Goal: Information Seeking & Learning: Find specific fact

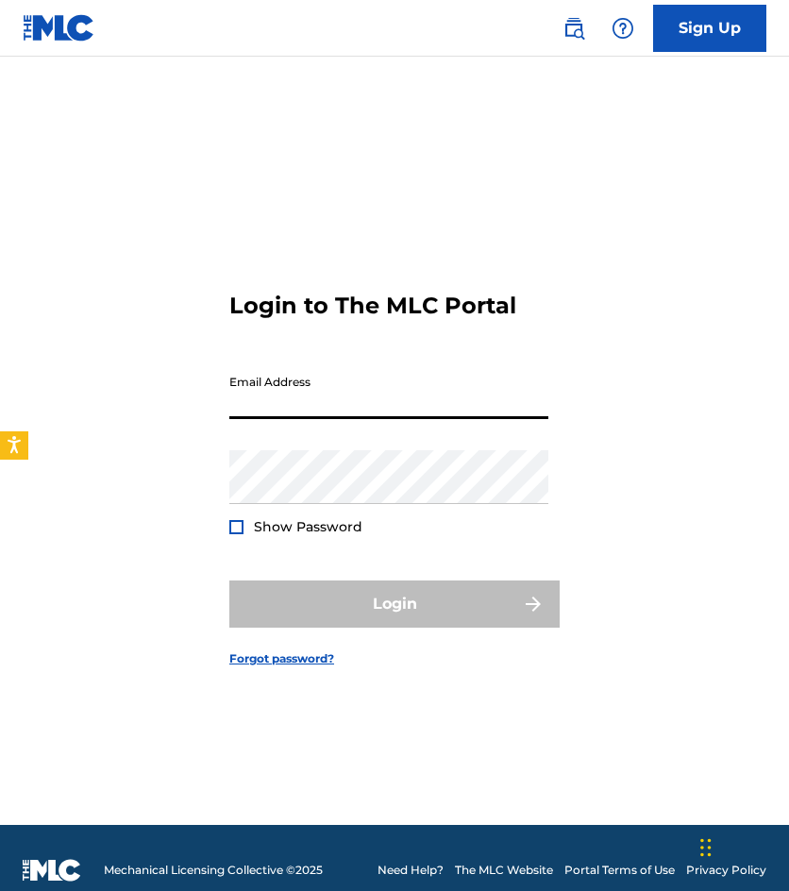
click at [373, 414] on input "Email Address" at bounding box center [388, 392] width 319 height 54
click at [343, 412] on input "Alejandra" at bounding box center [388, 392] width 319 height 54
type input "A"
click at [340, 405] on input "Email Address" at bounding box center [388, 392] width 319 height 54
type input "[EMAIL_ADDRESS][DOMAIN_NAME]"
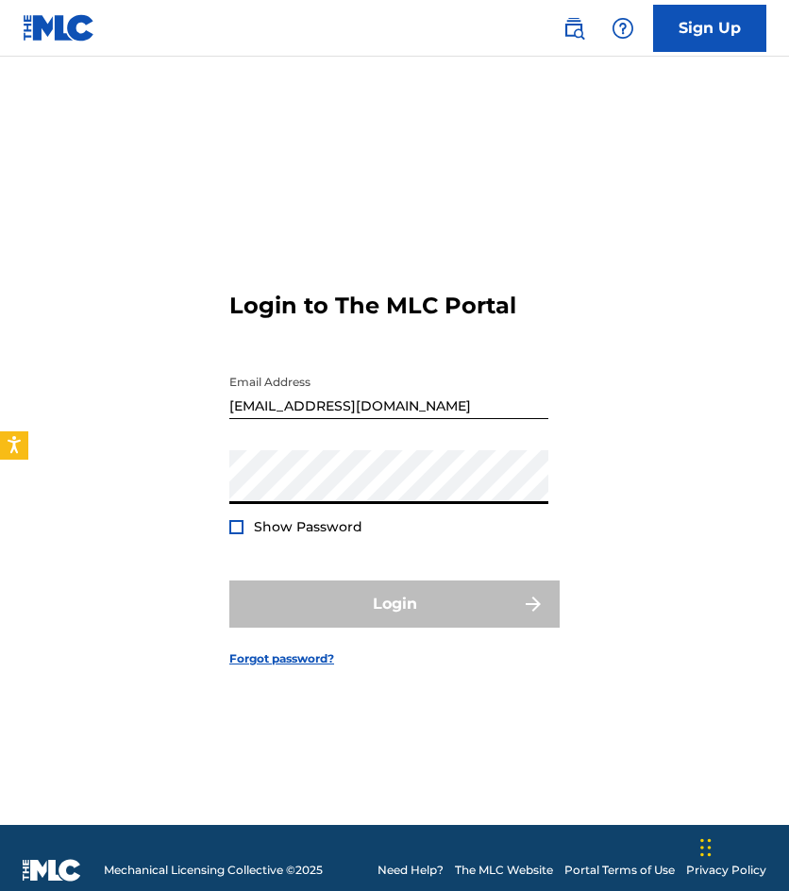
click at [235, 523] on div at bounding box center [236, 527] width 14 height 14
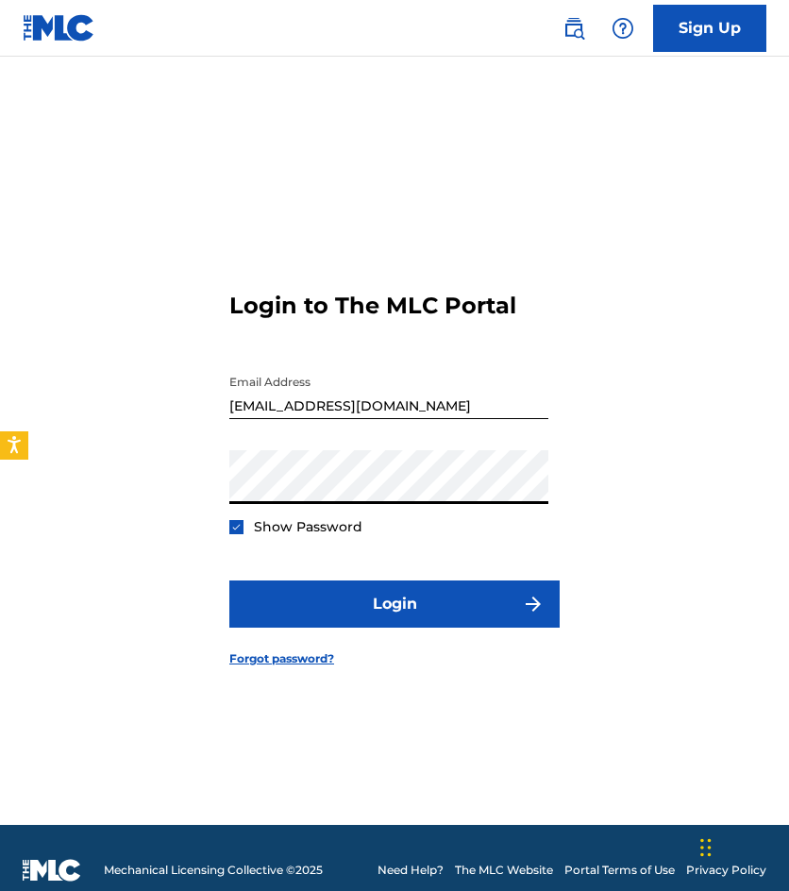
click at [229, 581] on button "Login" at bounding box center [394, 604] width 330 height 47
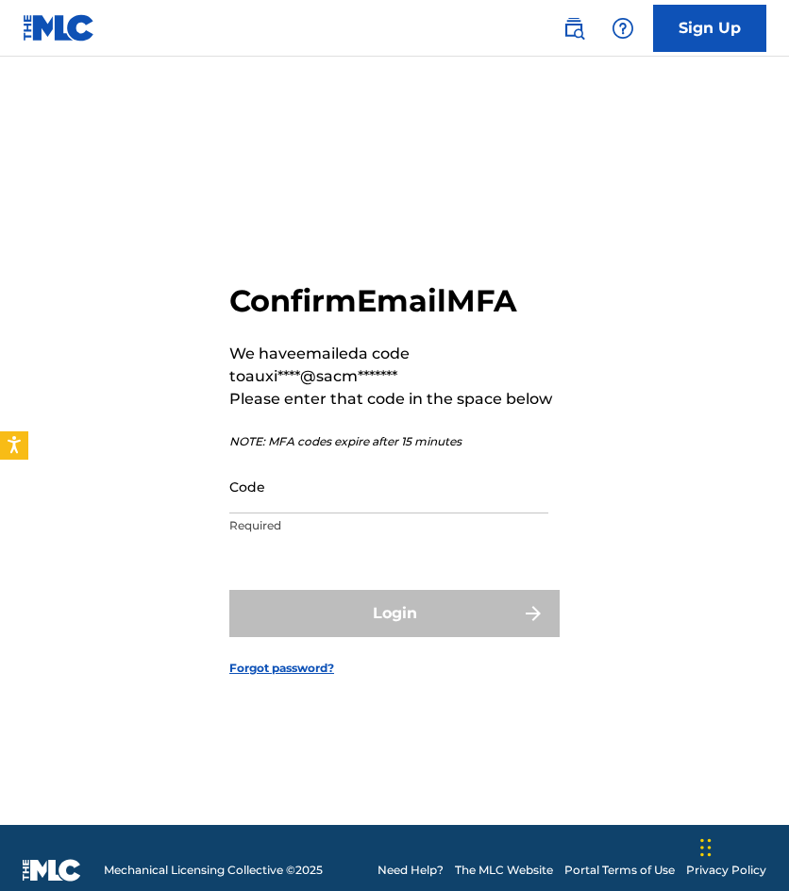
drag, startPoint x: 283, startPoint y: 497, endPoint x: 304, endPoint y: 526, distance: 35.1
click at [283, 497] on input "Code" at bounding box center [388, 487] width 319 height 54
drag, startPoint x: 2, startPoint y: 416, endPoint x: 164, endPoint y: 486, distance: 176.8
click at [7, 417] on div "Confirm Email MFA We have emailed a code to auxi****@sacm******* Please enter t…" at bounding box center [394, 464] width 789 height 721
click at [240, 488] on input "Code" at bounding box center [388, 487] width 319 height 54
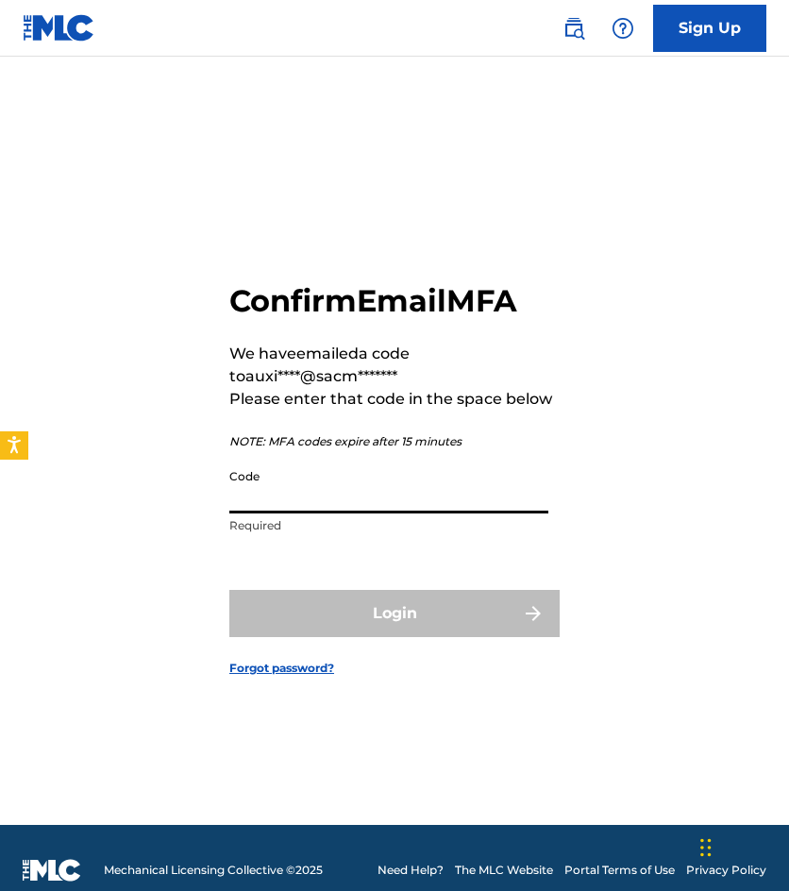
paste input "217378"
type input "217378"
click at [229, 590] on button "Login" at bounding box center [394, 613] width 330 height 47
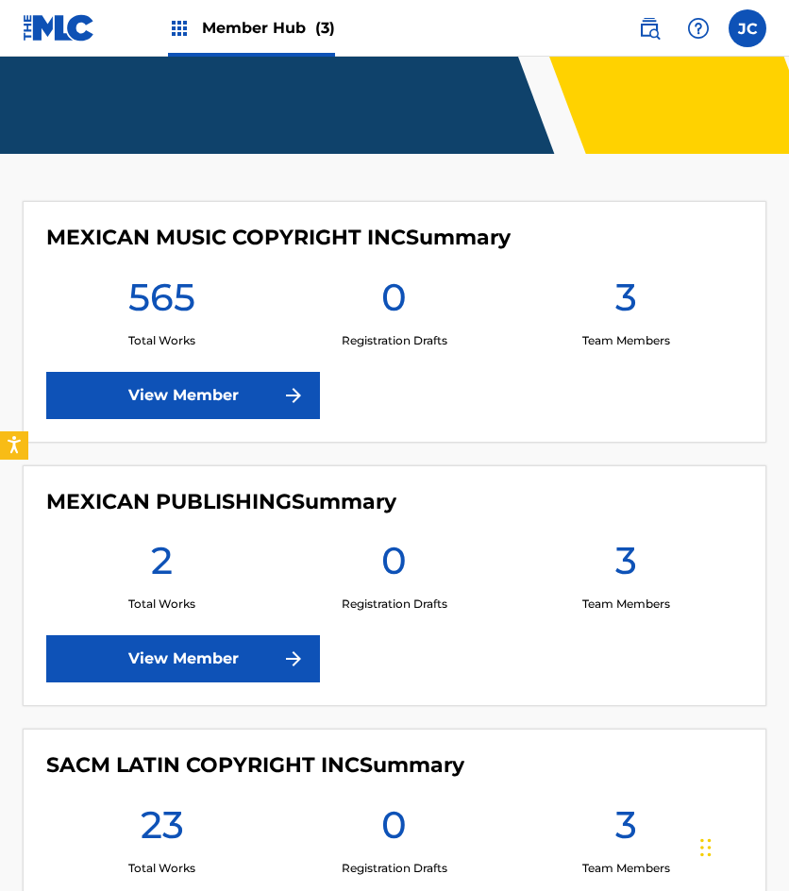
scroll to position [378, 0]
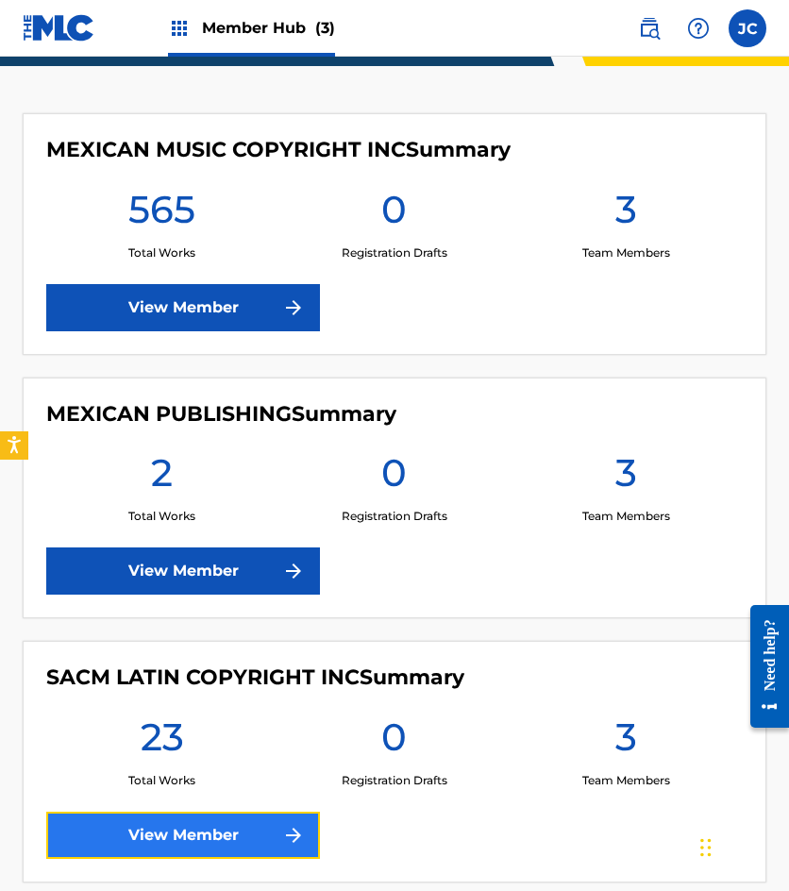
click at [179, 835] on link "View Member" at bounding box center [183, 835] width 274 height 47
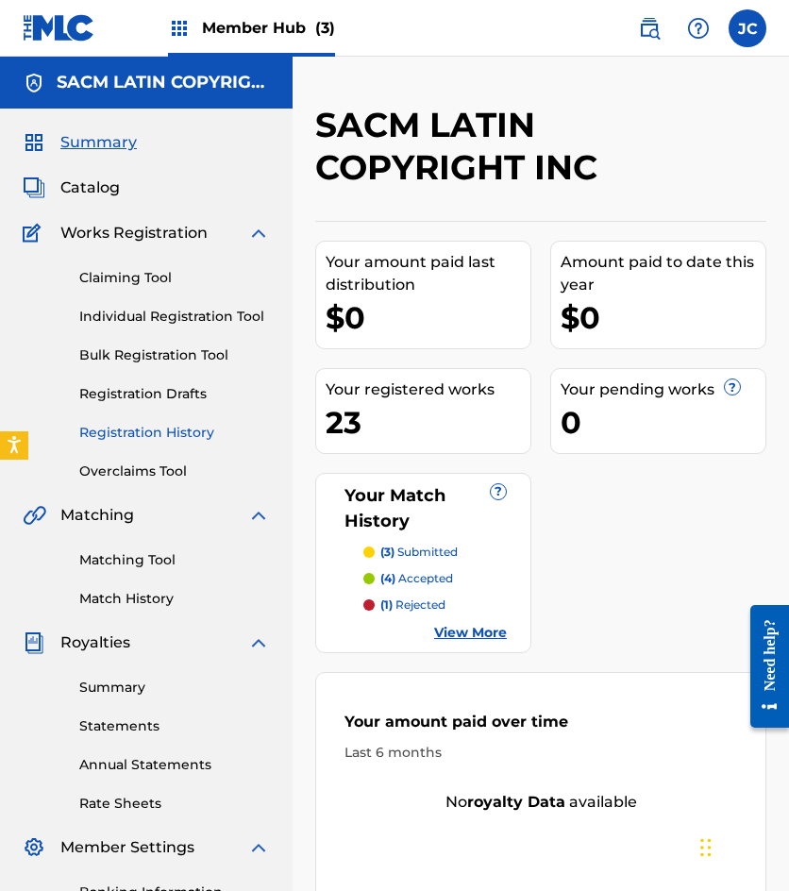
click at [151, 433] on link "Registration History" at bounding box center [174, 433] width 191 height 20
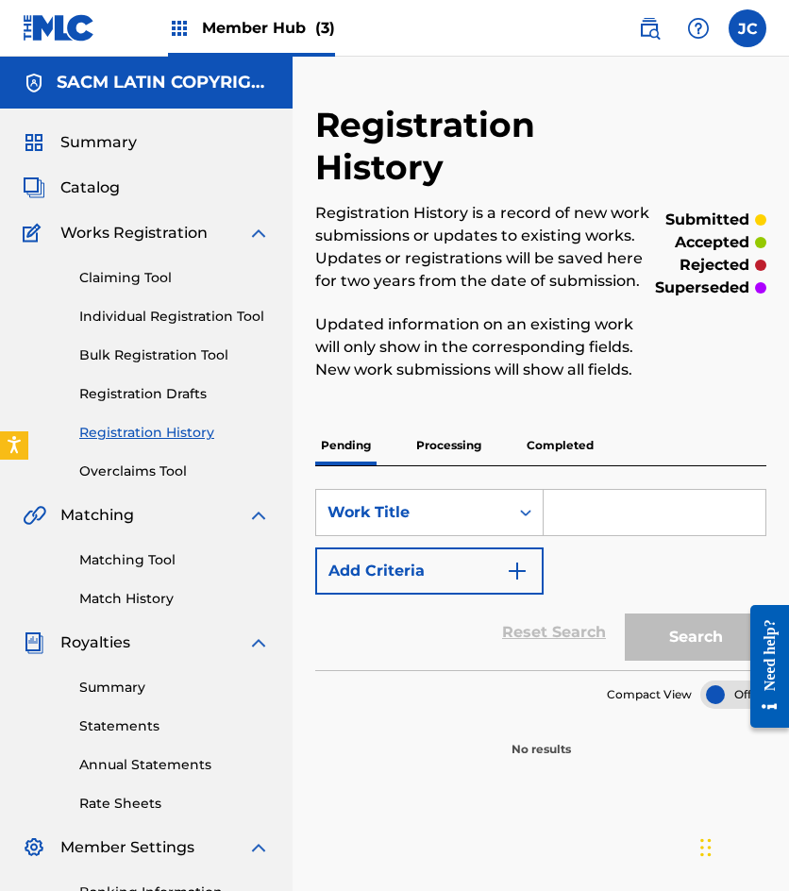
click at [472, 450] on p "Processing" at bounding box center [449, 446] width 76 height 40
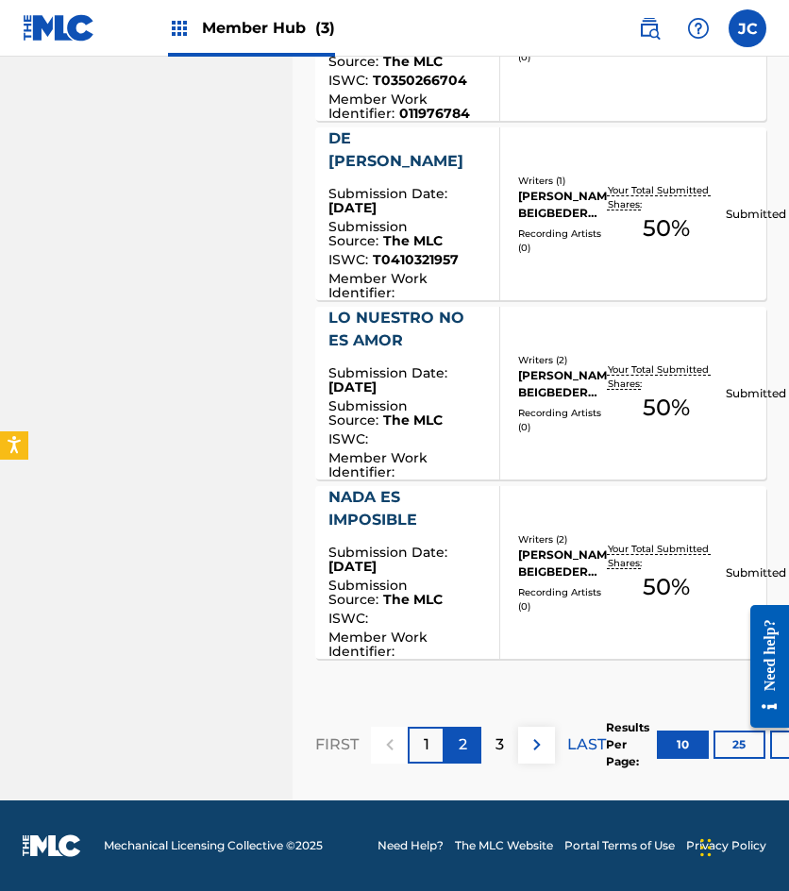
click at [469, 746] on div "2" at bounding box center [463, 745] width 37 height 37
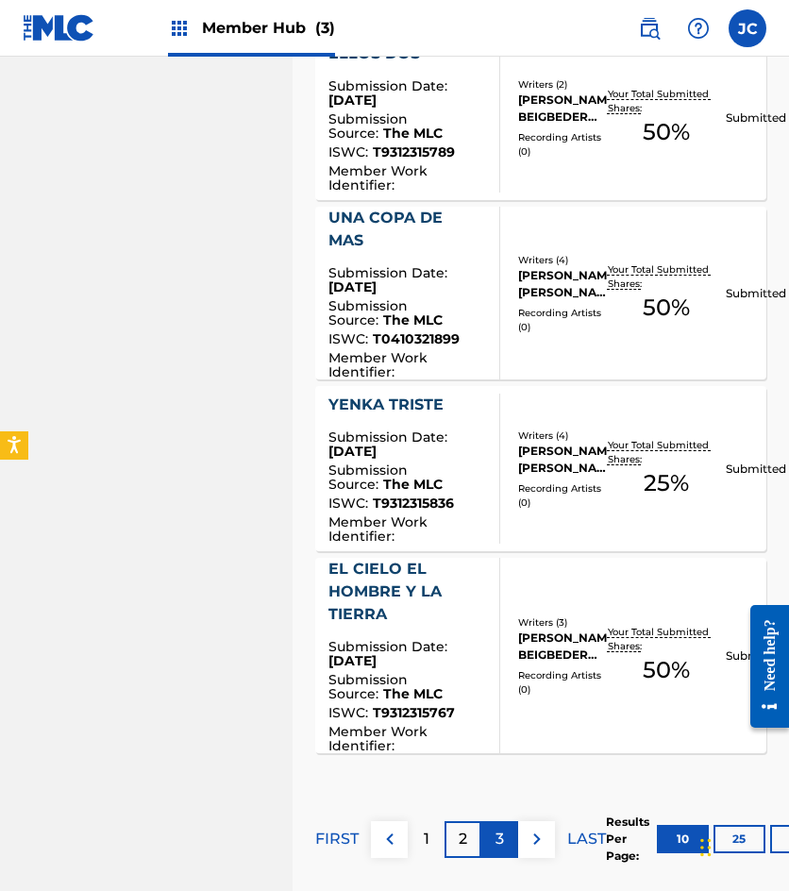
click at [505, 841] on div "3" at bounding box center [499, 839] width 37 height 37
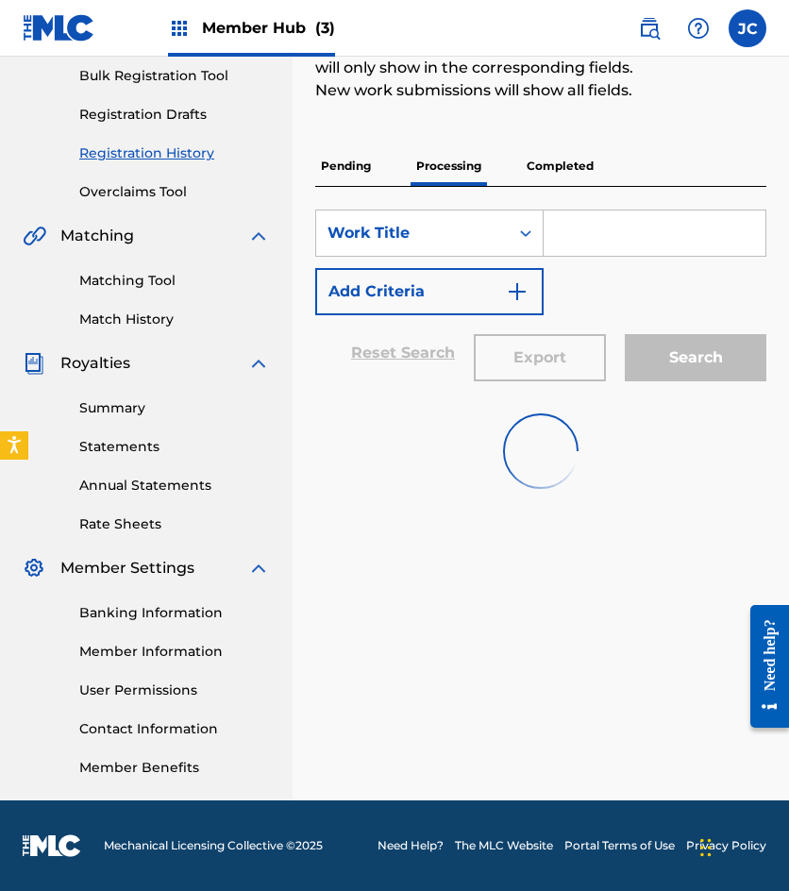
scroll to position [404, 0]
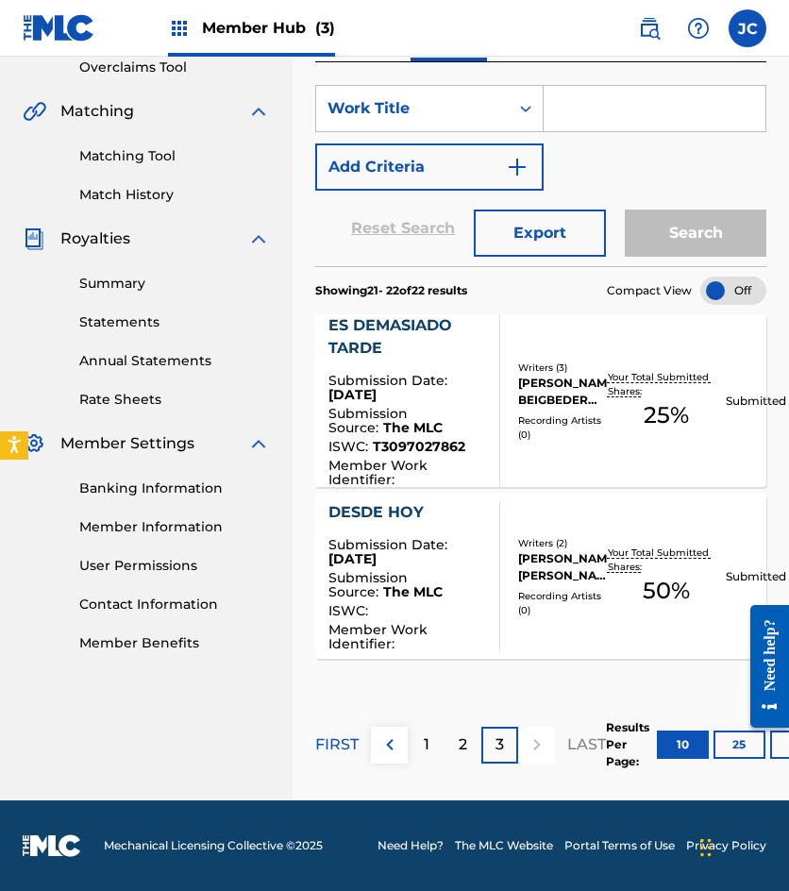
click at [59, 40] on img at bounding box center [59, 27] width 73 height 27
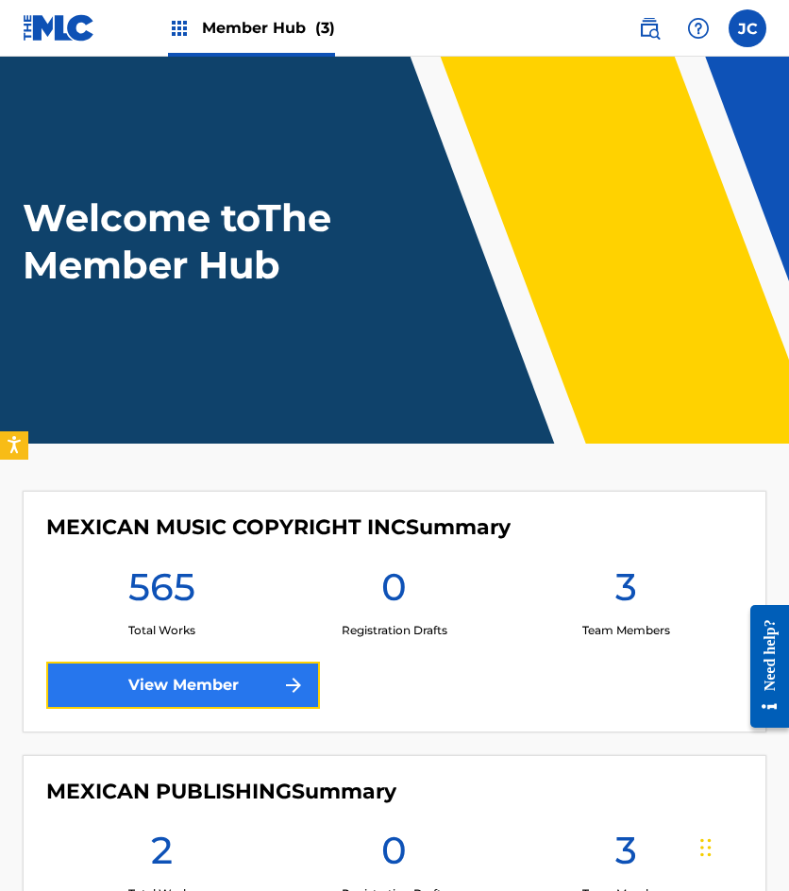
click at [262, 678] on link "View Member" at bounding box center [183, 685] width 274 height 47
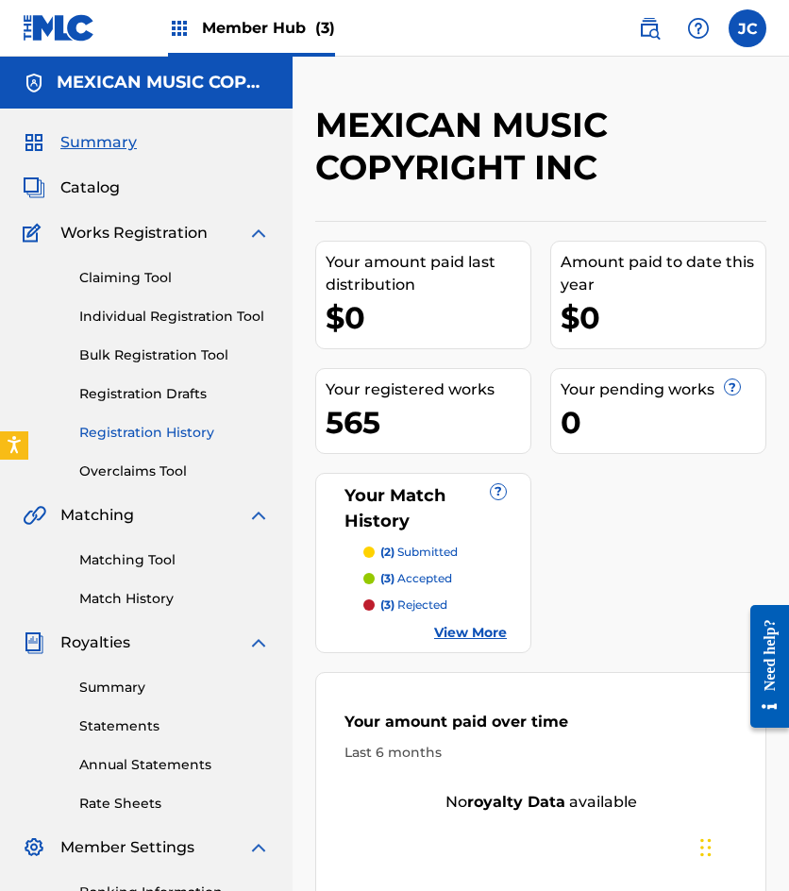
click at [137, 427] on link "Registration History" at bounding box center [174, 433] width 191 height 20
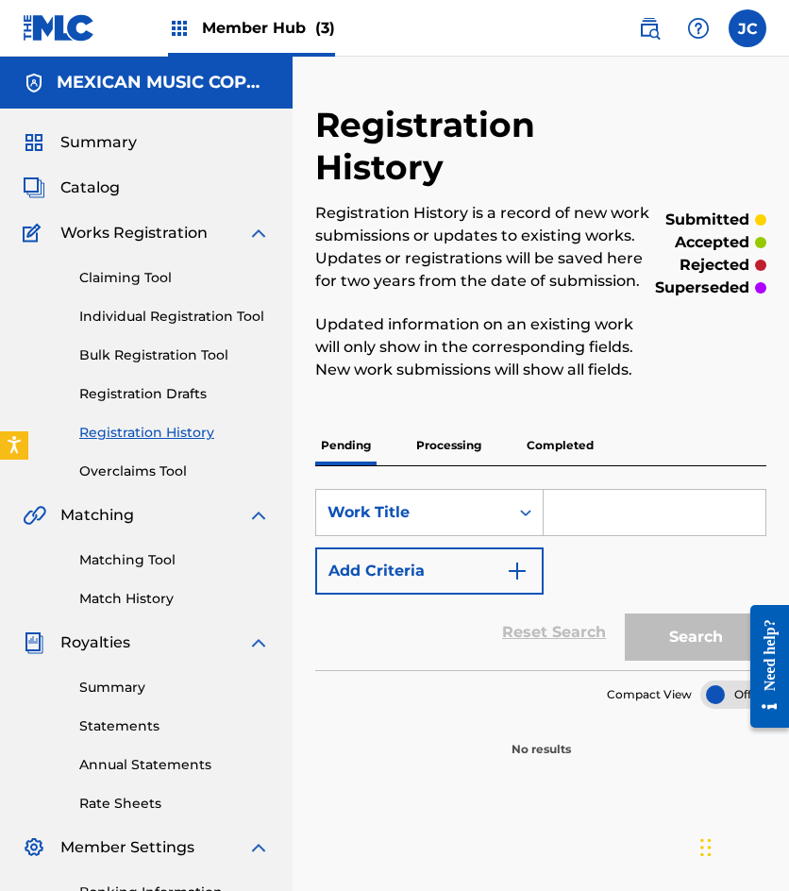
click at [452, 446] on p "Processing" at bounding box center [449, 446] width 76 height 40
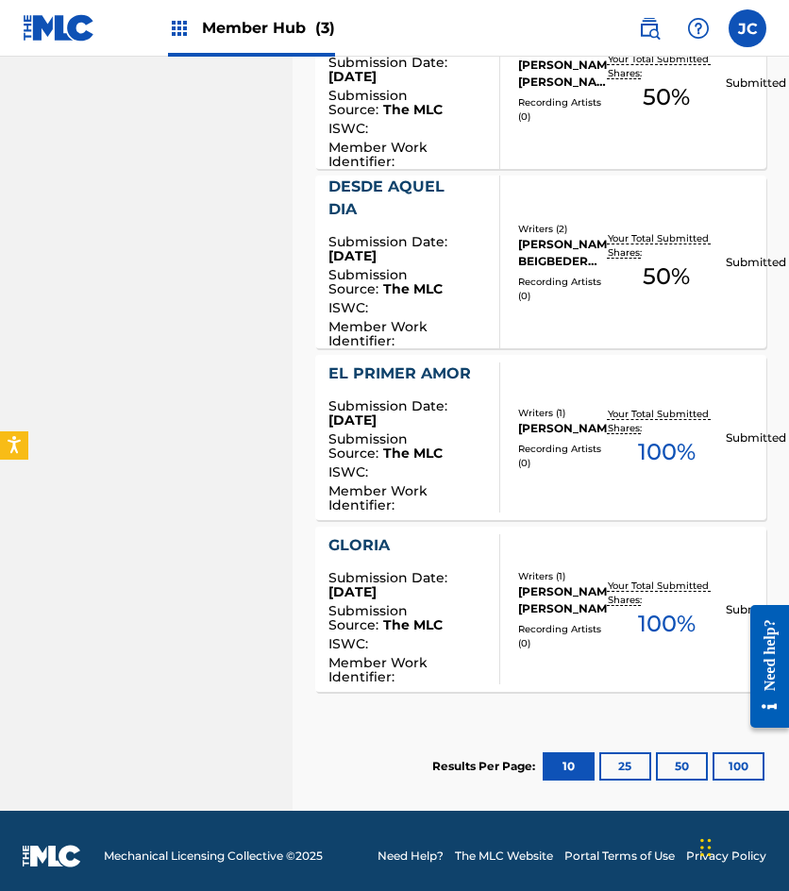
scroll to position [1442, 0]
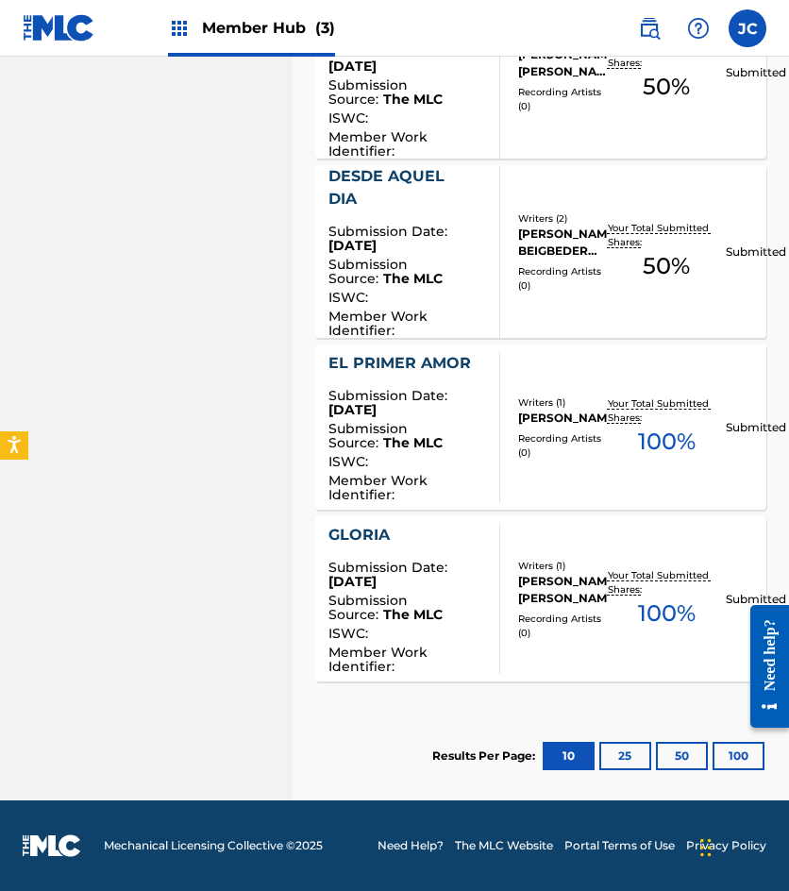
click at [41, 33] on img at bounding box center [59, 27] width 73 height 27
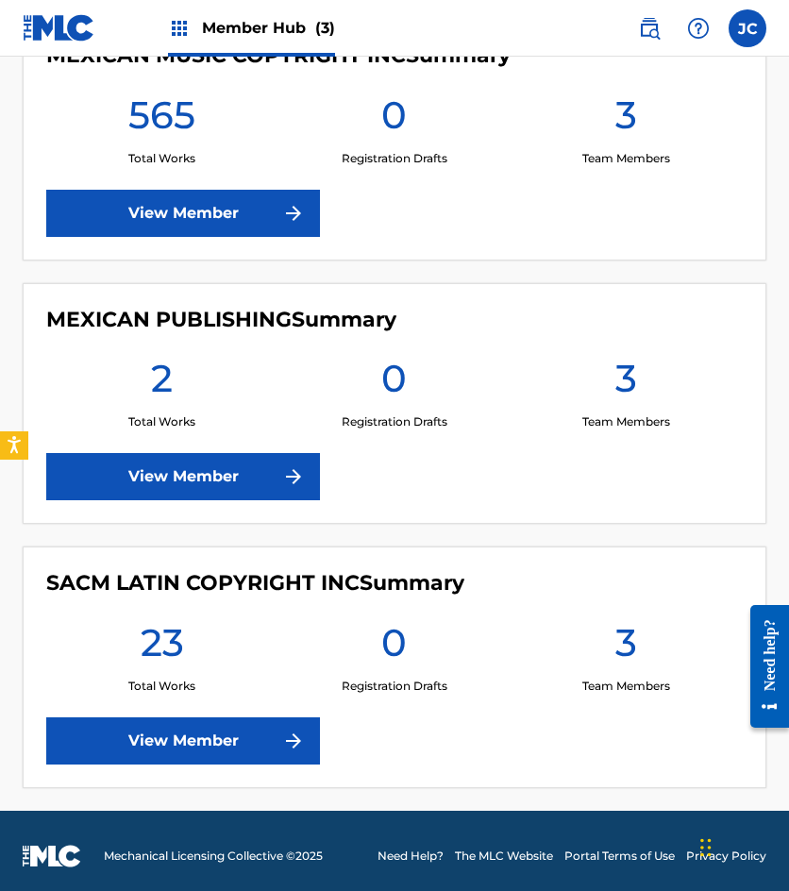
scroll to position [482, 0]
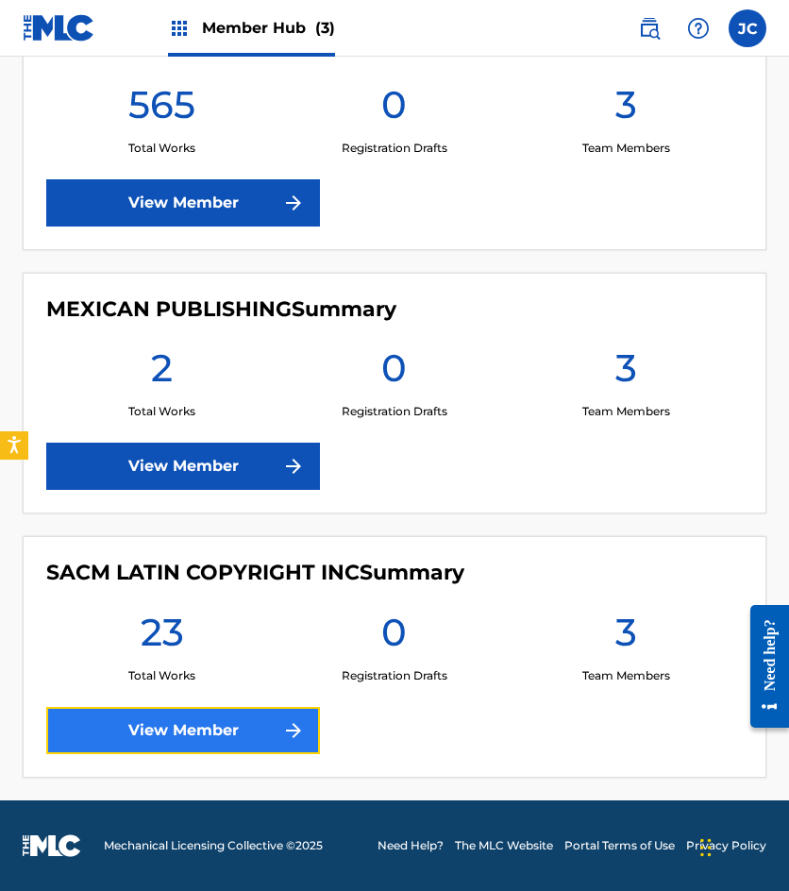
click at [306, 730] on link "View Member" at bounding box center [183, 730] width 274 height 47
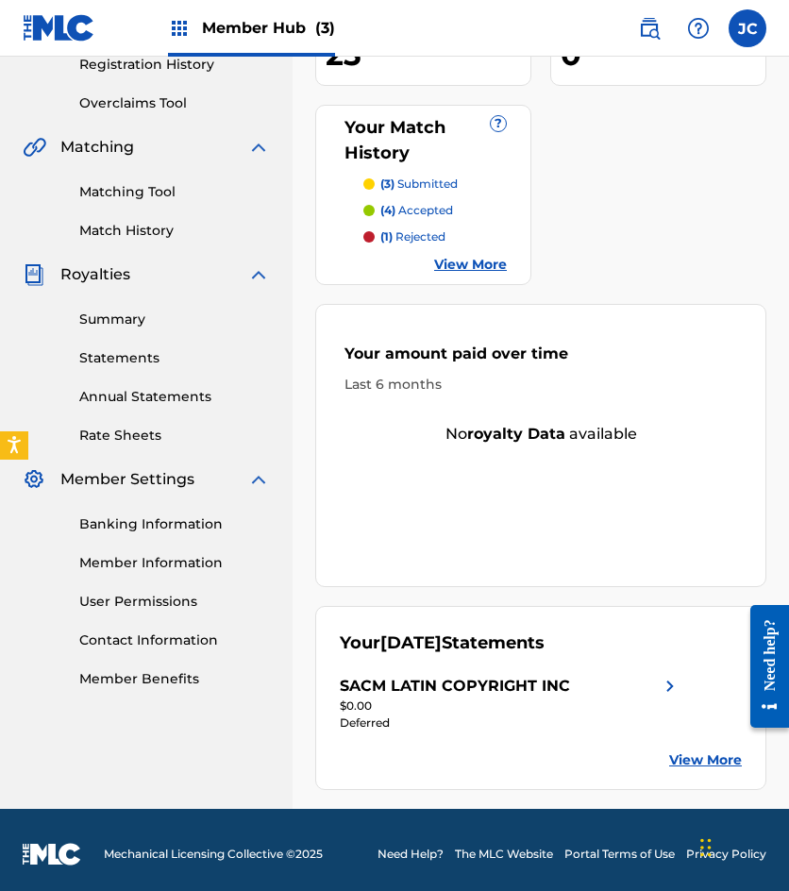
scroll to position [377, 0]
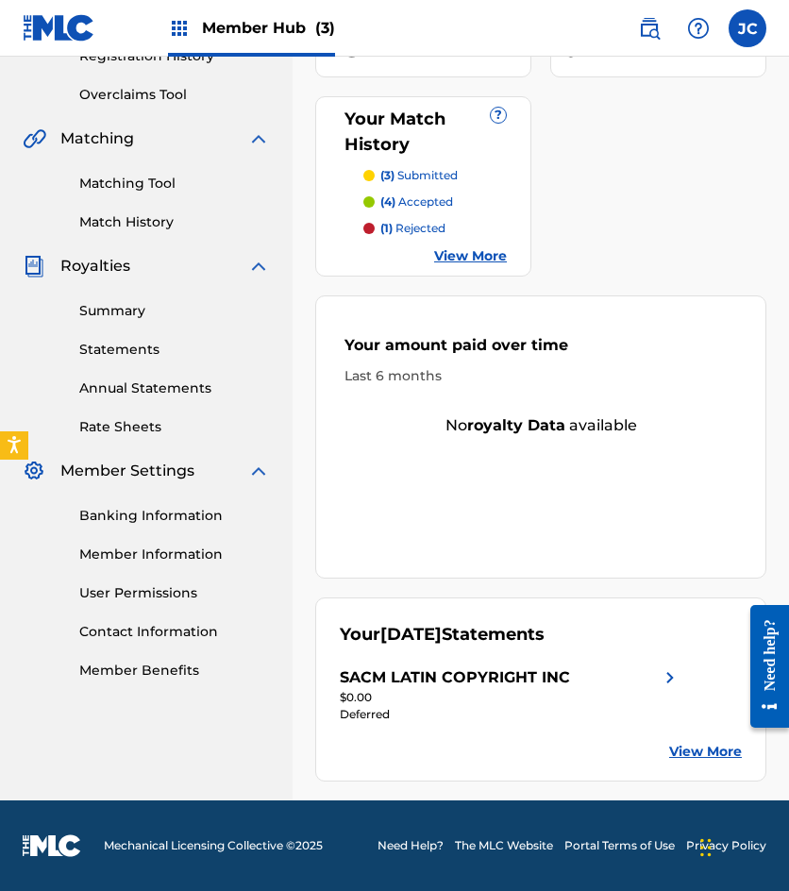
click at [174, 528] on div "Banking Information Member Information User Permissions Contact Information Mem…" at bounding box center [146, 581] width 247 height 198
click at [189, 517] on link "Banking Information" at bounding box center [174, 516] width 191 height 20
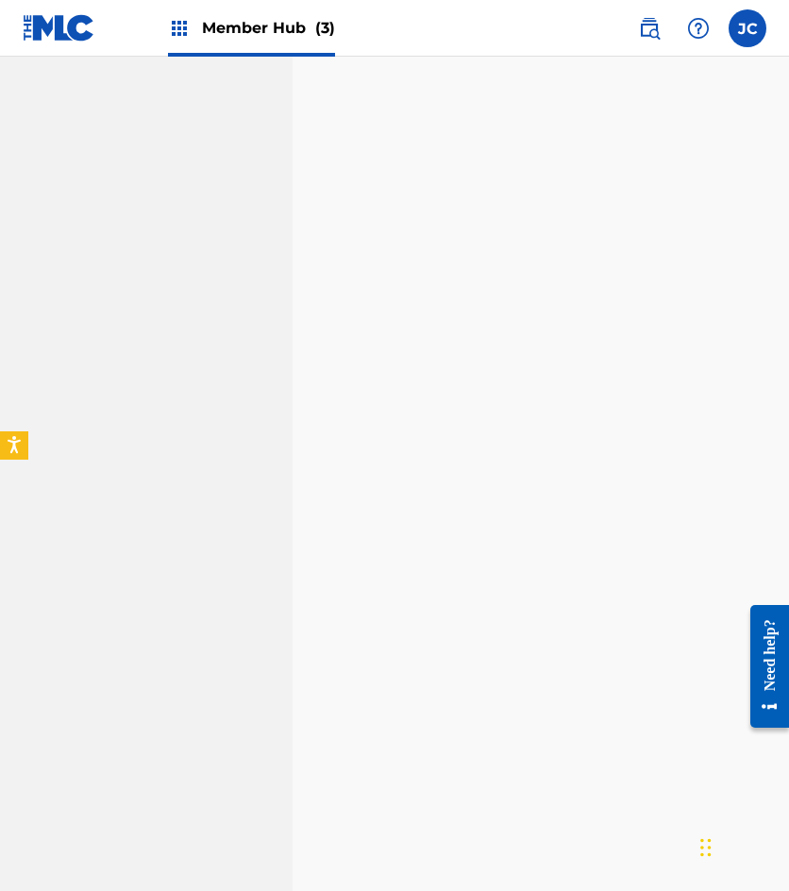
scroll to position [1336, 0]
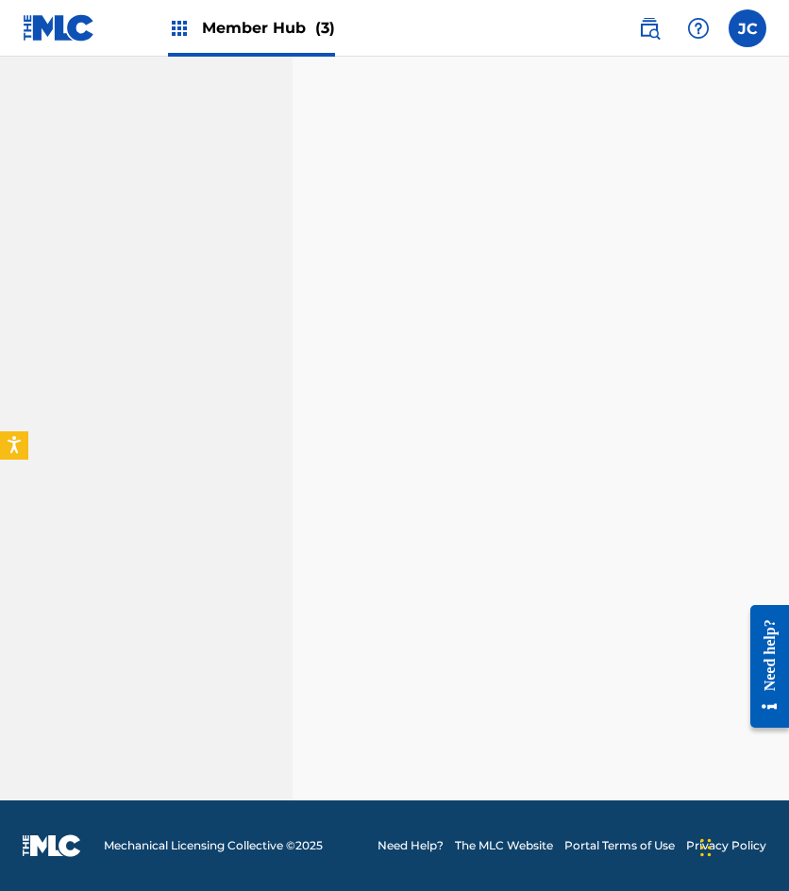
click at [74, 31] on img at bounding box center [59, 27] width 73 height 27
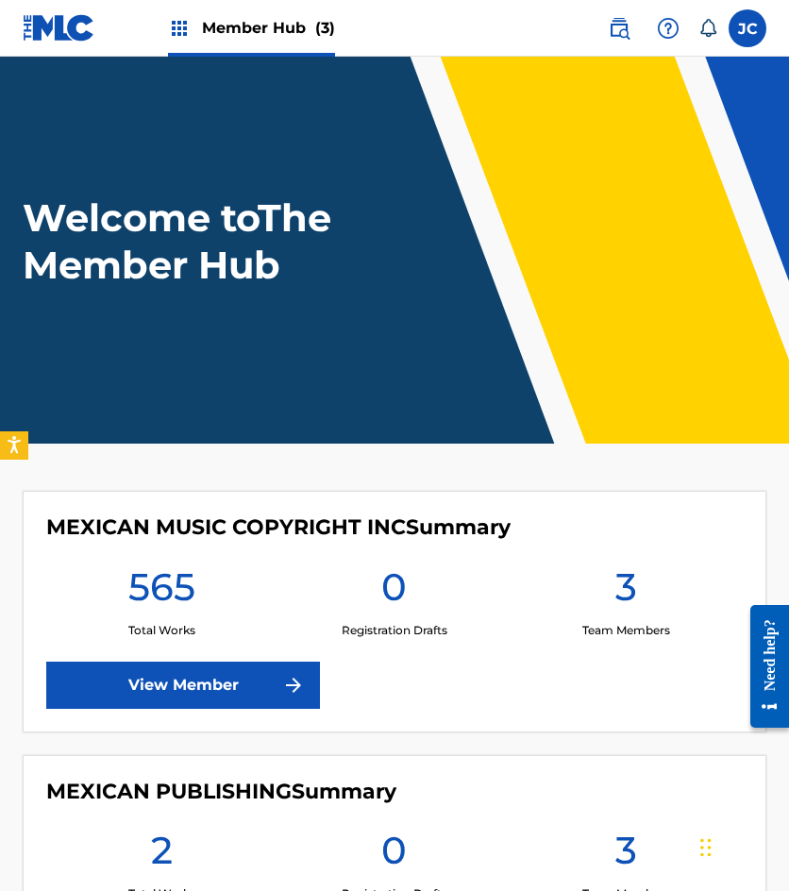
drag, startPoint x: 606, startPoint y: 32, endPoint x: 499, endPoint y: 45, distance: 107.5
click at [606, 32] on link at bounding box center [619, 28] width 38 height 38
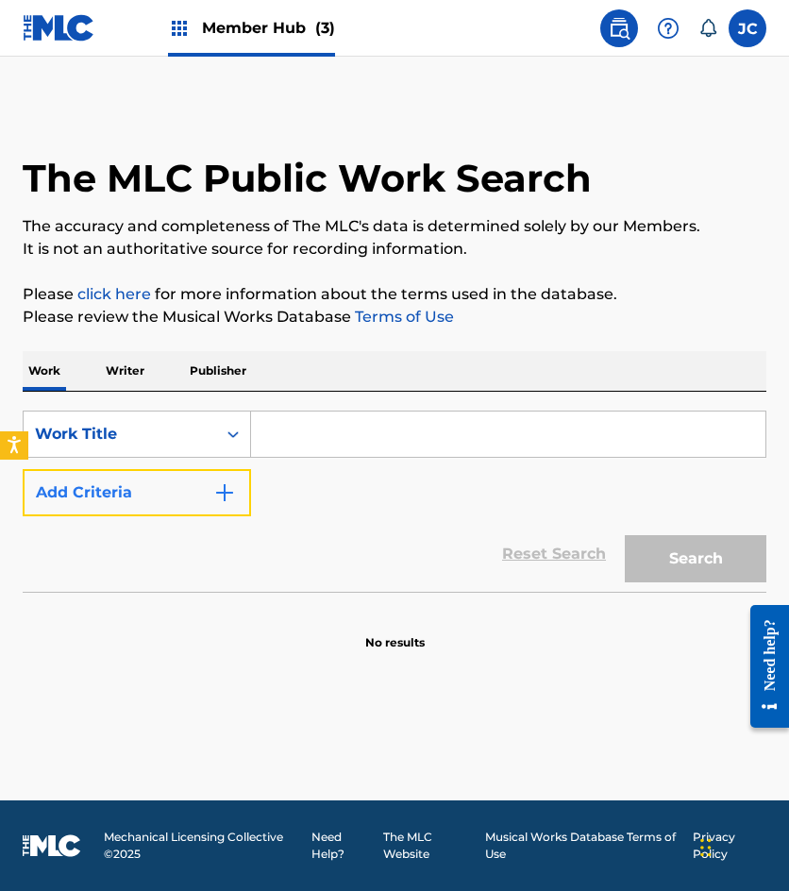
click at [204, 490] on button "Add Criteria" at bounding box center [137, 492] width 228 height 47
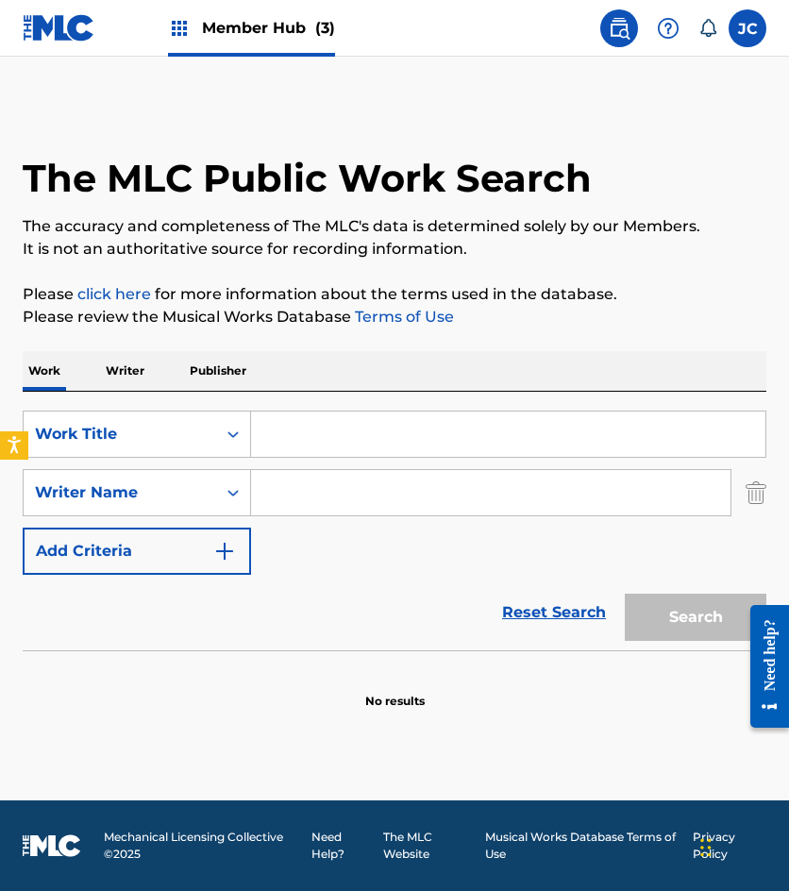
click at [317, 432] on input "Search Form" at bounding box center [508, 434] width 514 height 45
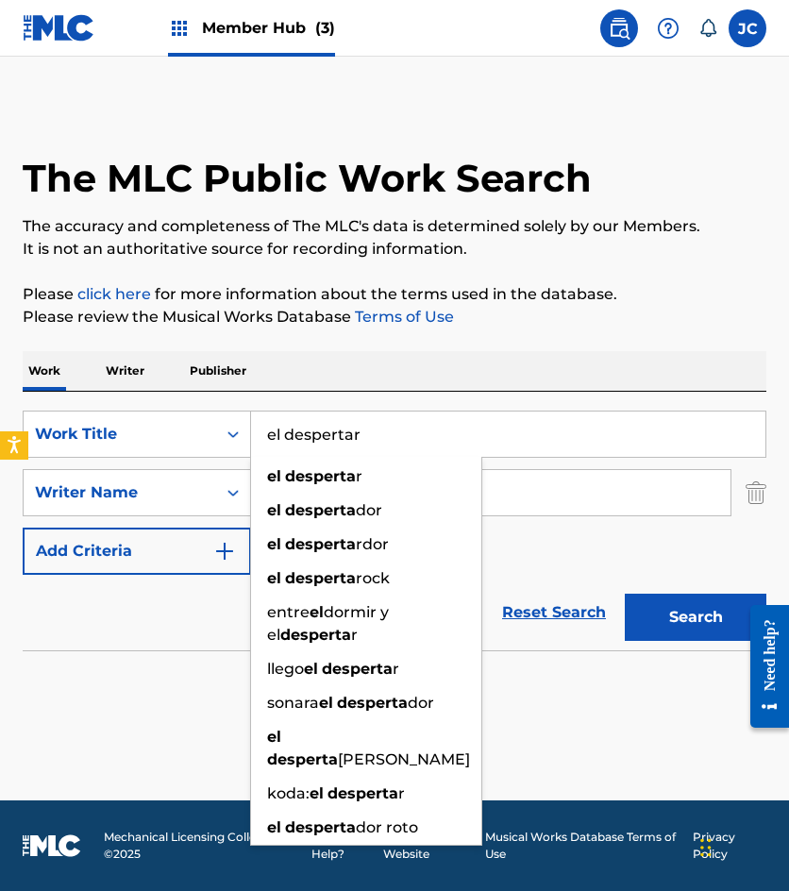
type input "el despertar"
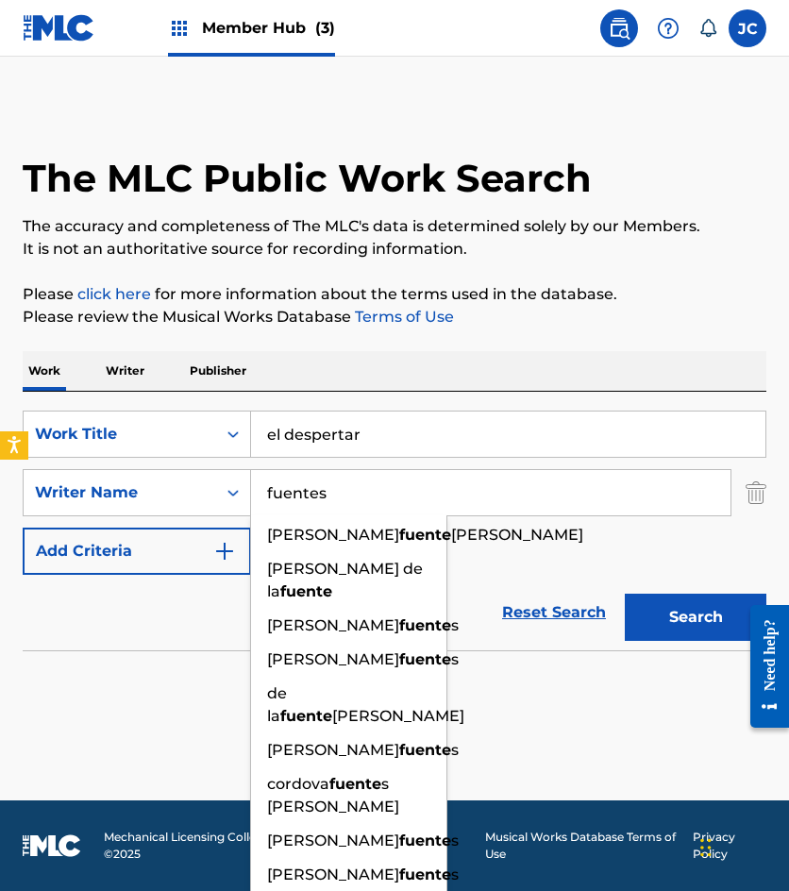
type input "fuentes"
click at [625, 594] on button "Search" at bounding box center [696, 617] width 142 height 47
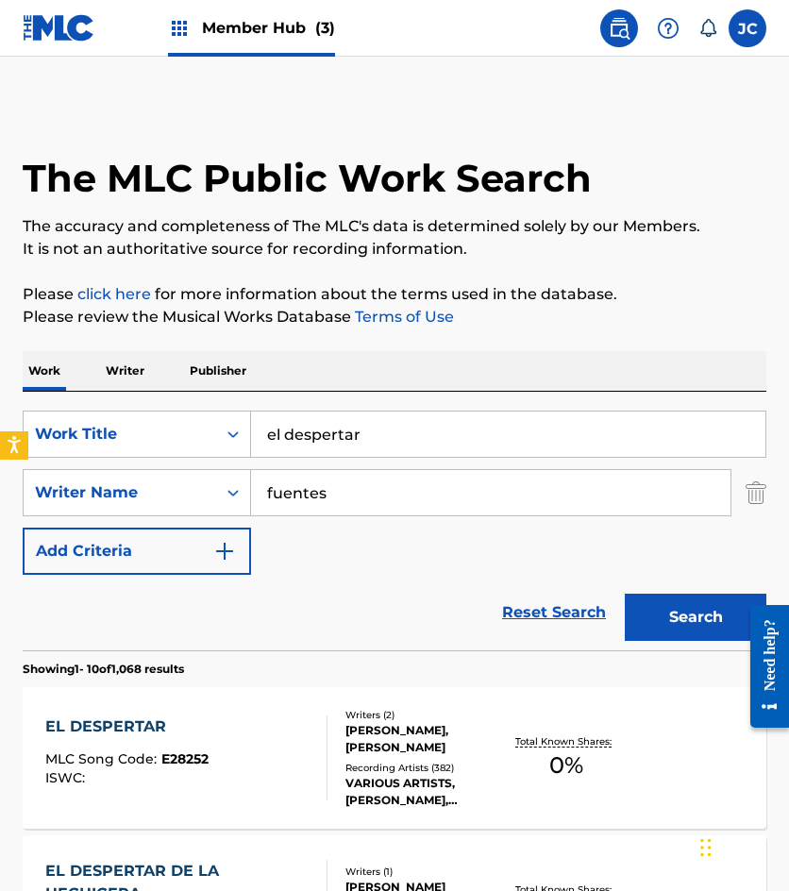
click at [497, 588] on div "Reset Search Search" at bounding box center [395, 613] width 744 height 76
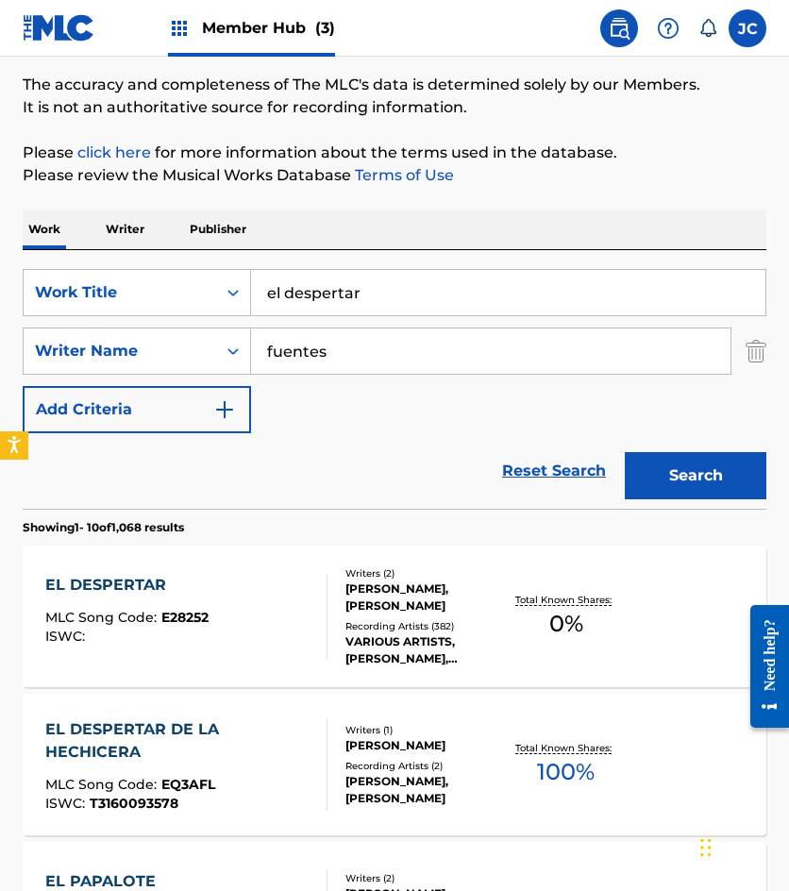
scroll to position [283, 0]
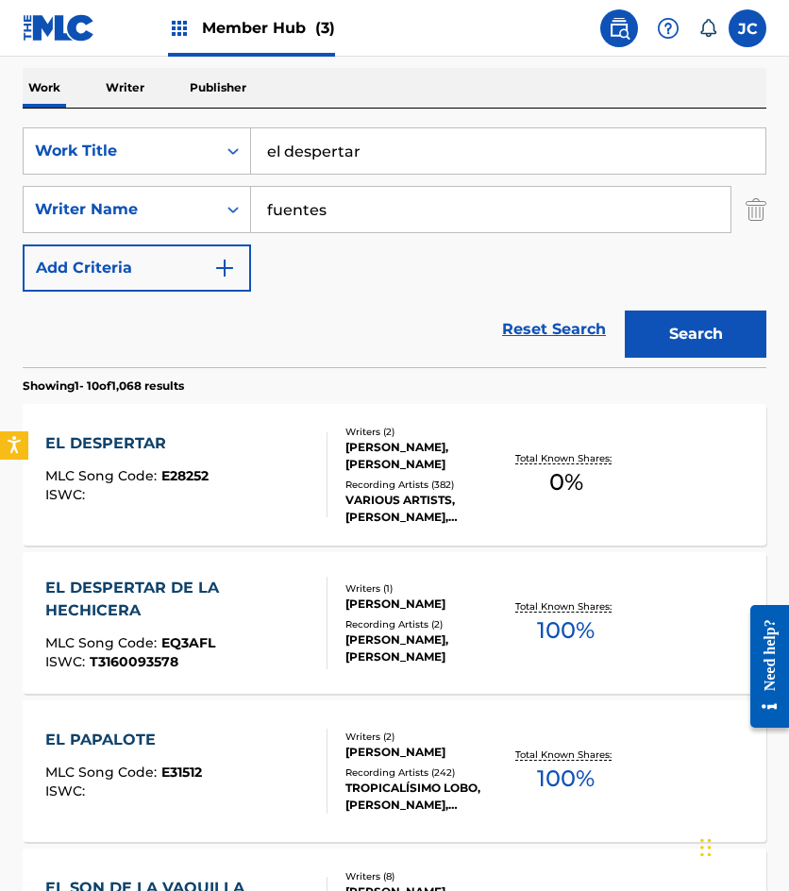
click at [375, 492] on div "VARIOUS ARTISTS, MARCO ANTONIO MUÑIZ, MARCO ANTONIO MUÑÍZ, RAÚL DI BLASIO WITH …" at bounding box center [424, 509] width 159 height 34
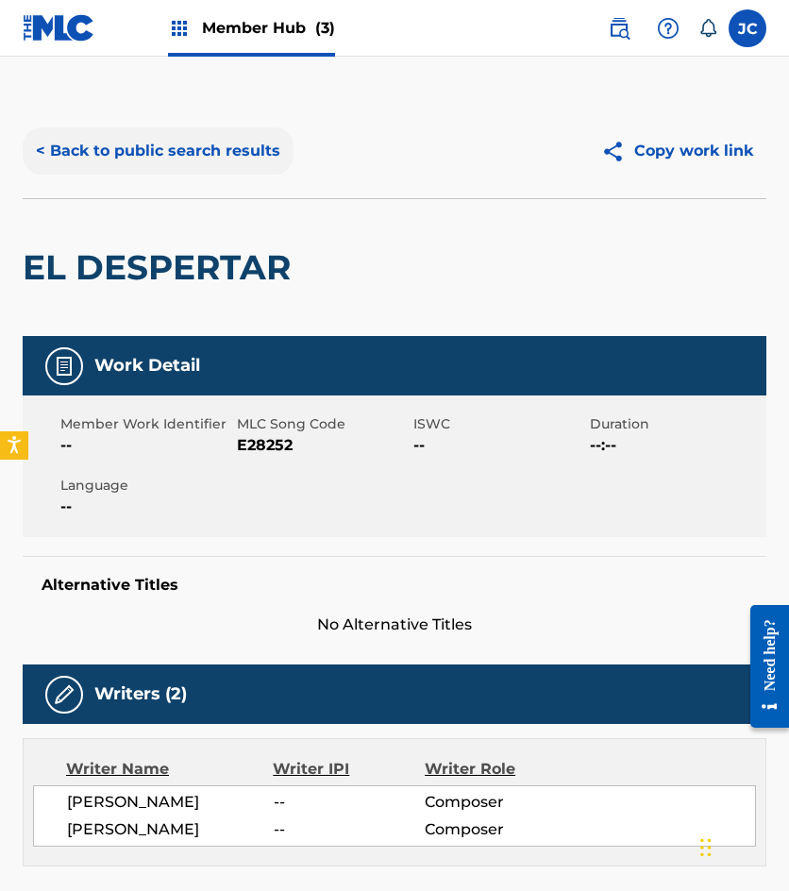
click at [192, 143] on button "< Back to public search results" at bounding box center [158, 150] width 271 height 47
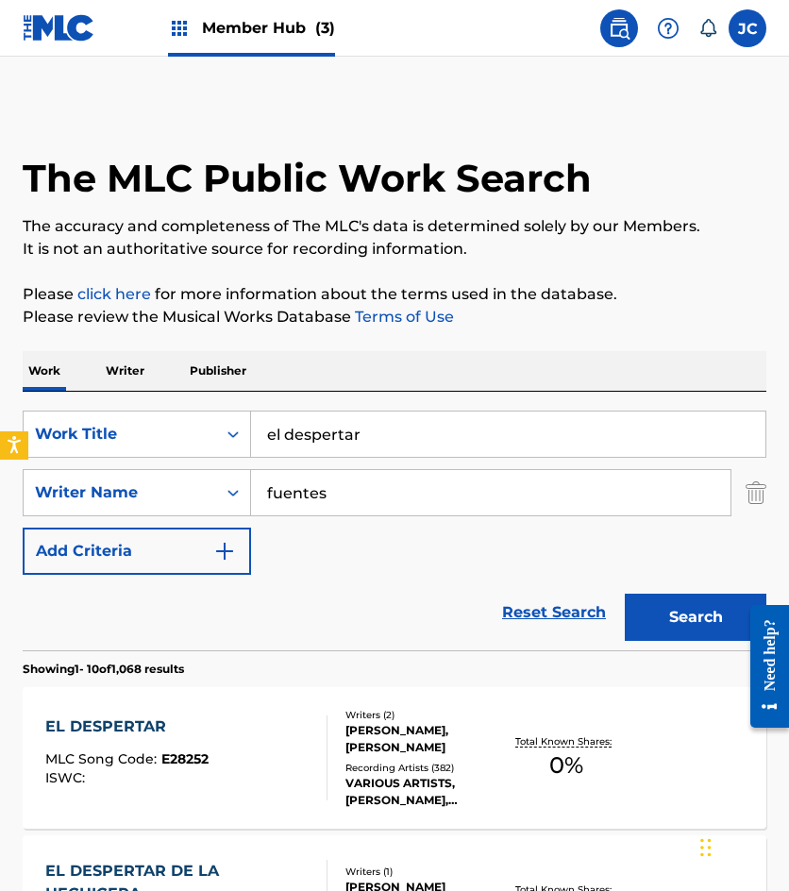
scroll to position [283, 0]
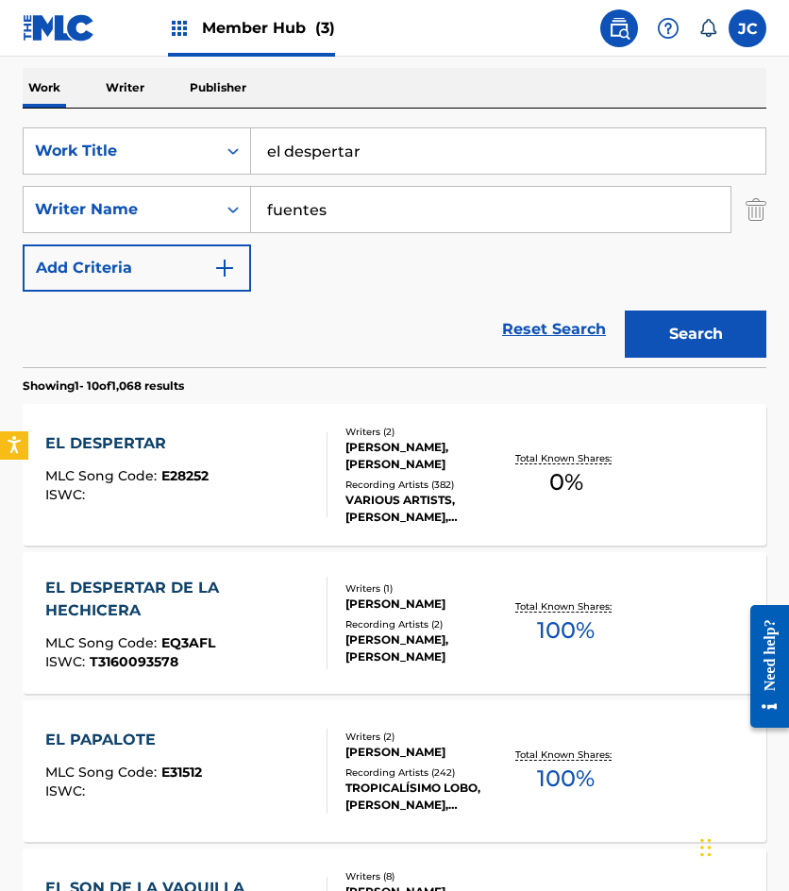
drag, startPoint x: 381, startPoint y: 145, endPoint x: 295, endPoint y: 144, distance: 86.8
click at [302, 147] on input "el despertar" at bounding box center [508, 150] width 514 height 45
type input "e"
type input "despiertame amor mio"
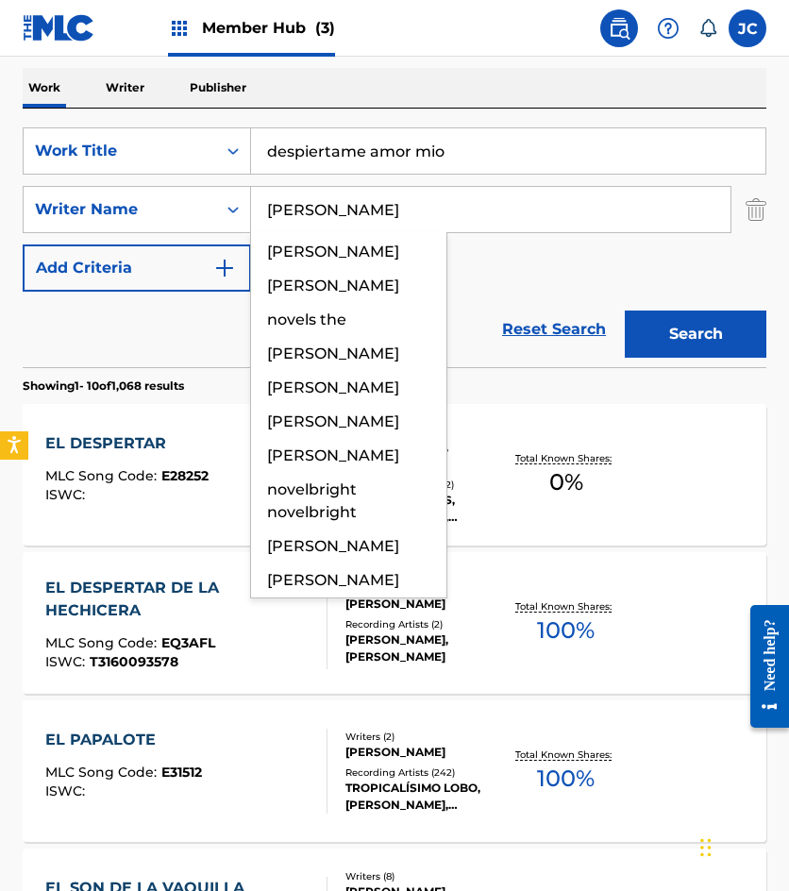
type input "novelo"
click at [625, 311] on button "Search" at bounding box center [696, 334] width 142 height 47
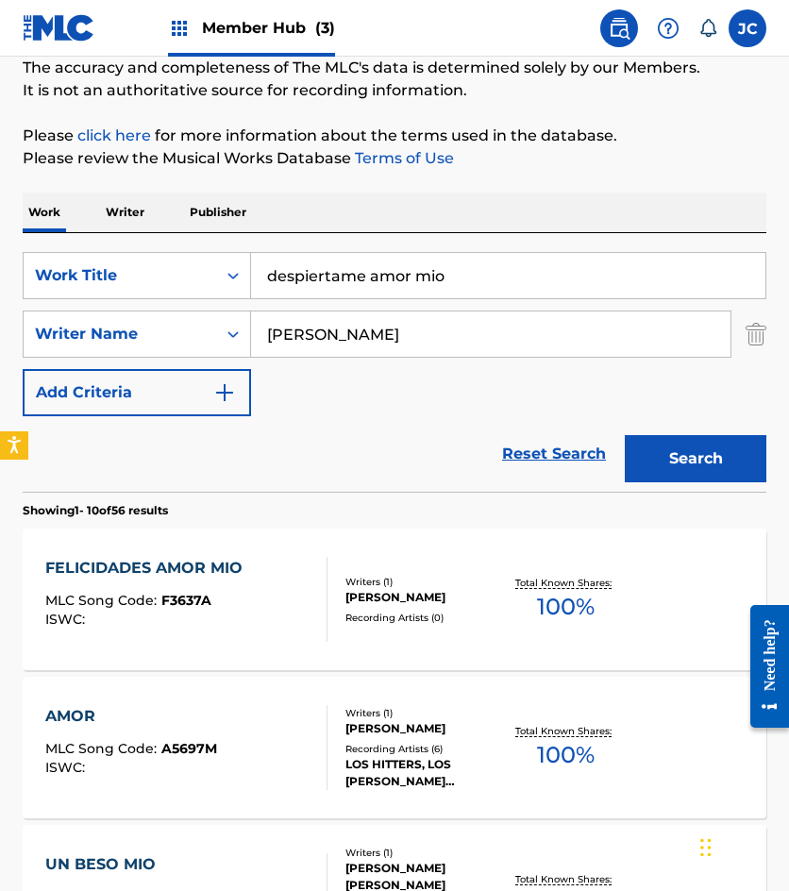
scroll to position [147, 0]
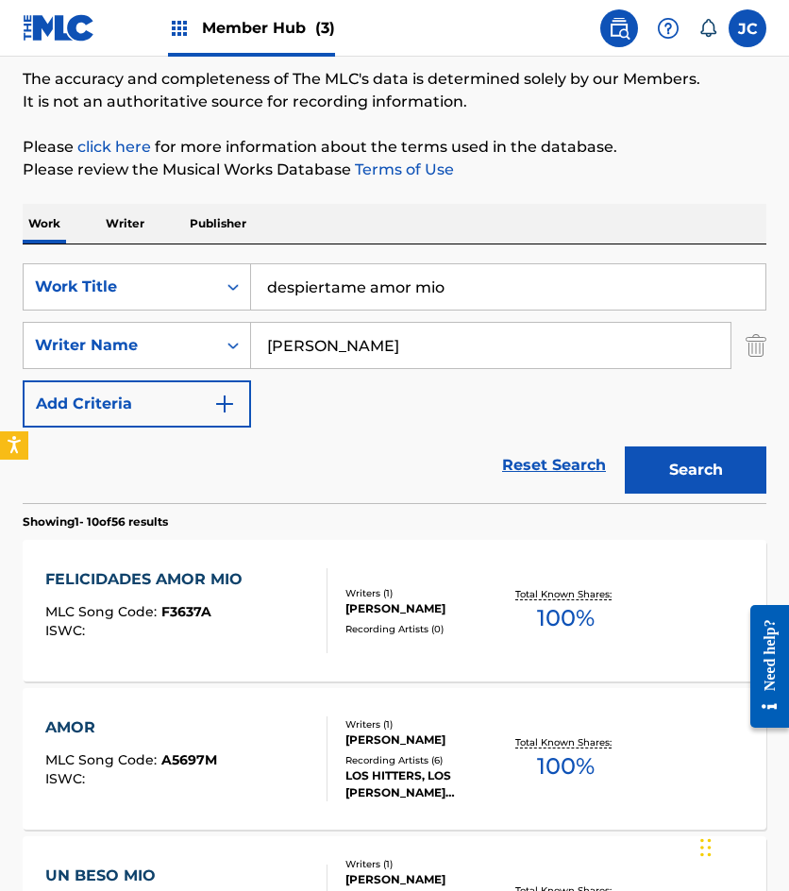
drag, startPoint x: 446, startPoint y: 281, endPoint x: 227, endPoint y: 260, distance: 221.0
click at [206, 273] on div "SearchWithCriteria49423186-3c00-4a5a-b7b7-b48b9ed4f4ff Work Title despiertame a…" at bounding box center [395, 286] width 744 height 47
type input "estoy buscando un amor"
click at [625, 446] on button "Search" at bounding box center [696, 469] width 142 height 47
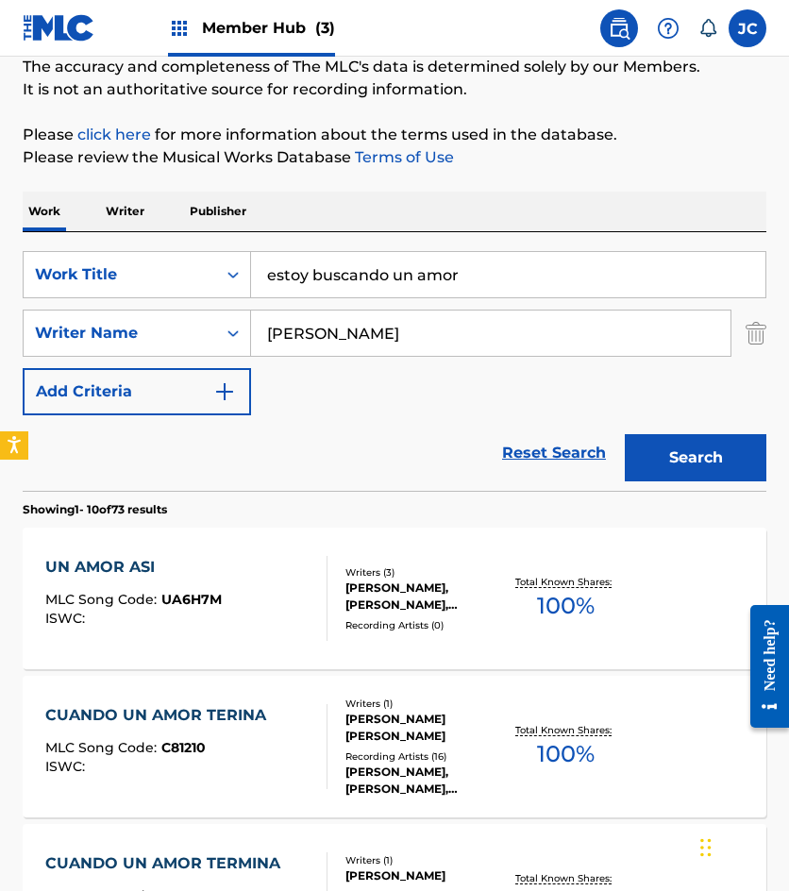
scroll to position [94, 0]
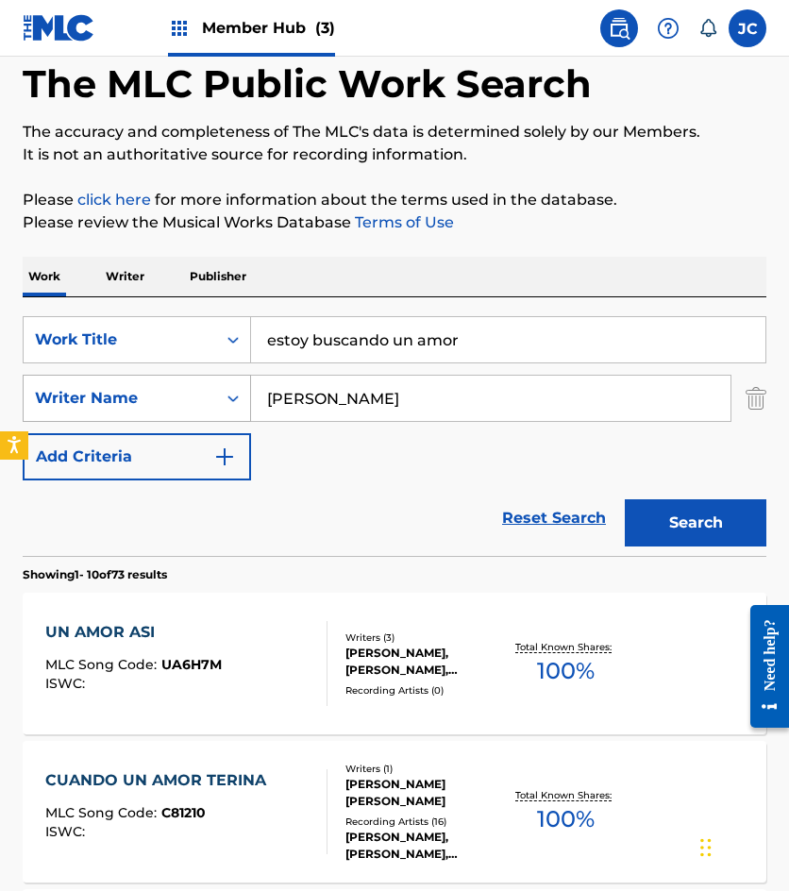
click at [139, 392] on div "SearchWithCriteria0627088f-0ff9-466e-b953-0e5527893a87 Writer Name novelo" at bounding box center [395, 398] width 744 height 47
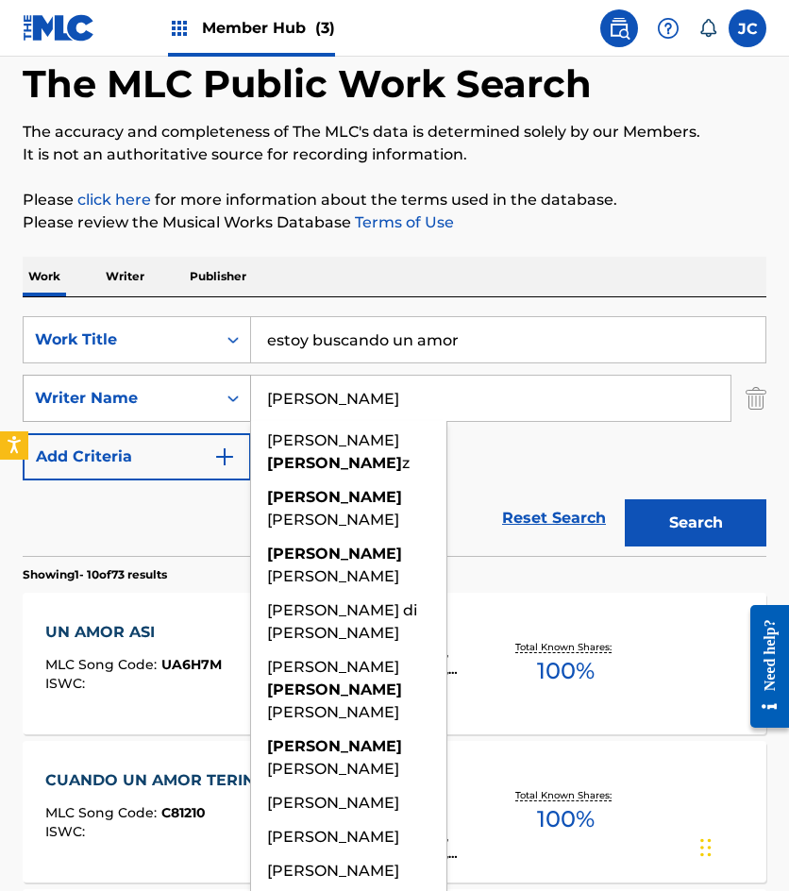
type input "enrique"
click at [625, 499] on button "Search" at bounding box center [696, 522] width 142 height 47
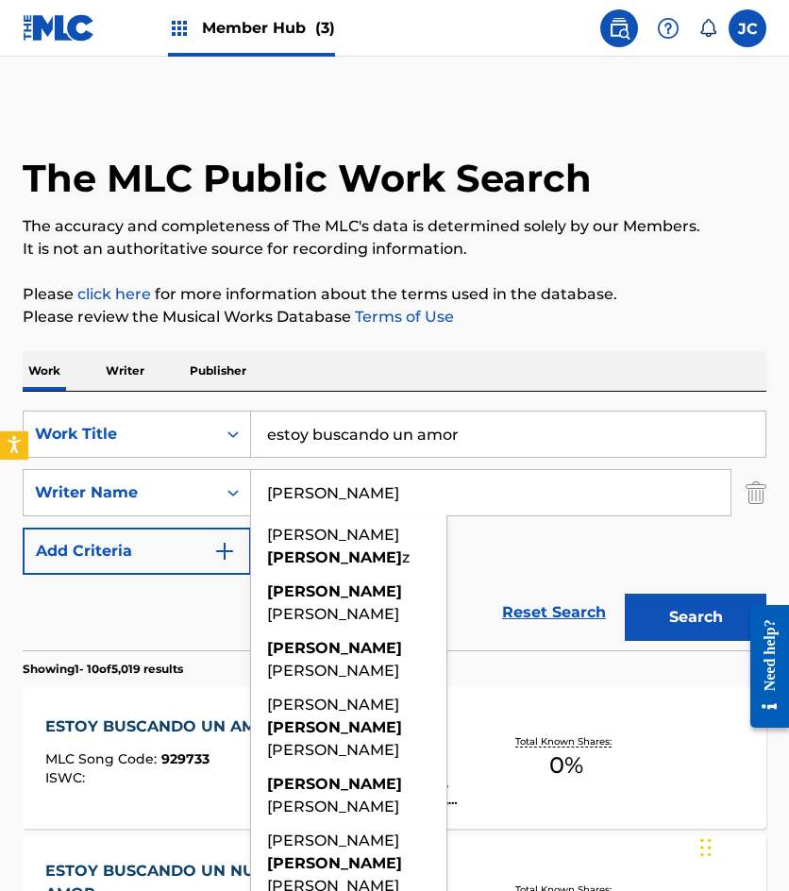
click at [530, 568] on div "SearchWithCriteria49423186-3c00-4a5a-b7b7-b48b9ed4f4ff Work Title estoy buscand…" at bounding box center [395, 493] width 744 height 164
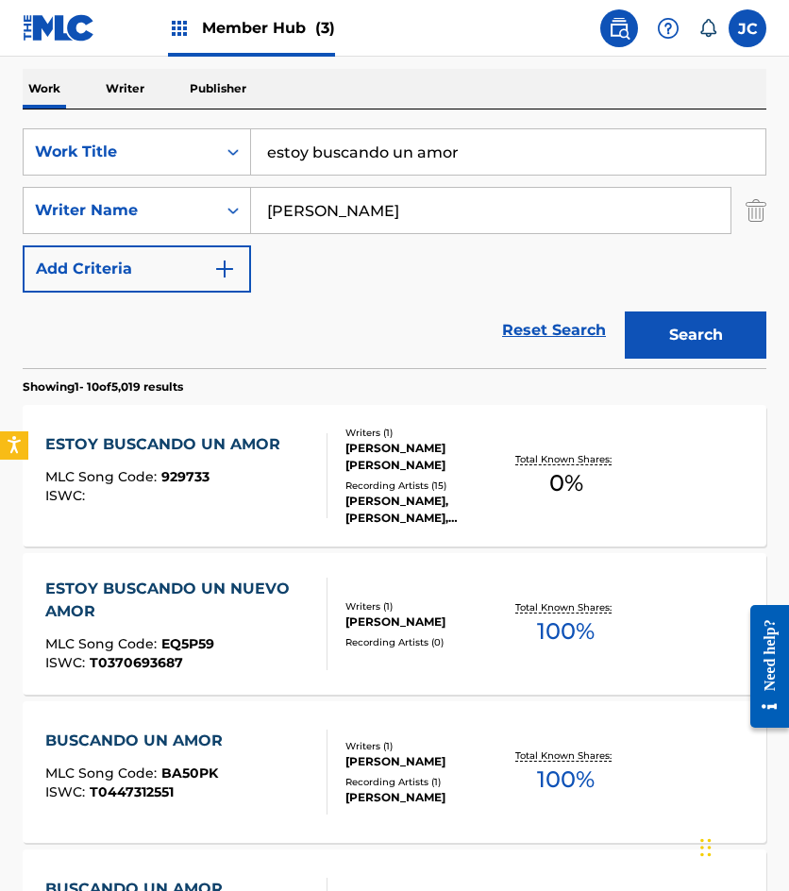
scroll to position [283, 0]
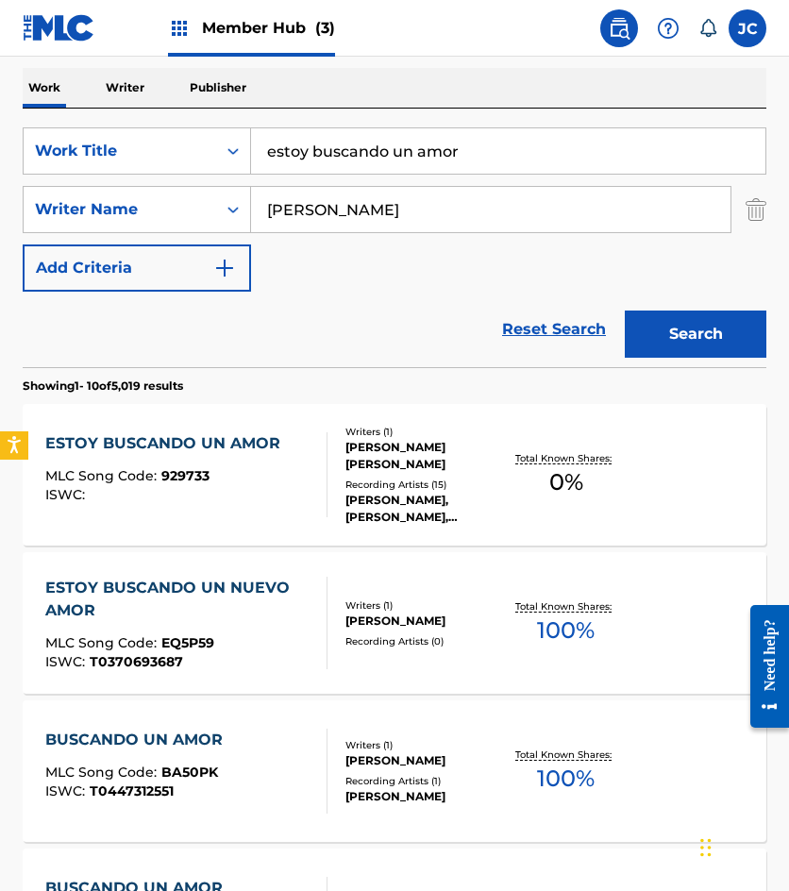
click at [278, 479] on div "MLC Song Code : 929733" at bounding box center [167, 478] width 244 height 19
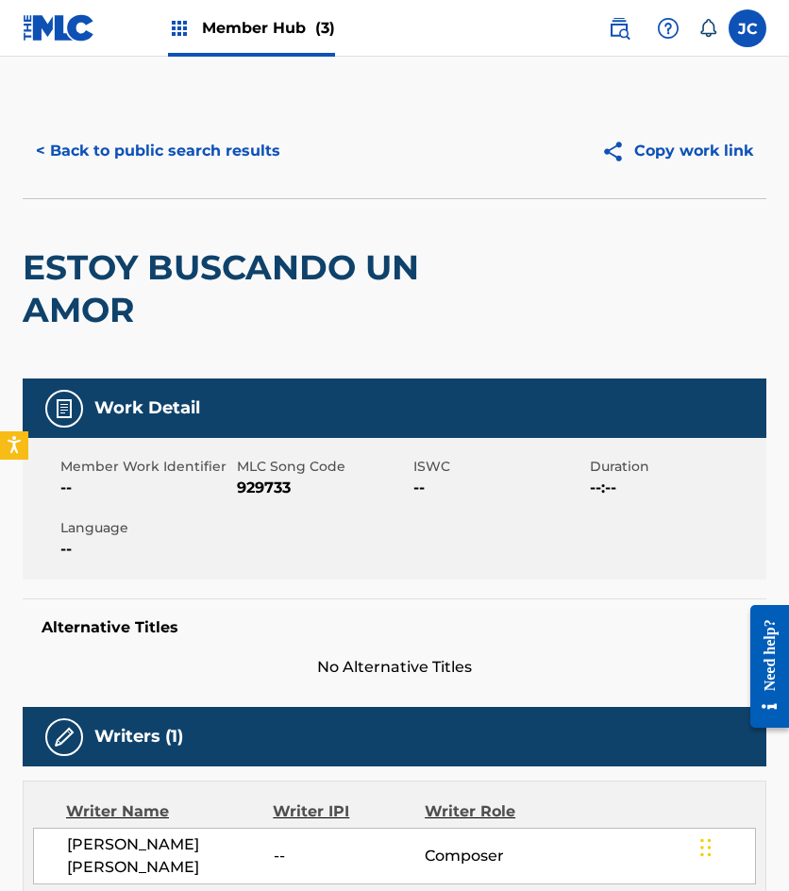
click at [248, 489] on span "929733" at bounding box center [323, 488] width 172 height 23
copy span "929733"
click at [243, 160] on button "< Back to public search results" at bounding box center [158, 150] width 271 height 47
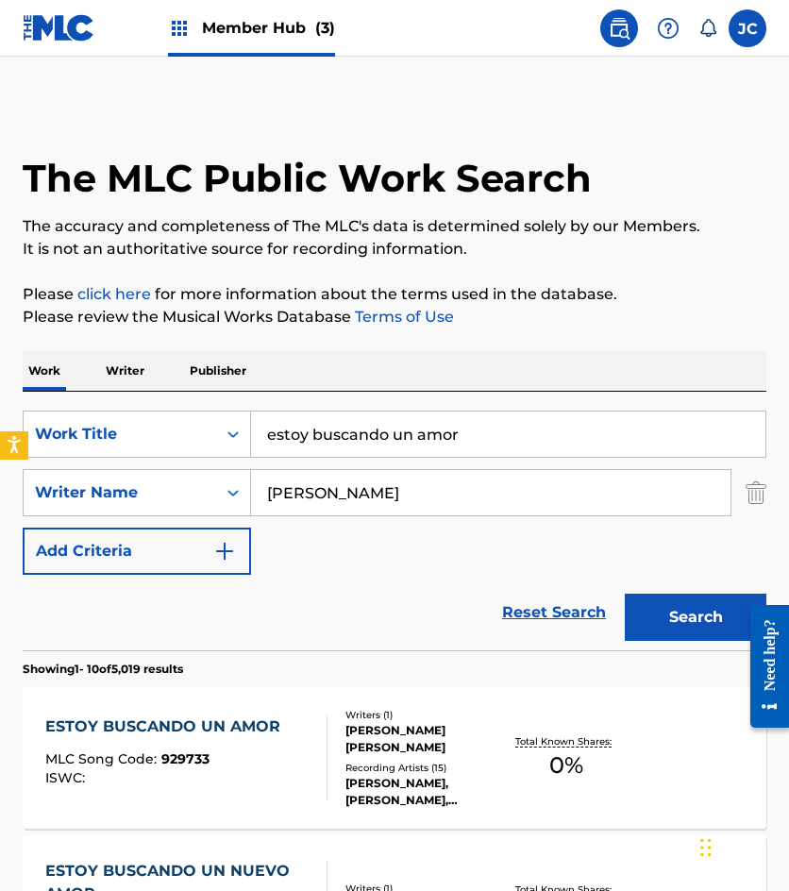
scroll to position [283, 0]
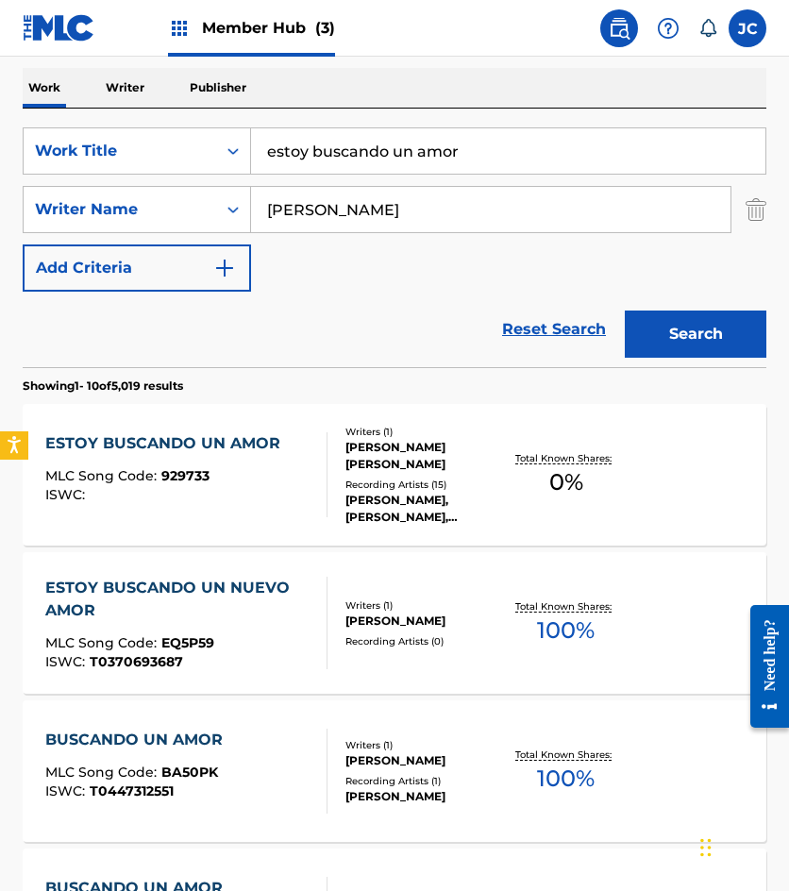
drag, startPoint x: 478, startPoint y: 141, endPoint x: 56, endPoint y: 110, distance: 423.0
click at [75, 124] on div "SearchWithCriteria49423186-3c00-4a5a-b7b7-b48b9ed4f4ff Work Title estoy buscand…" at bounding box center [395, 238] width 744 height 259
type input "despiertame amor mio"
click at [625, 311] on button "Search" at bounding box center [696, 334] width 142 height 47
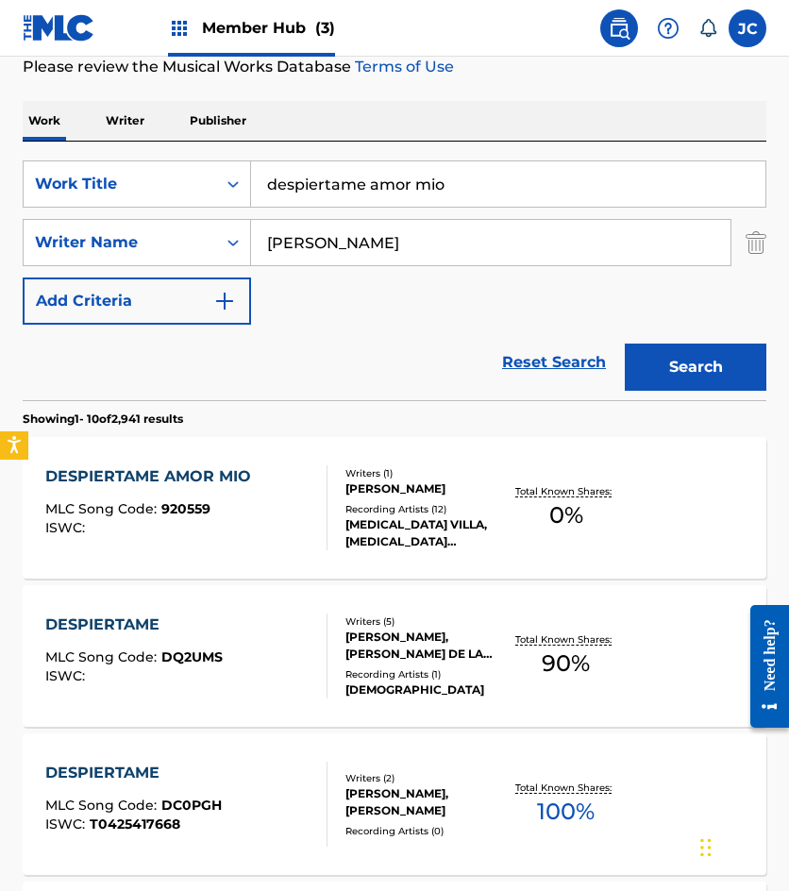
scroll to position [472, 0]
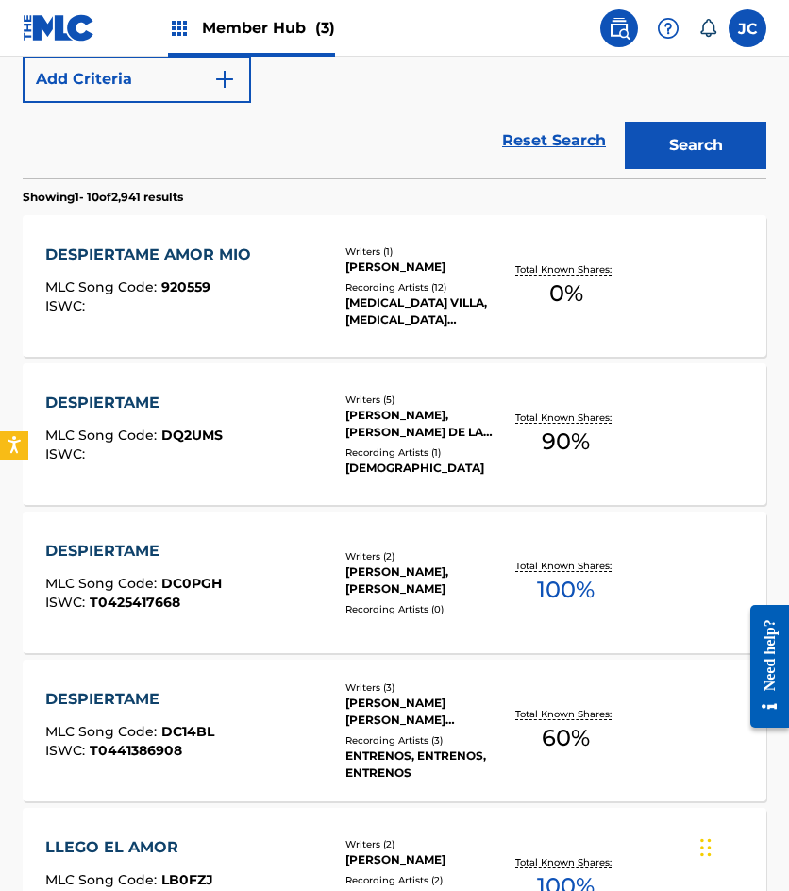
click at [261, 261] on div "DESPIERTAME AMOR MIO MLC Song Code : 920559 ISWC :" at bounding box center [186, 286] width 282 height 85
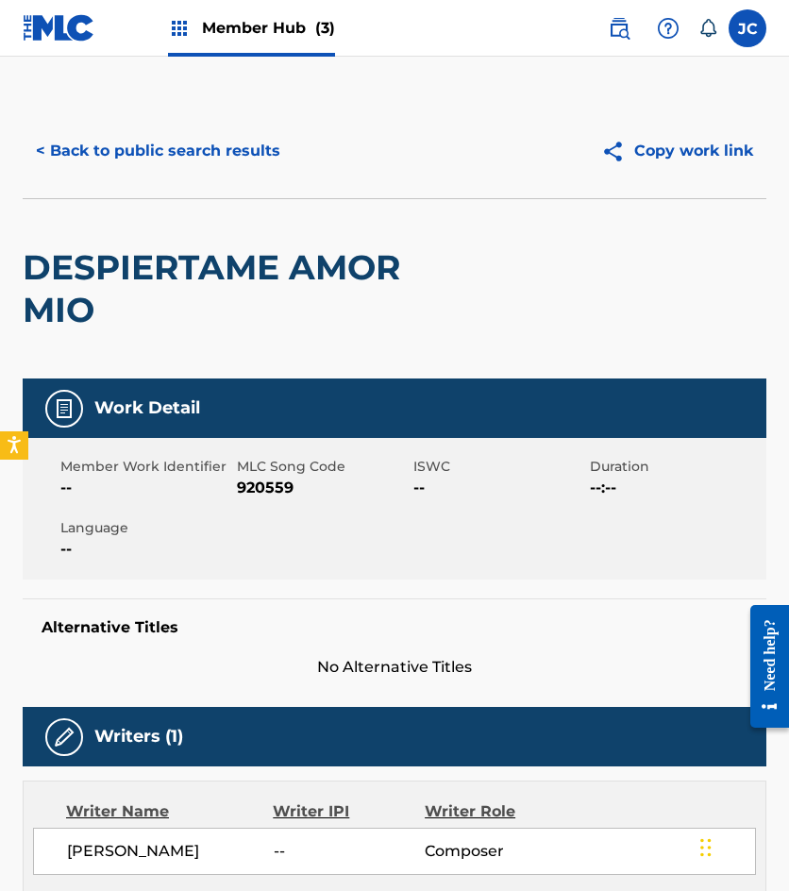
click at [281, 491] on span "920559" at bounding box center [323, 488] width 172 height 23
copy span "920559"
click at [211, 159] on button "< Back to public search results" at bounding box center [158, 150] width 271 height 47
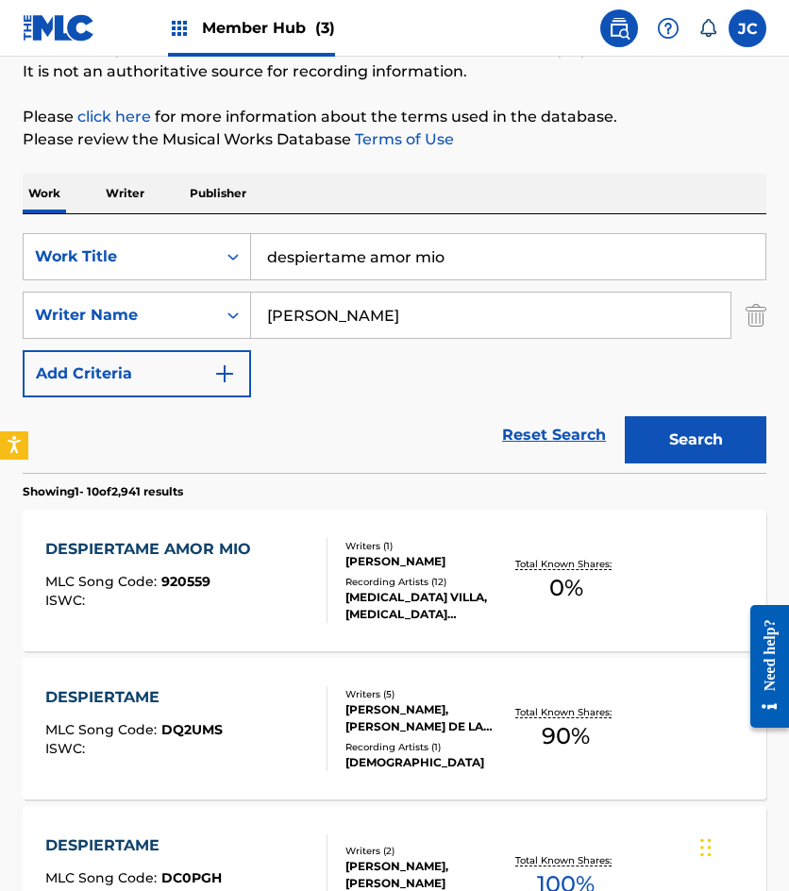
scroll to position [108, 0]
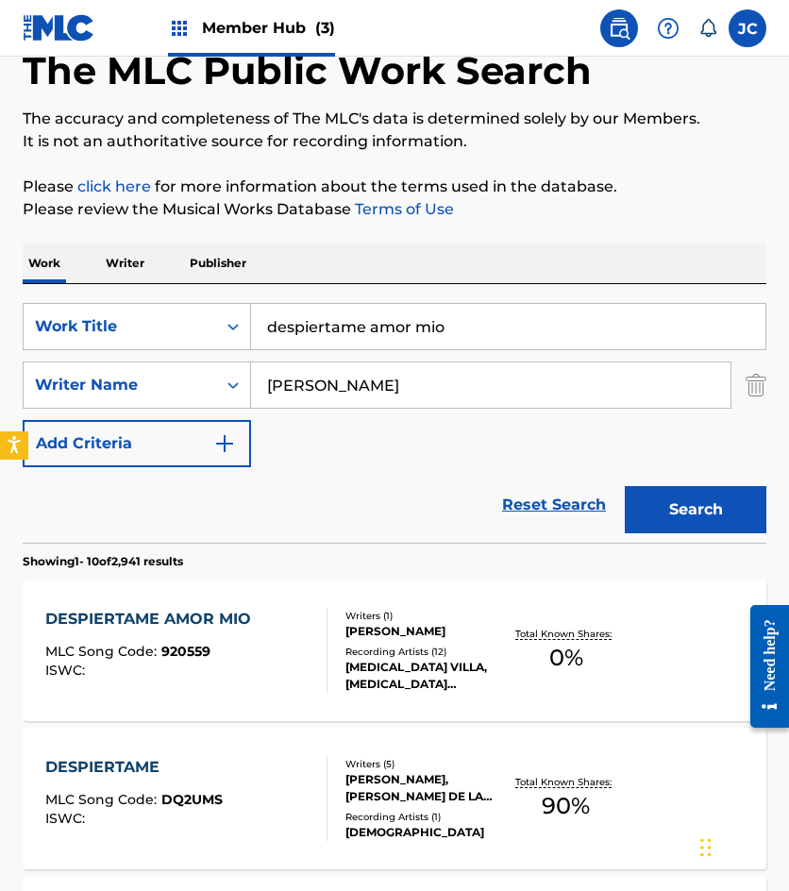
click at [489, 322] on input "despiertame amor mio" at bounding box center [508, 326] width 514 height 45
type input "estoy buscando un amor"
click at [625, 486] on button "Search" at bounding box center [696, 509] width 142 height 47
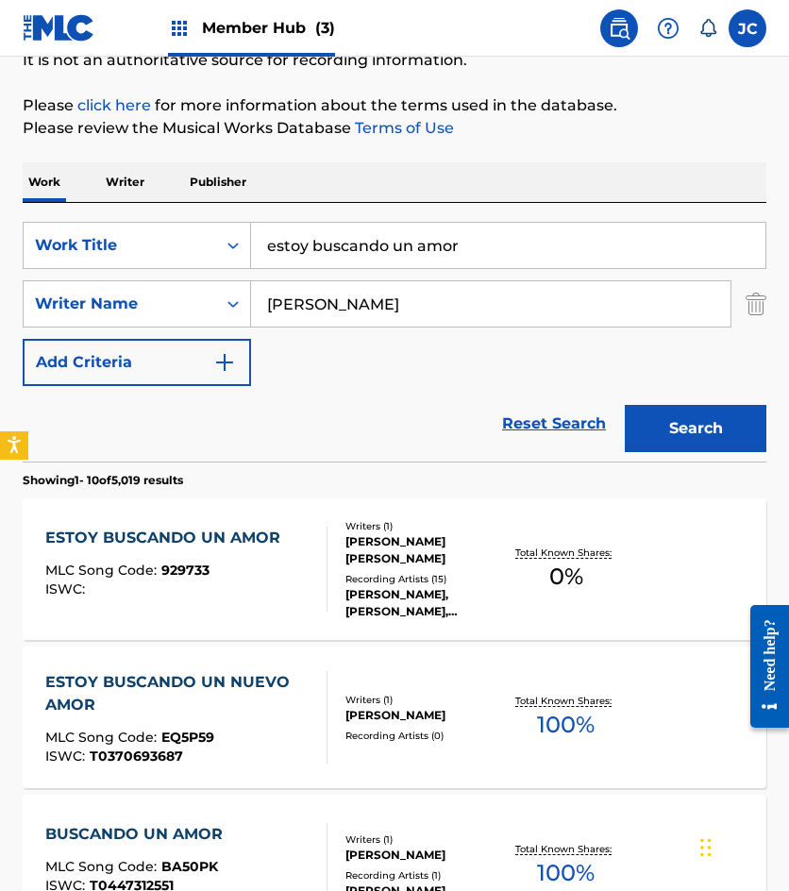
scroll to position [378, 0]
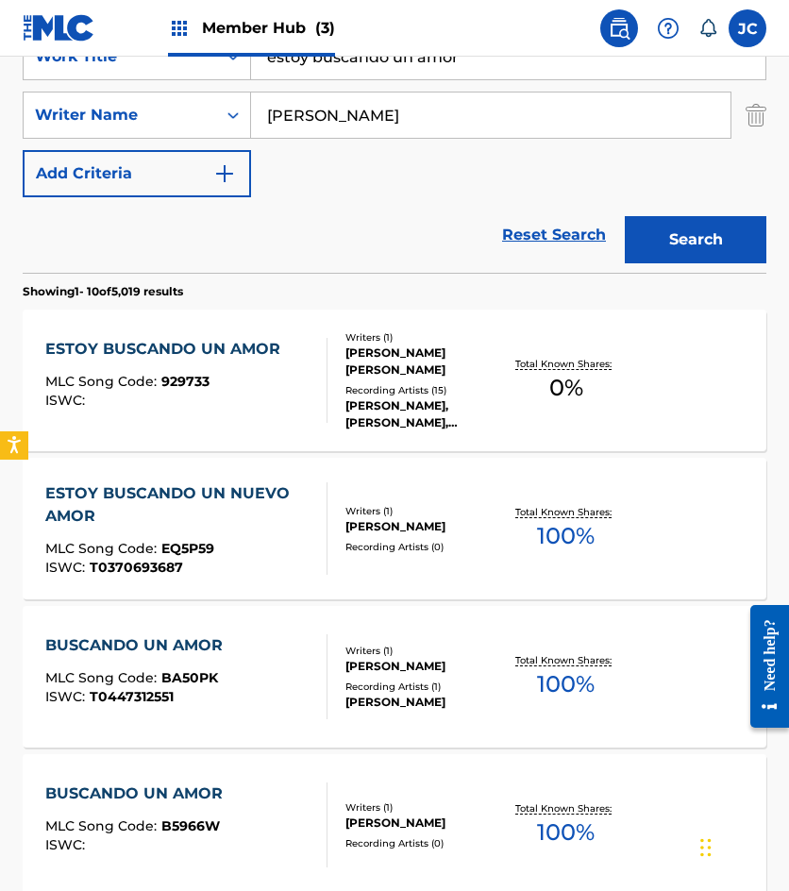
click at [276, 372] on div "ESTOY BUSCANDO UN AMOR MLC Song Code : 929733 ISWC :" at bounding box center [167, 380] width 244 height 85
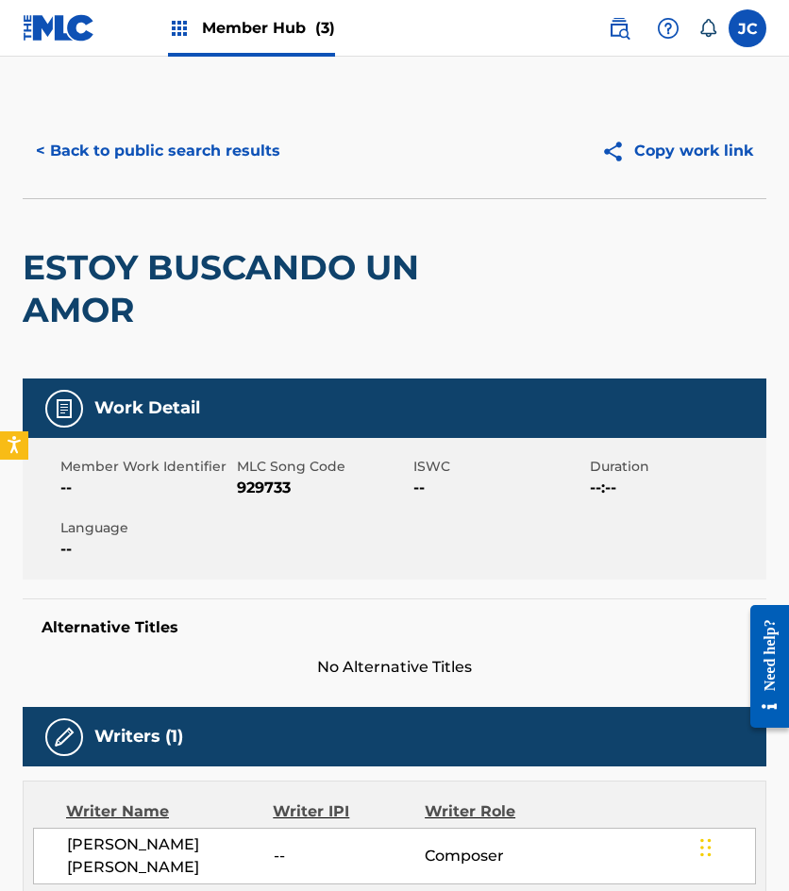
click at [261, 493] on span "929733" at bounding box center [323, 488] width 172 height 23
click at [265, 493] on span "929733" at bounding box center [323, 488] width 172 height 23
copy span "929733"
click at [136, 145] on button "< Back to public search results" at bounding box center [158, 150] width 271 height 47
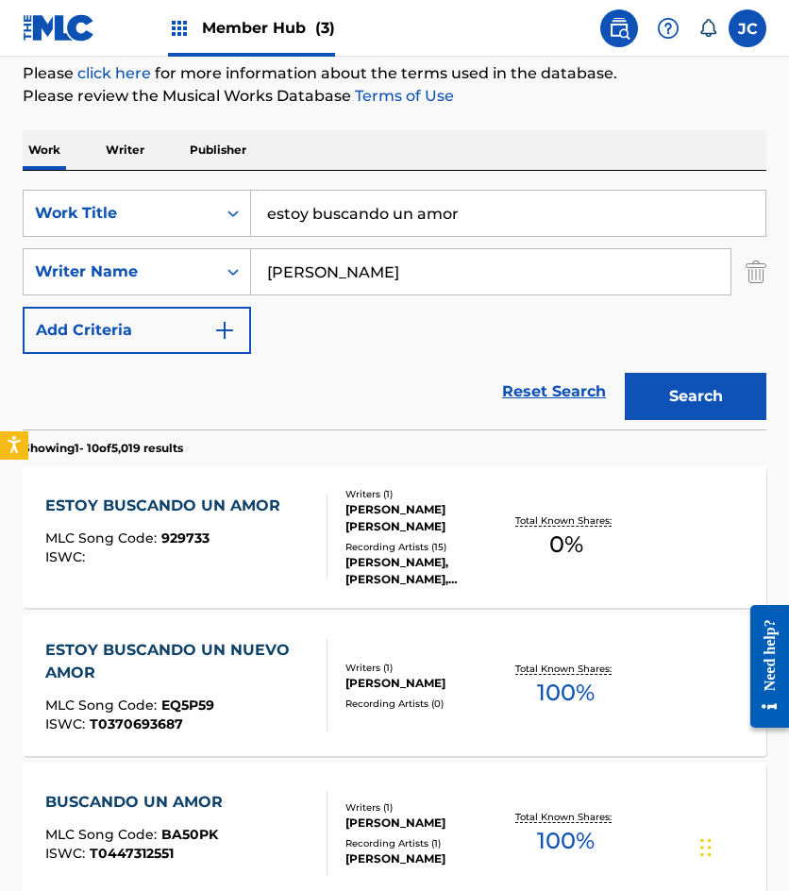
scroll to position [94, 0]
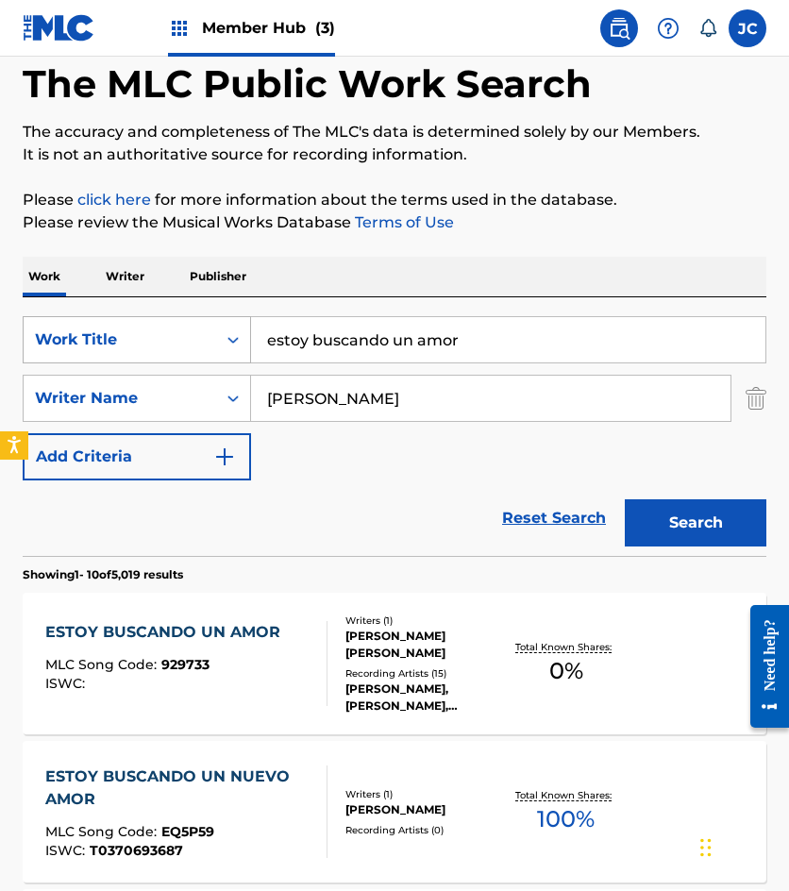
click at [182, 337] on div "SearchWithCriteria49423186-3c00-4a5a-b7b7-b48b9ed4f4ff Work Title estoy buscand…" at bounding box center [395, 339] width 744 height 47
type input "amantes de medio tiempo"
click at [625, 499] on button "Search" at bounding box center [696, 522] width 142 height 47
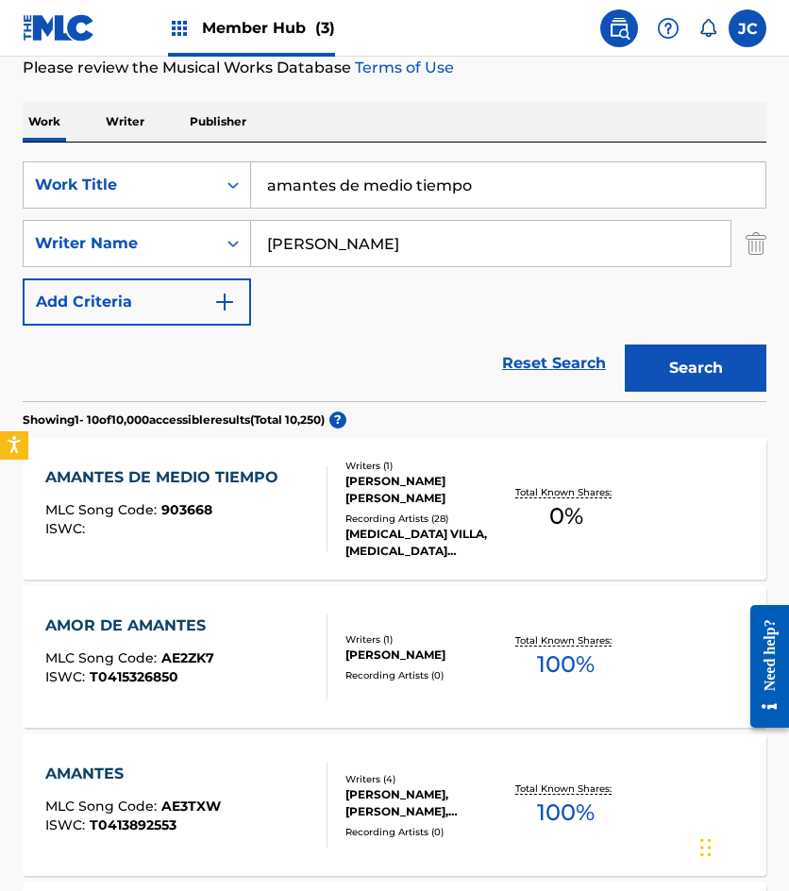
scroll to position [283, 0]
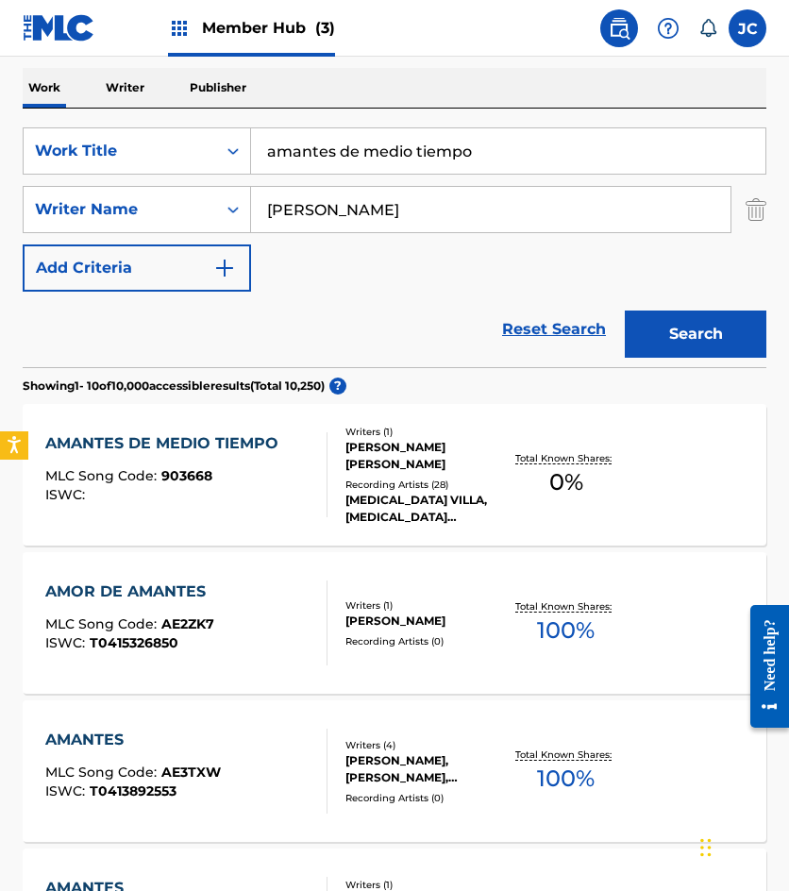
click at [388, 495] on div "LUCHA VILLA, LUCHA VILLA, LUCHA VILLA, LUCHA VILLA, LUCHA VILLA" at bounding box center [424, 509] width 159 height 34
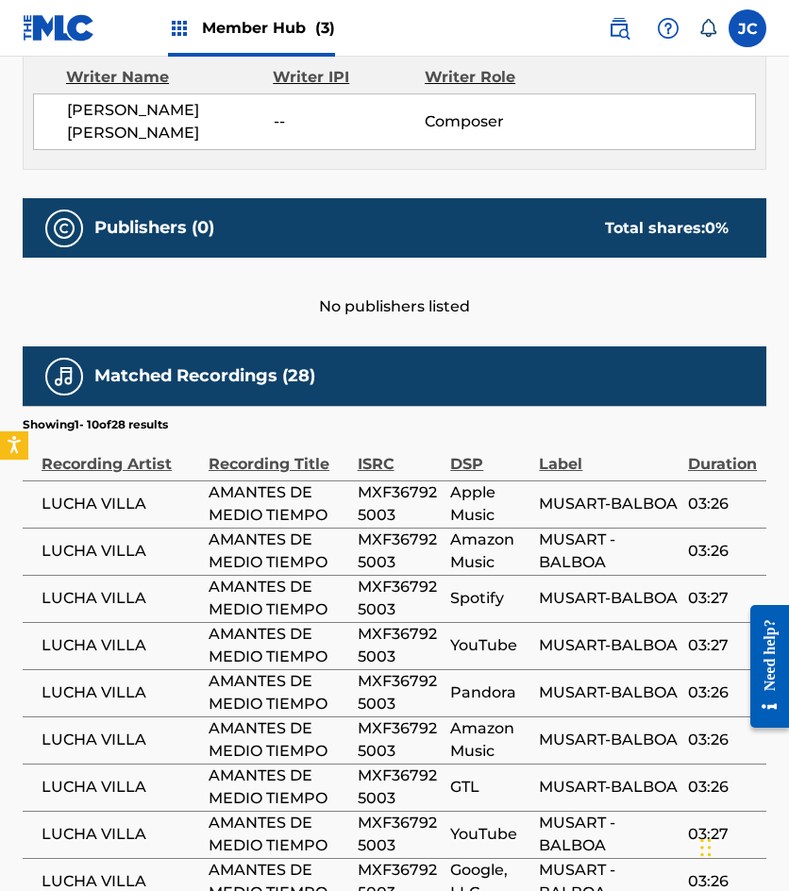
scroll to position [985, 0]
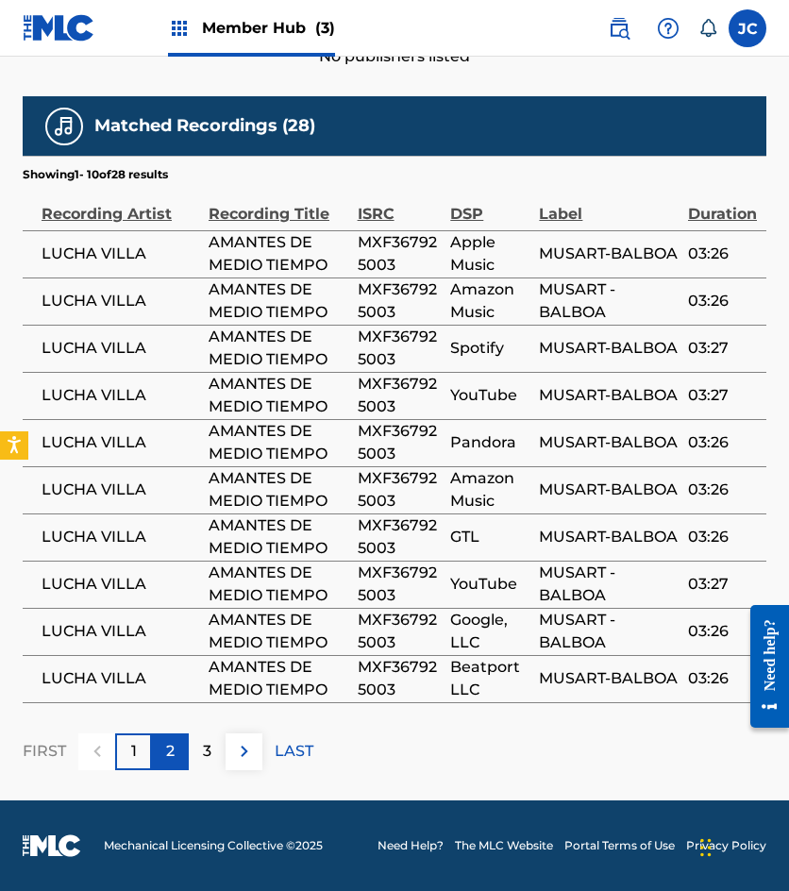
click at [152, 748] on div "2" at bounding box center [170, 751] width 37 height 37
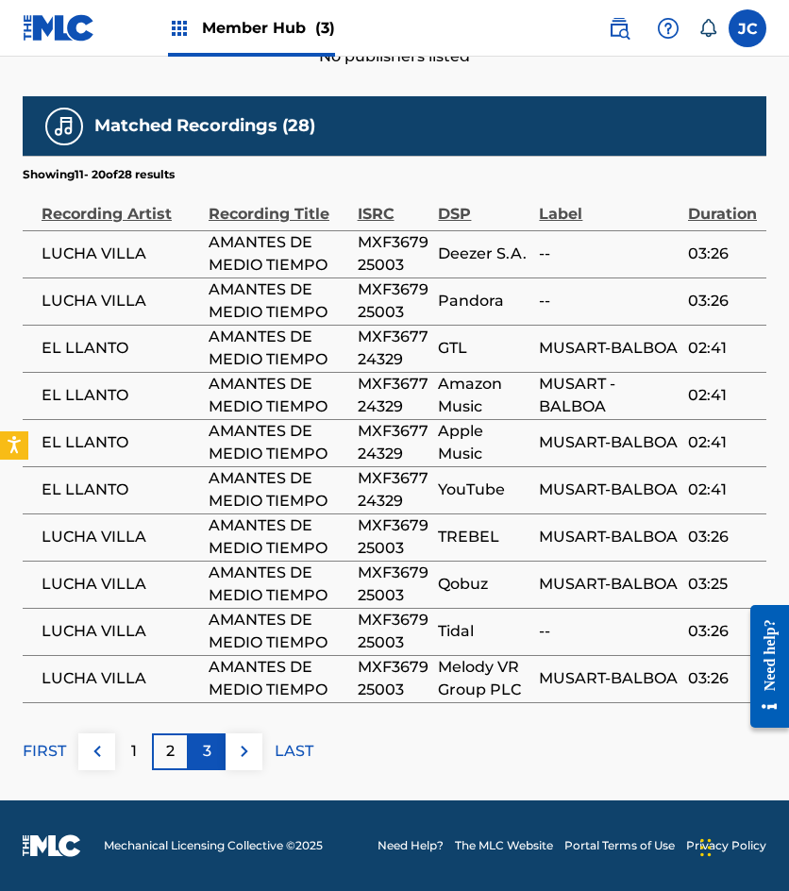
click at [213, 740] on div "3" at bounding box center [207, 751] width 37 height 37
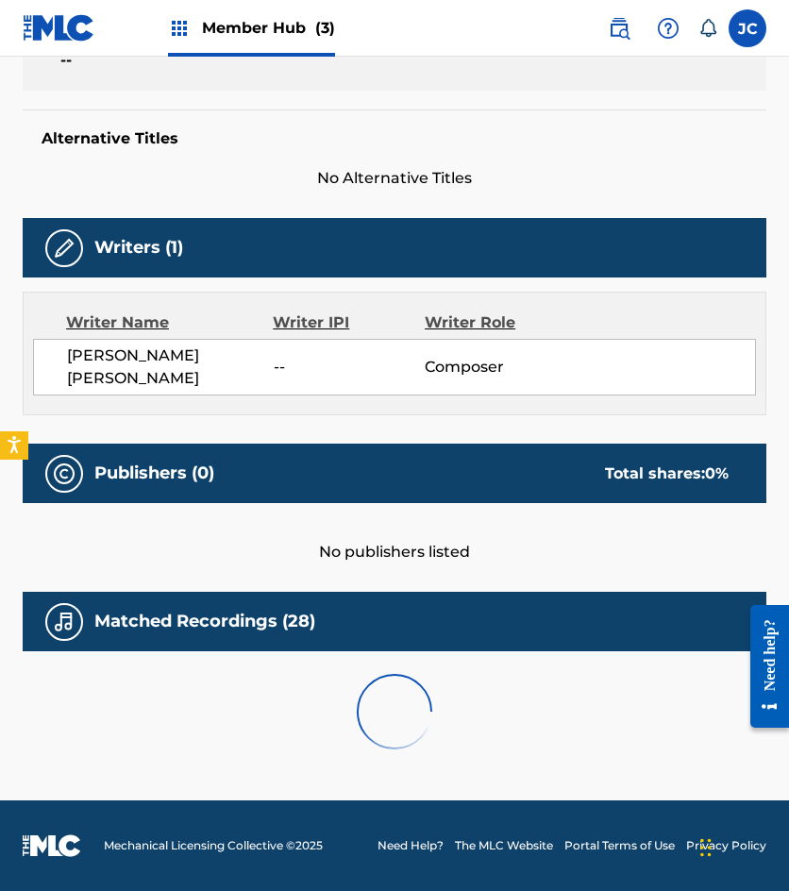
scroll to position [890, 0]
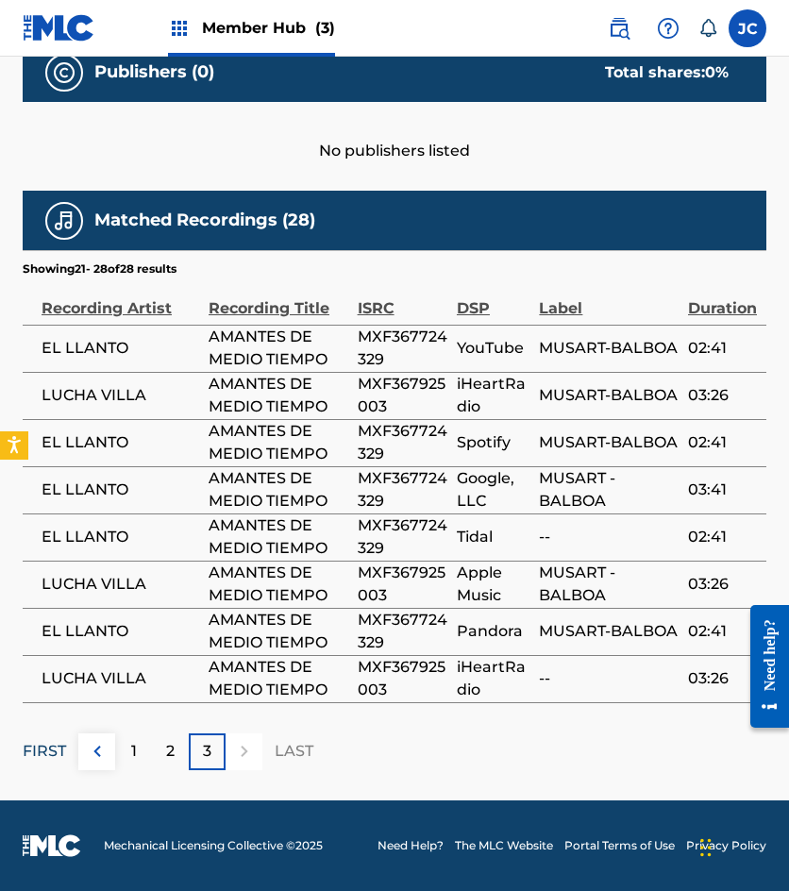
click at [52, 754] on p "FIRST" at bounding box center [44, 751] width 43 height 23
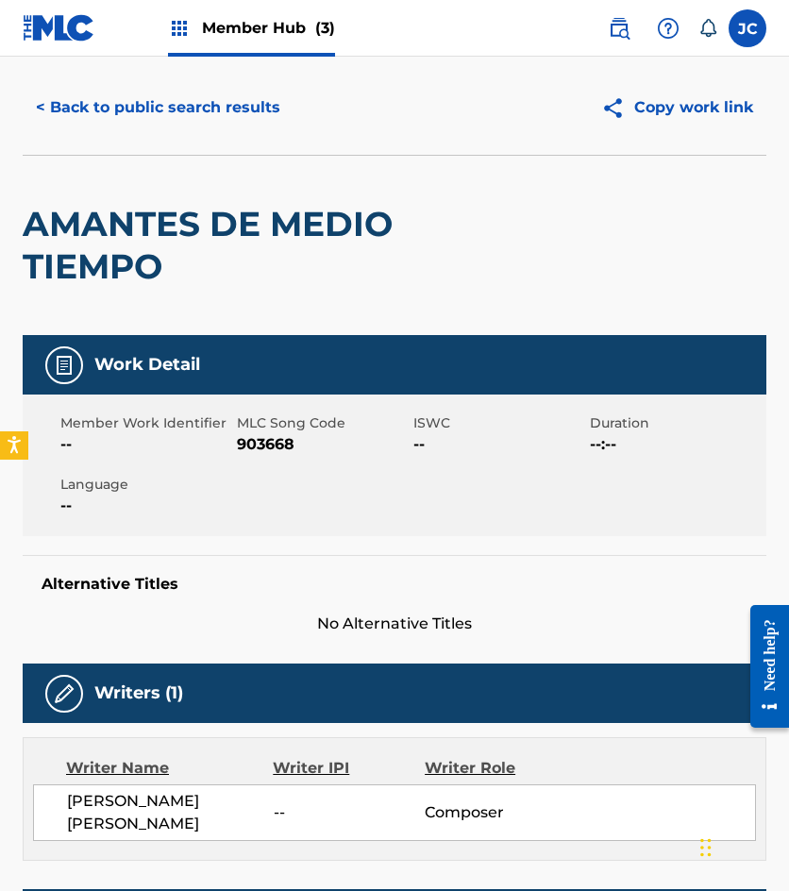
scroll to position [0, 0]
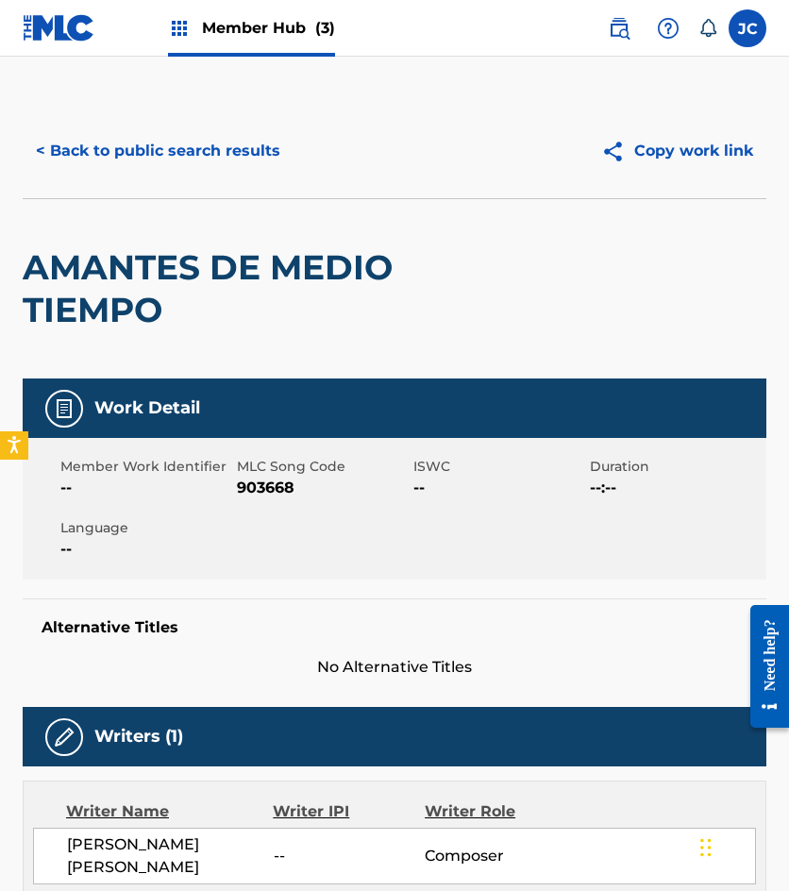
click at [256, 488] on span "903668" at bounding box center [323, 488] width 172 height 23
copy span "903668"
click at [224, 170] on button "< Back to public search results" at bounding box center [158, 150] width 271 height 47
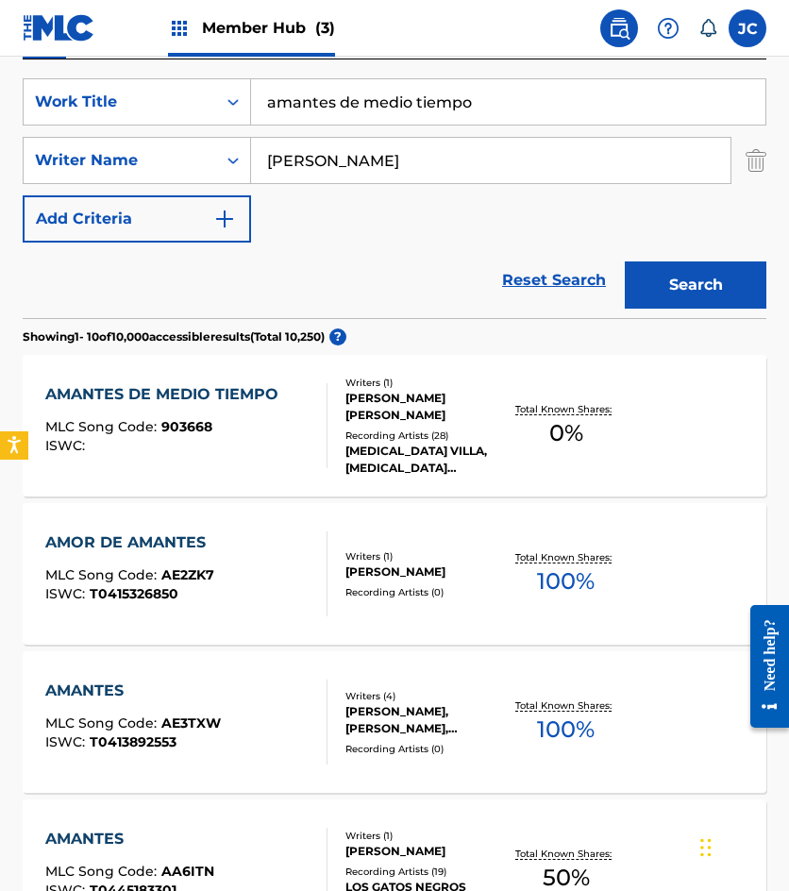
scroll to position [378, 0]
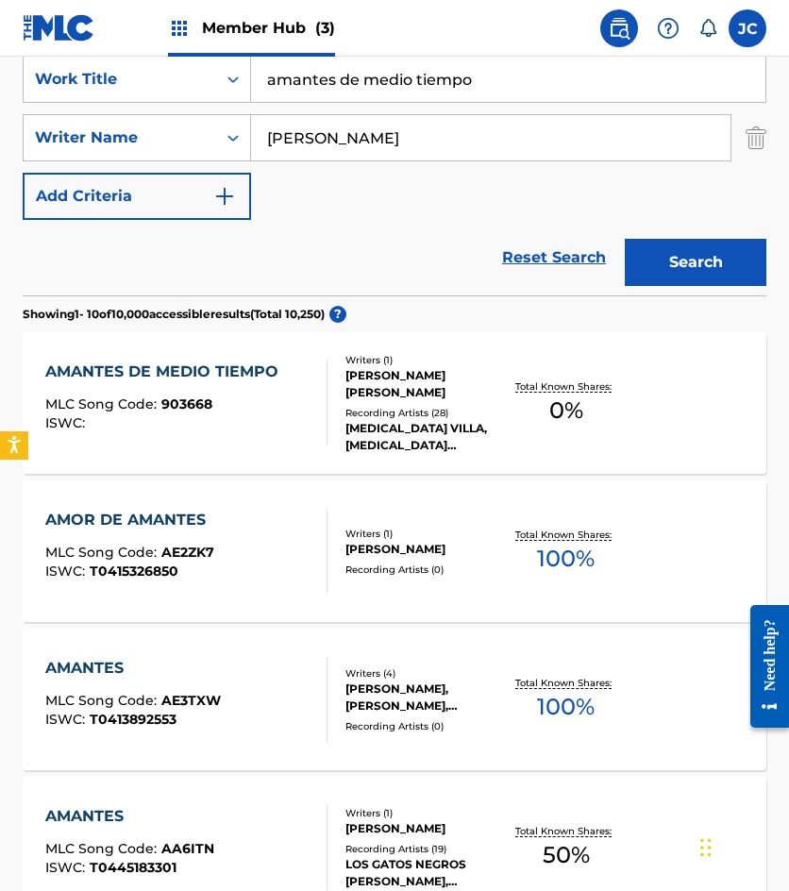
drag, startPoint x: 547, startPoint y: 184, endPoint x: 544, endPoint y: 170, distance: 14.4
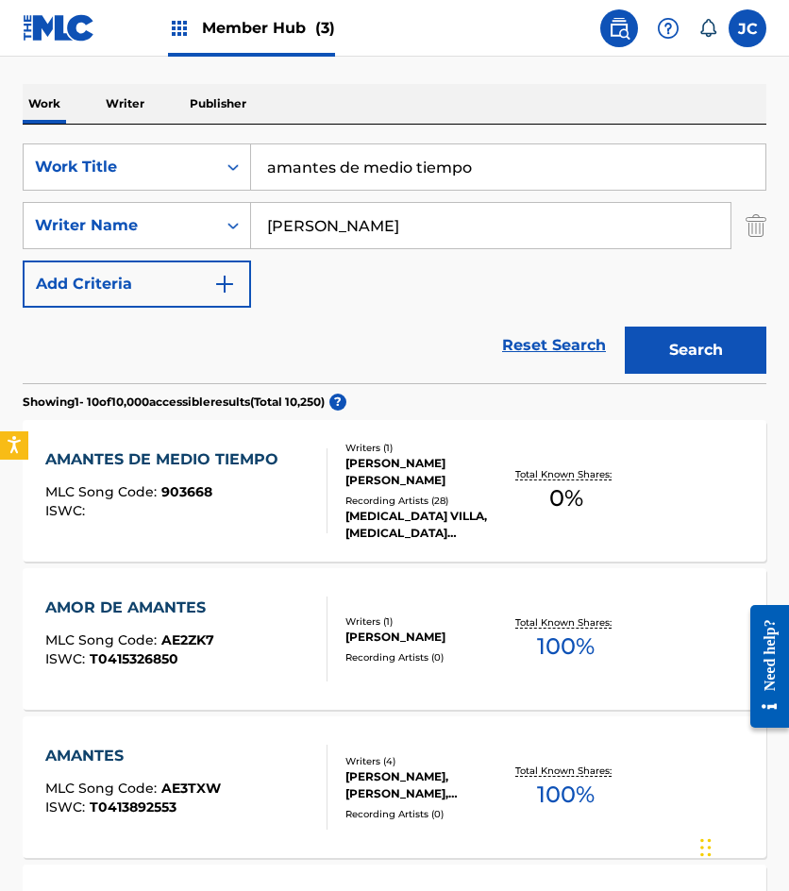
scroll to position [263, 0]
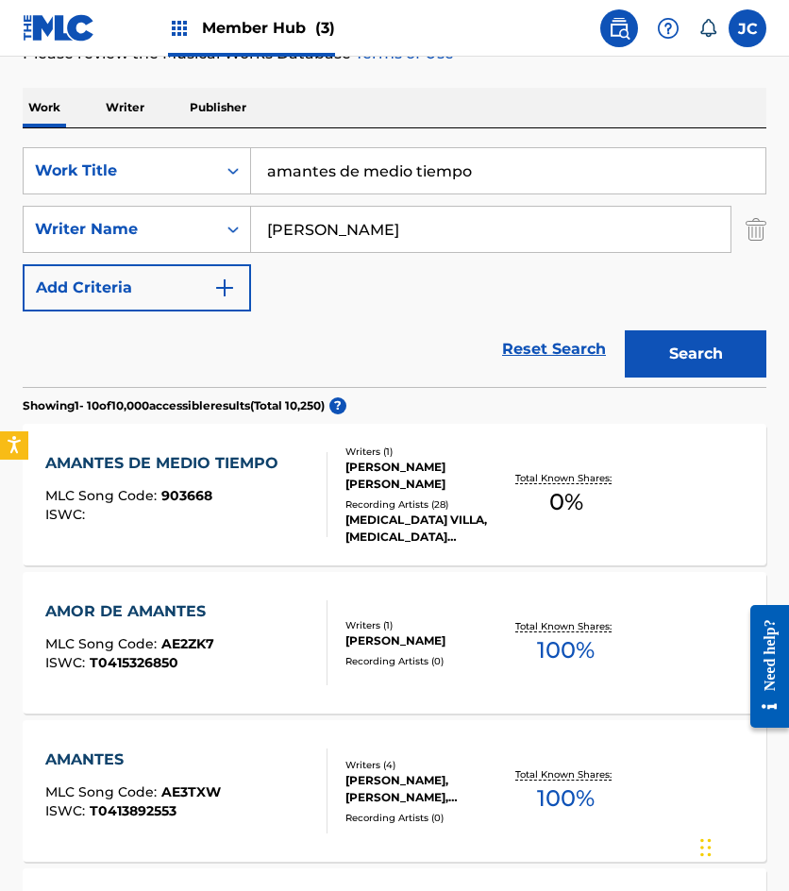
click at [497, 182] on input "amantes de medio tiempo" at bounding box center [508, 170] width 514 height 45
type input "secillamente nunca"
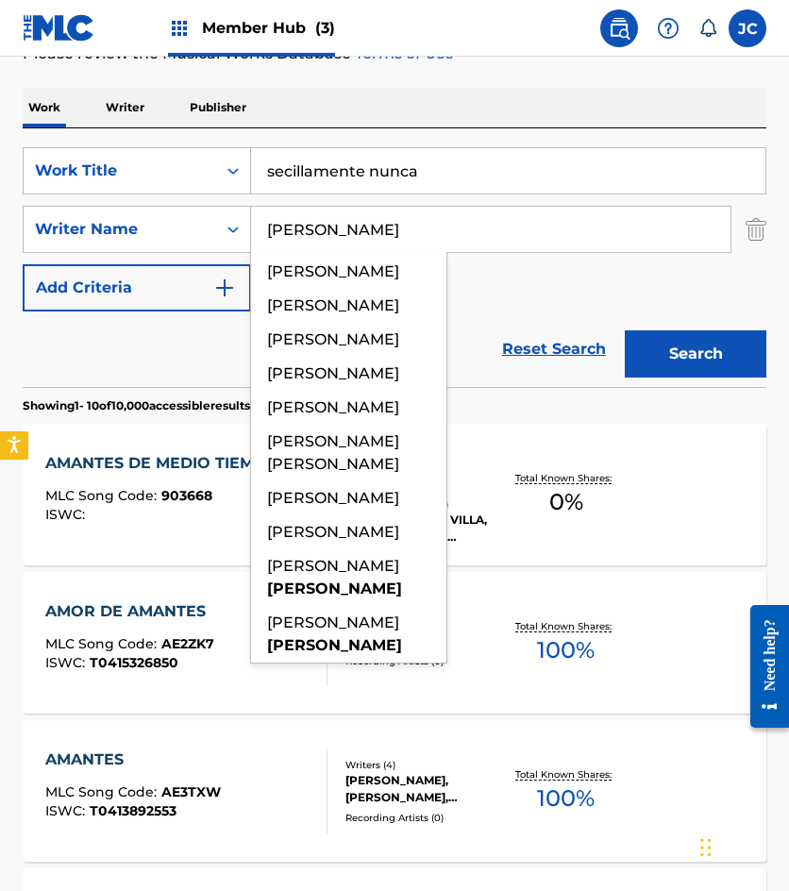
type input "bustillos"
click at [625, 330] on button "Search" at bounding box center [696, 353] width 142 height 47
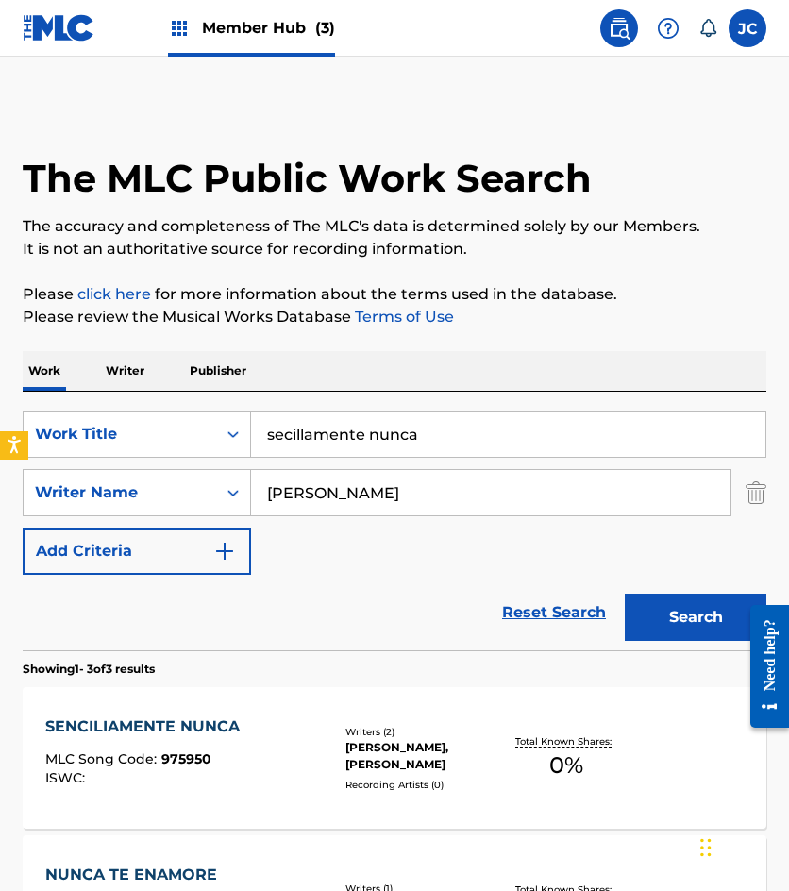
click at [519, 560] on div "SearchWithCriteria49423186-3c00-4a5a-b7b7-b48b9ed4f4ff Work Title secillamente …" at bounding box center [395, 493] width 744 height 164
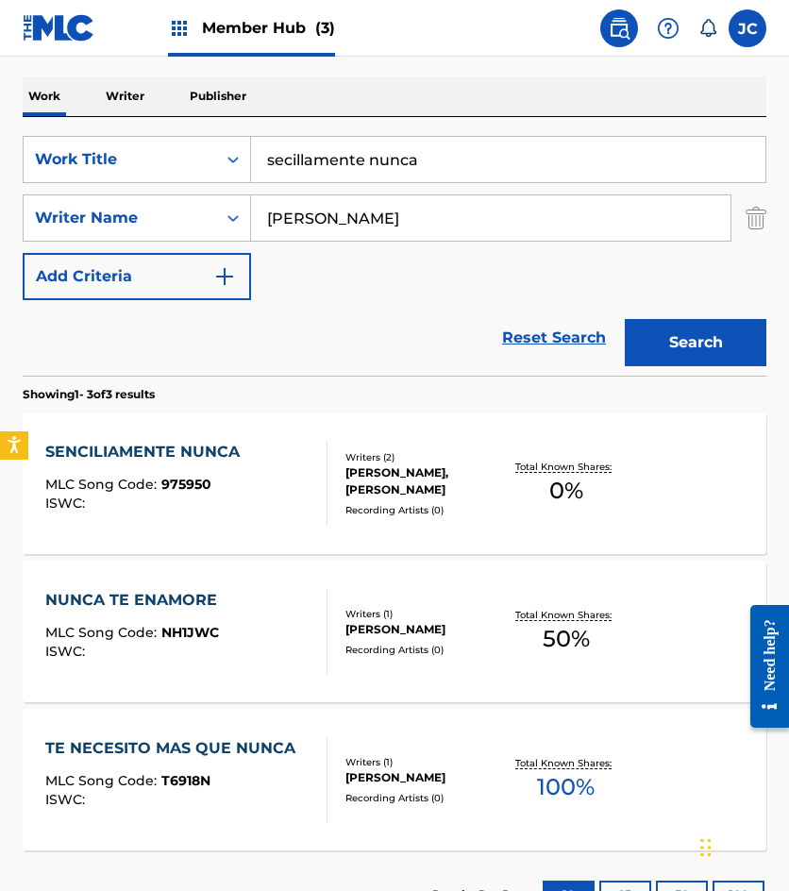
scroll to position [283, 0]
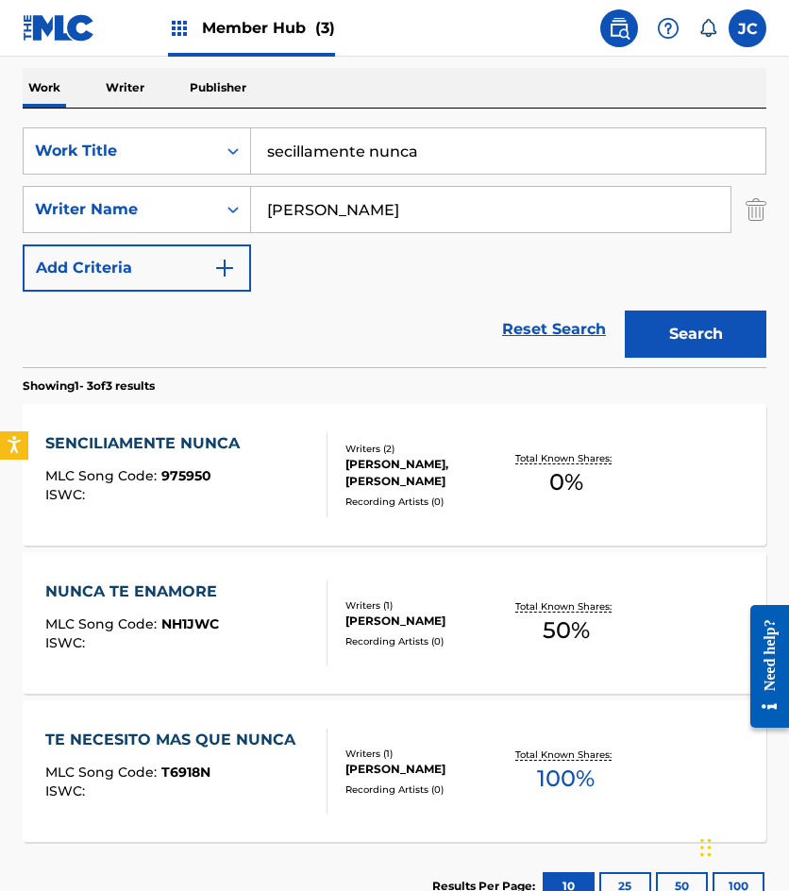
click at [265, 484] on div "SENCILIAMENTE NUNCA MLC Song Code : 975950 ISWC :" at bounding box center [186, 474] width 282 height 85
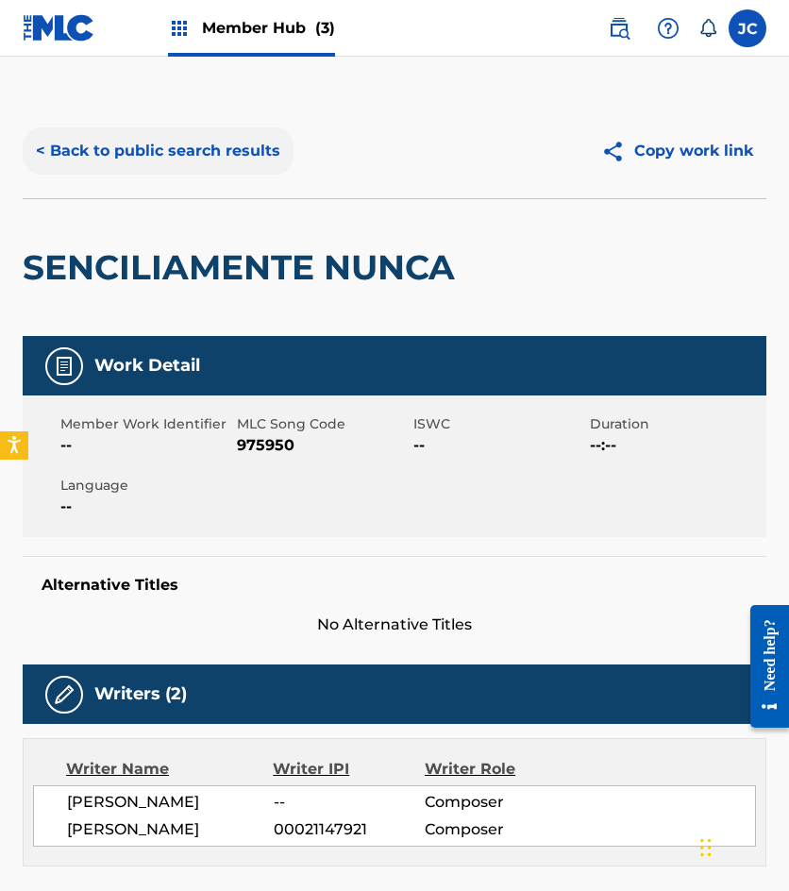
click at [174, 158] on button "< Back to public search results" at bounding box center [158, 150] width 271 height 47
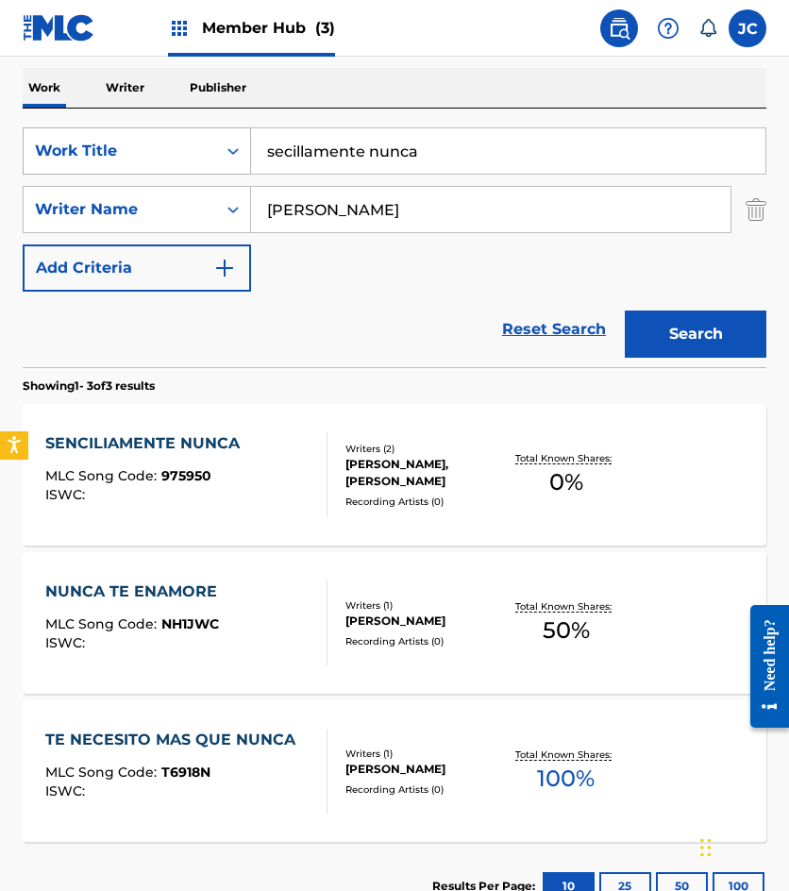
drag, startPoint x: 439, startPoint y: 150, endPoint x: 225, endPoint y: 138, distance: 214.6
click at [227, 140] on div "SearchWithCriteria49423186-3c00-4a5a-b7b7-b48b9ed4f4ff Work Title secillamente …" at bounding box center [395, 150] width 744 height 47
type input "la patita"
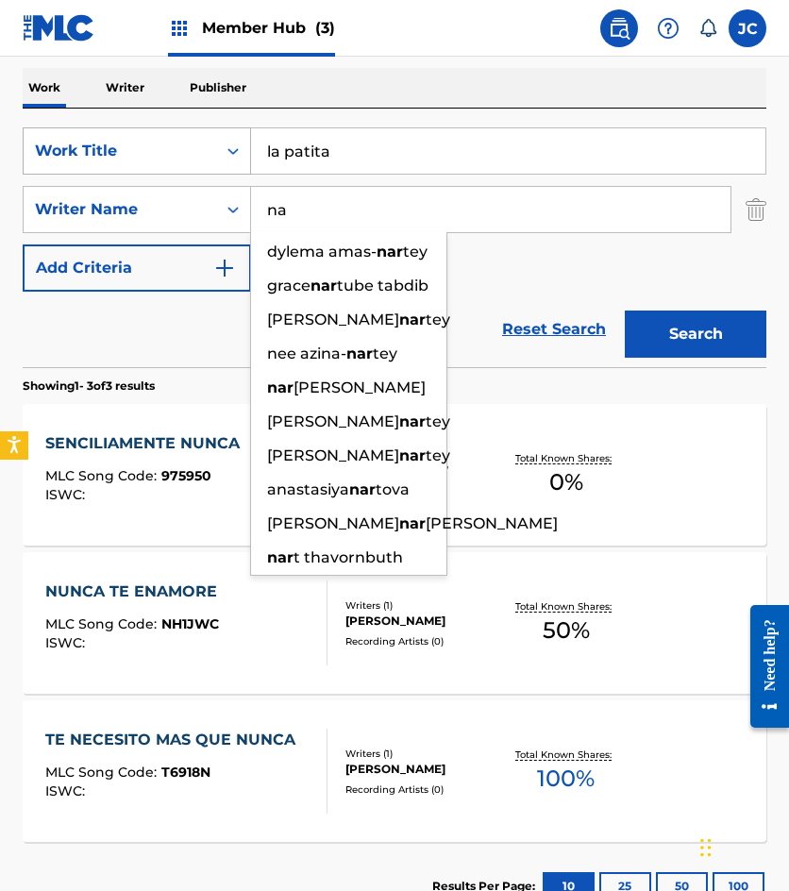
type input "n"
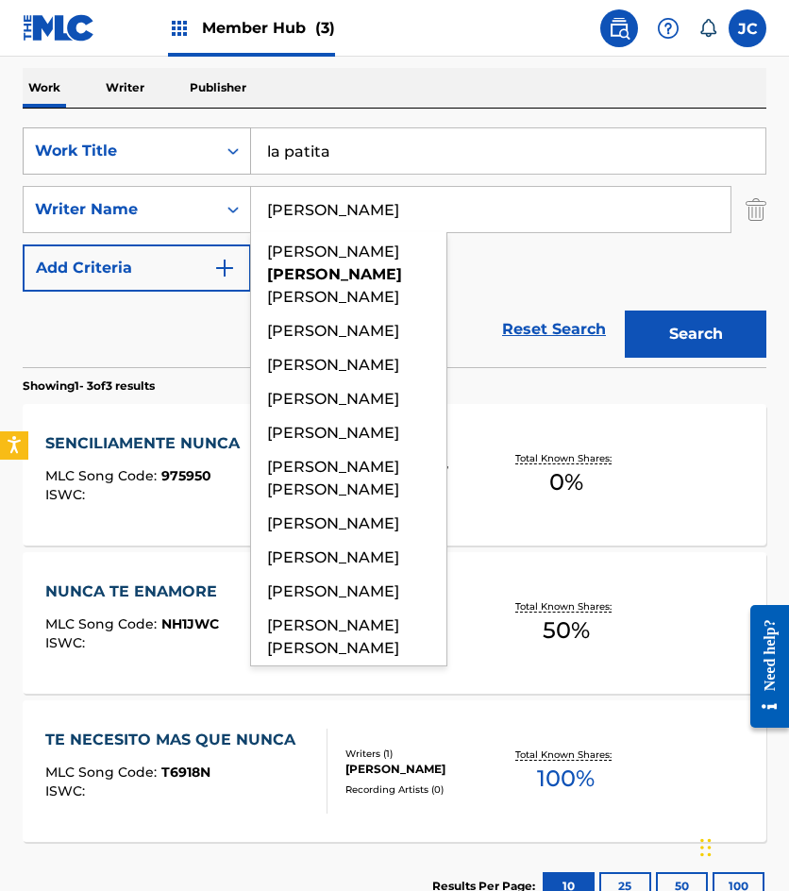
type input "martinez"
click at [625, 311] on button "Search" at bounding box center [696, 334] width 142 height 47
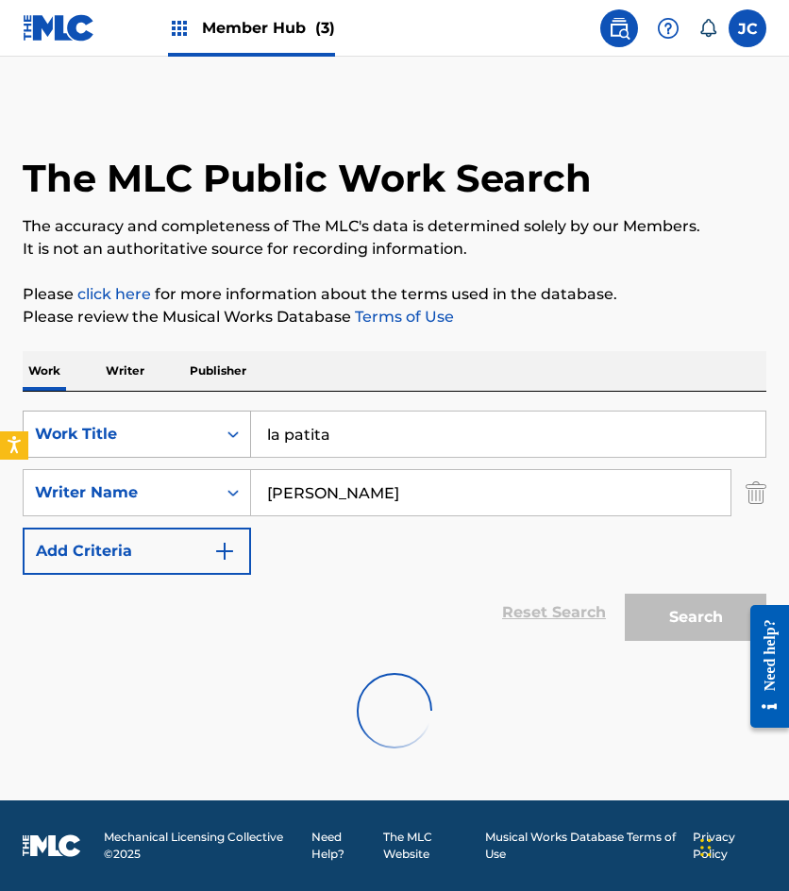
scroll to position [0, 0]
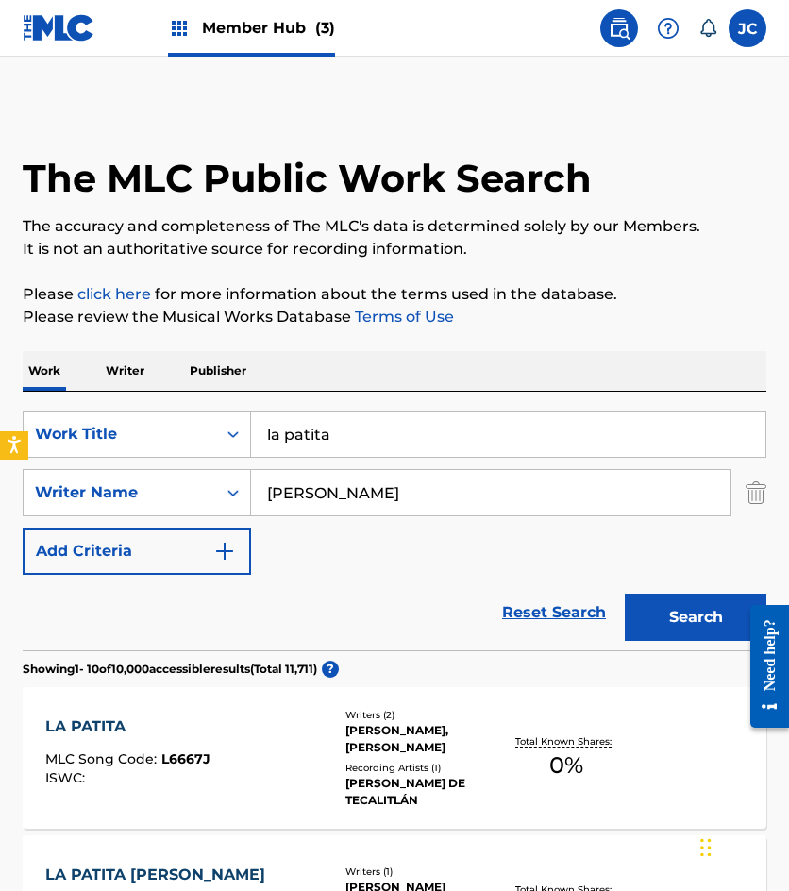
click at [562, 550] on div "SearchWithCriteria49423186-3c00-4a5a-b7b7-b48b9ed4f4ff Work Title la patita Sea…" at bounding box center [395, 493] width 744 height 164
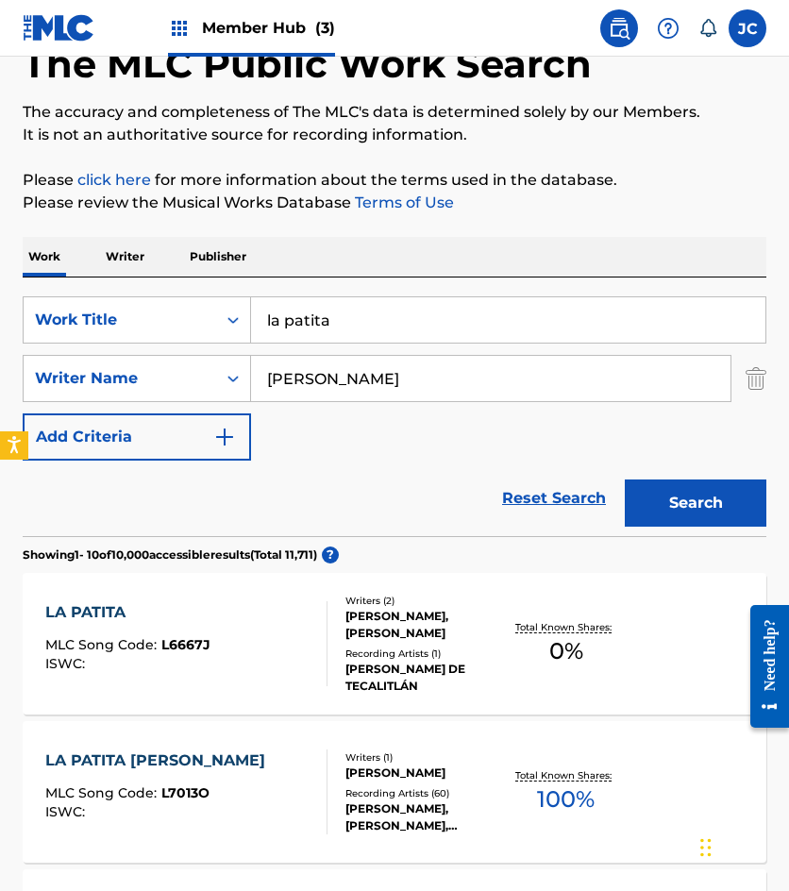
scroll to position [283, 0]
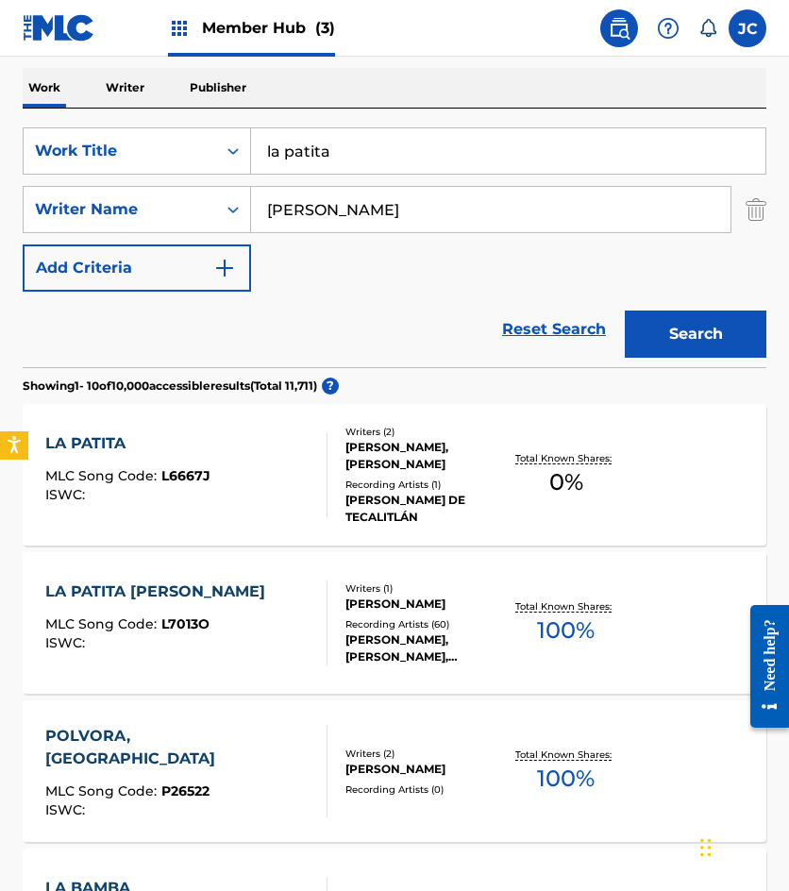
click at [297, 436] on div "LA PATITA MLC Song Code : L6667J ISWC :" at bounding box center [186, 474] width 282 height 85
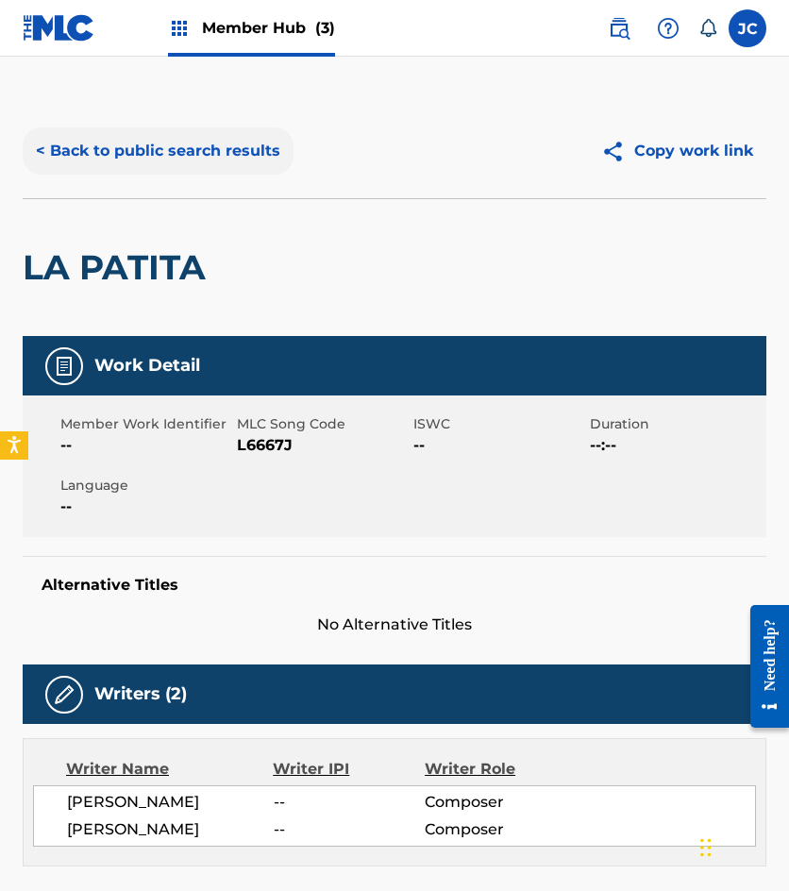
click at [157, 135] on button "< Back to public search results" at bounding box center [158, 150] width 271 height 47
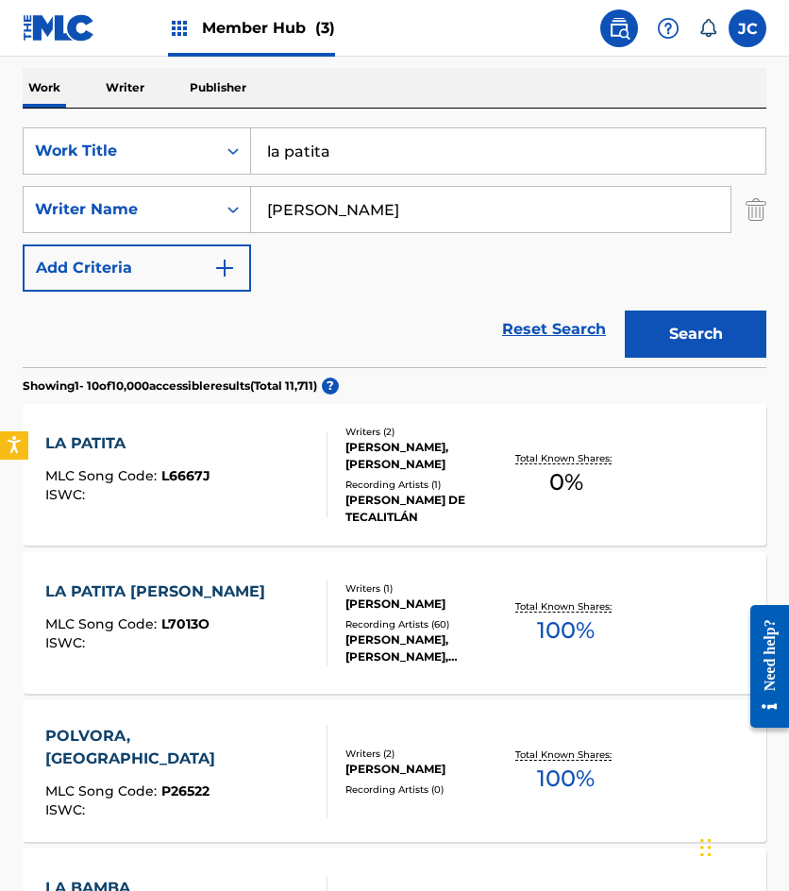
click at [203, 489] on div "ISWC :" at bounding box center [127, 495] width 165 height 14
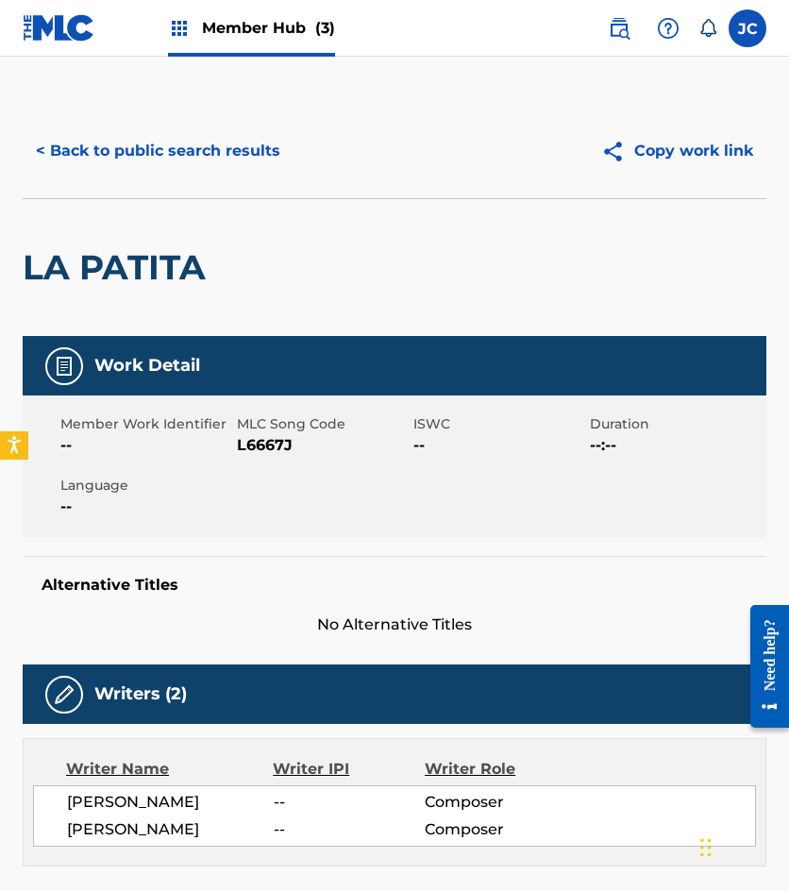
click at [247, 442] on span "L6667J" at bounding box center [323, 445] width 172 height 23
copy span "L6667J"
click at [169, 131] on button "< Back to public search results" at bounding box center [158, 150] width 271 height 47
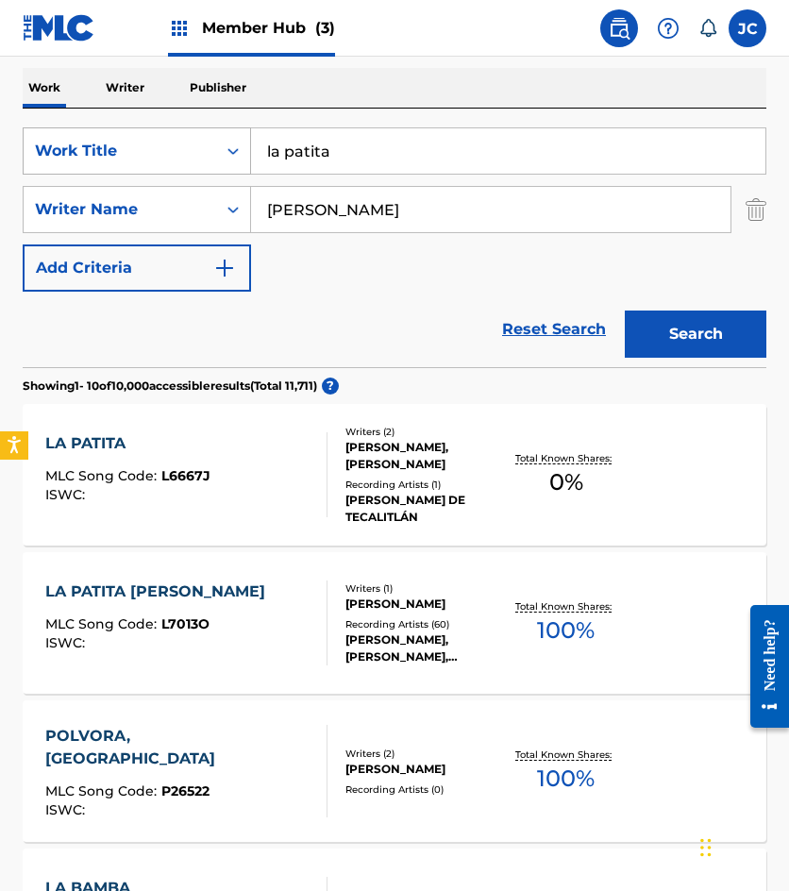
drag, startPoint x: 282, startPoint y: 157, endPoint x: 217, endPoint y: 170, distance: 66.5
click at [217, 170] on div "SearchWithCriteria49423186-3c00-4a5a-b7b7-b48b9ed4f4ff Work Title la patita" at bounding box center [395, 150] width 744 height 47
type input "ponle precio a tu carino"
click at [625, 311] on button "Search" at bounding box center [696, 334] width 142 height 47
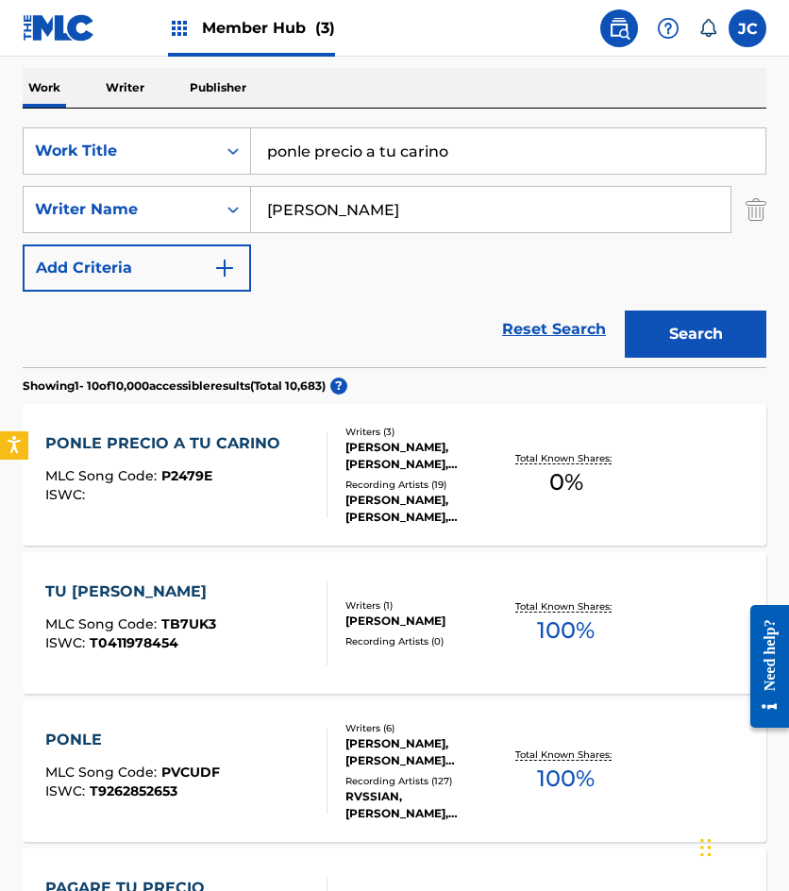
click at [391, 461] on div "ARTURO MENDOZA VELLALVASO, JOSE MARTINEZ BARAJAS, ARTURO MENDOZA VILLALVASO" at bounding box center [424, 456] width 159 height 34
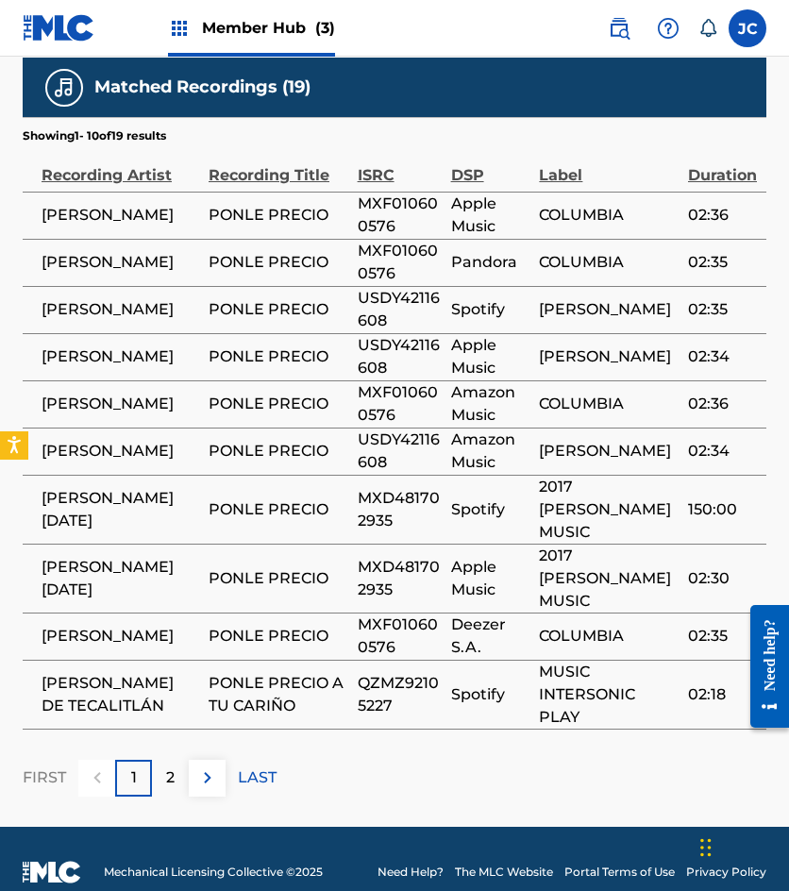
scroll to position [1211, 0]
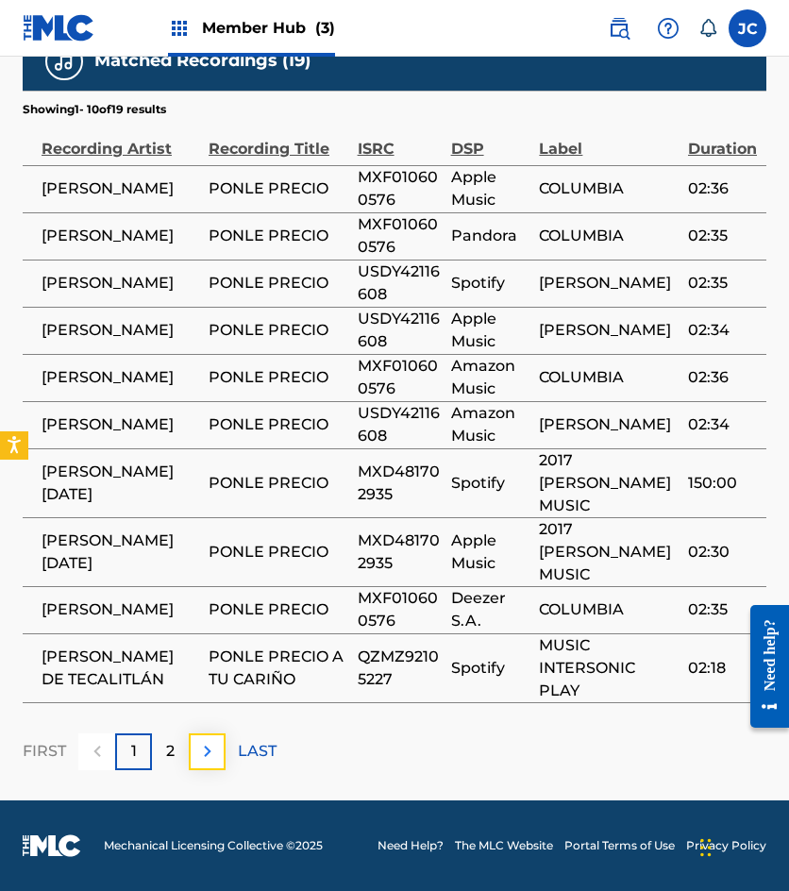
click at [201, 755] on img at bounding box center [207, 751] width 23 height 23
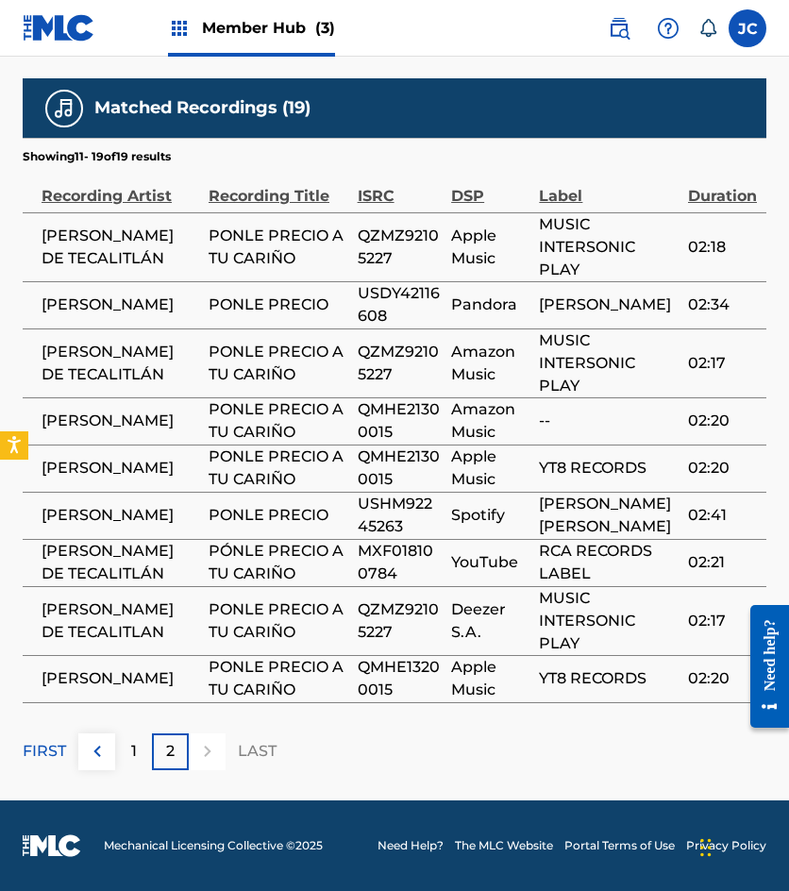
scroll to position [1229, 0]
click at [89, 749] on img at bounding box center [97, 751] width 23 height 23
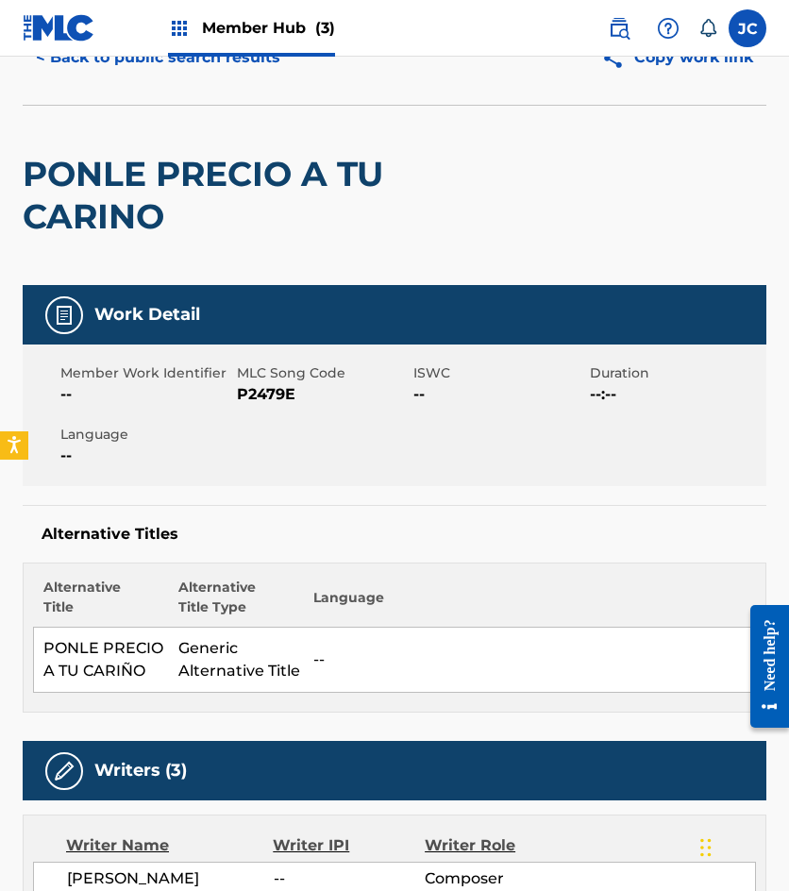
scroll to position [0, 0]
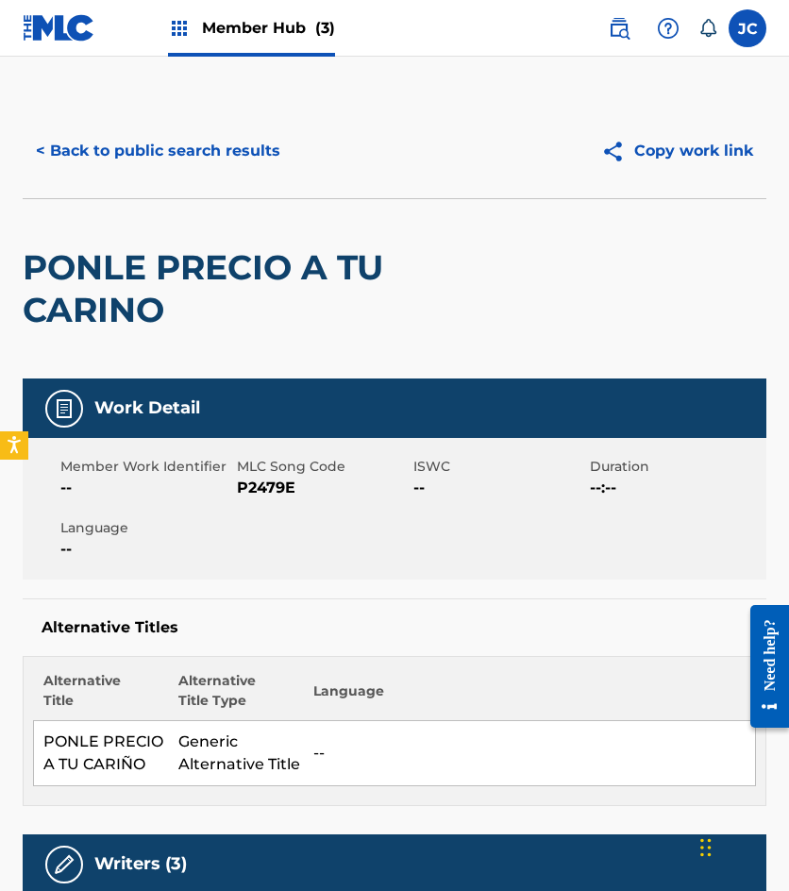
click at [279, 487] on span "P2479E" at bounding box center [323, 488] width 172 height 23
copy span "P2479E"
click at [267, 159] on button "< Back to public search results" at bounding box center [158, 150] width 271 height 47
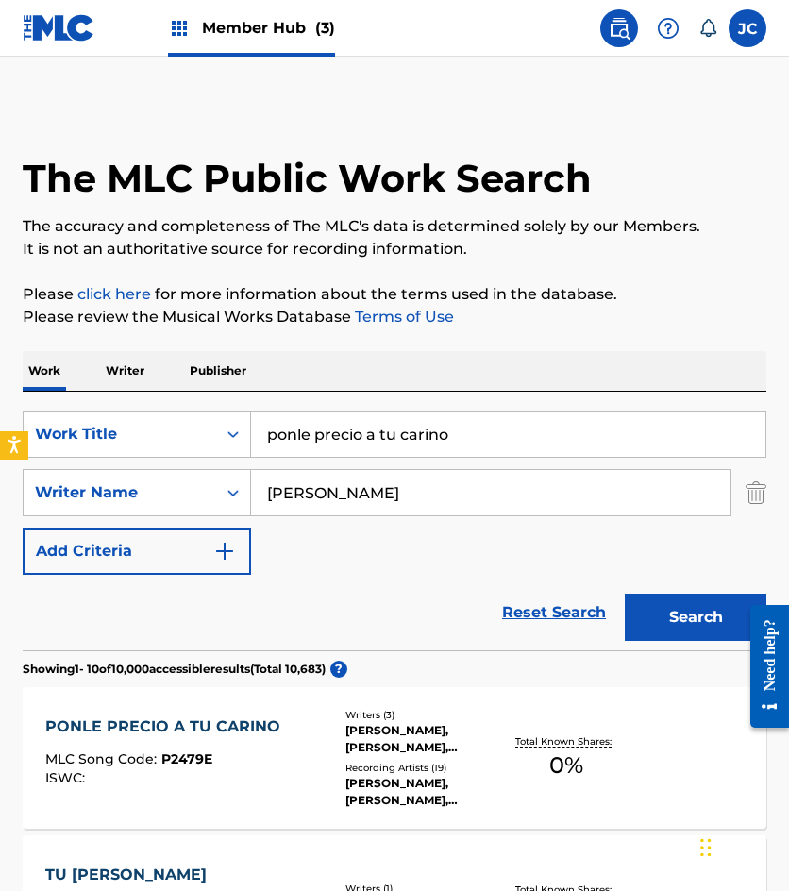
scroll to position [283, 0]
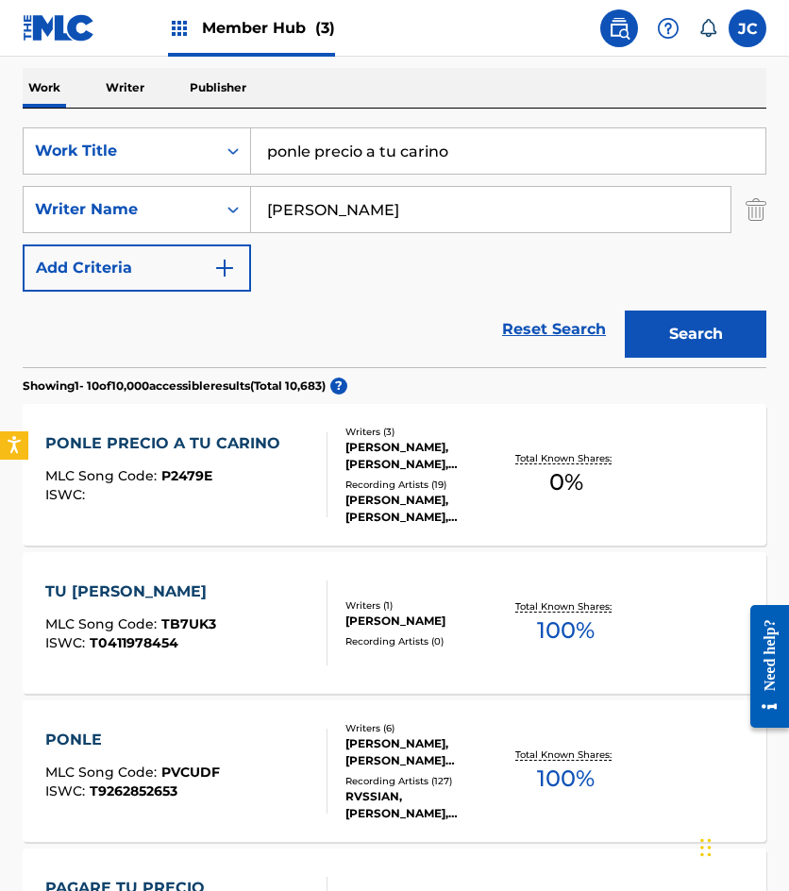
click at [420, 160] on input "ponle precio a tu carino" at bounding box center [508, 150] width 514 height 45
type input "algo mas bonito en ti"
click at [625, 311] on button "Search" at bounding box center [696, 334] width 142 height 47
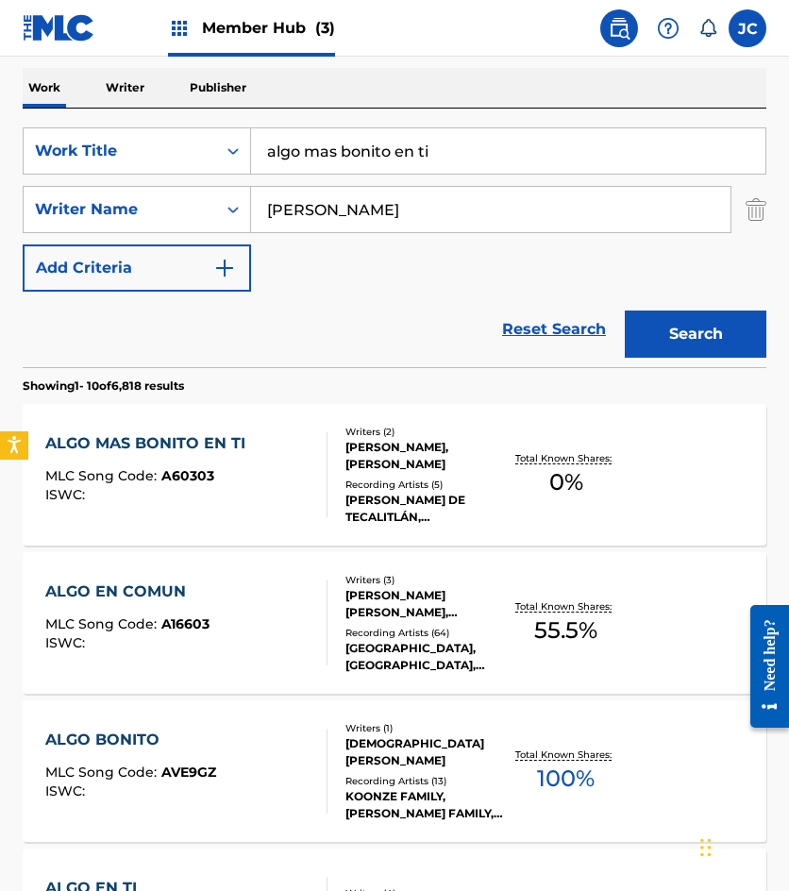
click at [307, 470] on div "ALGO MAS BONITO EN TI MLC Song Code : A60303 ISWC :" at bounding box center [186, 474] width 282 height 85
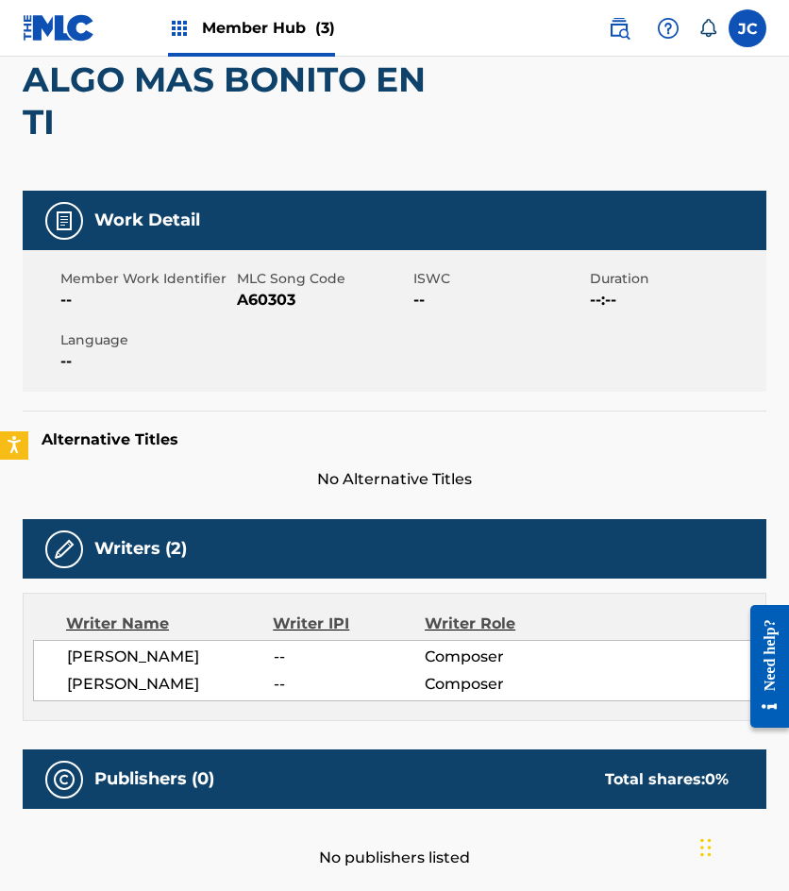
scroll to position [111, 0]
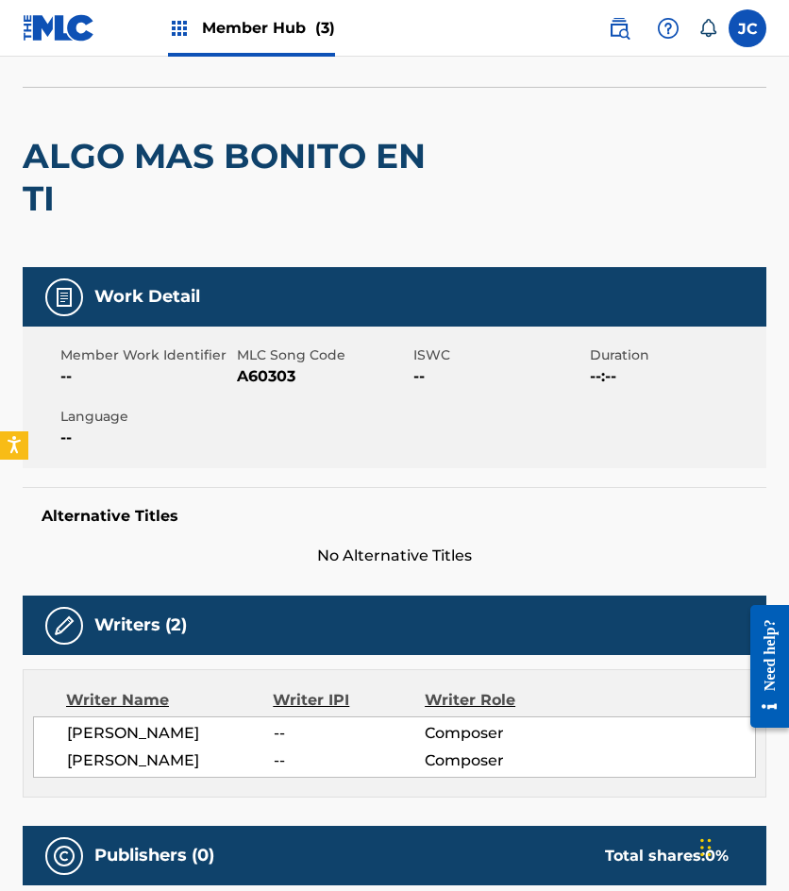
click at [265, 376] on span "A60303" at bounding box center [323, 376] width 172 height 23
copy span "A60303"
drag, startPoint x: 189, startPoint y: 128, endPoint x: 197, endPoint y: 153, distance: 26.0
click at [189, 128] on div "ALGO MAS BONITO EN TI" at bounding box center [246, 177] width 446 height 179
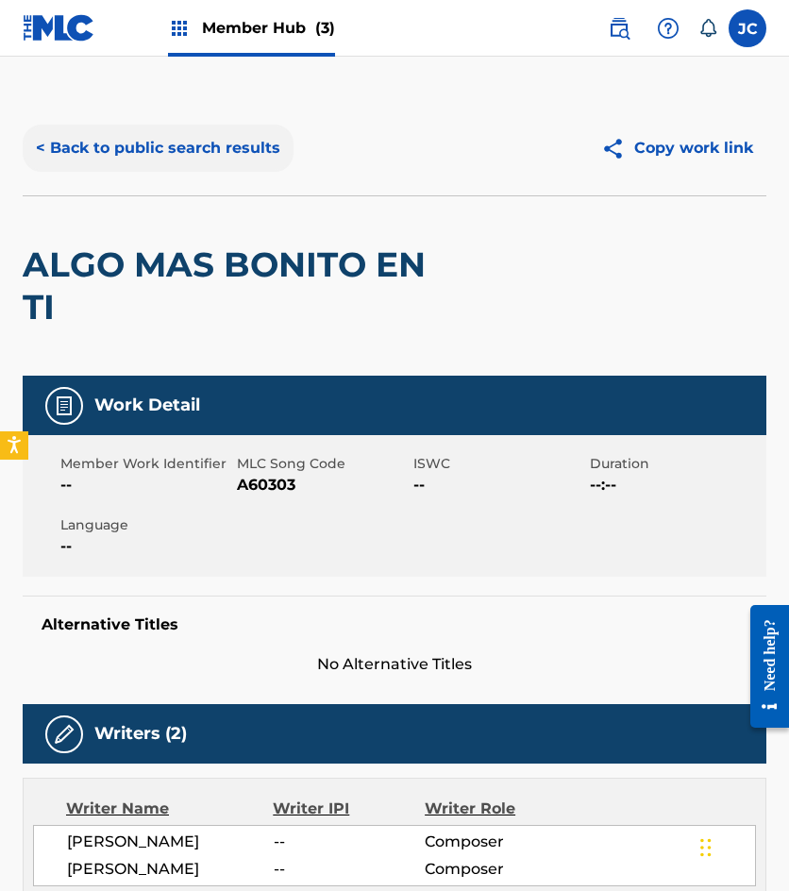
scroll to position [0, 0]
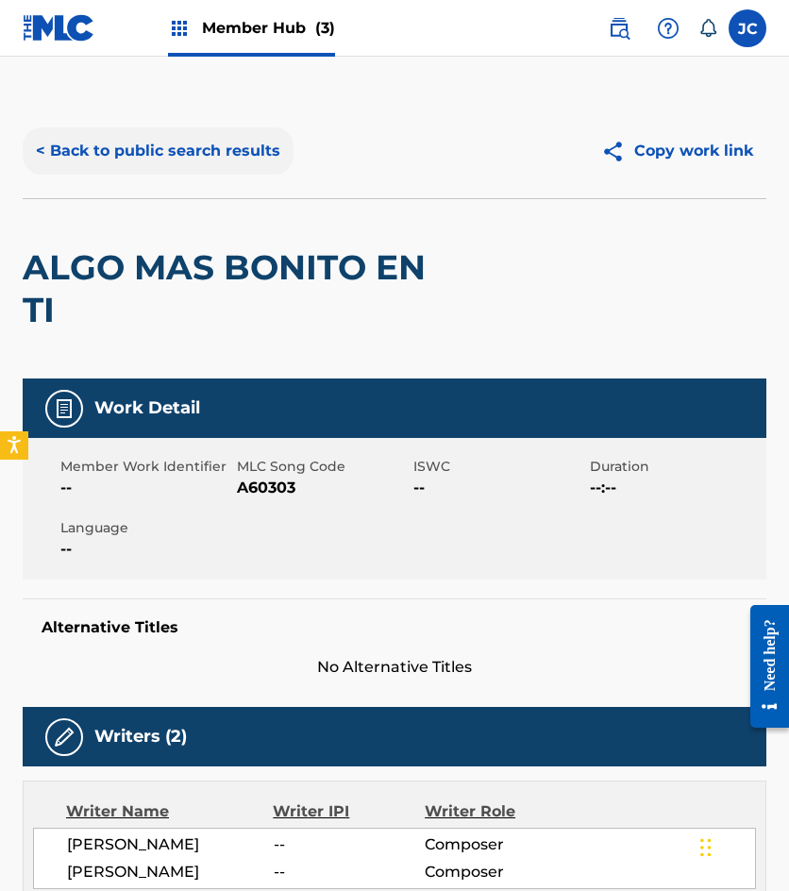
click at [200, 159] on button "< Back to public search results" at bounding box center [158, 150] width 271 height 47
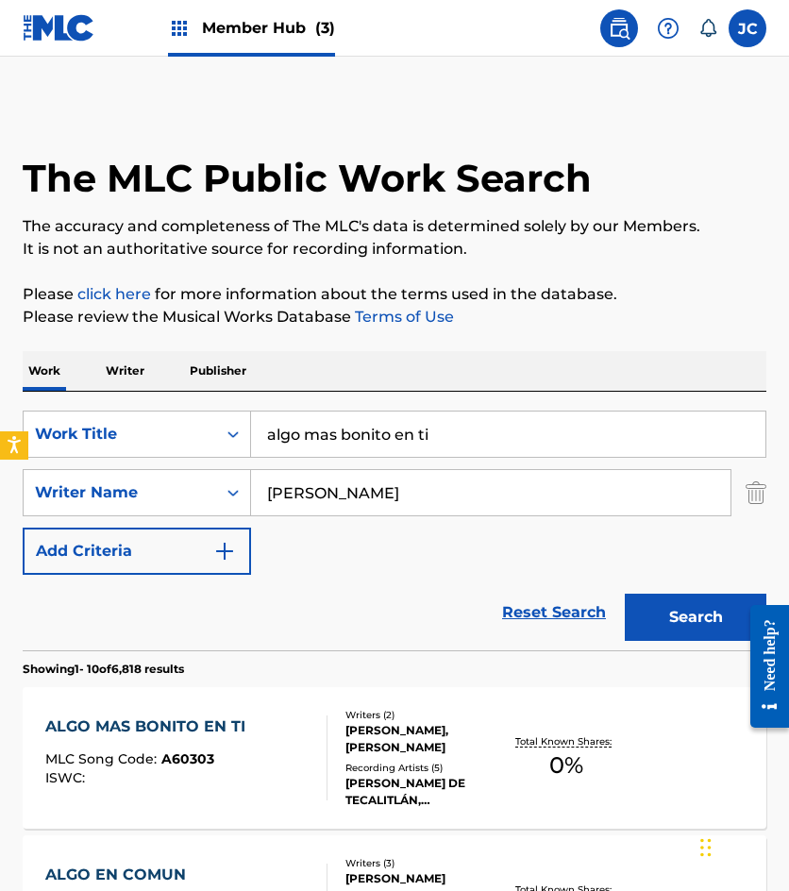
scroll to position [283, 0]
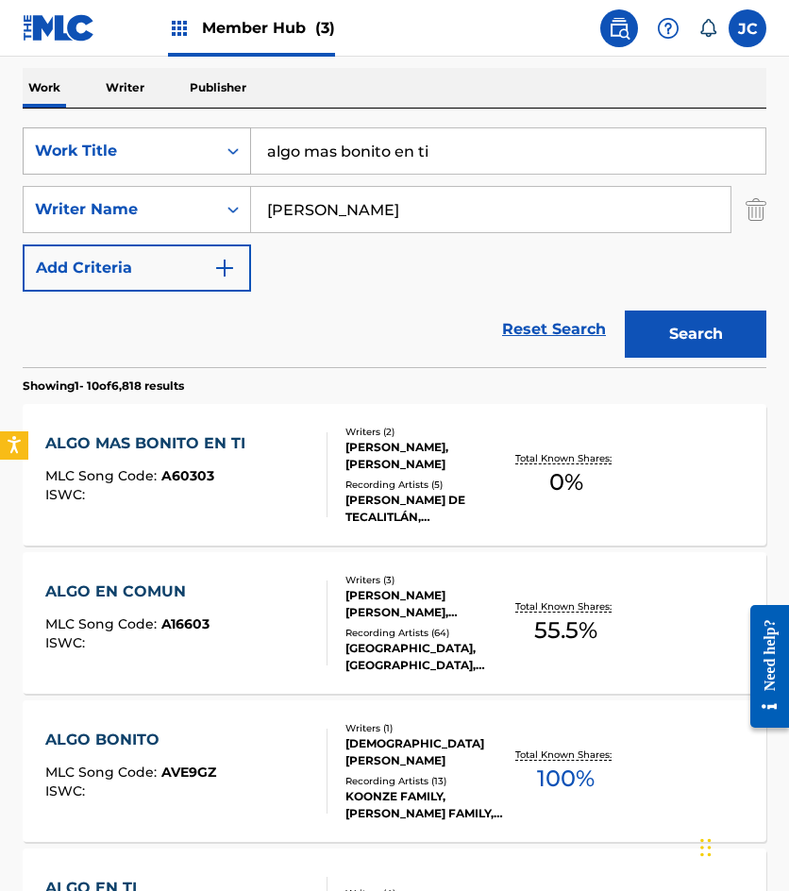
drag, startPoint x: 401, startPoint y: 155, endPoint x: 153, endPoint y: 160, distance: 248.3
click at [153, 160] on div "SearchWithCriteria49423186-3c00-4a5a-b7b7-b48b9ed4f4ff Work Title algo mas boni…" at bounding box center [395, 150] width 744 height 47
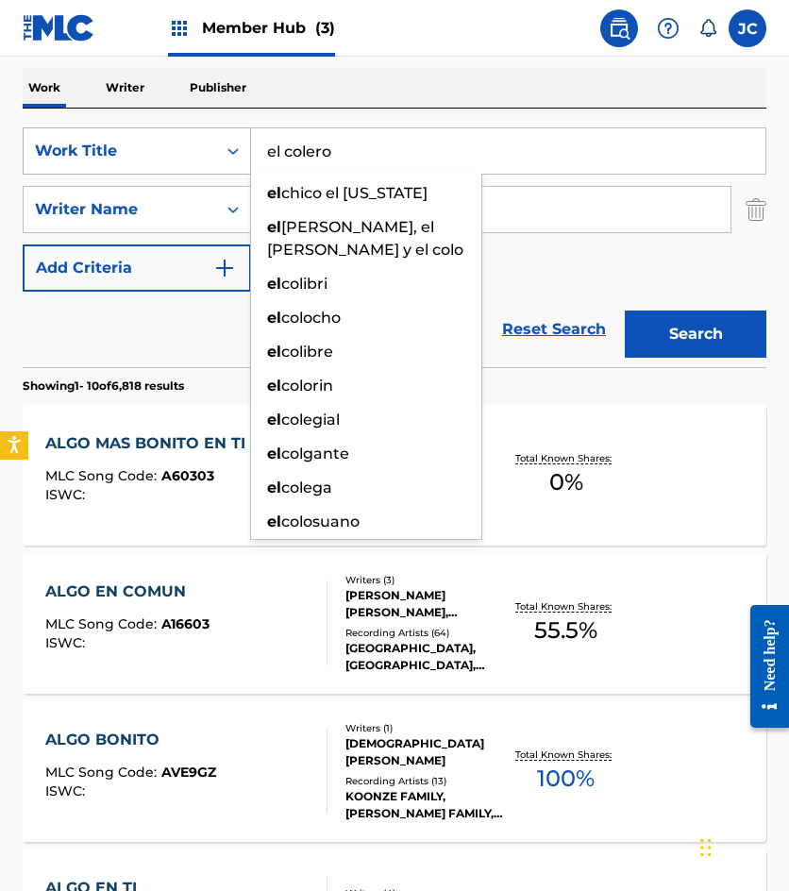
type input "el colero"
click at [625, 311] on button "Search" at bounding box center [696, 334] width 142 height 47
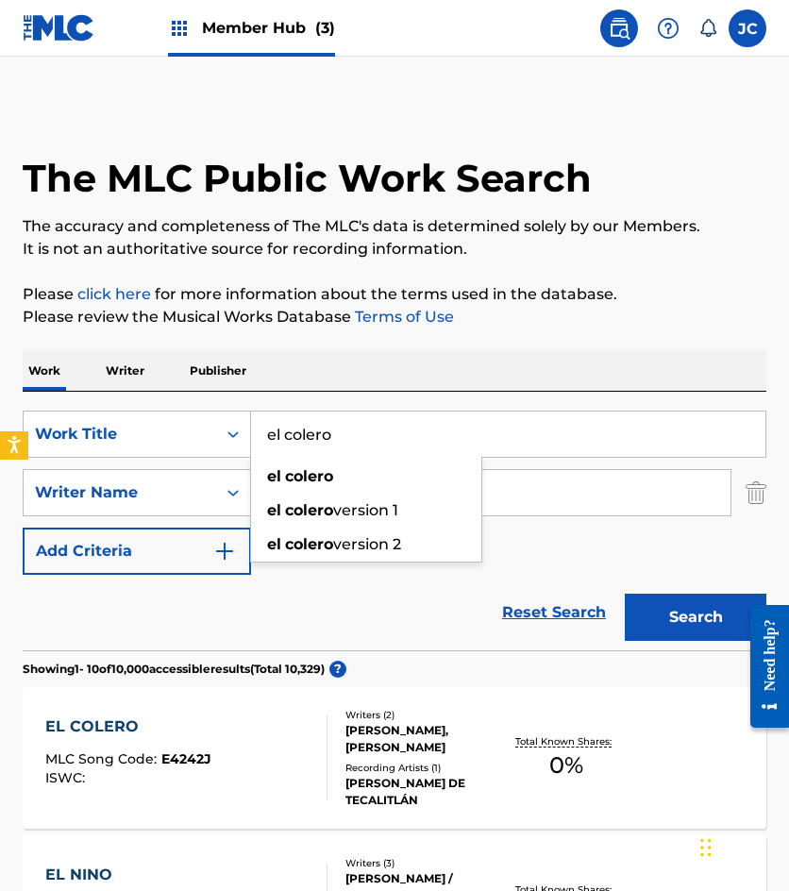
drag, startPoint x: 514, startPoint y: 522, endPoint x: 485, endPoint y: 519, distance: 29.4
click at [515, 523] on div "SearchWithCriteria49423186-3c00-4a5a-b7b7-b48b9ed4f4ff Work Title el colero el …" at bounding box center [395, 493] width 744 height 164
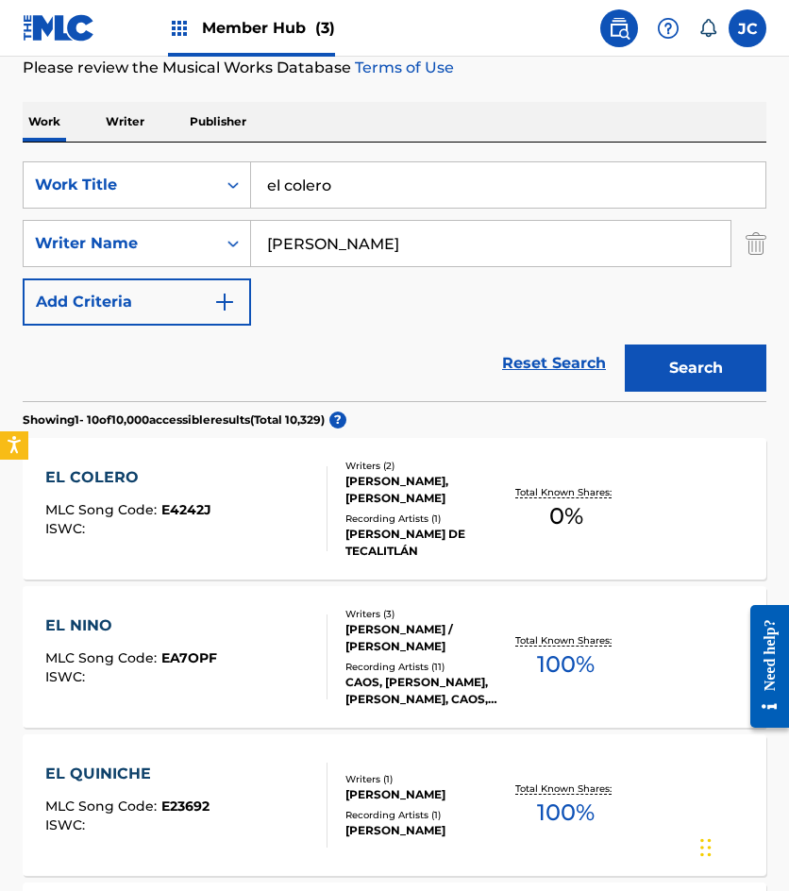
scroll to position [283, 0]
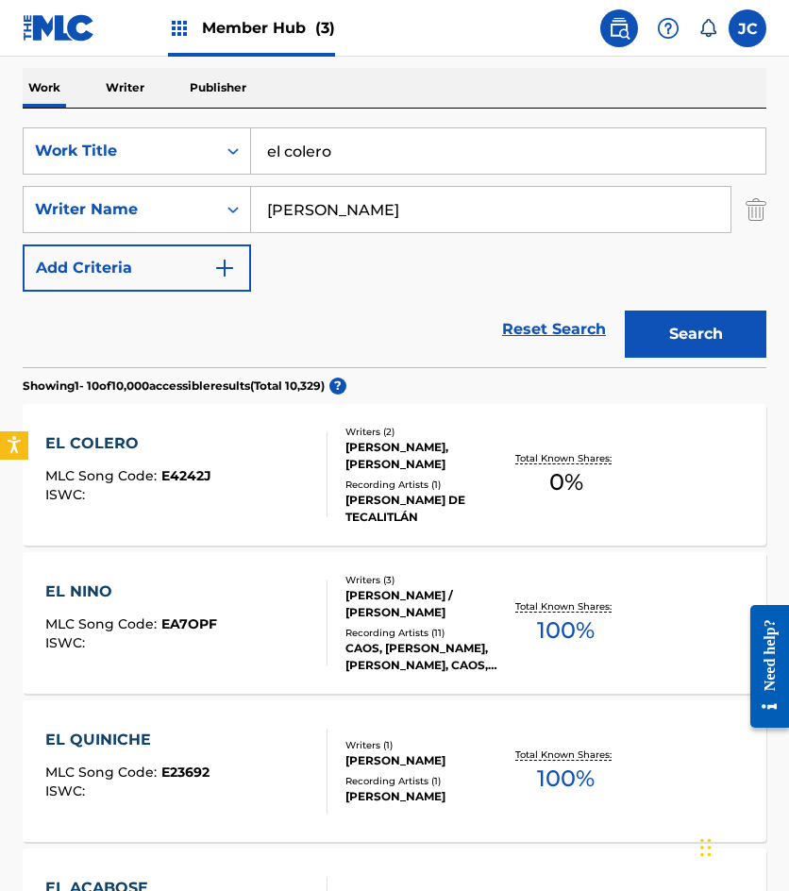
click at [325, 474] on div at bounding box center [319, 474] width 15 height 85
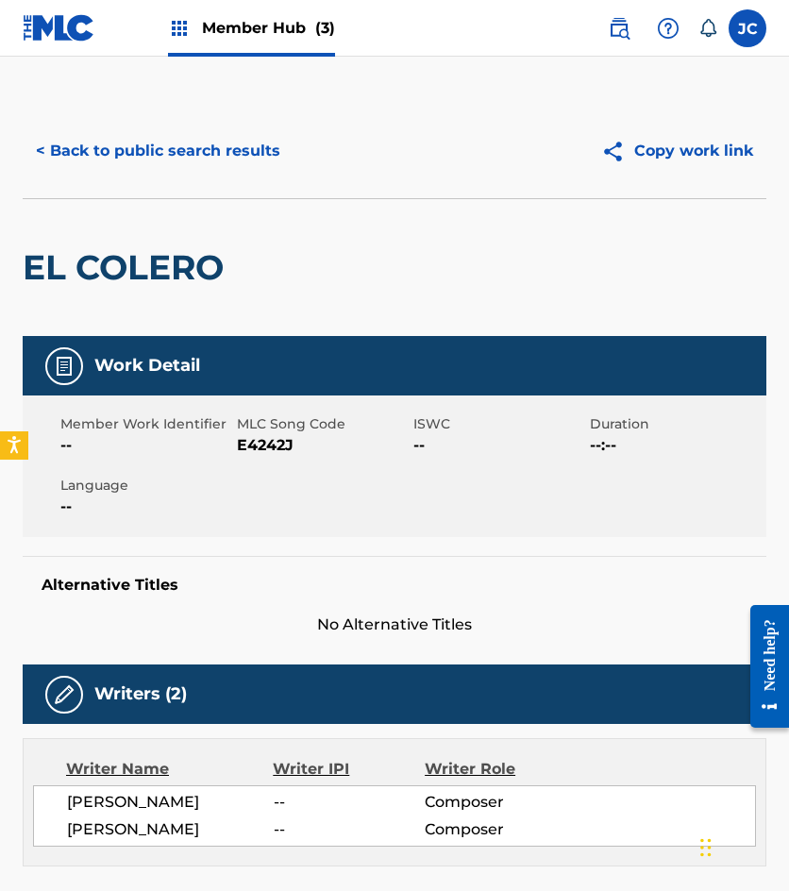
click at [260, 447] on span "E4242J" at bounding box center [323, 445] width 172 height 23
copy span "E4242J"
click at [155, 161] on button "< Back to public search results" at bounding box center [158, 150] width 271 height 47
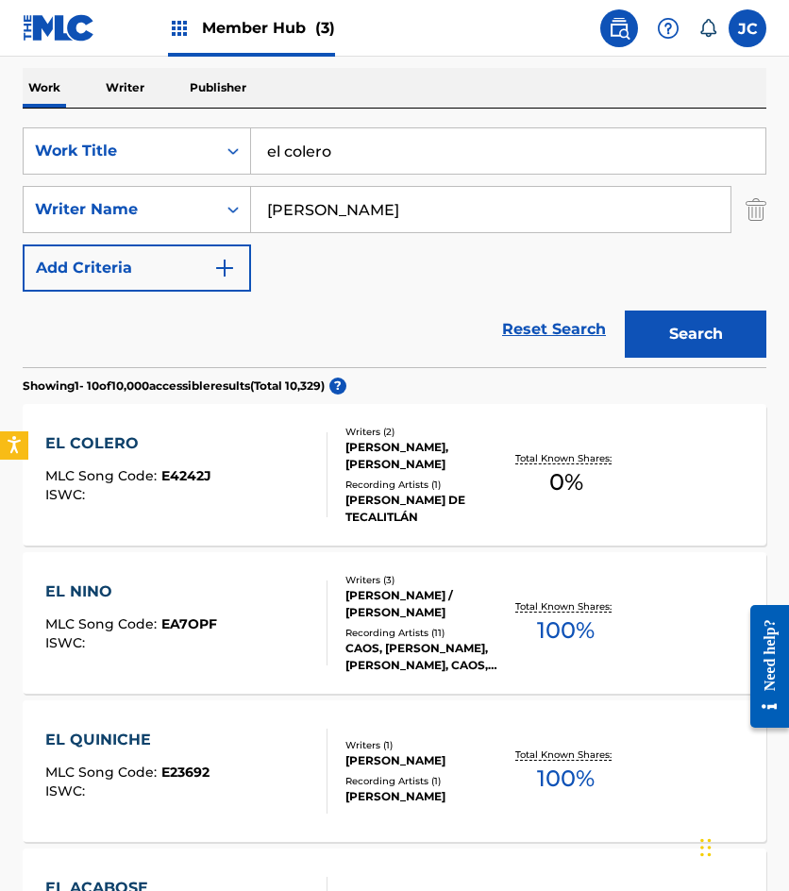
drag, startPoint x: 329, startPoint y: 149, endPoint x: 117, endPoint y: 177, distance: 214.3
click at [117, 178] on div "SearchWithCriteria49423186-3c00-4a5a-b7b7-b48b9ed4f4ff Work Title el colero Sea…" at bounding box center [395, 209] width 744 height 164
type input "la copa pintada"
click at [625, 311] on button "Search" at bounding box center [696, 334] width 142 height 47
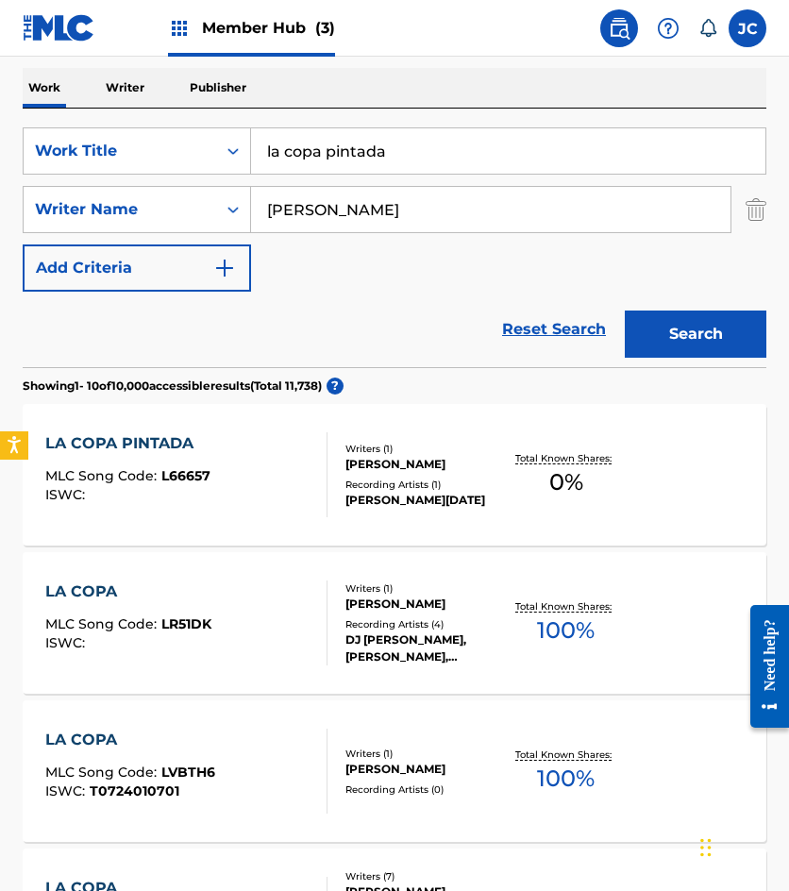
click at [260, 468] on div "LA COPA PINTADA MLC Song Code : L66657 ISWC :" at bounding box center [186, 474] width 282 height 85
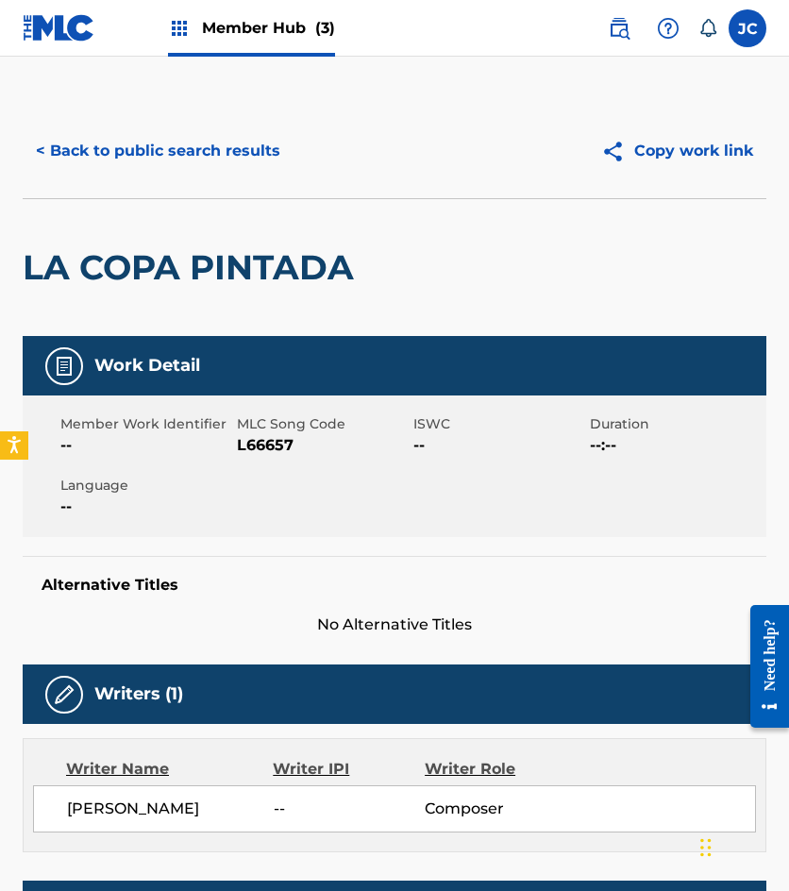
click at [252, 450] on span "L66657" at bounding box center [323, 445] width 172 height 23
copy span "L66657"
drag, startPoint x: 143, startPoint y: 117, endPoint x: 155, endPoint y: 142, distance: 27.0
click at [143, 117] on div "< Back to public search results Copy work link" at bounding box center [395, 151] width 744 height 94
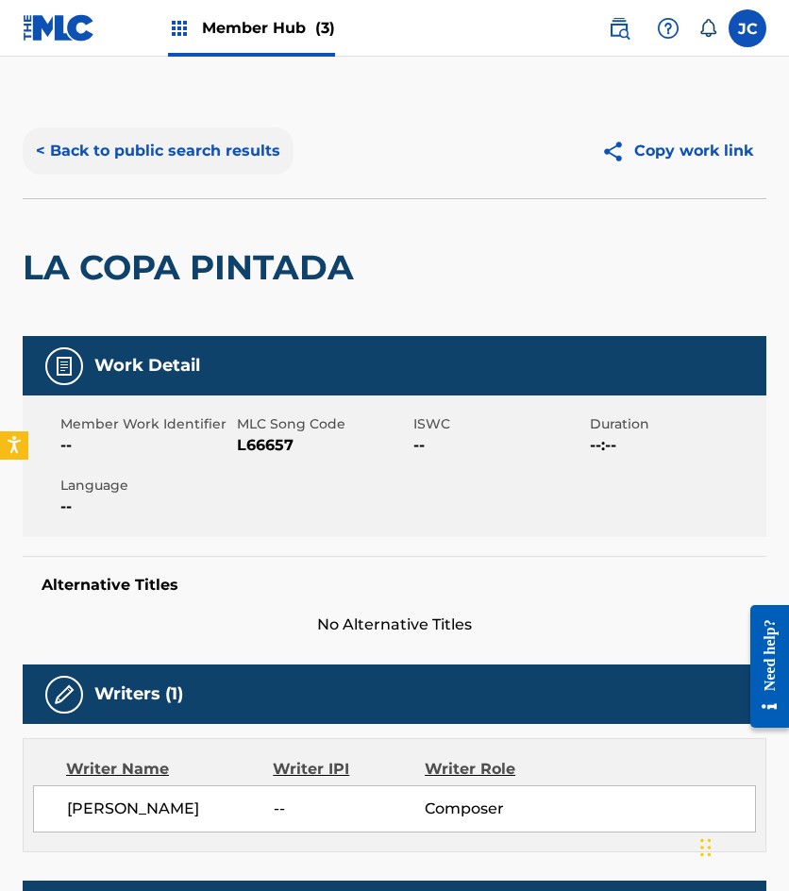
click at [155, 142] on button "< Back to public search results" at bounding box center [158, 150] width 271 height 47
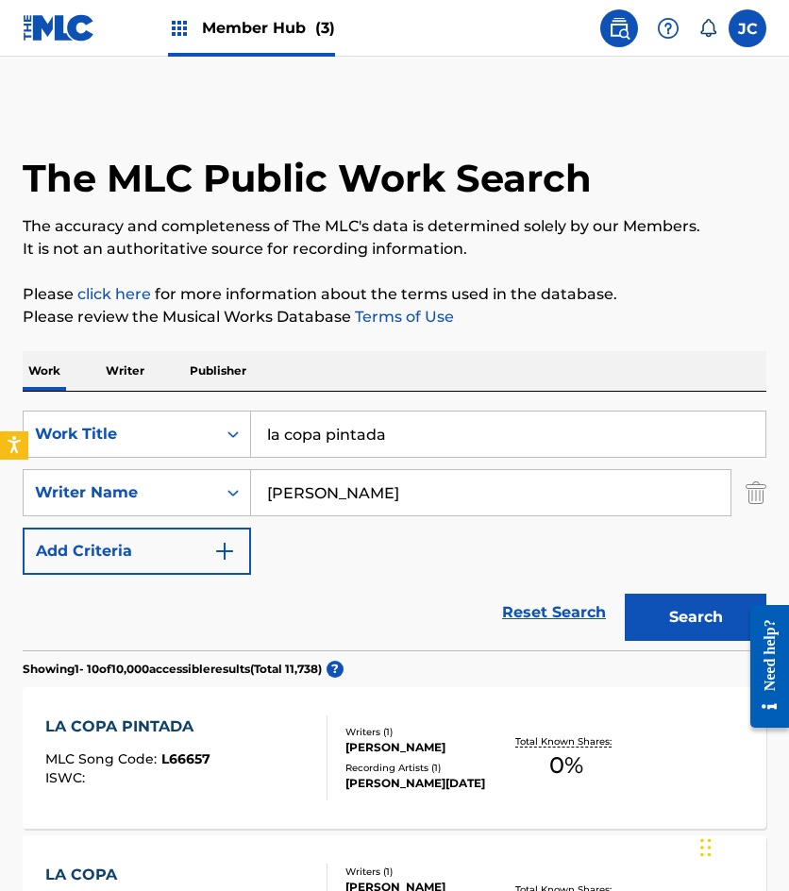
scroll to position [283, 0]
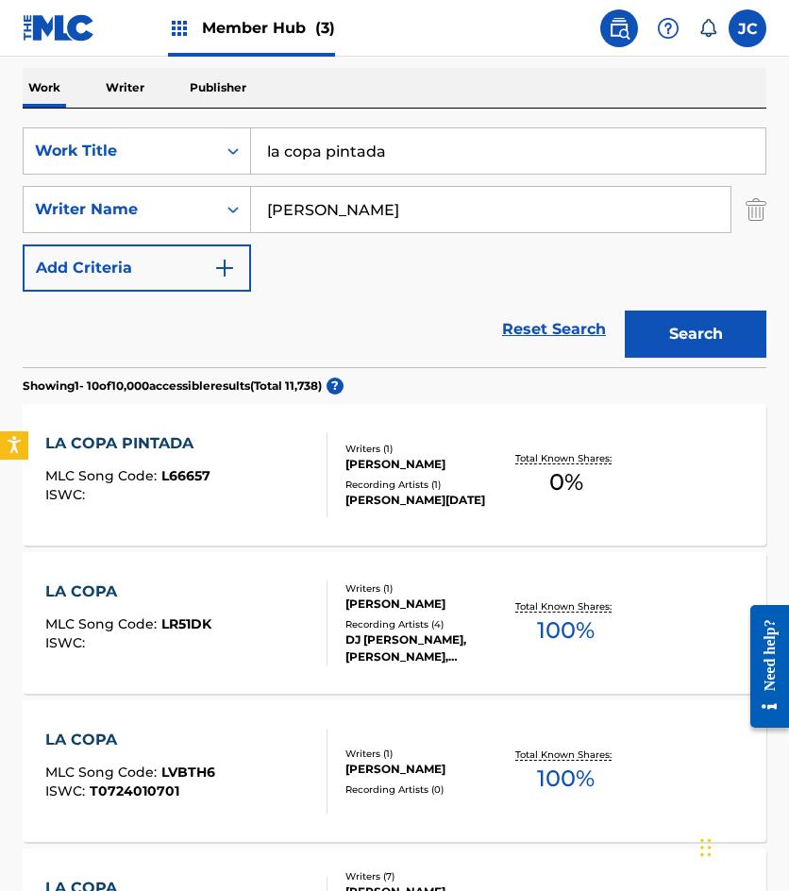
drag, startPoint x: 427, startPoint y: 155, endPoint x: 113, endPoint y: 175, distance: 314.0
click at [124, 175] on div "SearchWithCriteria49423186-3c00-4a5a-b7b7-b48b9ed4f4ff Work Title la copa pinta…" at bounding box center [395, 209] width 744 height 164
type input "vamos a can cun"
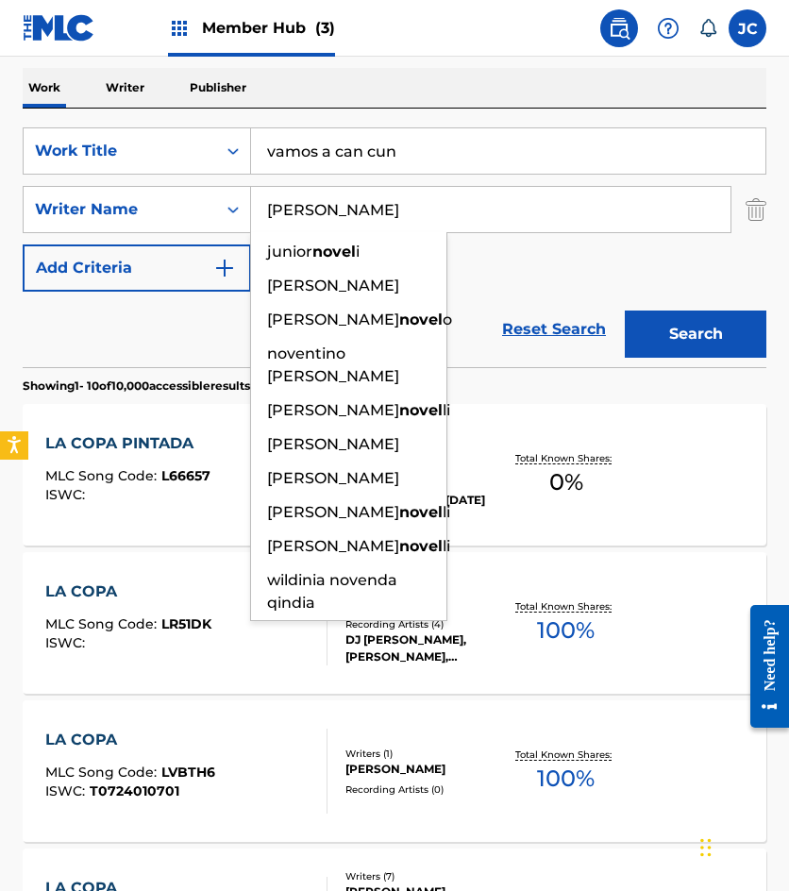
type input "novelo"
click at [625, 311] on button "Search" at bounding box center [696, 334] width 142 height 47
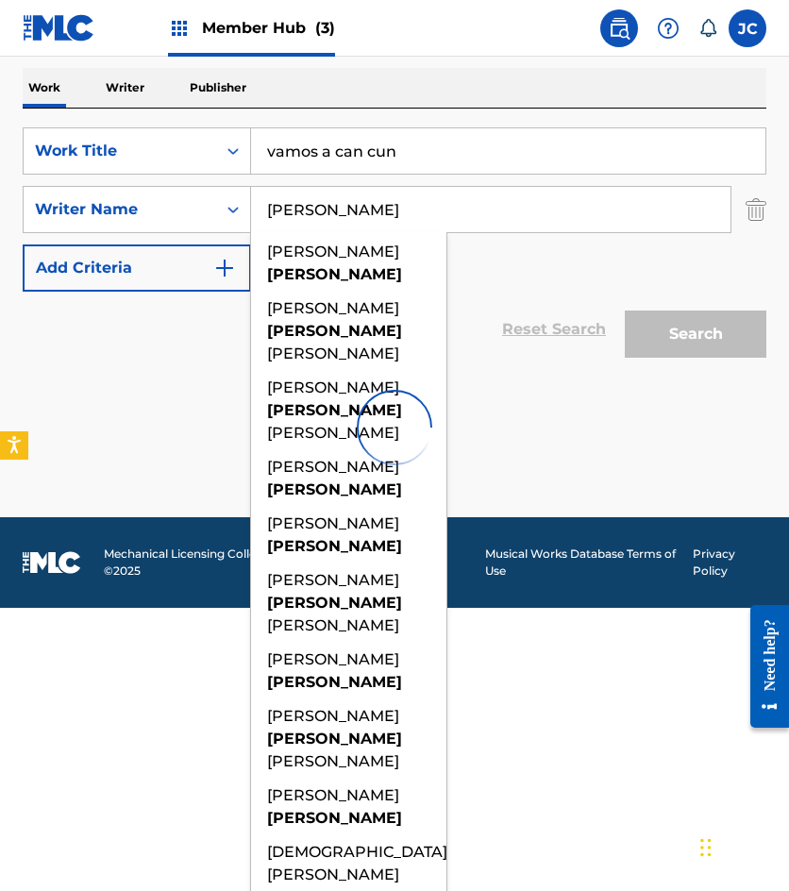
scroll to position [0, 0]
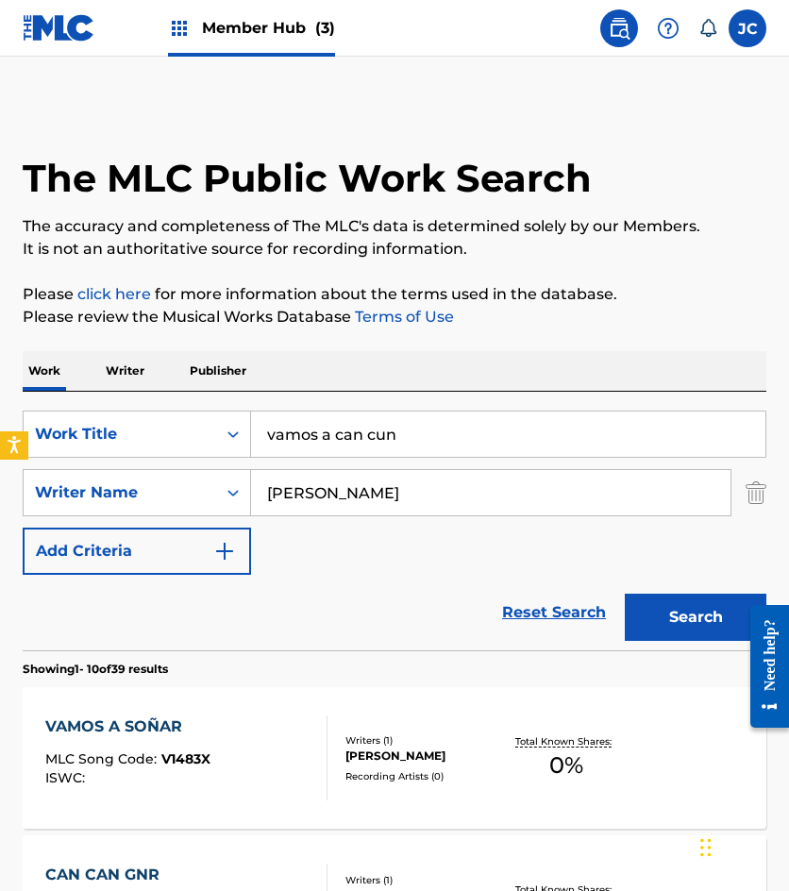
click at [546, 546] on div "SearchWithCriteria49423186-3c00-4a5a-b7b7-b48b9ed4f4ff Work Title vamos a can c…" at bounding box center [395, 493] width 744 height 164
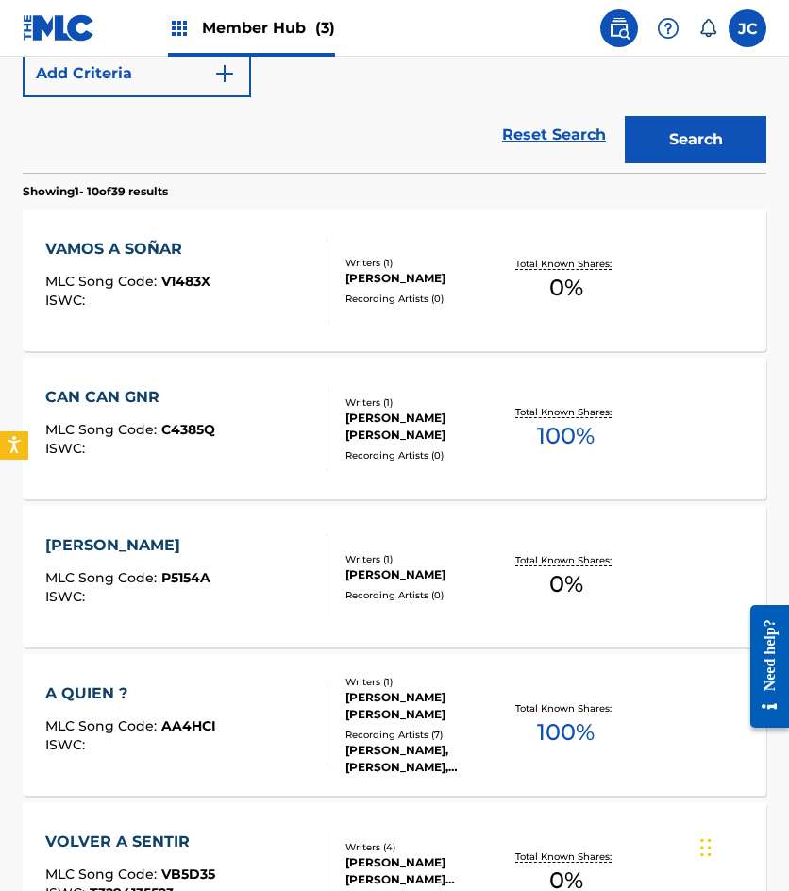
scroll to position [566, 0]
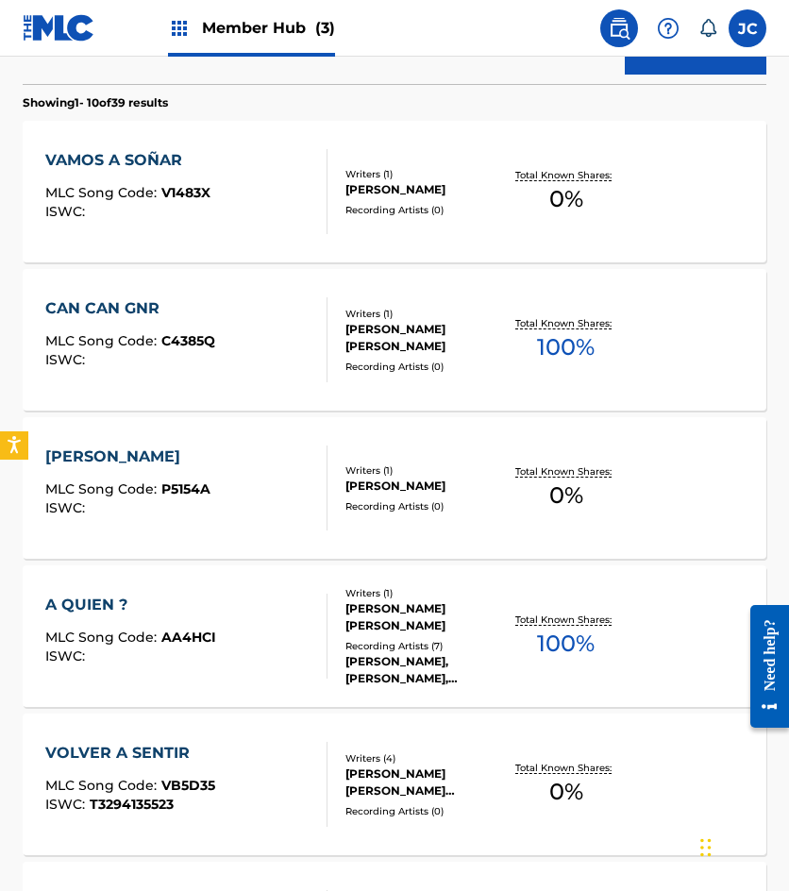
click at [124, 175] on div "VAMOS A SOÑAR MLC Song Code : V1483X ISWC :" at bounding box center [127, 191] width 165 height 85
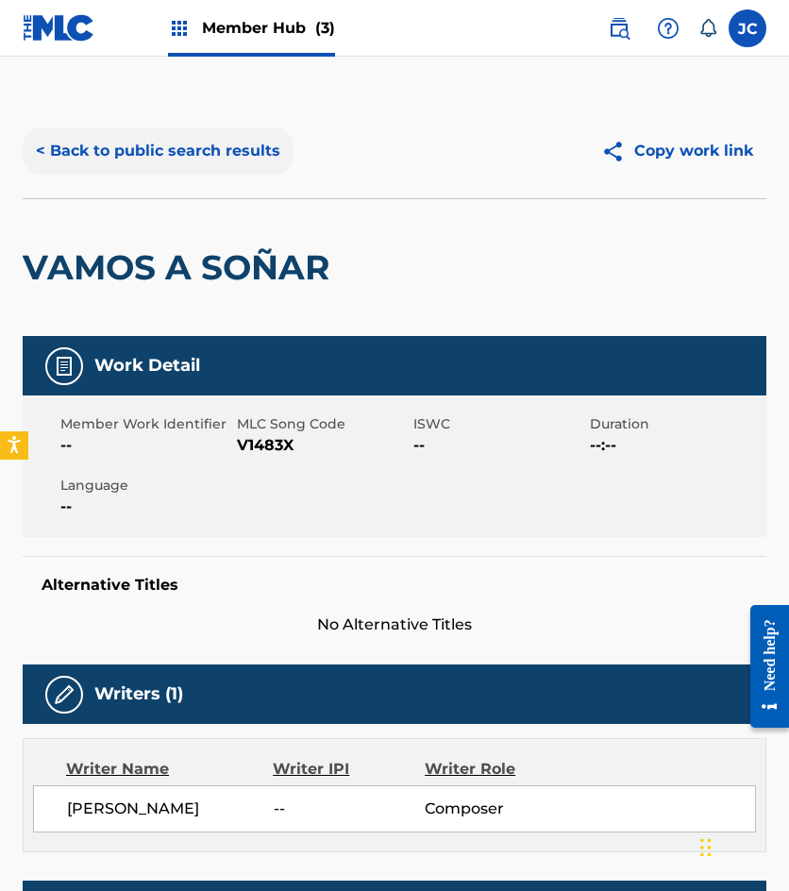
click at [197, 156] on button "< Back to public search results" at bounding box center [158, 150] width 271 height 47
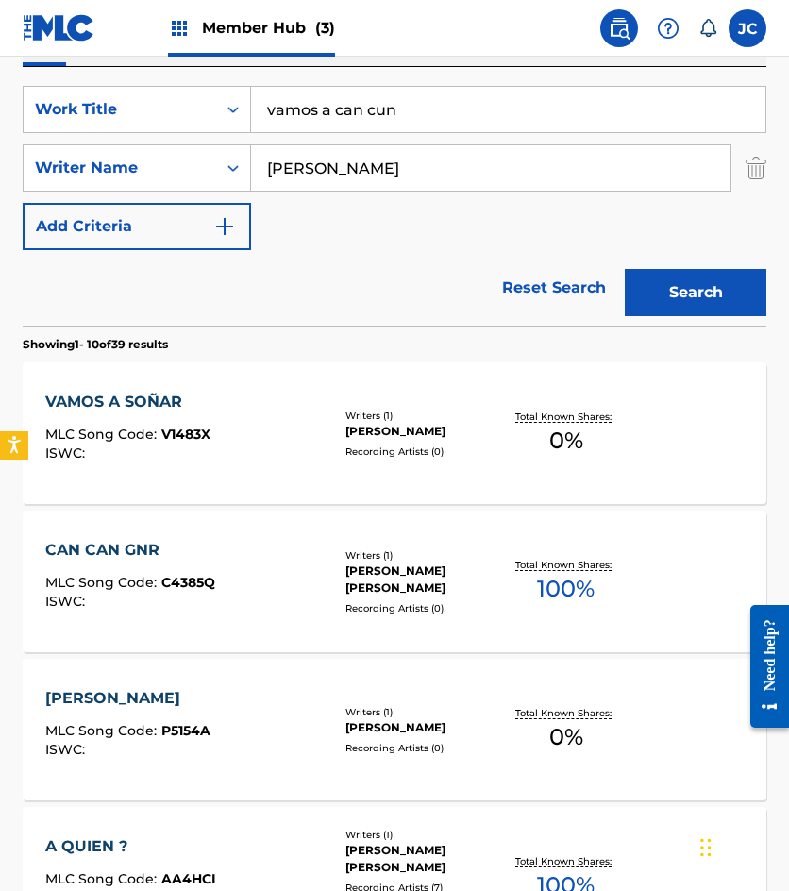
scroll to position [296, 0]
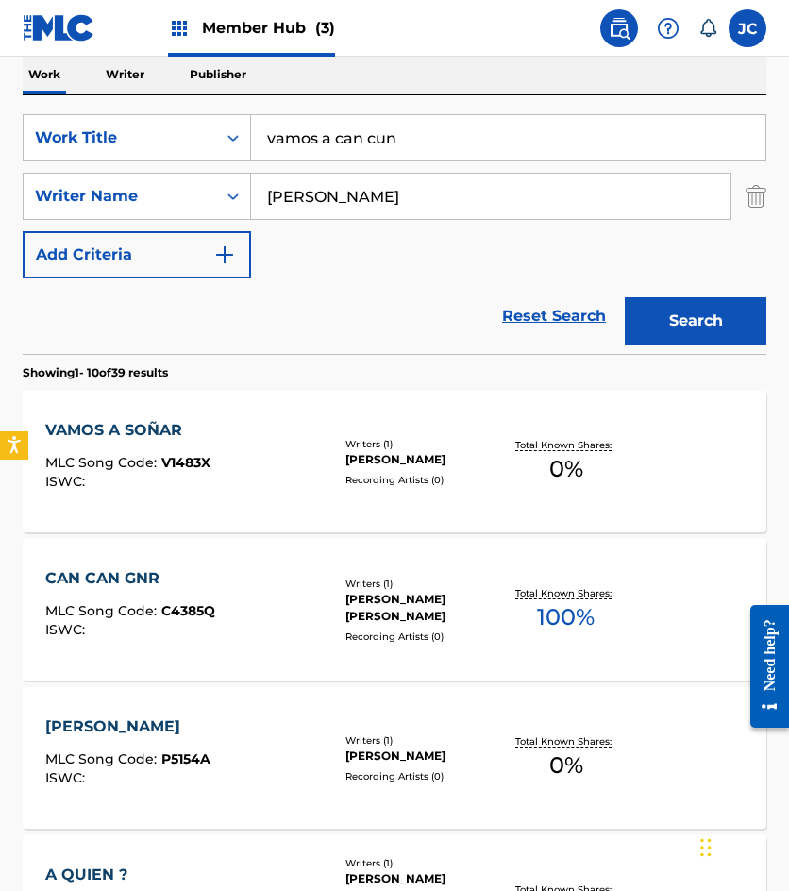
click at [363, 132] on input "vamos a can cun" at bounding box center [508, 137] width 514 height 45
click at [625, 297] on button "Search" at bounding box center [696, 320] width 142 height 47
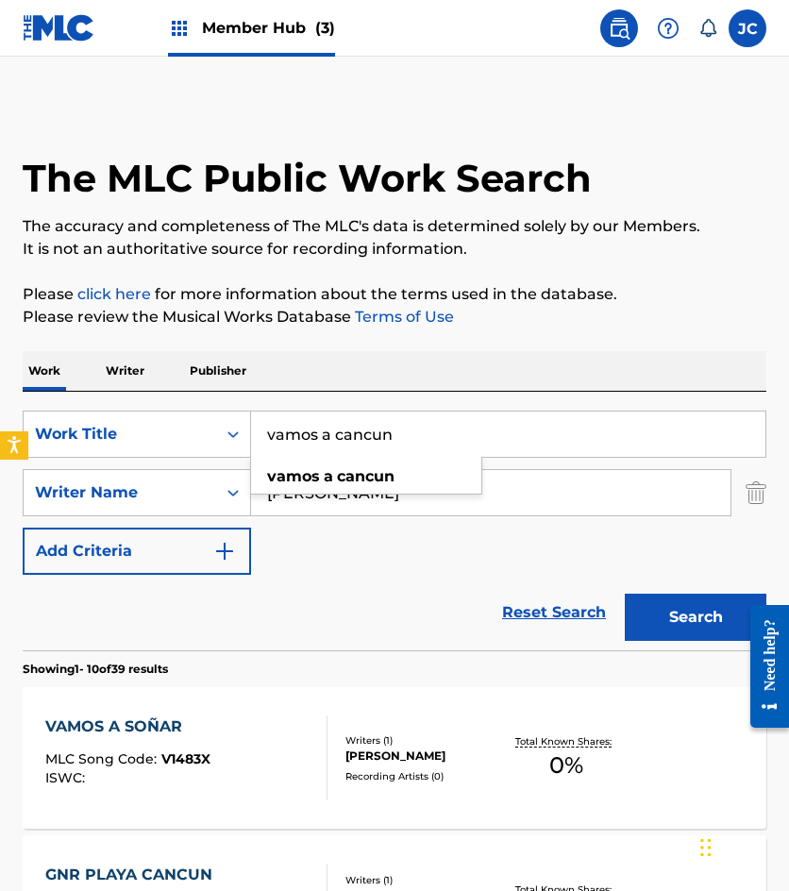
click at [298, 576] on div "Reset Search Search" at bounding box center [395, 613] width 744 height 76
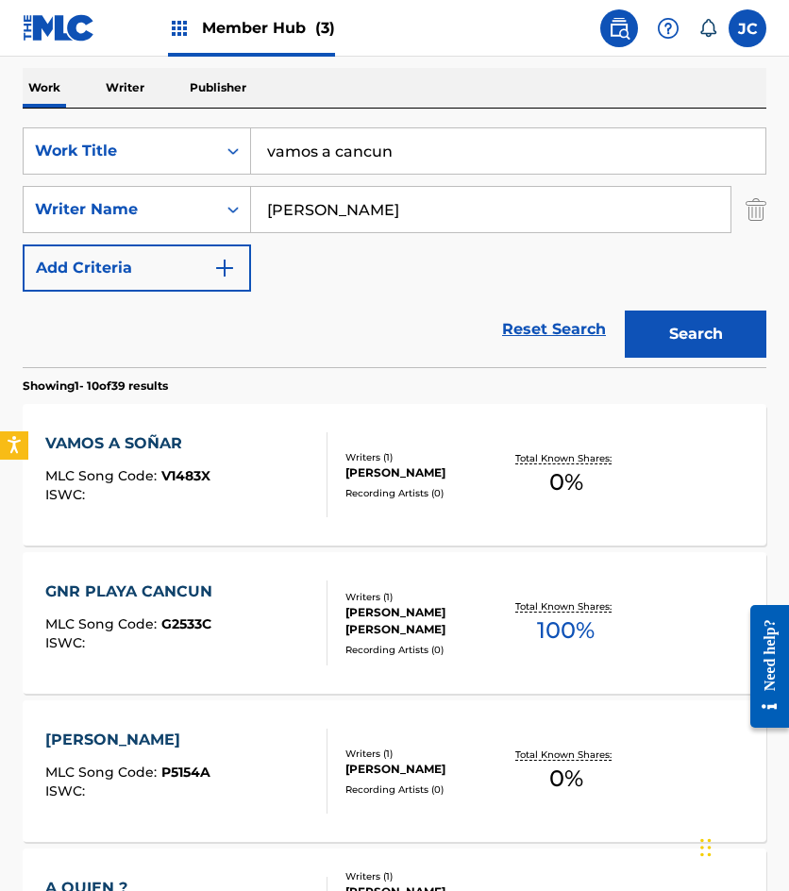
scroll to position [94, 0]
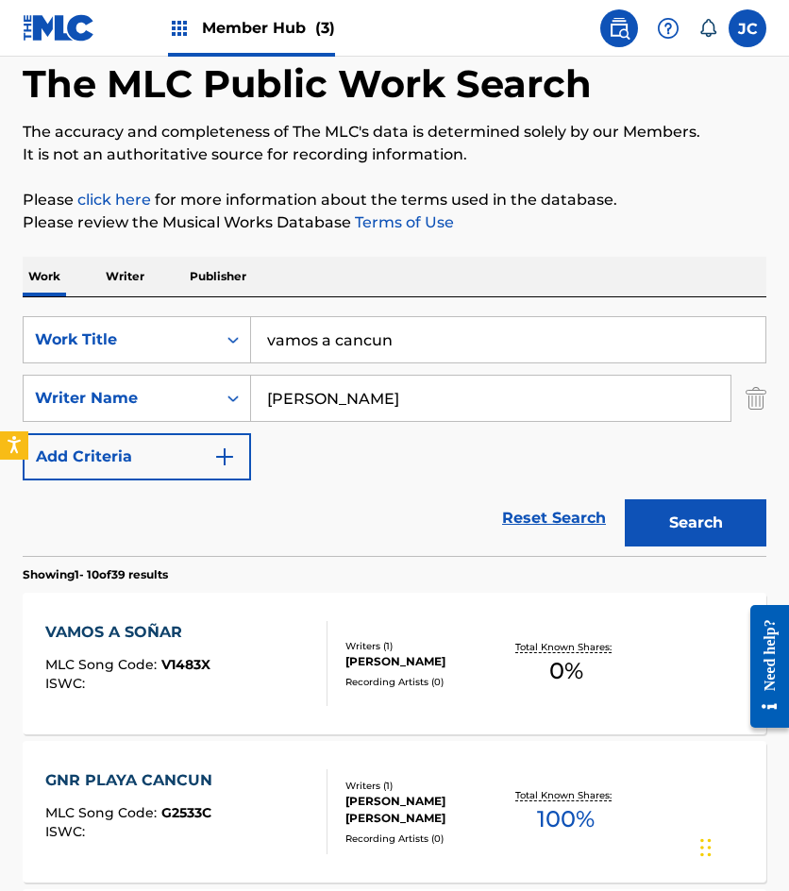
click at [363, 339] on input "vamos a cancun" at bounding box center [508, 339] width 514 height 45
type input "vamos a can cun"
click at [364, 378] on strong "can" at bounding box center [351, 382] width 28 height 18
click at [625, 499] on button "Search" at bounding box center [696, 522] width 142 height 47
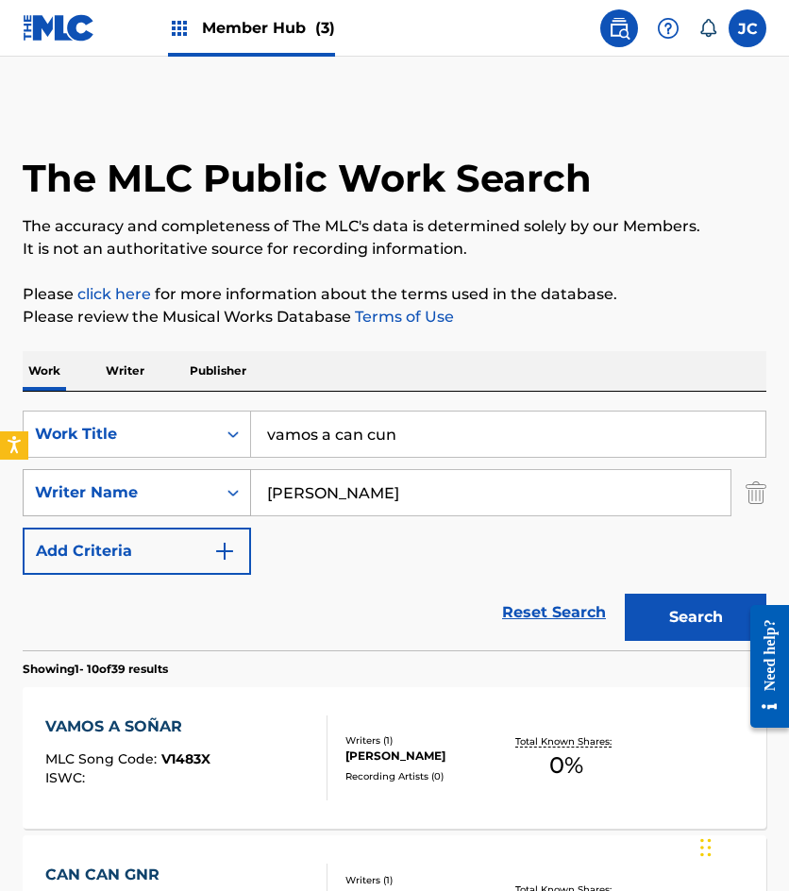
drag, startPoint x: 304, startPoint y: 494, endPoint x: 140, endPoint y: 512, distance: 165.2
click at [140, 512] on div "SearchWithCriteria0627088f-0ff9-466e-b953-0e5527893a87 Writer Name novelo" at bounding box center [395, 492] width 744 height 47
type input "r"
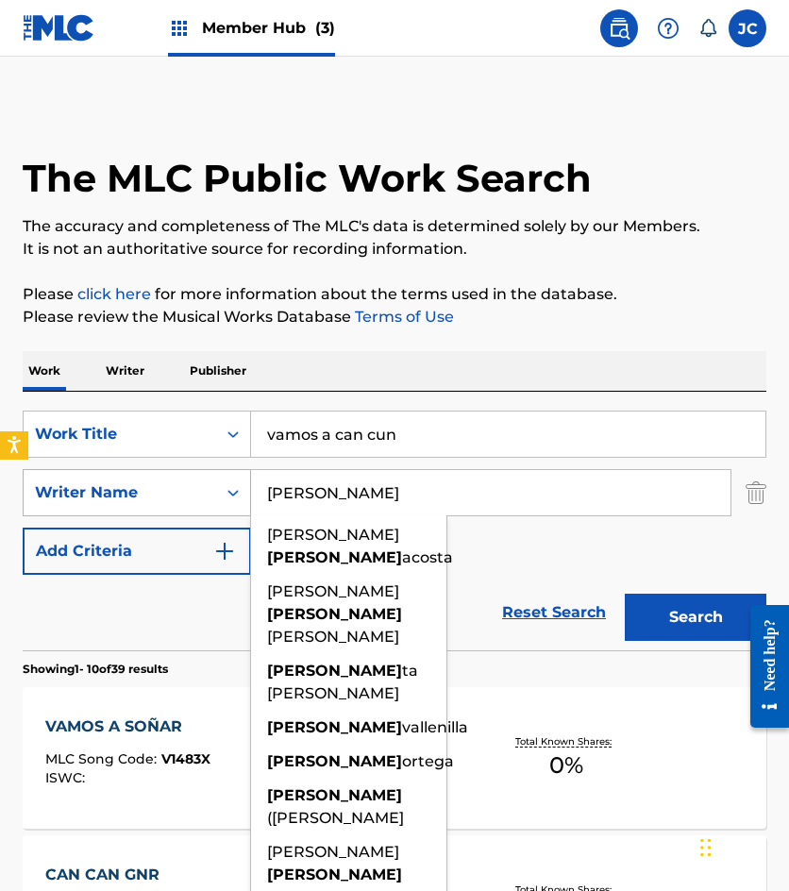
type input "enrique"
click at [625, 594] on button "Search" at bounding box center [696, 617] width 142 height 47
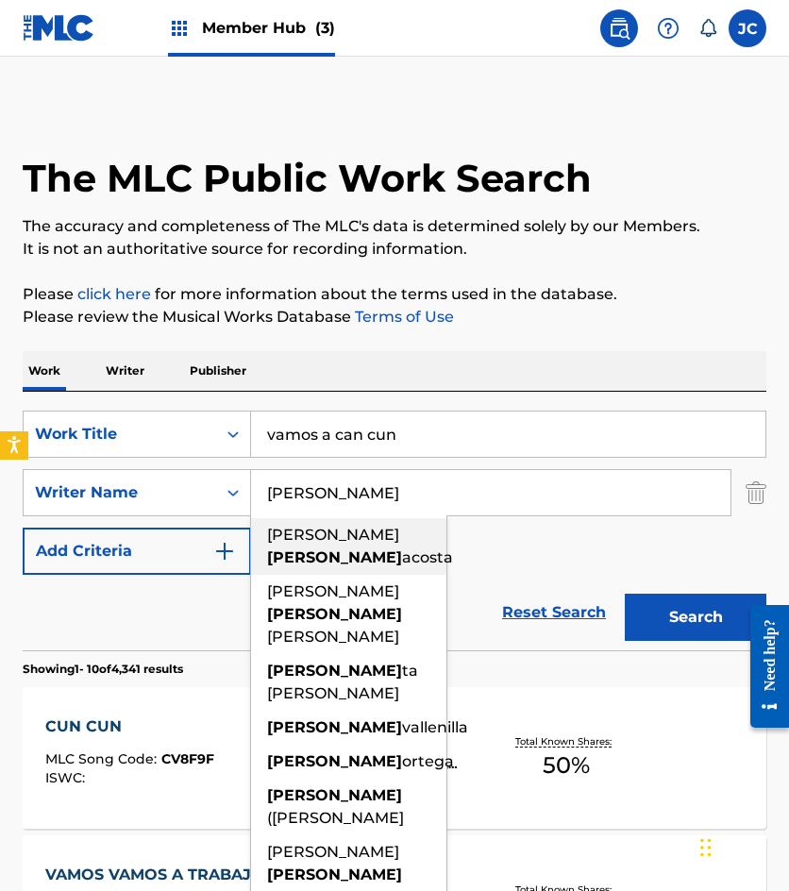
click at [524, 559] on div "SearchWithCriteria49423186-3c00-4a5a-b7b7-b48b9ed4f4ff Work Title vamos a can c…" at bounding box center [395, 493] width 744 height 164
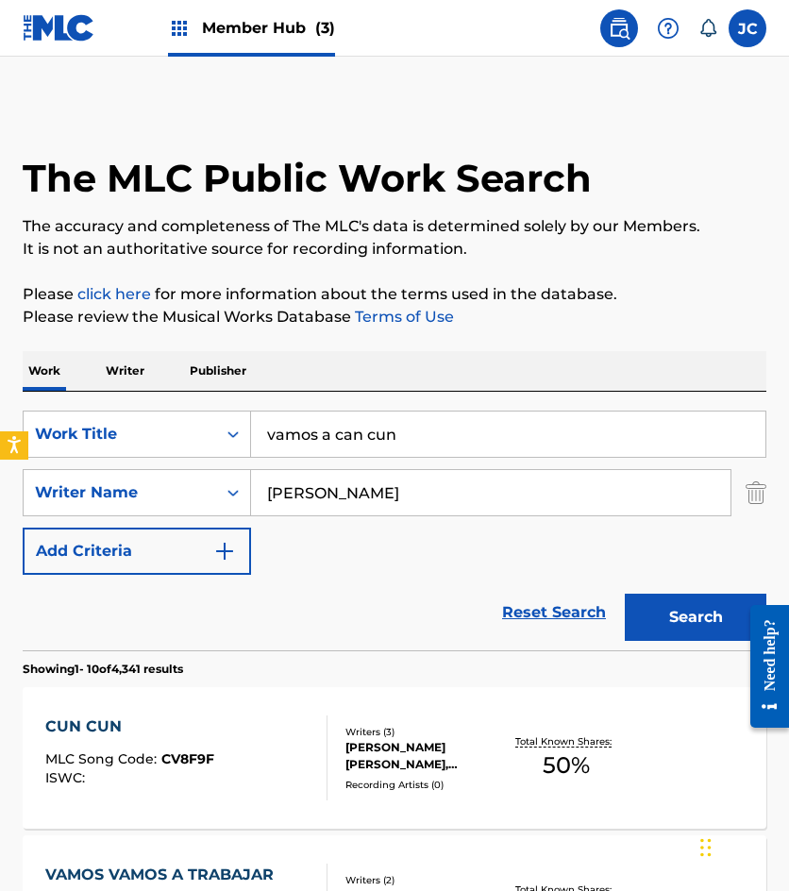
drag, startPoint x: 464, startPoint y: 426, endPoint x: 410, endPoint y: 313, distance: 125.0
click at [265, 442] on input "vamos a can cun" at bounding box center [508, 434] width 514 height 45
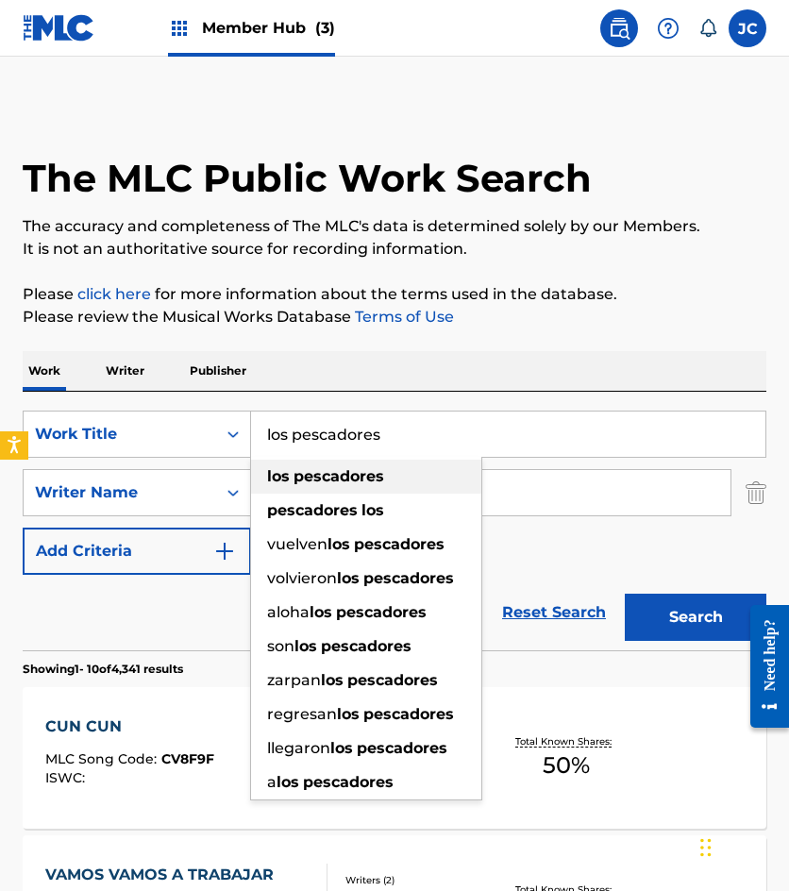
type input "los pescadores"
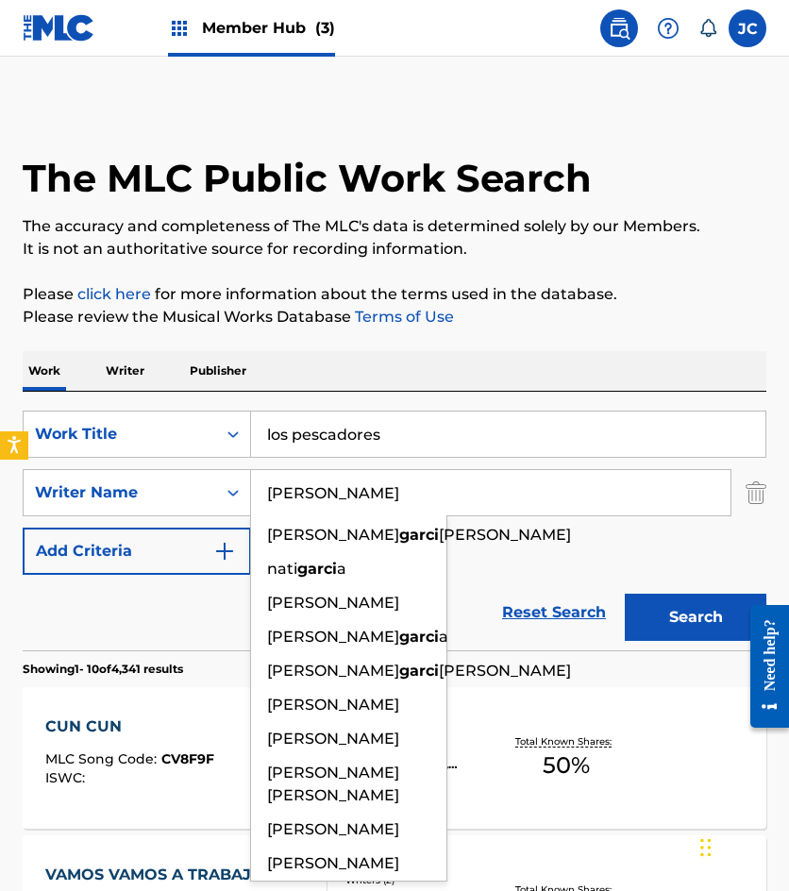
type input "garcia"
click at [625, 594] on button "Search" at bounding box center [696, 617] width 142 height 47
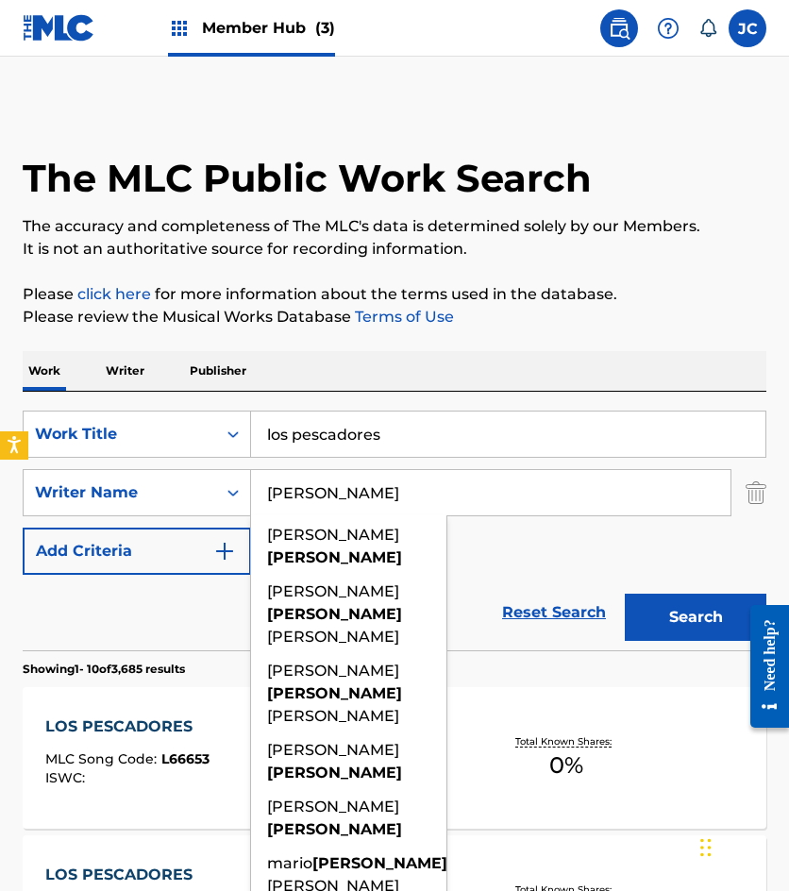
click at [502, 538] on div "SearchWithCriteria49423186-3c00-4a5a-b7b7-b48b9ed4f4ff Work Title los pescadore…" at bounding box center [395, 493] width 744 height 164
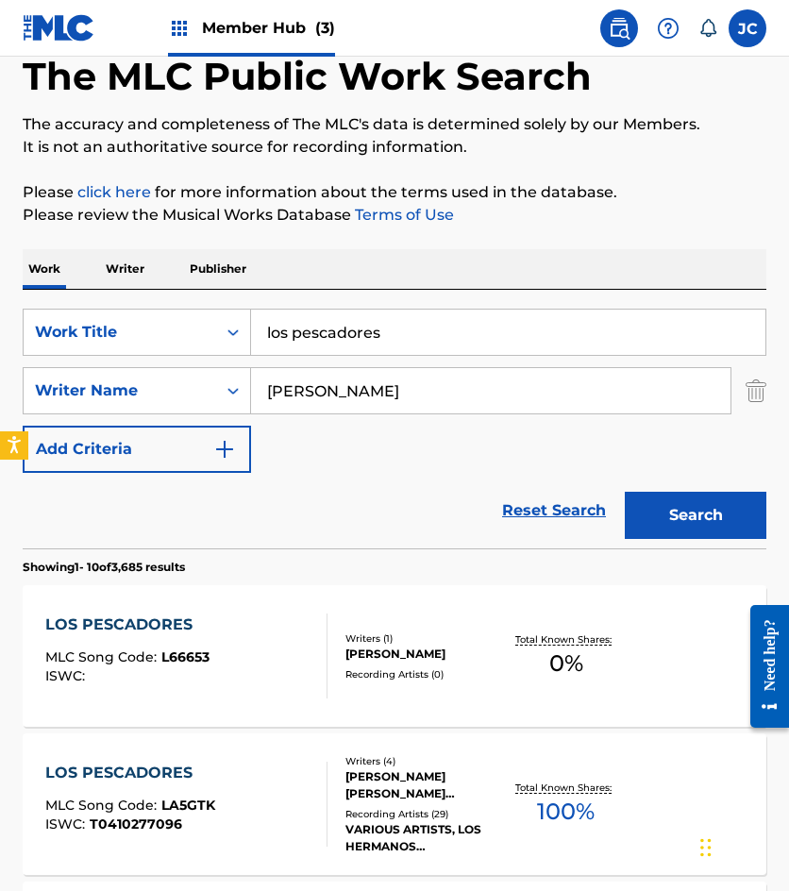
scroll to position [283, 0]
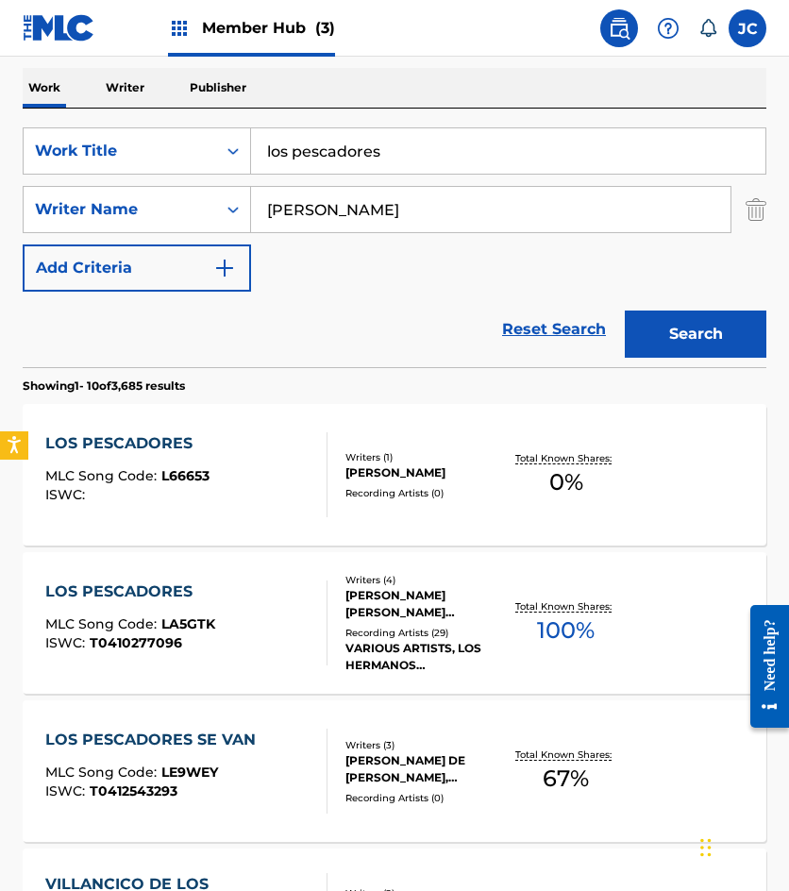
click at [184, 471] on span "L66653" at bounding box center [185, 475] width 48 height 17
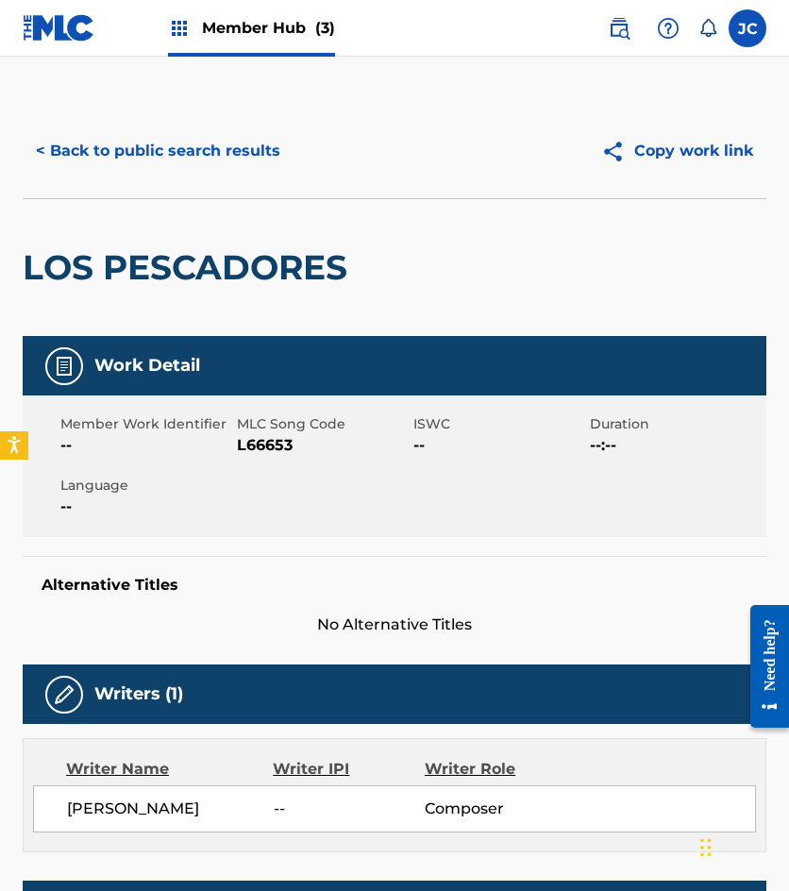
click at [273, 440] on span "L66653" at bounding box center [323, 445] width 172 height 23
click at [230, 164] on button "< Back to public search results" at bounding box center [158, 150] width 271 height 47
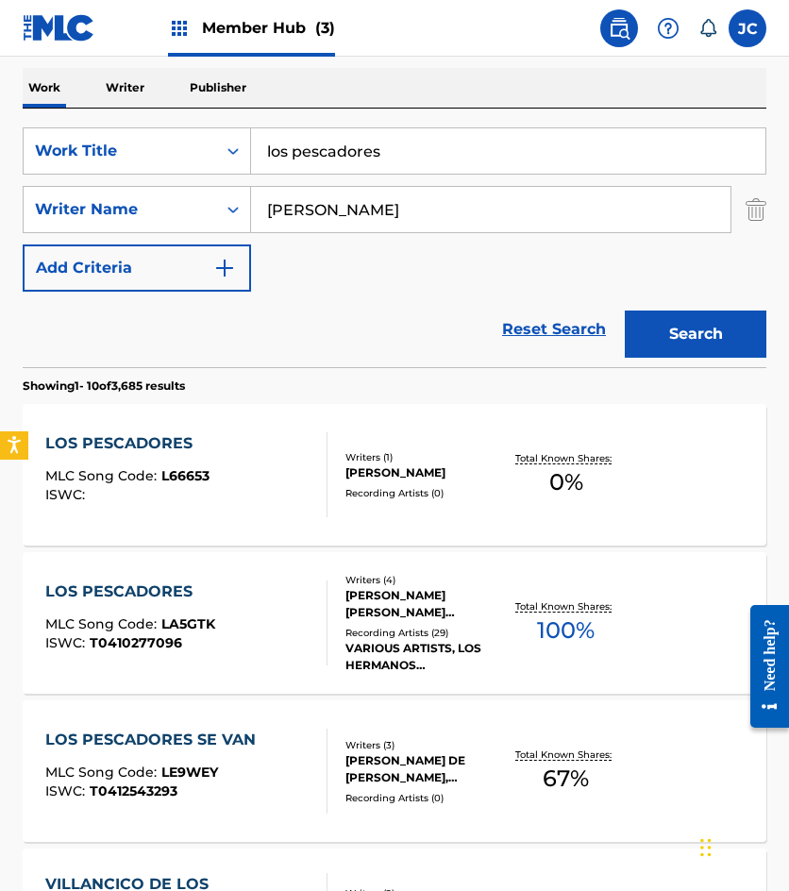
click at [380, 140] on input "los pescadores" at bounding box center [508, 150] width 514 height 45
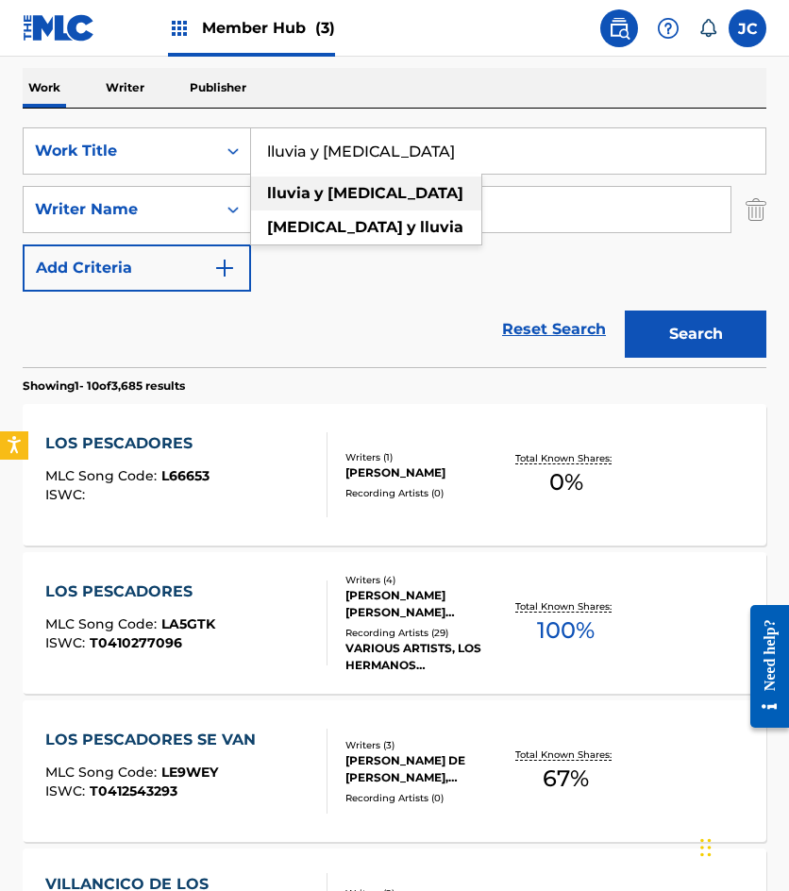
type input "lluvia y granizo"
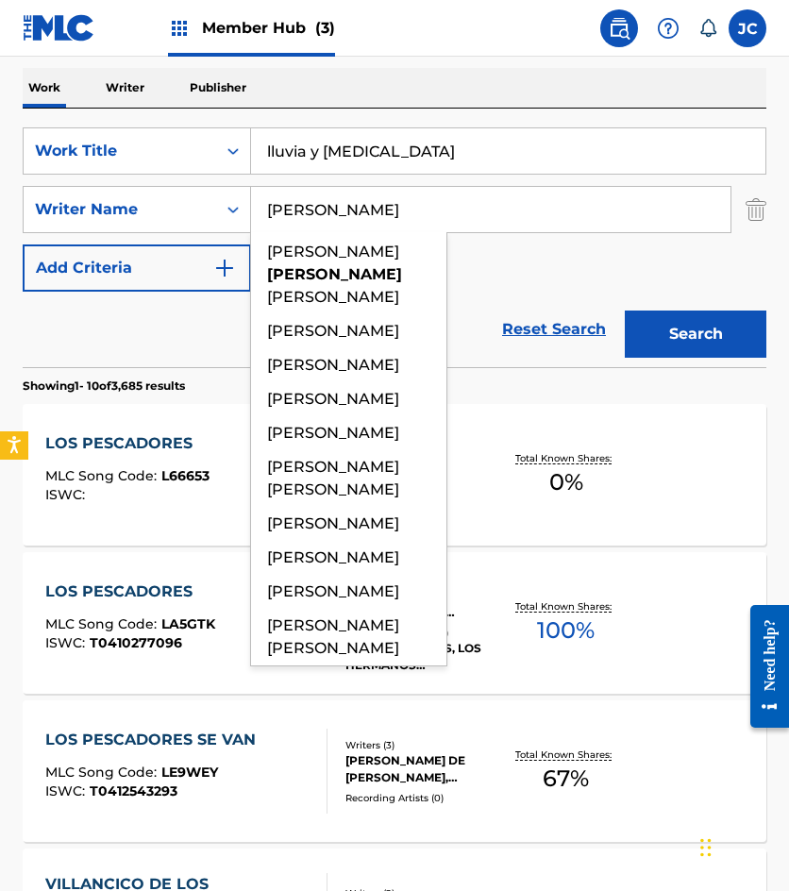
type input "martinez"
click at [625, 311] on button "Search" at bounding box center [696, 334] width 142 height 47
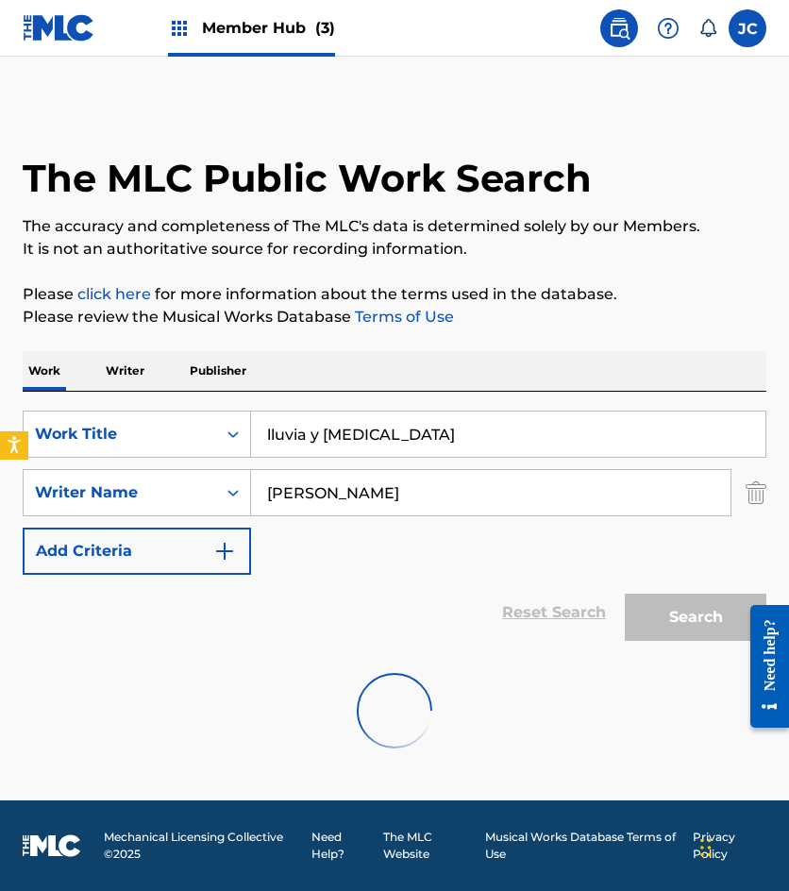
scroll to position [0, 0]
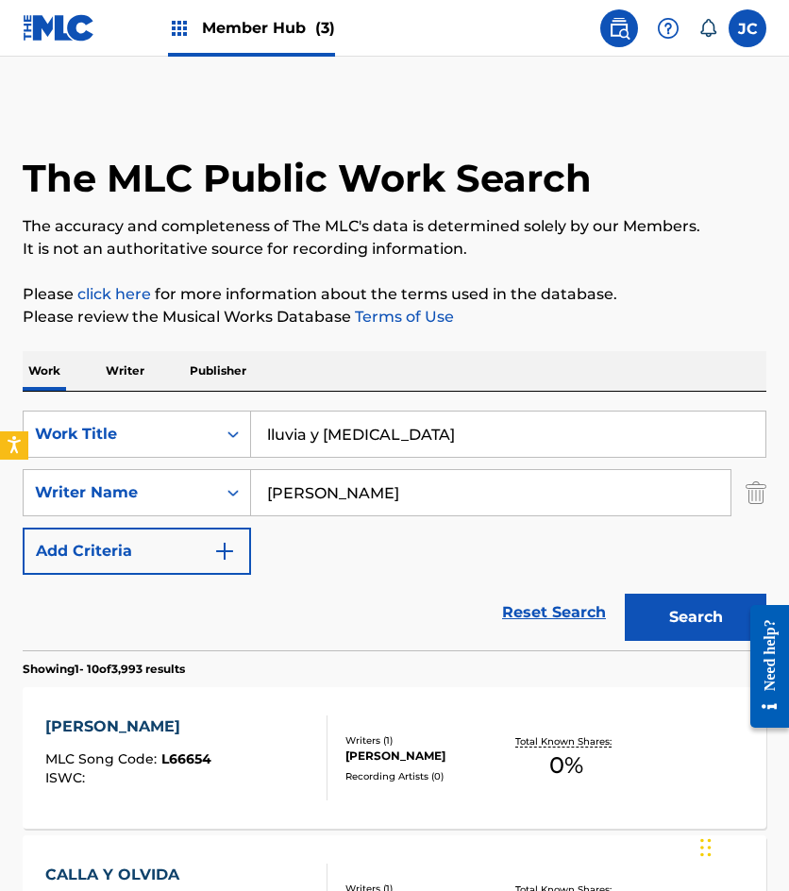
click at [518, 554] on div "SearchWithCriteria49423186-3c00-4a5a-b7b7-b48b9ed4f4ff Work Title lluvia y gran…" at bounding box center [395, 493] width 744 height 164
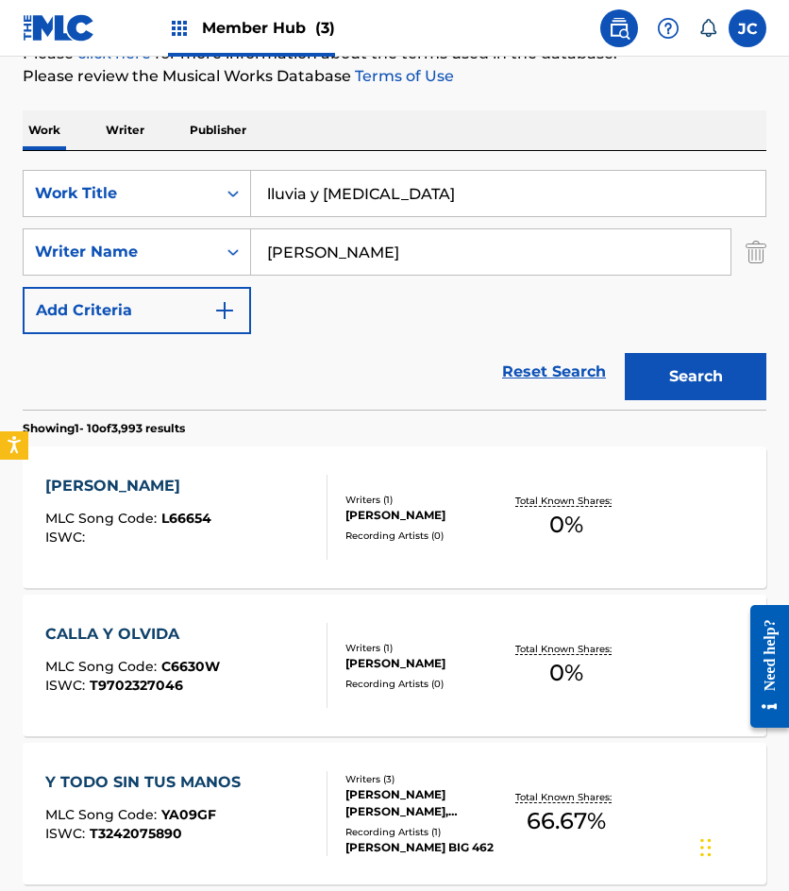
scroll to position [283, 0]
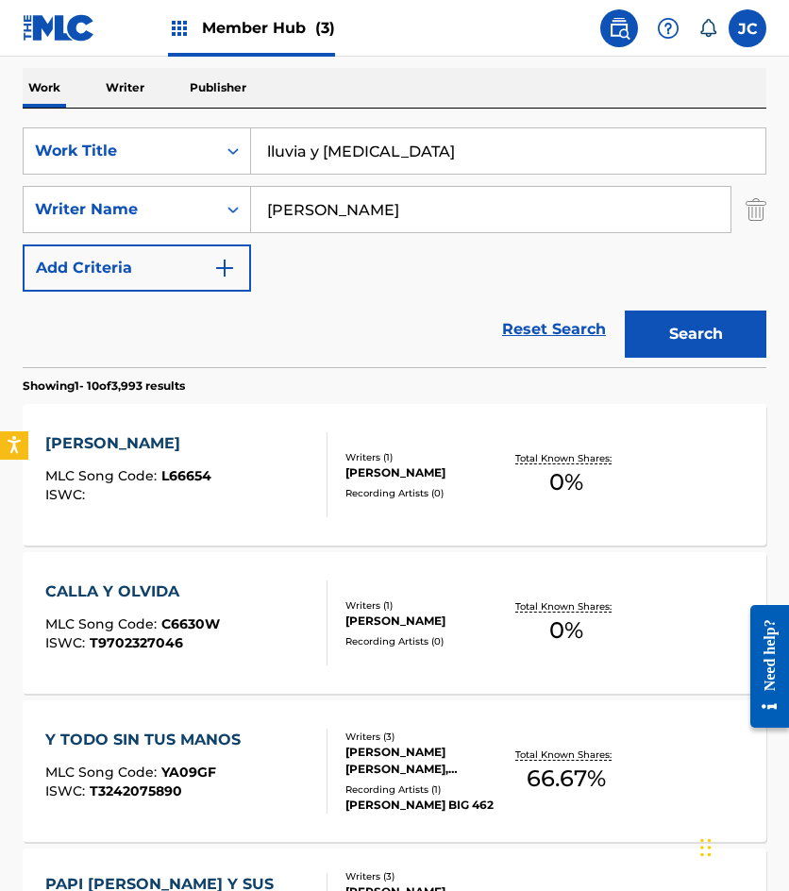
click at [298, 467] on div "LLUVIA Y GRANIZO MLC Song Code : L66654 ISWC :" at bounding box center [186, 474] width 282 height 85
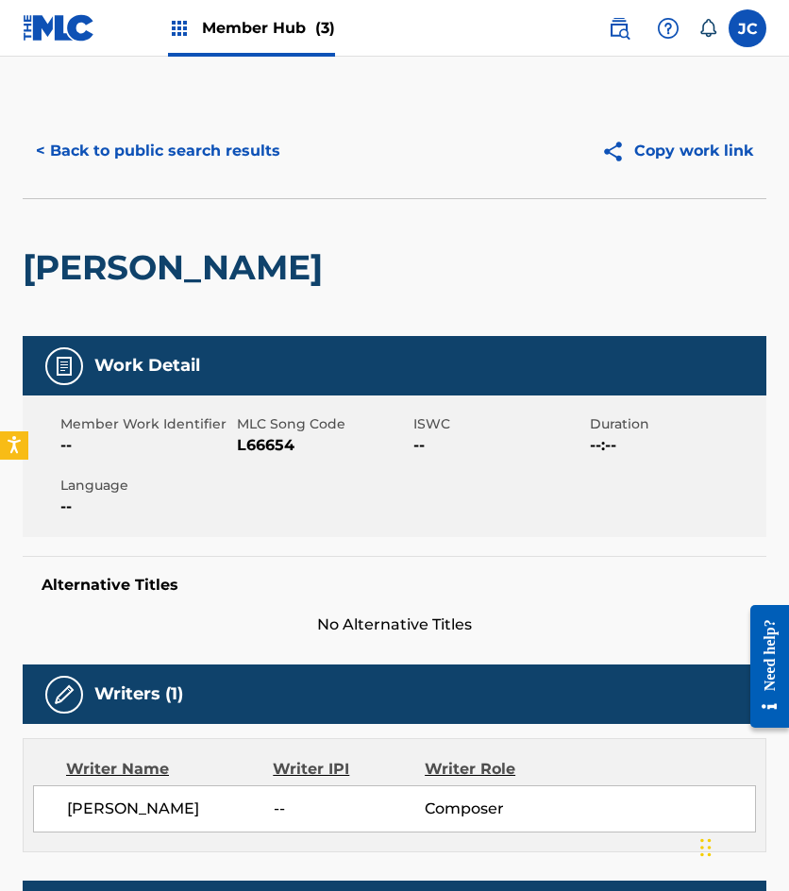
click at [256, 439] on span "L66654" at bounding box center [323, 445] width 172 height 23
click at [132, 154] on button "< Back to public search results" at bounding box center [158, 150] width 271 height 47
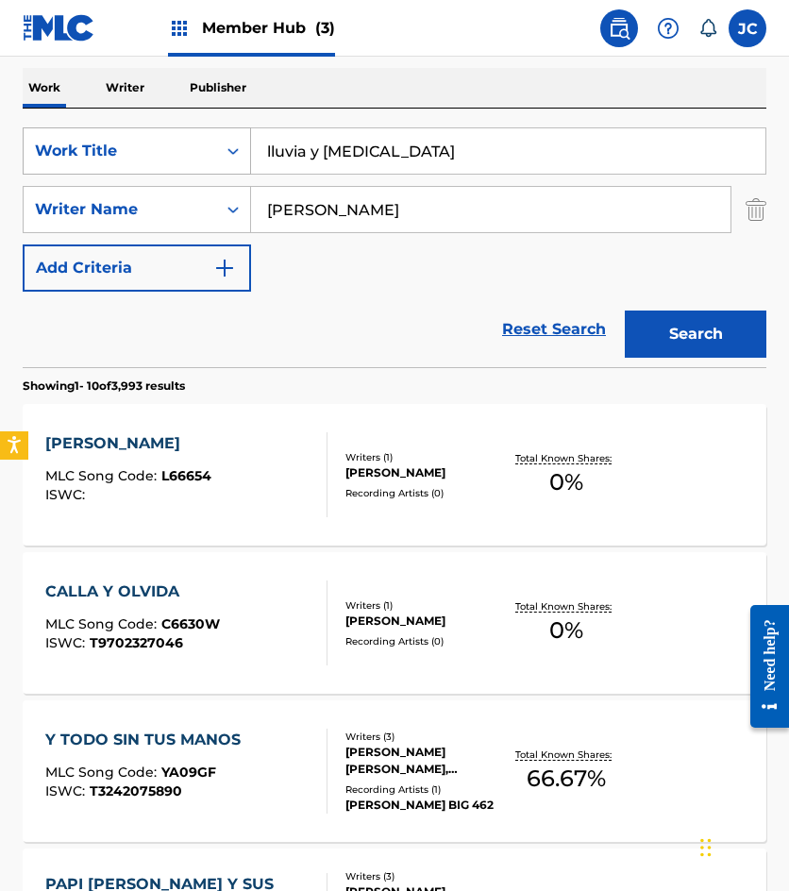
drag, startPoint x: 349, startPoint y: 146, endPoint x: 178, endPoint y: 163, distance: 171.7
click at [180, 165] on div "SearchWithCriteria49423186-3c00-4a5a-b7b7-b48b9ed4f4ff Work Title lluvia y gran…" at bounding box center [395, 150] width 744 height 47
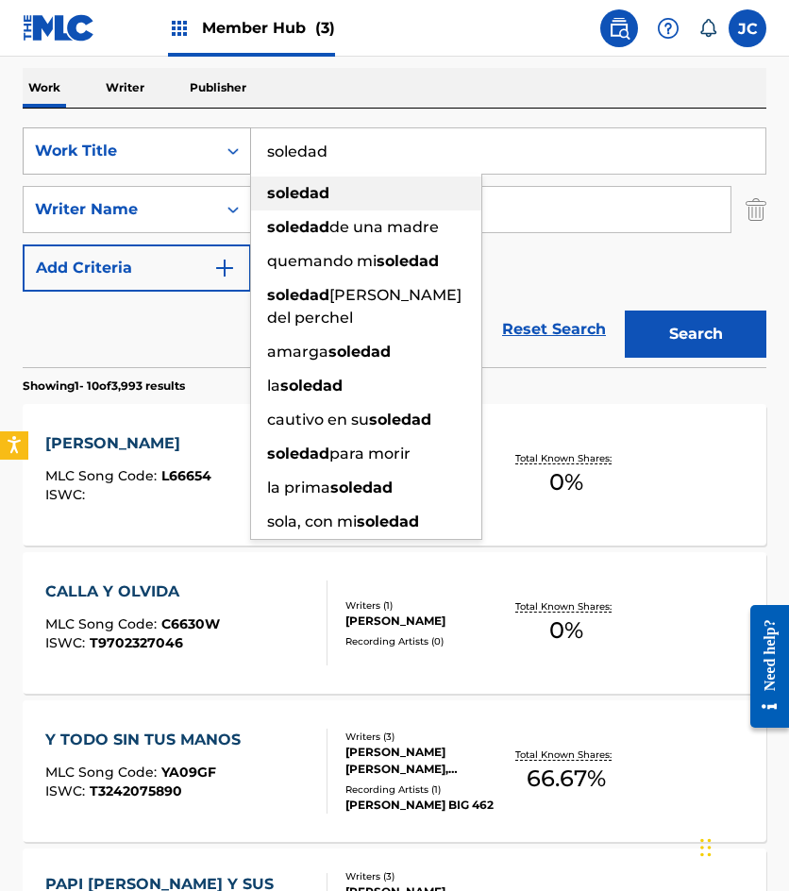
type input "soledad"
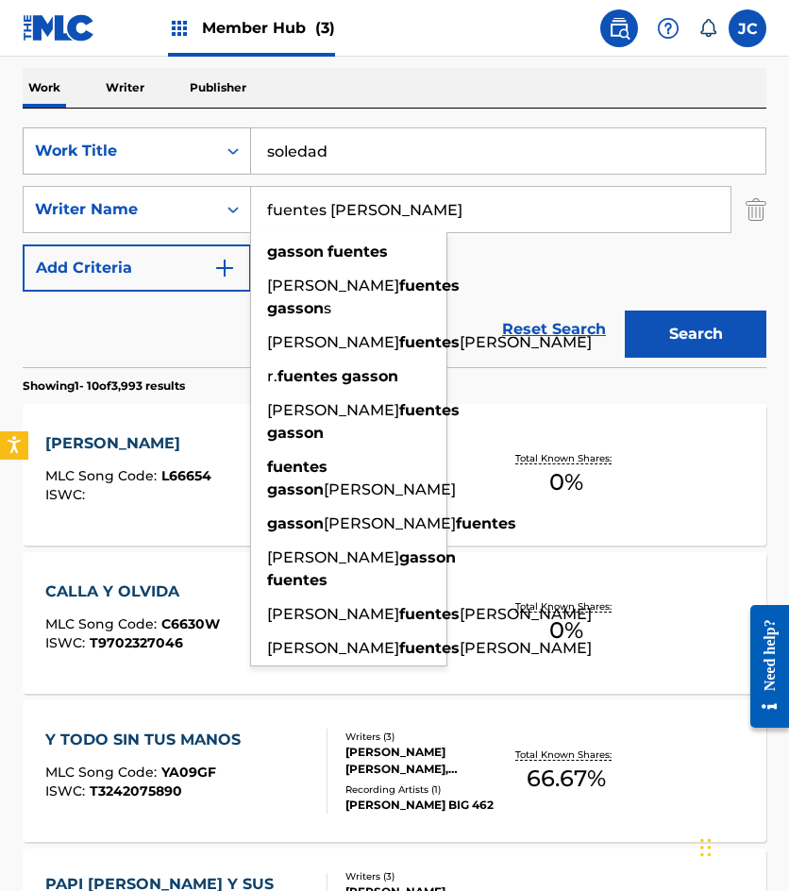
type input "fuentes gasson"
click at [625, 311] on button "Search" at bounding box center [696, 334] width 142 height 47
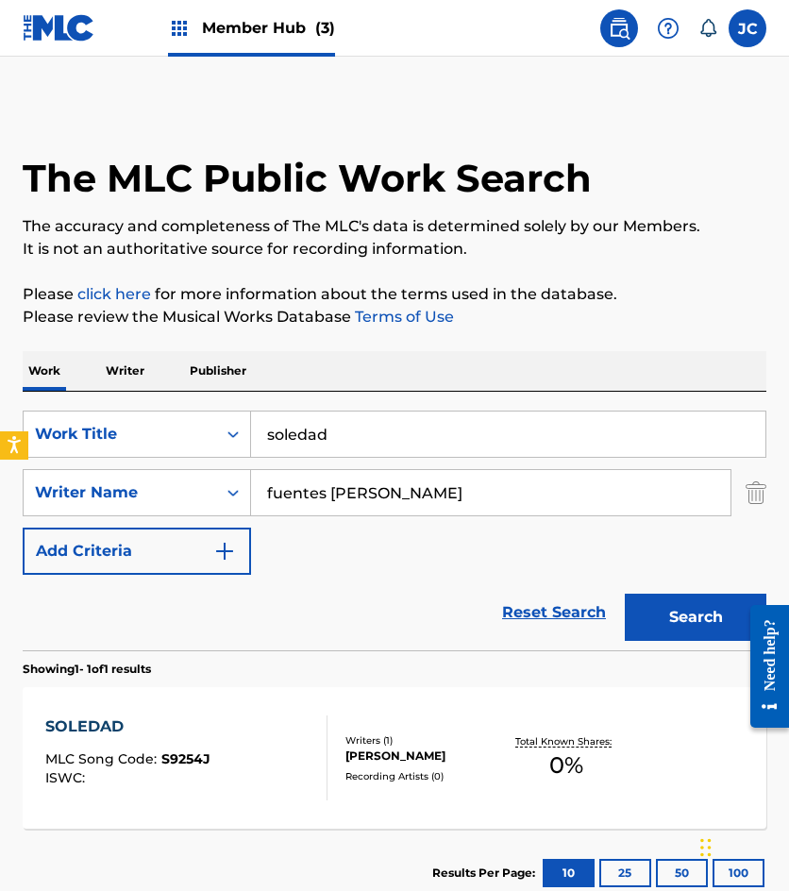
click at [338, 722] on div "SOLEDAD MLC Song Code : S9254J ISWC : Writers ( 1 ) RUBEN FUENTES GASSON Record…" at bounding box center [395, 758] width 744 height 142
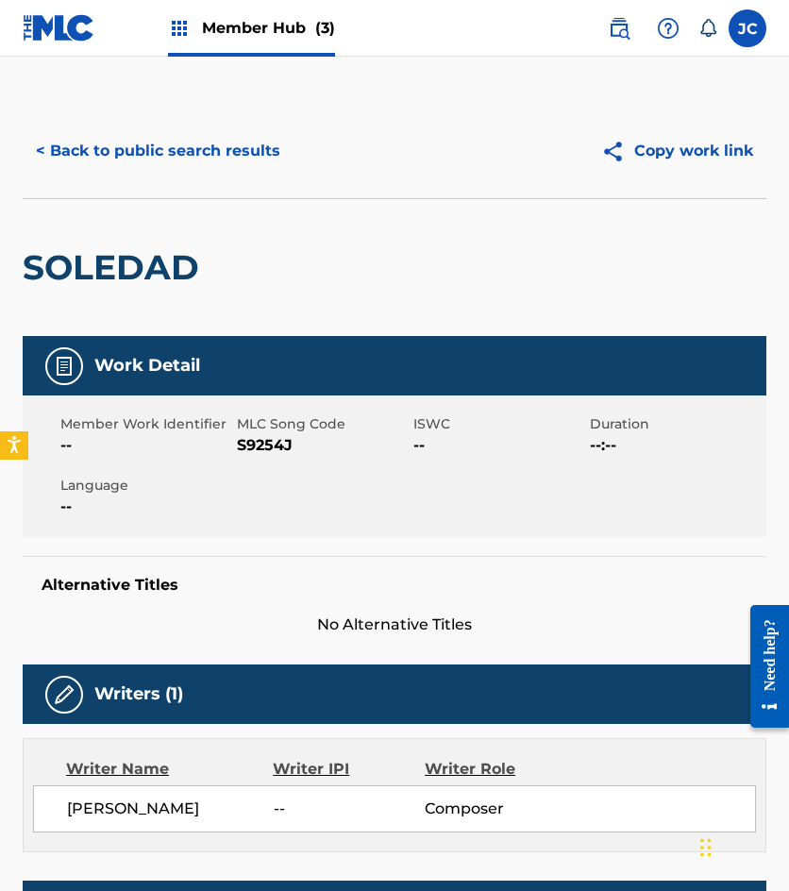
click at [261, 441] on span "S9254J" at bounding box center [323, 445] width 172 height 23
click at [148, 145] on button "< Back to public search results" at bounding box center [158, 150] width 271 height 47
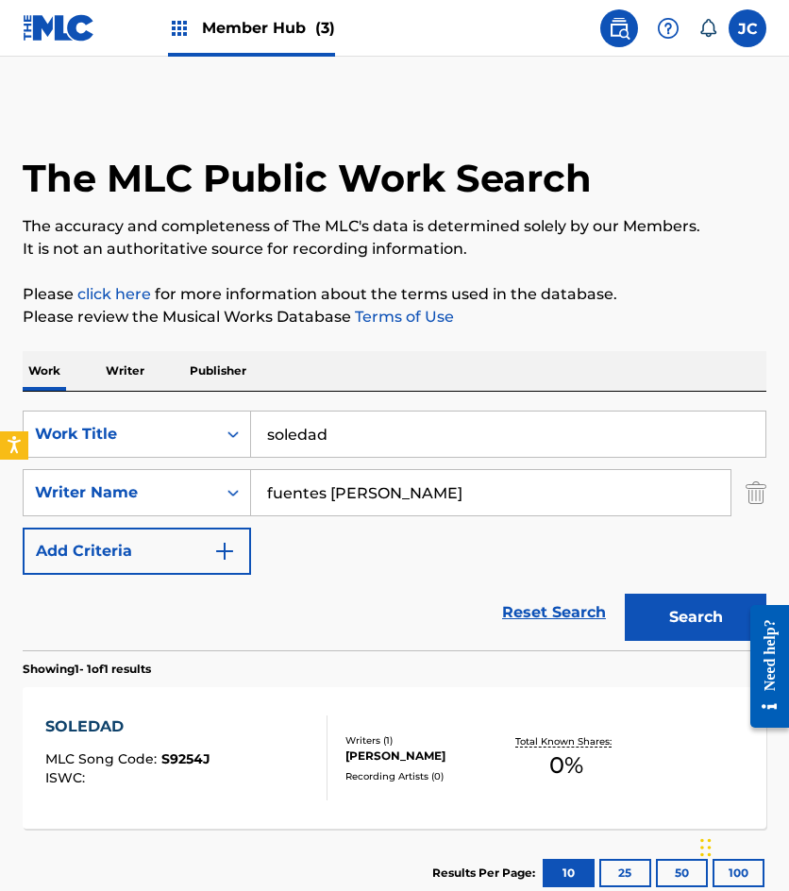
click at [400, 439] on input "soledad" at bounding box center [508, 434] width 514 height 45
click at [398, 439] on input "soledad" at bounding box center [508, 434] width 514 height 45
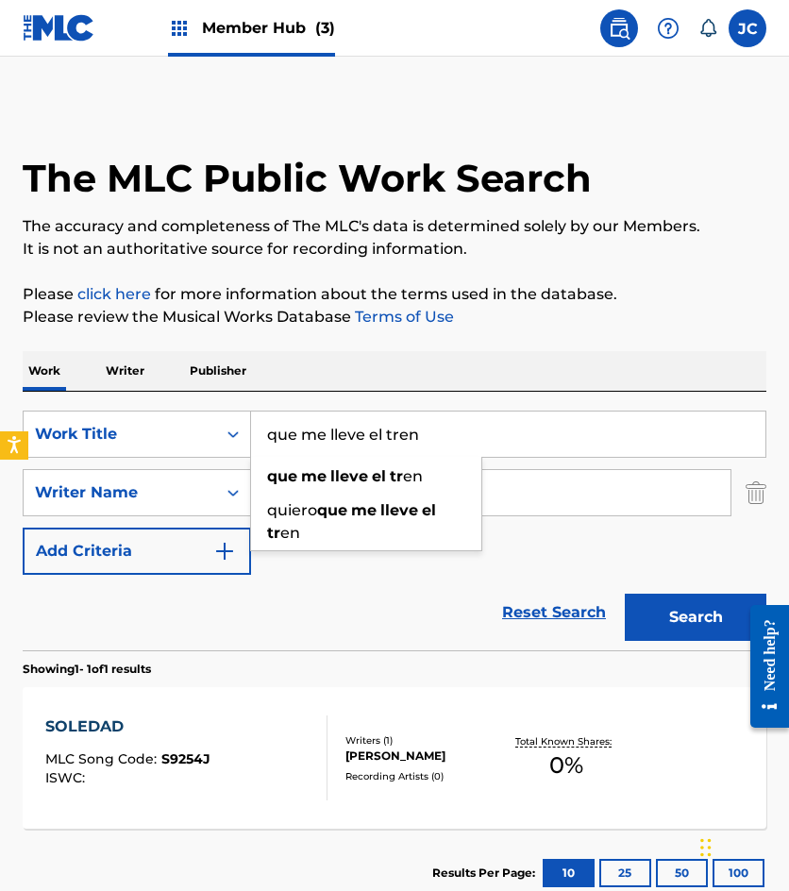
type input "que me lleve el tren"
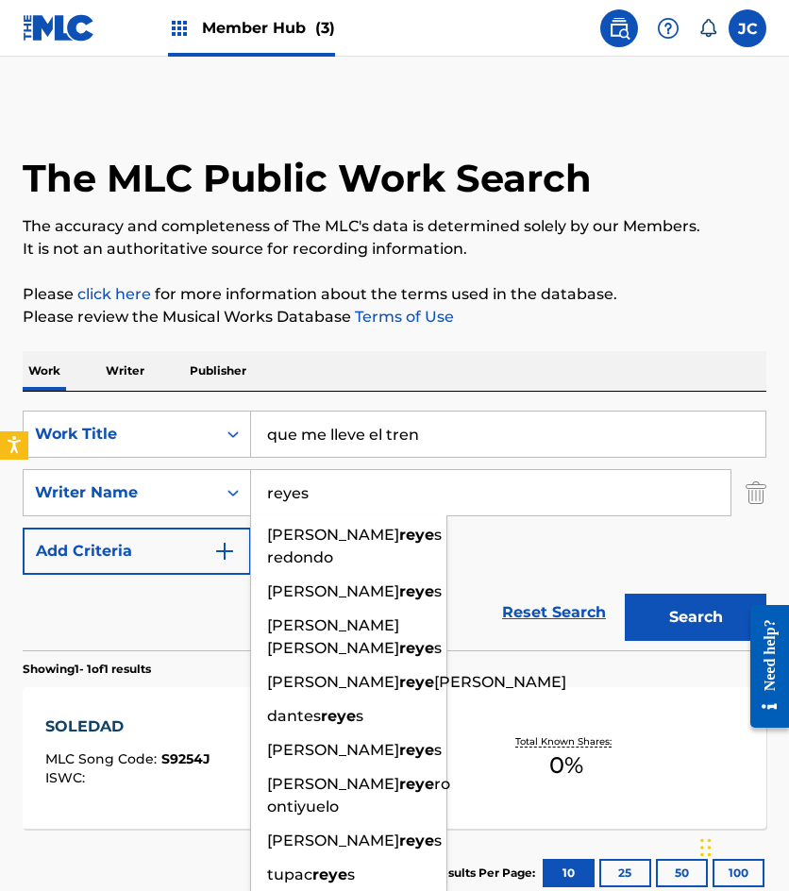
type input "reyes"
click at [625, 594] on button "Search" at bounding box center [696, 617] width 142 height 47
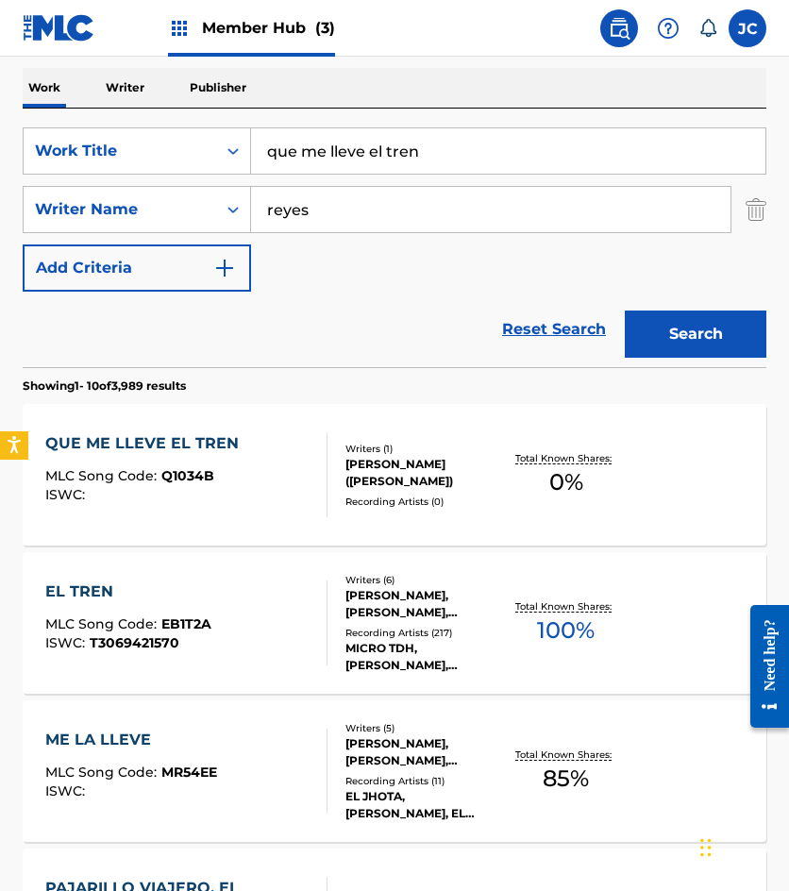
click at [475, 260] on div "SearchWithCriteria49423186-3c00-4a5a-b7b7-b48b9ed4f4ff Work Title que me lleve …" at bounding box center [395, 209] width 744 height 164
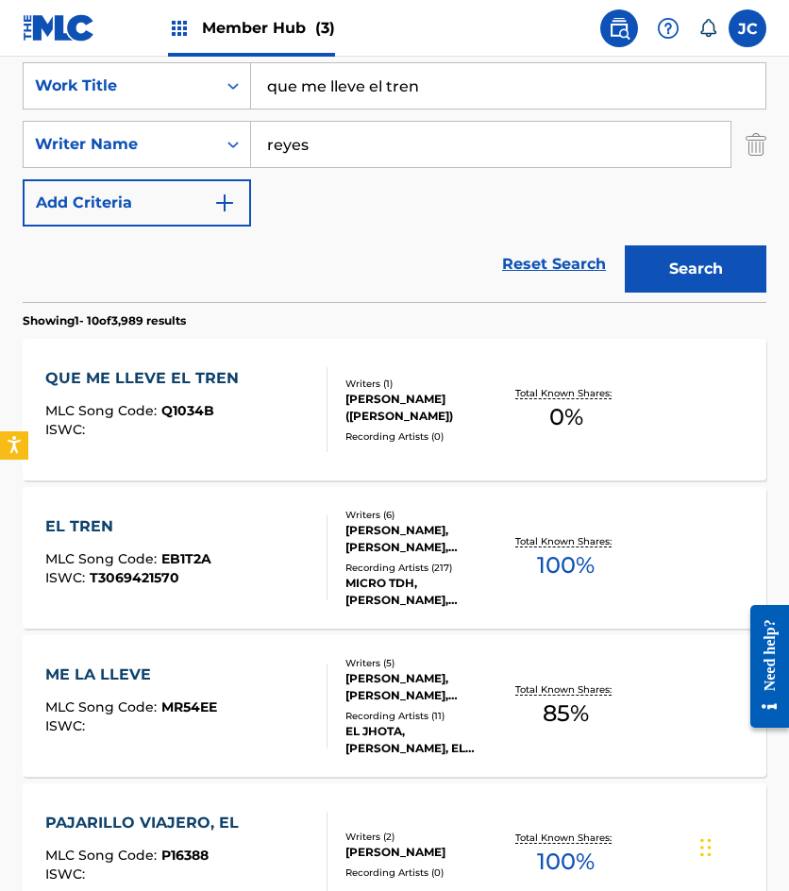
scroll to position [378, 0]
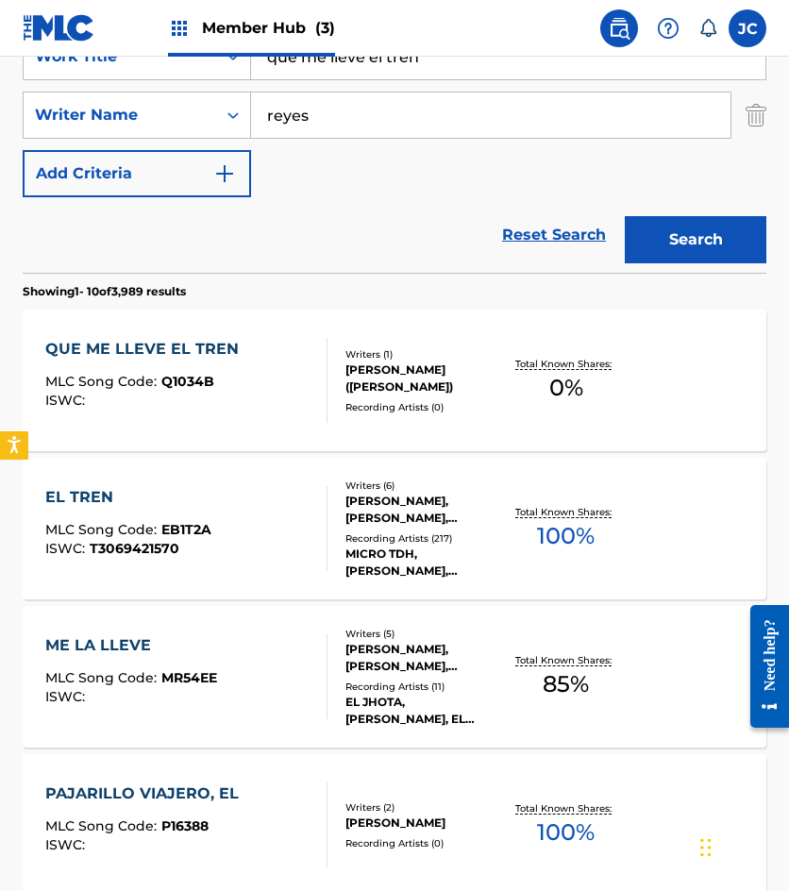
click at [344, 386] on div "Writers ( 1 ) JOSE CARLOS REYES HERNANDEZ(CARLOS LICO) Recording Artists ( 0 )" at bounding box center [416, 380] width 177 height 67
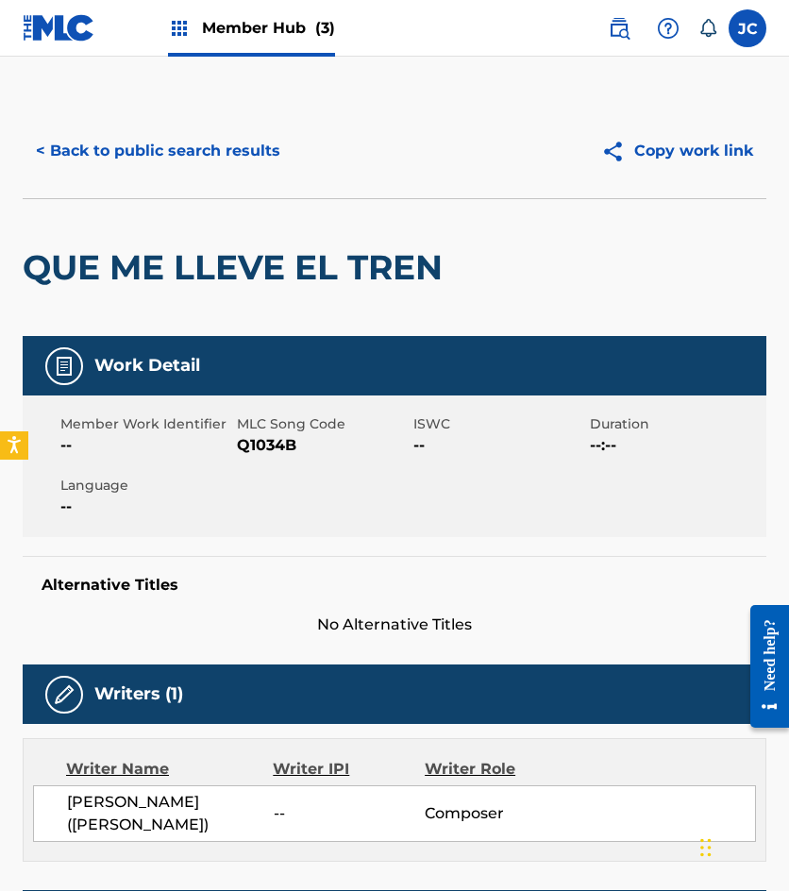
click at [283, 440] on span "Q1034B" at bounding box center [323, 445] width 172 height 23
click at [158, 159] on button "< Back to public search results" at bounding box center [158, 150] width 271 height 47
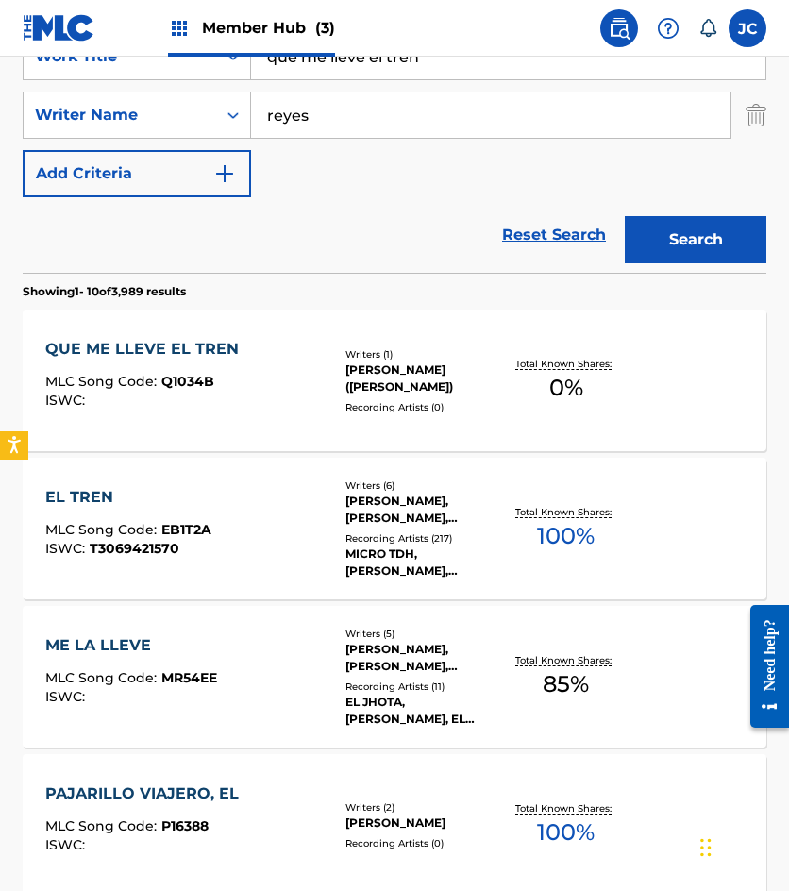
click at [407, 76] on input "que me lleve el tren" at bounding box center [508, 56] width 514 height 45
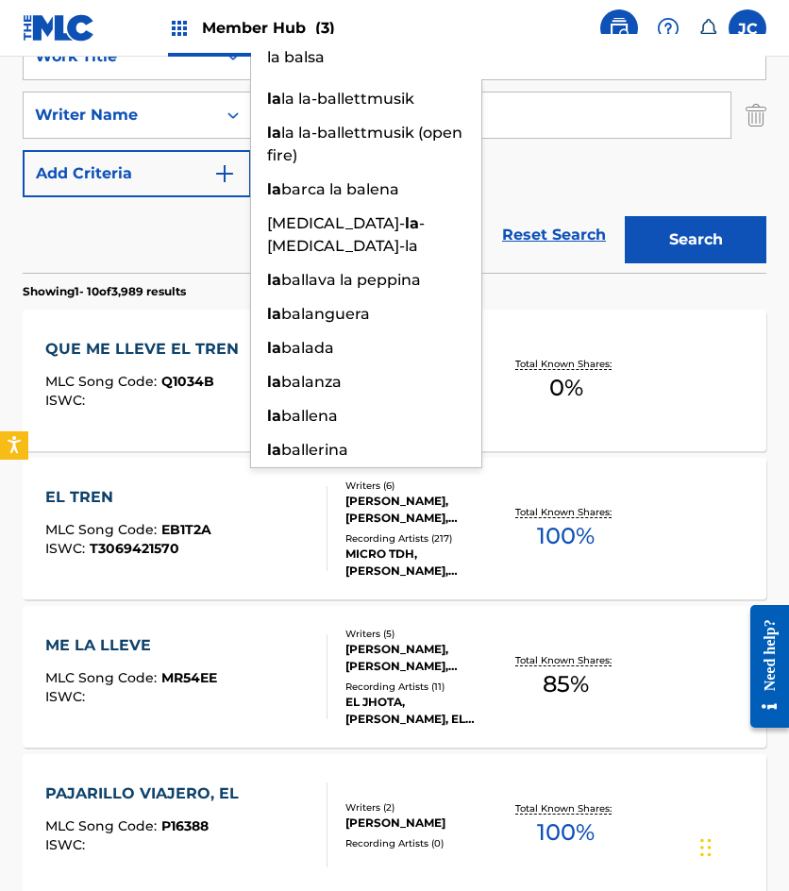
type input "la balsa"
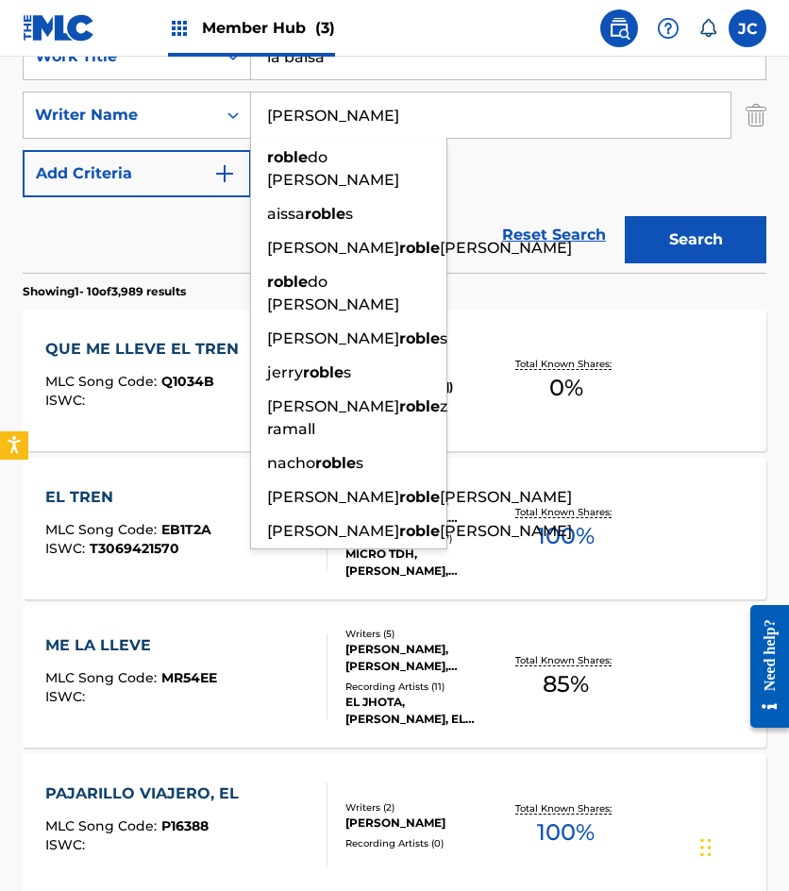
click at [625, 216] on button "Search" at bounding box center [696, 239] width 142 height 47
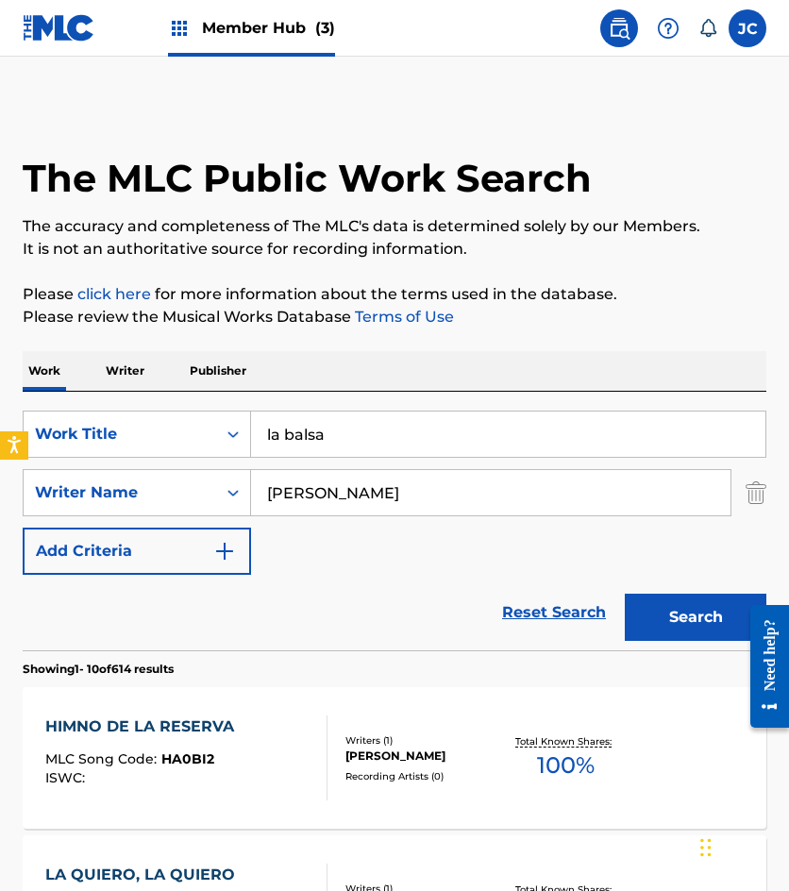
drag, startPoint x: 539, startPoint y: 546, endPoint x: 459, endPoint y: 478, distance: 105.2
click at [538, 546] on div "SearchWithCriteria49423186-3c00-4a5a-b7b7-b48b9ed4f4ff Work Title la balsa Sear…" at bounding box center [395, 493] width 744 height 164
drag, startPoint x: 261, startPoint y: 497, endPoint x: 251, endPoint y: 496, distance: 9.5
click at [246, 498] on div "SearchWithCriteria0627088f-0ff9-466e-b953-0e5527893a87 Writer Name robles" at bounding box center [395, 492] width 744 height 47
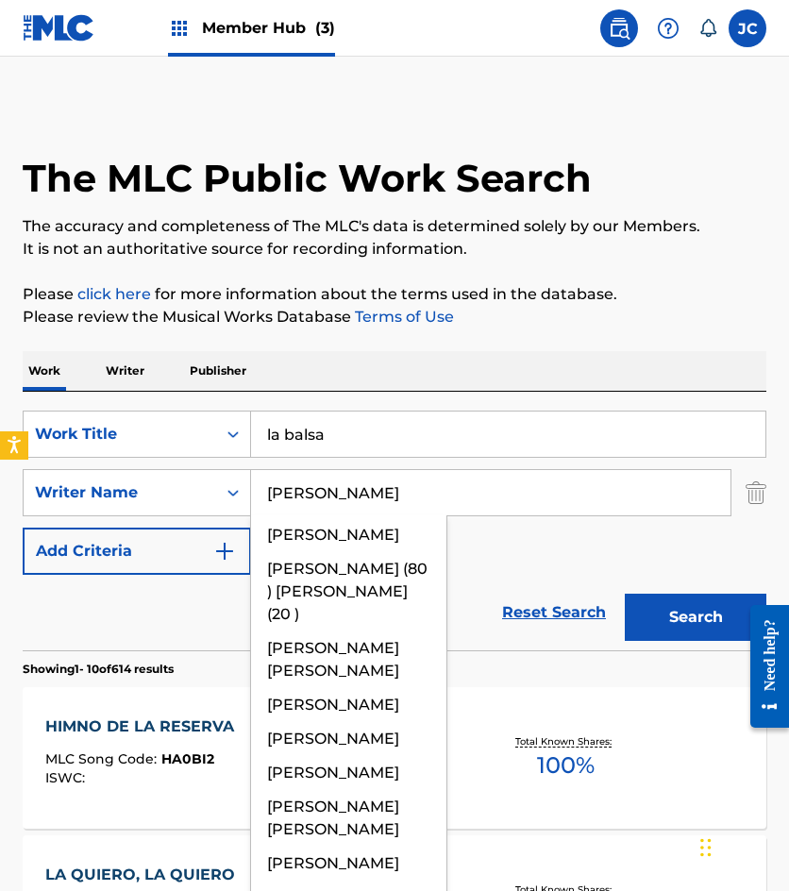
type input "roberto"
click at [625, 594] on button "Search" at bounding box center [696, 617] width 142 height 47
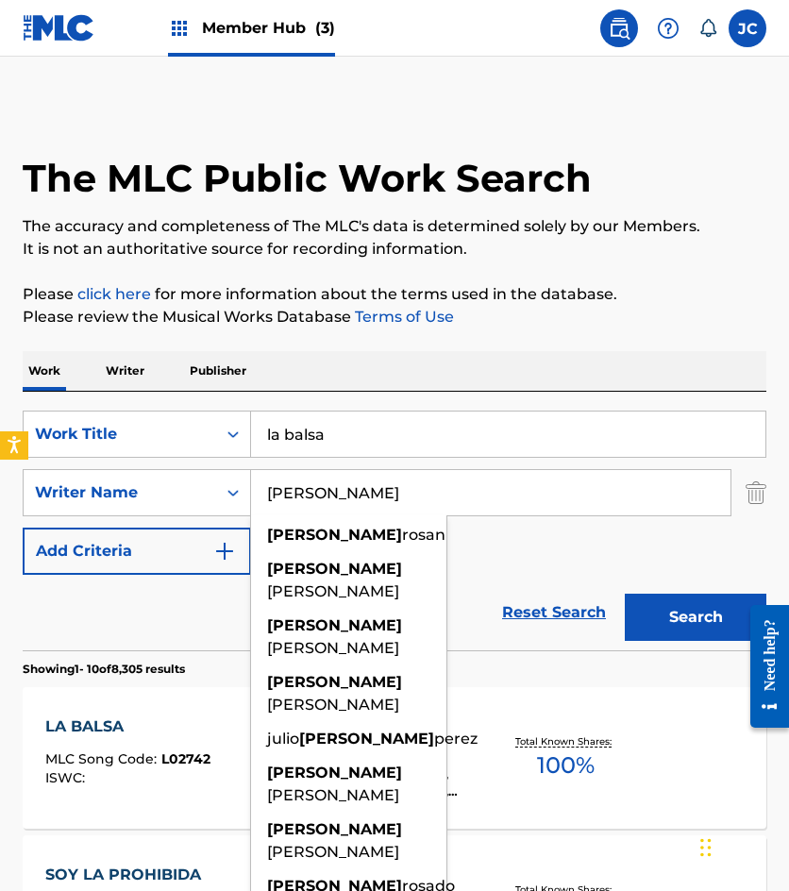
click at [520, 563] on div "SearchWithCriteria49423186-3c00-4a5a-b7b7-b48b9ed4f4ff Work Title la balsa Sear…" at bounding box center [395, 493] width 744 height 164
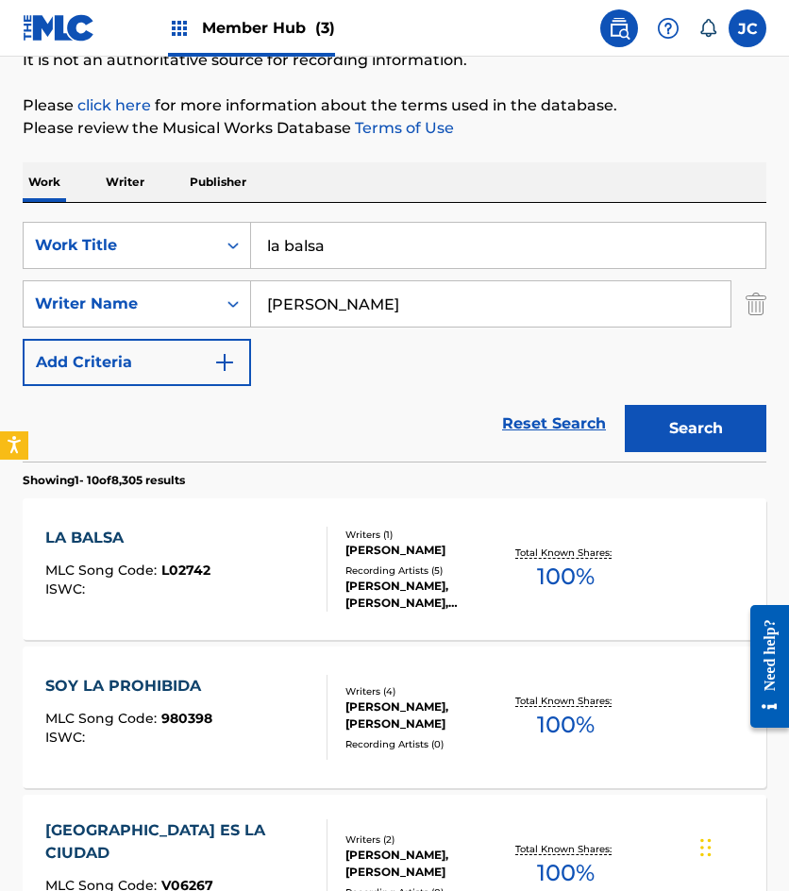
scroll to position [283, 0]
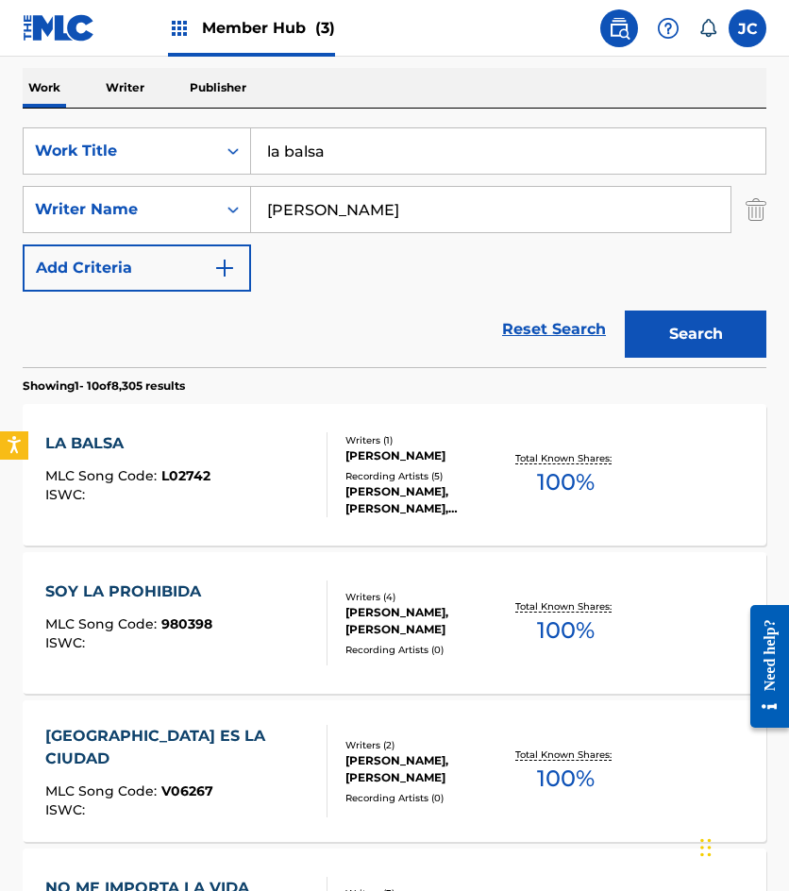
click at [402, 481] on div "Recording Artists ( 5 )" at bounding box center [424, 476] width 159 height 14
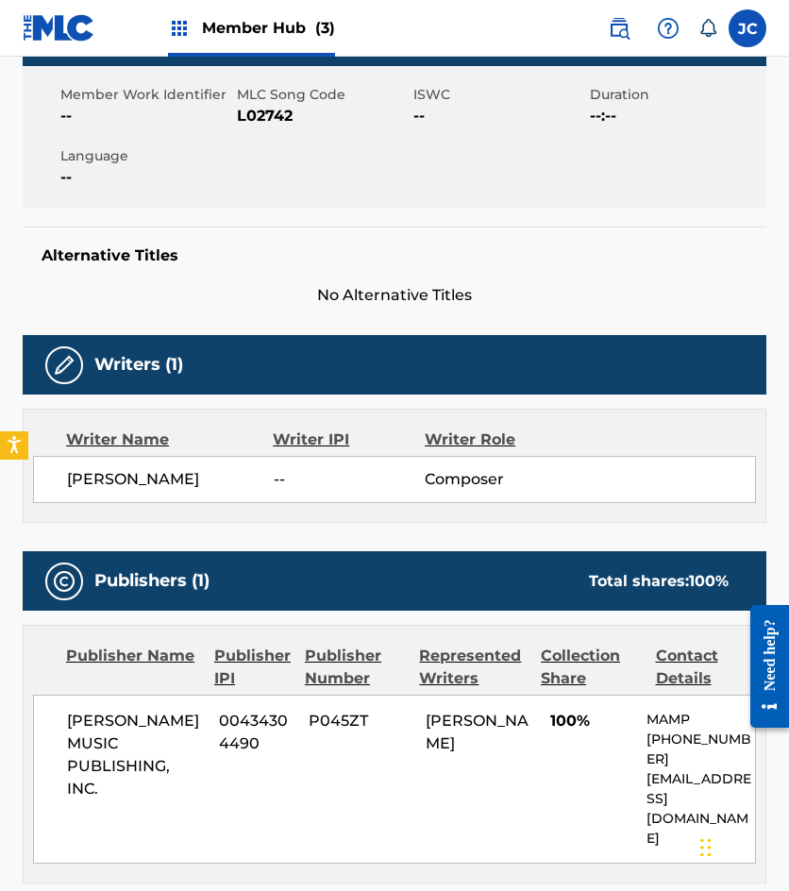
scroll to position [45, 0]
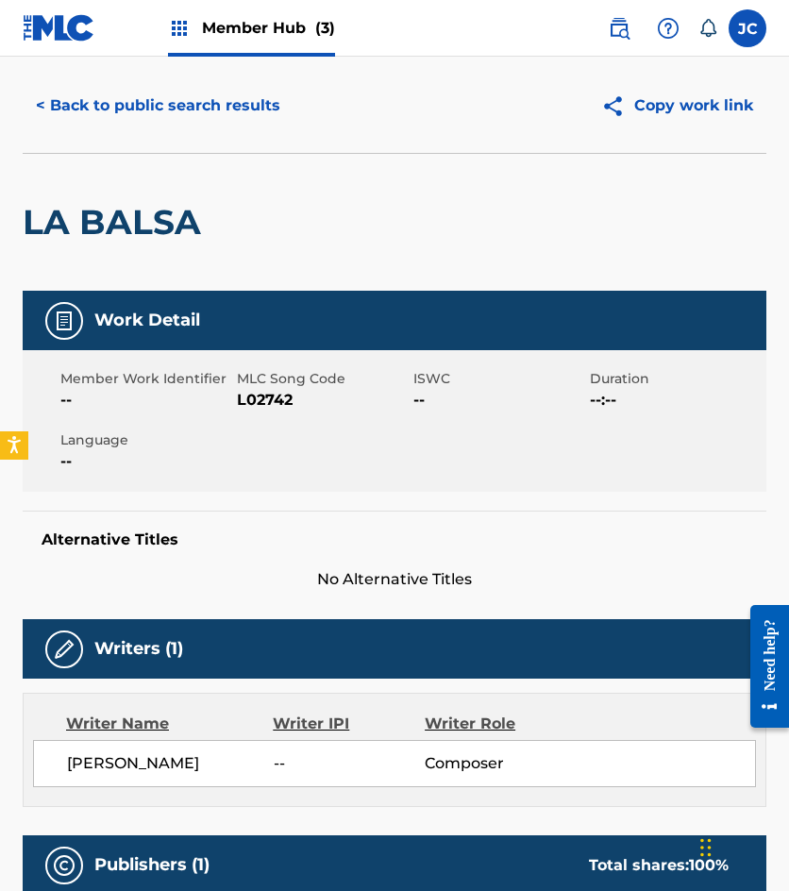
click at [266, 402] on span "L02742" at bounding box center [323, 400] width 172 height 23
click at [222, 122] on button "< Back to public search results" at bounding box center [158, 105] width 271 height 47
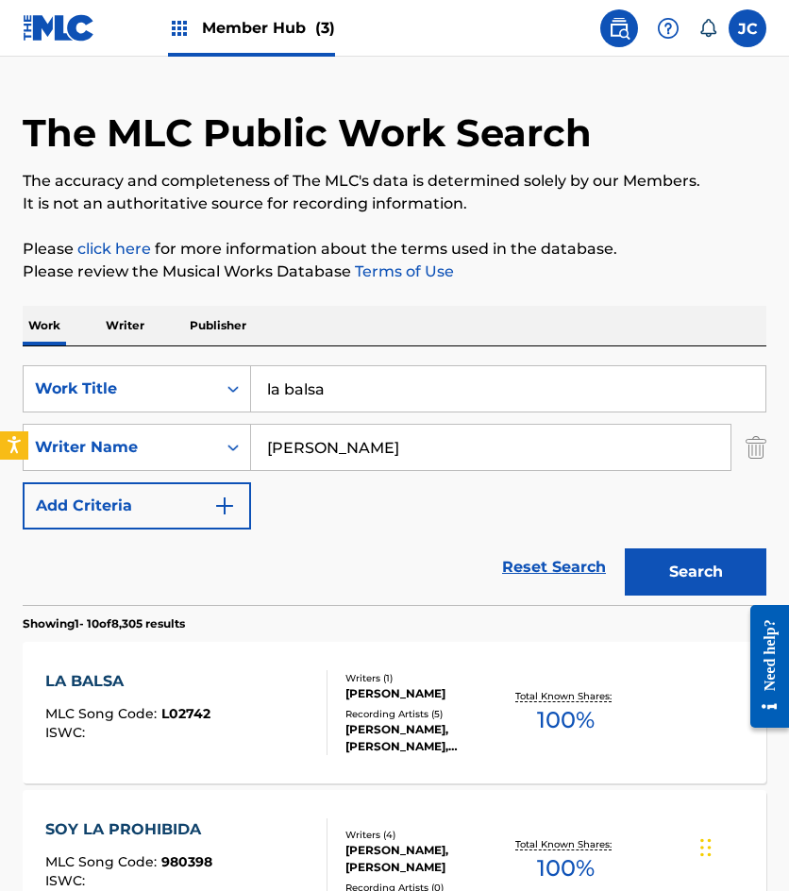
scroll to position [283, 0]
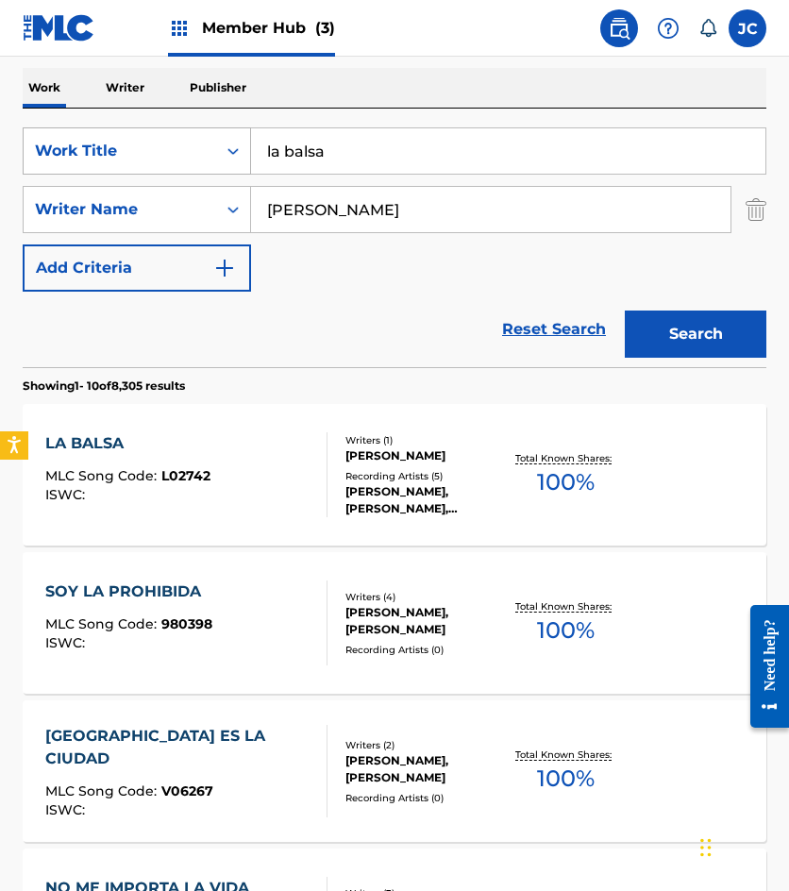
click at [177, 170] on div "SearchWithCriteria49423186-3c00-4a5a-b7b7-b48b9ed4f4ff Work Title la balsa" at bounding box center [395, 150] width 744 height 47
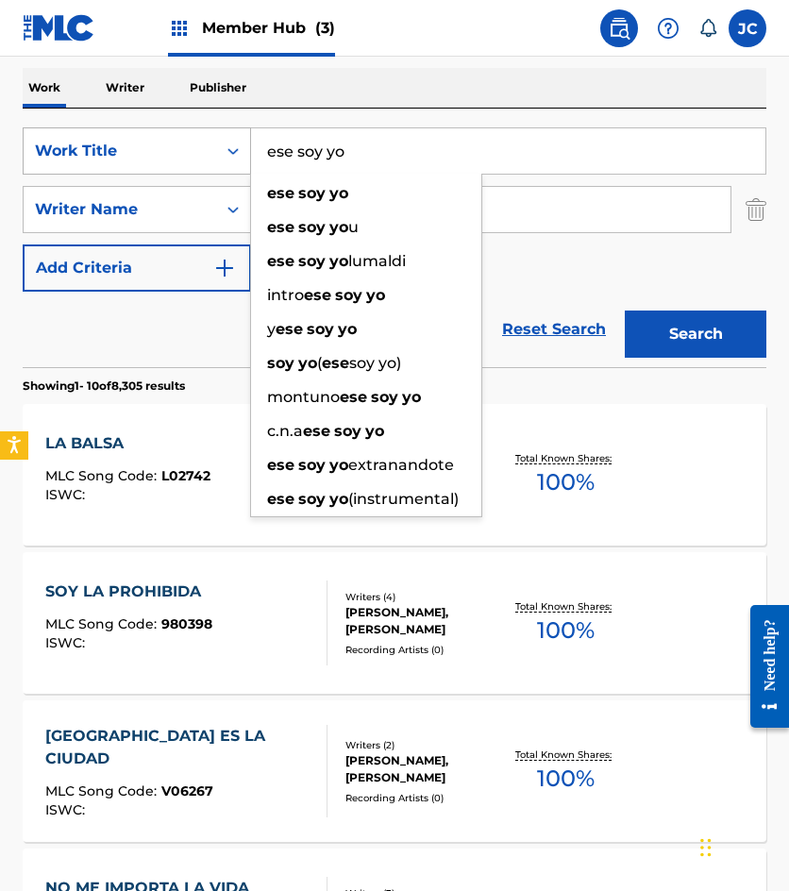
type input "ese soy yo"
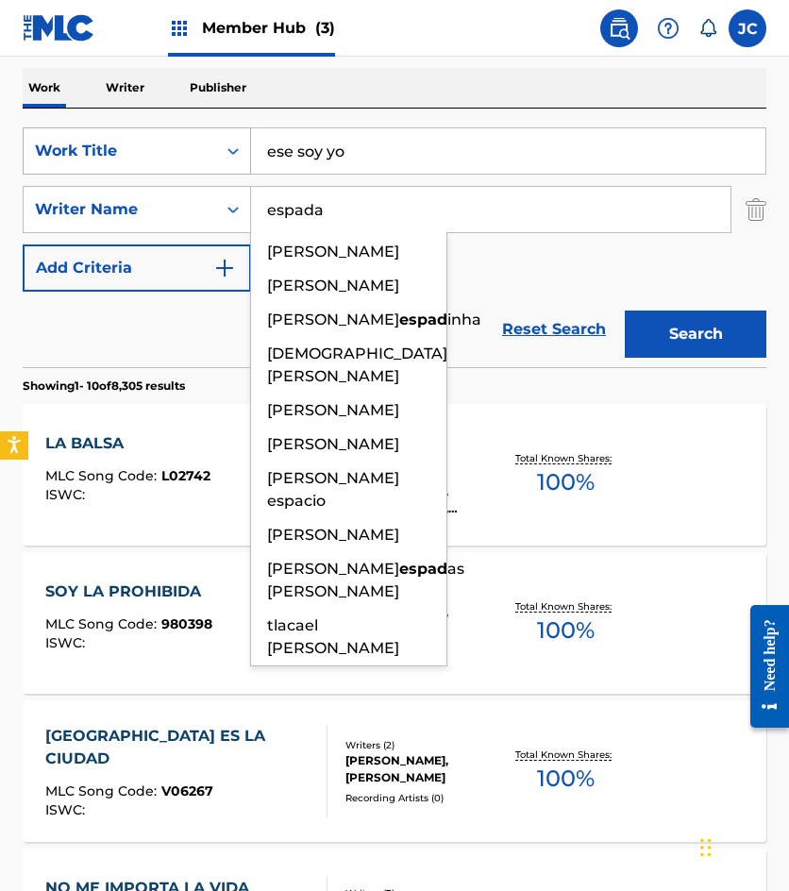
type input "espada"
click at [625, 311] on button "Search" at bounding box center [696, 334] width 142 height 47
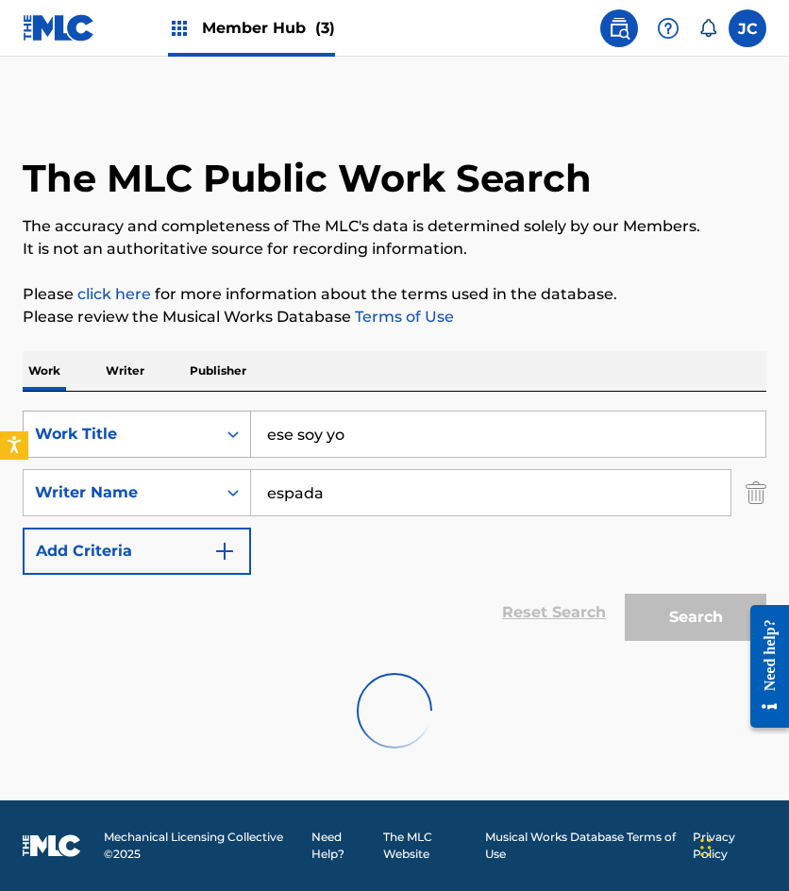
scroll to position [0, 0]
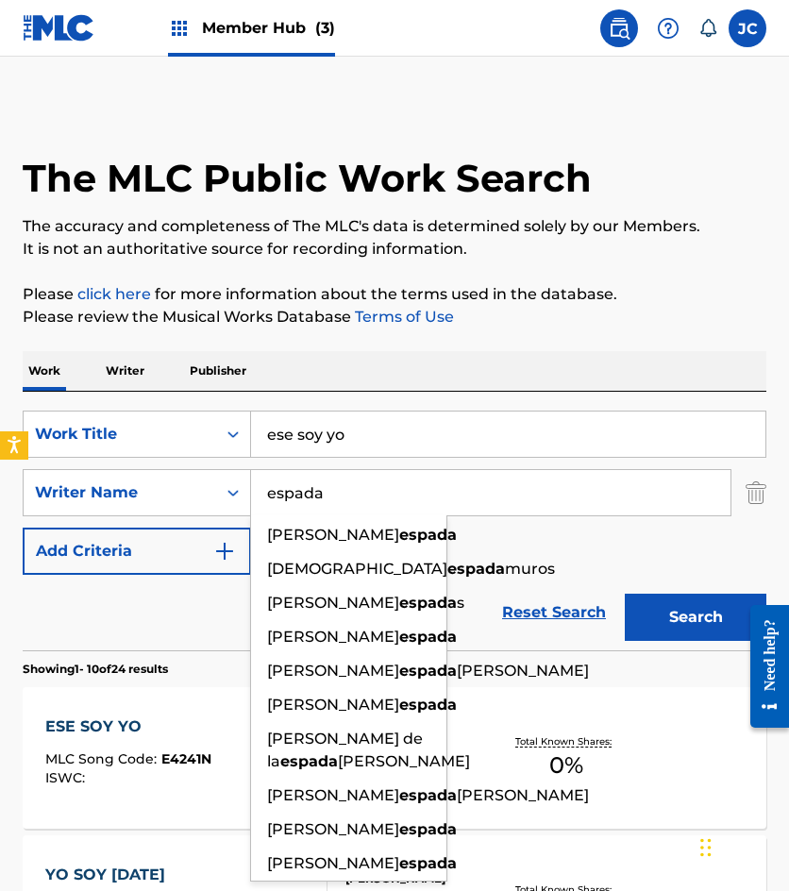
click at [514, 554] on div "SearchWithCriteria49423186-3c00-4a5a-b7b7-b48b9ed4f4ff Work Title ese soy yo Se…" at bounding box center [395, 493] width 744 height 164
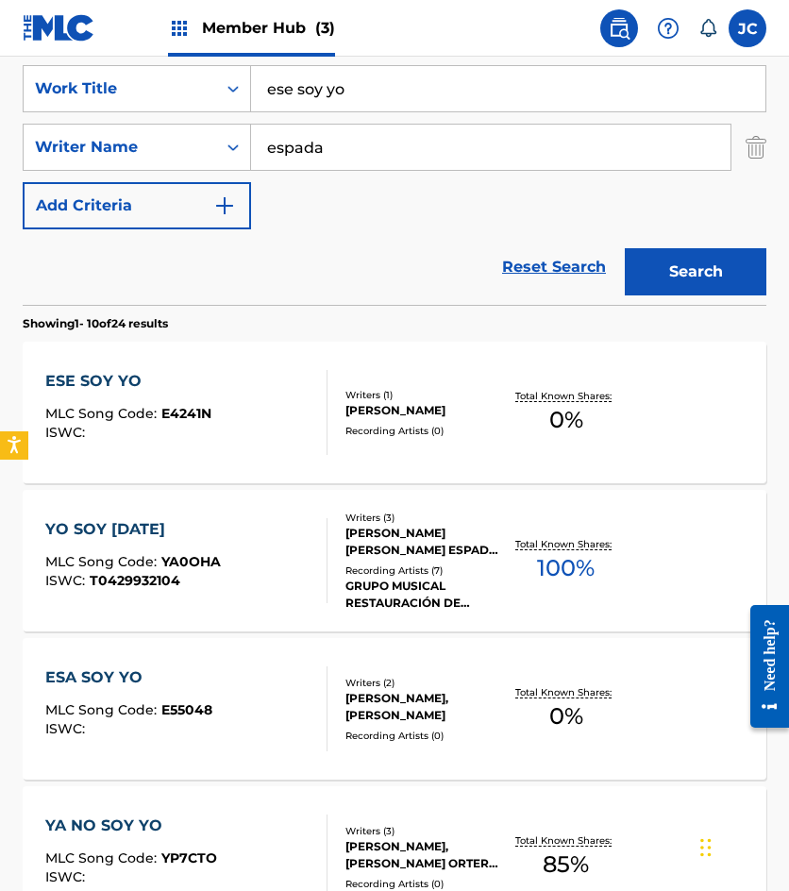
scroll to position [378, 0]
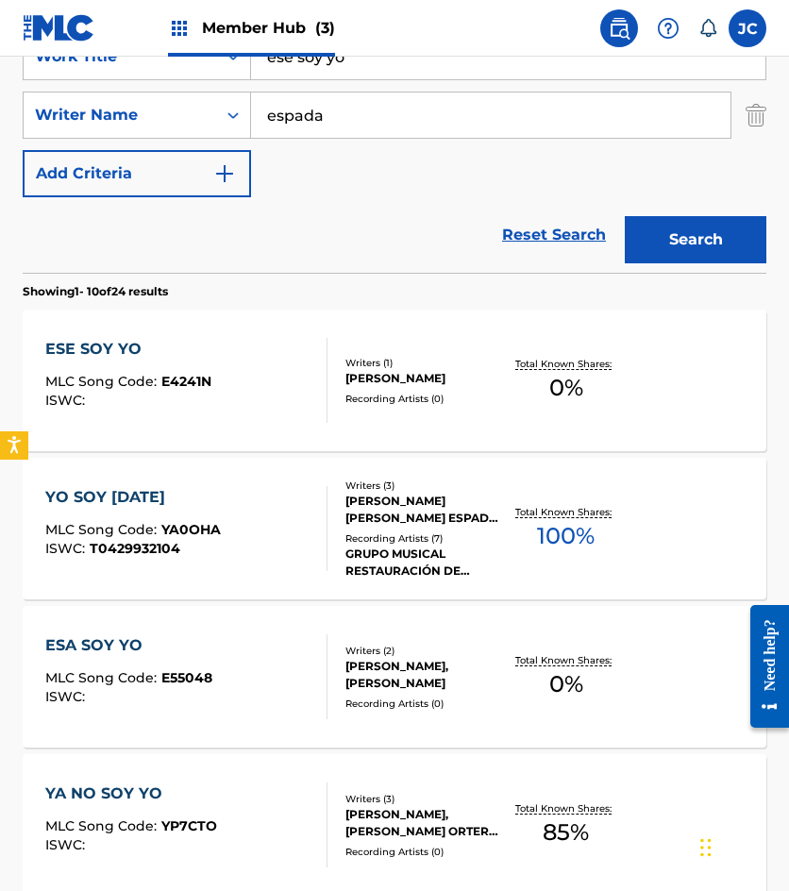
click at [312, 376] on div at bounding box center [319, 380] width 15 height 85
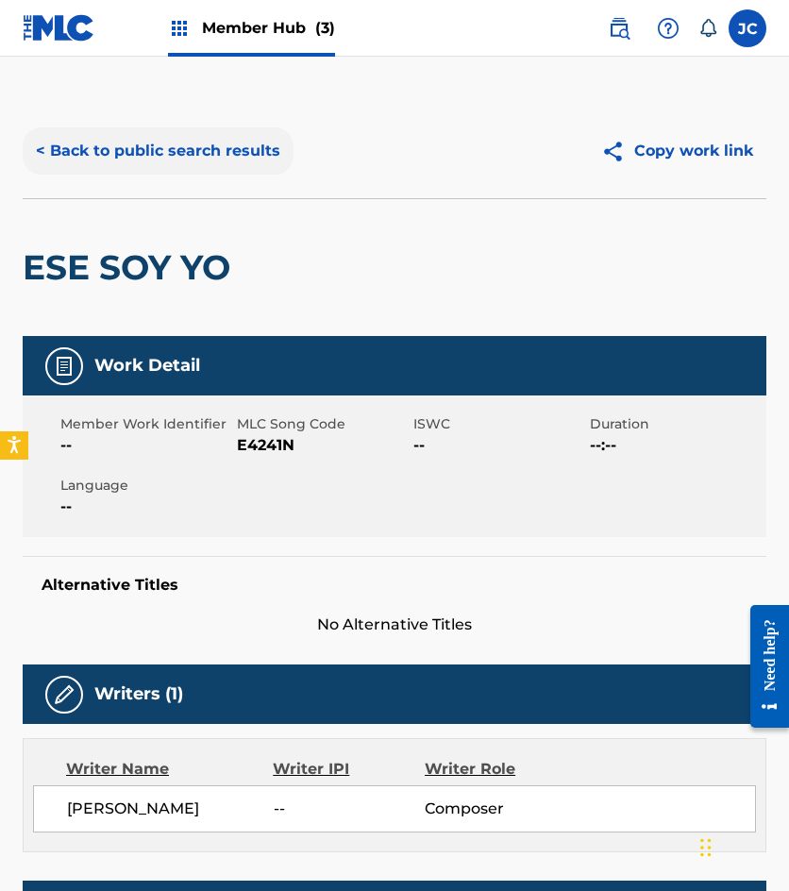
click at [180, 142] on button "< Back to public search results" at bounding box center [158, 150] width 271 height 47
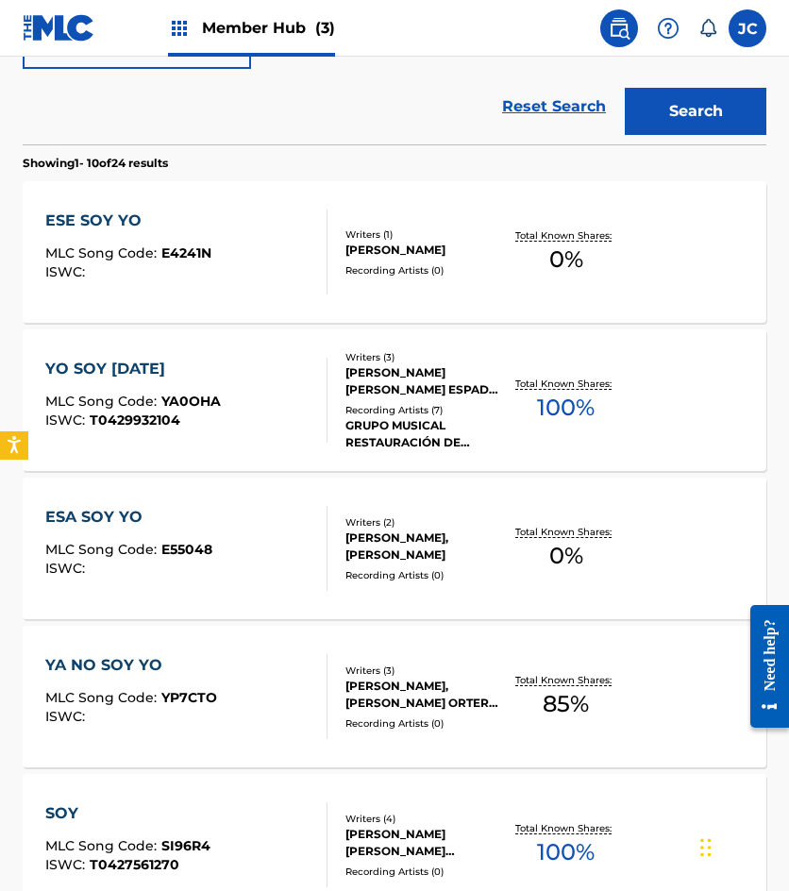
scroll to position [472, 0]
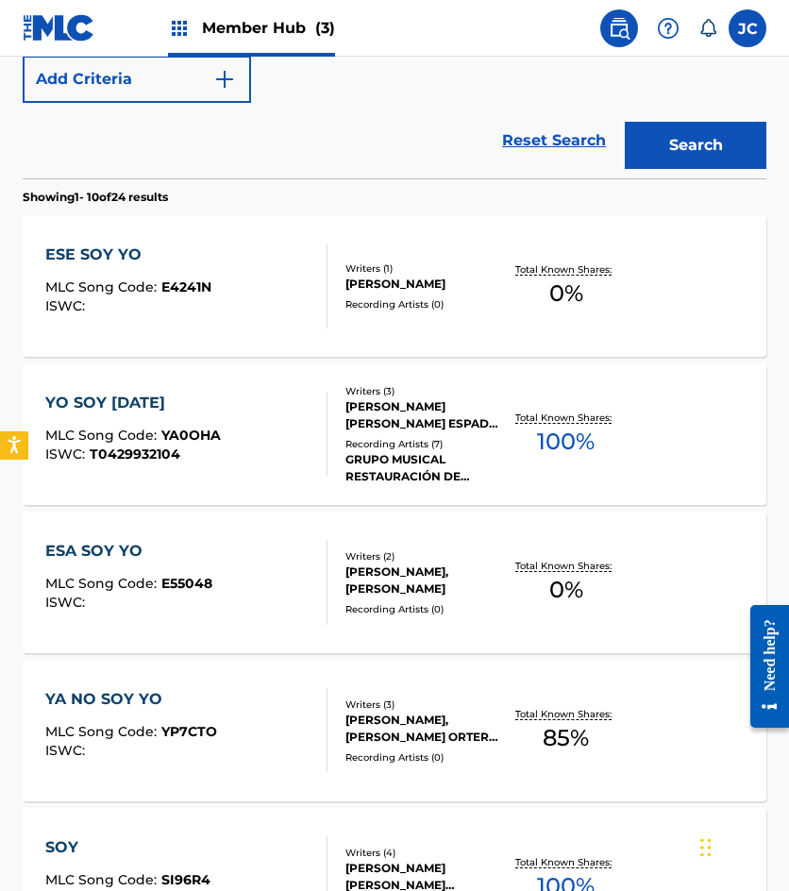
click at [328, 273] on div "Writers ( 1 ) CESAR ALBERTO ESPADA MORALES Recording Artists ( 0 )" at bounding box center [416, 286] width 177 height 50
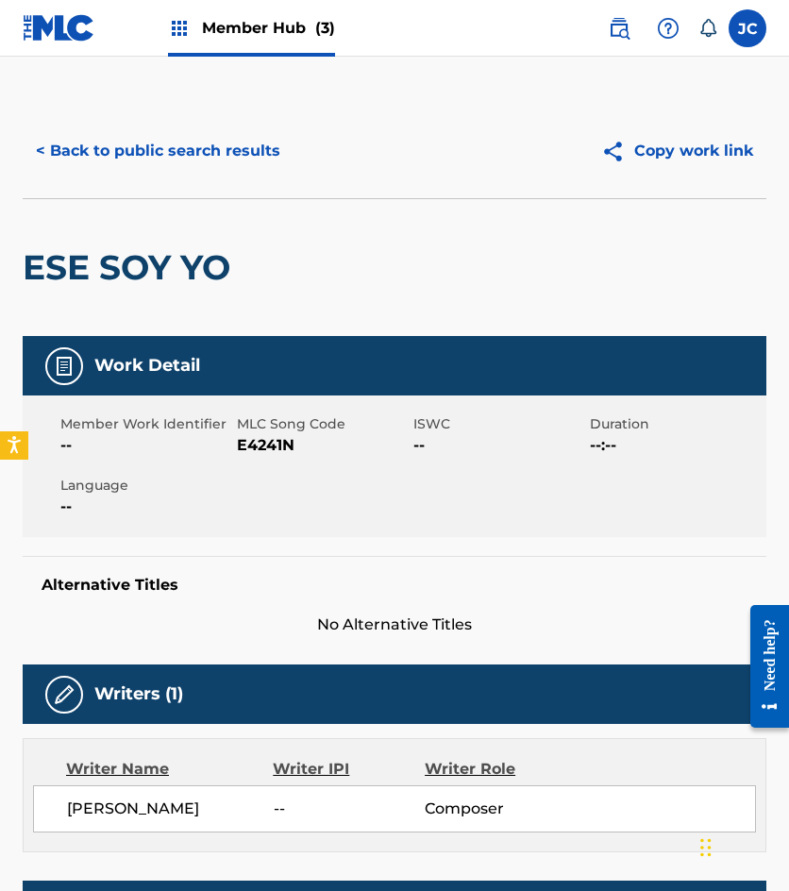
click at [249, 442] on span "E4241N" at bounding box center [323, 445] width 172 height 23
click at [220, 170] on button "< Back to public search results" at bounding box center [158, 150] width 271 height 47
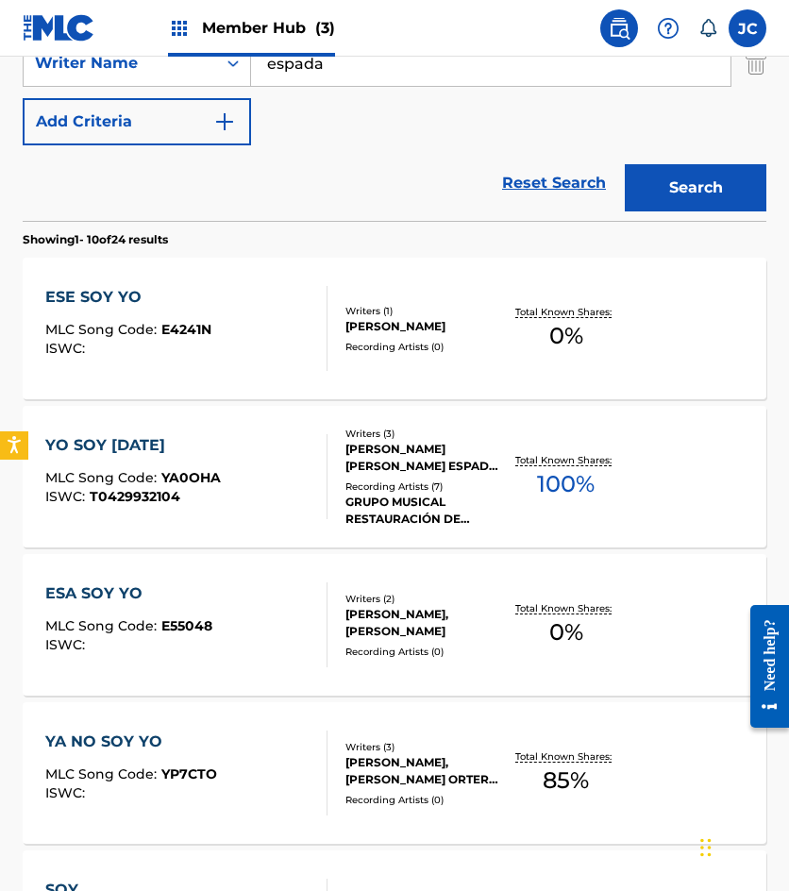
scroll to position [202, 0]
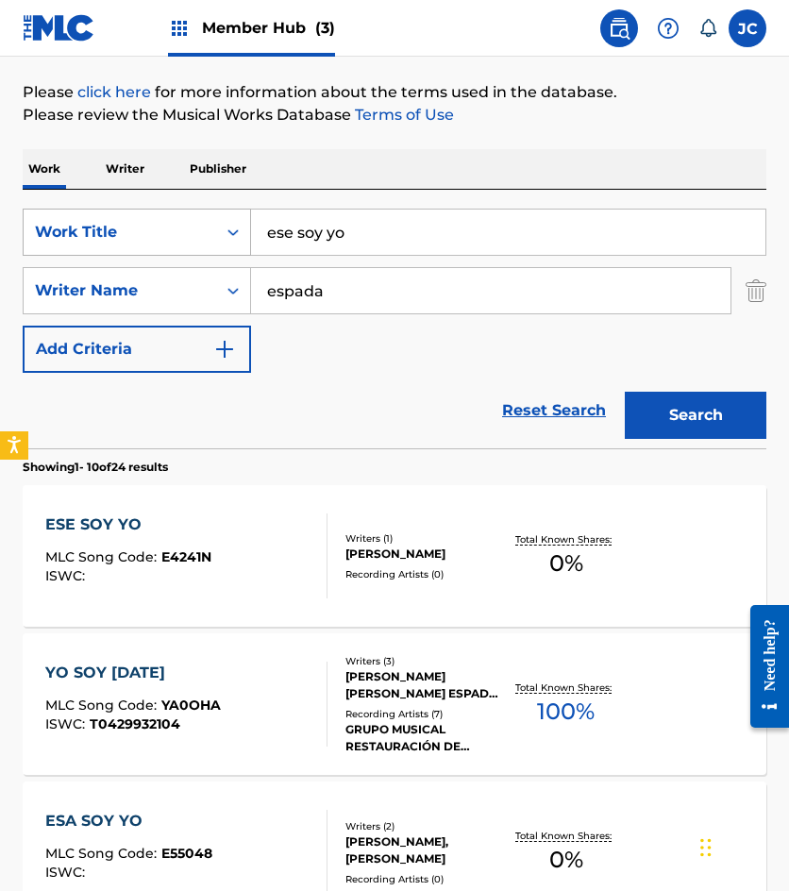
drag, startPoint x: 447, startPoint y: 227, endPoint x: 61, endPoint y: 227, distance: 386.1
click at [59, 227] on div "SearchWithCriteria49423186-3c00-4a5a-b7b7-b48b9ed4f4ff Work Title ese soy yo" at bounding box center [395, 232] width 744 height 47
type input "amores de lejos"
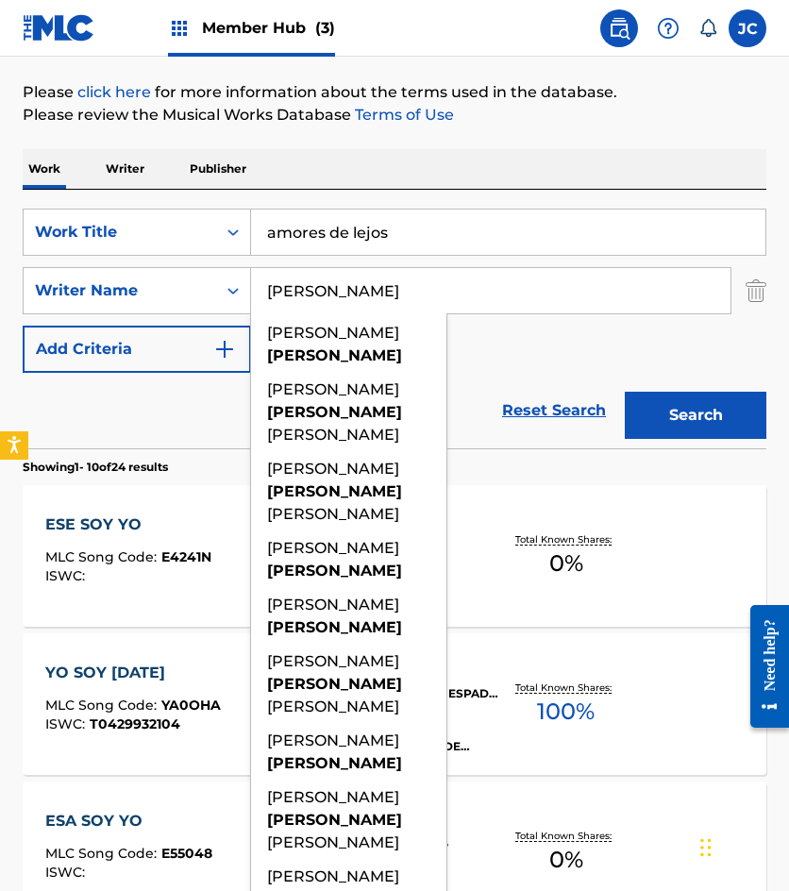
type input "novelo"
click at [625, 392] on button "Search" at bounding box center [696, 415] width 142 height 47
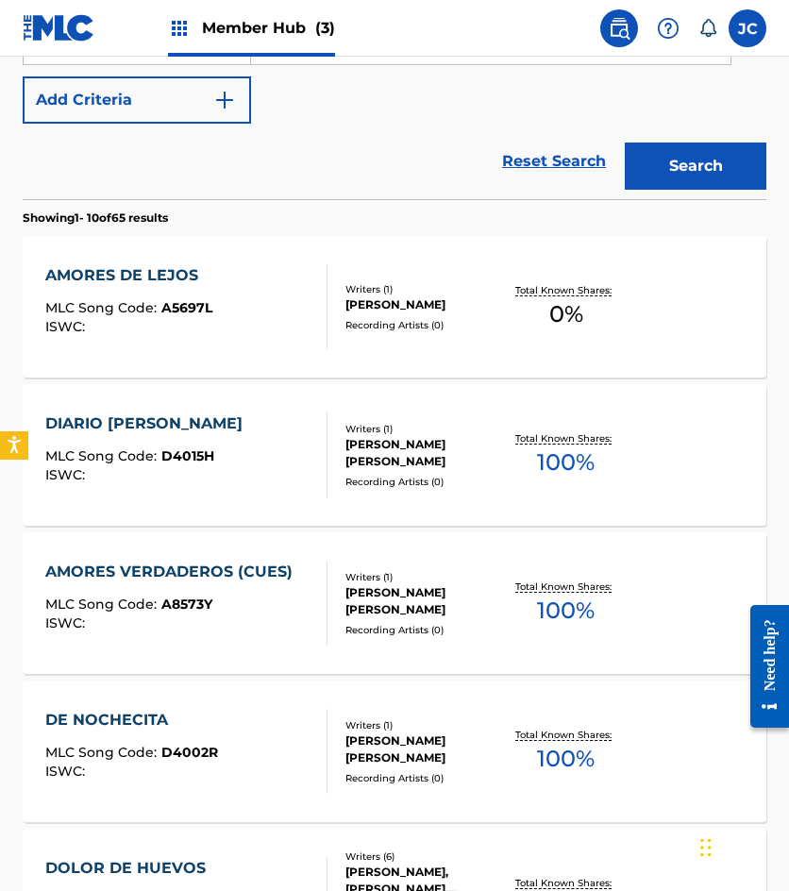
scroll to position [283, 0]
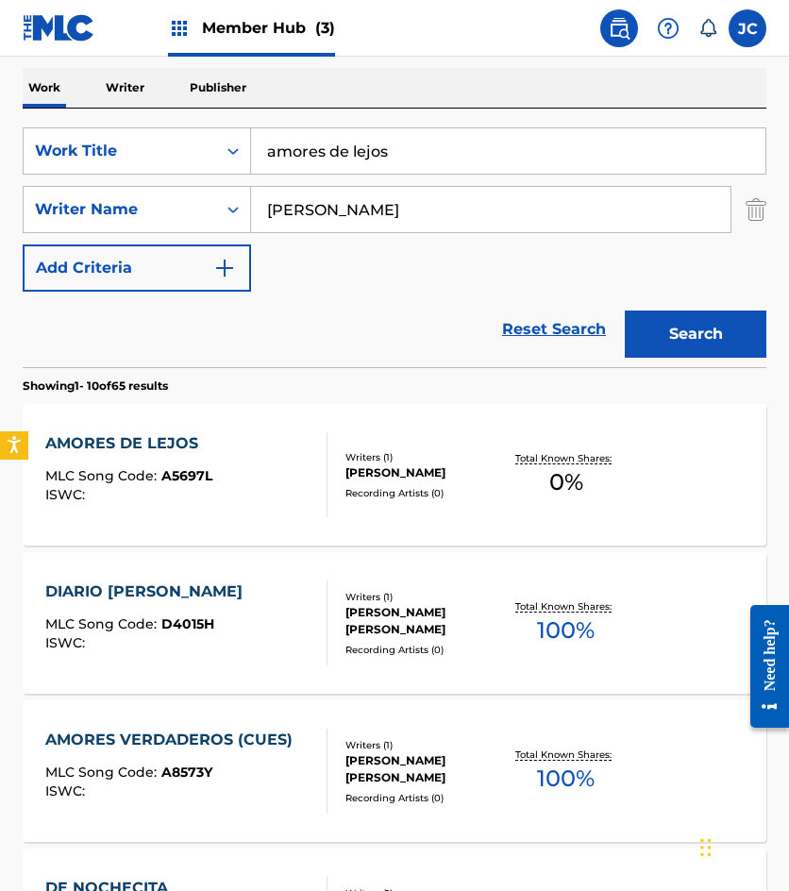
click at [283, 463] on div "AMORES DE LEJOS MLC Song Code : A5697L ISWC :" at bounding box center [186, 474] width 282 height 85
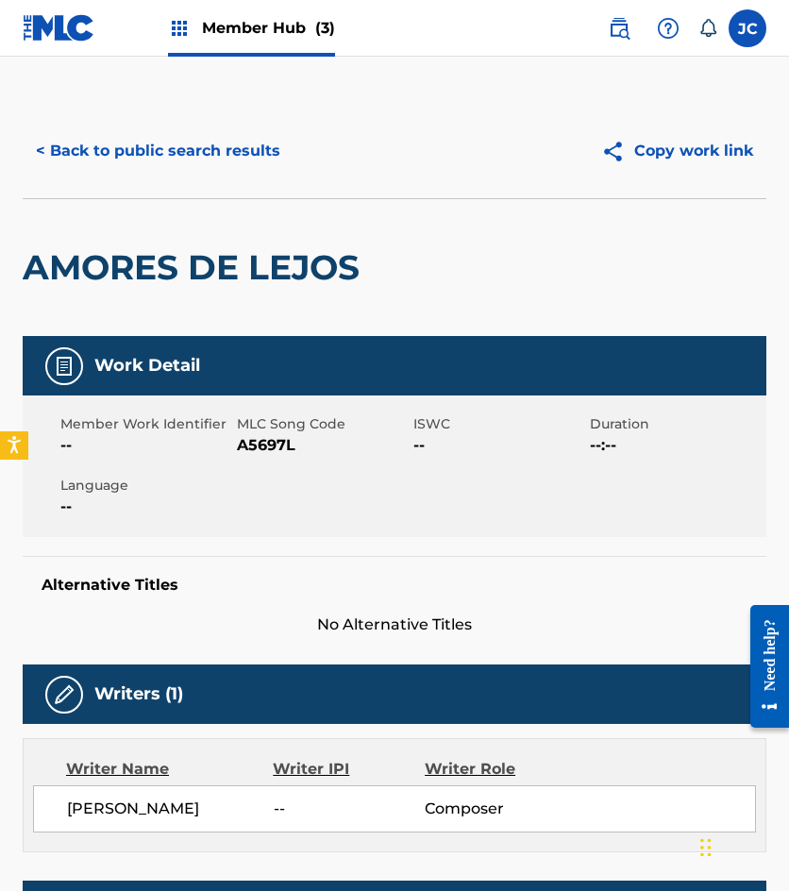
click at [269, 454] on span "A5697L" at bounding box center [323, 445] width 172 height 23
click at [269, 453] on span "A5697L" at bounding box center [323, 445] width 172 height 23
click at [167, 147] on button "< Back to public search results" at bounding box center [158, 150] width 271 height 47
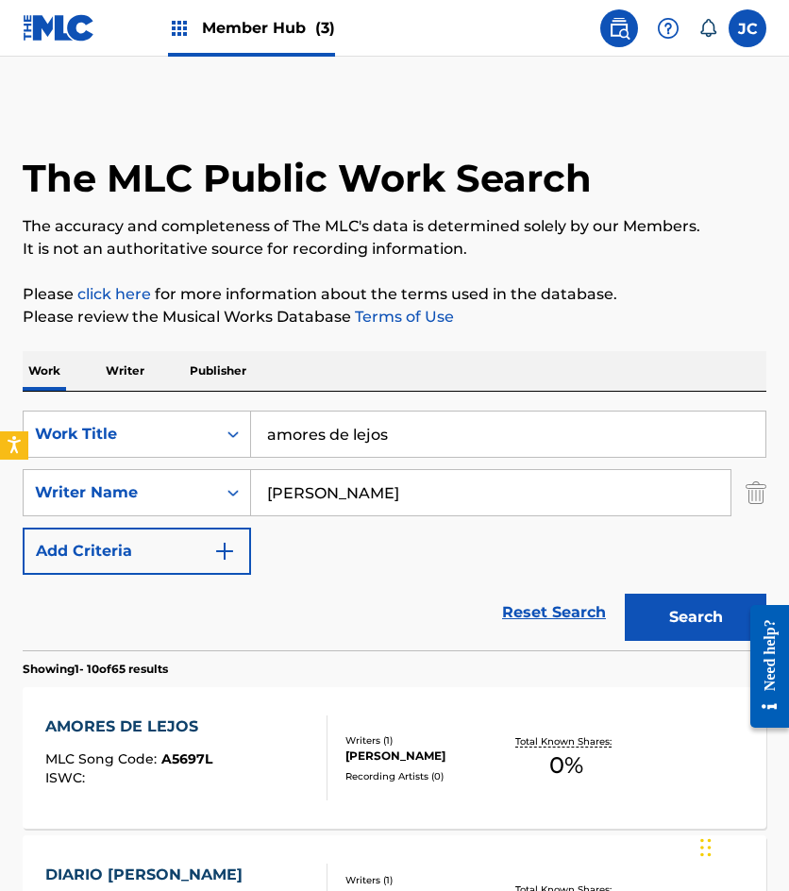
scroll to position [283, 0]
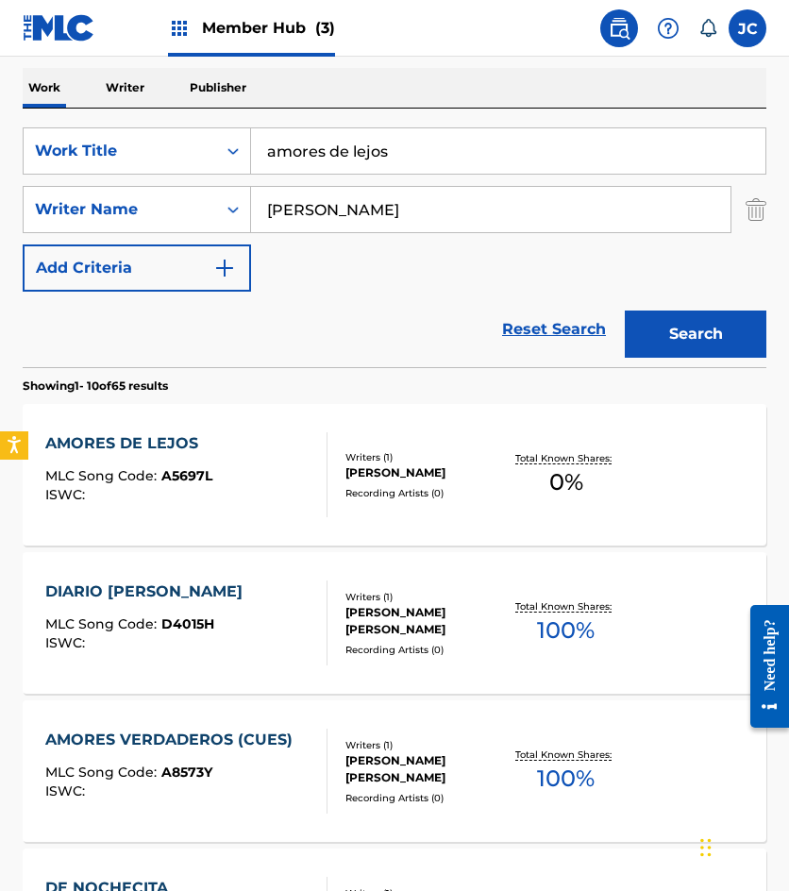
click at [441, 153] on input "amores de lejos" at bounding box center [508, 150] width 514 height 45
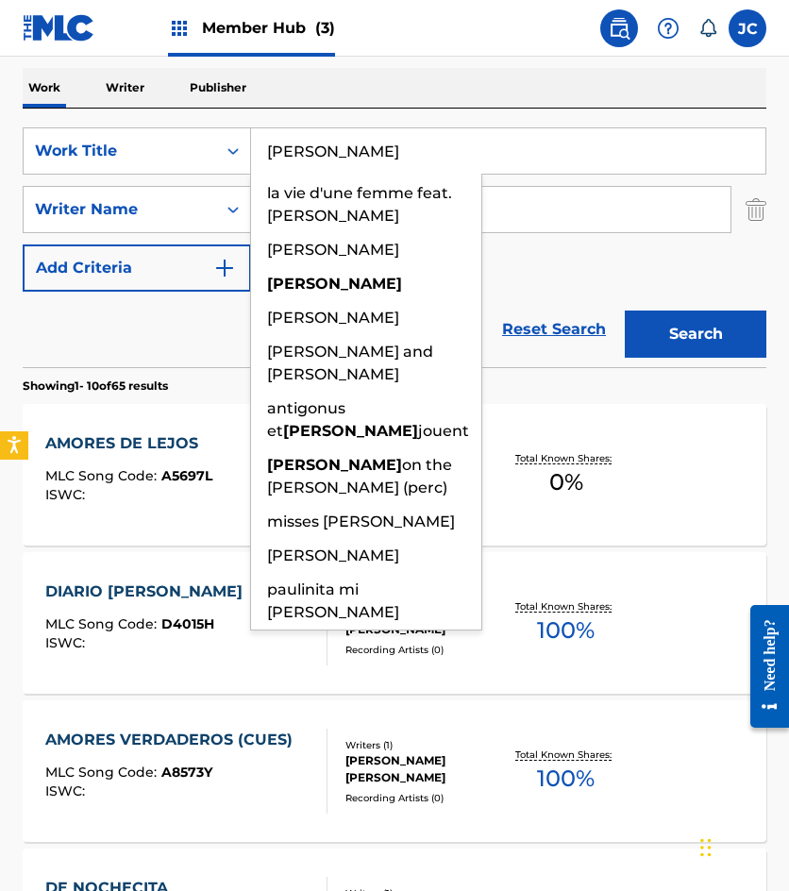
type input "paulina"
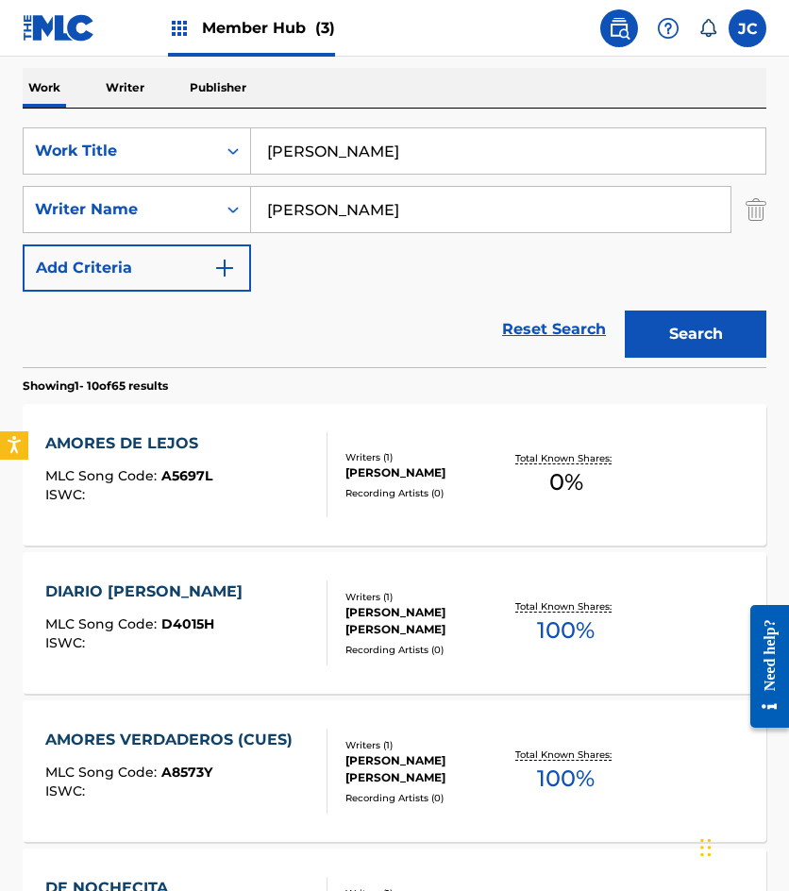
click at [625, 311] on button "Search" at bounding box center [696, 334] width 142 height 47
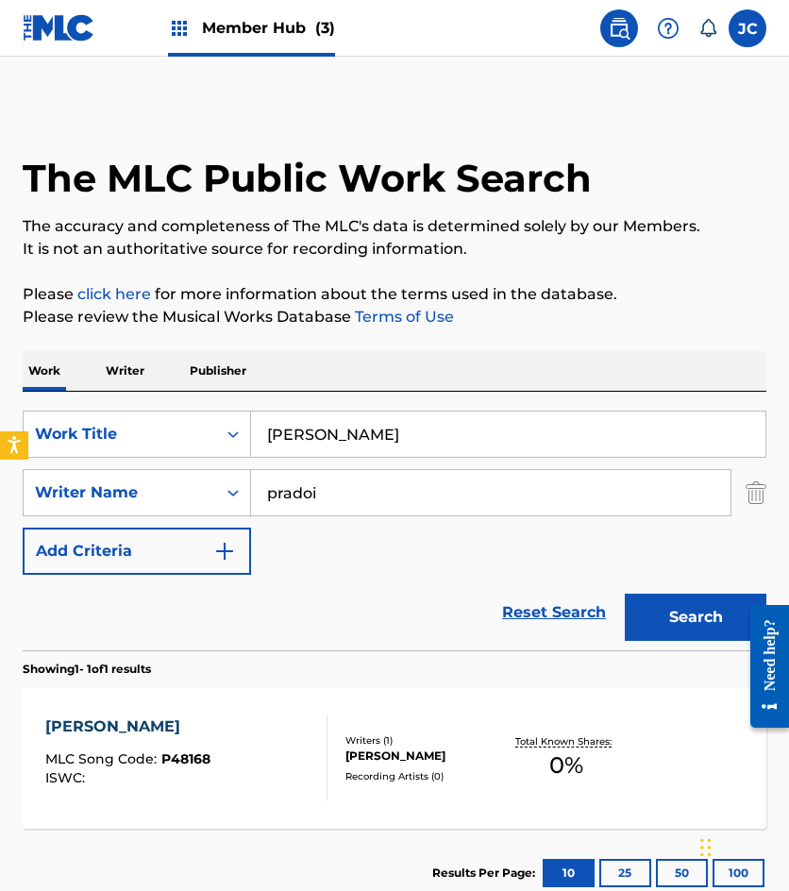
type input "prado"
click at [625, 594] on button "Search" at bounding box center [696, 617] width 142 height 47
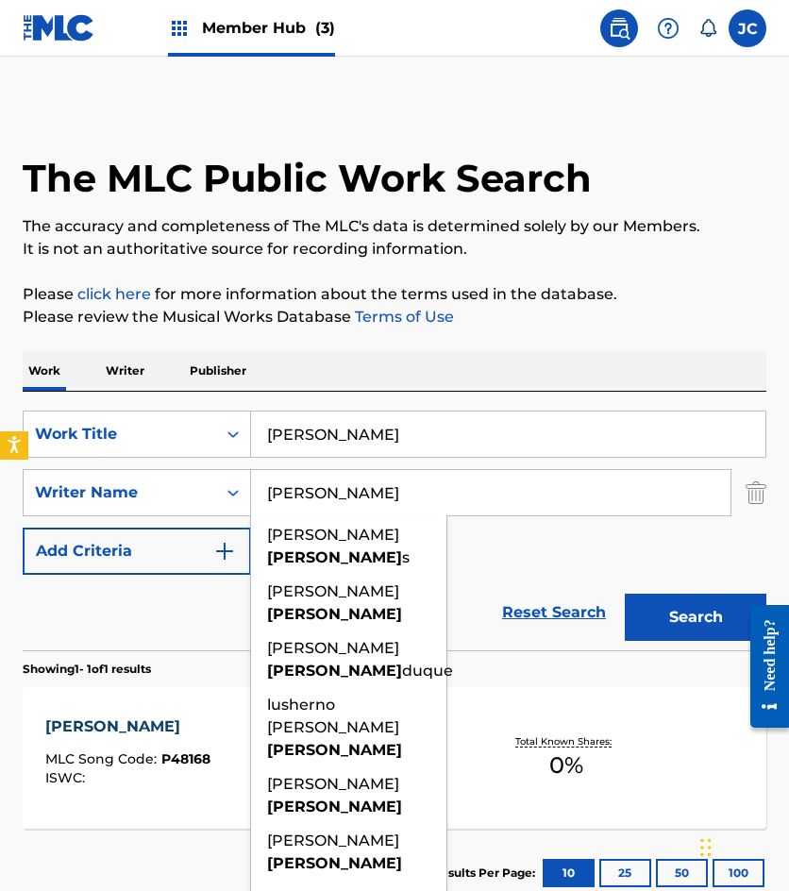
click at [509, 541] on div "SearchWithCriteria49423186-3c00-4a5a-b7b7-b48b9ed4f4ff Work Title paulina Searc…" at bounding box center [395, 493] width 744 height 164
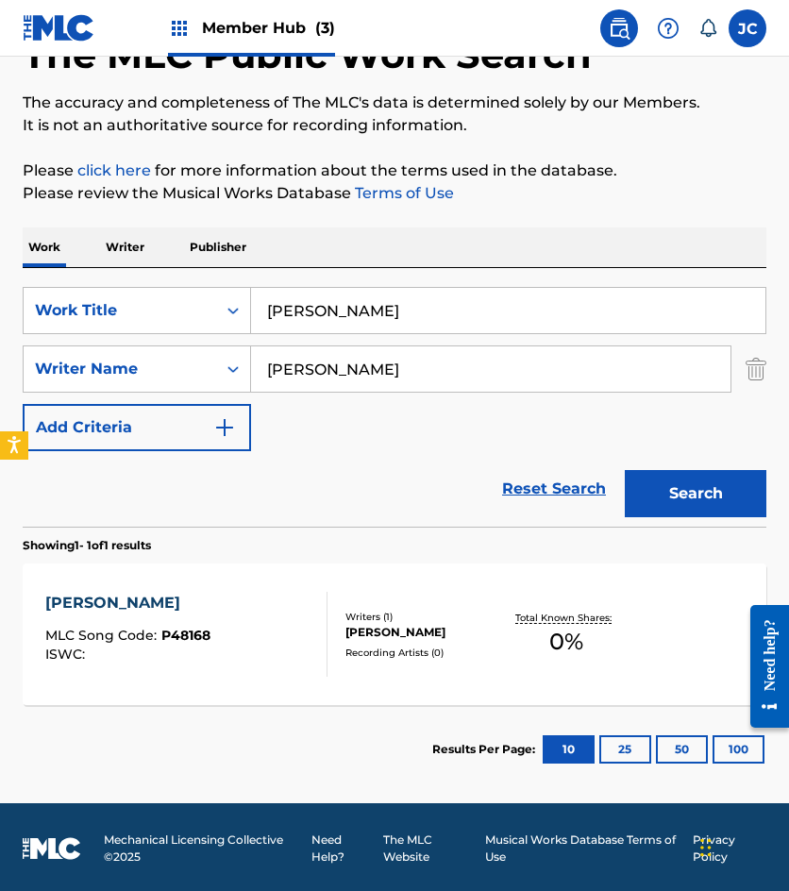
scroll to position [126, 0]
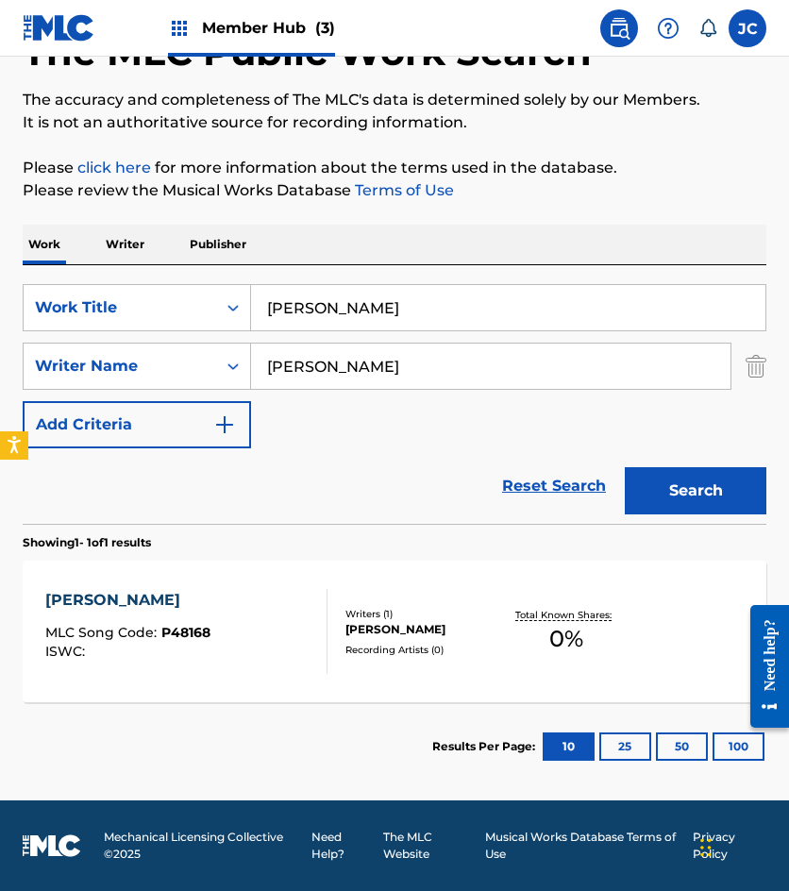
click at [405, 632] on div "DAMASO PEREZ PRADO" at bounding box center [424, 629] width 159 height 17
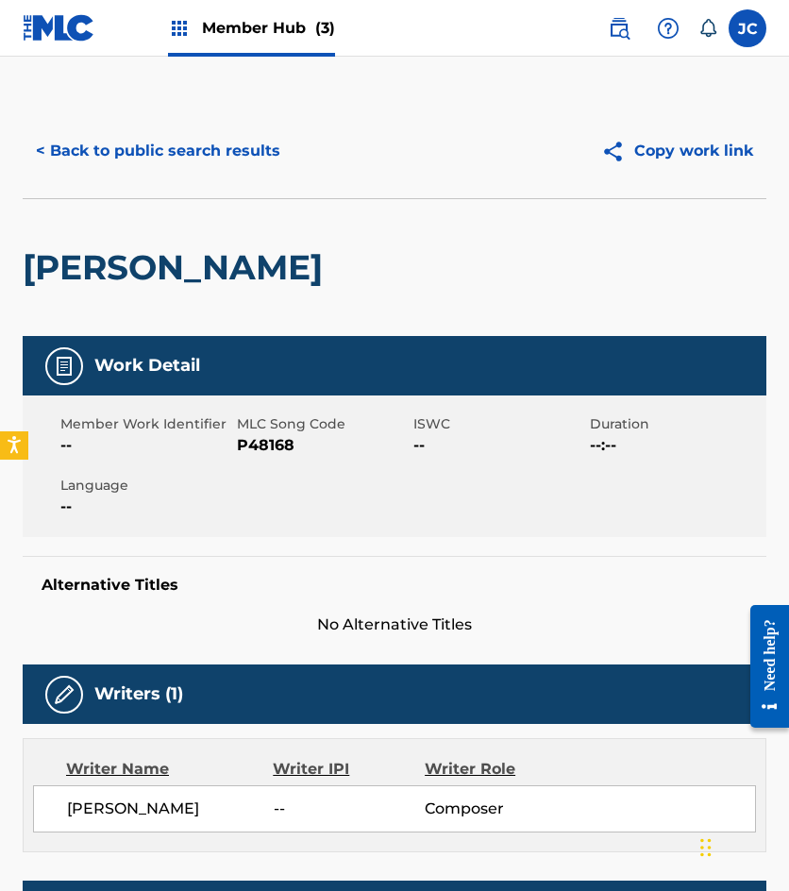
click at [267, 445] on span "P48168" at bounding box center [323, 445] width 172 height 23
click at [168, 154] on button "< Back to public search results" at bounding box center [158, 150] width 271 height 47
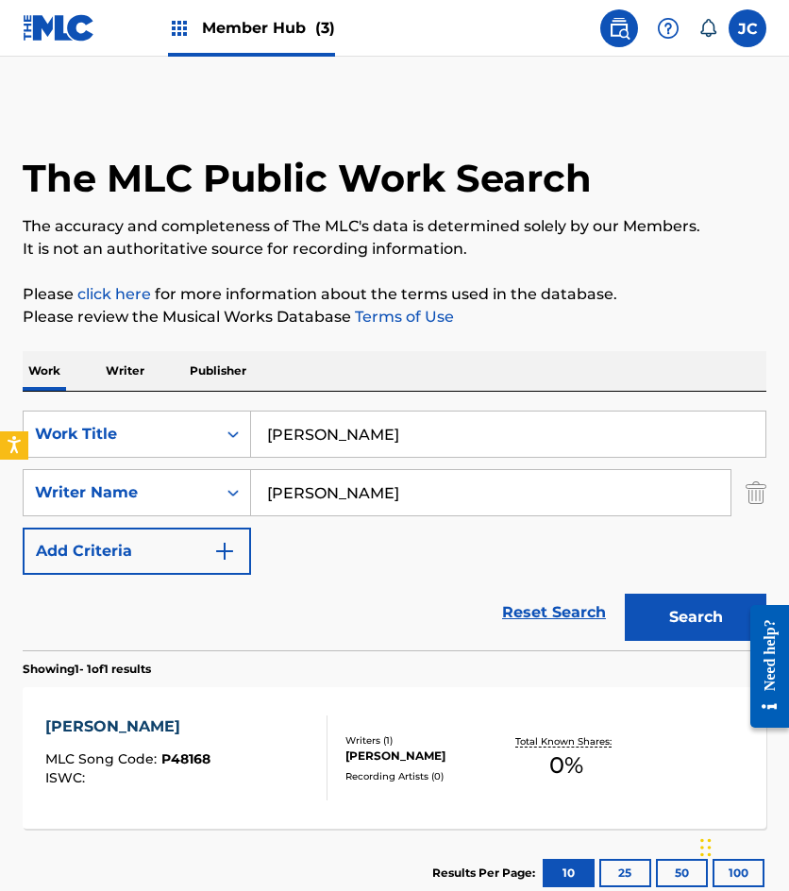
scroll to position [19, 0]
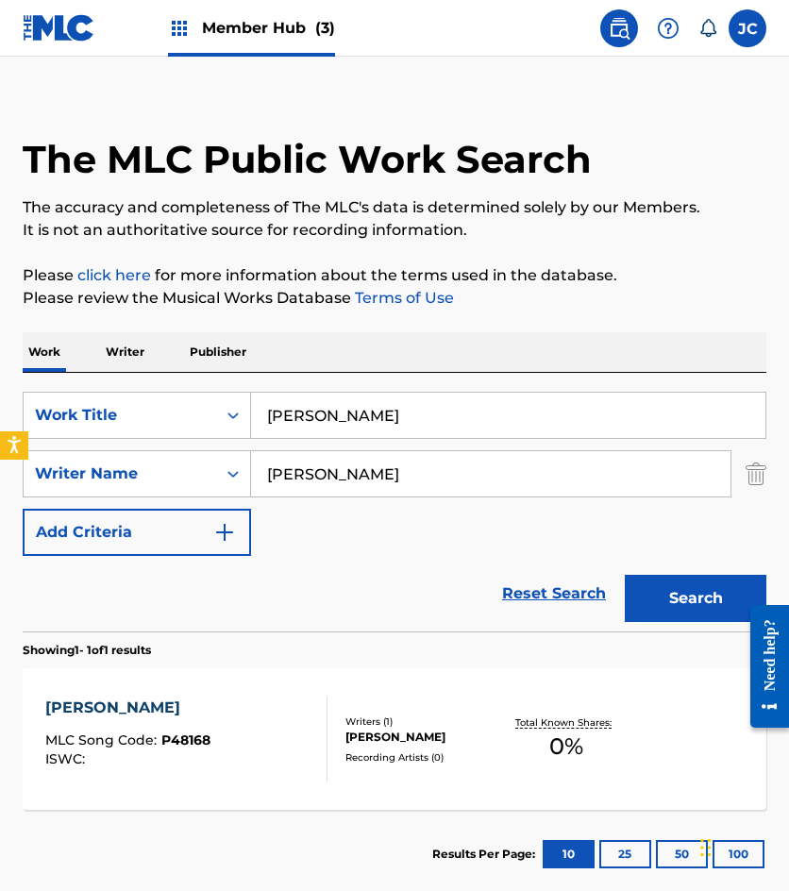
click at [431, 413] on input "paulina" at bounding box center [508, 415] width 514 height 45
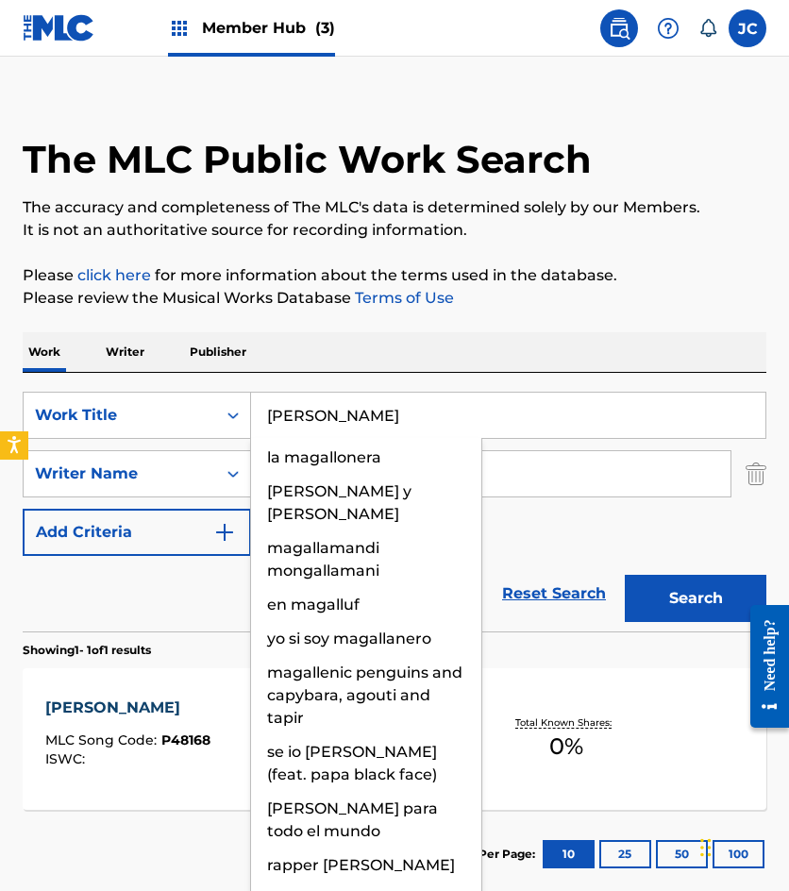
type input "magally"
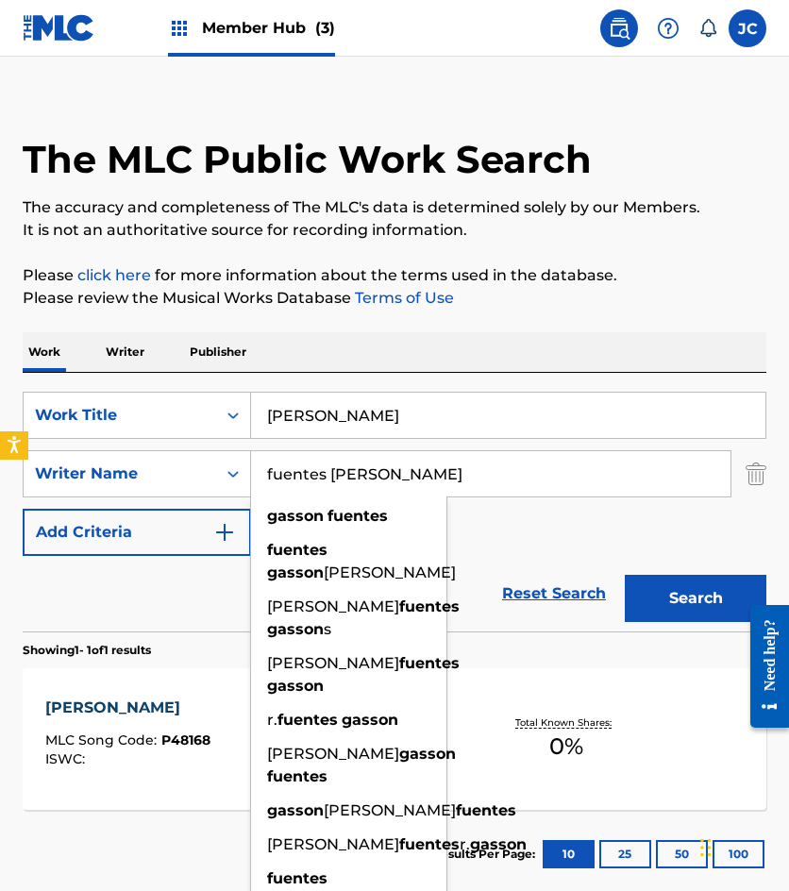
type input "fuentes gasson"
click at [625, 575] on button "Search" at bounding box center [696, 598] width 142 height 47
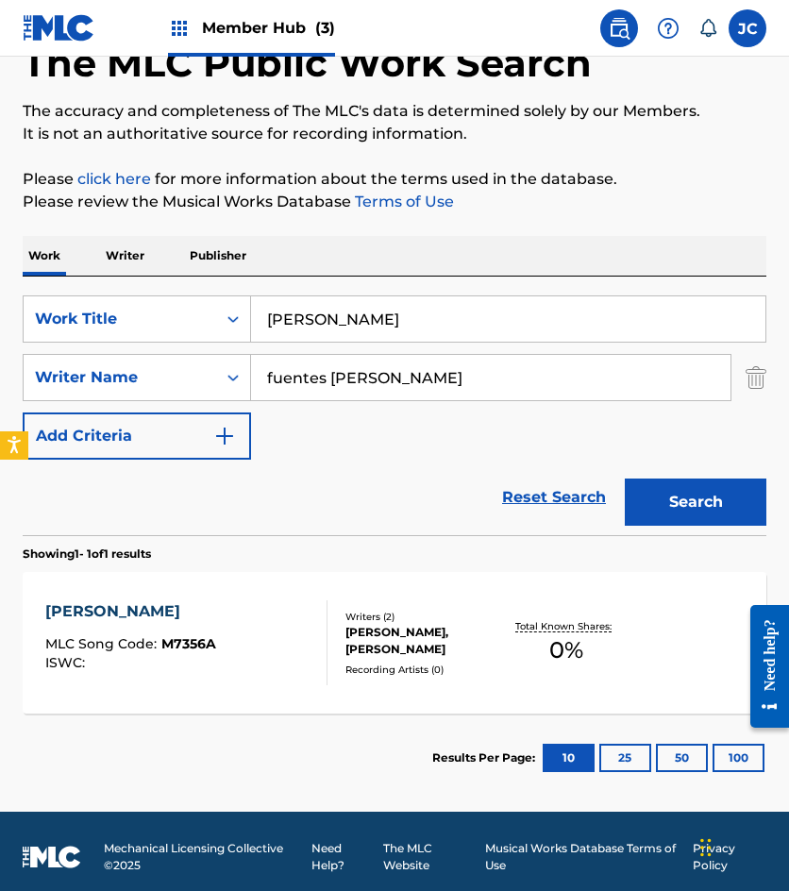
scroll to position [126, 0]
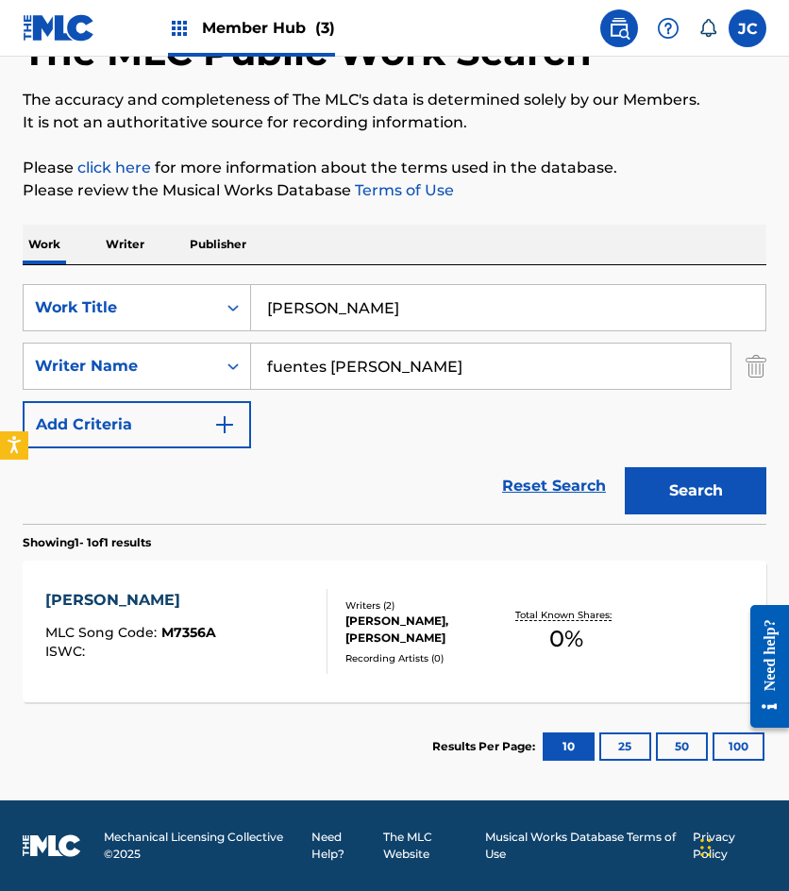
click at [168, 587] on div "MAGALLY MLC Song Code : M7356A ISWC : Writers ( 2 ) EDUARDO MAGALLANES, RUBEN F…" at bounding box center [395, 632] width 744 height 142
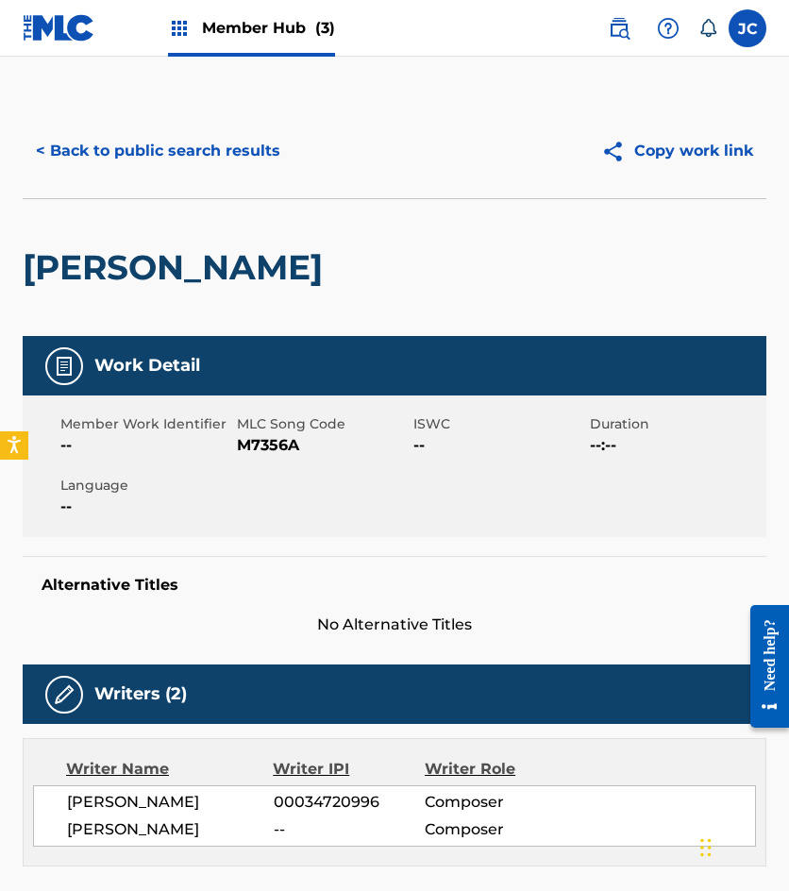
click at [286, 451] on span "M7356A" at bounding box center [323, 445] width 172 height 23
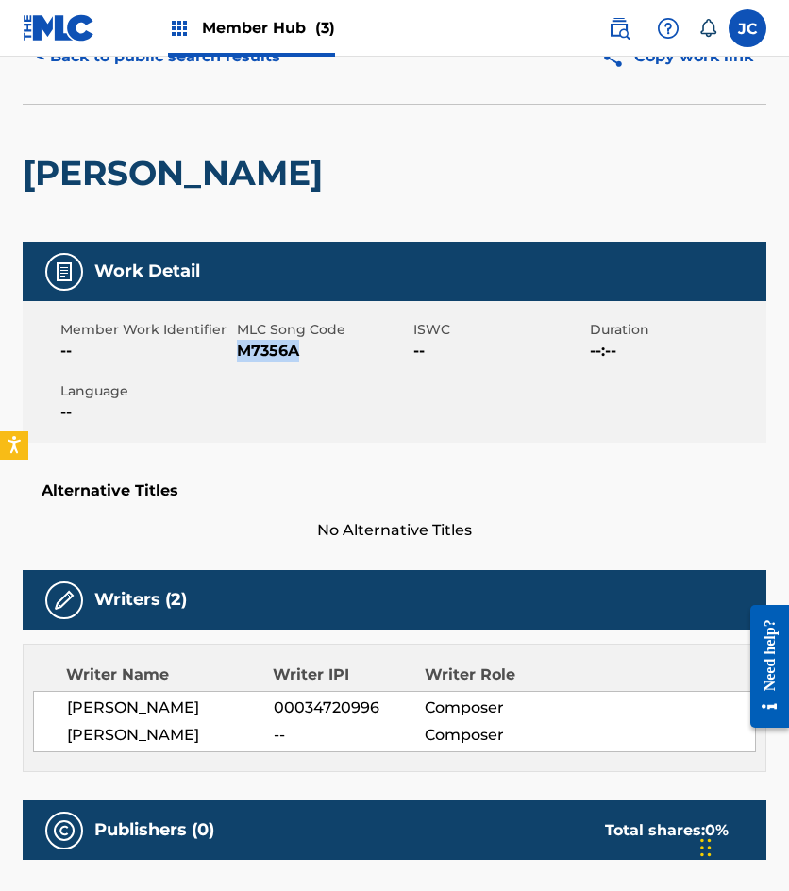
click at [283, 356] on span "M7356A" at bounding box center [323, 351] width 172 height 23
drag, startPoint x: 183, startPoint y: 374, endPoint x: 257, endPoint y: 344, distance: 79.6
click at [183, 374] on div "Member Work Identifier -- MLC Song Code M7356A ISWC -- Duration --:-- Language …" at bounding box center [395, 372] width 744 height 142
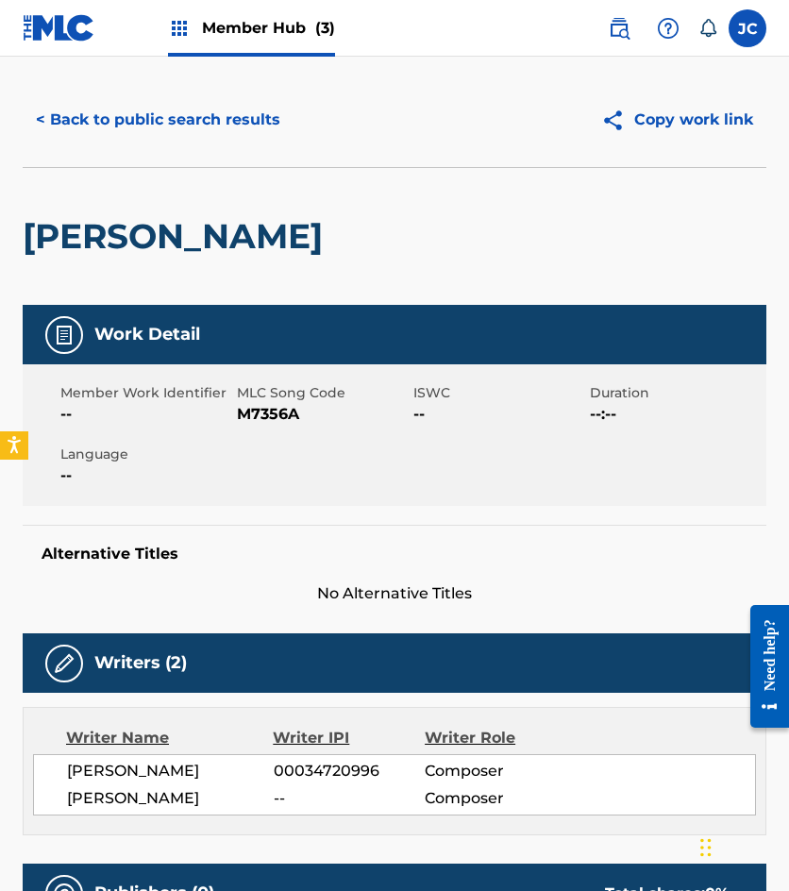
scroll to position [0, 0]
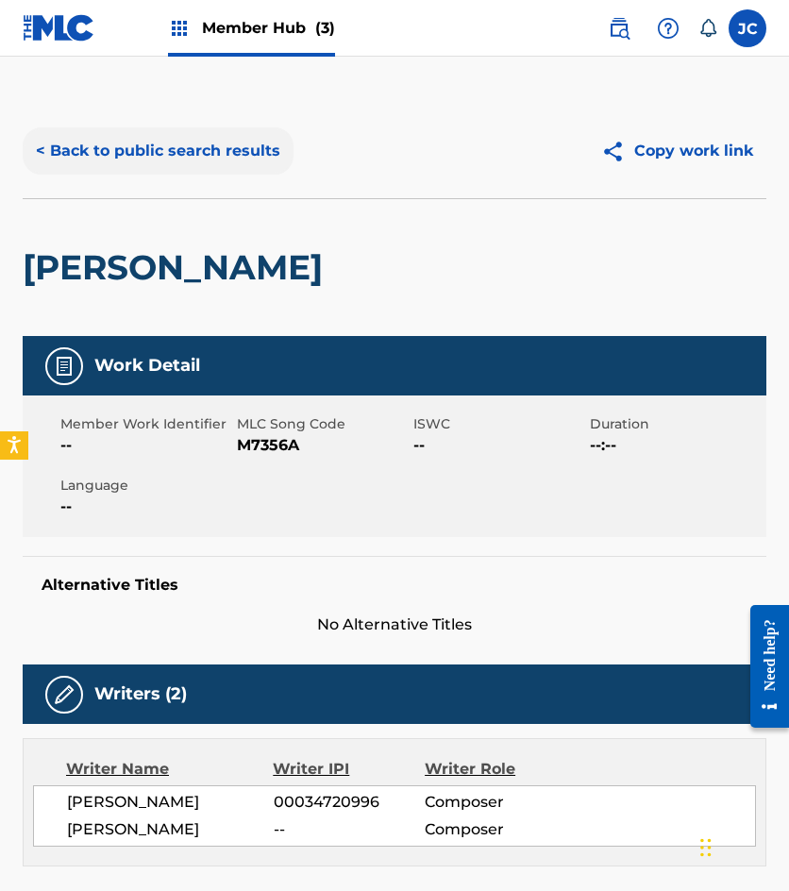
click at [193, 145] on button "< Back to public search results" at bounding box center [158, 150] width 271 height 47
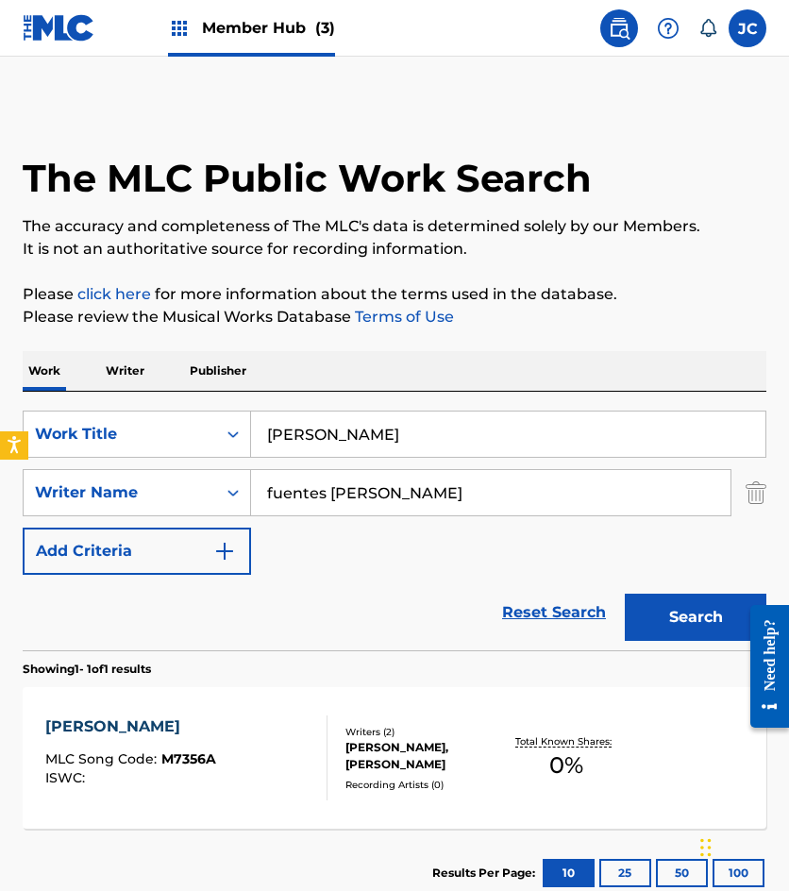
scroll to position [19, 0]
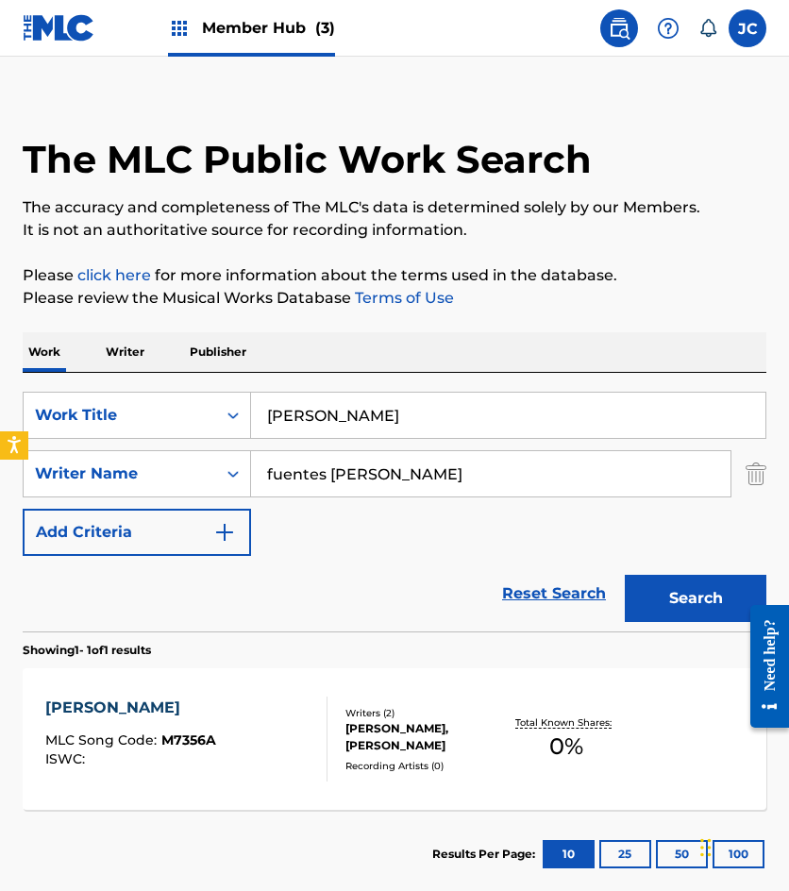
drag, startPoint x: 309, startPoint y: 412, endPoint x: 255, endPoint y: 334, distance: 94.3
click at [116, 434] on div "SearchWithCriteria49423186-3c00-4a5a-b7b7-b48b9ed4f4ff Work Title magally" at bounding box center [395, 415] width 744 height 47
type input "la batalla"
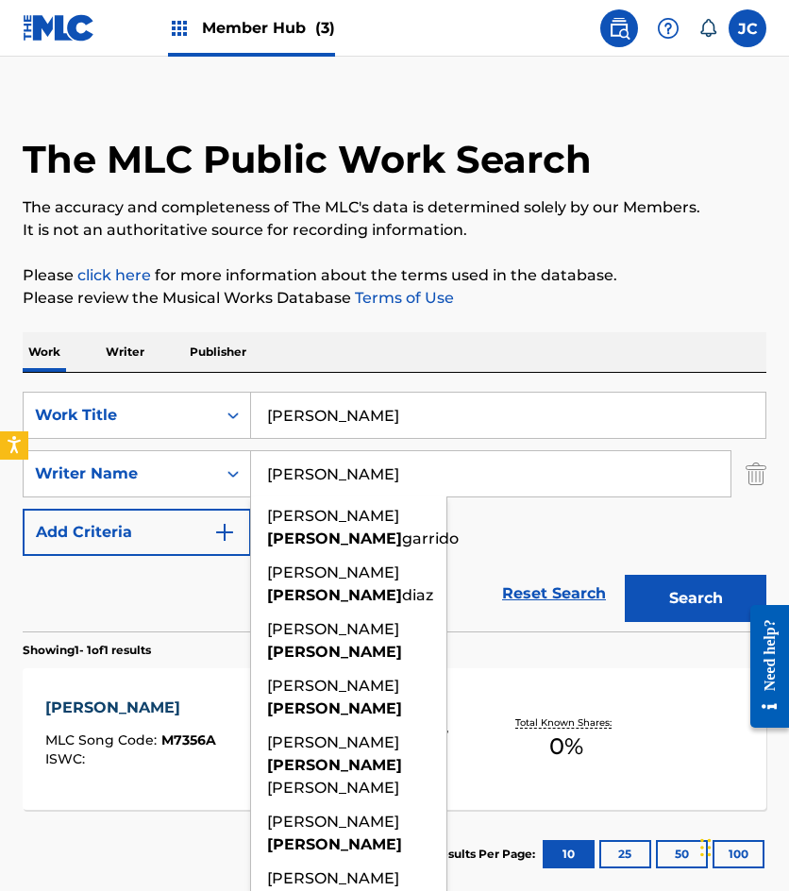
type input "martinez"
click at [625, 575] on button "Search" at bounding box center [696, 598] width 142 height 47
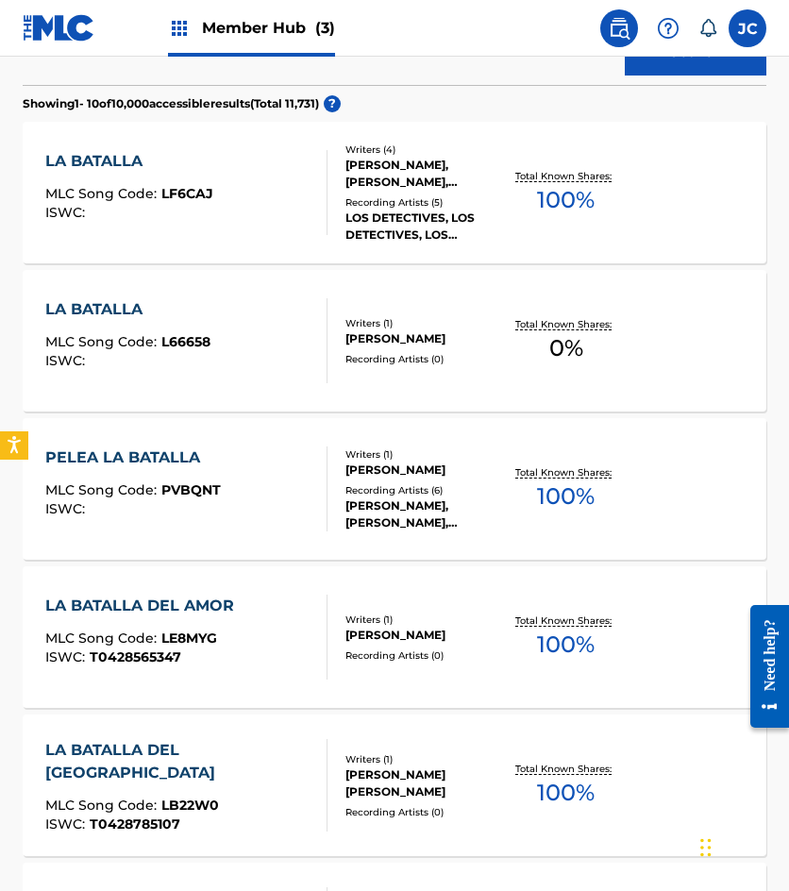
scroll to position [566, 0]
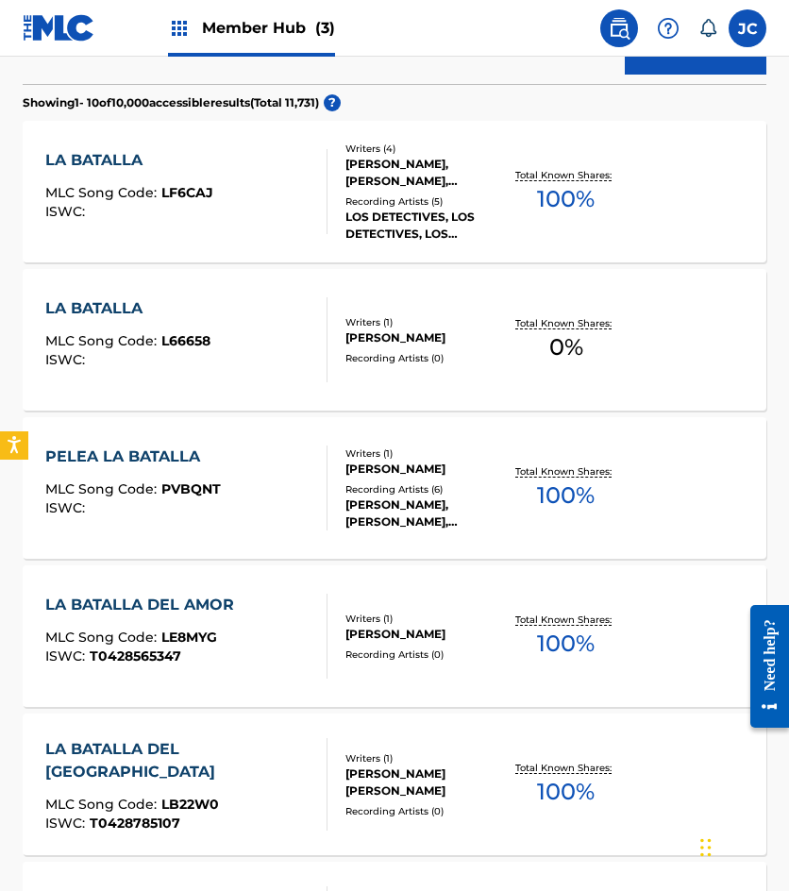
click at [364, 320] on div "Writers ( 1 )" at bounding box center [424, 322] width 159 height 14
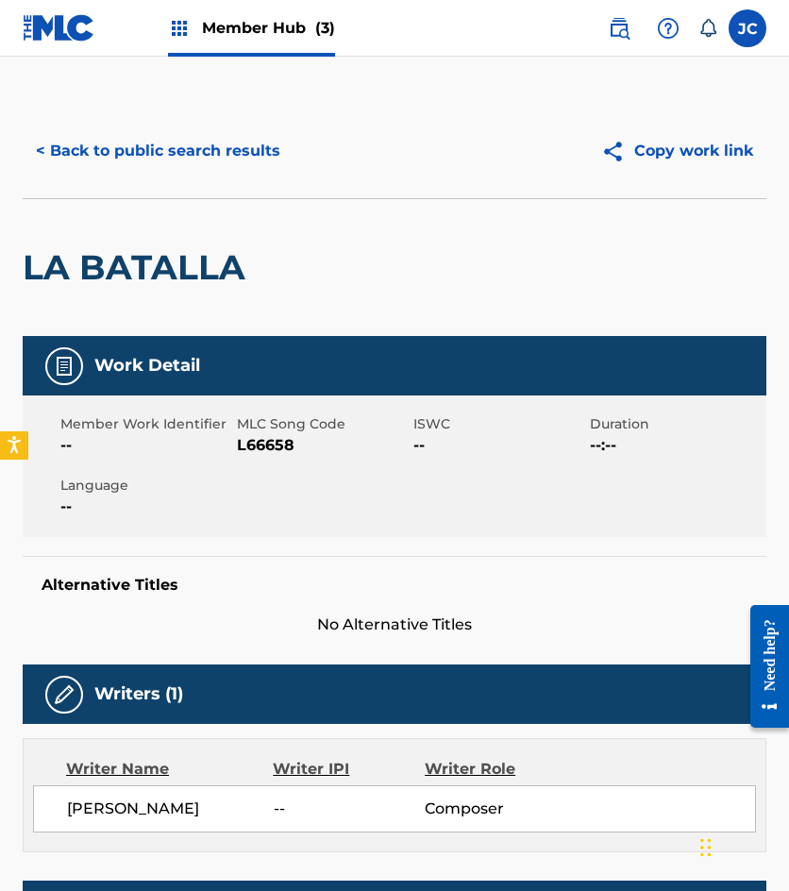
click at [271, 454] on span "L66658" at bounding box center [323, 445] width 172 height 23
click at [271, 452] on span "L66658" at bounding box center [323, 445] width 172 height 23
click at [207, 167] on button "< Back to public search results" at bounding box center [158, 150] width 271 height 47
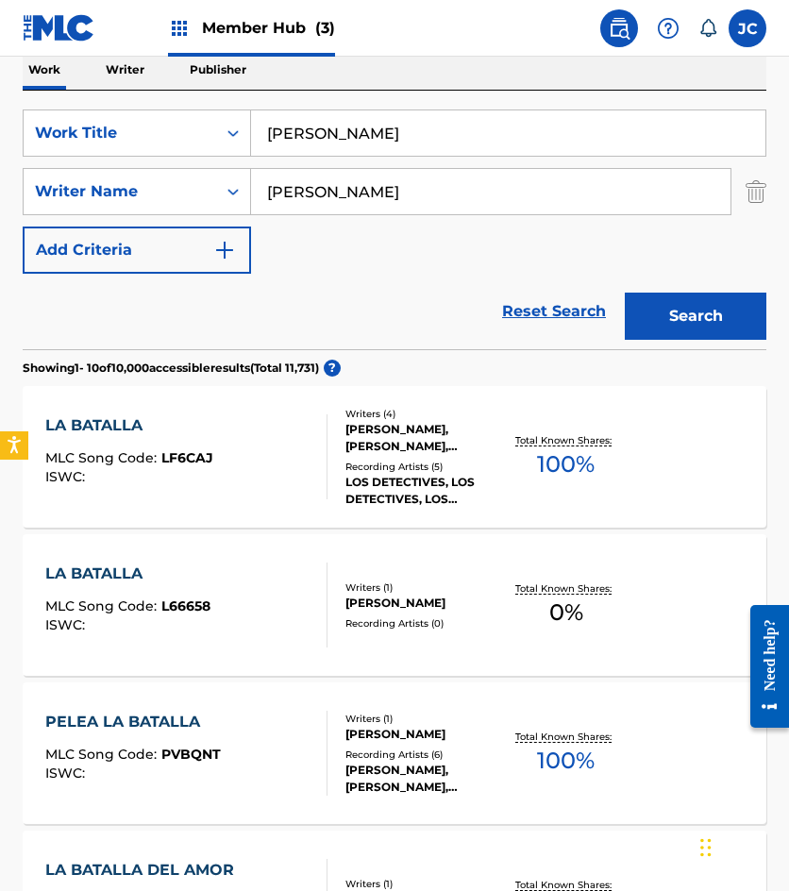
scroll to position [296, 0]
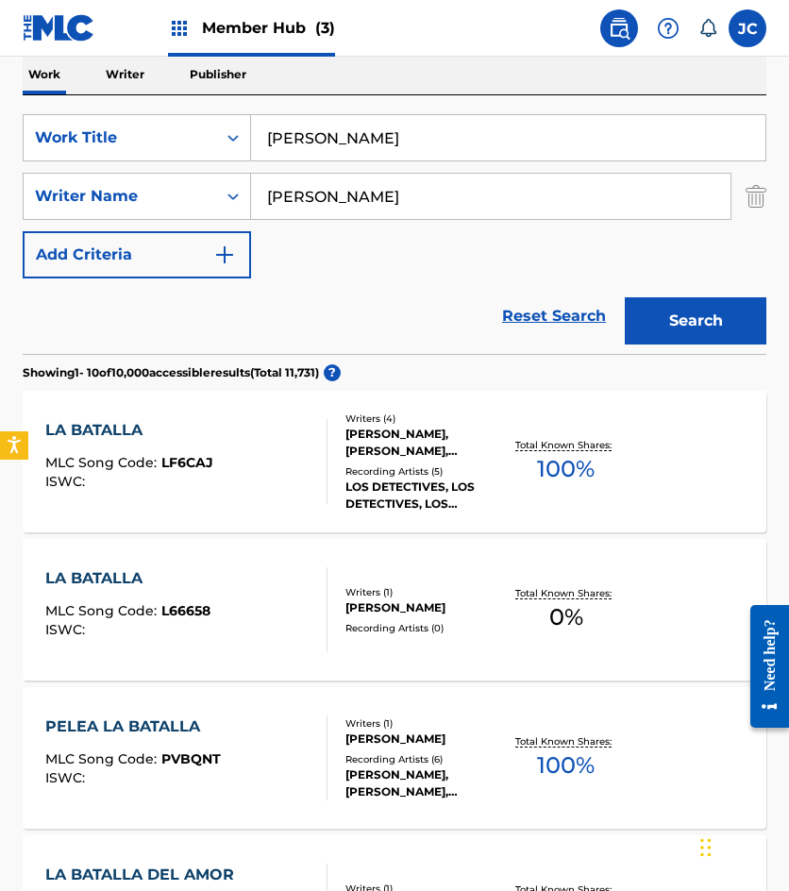
drag, startPoint x: 368, startPoint y: 149, endPoint x: 2, endPoint y: 97, distance: 369.9
click at [23, 110] on div "SearchWithCriteria49423186-3c00-4a5a-b7b7-b48b9ed4f4ff Work Title la batalla Se…" at bounding box center [395, 224] width 744 height 259
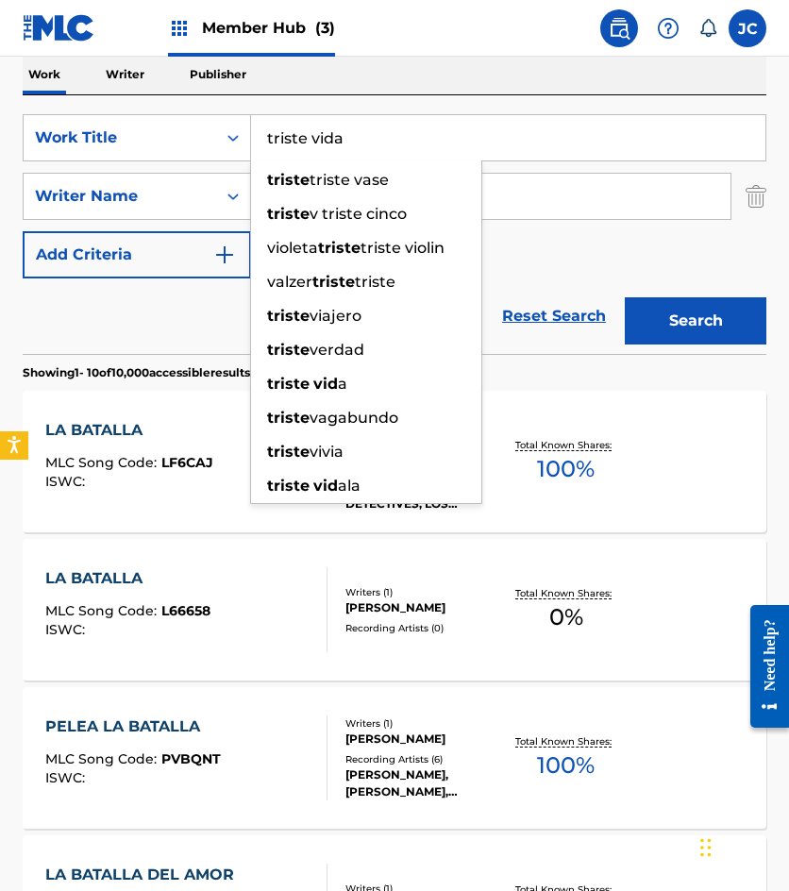
type input "triste vida"
click at [625, 297] on button "Search" at bounding box center [696, 320] width 142 height 47
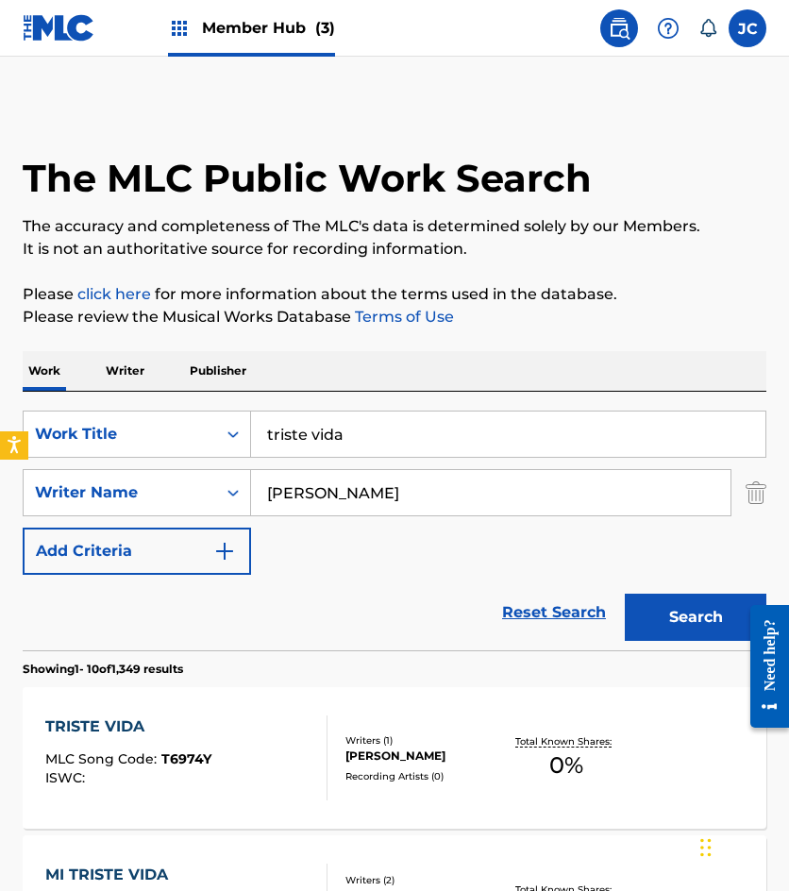
click at [503, 547] on div "SearchWithCriteria49423186-3c00-4a5a-b7b7-b48b9ed4f4ff Work Title triste vida S…" at bounding box center [395, 493] width 744 height 164
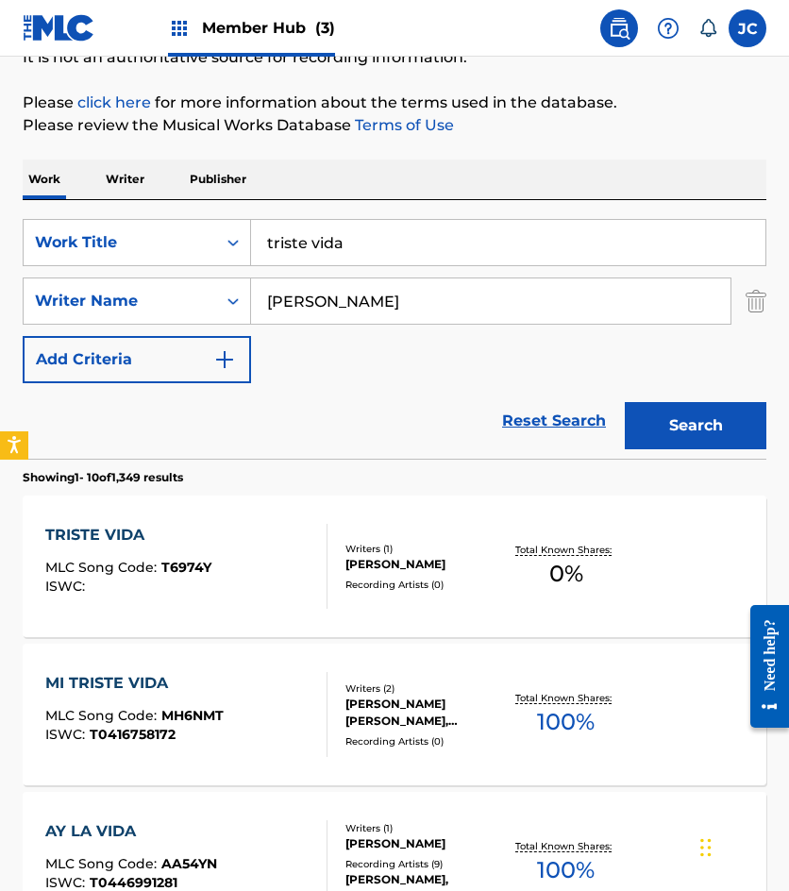
scroll to position [283, 0]
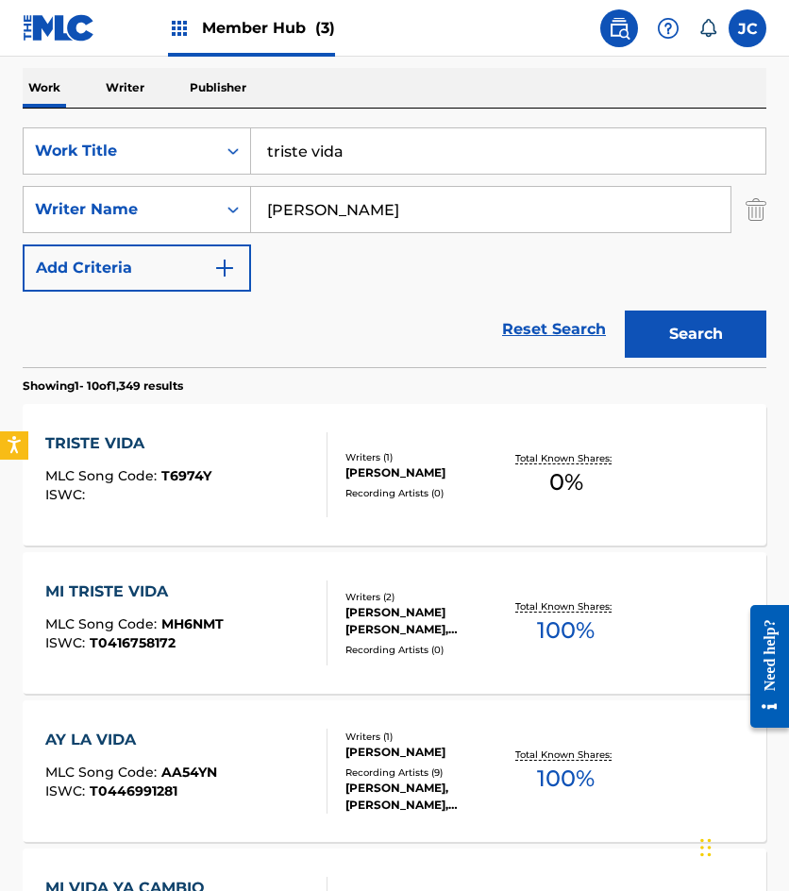
click at [467, 495] on div "Recording Artists ( 0 )" at bounding box center [424, 493] width 159 height 14
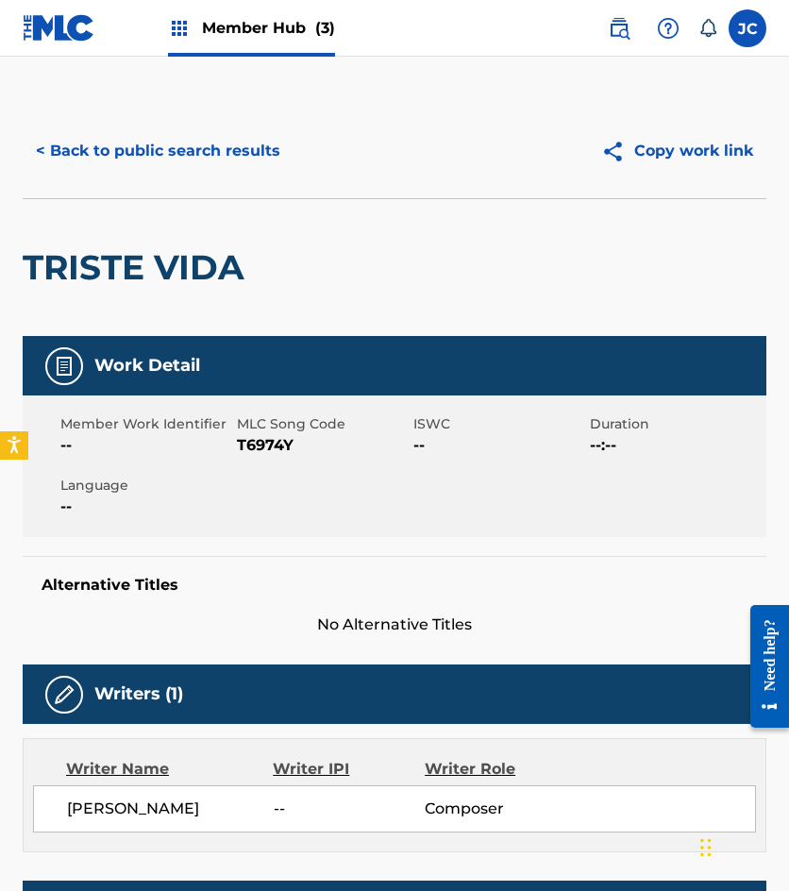
click at [269, 448] on span "T6974Y" at bounding box center [323, 445] width 172 height 23
click at [177, 157] on button "< Back to public search results" at bounding box center [158, 150] width 271 height 47
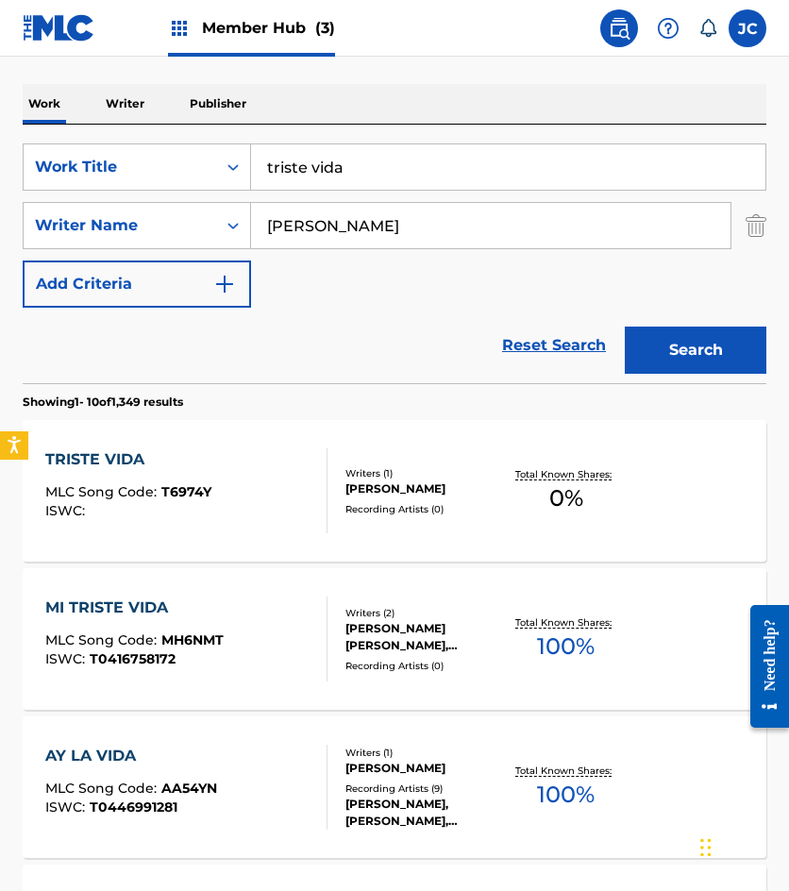
scroll to position [94, 0]
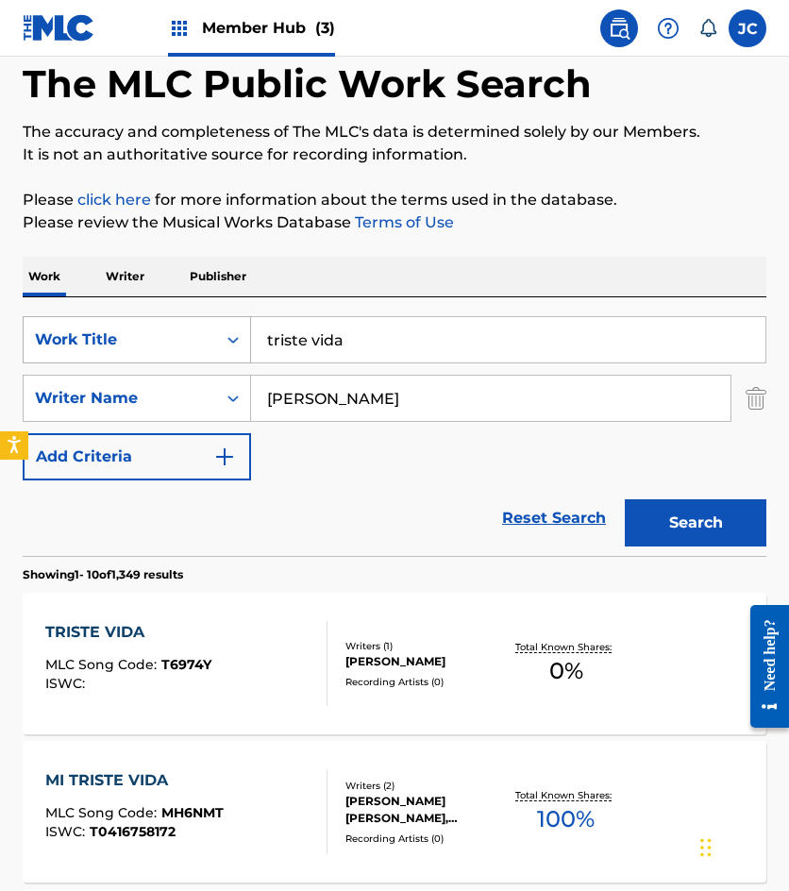
drag, startPoint x: 256, startPoint y: 351, endPoint x: 153, endPoint y: 351, distance: 102.9
click at [153, 353] on div "SearchWithCriteria49423186-3c00-4a5a-b7b7-b48b9ed4f4ff Work Title triste vida" at bounding box center [395, 339] width 744 height 47
type input "gracias corazon"
click at [625, 499] on button "Search" at bounding box center [696, 522] width 142 height 47
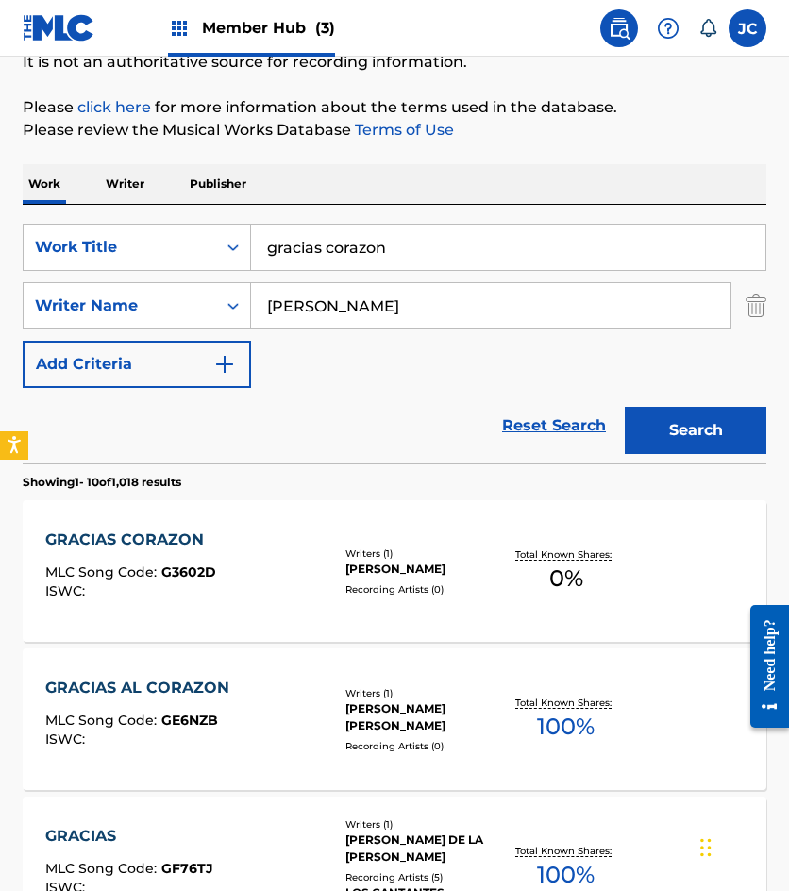
scroll to position [472, 0]
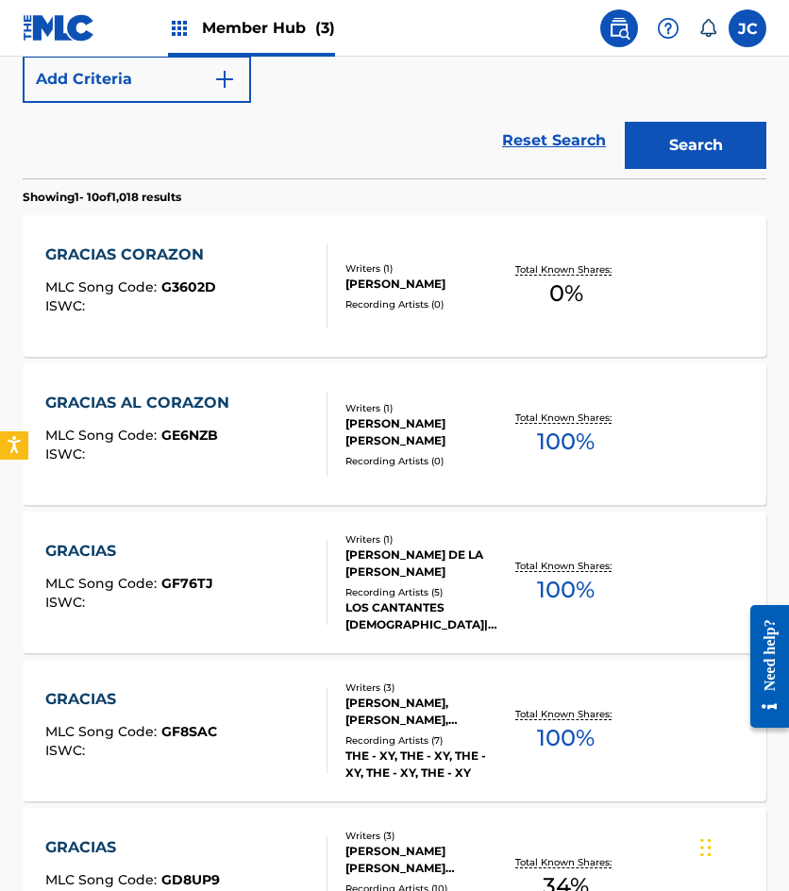
click at [168, 290] on span "G3602D" at bounding box center [188, 286] width 55 height 17
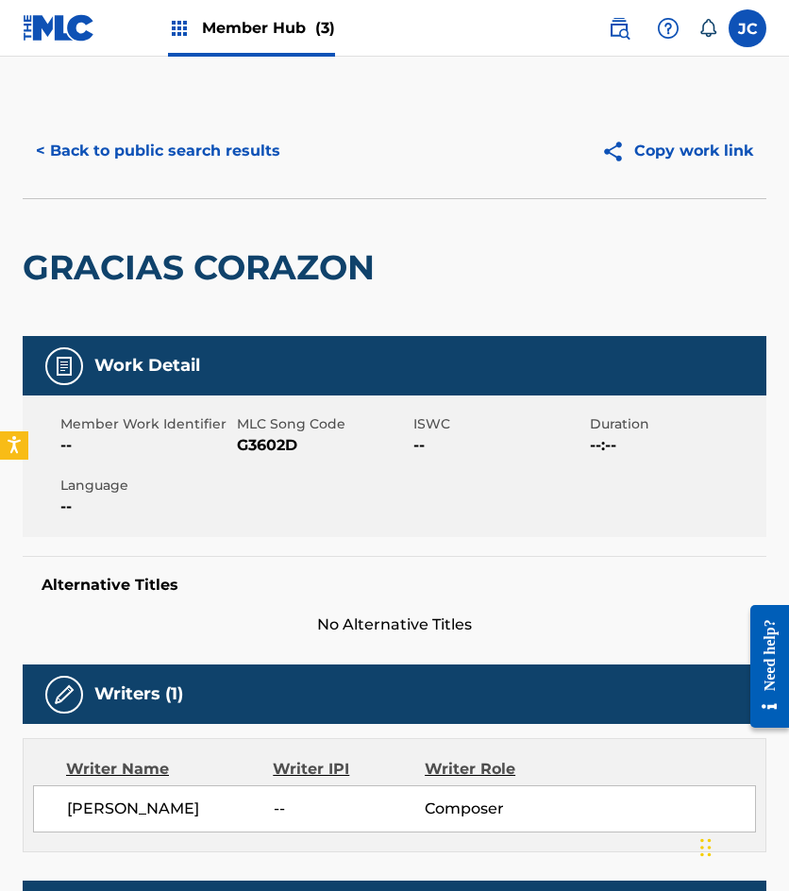
click at [267, 446] on span "G3602D" at bounding box center [323, 445] width 172 height 23
click at [193, 180] on div "< Back to public search results Copy work link" at bounding box center [395, 151] width 744 height 94
click at [219, 148] on button "< Back to public search results" at bounding box center [158, 150] width 271 height 47
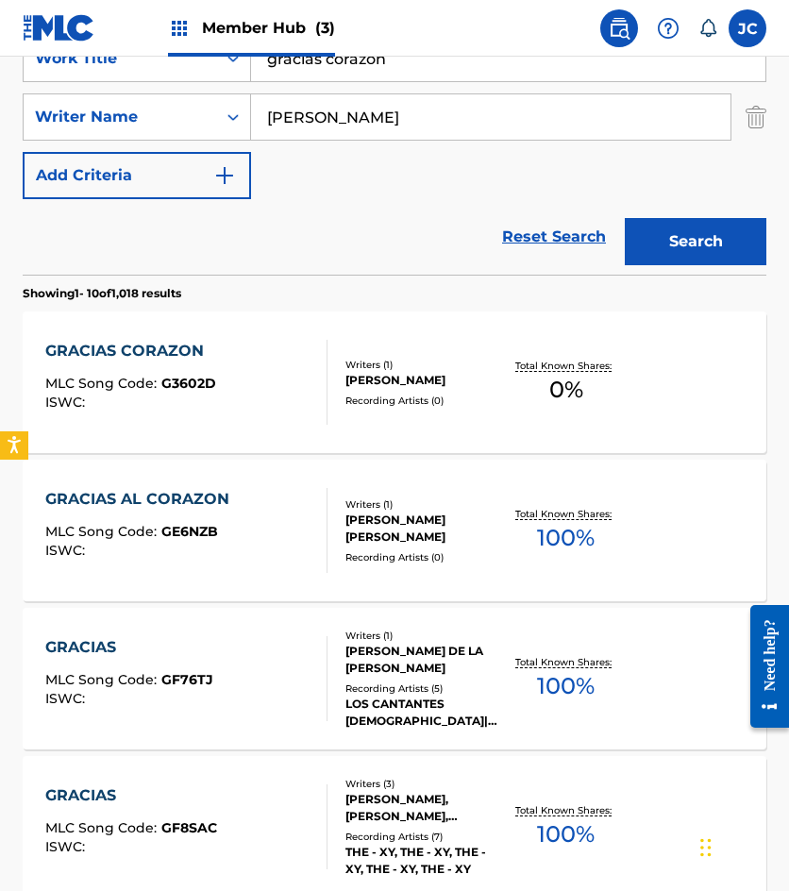
scroll to position [202, 0]
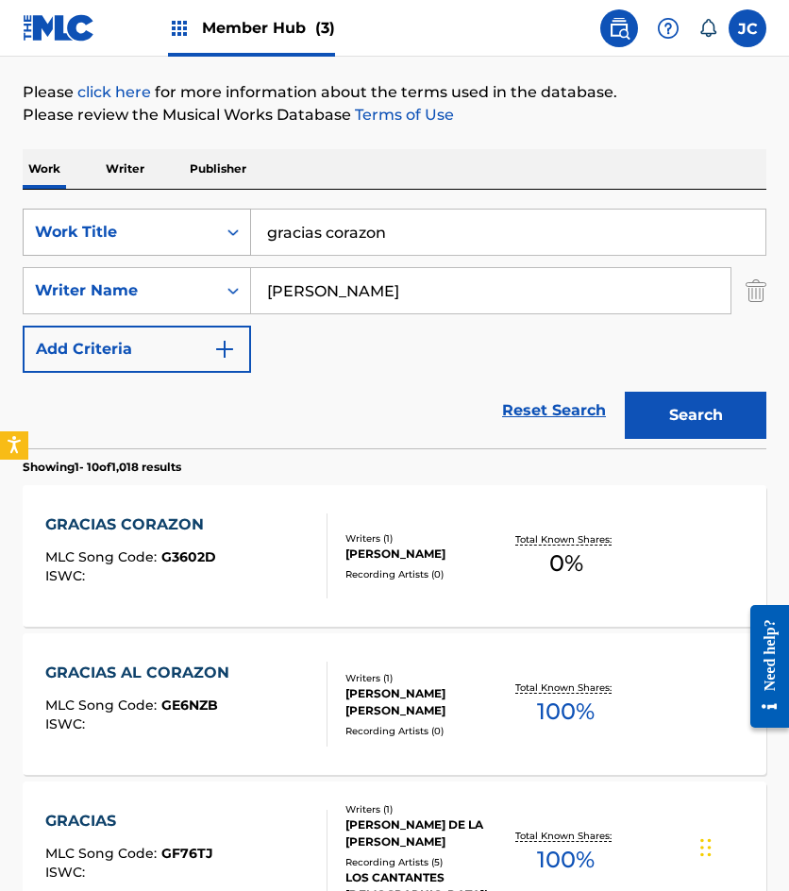
drag, startPoint x: 329, startPoint y: 214, endPoint x: 163, endPoint y: 227, distance: 166.6
click at [154, 227] on div "SearchWithCriteria49423186-3c00-4a5a-b7b7-b48b9ed4f4ff Work Title gracias coraz…" at bounding box center [395, 232] width 744 height 47
type input "ojitos palomitos"
click at [625, 392] on button "Search" at bounding box center [696, 415] width 142 height 47
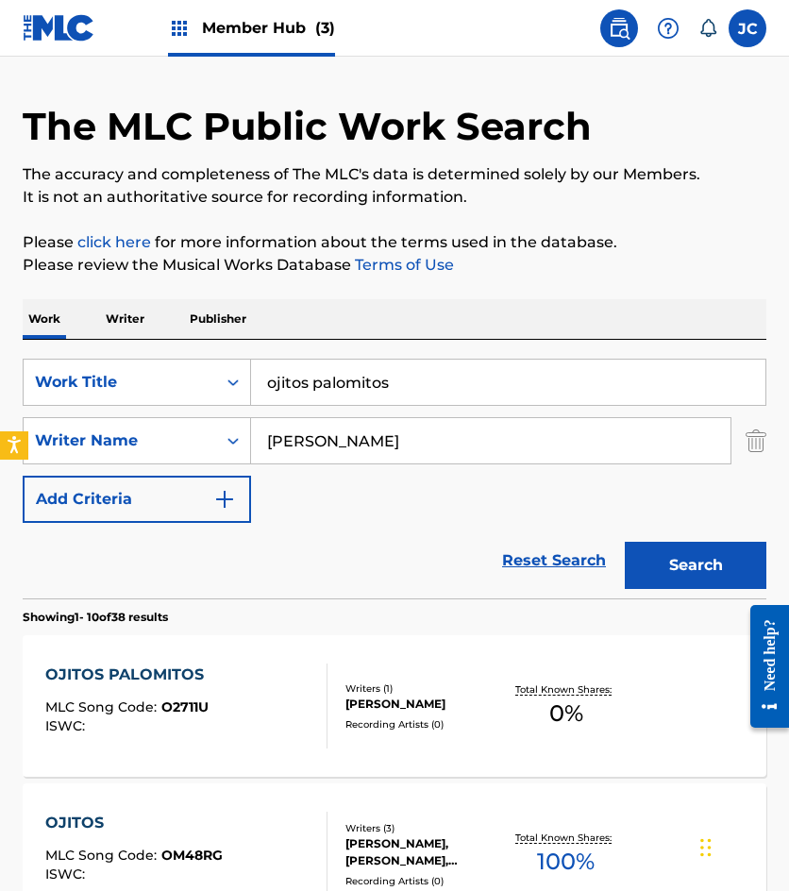
scroll to position [94, 0]
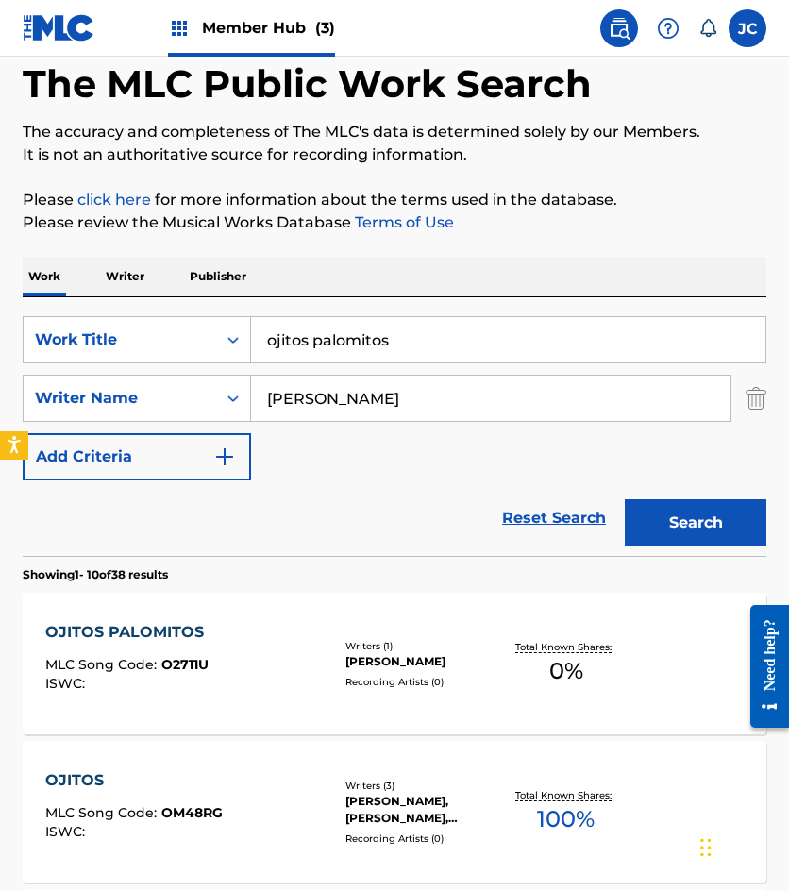
click at [366, 617] on div "OJITOS PALOMITOS MLC Song Code : O2711U ISWC : Writers ( 1 ) JOSE MARTINEZ BARA…" at bounding box center [395, 664] width 744 height 142
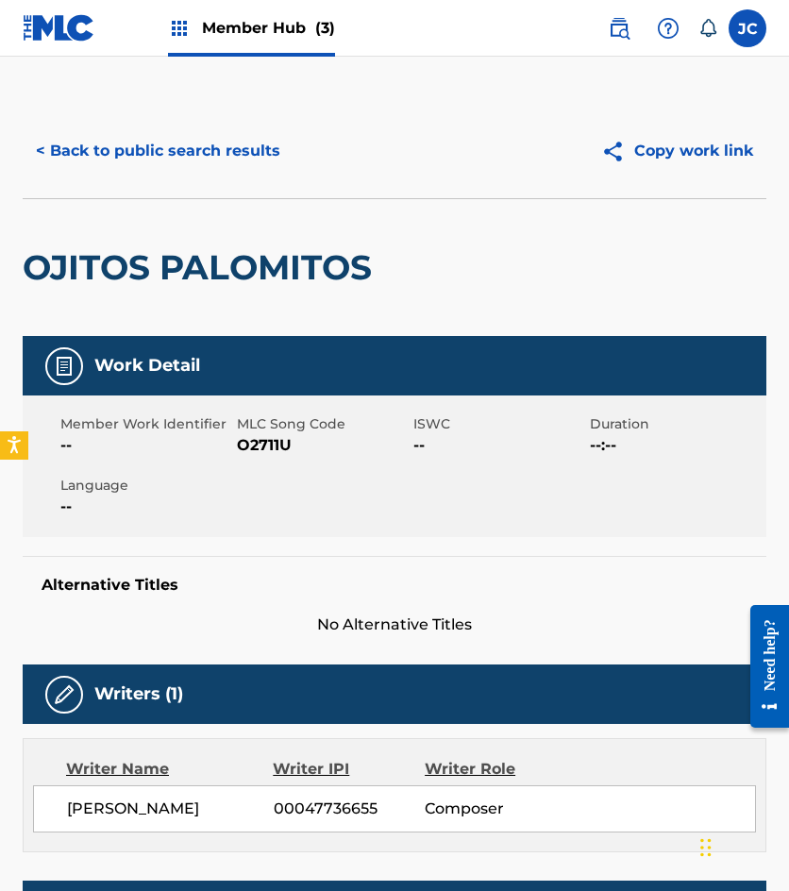
click at [261, 445] on span "O2711U" at bounding box center [323, 445] width 172 height 23
click at [154, 161] on button "< Back to public search results" at bounding box center [158, 150] width 271 height 47
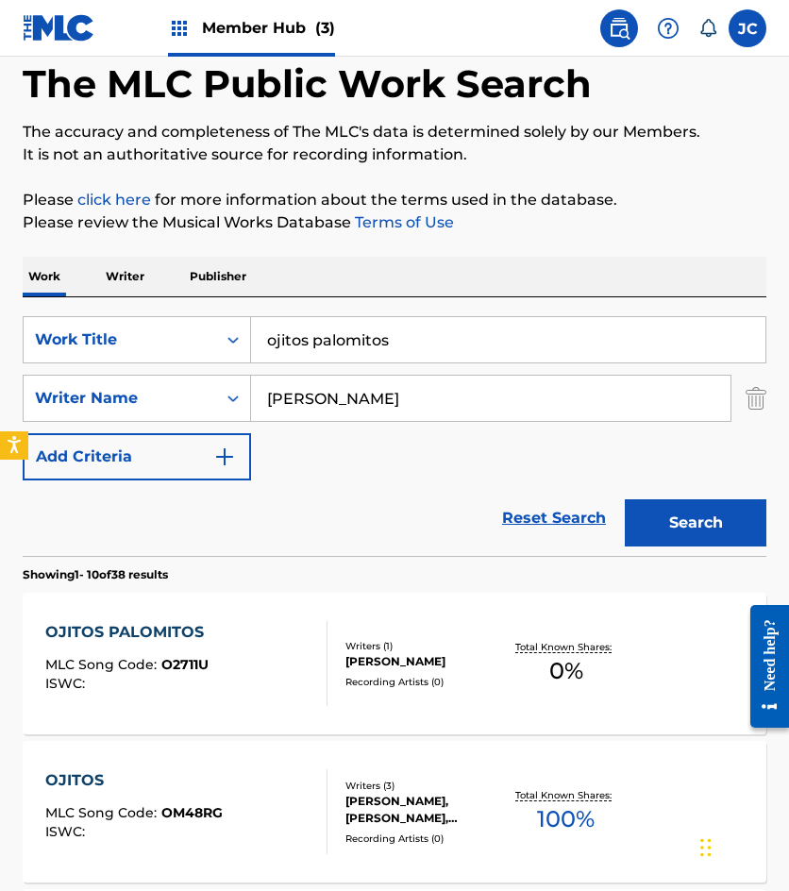
click at [426, 330] on input "ojitos palomitos" at bounding box center [508, 339] width 514 height 45
type input "bienvenidos al mundial"
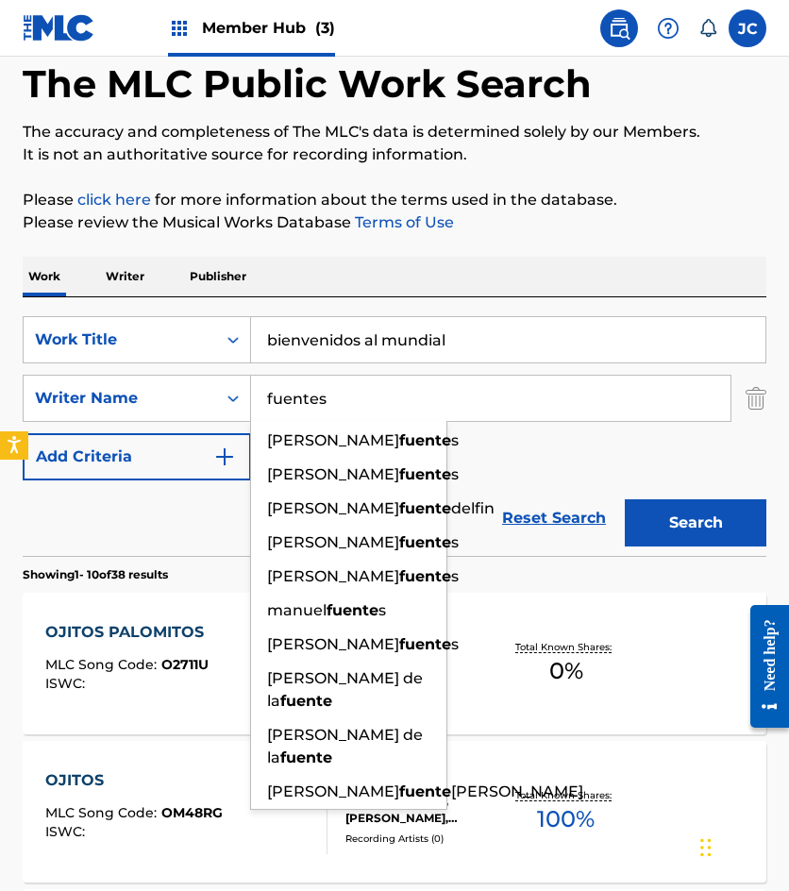
type input "fuentes"
click at [625, 499] on button "Search" at bounding box center [696, 522] width 142 height 47
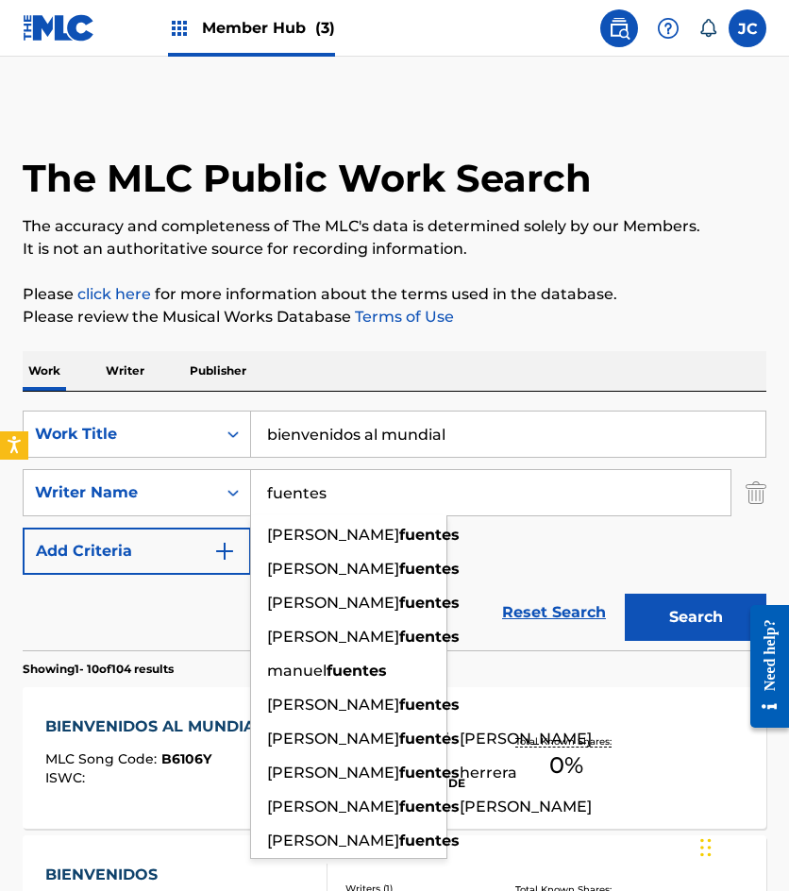
click at [488, 547] on div "SearchWithCriteria49423186-3c00-4a5a-b7b7-b48b9ed4f4ff Work Title bienvenidos a…" at bounding box center [395, 493] width 744 height 164
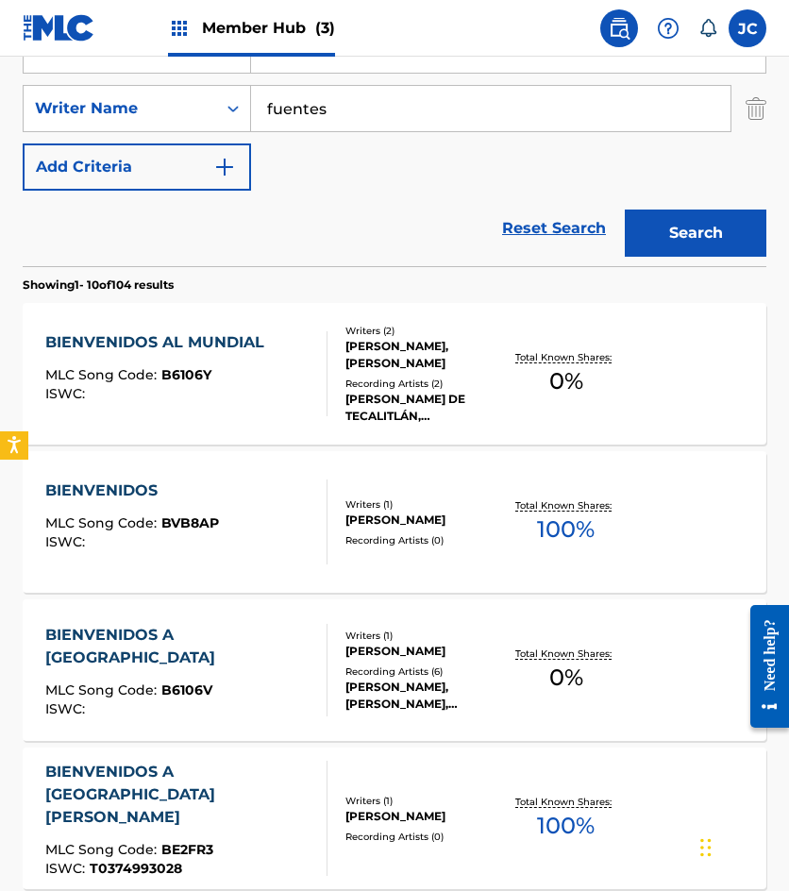
scroll to position [472, 0]
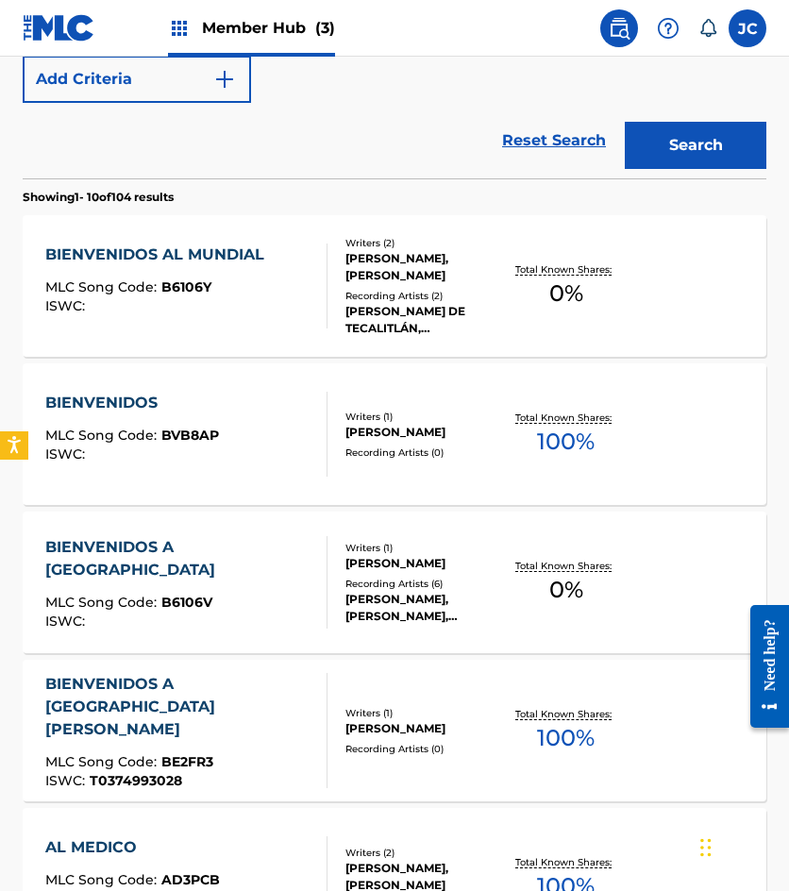
click at [270, 295] on div "MLC Song Code : B6106Y" at bounding box center [159, 289] width 228 height 19
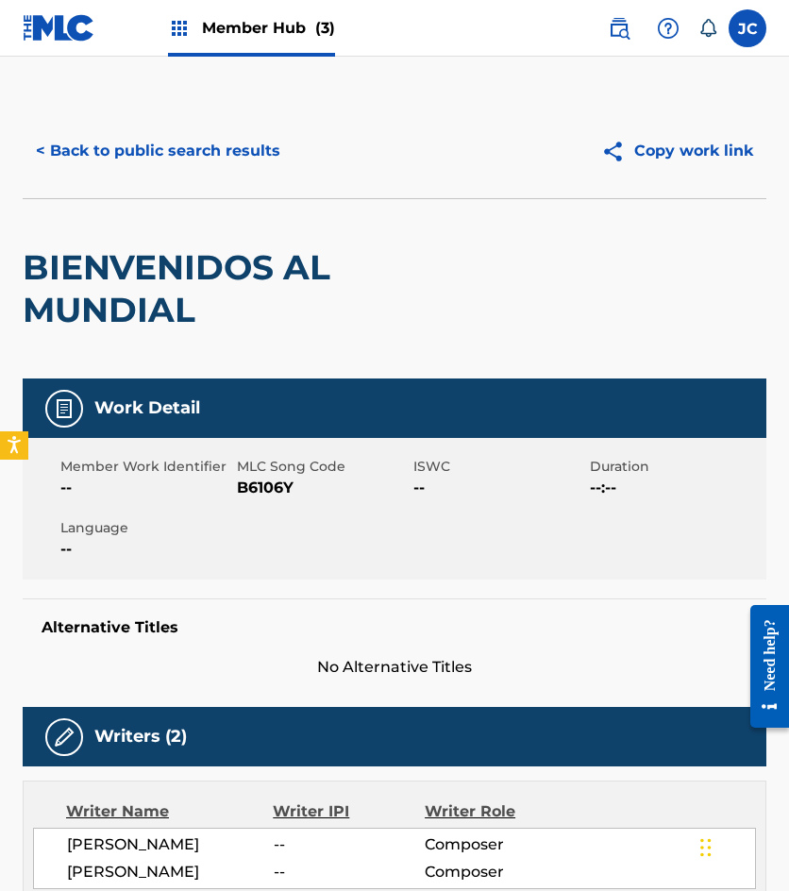
click at [261, 492] on span "B6106Y" at bounding box center [323, 488] width 172 height 23
click at [123, 124] on div "< Back to public search results Copy work link" at bounding box center [395, 151] width 744 height 94
click at [161, 144] on button "< Back to public search results" at bounding box center [158, 150] width 271 height 47
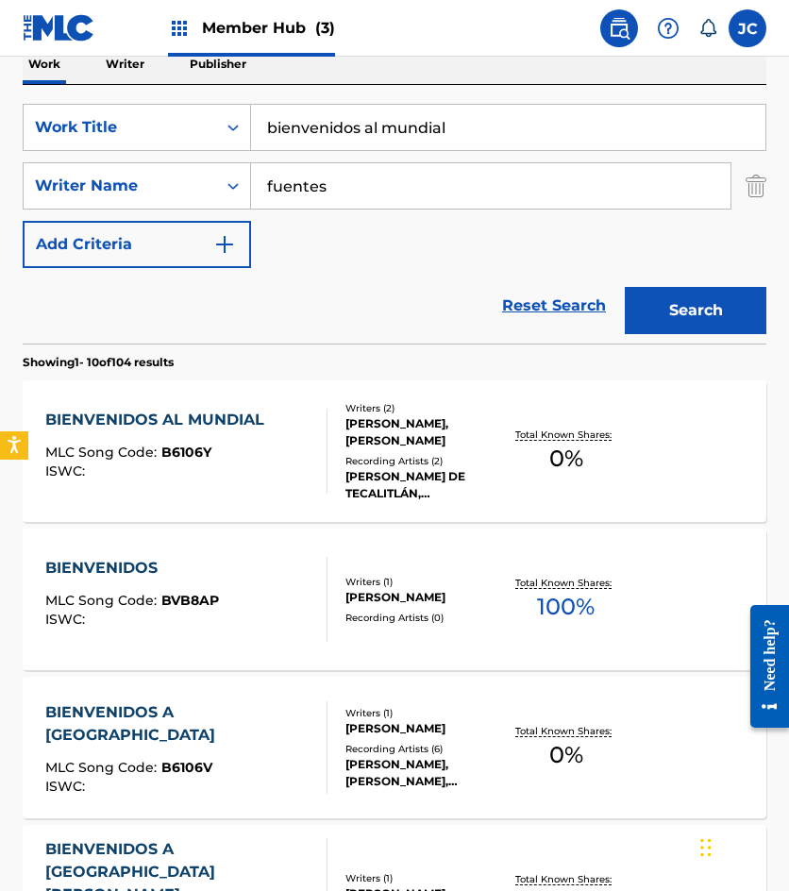
scroll to position [296, 0]
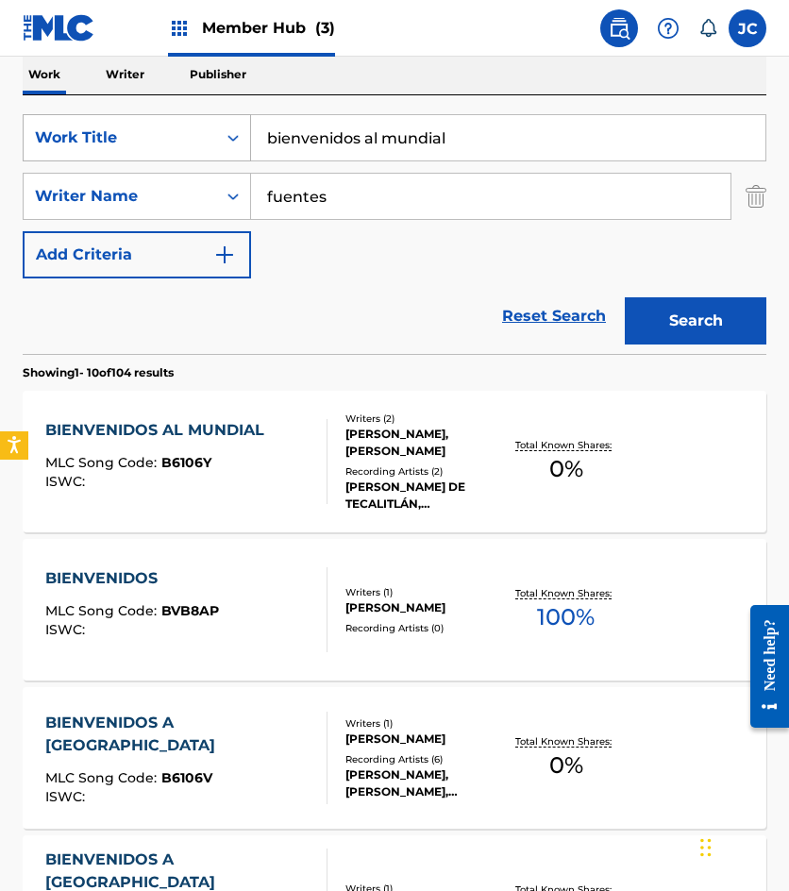
click at [62, 143] on div "SearchWithCriteria49423186-3c00-4a5a-b7b7-b48b9ed4f4ff Work Title bienvenidos a…" at bounding box center [395, 137] width 744 height 47
type input "voy a tratar de ser feliz"
click at [625, 297] on button "Search" at bounding box center [696, 320] width 142 height 47
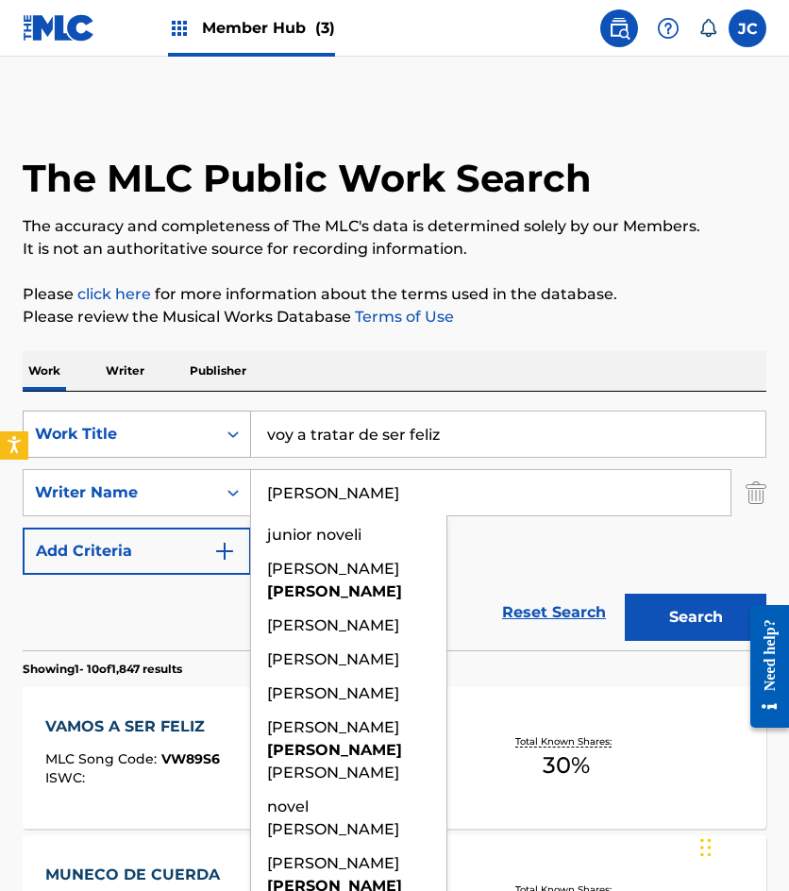
type input "novelo"
click at [625, 594] on button "Search" at bounding box center [696, 617] width 142 height 47
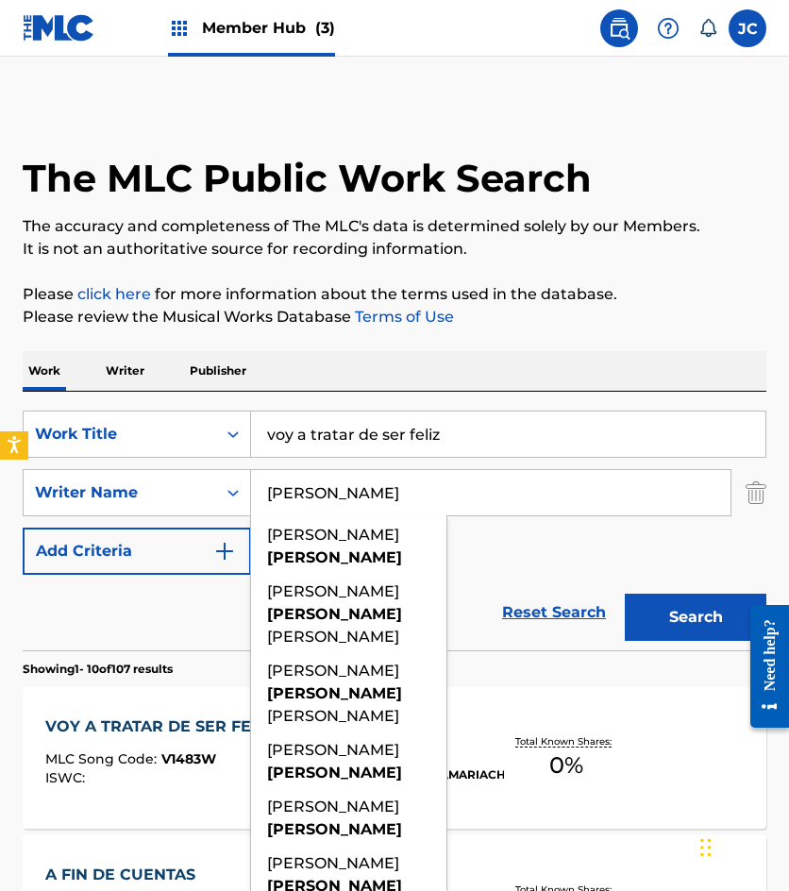
click at [506, 547] on div "SearchWithCriteria49423186-3c00-4a5a-b7b7-b48b9ed4f4ff Work Title voy a tratar …" at bounding box center [395, 493] width 744 height 164
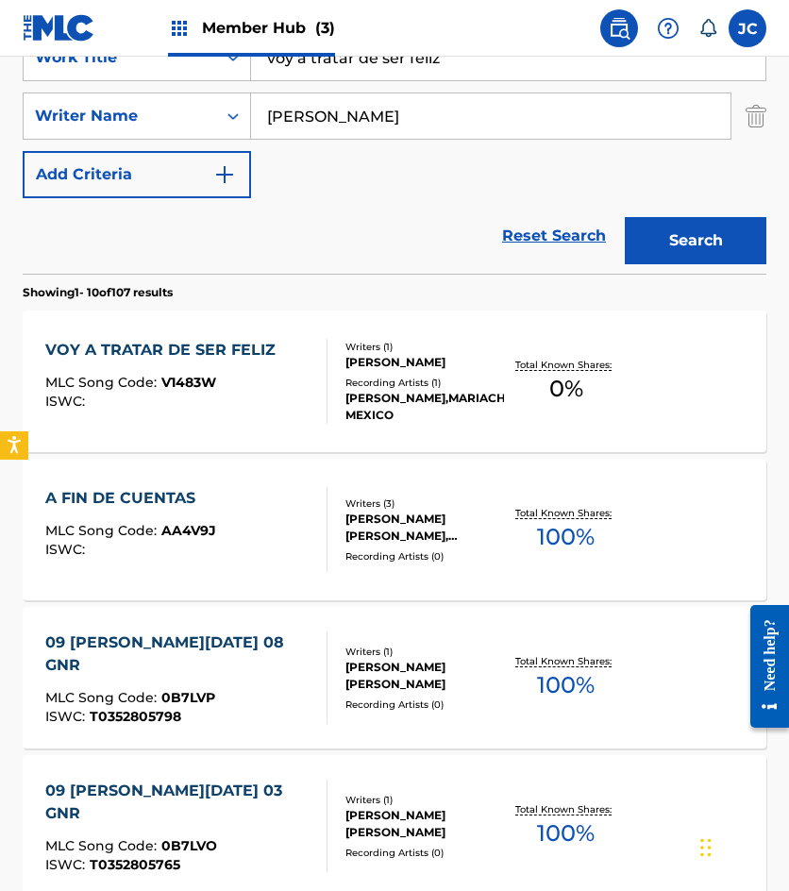
scroll to position [378, 0]
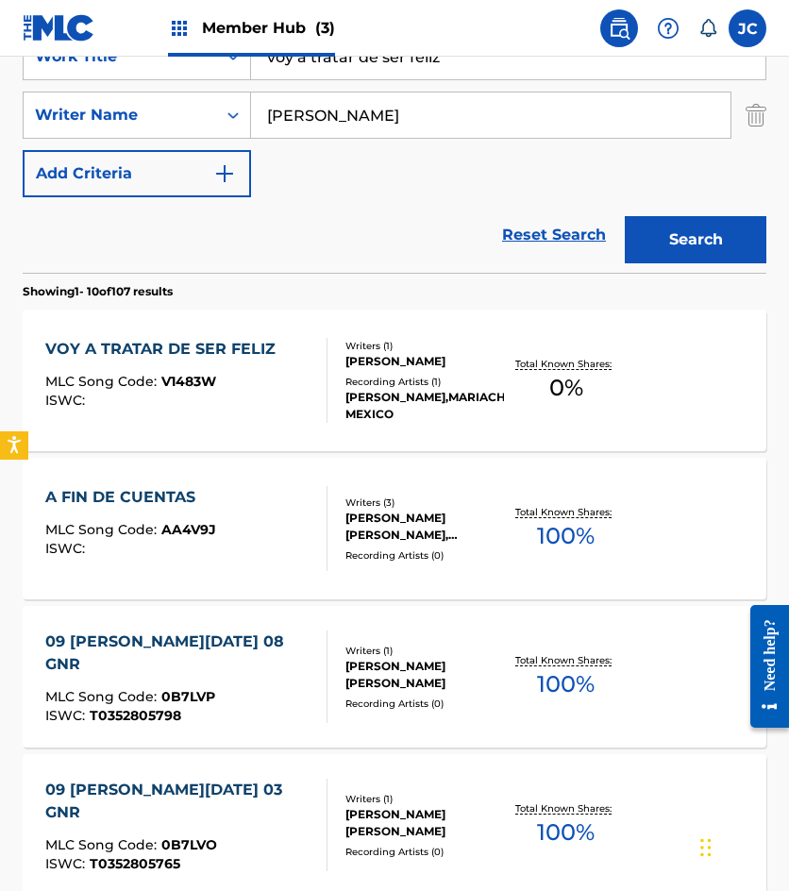
click at [301, 379] on div "VOY A TRATAR DE SER FELIZ MLC Song Code : V1483W ISWC :" at bounding box center [186, 380] width 282 height 85
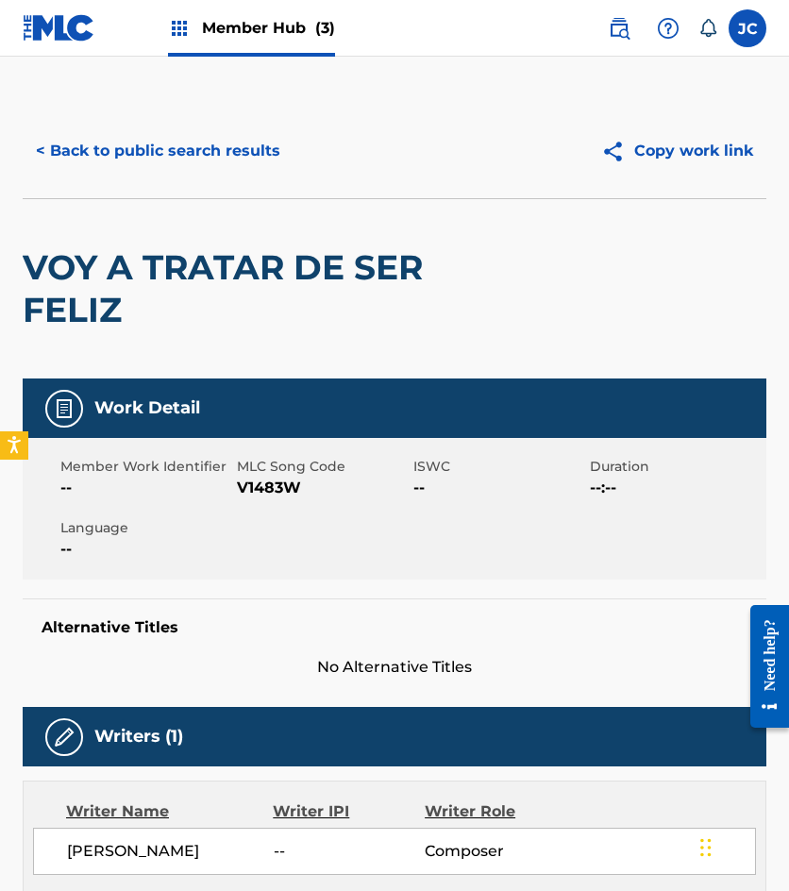
click at [262, 492] on span "V1483W" at bounding box center [323, 488] width 172 height 23
click at [173, 181] on div "< Back to public search results Copy work link" at bounding box center [395, 151] width 744 height 94
click at [188, 144] on button "< Back to public search results" at bounding box center [158, 150] width 271 height 47
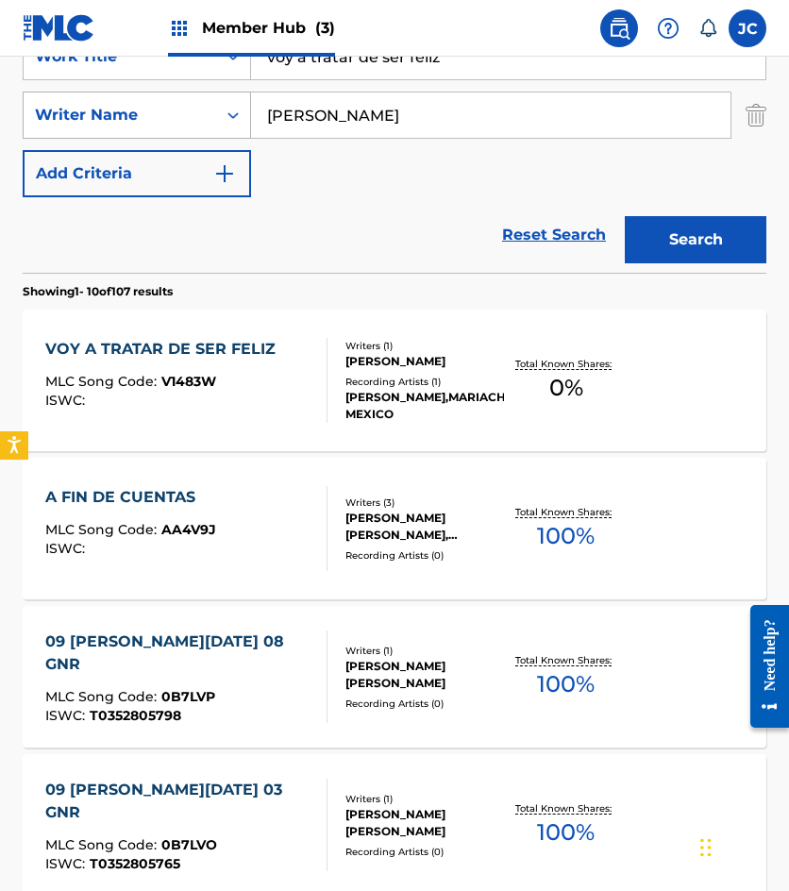
drag, startPoint x: 430, startPoint y: 65, endPoint x: 145, endPoint y: 102, distance: 286.5
click at [145, 102] on div "SearchWithCriteria49423186-3c00-4a5a-b7b7-b48b9ed4f4ff Work Title voy a tratar …" at bounding box center [395, 115] width 744 height 164
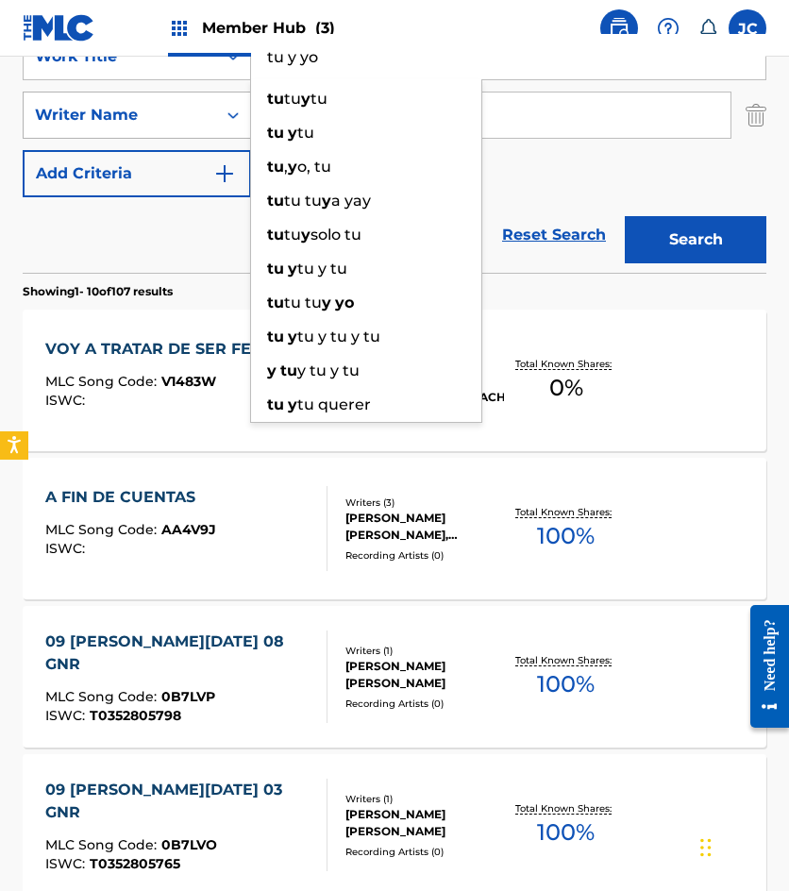
type input "tu y yo"
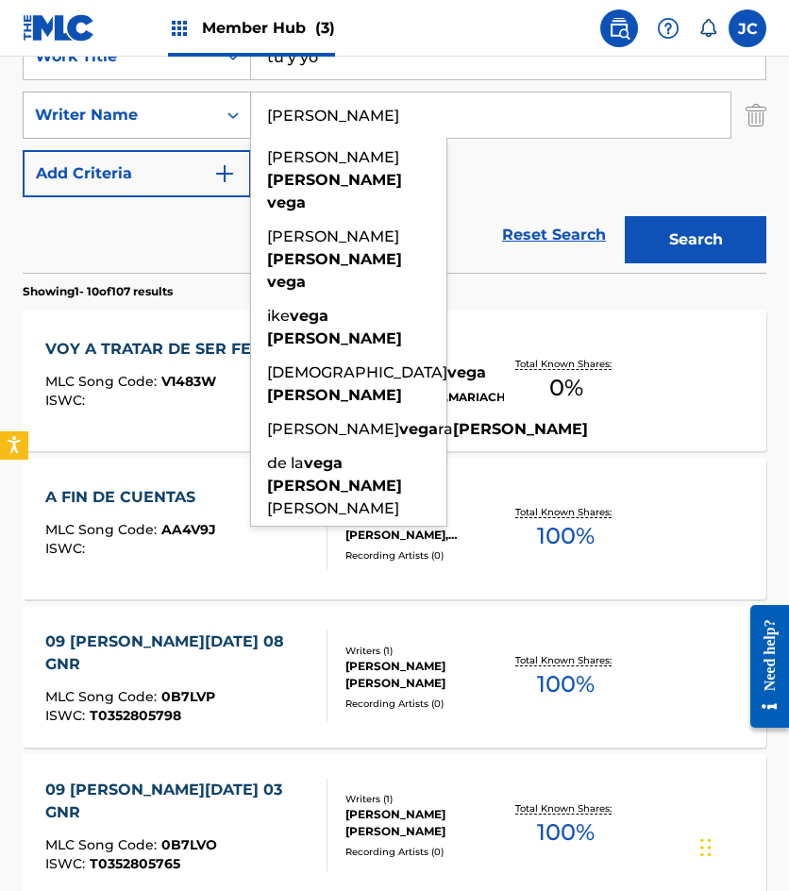
type input "dominguez vega"
click at [625, 216] on button "Search" at bounding box center [696, 239] width 142 height 47
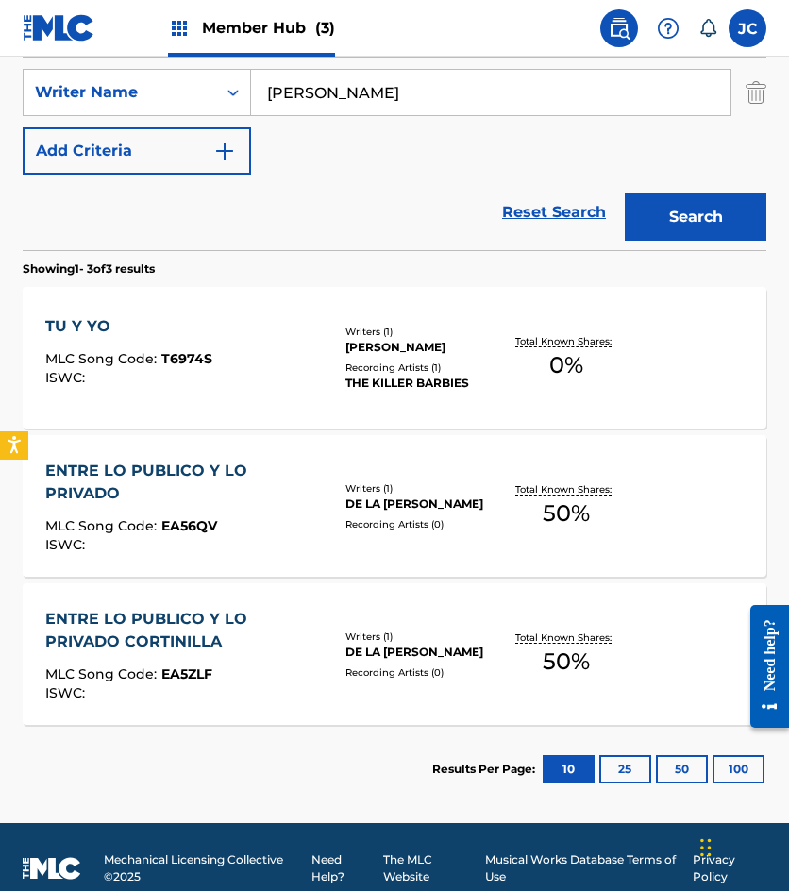
scroll to position [423, 0]
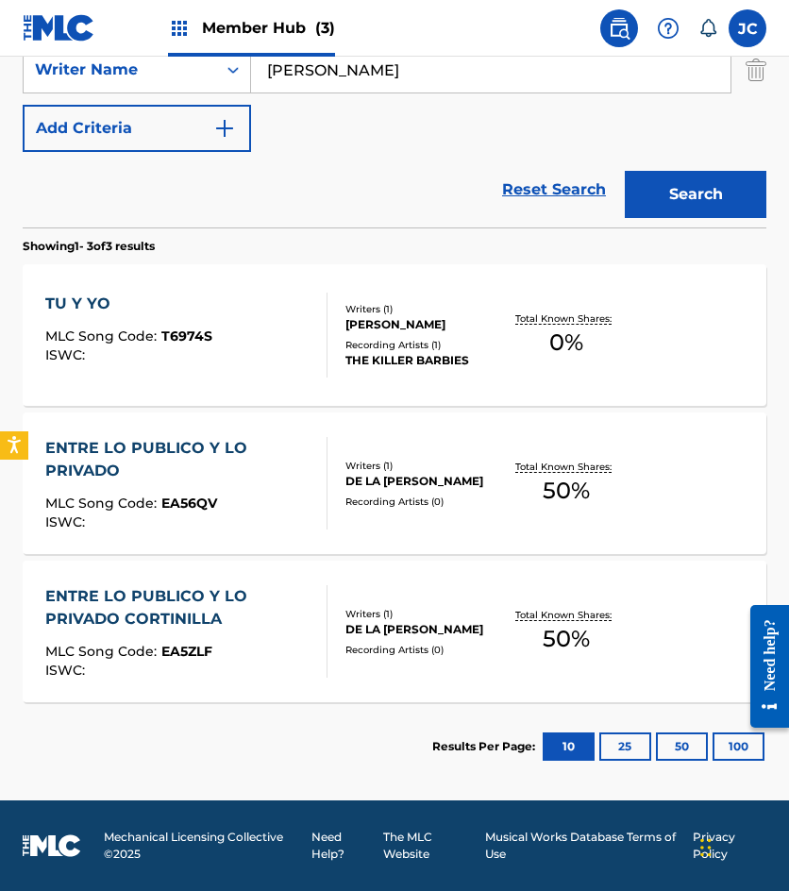
click at [262, 337] on div "TU Y YO MLC Song Code : T6974S ISWC :" at bounding box center [186, 335] width 282 height 85
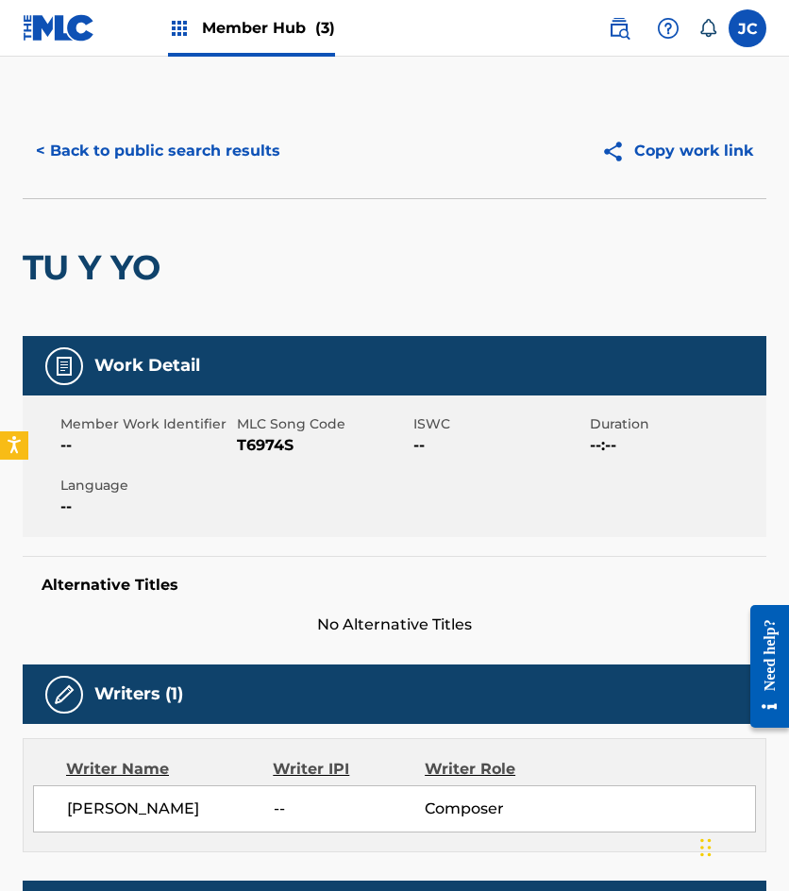
click at [274, 449] on span "T6974S" at bounding box center [323, 445] width 172 height 23
click at [213, 152] on button "< Back to public search results" at bounding box center [158, 150] width 271 height 47
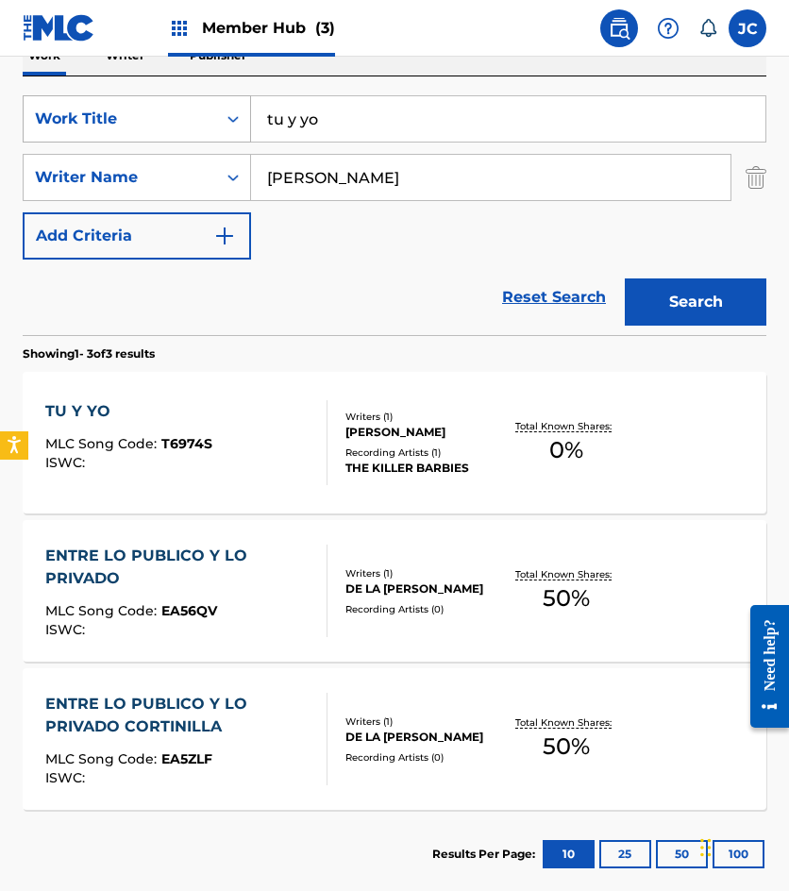
drag, startPoint x: 379, startPoint y: 121, endPoint x: 101, endPoint y: 142, distance: 279.2
click at [102, 142] on div "SearchWithCriteria49423186-3c00-4a5a-b7b7-b48b9ed4f4ff Work Title tu y yo" at bounding box center [395, 118] width 744 height 47
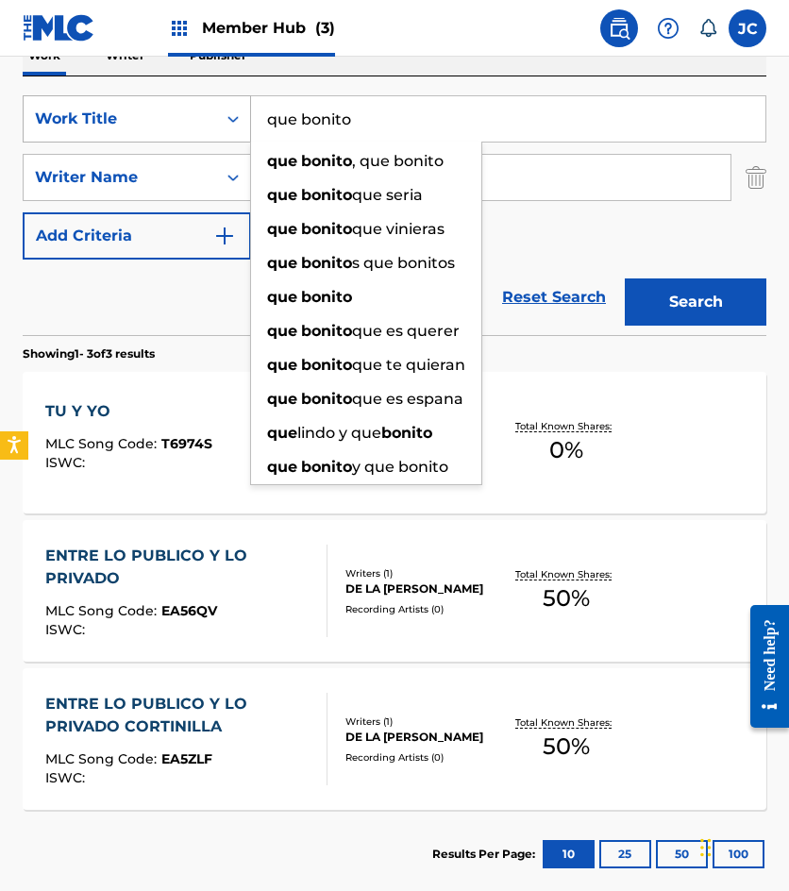
type input "que bonito"
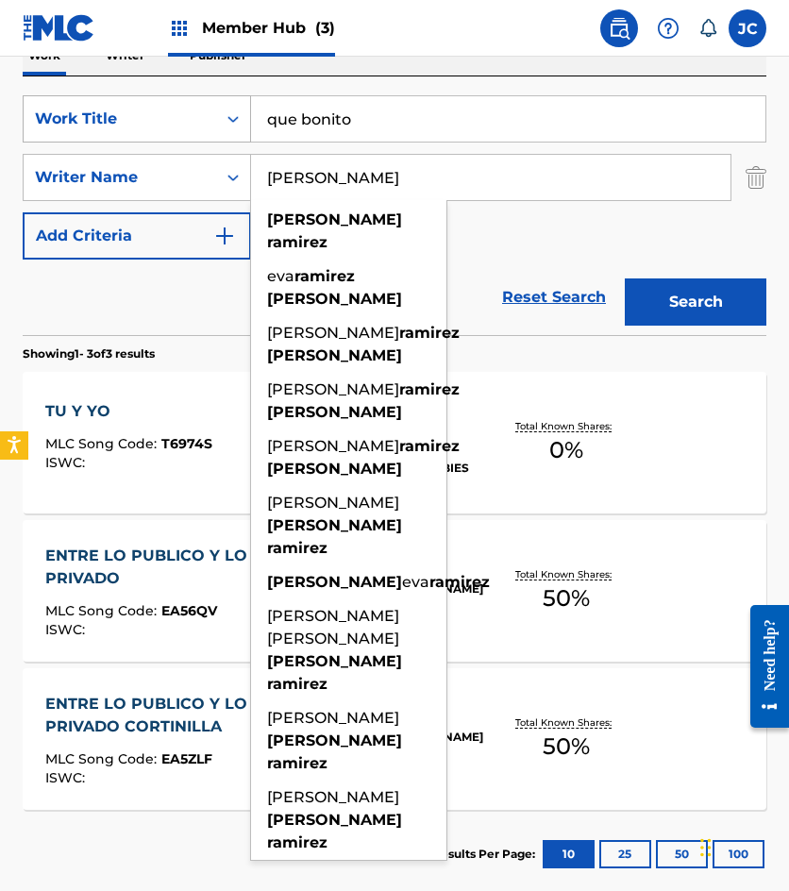
type input "ramirez santana"
click at [625, 278] on button "Search" at bounding box center [696, 301] width 142 height 47
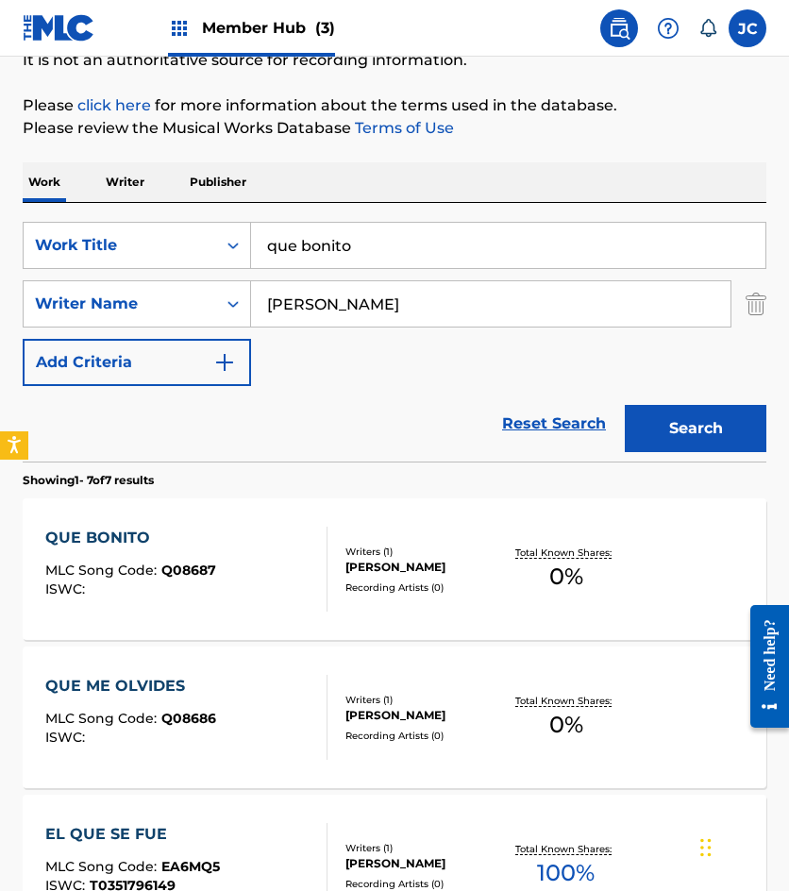
scroll to position [472, 0]
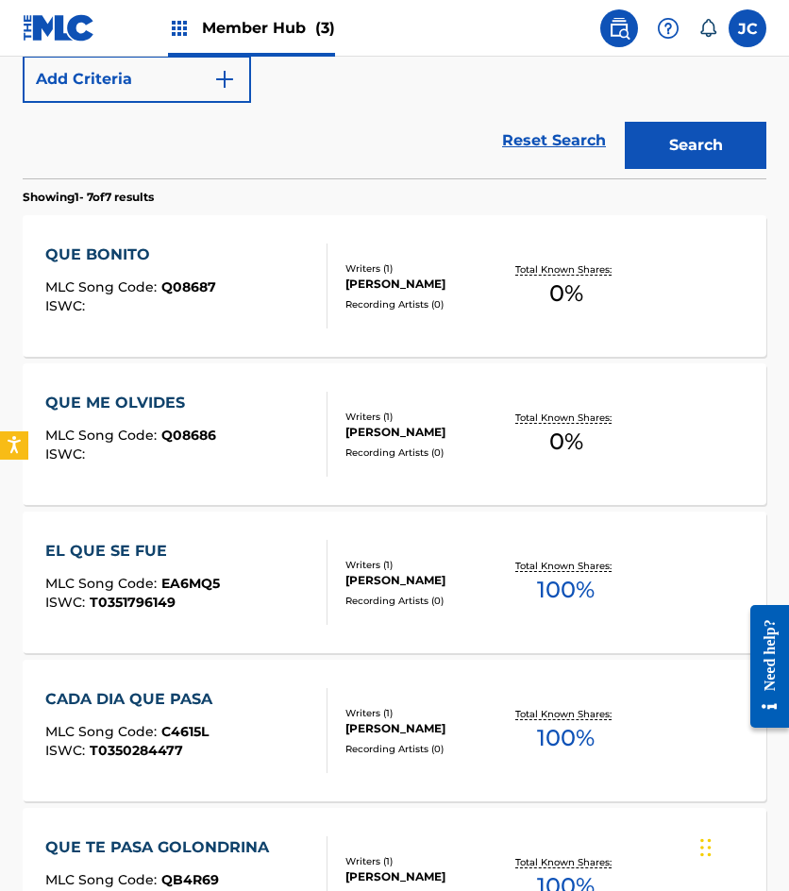
click at [261, 281] on div "QUE BONITO MLC Song Code : Q08687 ISWC :" at bounding box center [186, 286] width 282 height 85
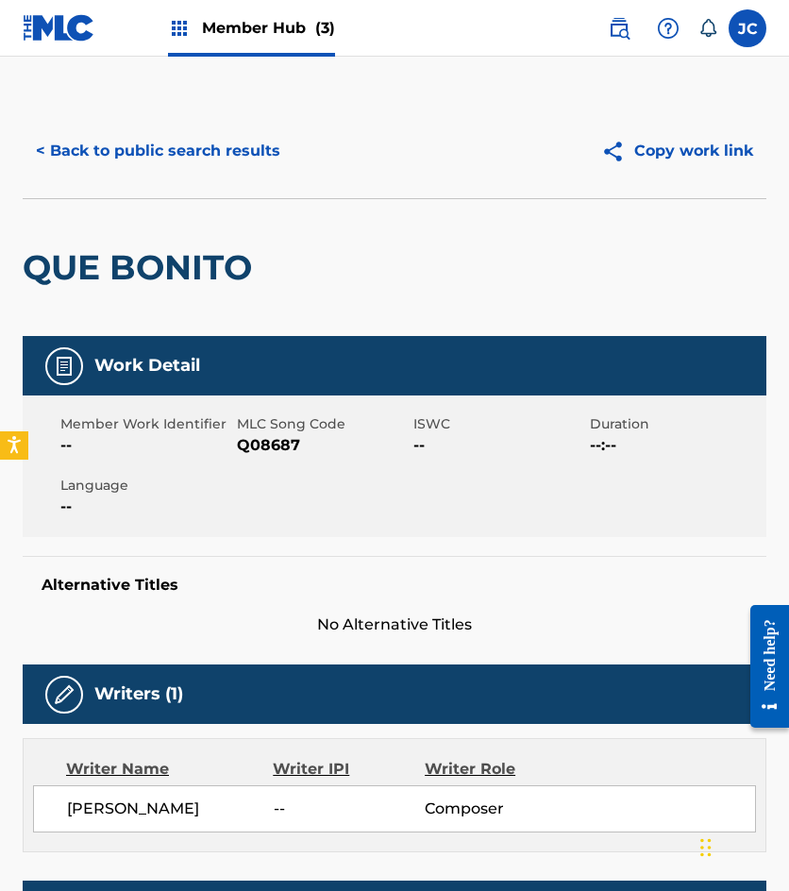
click at [275, 447] on span "Q08687" at bounding box center [323, 445] width 172 height 23
click at [231, 159] on button "< Back to public search results" at bounding box center [158, 150] width 271 height 47
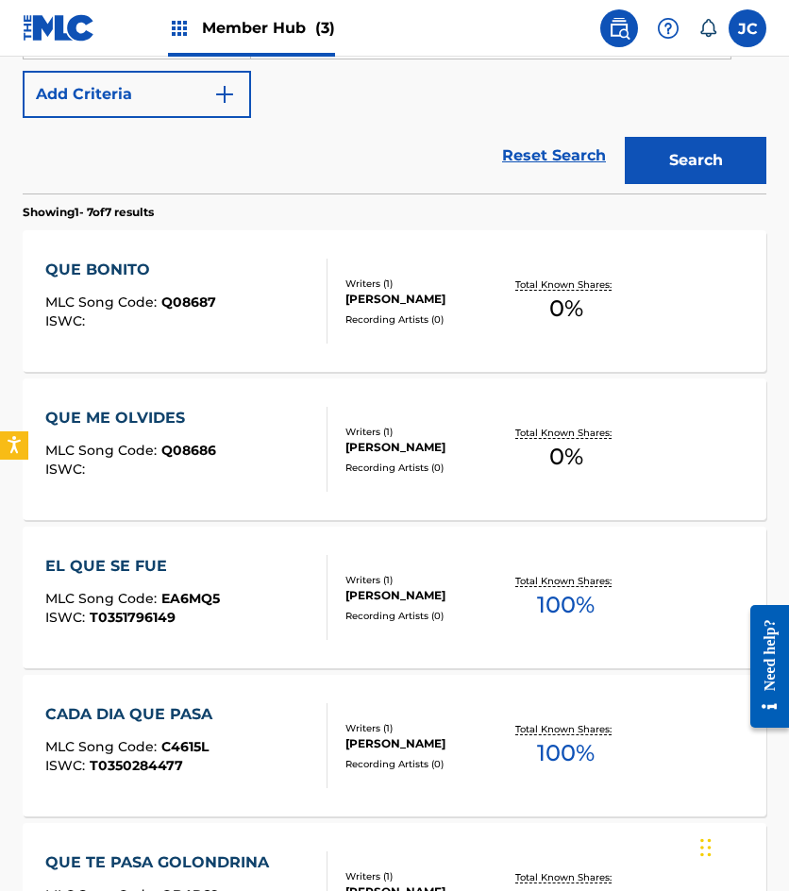
scroll to position [296, 0]
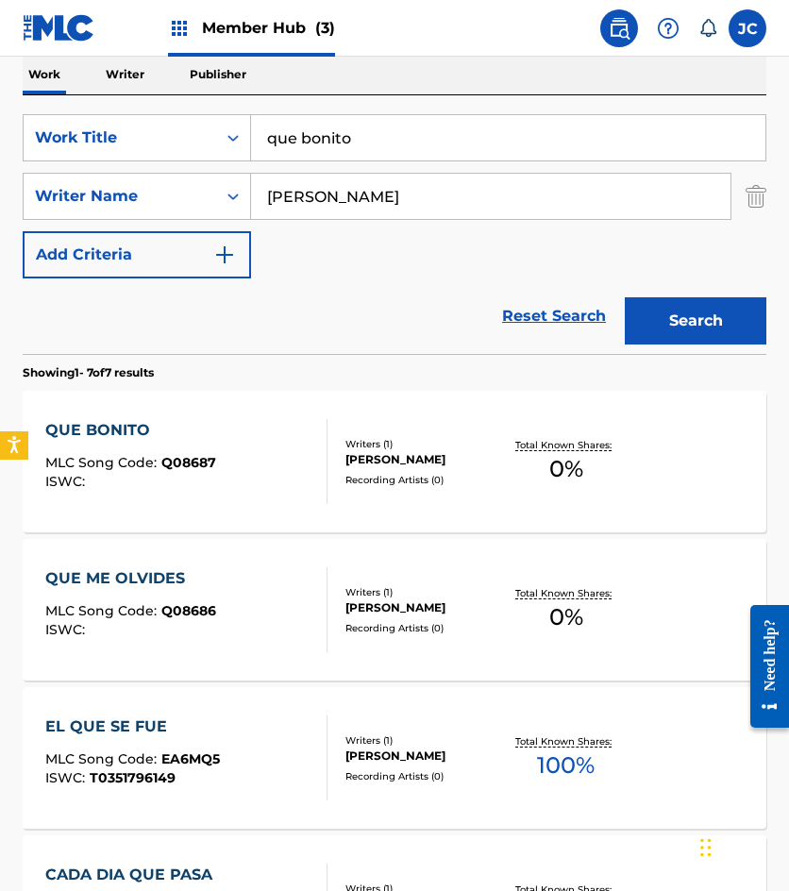
drag, startPoint x: 408, startPoint y: 132, endPoint x: 2, endPoint y: 86, distance: 408.5
click at [2, 101] on div "The MLC Public Work Search The accuracy and completeness of The MLC's data is d…" at bounding box center [394, 658] width 789 height 1703
type input "n"
type input "no vales nada"
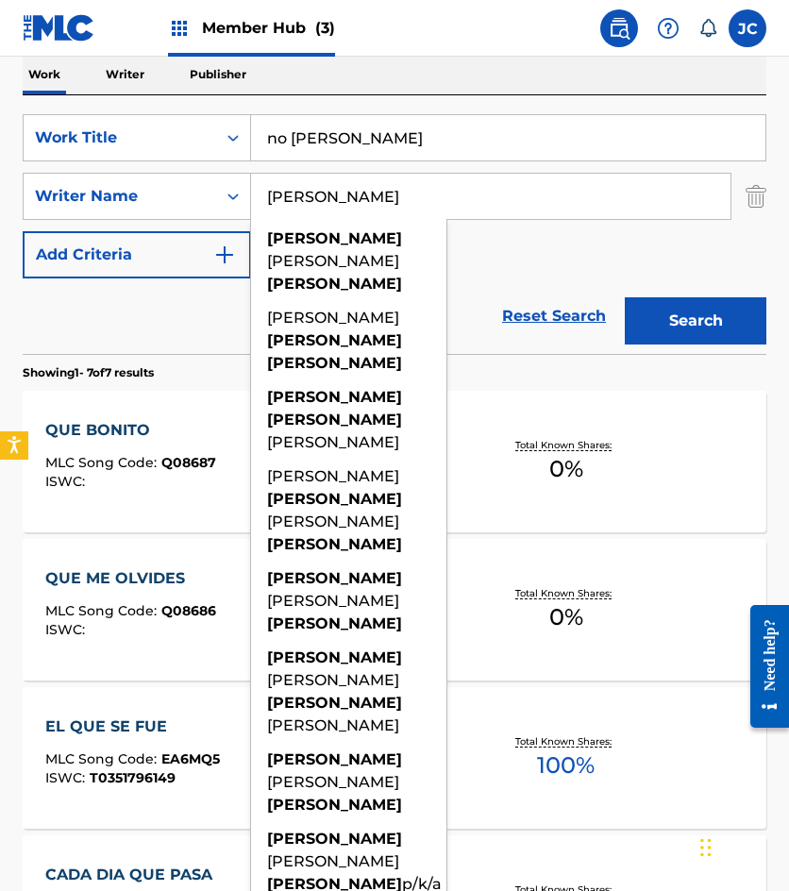
type input "novelo cosme"
click at [625, 297] on button "Search" at bounding box center [696, 320] width 142 height 47
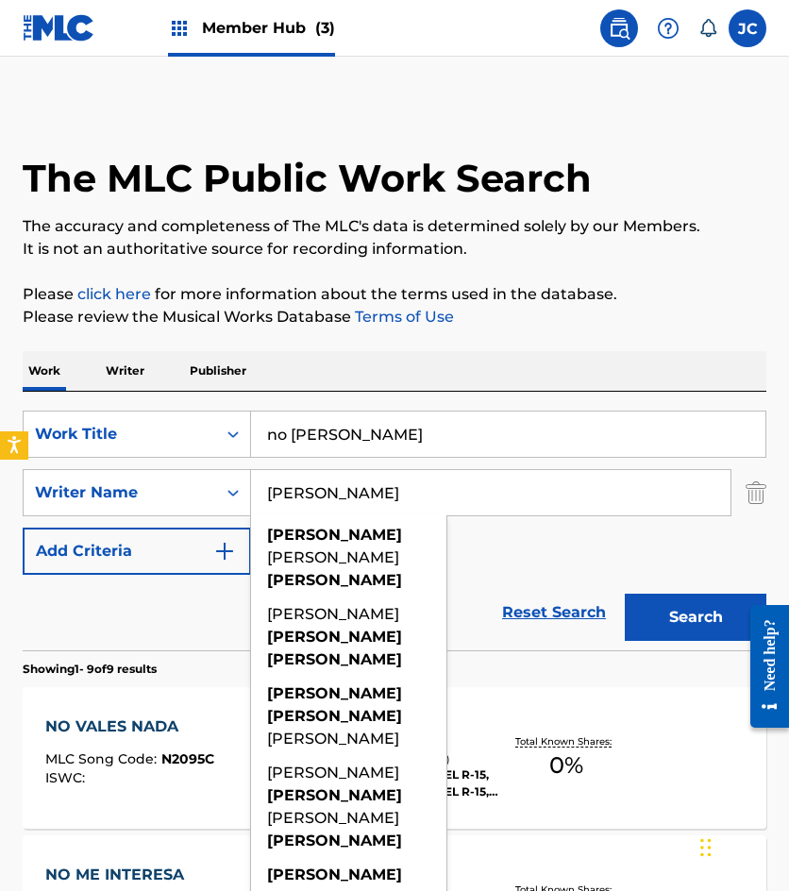
click at [494, 532] on div "SearchWithCriteria49423186-3c00-4a5a-b7b7-b48b9ed4f4ff Work Title no vales nada…" at bounding box center [395, 493] width 744 height 164
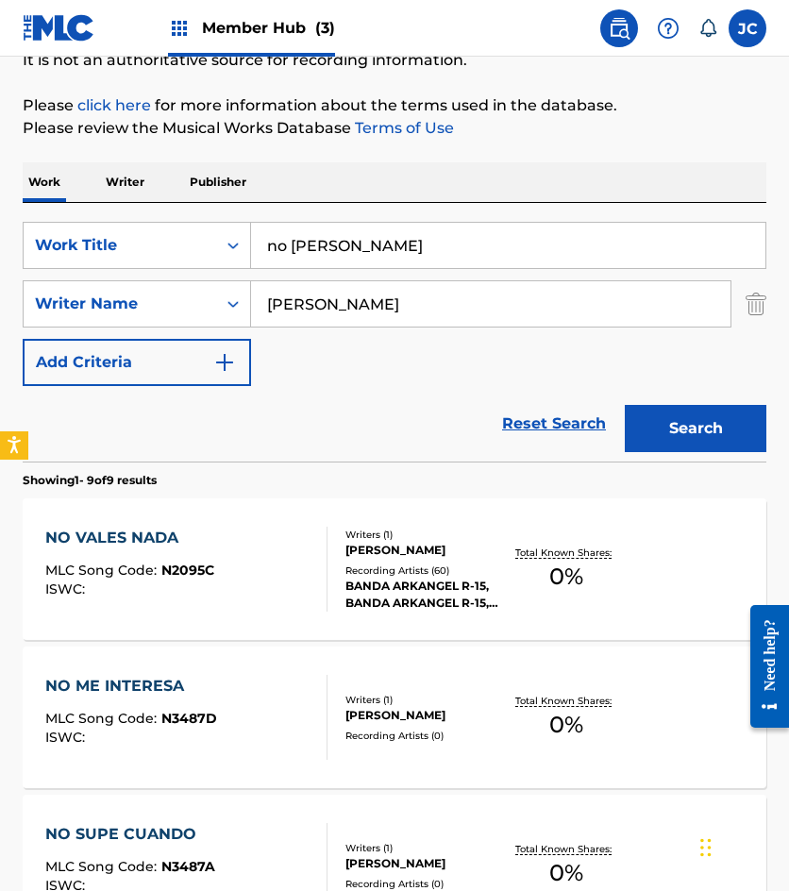
scroll to position [378, 0]
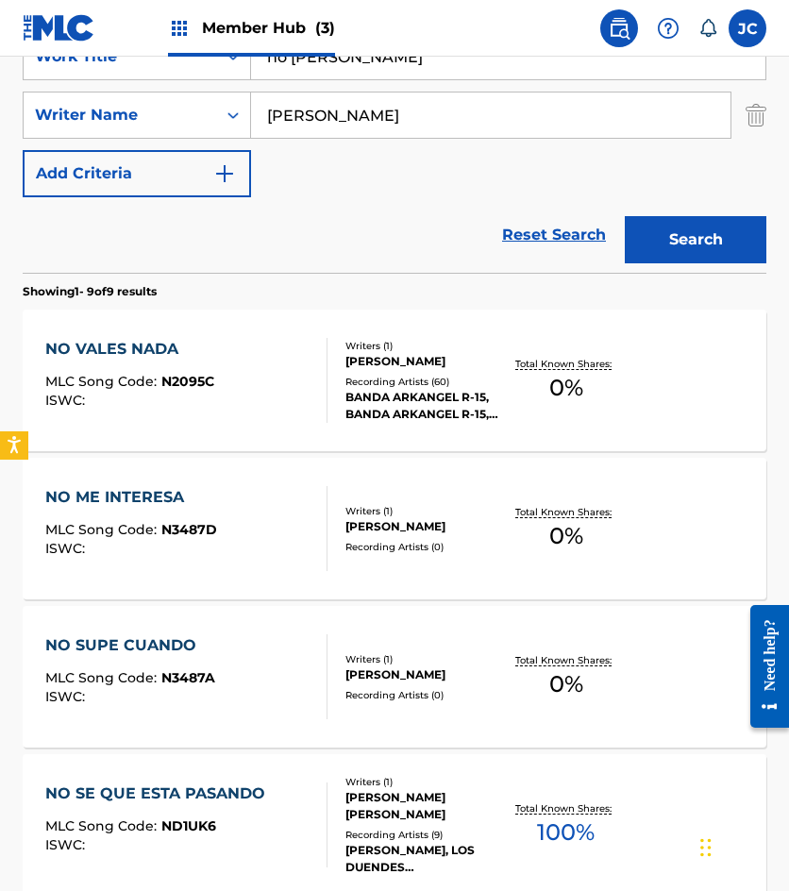
click at [349, 383] on div "Recording Artists ( 60 )" at bounding box center [424, 382] width 159 height 14
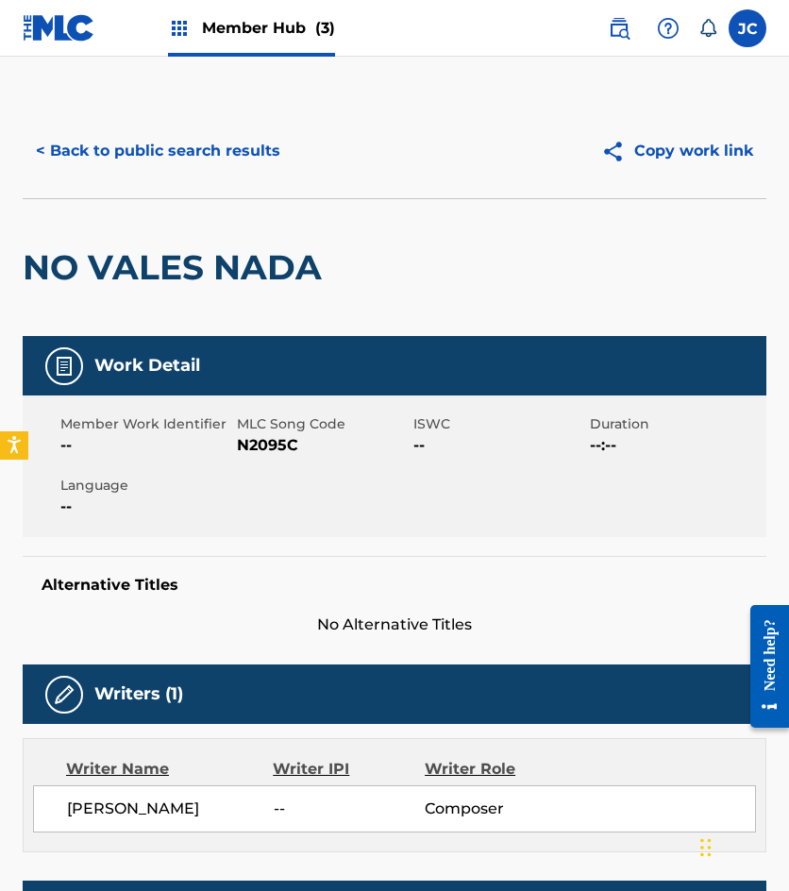
click at [265, 447] on span "N2095C" at bounding box center [323, 445] width 172 height 23
click at [235, 143] on button "< Back to public search results" at bounding box center [158, 150] width 271 height 47
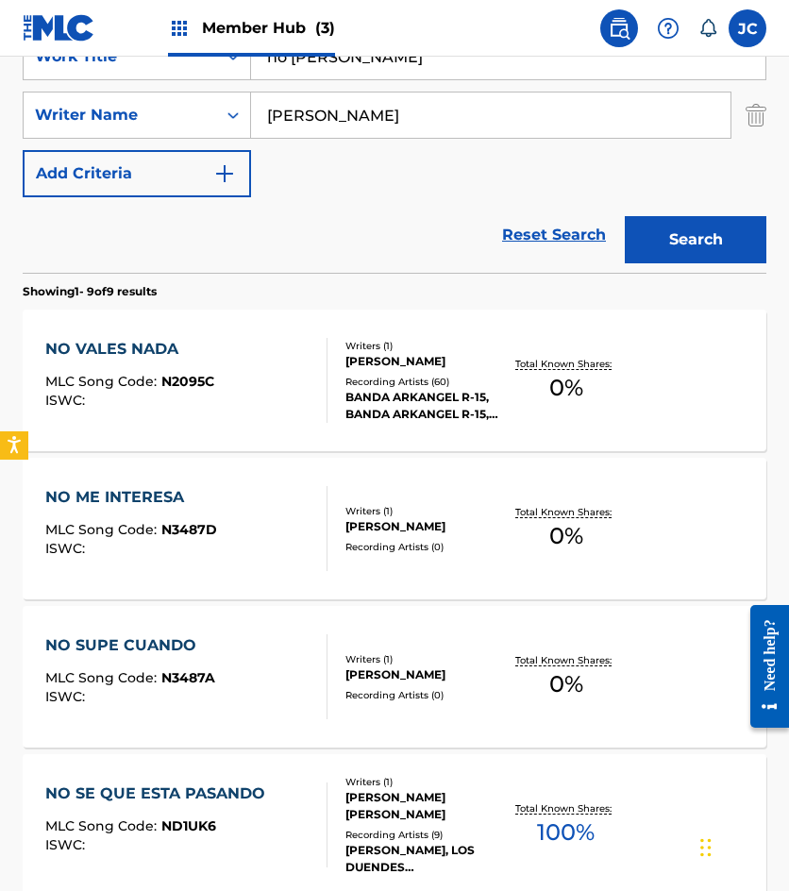
drag, startPoint x: 433, startPoint y: 69, endPoint x: 194, endPoint y: 86, distance: 240.4
click at [195, 86] on div "SearchWithCriteria49423186-3c00-4a5a-b7b7-b48b9ed4f4ff Work Title no vales nada…" at bounding box center [395, 115] width 744 height 164
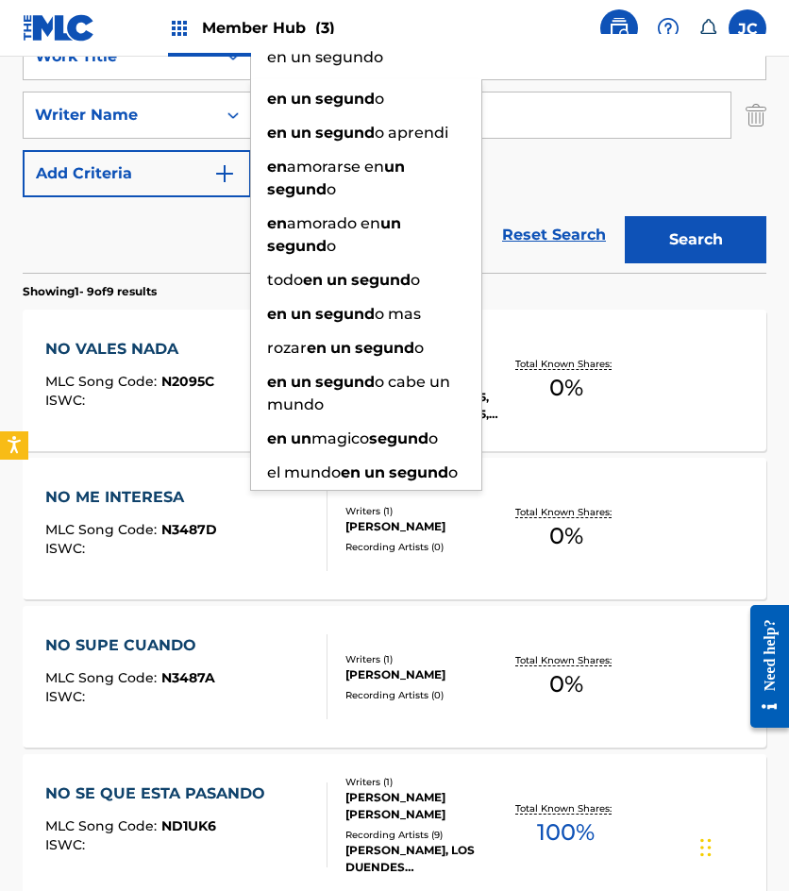
type input "en un segundo"
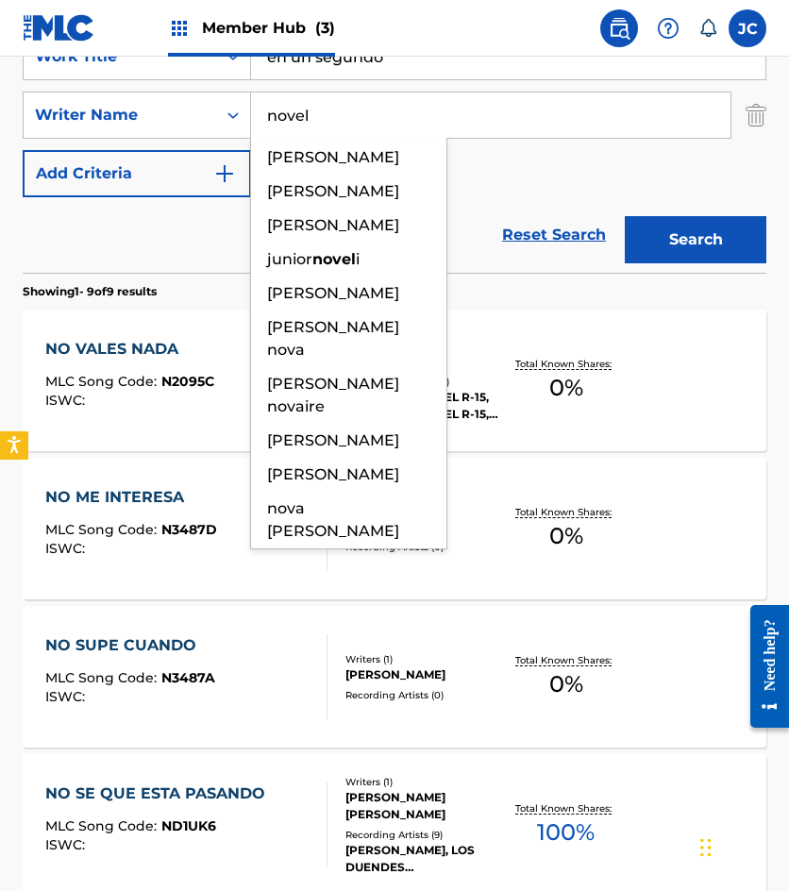
click at [625, 216] on button "Search" at bounding box center [696, 239] width 142 height 47
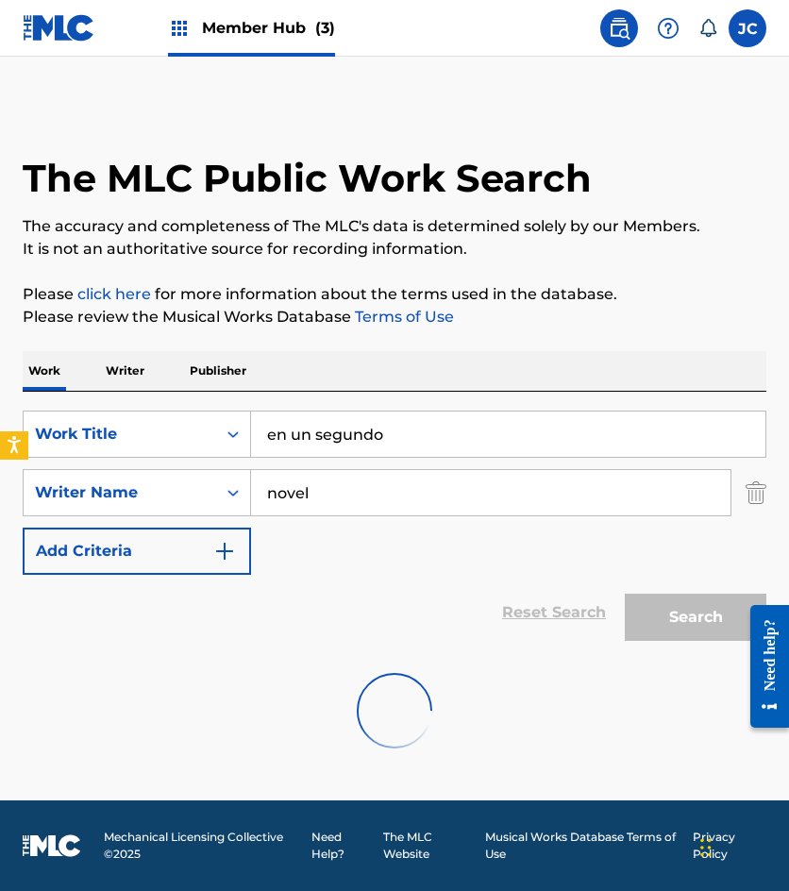
scroll to position [0, 0]
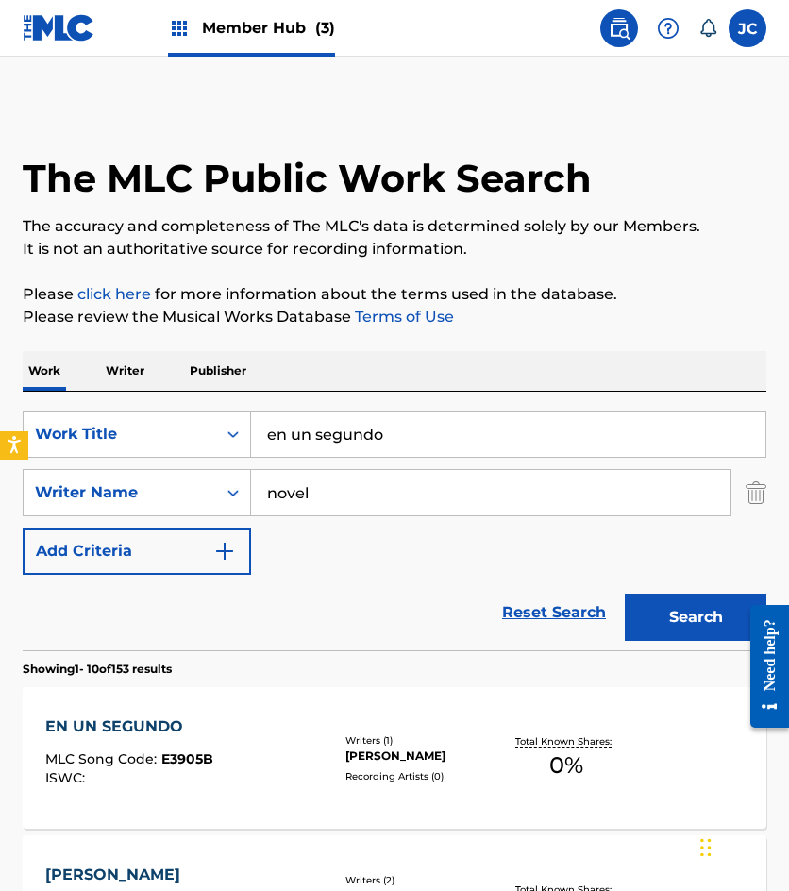
click at [337, 499] on input "novel" at bounding box center [491, 492] width 480 height 45
type input "novelo"
click at [625, 594] on button "Search" at bounding box center [696, 617] width 142 height 47
click at [531, 546] on div "SearchWithCriteria49423186-3c00-4a5a-b7b7-b48b9ed4f4ff Work Title en un segundo…" at bounding box center [395, 493] width 744 height 164
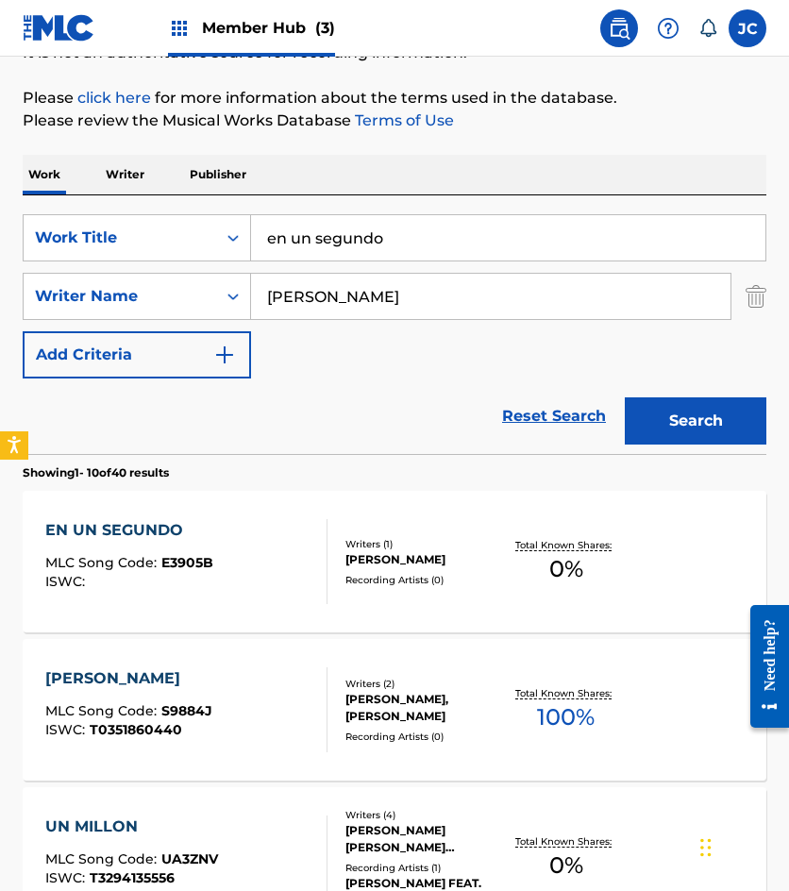
scroll to position [378, 0]
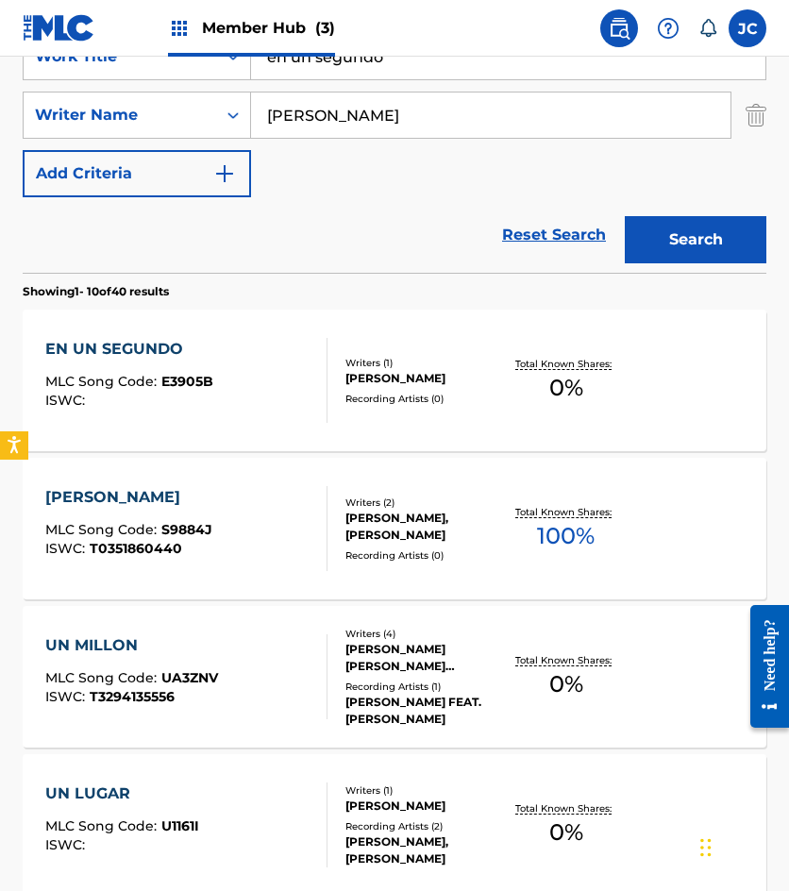
click at [158, 362] on div "EN UN SEGUNDO MLC Song Code : E3905B ISWC :" at bounding box center [129, 380] width 168 height 85
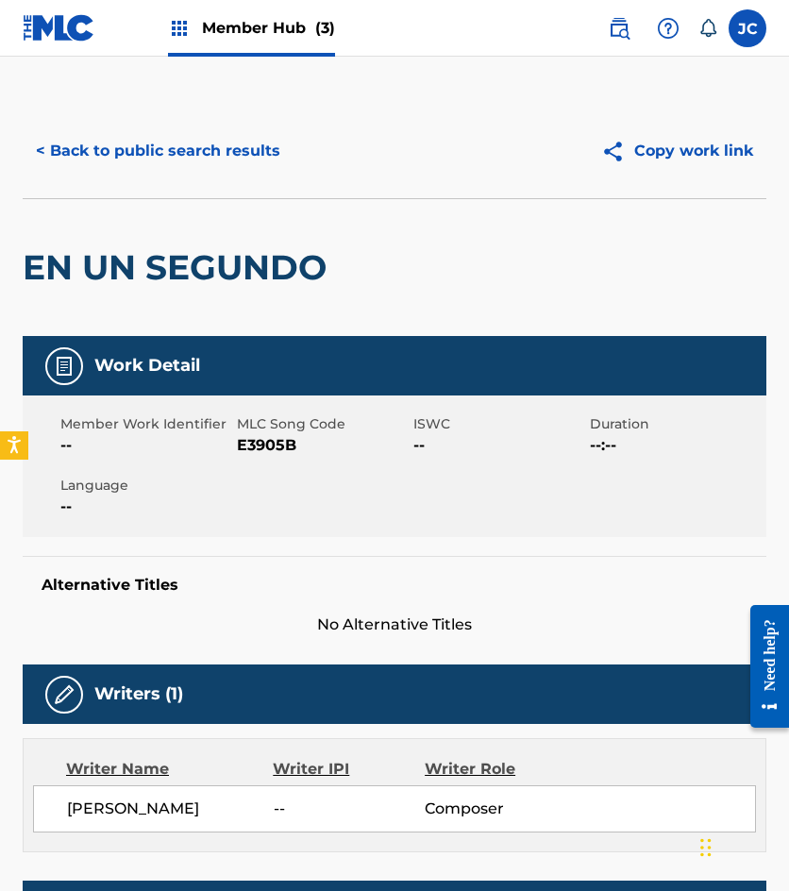
click at [276, 440] on span "E3905B" at bounding box center [323, 445] width 172 height 23
click at [99, 124] on div "< Back to public search results Copy work link" at bounding box center [395, 151] width 744 height 94
click at [124, 143] on button "< Back to public search results" at bounding box center [158, 150] width 271 height 47
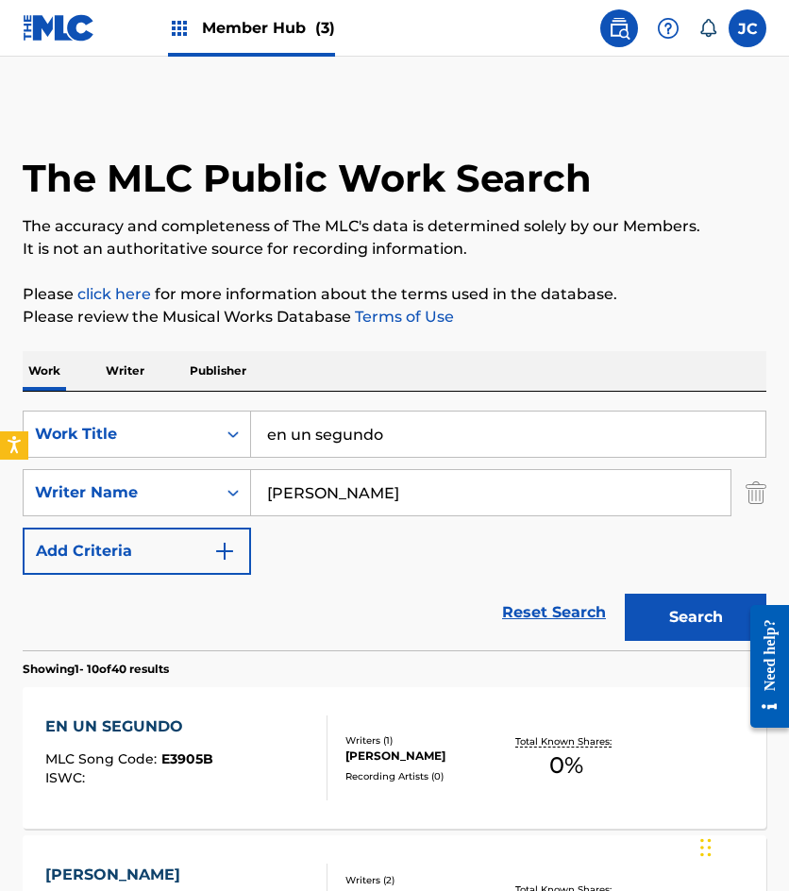
scroll to position [378, 0]
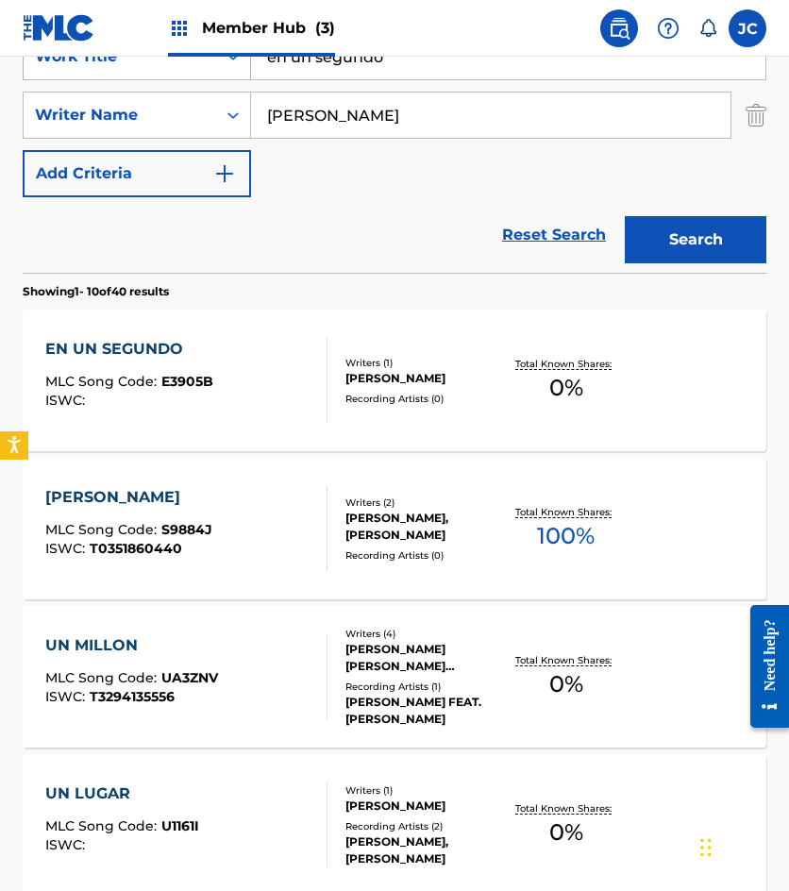
click at [185, 59] on div "SearchWithCriteria49423186-3c00-4a5a-b7b7-b48b9ed4f4ff Work Title en un segundo" at bounding box center [395, 56] width 744 height 47
type input "amor por que has llegado"
click at [625, 216] on button "Search" at bounding box center [696, 239] width 142 height 47
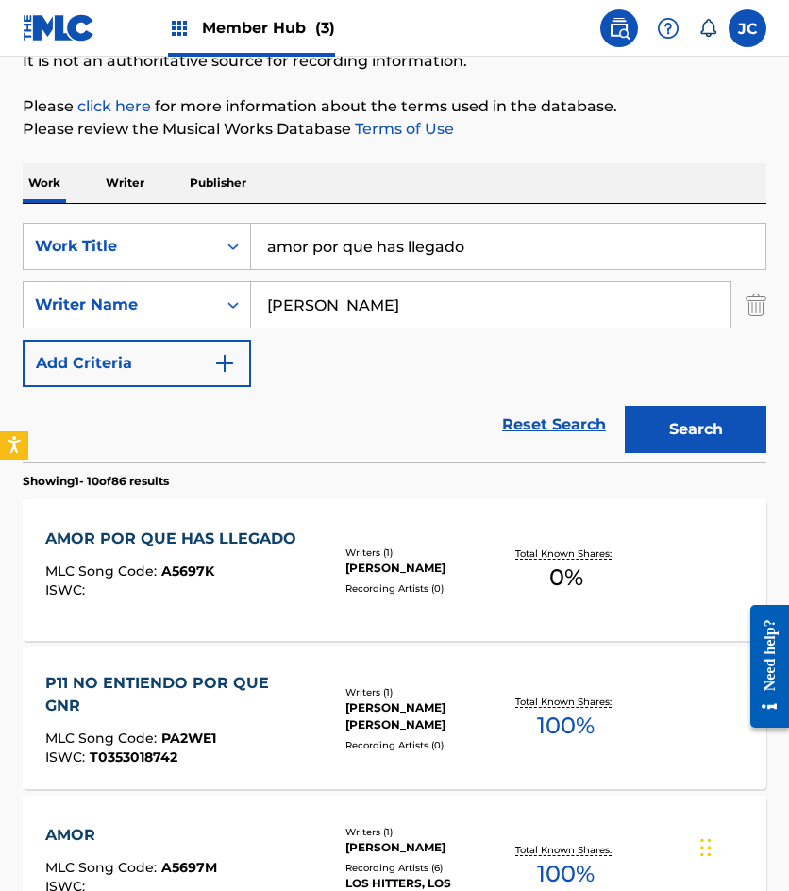
scroll to position [189, 0]
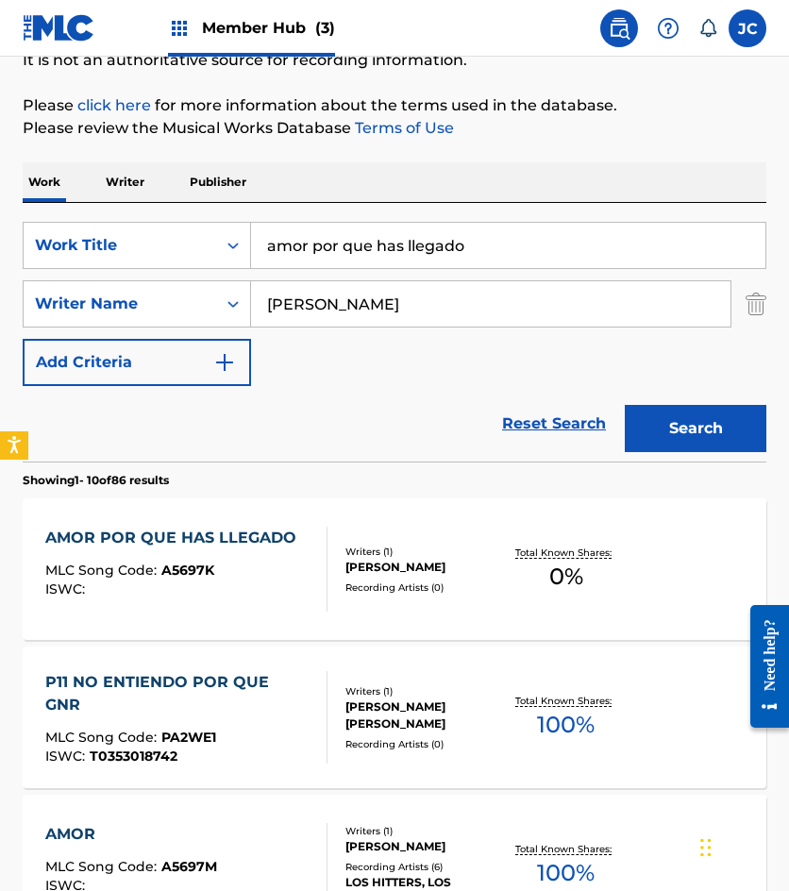
click at [325, 531] on div at bounding box center [319, 569] width 15 height 85
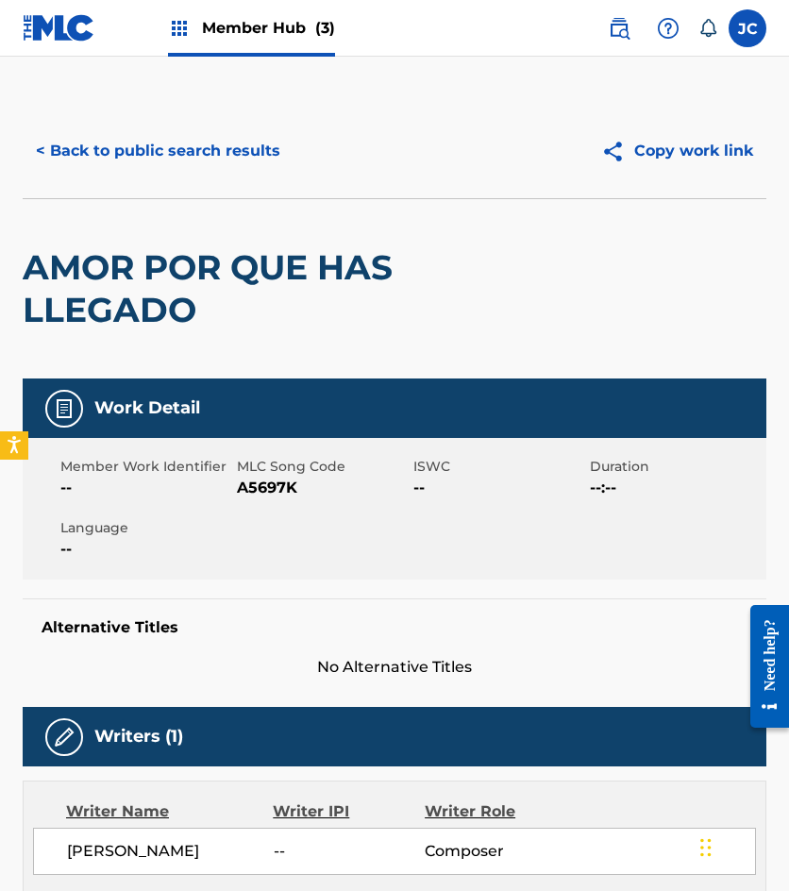
click at [278, 481] on span "A5697K" at bounding box center [323, 488] width 172 height 23
drag, startPoint x: 278, startPoint y: 481, endPoint x: 360, endPoint y: 479, distance: 82.2
click at [278, 480] on span "A5697K" at bounding box center [323, 488] width 172 height 23
click at [192, 166] on button "< Back to public search results" at bounding box center [158, 150] width 271 height 47
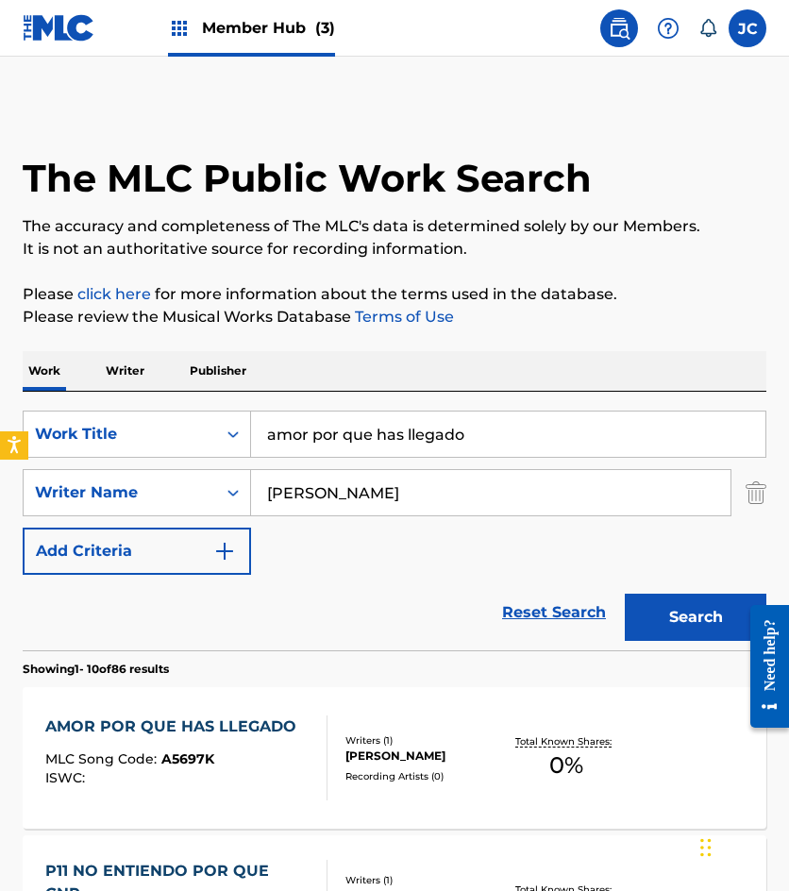
scroll to position [189, 0]
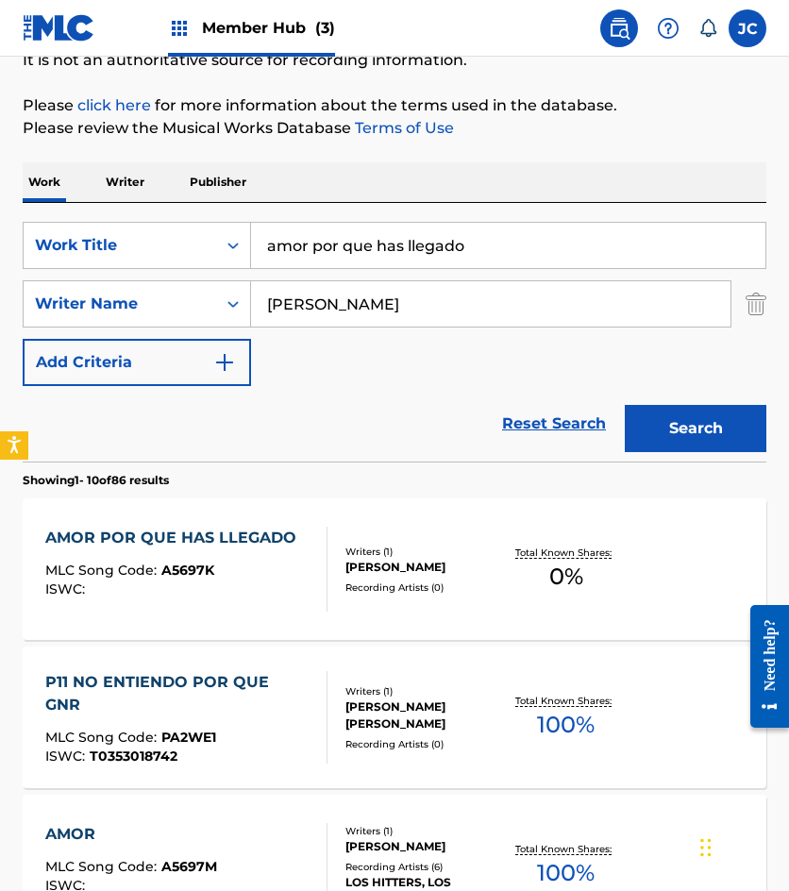
click at [446, 222] on div "amor por que has llegado" at bounding box center [508, 245] width 515 height 47
click at [442, 235] on input "amor por que has llegado" at bounding box center [508, 245] width 514 height 45
click at [441, 235] on input "amor por que has llegado" at bounding box center [508, 245] width 514 height 45
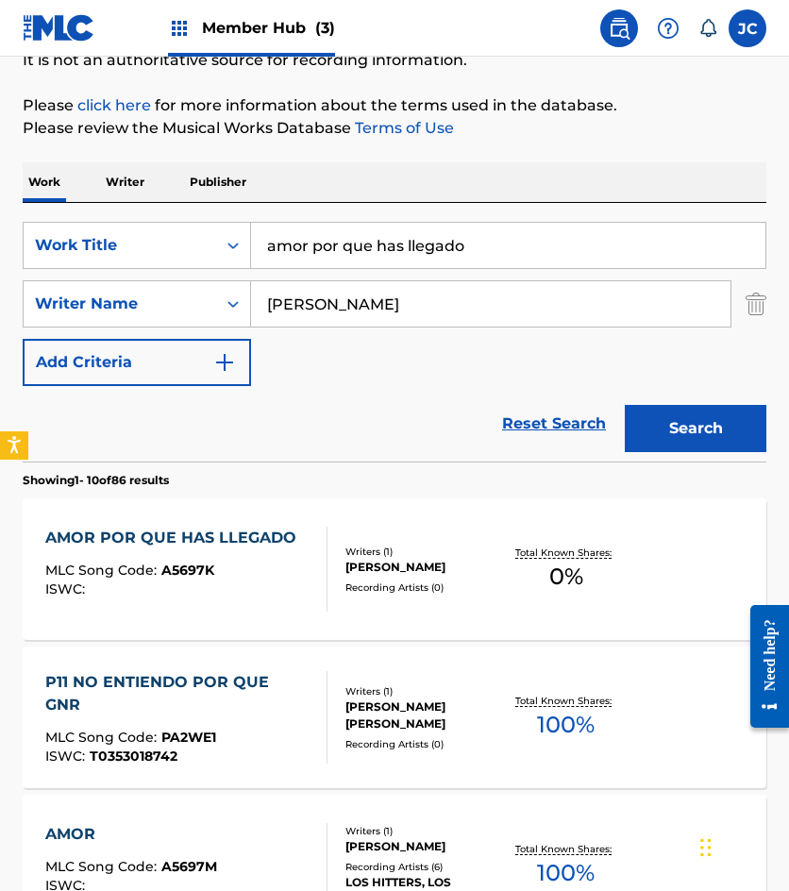
click at [441, 235] on input "amor por que has llegado" at bounding box center [508, 245] width 514 height 45
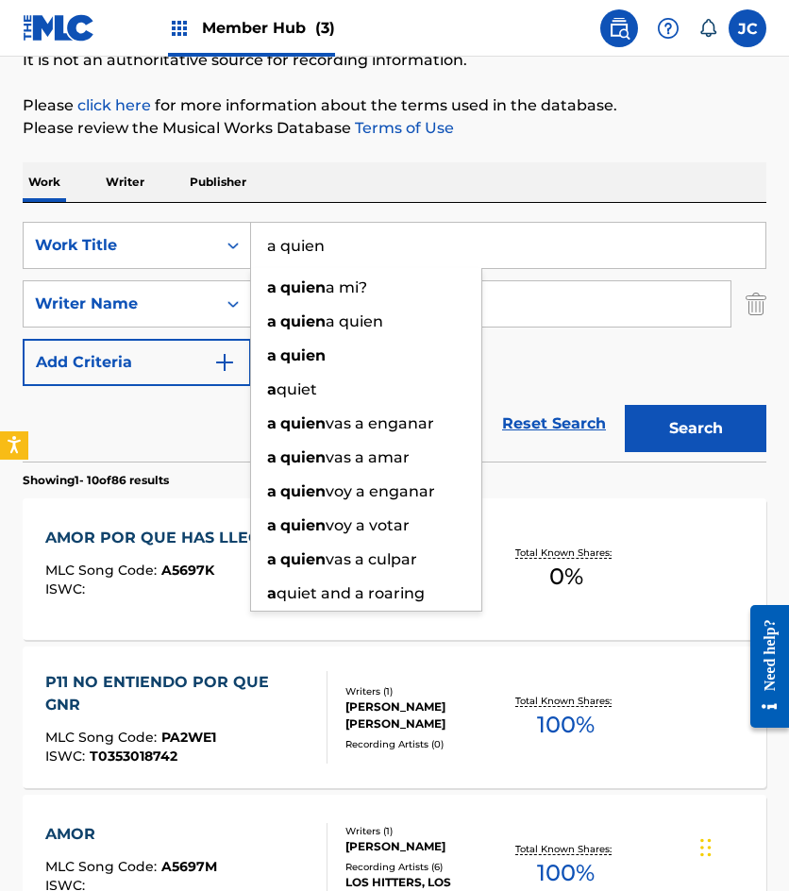
type input "a quien"
click at [625, 405] on button "Search" at bounding box center [696, 428] width 142 height 47
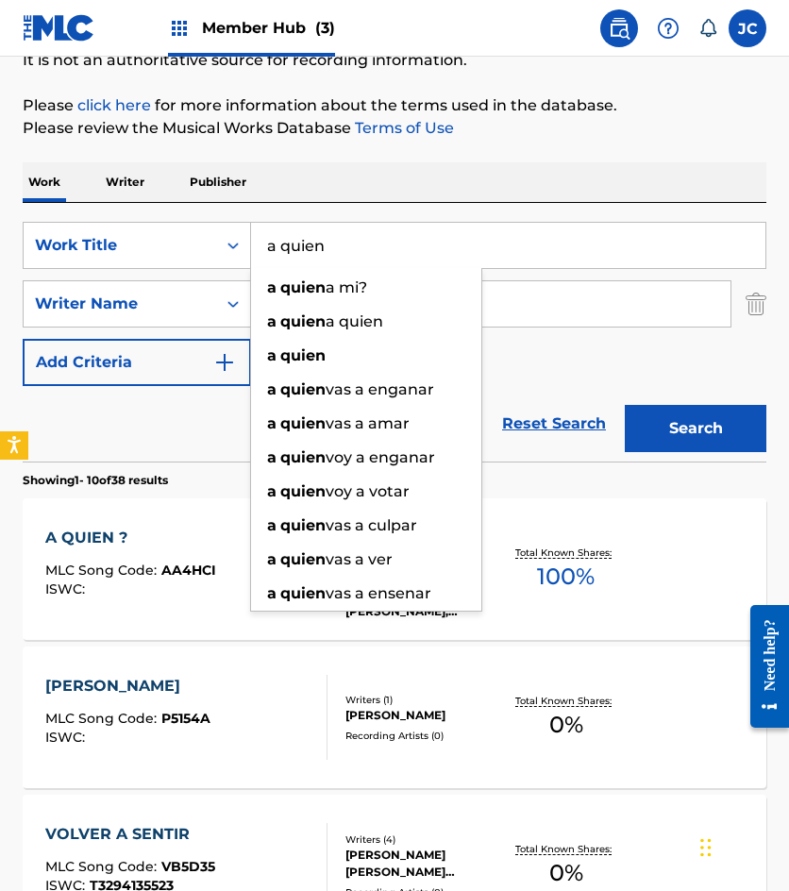
click at [519, 366] on div "SearchWithCriteria49423186-3c00-4a5a-b7b7-b48b9ed4f4ff Work Title a quien a qui…" at bounding box center [395, 304] width 744 height 164
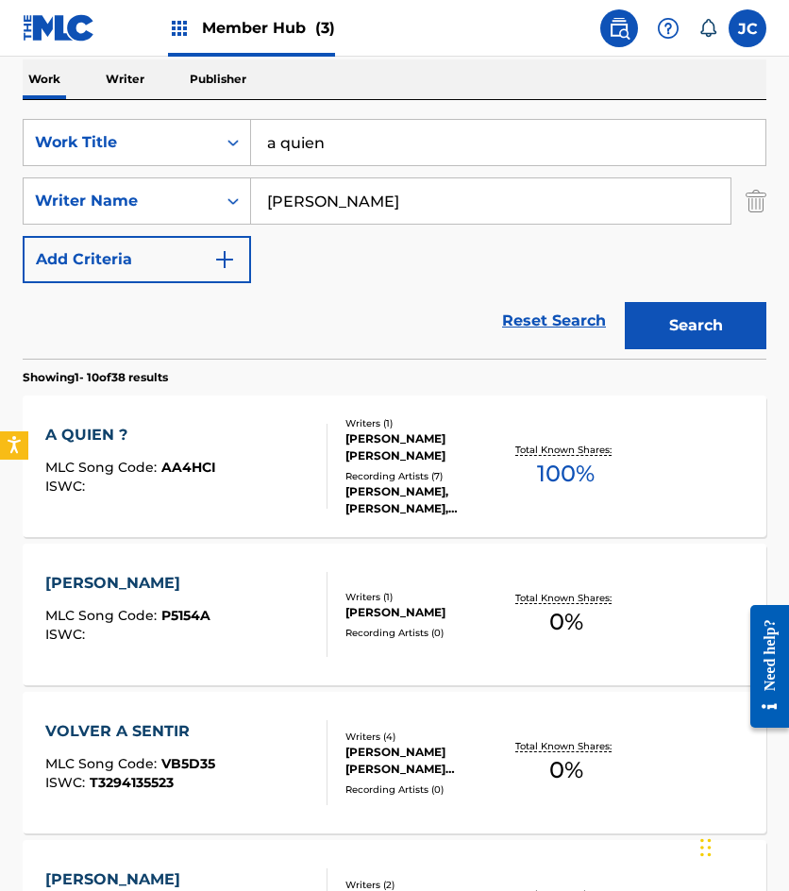
scroll to position [378, 0]
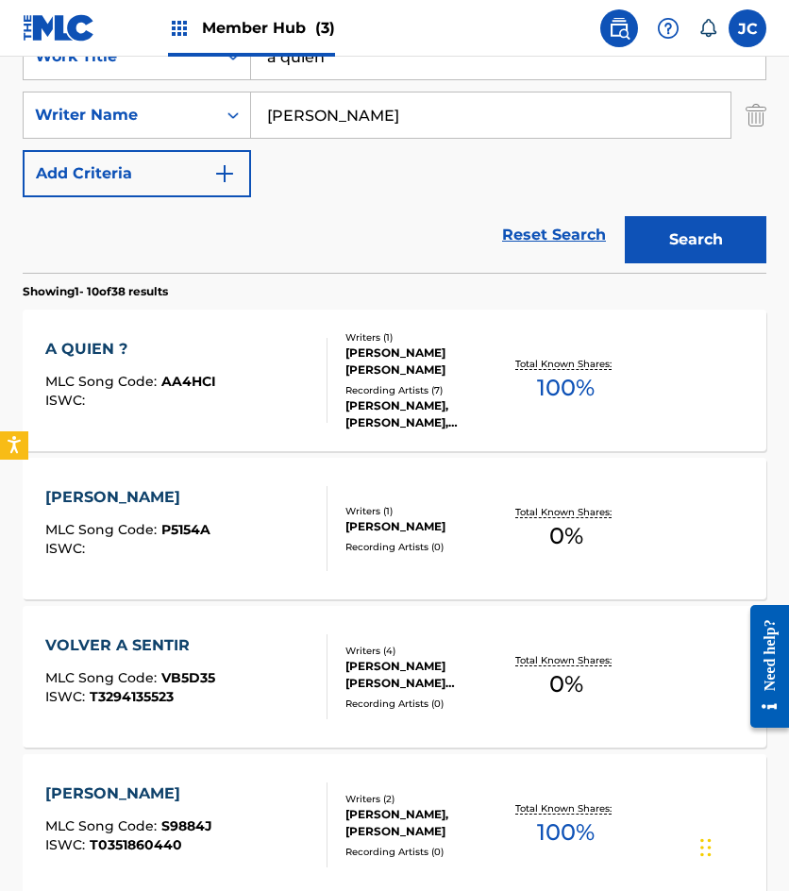
click at [335, 365] on div "Writers ( 1 ) NOVELO COSME ENRIQUE NAVARRO Recording Artists ( 7 ) TONY ESPINOS…" at bounding box center [416, 380] width 177 height 101
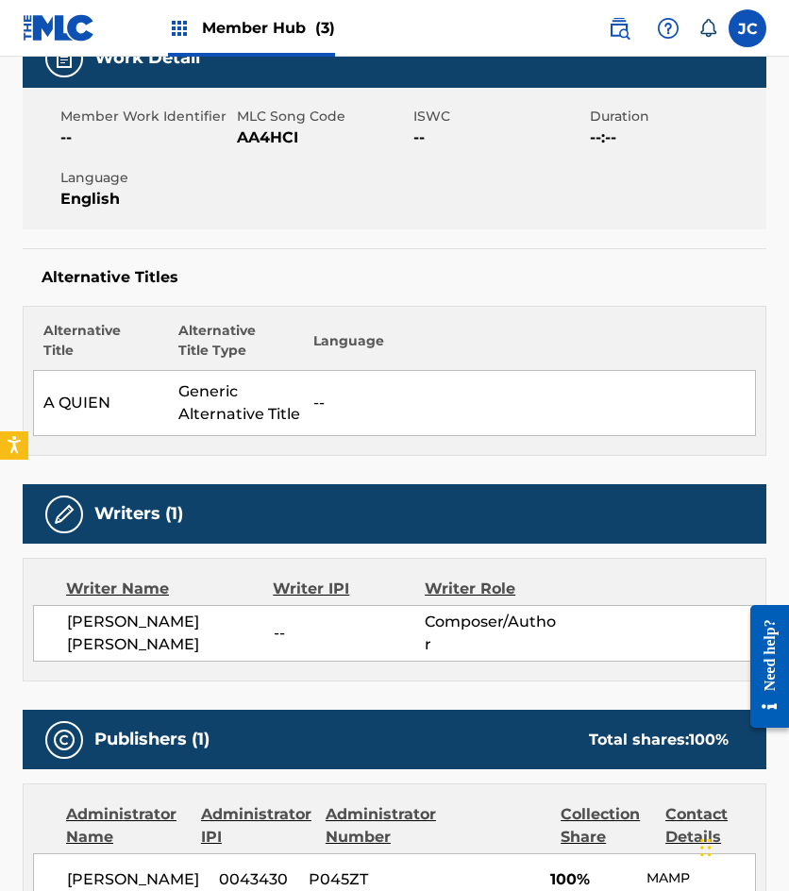
scroll to position [119, 0]
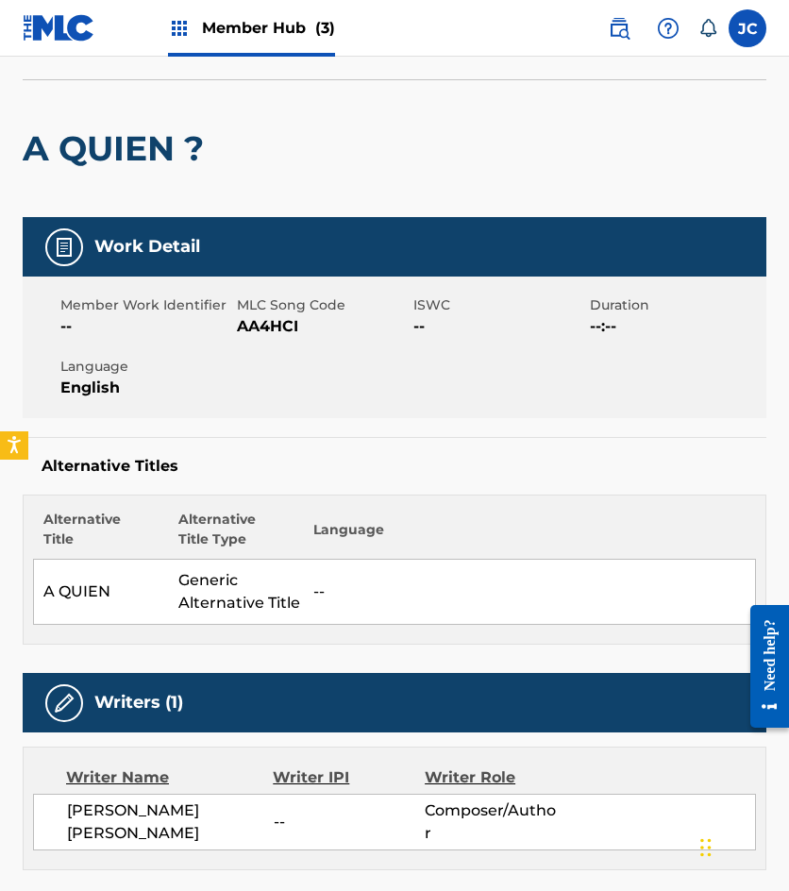
click at [255, 329] on span "AA4HCI" at bounding box center [323, 326] width 172 height 23
click at [195, 181] on div "A QUIEN ?" at bounding box center [118, 148] width 191 height 137
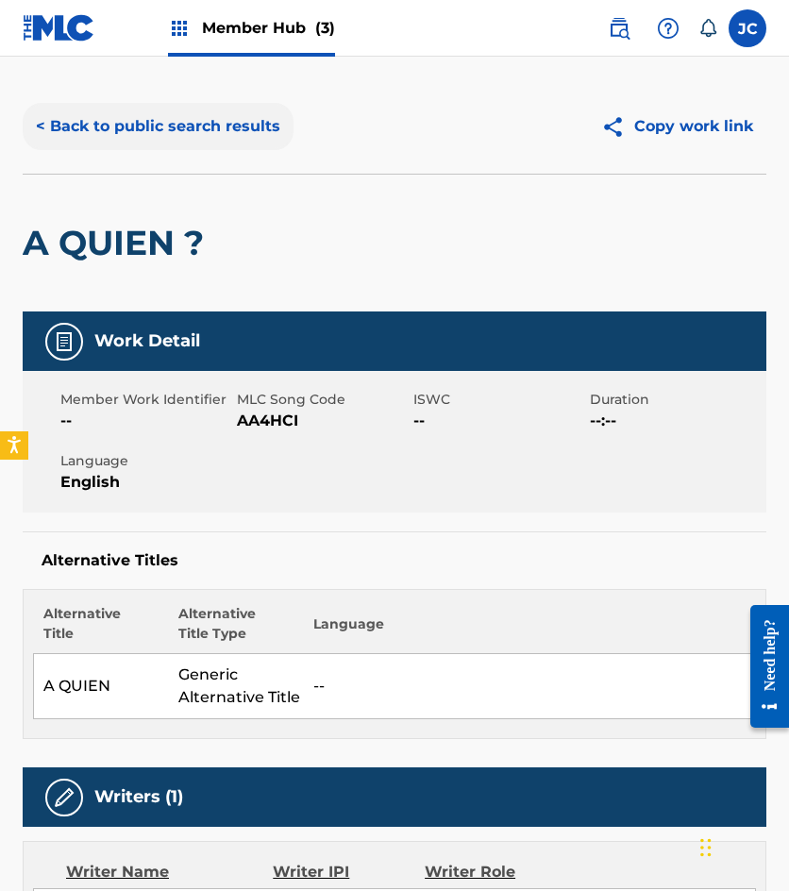
click at [189, 133] on button "< Back to public search results" at bounding box center [158, 126] width 271 height 47
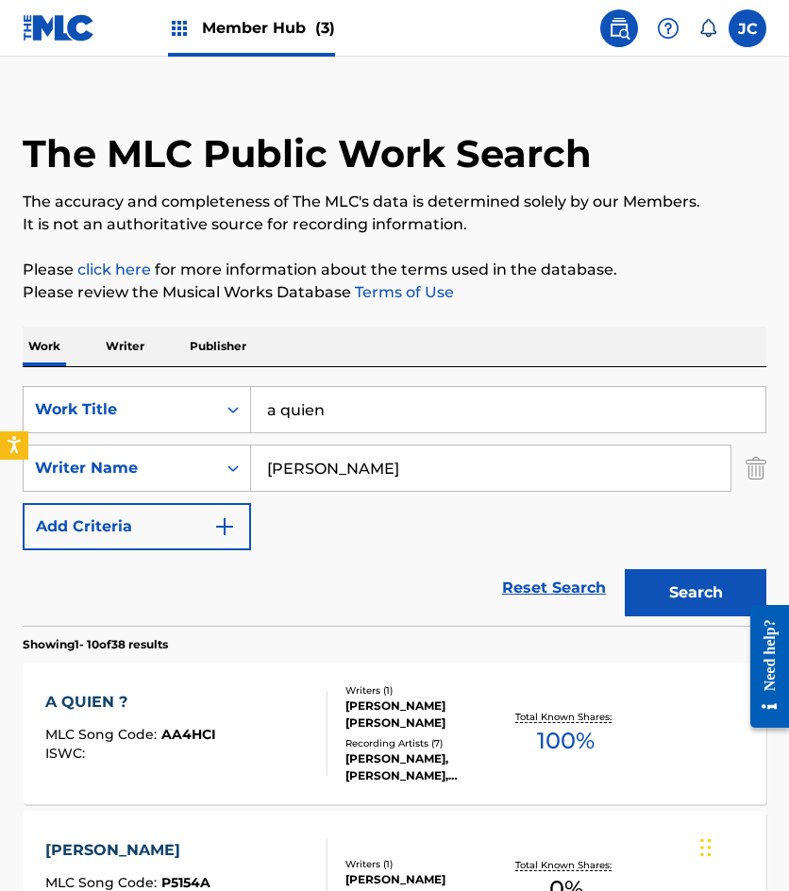
scroll to position [378, 0]
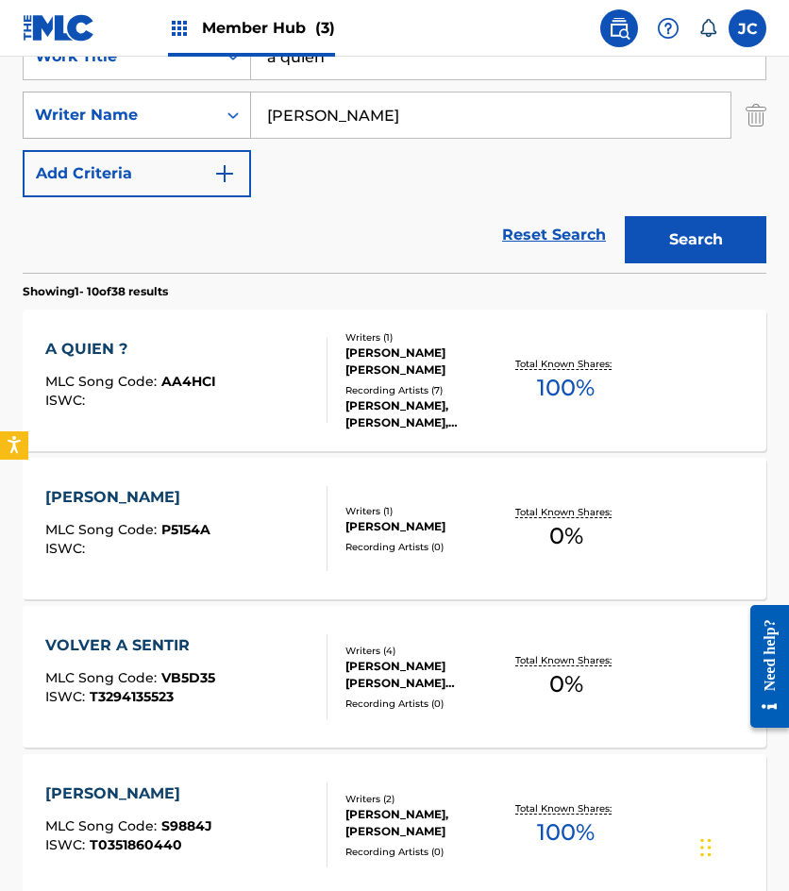
drag, startPoint x: 391, startPoint y: 62, endPoint x: 149, endPoint y: 95, distance: 243.9
click at [150, 95] on div "SearchWithCriteria49423186-3c00-4a5a-b7b7-b48b9ed4f4ff Work Title a quien Searc…" at bounding box center [395, 115] width 744 height 164
type input "somos pecadores"
click at [625, 216] on button "Search" at bounding box center [696, 239] width 142 height 47
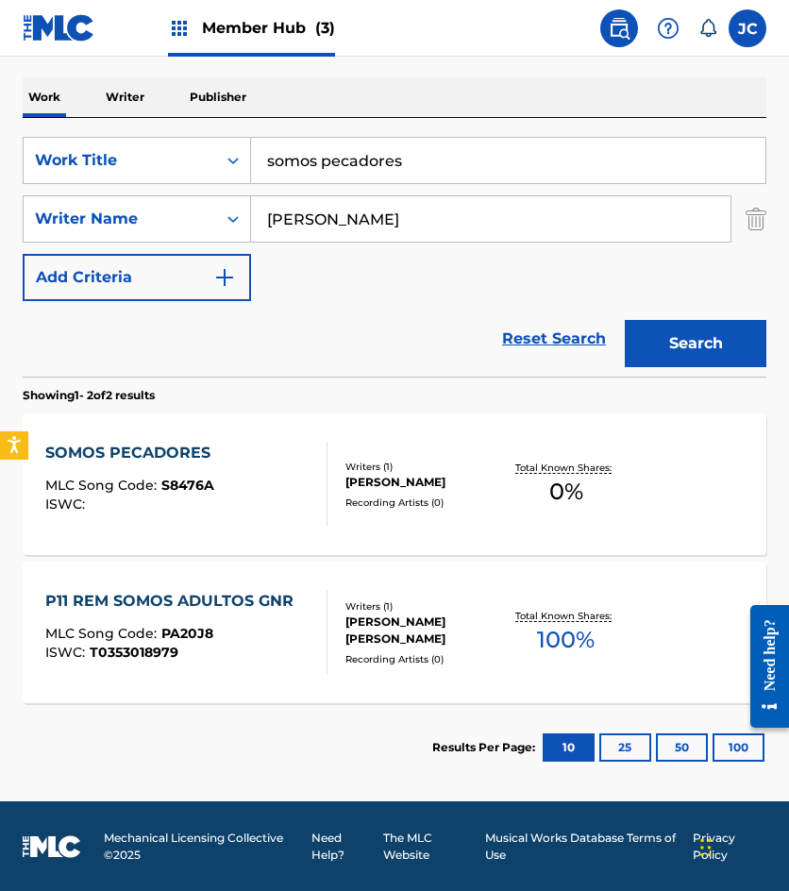
scroll to position [275, 0]
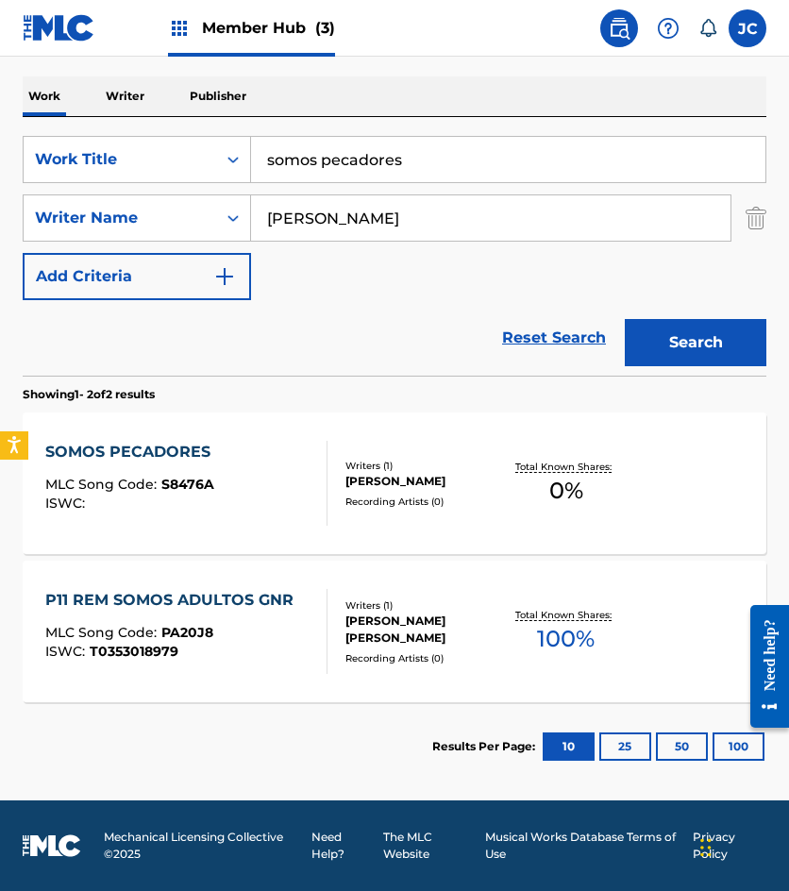
click at [439, 459] on div "Writers ( 1 )" at bounding box center [424, 466] width 159 height 14
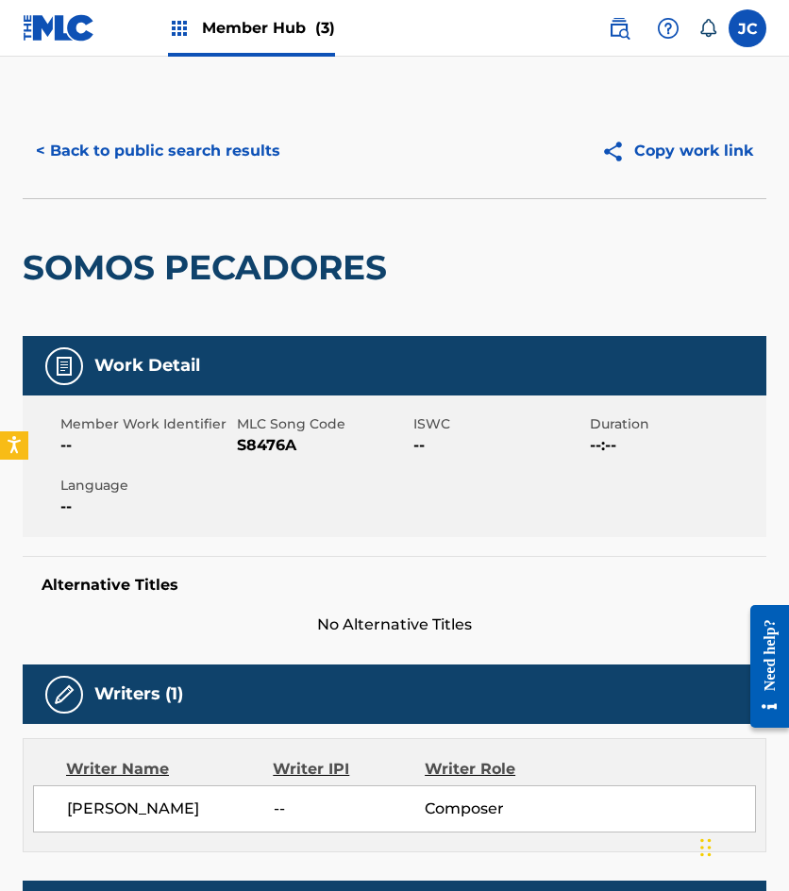
click at [264, 428] on span "MLC Song Code" at bounding box center [323, 424] width 172 height 20
click at [271, 450] on span "S8476A" at bounding box center [323, 445] width 172 height 23
drag, startPoint x: 129, startPoint y: 161, endPoint x: 252, endPoint y: 7, distance: 197.5
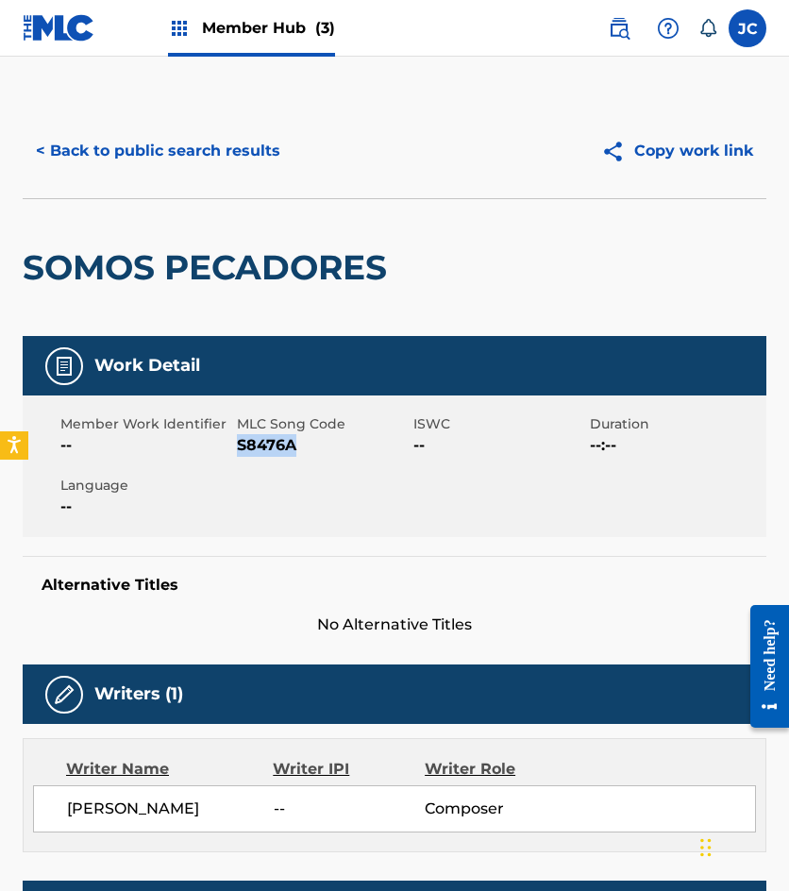
click at [129, 161] on button "< Back to public search results" at bounding box center [158, 150] width 271 height 47
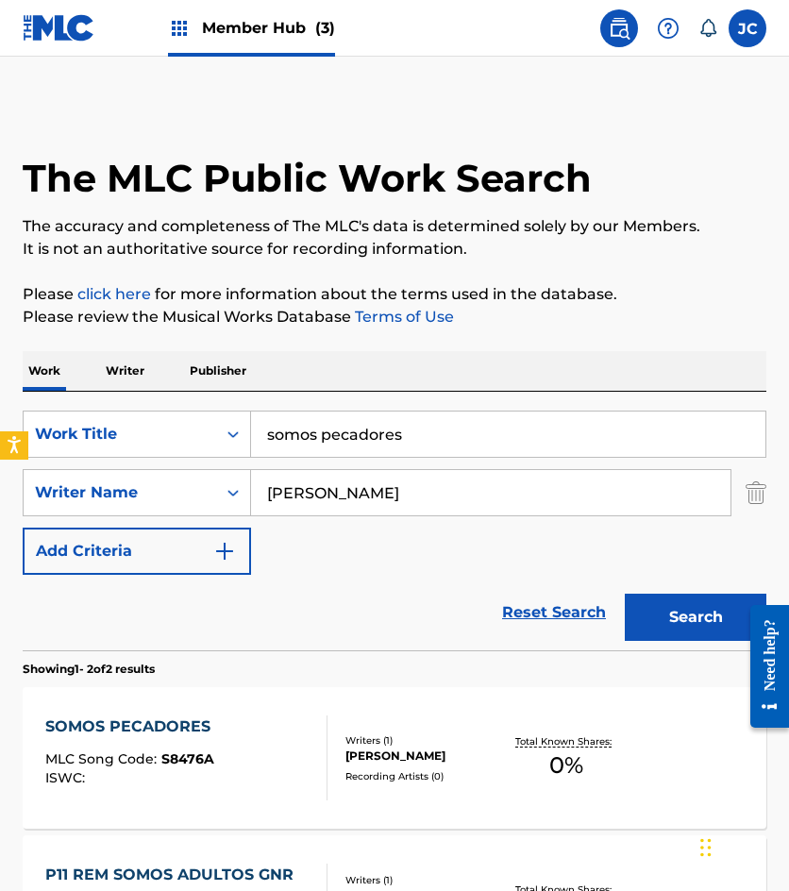
scroll to position [167, 0]
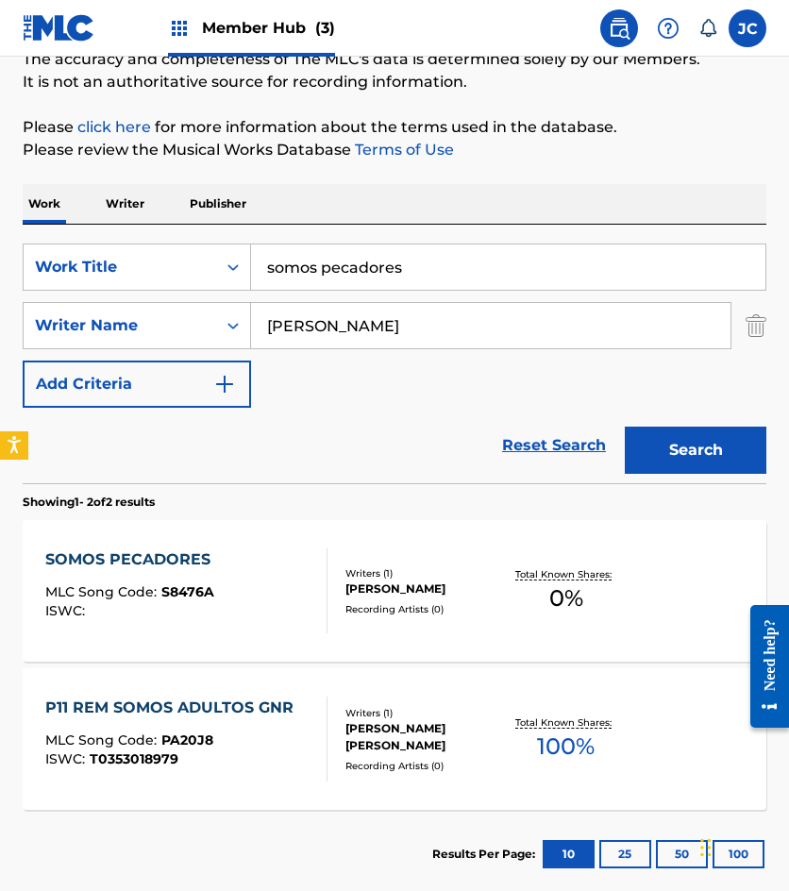
click at [254, 312] on div "SearchWithCriteria49423186-3c00-4a5a-b7b7-b48b9ed4f4ff Work Title somos pecador…" at bounding box center [395, 326] width 744 height 164
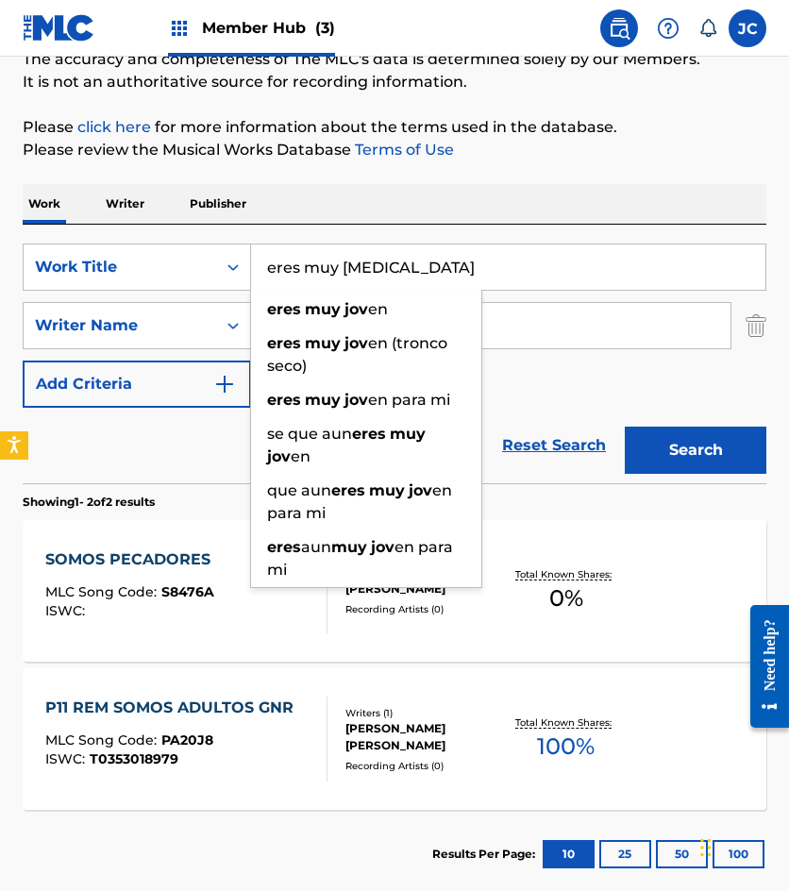
type input "eres muy joven"
click at [625, 427] on button "Search" at bounding box center [696, 450] width 142 height 47
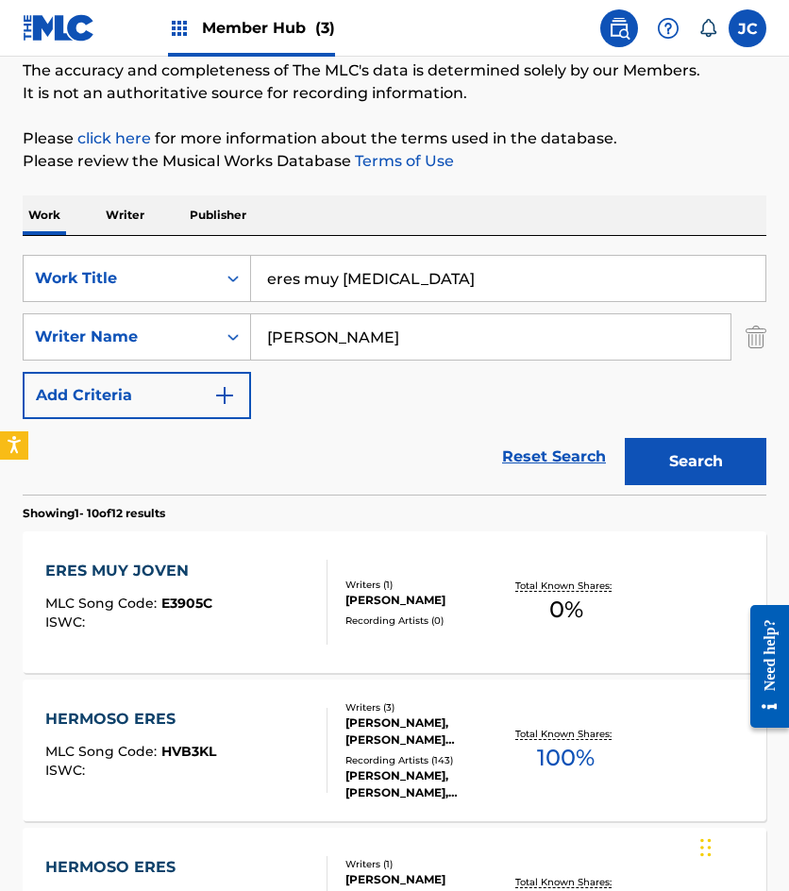
scroll to position [189, 0]
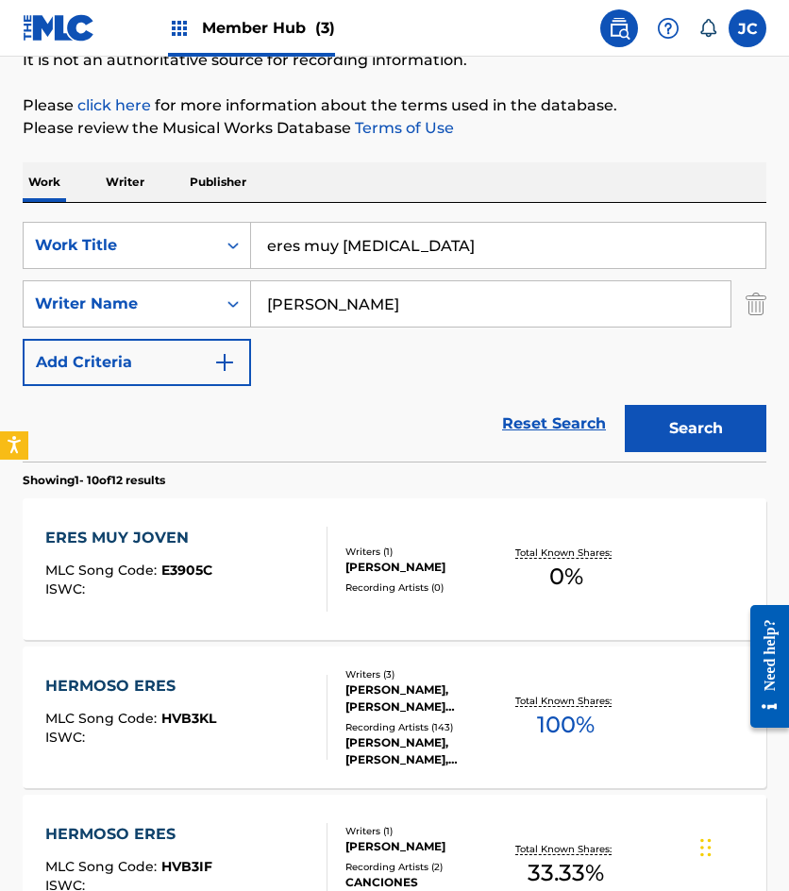
click at [192, 574] on span "E3905C" at bounding box center [186, 570] width 51 height 17
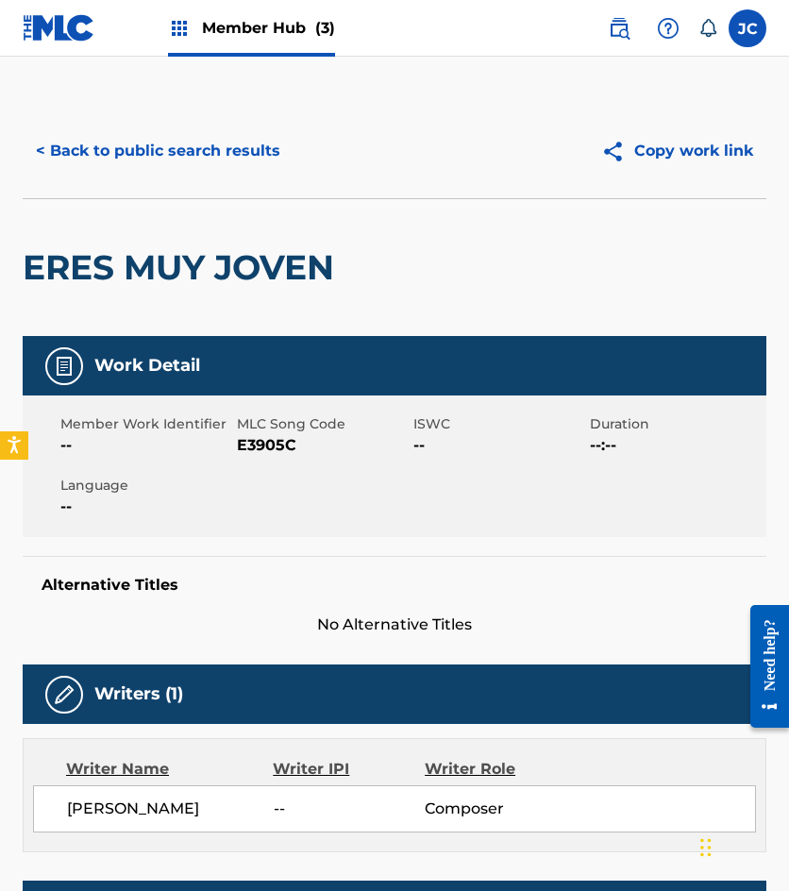
click at [261, 447] on span "E3905C" at bounding box center [323, 445] width 172 height 23
drag, startPoint x: 247, startPoint y: 156, endPoint x: 273, endPoint y: 13, distance: 144.8
click at [247, 156] on button "< Back to public search results" at bounding box center [158, 150] width 271 height 47
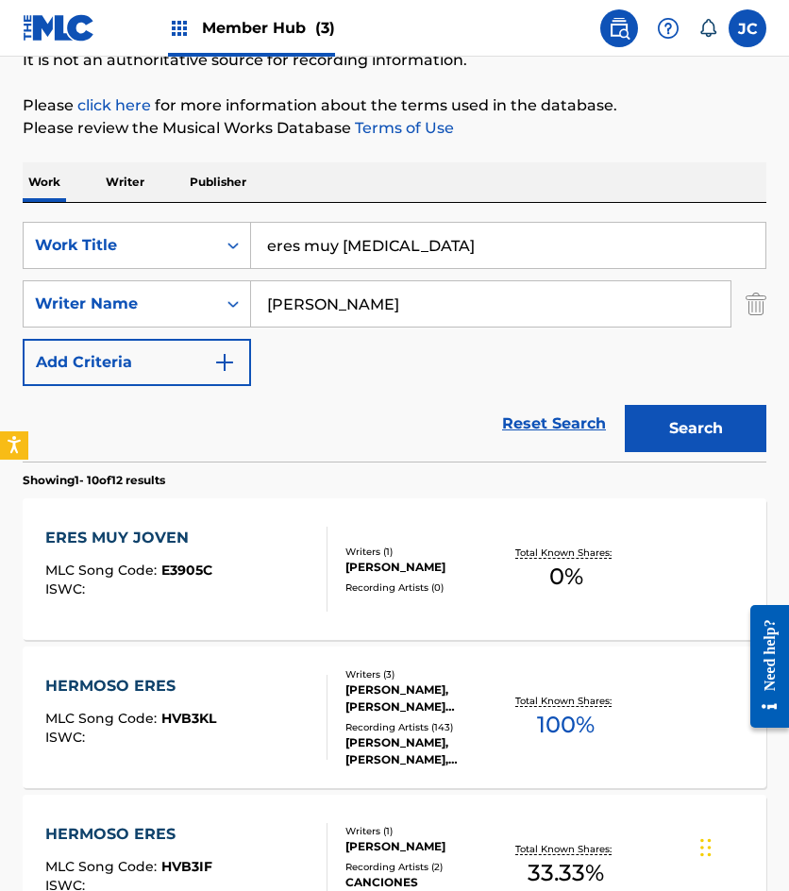
drag, startPoint x: 430, startPoint y: 243, endPoint x: 304, endPoint y: 221, distance: 127.4
click at [160, 252] on div "SearchWithCriteria49423186-3c00-4a5a-b7b7-b48b9ed4f4ff Work Title eres muy joven" at bounding box center [395, 245] width 744 height 47
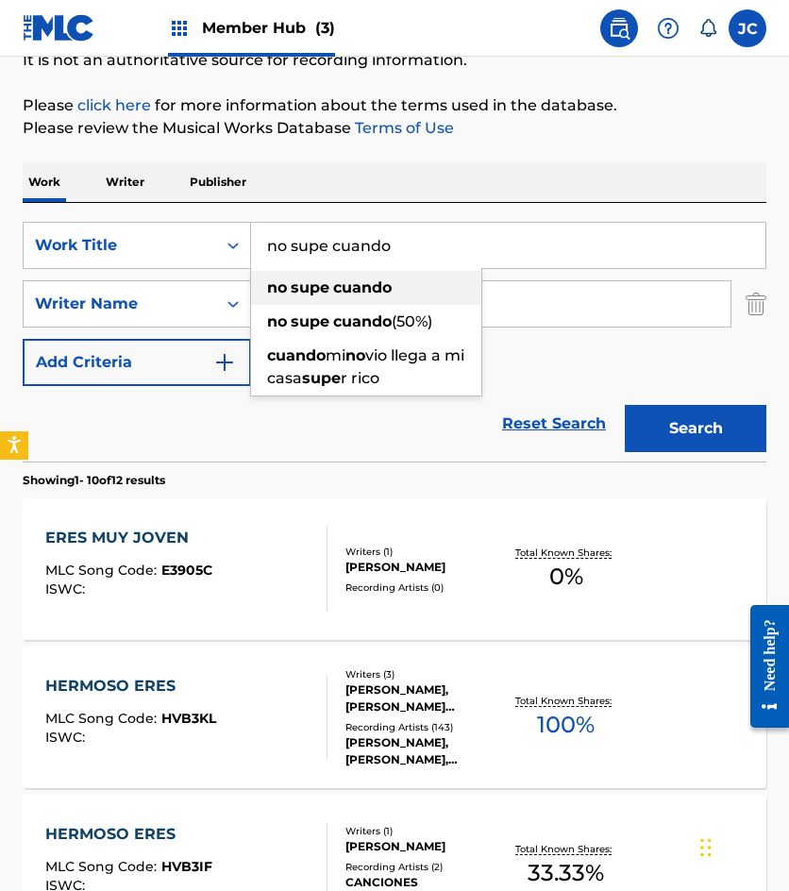
type input "no supe cuando"
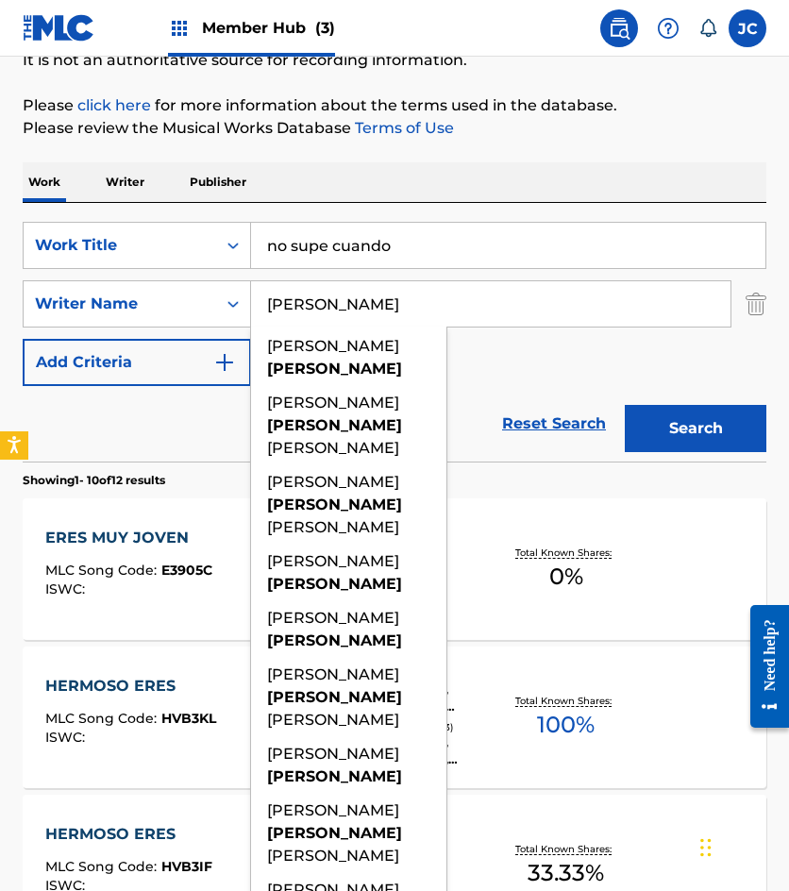
click at [625, 405] on button "Search" at bounding box center [696, 428] width 142 height 47
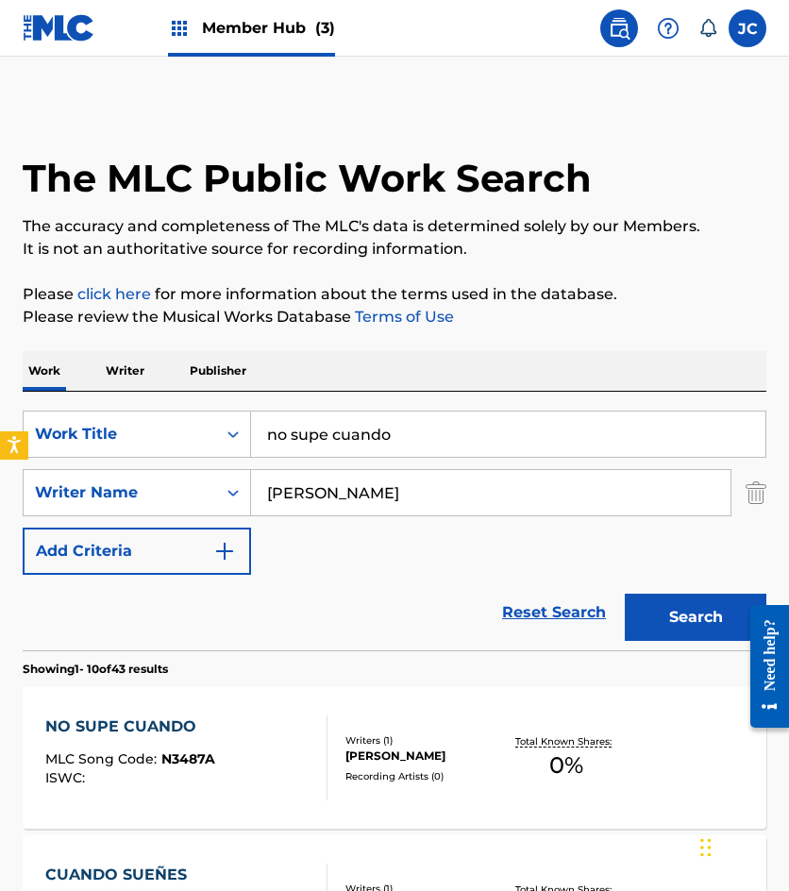
click at [463, 560] on div "SearchWithCriteria49423186-3c00-4a5a-b7b7-b48b9ed4f4ff Work Title no supe cuand…" at bounding box center [395, 493] width 744 height 164
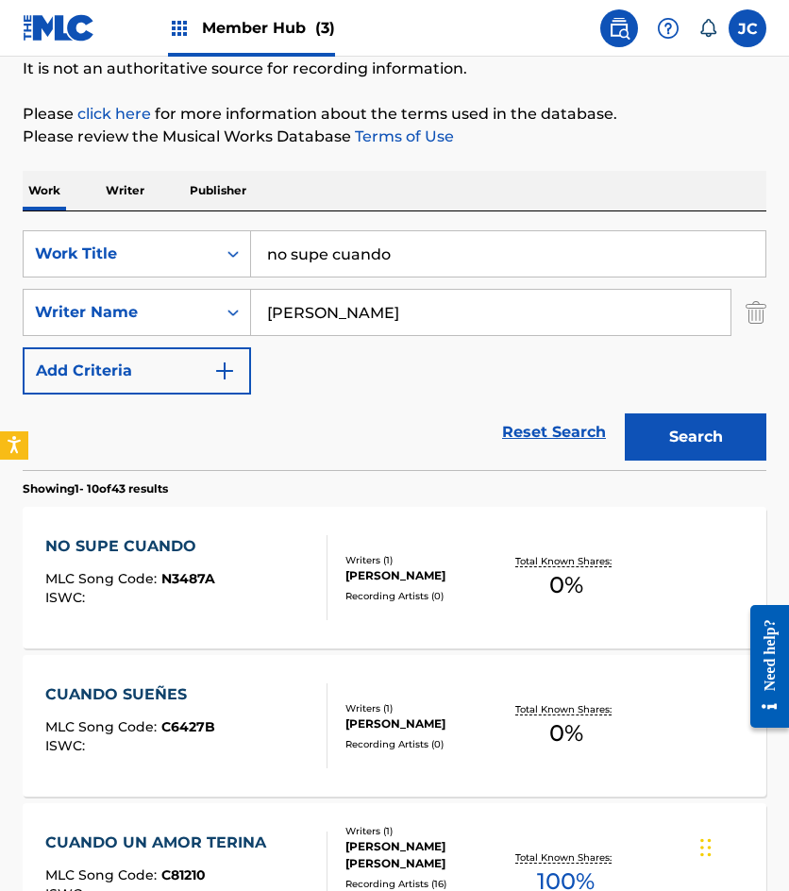
scroll to position [189, 0]
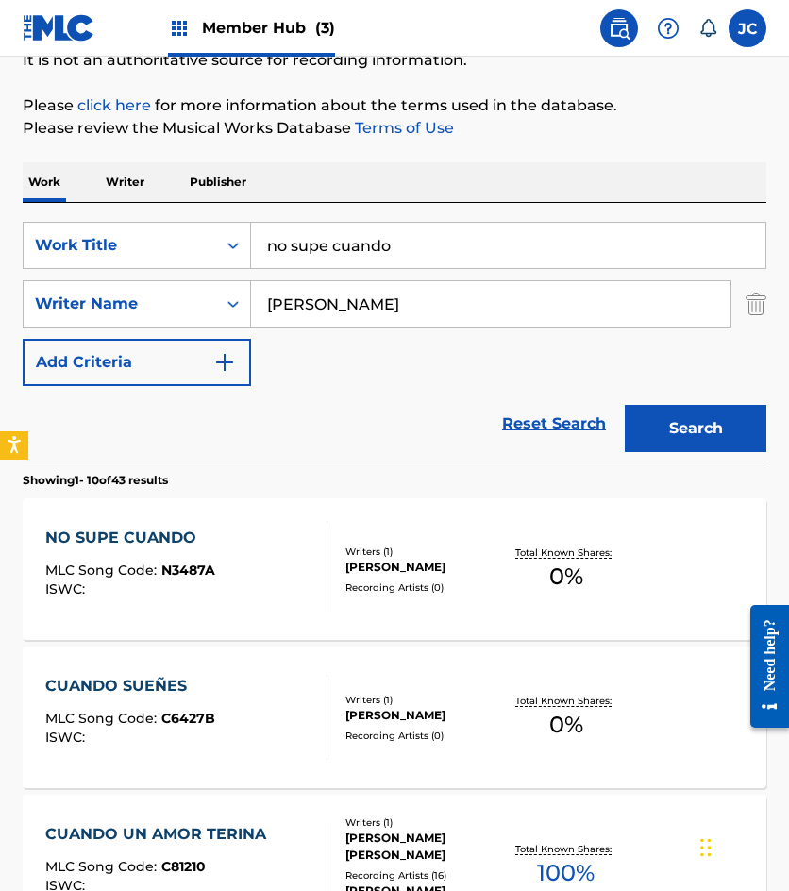
click at [347, 545] on div "Writers ( 1 )" at bounding box center [424, 552] width 159 height 14
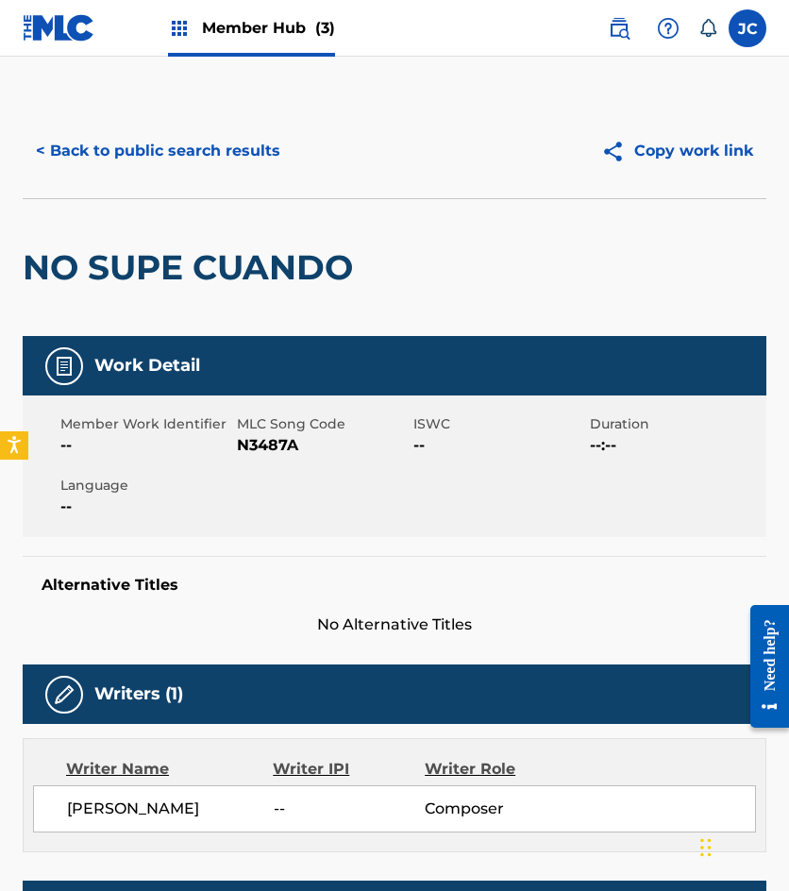
click at [285, 446] on span "N3487A" at bounding box center [323, 445] width 172 height 23
drag, startPoint x: 116, startPoint y: 179, endPoint x: 149, endPoint y: 160, distance: 38.1
click at [116, 179] on div "< Back to public search results Copy work link" at bounding box center [395, 151] width 744 height 94
click at [158, 146] on button "< Back to public search results" at bounding box center [158, 150] width 271 height 47
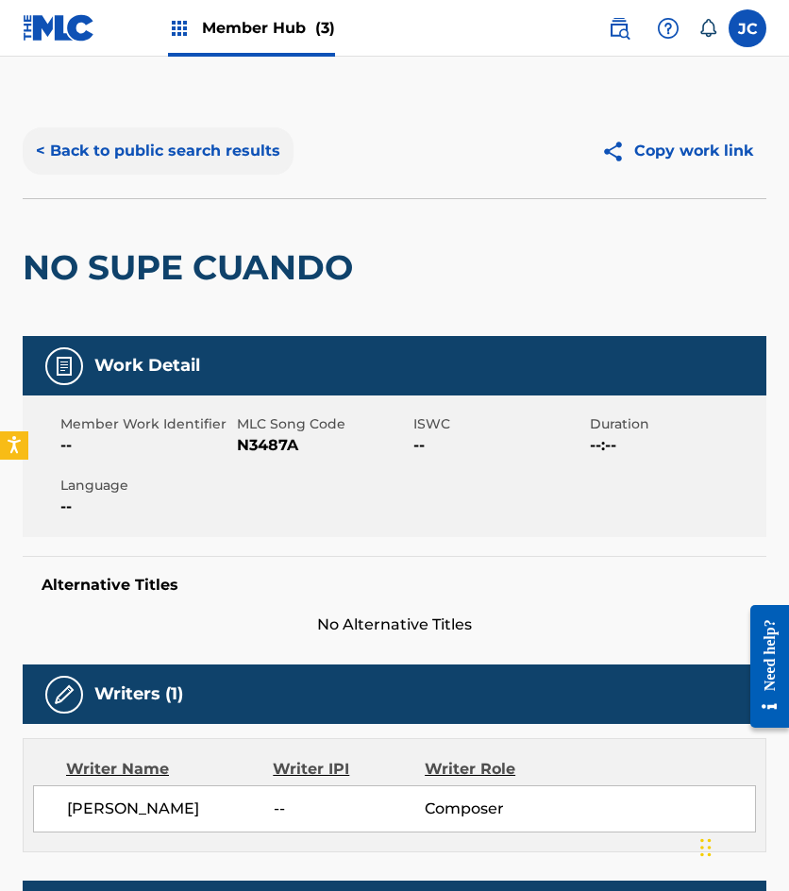
scroll to position [189, 0]
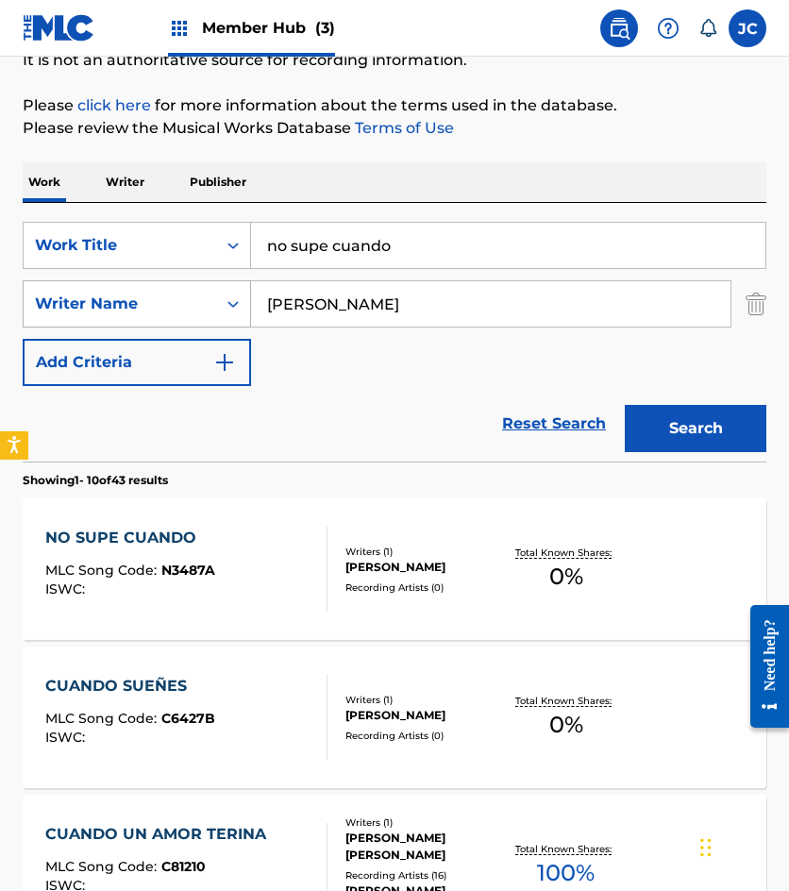
drag, startPoint x: 446, startPoint y: 249, endPoint x: 143, endPoint y: 281, distance: 303.8
click at [150, 280] on div "SearchWithCriteria49423186-3c00-4a5a-b7b7-b48b9ed4f4ff Work Title no supe cuand…" at bounding box center [395, 304] width 744 height 164
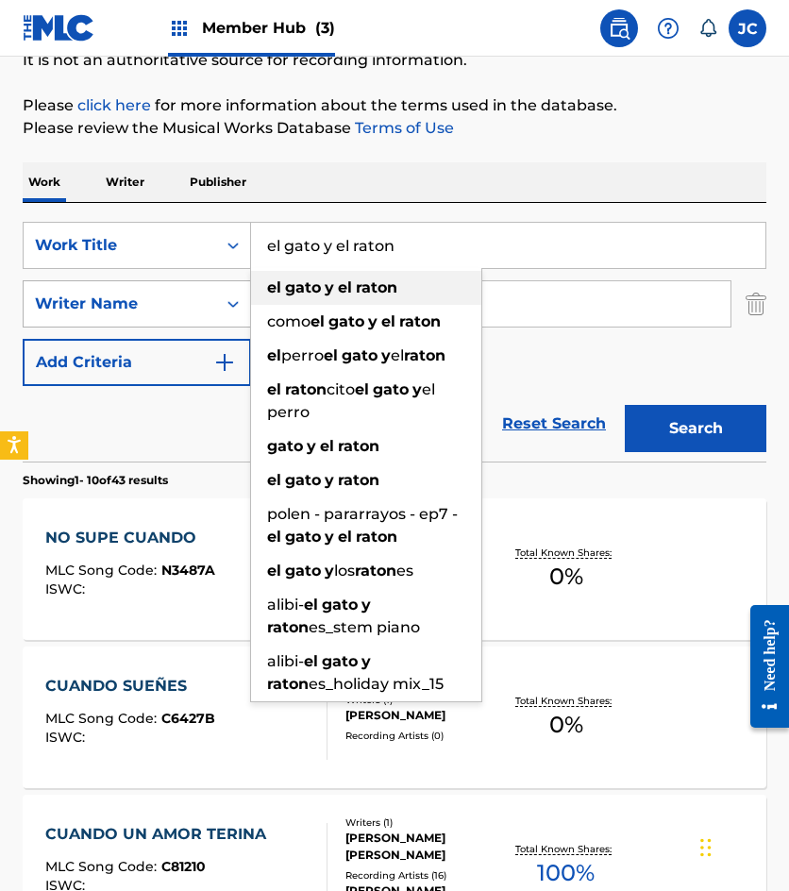
type input "el gato y el raton"
click at [625, 405] on button "Search" at bounding box center [696, 428] width 142 height 47
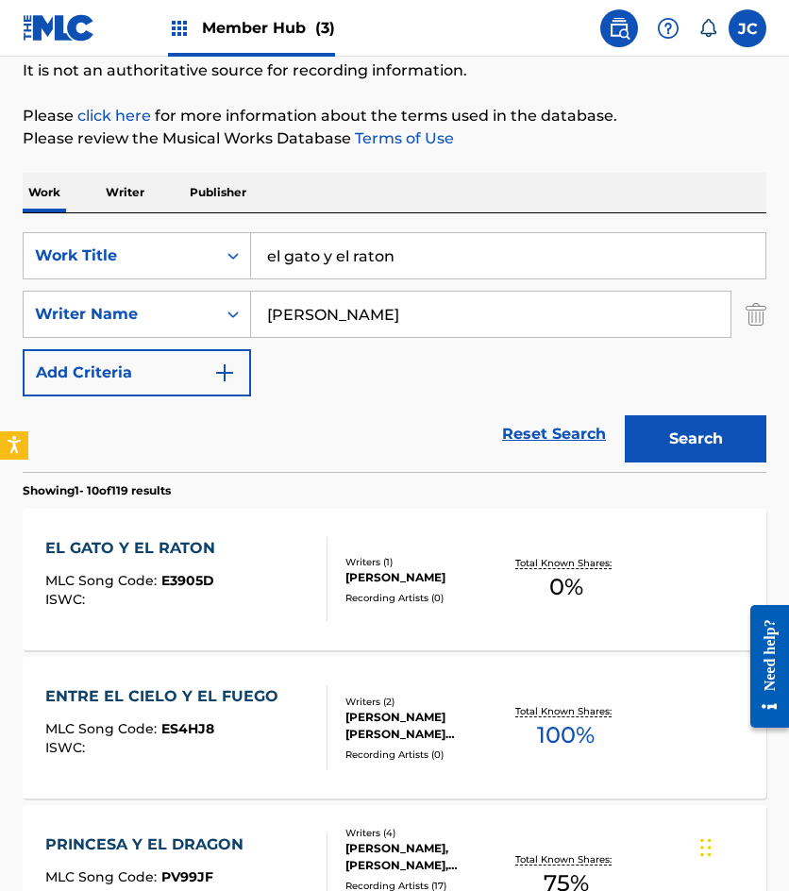
scroll to position [378, 0]
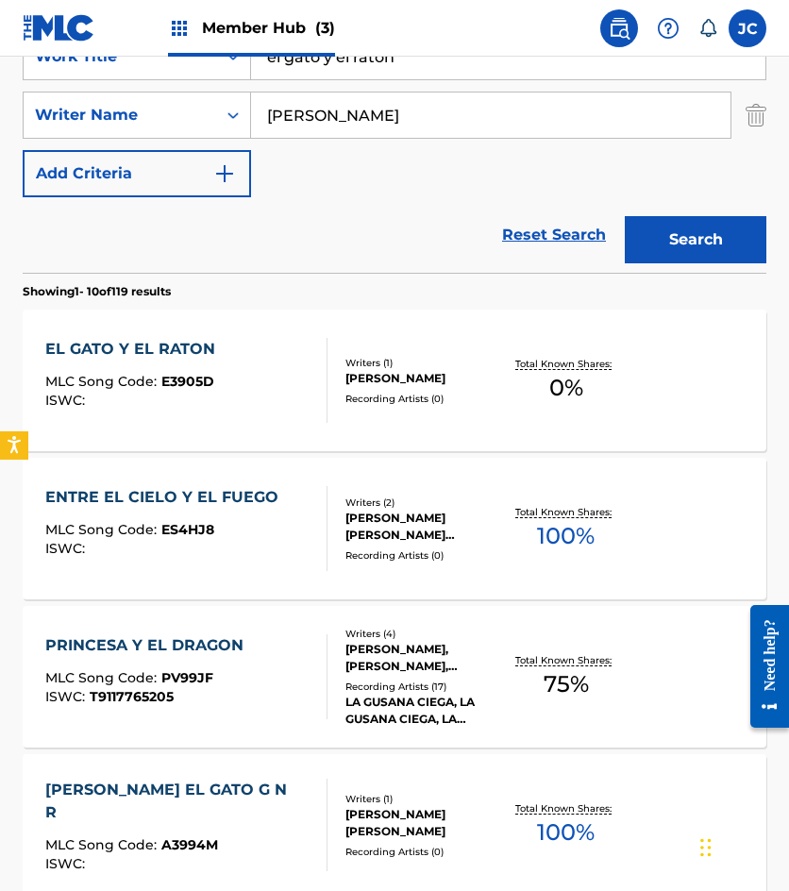
click at [294, 396] on div "EL GATO Y EL RATON MLC Song Code : E3905D ISWC :" at bounding box center [186, 380] width 282 height 85
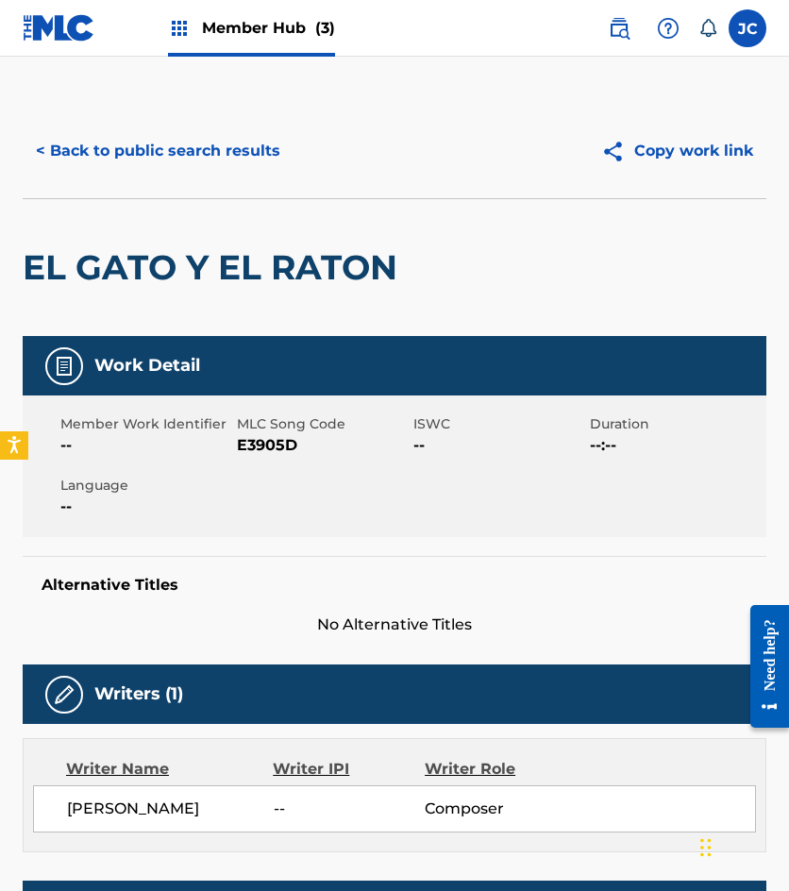
click at [244, 439] on span "E3905D" at bounding box center [323, 445] width 172 height 23
drag, startPoint x: 774, startPoint y: 499, endPoint x: 784, endPoint y: 493, distance: 12.3
click at [778, 497] on div "< Back to public search results Copy work link EL GATO Y EL RATON Work Detail M…" at bounding box center [394, 626] width 789 height 1045
click at [149, 143] on button "< Back to public search results" at bounding box center [158, 150] width 271 height 47
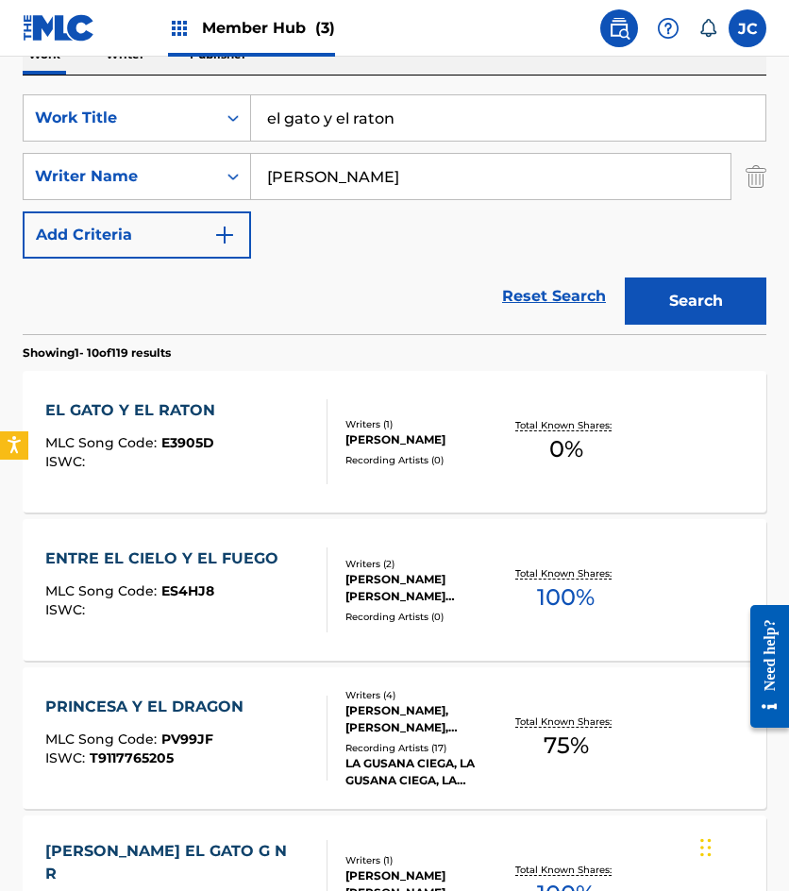
scroll to position [283, 0]
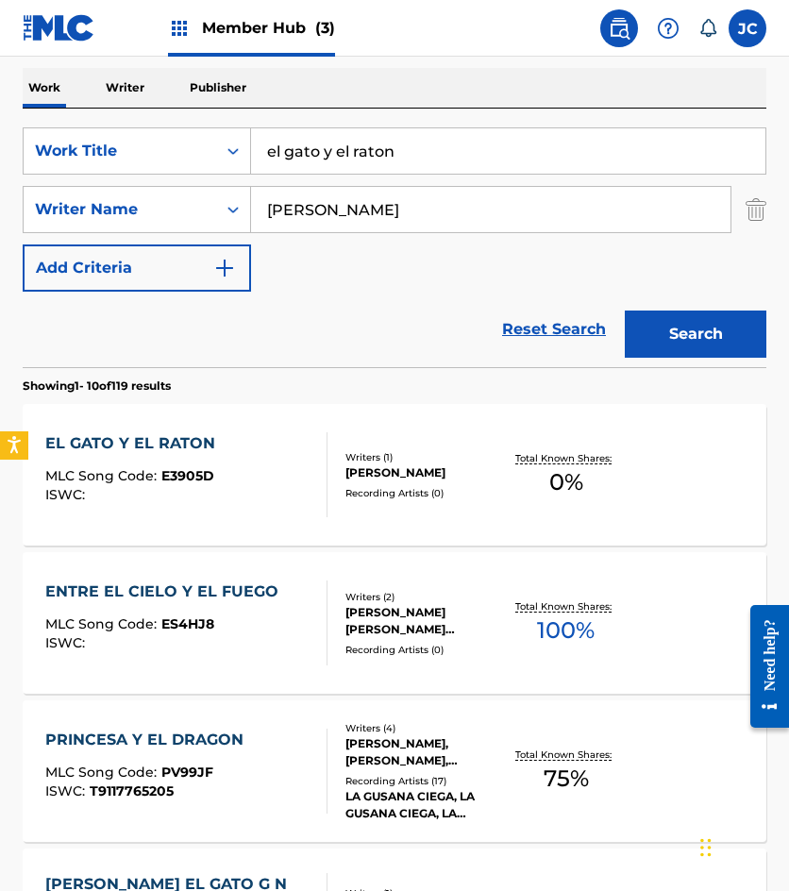
drag, startPoint x: 318, startPoint y: 176, endPoint x: 261, endPoint y: 176, distance: 57.6
click at [279, 180] on div "SearchWithCriteria49423186-3c00-4a5a-b7b7-b48b9ed4f4ff Work Title el gato y el …" at bounding box center [395, 209] width 744 height 164
type input "e"
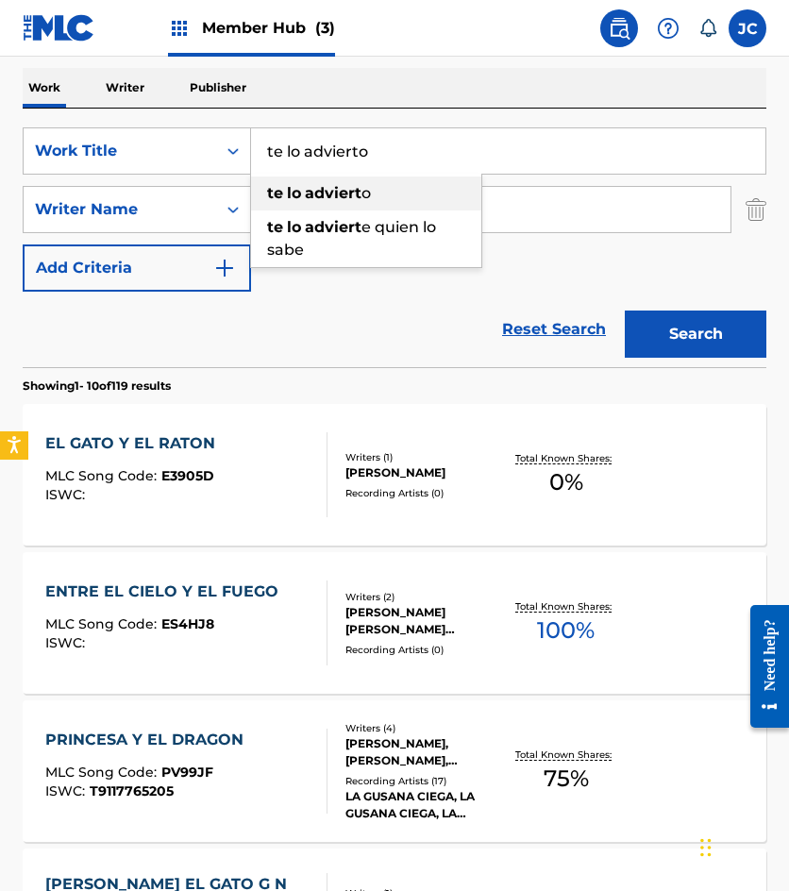
type input "te lo advierto"
click at [625, 311] on button "Search" at bounding box center [696, 334] width 142 height 47
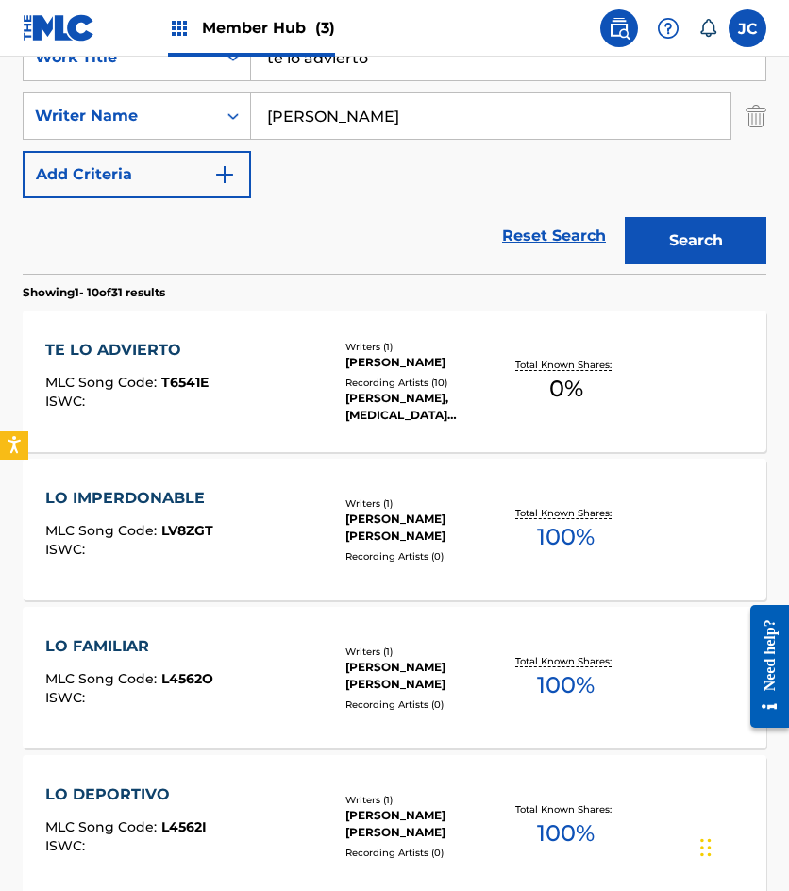
scroll to position [378, 0]
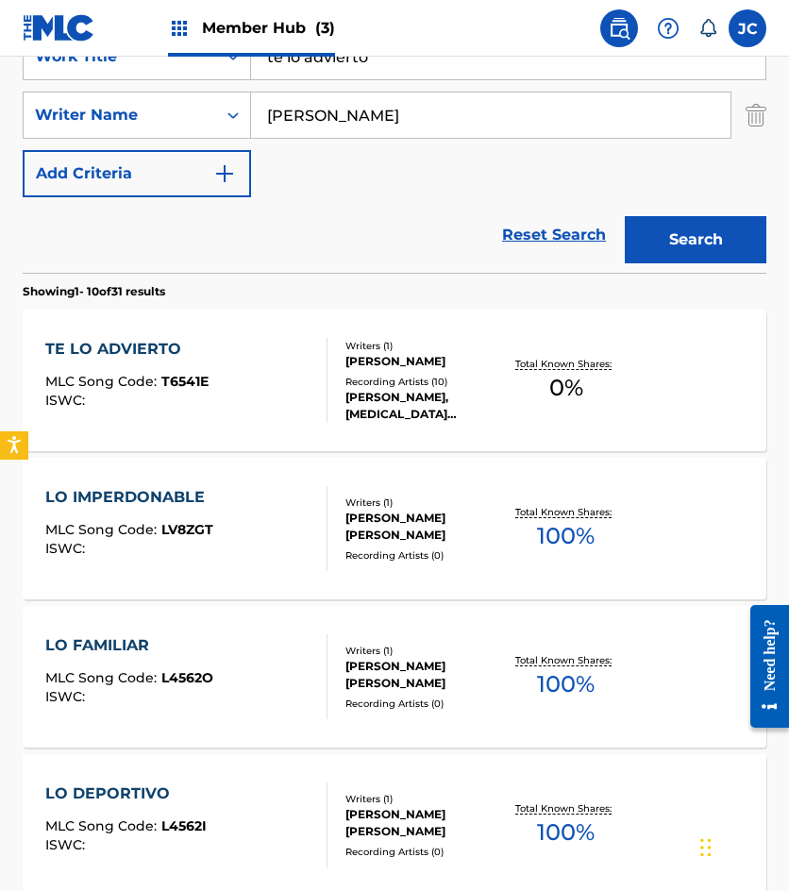
click at [216, 368] on div "TE LO ADVIERTO MLC Song Code : T6541E ISWC :" at bounding box center [186, 380] width 282 height 85
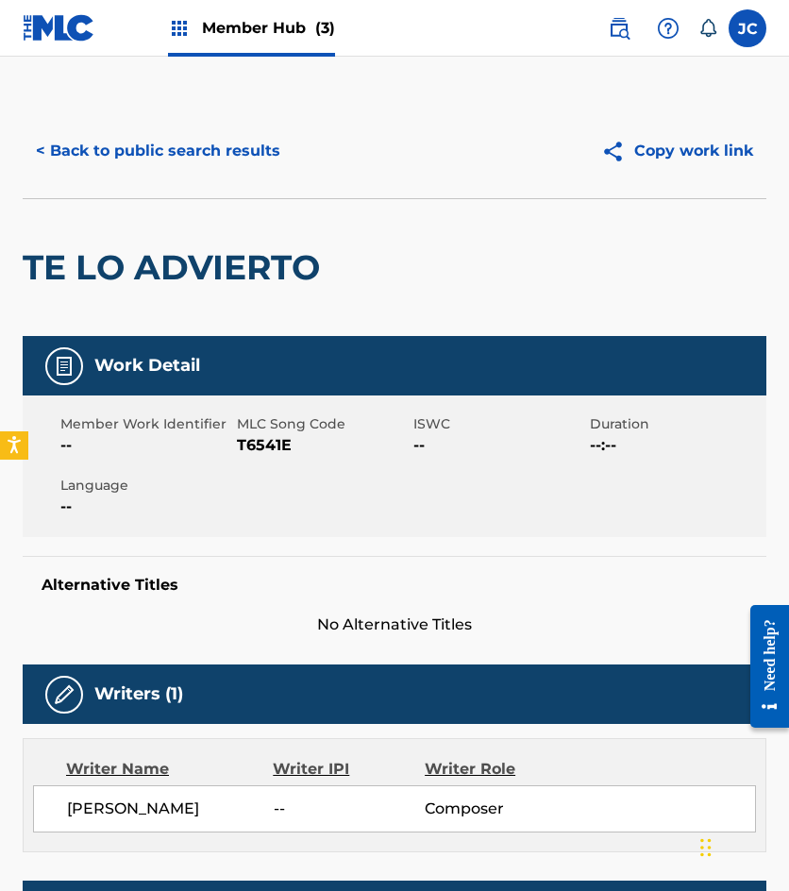
click at [244, 446] on span "T6541E" at bounding box center [323, 445] width 172 height 23
drag, startPoint x: 230, startPoint y: 229, endPoint x: 220, endPoint y: 181, distance: 49.2
click at [230, 229] on div "TE LO ADVIERTO" at bounding box center [176, 267] width 307 height 137
click at [219, 155] on button "< Back to public search results" at bounding box center [158, 150] width 271 height 47
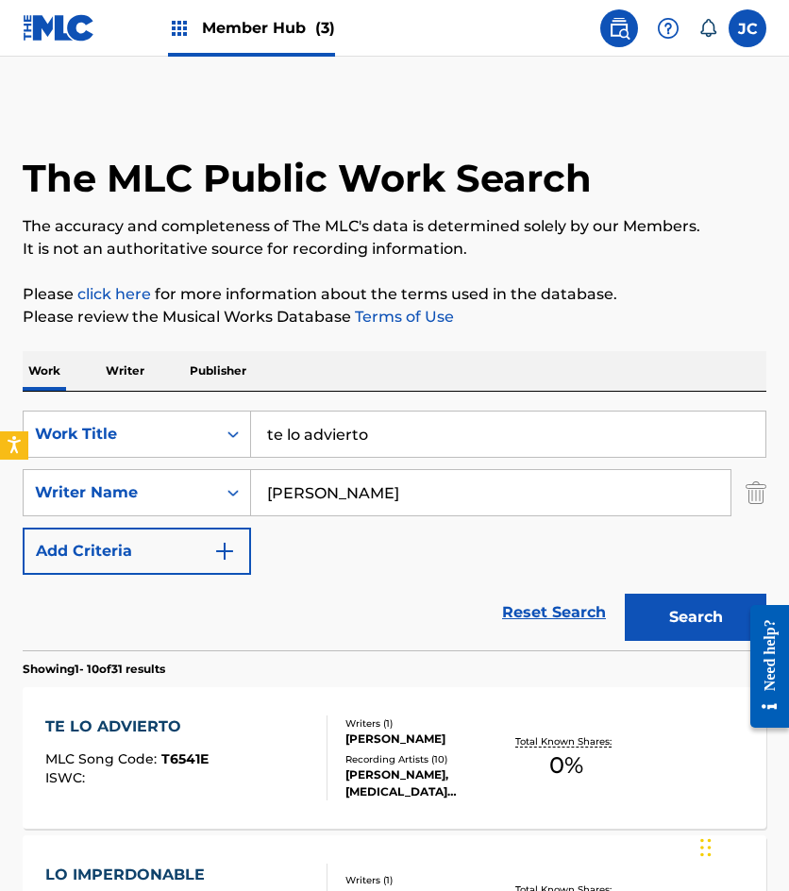
scroll to position [378, 0]
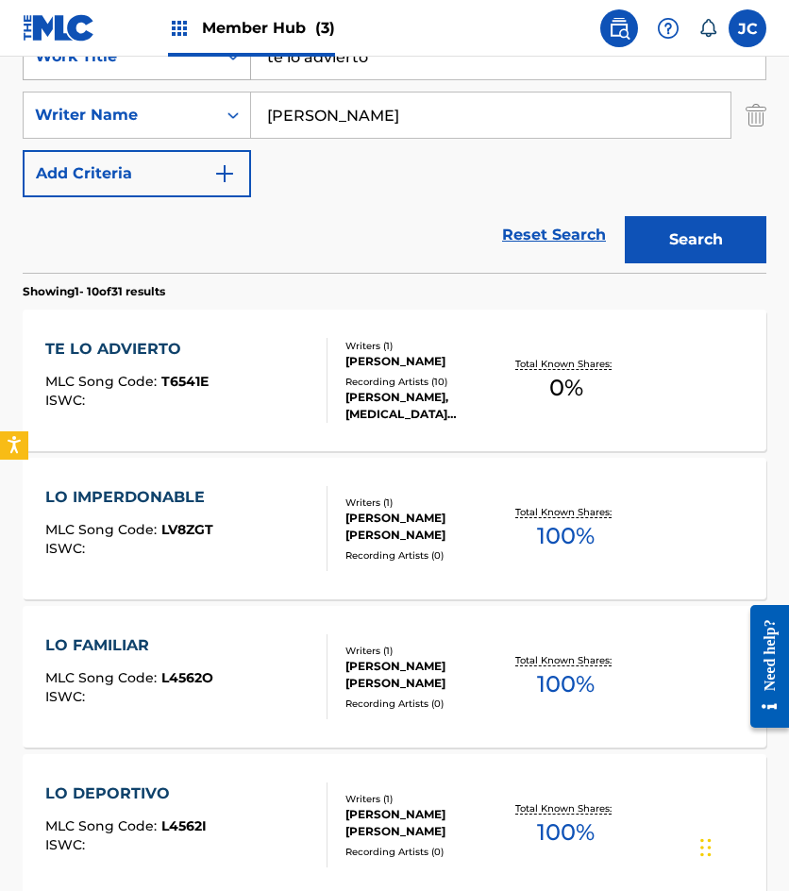
drag, startPoint x: 289, startPoint y: 66, endPoint x: 183, endPoint y: 58, distance: 106.1
click at [189, 62] on div "SearchWithCriteria49423186-3c00-4a5a-b7b7-b48b9ed4f4ff Work Title te lo advierto" at bounding box center [395, 56] width 744 height 47
type input "nos equivocamos"
click at [625, 216] on button "Search" at bounding box center [696, 239] width 142 height 47
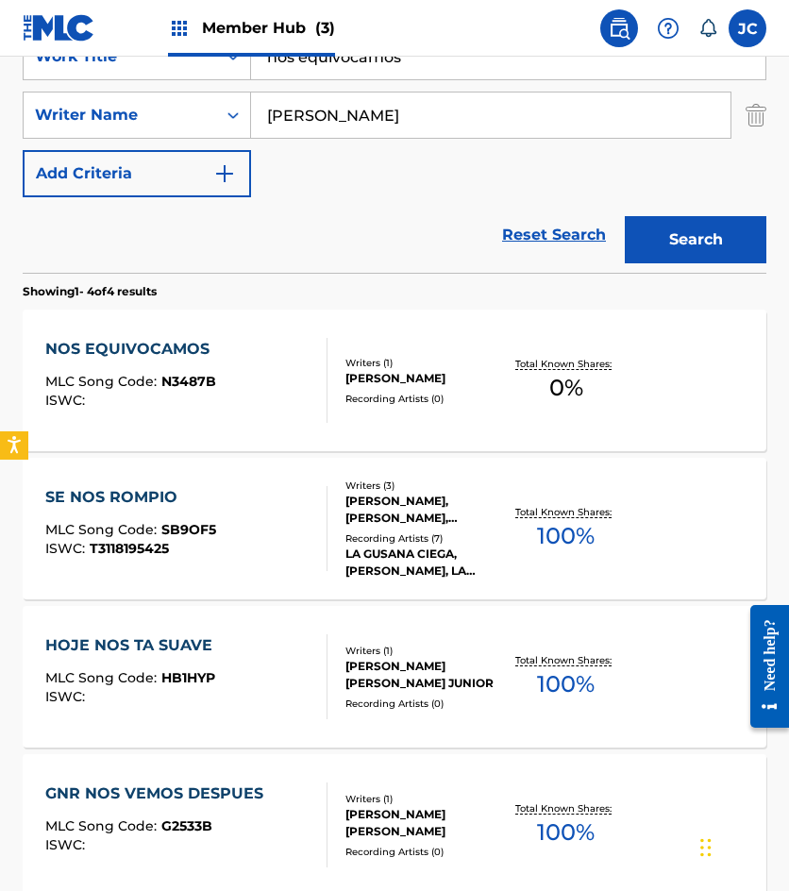
click at [159, 363] on div "NOS EQUIVOCAMOS MLC Song Code : N3487B ISWC :" at bounding box center [132, 380] width 174 height 85
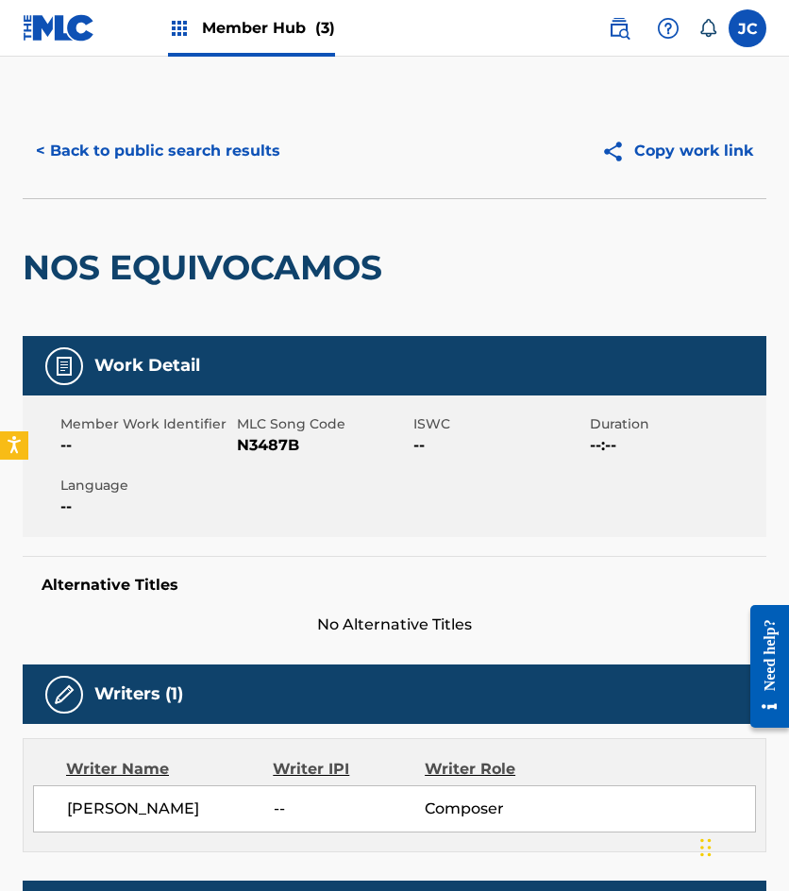
click at [245, 448] on span "N3487B" at bounding box center [323, 445] width 172 height 23
click at [186, 143] on button "< Back to public search results" at bounding box center [158, 150] width 271 height 47
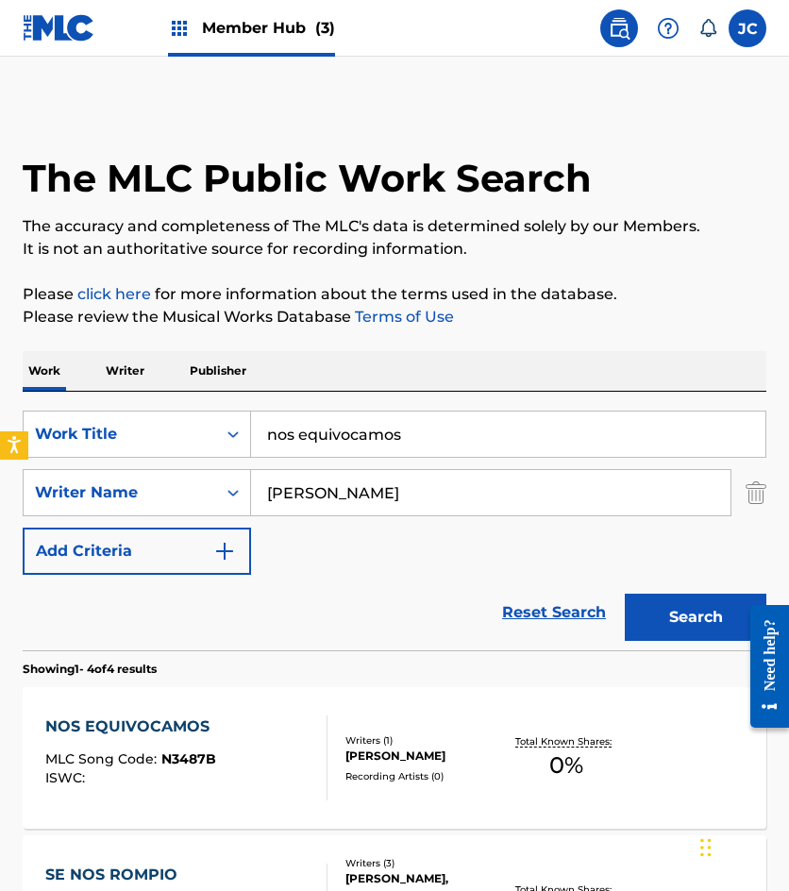
scroll to position [378, 0]
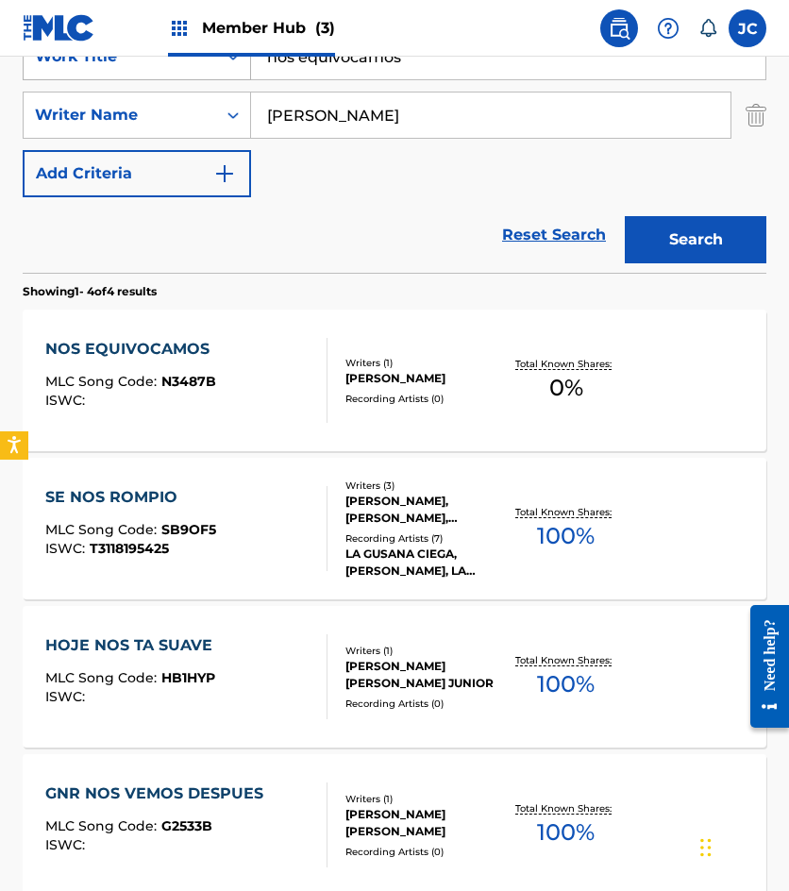
drag, startPoint x: 426, startPoint y: 68, endPoint x: 54, endPoint y: 75, distance: 372.0
click at [54, 74] on div "SearchWithCriteria49423186-3c00-4a5a-b7b7-b48b9ed4f4ff Work Title nos equivocam…" at bounding box center [395, 56] width 744 height 47
type input "una noche conmigo"
click at [625, 216] on button "Search" at bounding box center [696, 239] width 142 height 47
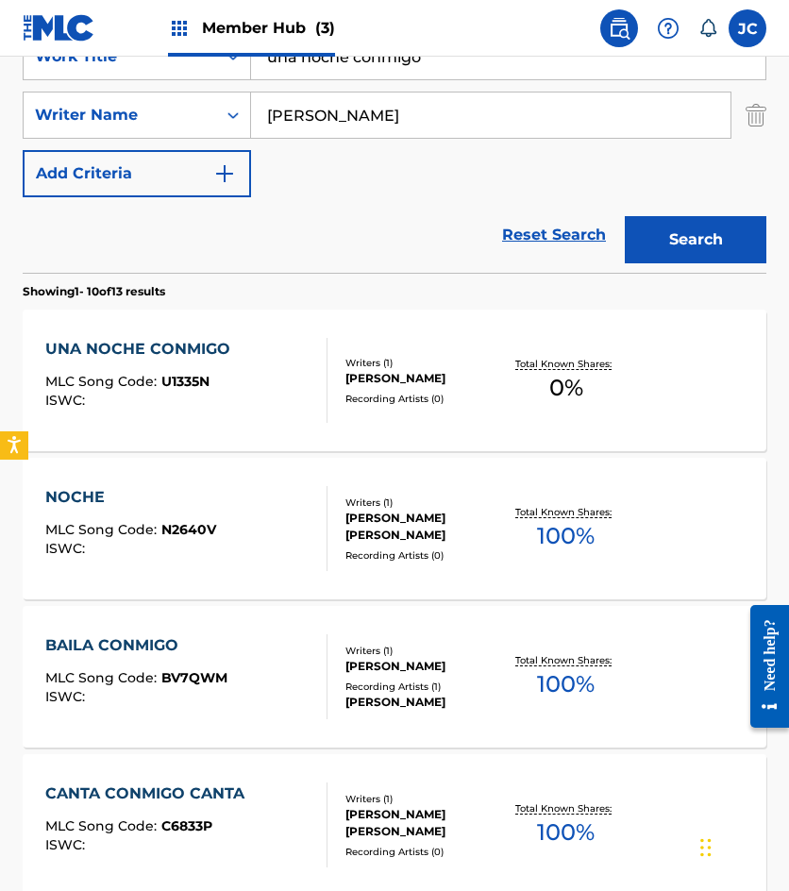
click at [333, 383] on div "Writers ( 1 ) COSME ENRIQUE NOVELO NAVARRO Recording Artists ( 0 )" at bounding box center [416, 381] width 177 height 50
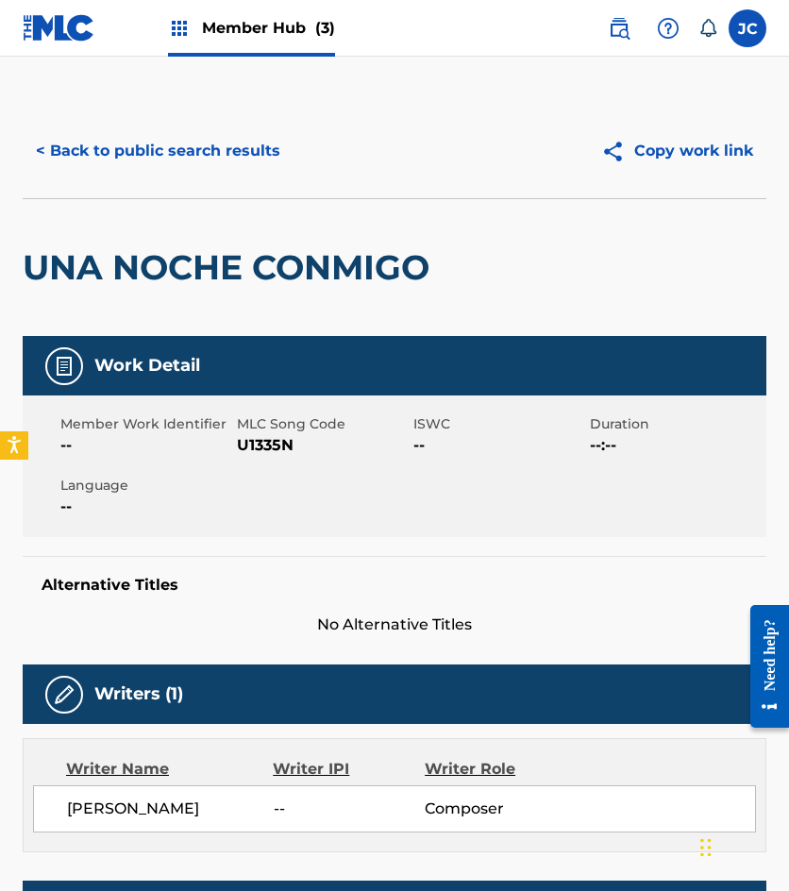
click at [266, 444] on span "U1335N" at bounding box center [323, 445] width 172 height 23
click at [265, 444] on span "U1335N" at bounding box center [323, 445] width 172 height 23
click at [144, 156] on button "< Back to public search results" at bounding box center [158, 150] width 271 height 47
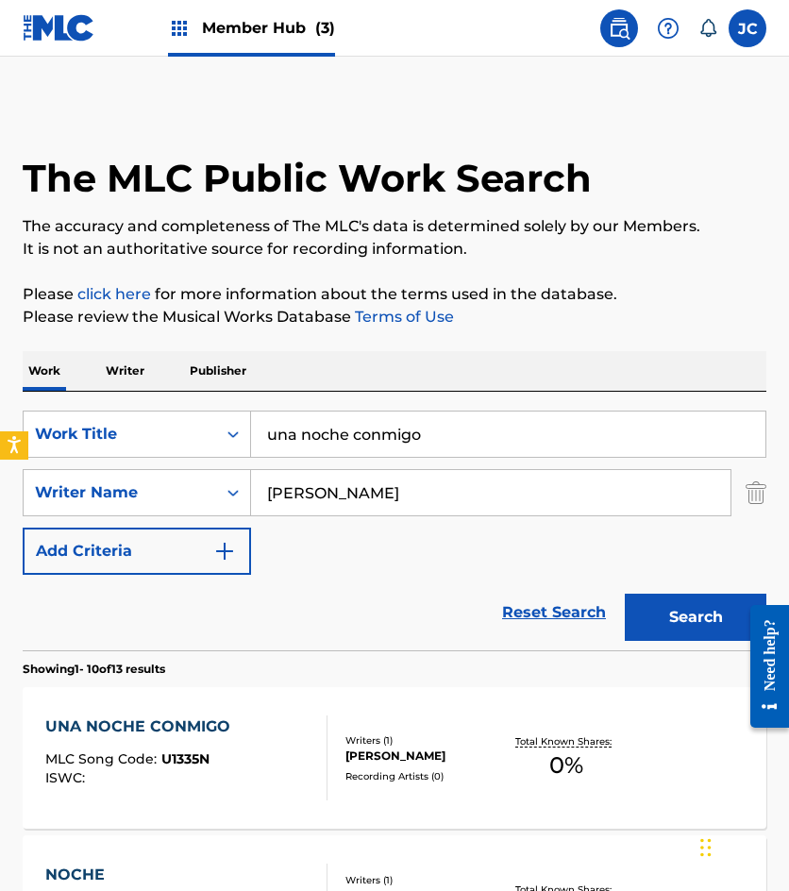
scroll to position [378, 0]
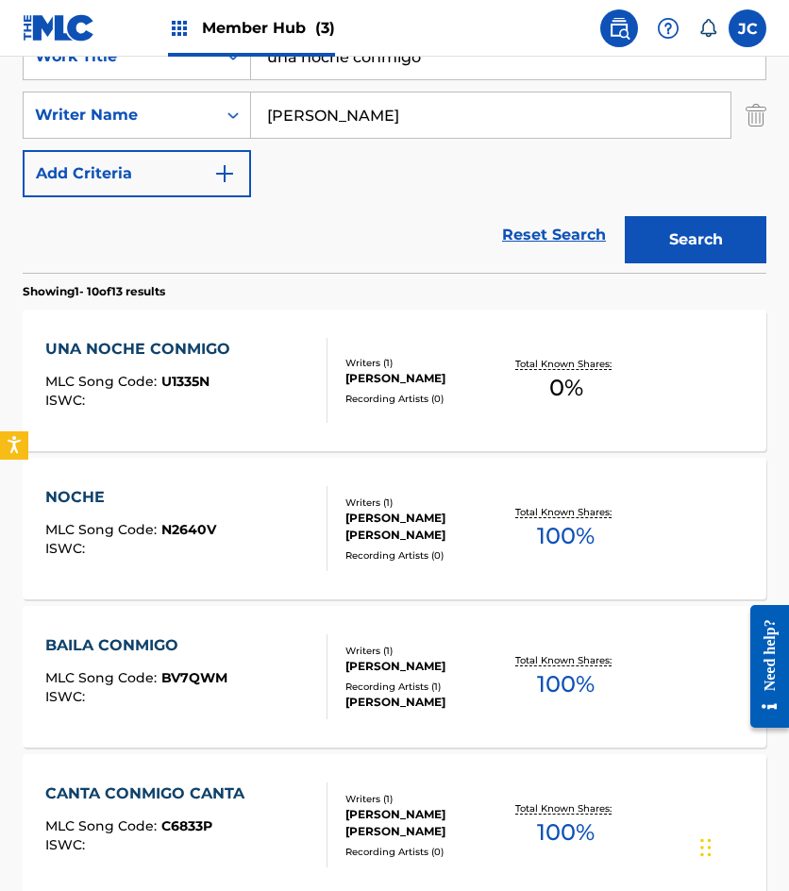
drag, startPoint x: 451, startPoint y: 72, endPoint x: 2, endPoint y: 40, distance: 450.5
click at [2, 50] on div "Member Hub (3) JC JC Jesús Cervantes auxint01@sacm.org.mx Notification Preferen…" at bounding box center [394, 802] width 789 height 2360
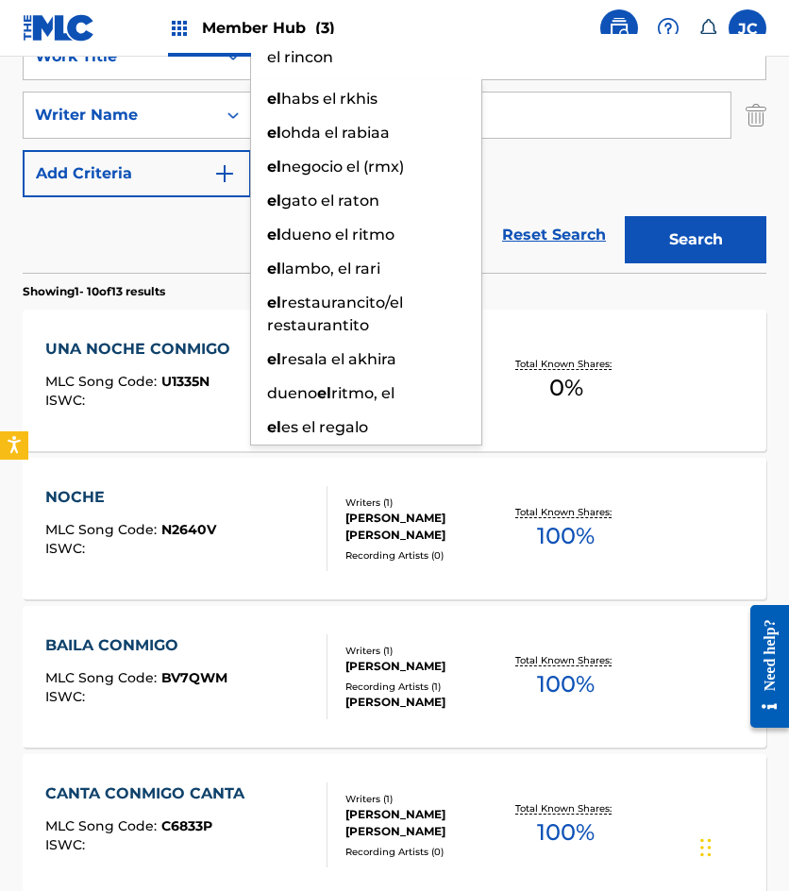
type input "el rincon"
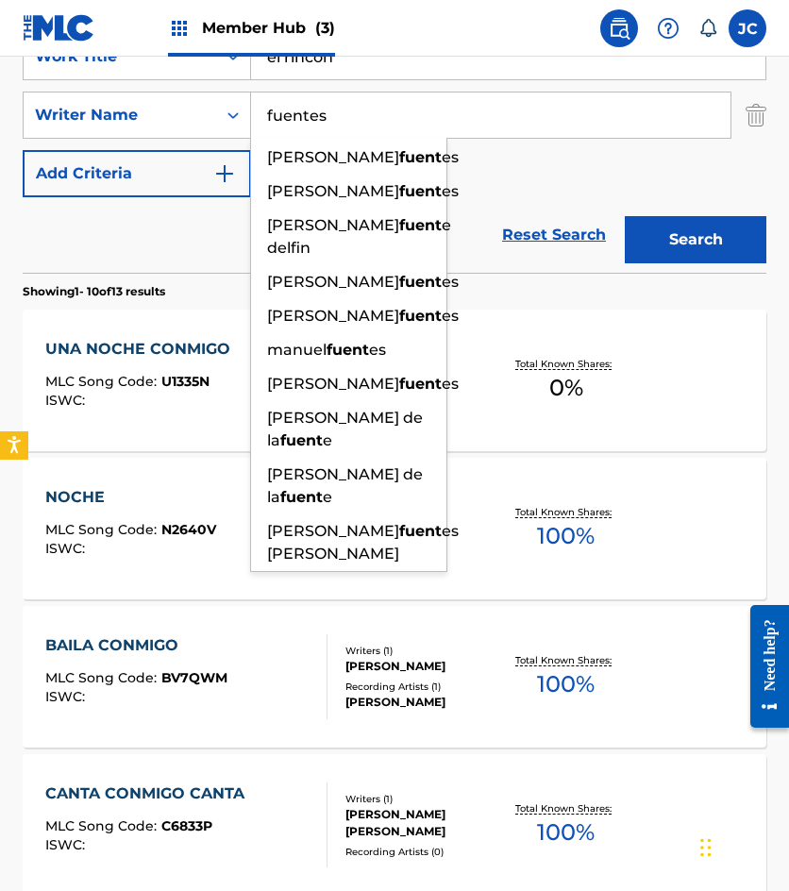
type input "fuentes"
click at [625, 216] on button "Search" at bounding box center [696, 239] width 142 height 47
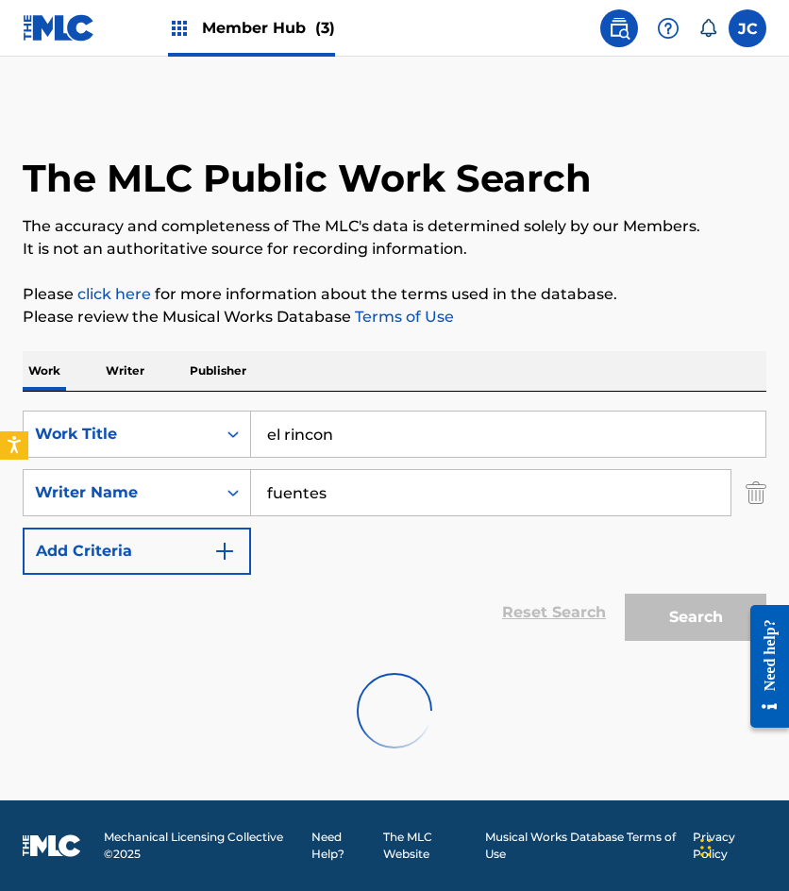
scroll to position [0, 0]
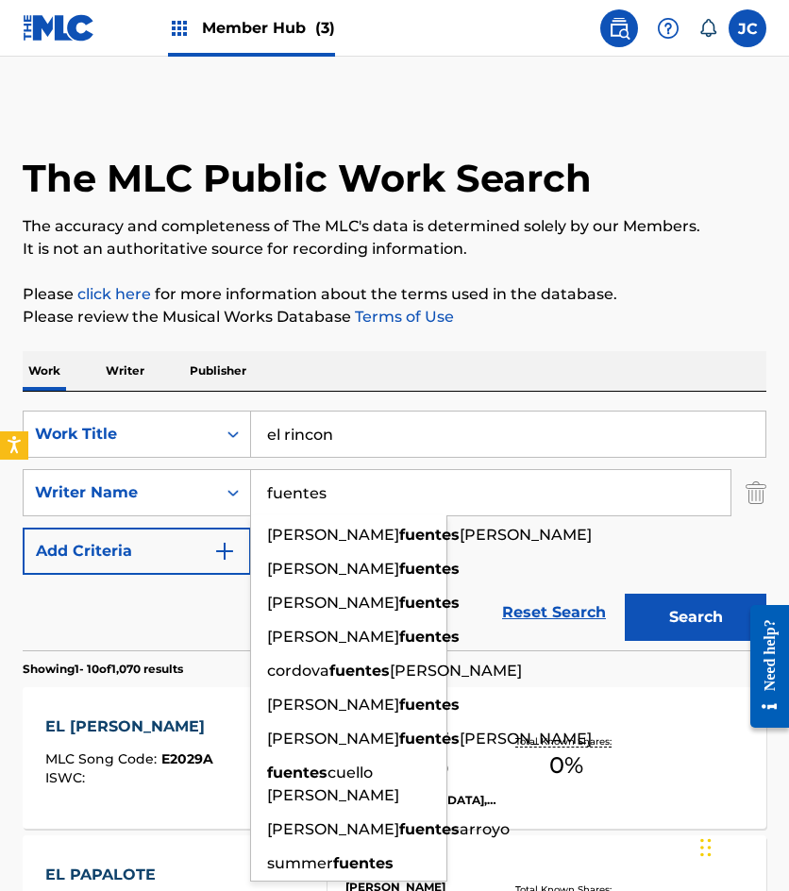
click at [534, 571] on div "SearchWithCriteria49423186-3c00-4a5a-b7b7-b48b9ed4f4ff Work Title el rincon Sea…" at bounding box center [395, 493] width 744 height 164
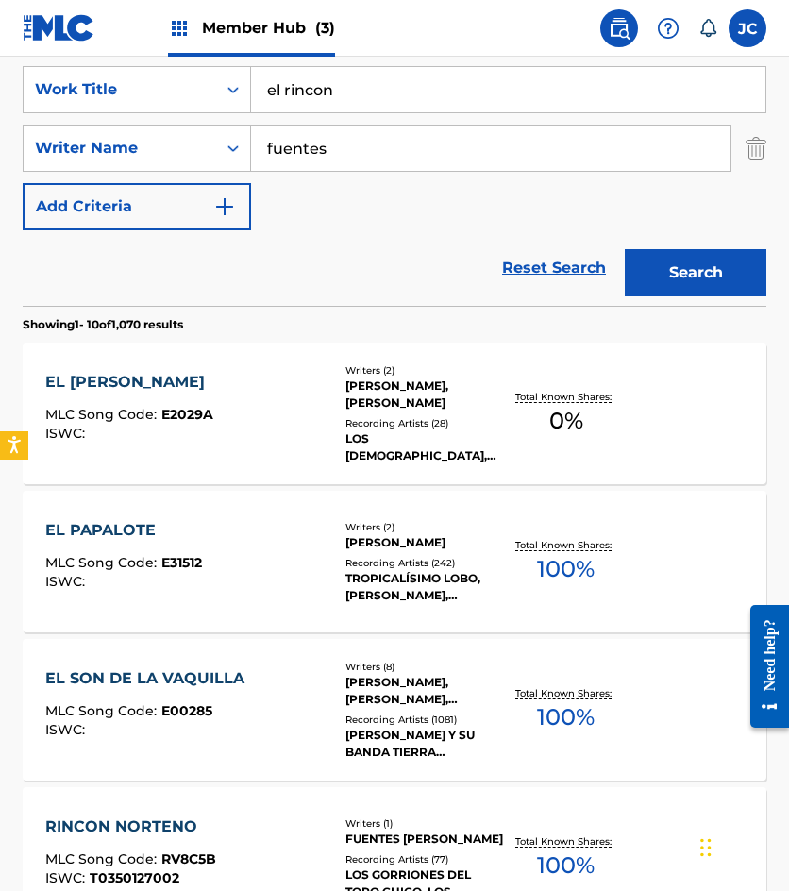
scroll to position [378, 0]
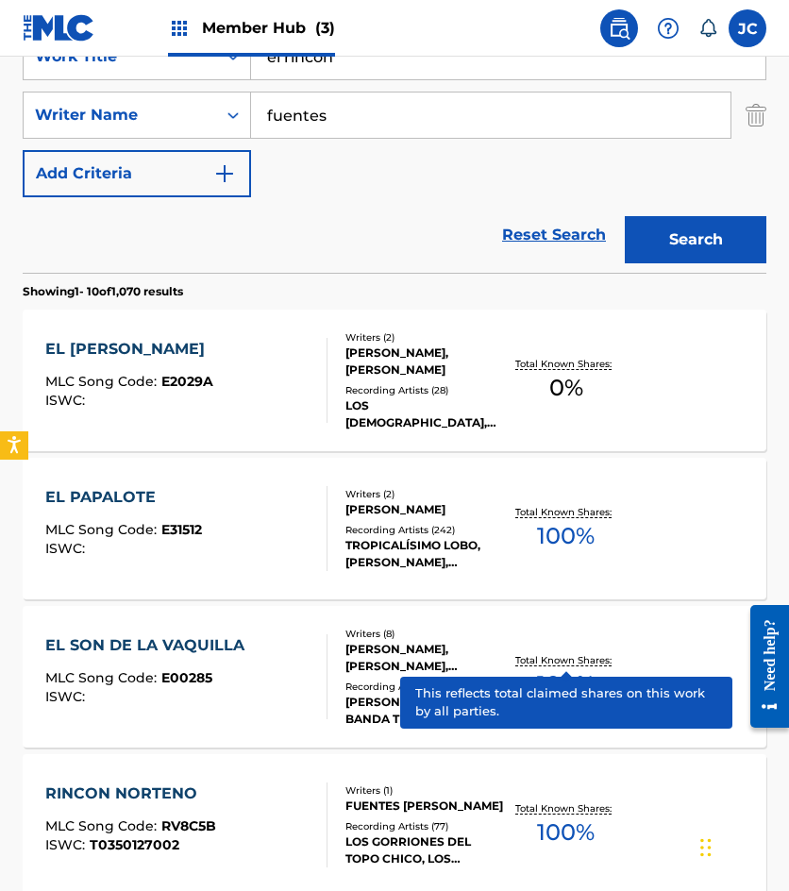
click at [399, 685] on div "Recording Artists ( 1081 )" at bounding box center [424, 687] width 159 height 14
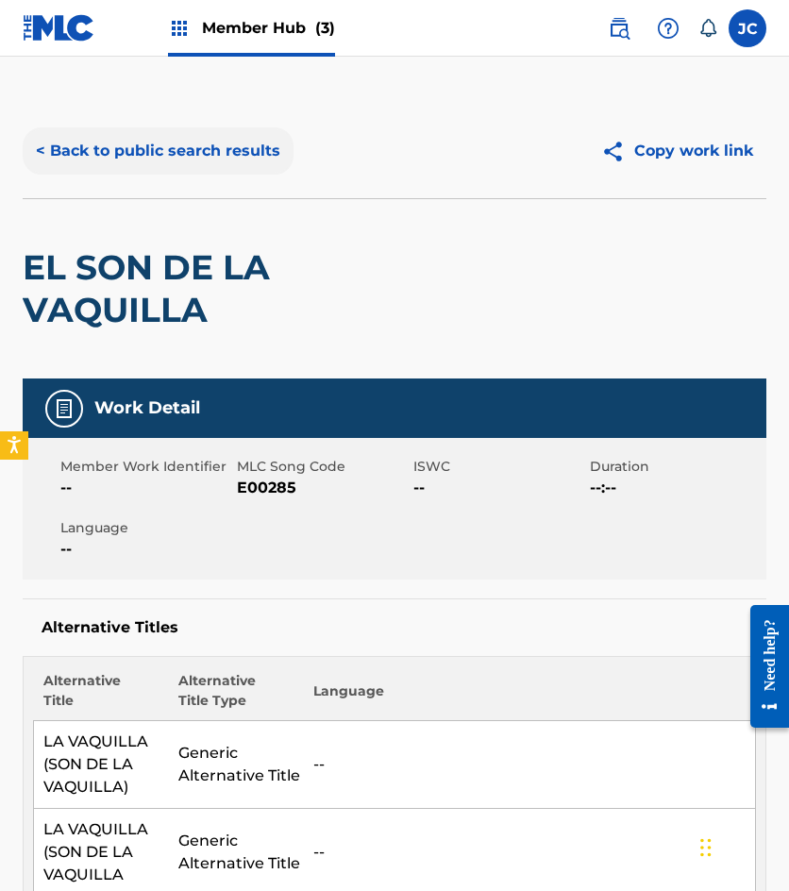
click at [193, 159] on button "< Back to public search results" at bounding box center [158, 150] width 271 height 47
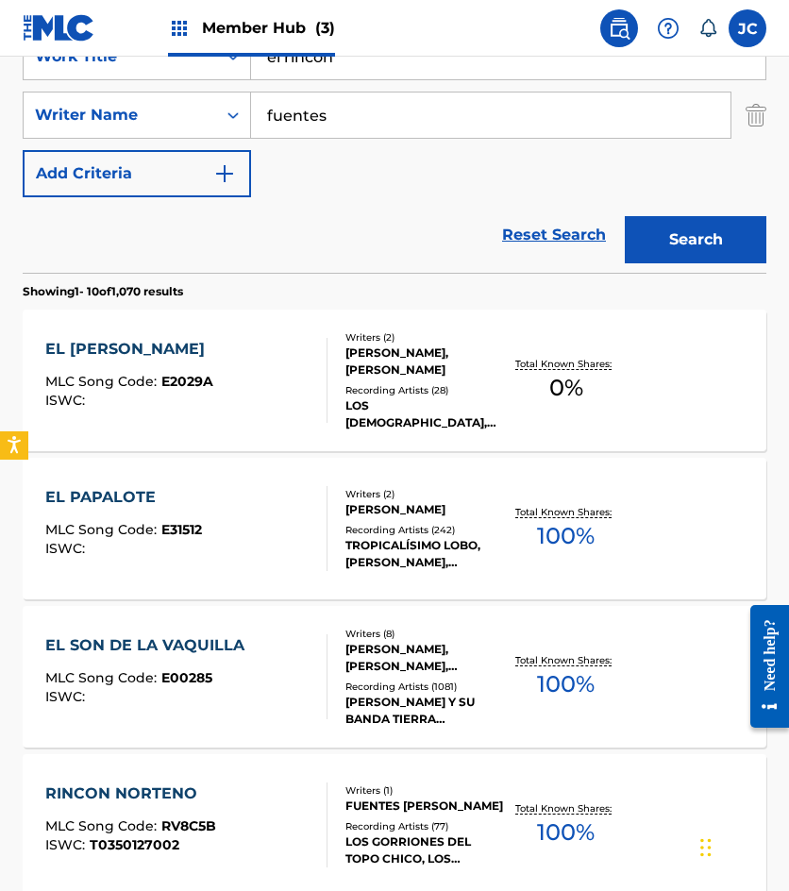
click at [151, 382] on span "MLC Song Code :" at bounding box center [103, 381] width 116 height 17
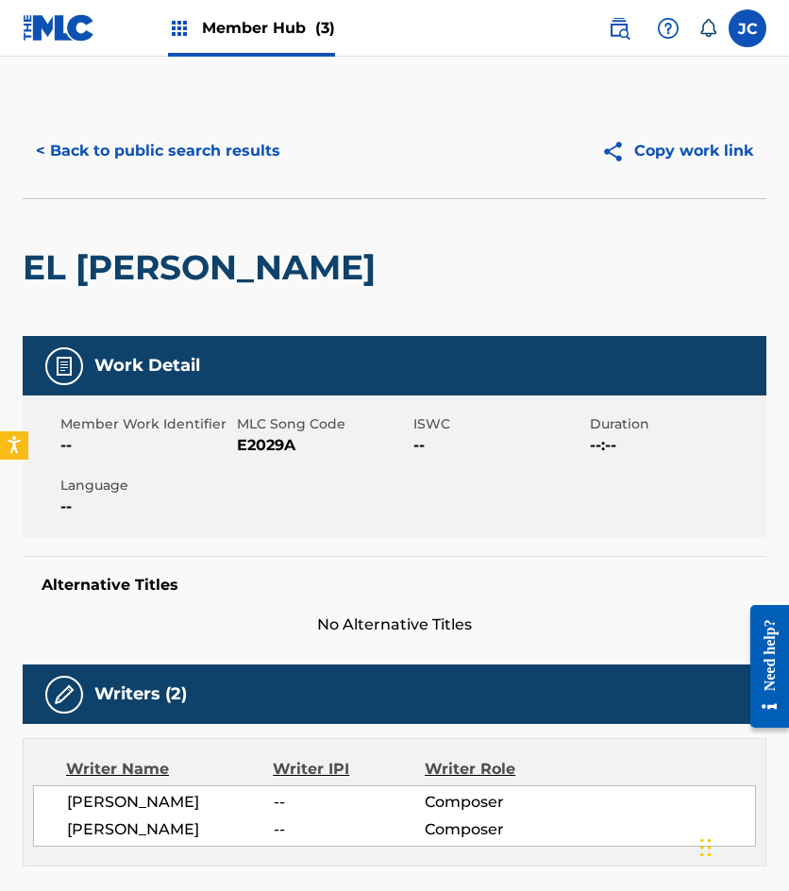
click at [250, 441] on span "E2029A" at bounding box center [323, 445] width 172 height 23
click at [189, 142] on button "< Back to public search results" at bounding box center [158, 150] width 271 height 47
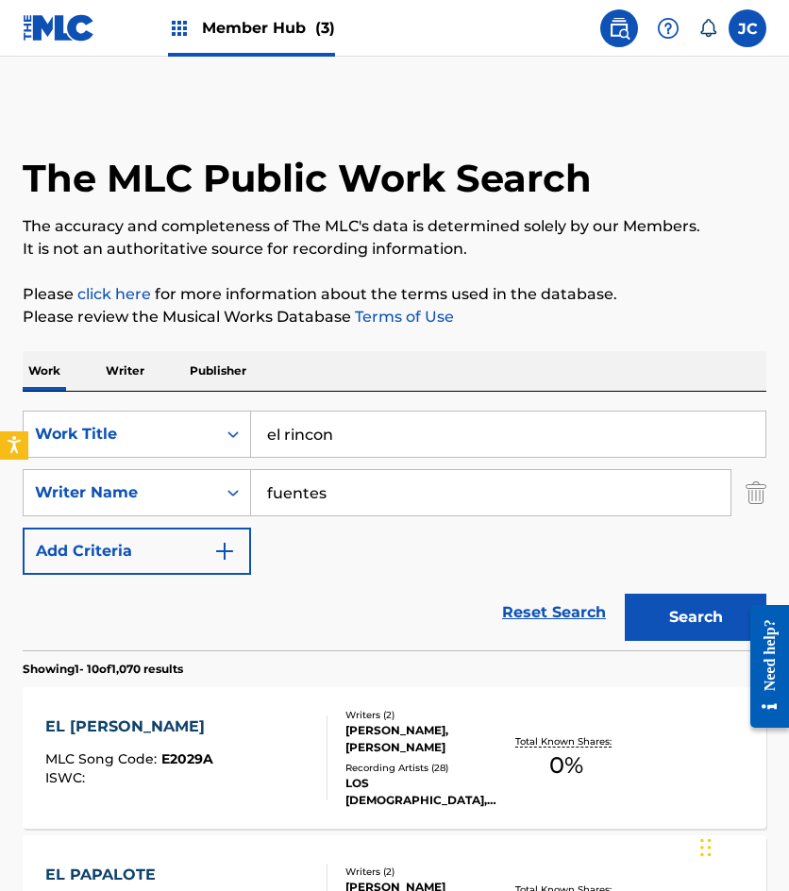
scroll to position [378, 0]
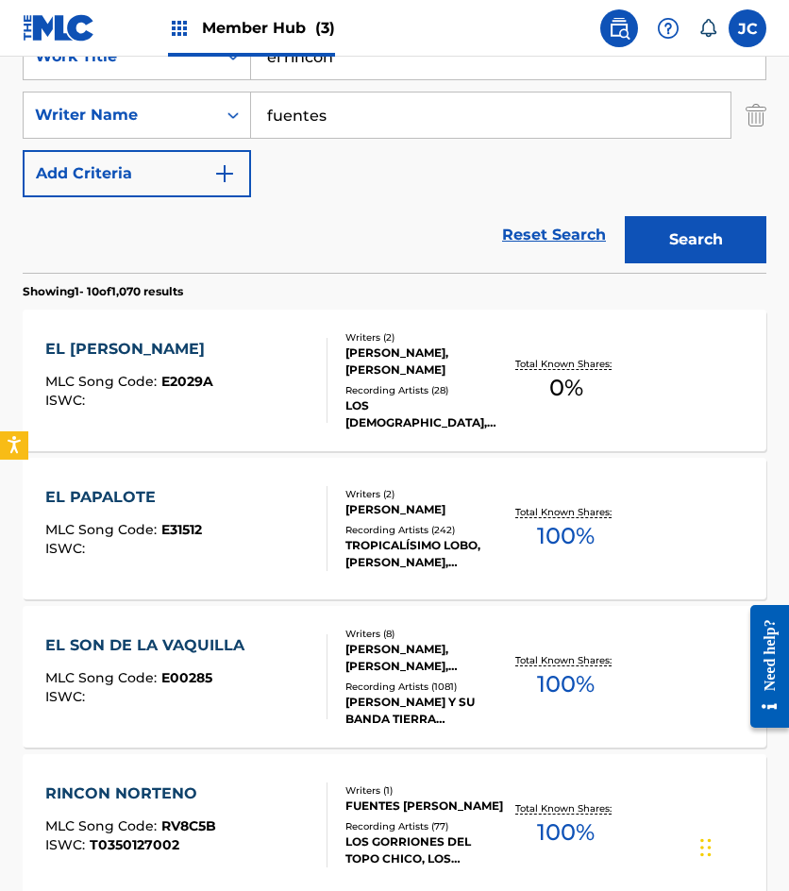
click at [197, 236] on div "Reset Search Search" at bounding box center [395, 235] width 744 height 76
click at [388, 72] on input "el rincon" at bounding box center [508, 56] width 514 height 45
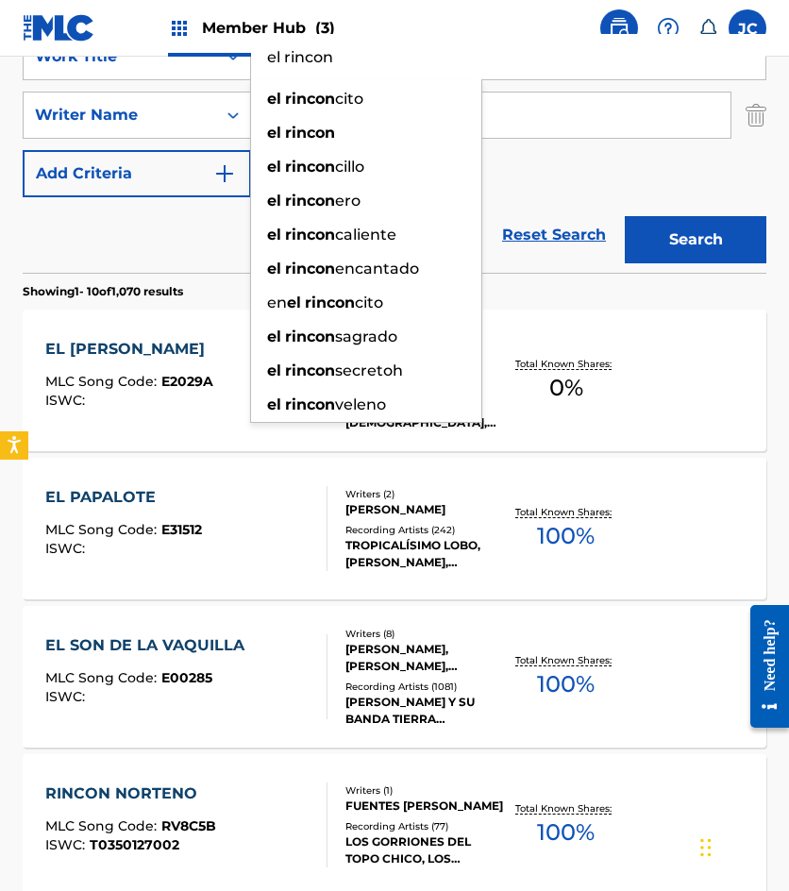
click at [387, 72] on input "el rincon" at bounding box center [508, 56] width 514 height 45
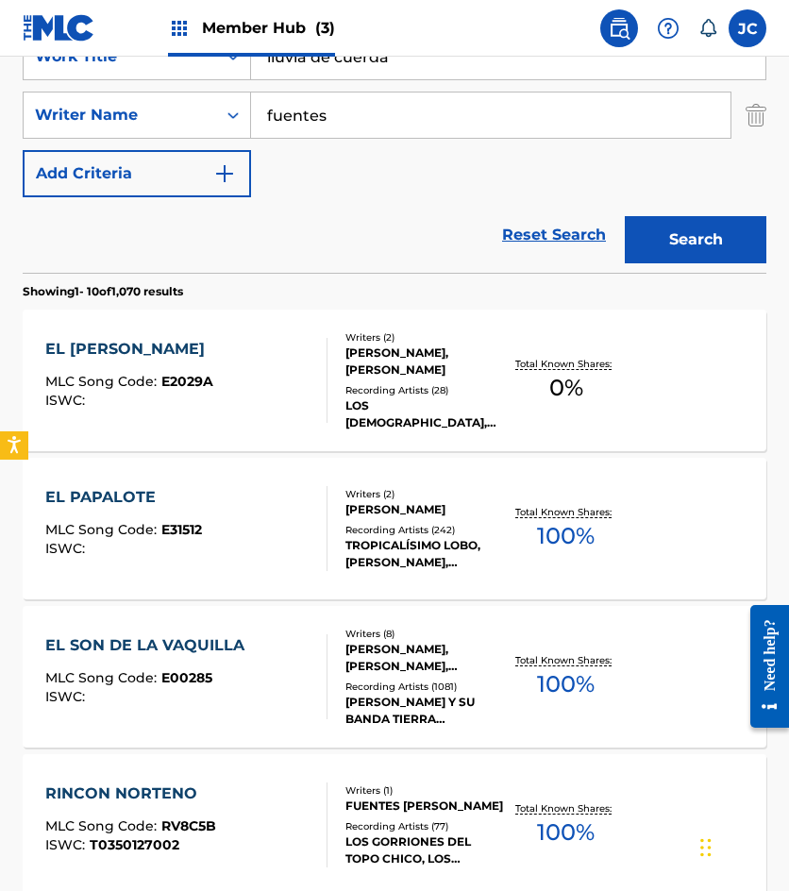
type input "lluvia de cuerda"
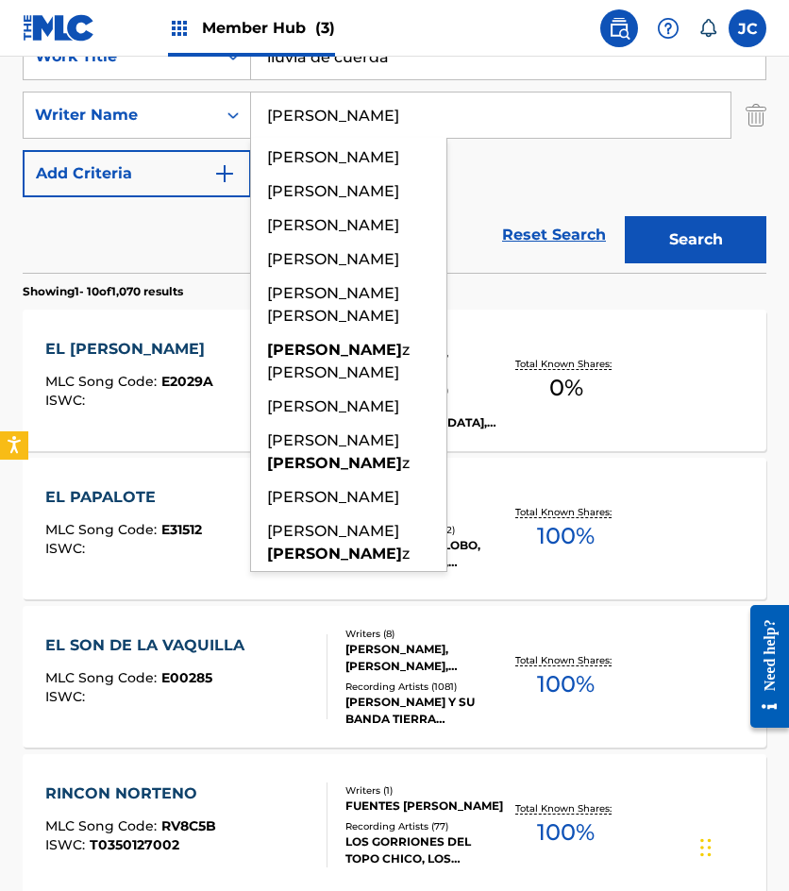
type input "martinez"
click at [625, 216] on button "Search" at bounding box center [696, 239] width 142 height 47
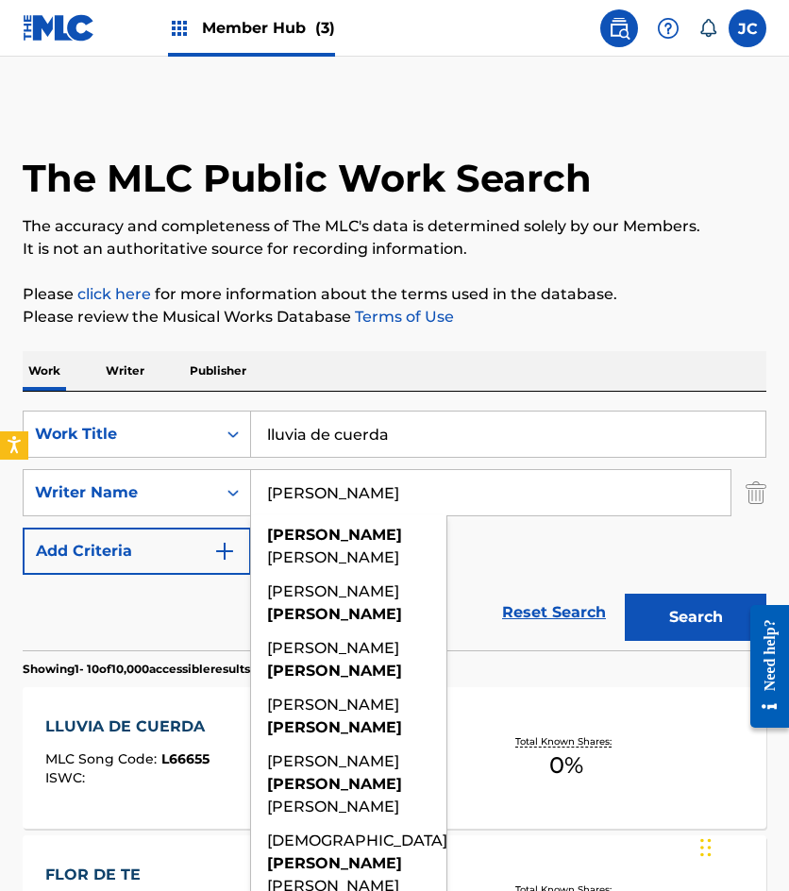
click at [558, 548] on div "SearchWithCriteria49423186-3c00-4a5a-b7b7-b48b9ed4f4ff Work Title lluvia de cue…" at bounding box center [395, 493] width 744 height 164
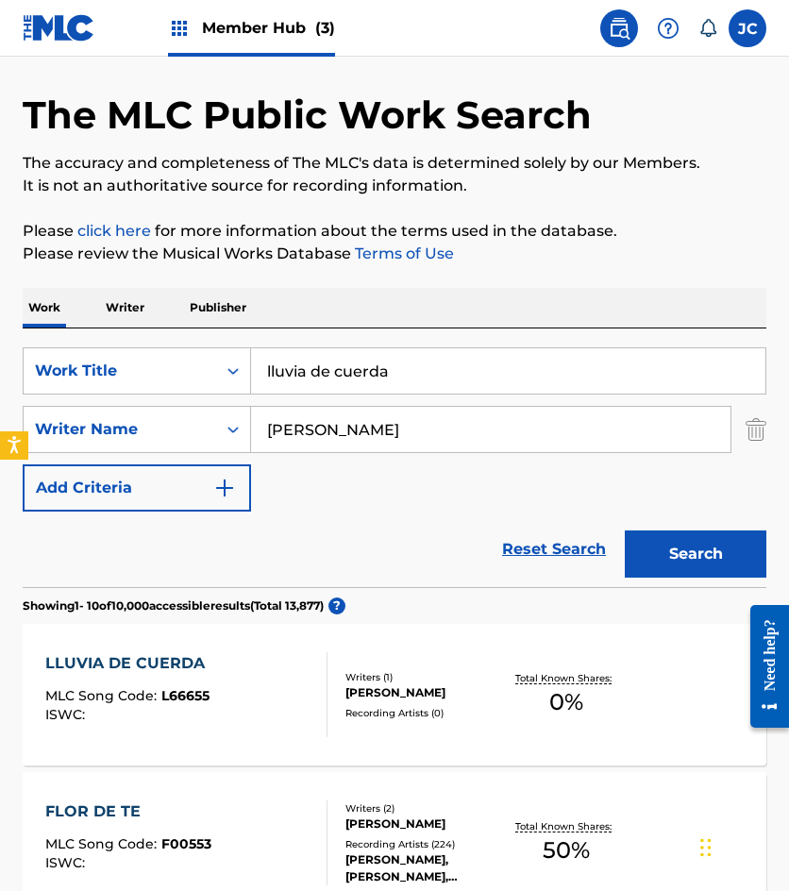
scroll to position [94, 0]
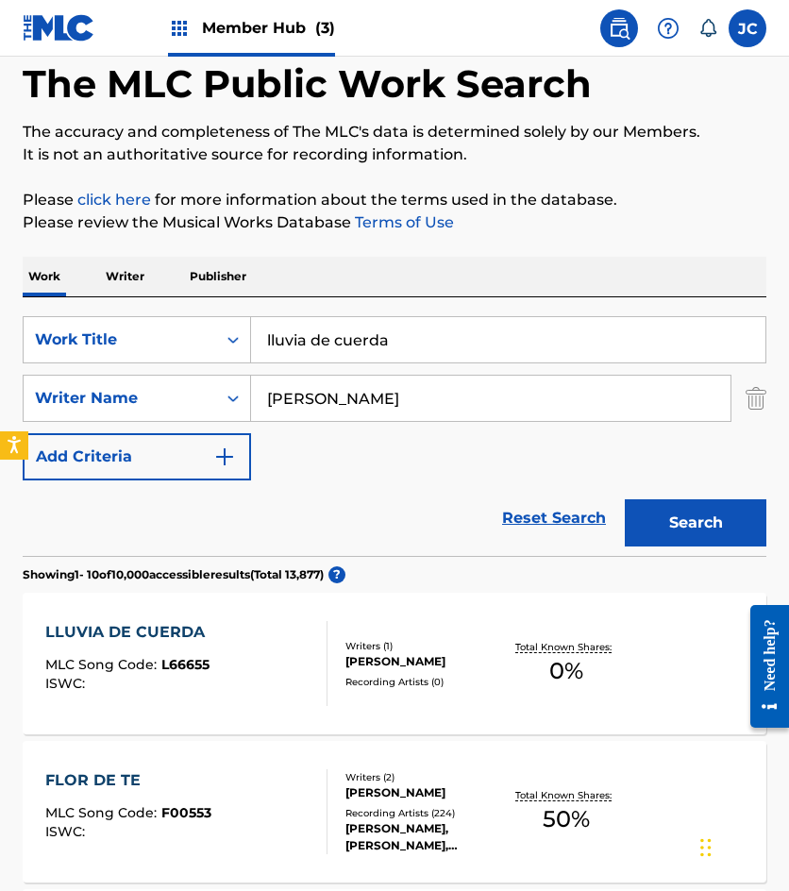
click at [308, 648] on div "LLUVIA DE CUERDA MLC Song Code : L66655 ISWC :" at bounding box center [186, 663] width 282 height 85
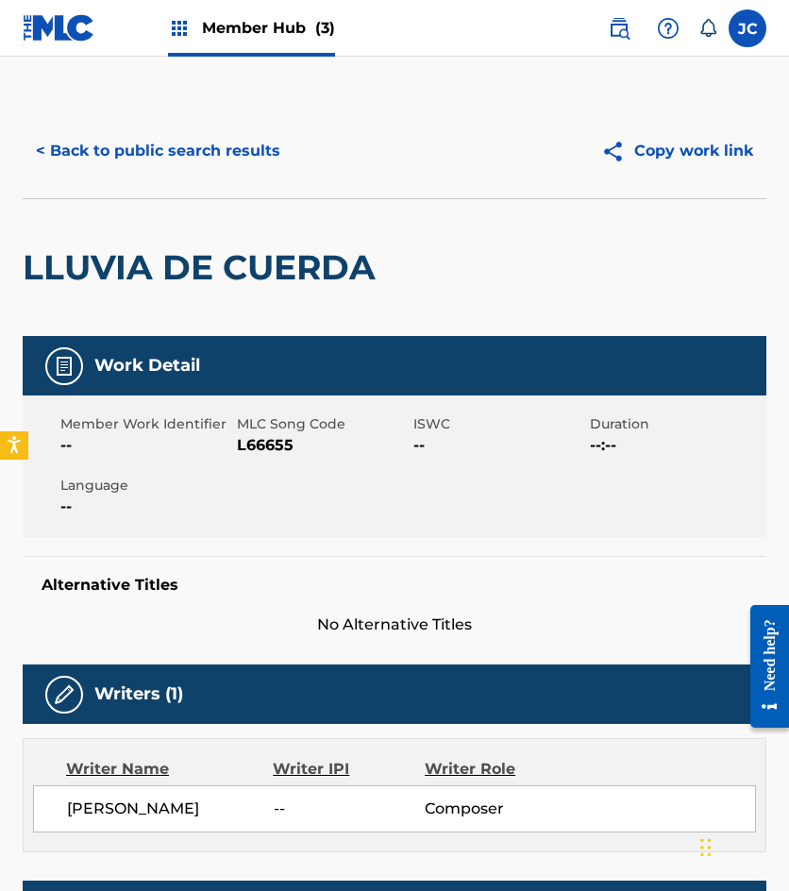
click at [276, 446] on span "L66655" at bounding box center [323, 445] width 172 height 23
click at [189, 166] on button "< Back to public search results" at bounding box center [158, 150] width 271 height 47
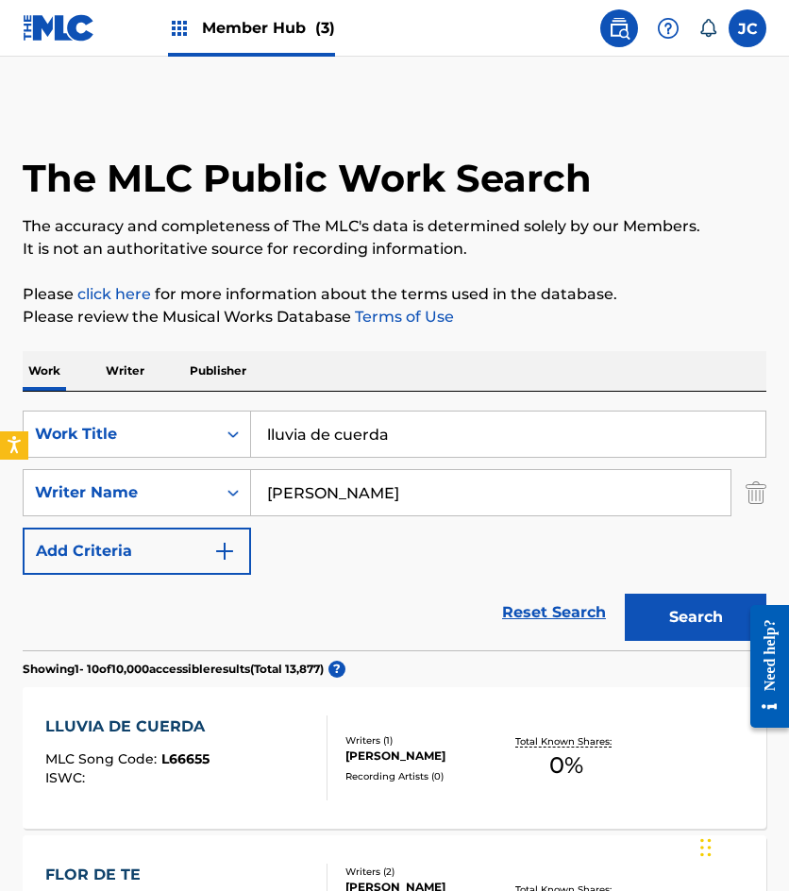
scroll to position [94, 0]
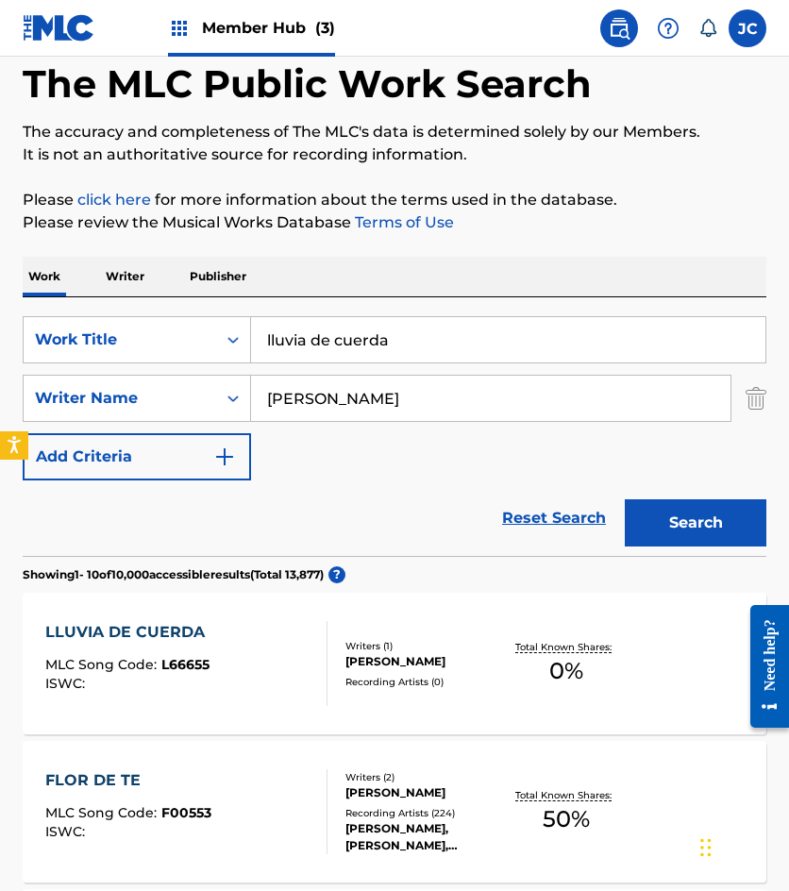
type input "violin huapango"
click at [625, 499] on button "Search" at bounding box center [696, 522] width 142 height 47
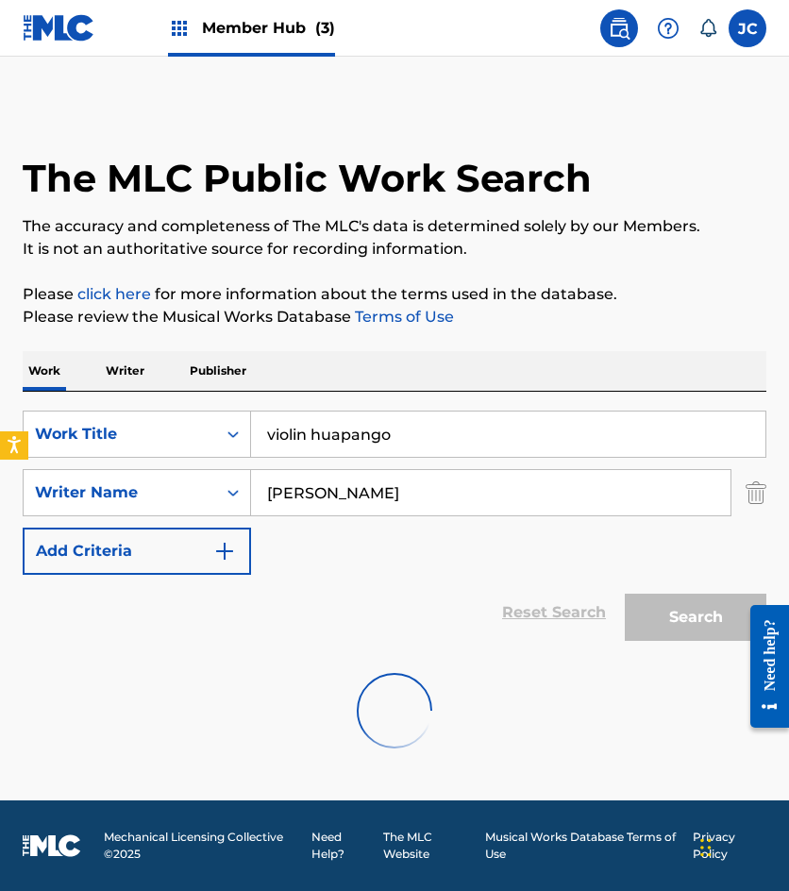
scroll to position [0, 0]
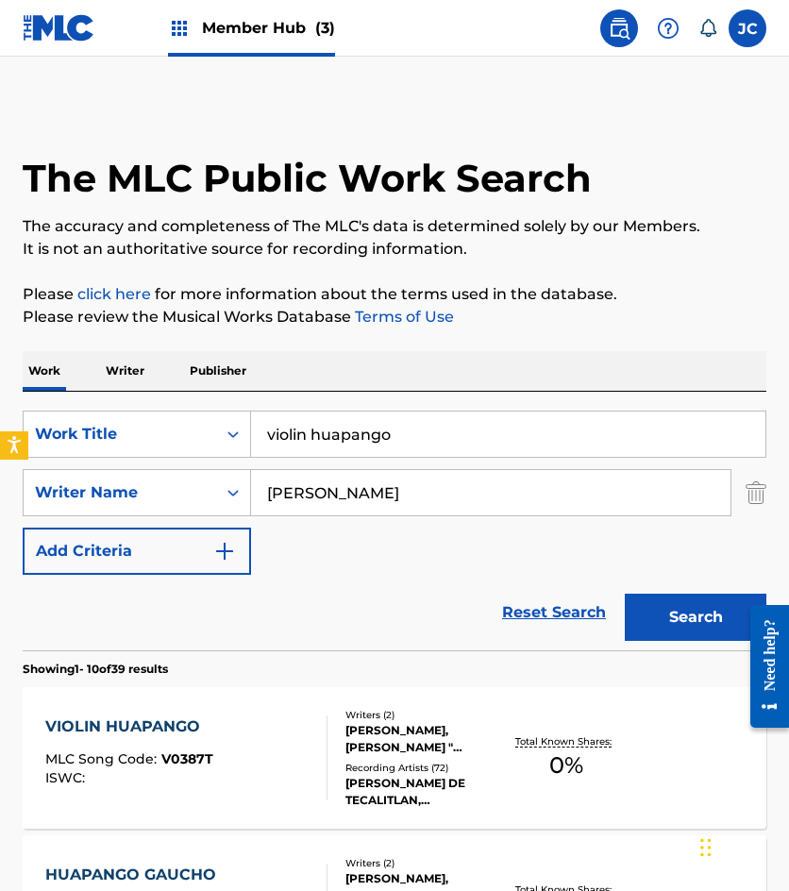
click at [430, 541] on div "SearchWithCriteria49423186-3c00-4a5a-b7b7-b48b9ed4f4ff Work Title violin huapan…" at bounding box center [395, 493] width 744 height 164
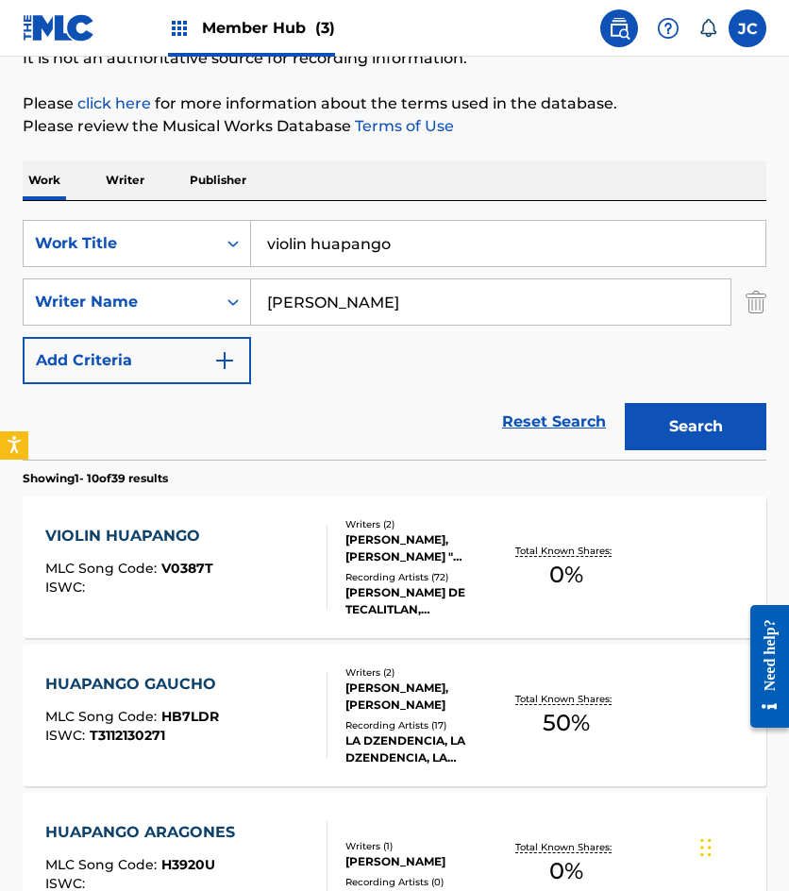
scroll to position [283, 0]
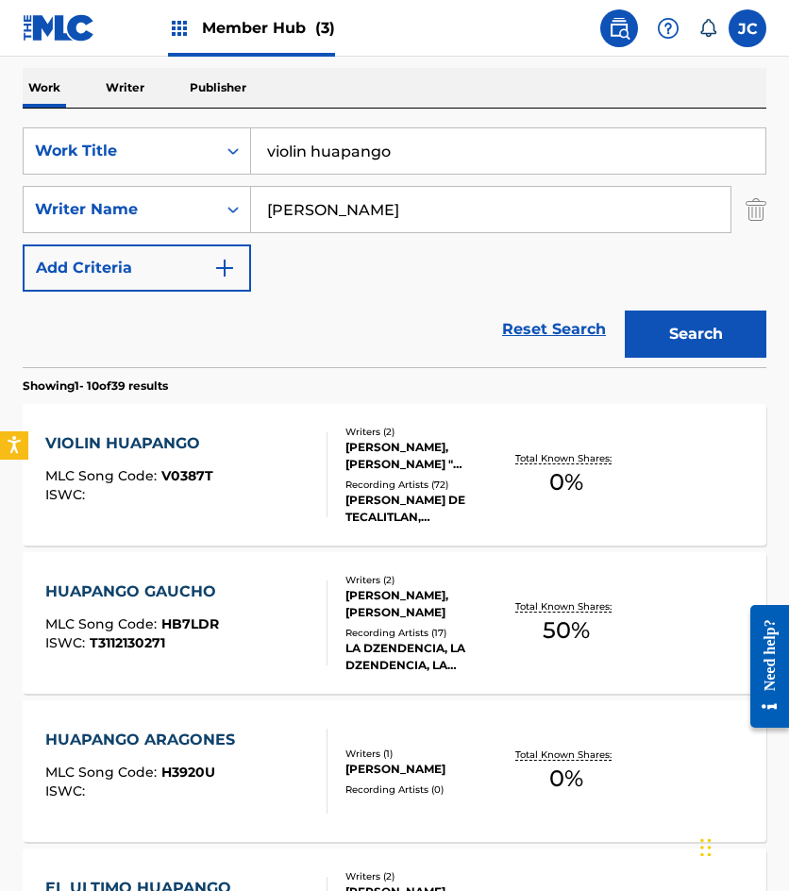
click at [379, 480] on div "Recording Artists ( 72 )" at bounding box center [424, 485] width 159 height 14
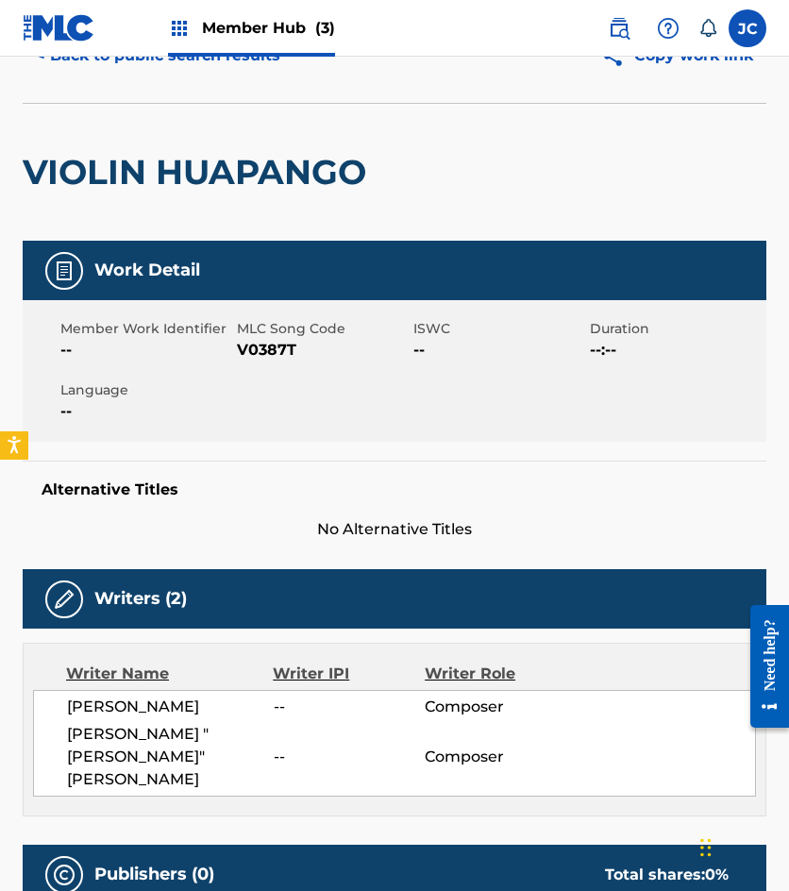
scroll to position [94, 0]
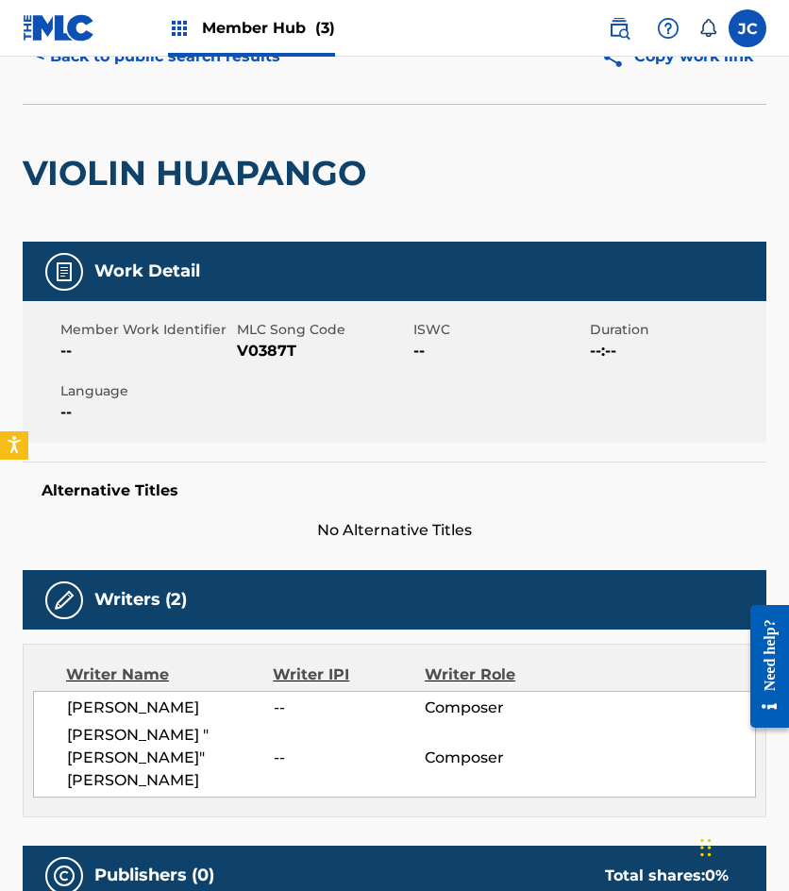
click at [289, 354] on span "V0387T" at bounding box center [323, 351] width 172 height 23
drag, startPoint x: 200, startPoint y: 66, endPoint x: 249, endPoint y: 26, distance: 63.1
click at [200, 66] on button "< Back to public search results" at bounding box center [158, 56] width 271 height 47
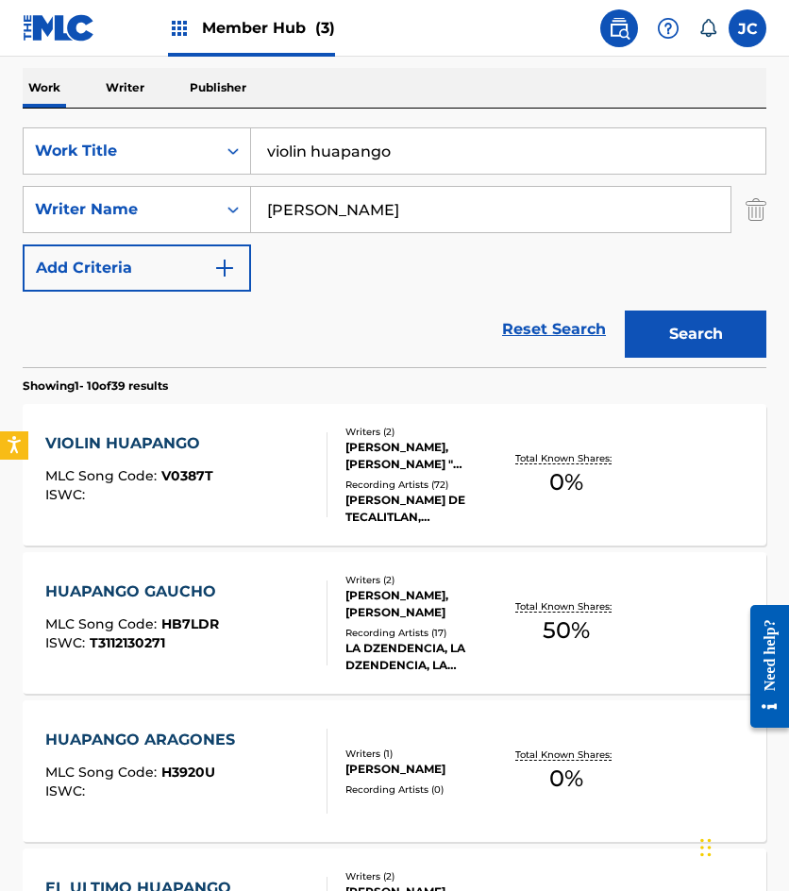
drag, startPoint x: 127, startPoint y: 354, endPoint x: 238, endPoint y: 17, distance: 354.6
click at [127, 354] on div "Reset Search Search" at bounding box center [395, 330] width 744 height 76
click at [311, 157] on input "violin huapango" at bounding box center [508, 150] width 514 height 45
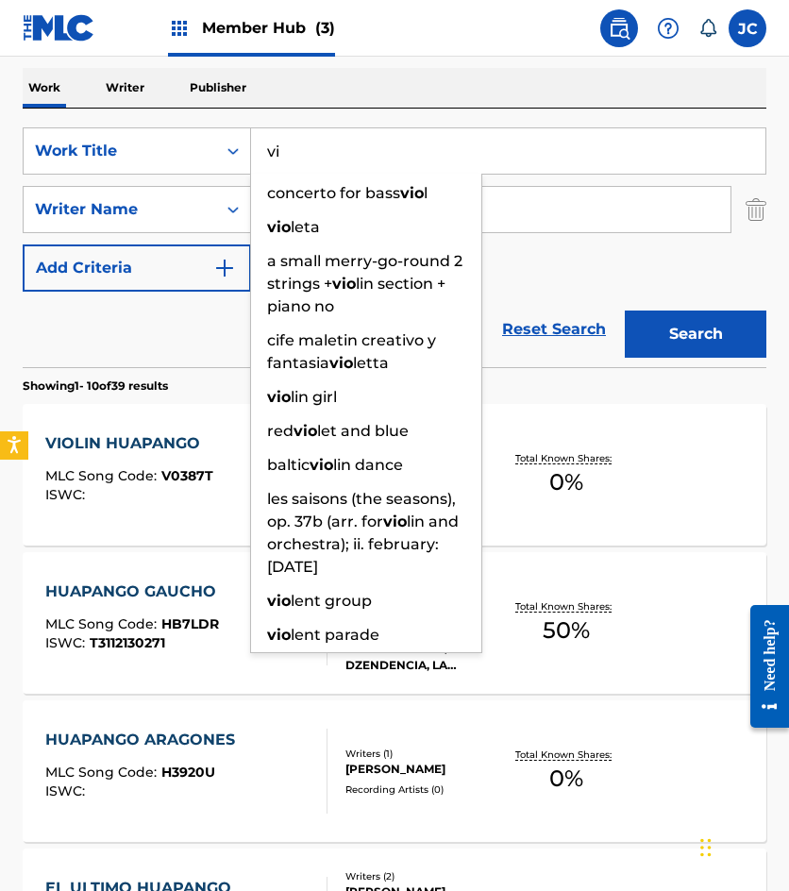
type input "v"
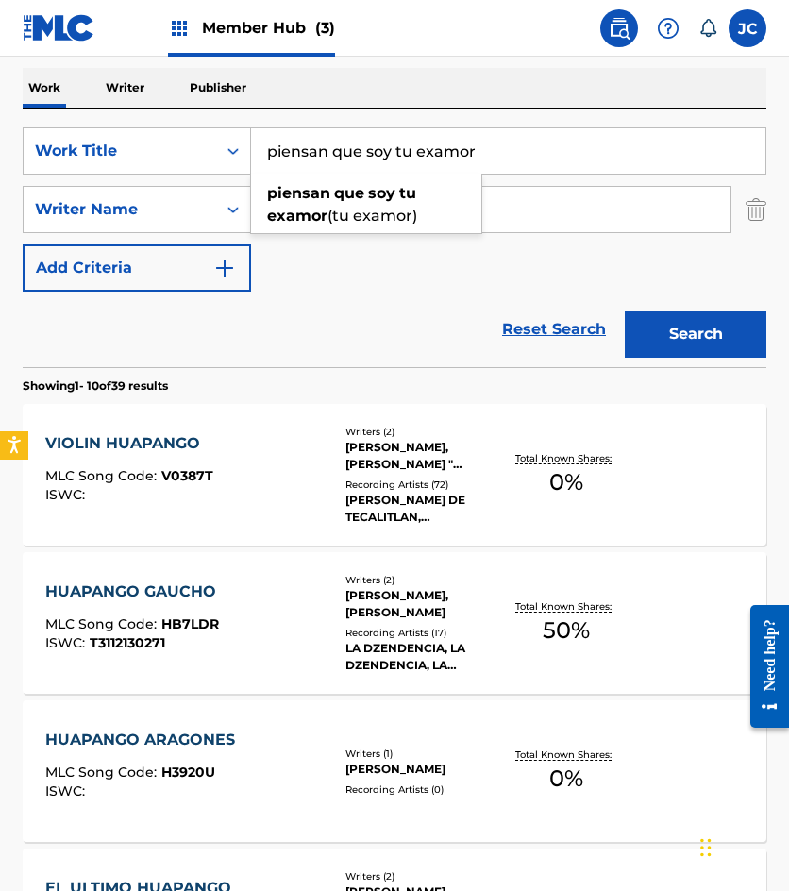
type input "piensan que soy tu examor"
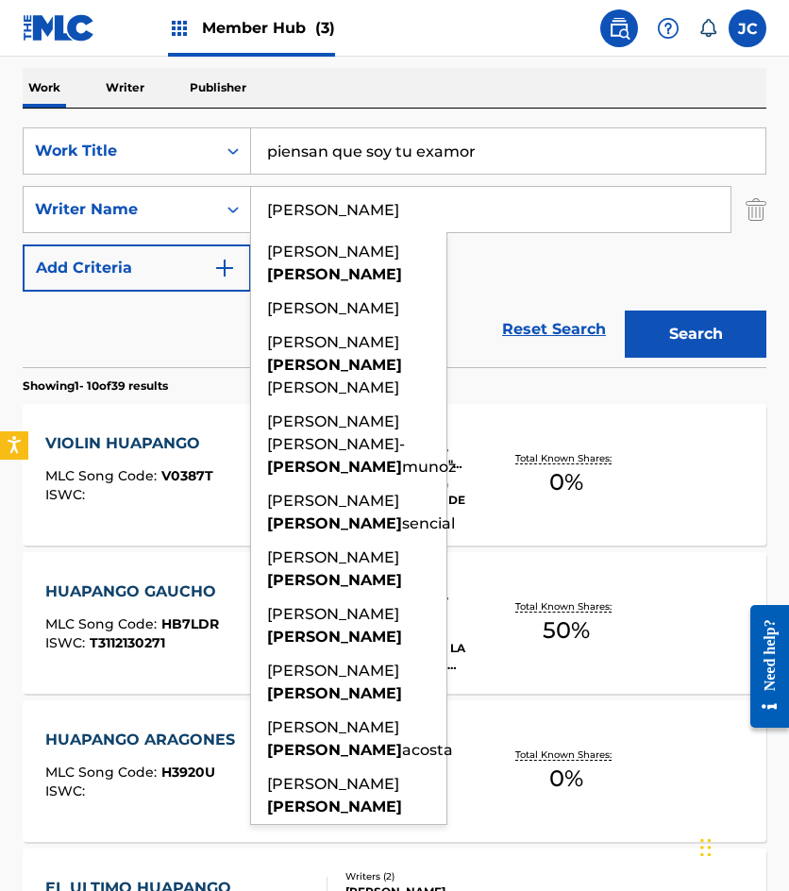
type input "figueroa"
click at [625, 311] on button "Search" at bounding box center [696, 334] width 142 height 47
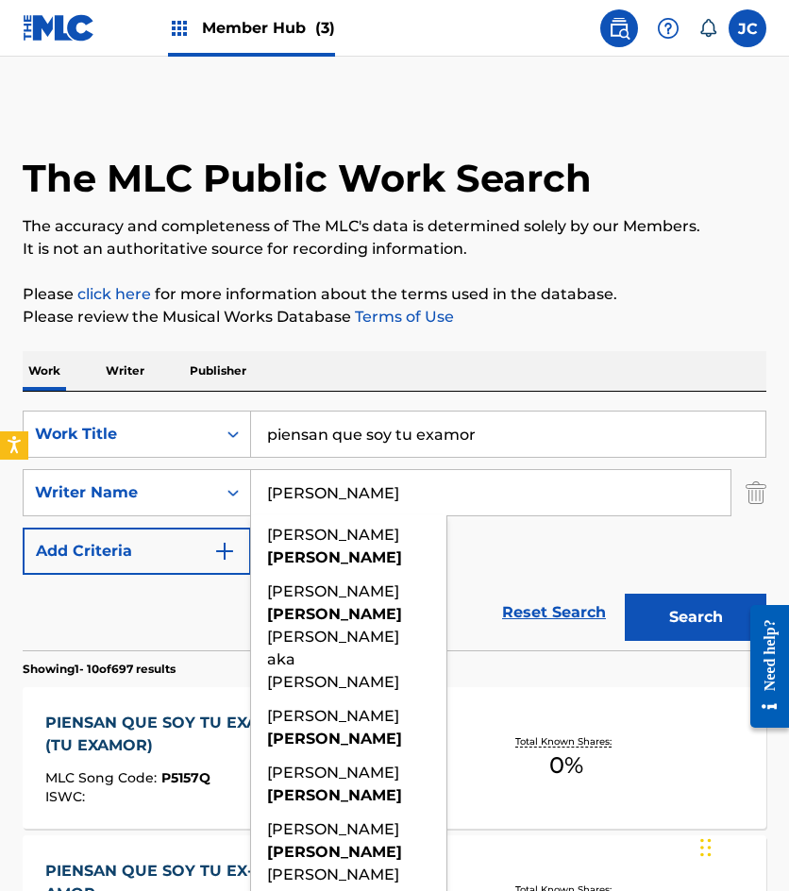
click at [522, 540] on div "SearchWithCriteria49423186-3c00-4a5a-b7b7-b48b9ed4f4ff Work Title piensan que s…" at bounding box center [395, 493] width 744 height 164
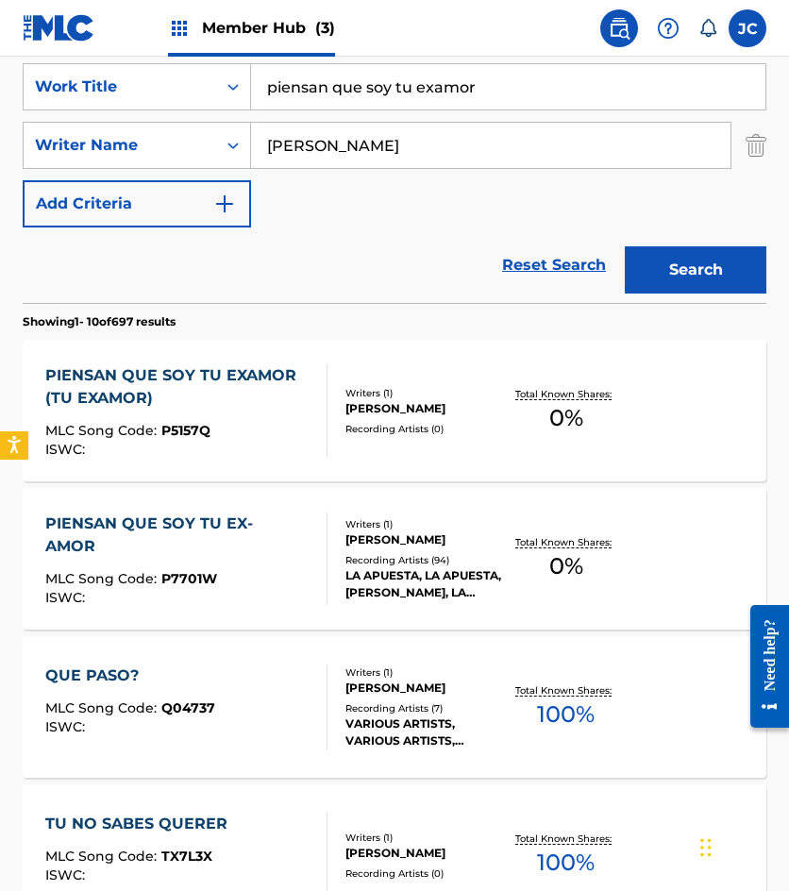
scroll to position [378, 0]
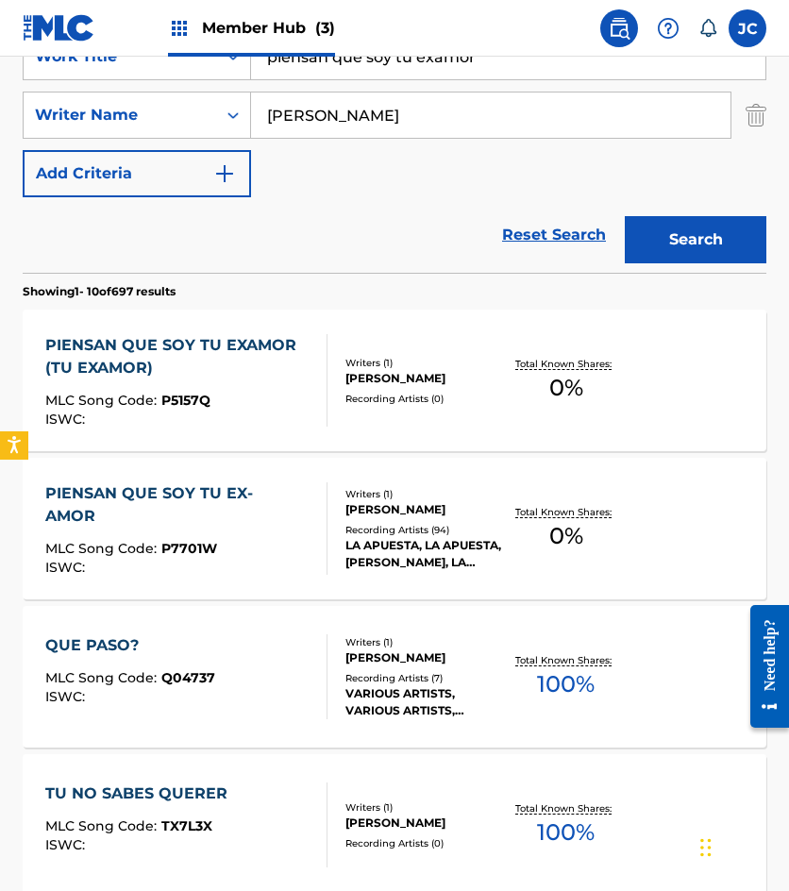
click at [266, 386] on div "PIENSAN QUE SOY TU EXAMOR (TU EXAMOR) MLC Song Code : P5157Q ISWC :" at bounding box center [178, 380] width 266 height 93
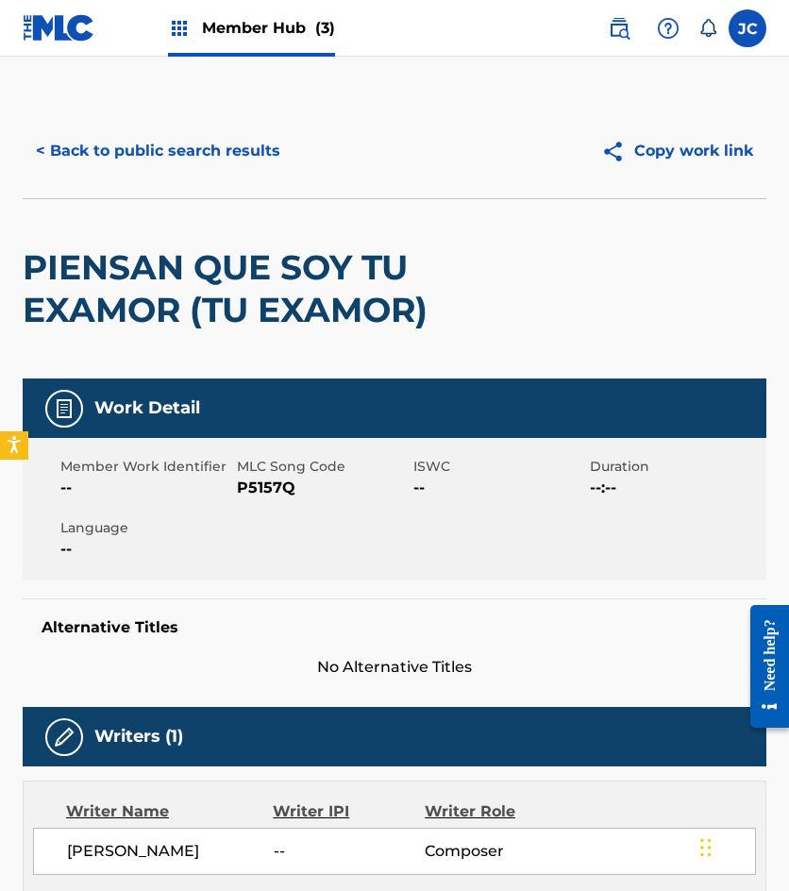
click at [261, 485] on span "P5157Q" at bounding box center [323, 488] width 172 height 23
click at [202, 143] on button "< Back to public search results" at bounding box center [158, 150] width 271 height 47
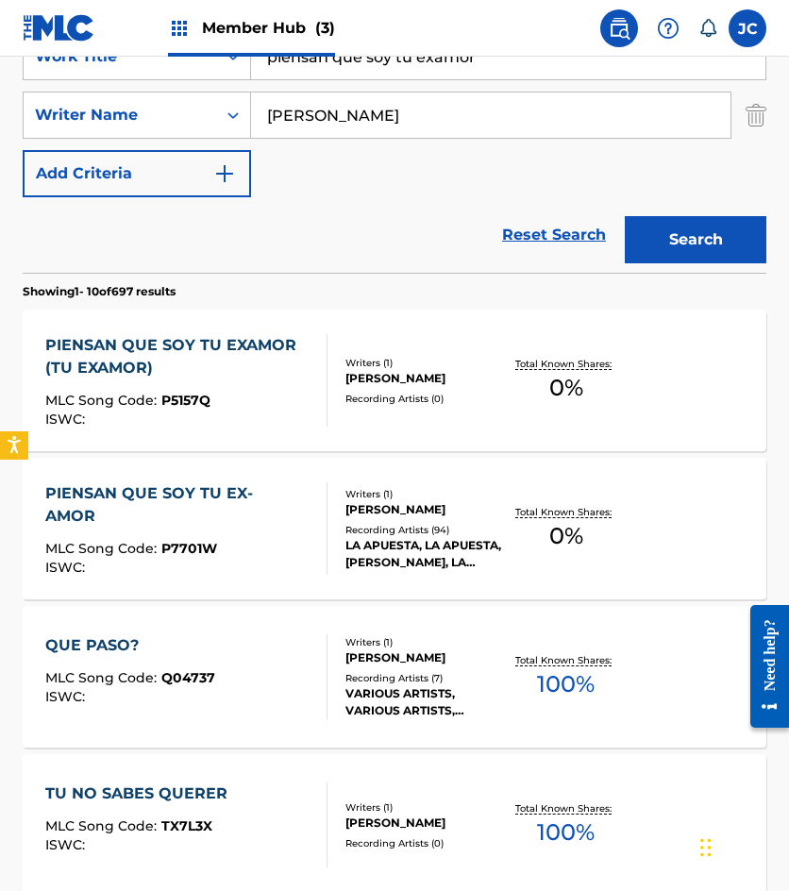
click at [166, 510] on div "PIENSAN QUE SOY TU EX-AMOR MLC Song Code : P7701W ISWC :" at bounding box center [178, 528] width 266 height 93
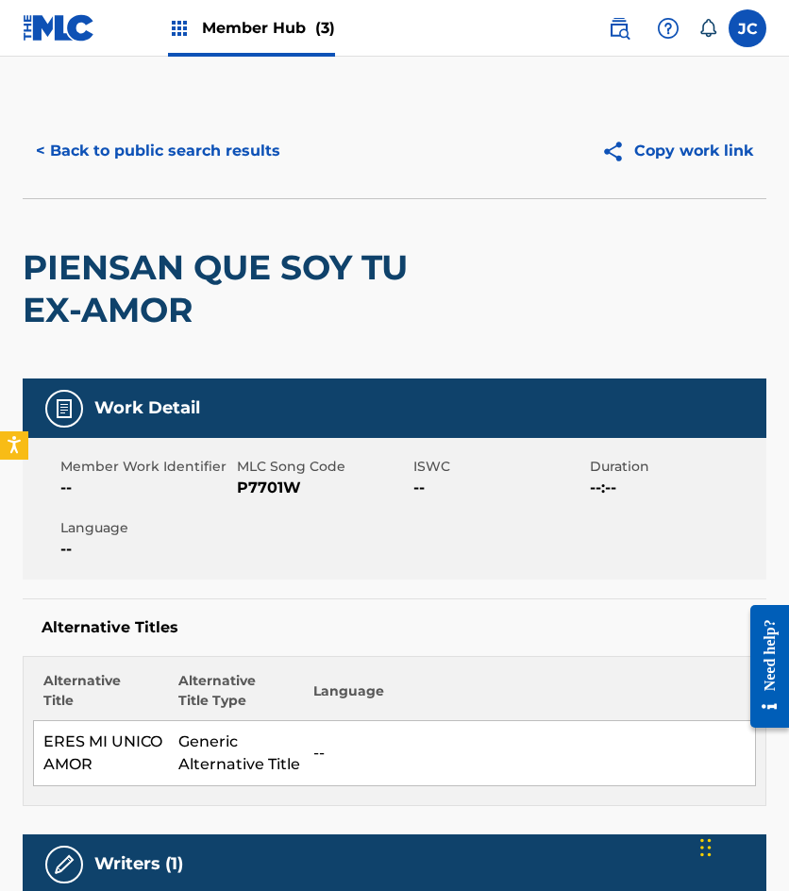
click at [273, 488] on span "P7701W" at bounding box center [323, 488] width 172 height 23
drag, startPoint x: 201, startPoint y: 269, endPoint x: 285, endPoint y: 267, distance: 84.0
click at [201, 269] on h2 "PIENSAN QUE SOY TU EX-AMOR" at bounding box center [246, 288] width 446 height 85
click at [179, 134] on button "< Back to public search results" at bounding box center [158, 150] width 271 height 47
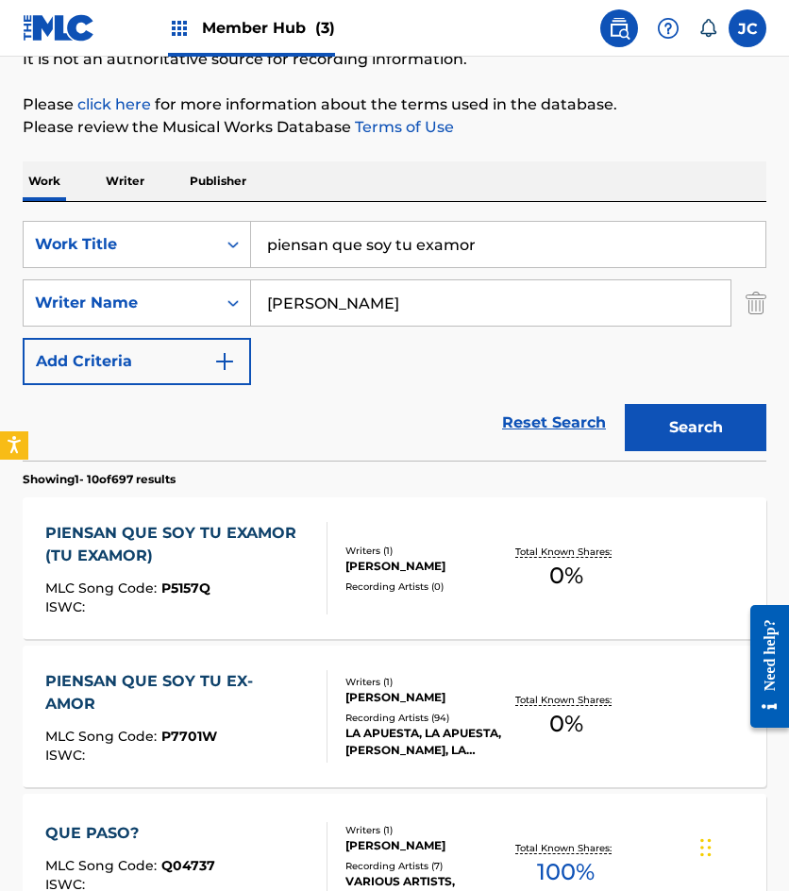
scroll to position [189, 0]
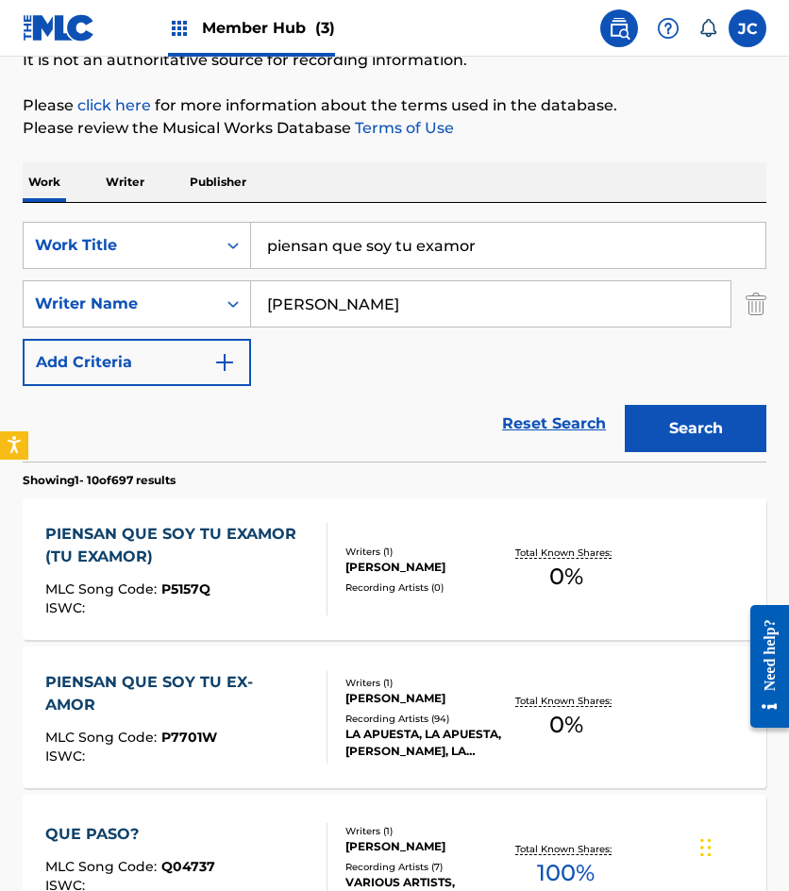
click at [512, 248] on input "piensan que soy tu examor" at bounding box center [508, 245] width 514 height 45
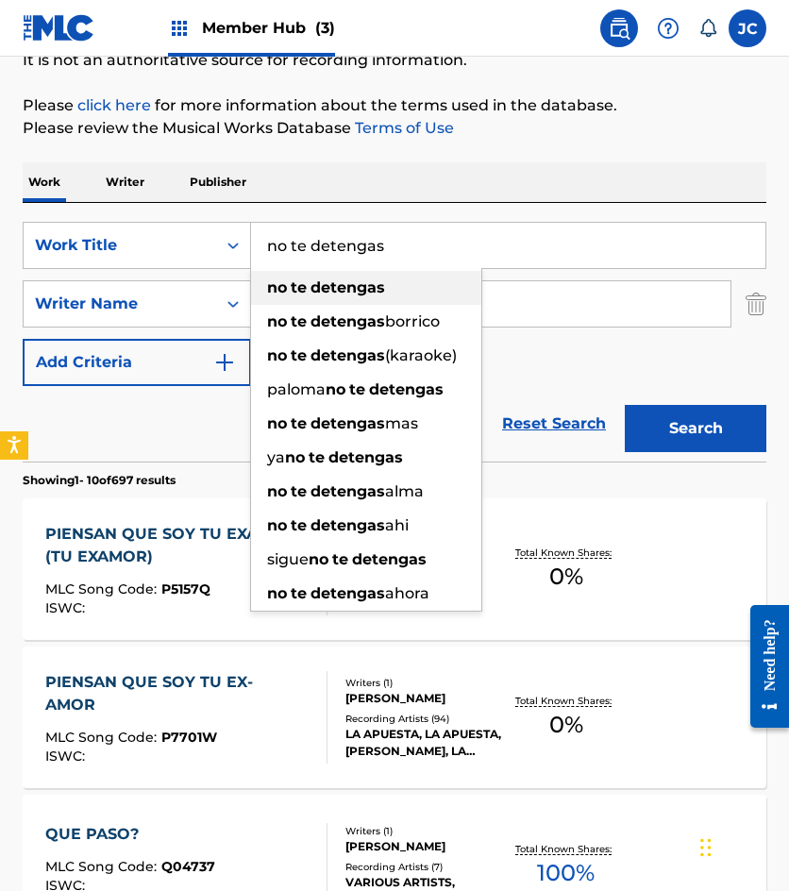
type input "no te detengas"
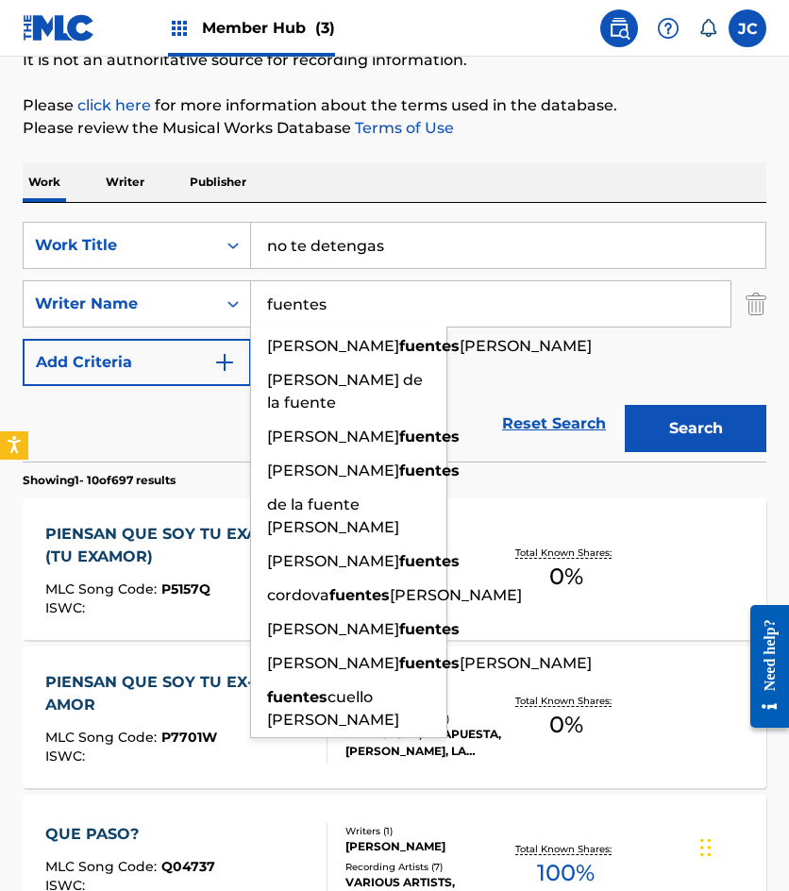
type input "fuentes"
click at [625, 405] on button "Search" at bounding box center [696, 428] width 142 height 47
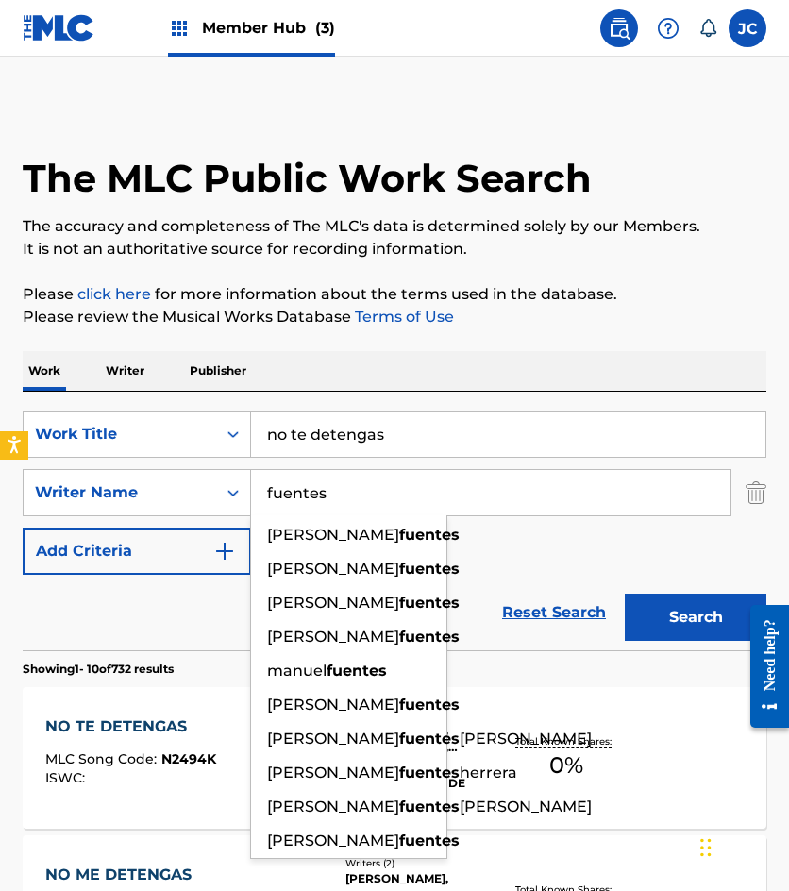
click at [541, 539] on div "SearchWithCriteria49423186-3c00-4a5a-b7b7-b48b9ed4f4ff Work Title no te detenga…" at bounding box center [395, 493] width 744 height 164
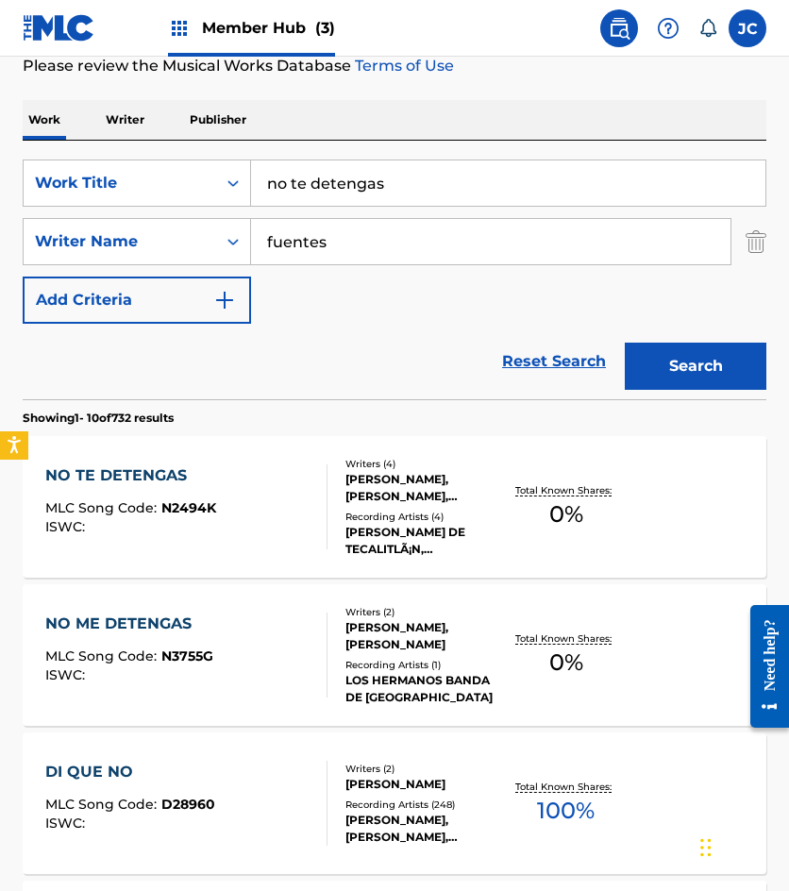
scroll to position [283, 0]
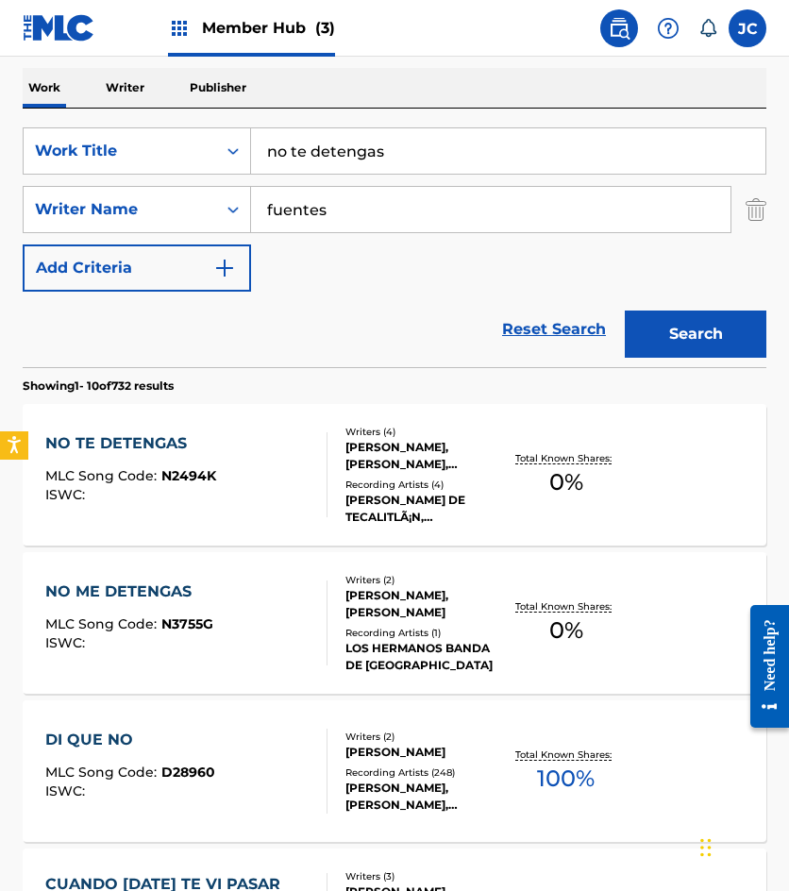
click at [398, 483] on div "Recording Artists ( 4 )" at bounding box center [424, 485] width 159 height 14
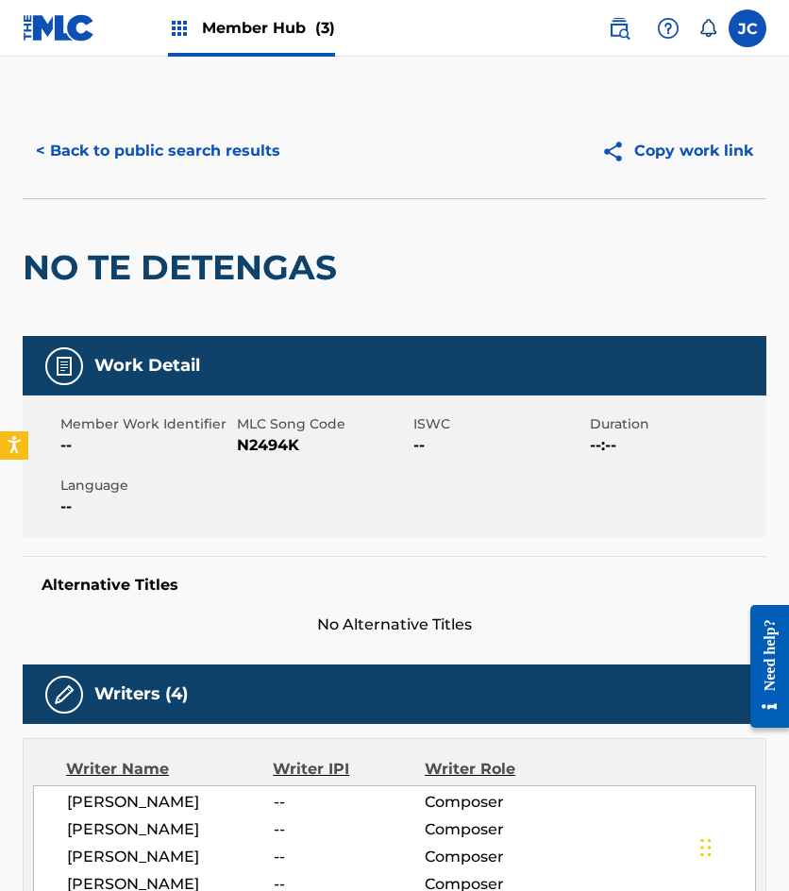
click at [263, 444] on span "N2494K" at bounding box center [323, 445] width 172 height 23
click at [199, 156] on button "< Back to public search results" at bounding box center [158, 150] width 271 height 47
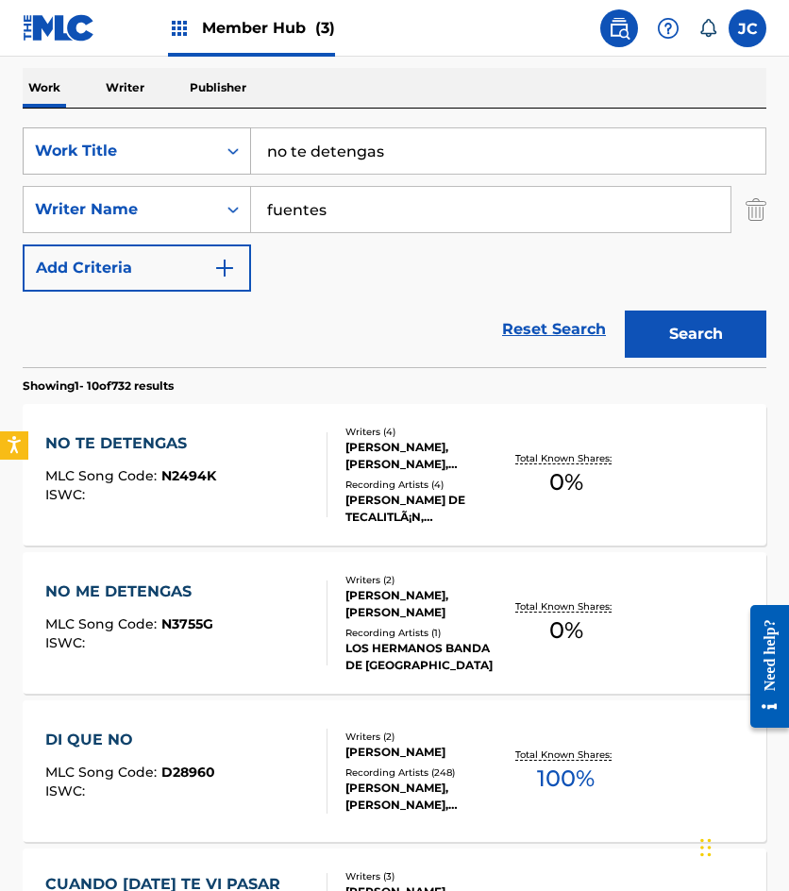
drag, startPoint x: 222, startPoint y: 166, endPoint x: 157, endPoint y: 165, distance: 65.1
click at [158, 166] on div "SearchWithCriteria49423186-3c00-4a5a-b7b7-b48b9ed4f4ff Work Title no te detengas" at bounding box center [395, 150] width 744 height 47
type input "me esta sangrando tu ausencia"
type input "vite"
click at [625, 311] on button "Search" at bounding box center [696, 334] width 142 height 47
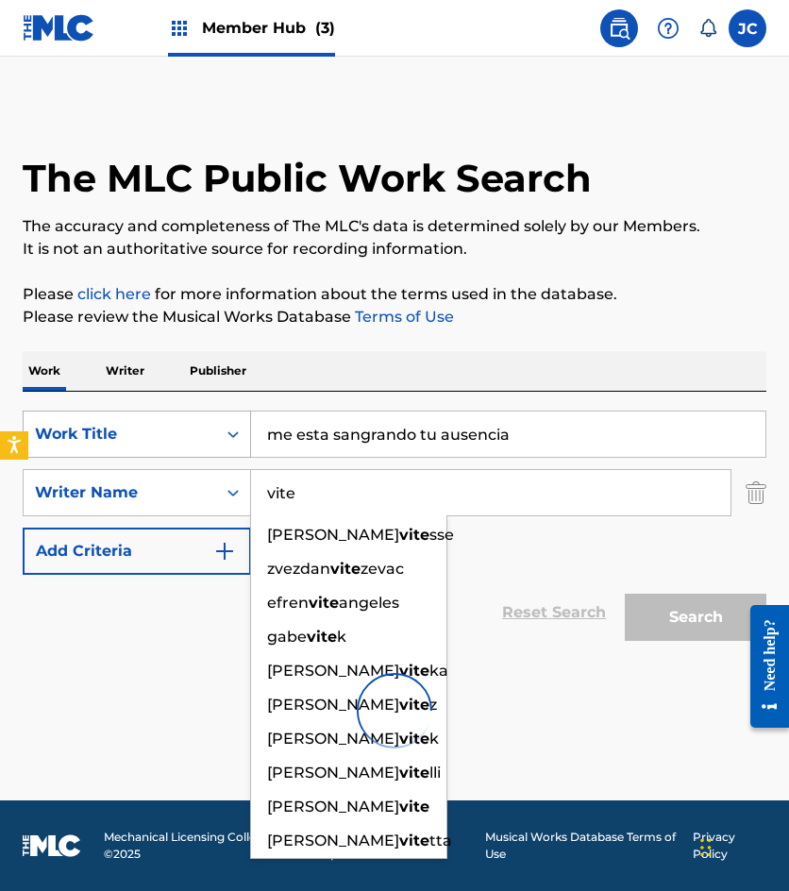
scroll to position [0, 0]
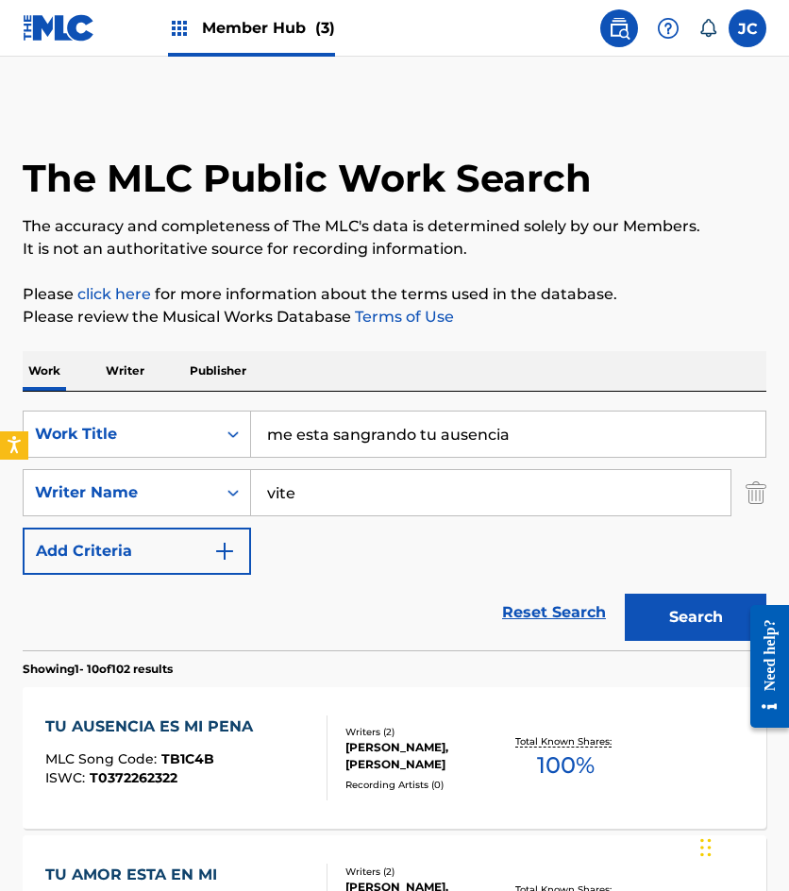
click at [502, 566] on div "SearchWithCriteria49423186-3c00-4a5a-b7b7-b48b9ed4f4ff Work Title me esta sangr…" at bounding box center [395, 493] width 744 height 164
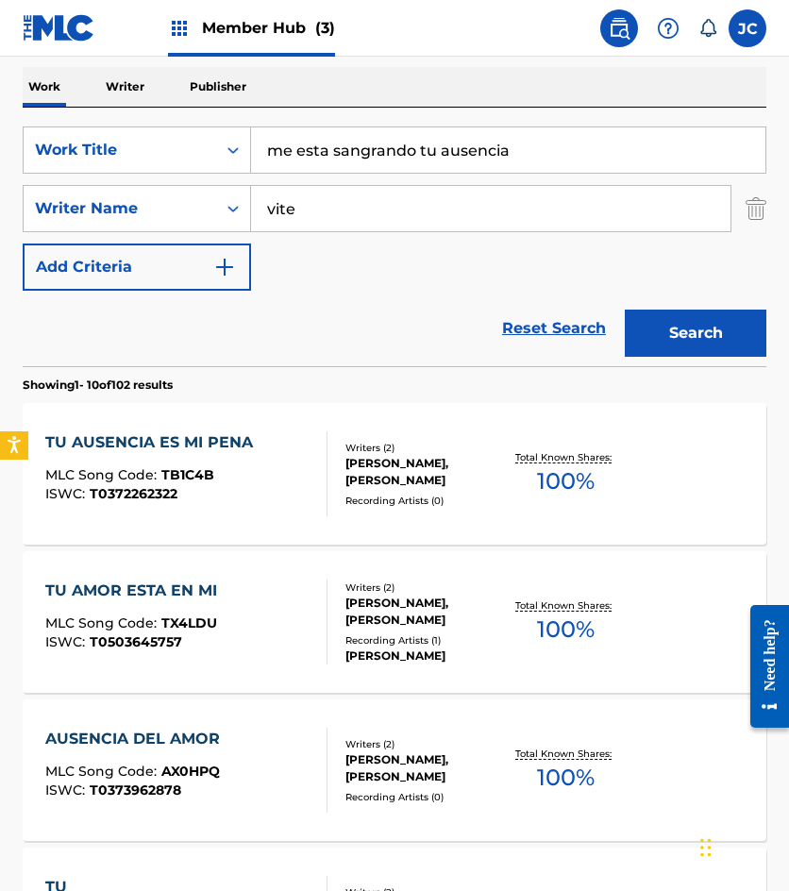
scroll to position [283, 0]
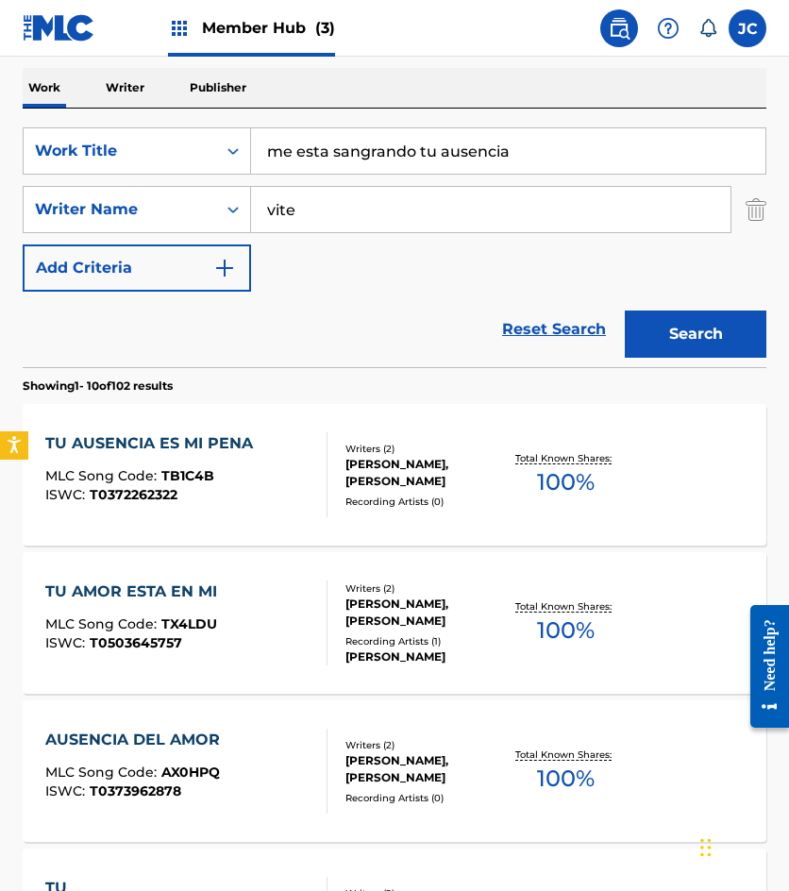
click at [363, 206] on input "vite" at bounding box center [491, 209] width 480 height 45
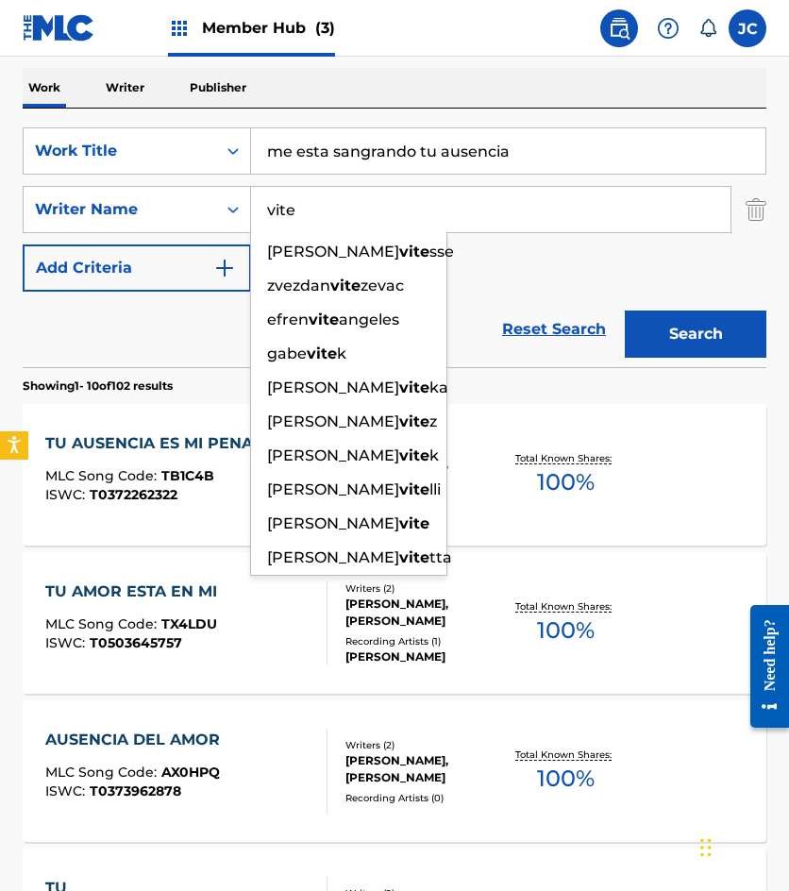
click at [363, 206] on input "vite" at bounding box center [491, 209] width 480 height 45
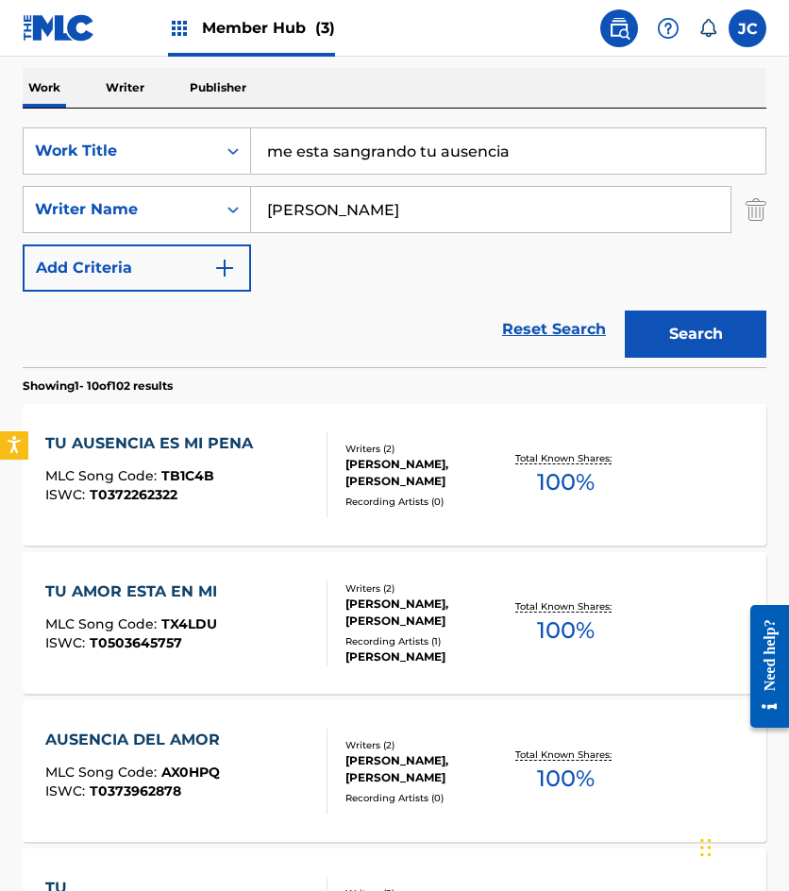
click at [25, 174] on div "SearchWithCriteria49423186-3c00-4a5a-b7b7-b48b9ed4f4ff Work Title me esta sangr…" at bounding box center [395, 209] width 744 height 164
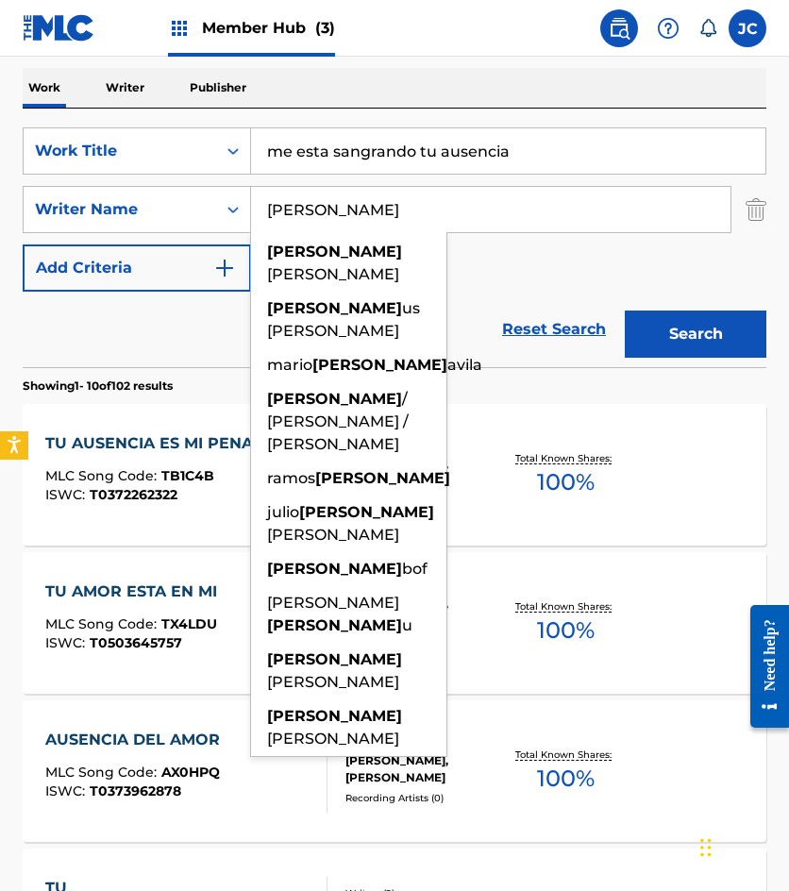
type input "demetrio"
click at [517, 255] on div "SearchWithCriteria49423186-3c00-4a5a-b7b7-b48b9ed4f4ff Work Title me esta sangr…" at bounding box center [395, 209] width 744 height 164
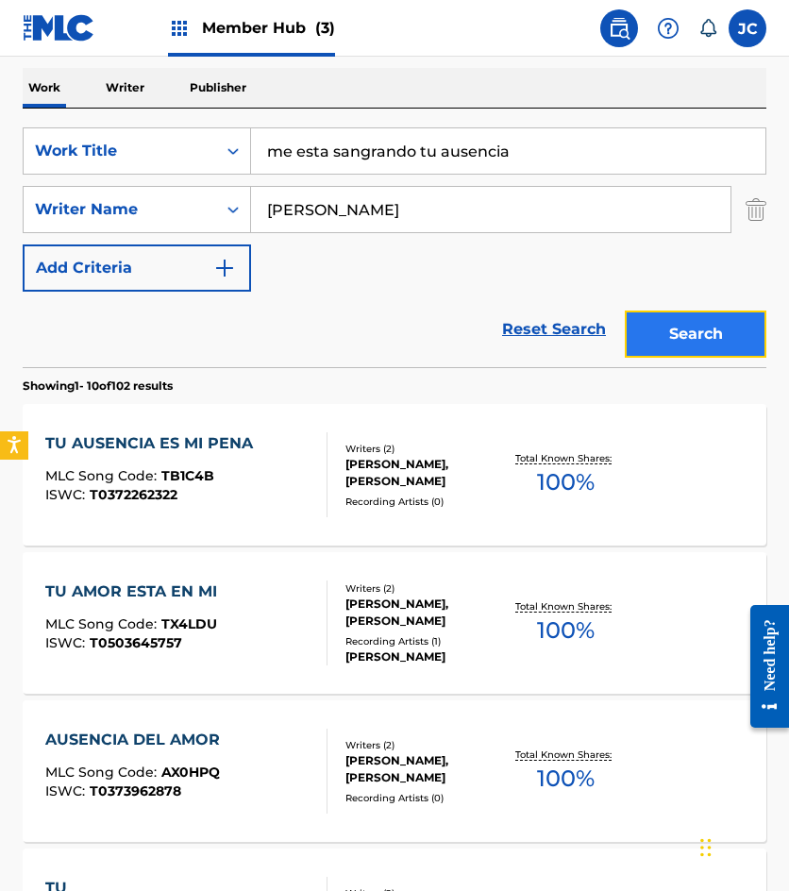
click at [688, 331] on button "Search" at bounding box center [696, 334] width 142 height 47
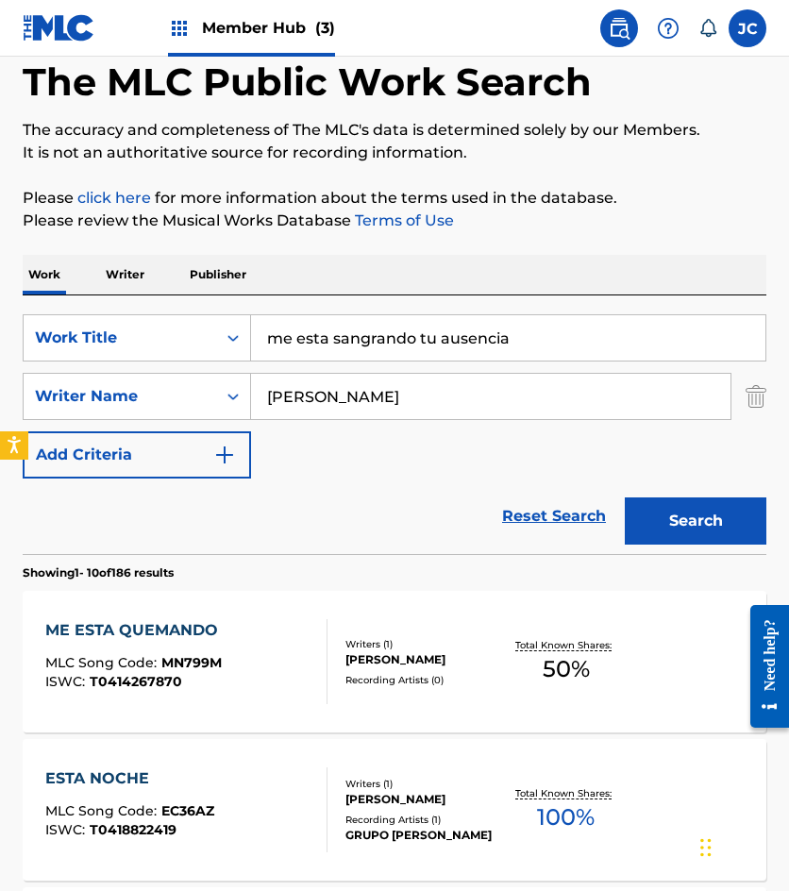
scroll to position [94, 0]
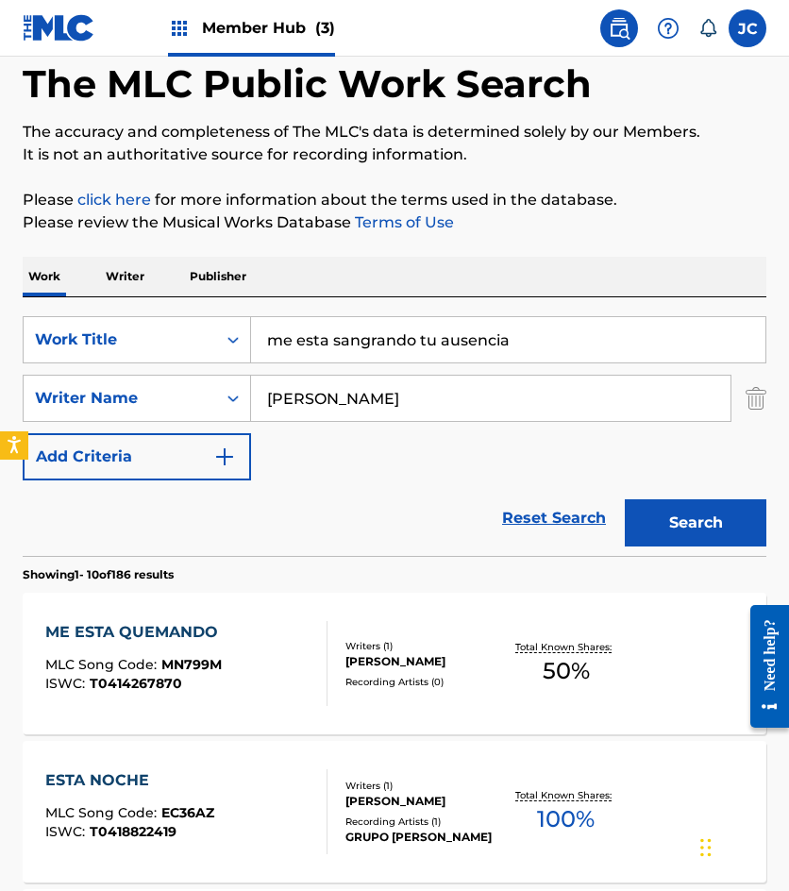
click at [533, 344] on input "me esta sangrando tu ausencia" at bounding box center [508, 339] width 514 height 45
click at [531, 343] on input "me esta sangrando tu ausencia" at bounding box center [508, 339] width 514 height 45
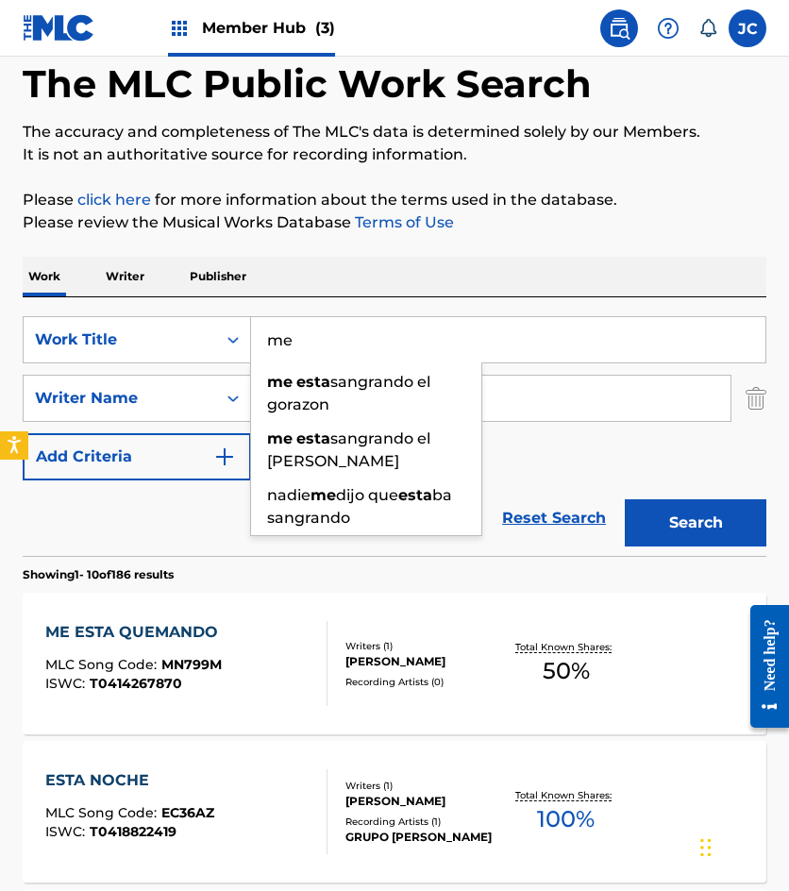
type input "m"
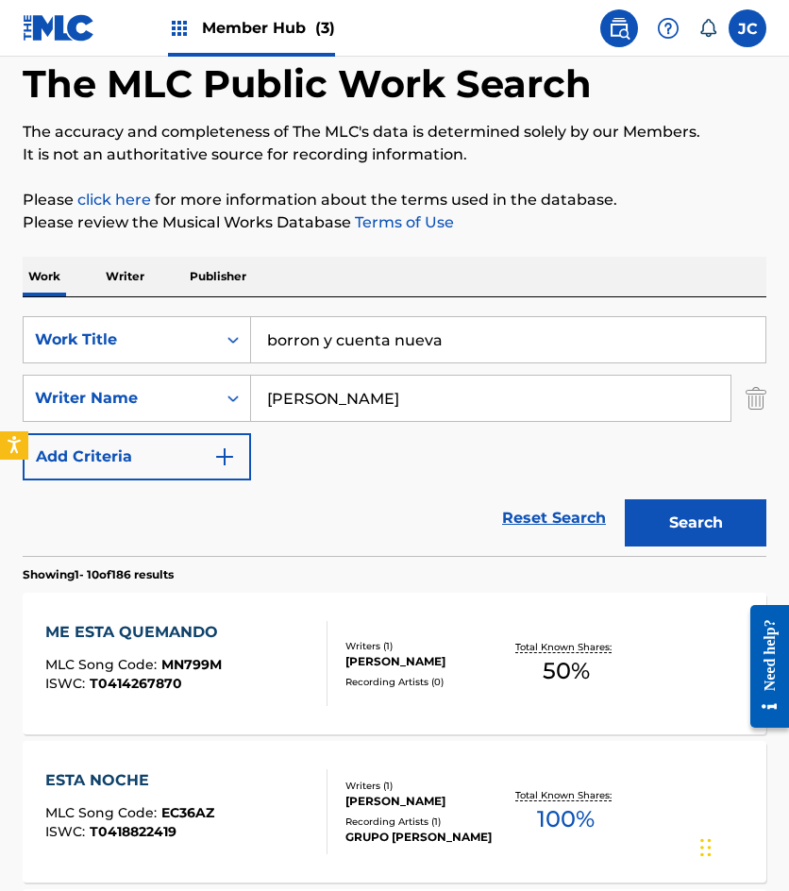
type input "borron y cuenta nueva"
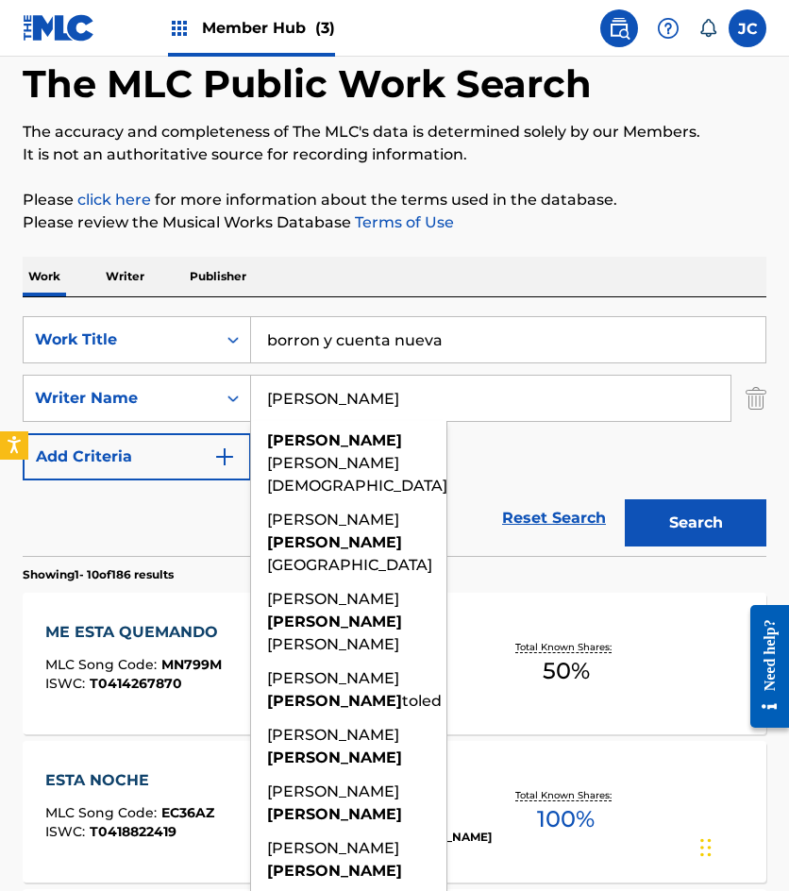
type input "velazquez"
click at [625, 499] on button "Search" at bounding box center [696, 522] width 142 height 47
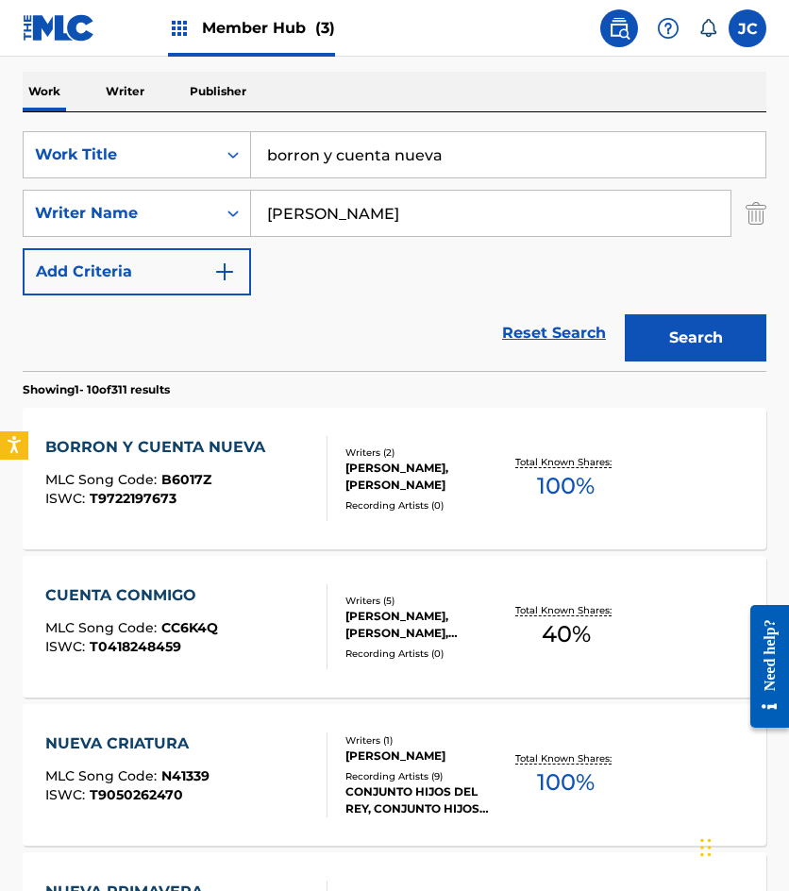
scroll to position [283, 0]
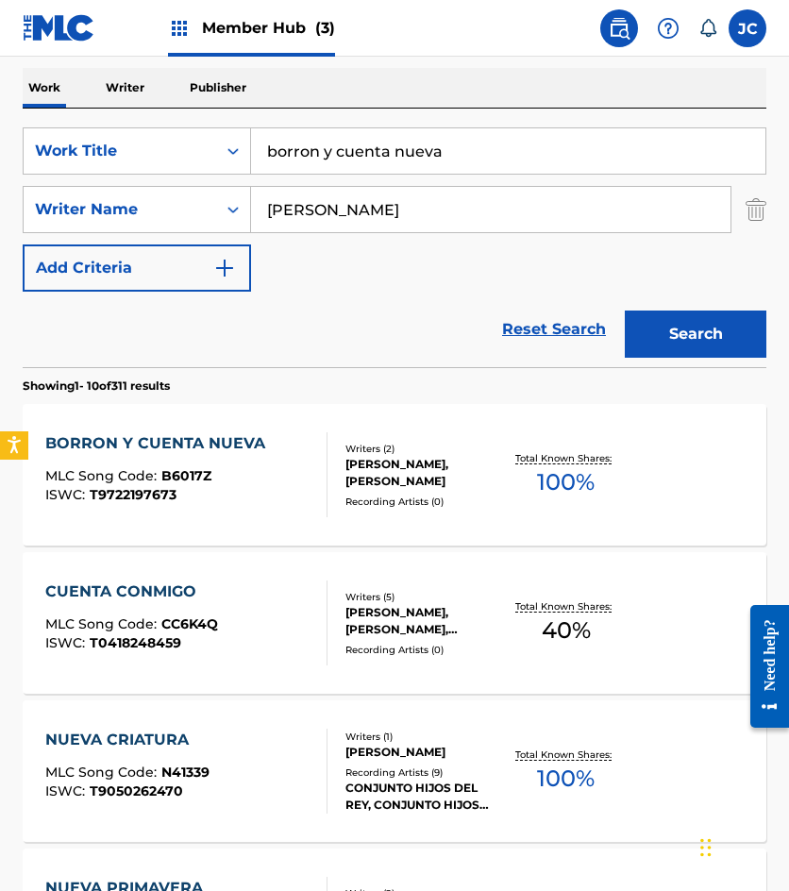
click at [213, 488] on div "ISWC : T9722197673" at bounding box center [159, 495] width 229 height 14
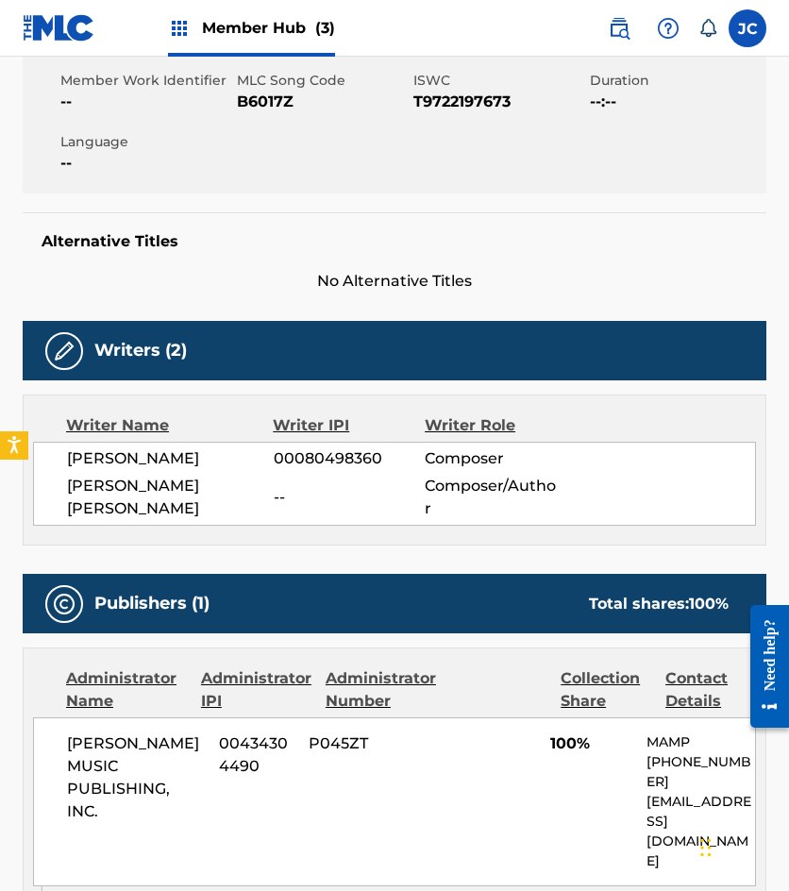
scroll to position [305, 0]
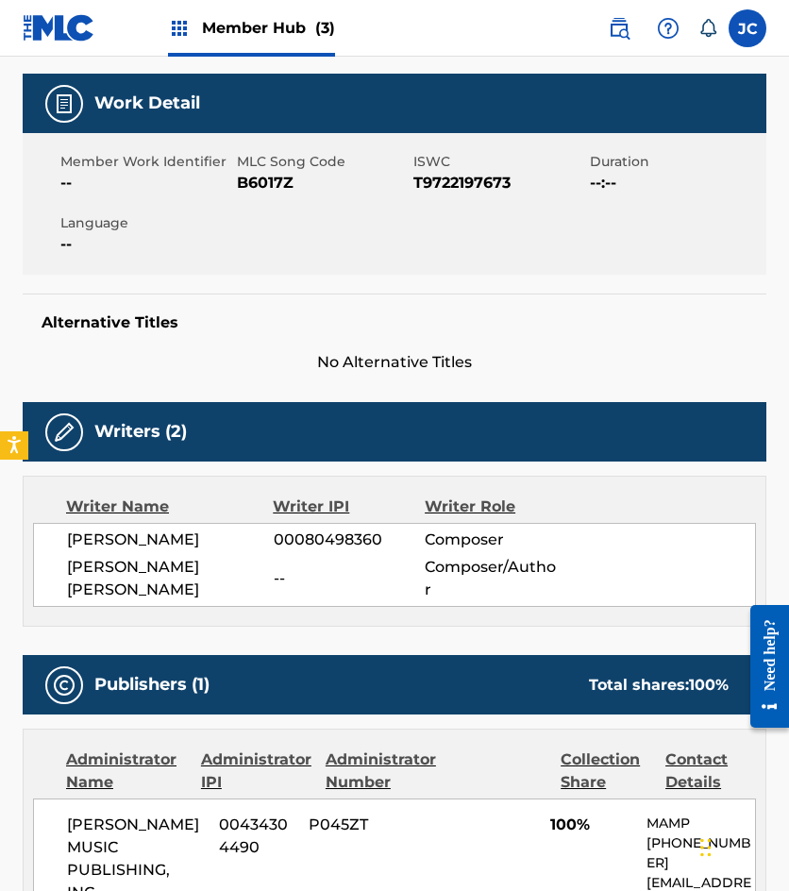
click at [268, 184] on span "B6017Z" at bounding box center [323, 183] width 172 height 23
click at [104, 297] on div "Alternative Titles No Alternative Titles" at bounding box center [395, 334] width 744 height 80
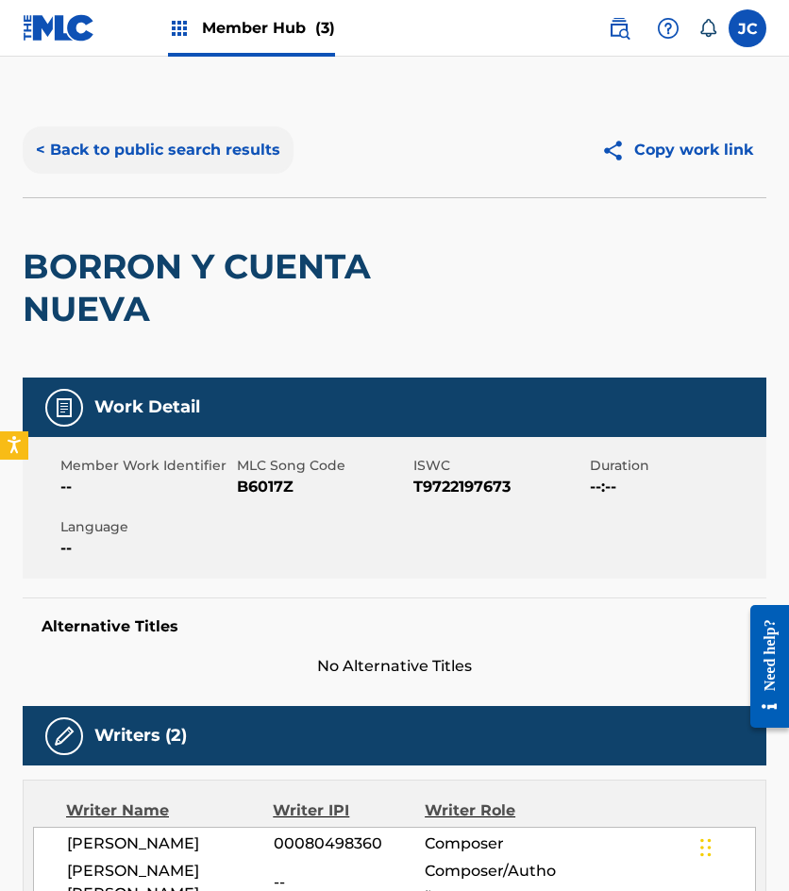
scroll to position [0, 0]
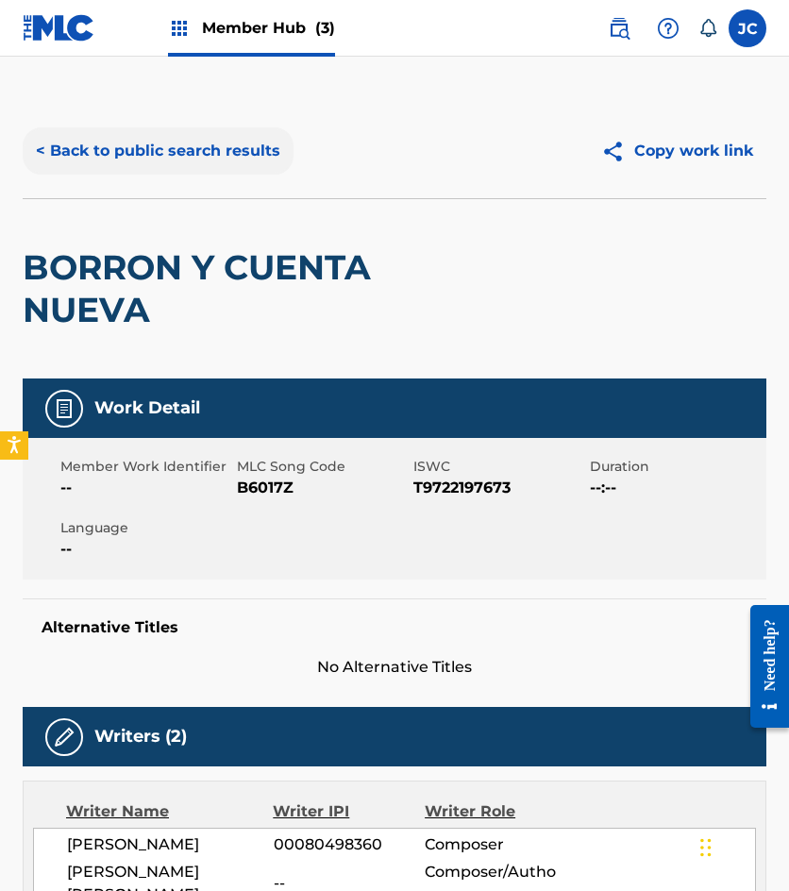
click at [208, 154] on button "< Back to public search results" at bounding box center [158, 150] width 271 height 47
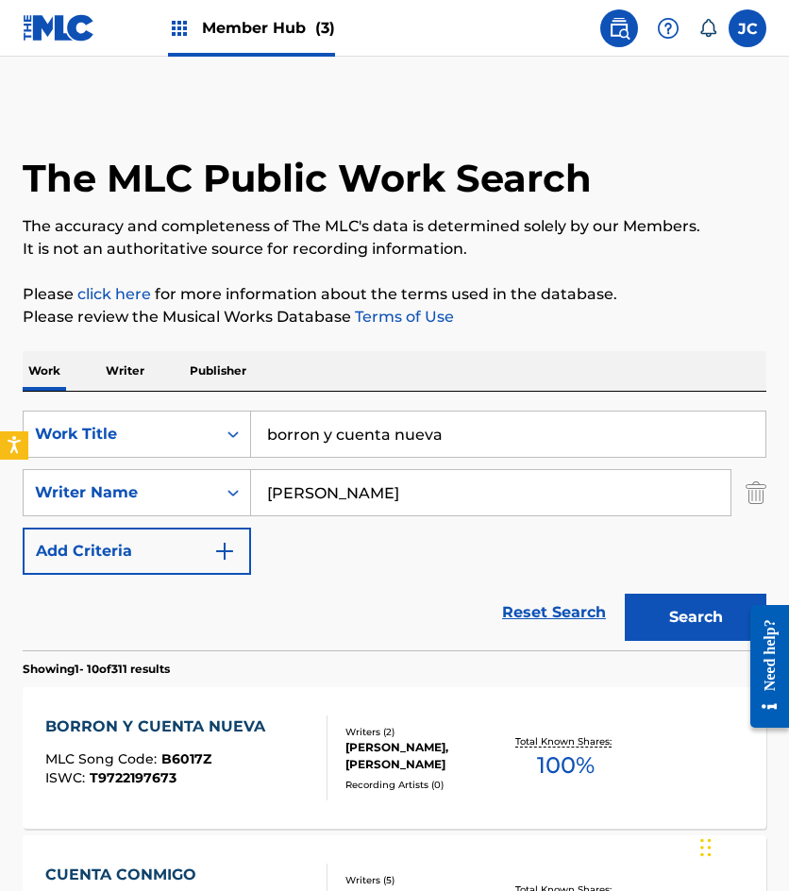
scroll to position [283, 0]
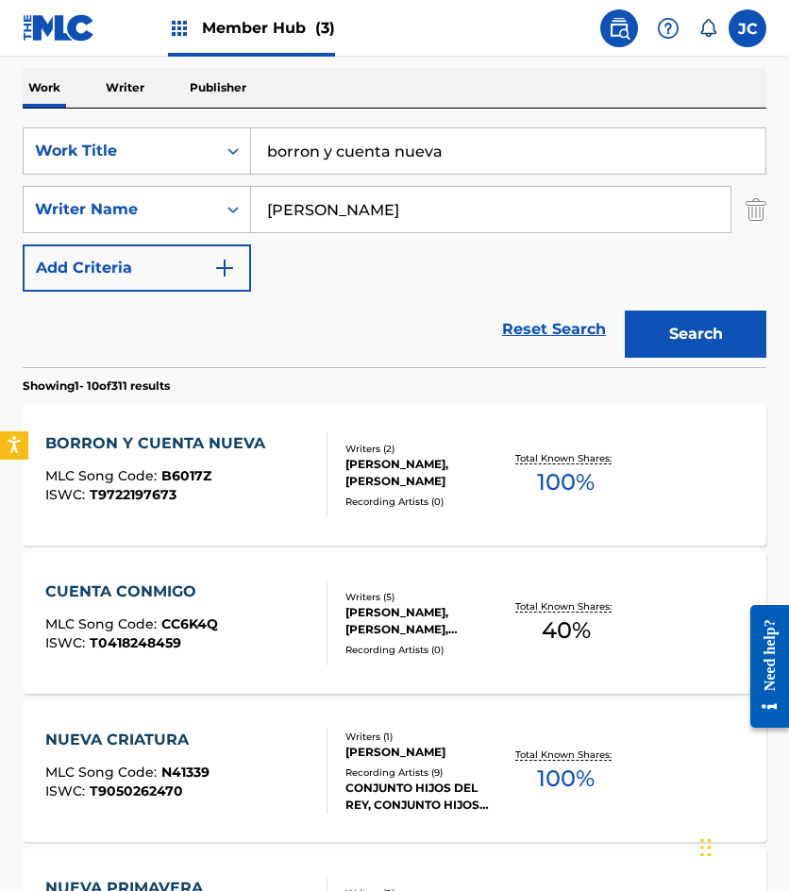
drag, startPoint x: 464, startPoint y: 137, endPoint x: 322, endPoint y: 141, distance: 142.6
click at [212, 173] on div "SearchWithCriteria49423186-3c00-4a5a-b7b7-b48b9ed4f4ff Work Title borron y cuen…" at bounding box center [395, 150] width 744 height 47
type input "soy de puro michoacan"
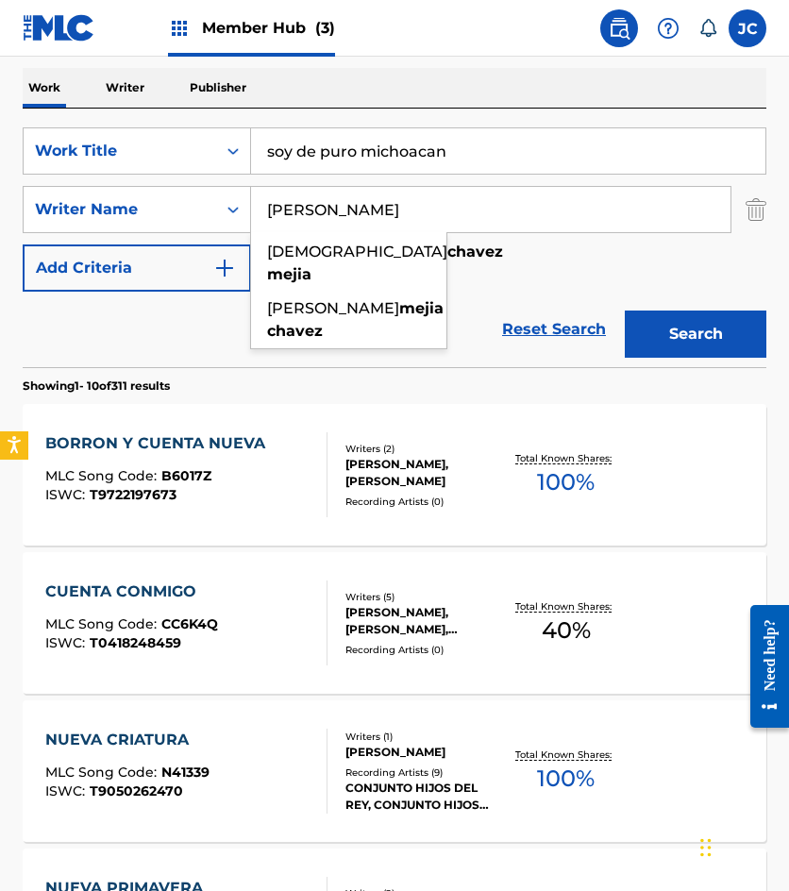
type input "chavez mejia"
click at [625, 311] on button "Search" at bounding box center [696, 334] width 142 height 47
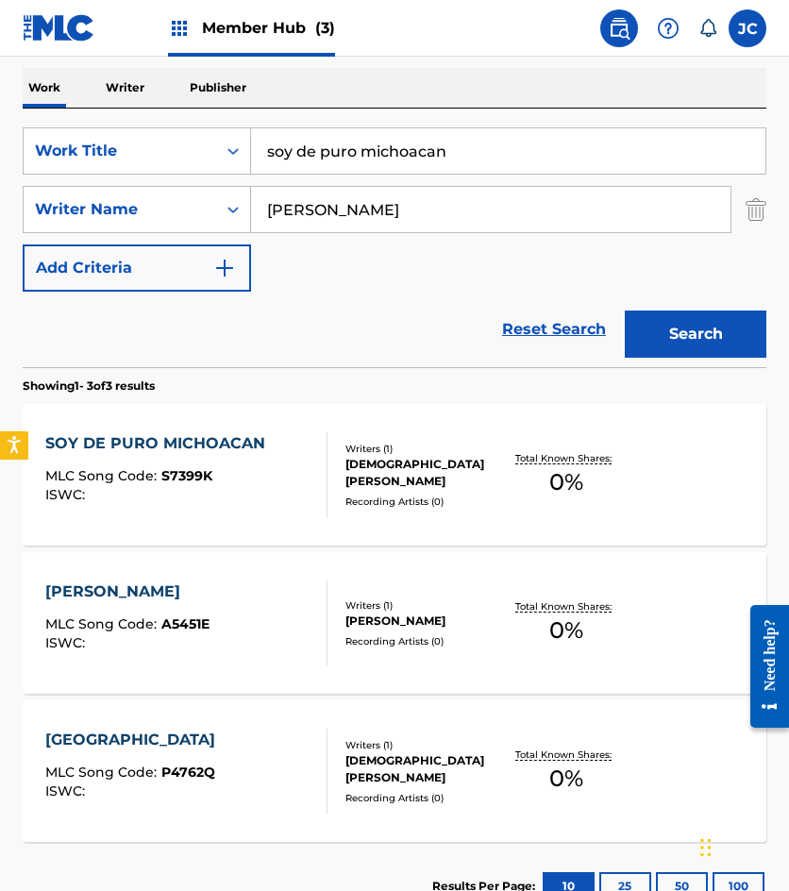
click at [160, 457] on div "SOY DE PURO MICHOACAN MLC Song Code : S7399K ISWC :" at bounding box center [159, 474] width 229 height 85
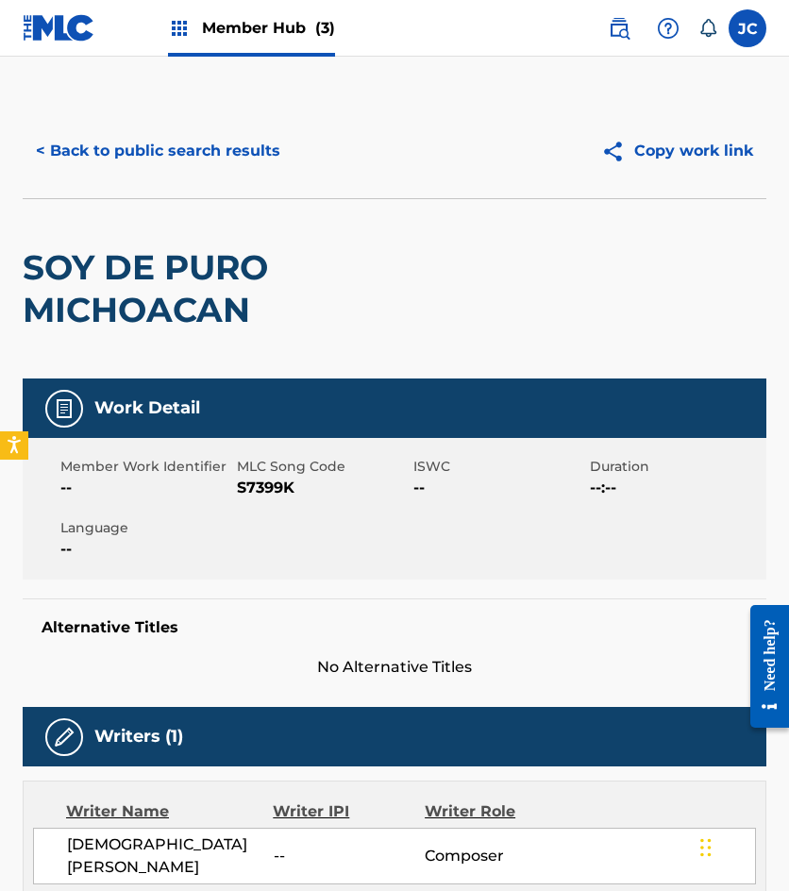
click at [264, 491] on span "S7399K" at bounding box center [323, 488] width 172 height 23
click at [203, 162] on button "< Back to public search results" at bounding box center [158, 150] width 271 height 47
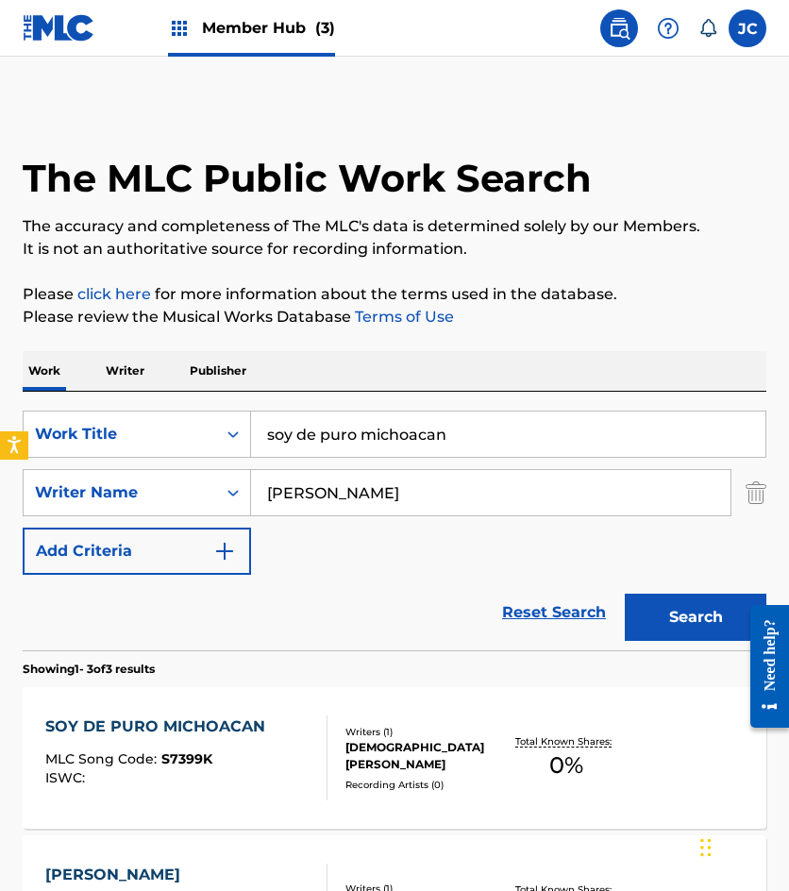
scroll to position [283, 0]
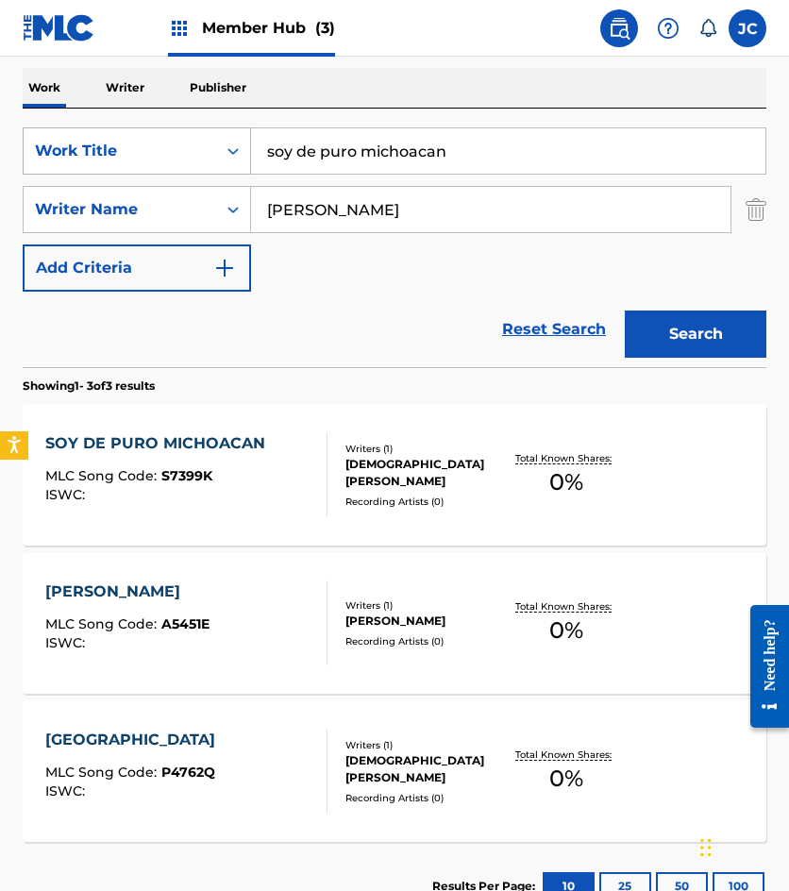
drag, startPoint x: 481, startPoint y: 154, endPoint x: 123, endPoint y: 135, distance: 359.2
click at [123, 138] on div "SearchWithCriteria49423186-3c00-4a5a-b7b7-b48b9ed4f4ff Work Title soy de puro m…" at bounding box center [395, 150] width 744 height 47
type input "otono triste"
click at [625, 311] on button "Search" at bounding box center [696, 334] width 142 height 47
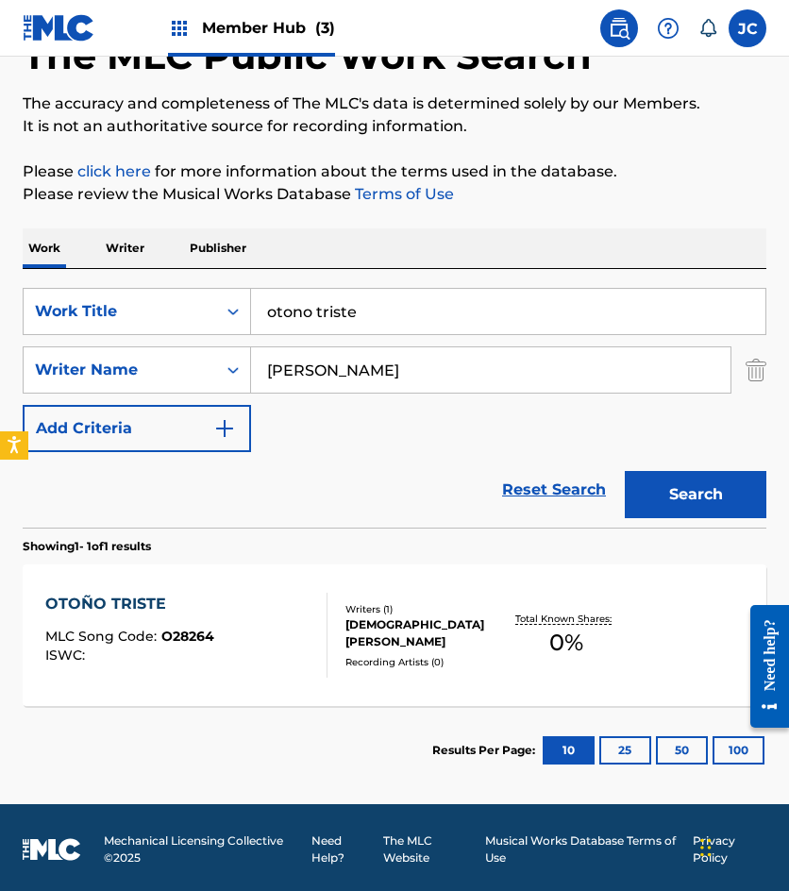
scroll to position [126, 0]
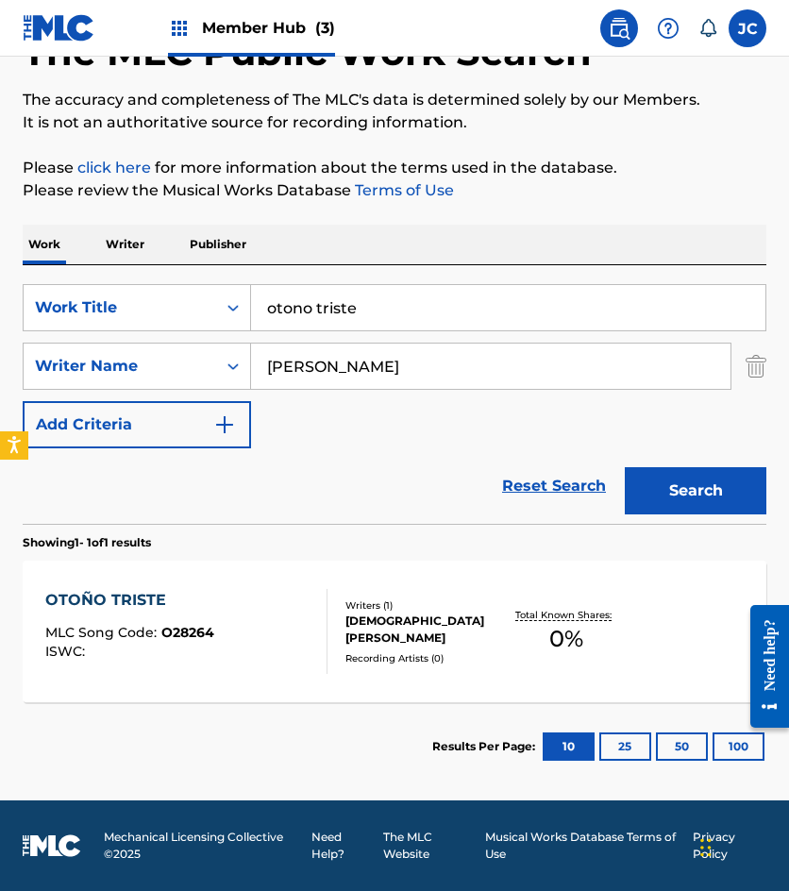
click at [376, 651] on div "Recording Artists ( 0 )" at bounding box center [424, 658] width 159 height 14
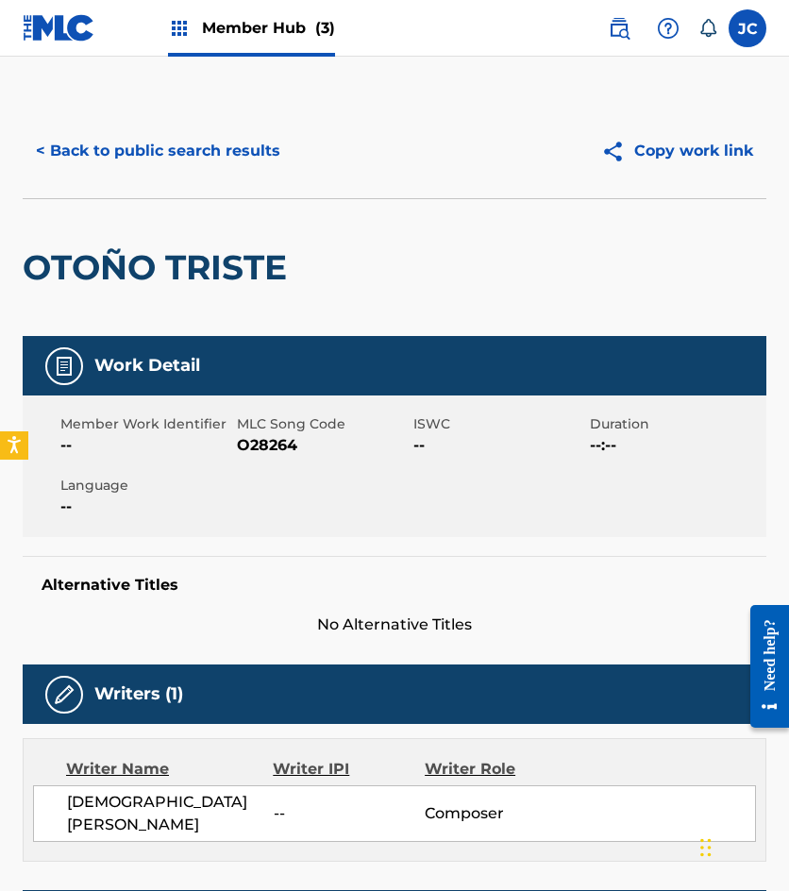
click at [245, 433] on span "MLC Song Code" at bounding box center [323, 424] width 172 height 20
click at [243, 446] on span "O28264" at bounding box center [323, 445] width 172 height 23
click at [283, 636] on div "Work Detail Member Work Identifier -- MLC Song Code O28264 ISWC -- Duration --:…" at bounding box center [395, 747] width 744 height 822
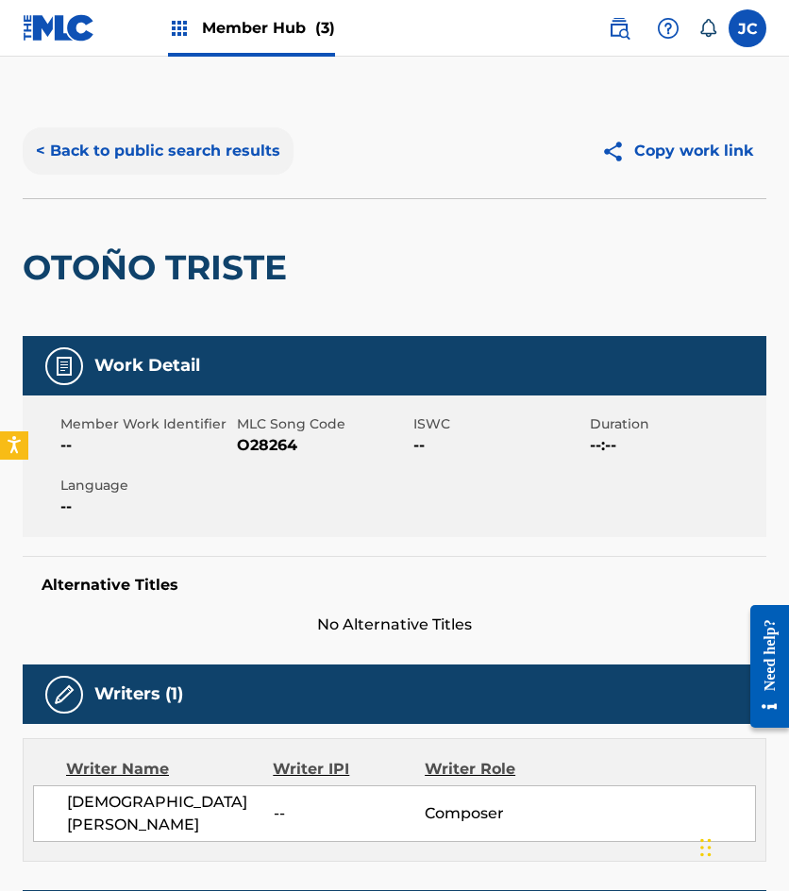
click at [186, 156] on button "< Back to public search results" at bounding box center [158, 150] width 271 height 47
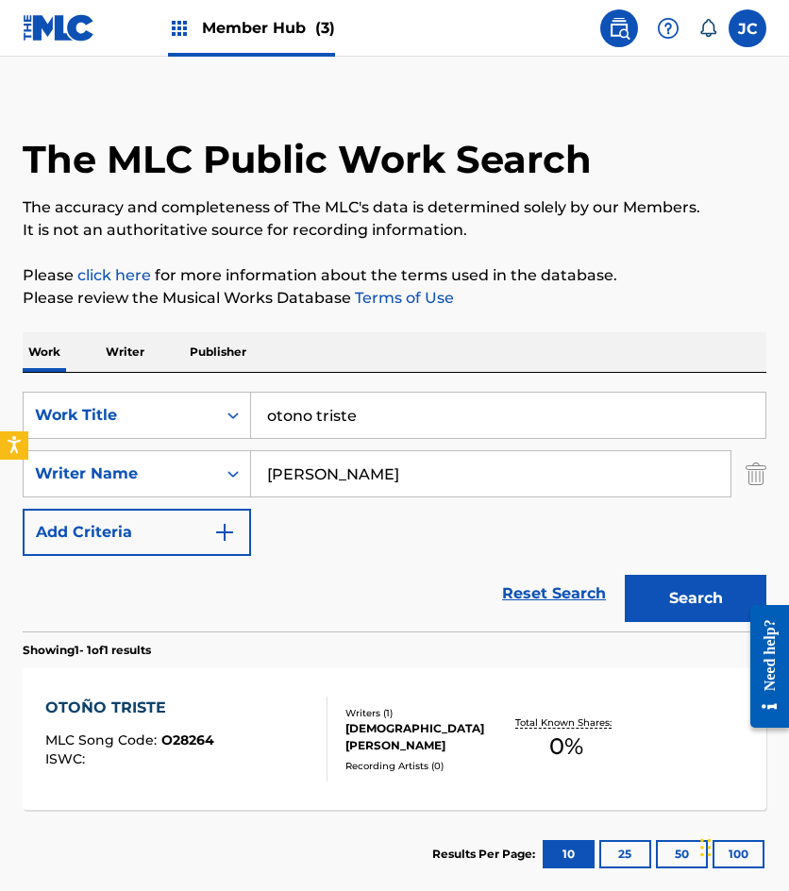
click at [505, 410] on input "otono triste" at bounding box center [508, 415] width 514 height 45
type input "verte a ti"
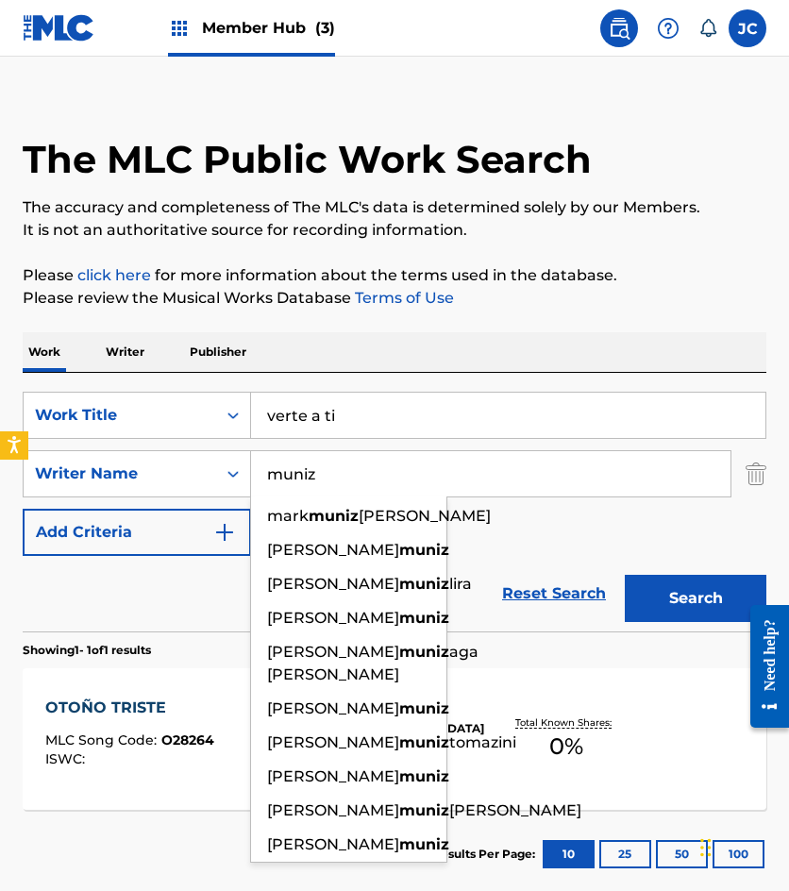
type input "muniz"
click at [625, 575] on button "Search" at bounding box center [696, 598] width 142 height 47
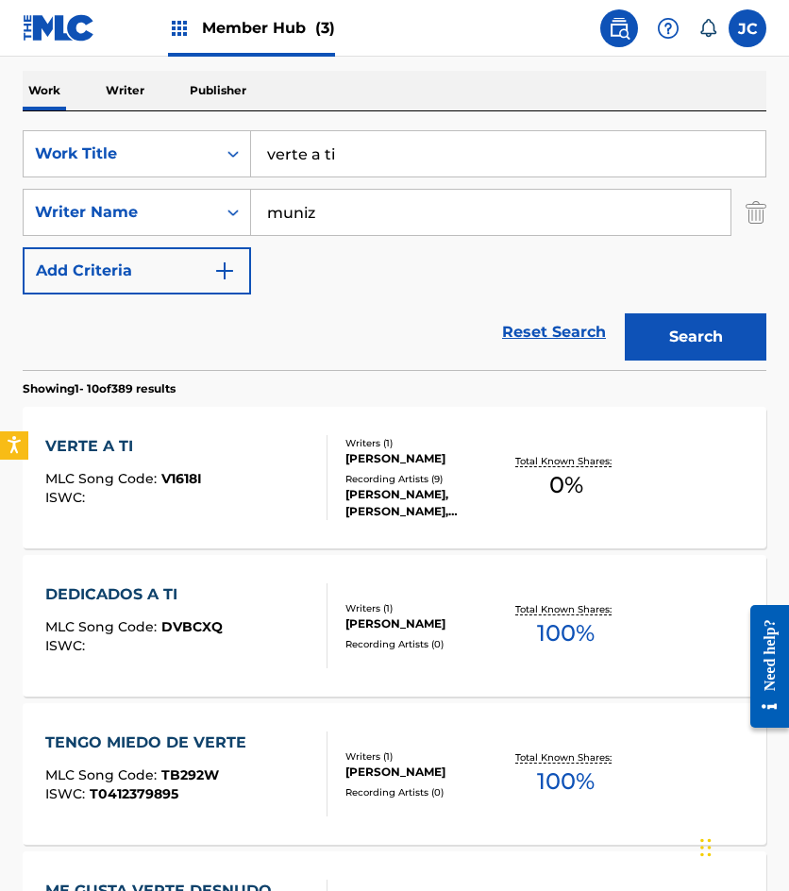
scroll to position [283, 0]
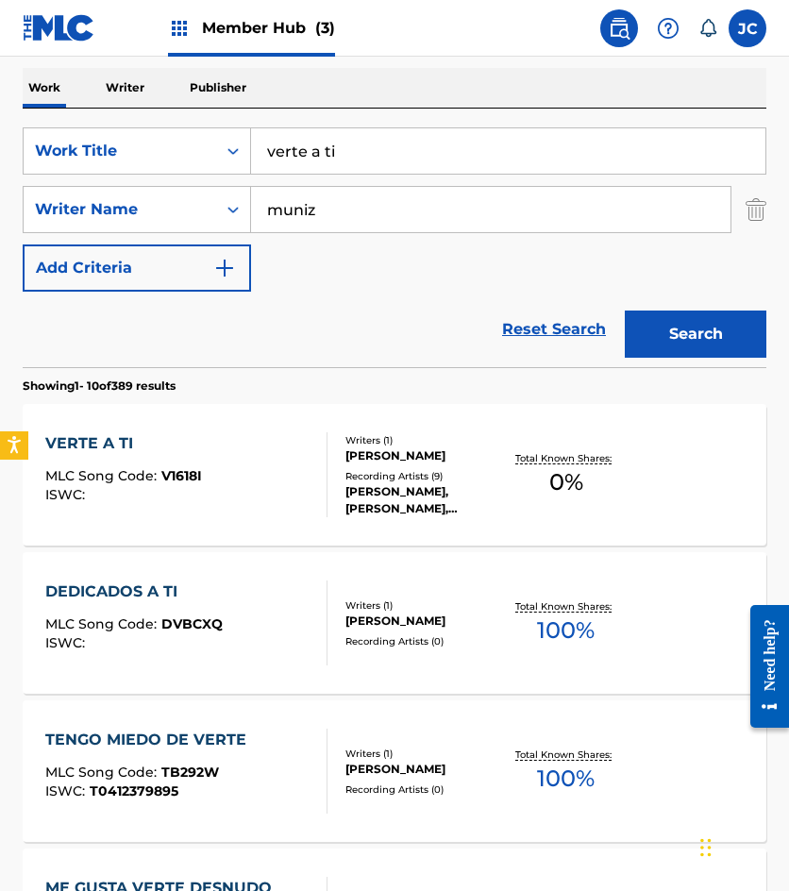
click at [493, 478] on div "Recording Artists ( 9 )" at bounding box center [424, 476] width 159 height 14
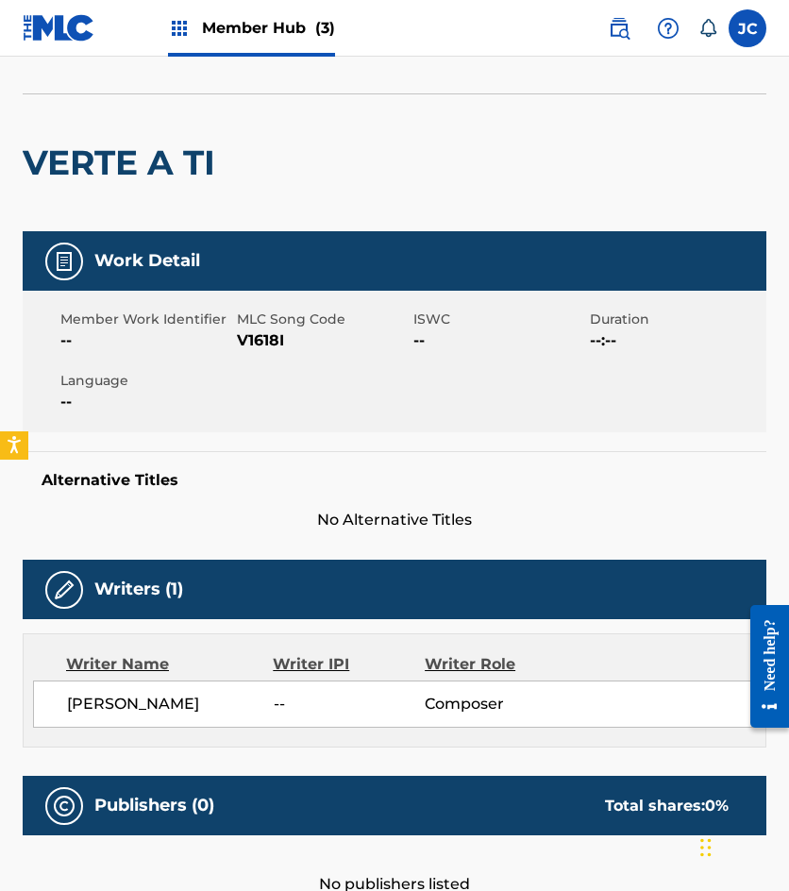
scroll to position [61, 0]
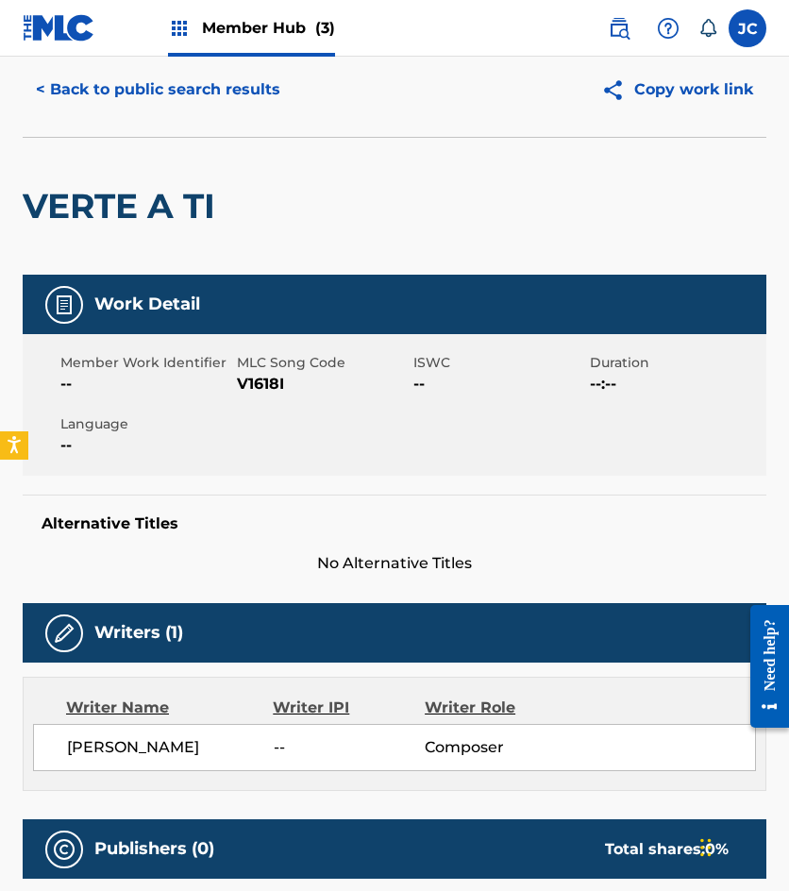
click at [261, 382] on span "V1618I" at bounding box center [323, 384] width 172 height 23
click at [170, 93] on button "< Back to public search results" at bounding box center [158, 89] width 271 height 47
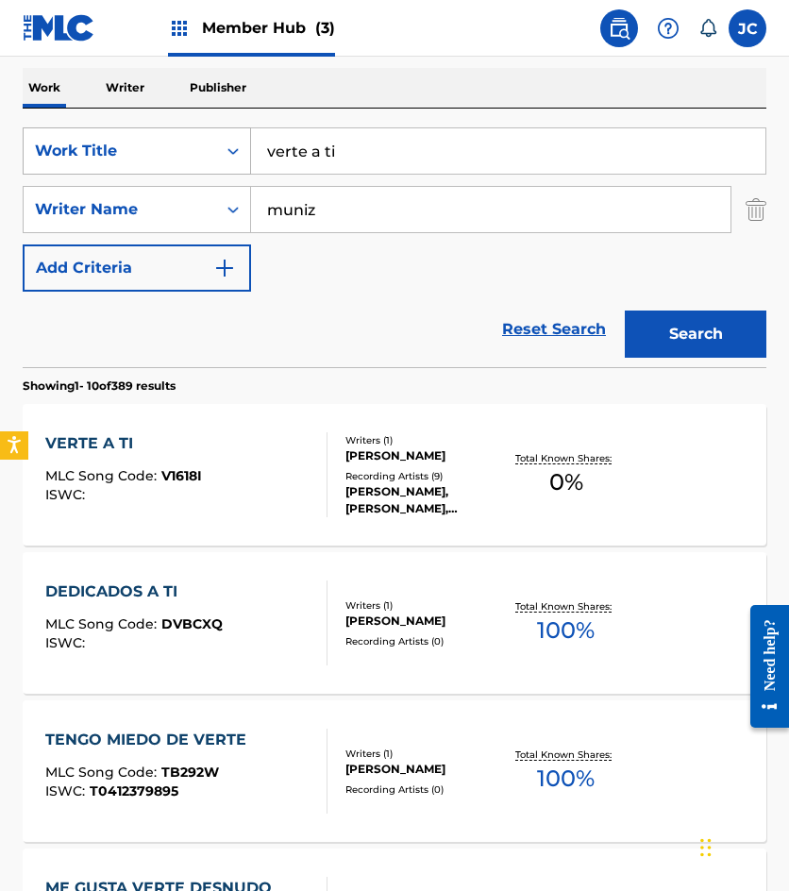
click at [177, 152] on div "SearchWithCriteria49423186-3c00-4a5a-b7b7-b48b9ed4f4ff Work Title verte a ti" at bounding box center [395, 150] width 744 height 47
type input "solo tu amigo"
click at [625, 311] on button "Search" at bounding box center [696, 334] width 142 height 47
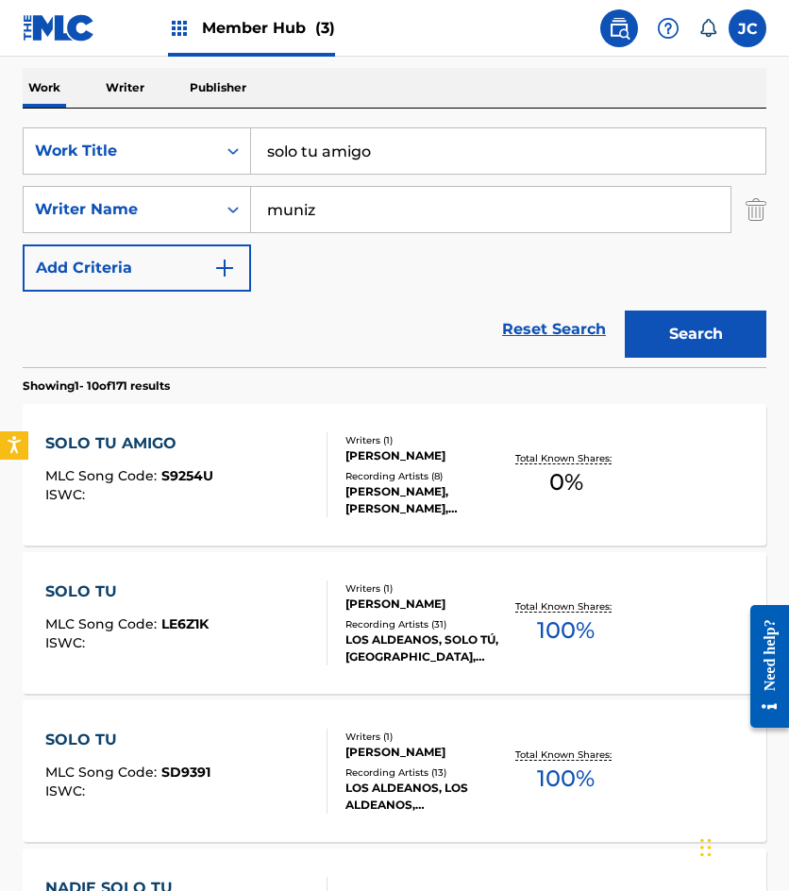
click at [311, 473] on div "SOLO TU AMIGO MLC Song Code : S9254U ISWC :" at bounding box center [186, 474] width 282 height 85
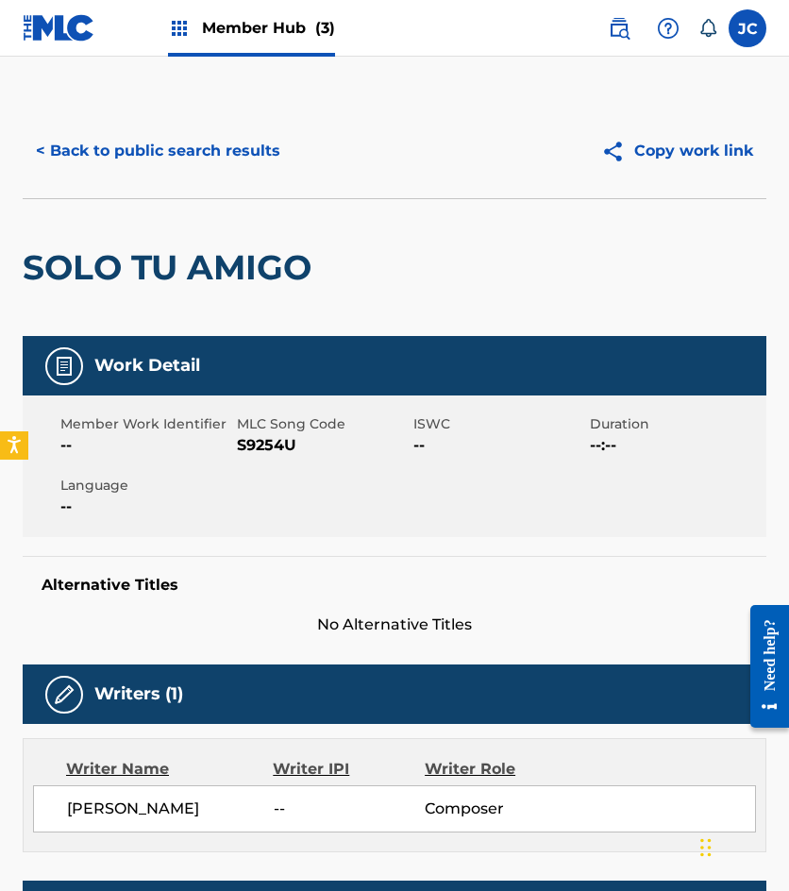
click at [277, 441] on span "S9254U" at bounding box center [323, 445] width 172 height 23
click at [161, 142] on button "< Back to public search results" at bounding box center [158, 150] width 271 height 47
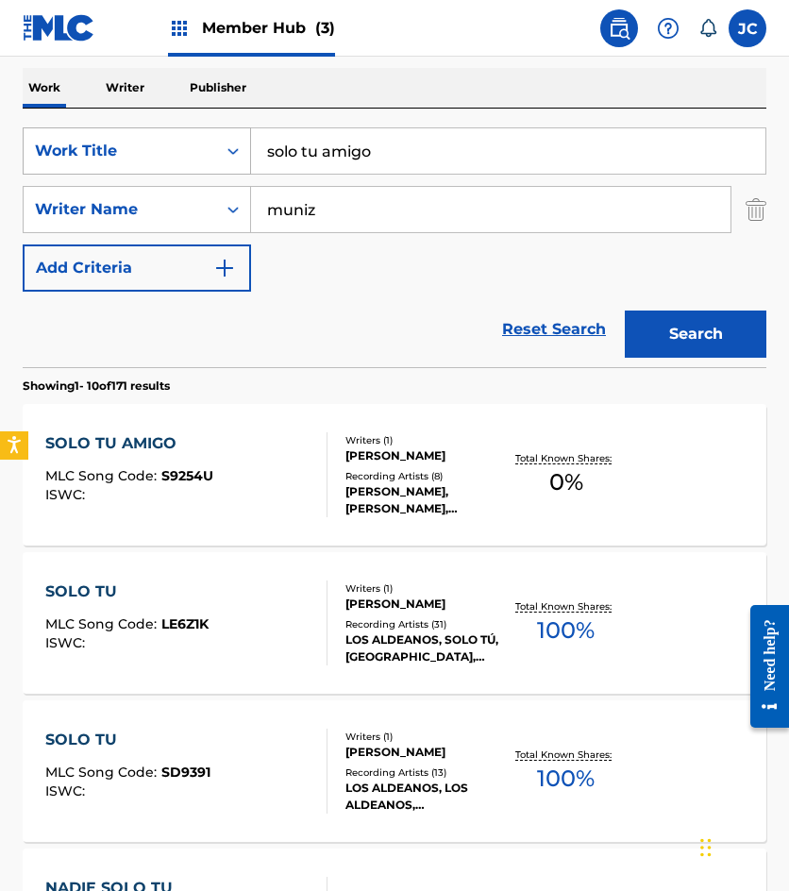
drag, startPoint x: 422, startPoint y: 154, endPoint x: 120, endPoint y: 174, distance: 302.7
click at [122, 173] on div "SearchWithCriteria49423186-3c00-4a5a-b7b7-b48b9ed4f4ff Work Title solo tu amigo" at bounding box center [395, 150] width 744 height 47
type input "era un perdido"
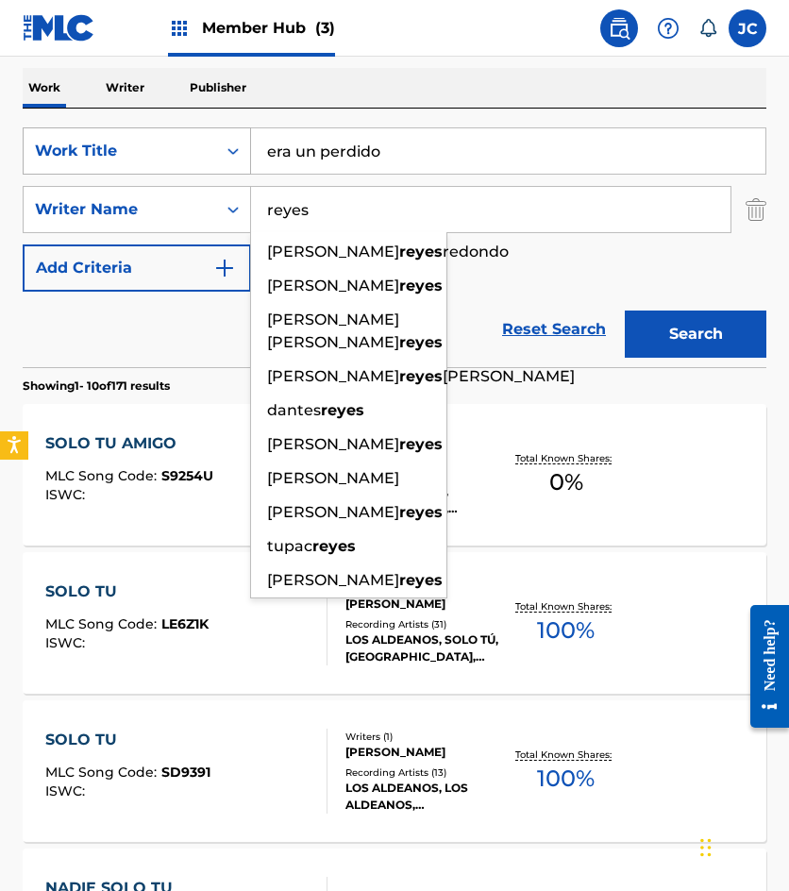
type input "reyes"
click at [625, 311] on button "Search" at bounding box center [696, 334] width 142 height 47
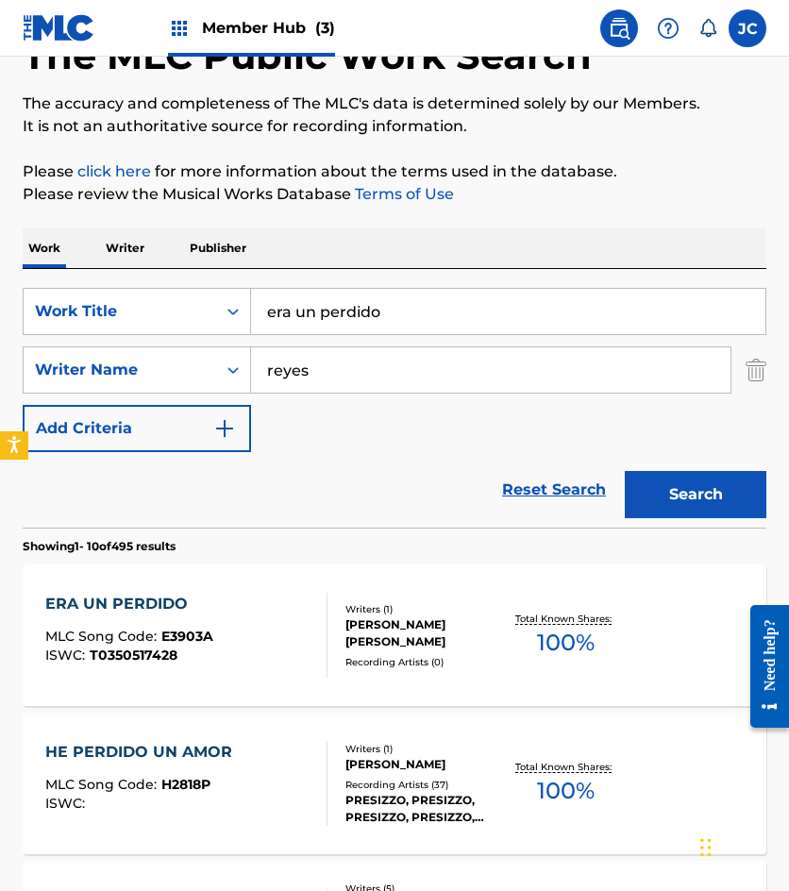
scroll to position [378, 0]
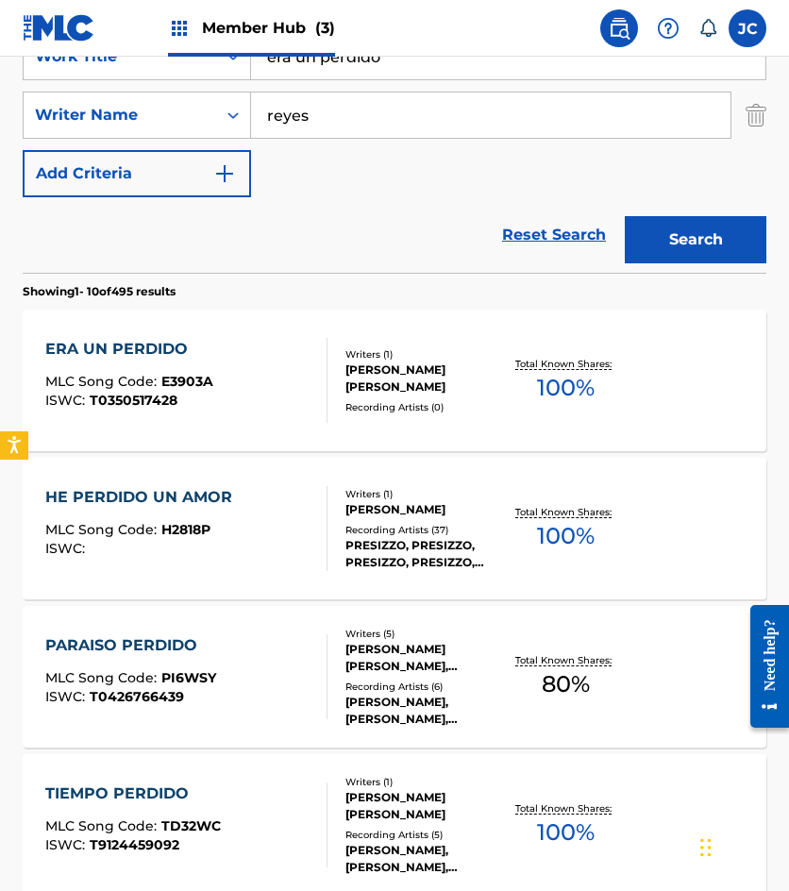
click at [318, 351] on div at bounding box center [319, 380] width 15 height 85
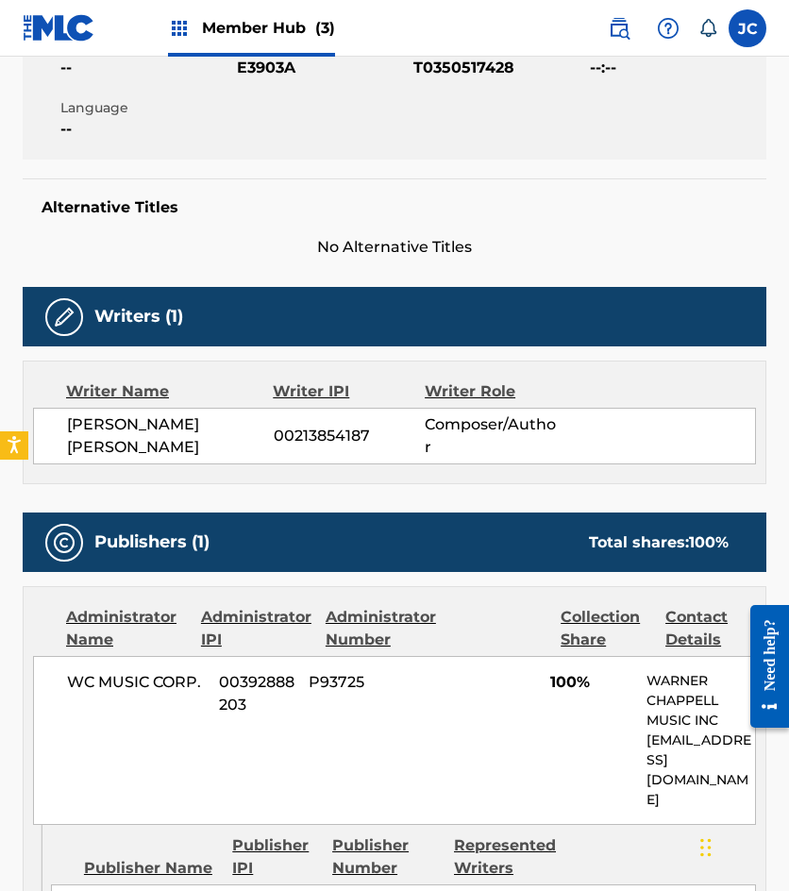
scroll to position [189, 0]
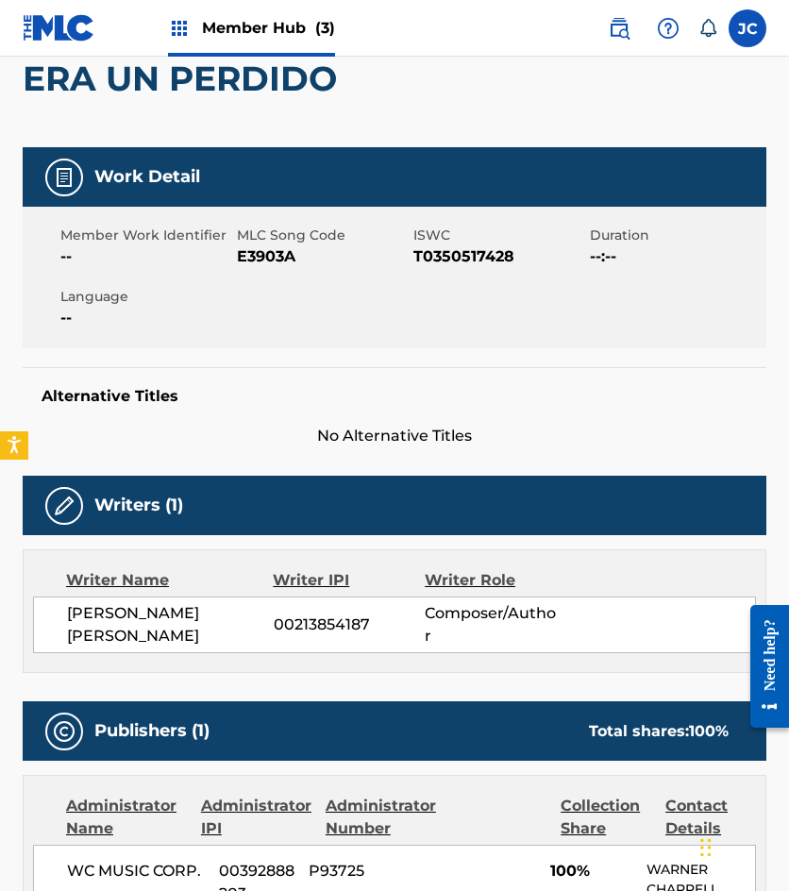
click at [255, 261] on span "E3903A" at bounding box center [323, 256] width 172 height 23
click at [86, 268] on div "Member Work Identifier -- MLC Song Code E3903A ISWC T0350517428 Duration --:-- …" at bounding box center [395, 278] width 744 height 142
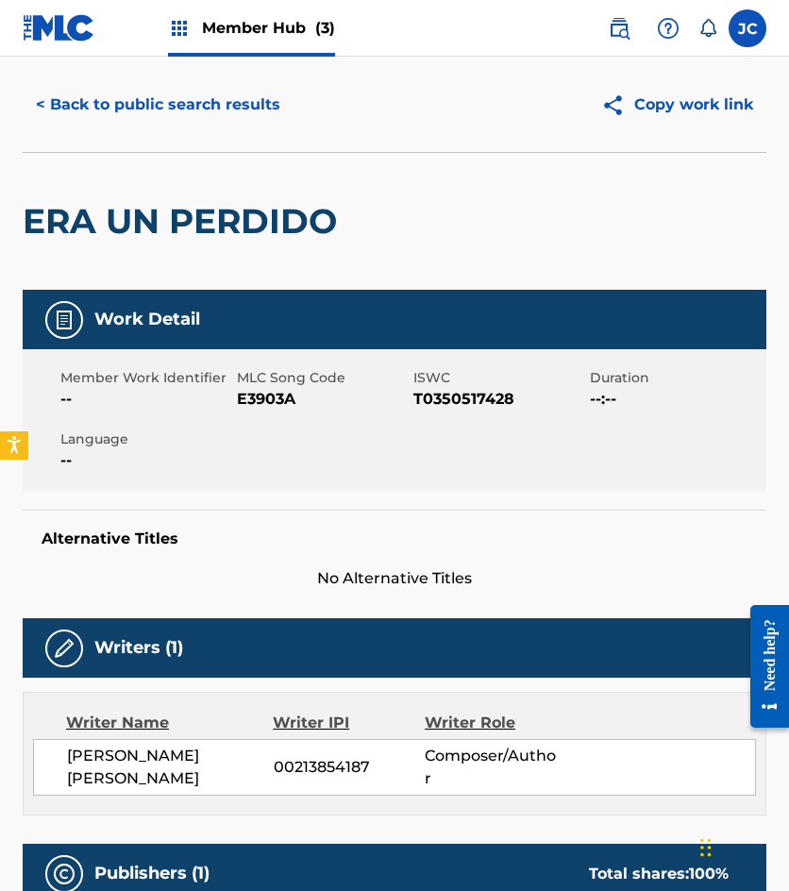
scroll to position [0, 0]
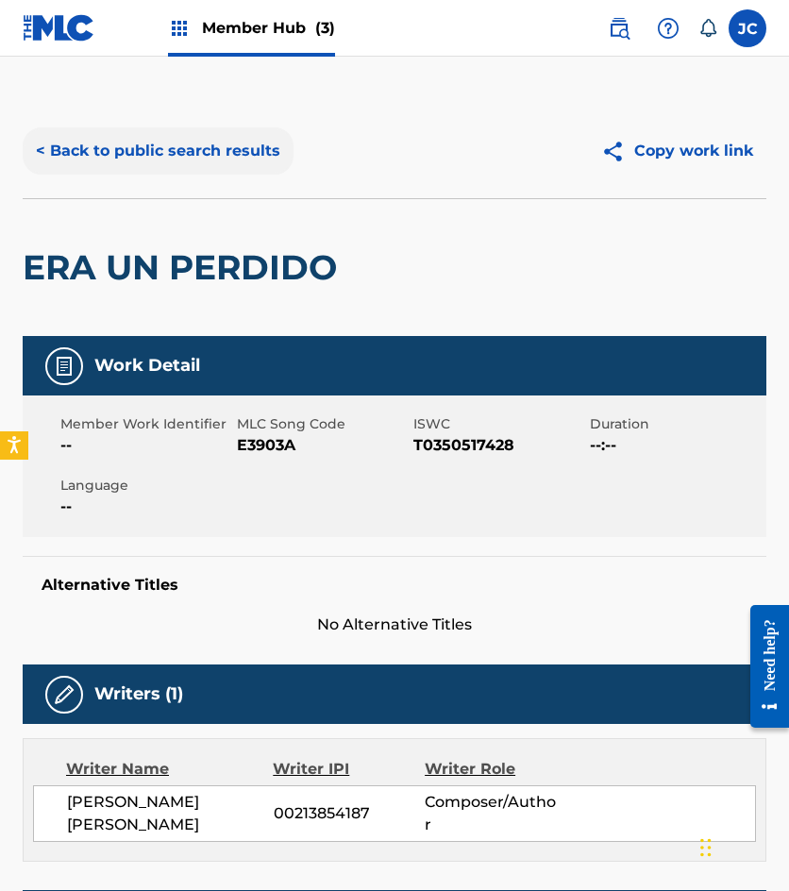
click at [204, 152] on button "< Back to public search results" at bounding box center [158, 150] width 271 height 47
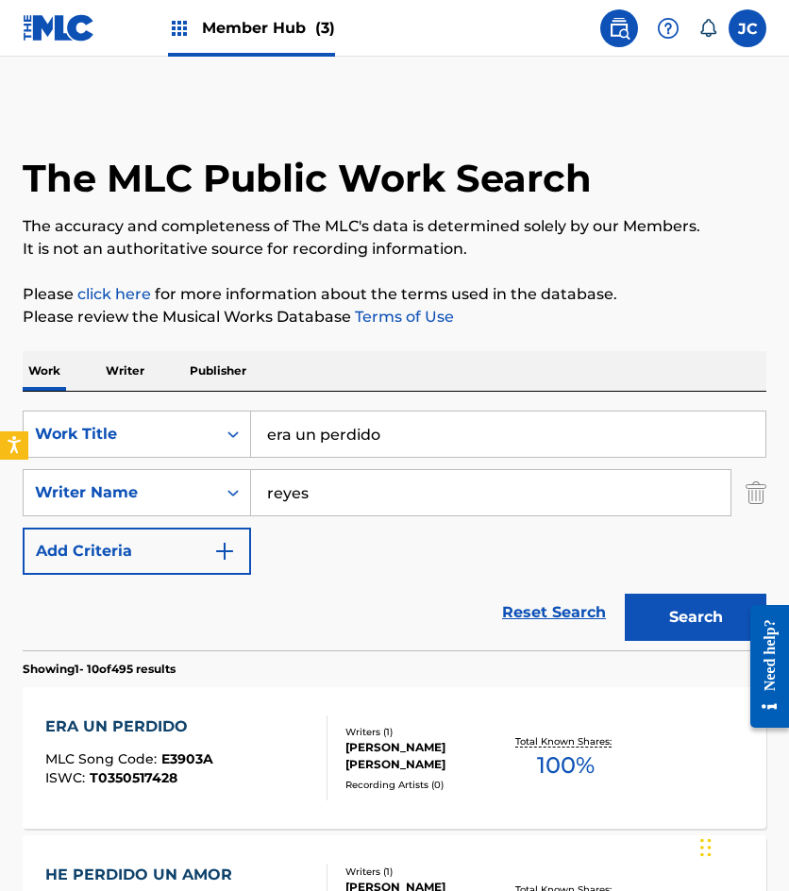
scroll to position [378, 0]
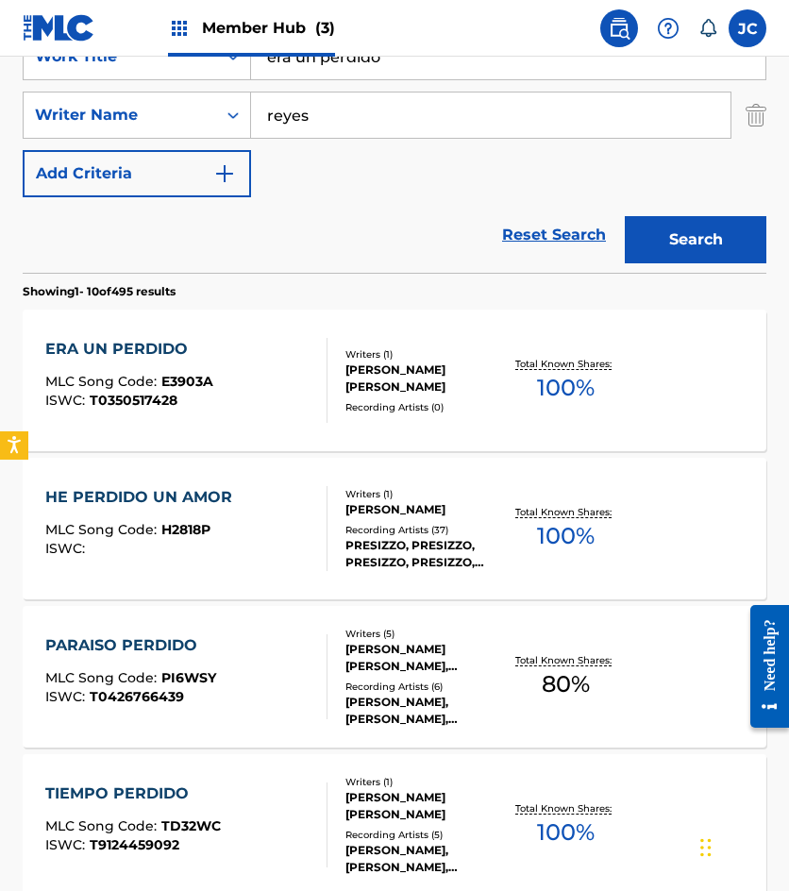
click at [123, 81] on div "SearchWithCriteria49423186-3c00-4a5a-b7b7-b48b9ed4f4ff Work Title era un perdid…" at bounding box center [395, 115] width 744 height 164
type input "como san miguel al diablo"
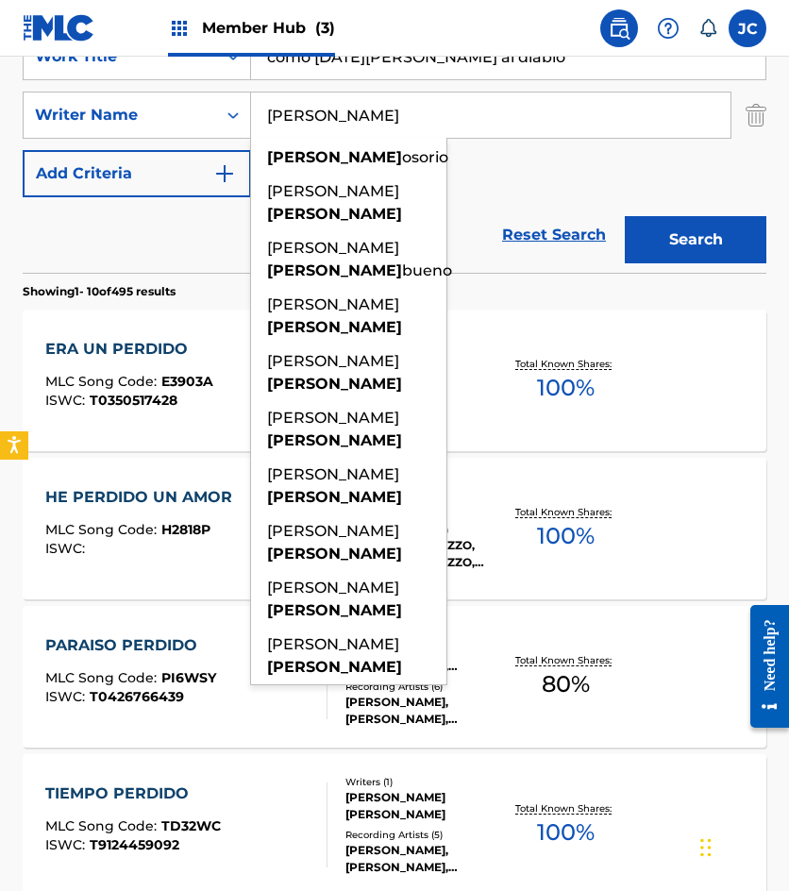
type input "cervantes"
click at [625, 216] on button "Search" at bounding box center [696, 239] width 142 height 47
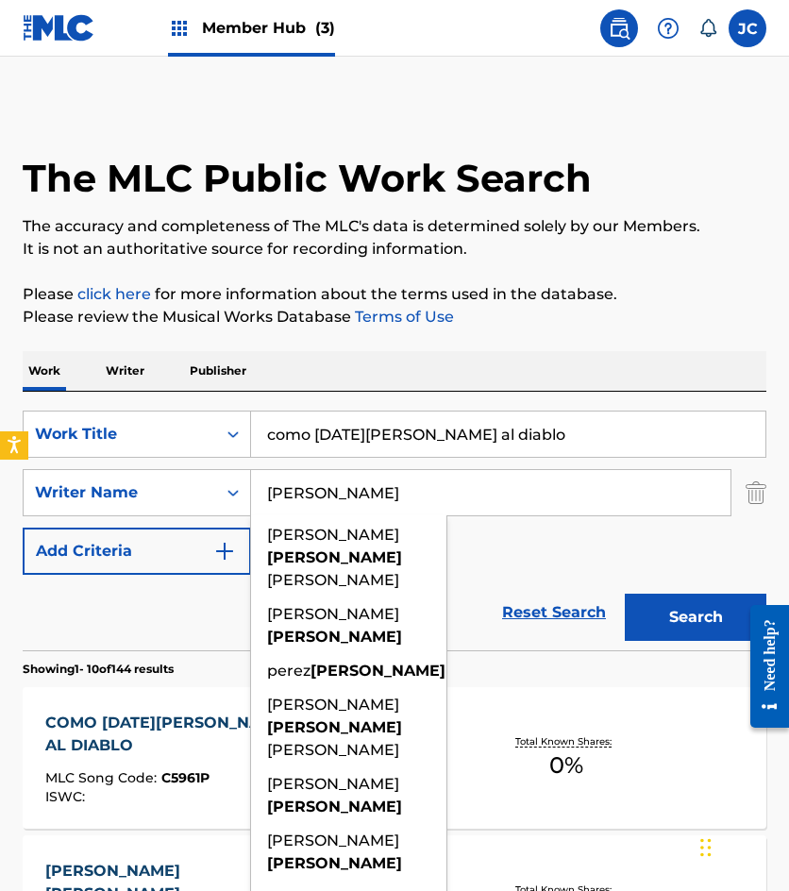
click at [529, 560] on div "SearchWithCriteria49423186-3c00-4a5a-b7b7-b48b9ed4f4ff Work Title como san migu…" at bounding box center [395, 493] width 744 height 164
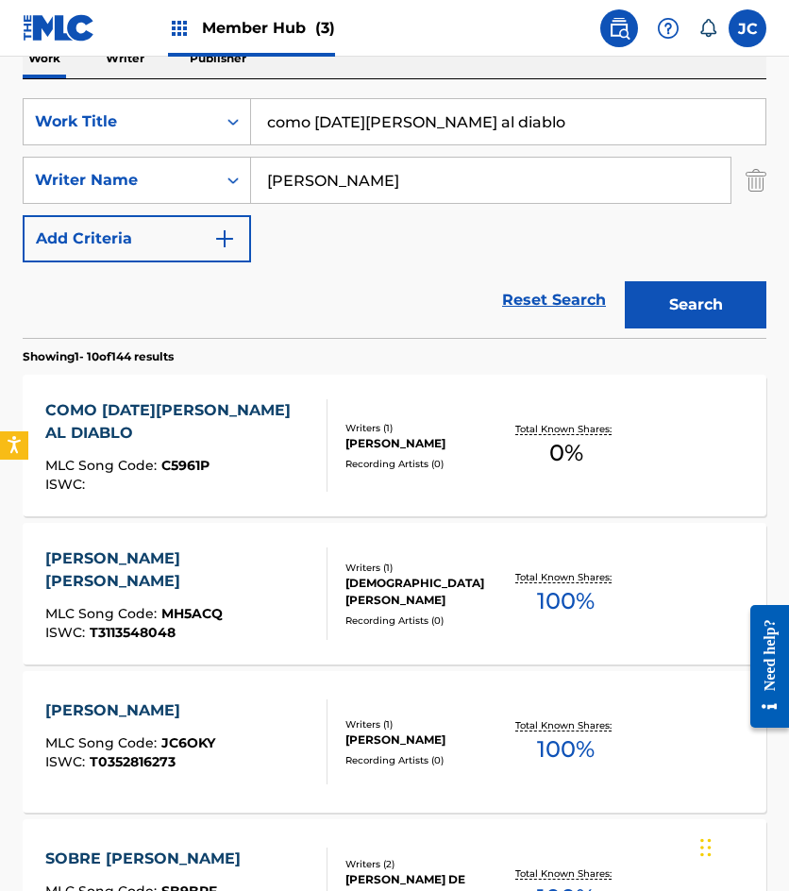
scroll to position [378, 0]
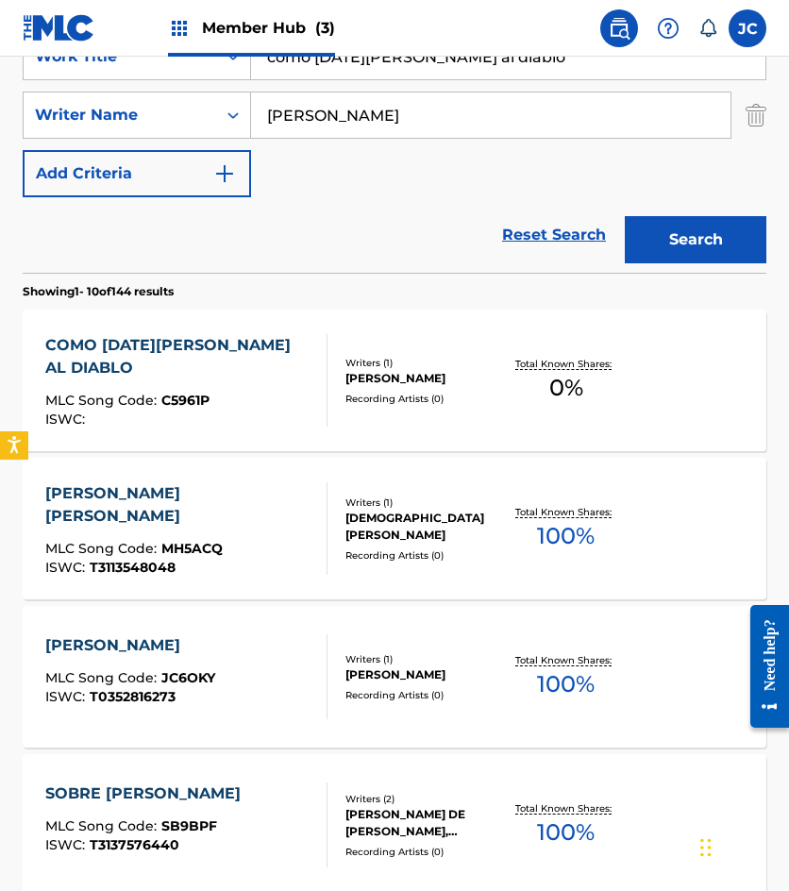
click at [127, 347] on div "COMO SAN MIGUEL AL DIABLO" at bounding box center [178, 356] width 266 height 45
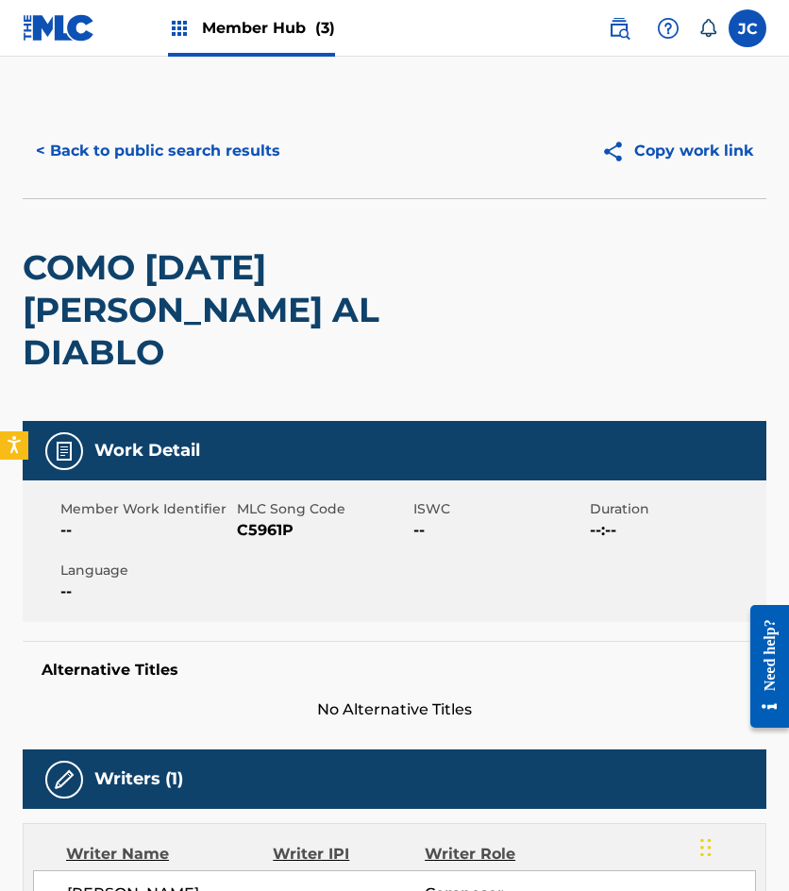
click at [253, 519] on span "C5961P" at bounding box center [323, 530] width 172 height 23
click at [252, 152] on button "< Back to public search results" at bounding box center [158, 150] width 271 height 47
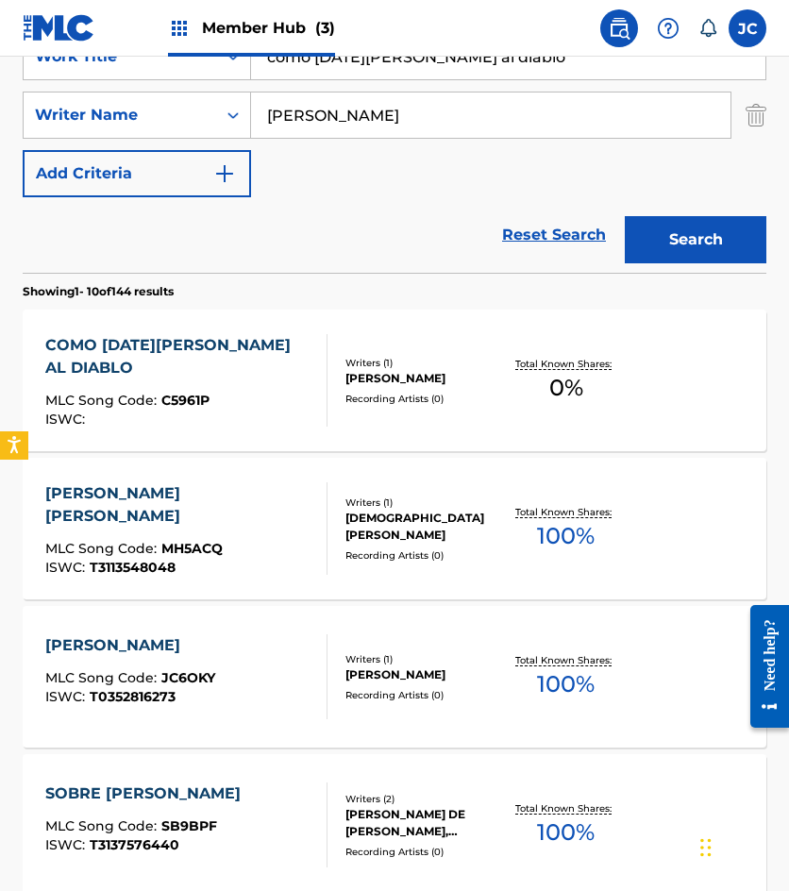
click at [161, 276] on section "Showing 1 - 10 of 144 results" at bounding box center [395, 286] width 744 height 27
drag, startPoint x: 173, startPoint y: 92, endPoint x: 108, endPoint y: 80, distance: 66.1
click at [113, 87] on div "SearchWithCriteria49423186-3c00-4a5a-b7b7-b48b9ed4f4ff Work Title como san migu…" at bounding box center [395, 115] width 744 height 164
type input "vete sin cuidado"
click at [625, 216] on button "Search" at bounding box center [696, 239] width 142 height 47
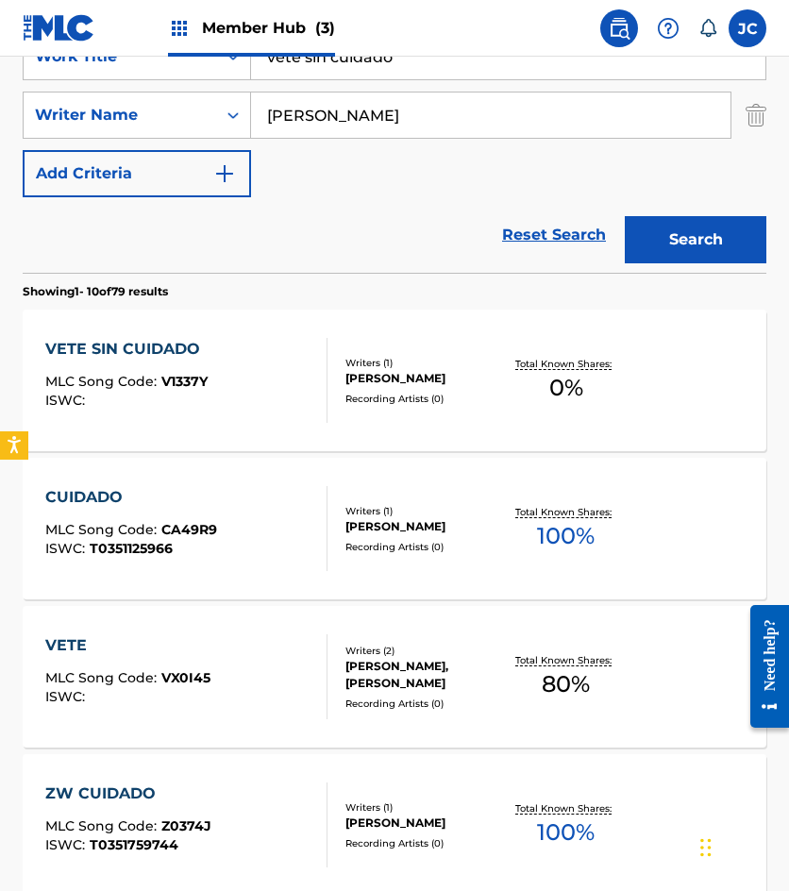
click at [215, 364] on div "VETE SIN CUIDADO MLC Song Code : V1337Y ISWC :" at bounding box center [186, 380] width 282 height 85
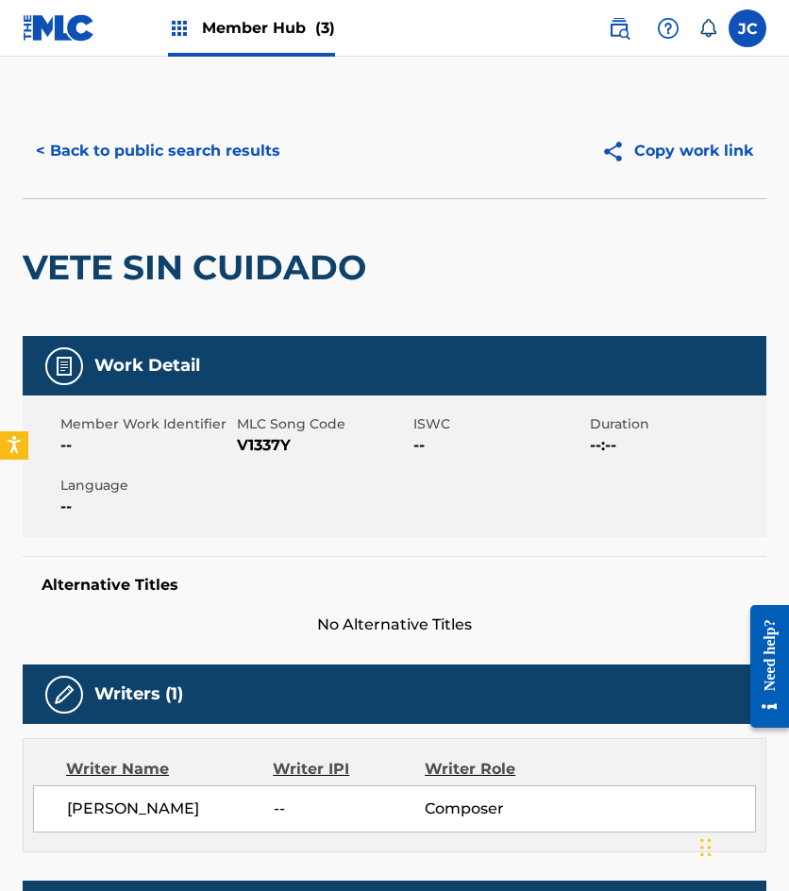
click at [257, 436] on span "V1337Y" at bounding box center [323, 445] width 172 height 23
click at [195, 148] on button "< Back to public search results" at bounding box center [158, 150] width 271 height 47
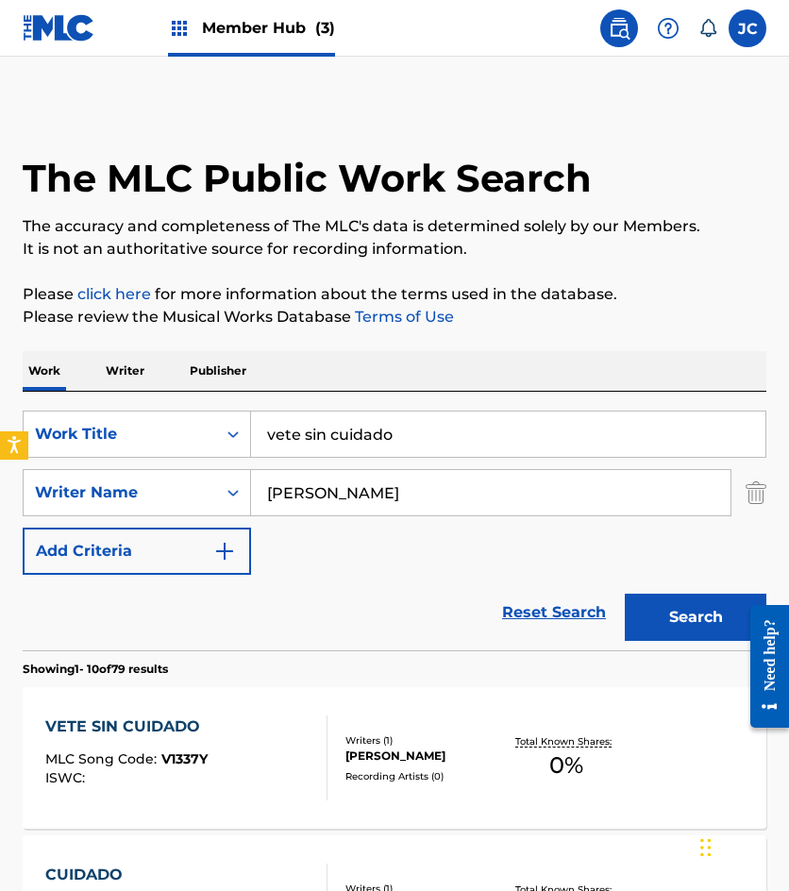
scroll to position [378, 0]
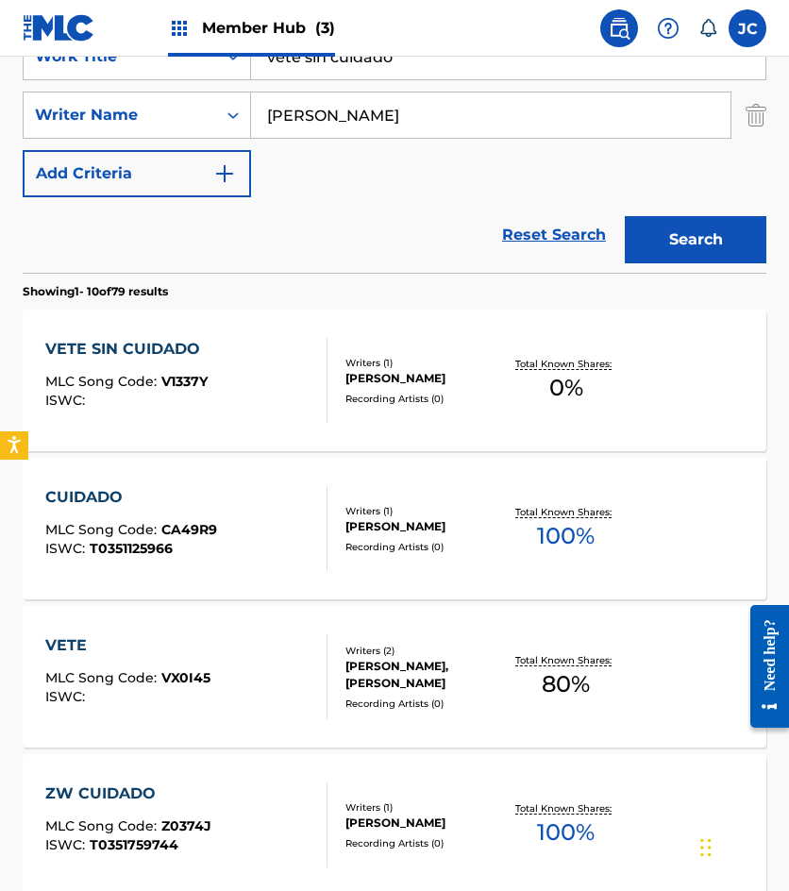
drag, startPoint x: 424, startPoint y: 66, endPoint x: 211, endPoint y: 56, distance: 212.6
click at [216, 70] on div "SearchWithCriteria49423186-3c00-4a5a-b7b7-b48b9ed4f4ff Work Title vete sin cuid…" at bounding box center [395, 56] width 744 height 47
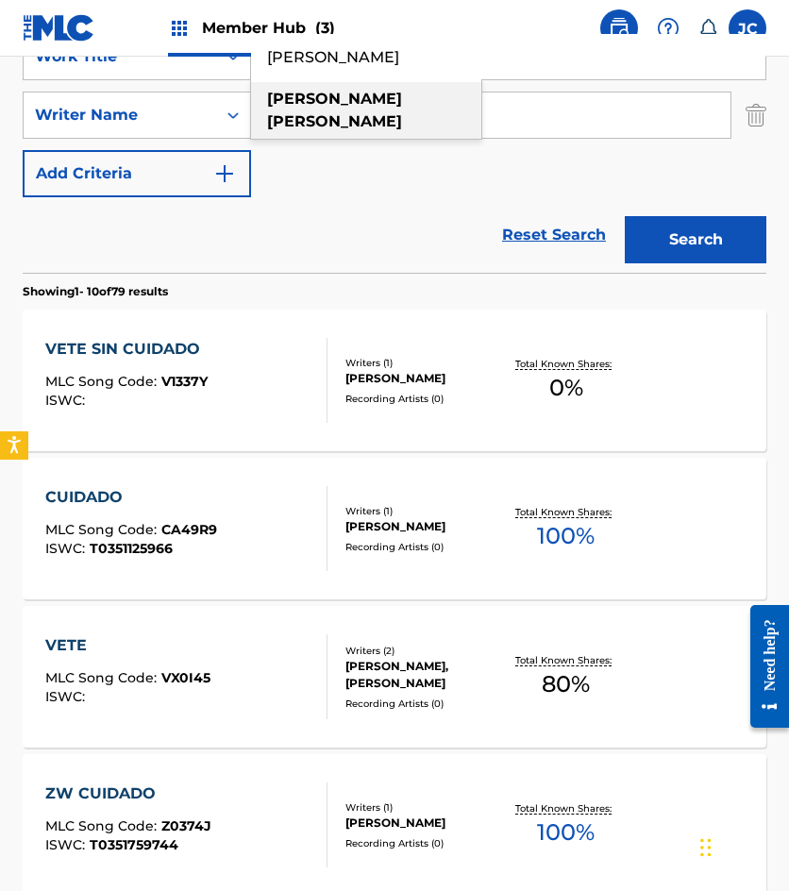
type input "lorenzo magana"
click at [625, 216] on button "Search" at bounding box center [696, 239] width 142 height 47
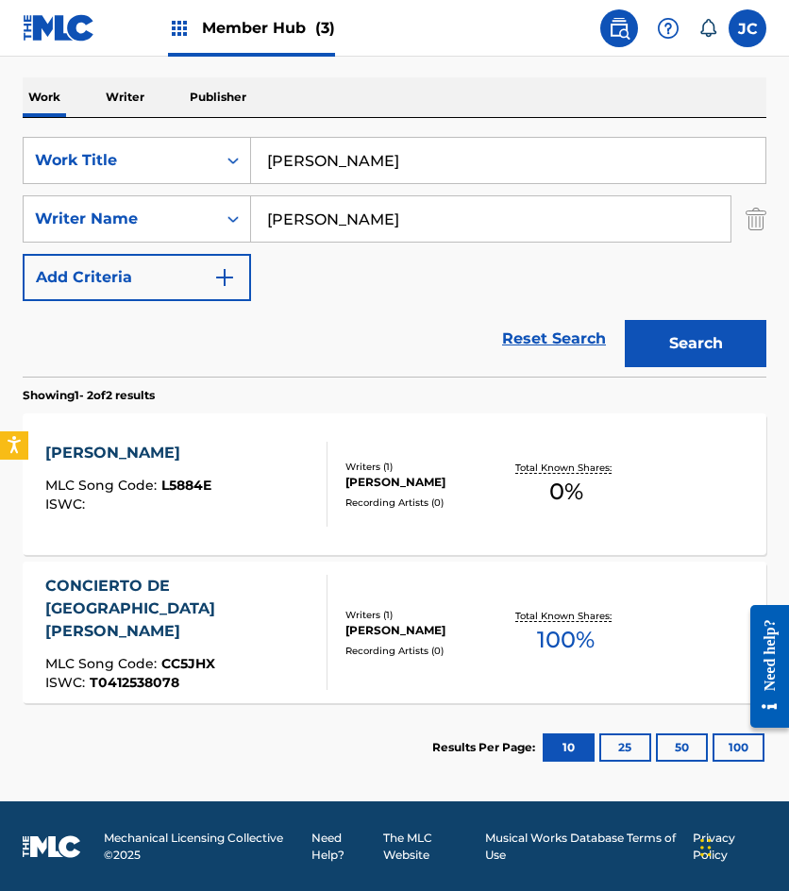
scroll to position [275, 0]
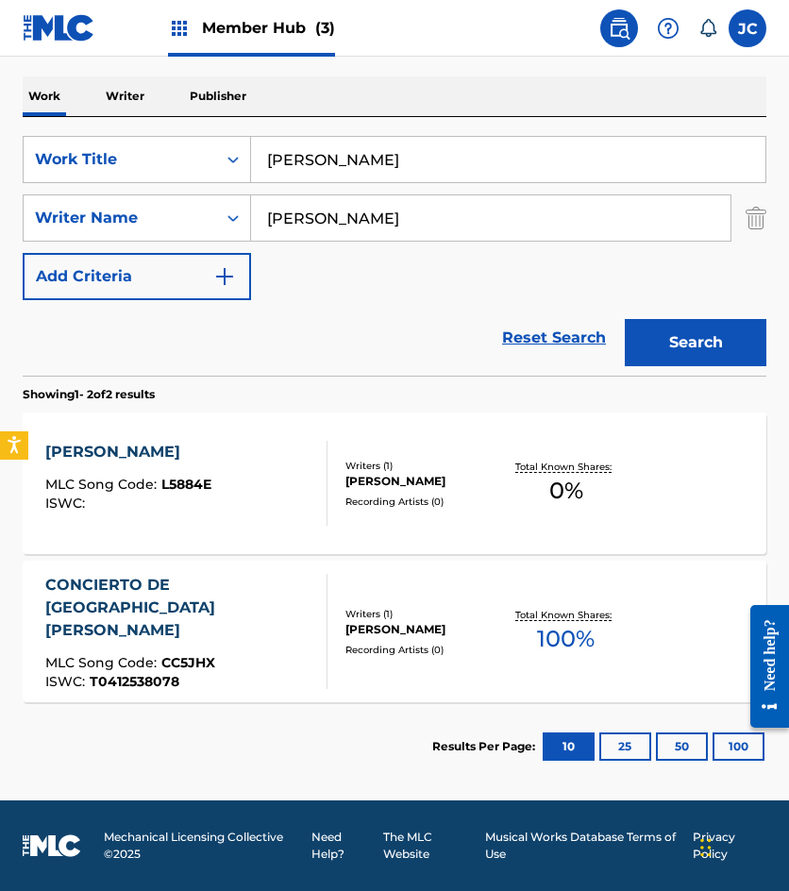
click at [255, 479] on div "LORENZO MAGAÑA MLC Song Code : L5884E ISWC :" at bounding box center [186, 483] width 282 height 85
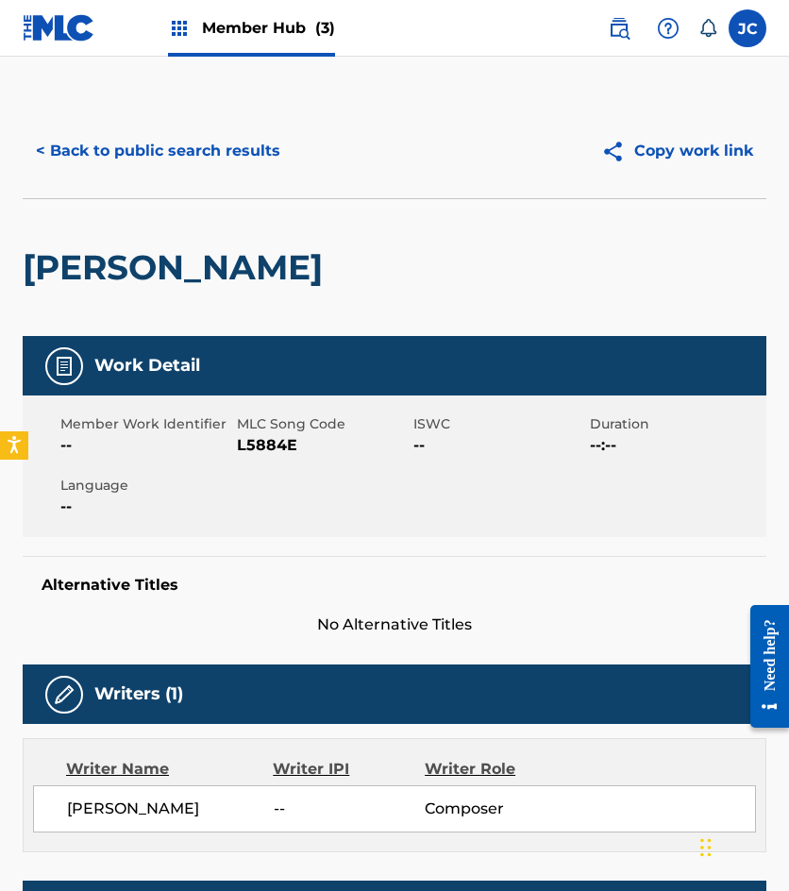
click at [542, 462] on div "Member Work Identifier -- MLC Song Code L5884E ISWC -- Duration --:-- Language …" at bounding box center [395, 467] width 744 height 142
click at [281, 440] on span "L5884E" at bounding box center [323, 445] width 172 height 23
click at [122, 157] on button "< Back to public search results" at bounding box center [158, 150] width 271 height 47
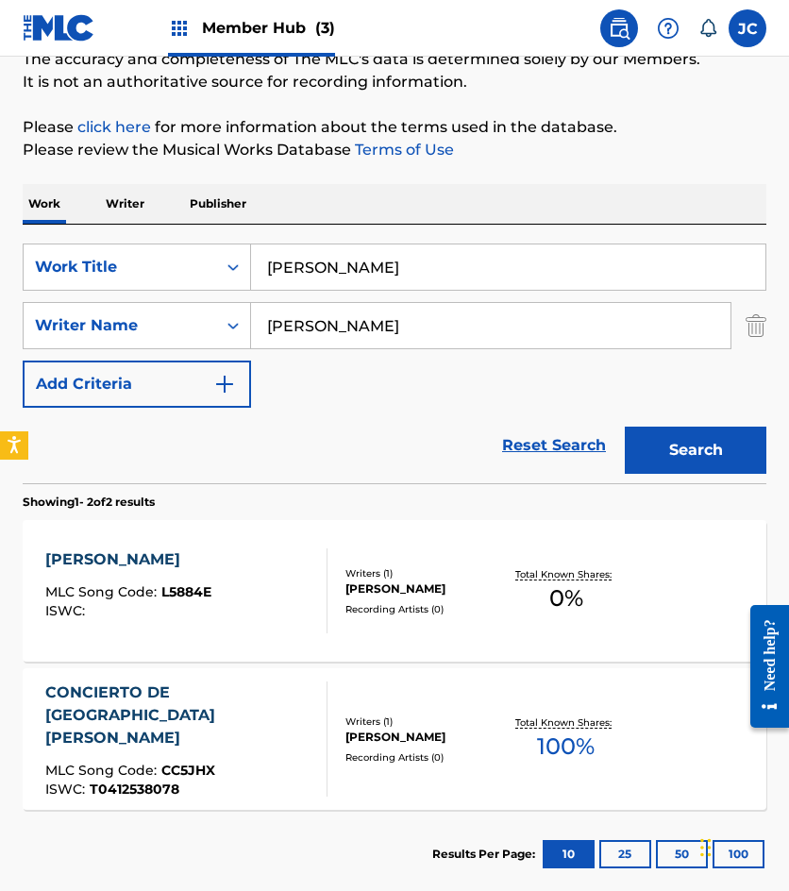
click at [440, 268] on input "lorenzo magana" at bounding box center [508, 266] width 514 height 45
type input "osito carpintero"
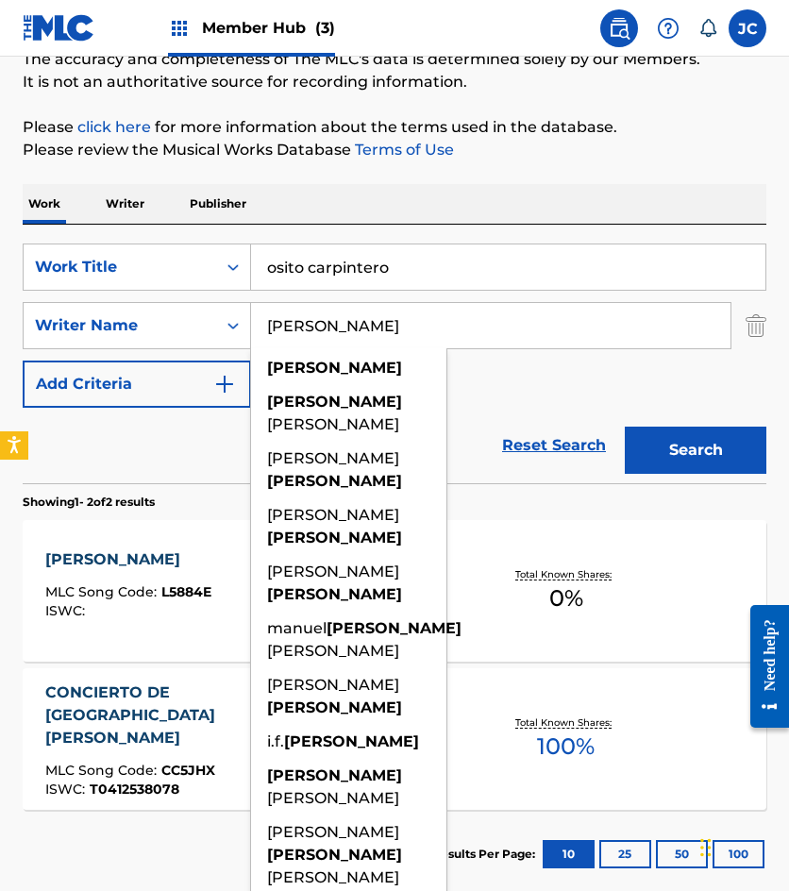
type input "esperon"
click at [625, 427] on button "Search" at bounding box center [696, 450] width 142 height 47
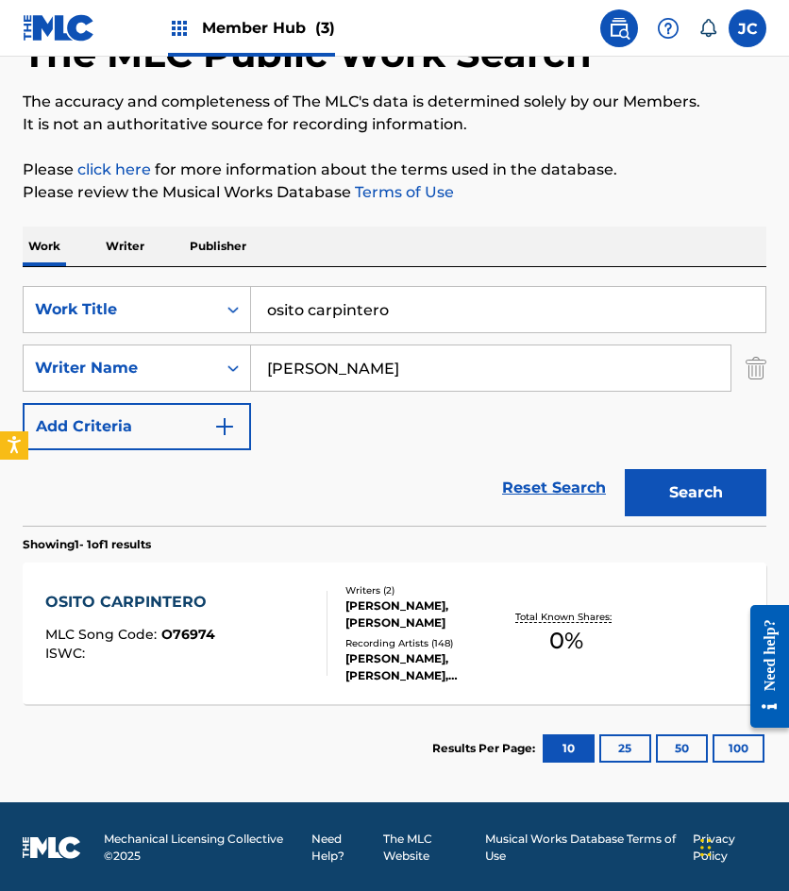
scroll to position [126, 0]
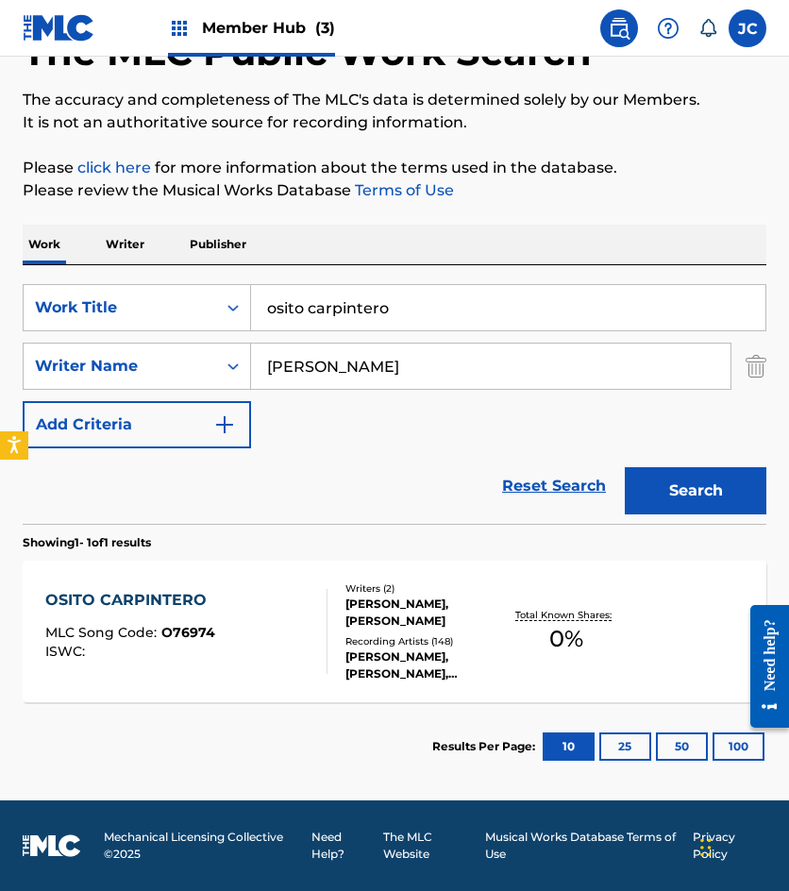
click at [86, 601] on div "OSITO CARPINTERO" at bounding box center [130, 600] width 171 height 23
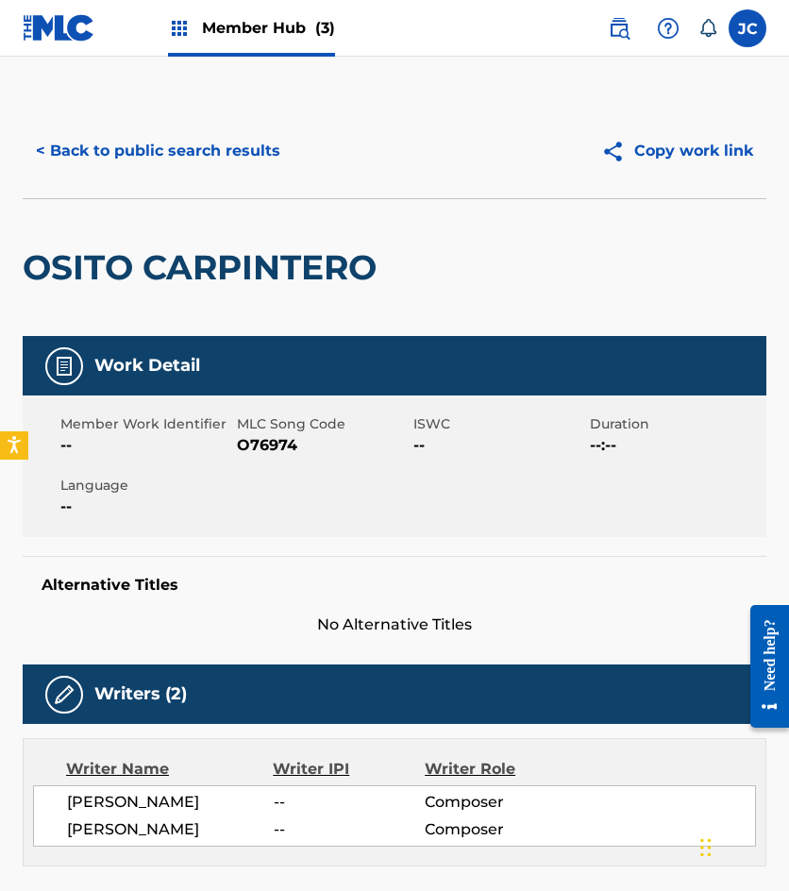
click at [274, 448] on span "O76974" at bounding box center [323, 445] width 172 height 23
click at [275, 448] on span "O76974" at bounding box center [323, 445] width 172 height 23
click at [194, 173] on button "< Back to public search results" at bounding box center [158, 150] width 271 height 47
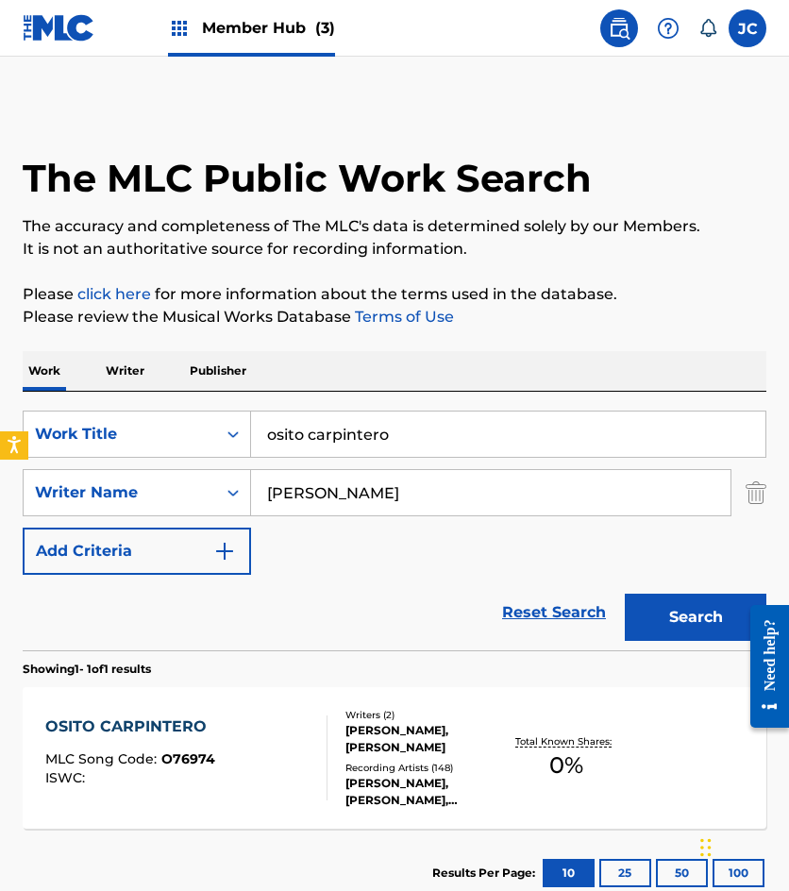
click at [406, 451] on input "osito carpintero" at bounding box center [508, 434] width 514 height 45
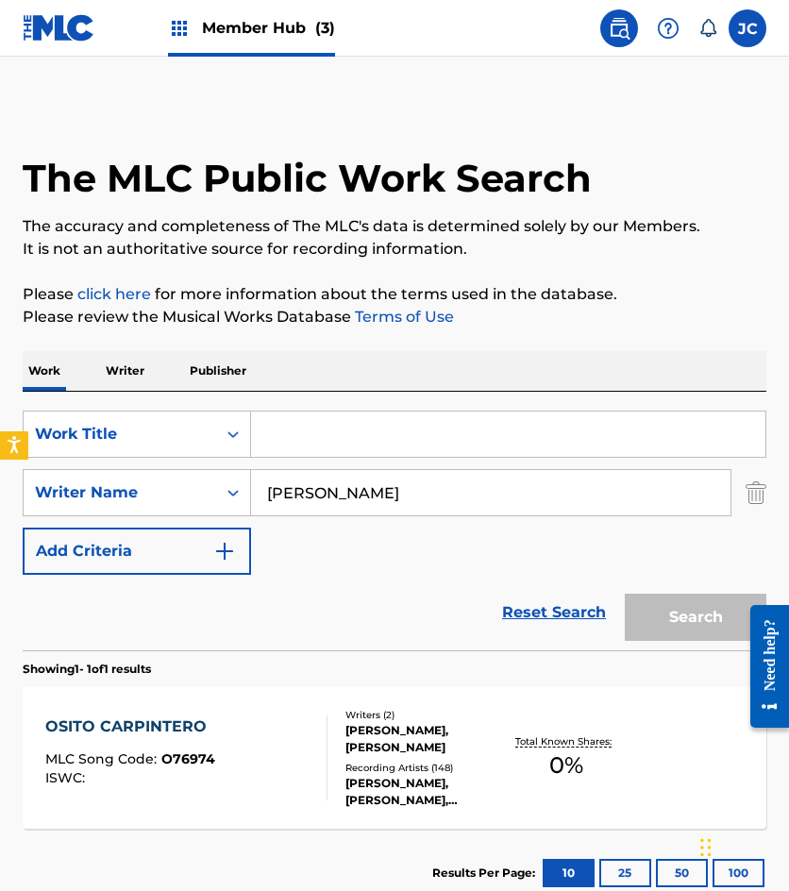
click at [370, 443] on input "Search Form" at bounding box center [508, 434] width 514 height 45
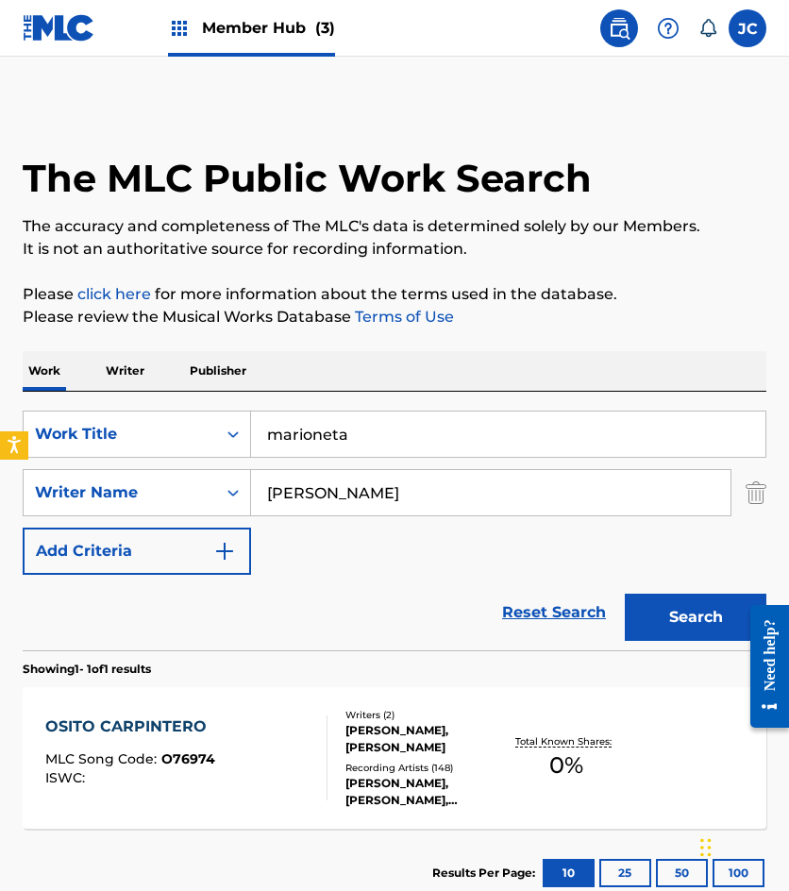
type input "marioneta"
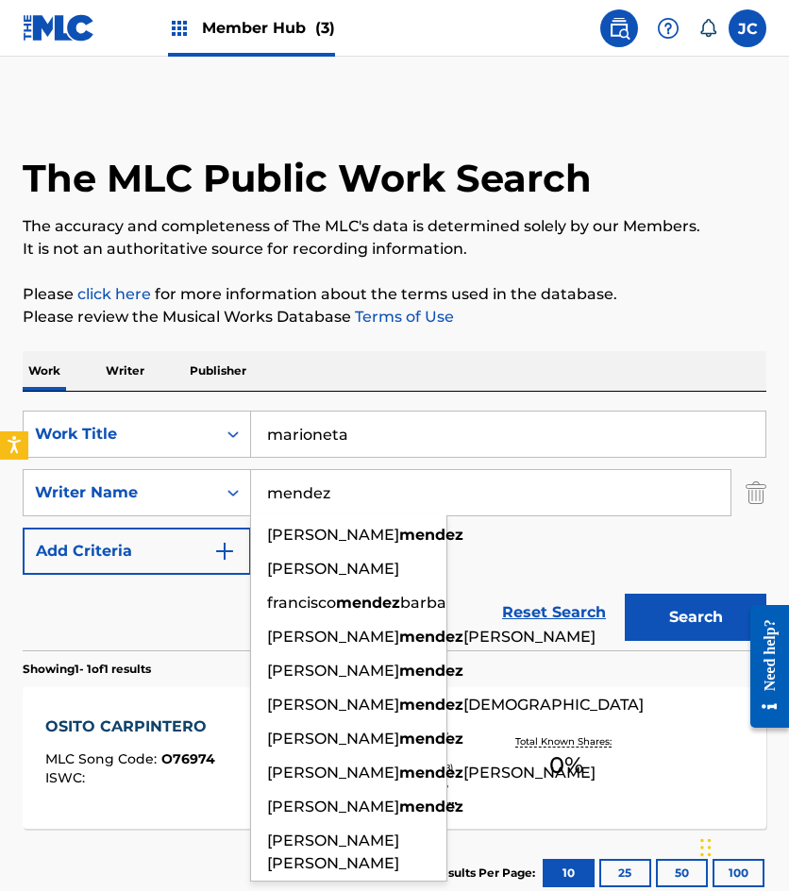
type input "mendez"
click at [625, 594] on button "Search" at bounding box center [696, 617] width 142 height 47
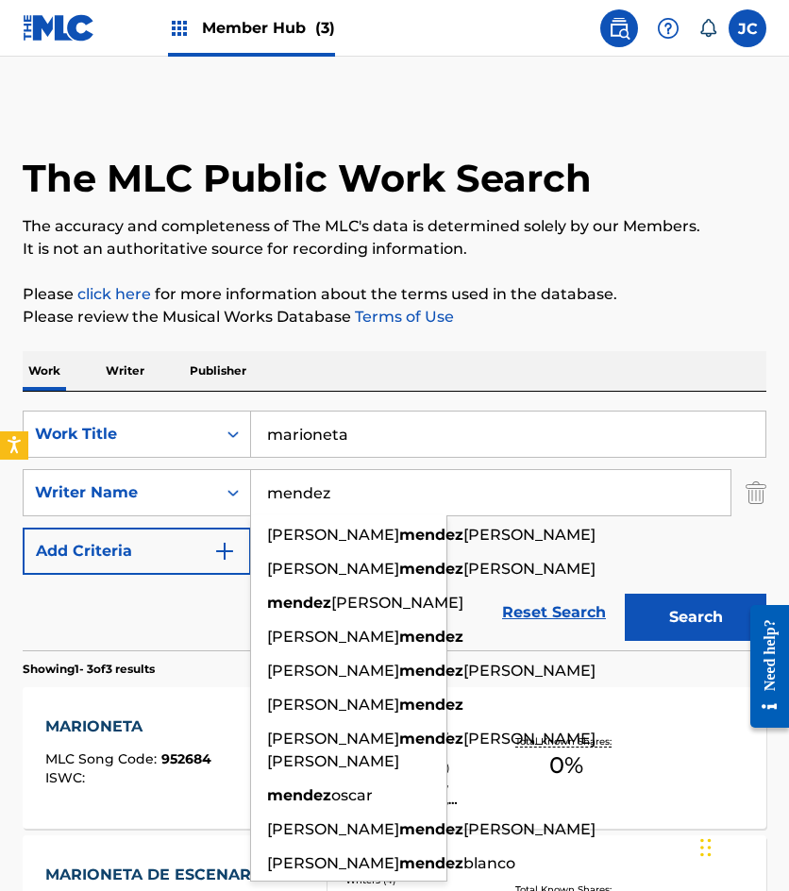
click at [556, 570] on div "SearchWithCriteria49423186-3c00-4a5a-b7b7-b48b9ed4f4ff Work Title marioneta Sea…" at bounding box center [395, 493] width 744 height 164
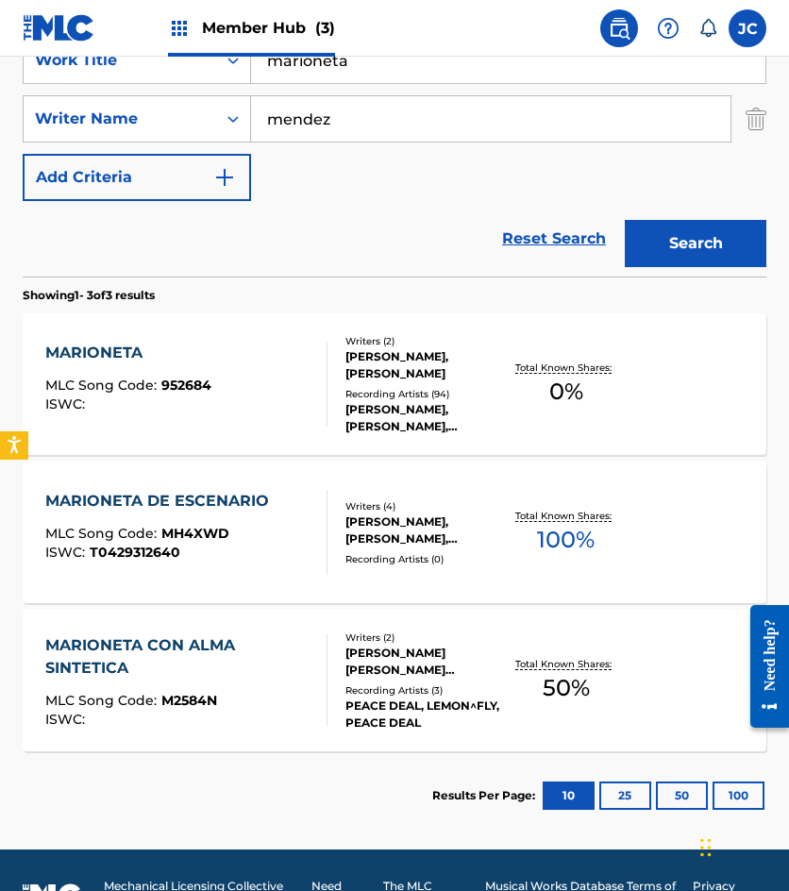
scroll to position [378, 0]
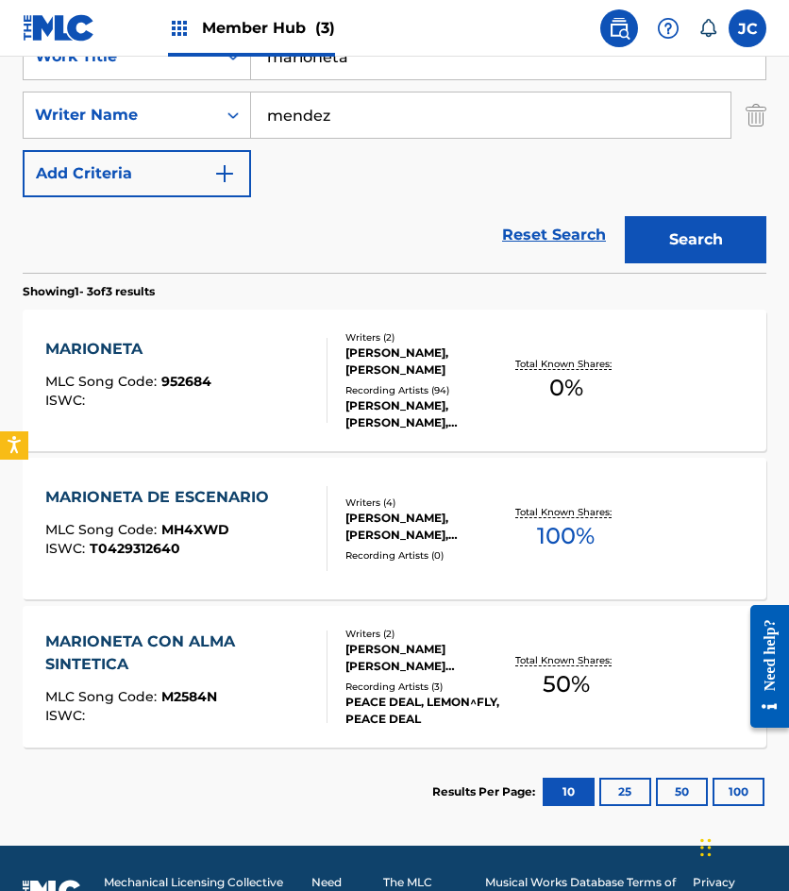
click at [252, 377] on div "MARIONETA MLC Song Code : 952684 ISWC :" at bounding box center [186, 380] width 282 height 85
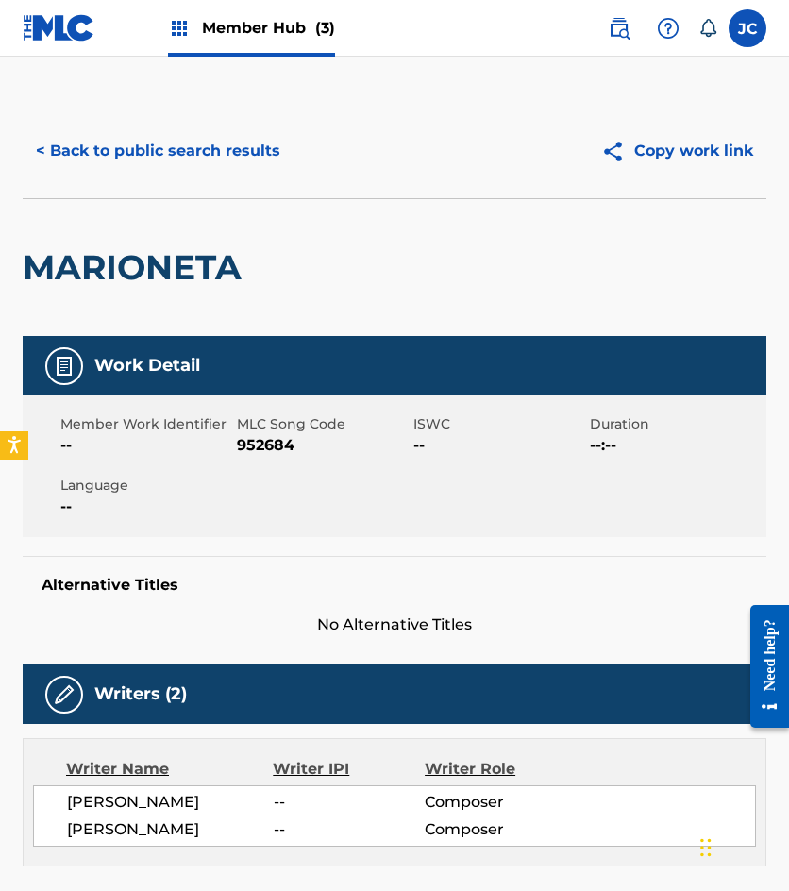
click at [275, 440] on span "952684" at bounding box center [323, 445] width 172 height 23
click at [196, 132] on button "< Back to public search results" at bounding box center [158, 150] width 271 height 47
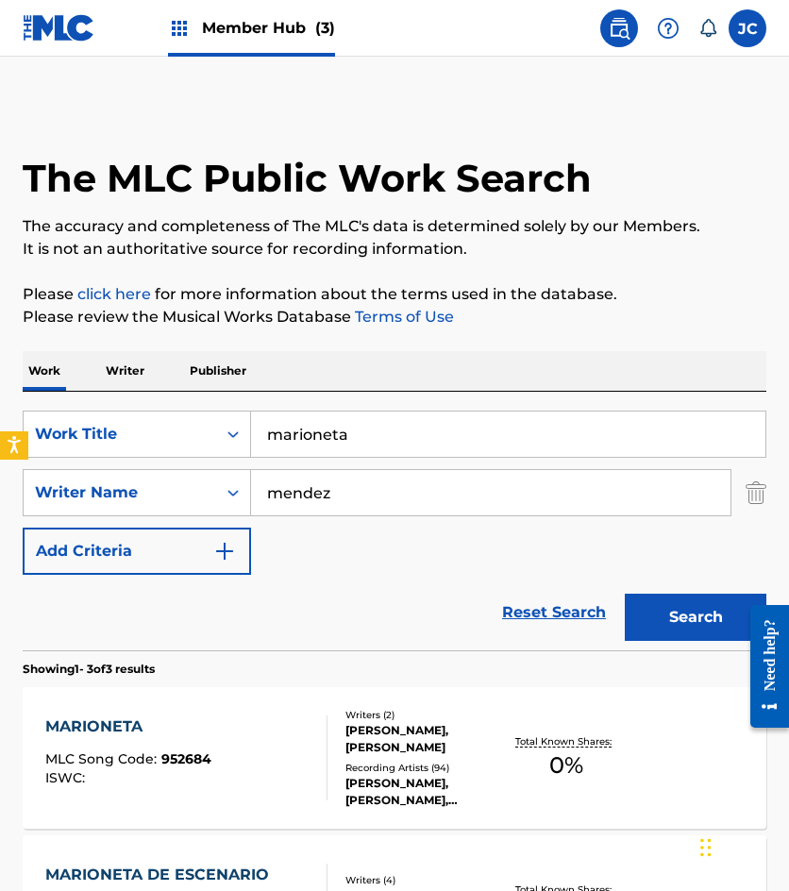
scroll to position [315, 0]
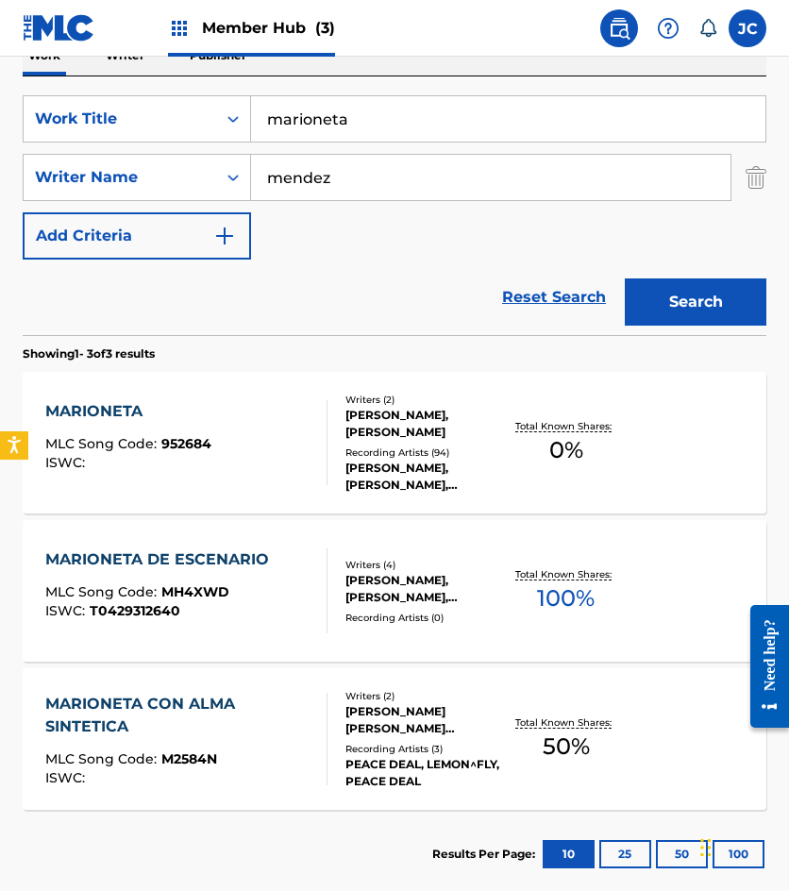
drag, startPoint x: 196, startPoint y: 284, endPoint x: 290, endPoint y: 31, distance: 269.7
click at [196, 284] on div "Reset Search Search" at bounding box center [395, 298] width 744 height 76
click at [442, 126] on input "marioneta" at bounding box center [508, 118] width 514 height 45
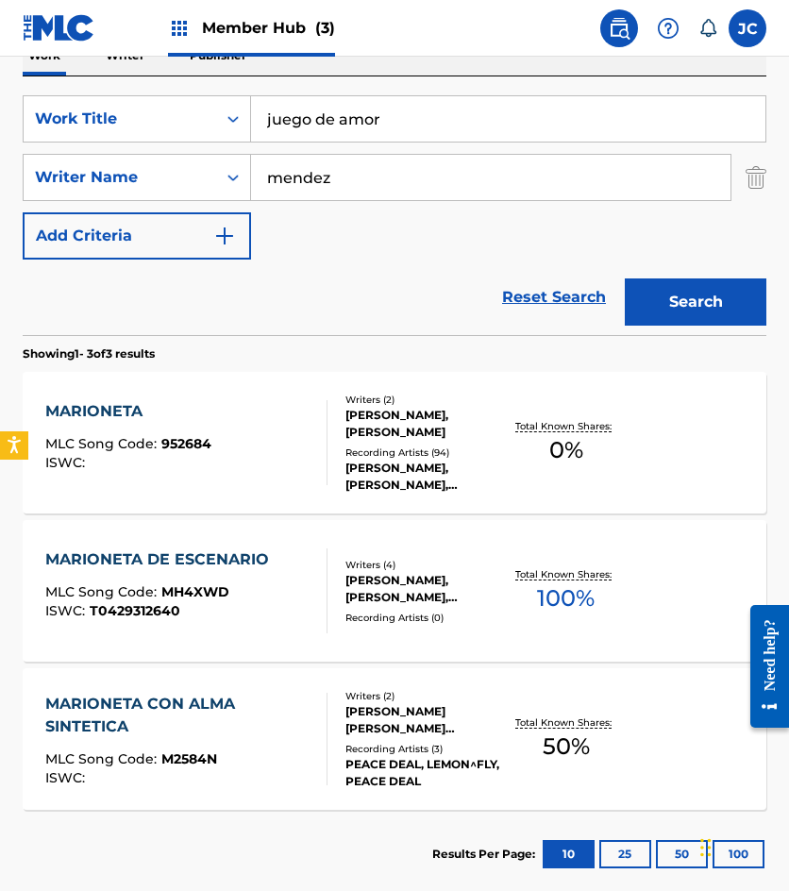
type input "juego de amor"
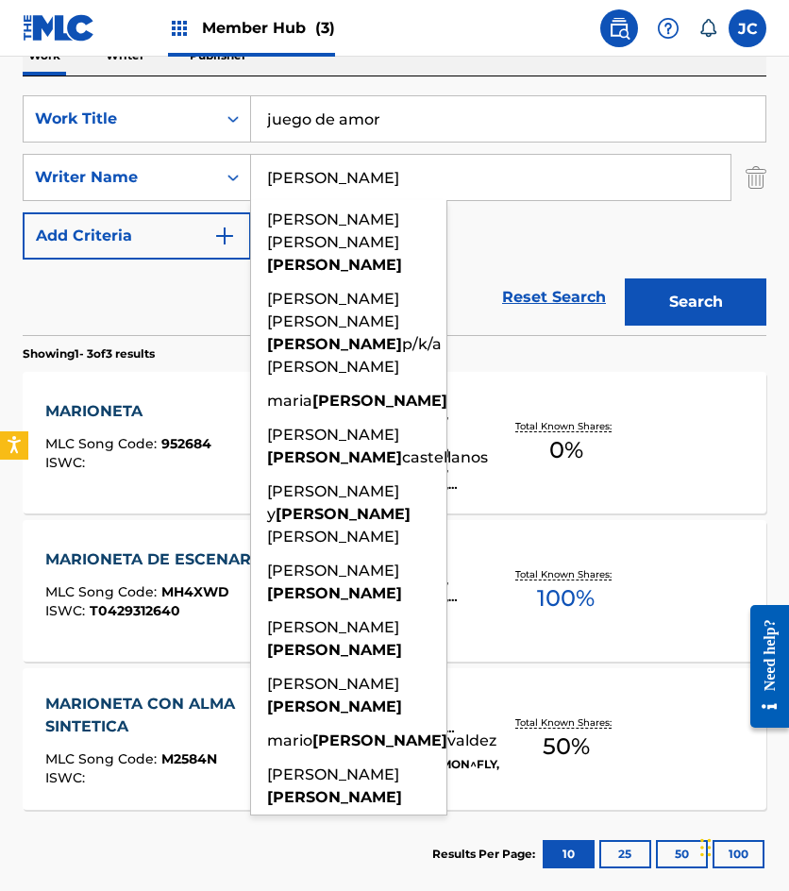
type input "basurto"
click at [625, 278] on button "Search" at bounding box center [696, 301] width 142 height 47
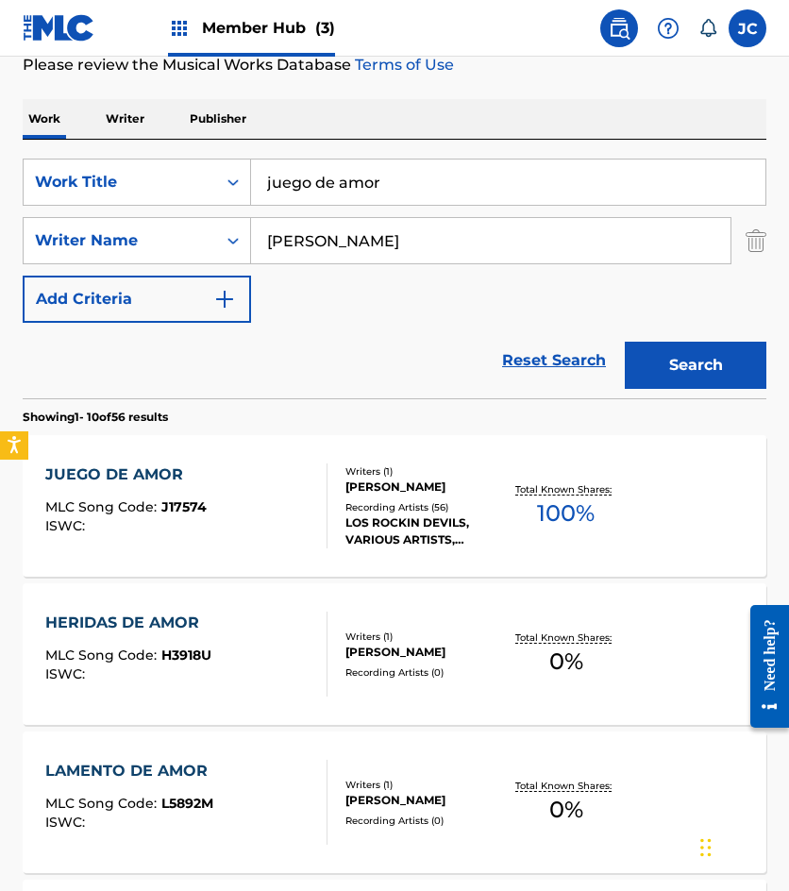
scroll to position [283, 0]
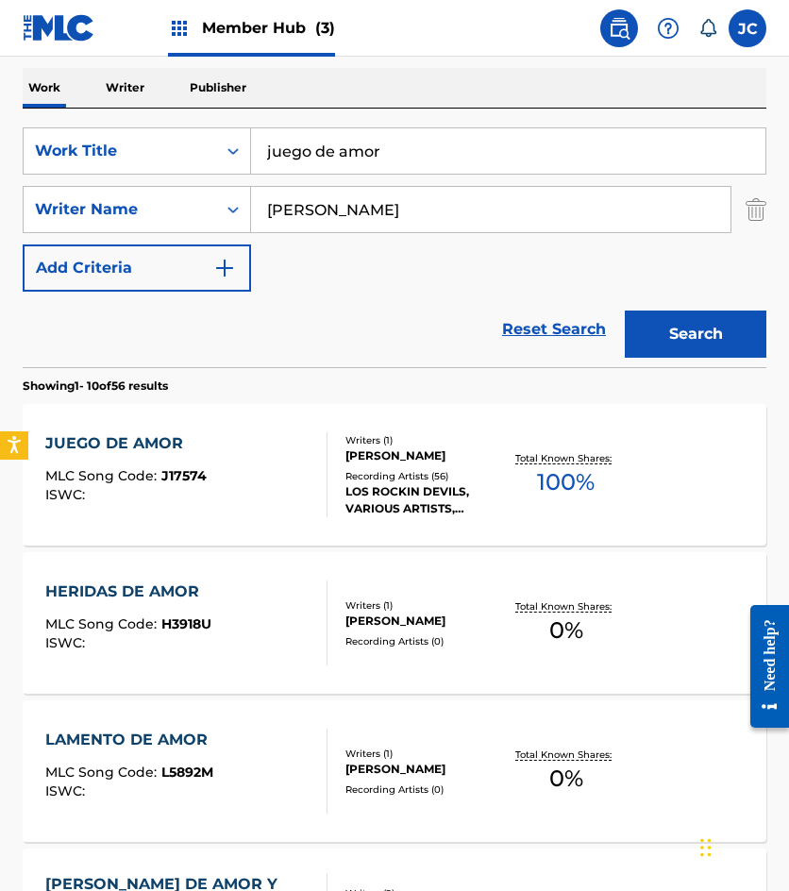
click at [268, 458] on div "JUEGO DE AMOR MLC Song Code : J17574 ISWC :" at bounding box center [186, 474] width 282 height 85
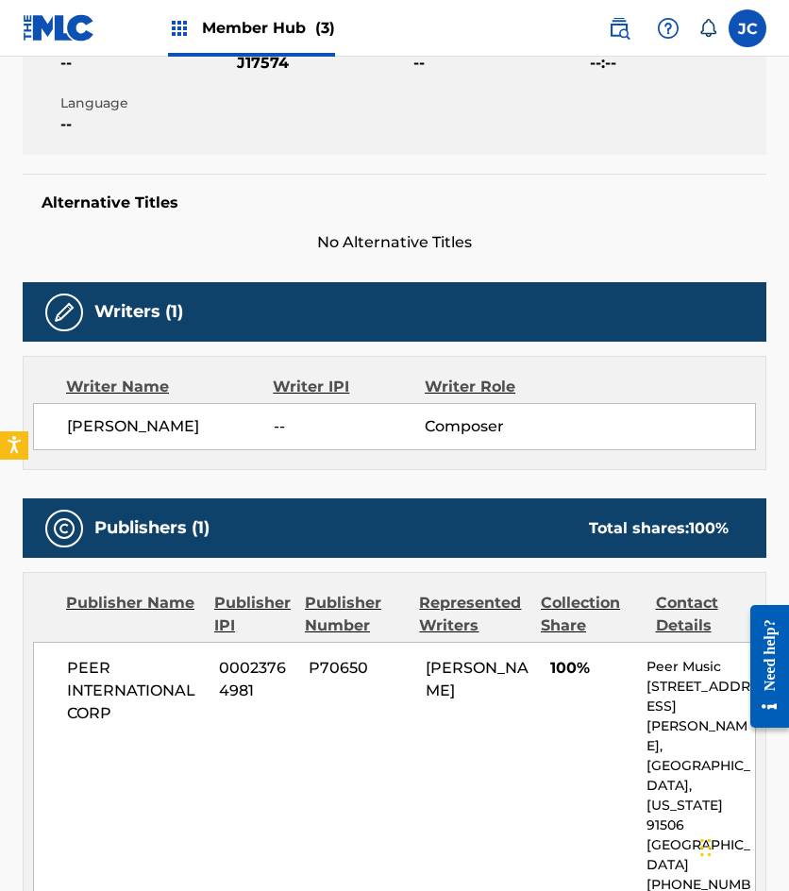
scroll to position [283, 0]
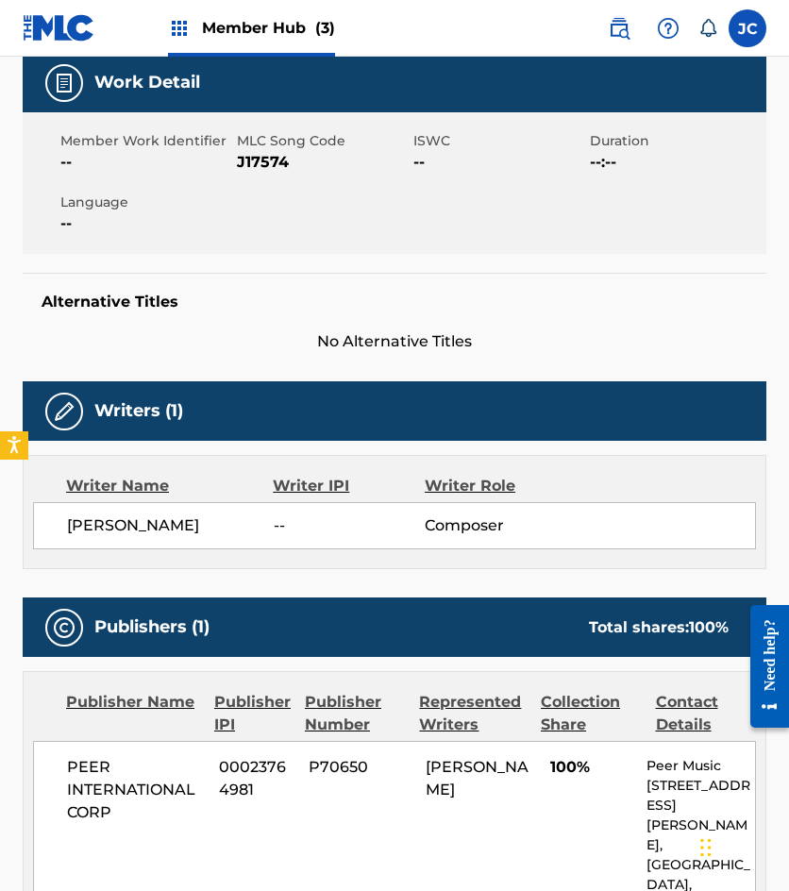
click at [260, 158] on span "J17574" at bounding box center [323, 162] width 172 height 23
click at [149, 217] on span "--" at bounding box center [146, 223] width 172 height 23
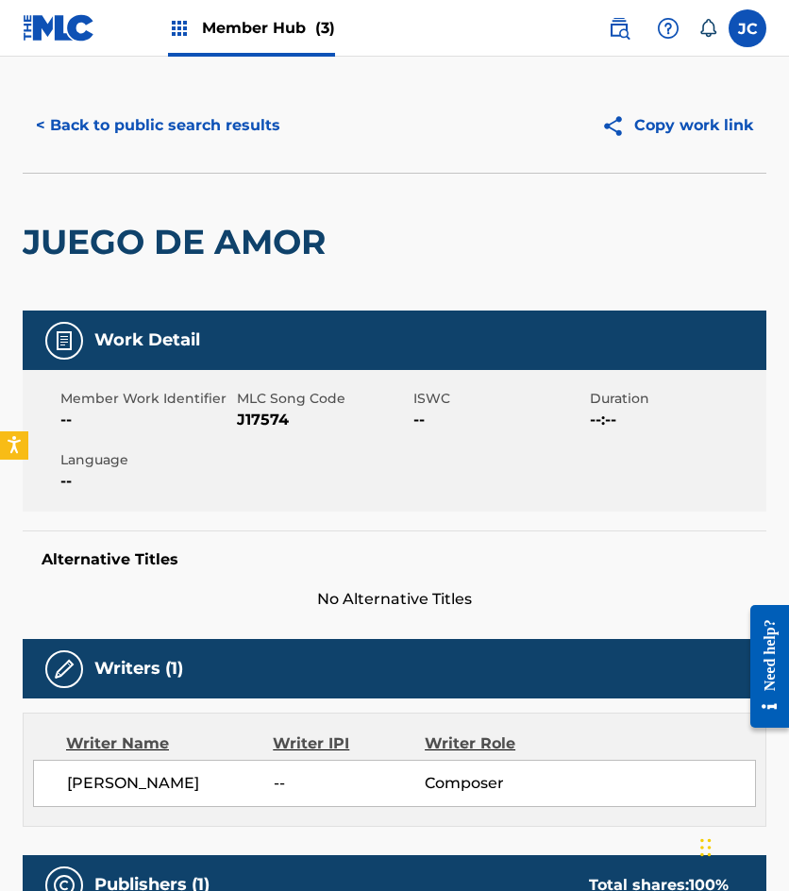
scroll to position [0, 0]
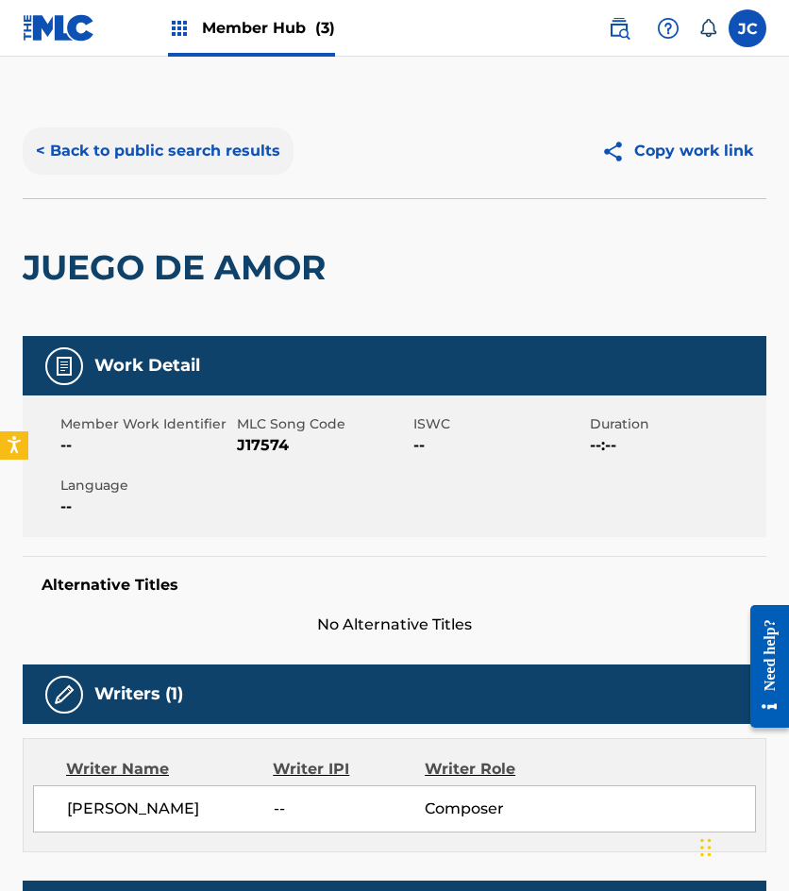
click at [215, 152] on button "< Back to public search results" at bounding box center [158, 150] width 271 height 47
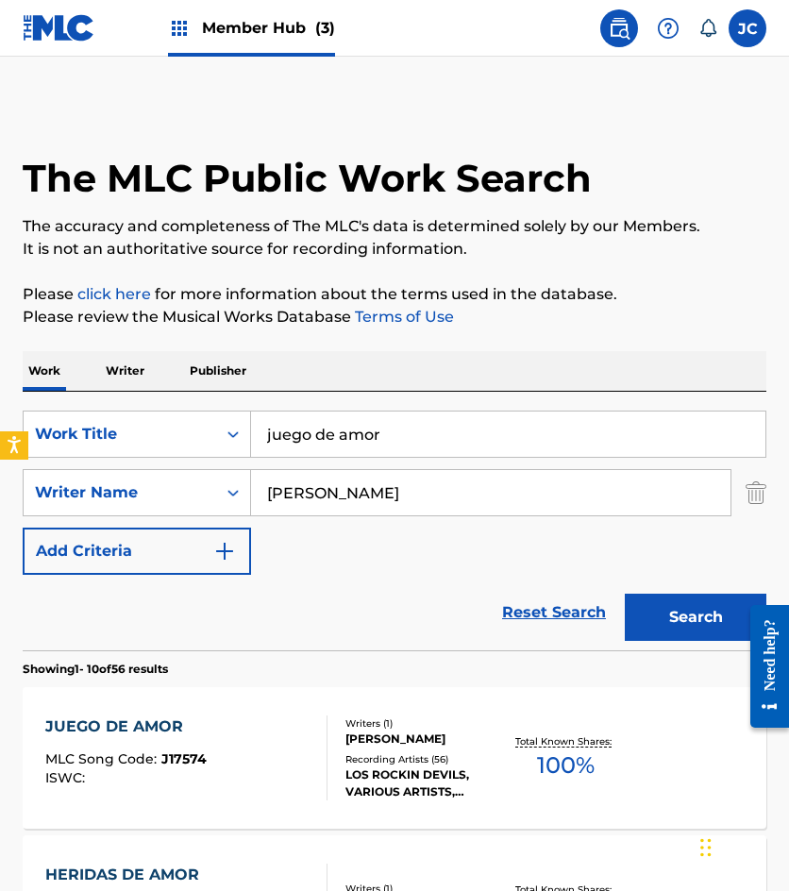
scroll to position [283, 0]
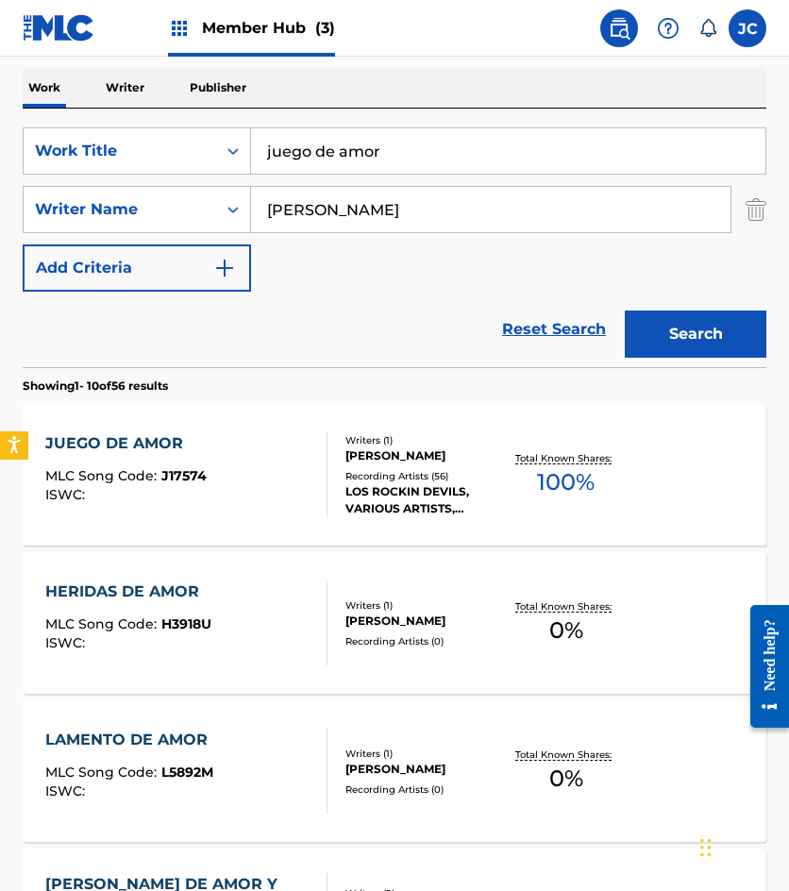
click at [444, 154] on input "juego de amor" at bounding box center [508, 150] width 514 height 45
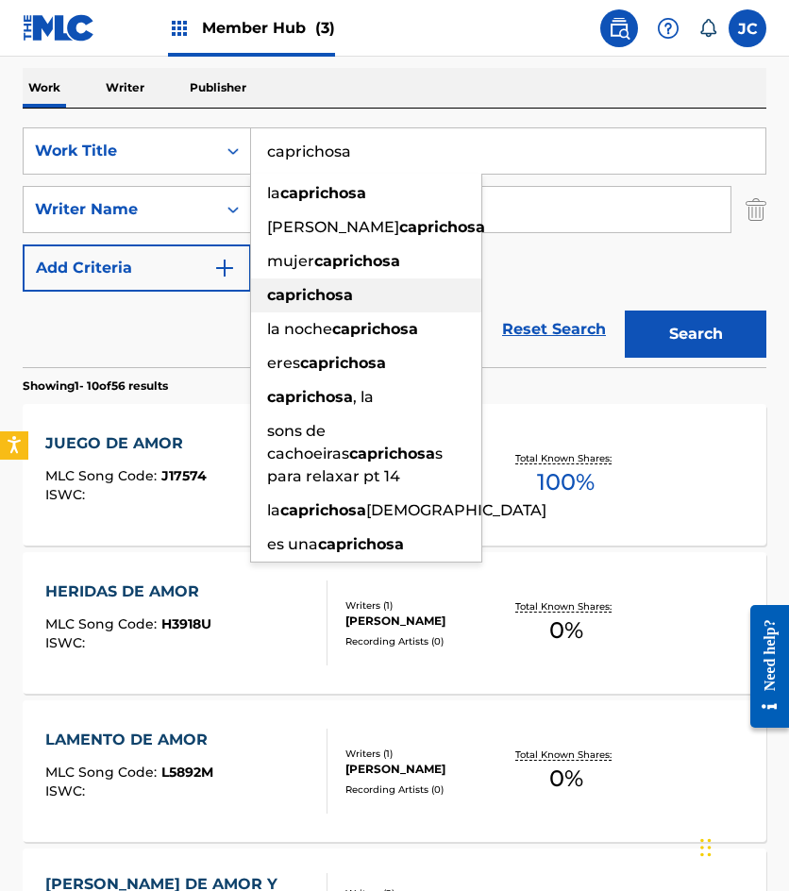
type input "caprichosa"
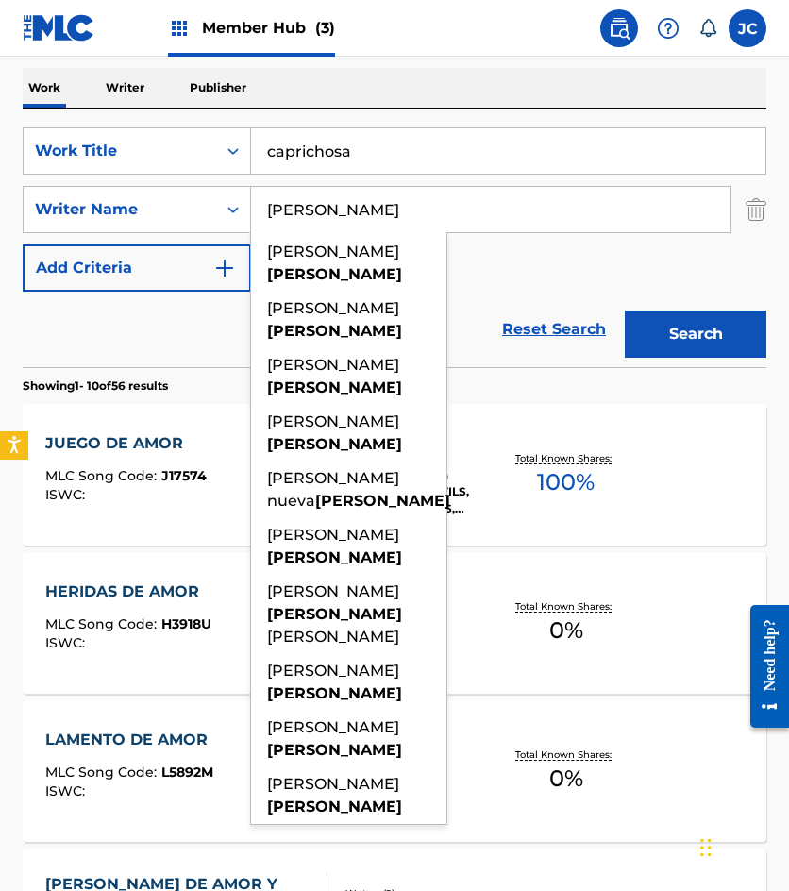
type input "pazos"
click at [625, 311] on button "Search" at bounding box center [696, 334] width 142 height 47
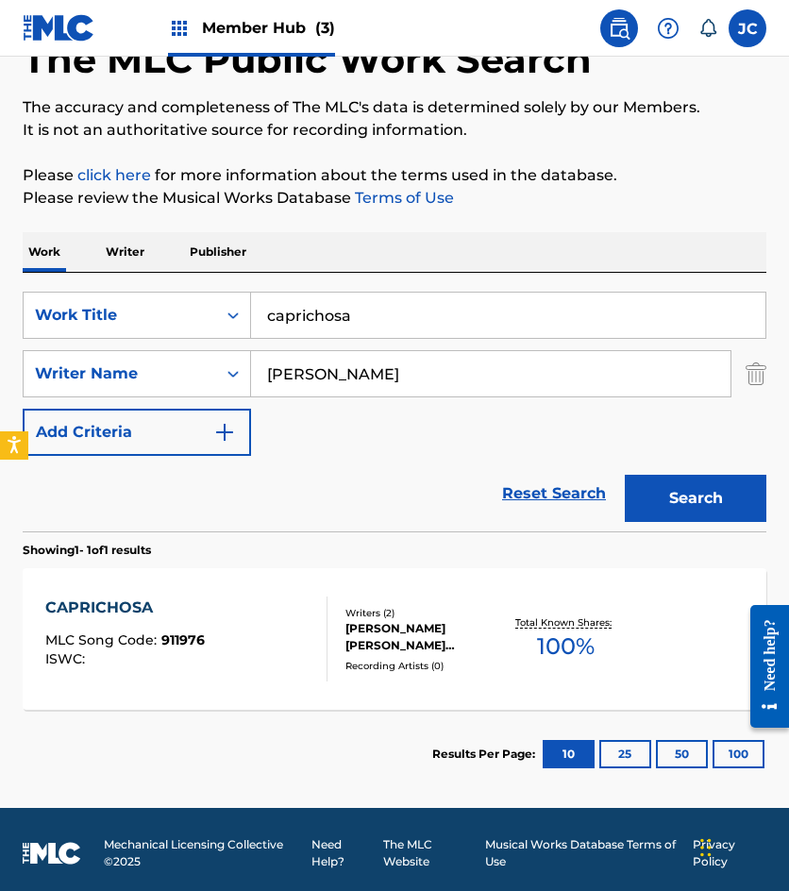
scroll to position [126, 0]
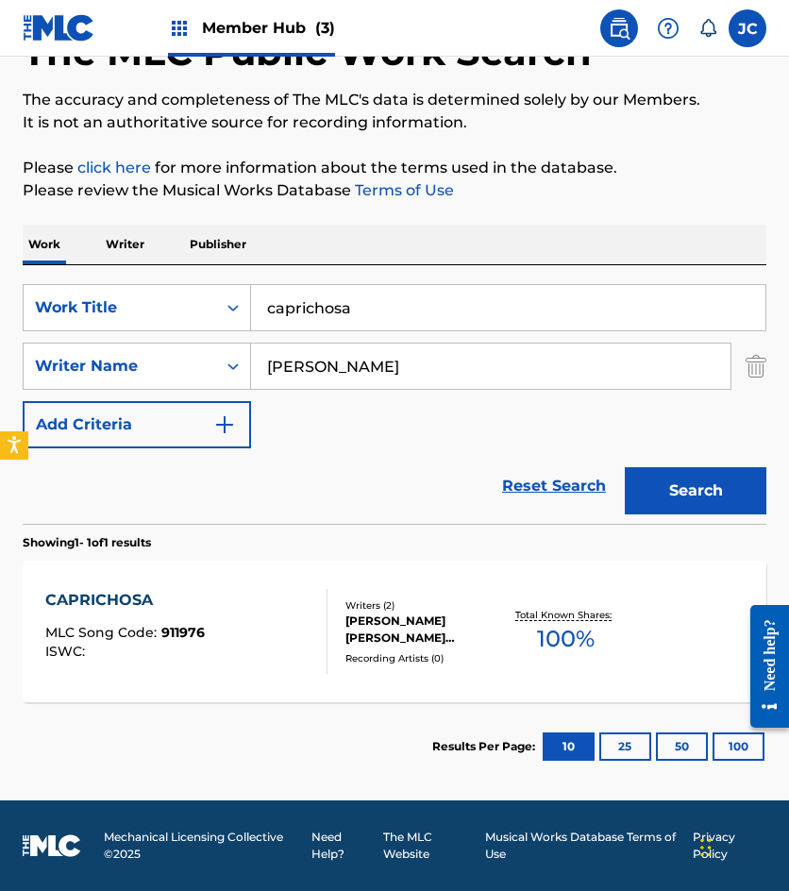
click at [382, 622] on div "MIGUEL ANGEL PAZOS DIAZ, MIGUEL A. PAZOS" at bounding box center [424, 630] width 159 height 34
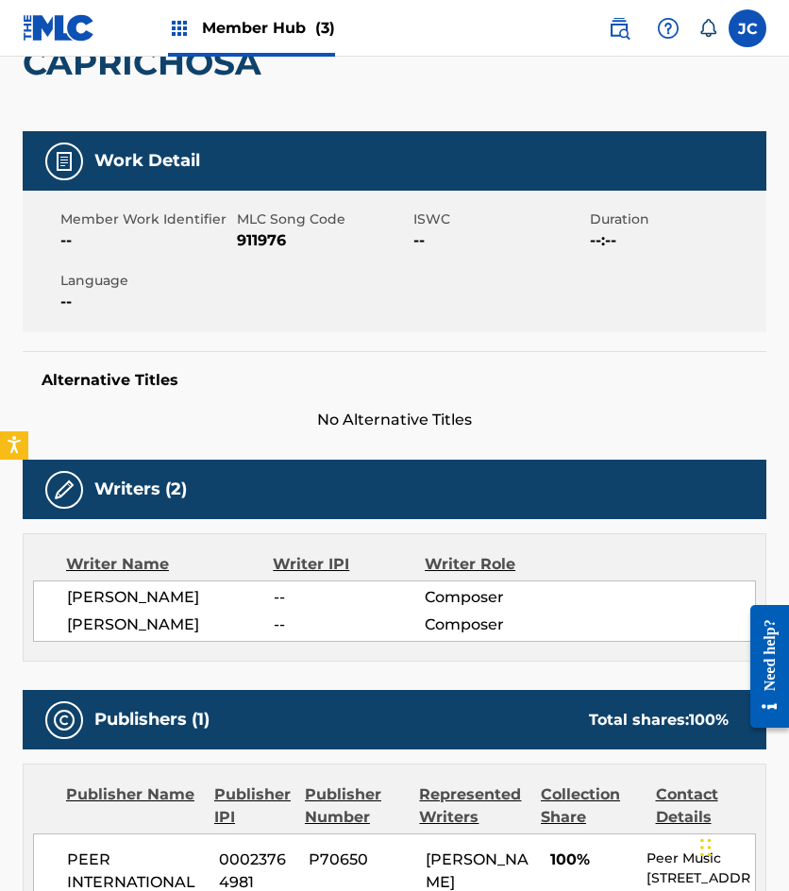
scroll to position [44, 0]
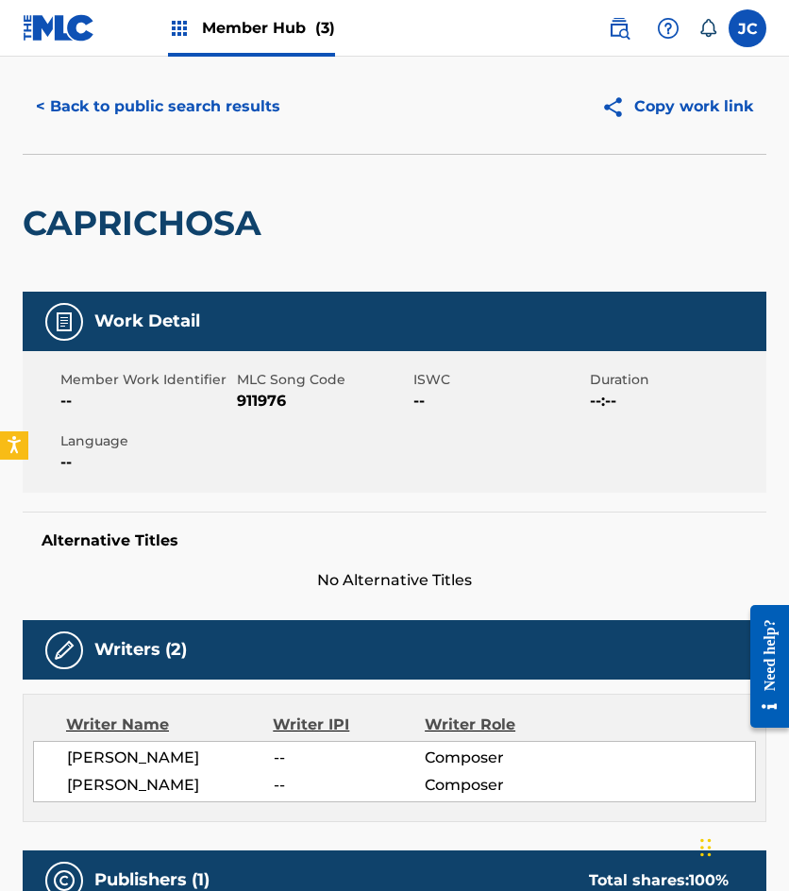
click at [267, 406] on span "911976" at bounding box center [323, 401] width 172 height 23
drag, startPoint x: 54, startPoint y: 101, endPoint x: 243, endPoint y: 36, distance: 199.7
click at [54, 101] on button "< Back to public search results" at bounding box center [158, 106] width 271 height 47
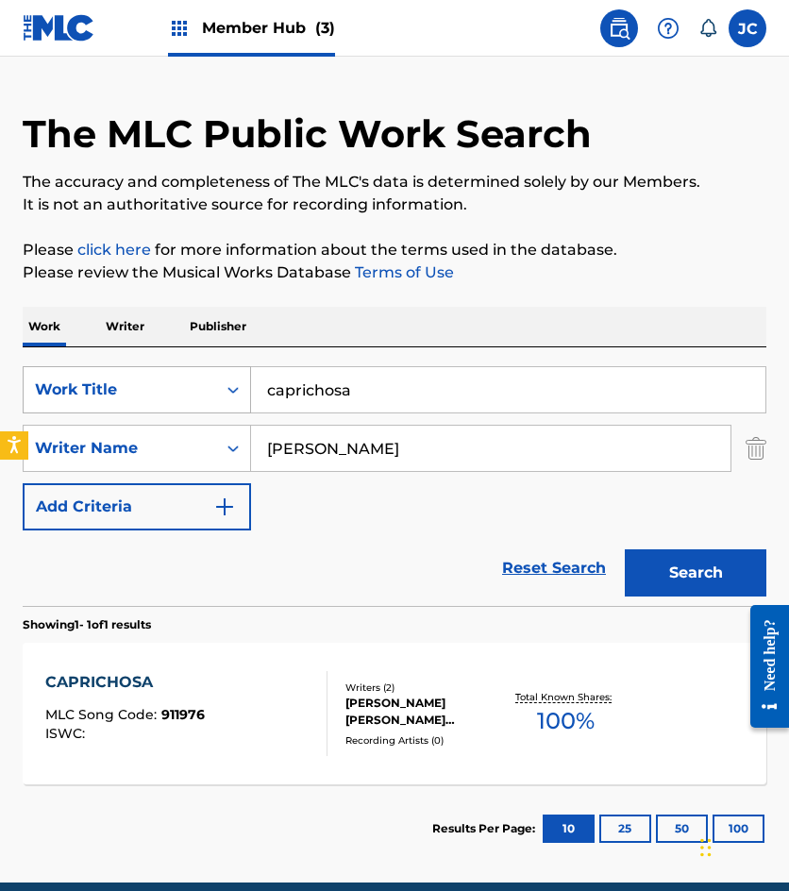
drag, startPoint x: 438, startPoint y: 384, endPoint x: 194, endPoint y: 384, distance: 243.5
click at [206, 388] on div "SearchWithCriteria49423186-3c00-4a5a-b7b7-b48b9ed4f4ff Work Title caprichosa" at bounding box center [395, 389] width 744 height 47
type input "traicion a juan"
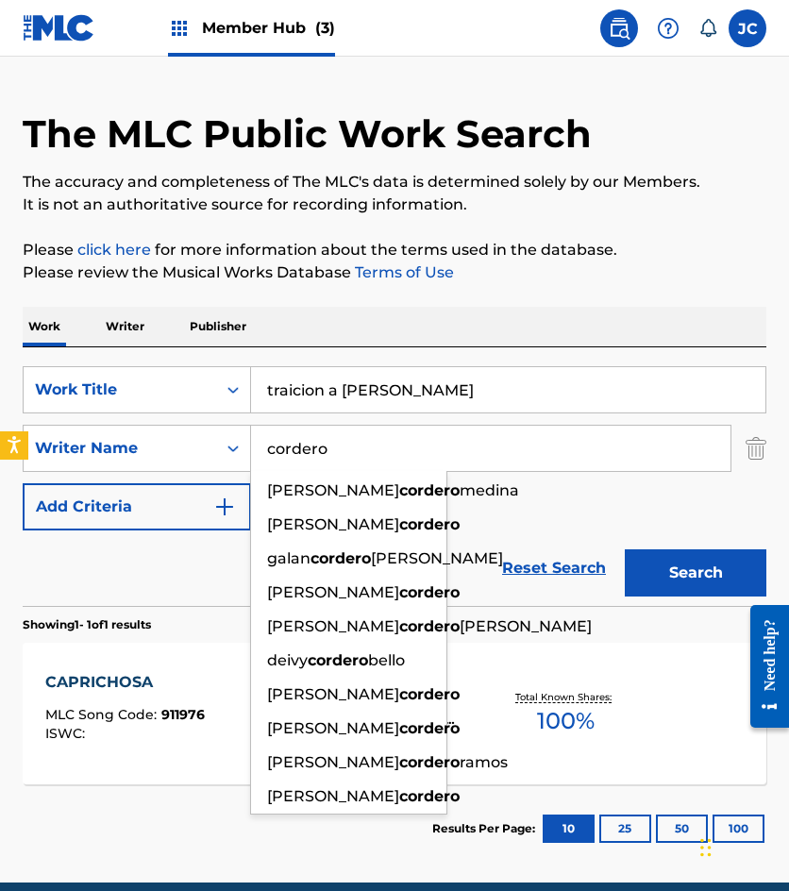
type input "cordero"
click at [625, 549] on button "Search" at bounding box center [696, 572] width 142 height 47
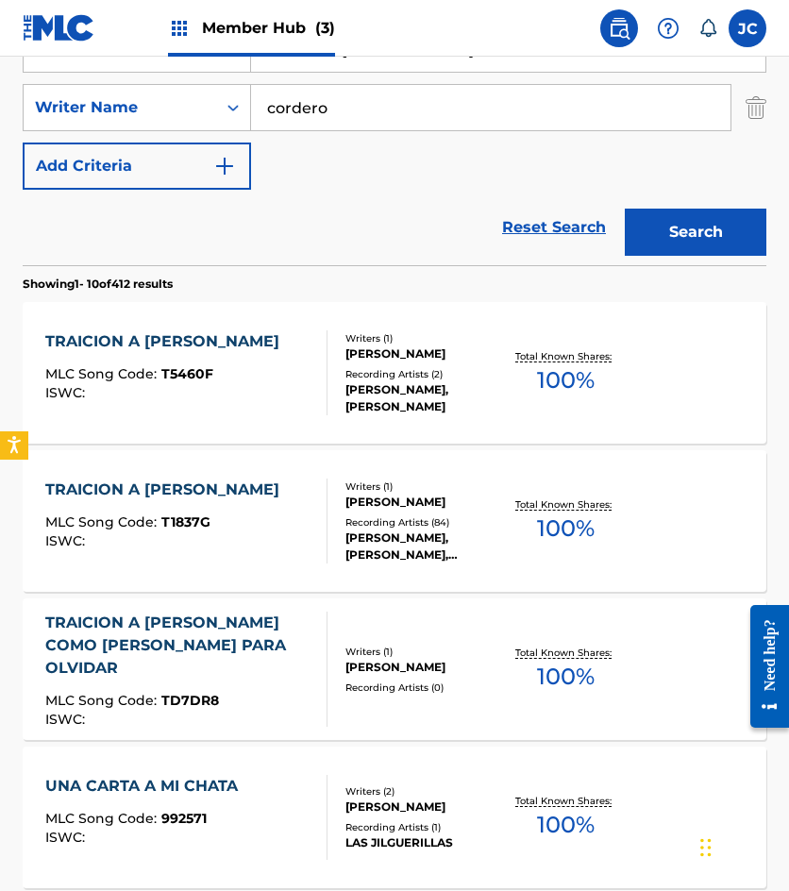
scroll to position [378, 0]
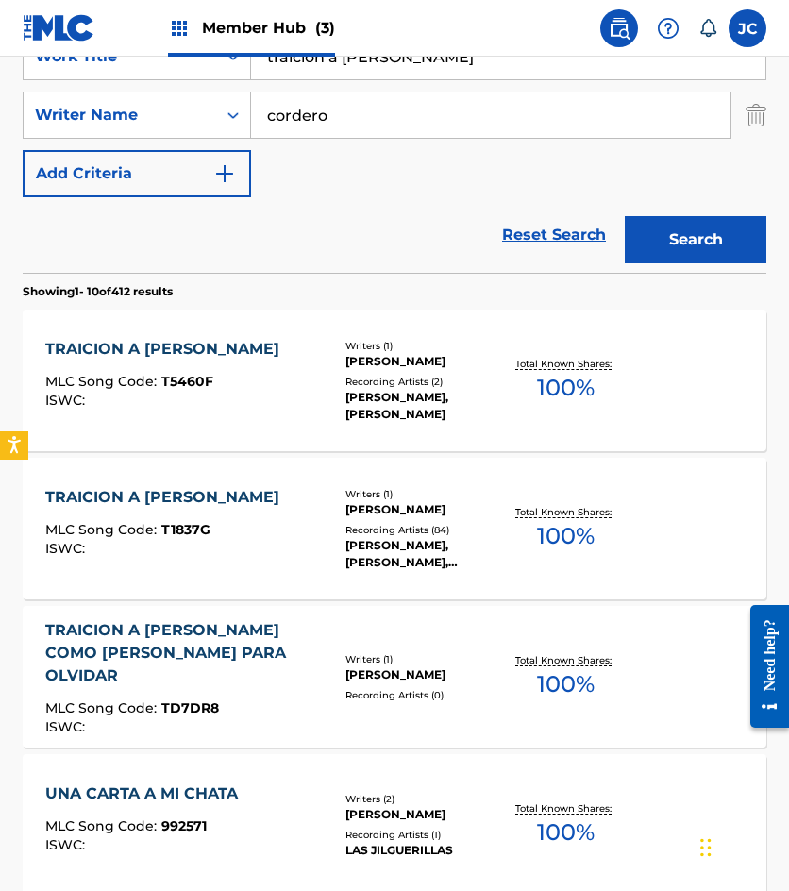
click at [386, 353] on div "VICTOR CORDERO GONZALEZ JR." at bounding box center [424, 361] width 159 height 17
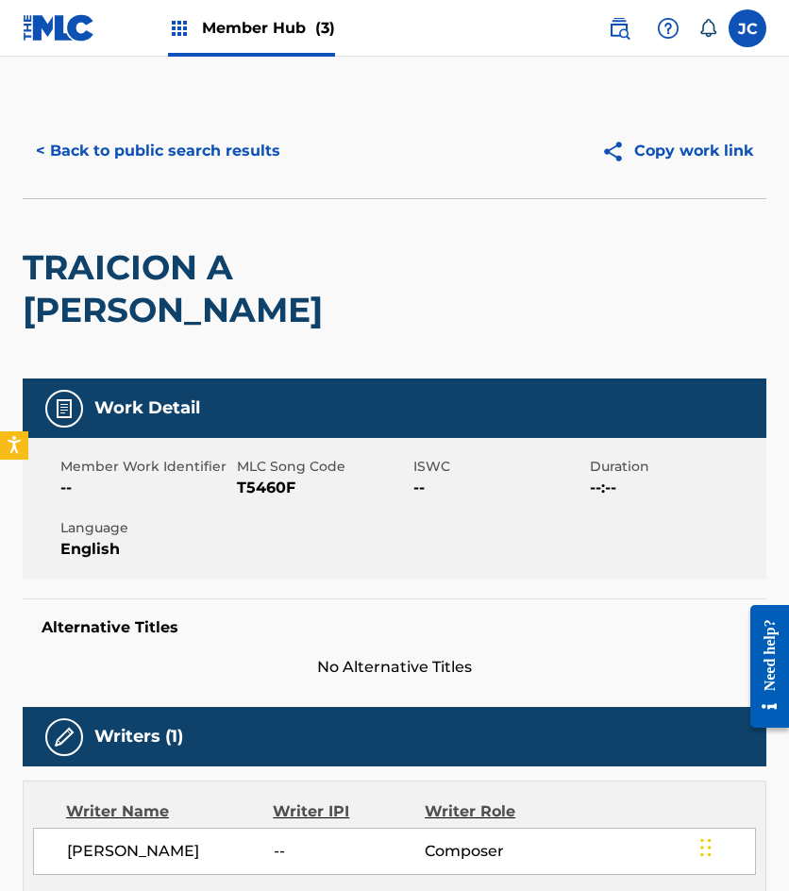
click at [168, 111] on div "< Back to public search results Copy work link" at bounding box center [395, 151] width 744 height 94
click at [184, 148] on button "< Back to public search results" at bounding box center [158, 150] width 271 height 47
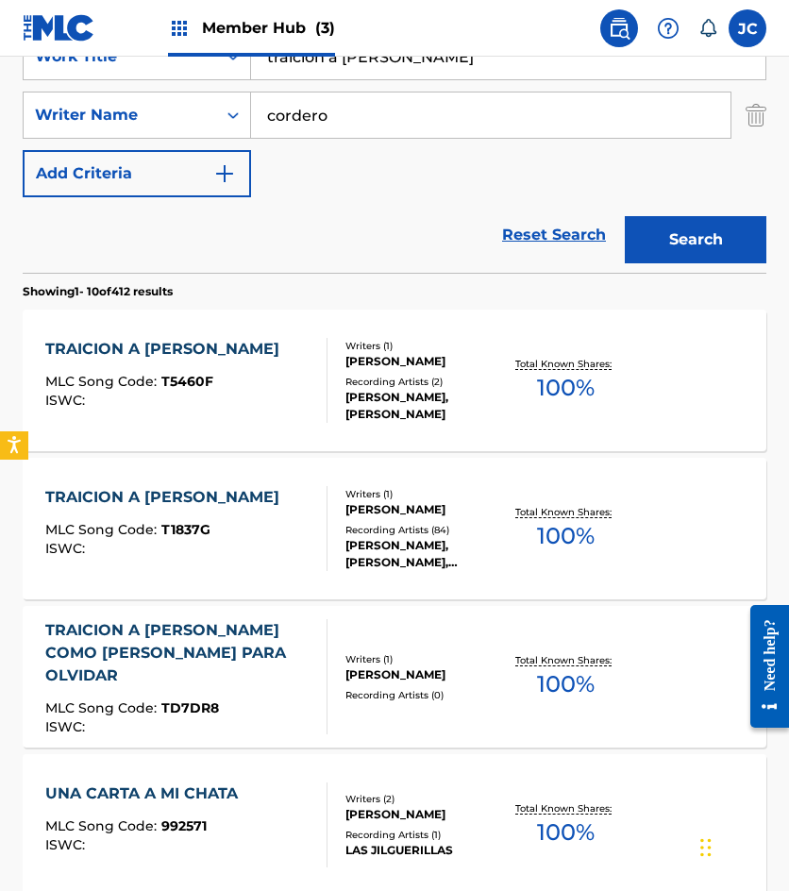
click at [392, 510] on div "VICTOR CORDERO" at bounding box center [424, 509] width 159 height 17
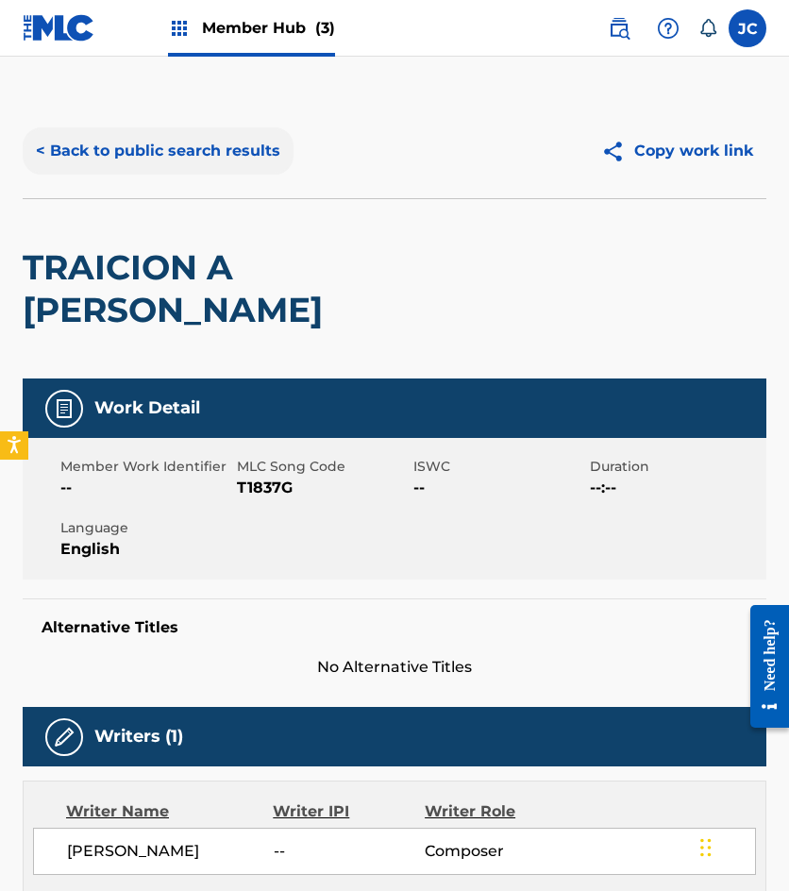
click at [186, 144] on button "< Back to public search results" at bounding box center [158, 150] width 271 height 47
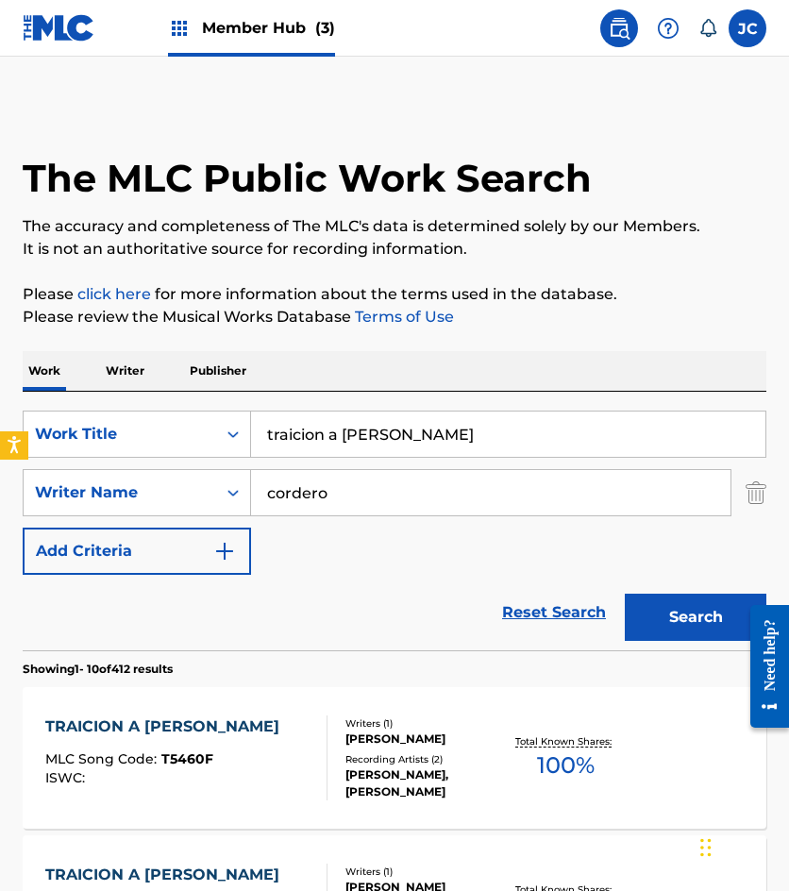
scroll to position [378, 0]
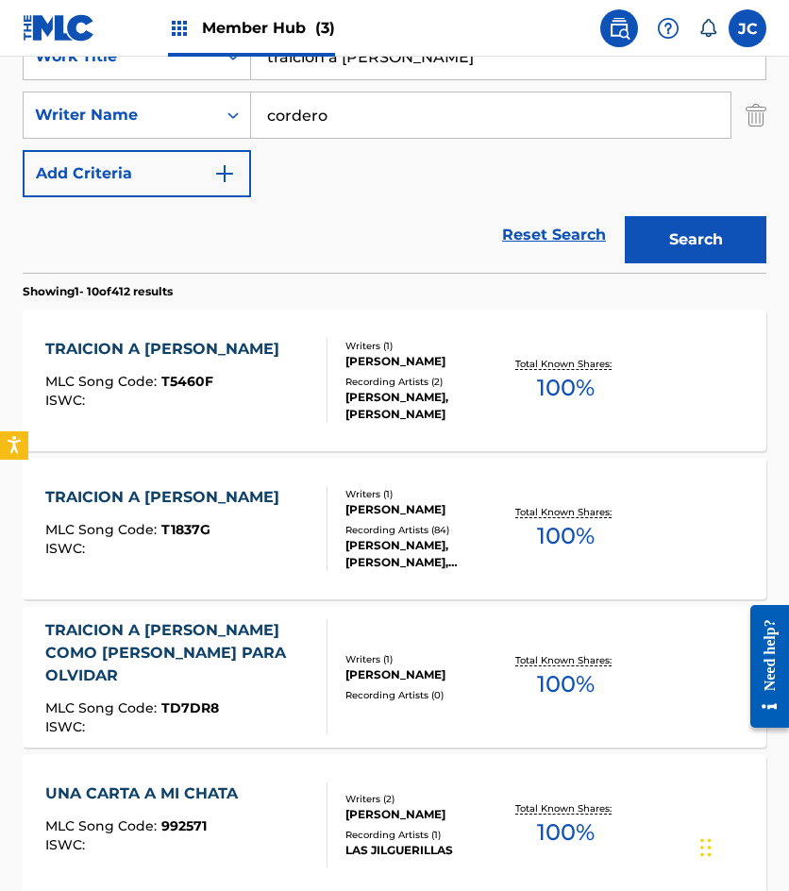
click at [274, 353] on div "TRAICION A JUAN MLC Song Code : T5460F ISWC :" at bounding box center [186, 380] width 282 height 85
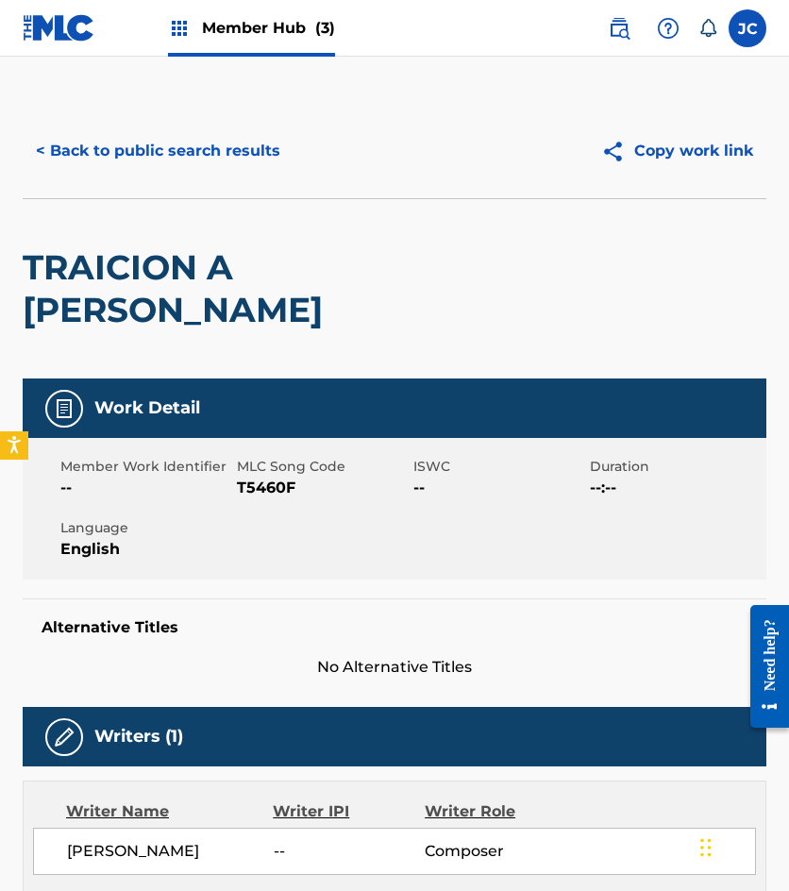
click at [264, 477] on span "T5460F" at bounding box center [323, 488] width 172 height 23
click at [206, 160] on button "< Back to public search results" at bounding box center [158, 150] width 271 height 47
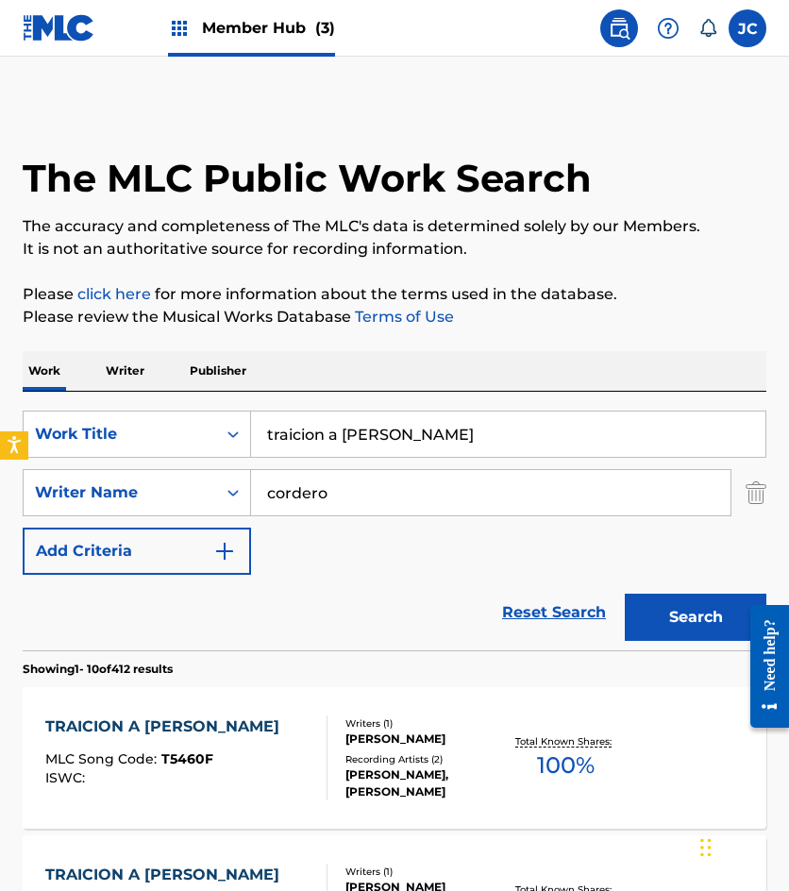
scroll to position [378, 0]
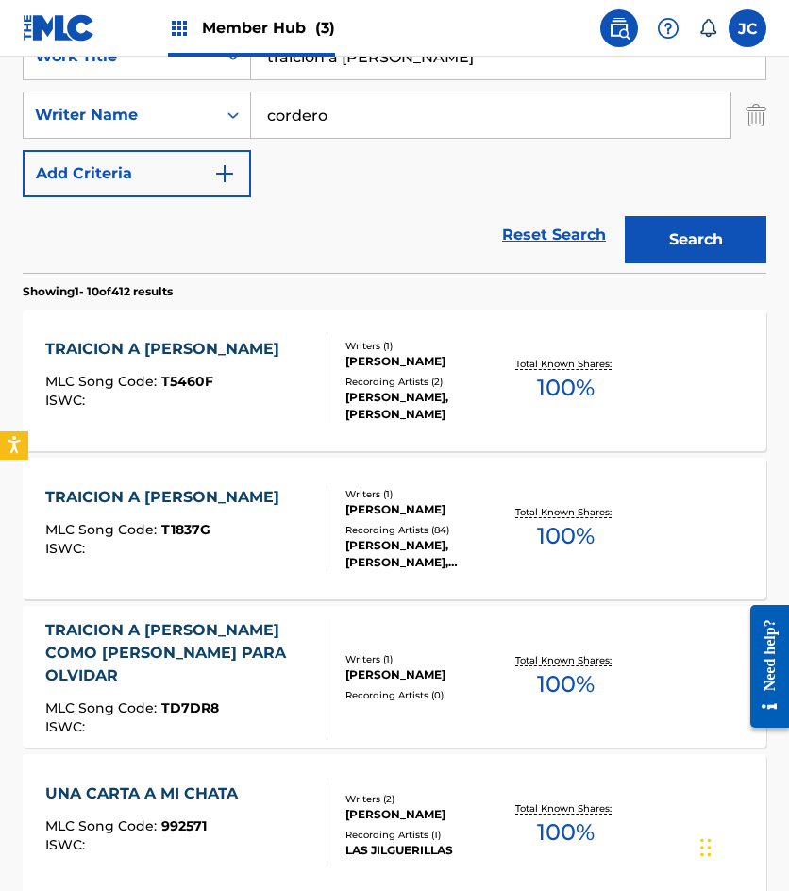
click at [344, 517] on div "Writers ( 1 ) VICTOR CORDERO Recording Artists ( 84 ) AÍDA CUEVAS, AIDA CUEVAS,…" at bounding box center [416, 529] width 177 height 84
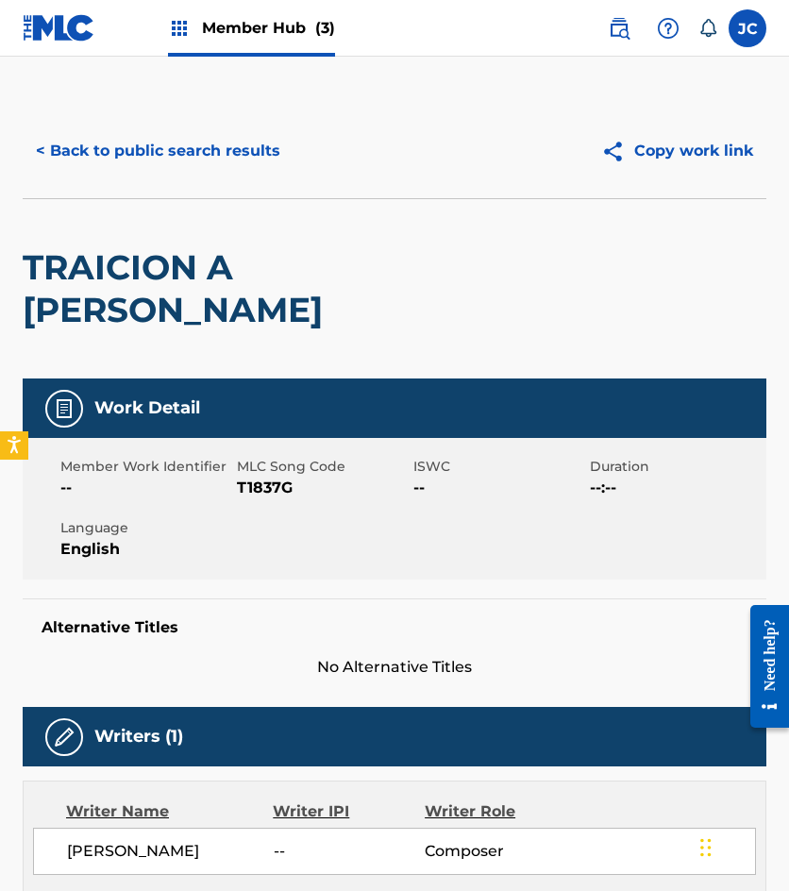
click at [277, 477] on span "T1837G" at bounding box center [323, 488] width 172 height 23
click at [276, 477] on span "T1837G" at bounding box center [323, 488] width 172 height 23
click at [188, 153] on button "< Back to public search results" at bounding box center [158, 150] width 271 height 47
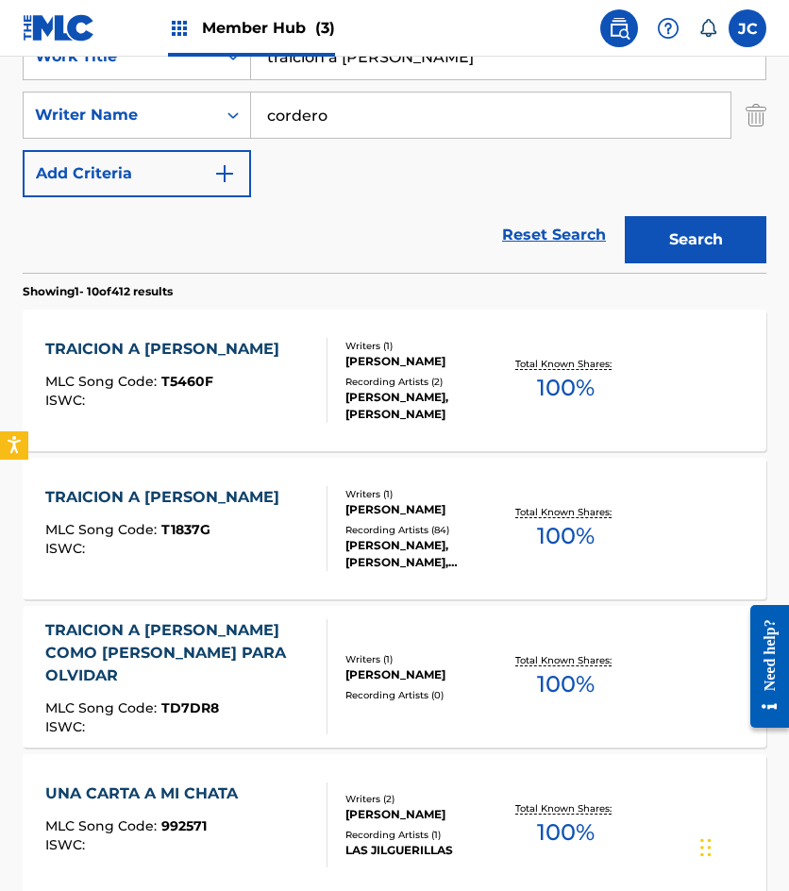
click at [445, 70] on input "traicion a juan" at bounding box center [508, 56] width 514 height 45
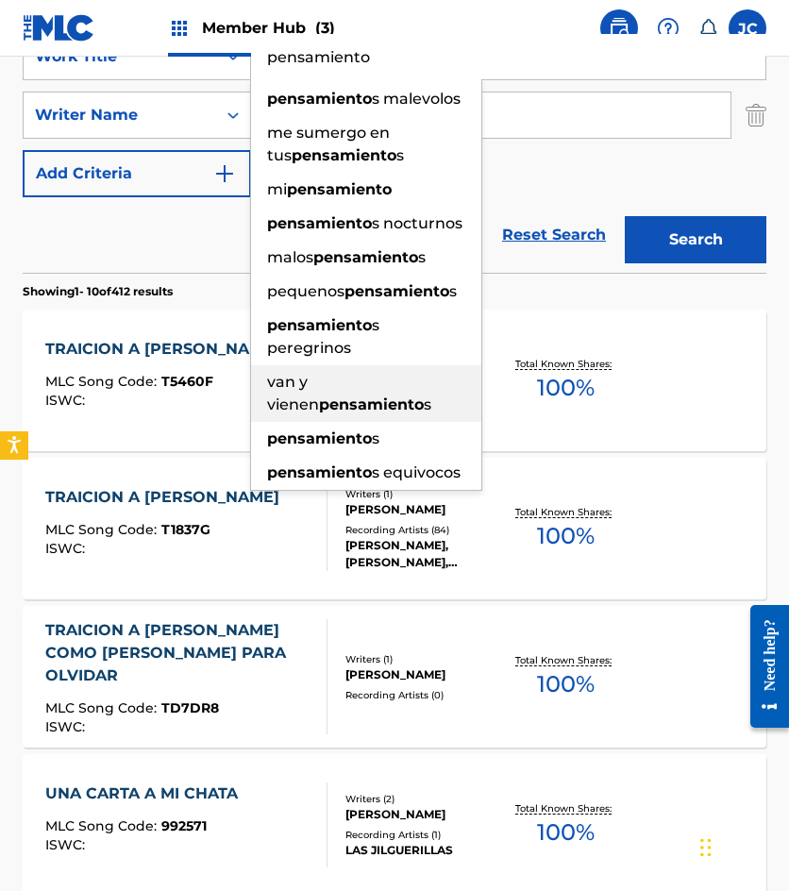
type input "pensamiento"
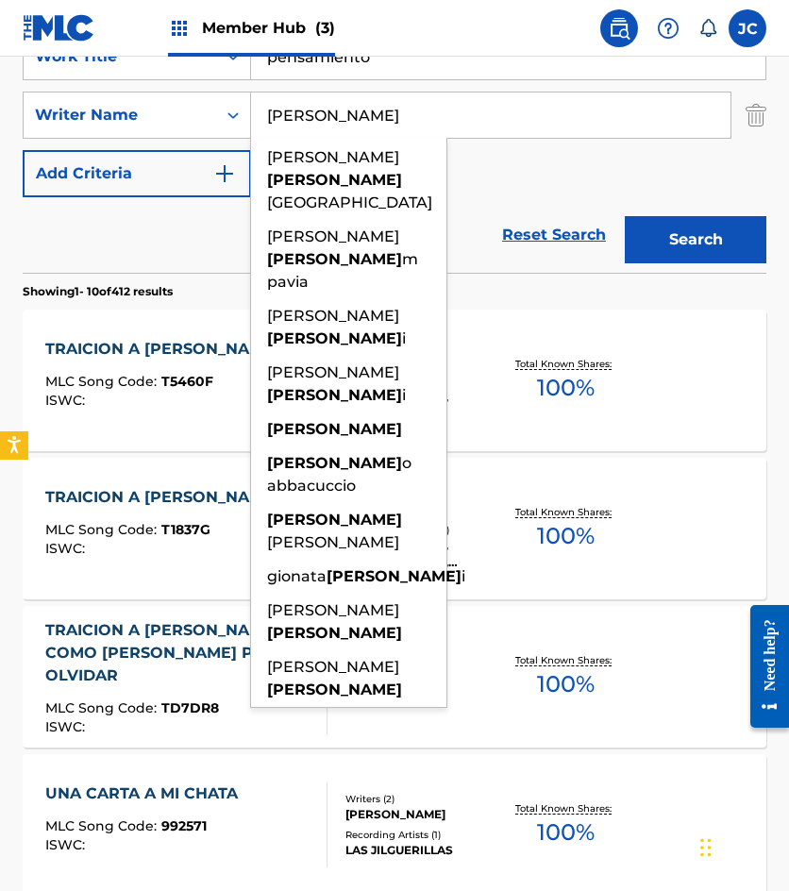
type input "palmerin"
click at [625, 216] on button "Search" at bounding box center [696, 239] width 142 height 47
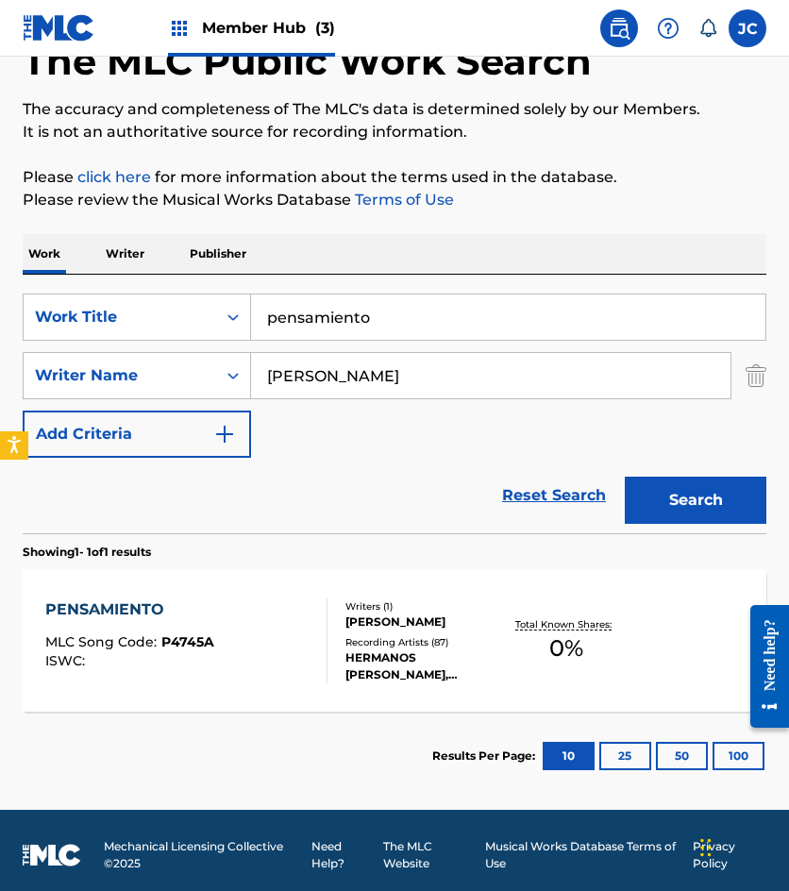
scroll to position [126, 0]
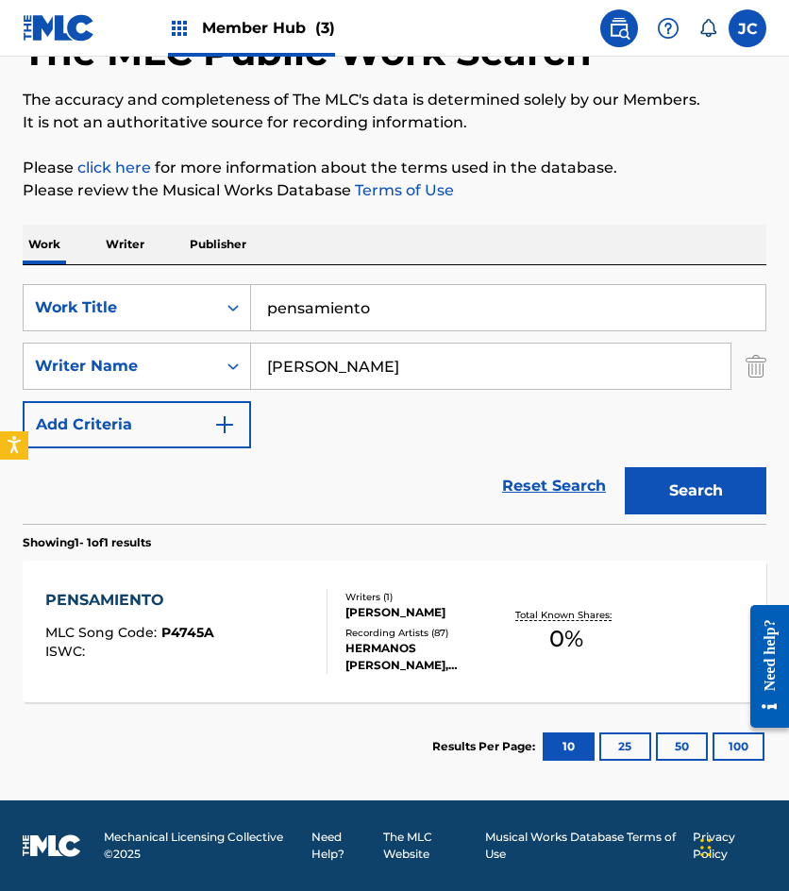
click at [282, 609] on div "PENSAMIENTO MLC Song Code : P4745A ISWC :" at bounding box center [186, 631] width 282 height 85
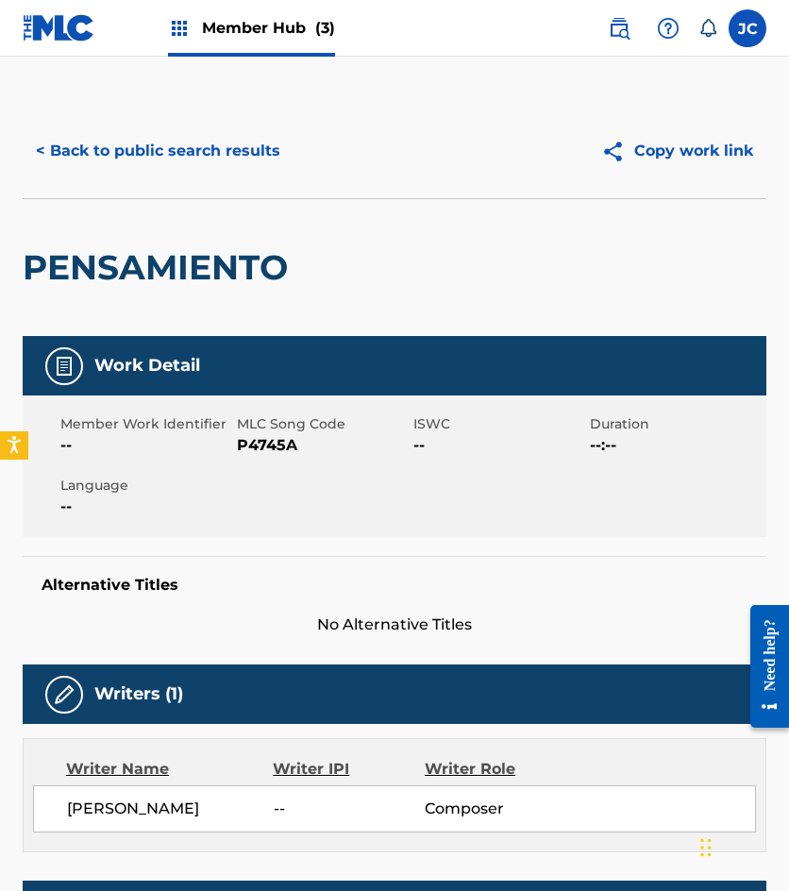
click at [265, 447] on span "P4745A" at bounding box center [323, 445] width 172 height 23
click at [110, 145] on button "< Back to public search results" at bounding box center [158, 150] width 271 height 47
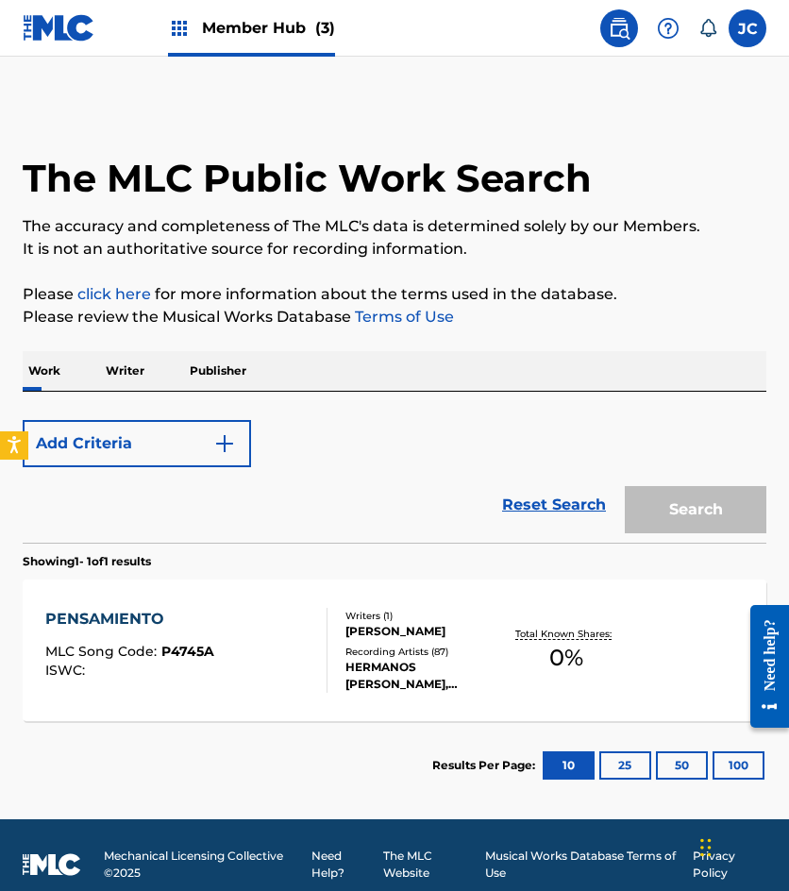
scroll to position [19, 0]
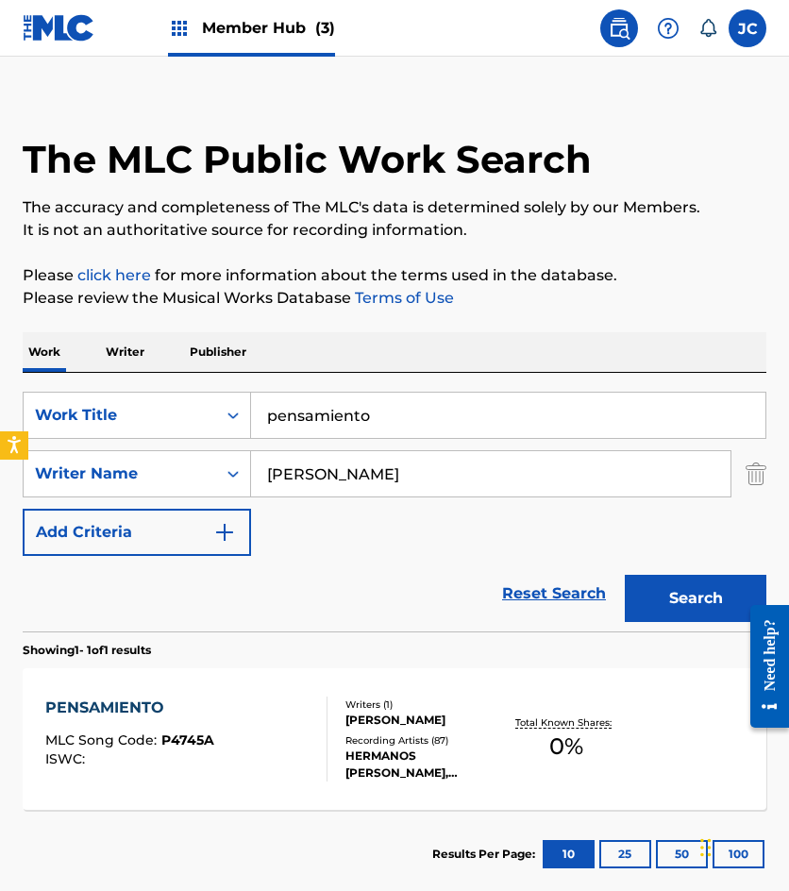
click at [333, 712] on div "Writers ( 1 ) RICARDO PALMERIN PAVIA Recording Artists ( 87 ) HERMANOS MARTÍNEZ…" at bounding box center [416, 740] width 177 height 84
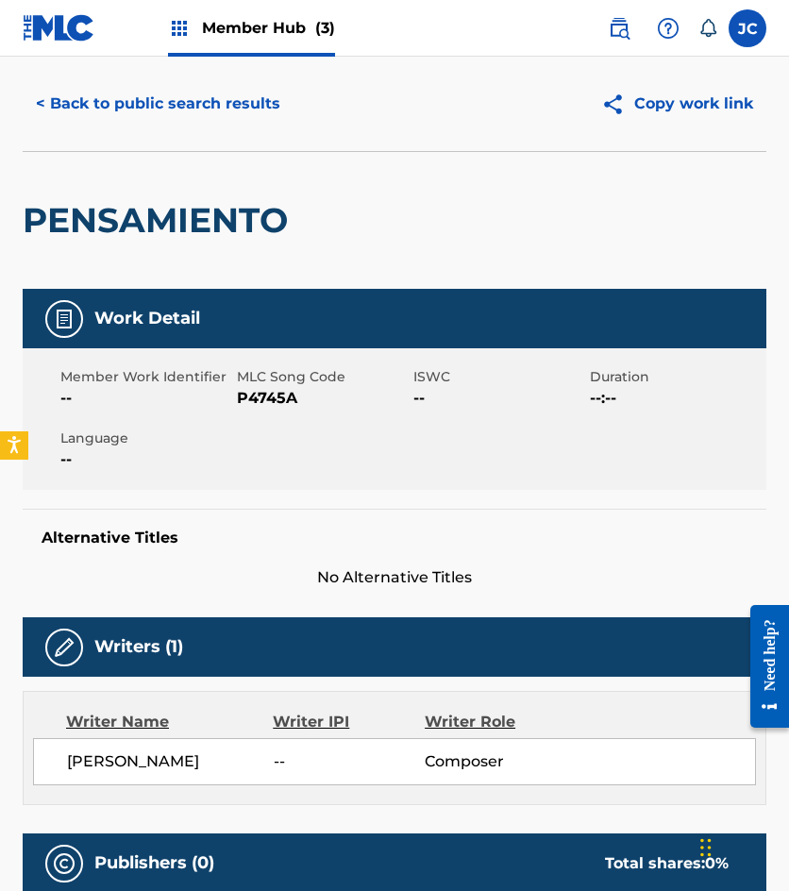
scroll to position [94, 0]
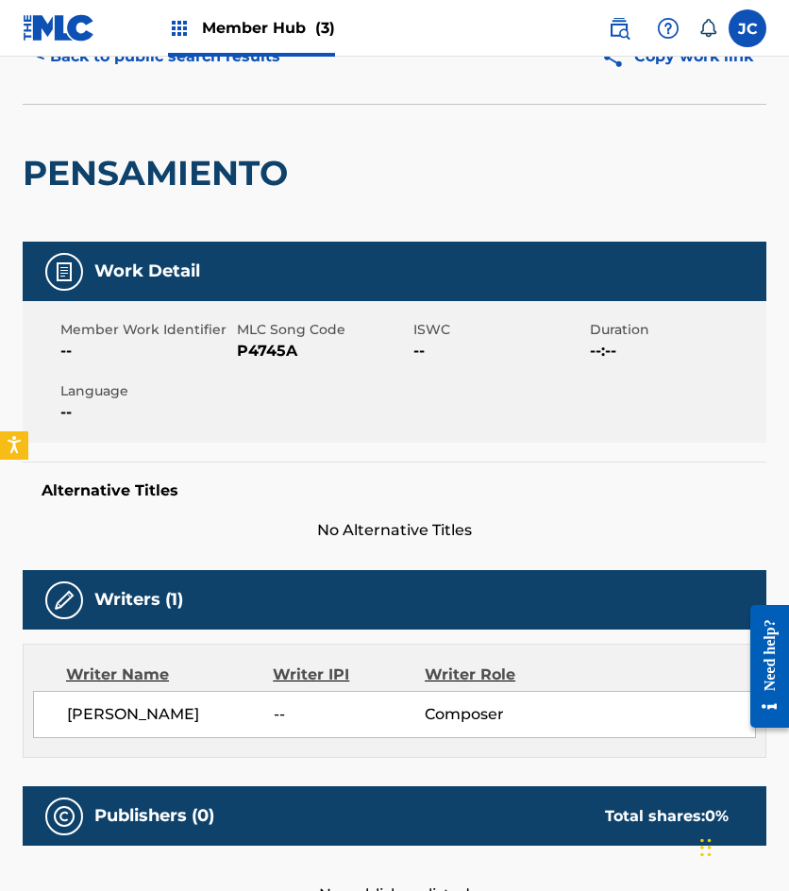
click at [264, 352] on span "P4745A" at bounding box center [323, 351] width 172 height 23
click at [197, 63] on button "< Back to public search results" at bounding box center [158, 56] width 271 height 47
click at [249, 71] on button "< Back to public search results" at bounding box center [158, 56] width 271 height 47
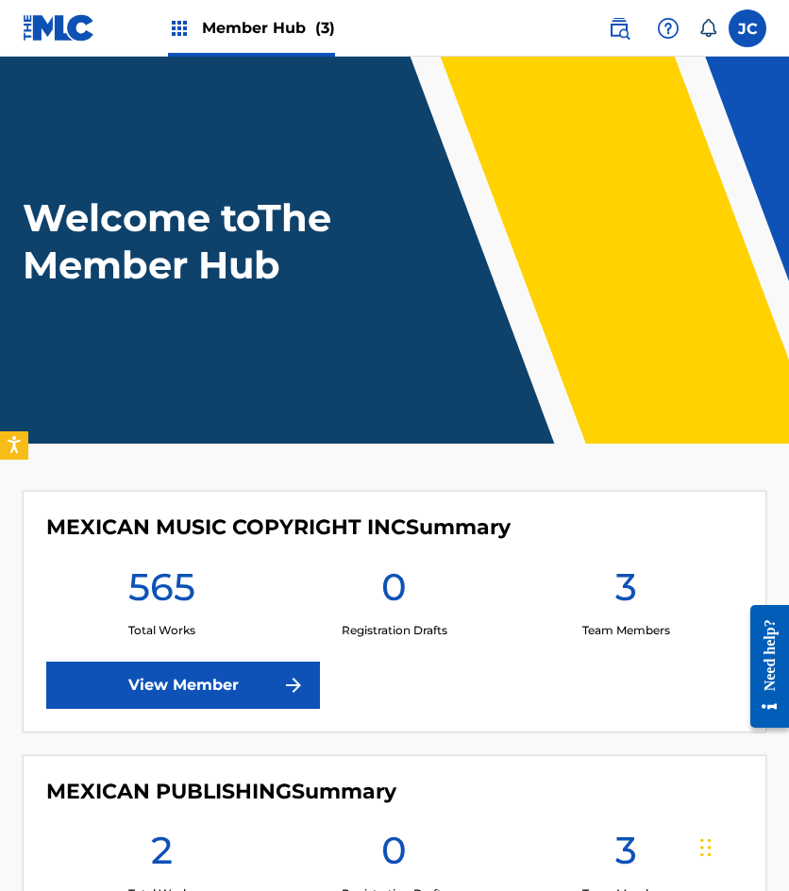
click at [164, 230] on h1 "Welcome to The Member Hub" at bounding box center [199, 241] width 353 height 94
click at [613, 31] on img at bounding box center [619, 28] width 23 height 23
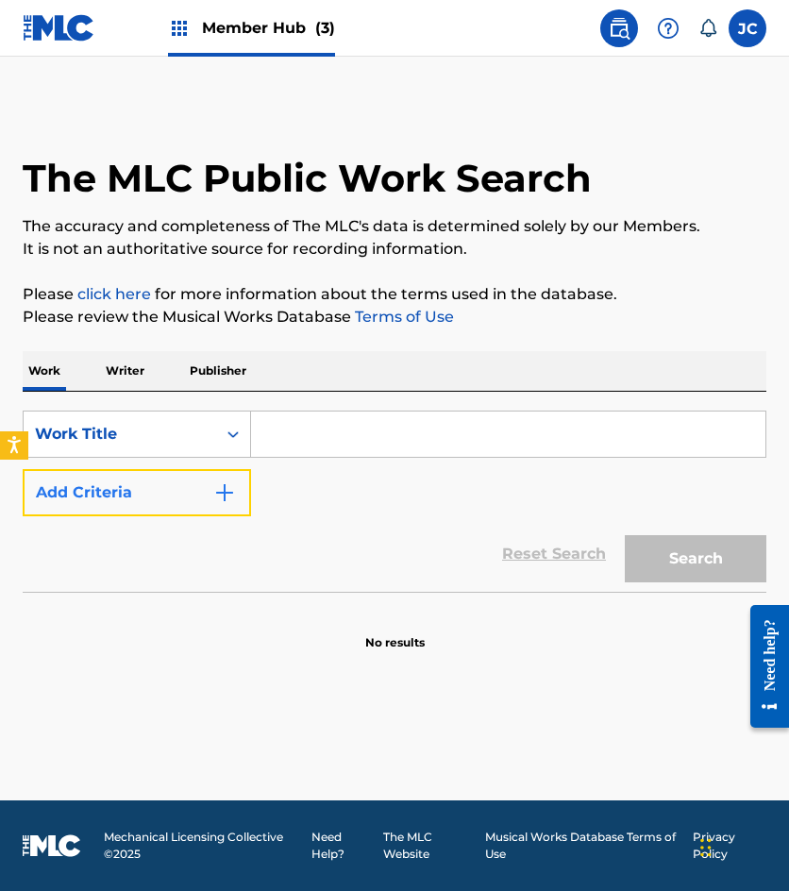
click at [181, 479] on button "Add Criteria" at bounding box center [137, 492] width 228 height 47
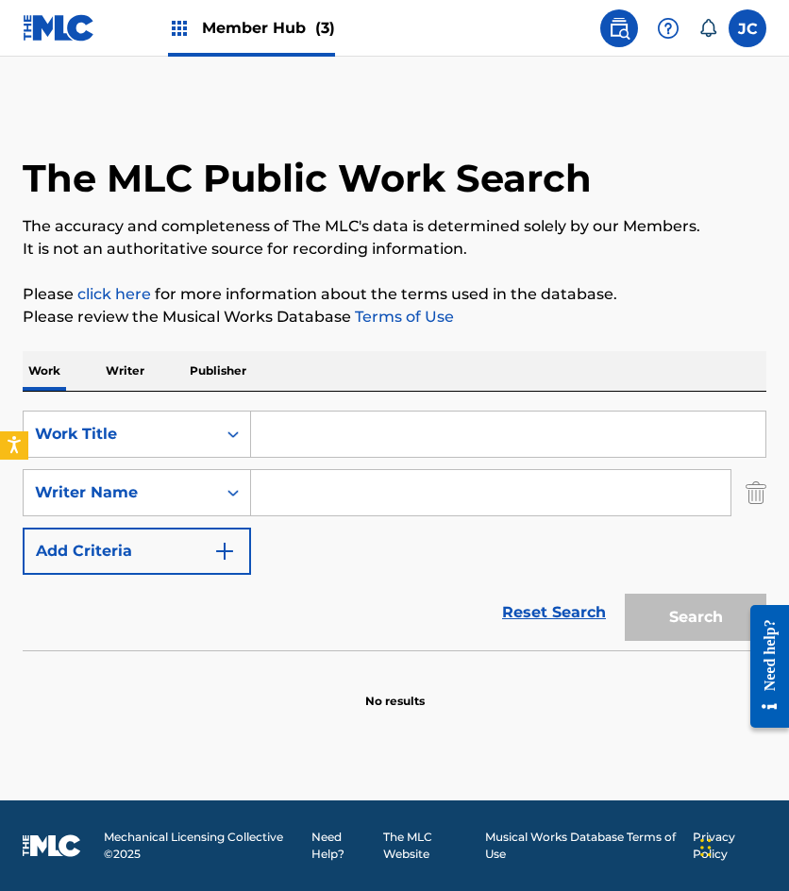
click at [462, 445] on input "Search Form" at bounding box center [508, 434] width 514 height 45
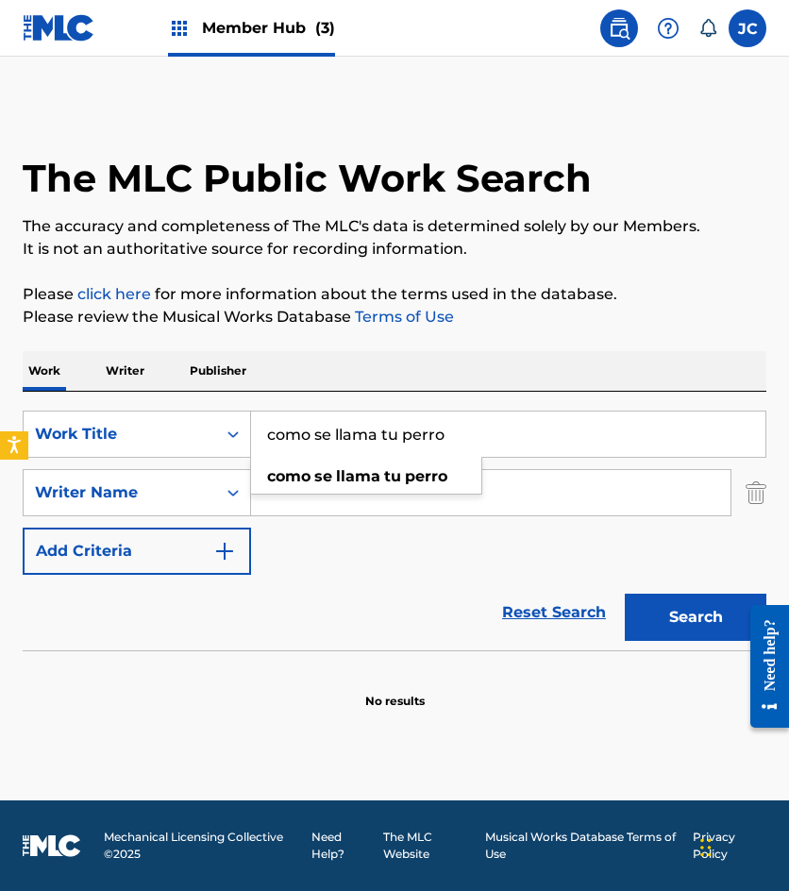
type input "como se llama tu perro"
type input "o"
type input "gomez"
click at [625, 594] on button "Search" at bounding box center [696, 617] width 142 height 47
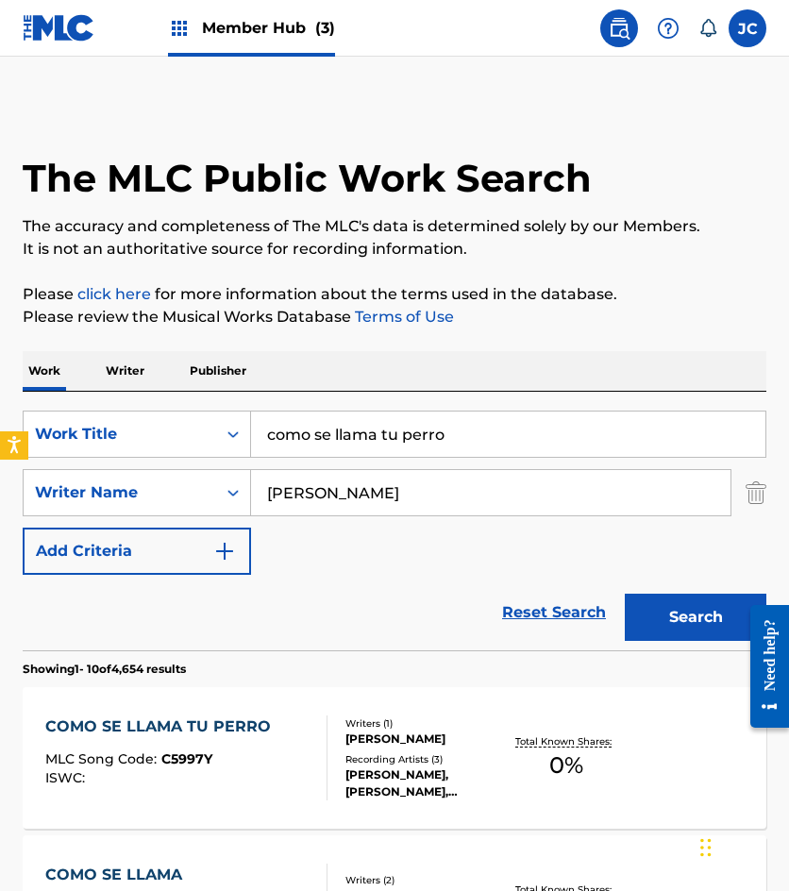
click at [525, 531] on div "SearchWithCriteria49423186-3c00-4a5a-b7b7-b48b9ed4f4ff Work Title como se llama…" at bounding box center [395, 493] width 744 height 164
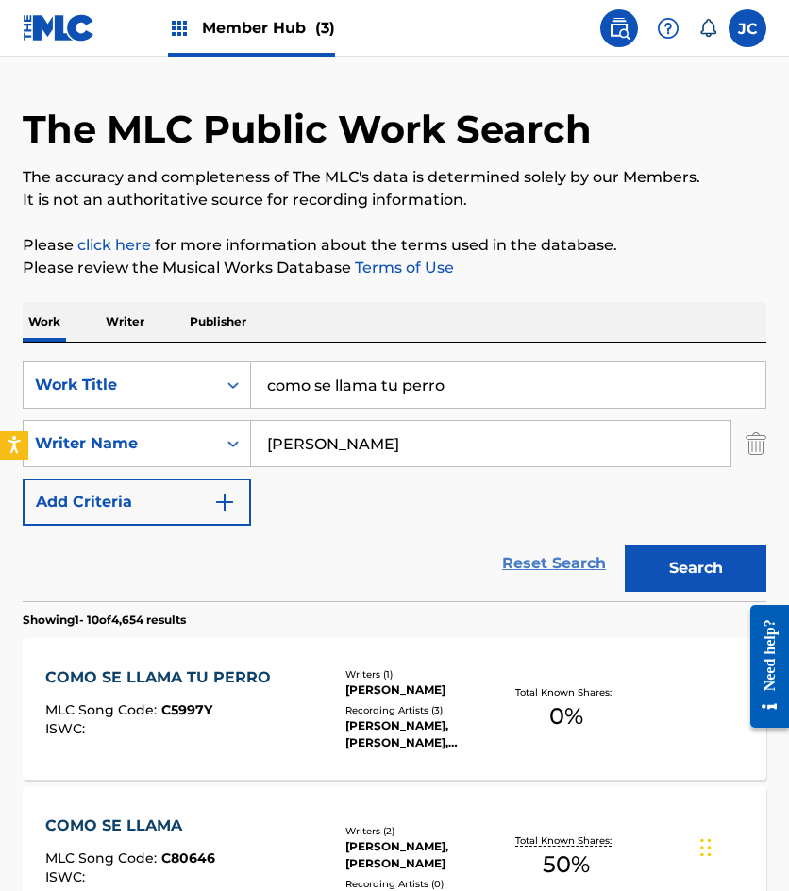
scroll to position [94, 0]
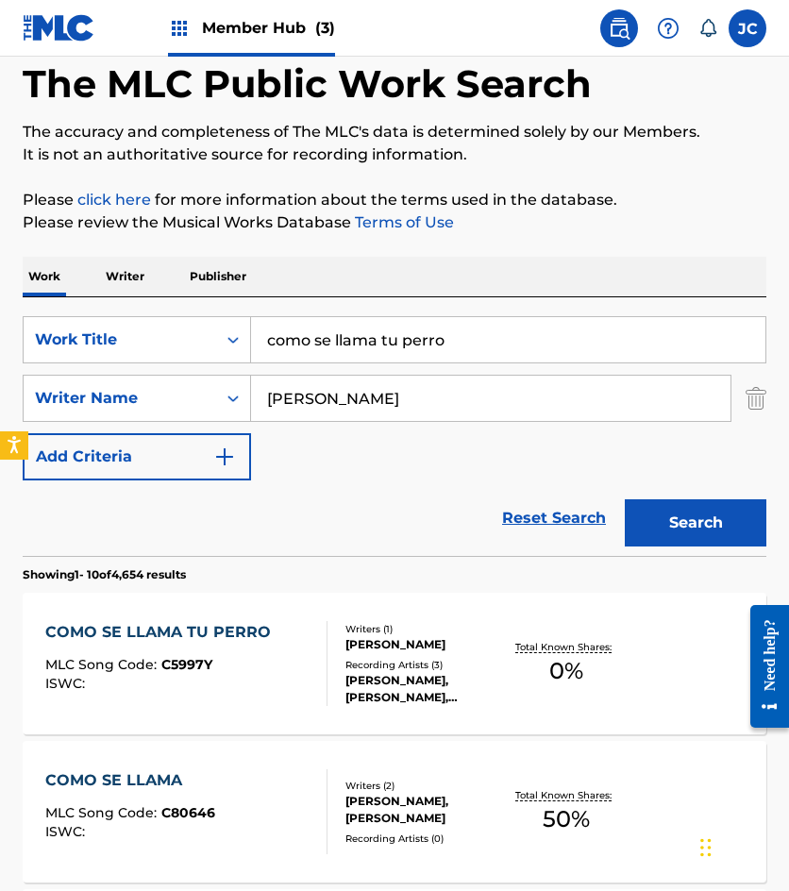
click at [425, 636] on div "[PERSON_NAME] [PERSON_NAME]" at bounding box center [424, 644] width 159 height 17
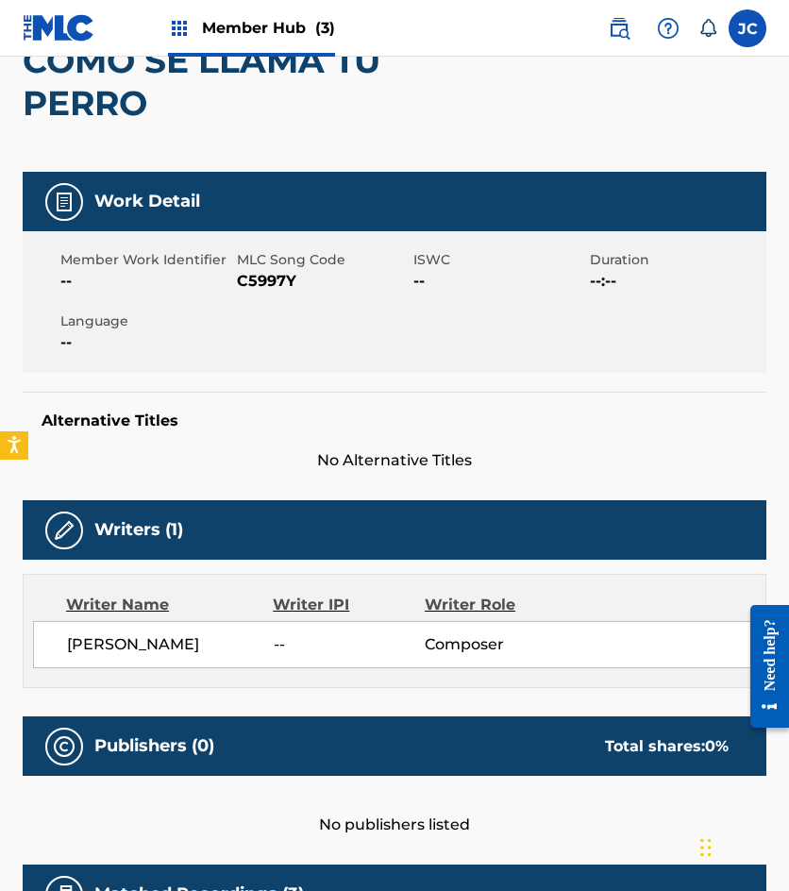
scroll to position [19, 0]
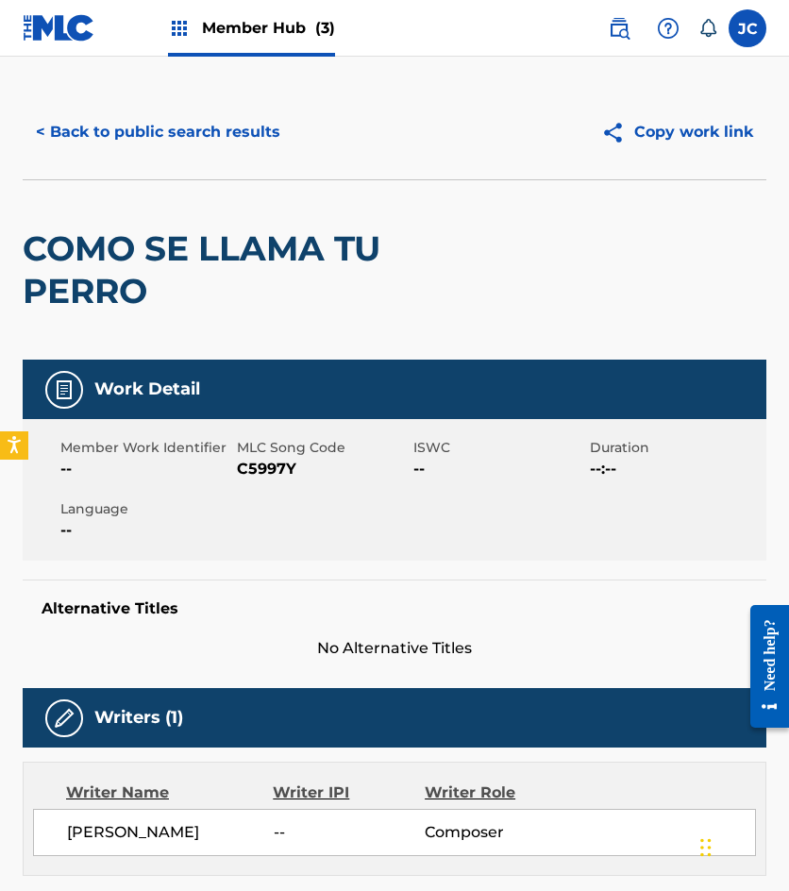
click at [262, 473] on span "C5997Y" at bounding box center [323, 469] width 172 height 23
click at [155, 143] on button "< Back to public search results" at bounding box center [158, 132] width 271 height 47
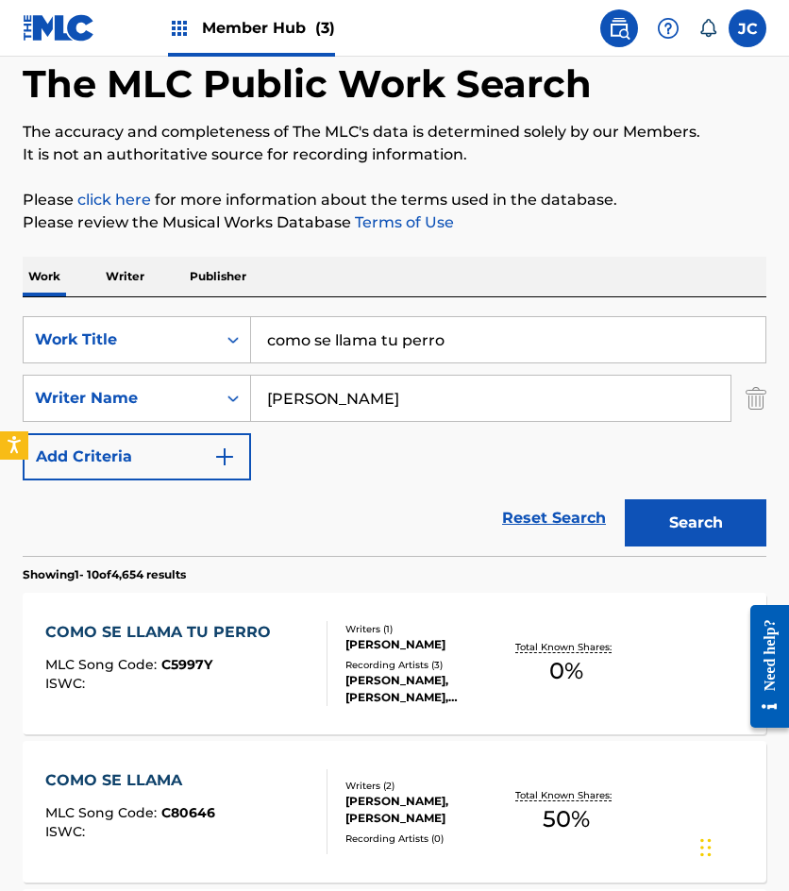
click at [489, 346] on input "como se llama tu perro" at bounding box center [508, 339] width 514 height 45
type input "bendita seas"
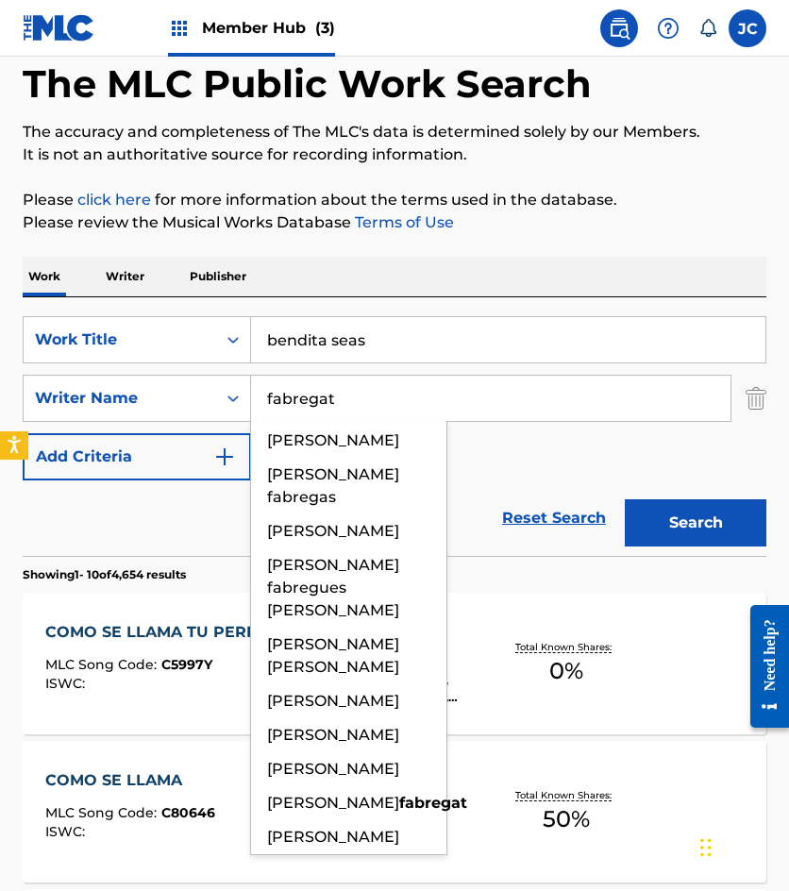
type input "fabregat"
click at [625, 499] on button "Search" at bounding box center [696, 522] width 142 height 47
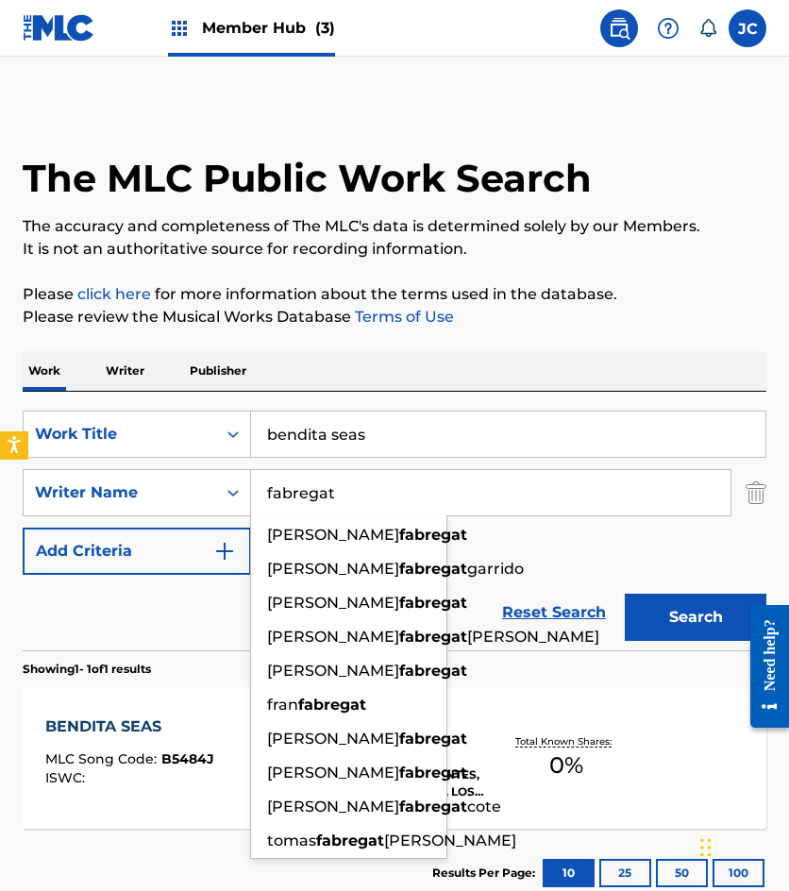
click at [531, 568] on div "SearchWithCriteria49423186-3c00-4a5a-b7b7-b48b9ed4f4ff Work Title bendita seas …" at bounding box center [395, 493] width 744 height 164
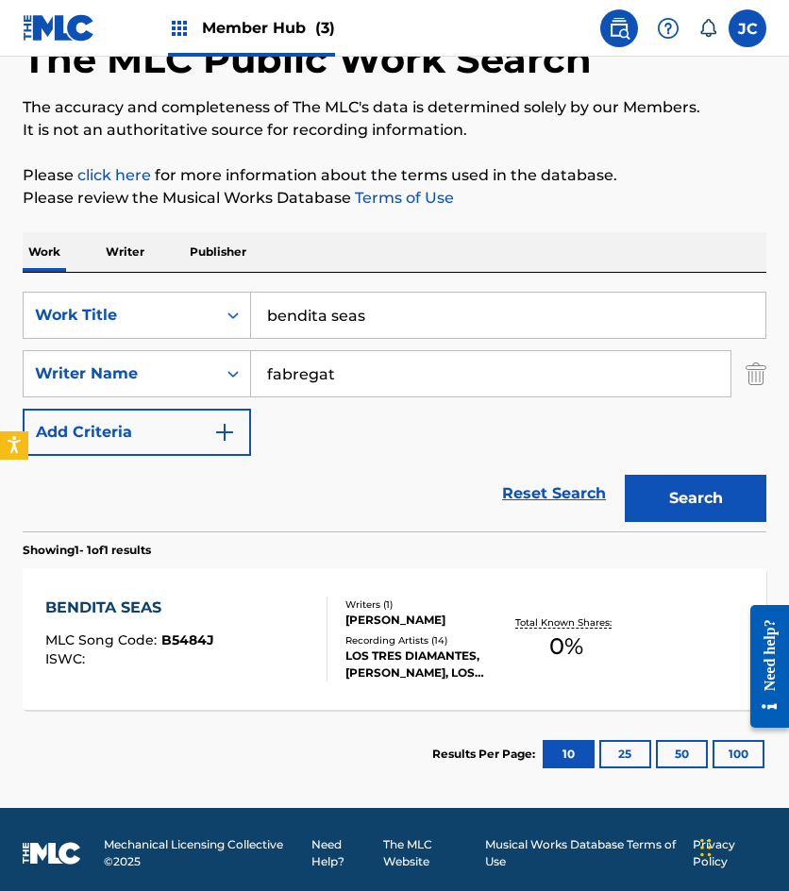
scroll to position [126, 0]
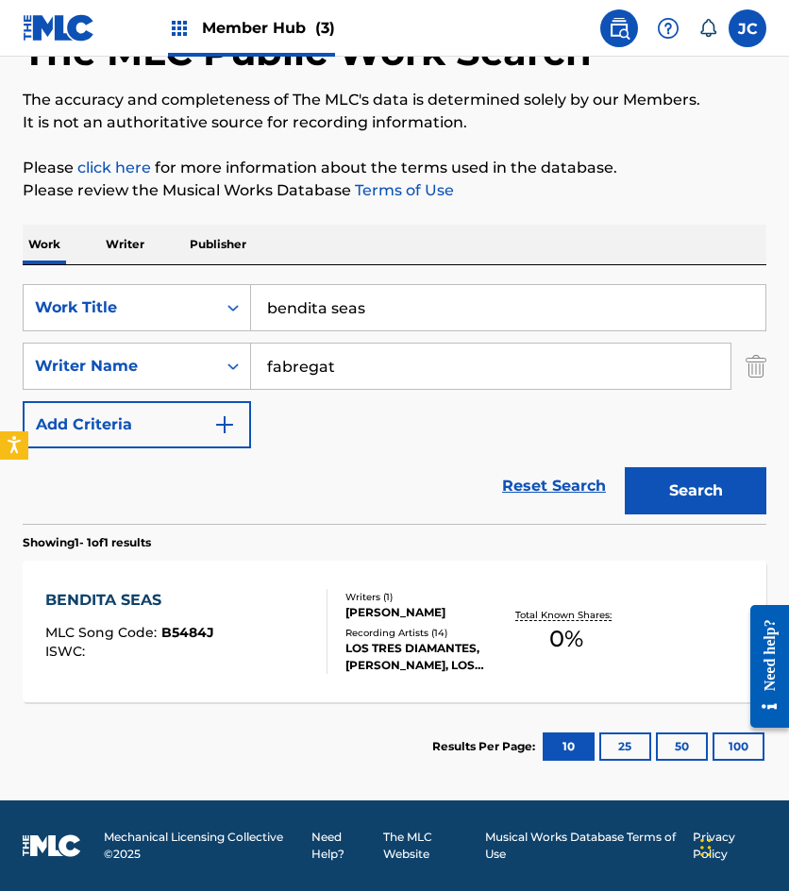
click at [430, 617] on div "[PERSON_NAME] [PERSON_NAME]" at bounding box center [424, 612] width 159 height 17
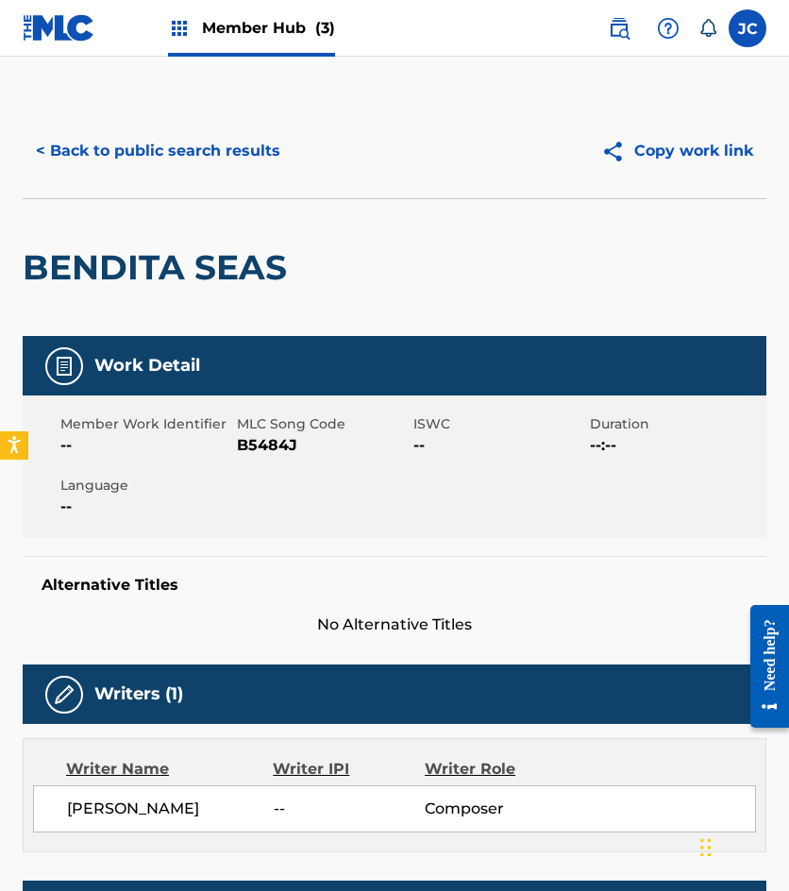
click at [280, 453] on span "B5484J" at bounding box center [323, 445] width 172 height 23
click at [109, 124] on div "< Back to public search results Copy work link" at bounding box center [395, 151] width 744 height 94
click at [160, 141] on button "< Back to public search results" at bounding box center [158, 150] width 271 height 47
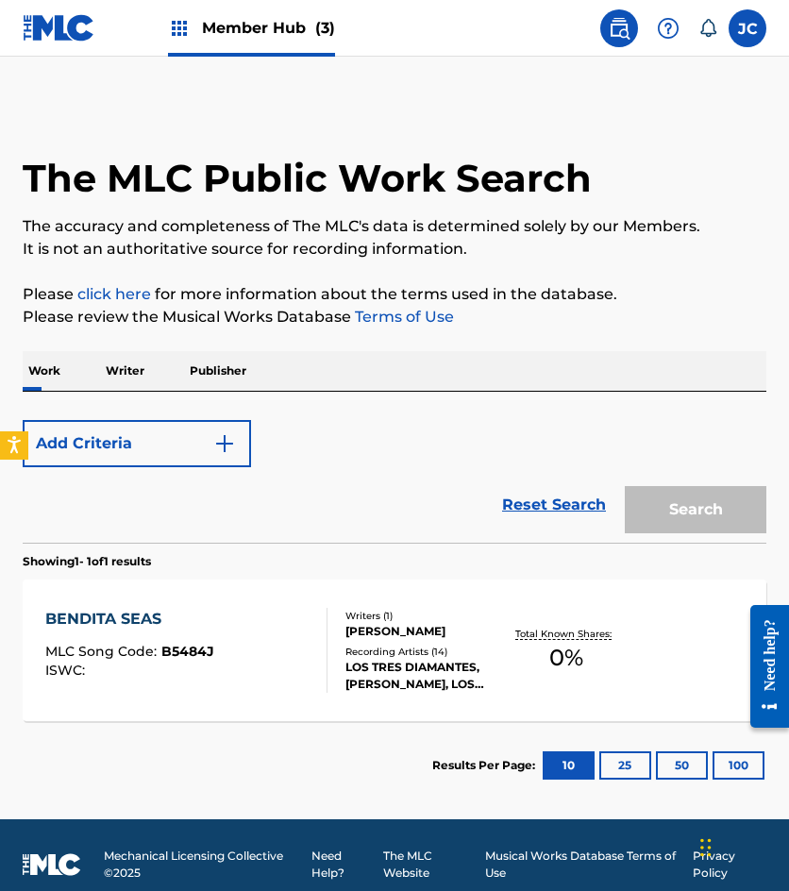
scroll to position [19, 0]
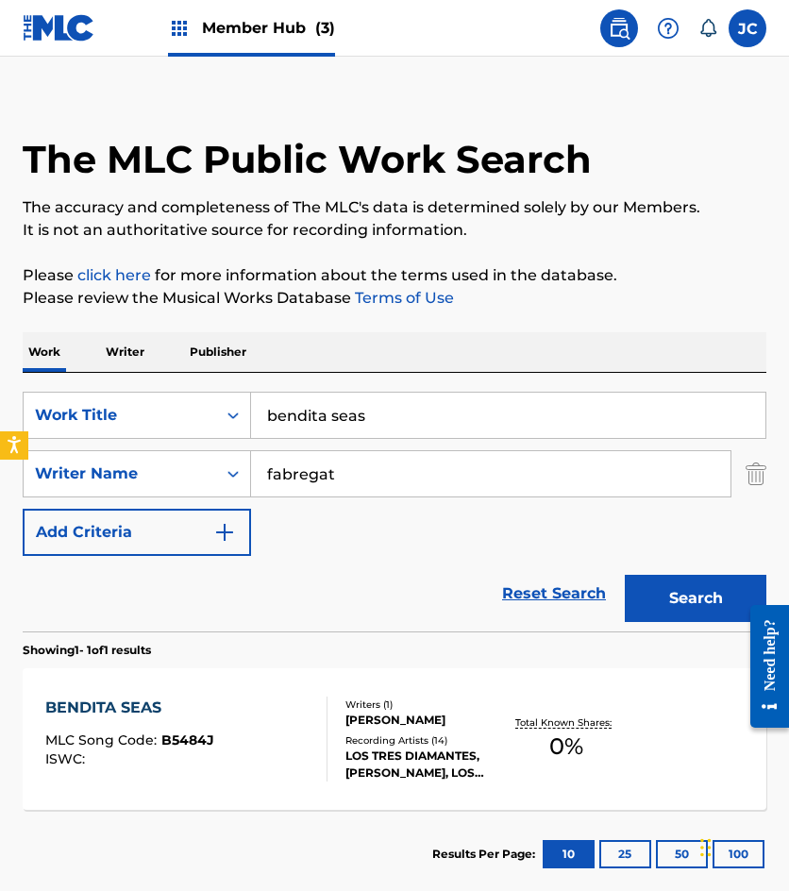
click at [280, 658] on section "Showing 1 - 1 of 1 results" at bounding box center [395, 645] width 744 height 27
click at [271, 702] on div "BENDITA SEAS MLC Song Code : B5484J ISWC :" at bounding box center [186, 739] width 282 height 85
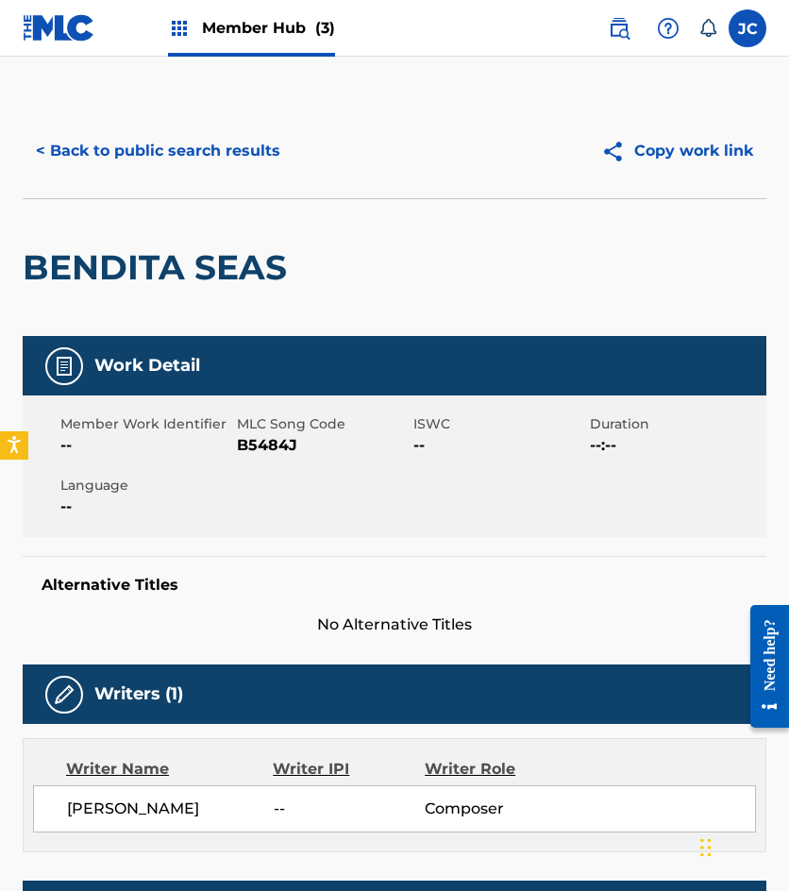
click at [270, 443] on span "B5484J" at bounding box center [323, 445] width 172 height 23
click at [184, 160] on button "< Back to public search results" at bounding box center [158, 150] width 271 height 47
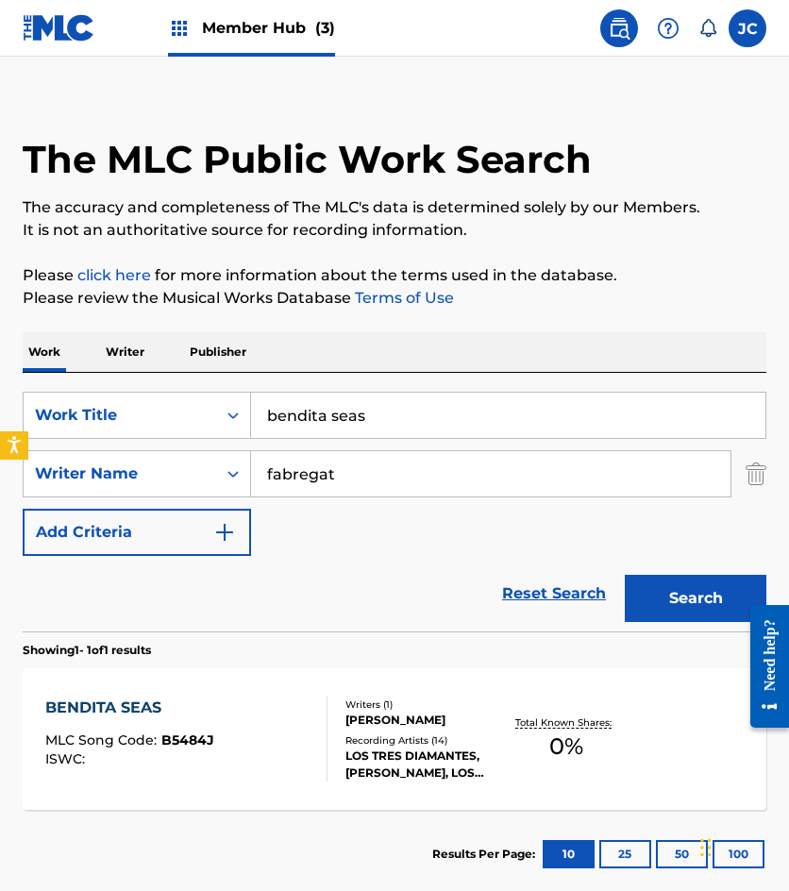
drag, startPoint x: 302, startPoint y: 419, endPoint x: 315, endPoint y: 401, distance: 22.3
click at [295, 419] on input "bendita seas" at bounding box center [508, 415] width 514 height 45
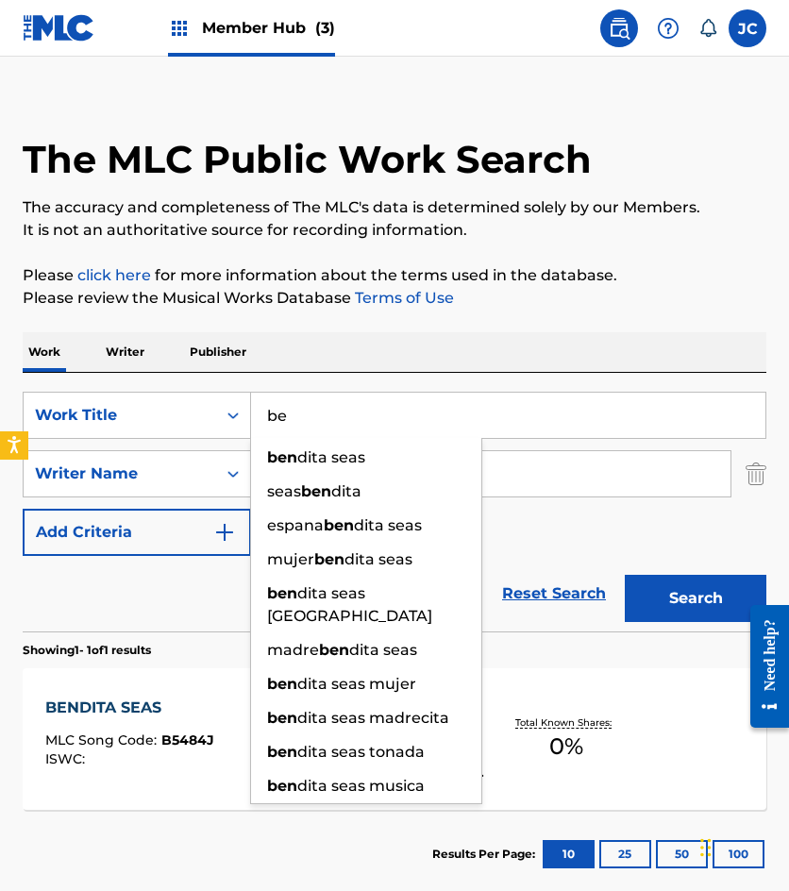
type input "b"
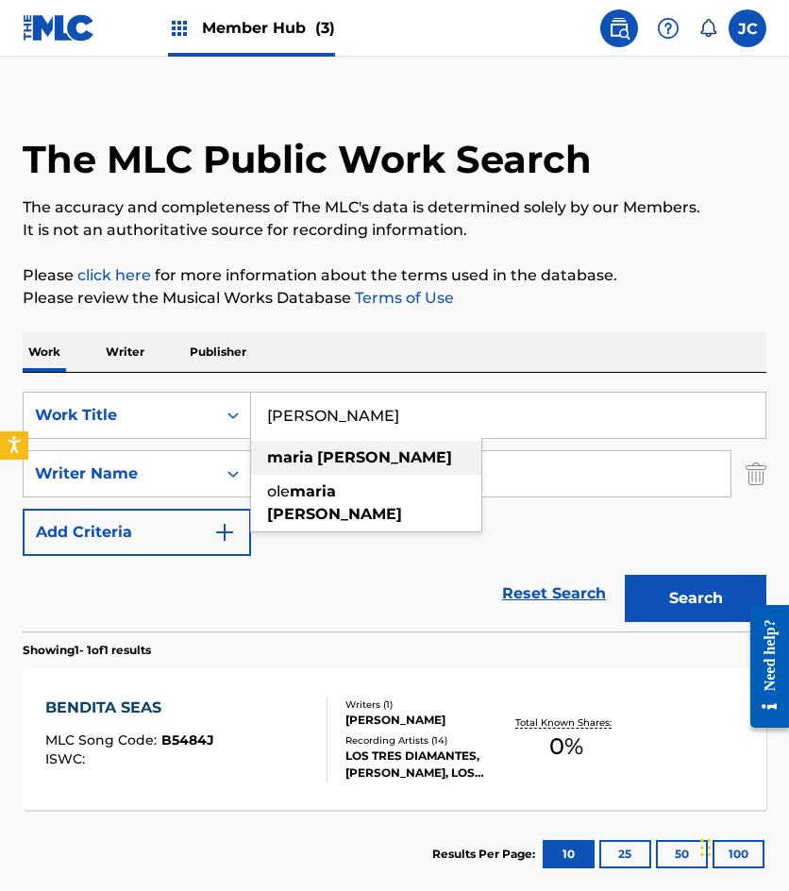
type input "maria chuchena"
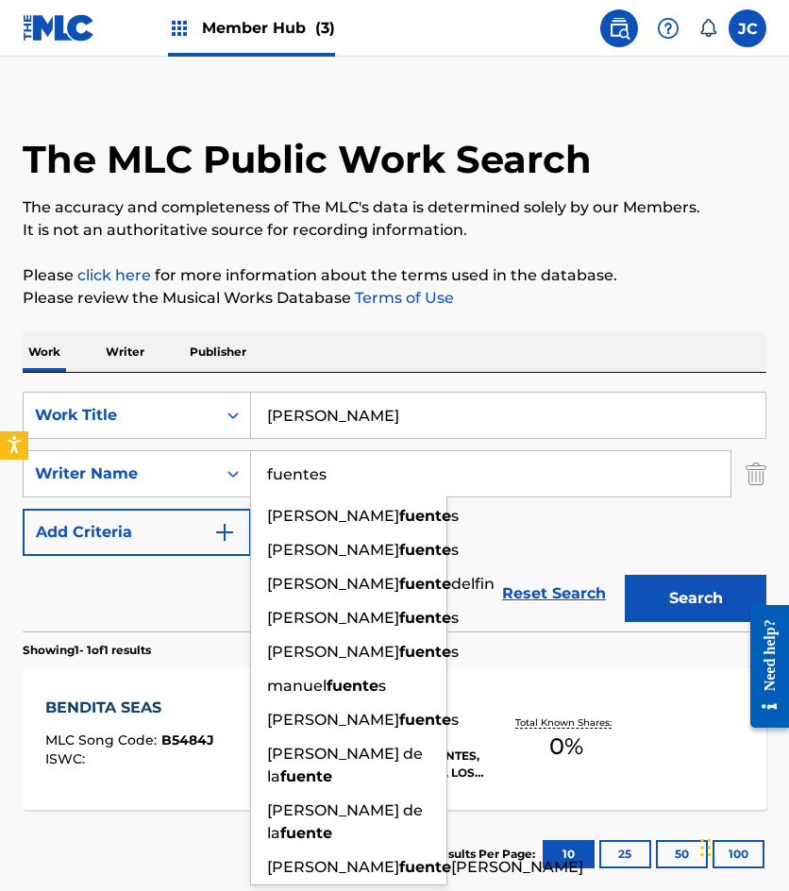
type input "fuentes"
click at [625, 575] on button "Search" at bounding box center [696, 598] width 142 height 47
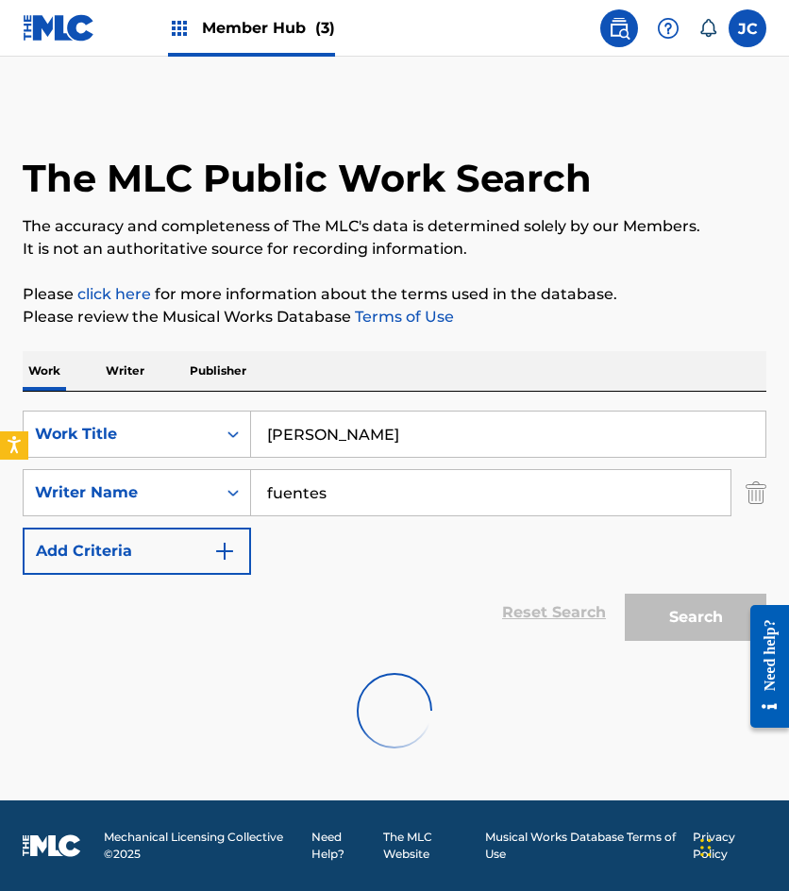
scroll to position [0, 0]
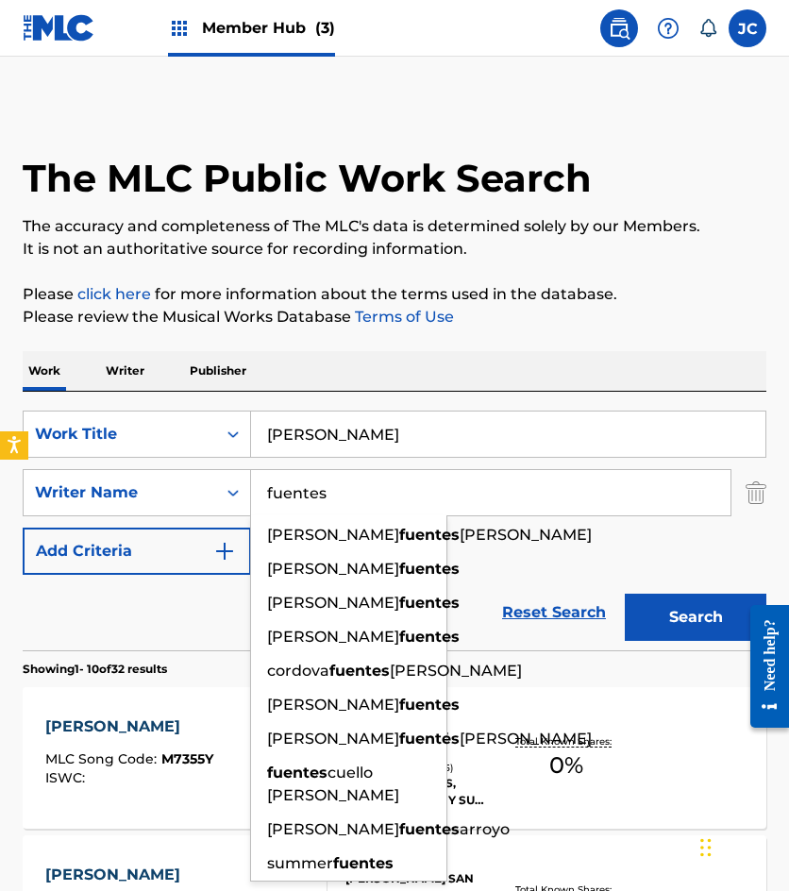
click at [497, 539] on div "SearchWithCriteria49423186-3c00-4a5a-b7b7-b48b9ed4f4ff Work Title maria chuchen…" at bounding box center [395, 493] width 744 height 164
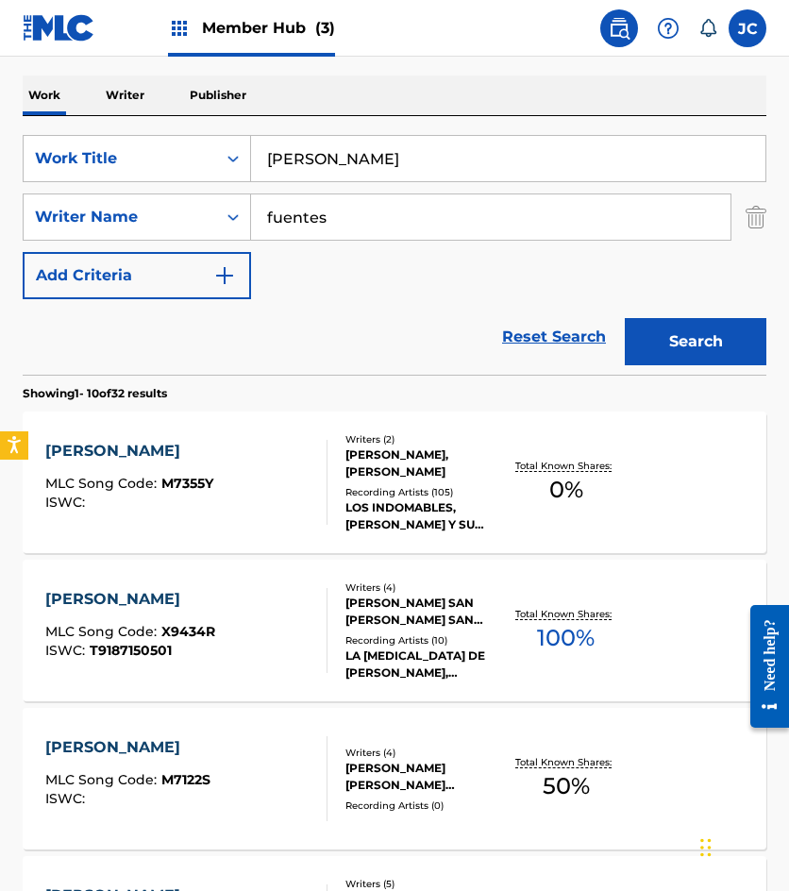
scroll to position [283, 0]
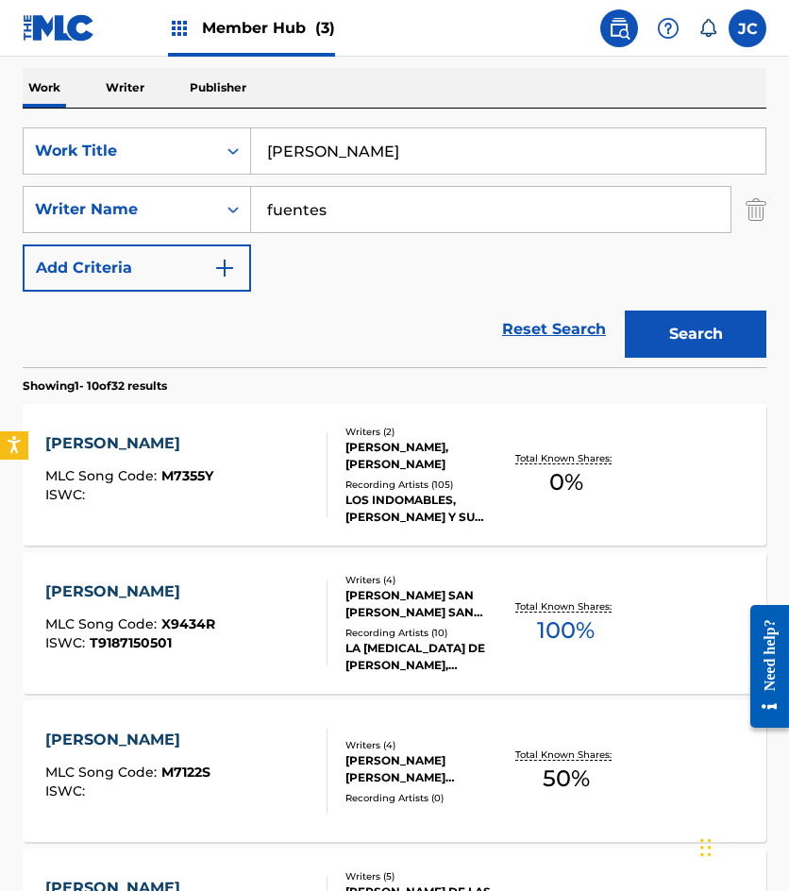
click at [275, 480] on div "MARIA CHUCHENA MLC Song Code : M7355Y ISWC :" at bounding box center [186, 474] width 282 height 85
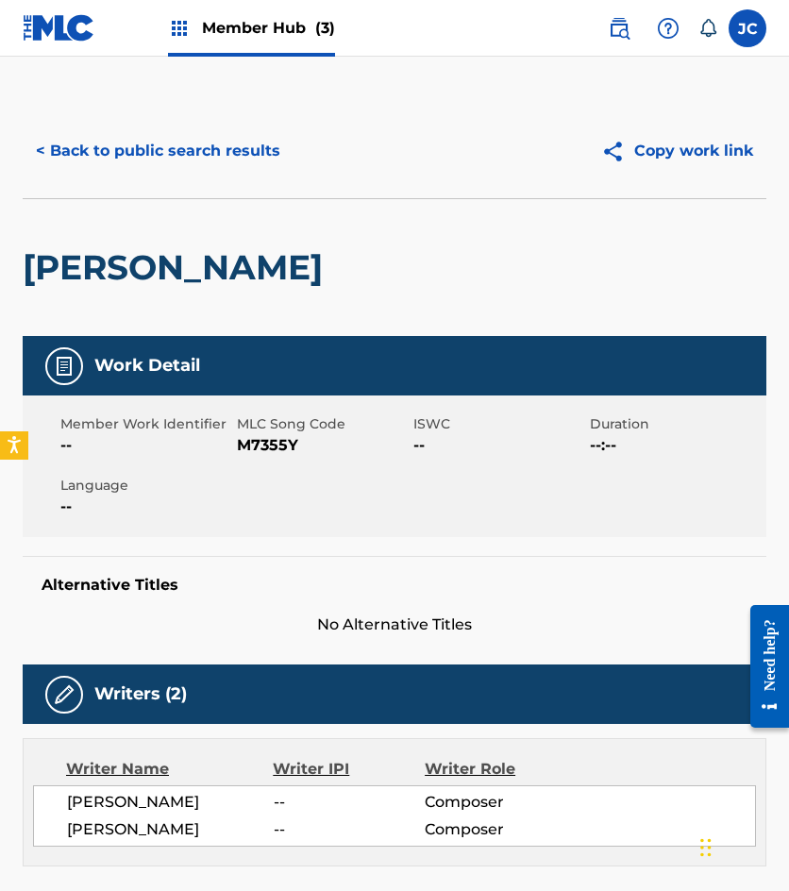
click at [277, 436] on span "M7355Y" at bounding box center [323, 445] width 172 height 23
click at [133, 159] on button "< Back to public search results" at bounding box center [158, 150] width 271 height 47
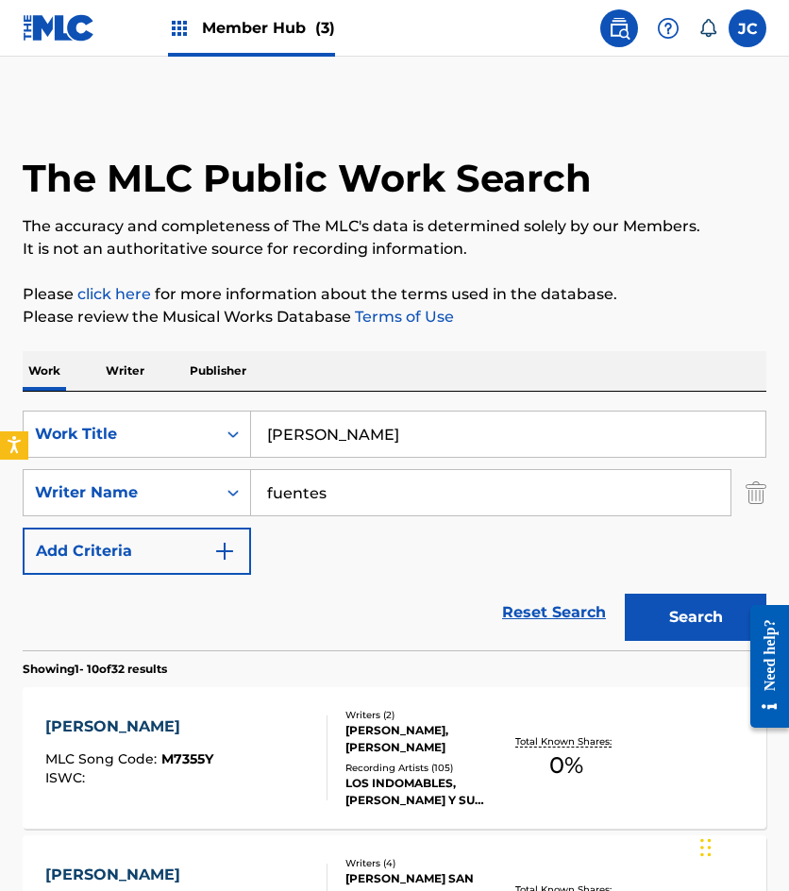
scroll to position [283, 0]
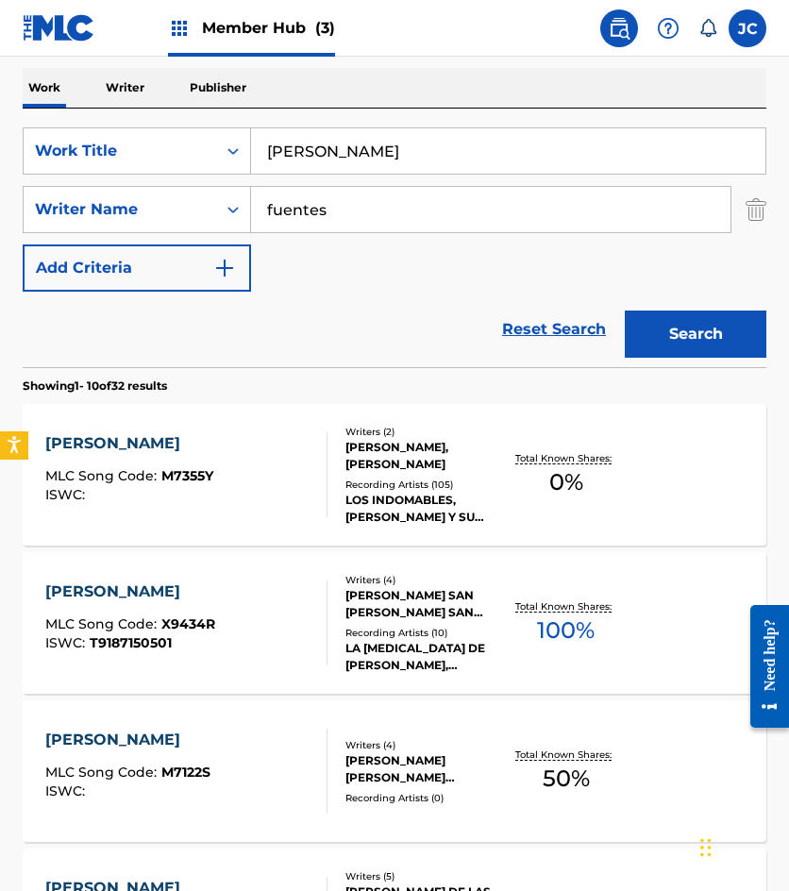
click at [420, 139] on input "maria chuchena" at bounding box center [508, 150] width 514 height 45
type input "cuando yo me muera"
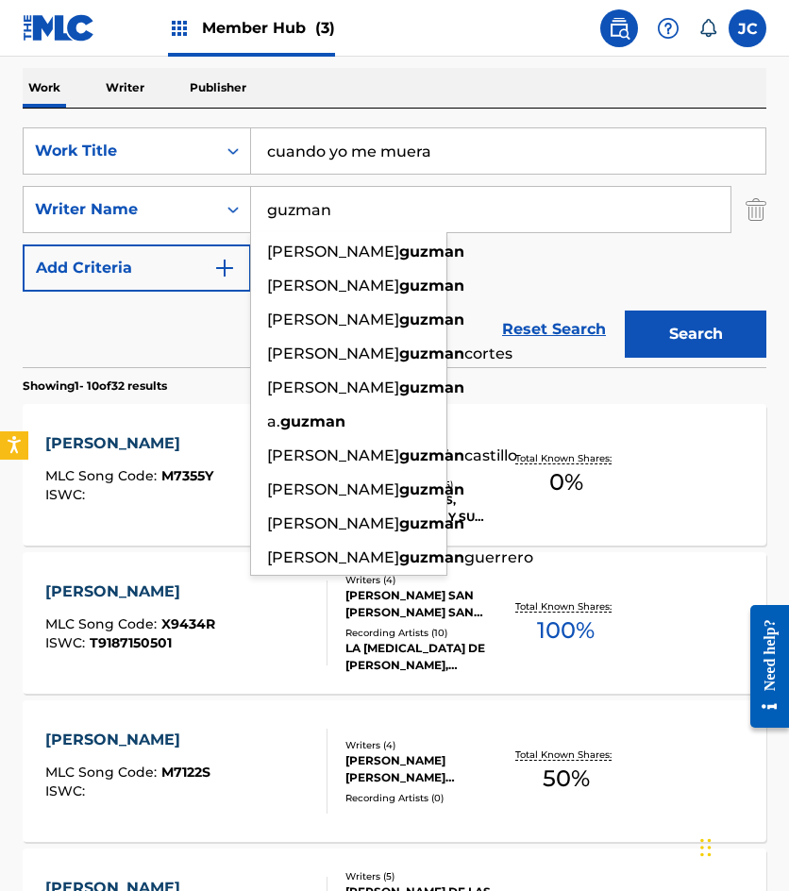
type input "guzman"
click at [625, 311] on button "Search" at bounding box center [696, 334] width 142 height 47
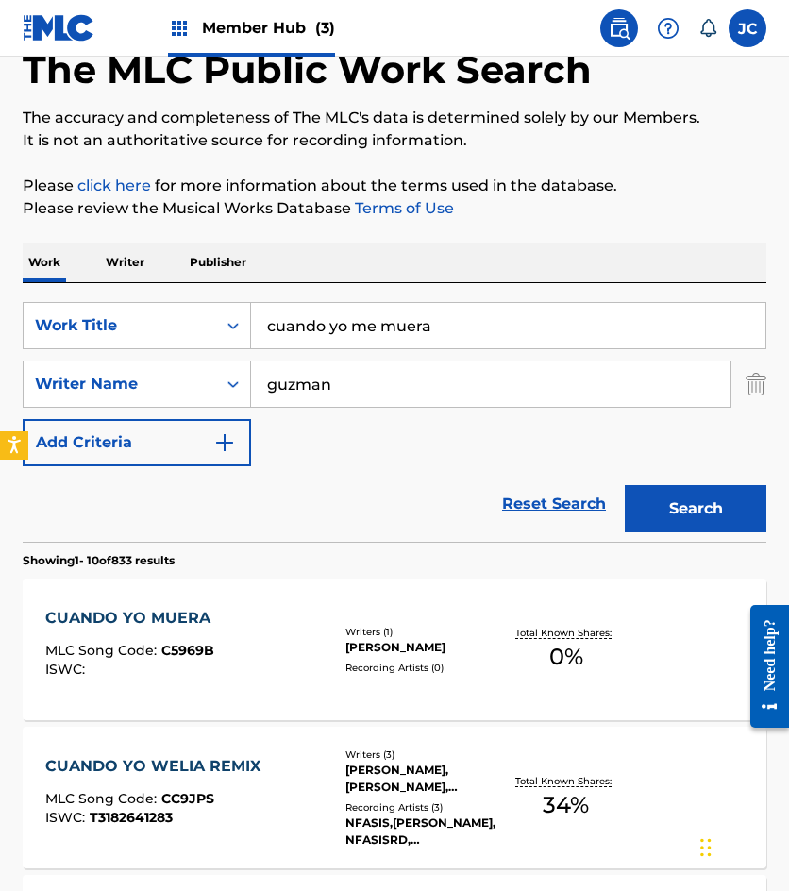
scroll to position [189, 0]
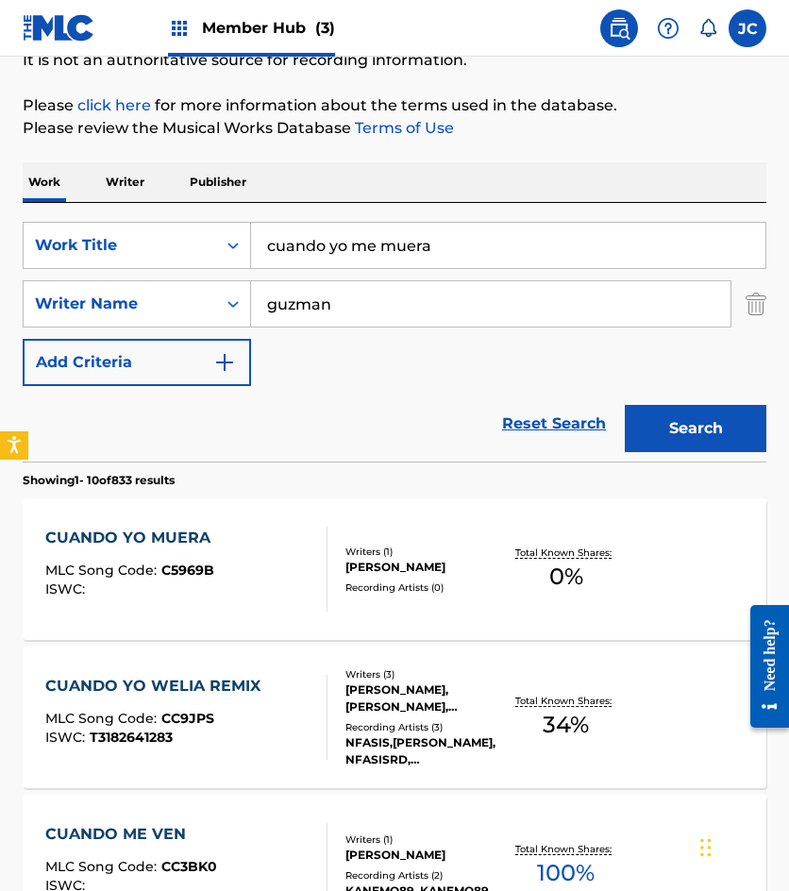
click at [378, 561] on div "MOISES GUZMAN GUZMAN" at bounding box center [424, 567] width 159 height 17
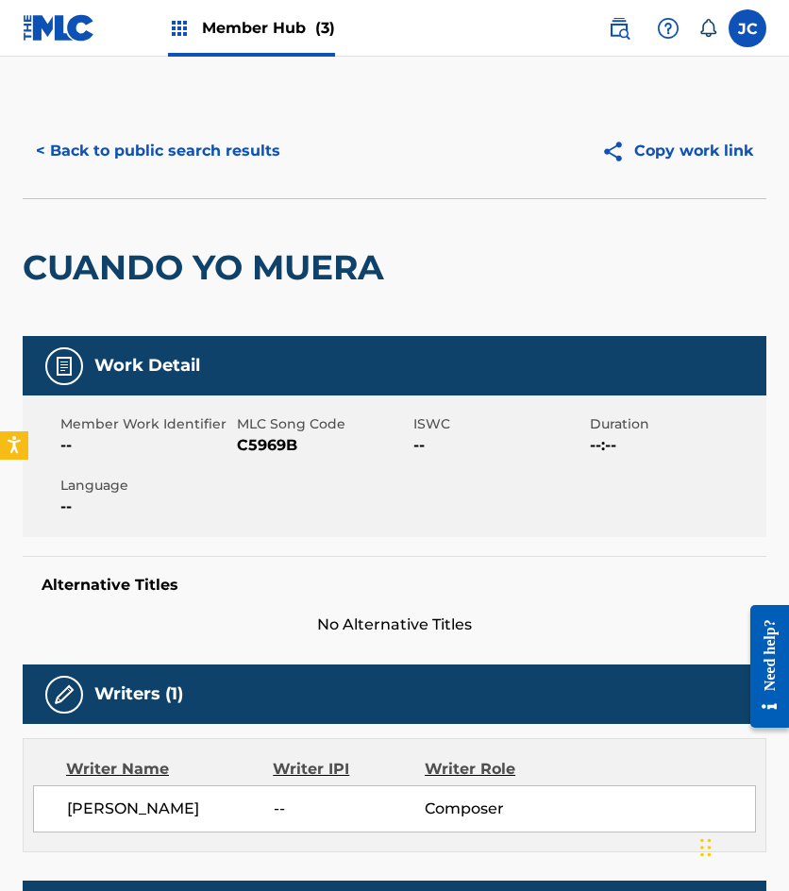
click at [257, 447] on span "C5969B" at bounding box center [323, 445] width 172 height 23
click at [168, 142] on button "< Back to public search results" at bounding box center [158, 150] width 271 height 47
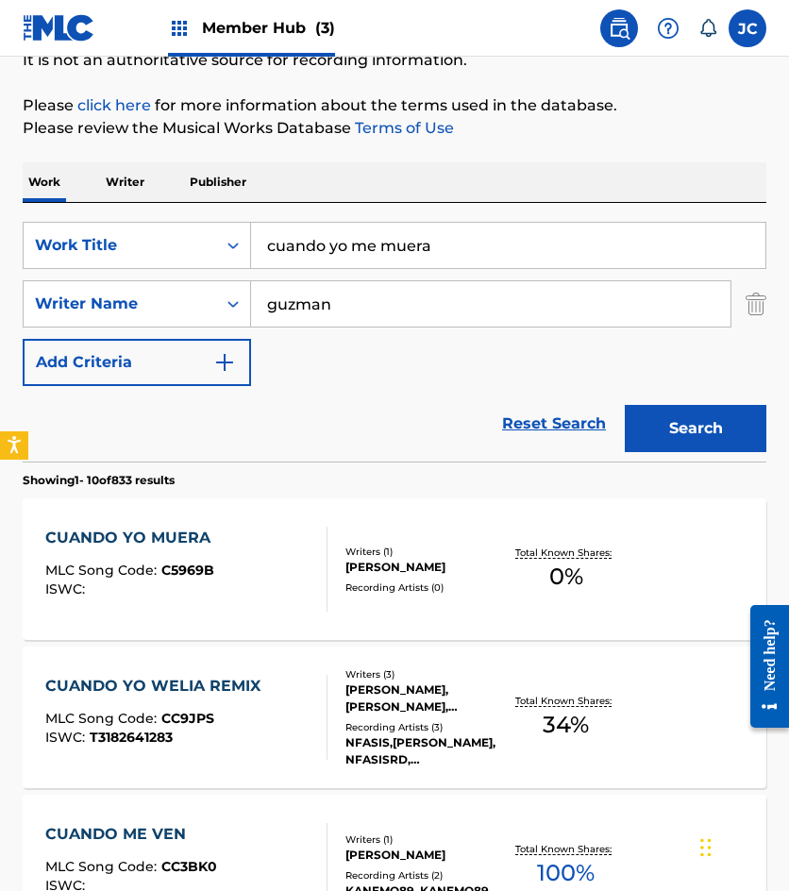
drag, startPoint x: 474, startPoint y: 244, endPoint x: 141, endPoint y: 211, distance: 334.9
click at [159, 219] on div "SearchWithCriteria49423186-3c00-4a5a-b7b7-b48b9ed4f4ff Work Title cuando yo me …" at bounding box center [395, 332] width 744 height 259
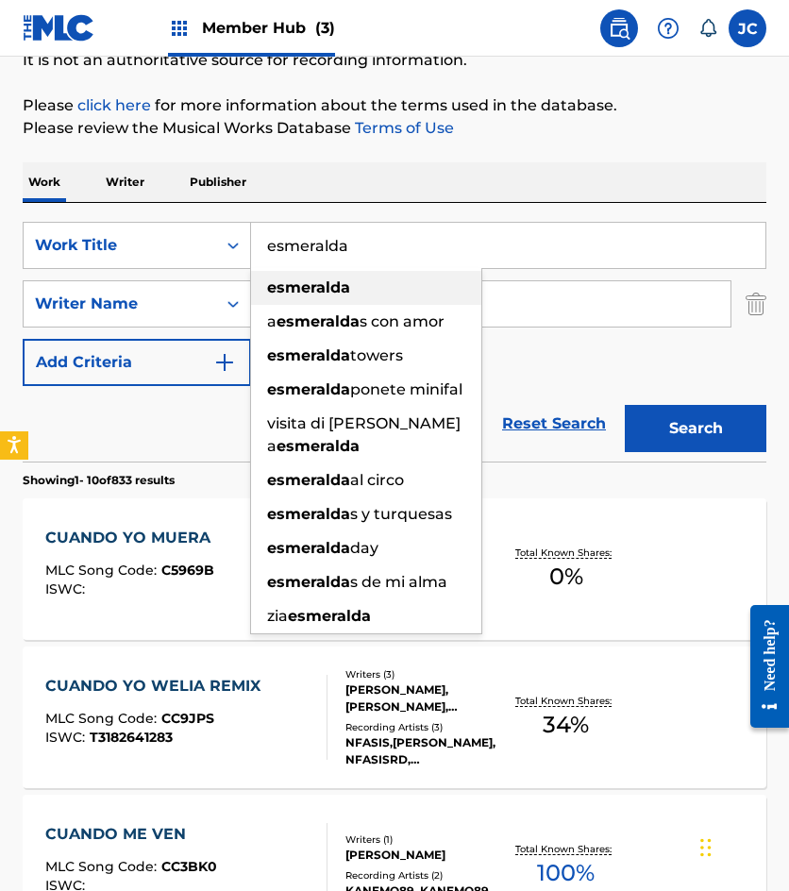
type input "esmeralda"
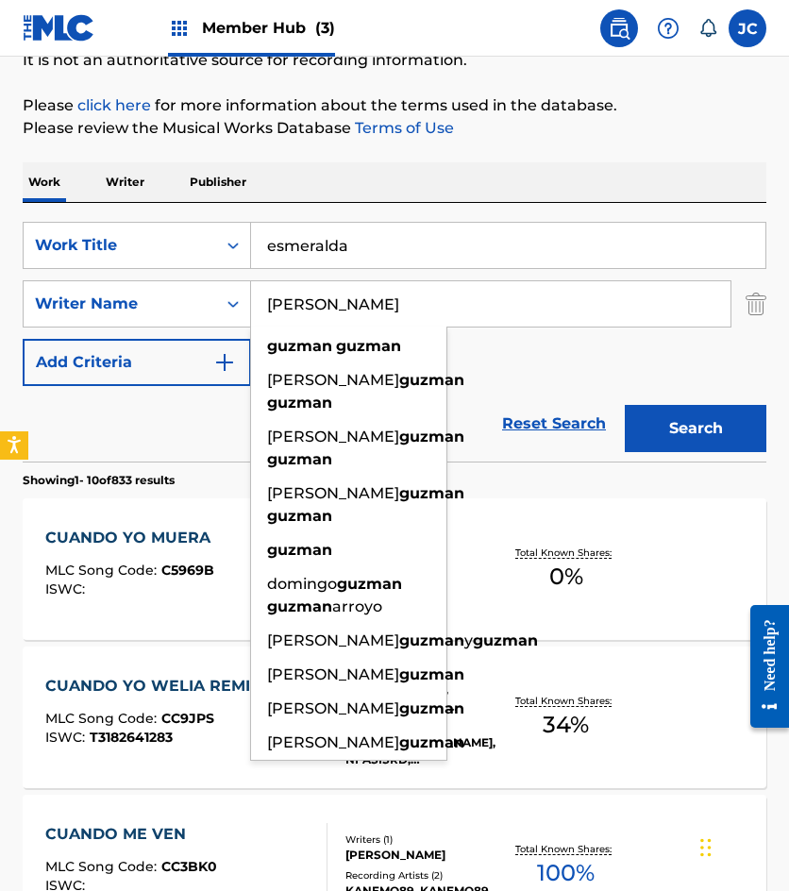
type input "guzman guzman"
click at [625, 405] on button "Search" at bounding box center [696, 428] width 142 height 47
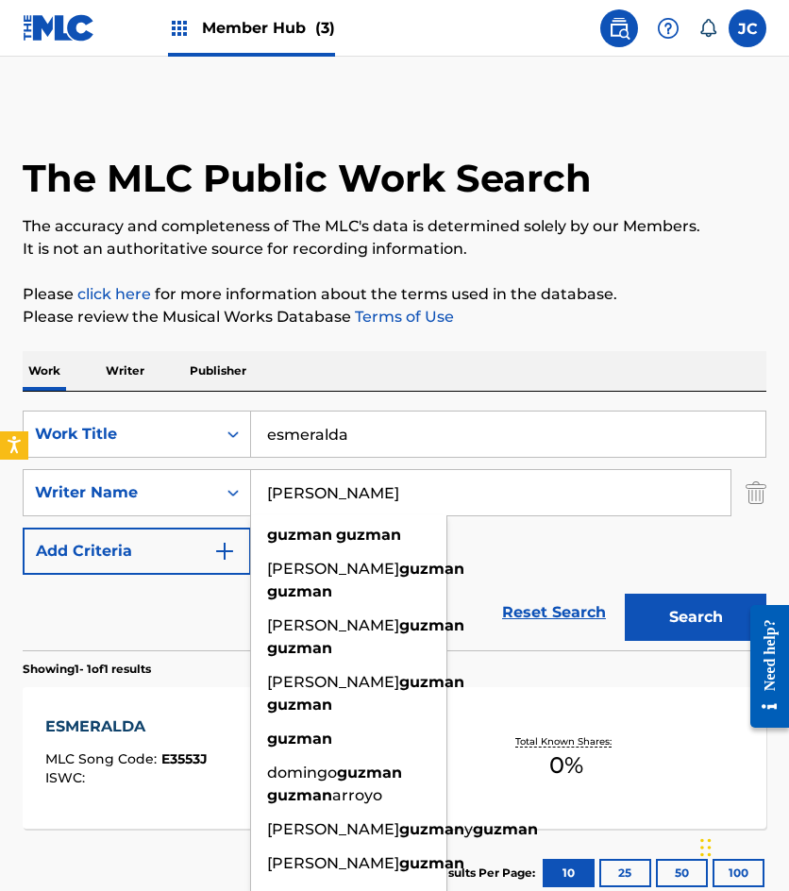
click at [534, 570] on div "SearchWithCriteria49423186-3c00-4a5a-b7b7-b48b9ed4f4ff Work Title esmeralda Sea…" at bounding box center [395, 493] width 744 height 164
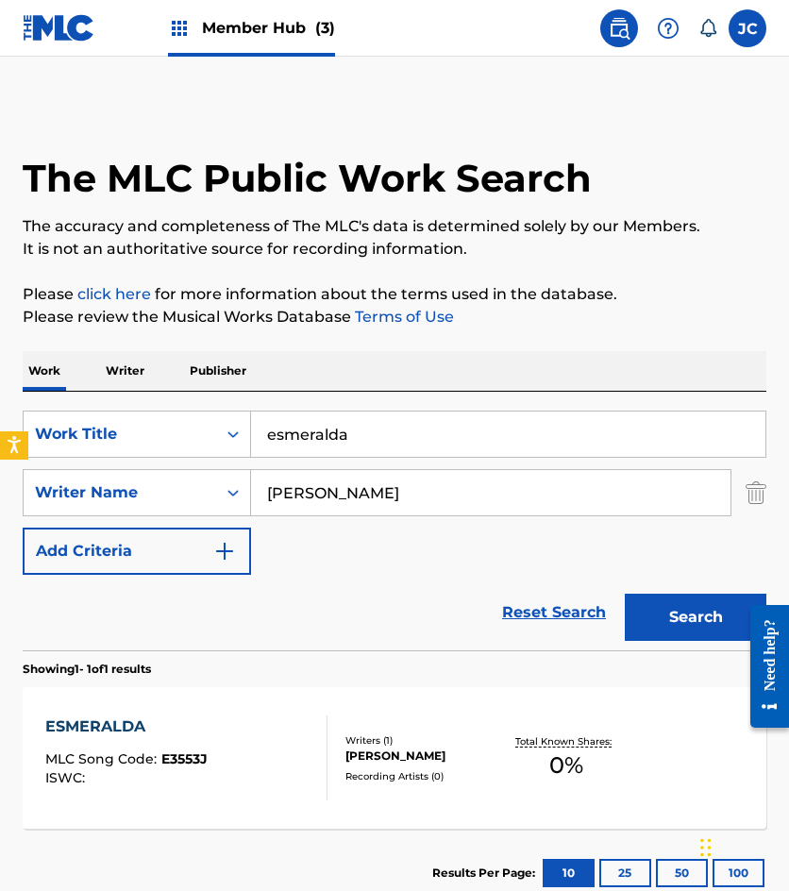
scroll to position [126, 0]
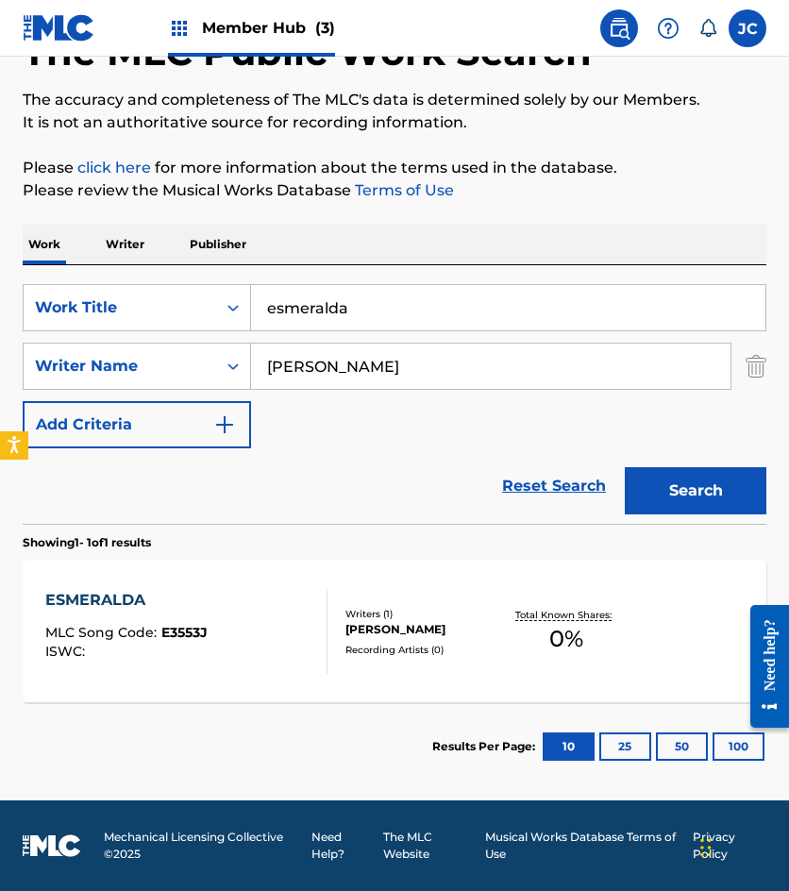
click at [191, 649] on div "ISWC :" at bounding box center [126, 652] width 162 height 14
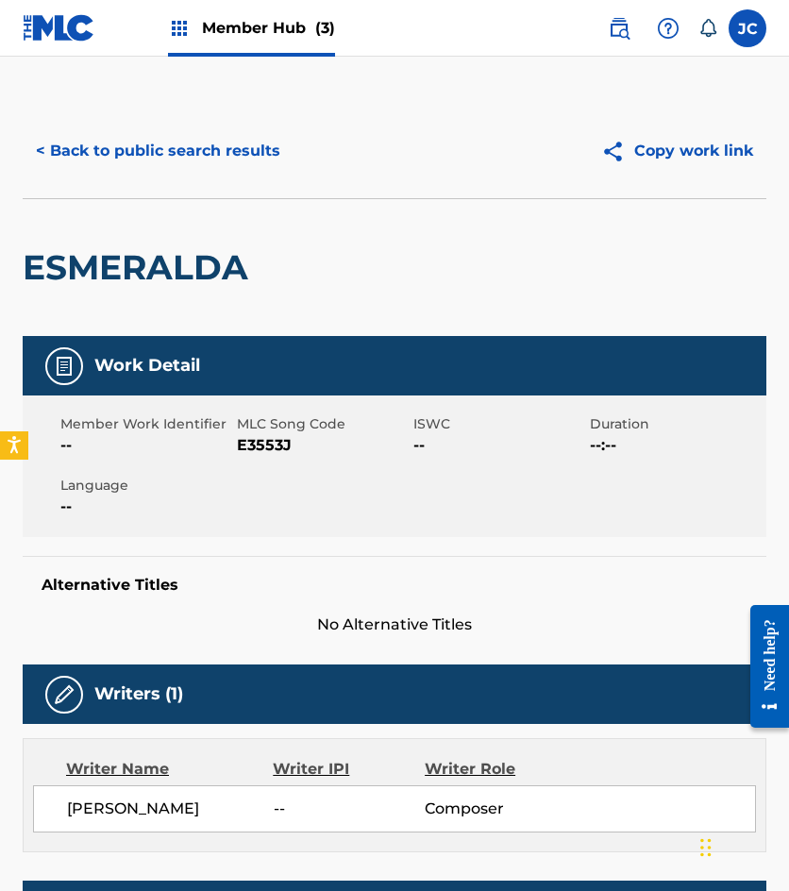
click at [262, 446] on span "E3553J" at bounding box center [323, 445] width 172 height 23
click at [212, 137] on button "< Back to public search results" at bounding box center [158, 150] width 271 height 47
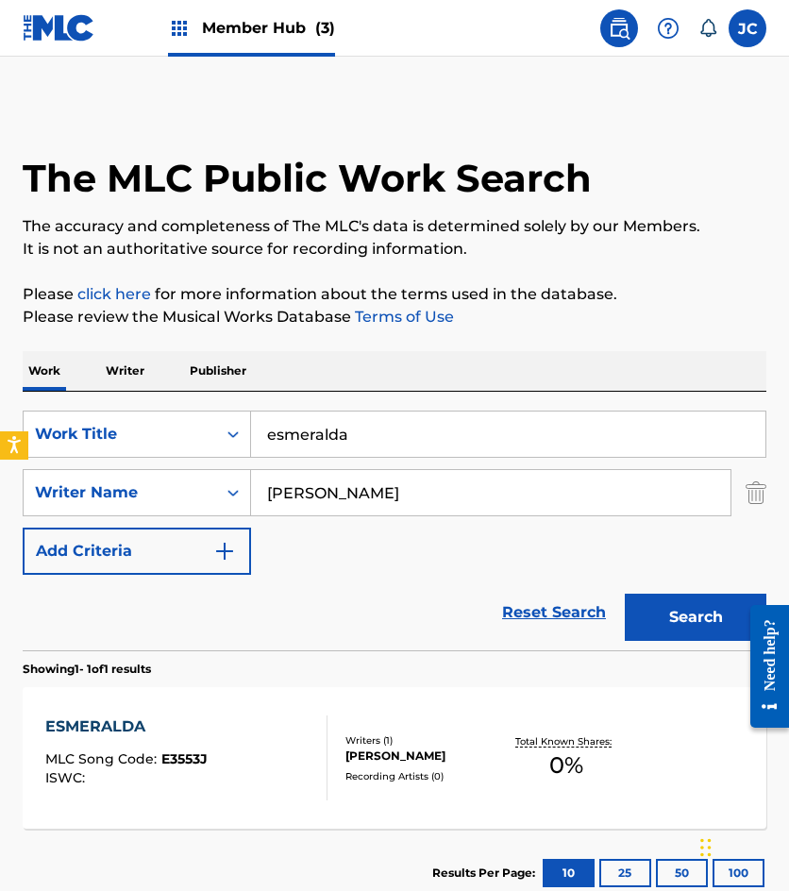
scroll to position [19, 0]
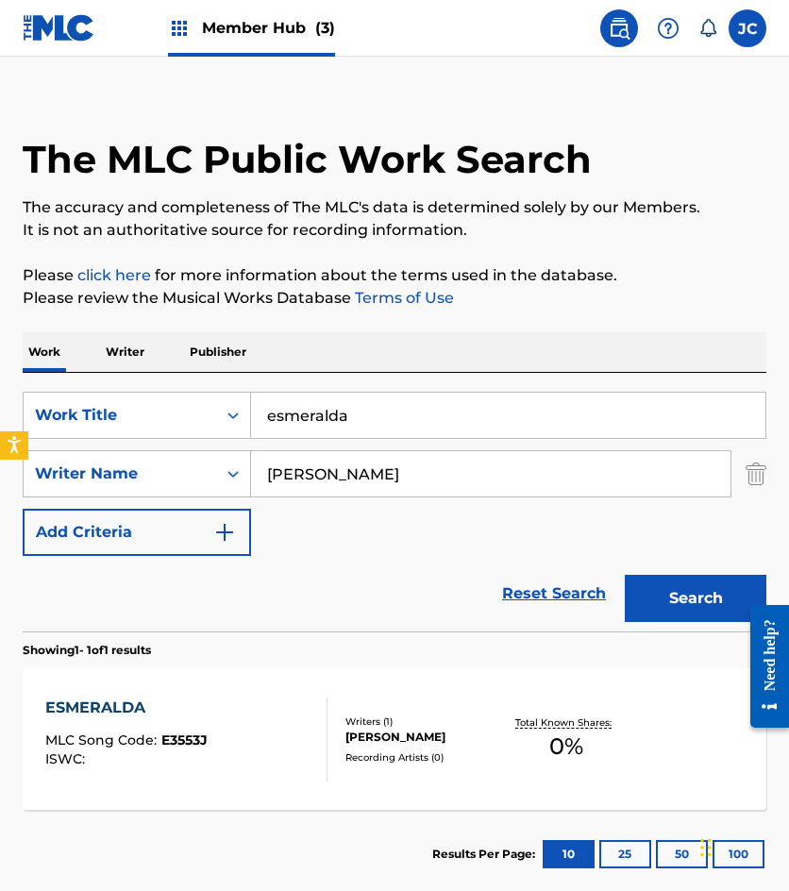
click at [378, 423] on input "esmeralda" at bounding box center [508, 415] width 514 height 45
type input "amargas realidades"
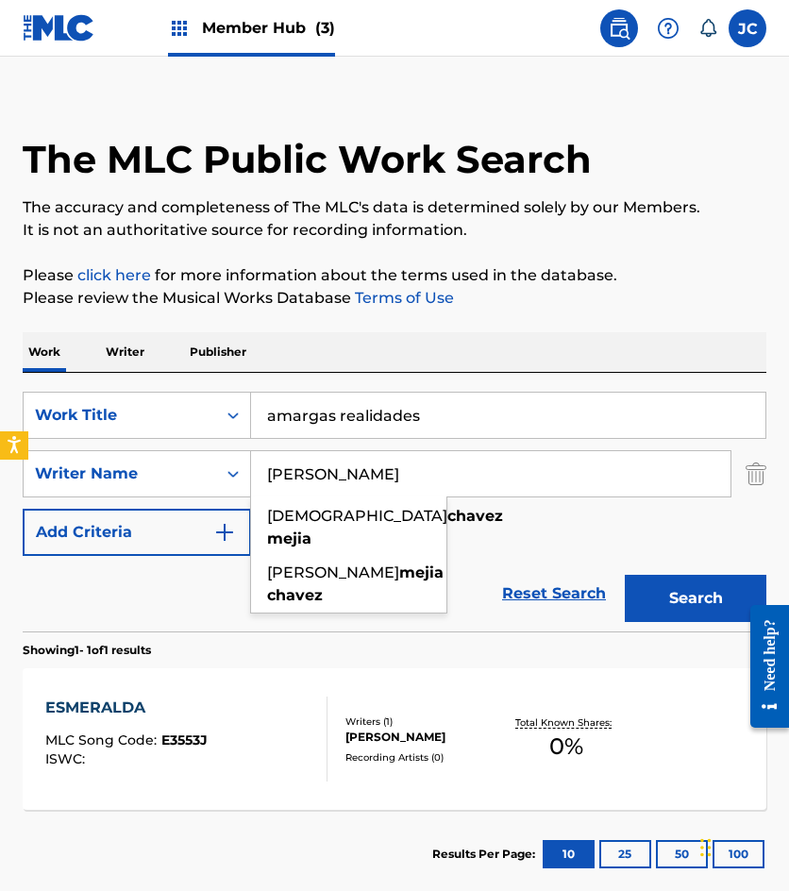
type input "chavez mejia"
click at [625, 575] on button "Search" at bounding box center [696, 598] width 142 height 47
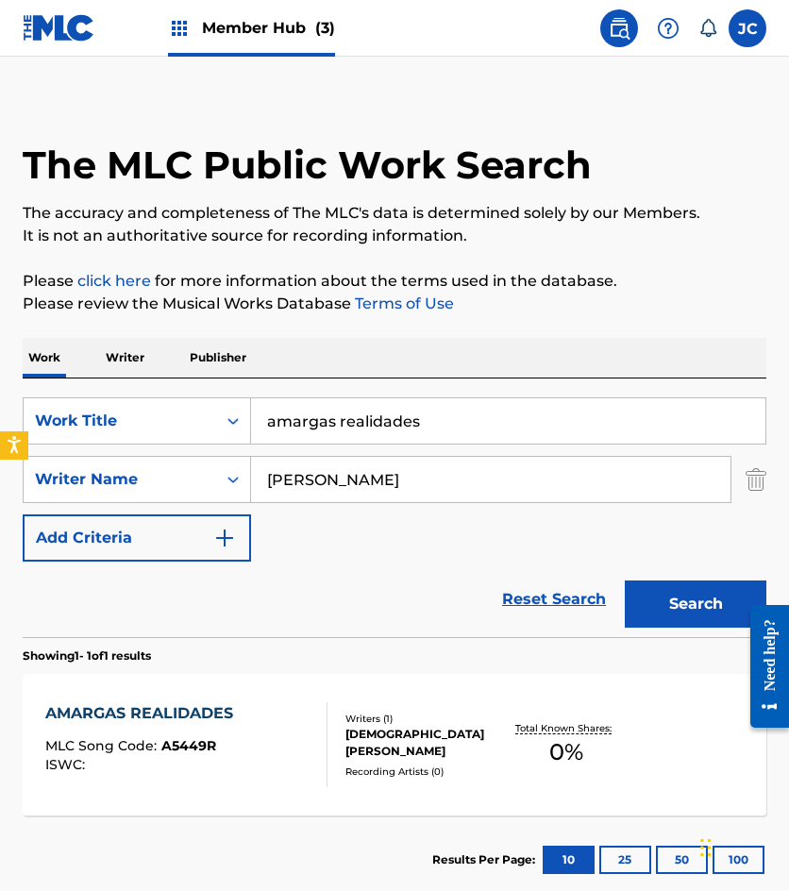
scroll to position [126, 0]
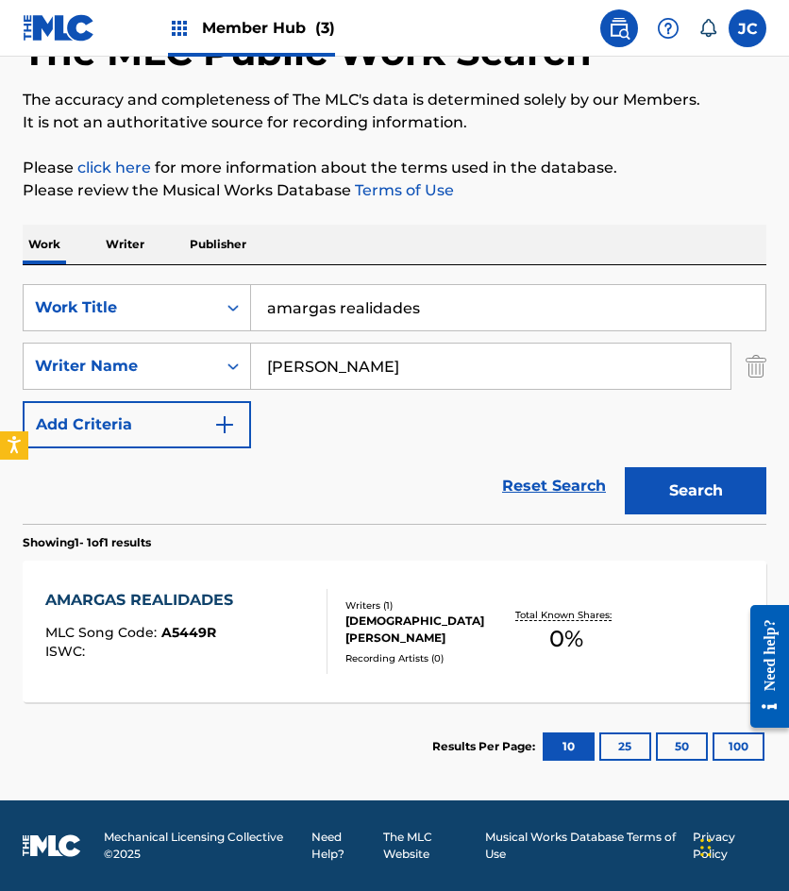
click at [349, 627] on div "JESUS CHAVEZ MEJIA" at bounding box center [424, 630] width 159 height 34
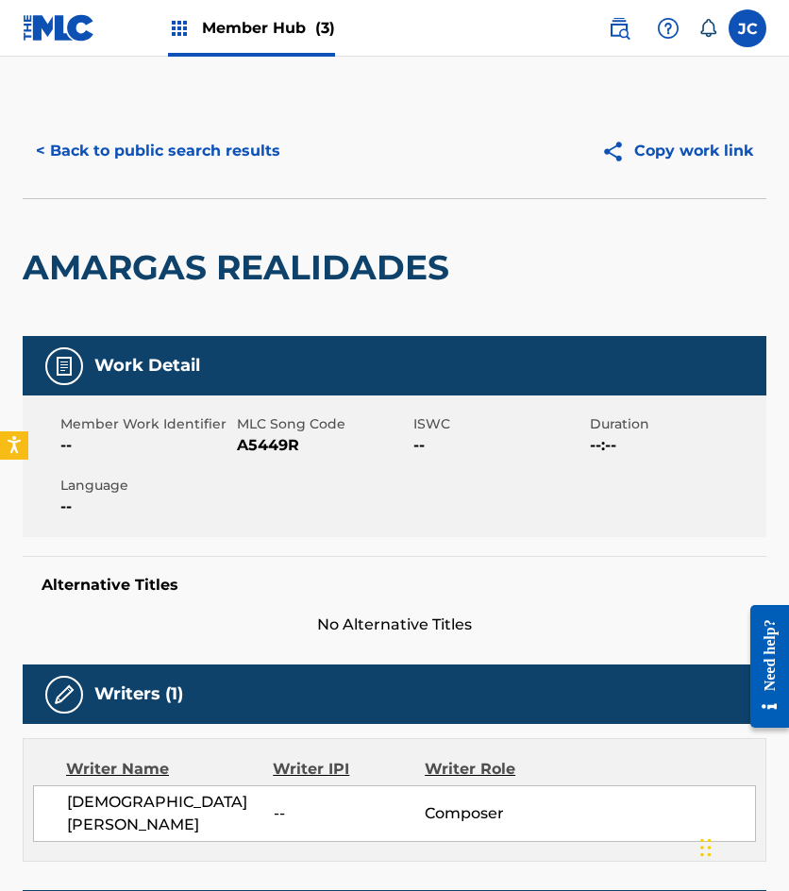
click at [244, 450] on span "A5449R" at bounding box center [323, 445] width 172 height 23
click at [175, 126] on div "< Back to public search results Copy work link" at bounding box center [395, 151] width 744 height 94
click at [178, 130] on button "< Back to public search results" at bounding box center [158, 150] width 271 height 47
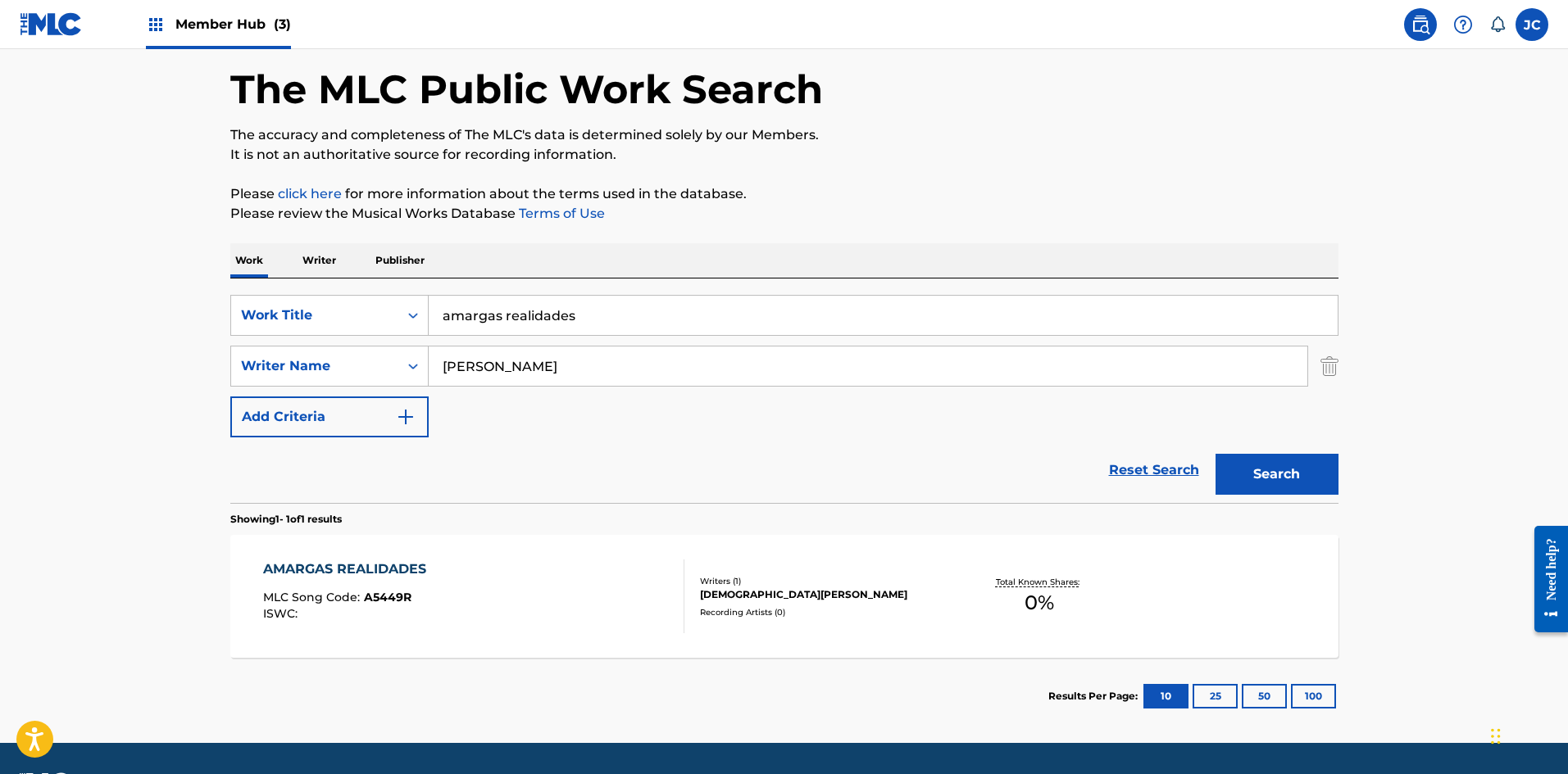
scroll to position [98, 0]
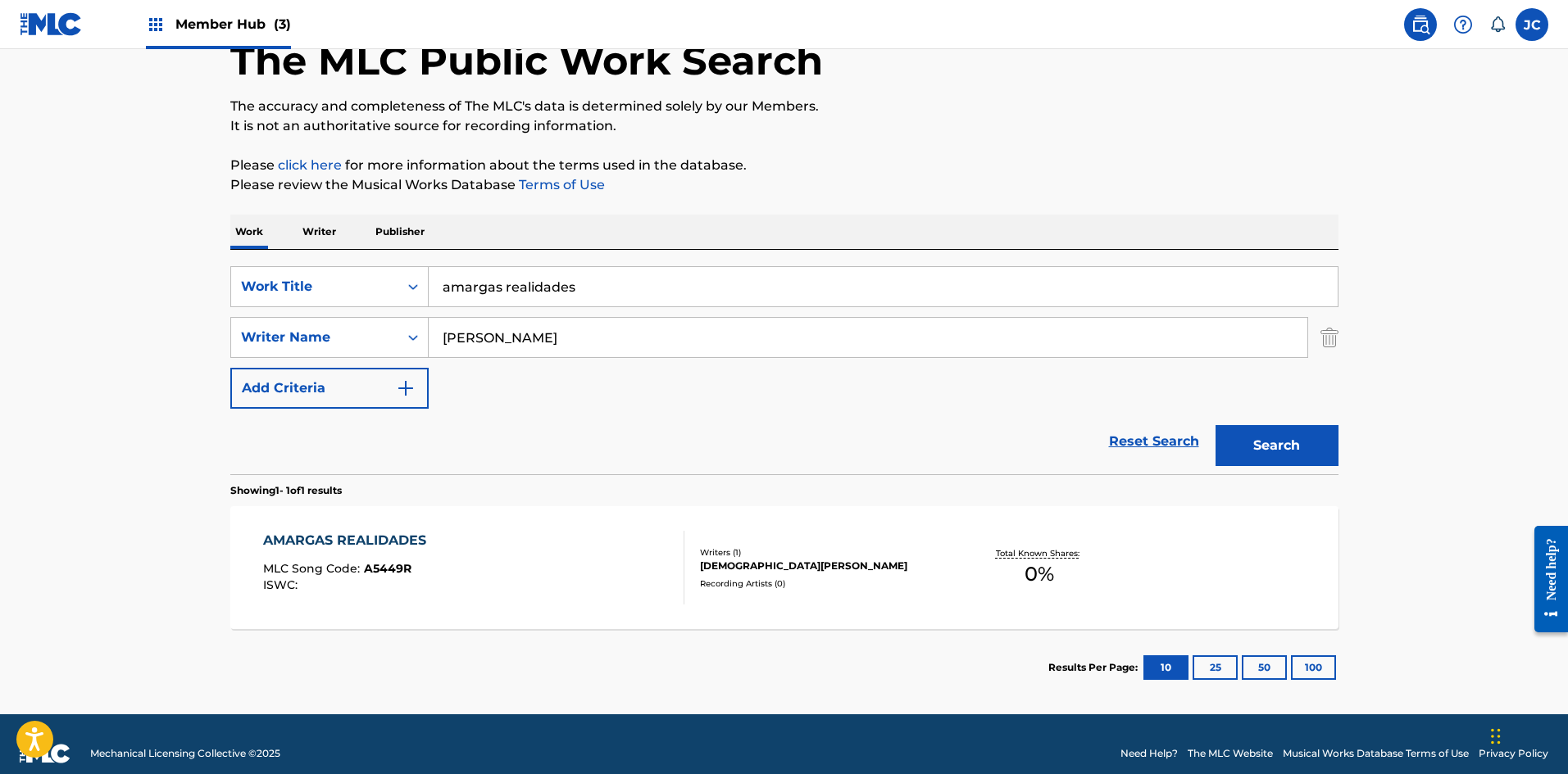
click at [623, 295] on input "amargas realidades" at bounding box center [883, 286] width 909 height 39
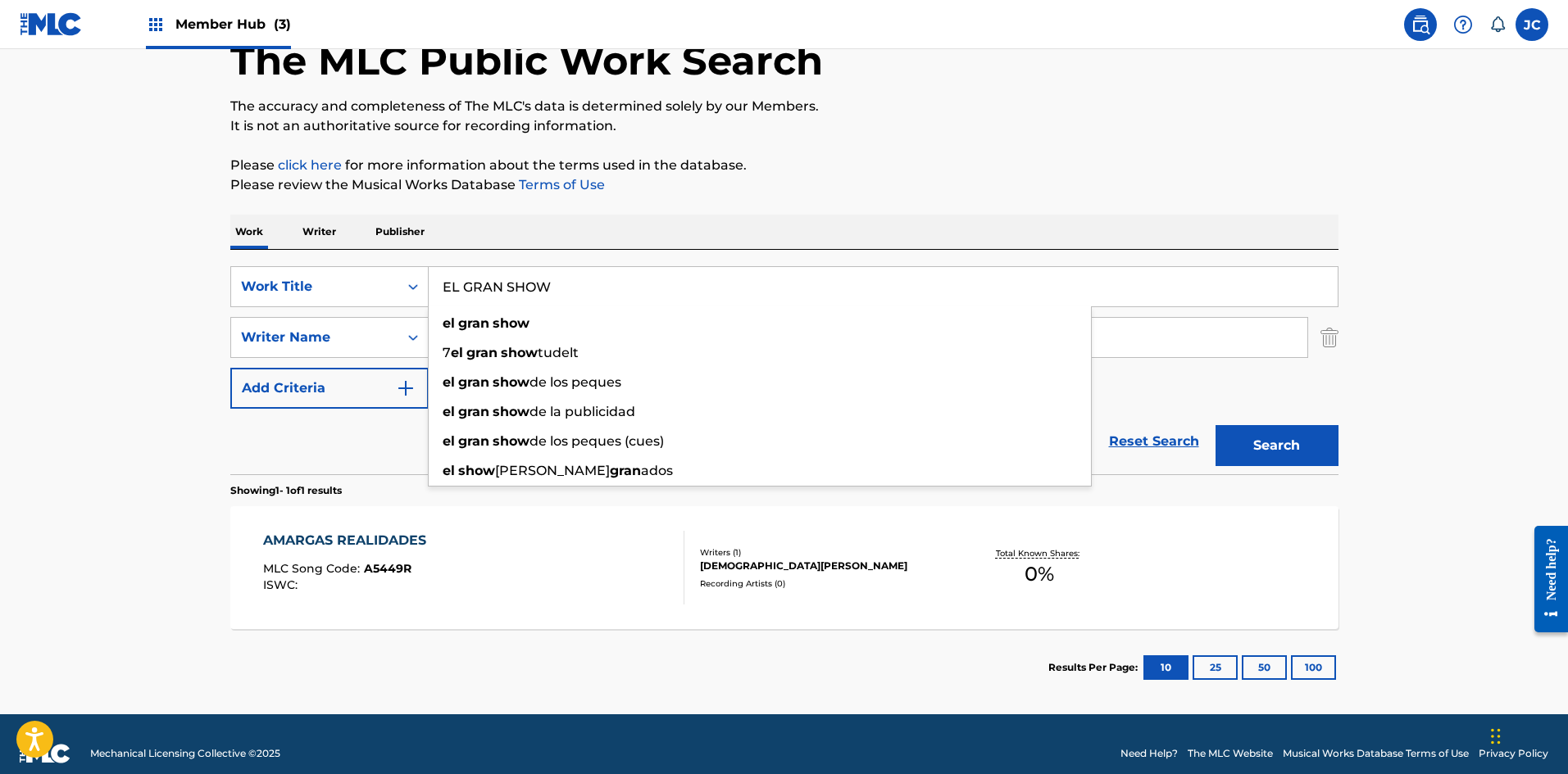
type input "EL GRAN SHOW"
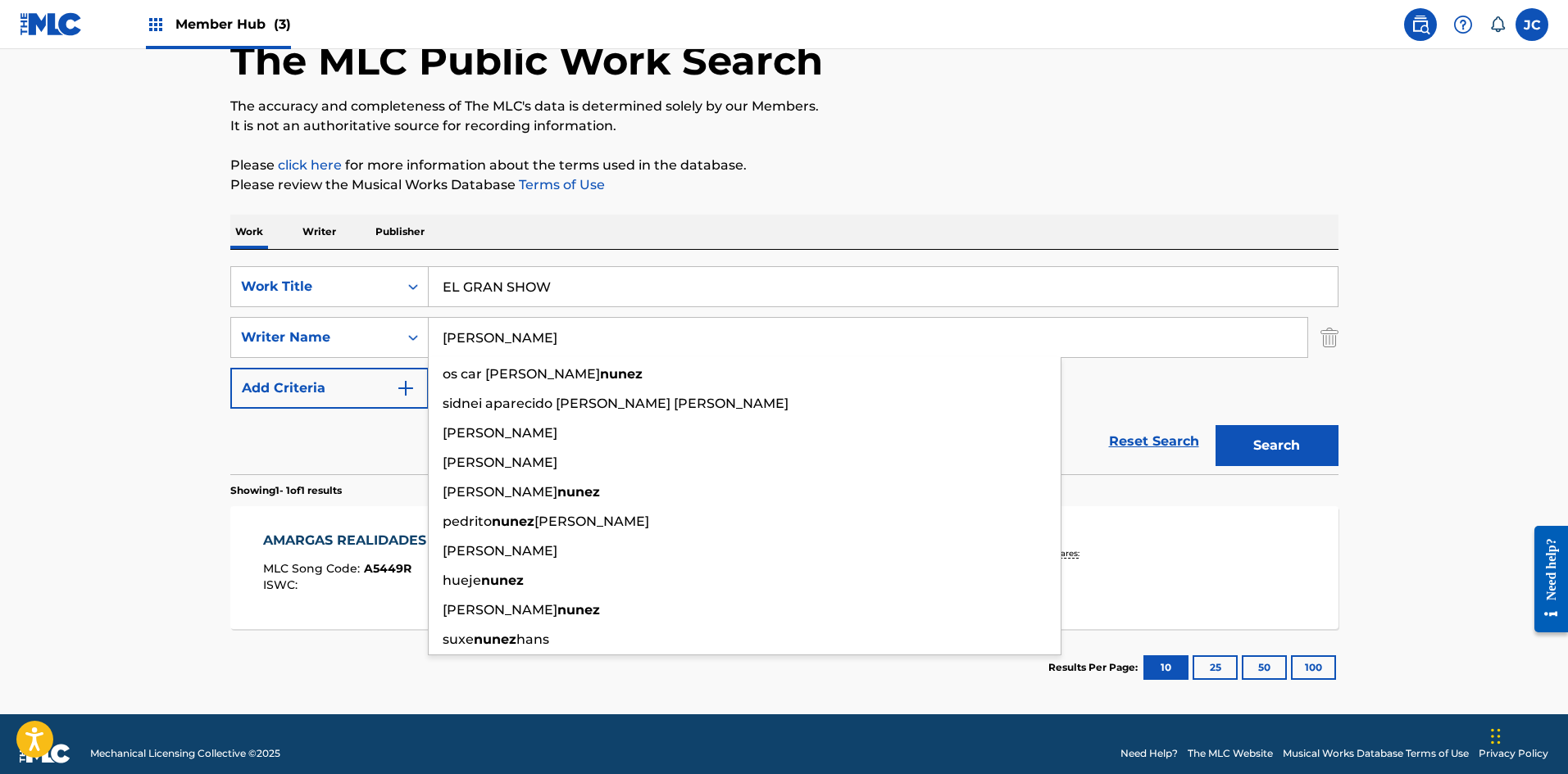
type input "NUNEZ"
click at [684, 425] on button "Search" at bounding box center [1277, 445] width 123 height 41
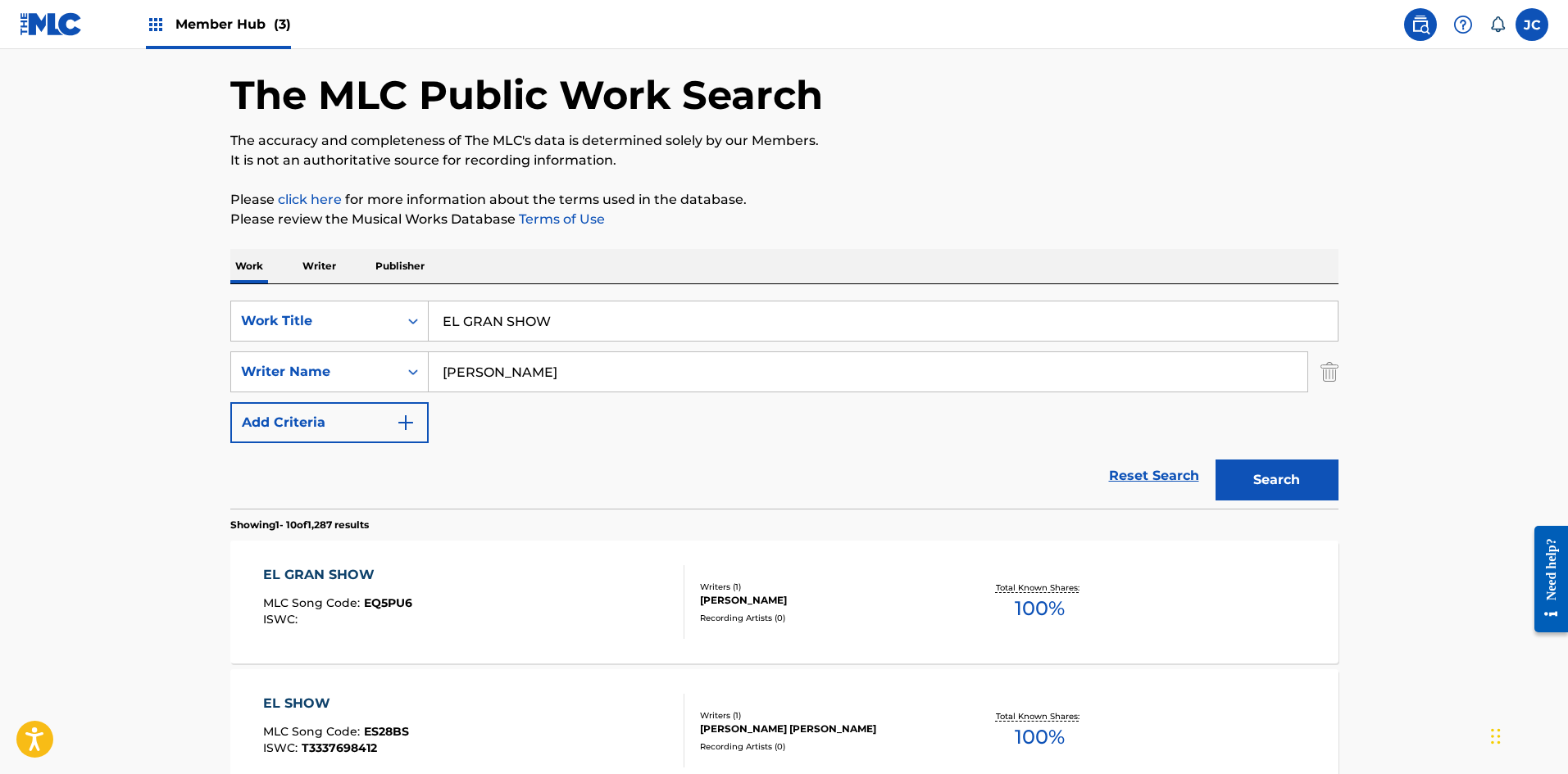
scroll to position [82, 0]
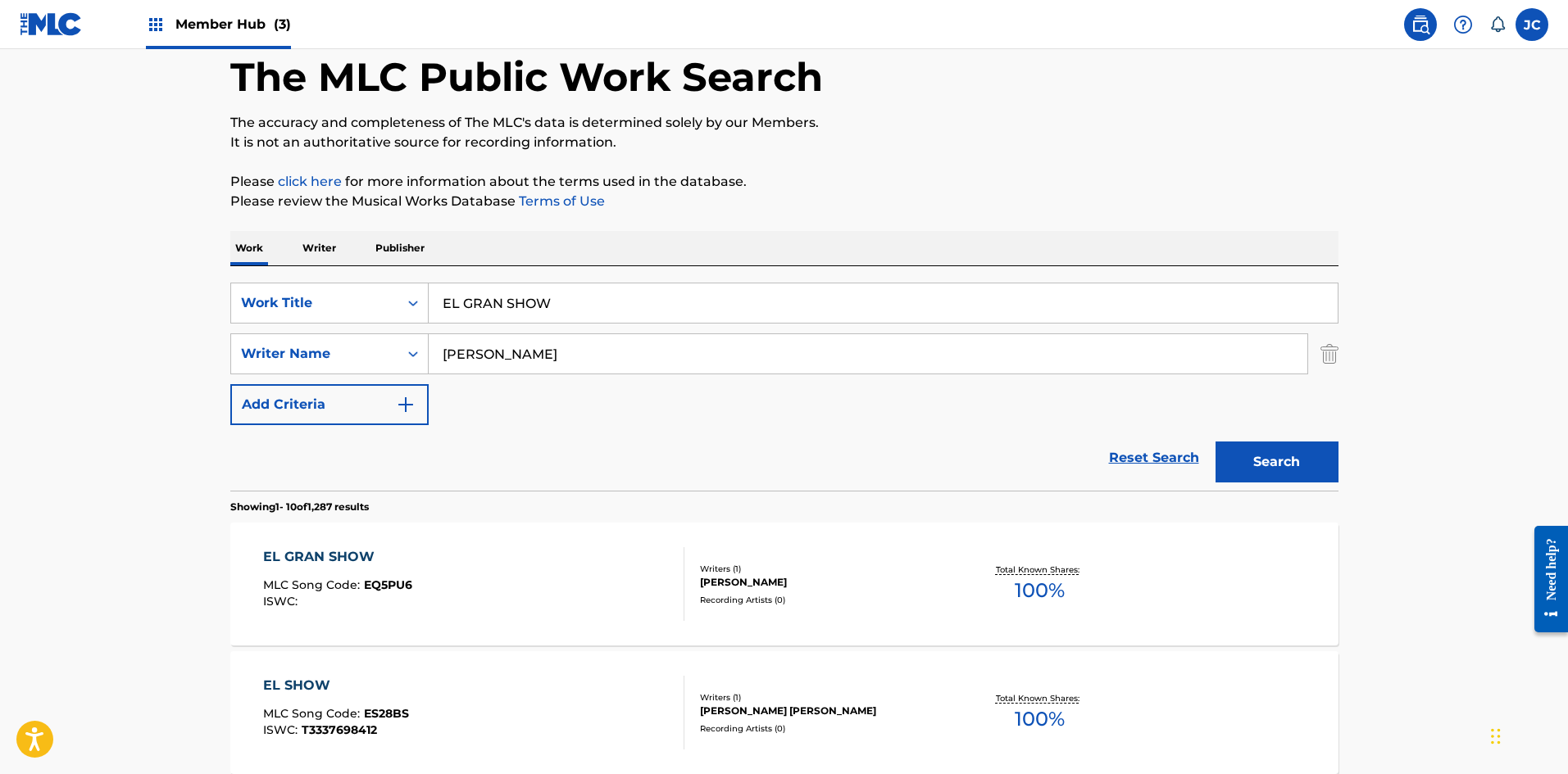
click at [684, 575] on div "Writers ( 1 ) JESUS ALEJANDRO NUNEZ MEDINA Recording Artists ( 0 )" at bounding box center [815, 585] width 263 height 43
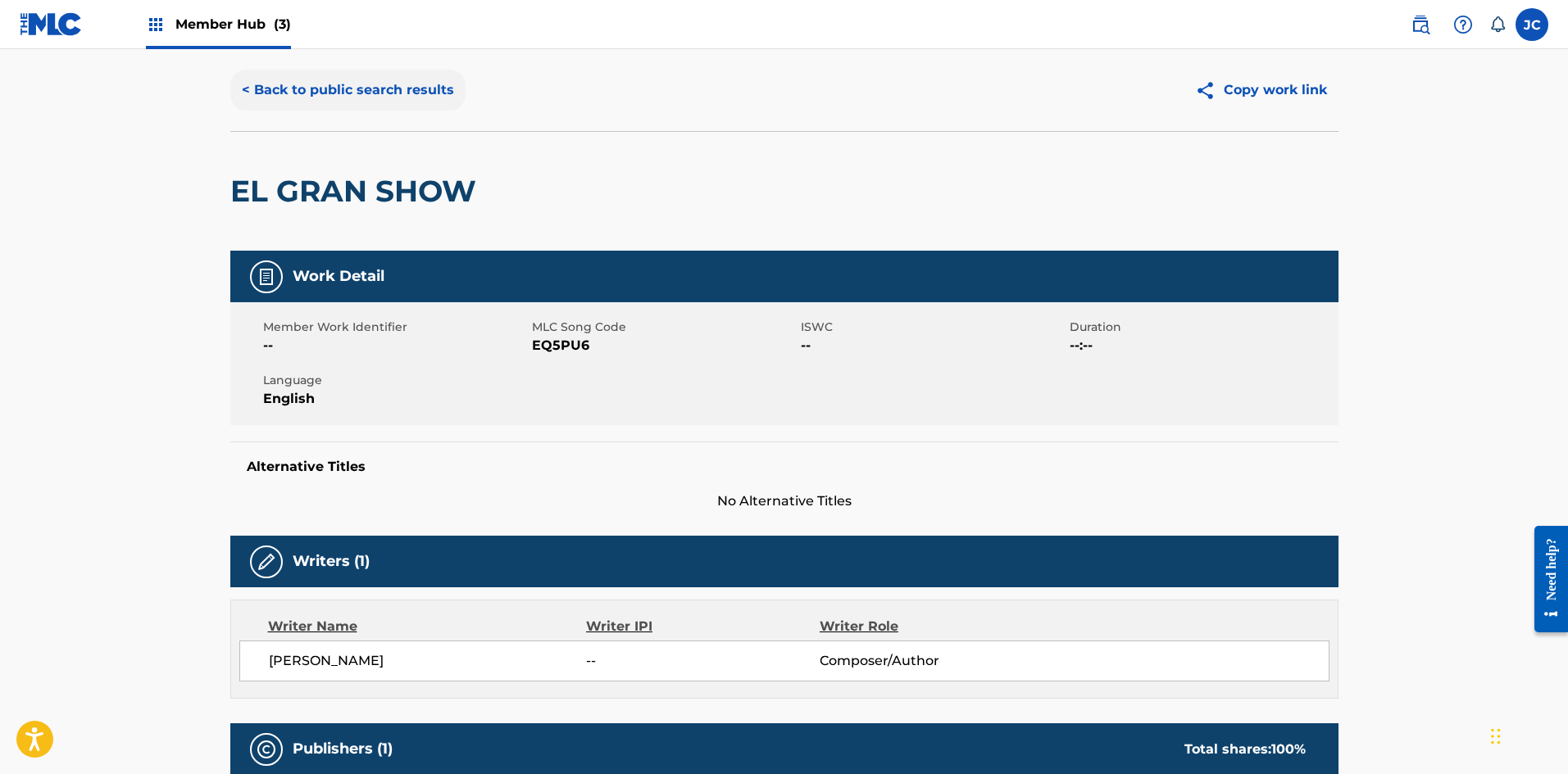
click at [374, 95] on button "< Back to public search results" at bounding box center [347, 89] width 235 height 41
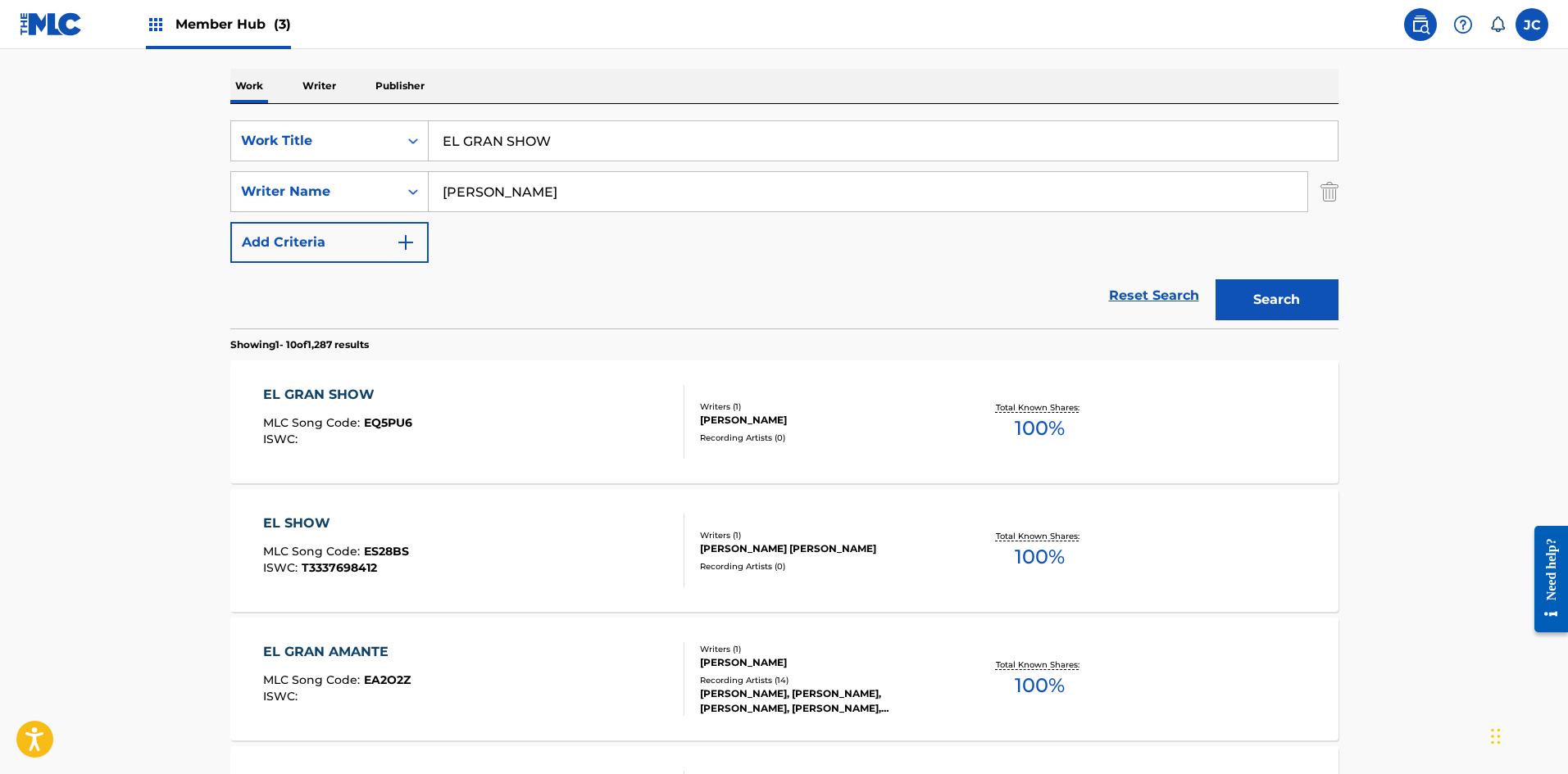
scroll to position [246, 0]
click at [518, 436] on div "EL GRAN SHOW MLC Song Code : EQ5PU6 ISWC :" at bounding box center [473, 420] width 421 height 74
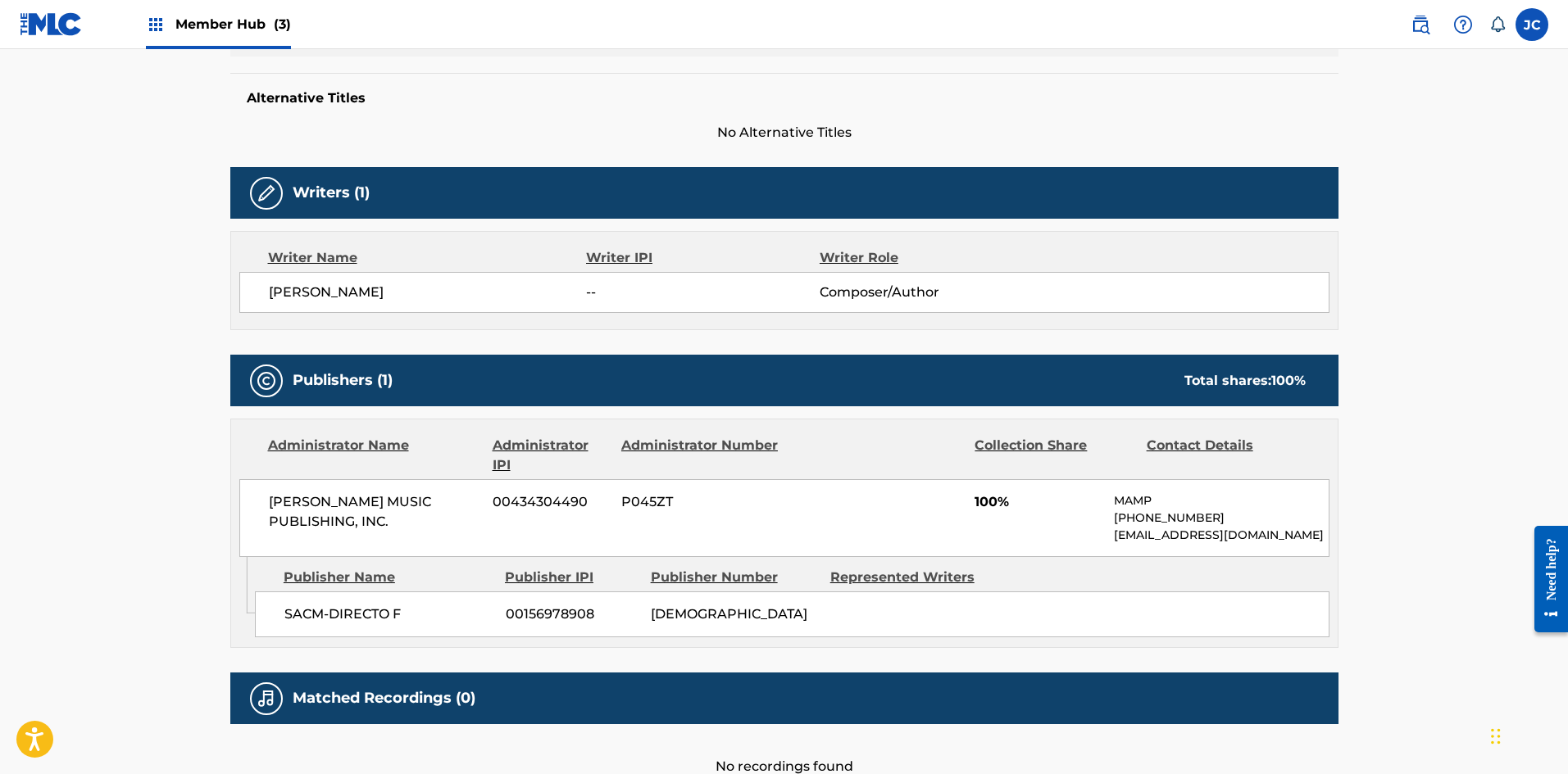
scroll to position [533, 0]
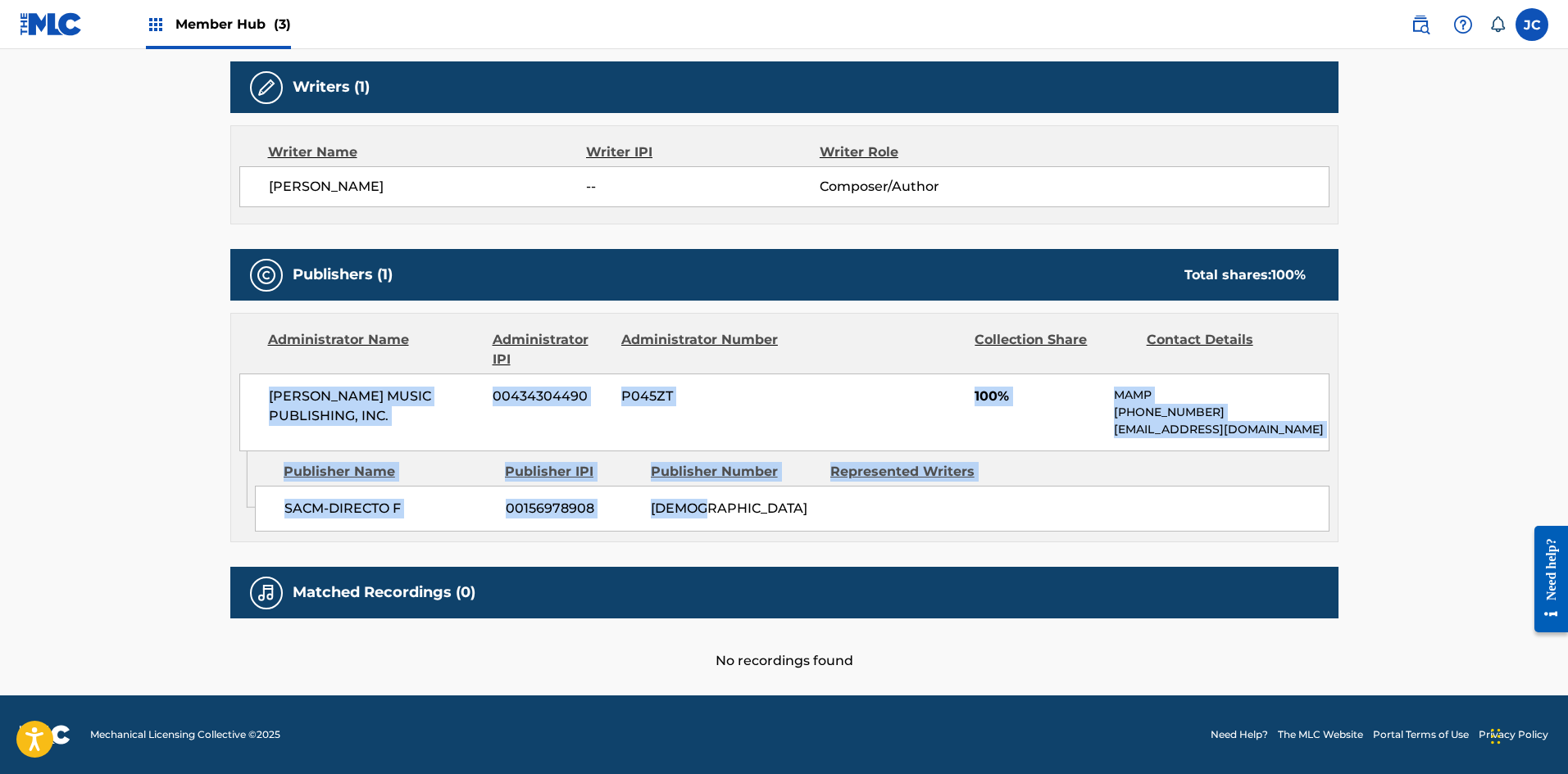
drag, startPoint x: 273, startPoint y: 377, endPoint x: 1080, endPoint y: 517, distance: 819.1
click at [684, 517] on div "Administrator Name Administrator IPI Administrator Number Collection Share Cont…" at bounding box center [784, 428] width 1108 height 229
click at [684, 517] on div "SACM-DIRECTO F 00156978908 PA24SM" at bounding box center [793, 508] width 1075 height 46
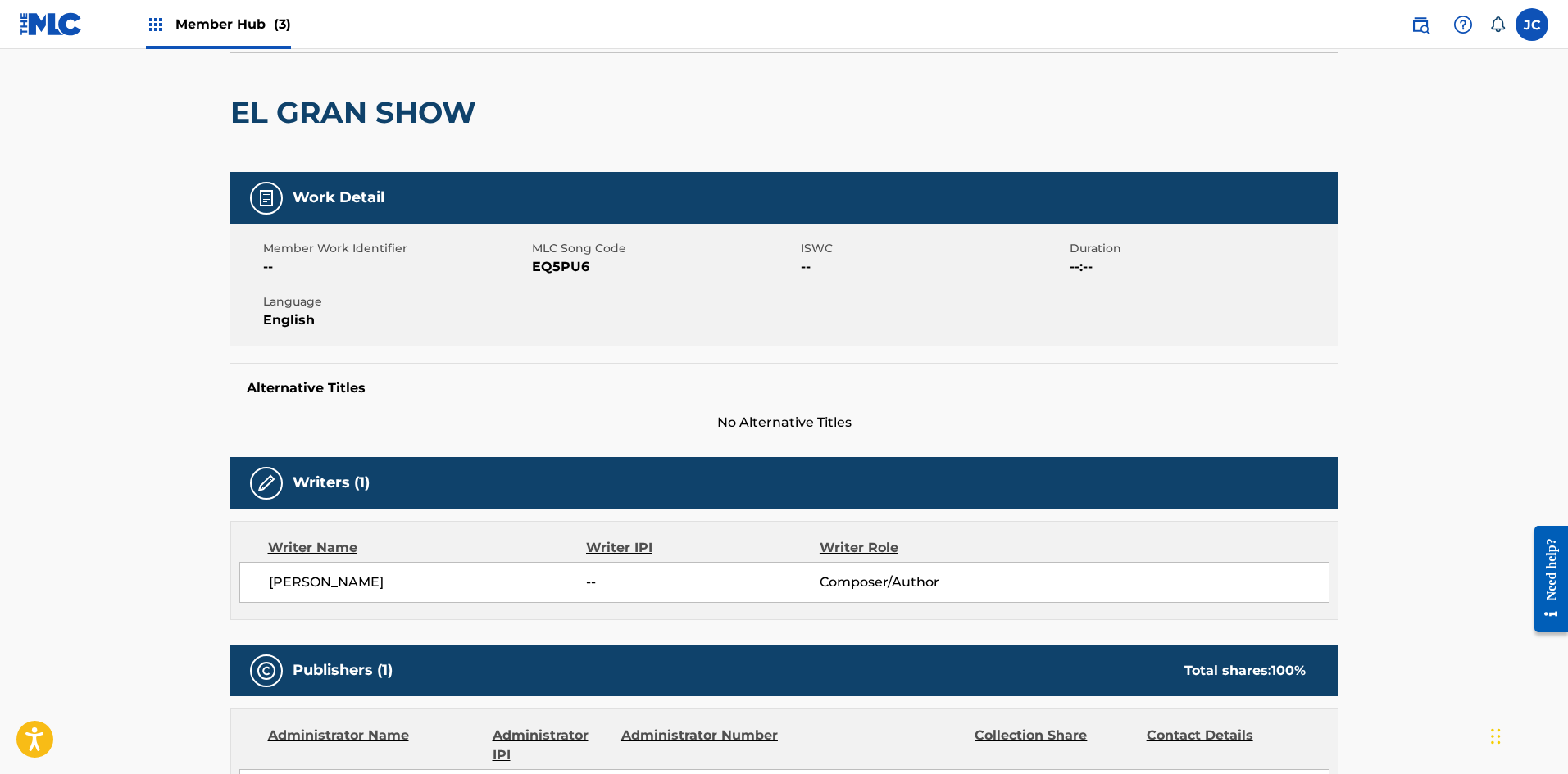
scroll to position [0, 0]
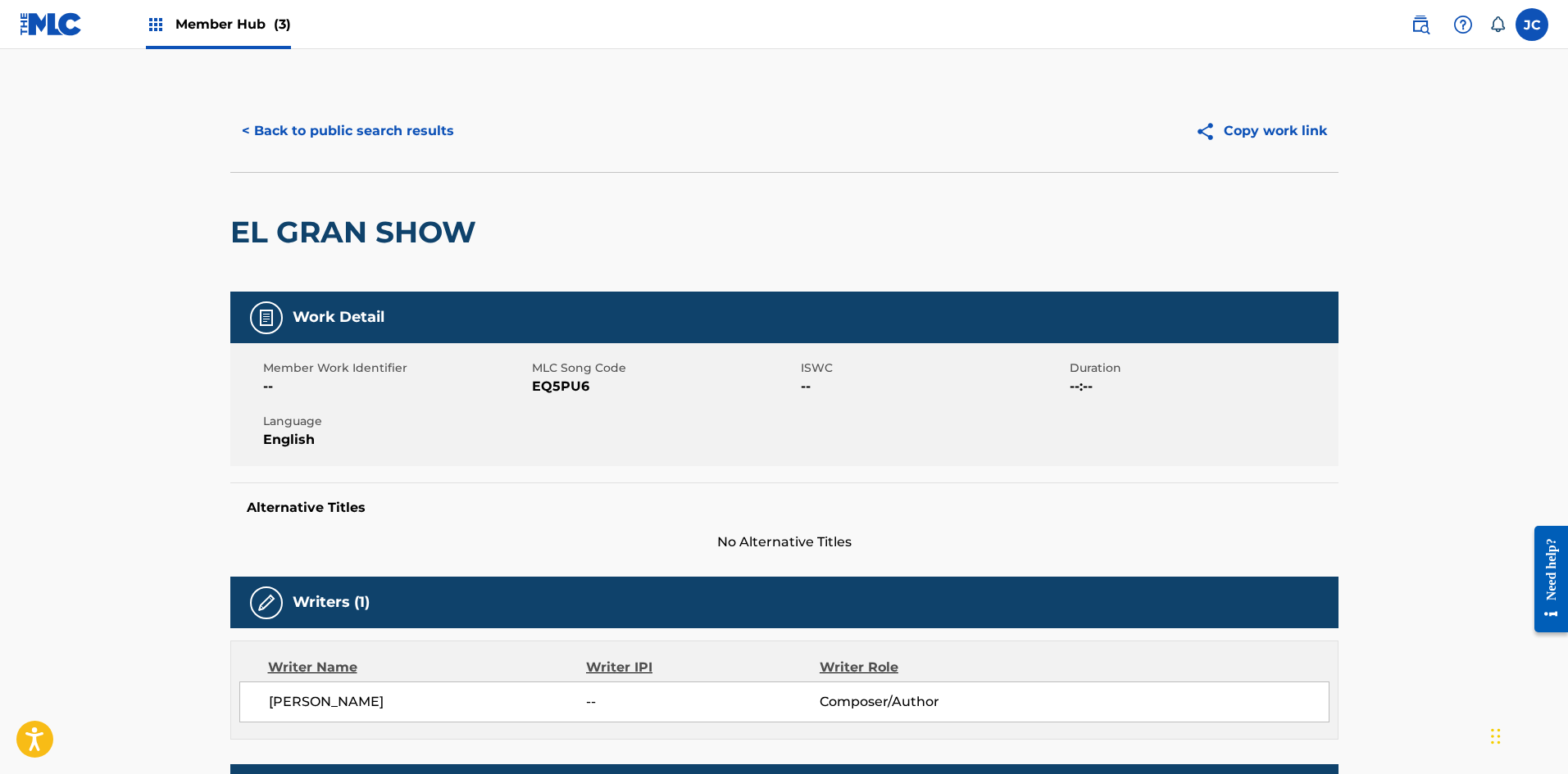
click at [567, 385] on span "EQ5PU6" at bounding box center [664, 386] width 265 height 20
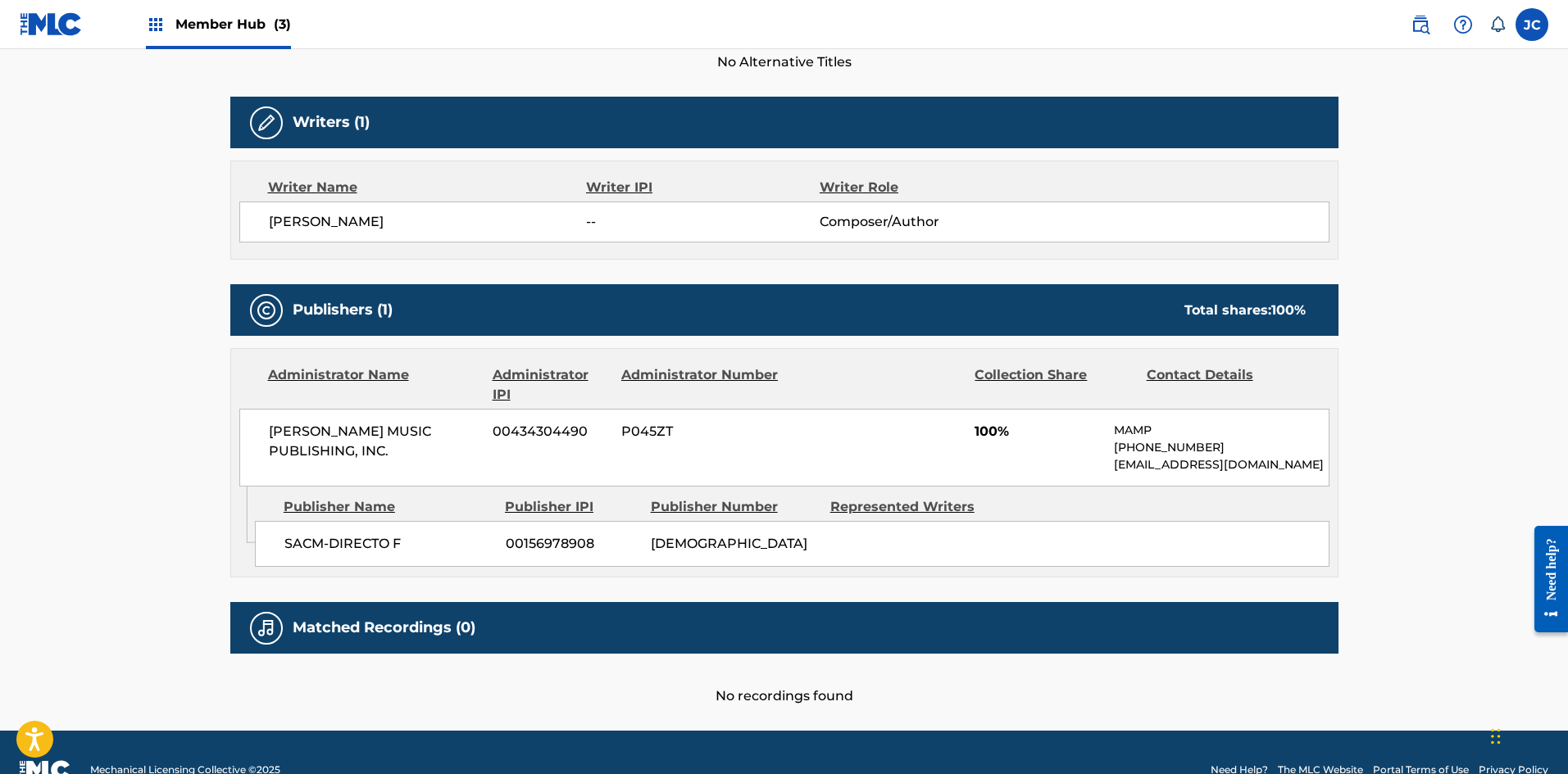
scroll to position [533, 0]
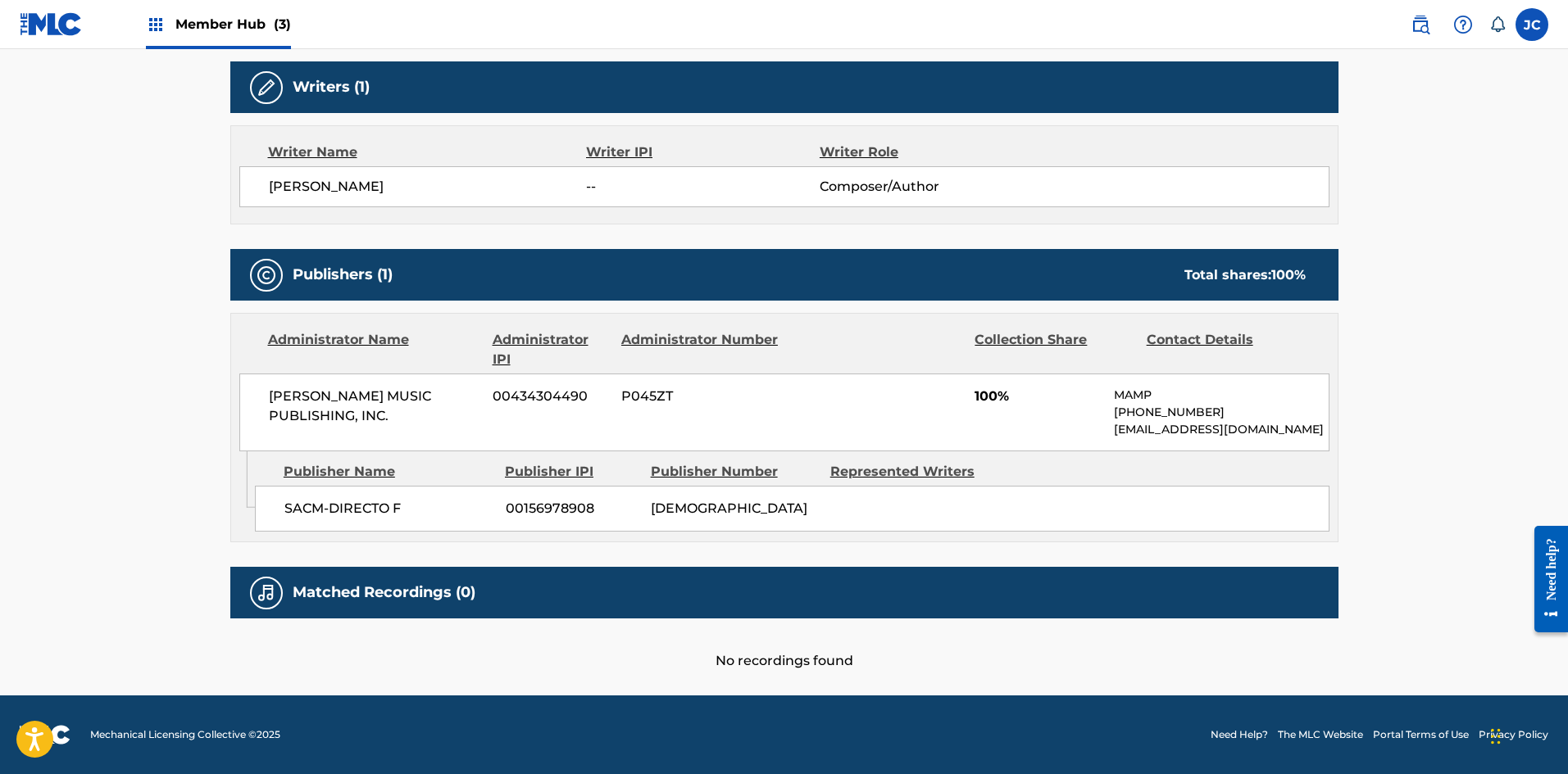
drag, startPoint x: 264, startPoint y: 369, endPoint x: 1322, endPoint y: 433, distance: 1059.9
click at [684, 433] on div "MAXIMO AGUIRRE MUSIC PUBLISHING, INC. 00434304490 P045ZT 100% MAMP +1-818-52872…" at bounding box center [784, 412] width 1090 height 78
click at [684, 433] on main "< Back to public search results Copy work link EL GRAN SHOW Work Detail Member …" at bounding box center [784, 115] width 1568 height 1162
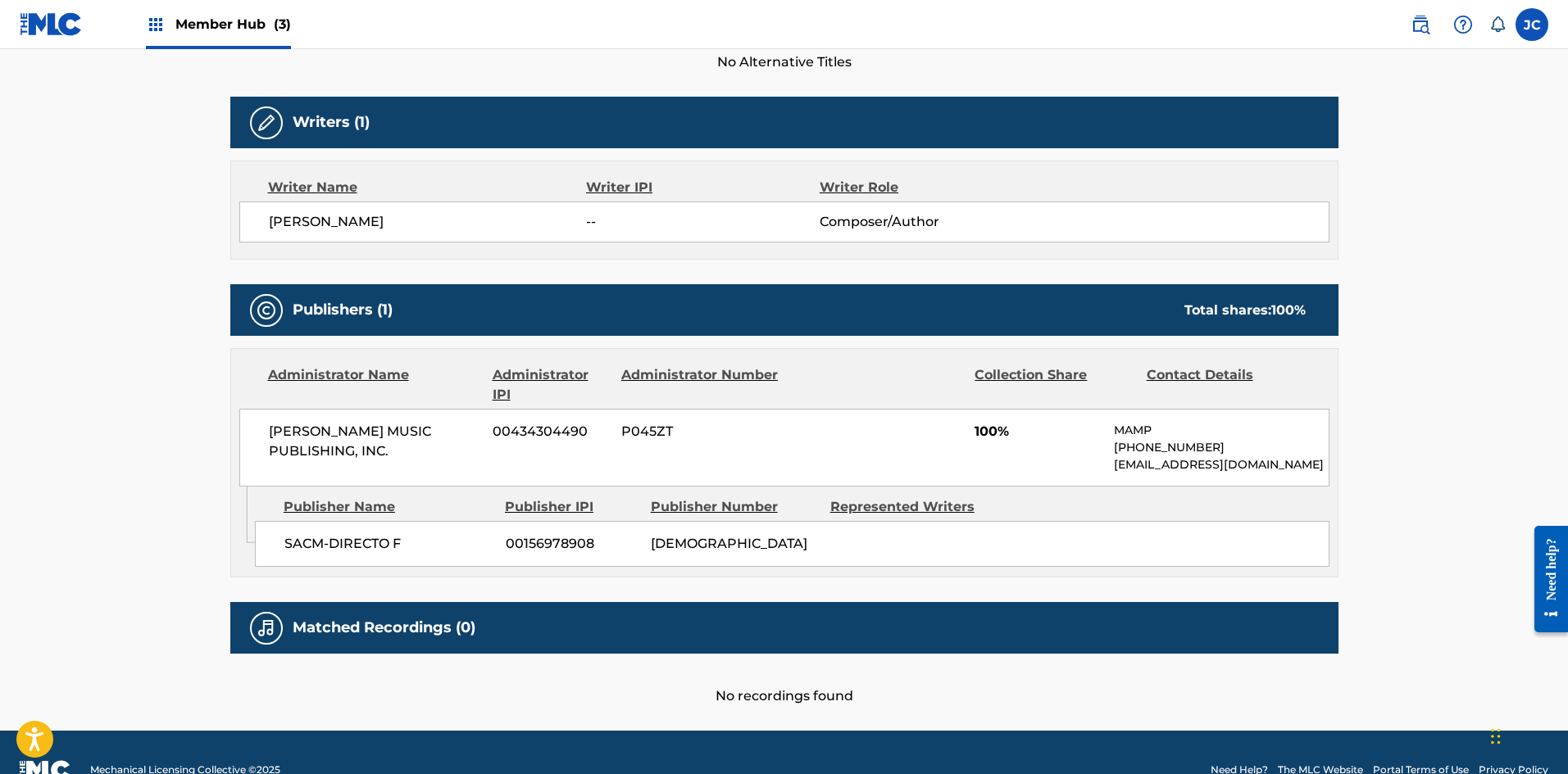
scroll to position [450, 0]
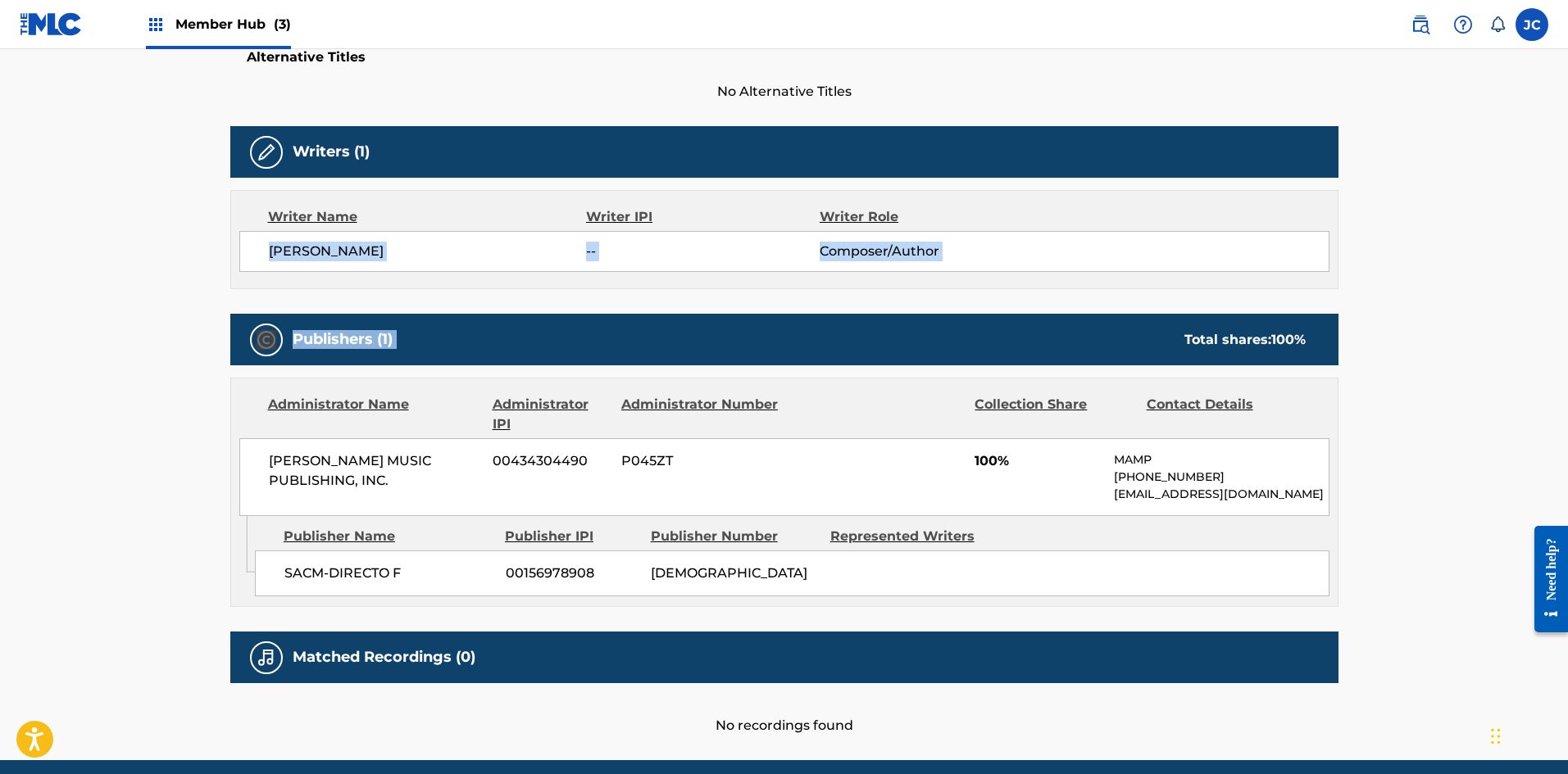
drag, startPoint x: 221, startPoint y: 243, endPoint x: 952, endPoint y: 429, distance: 754.3
click at [684, 377] on div "< Back to public search results Copy work link EL GRAN SHOW Work Detail Member …" at bounding box center [785, 187] width 1148 height 1096
click at [684, 429] on div at bounding box center [877, 414] width 169 height 39
click at [684, 404] on div at bounding box center [877, 414] width 169 height 39
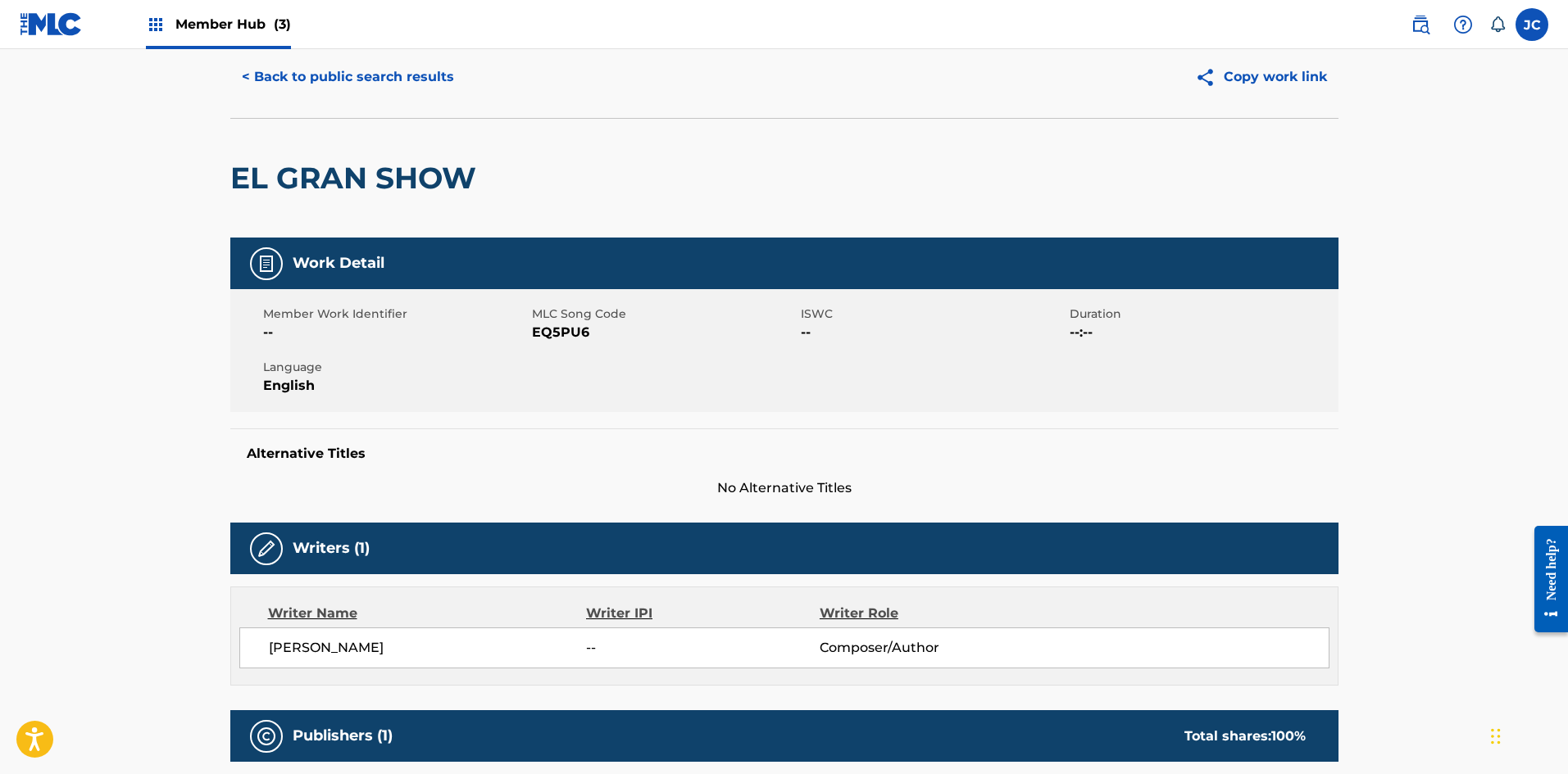
scroll to position [0, 0]
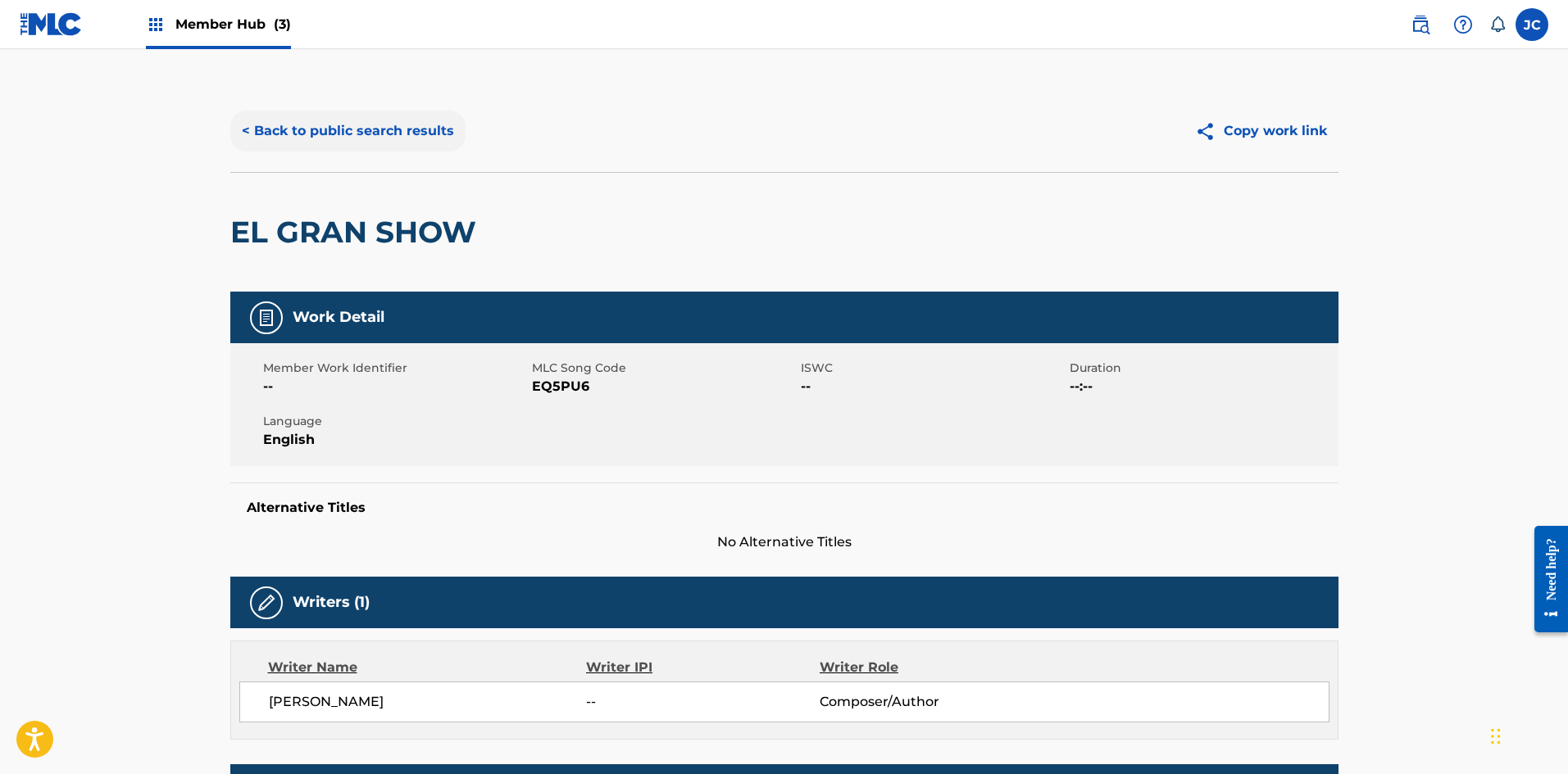
click at [399, 130] on button "< Back to public search results" at bounding box center [347, 130] width 235 height 41
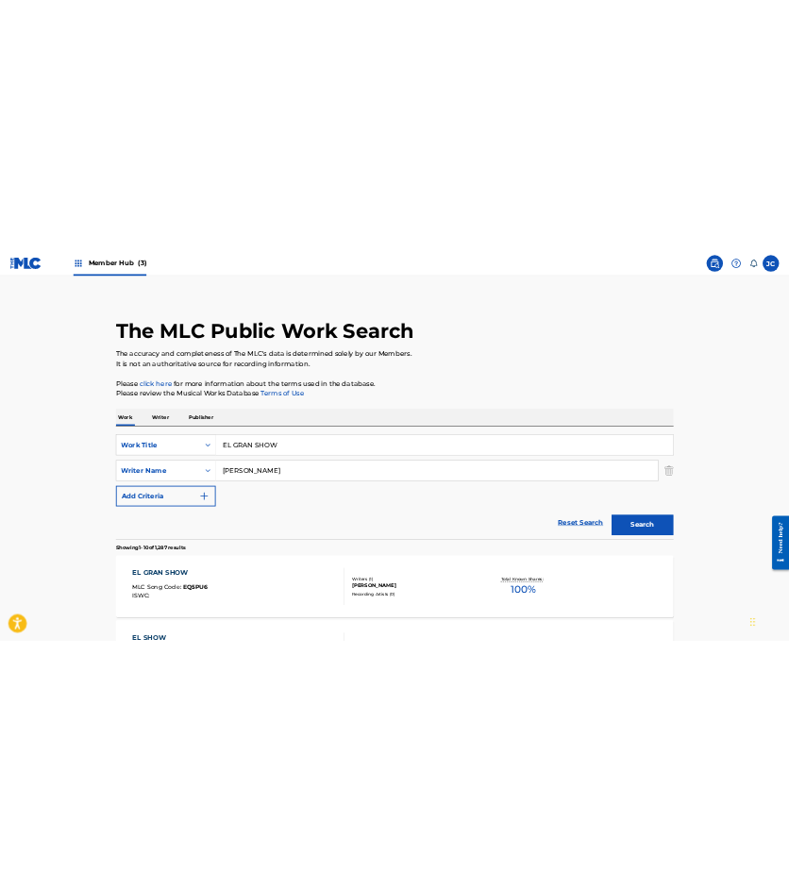
scroll to position [283, 0]
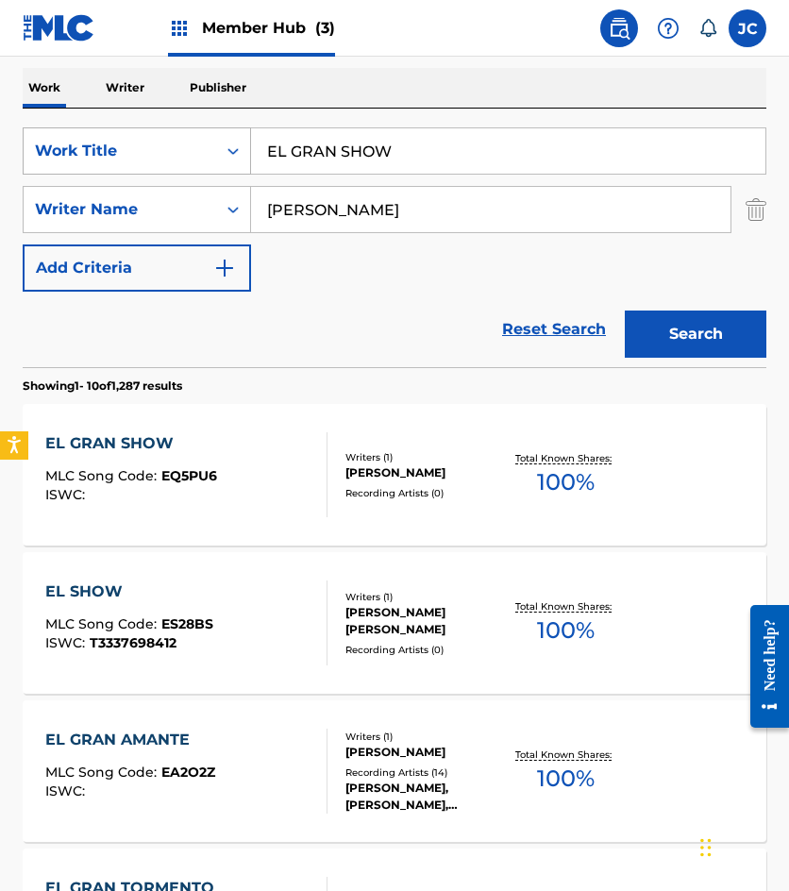
click at [104, 145] on div "SearchWithCriteria49423186-3c00-4a5a-b7b7-b48b9ed4f4ff Work Title EL GRAN SHOW" at bounding box center [395, 150] width 744 height 47
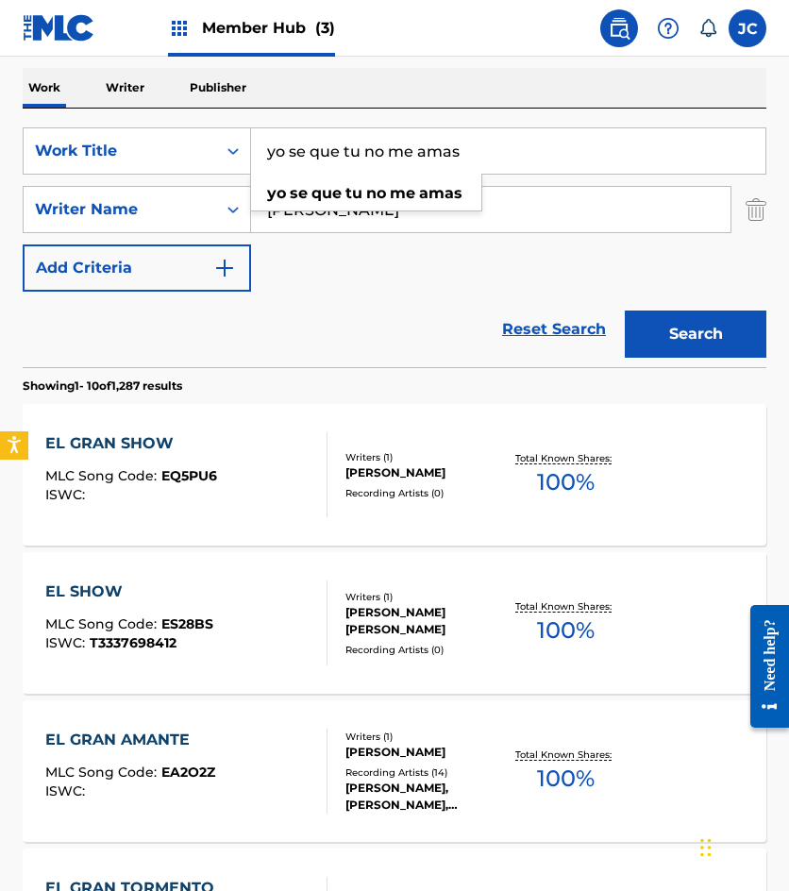
type input "yo se que tu no me amas"
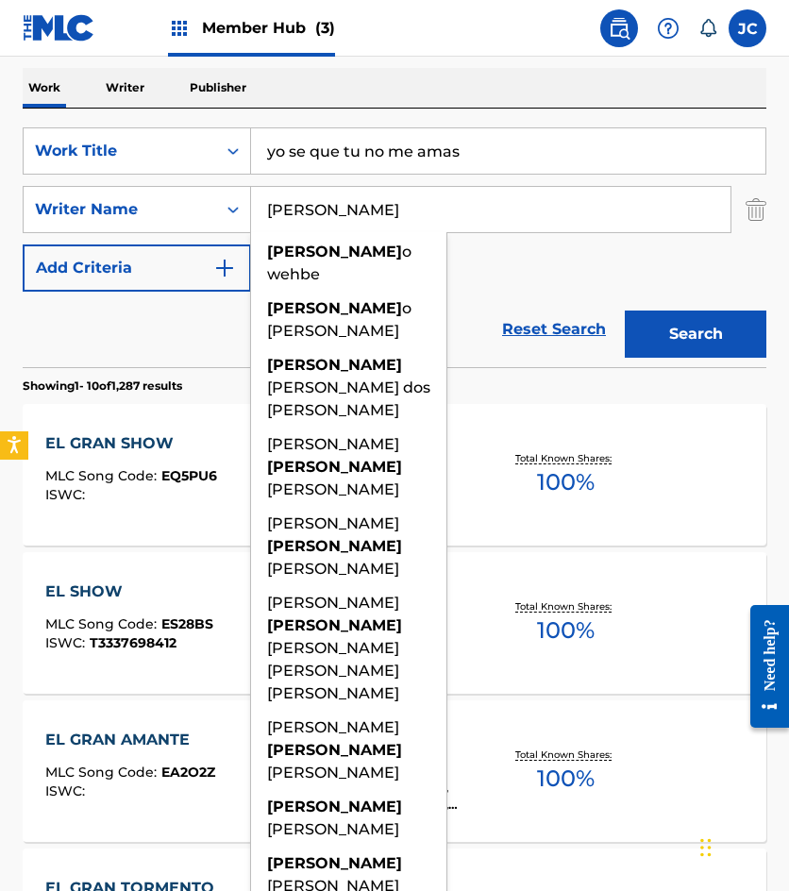
type input "eduardo"
click at [625, 311] on button "Search" at bounding box center [696, 334] width 142 height 47
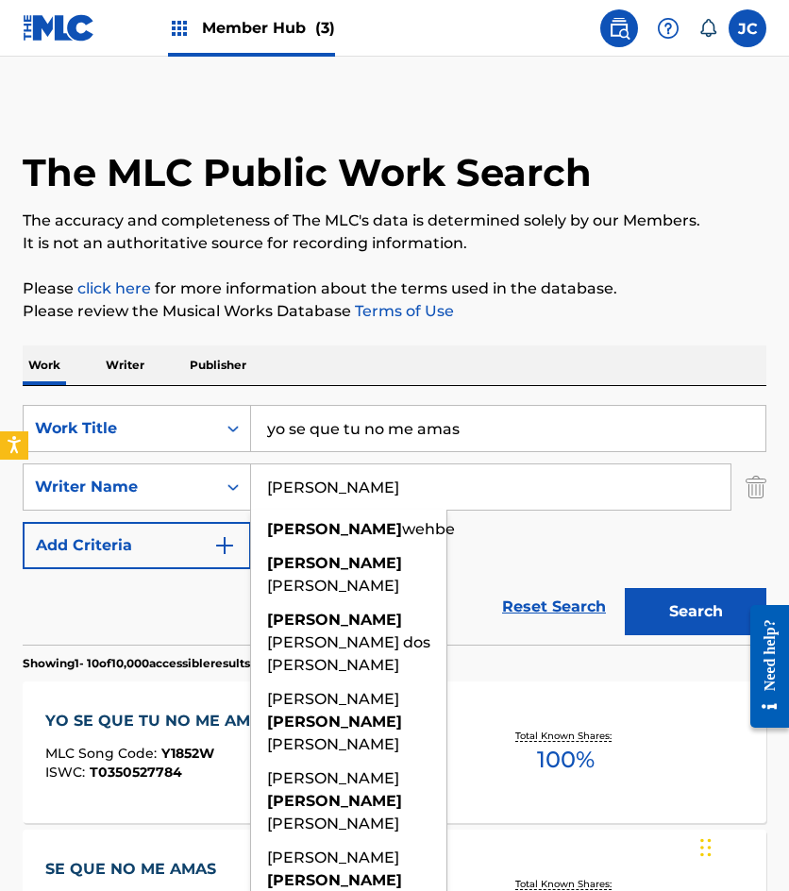
scroll to position [189, 0]
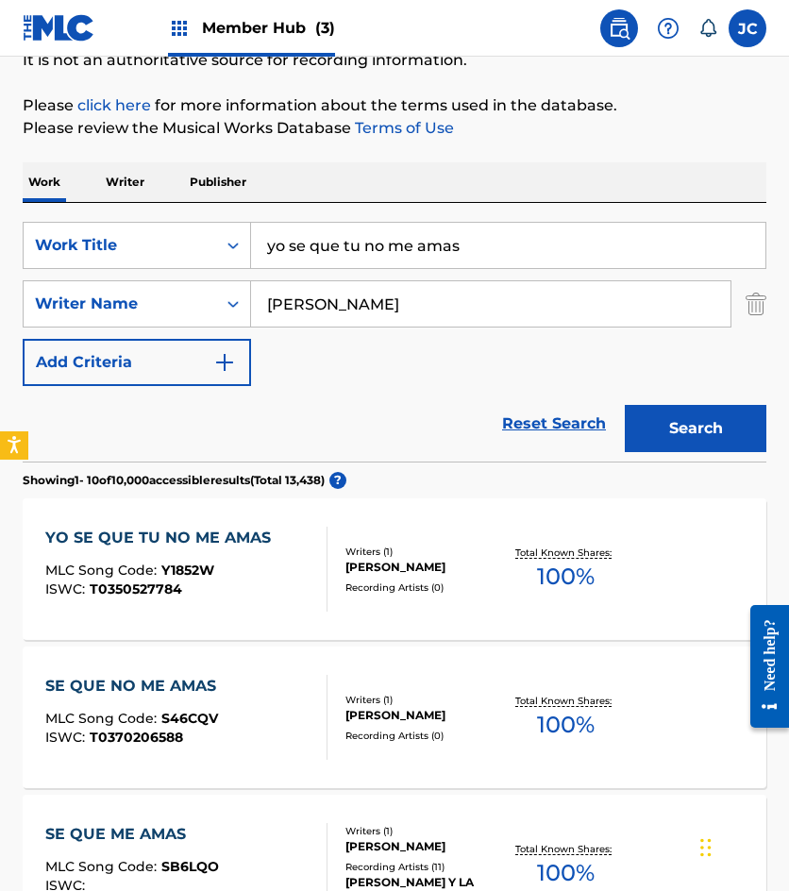
click at [513, 364] on div "SearchWithCriteria49423186-3c00-4a5a-b7b7-b48b9ed4f4ff Work Title yo se que tu …" at bounding box center [395, 304] width 744 height 164
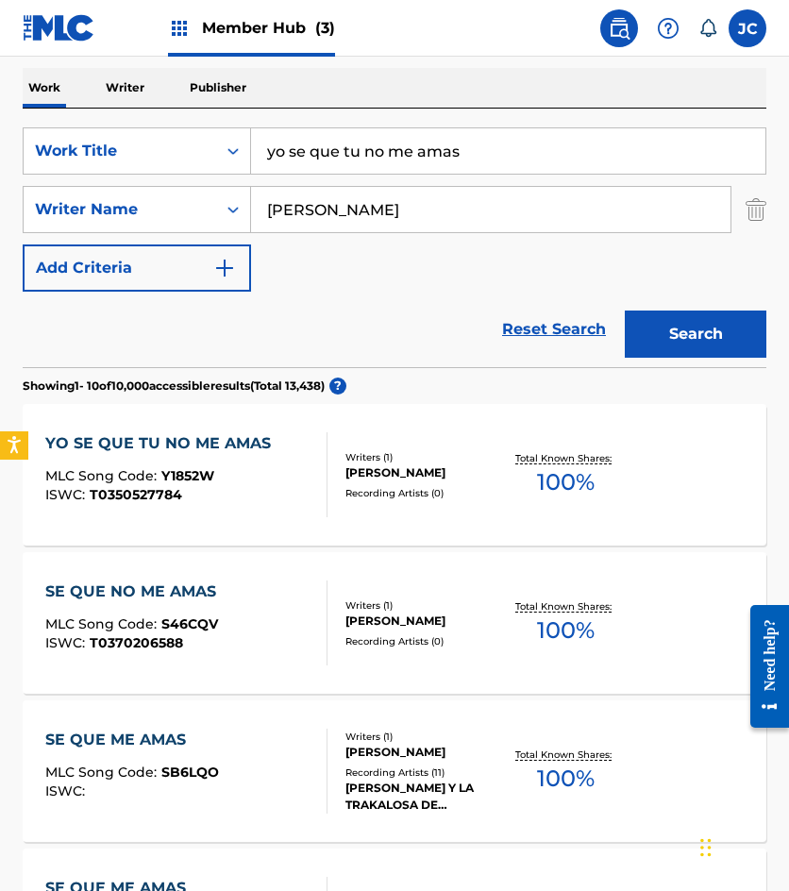
click at [286, 485] on div "YO SE QUE TU NO ME AMAS MLC Song Code : Y1852W ISWC : T0350527784" at bounding box center [186, 474] width 282 height 85
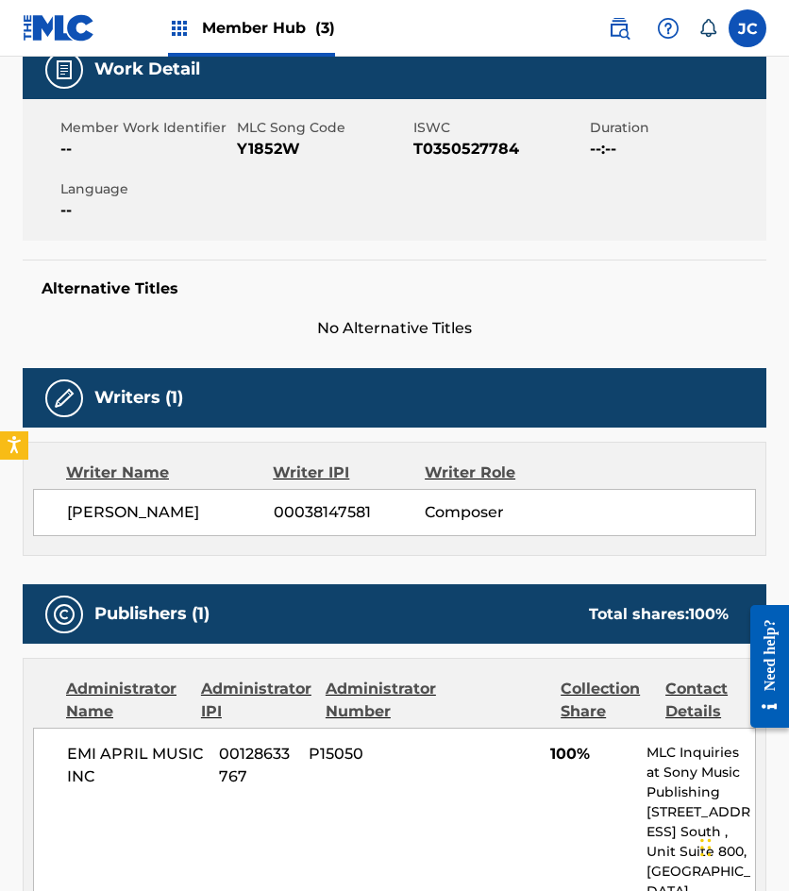
scroll to position [247, 0]
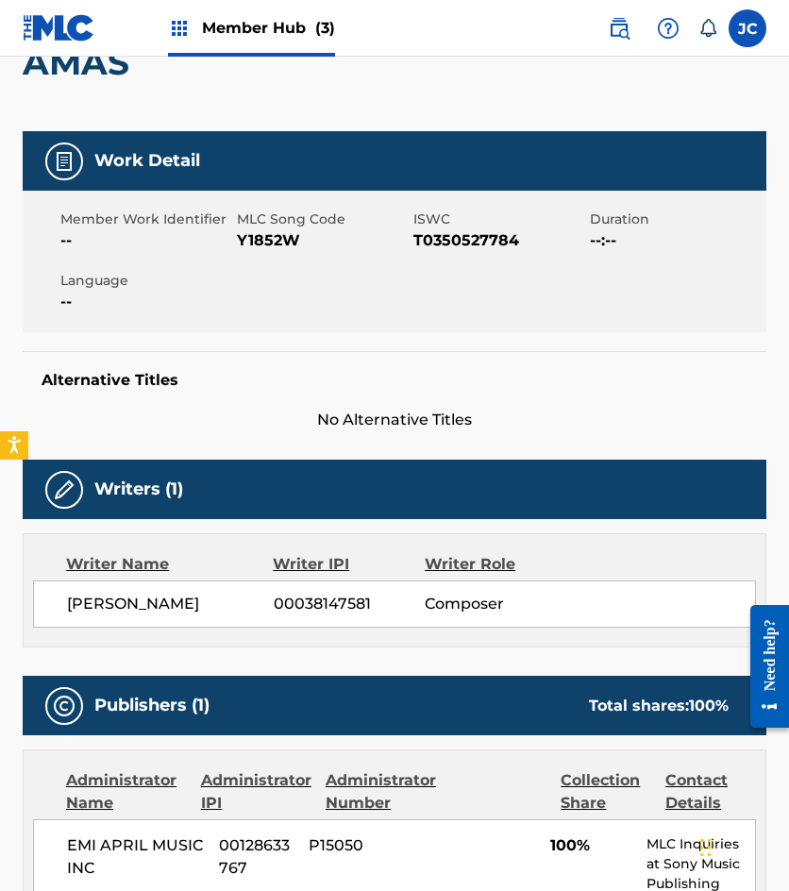
click at [264, 237] on span "Y1852W" at bounding box center [323, 240] width 172 height 23
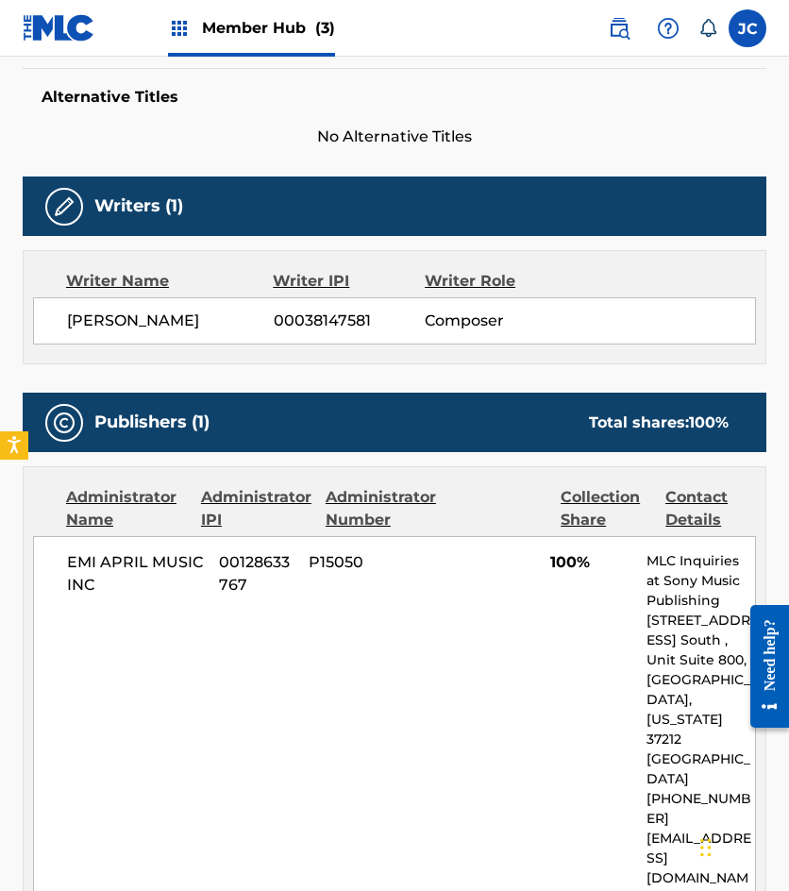
scroll to position [625, 0]
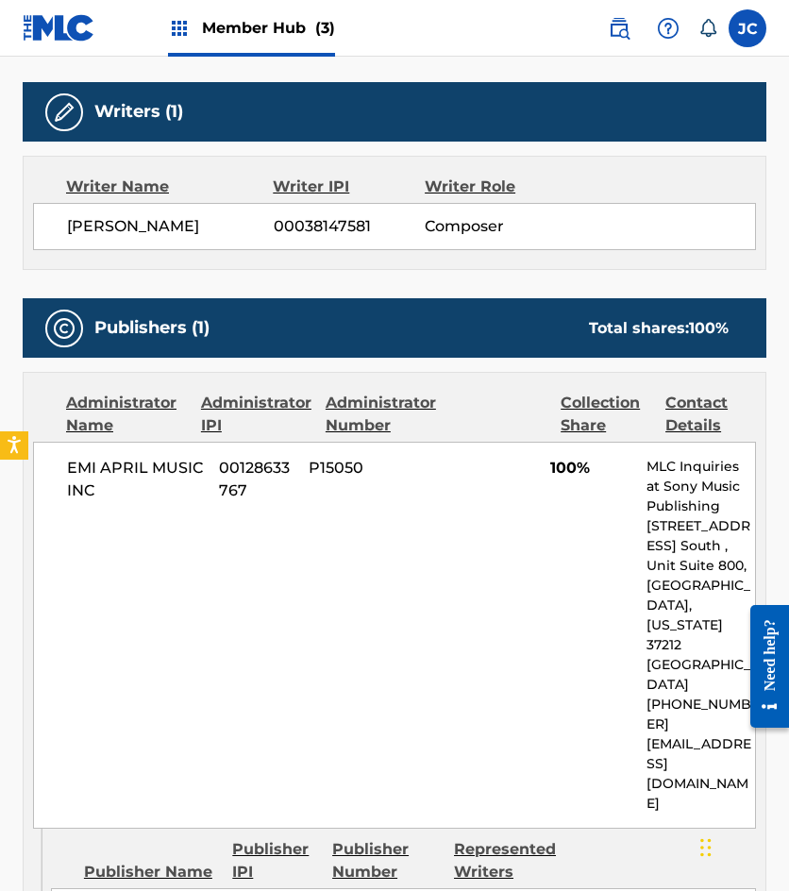
click at [126, 143] on div "Writers (1) Writer Name Writer IPI Writer Role NORBERTO EDUARDO TOSCANO 0003814…" at bounding box center [395, 176] width 744 height 188
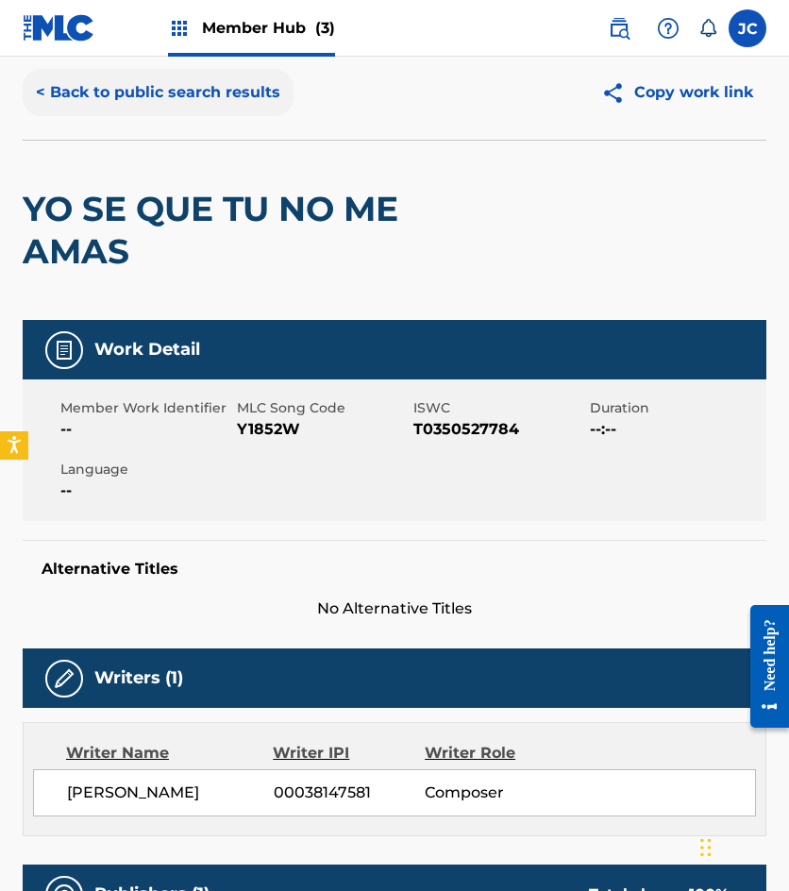
click at [203, 79] on button "< Back to public search results" at bounding box center [158, 92] width 271 height 47
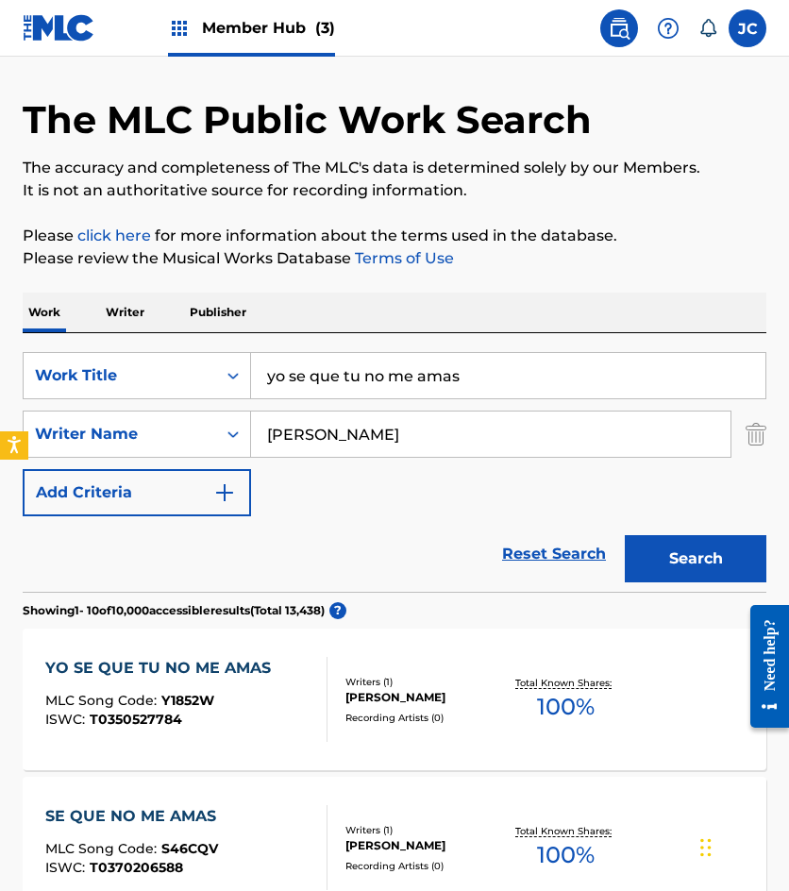
scroll to position [283, 0]
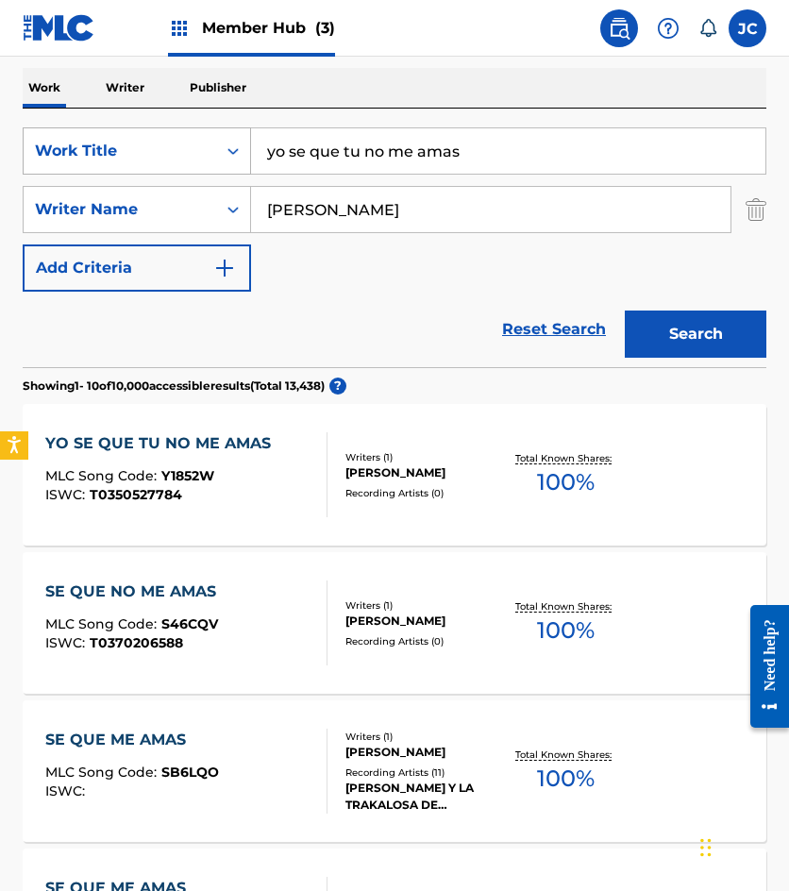
drag, startPoint x: 491, startPoint y: 154, endPoint x: 106, endPoint y: 169, distance: 385.4
click at [129, 179] on div "SearchWithCriteria49423186-3c00-4a5a-b7b7-b48b9ed4f4ff Work Title yo se que tu …" at bounding box center [395, 209] width 744 height 164
type input "esos celos tuyos"
type input "lopez"
click at [625, 311] on button "Search" at bounding box center [696, 334] width 142 height 47
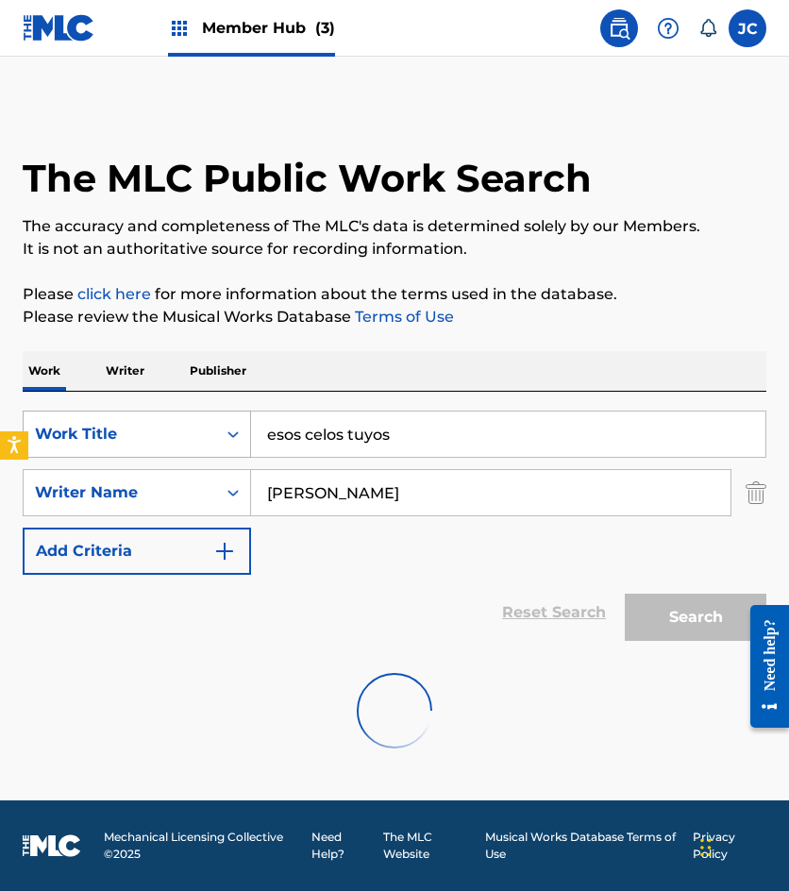
scroll to position [0, 0]
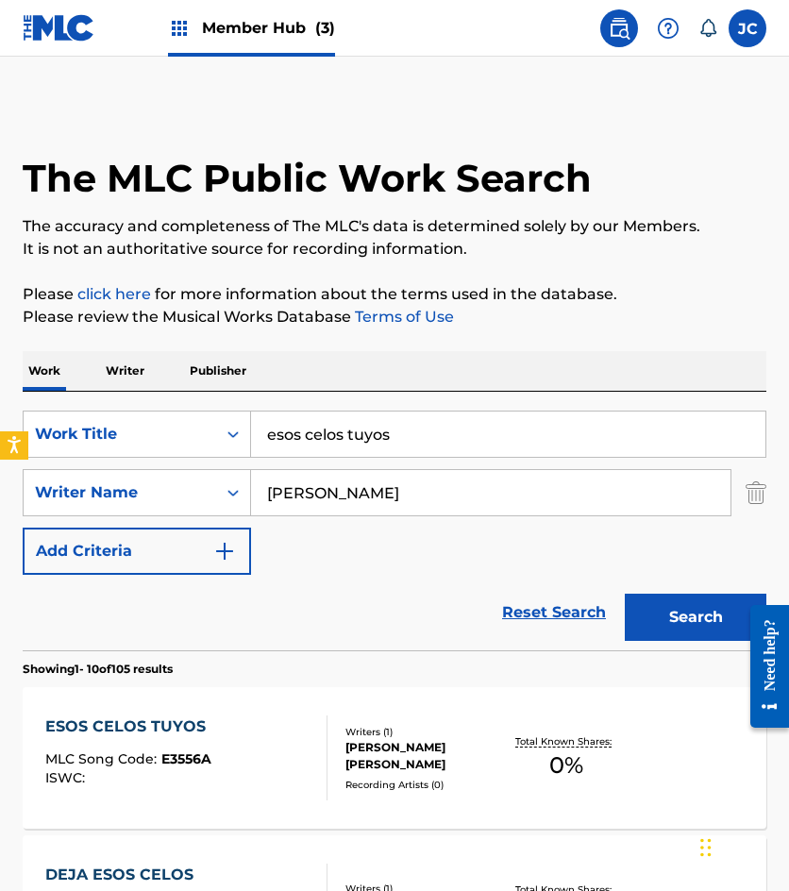
click at [526, 563] on div "SearchWithCriteria49423186-3c00-4a5a-b7b7-b48b9ed4f4ff Work Title esos celos tu…" at bounding box center [395, 493] width 744 height 164
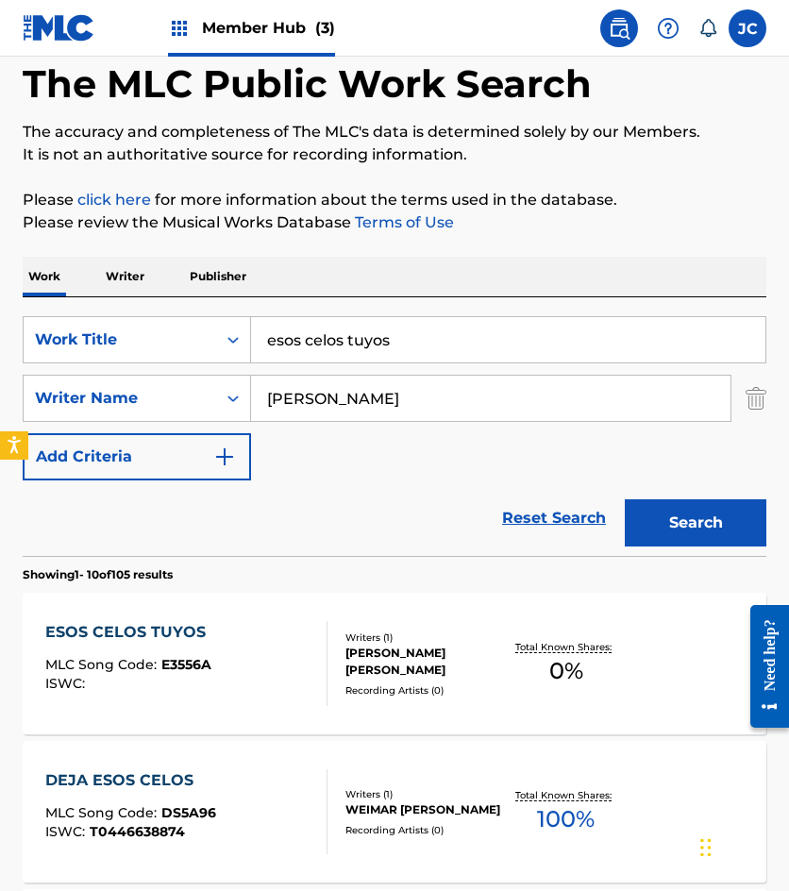
scroll to position [283, 0]
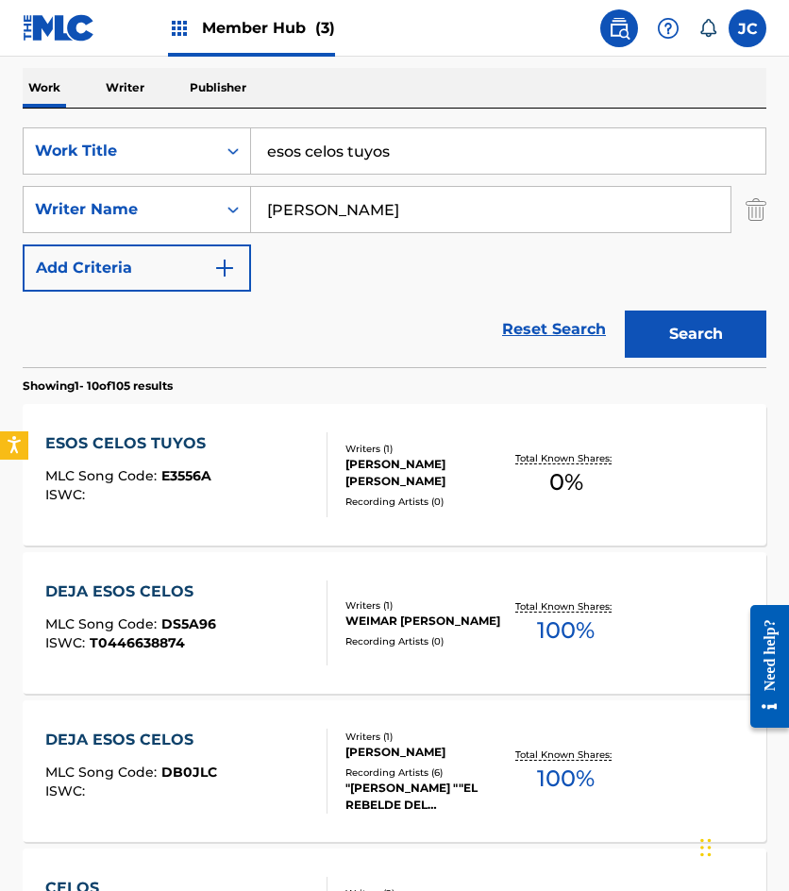
click at [341, 481] on div "Writers ( 1 ) MARIA DEL ROSARIO LOPEZ GONZALEZ Recording Artists ( 0 )" at bounding box center [416, 475] width 177 height 67
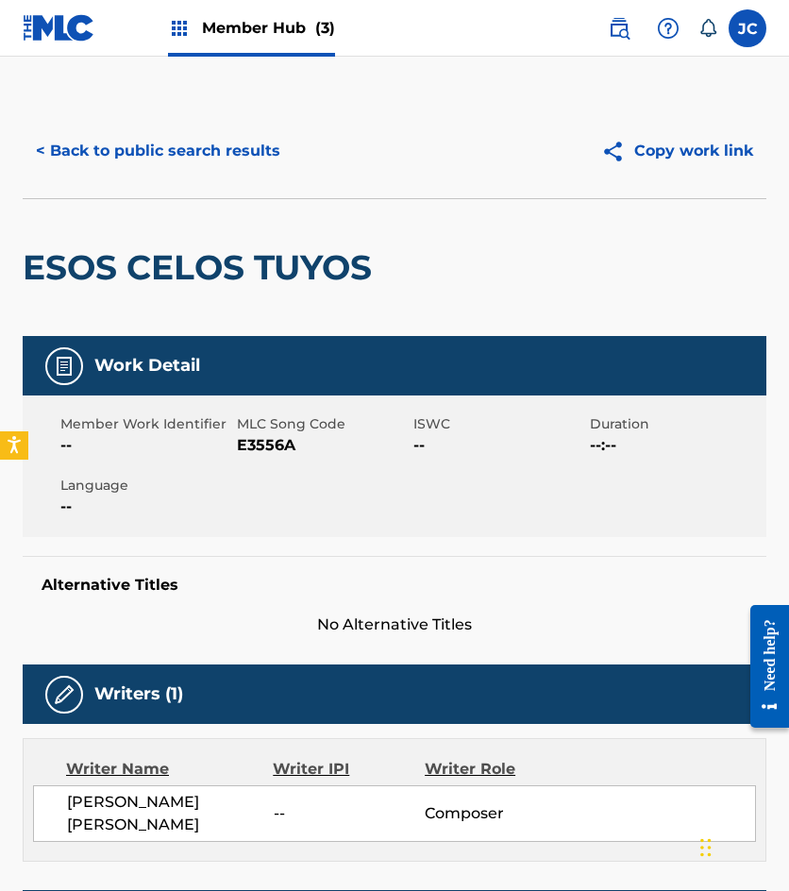
click at [250, 451] on span "E3556A" at bounding box center [323, 445] width 172 height 23
click at [244, 158] on button "< Back to public search results" at bounding box center [158, 150] width 271 height 47
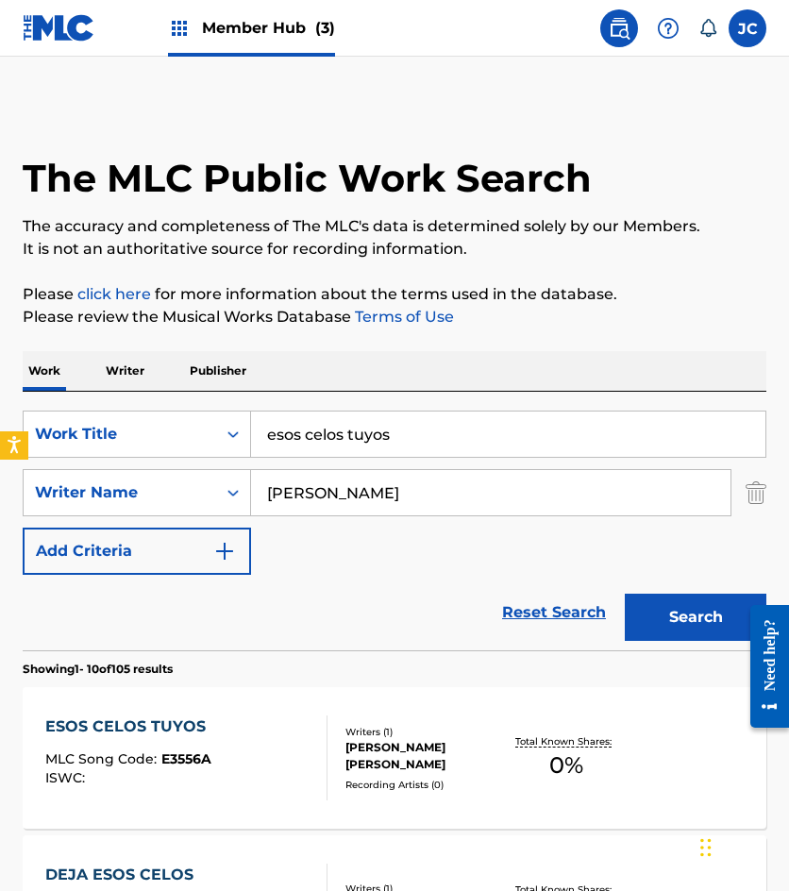
scroll to position [283, 0]
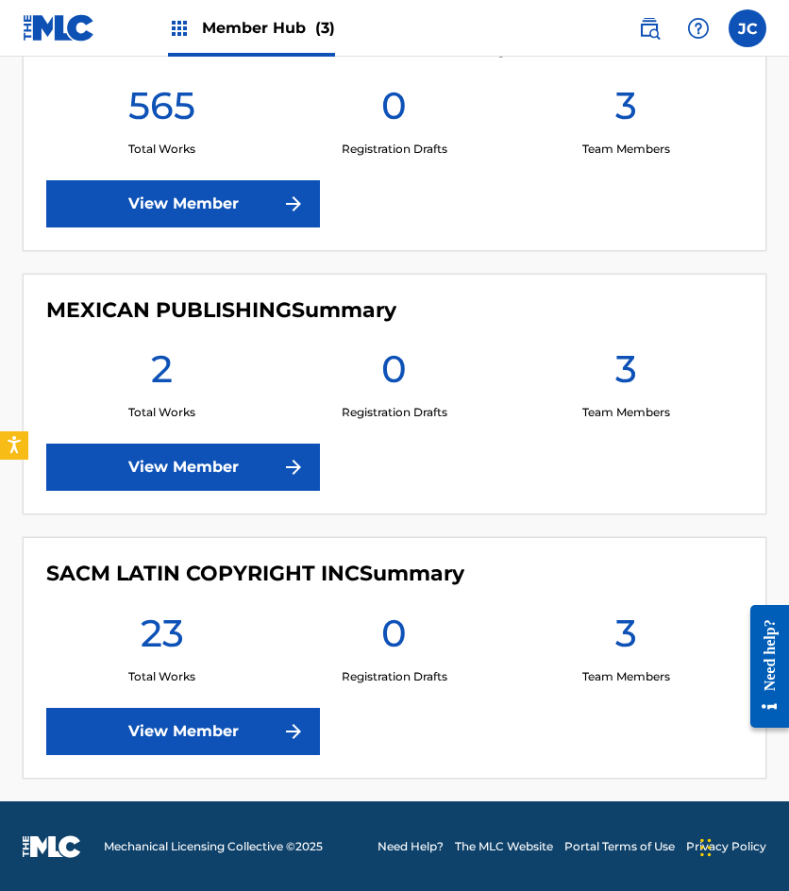
scroll to position [482, 0]
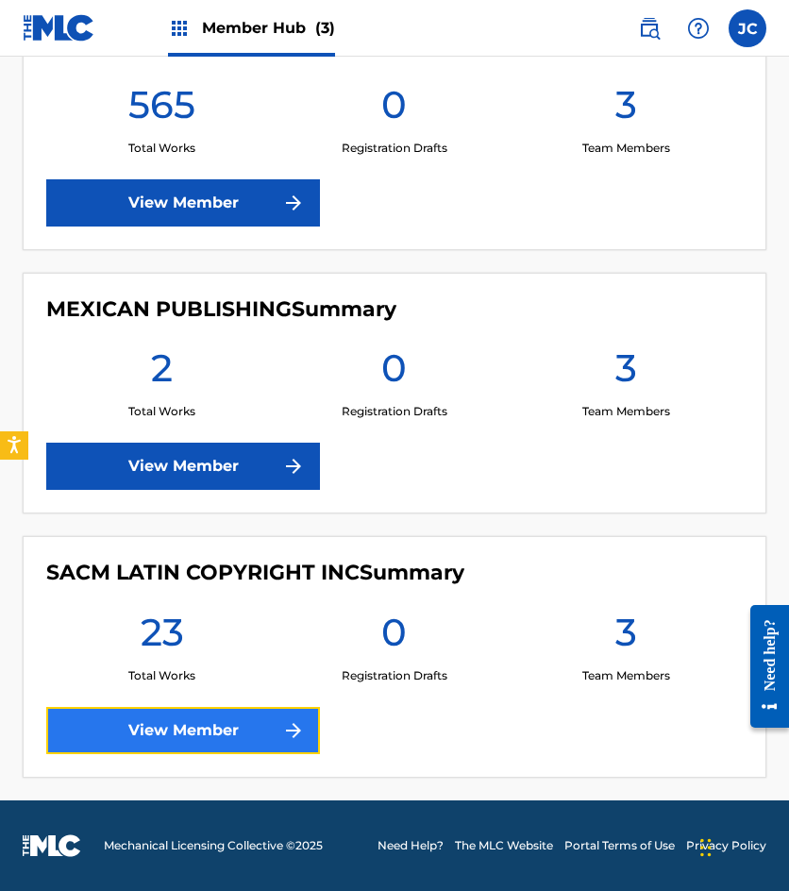
click at [299, 731] on img at bounding box center [293, 730] width 23 height 23
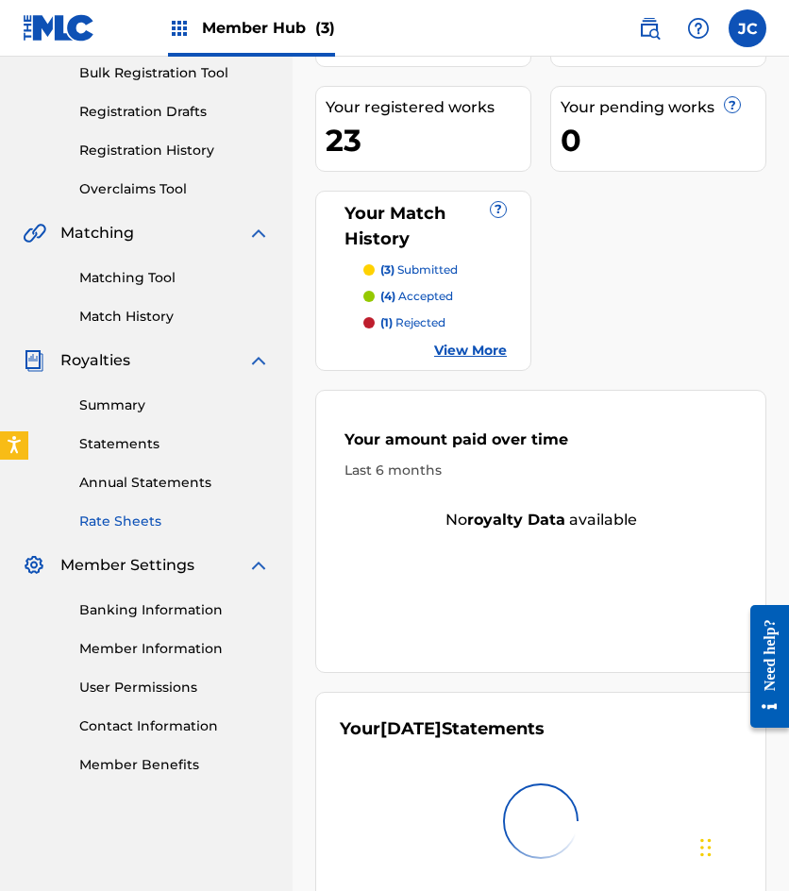
scroll to position [283, 0]
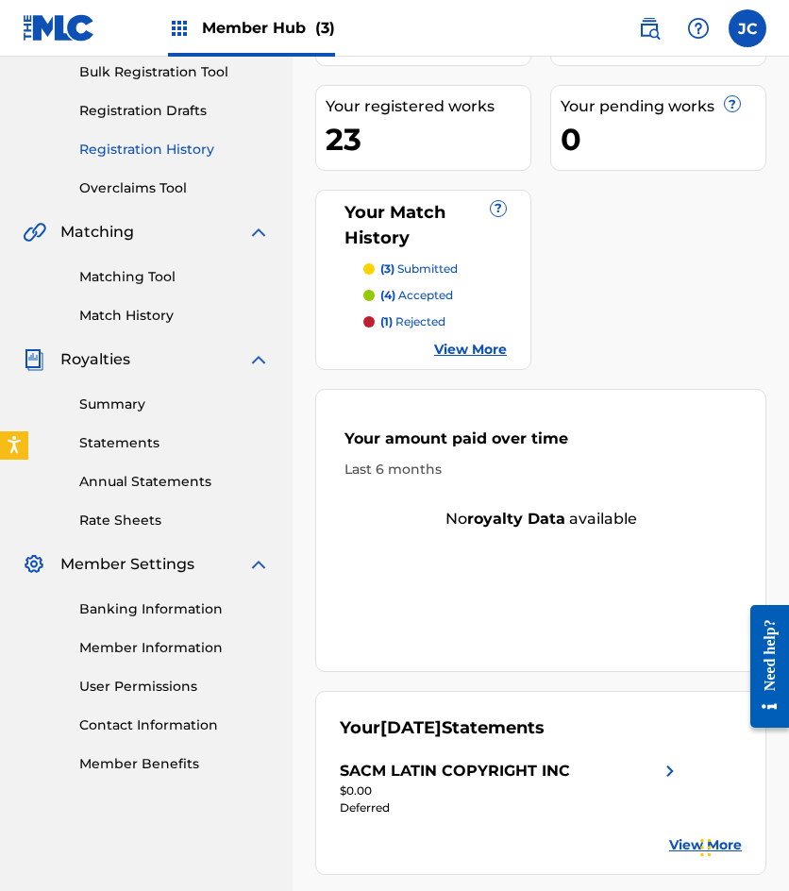
click at [121, 152] on link "Registration History" at bounding box center [174, 150] width 191 height 20
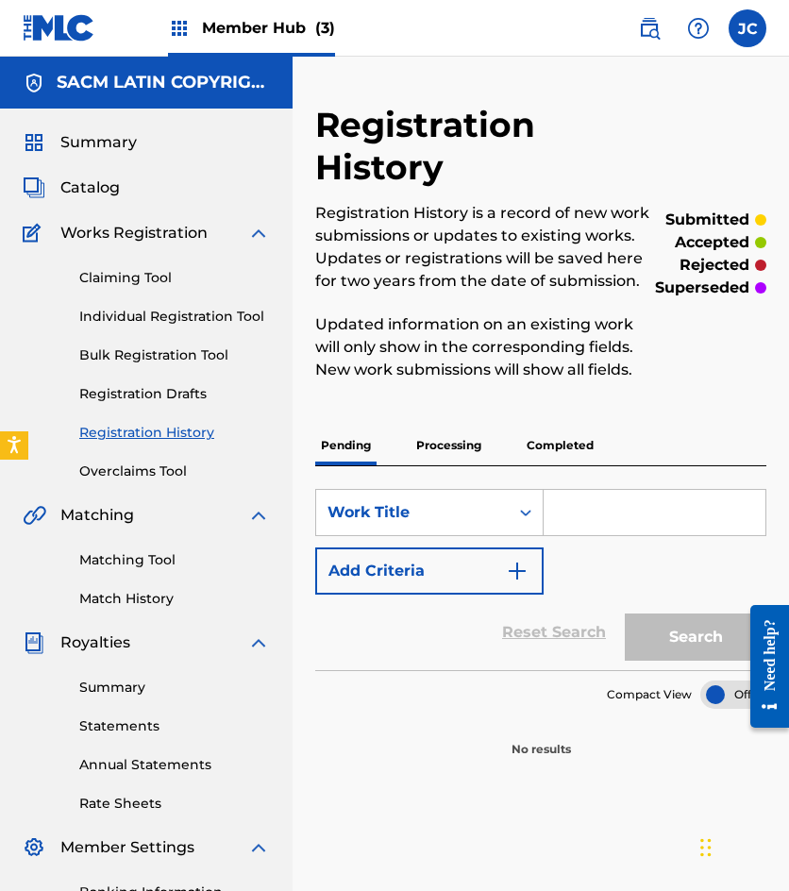
click at [449, 443] on p "Processing" at bounding box center [449, 446] width 76 height 40
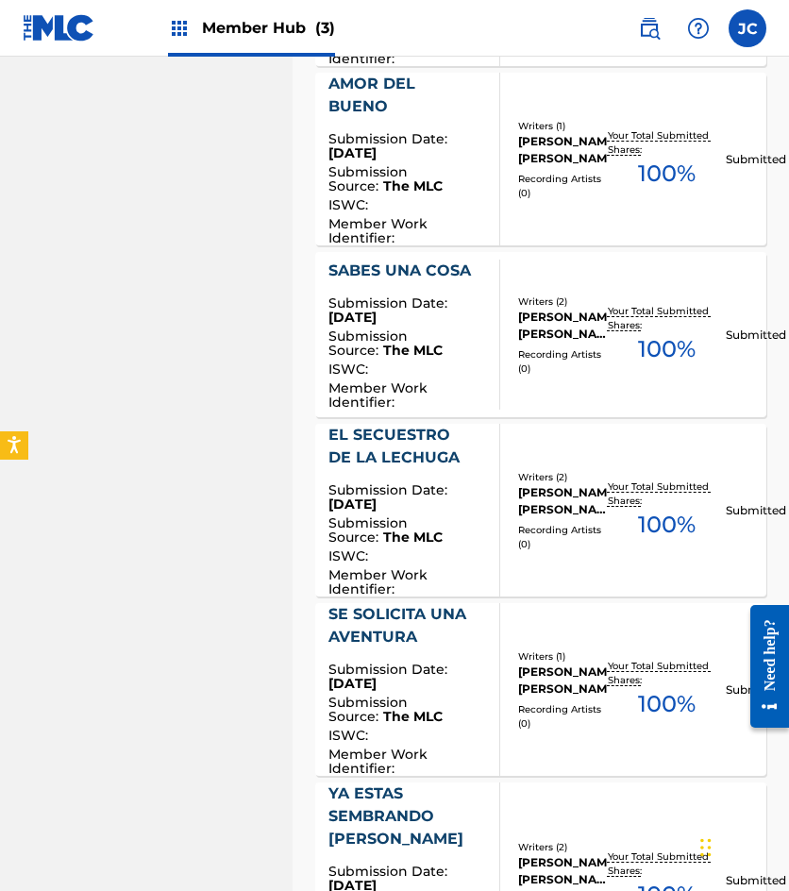
scroll to position [1038, 0]
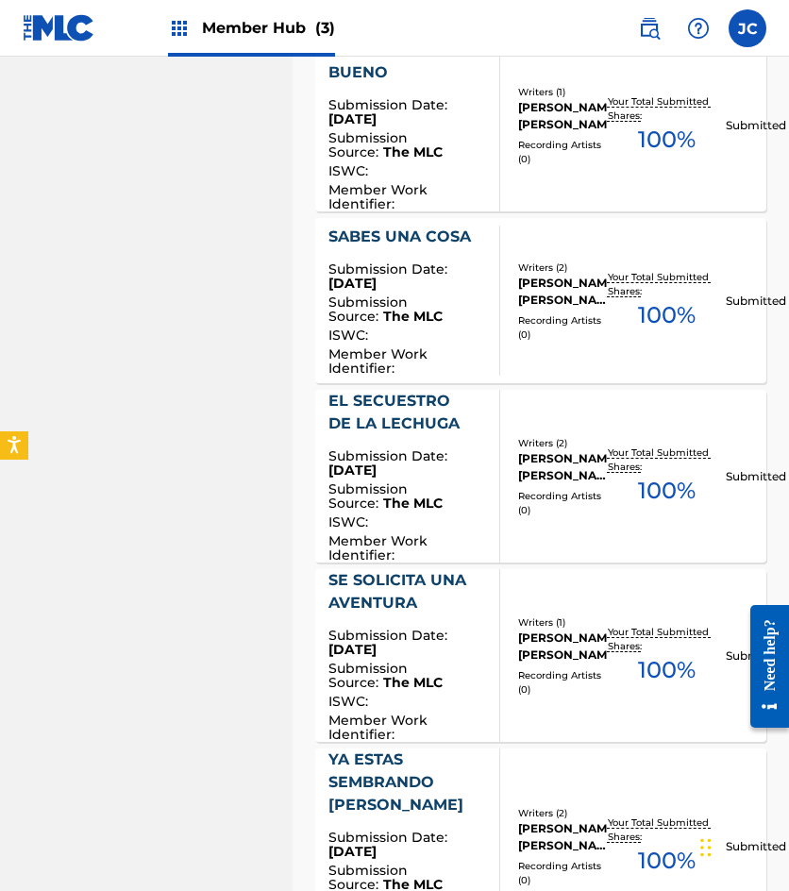
click at [429, 288] on div "Submission Date : Sep 26, 2025" at bounding box center [406, 278] width 156 height 33
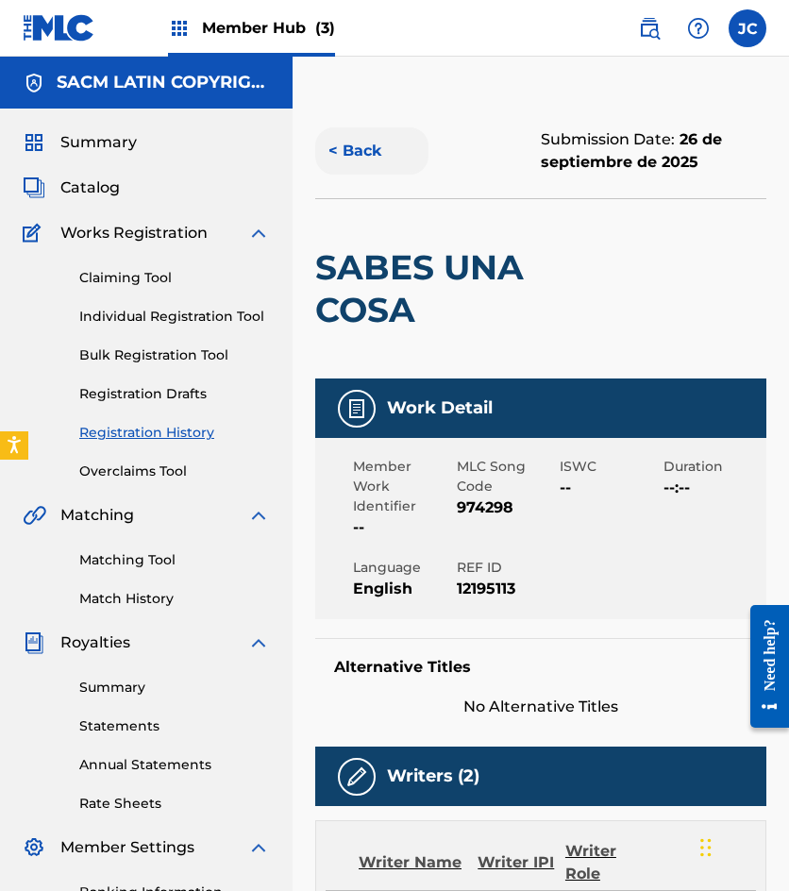
click at [345, 153] on button "< Back" at bounding box center [371, 150] width 113 height 47
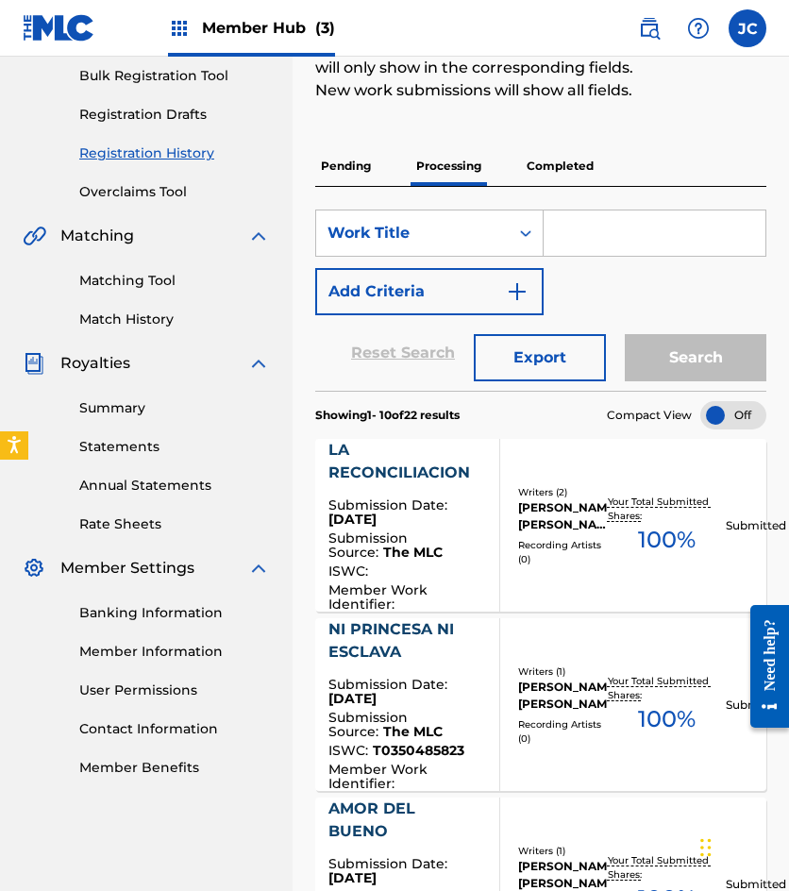
click at [55, 41] on img at bounding box center [59, 27] width 73 height 27
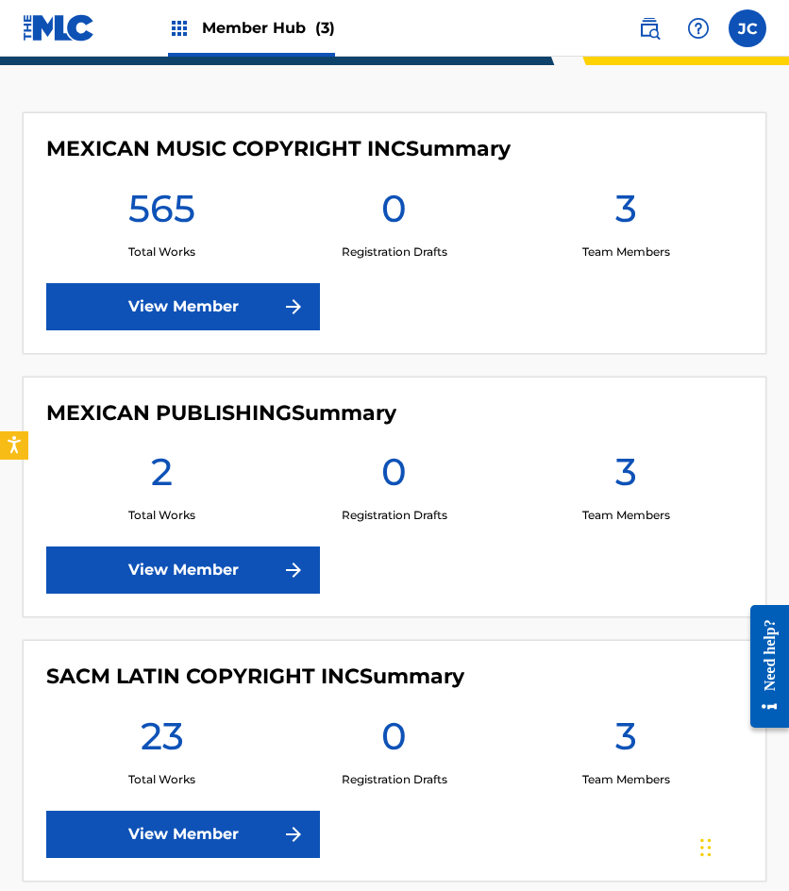
scroll to position [482, 0]
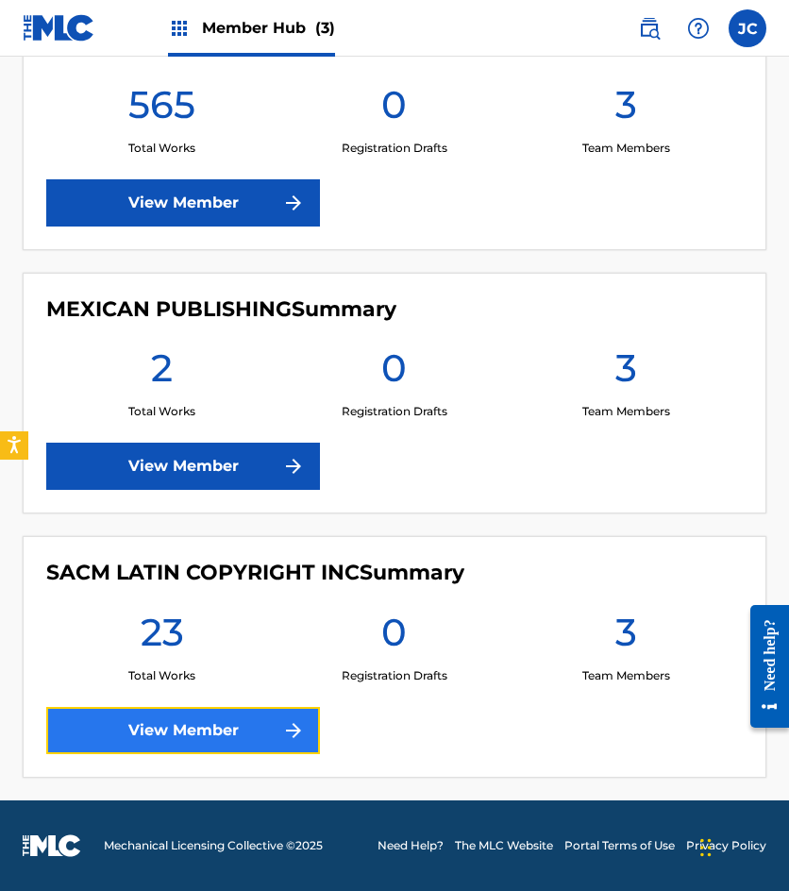
click at [236, 733] on link "View Member" at bounding box center [183, 730] width 274 height 47
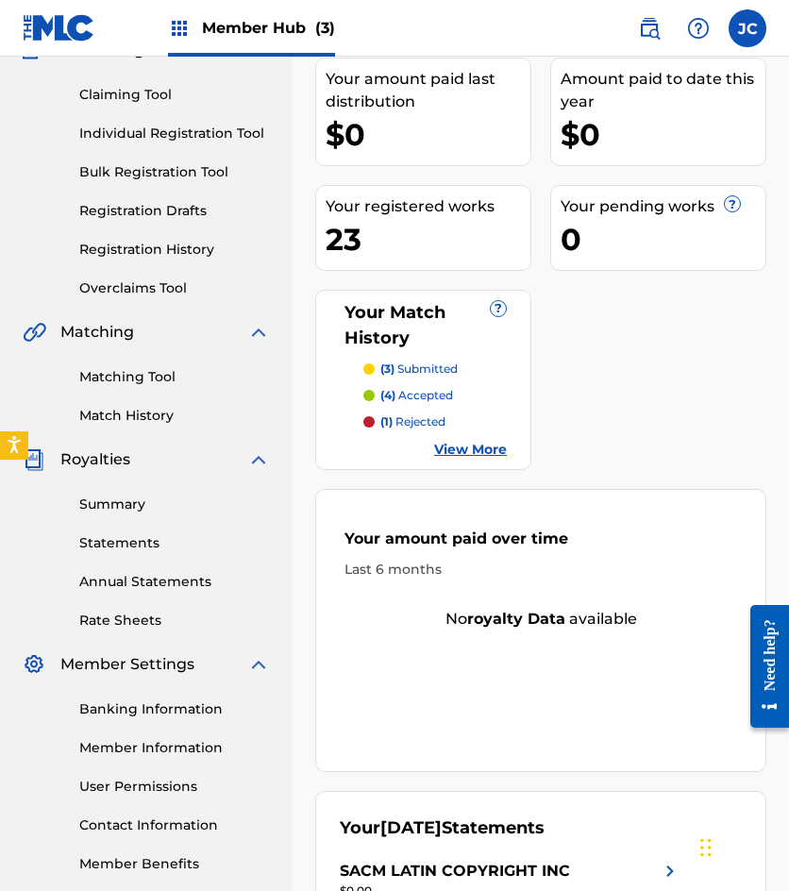
scroll to position [283, 0]
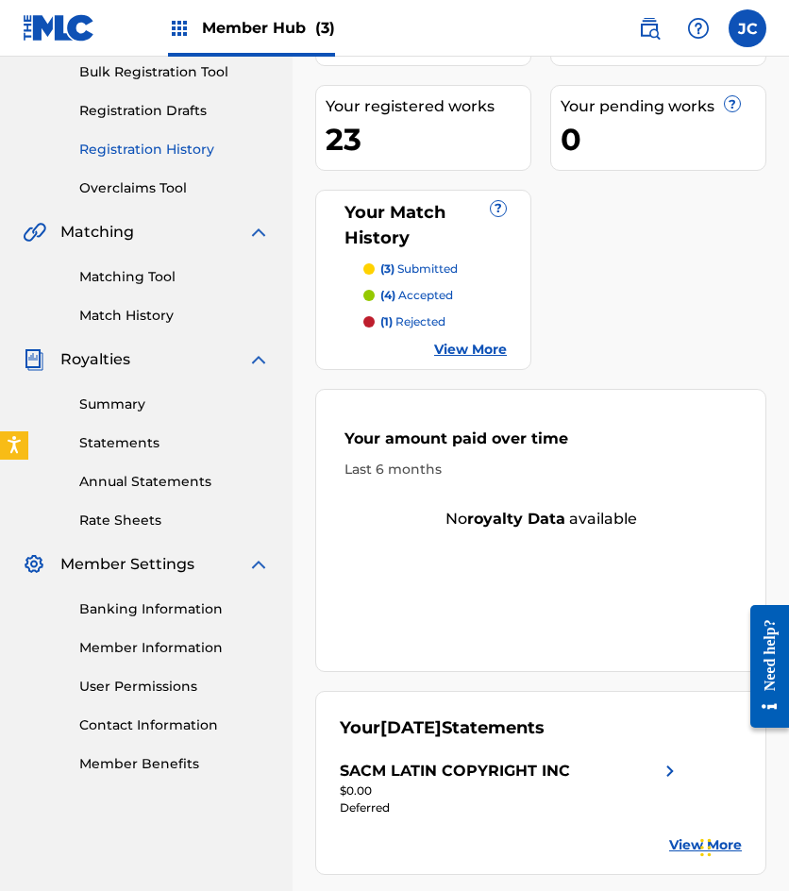
click at [143, 152] on link "Registration History" at bounding box center [174, 150] width 191 height 20
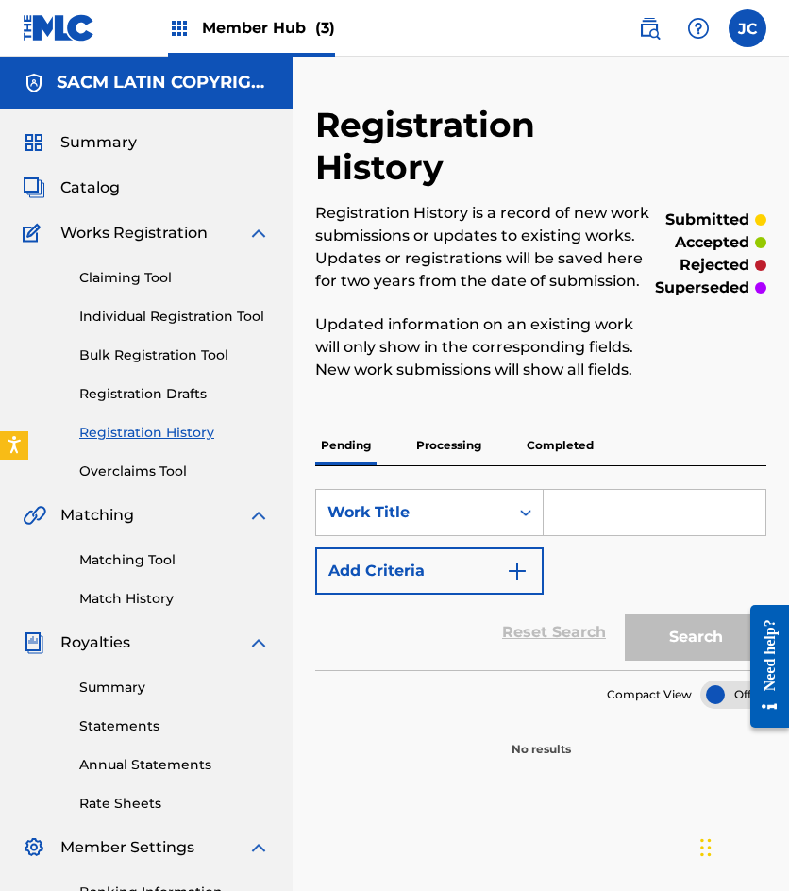
click at [429, 435] on p "Processing" at bounding box center [449, 446] width 76 height 40
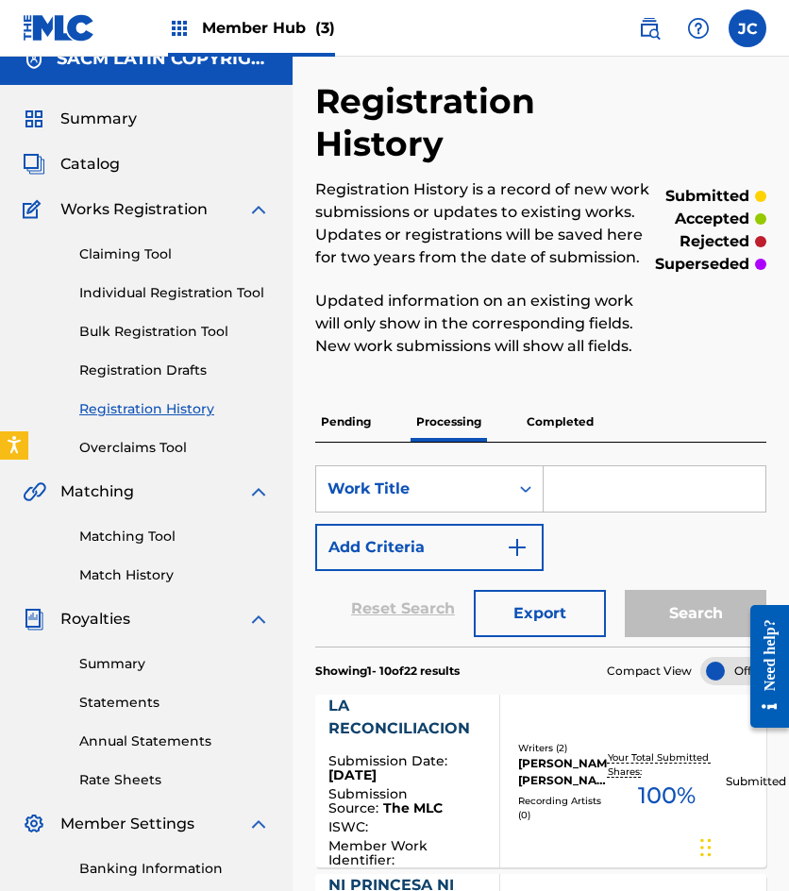
scroll to position [94, 0]
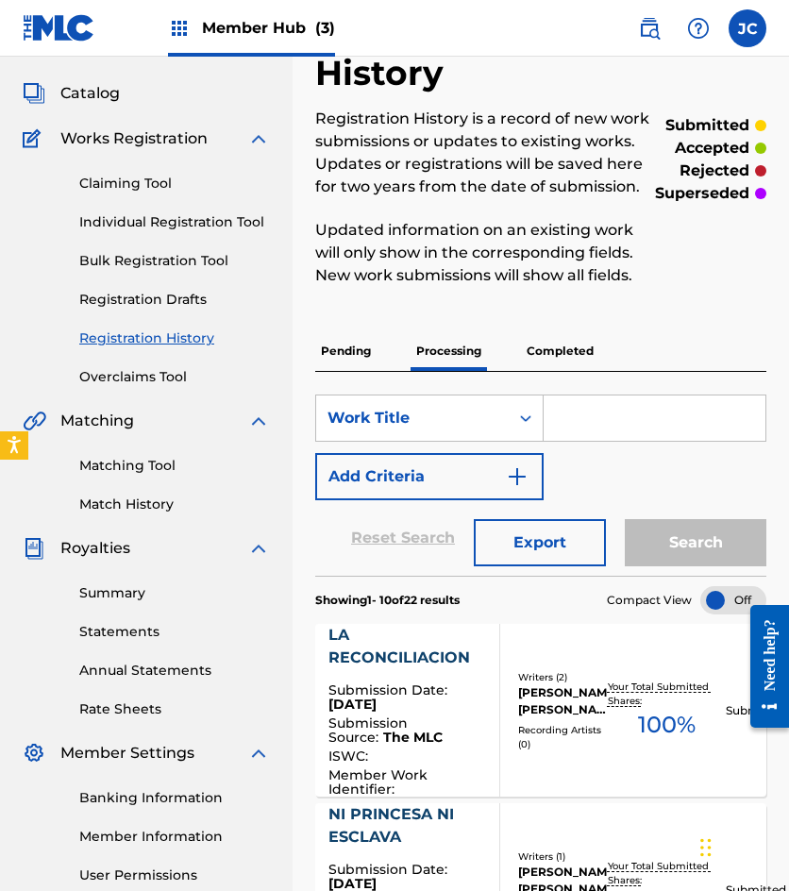
click at [59, 34] on img at bounding box center [59, 27] width 73 height 27
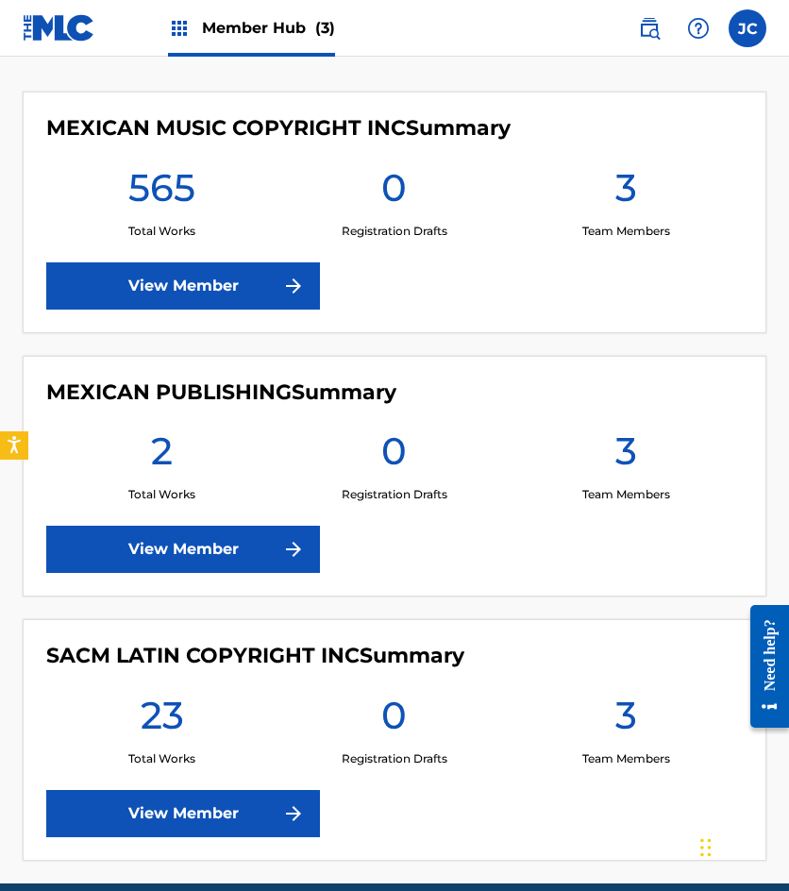
scroll to position [378, 0]
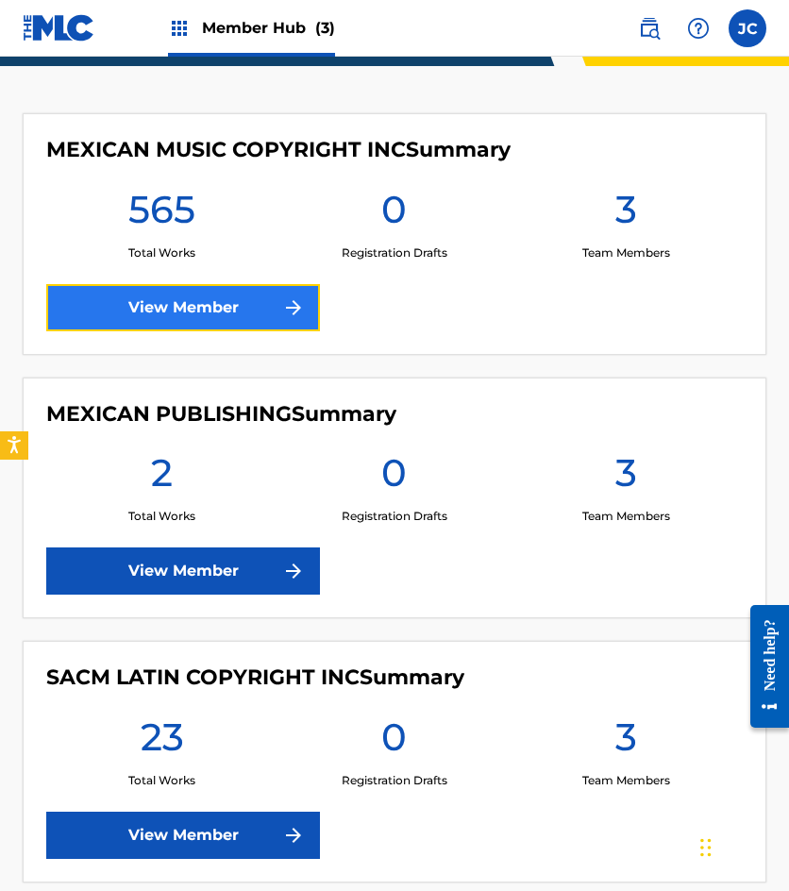
click at [214, 305] on link "View Member" at bounding box center [183, 307] width 274 height 47
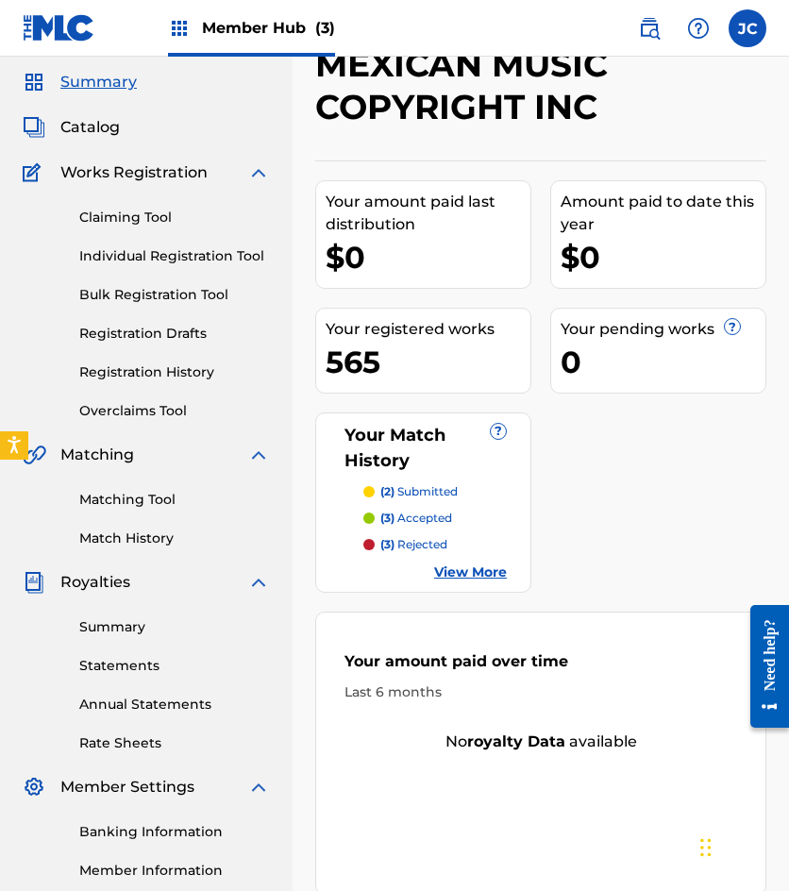
scroll to position [94, 0]
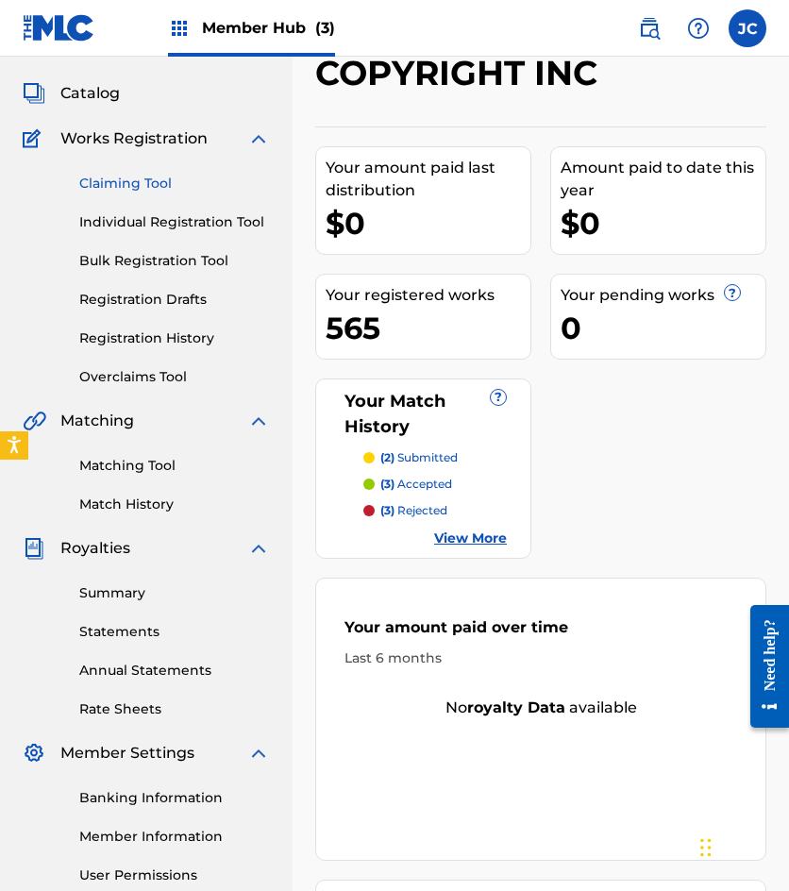
click at [140, 187] on link "Claiming Tool" at bounding box center [174, 184] width 191 height 20
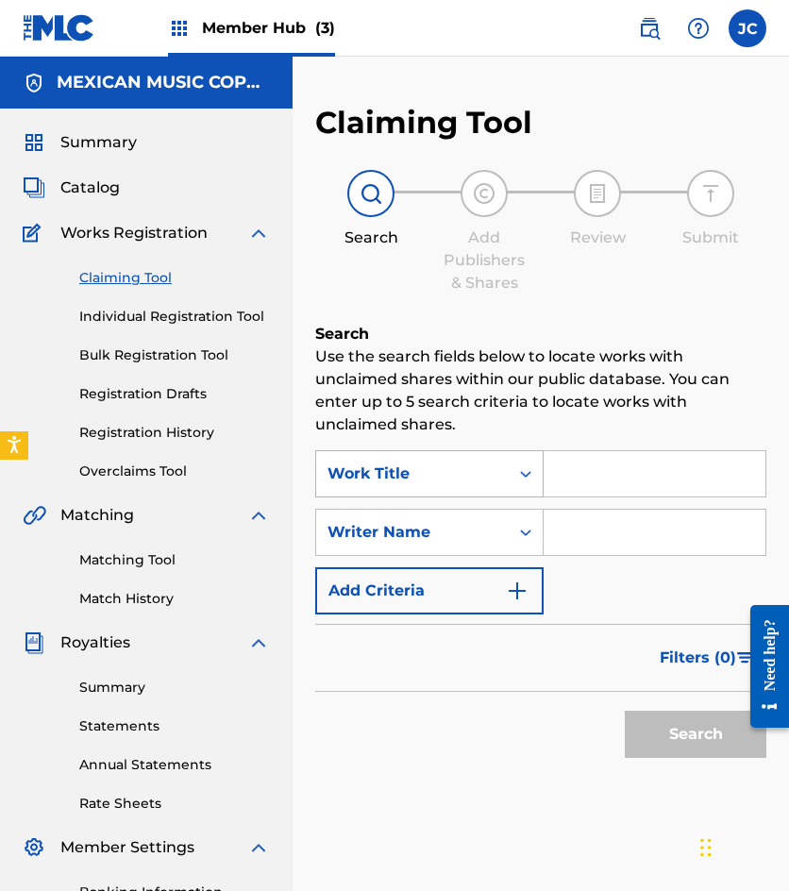
click at [466, 478] on div "Work Title" at bounding box center [413, 474] width 170 height 23
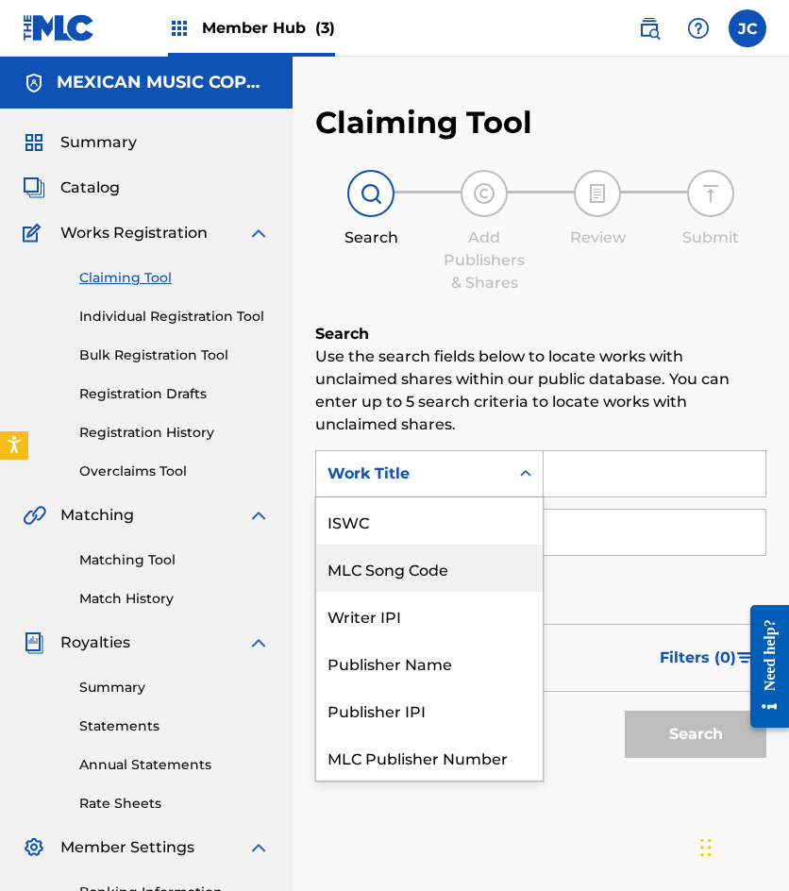
scroll to position [47, 0]
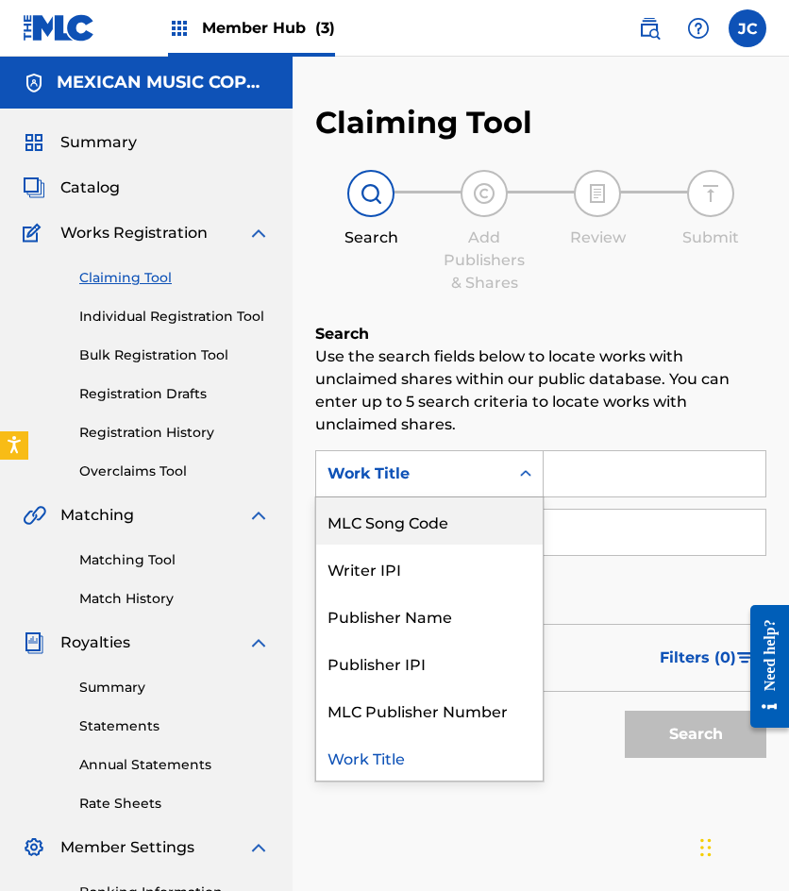
drag, startPoint x: 453, startPoint y: 514, endPoint x: 566, endPoint y: 503, distance: 113.8
click at [458, 514] on div "MLC Song Code" at bounding box center [429, 520] width 227 height 47
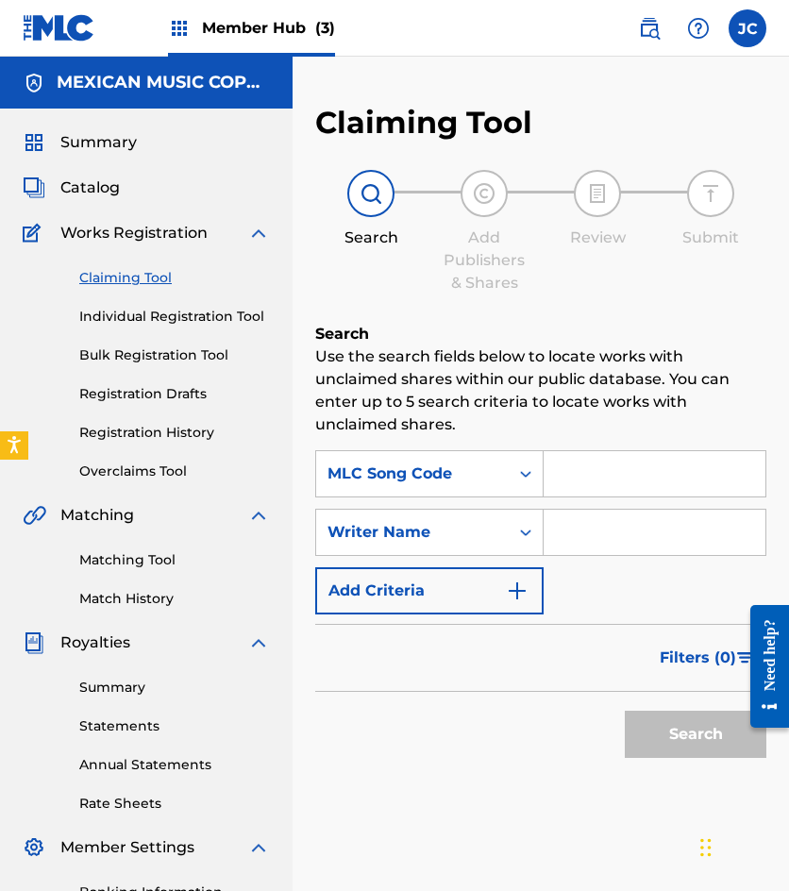
click at [634, 482] on input "Search Form" at bounding box center [655, 473] width 222 height 45
paste input "M7356A"
type input "M7356A"
click at [625, 711] on button "Search" at bounding box center [696, 734] width 142 height 47
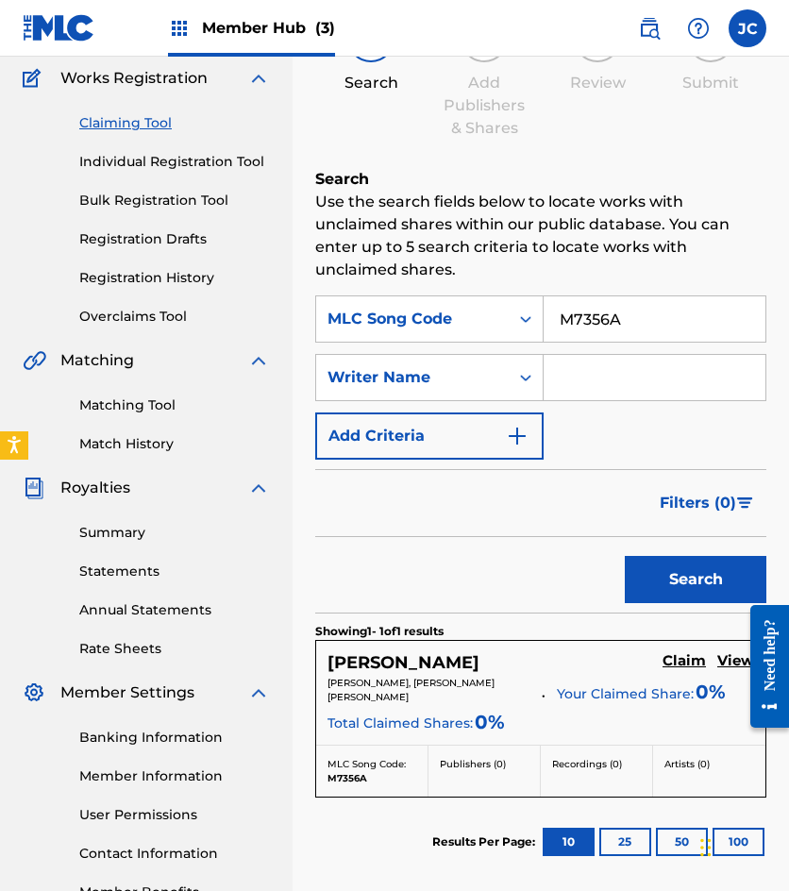
scroll to position [335, 0]
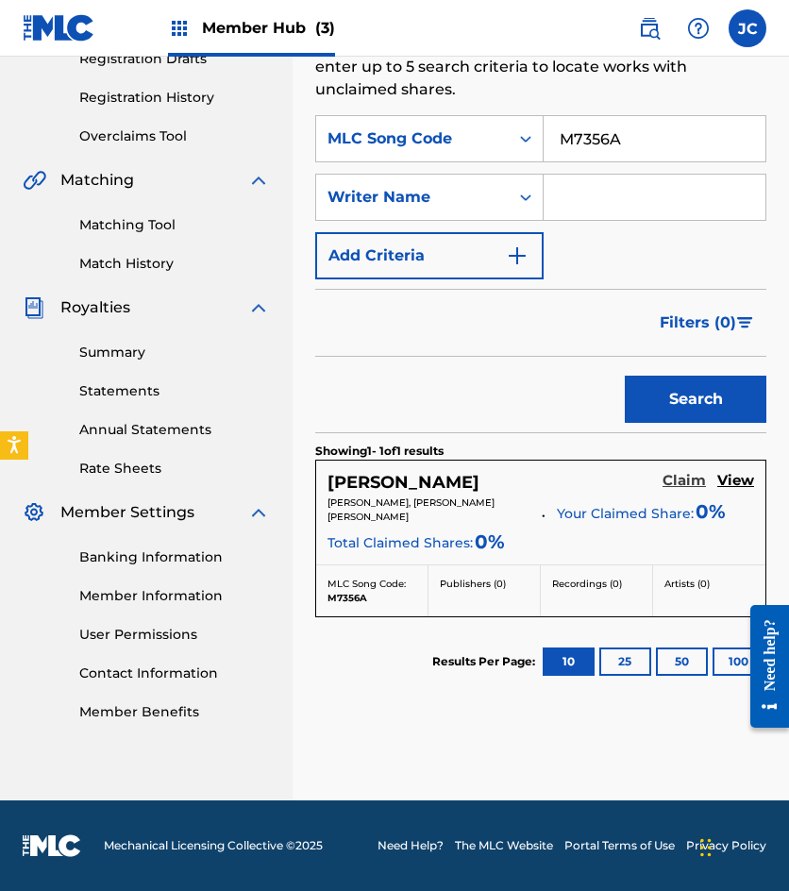
click at [682, 481] on h5 "Claim" at bounding box center [684, 481] width 43 height 18
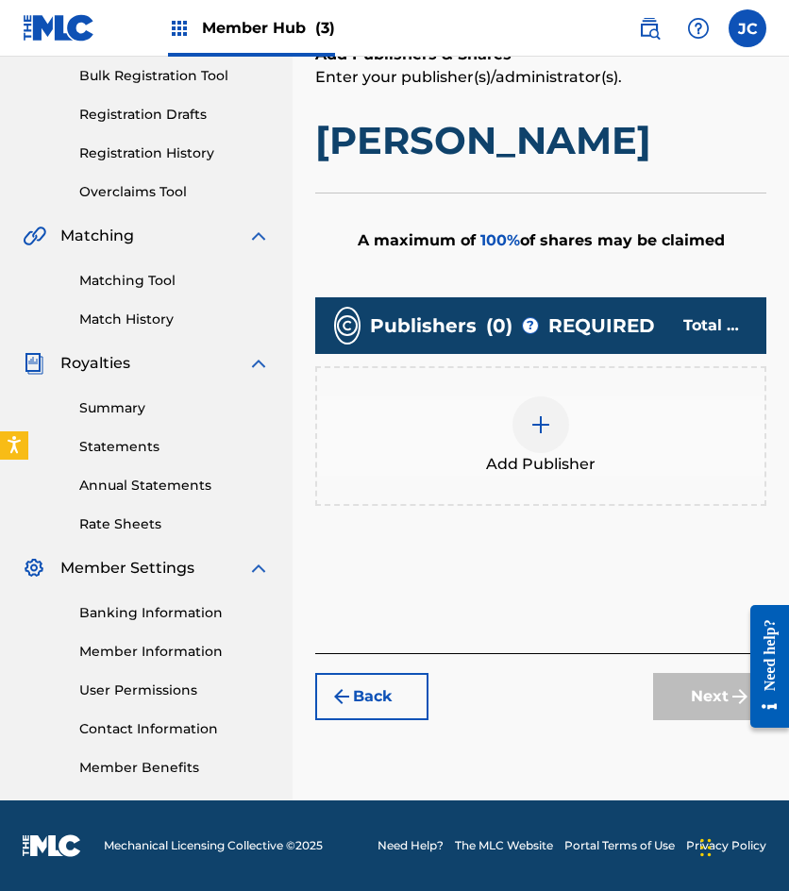
click at [531, 442] on div at bounding box center [541, 424] width 57 height 57
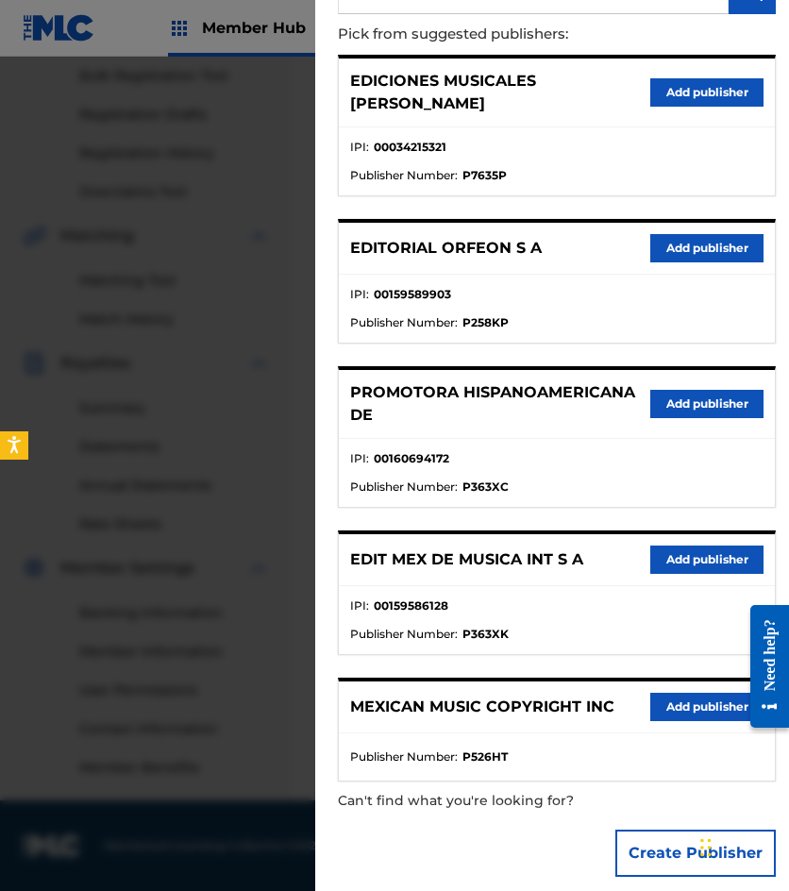
scroll to position [194, 0]
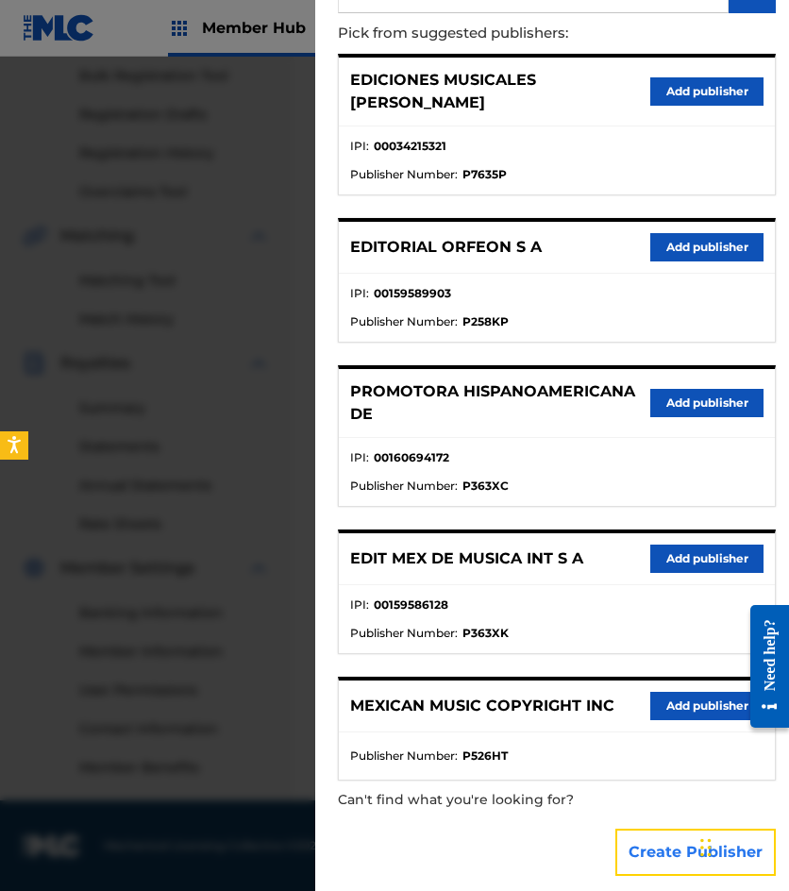
click at [645, 845] on button "Create Publisher" at bounding box center [695, 852] width 160 height 47
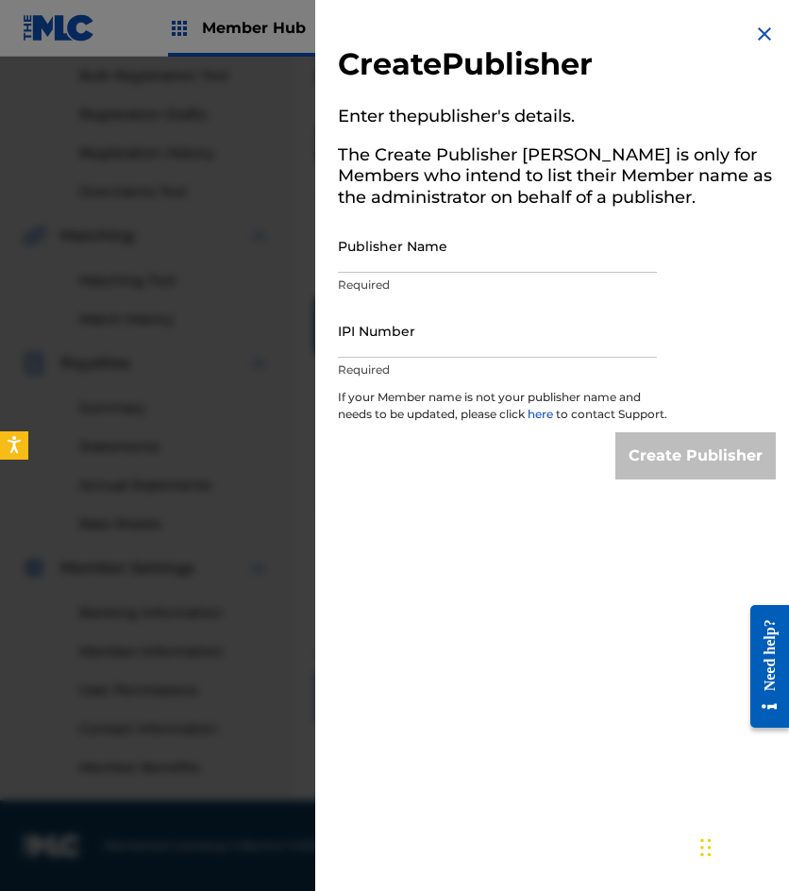
drag, startPoint x: 361, startPoint y: 260, endPoint x: 334, endPoint y: 229, distance: 40.1
click at [361, 260] on input "Publisher Name" at bounding box center [497, 246] width 319 height 54
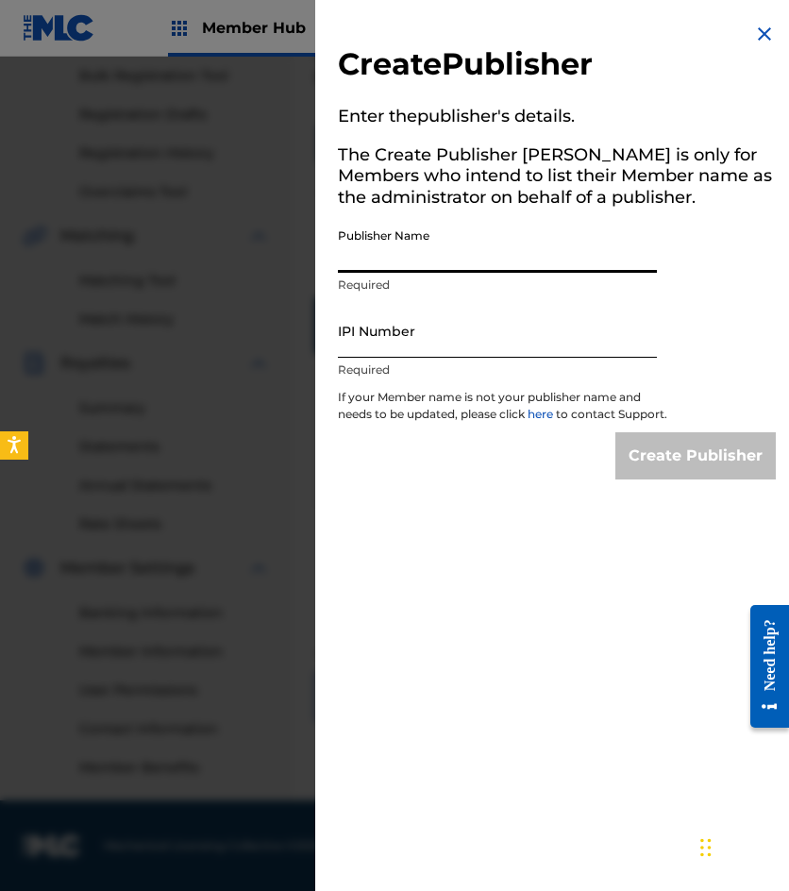
type input "EMROTH S A"
click at [379, 335] on input "IPI Number" at bounding box center [497, 331] width 319 height 54
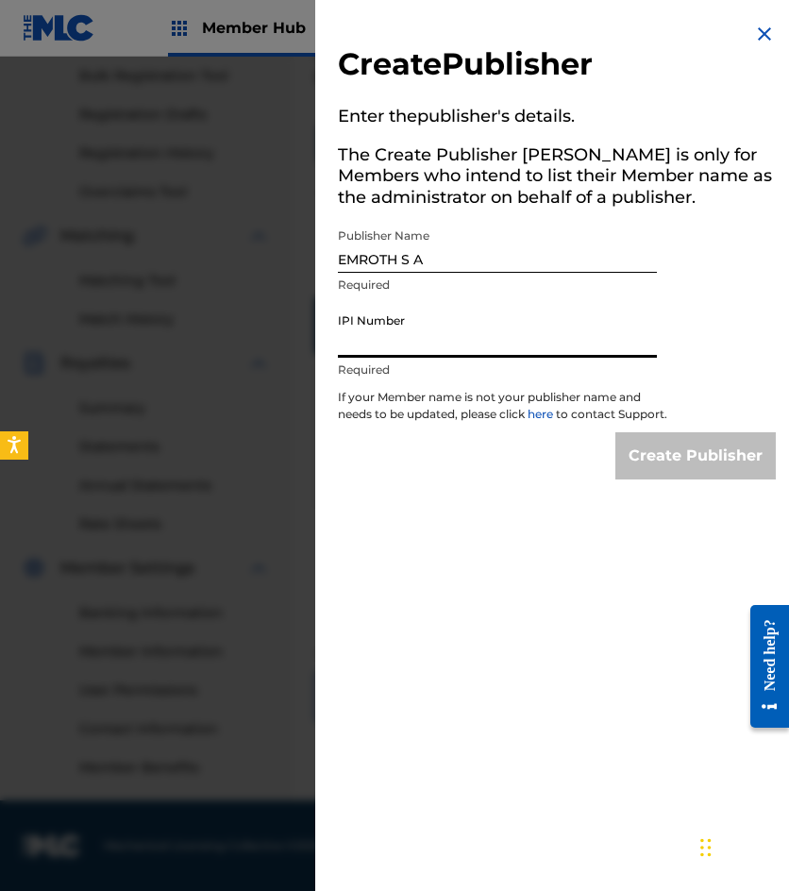
paste input "00034215321"
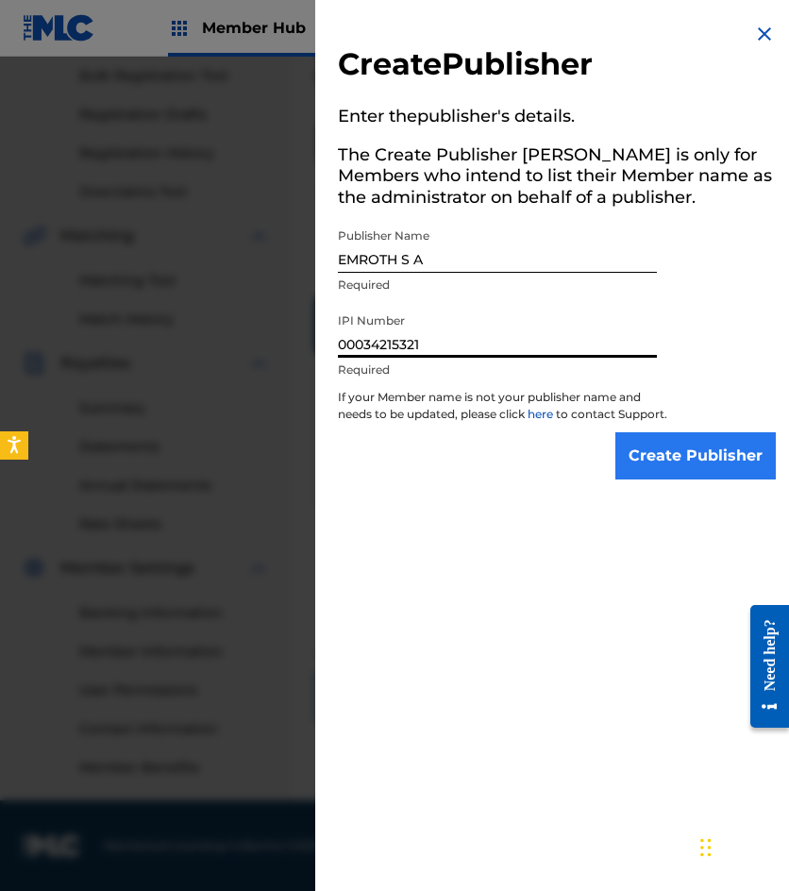
type input "00034215321"
click at [680, 465] on input "Create Publisher" at bounding box center [695, 455] width 160 height 47
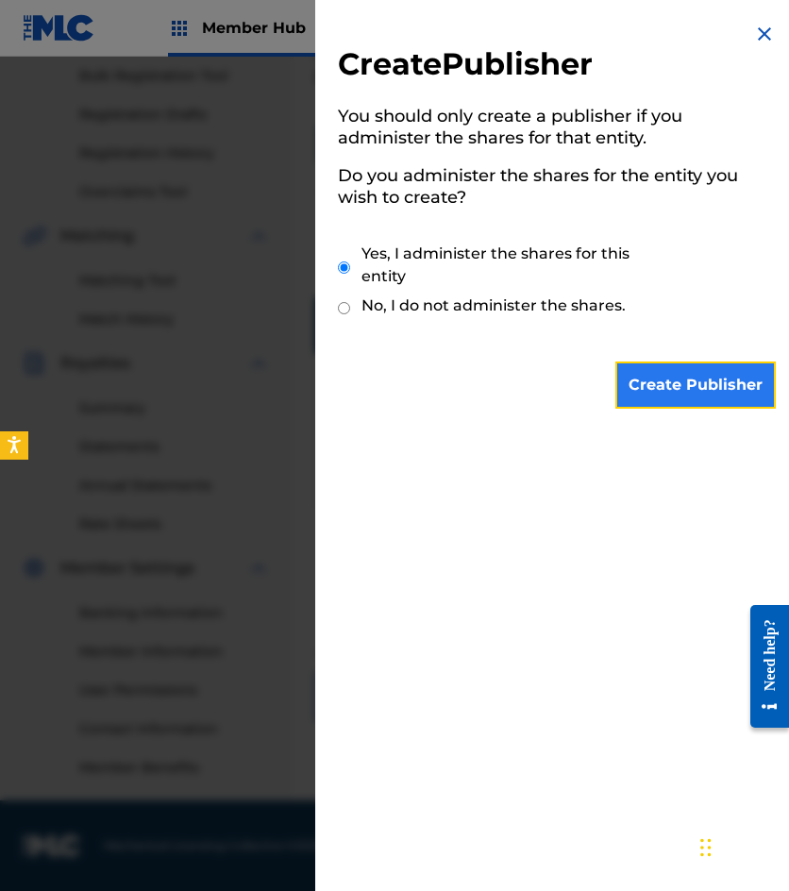
click at [672, 392] on input "Create Publisher" at bounding box center [695, 385] width 160 height 47
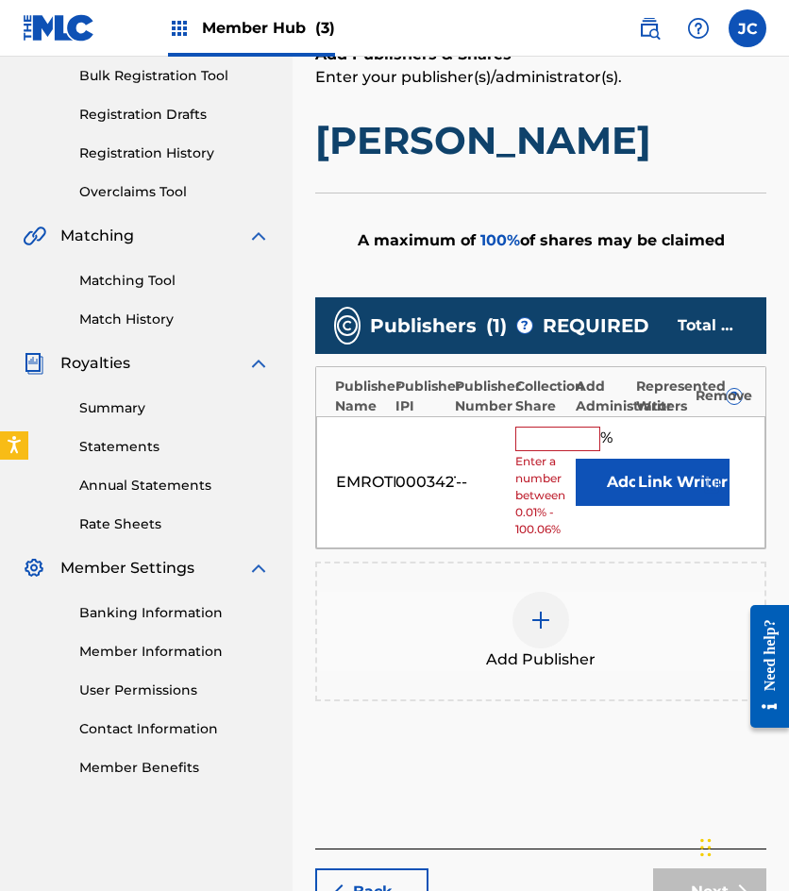
click at [538, 442] on input "text" at bounding box center [557, 439] width 85 height 25
drag, startPoint x: 433, startPoint y: 495, endPoint x: 492, endPoint y: 497, distance: 58.6
click at [433, 495] on div "EMROTH S A 00034215321 -- % Enter a number between 0.01% - 100.06% Add Link Wri…" at bounding box center [540, 482] width 449 height 133
click at [624, 475] on button "Add" at bounding box center [623, 482] width 94 height 47
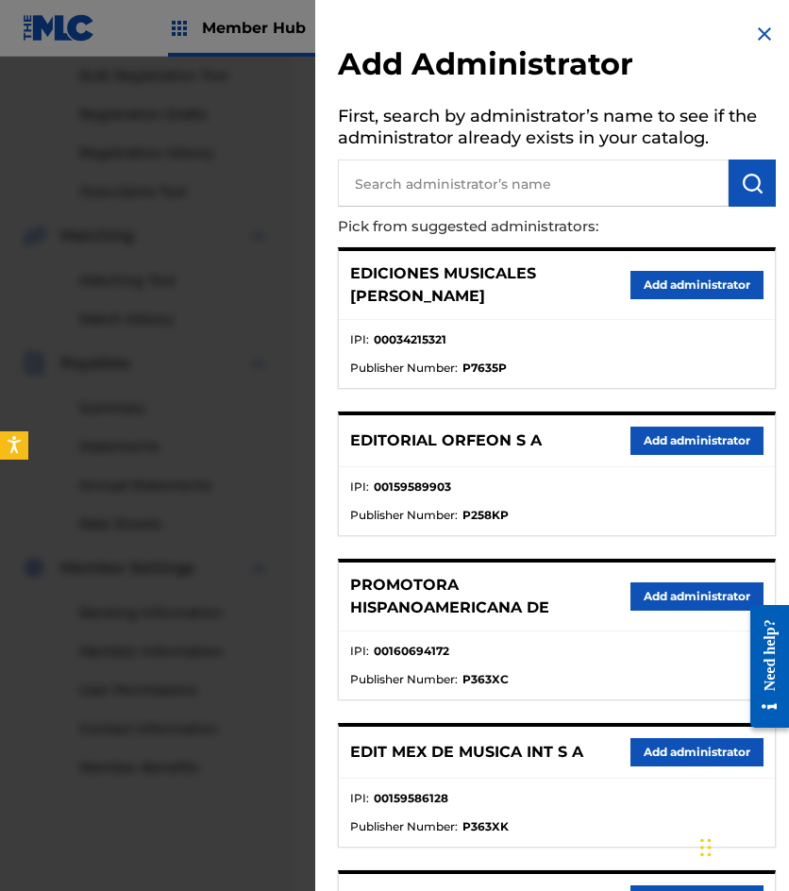
scroll to position [189, 0]
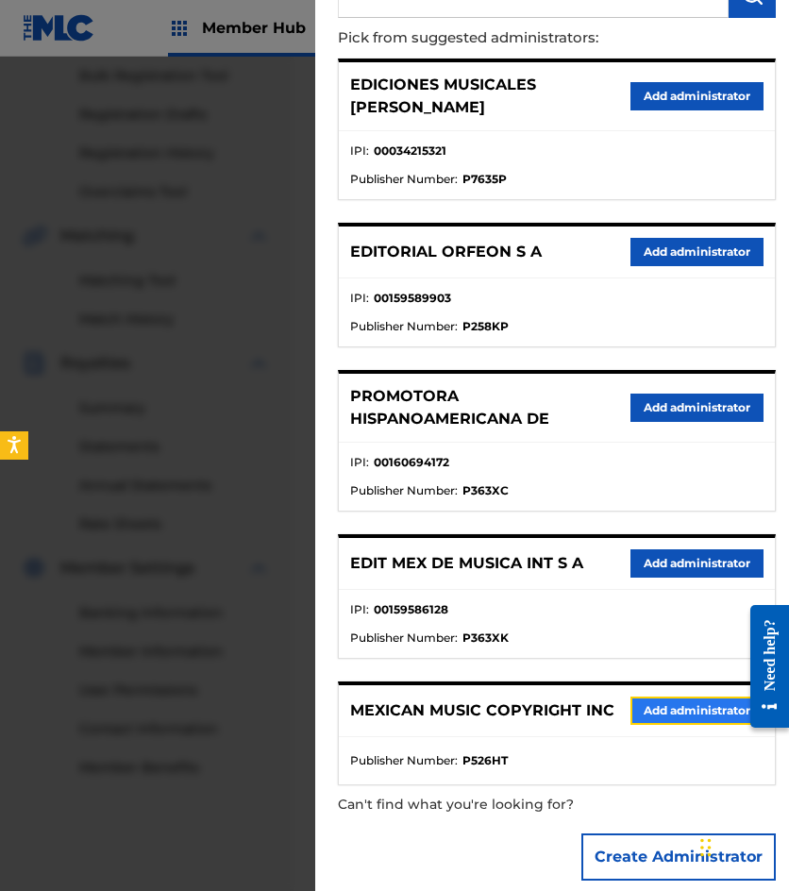
click at [651, 697] on button "Add administrator" at bounding box center [697, 711] width 133 height 28
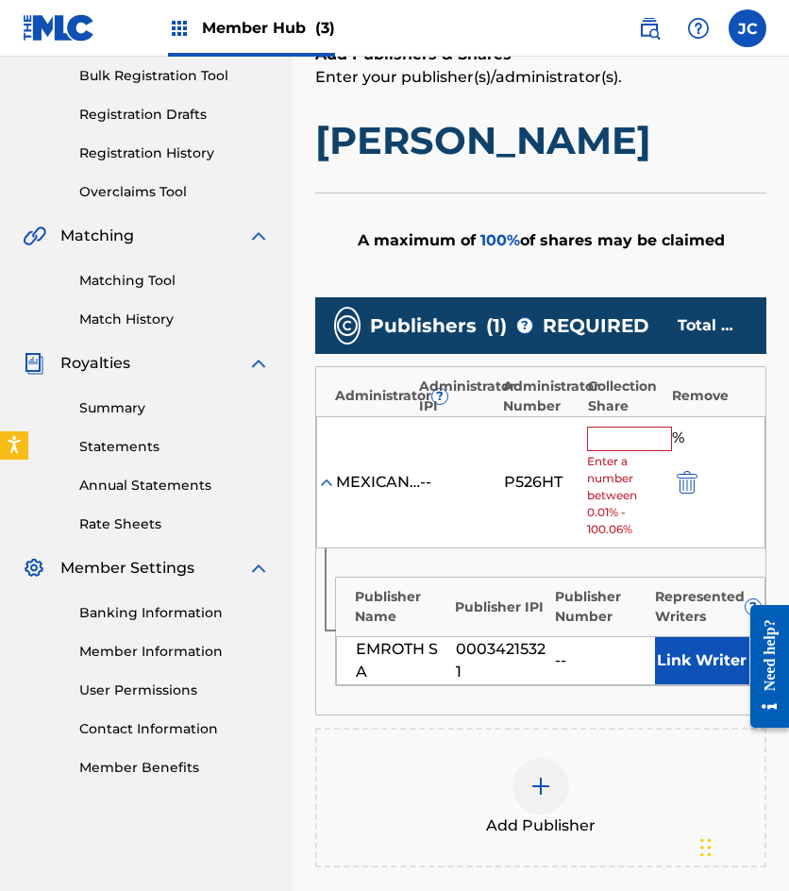
click at [622, 447] on input "text" at bounding box center [629, 439] width 85 height 25
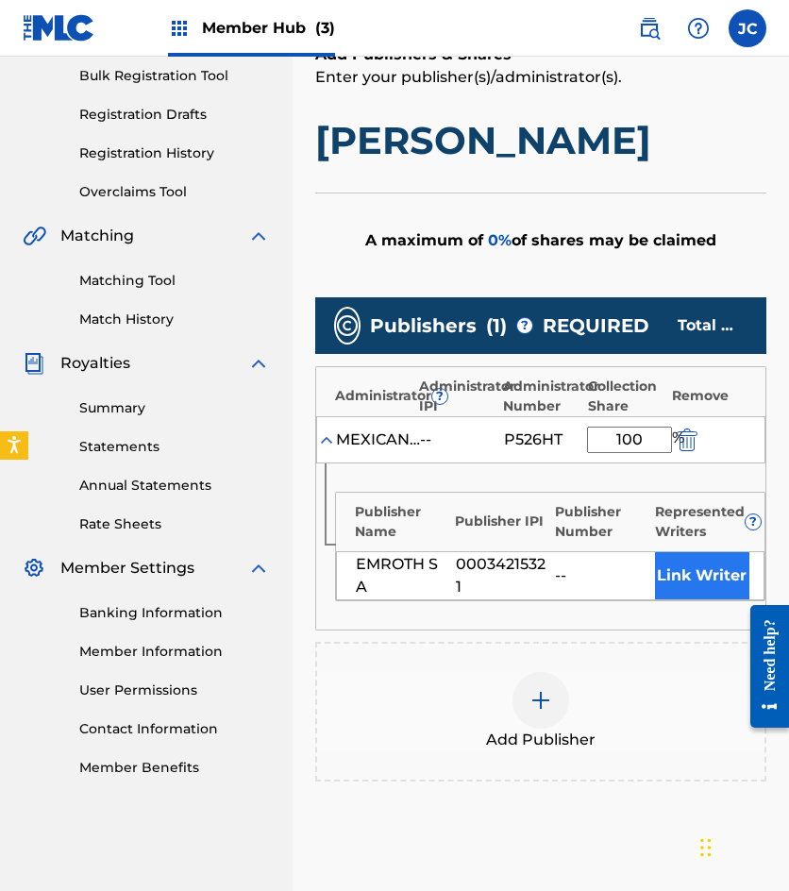
type input "100"
click at [691, 576] on button "Link Writer" at bounding box center [702, 575] width 94 height 47
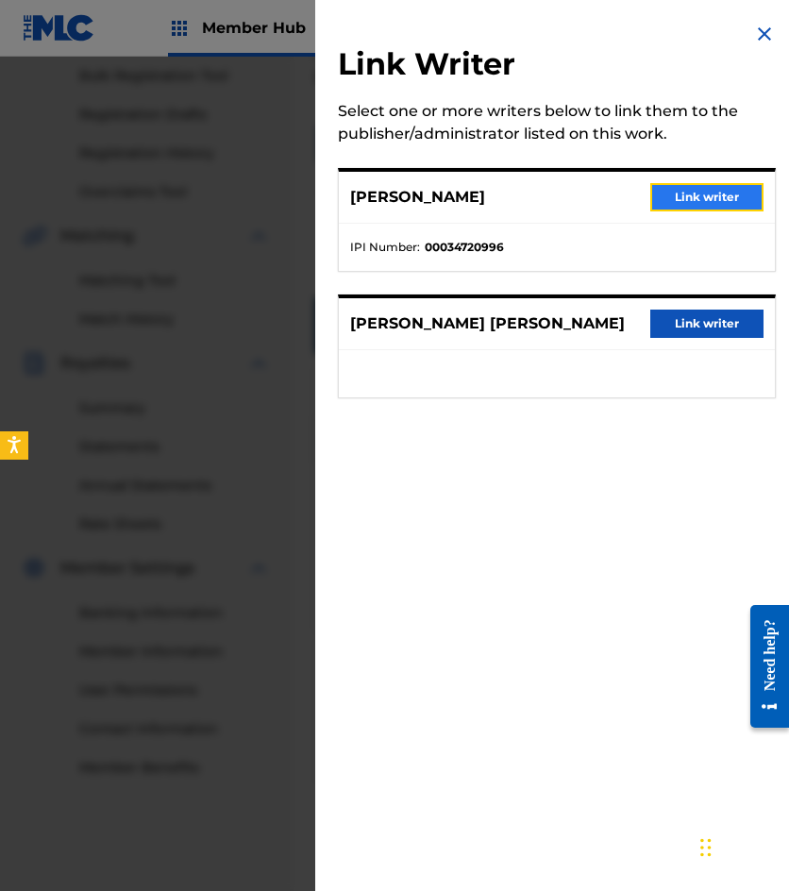
click at [699, 194] on button "Link writer" at bounding box center [706, 197] width 113 height 28
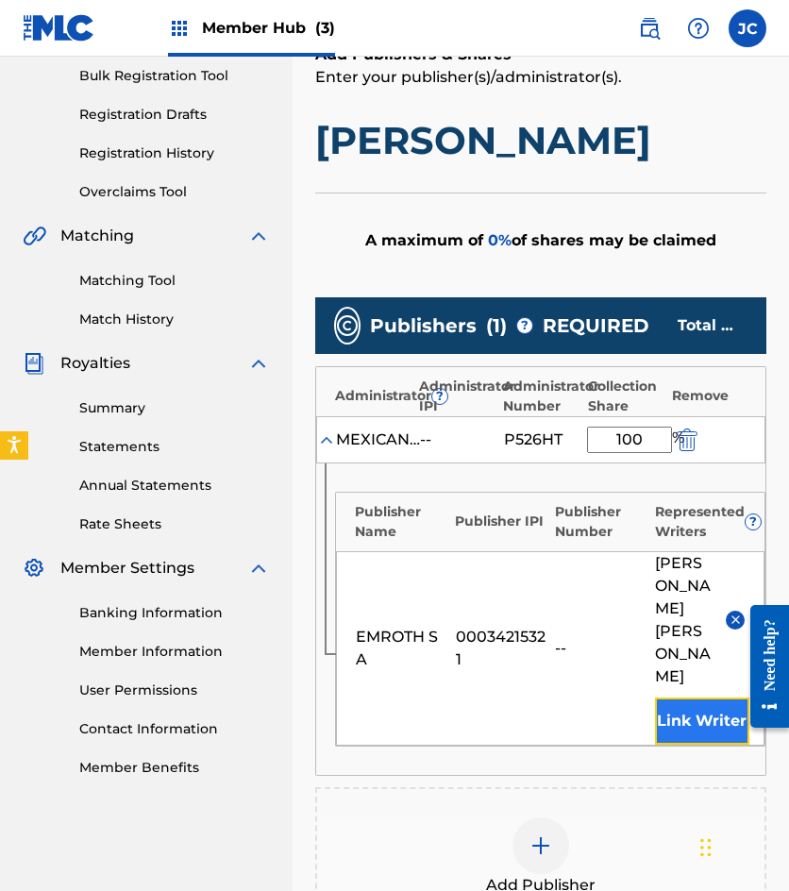
click at [697, 698] on button "Link Writer" at bounding box center [702, 721] width 94 height 47
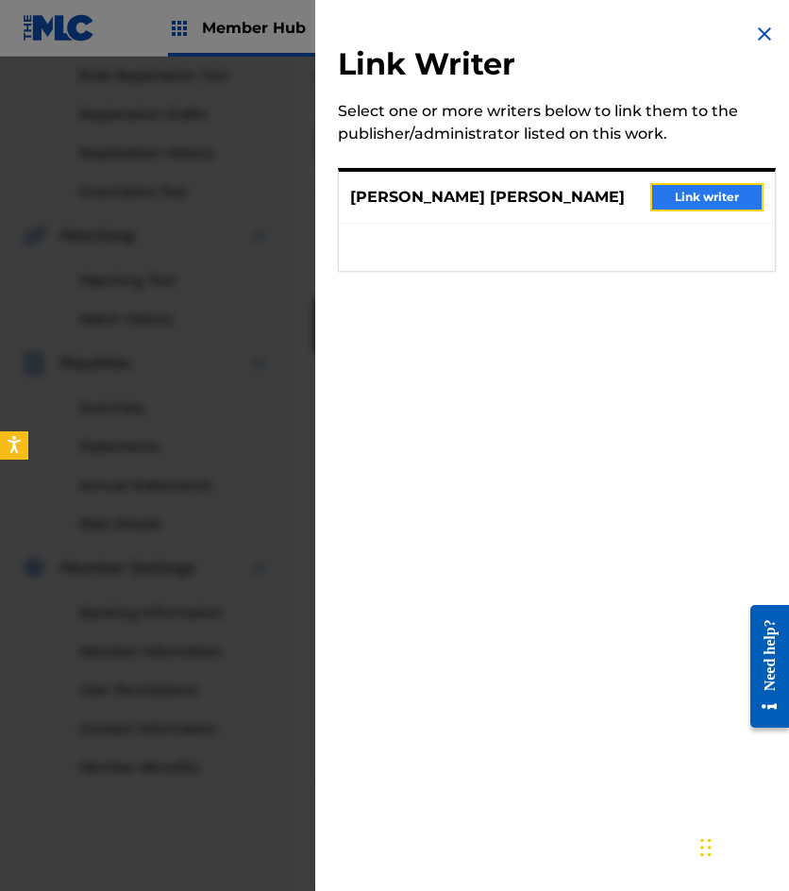
click at [676, 207] on button "Link writer" at bounding box center [706, 197] width 113 height 28
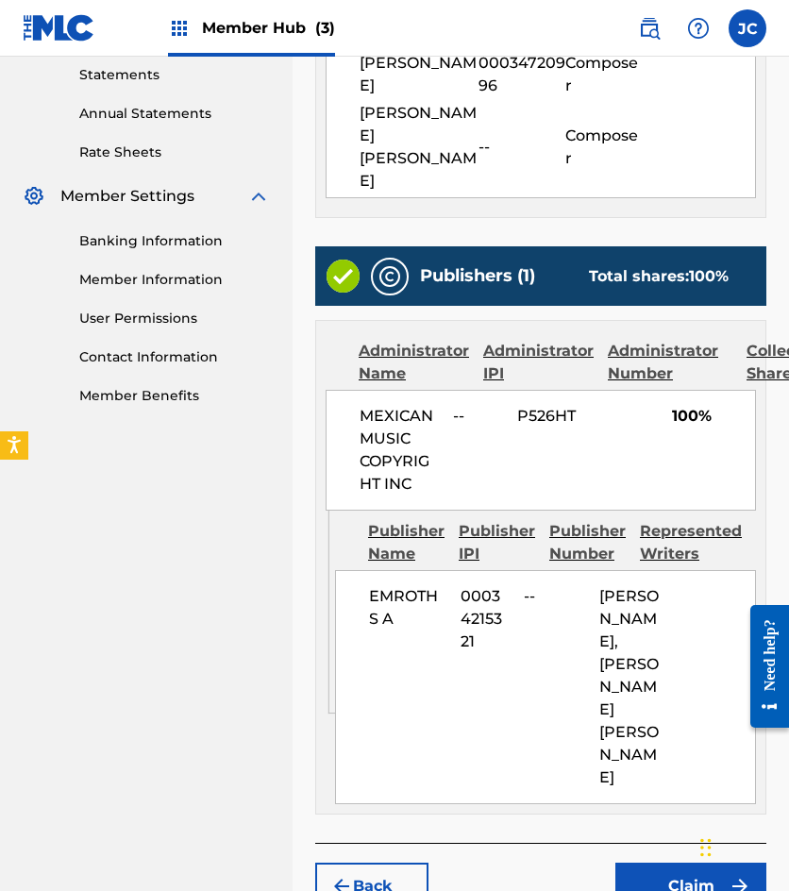
scroll to position [738, 0]
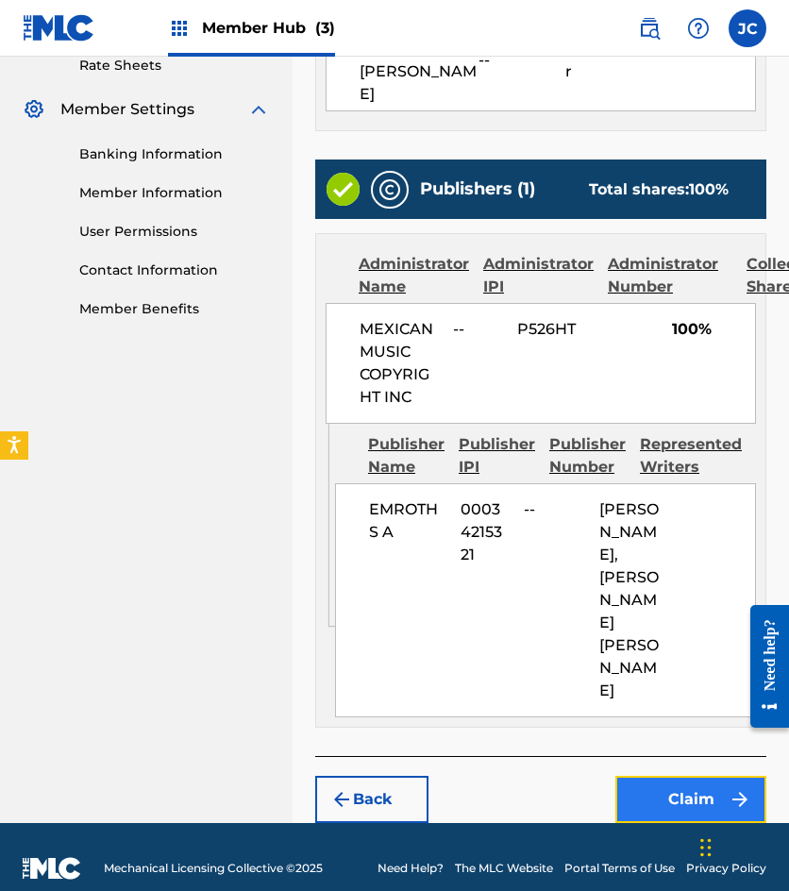
click at [690, 783] on button "Claim" at bounding box center [690, 799] width 151 height 47
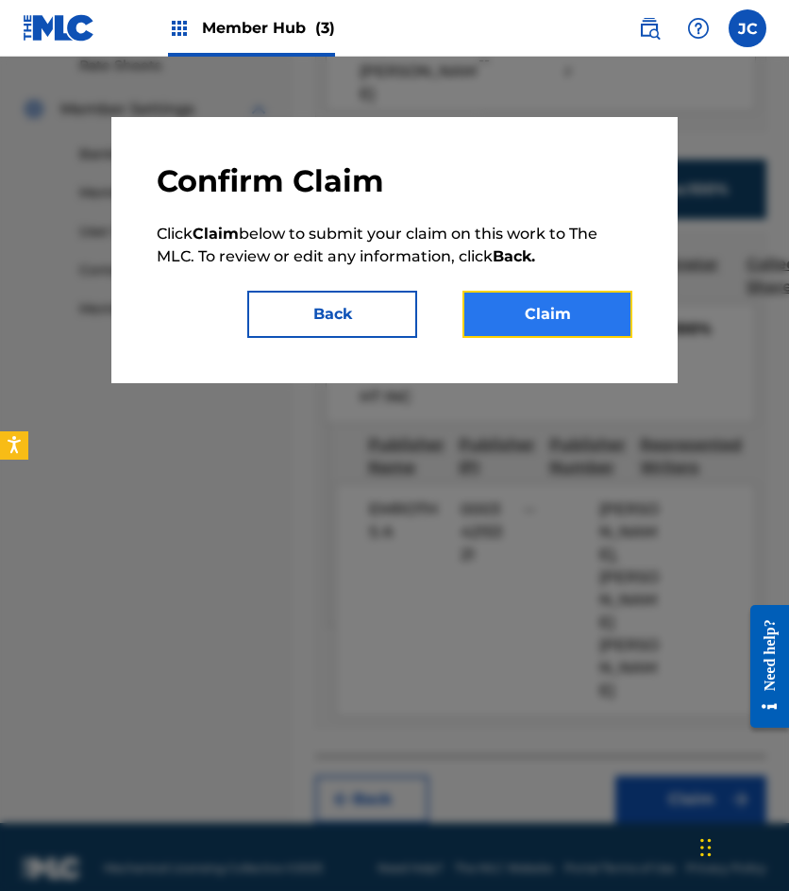
click at [584, 306] on button "Claim" at bounding box center [548, 314] width 170 height 47
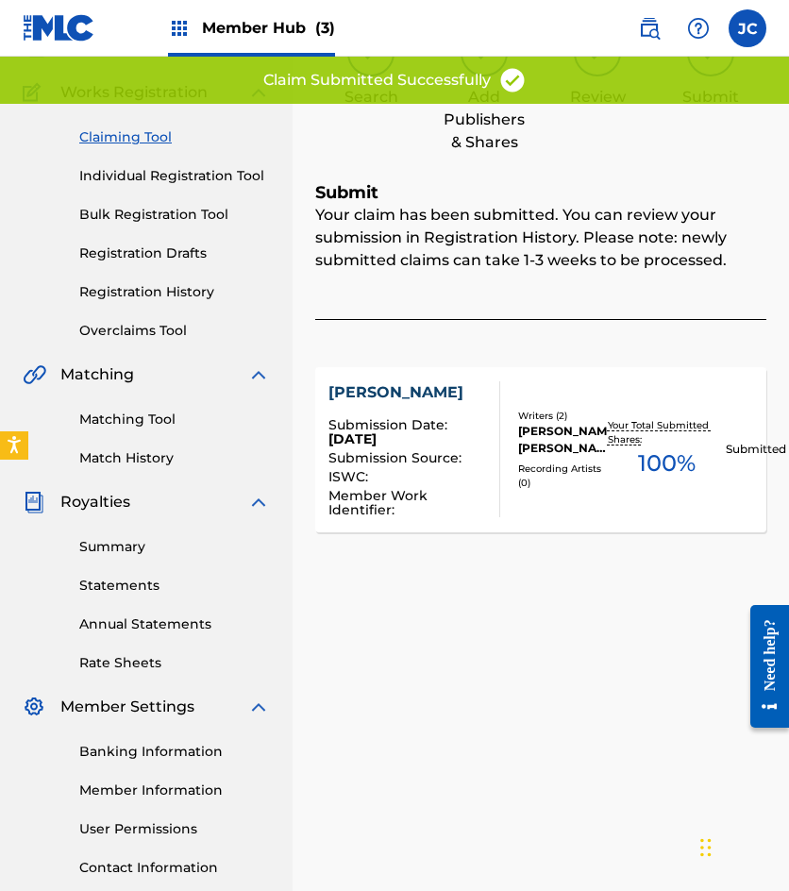
scroll to position [0, 0]
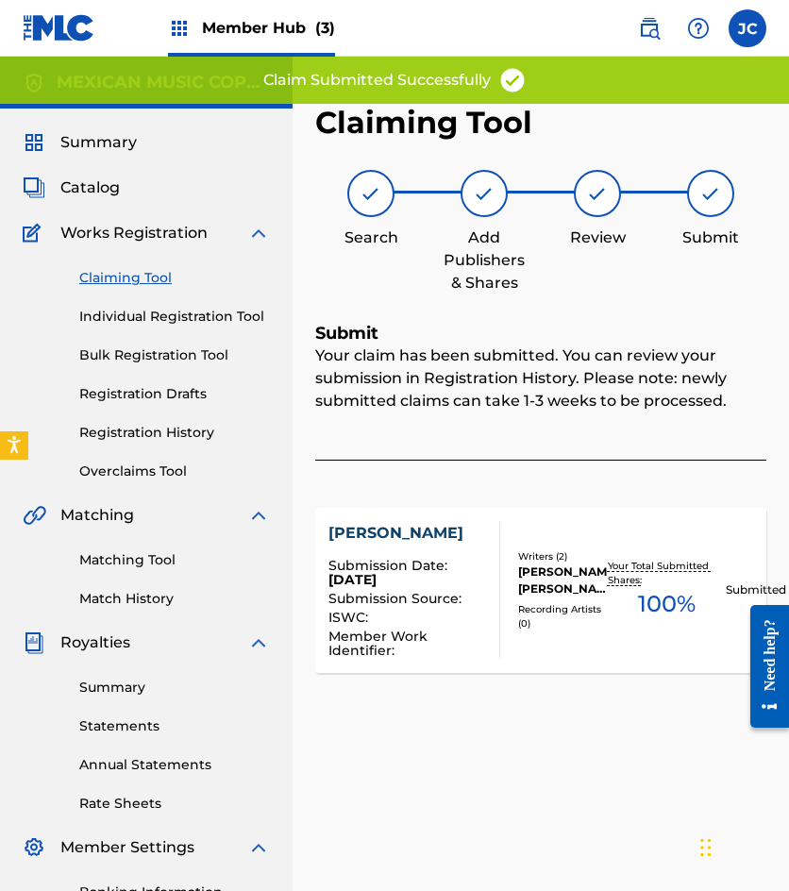
click at [58, 40] on img at bounding box center [59, 27] width 73 height 27
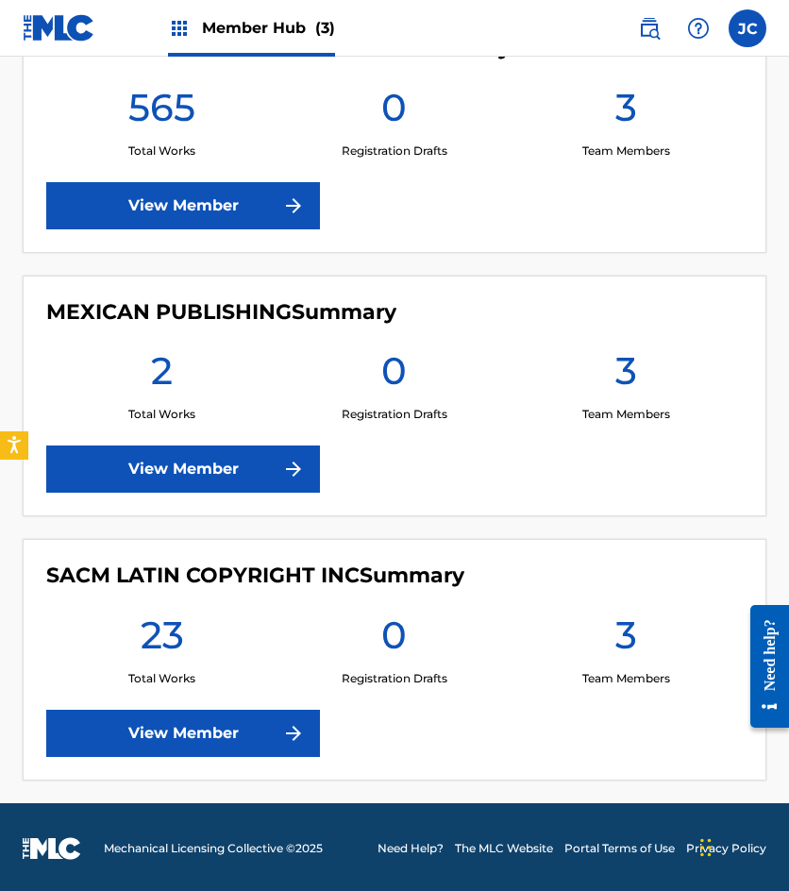
scroll to position [482, 0]
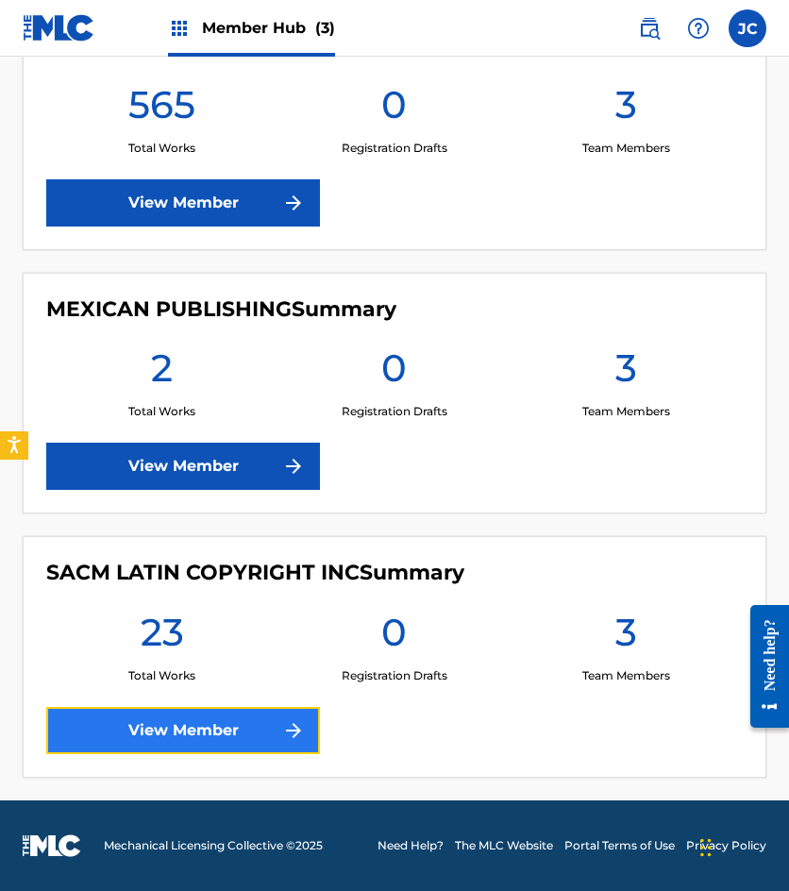
click at [212, 725] on link "View Member" at bounding box center [183, 730] width 274 height 47
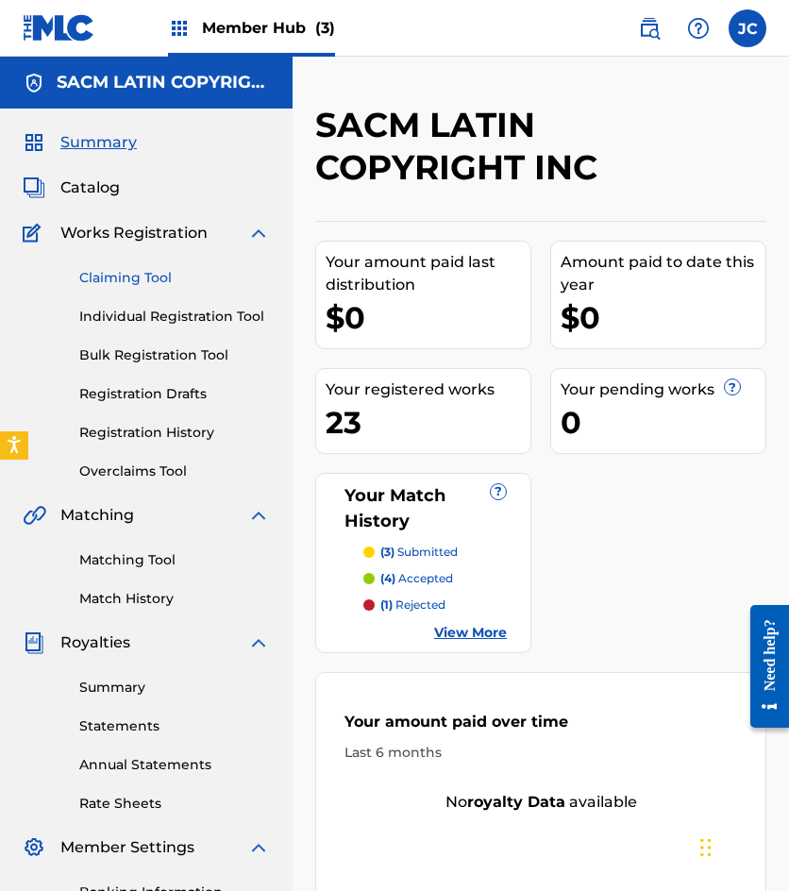
click at [142, 278] on link "Claiming Tool" at bounding box center [174, 278] width 191 height 20
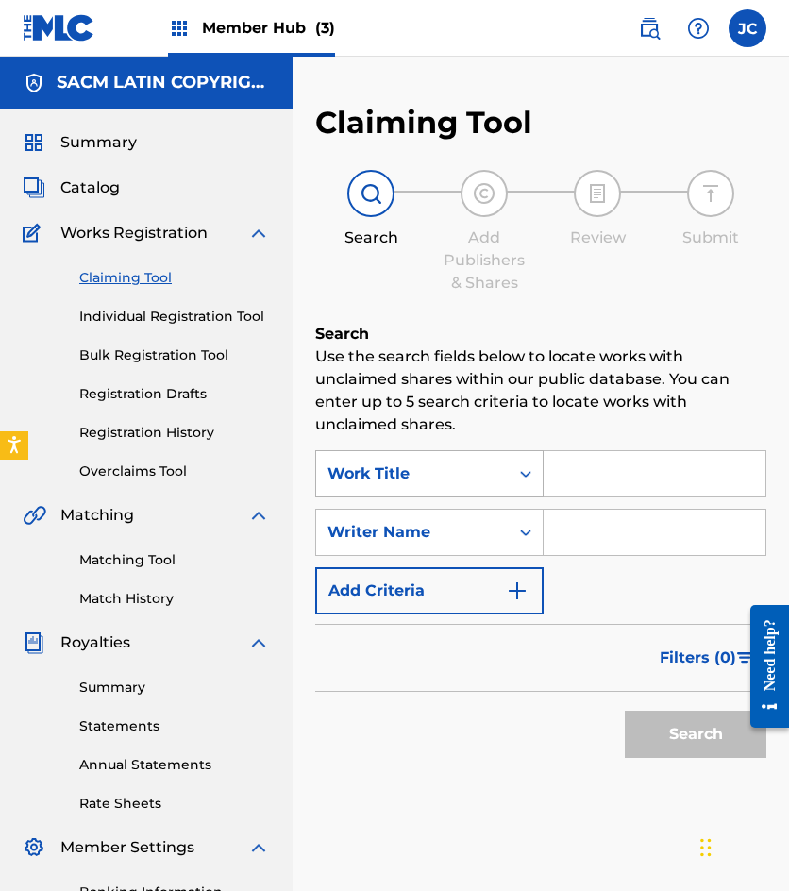
click at [439, 479] on div "Work Title" at bounding box center [413, 474] width 170 height 23
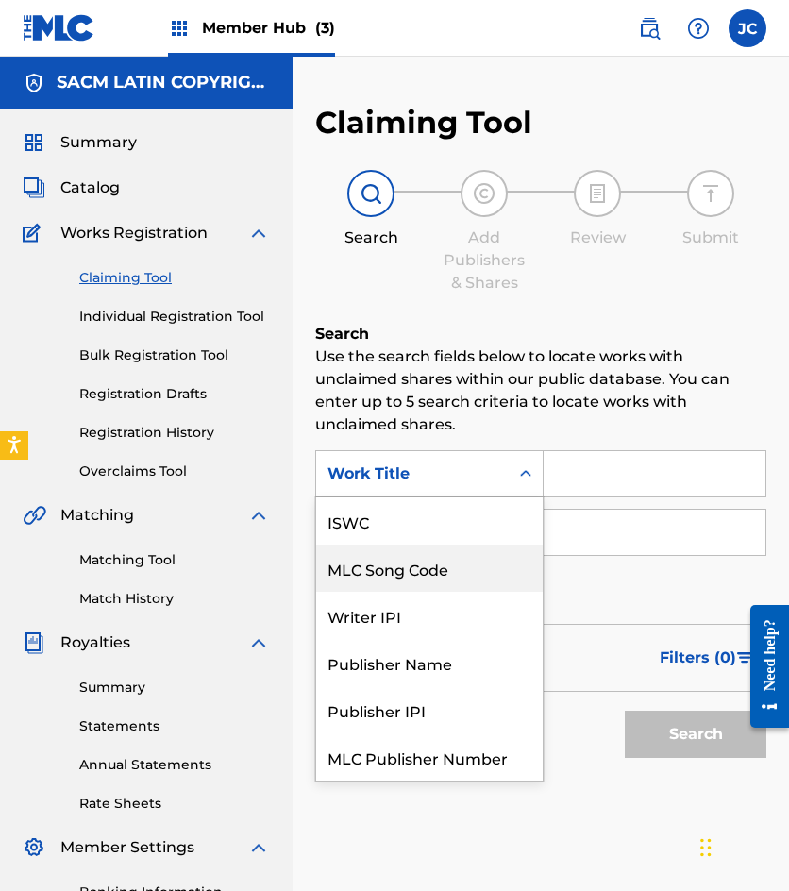
click at [443, 545] on div "MLC Song Code" at bounding box center [429, 568] width 227 height 47
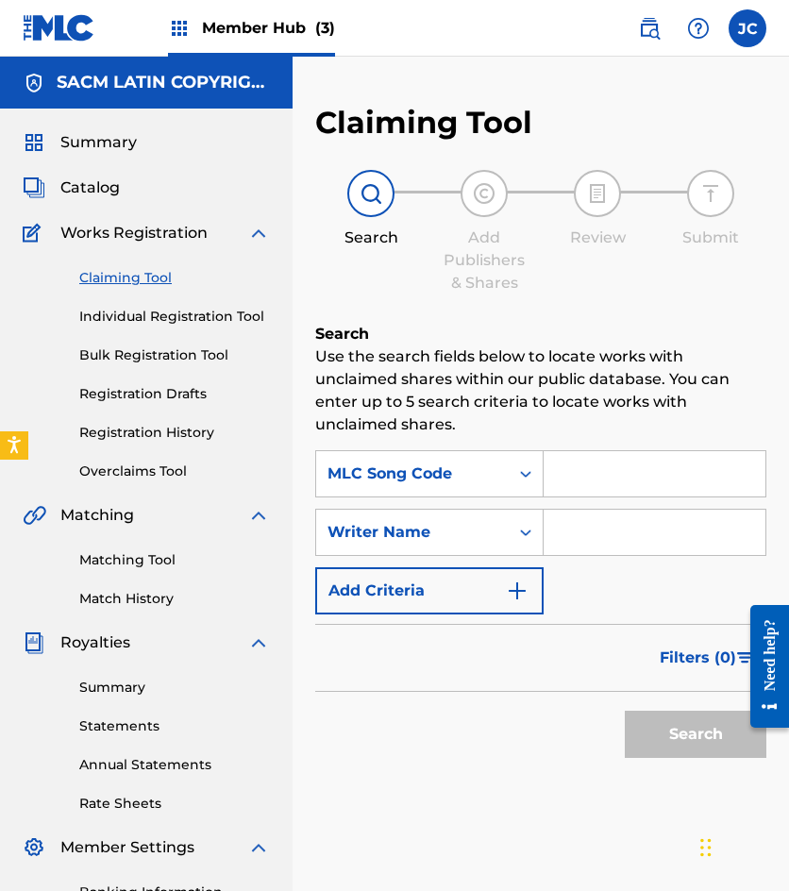
drag, startPoint x: 555, startPoint y: 501, endPoint x: 605, endPoint y: 471, distance: 58.4
click at [584, 477] on input "Search Form" at bounding box center [655, 473] width 222 height 45
paste input "T6974Y"
type input "T6974Y"
click at [625, 711] on button "Search" at bounding box center [696, 734] width 142 height 47
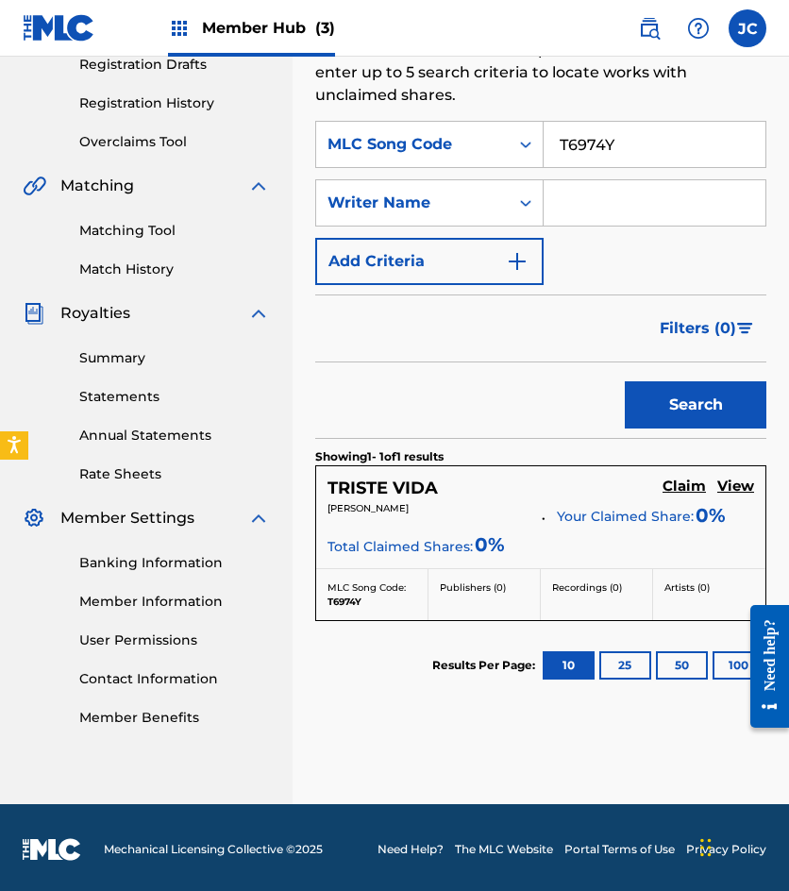
scroll to position [333, 0]
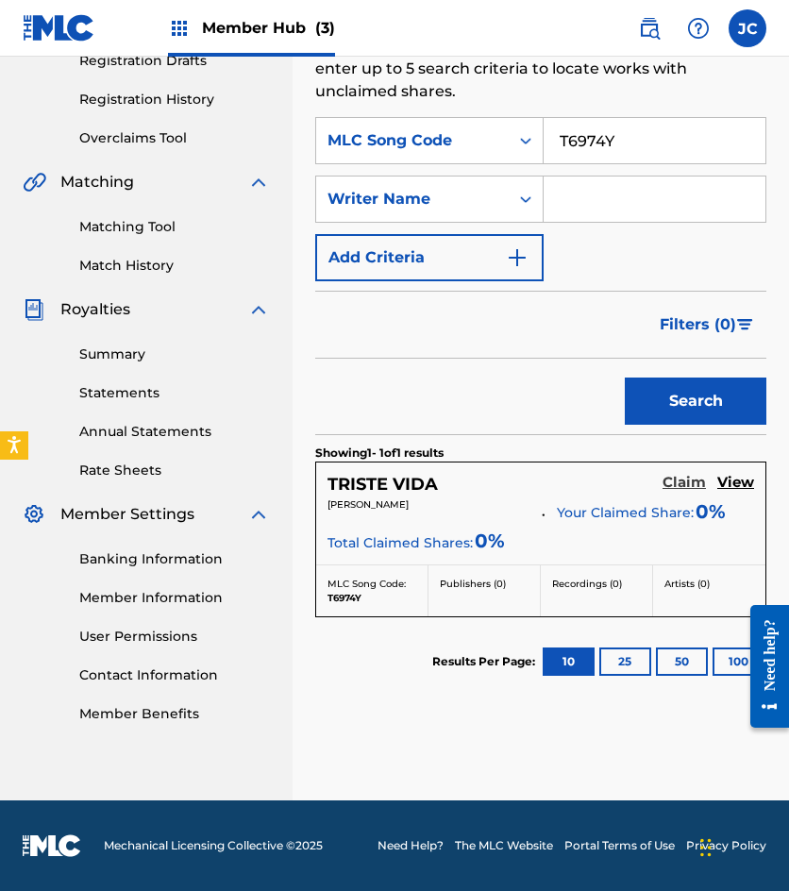
click at [685, 488] on h5 "Claim" at bounding box center [684, 483] width 43 height 18
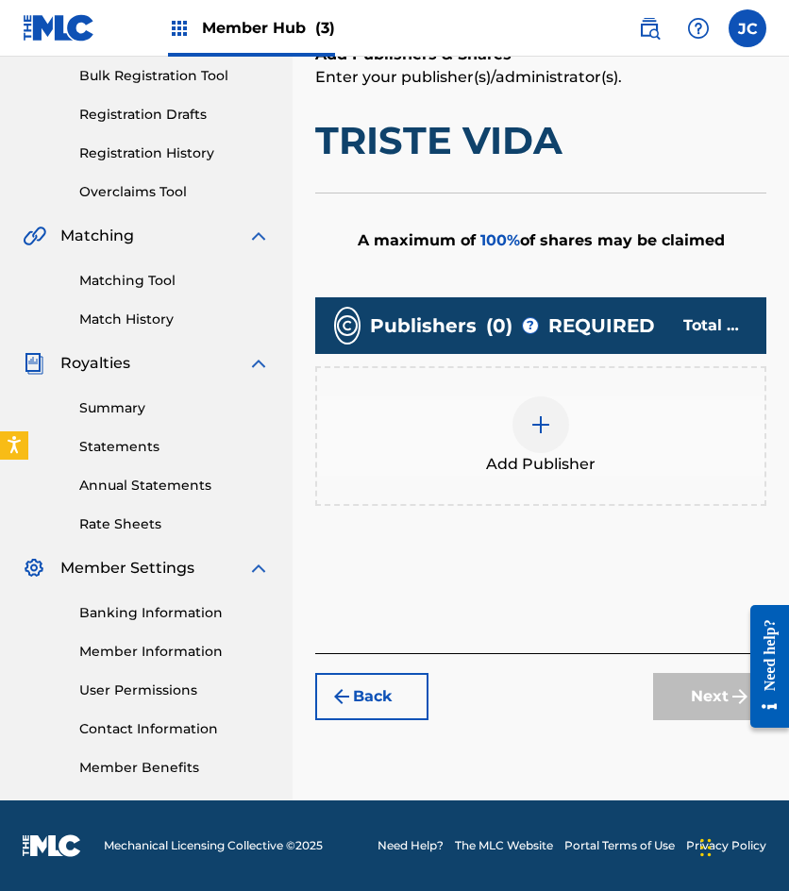
click at [524, 419] on div at bounding box center [541, 424] width 57 height 57
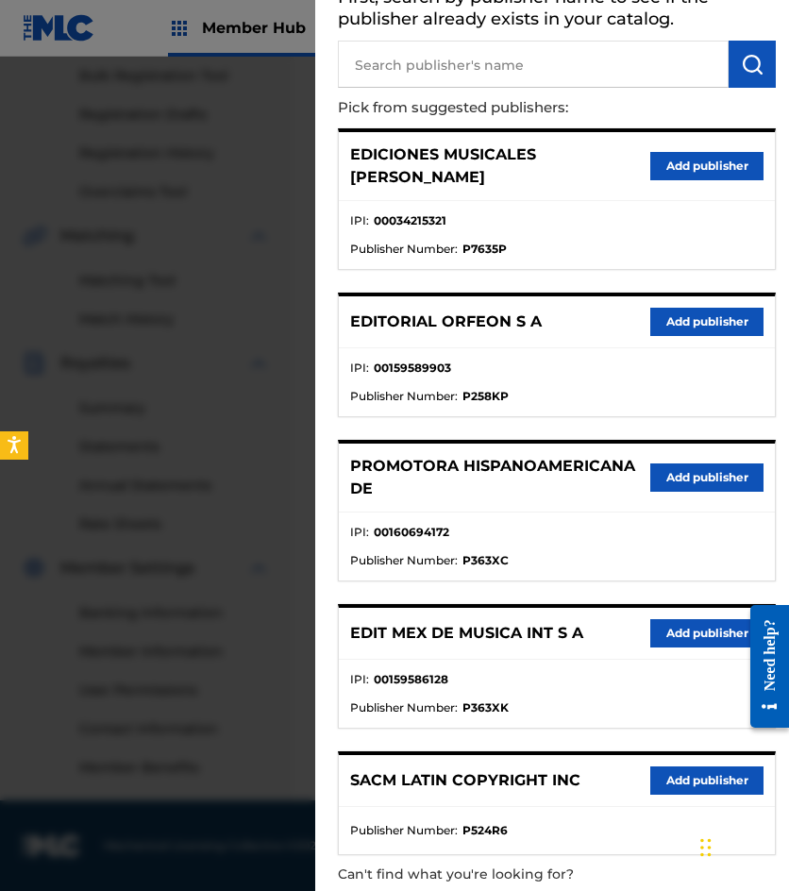
scroll to position [194, 0]
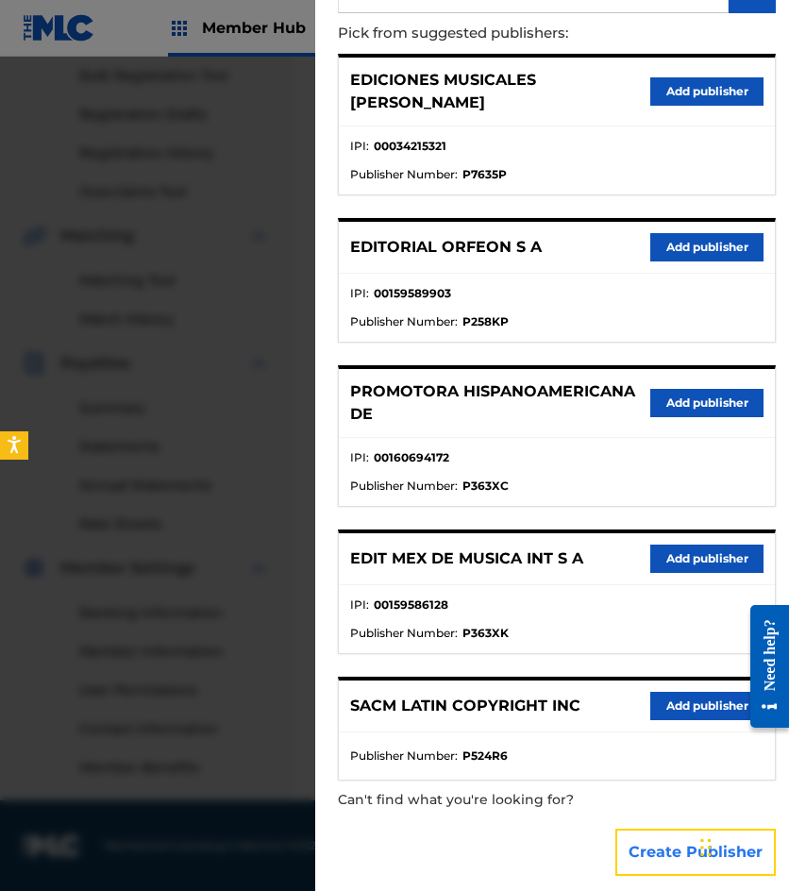
click at [660, 829] on button "Create Publisher" at bounding box center [695, 852] width 160 height 47
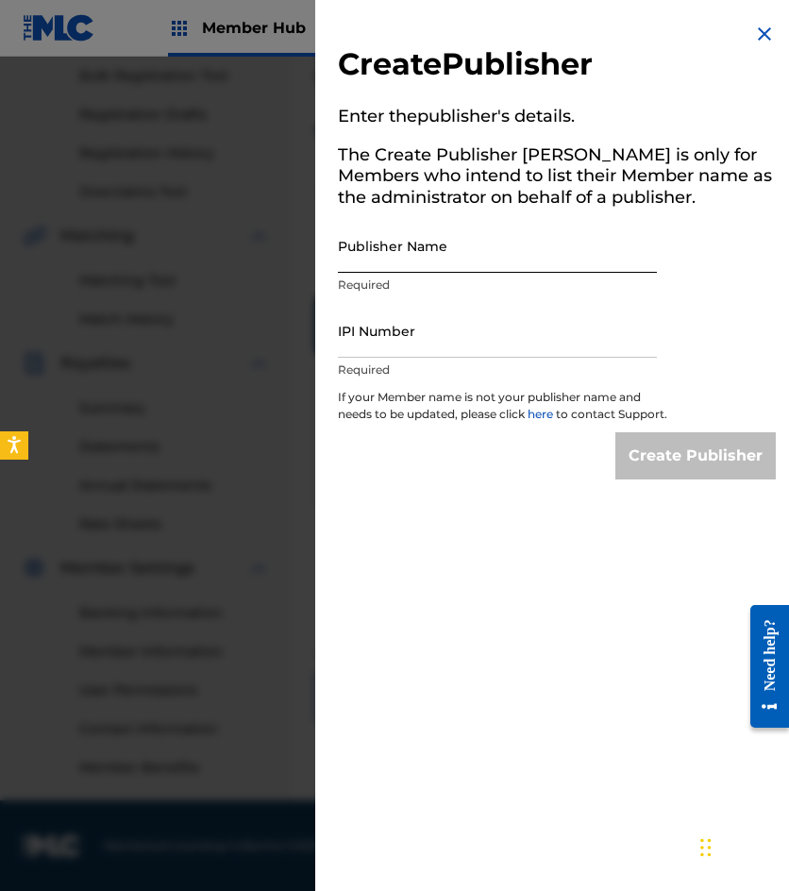
drag, startPoint x: 406, startPoint y: 242, endPoint x: 410, endPoint y: 258, distance: 16.5
click at [406, 242] on input "Publisher Name" at bounding box center [497, 246] width 319 height 54
type input "EMROTH S A"
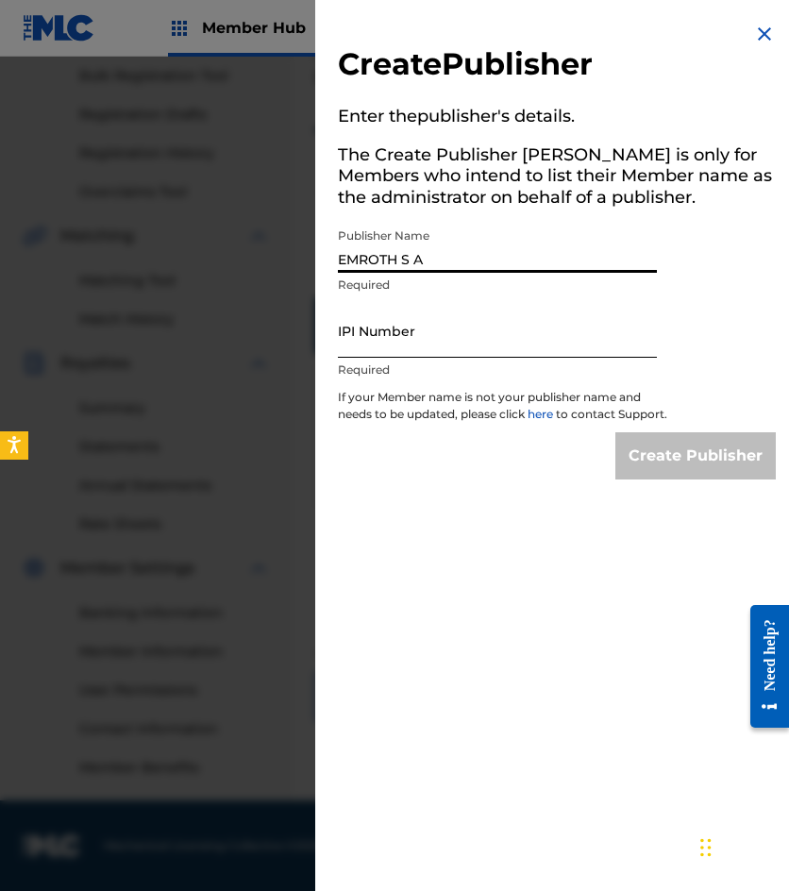
click at [398, 347] on input "IPI Number" at bounding box center [497, 331] width 319 height 54
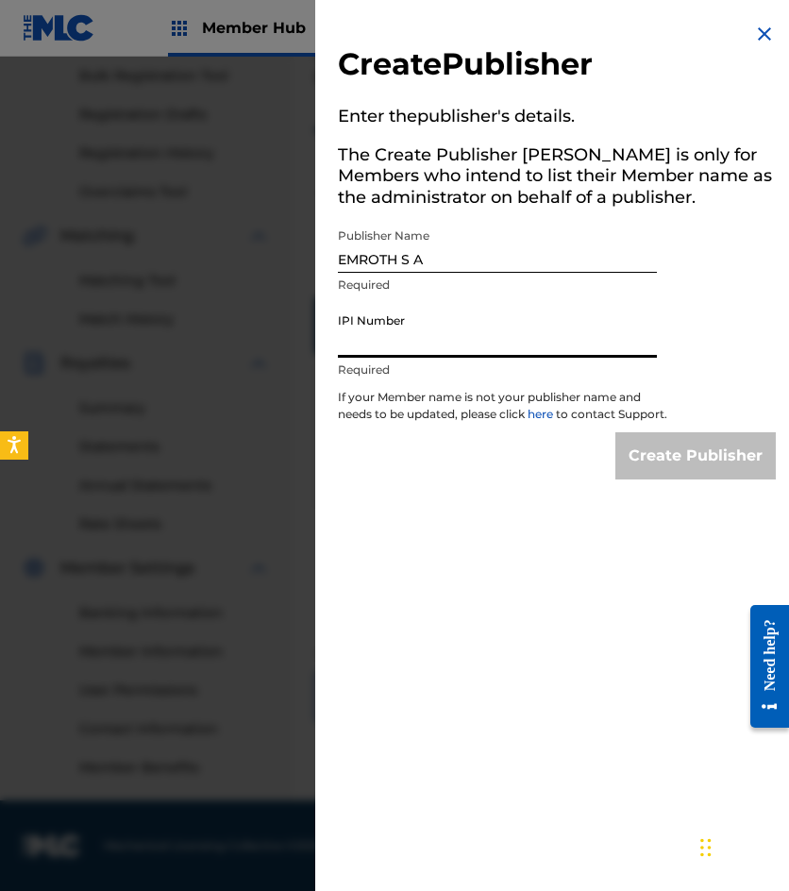
paste input "00034215321"
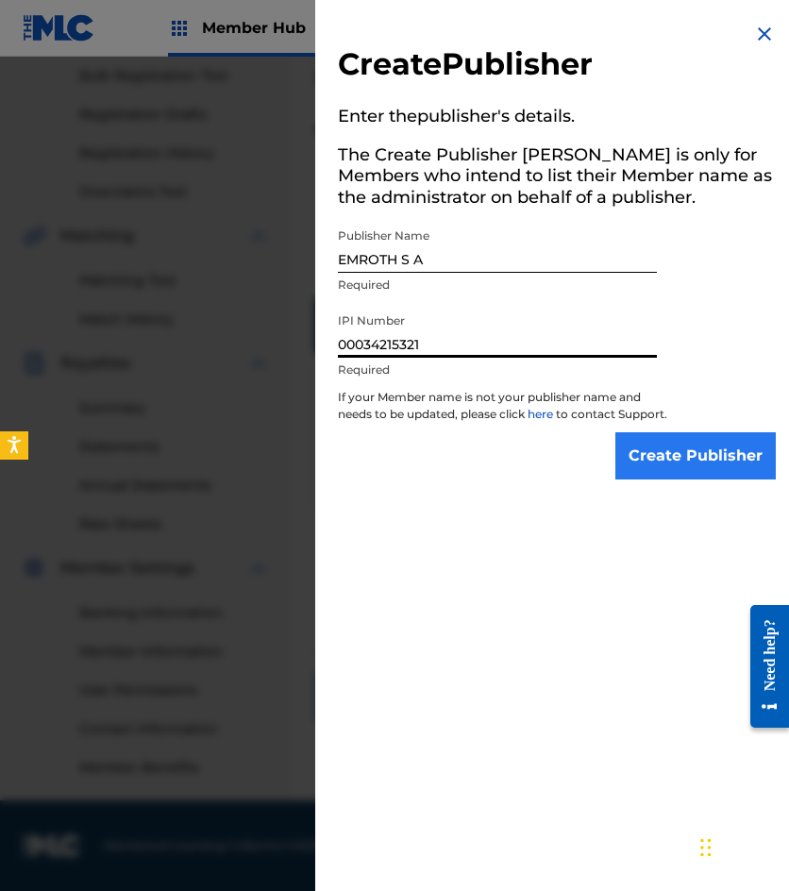
type input "00034215321"
click at [716, 478] on input "Create Publisher" at bounding box center [695, 455] width 160 height 47
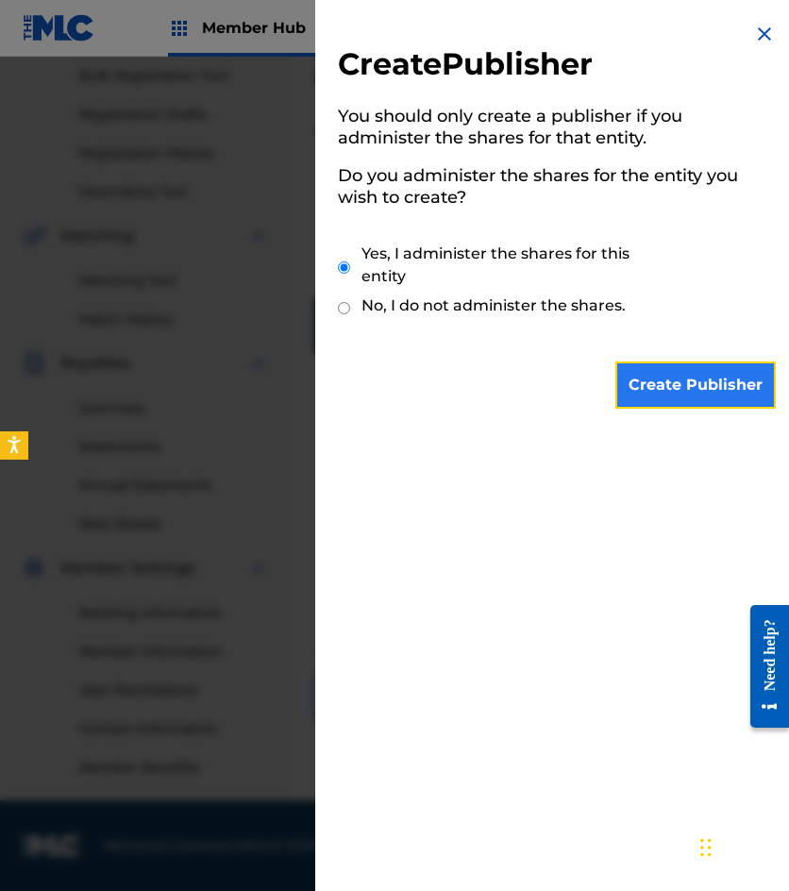
click at [654, 390] on input "Create Publisher" at bounding box center [695, 385] width 160 height 47
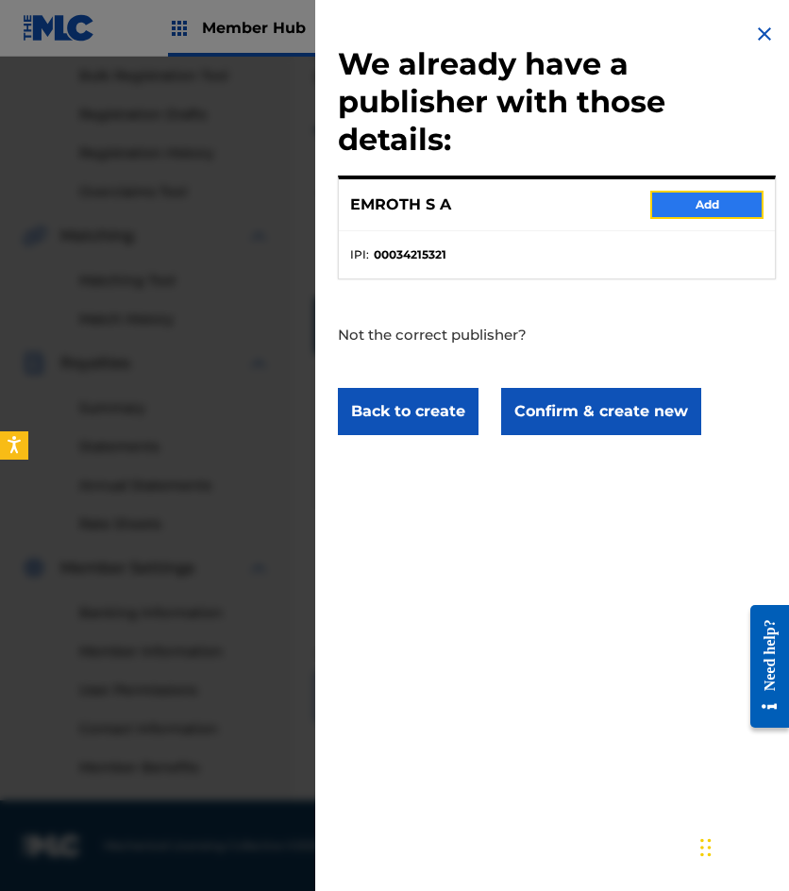
click at [687, 210] on button "Add" at bounding box center [706, 205] width 113 height 28
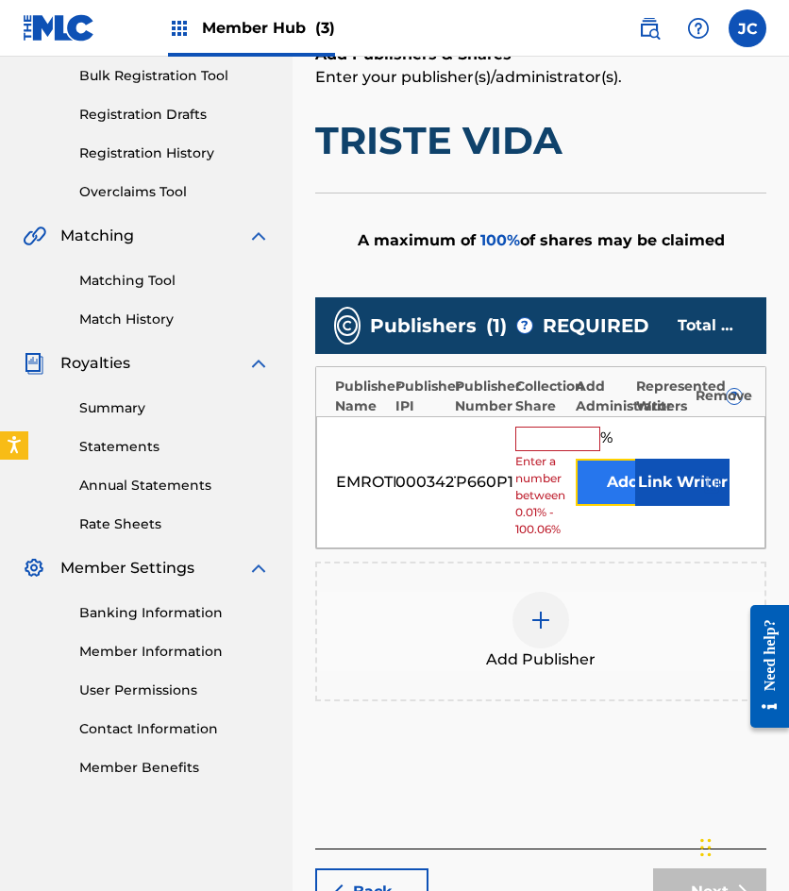
click at [592, 478] on button "Add" at bounding box center [623, 482] width 94 height 47
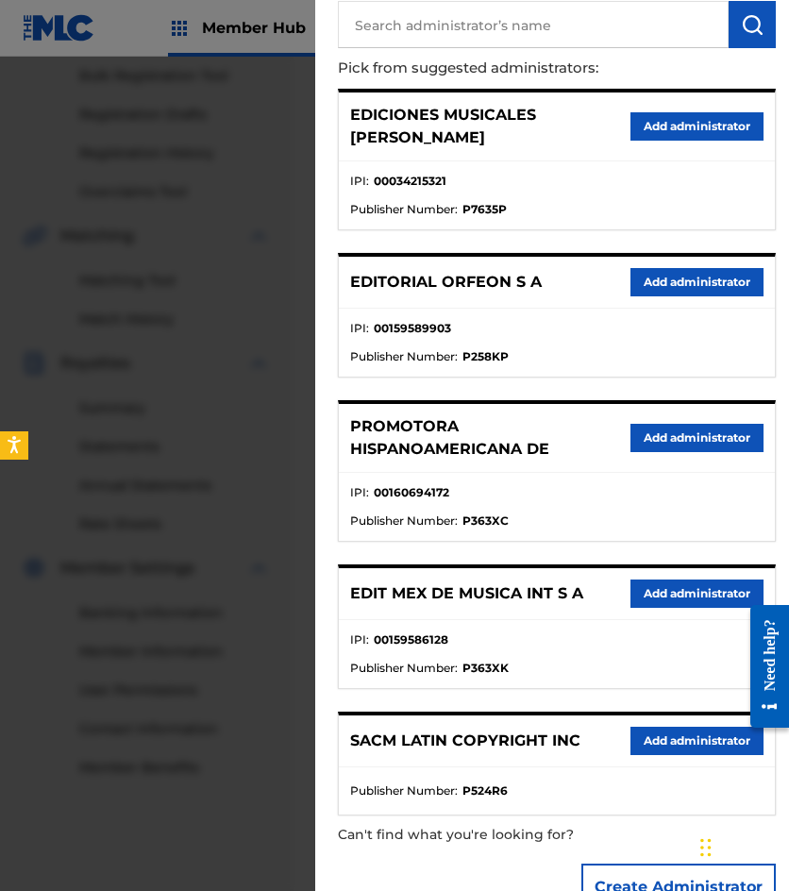
scroll to position [194, 0]
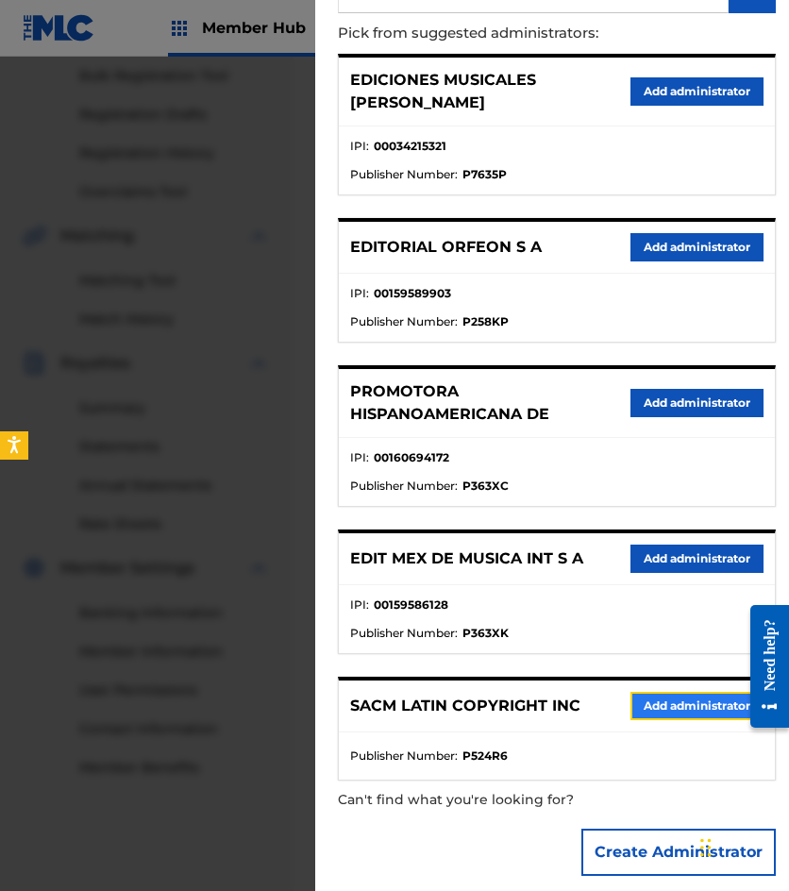
click at [667, 692] on button "Add administrator" at bounding box center [697, 706] width 133 height 28
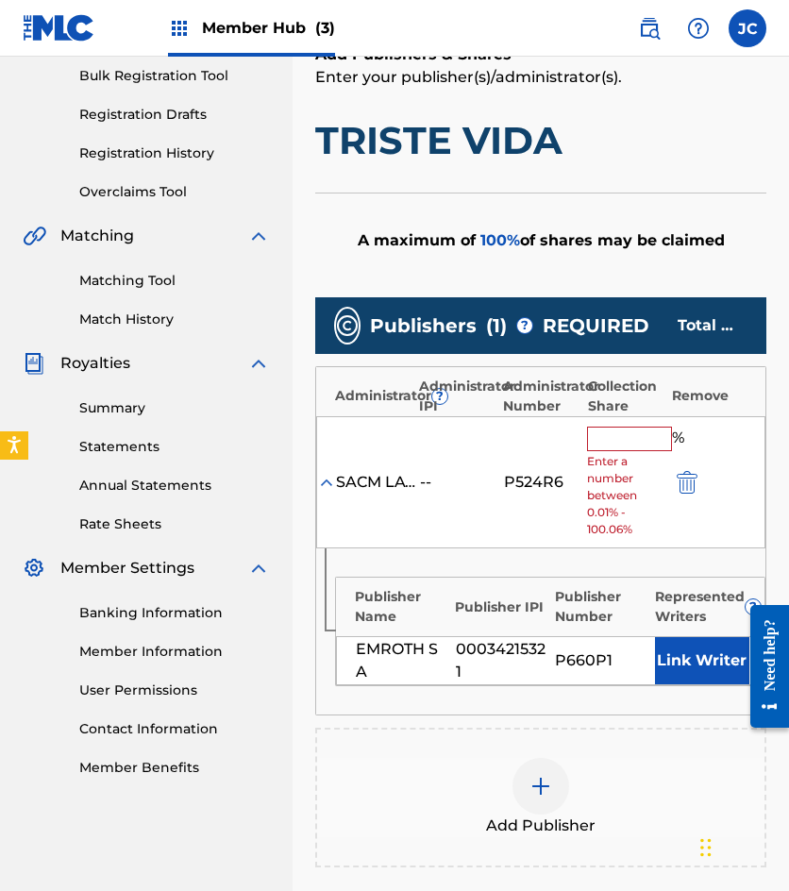
click at [604, 446] on input "text" at bounding box center [629, 439] width 85 height 25
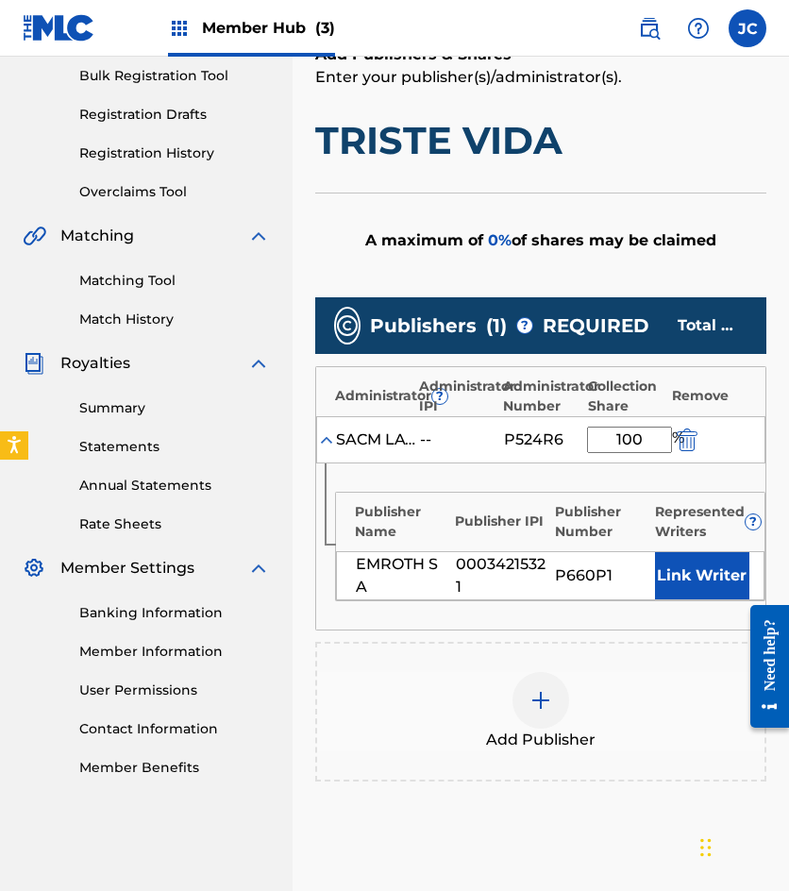
type input "100"
click at [699, 602] on div "Publisher Name Publisher IPI Publisher Number Represented Writers ? EMROTH S A …" at bounding box center [540, 546] width 449 height 166
click at [685, 563] on button "Link Writer" at bounding box center [702, 575] width 94 height 47
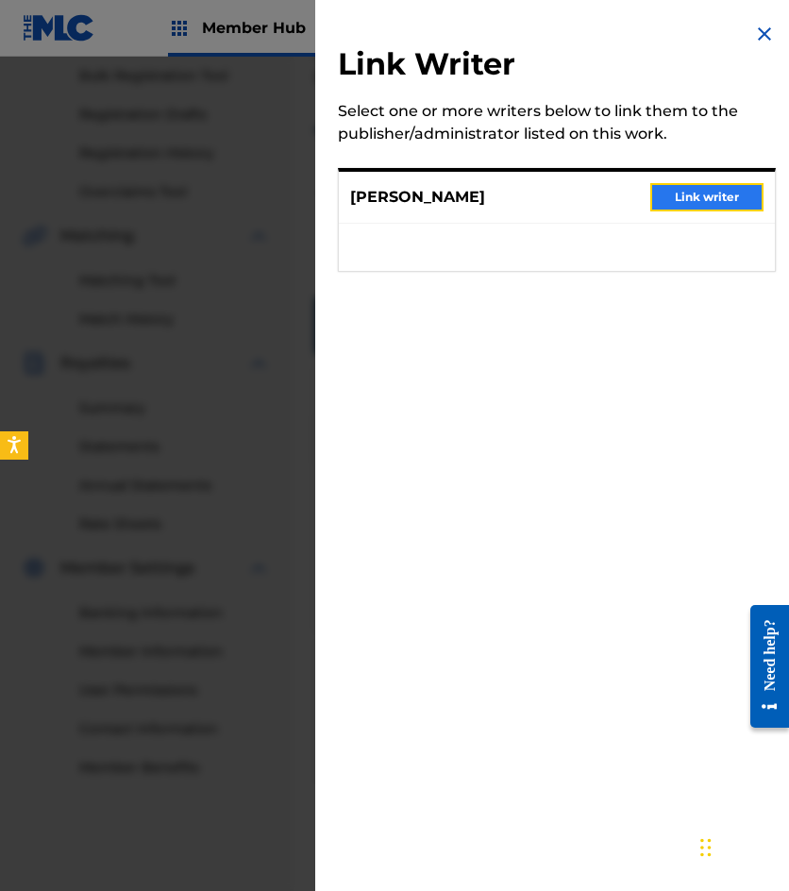
click at [699, 202] on button "Link writer" at bounding box center [706, 197] width 113 height 28
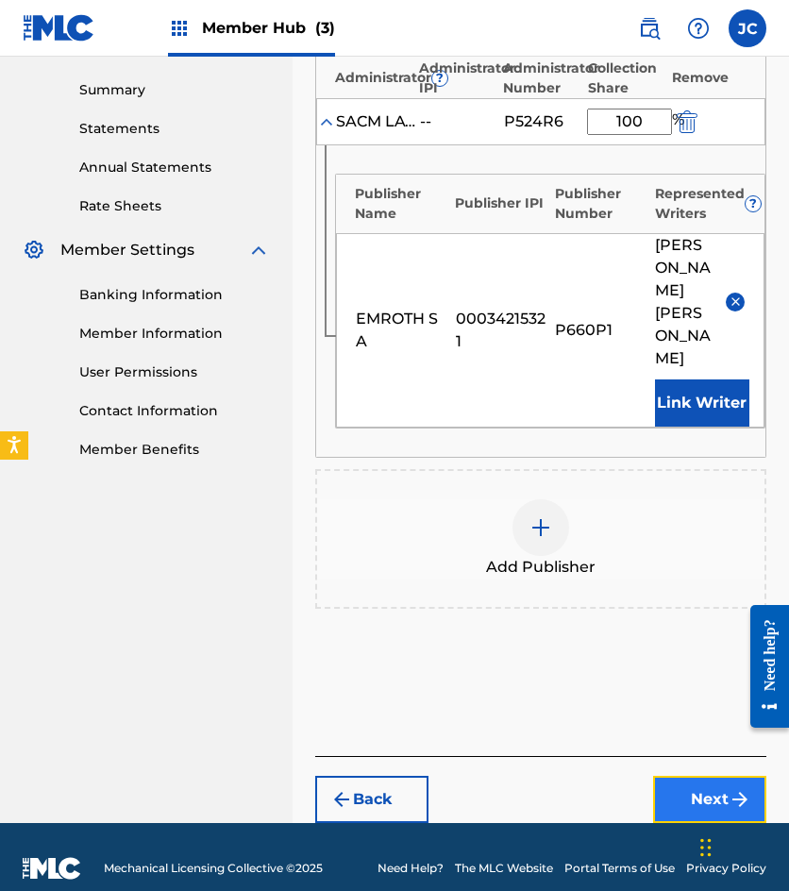
click at [683, 776] on button "Next" at bounding box center [709, 799] width 113 height 47
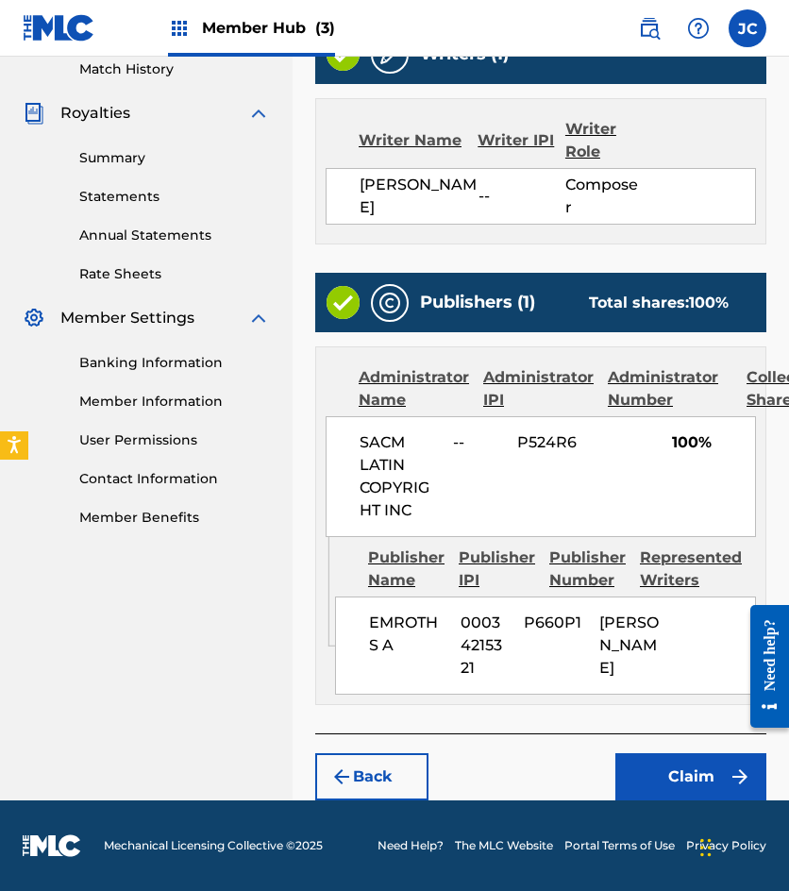
scroll to position [598, 0]
click at [683, 775] on button "Claim" at bounding box center [690, 776] width 151 height 47
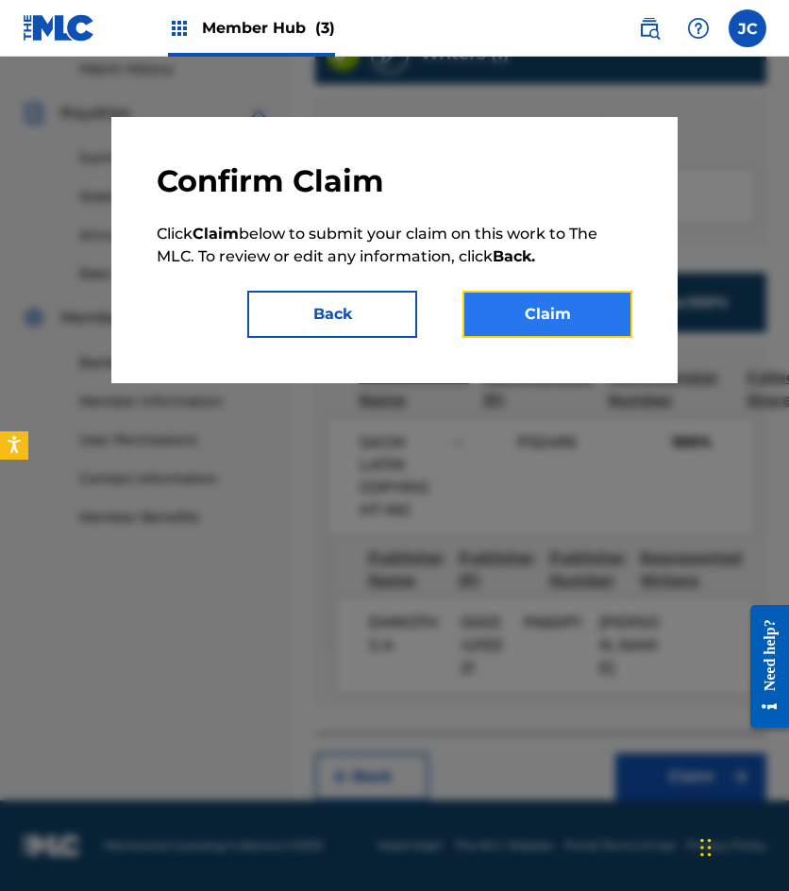
click at [561, 312] on button "Claim" at bounding box center [548, 314] width 170 height 47
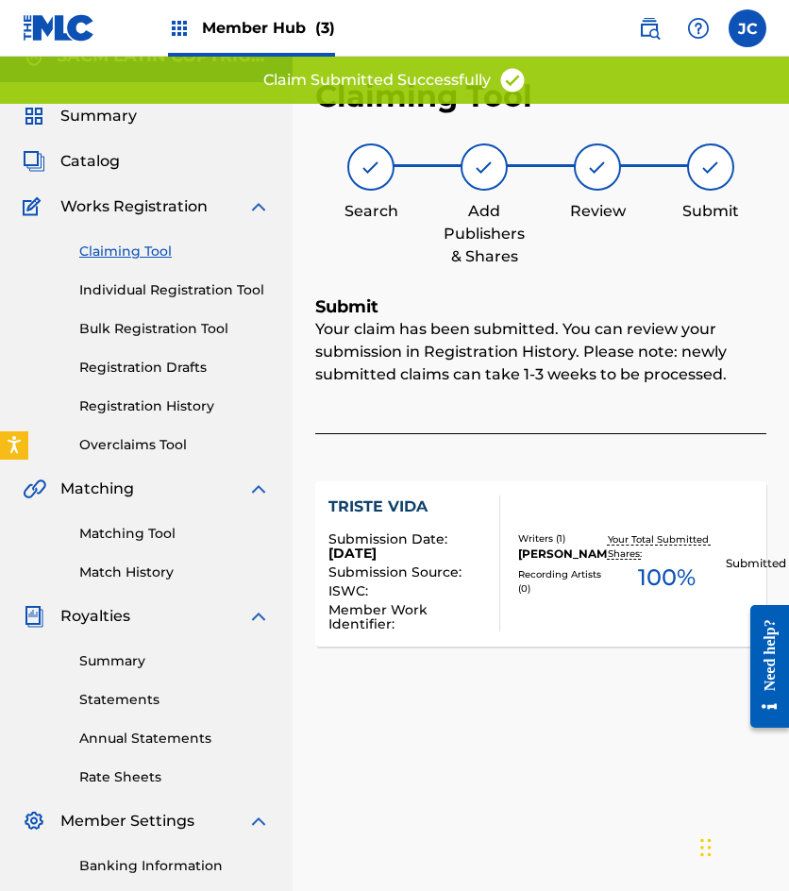
scroll to position [0, 0]
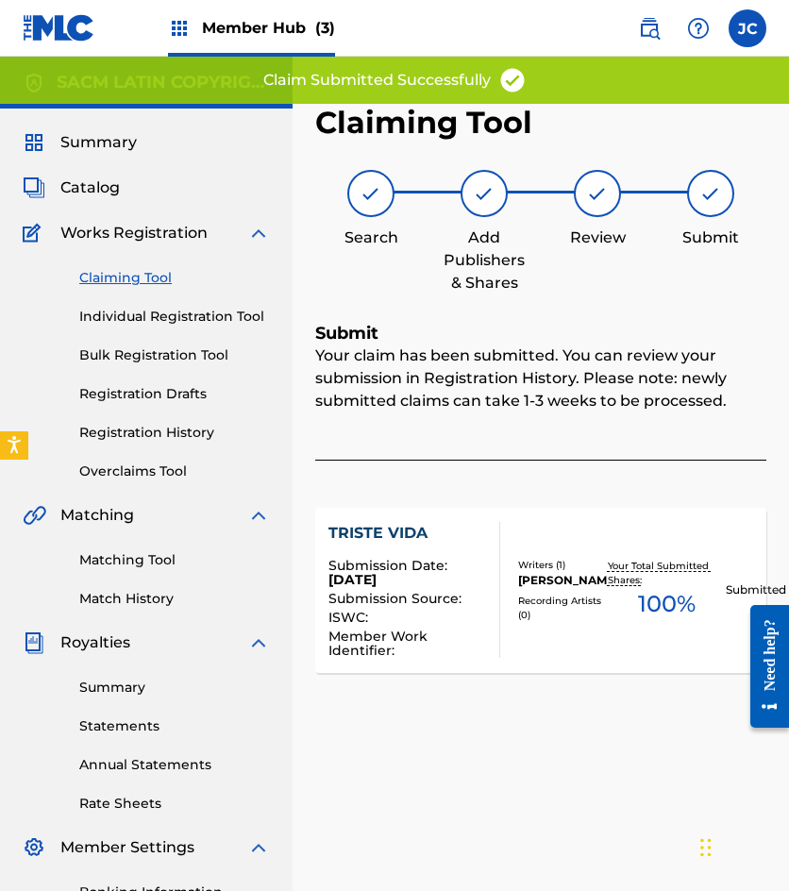
click at [76, 33] on img at bounding box center [59, 27] width 73 height 27
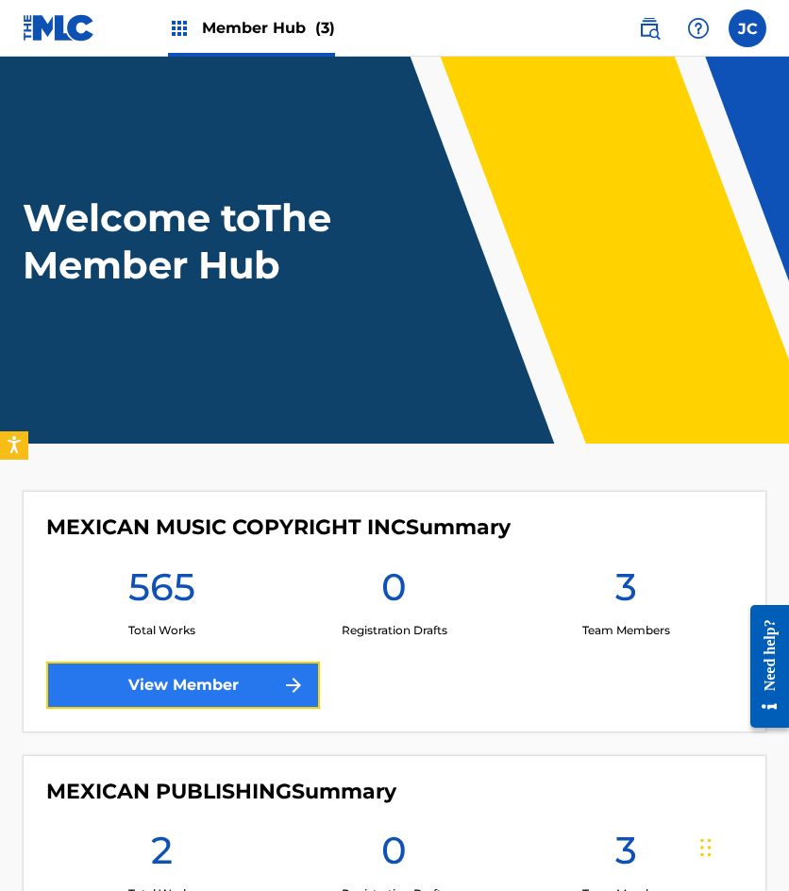
click at [245, 678] on link "View Member" at bounding box center [183, 685] width 274 height 47
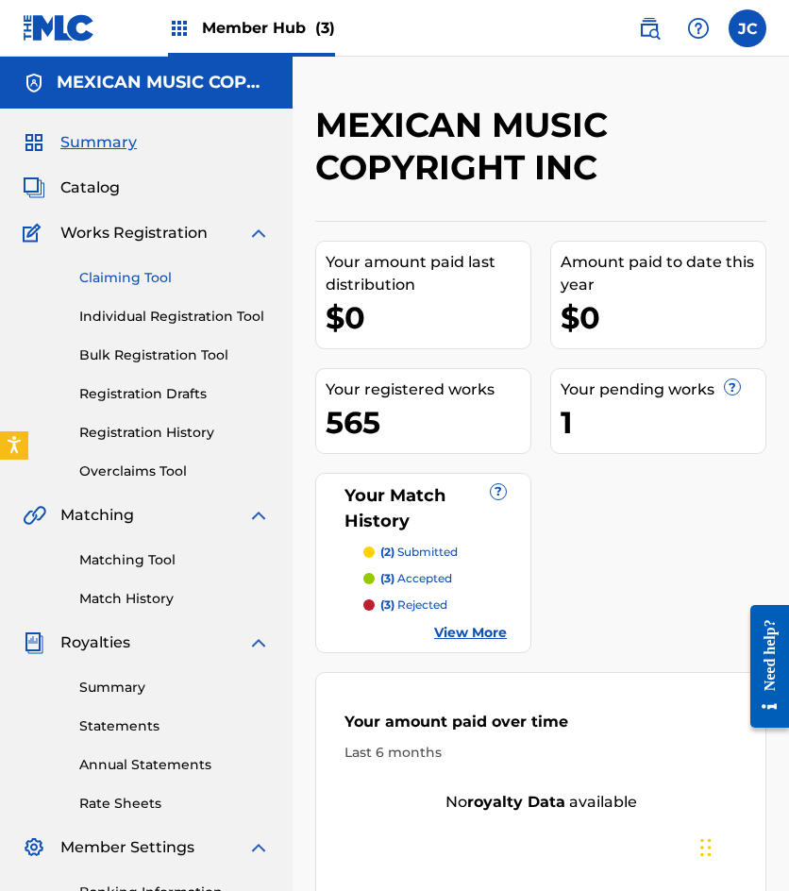
click at [130, 268] on link "Claiming Tool" at bounding box center [174, 278] width 191 height 20
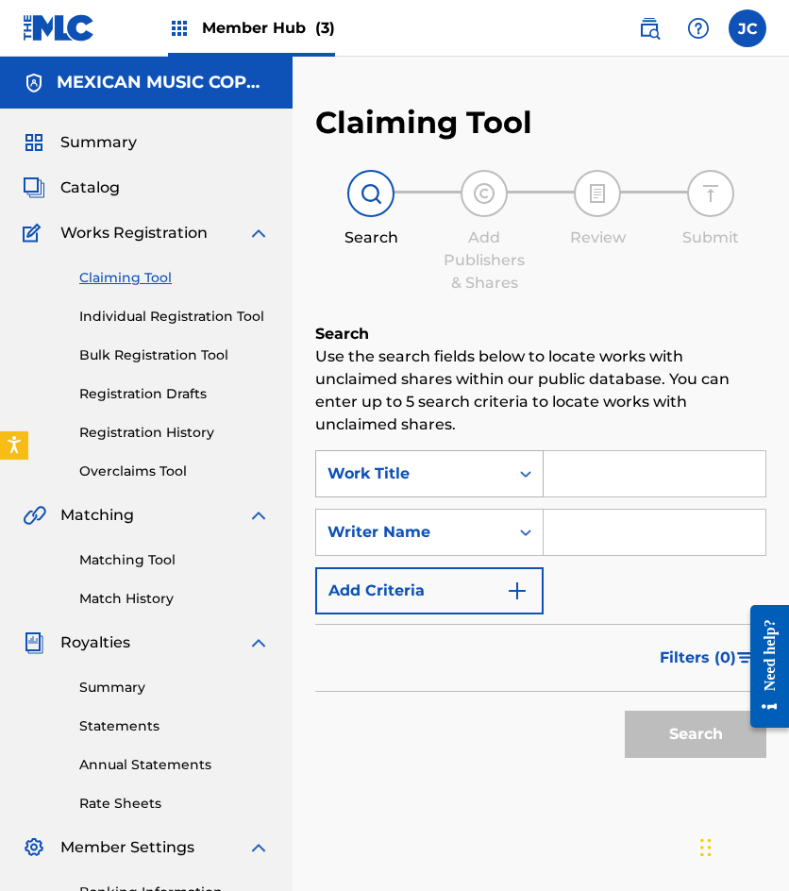
click at [409, 468] on div "Work Title" at bounding box center [413, 474] width 170 height 23
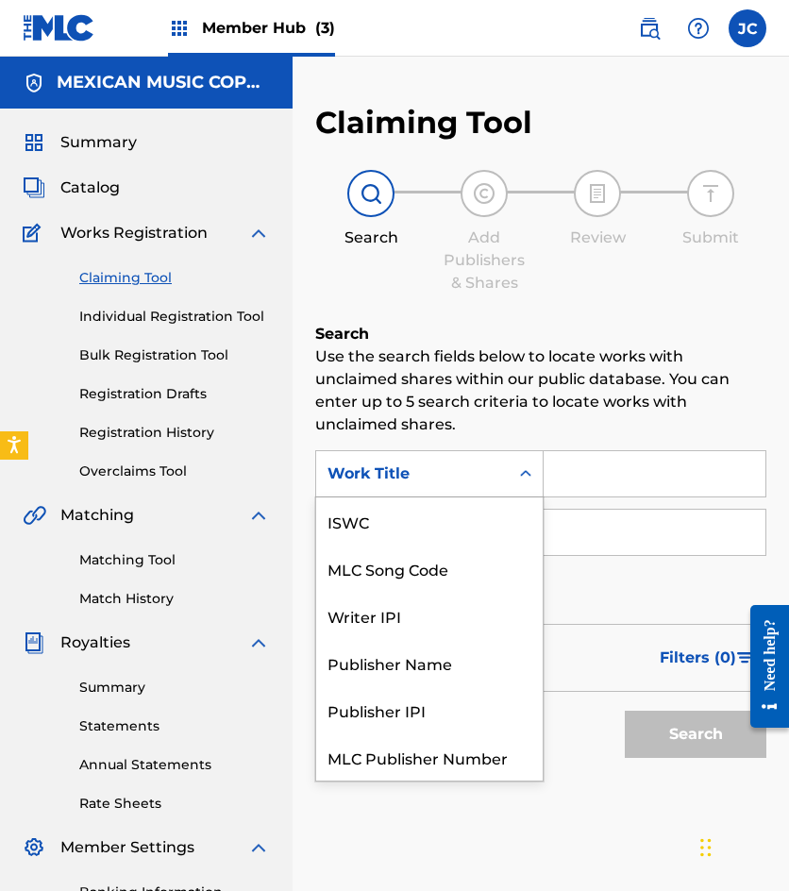
scroll to position [47, 0]
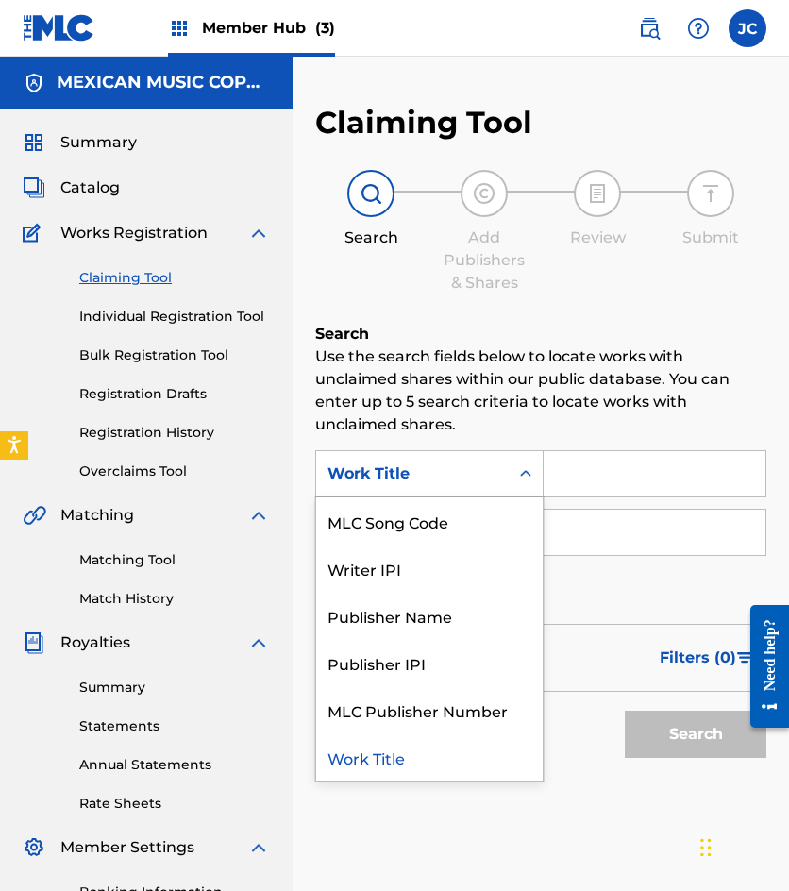
click at [417, 508] on div "MLC Song Code" at bounding box center [429, 520] width 227 height 47
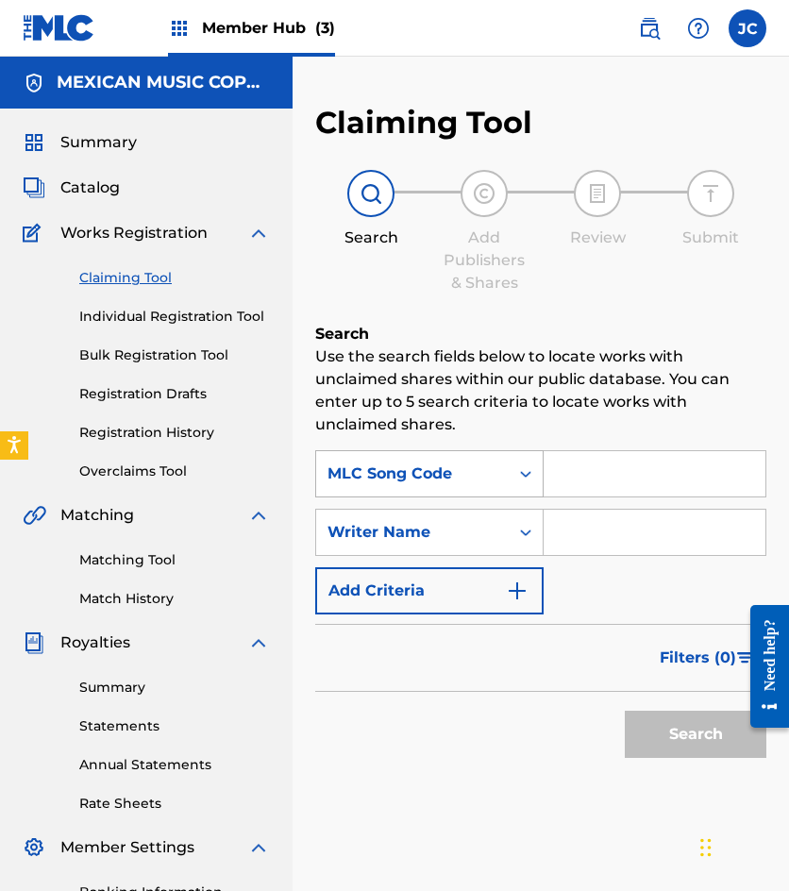
click at [540, 484] on div "Search Form" at bounding box center [526, 474] width 34 height 34
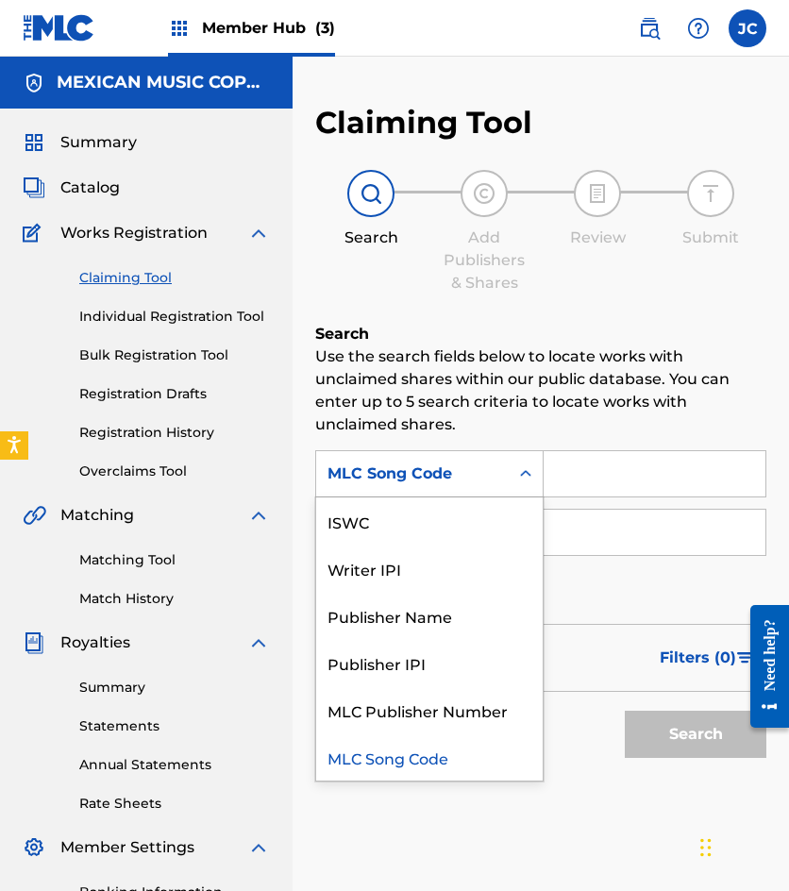
click at [578, 479] on input "Search Form" at bounding box center [655, 473] width 222 height 45
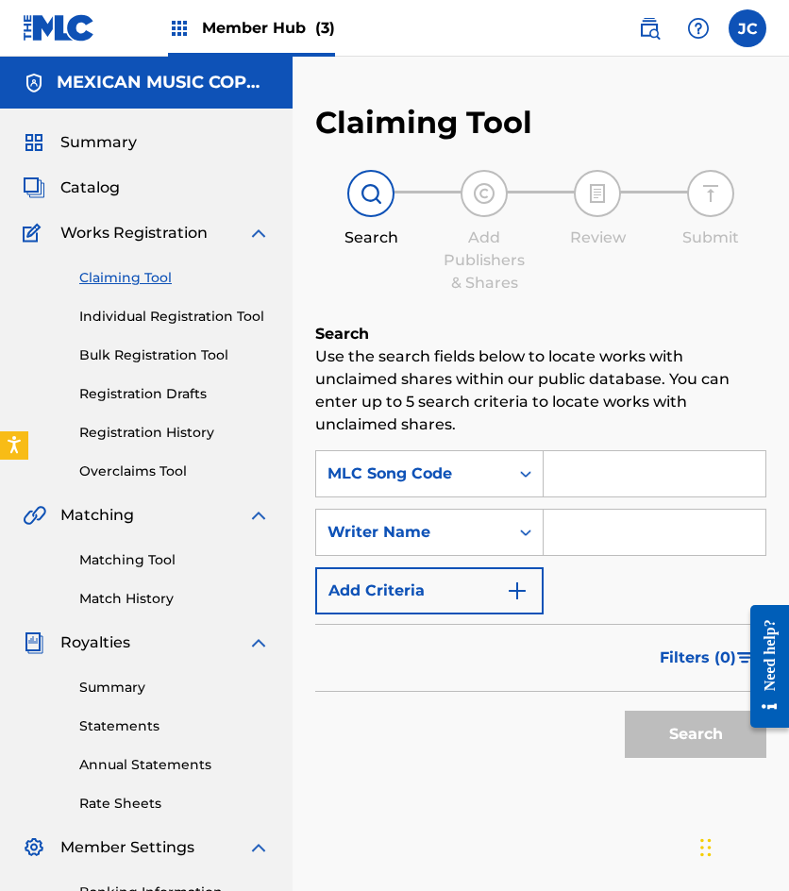
paste input "E2029A"
type input "E2029A"
click at [625, 711] on button "Search" at bounding box center [696, 734] width 142 height 47
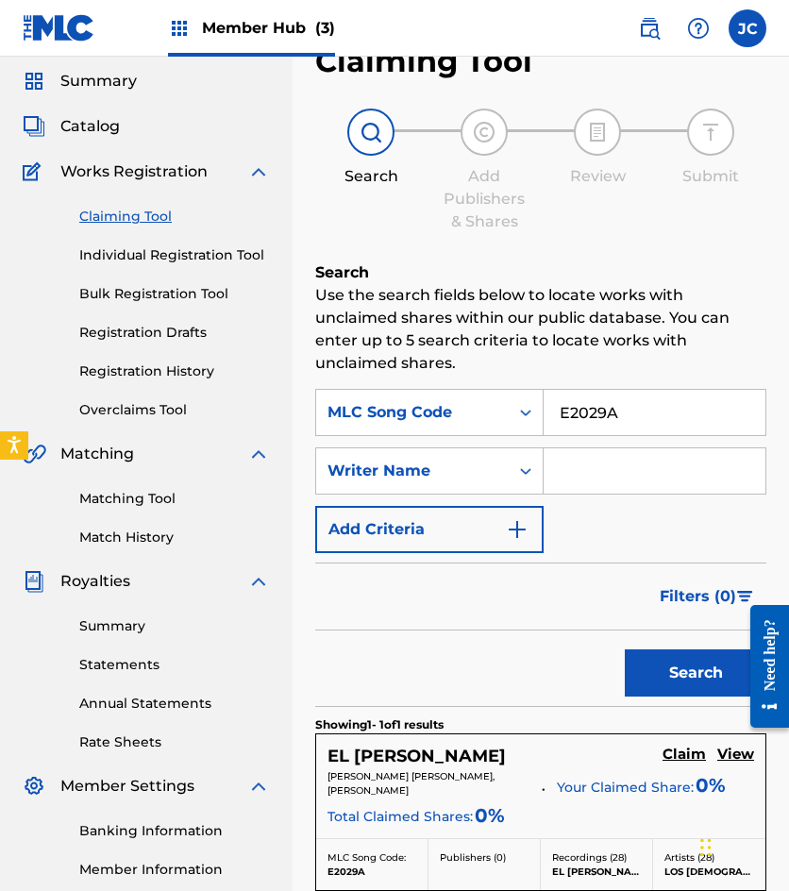
scroll to position [94, 0]
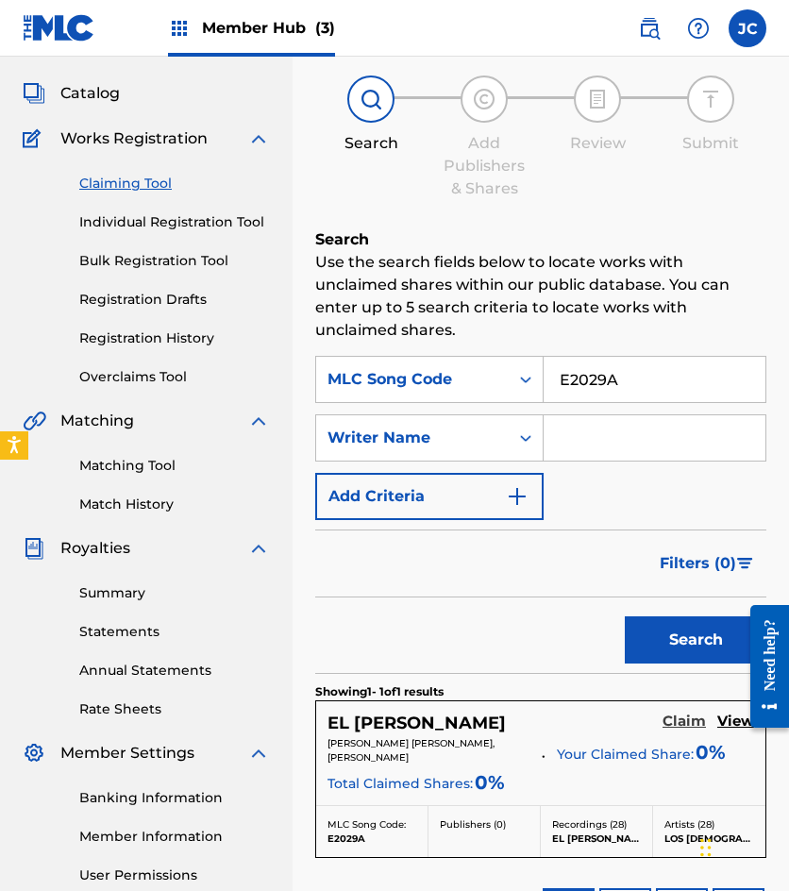
click at [674, 725] on h5 "Claim" at bounding box center [684, 722] width 43 height 18
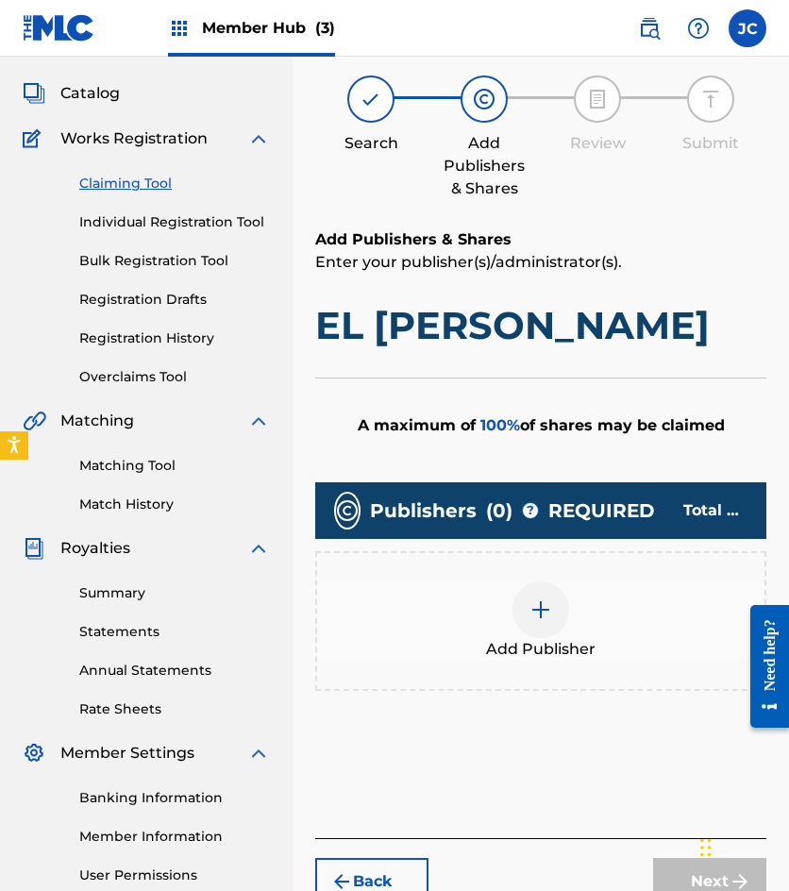
click at [539, 596] on div at bounding box center [541, 609] width 57 height 57
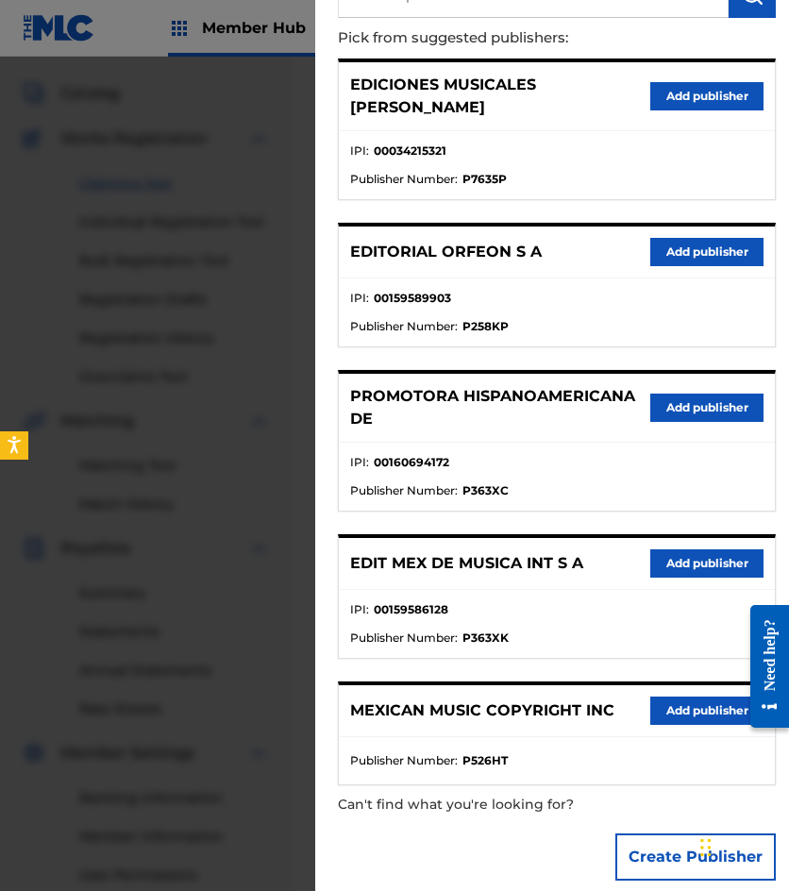
scroll to position [194, 0]
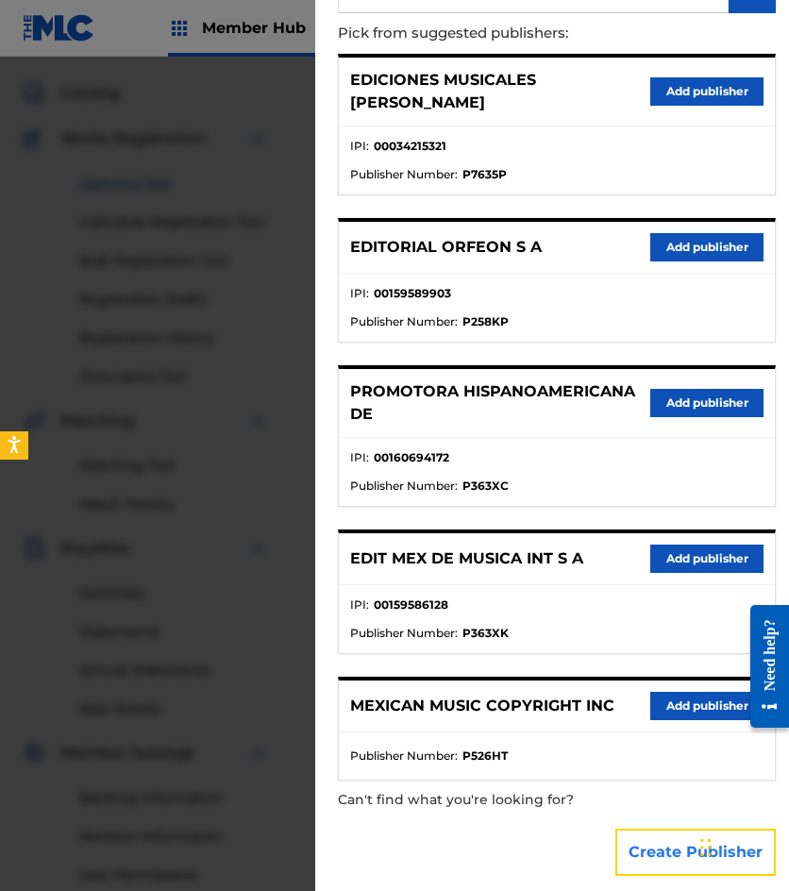
click at [681, 841] on button "Create Publisher" at bounding box center [695, 852] width 160 height 47
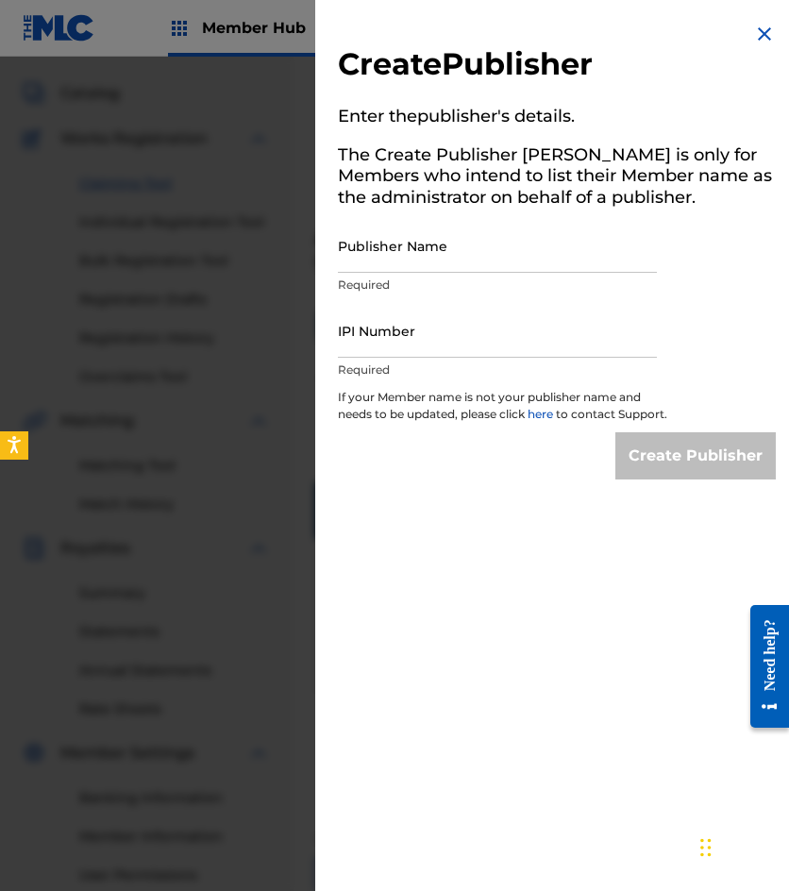
scroll to position [0, 0]
click at [436, 265] on input "Publisher Name" at bounding box center [497, 246] width 319 height 54
type input "EMROTH S A"
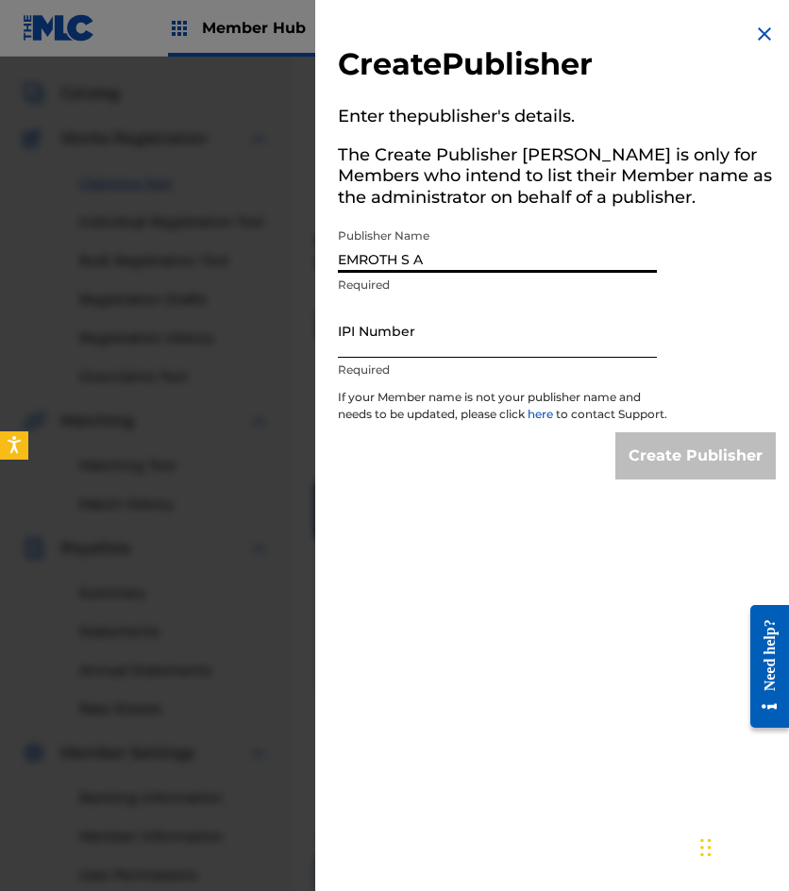
click at [423, 345] on input "IPI Number" at bounding box center [497, 331] width 319 height 54
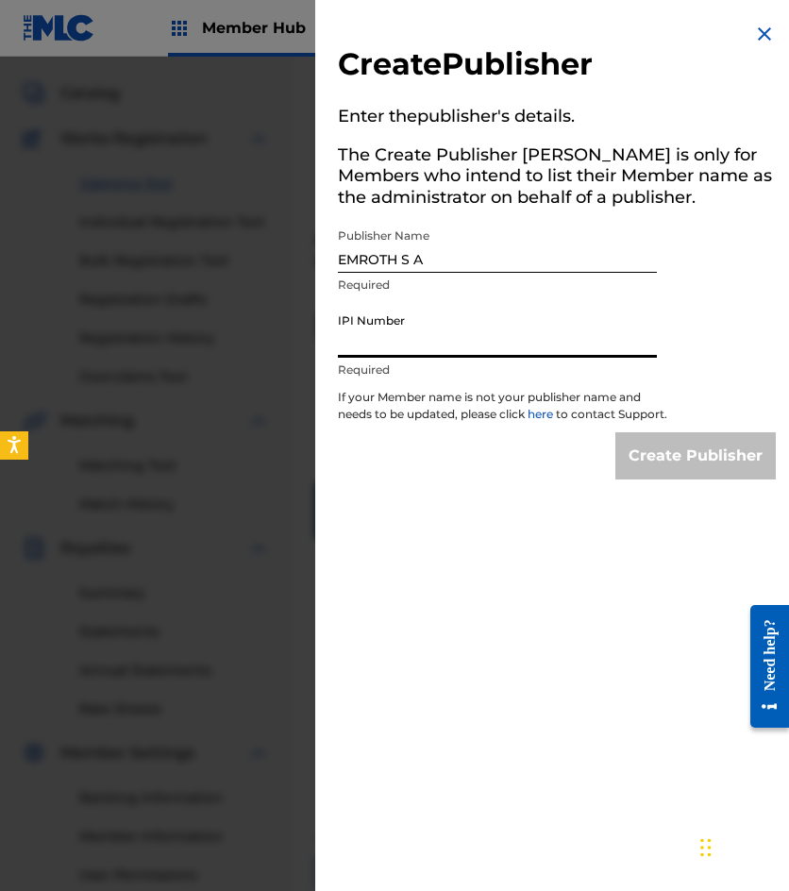
type input "00034215321"
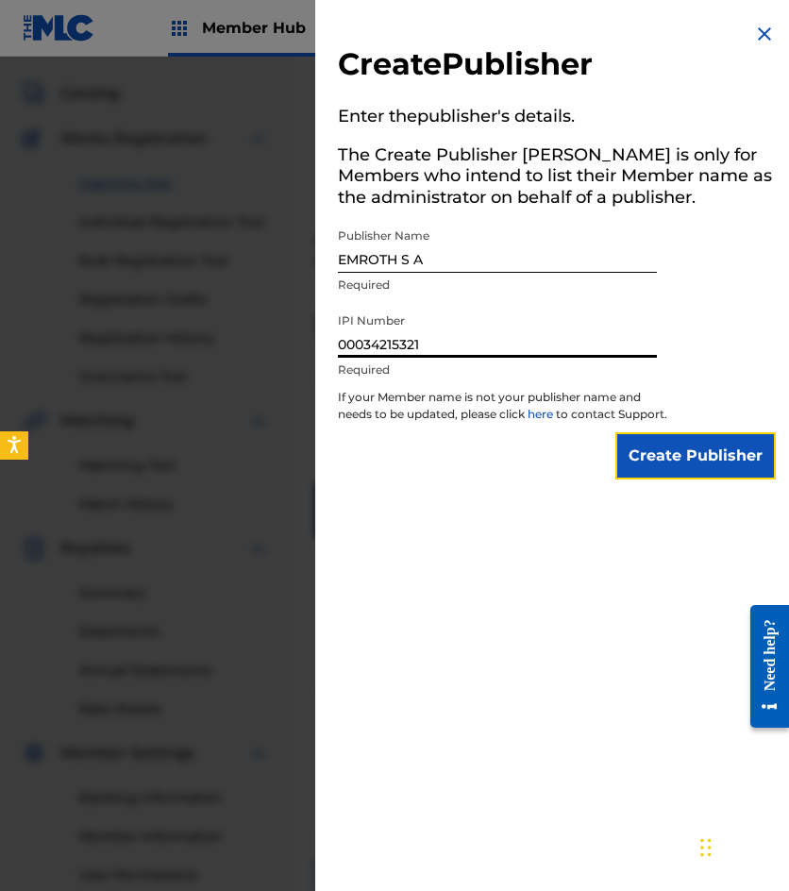
click at [653, 473] on input "Create Publisher" at bounding box center [695, 455] width 160 height 47
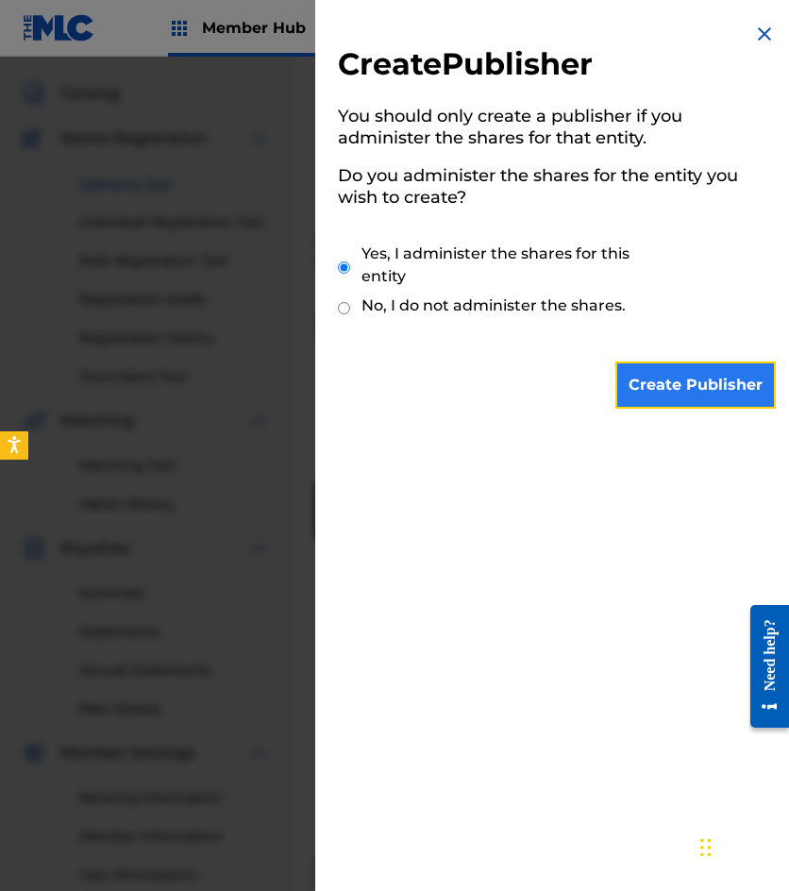
click at [649, 388] on input "Create Publisher" at bounding box center [695, 385] width 160 height 47
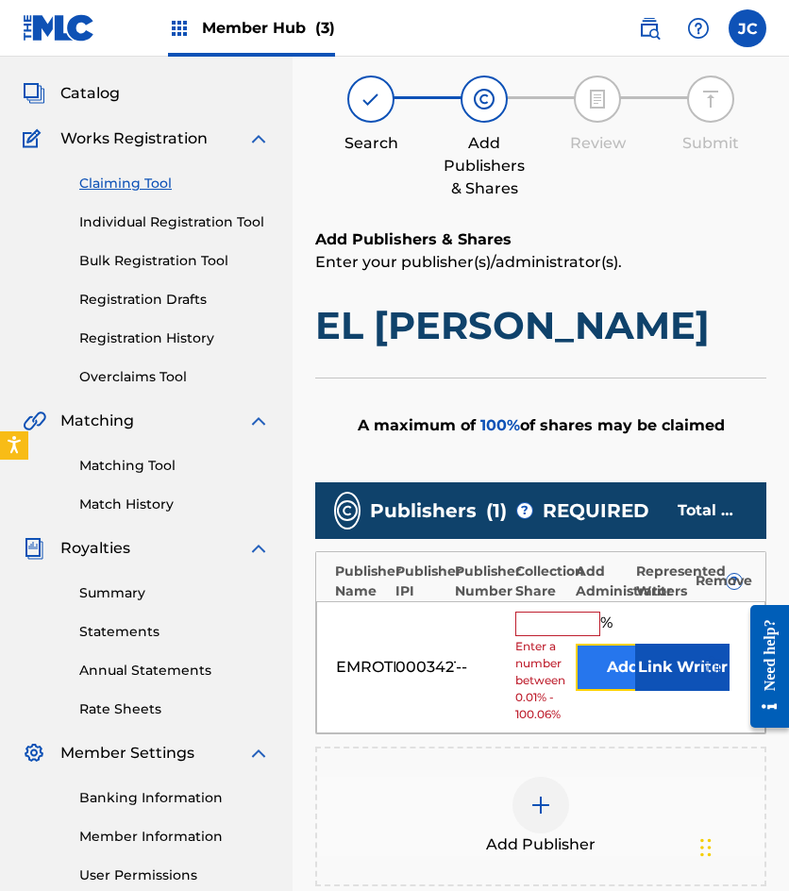
click at [613, 665] on button "Add" at bounding box center [623, 667] width 94 height 47
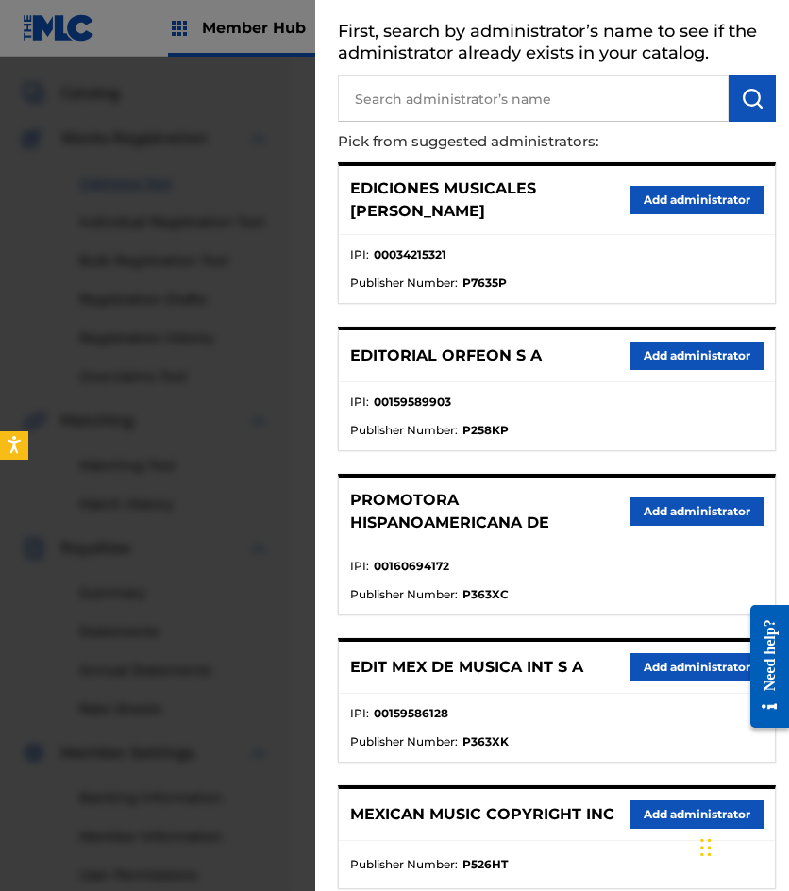
scroll to position [194, 0]
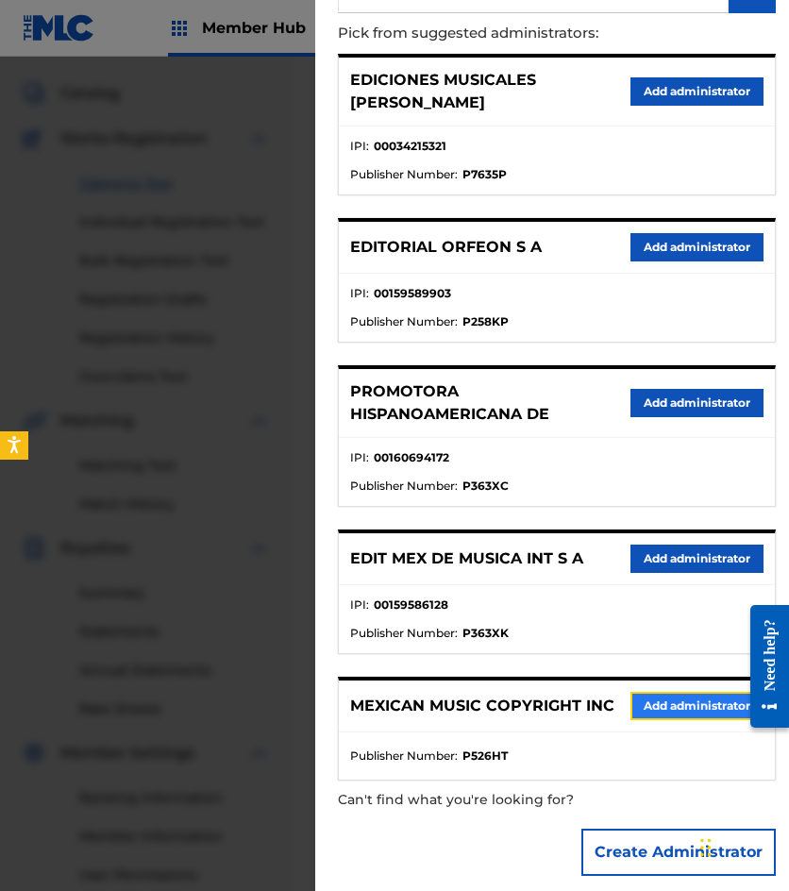
click at [668, 692] on button "Add administrator" at bounding box center [697, 706] width 133 height 28
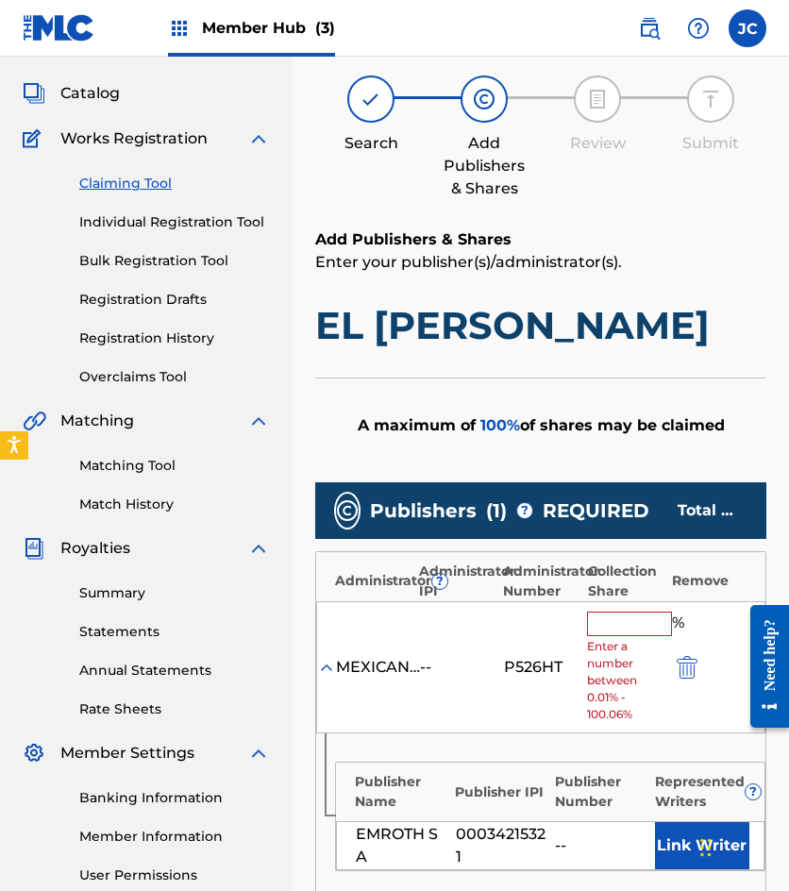
click at [620, 621] on input "text" at bounding box center [629, 624] width 85 height 25
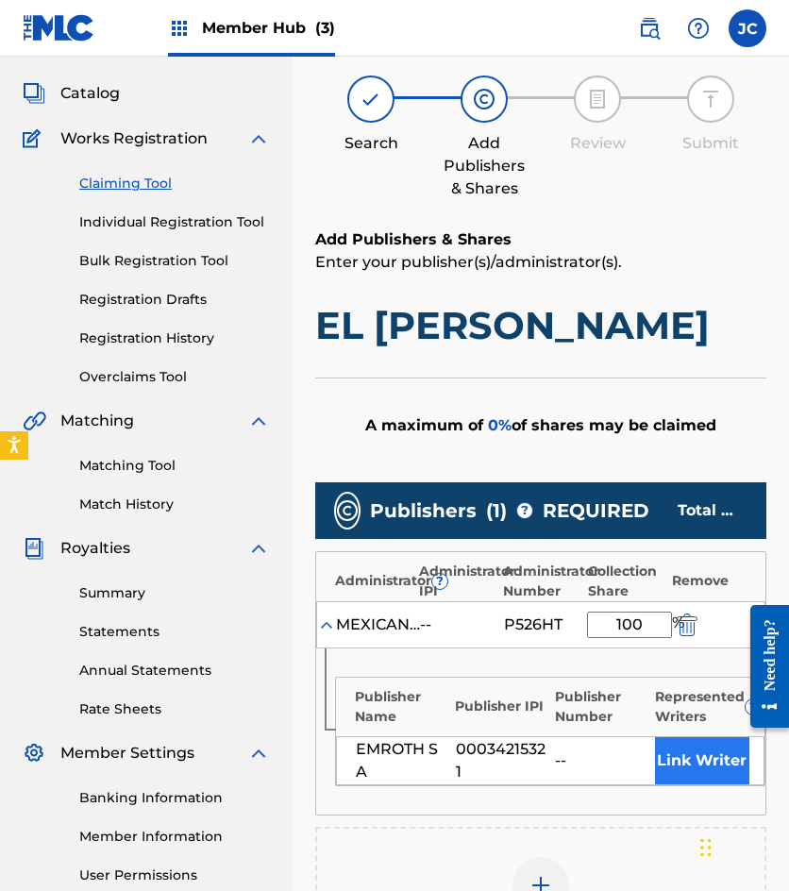
type input "100"
click at [695, 776] on button "Link Writer" at bounding box center [702, 760] width 94 height 47
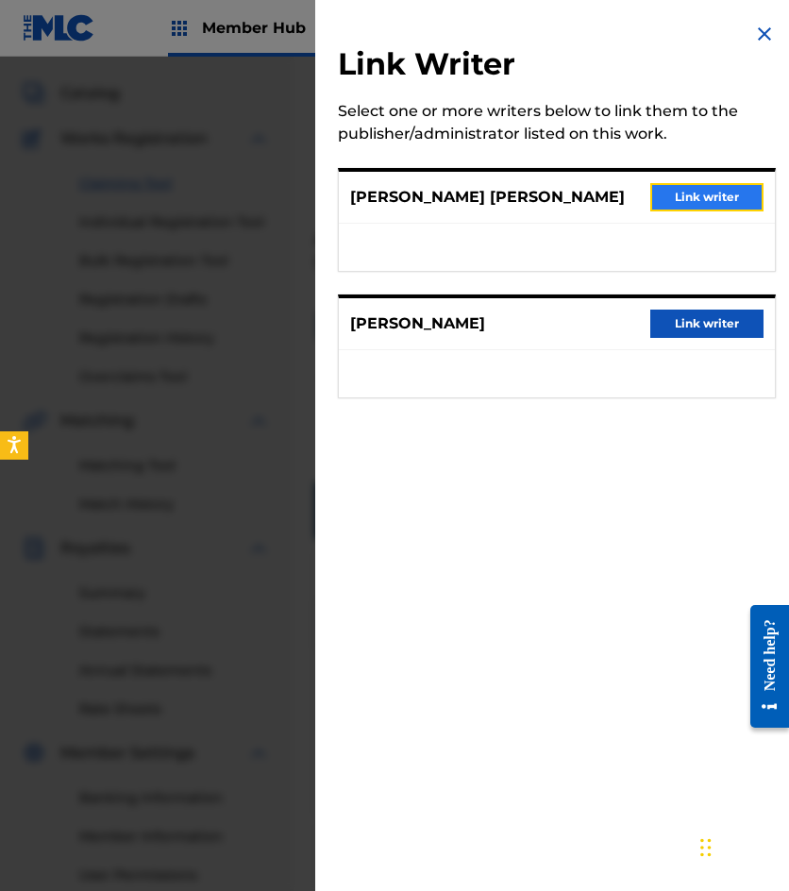
click at [667, 209] on button "Link writer" at bounding box center [706, 197] width 113 height 28
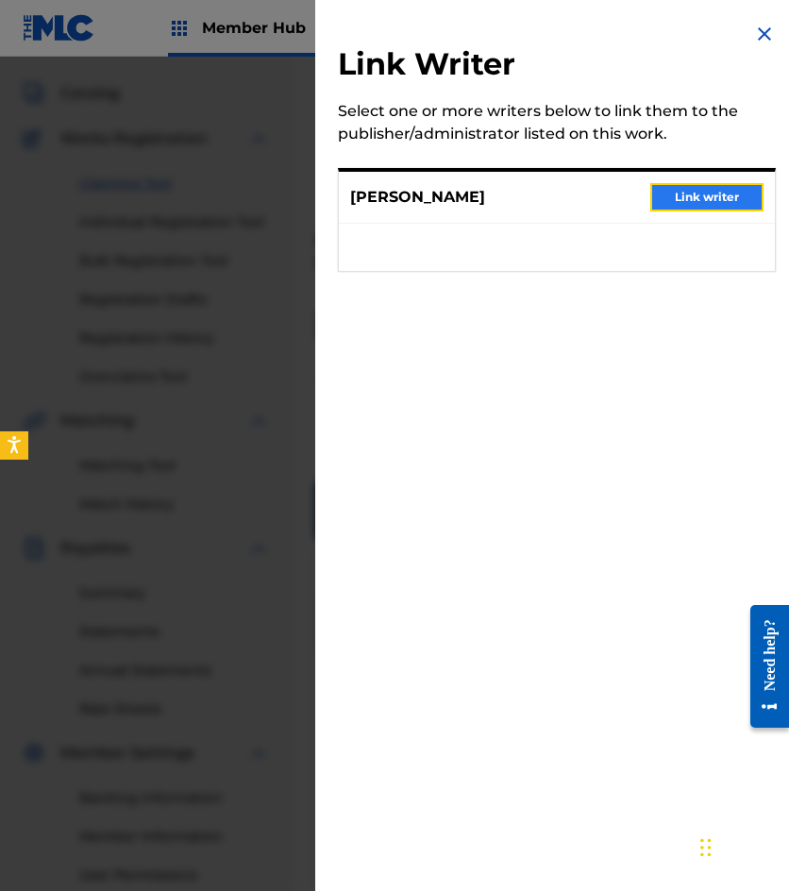
click at [670, 210] on button "Link writer" at bounding box center [706, 197] width 113 height 28
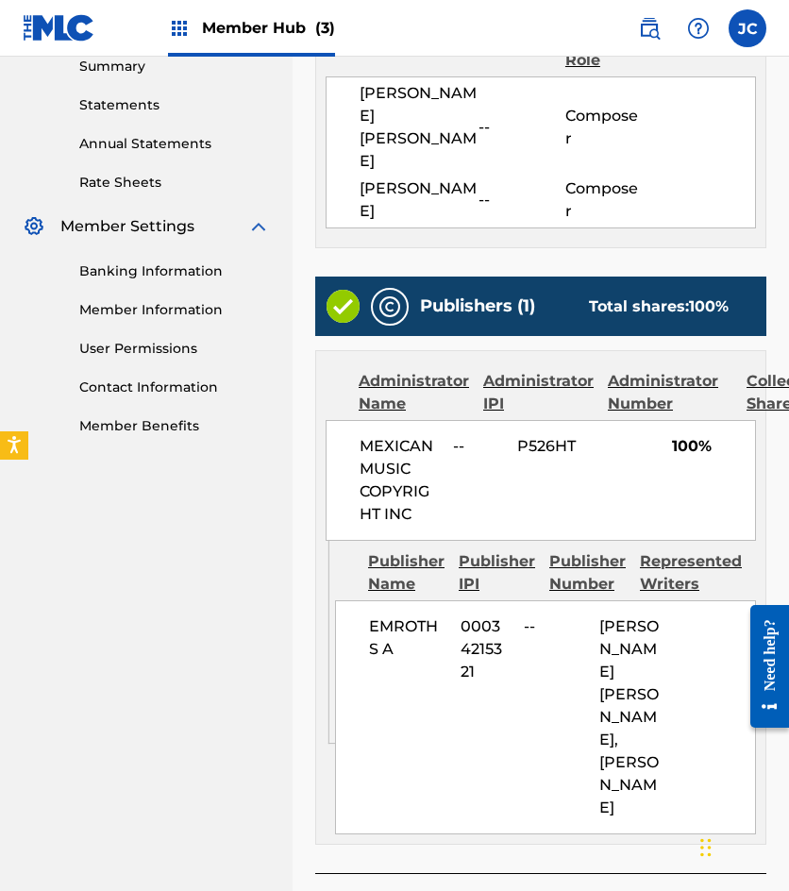
scroll to position [716, 0]
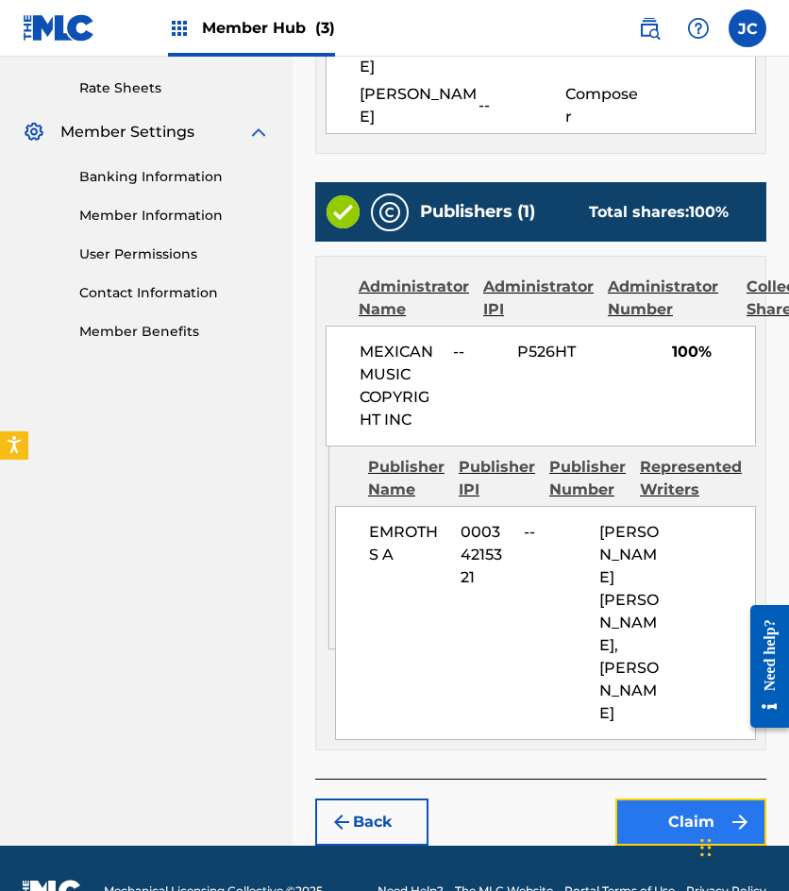
click at [691, 799] on button "Claim" at bounding box center [690, 822] width 151 height 47
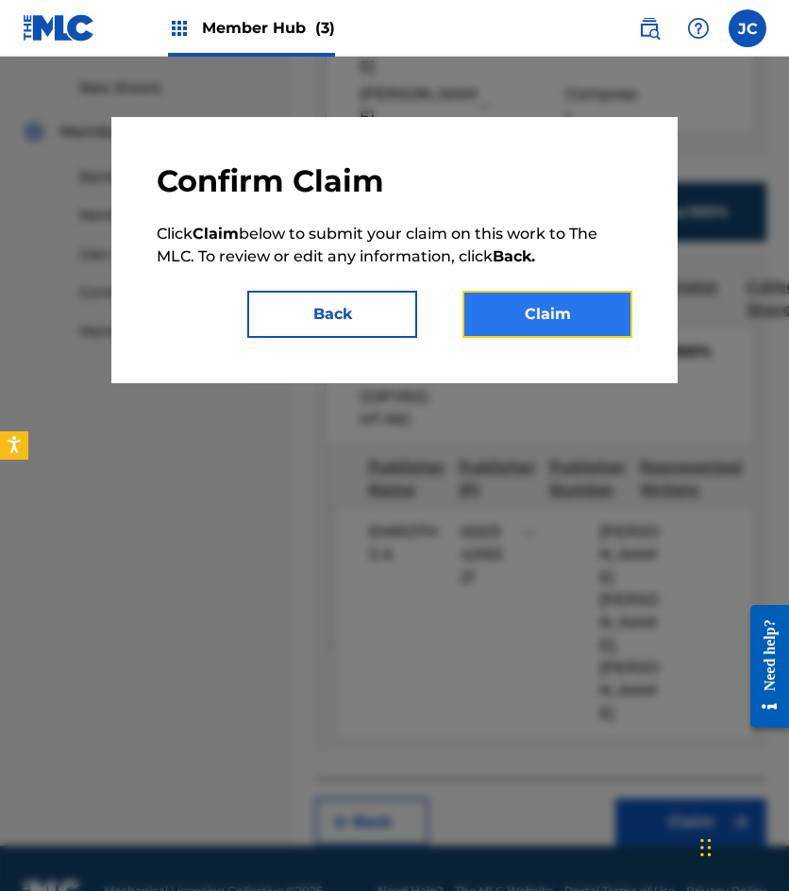
click at [568, 313] on button "Claim" at bounding box center [548, 314] width 170 height 47
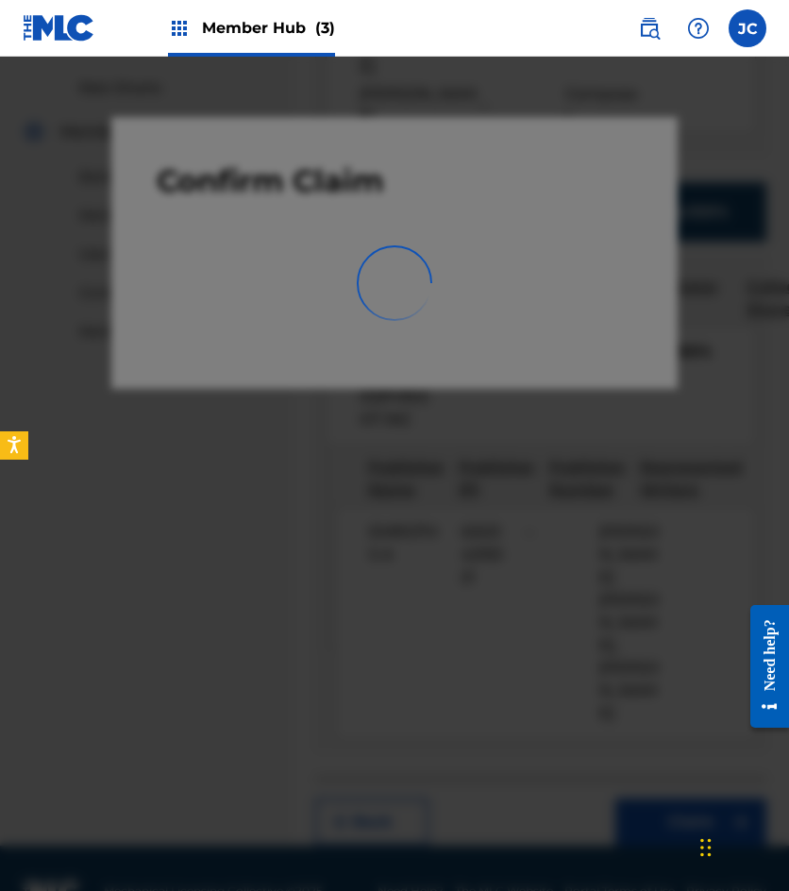
scroll to position [279, 0]
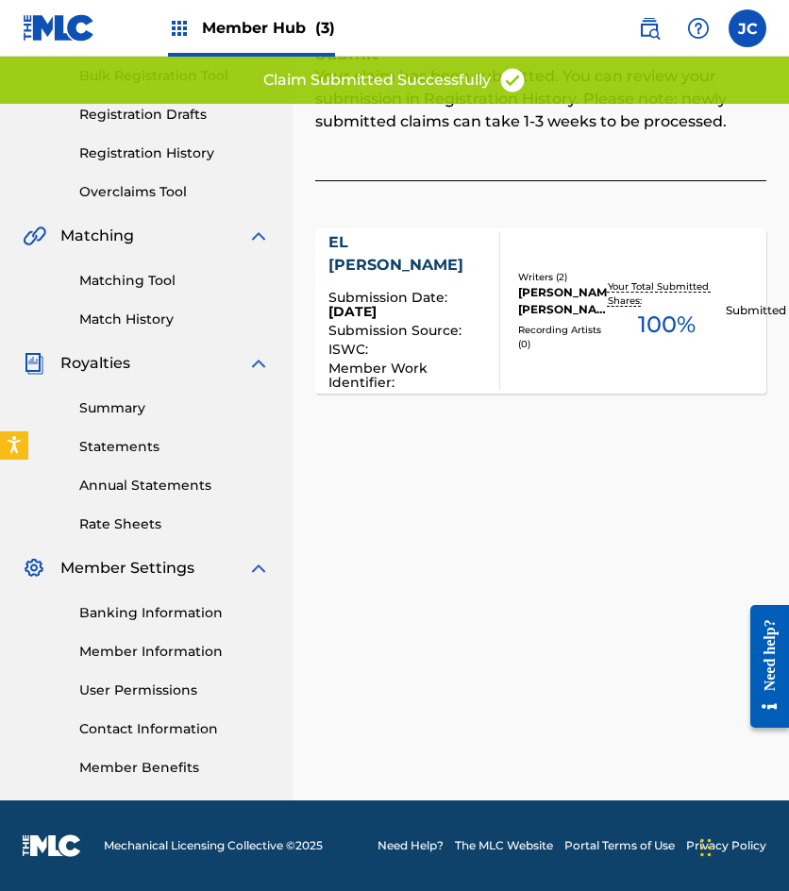
click at [106, 280] on link "Matching Tool" at bounding box center [174, 281] width 191 height 20
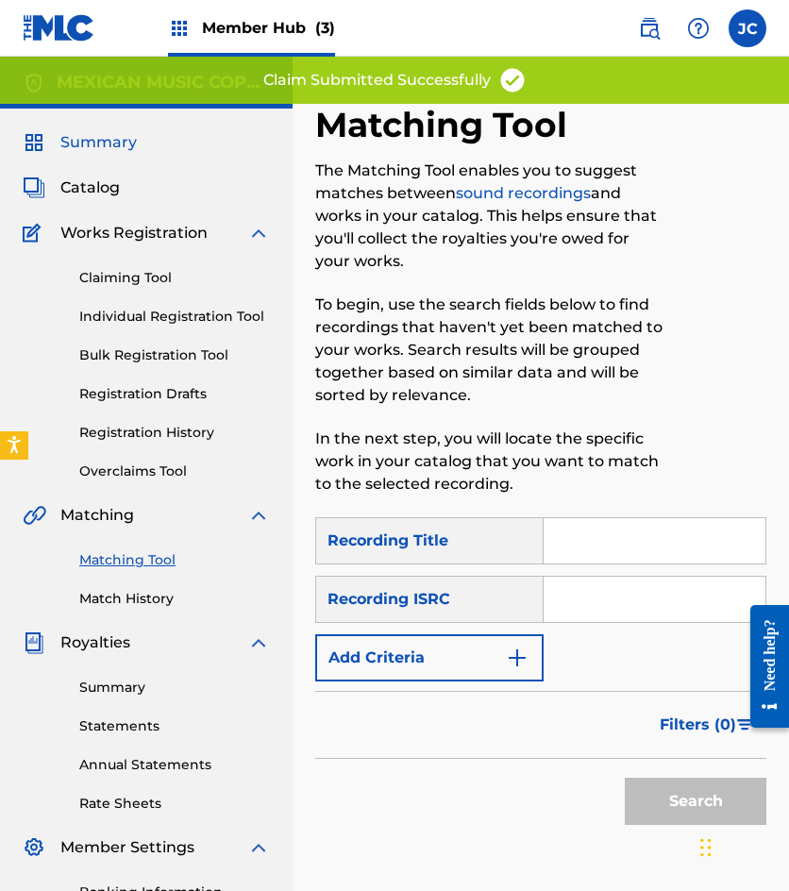
click at [63, 143] on span "Summary" at bounding box center [98, 142] width 76 height 23
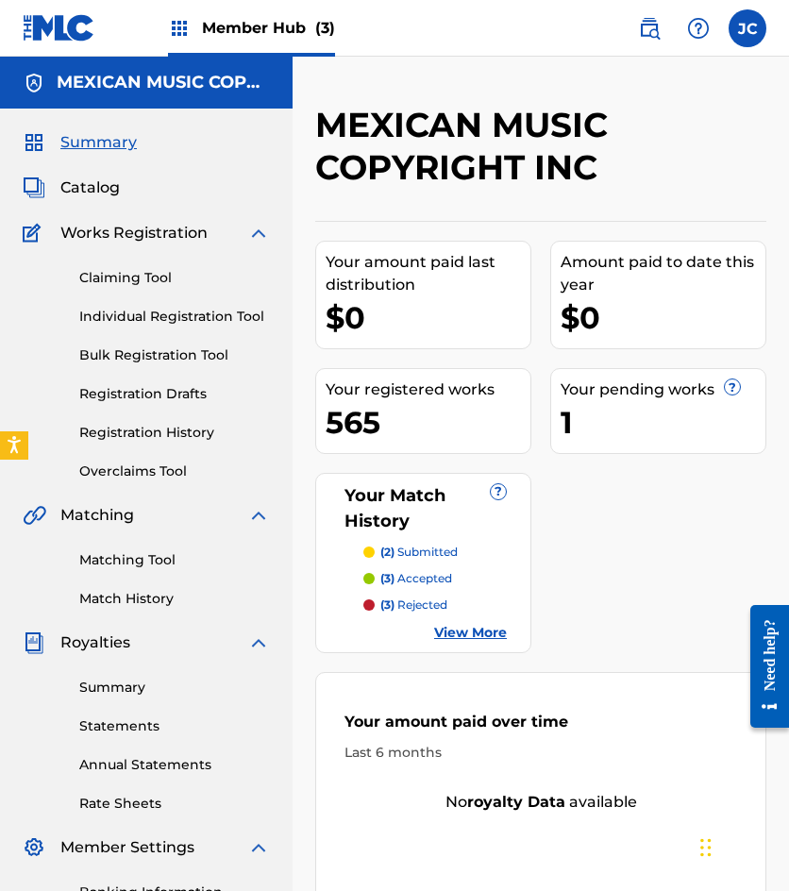
click at [83, 22] on img at bounding box center [59, 27] width 73 height 27
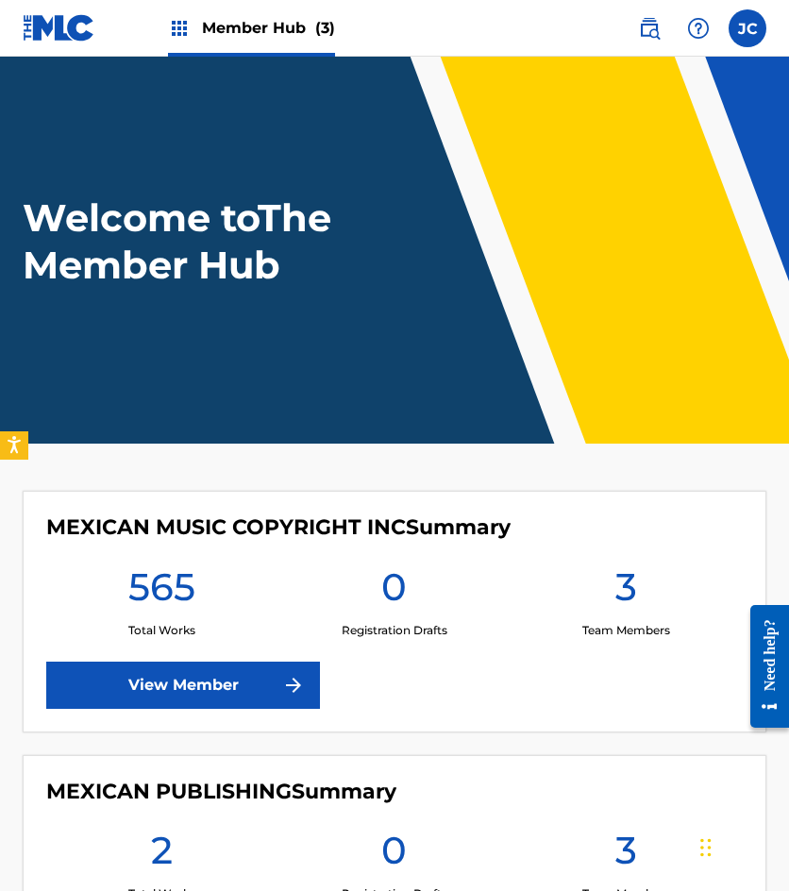
click at [50, 29] on img at bounding box center [59, 27] width 73 height 27
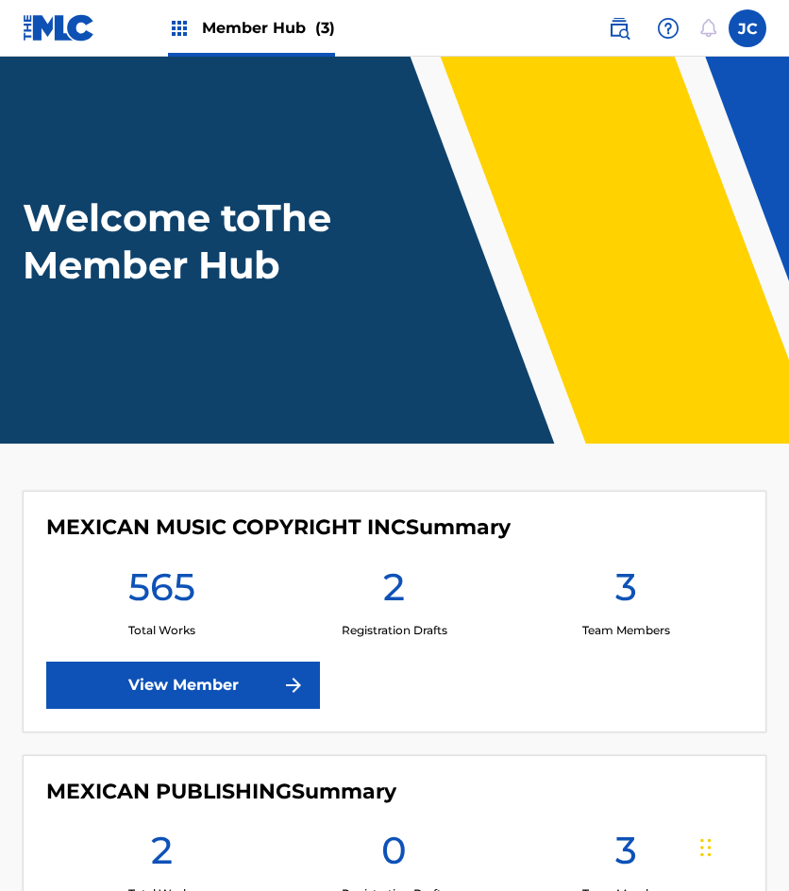
click at [2, 381] on header "Welcome to The Member Hub" at bounding box center [394, 250] width 789 height 387
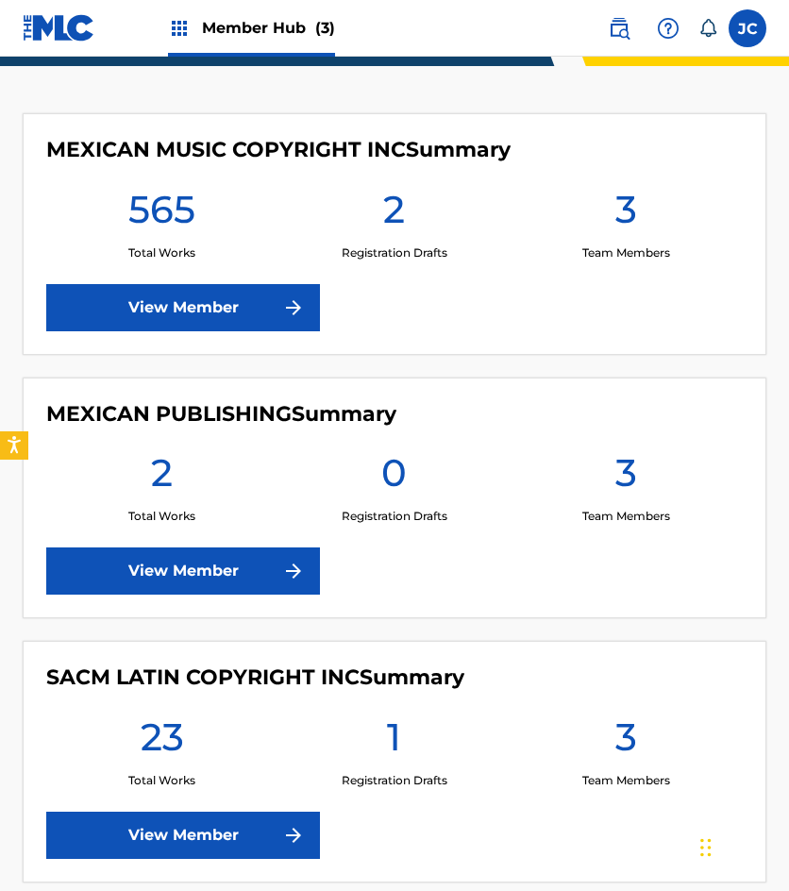
click at [2, 261] on div "MEXICAN MUSIC COPYRIGHT INC Summary 565 Total Works 2 Registration Drafts 3 Tea…" at bounding box center [394, 497] width 789 height 769
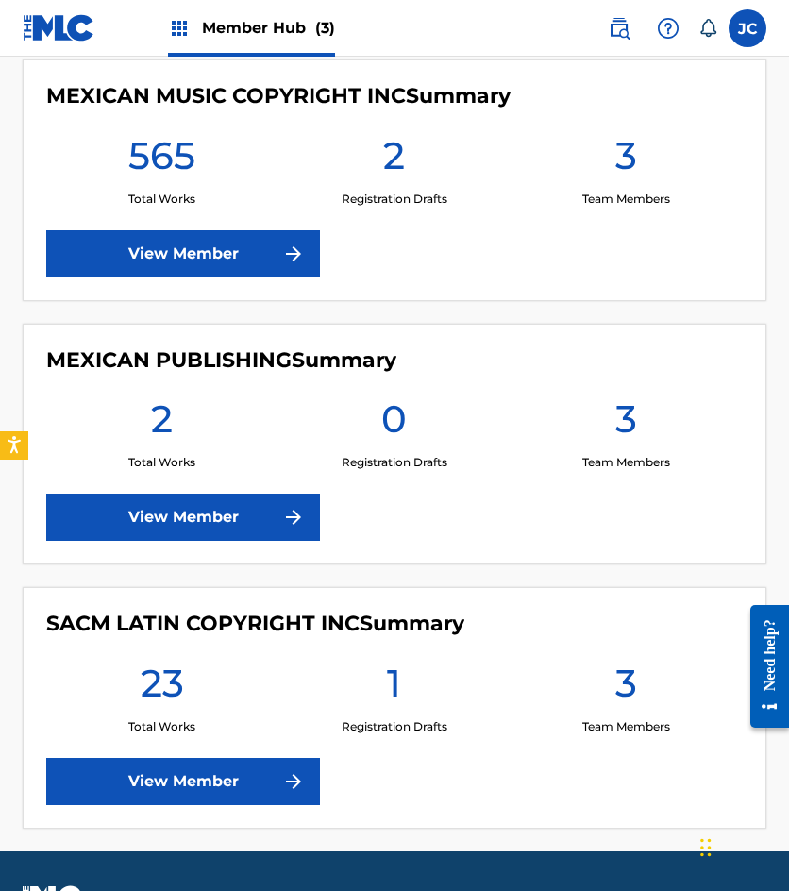
scroll to position [482, 0]
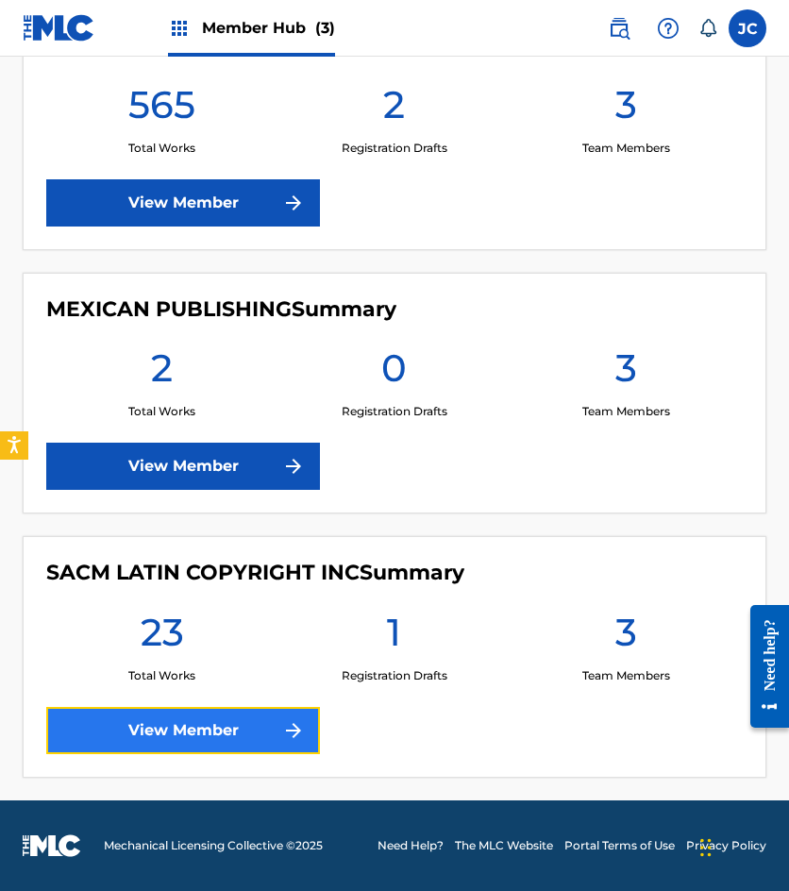
click at [294, 730] on img at bounding box center [293, 730] width 23 height 23
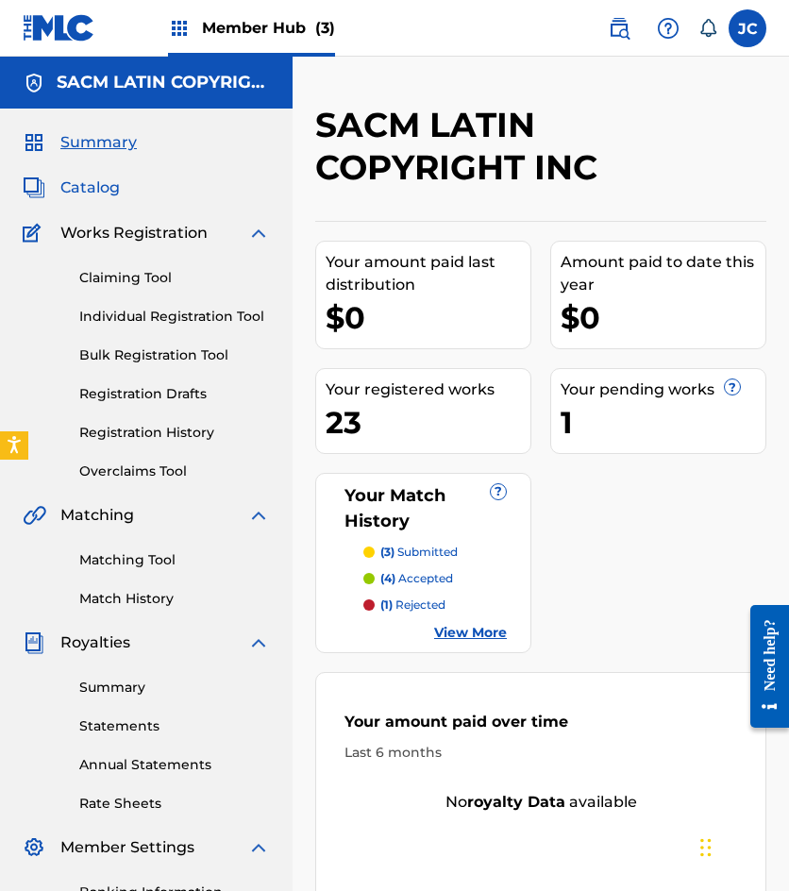
click at [88, 192] on span "Catalog" at bounding box center [89, 188] width 59 height 23
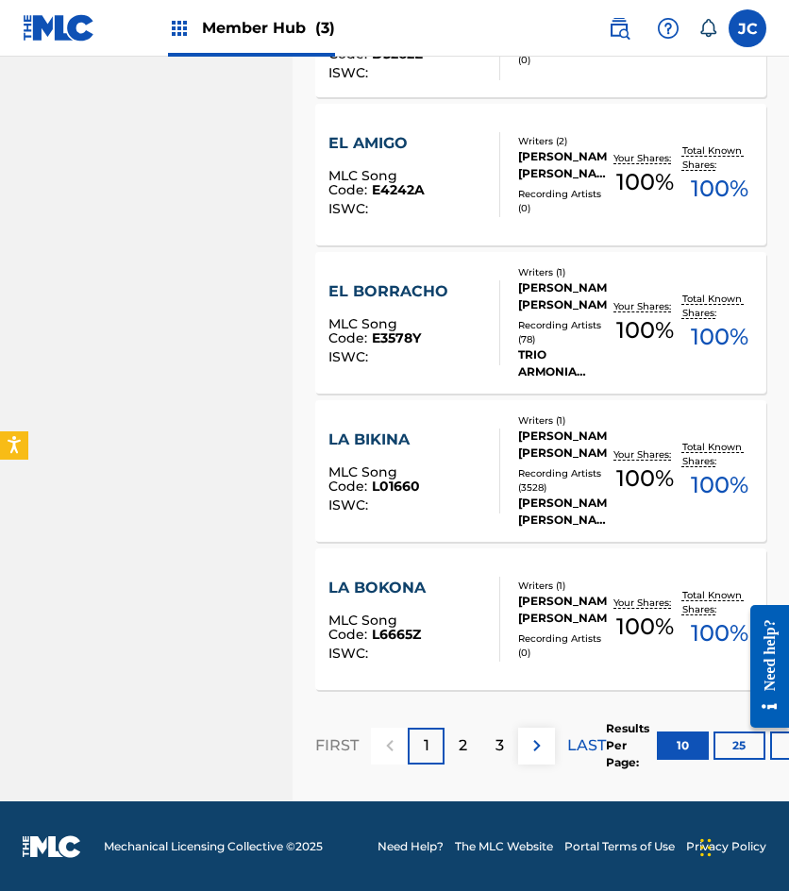
scroll to position [1284, 0]
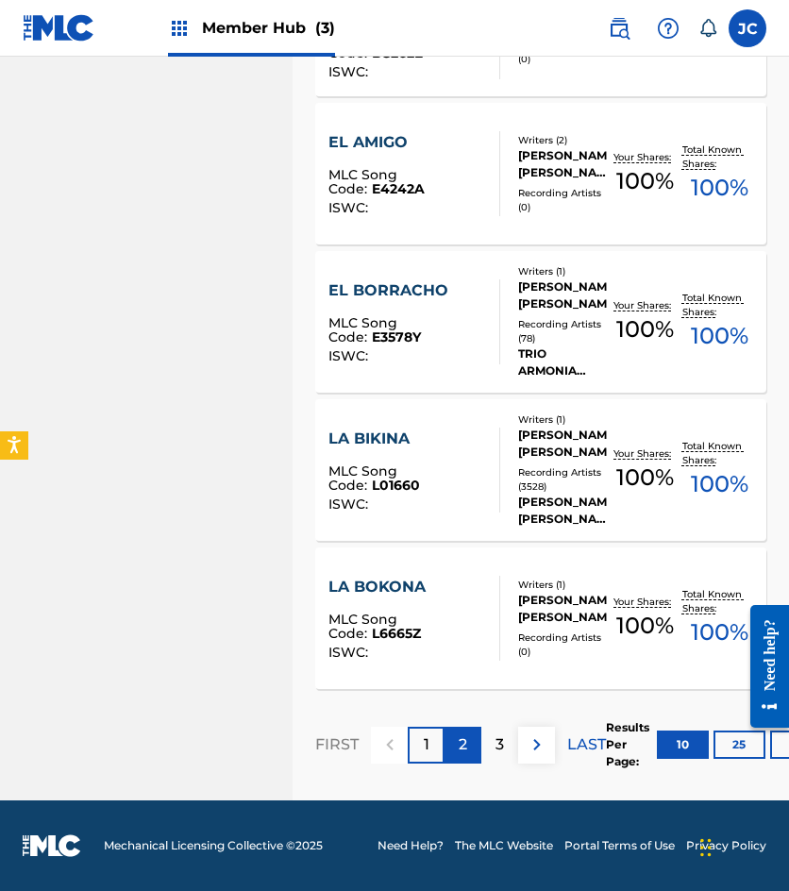
click at [463, 745] on p "2" at bounding box center [463, 744] width 8 height 23
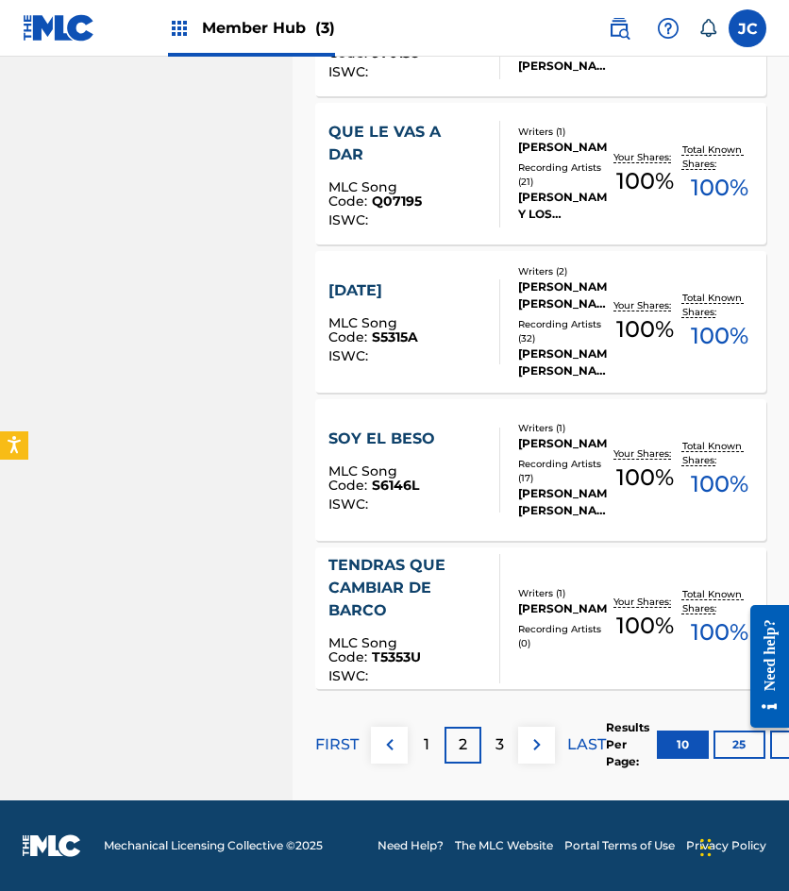
click at [498, 744] on p "3" at bounding box center [500, 744] width 8 height 23
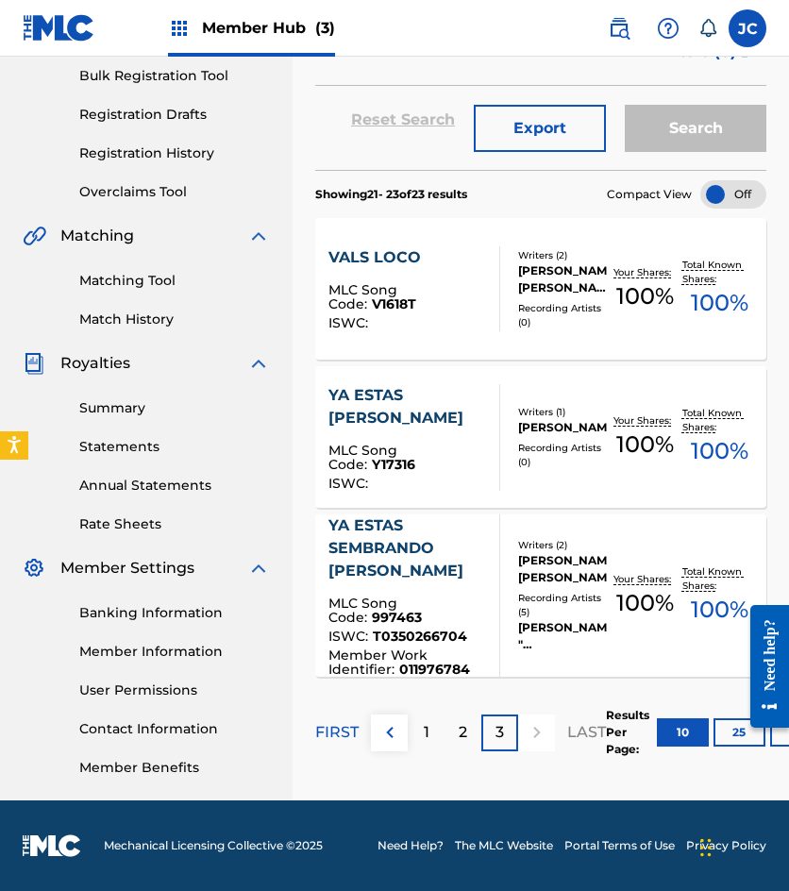
click at [395, 413] on div "YA ESTAS [PERSON_NAME]" at bounding box center [406, 406] width 156 height 45
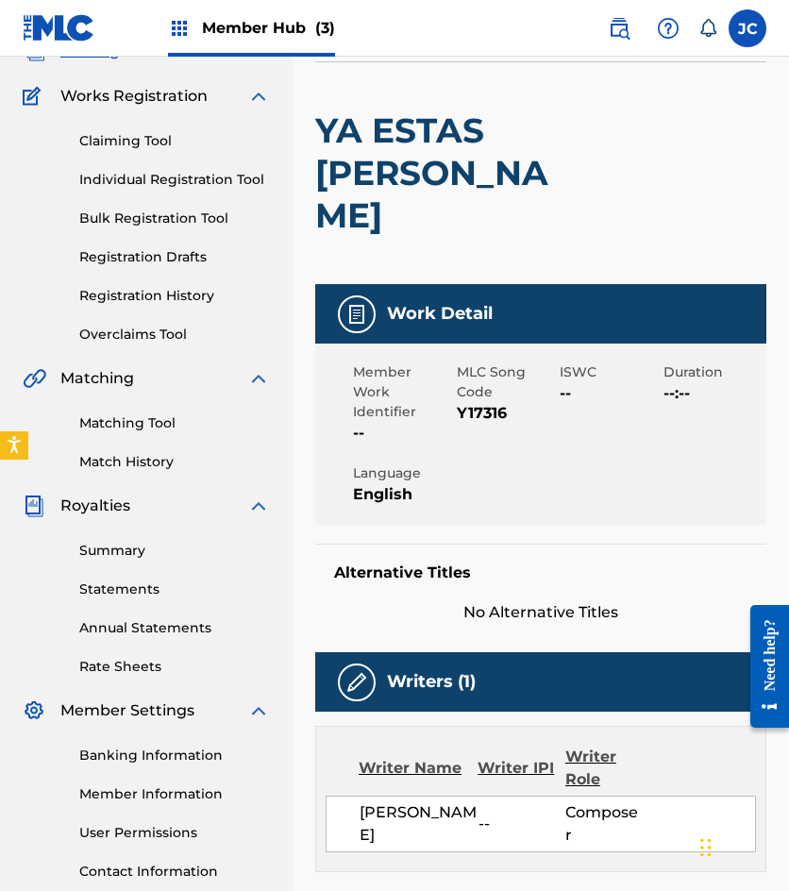
scroll to position [378, 0]
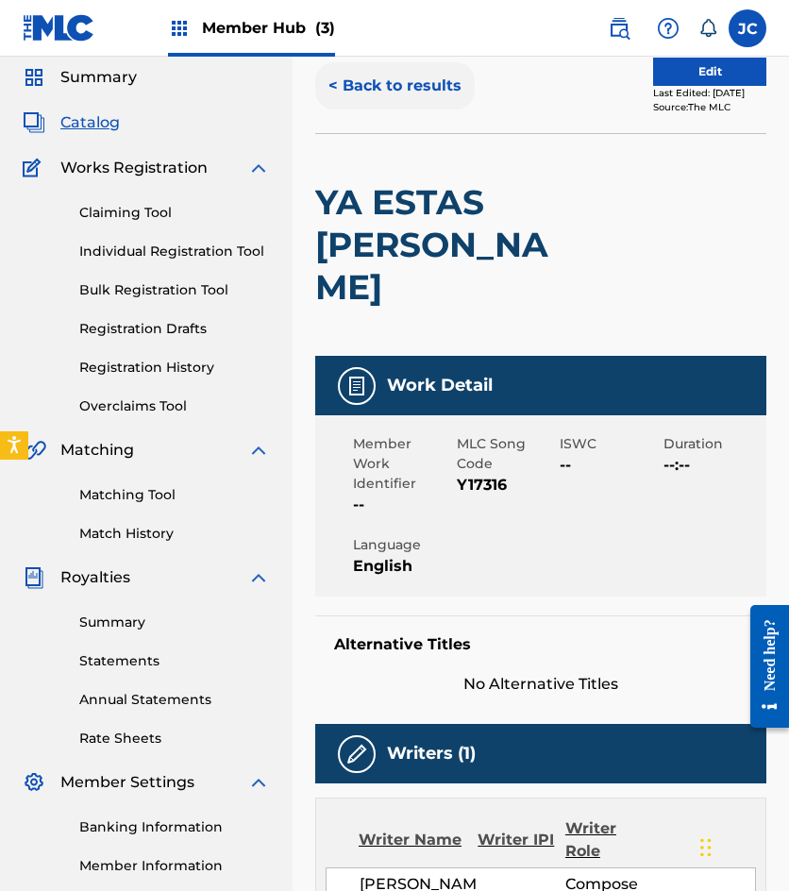
click at [386, 94] on button "< Back to results" at bounding box center [395, 85] width 160 height 47
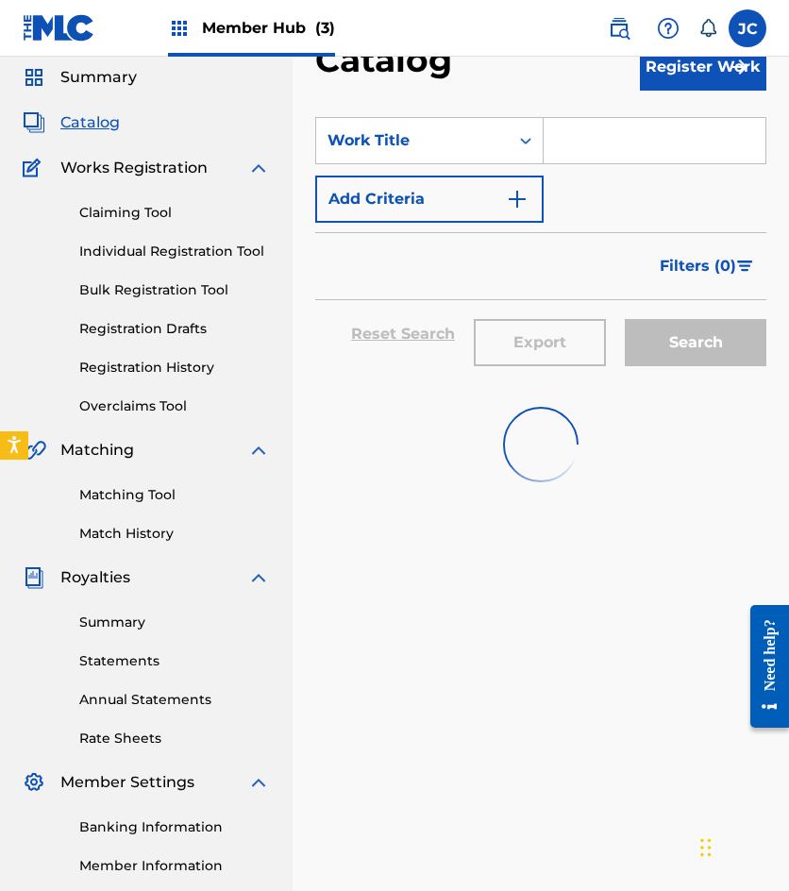
scroll to position [279, 0]
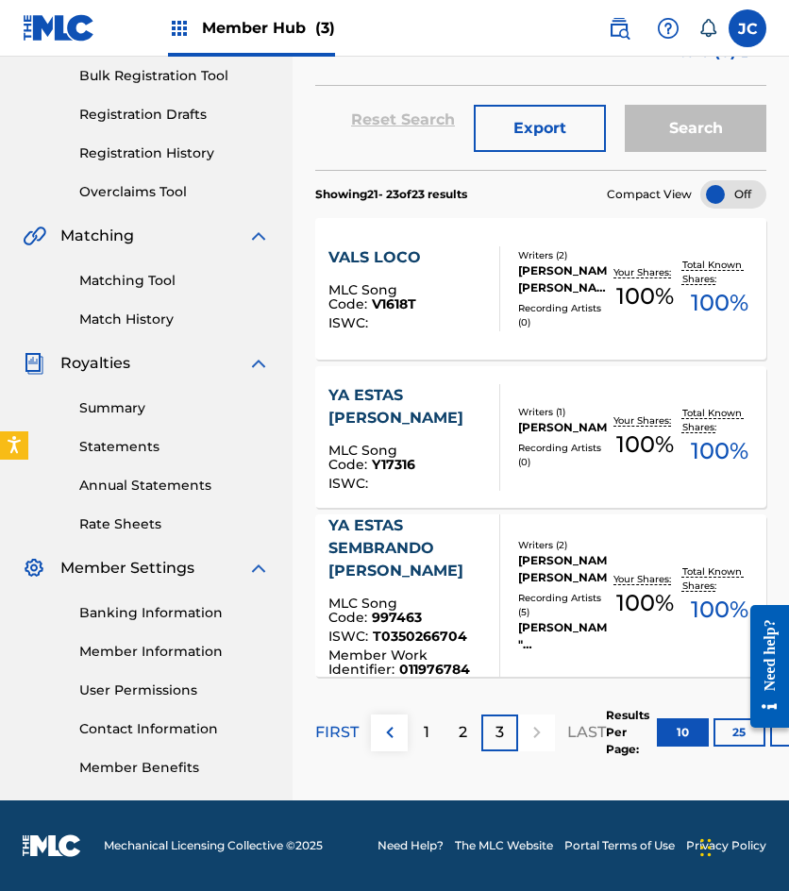
click at [397, 567] on div "YA ESTAS SEMBRANDO [PERSON_NAME]" at bounding box center [406, 548] width 156 height 68
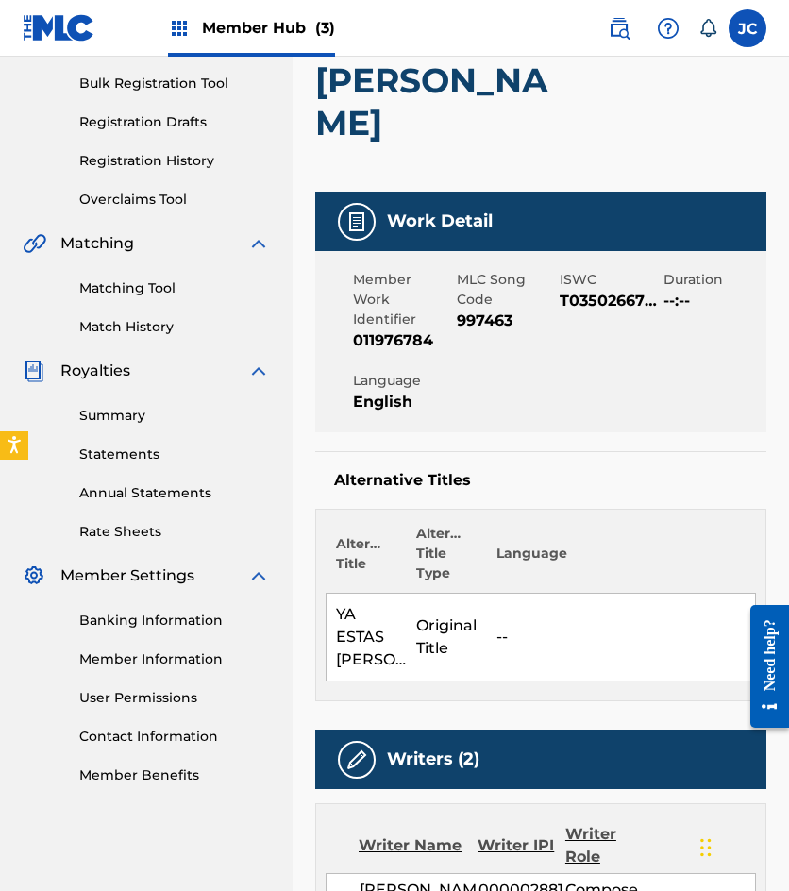
scroll to position [378, 0]
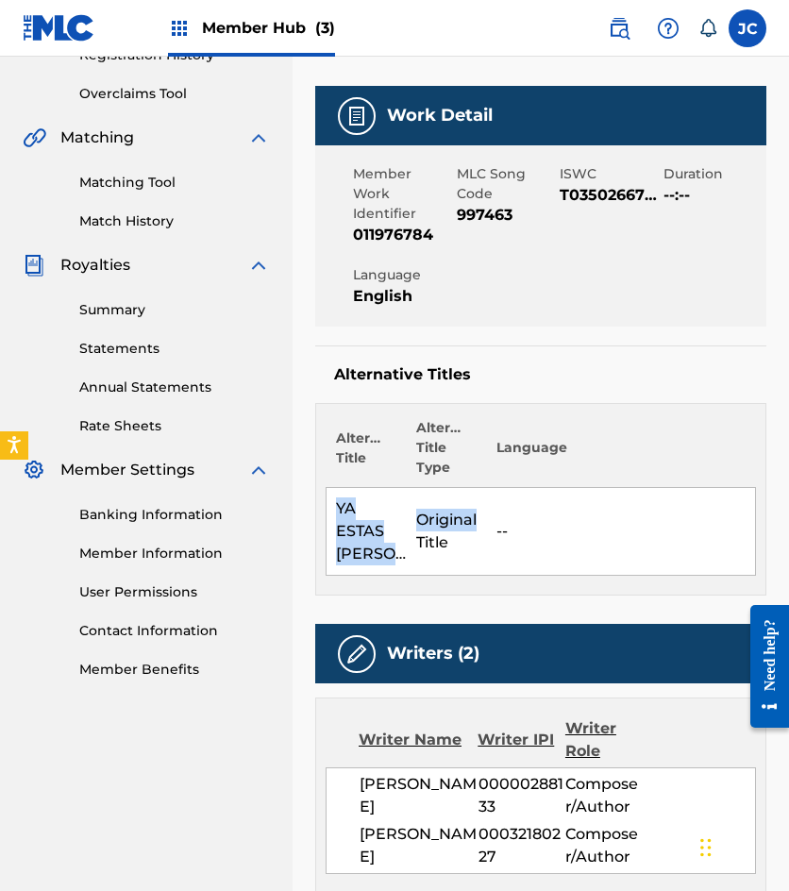
drag, startPoint x: 330, startPoint y: 430, endPoint x: 408, endPoint y: 507, distance: 108.8
click at [408, 507] on tr "YA ESTAS [PERSON_NAME] Original Title --" at bounding box center [542, 532] width 430 height 88
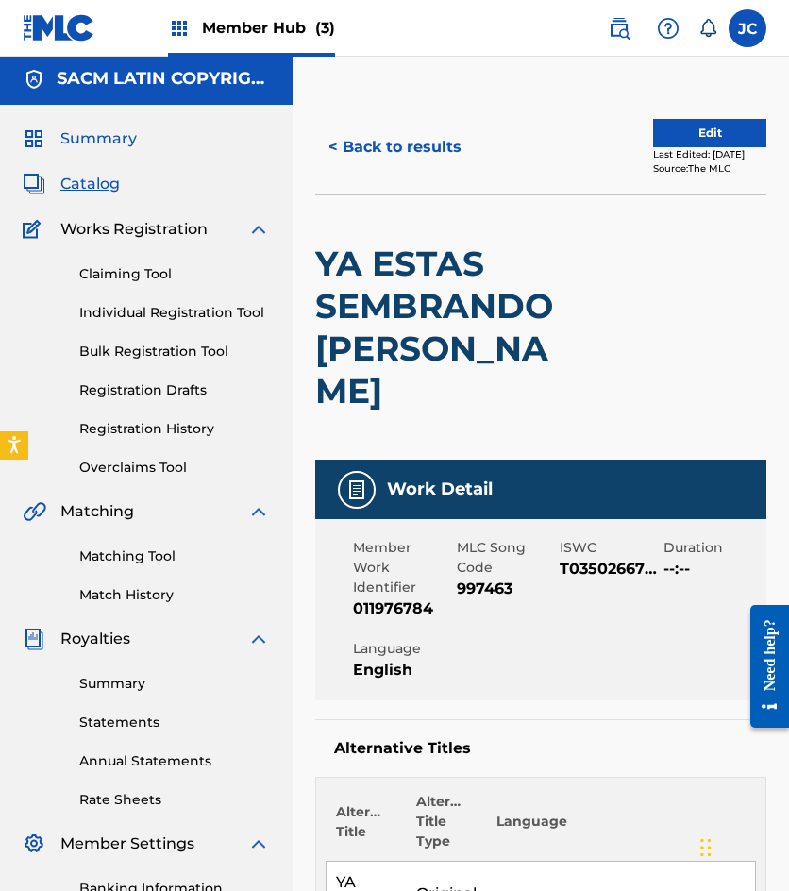
scroll to position [0, 0]
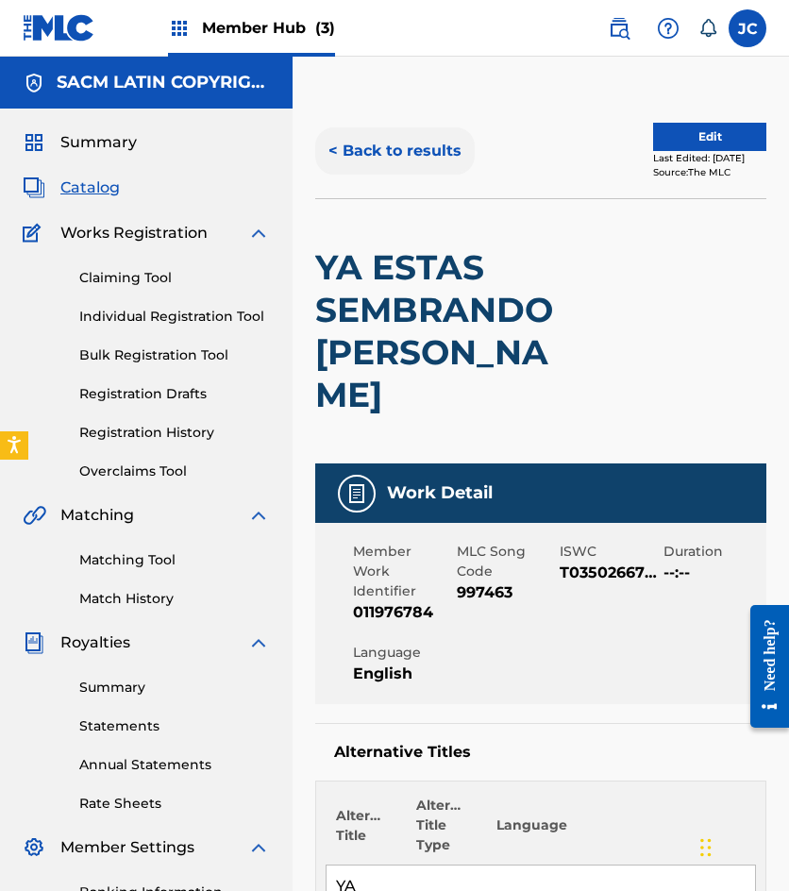
click at [418, 151] on button "< Back to results" at bounding box center [395, 150] width 160 height 47
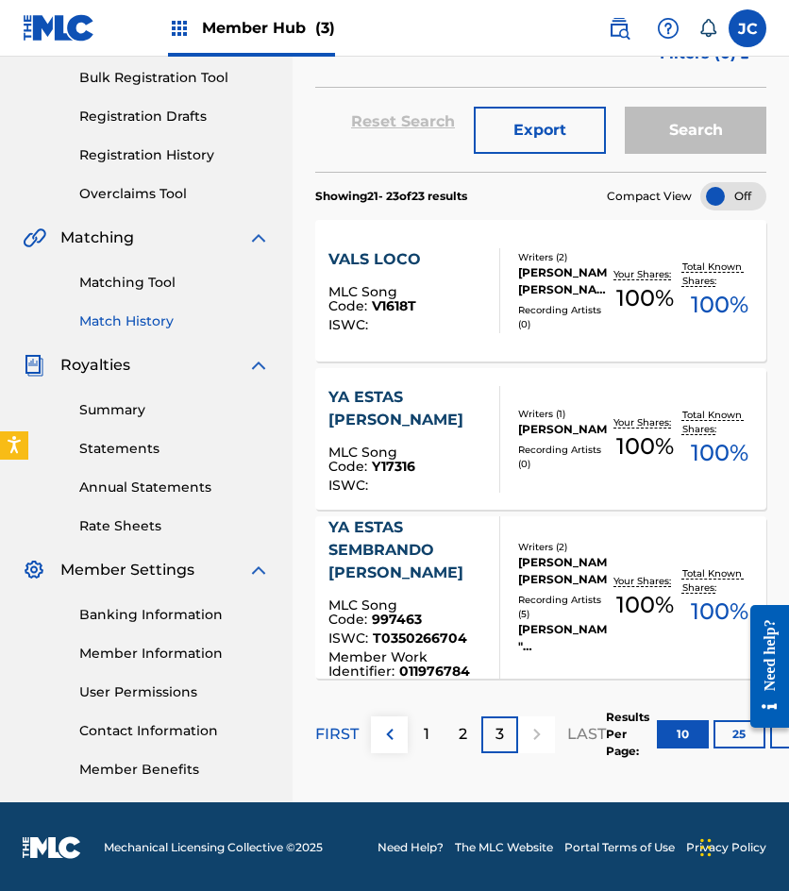
scroll to position [279, 0]
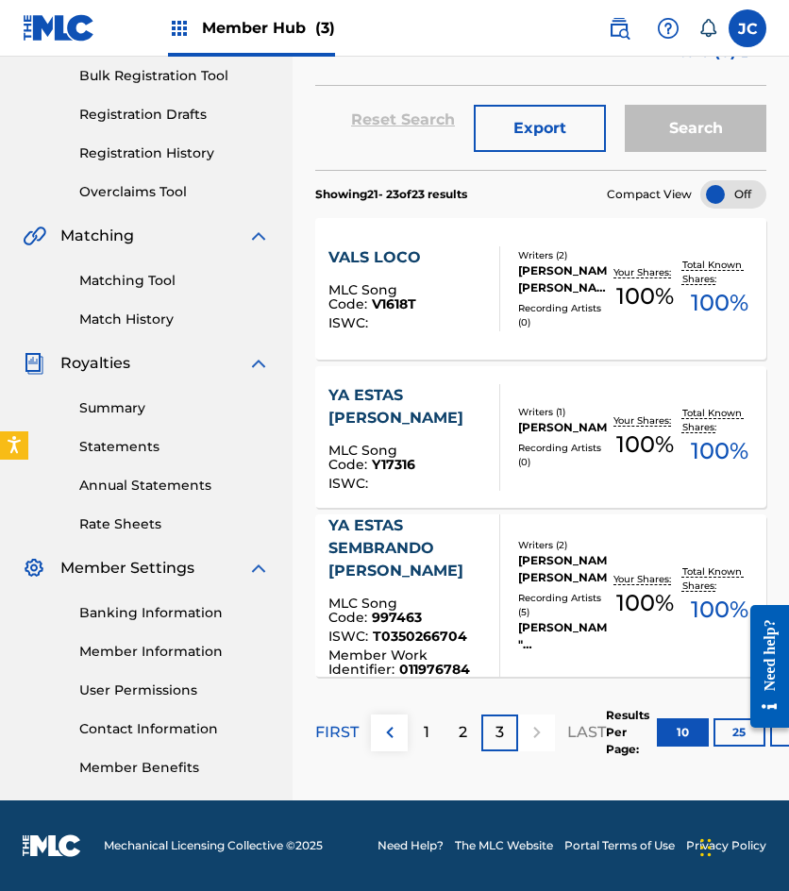
click at [143, 309] on div "Matching Tool Match History" at bounding box center [146, 288] width 247 height 82
click at [143, 312] on link "Match History" at bounding box center [174, 320] width 191 height 20
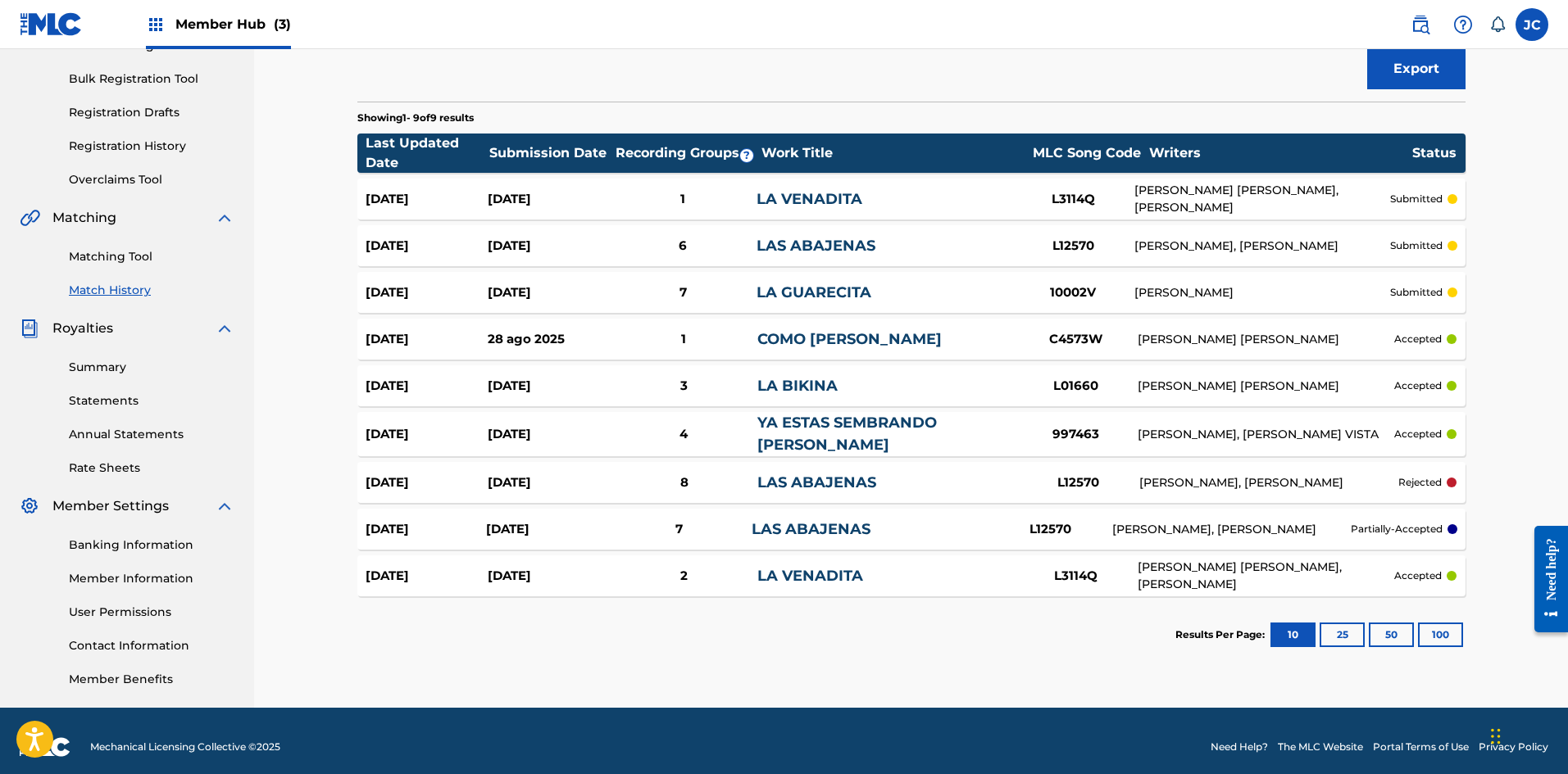
scroll to position [241, 0]
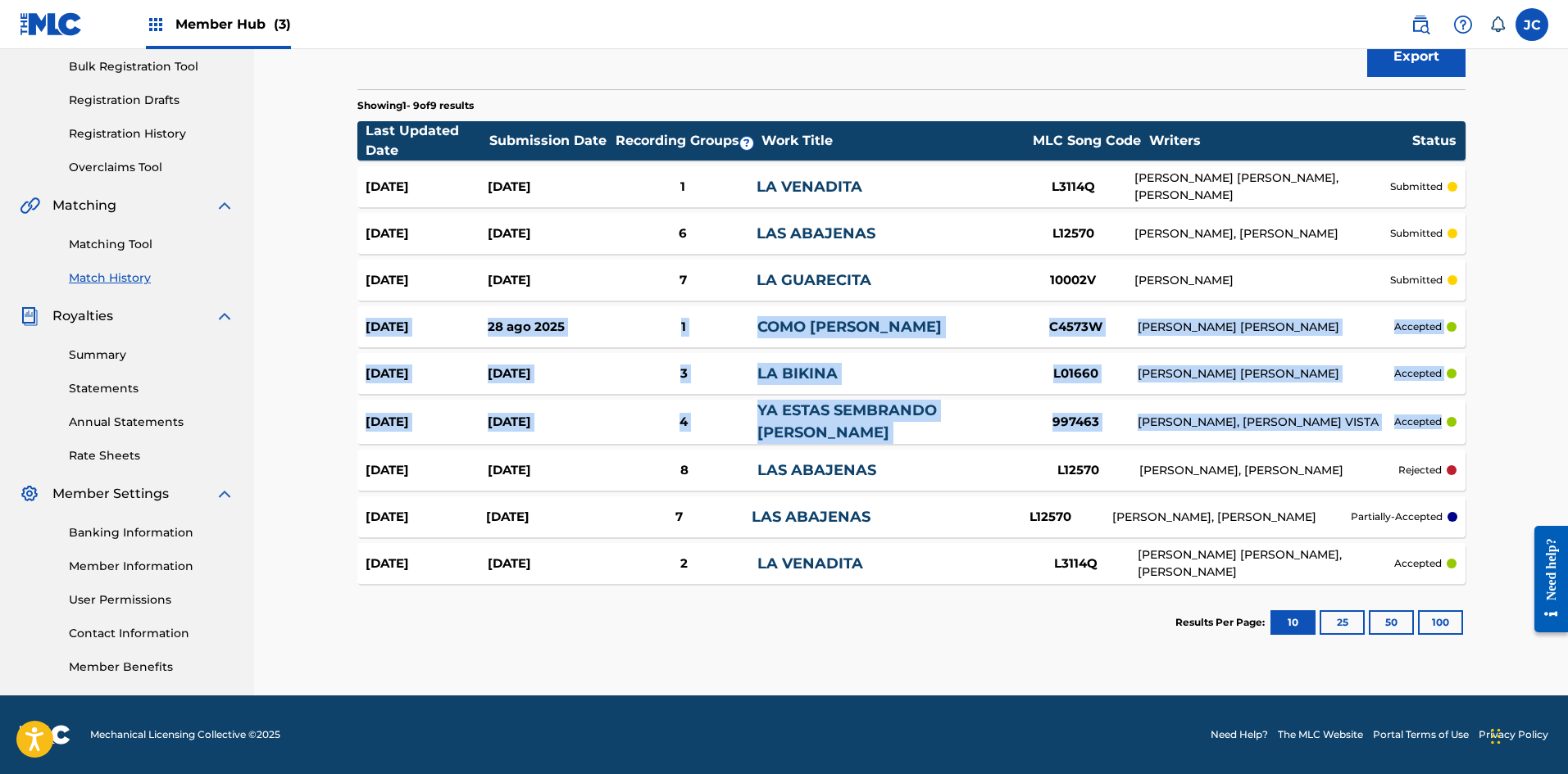
drag, startPoint x: 357, startPoint y: 322, endPoint x: 1499, endPoint y: 417, distance: 1145.9
click at [684, 417] on div "Match History Match History is a record of recent match suggestions that you've…" at bounding box center [911, 251] width 1314 height 888
click at [684, 417] on div "Match History Match History is a record of recent match suggestions that you've…" at bounding box center [911, 251] width 1314 height 888
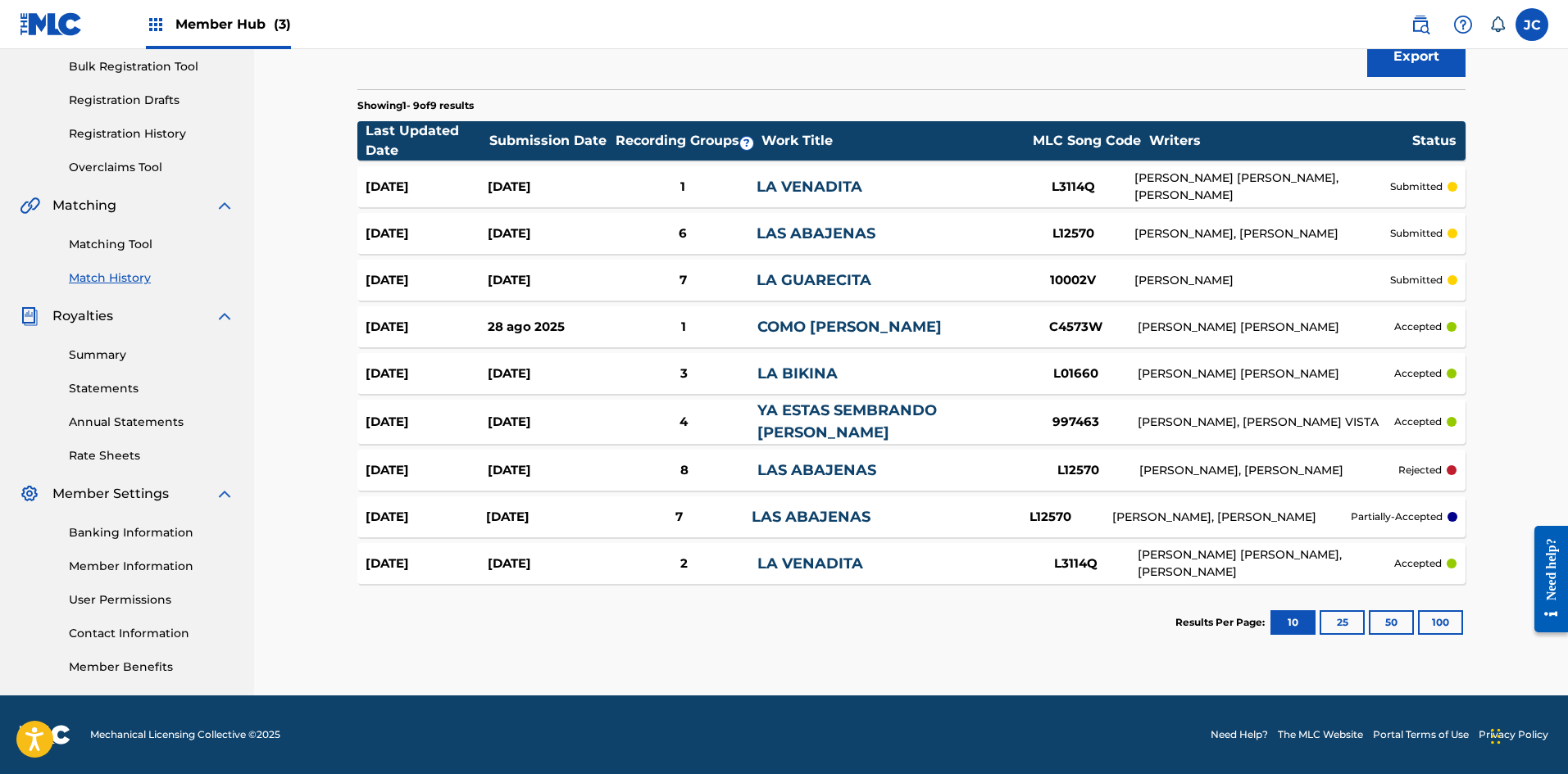
click at [684, 421] on link "YA ESTAS SEMBRANDO [PERSON_NAME]" at bounding box center [847, 422] width 180 height 40
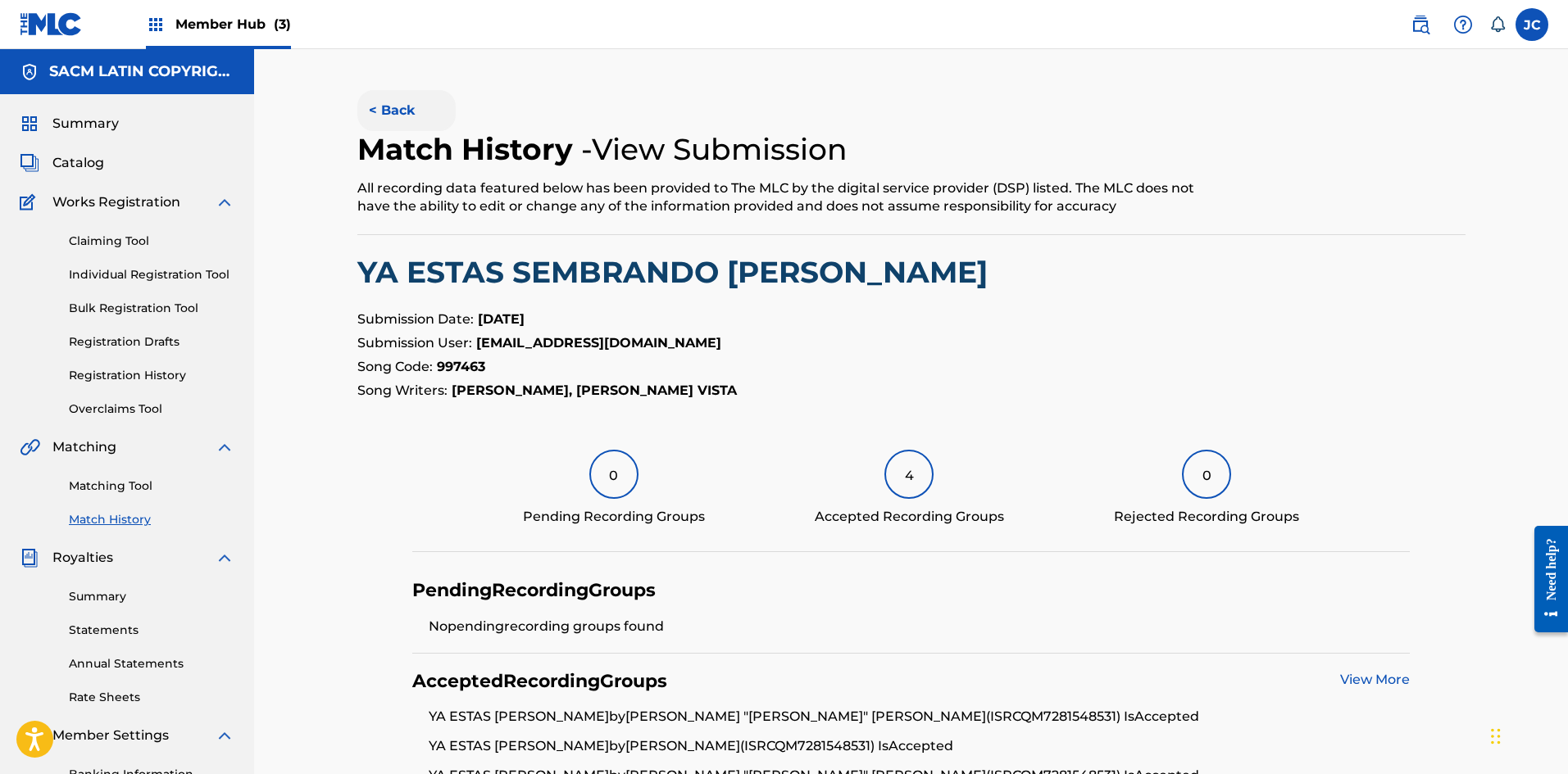
click at [379, 109] on button "< Back" at bounding box center [406, 110] width 98 height 41
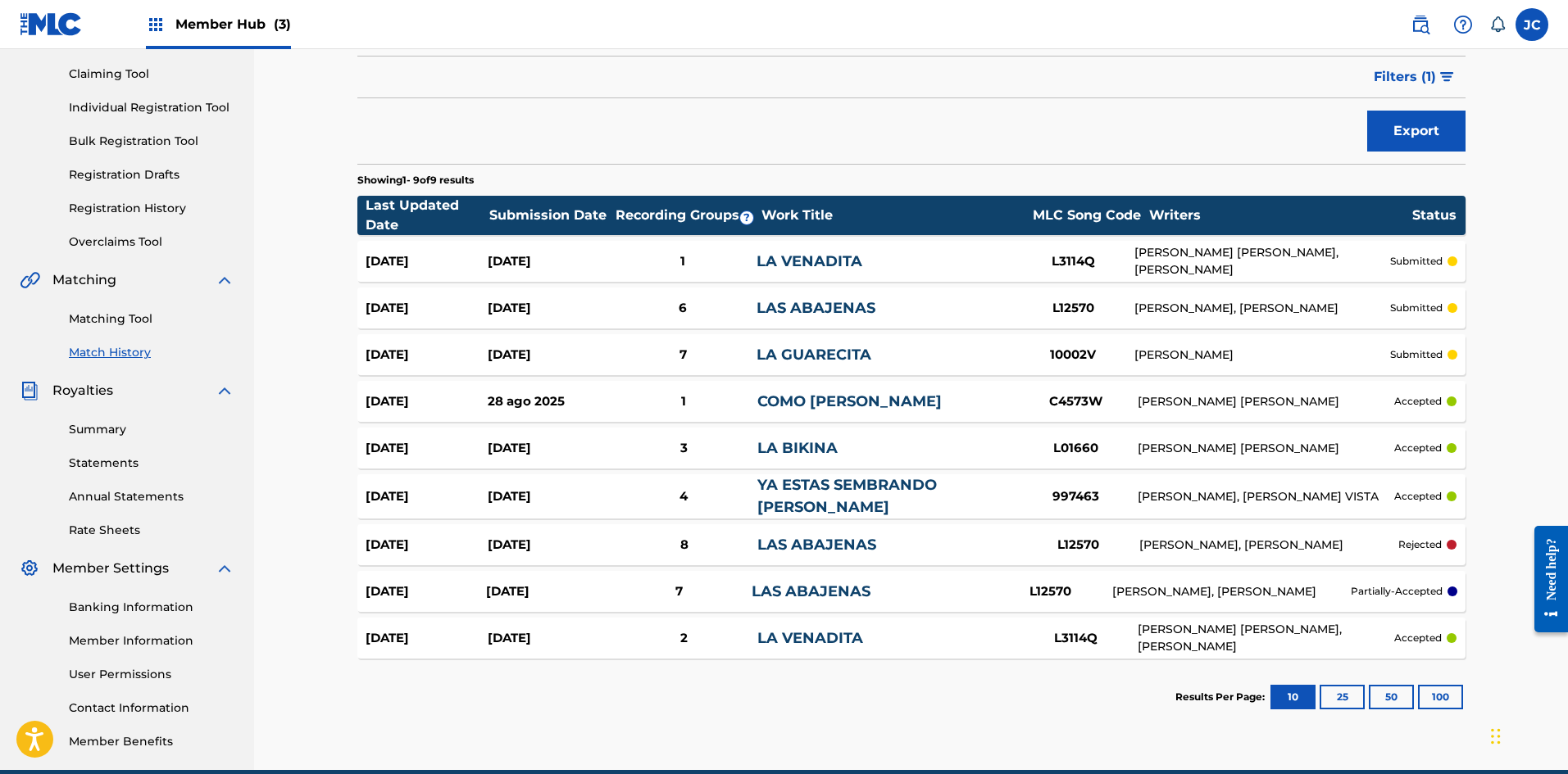
scroll to position [78, 0]
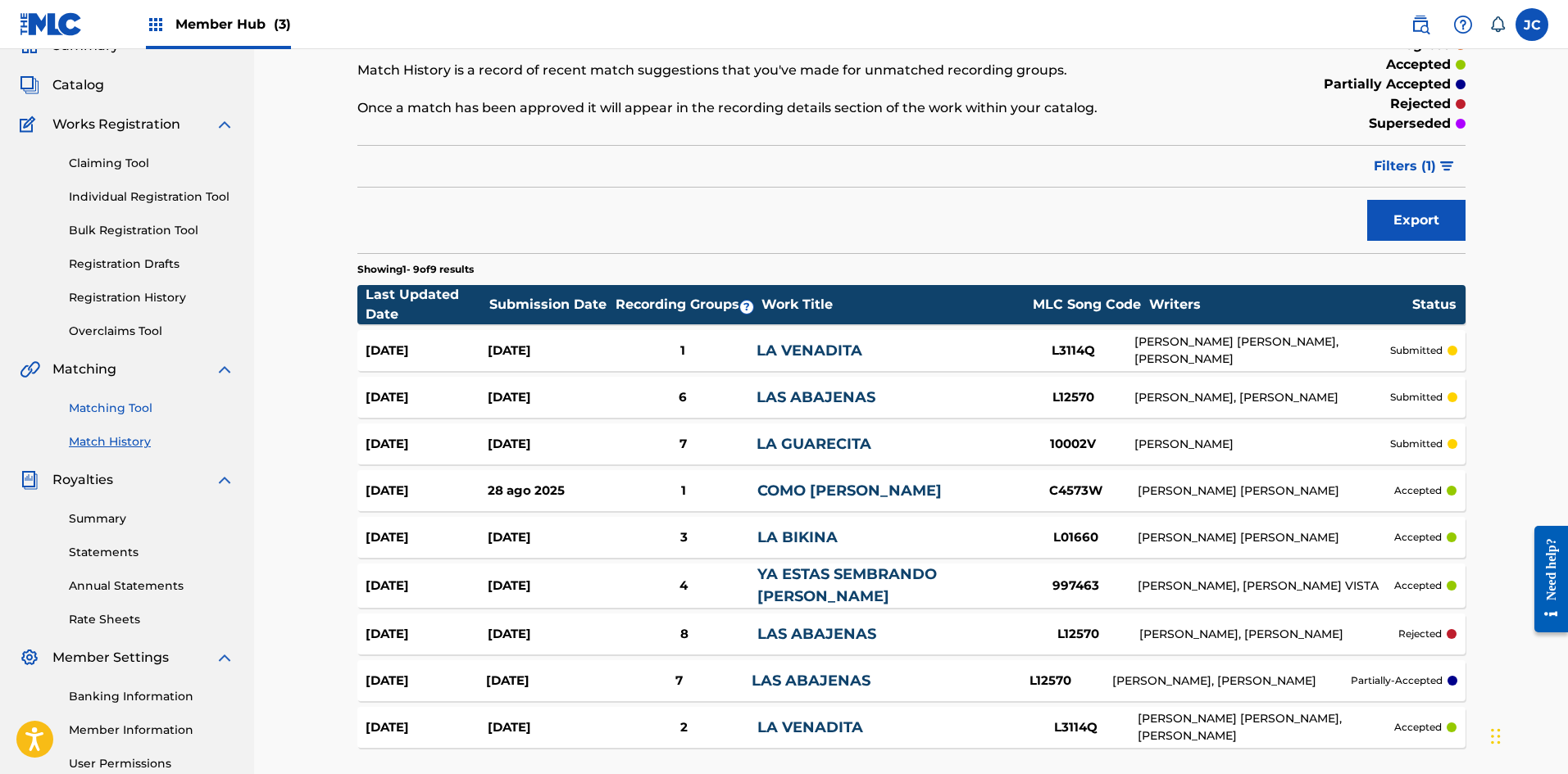
click at [76, 402] on link "Matching Tool" at bounding box center [151, 409] width 166 height 17
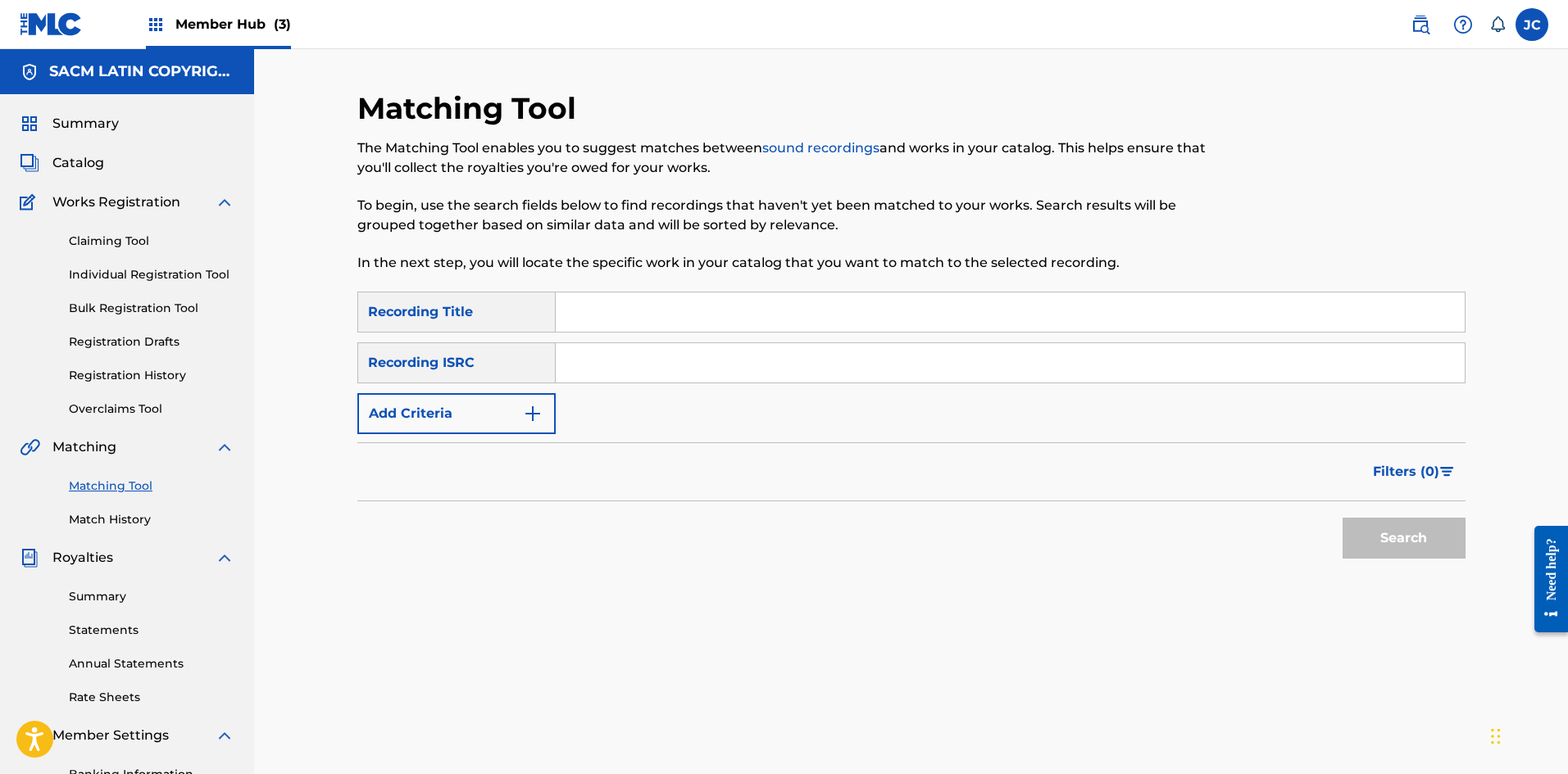
click at [658, 326] on input "Search Form" at bounding box center [1010, 312] width 909 height 39
type input "ya estas [PERSON_NAME]"
click at [684, 518] on button "Search" at bounding box center [1404, 538] width 123 height 41
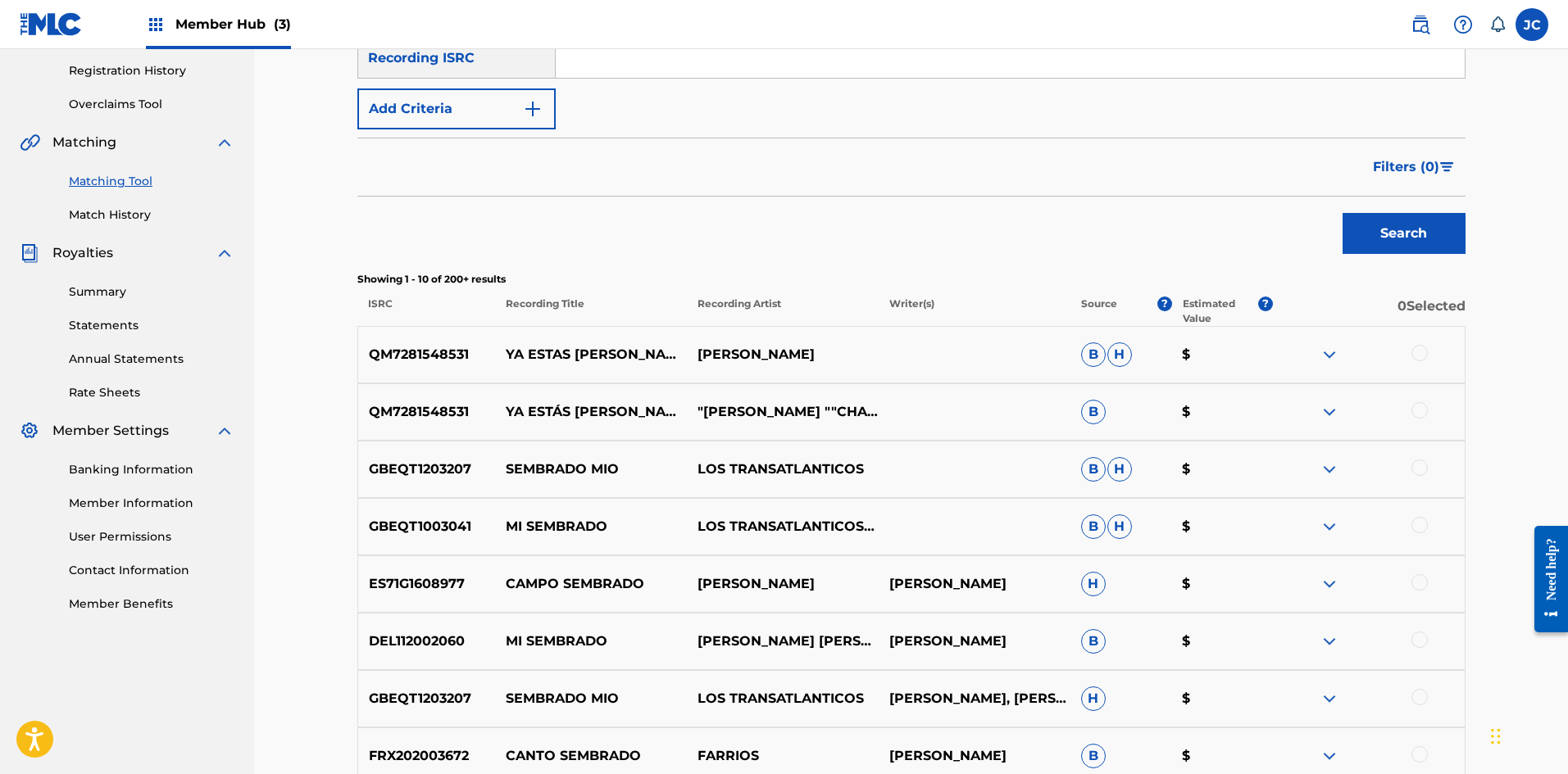
scroll to position [328, 0]
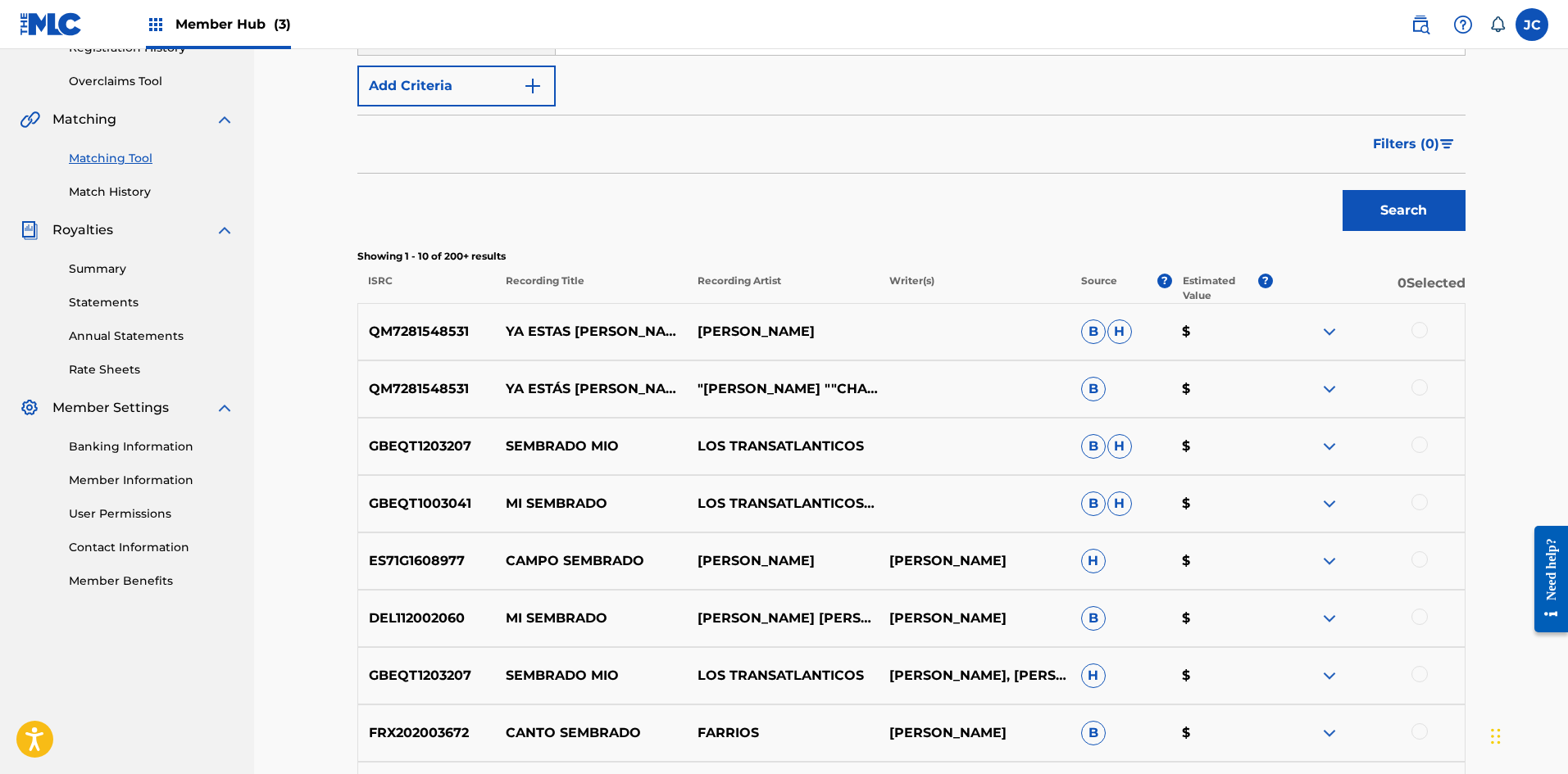
click at [684, 330] on div at bounding box center [1420, 330] width 16 height 16
click at [684, 390] on div at bounding box center [1420, 387] width 16 height 16
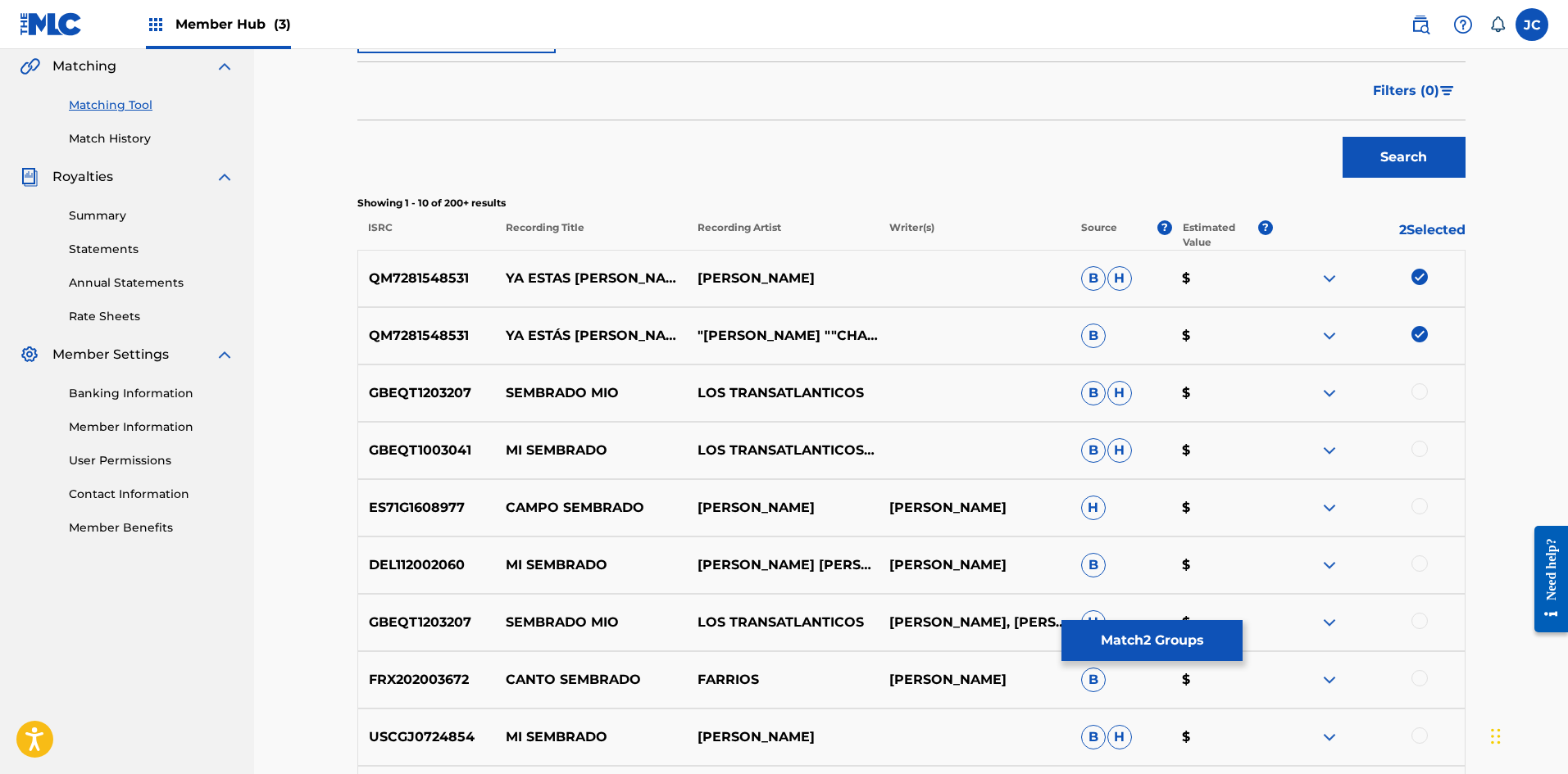
scroll to position [410, 0]
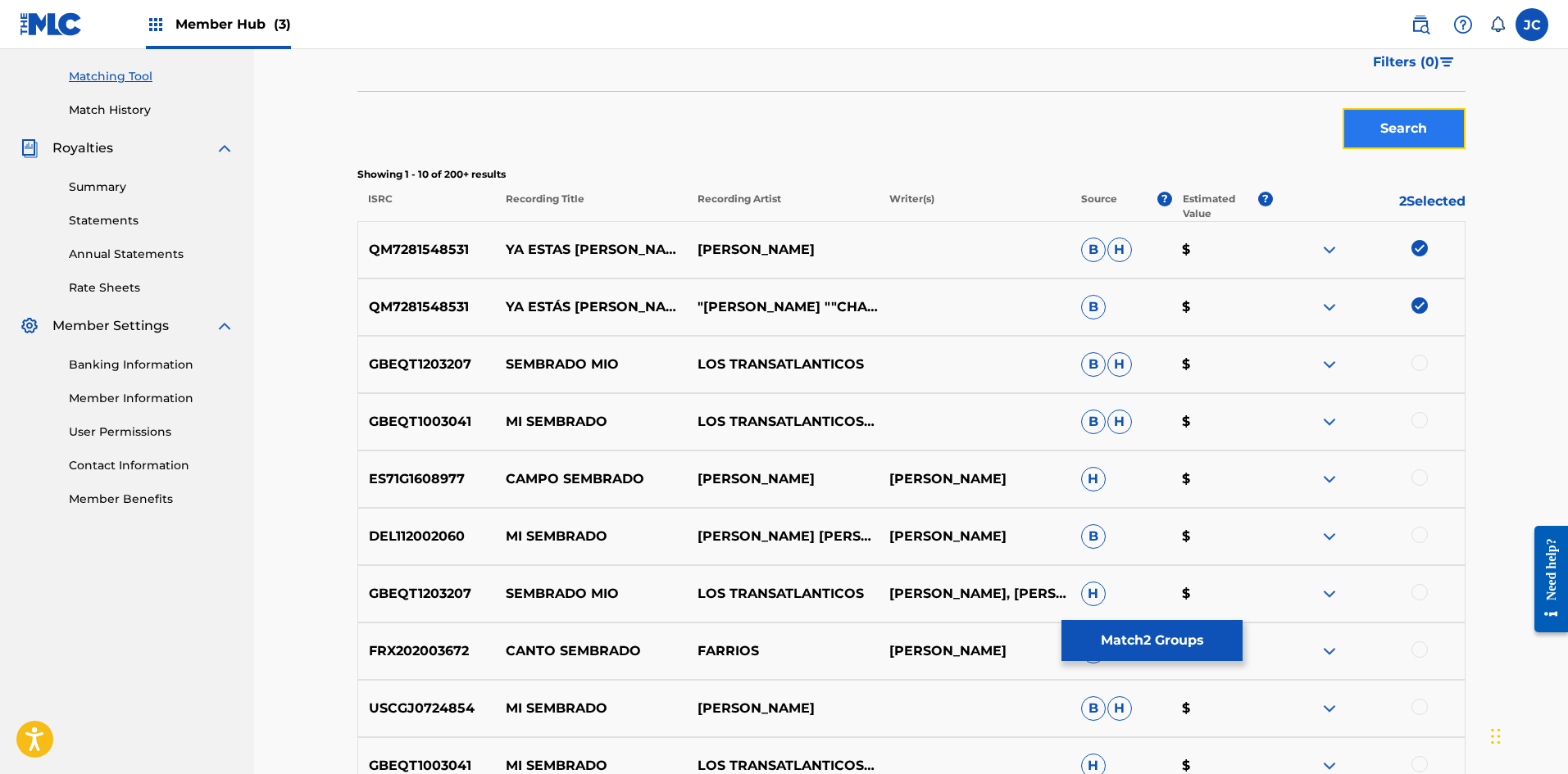
click at [684, 139] on button "Search" at bounding box center [1404, 128] width 123 height 41
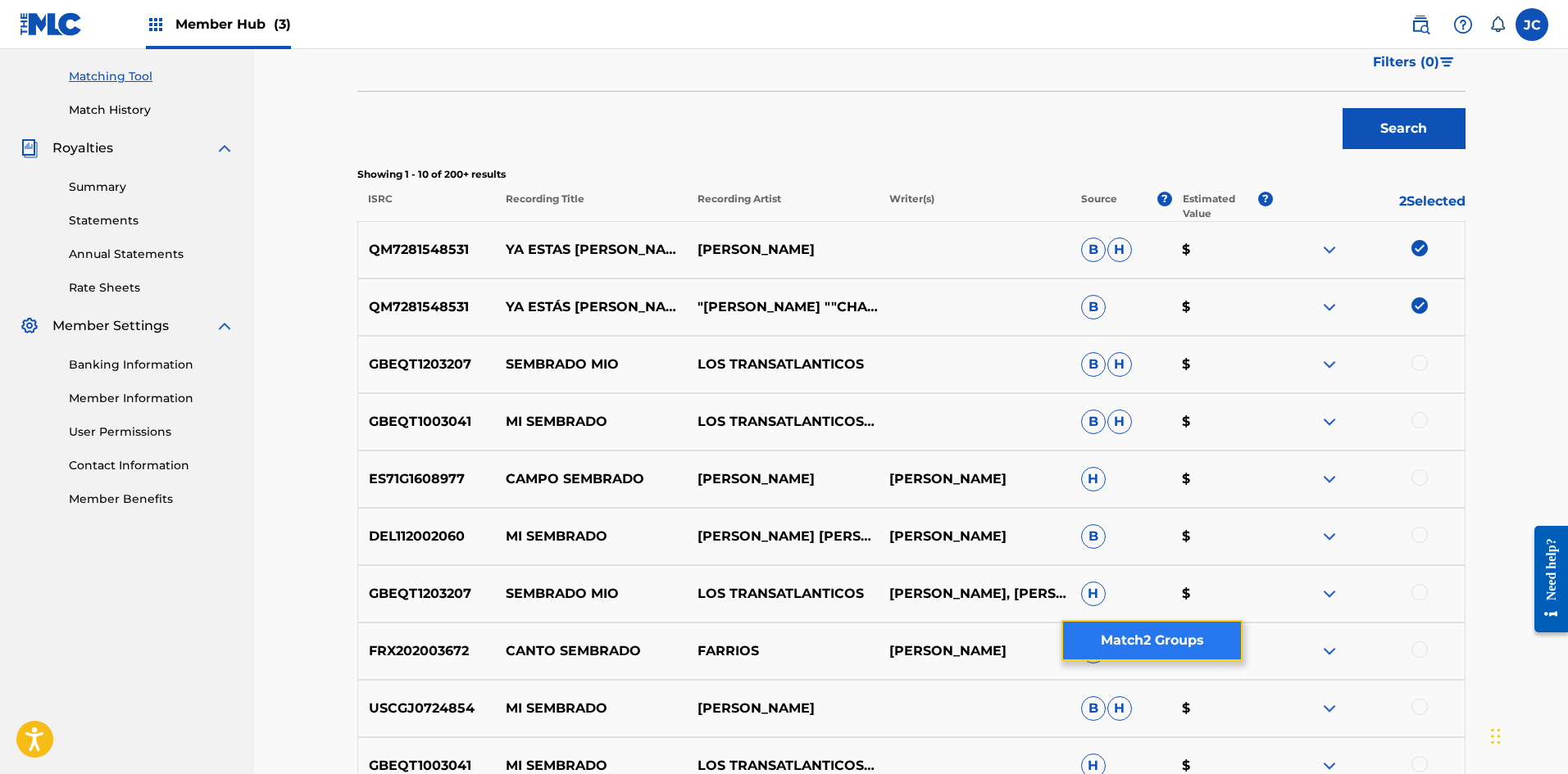
click at [684, 624] on button "Match 2 Groups" at bounding box center [1151, 640] width 181 height 41
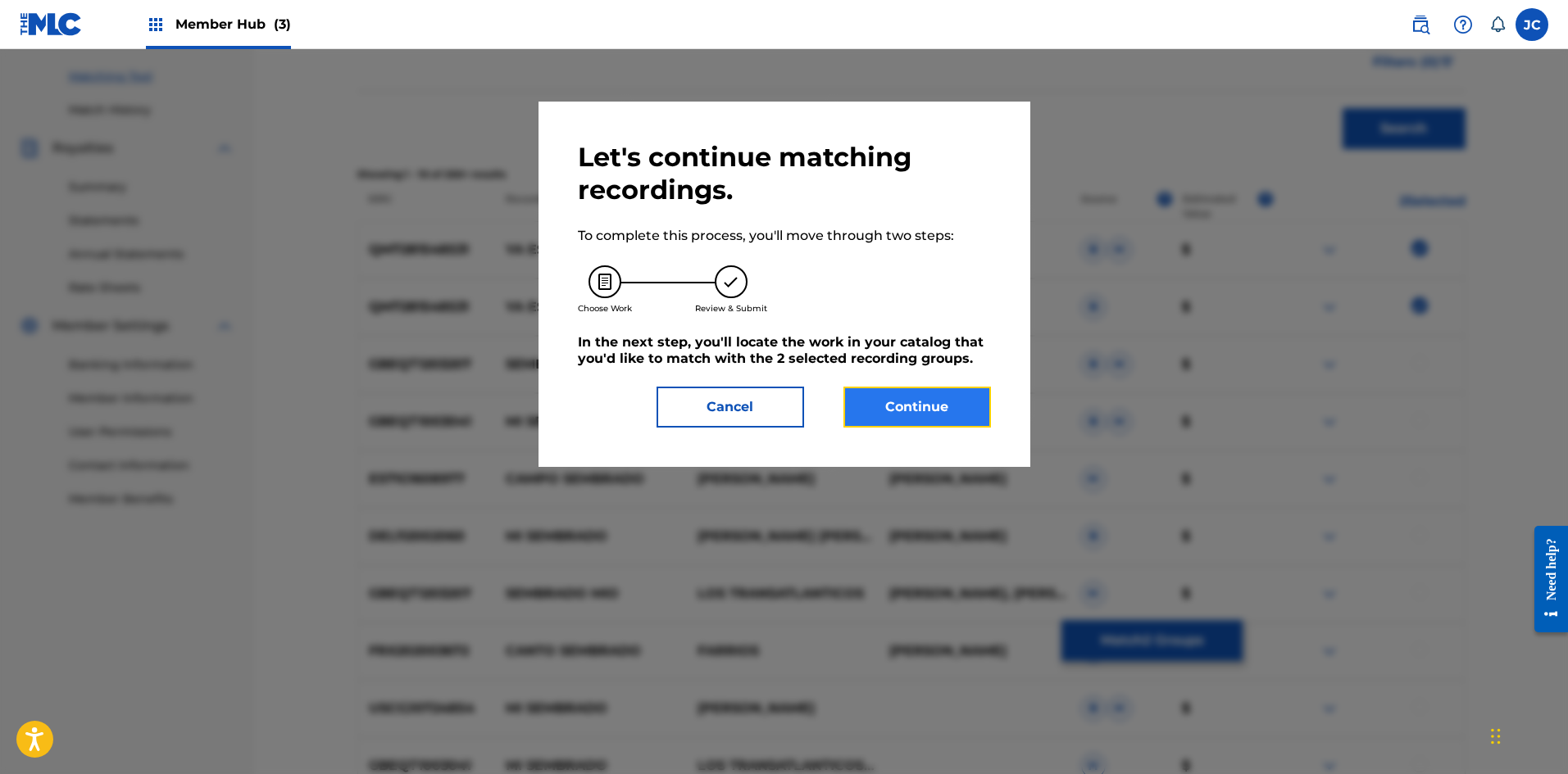
click at [684, 418] on button "Continue" at bounding box center [917, 407] width 148 height 41
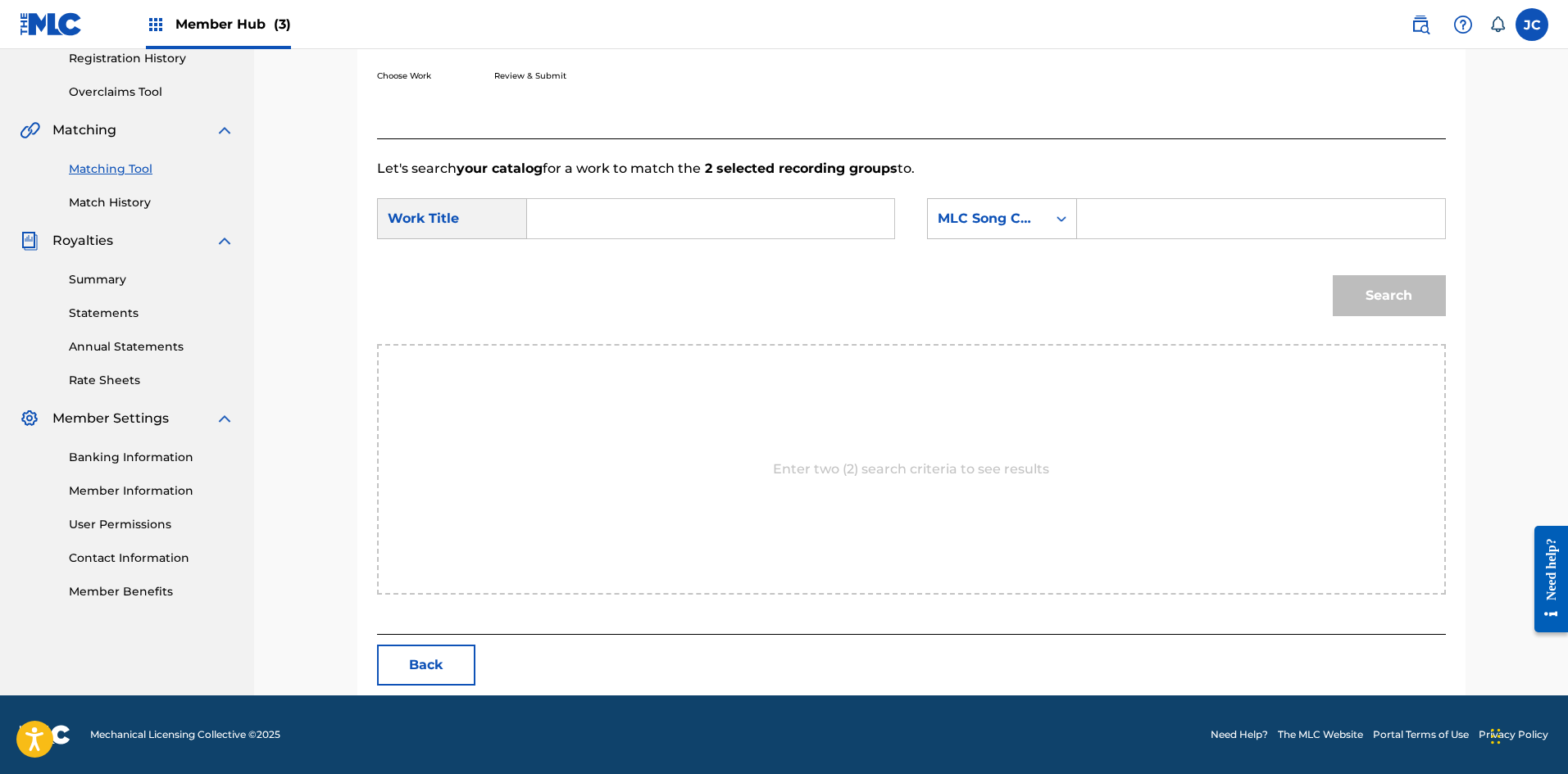
click at [668, 228] on input "Search Form" at bounding box center [710, 218] width 339 height 39
type input "ya estas [PERSON_NAME]"
click at [684, 222] on div "MLC Song Code" at bounding box center [987, 219] width 99 height 20
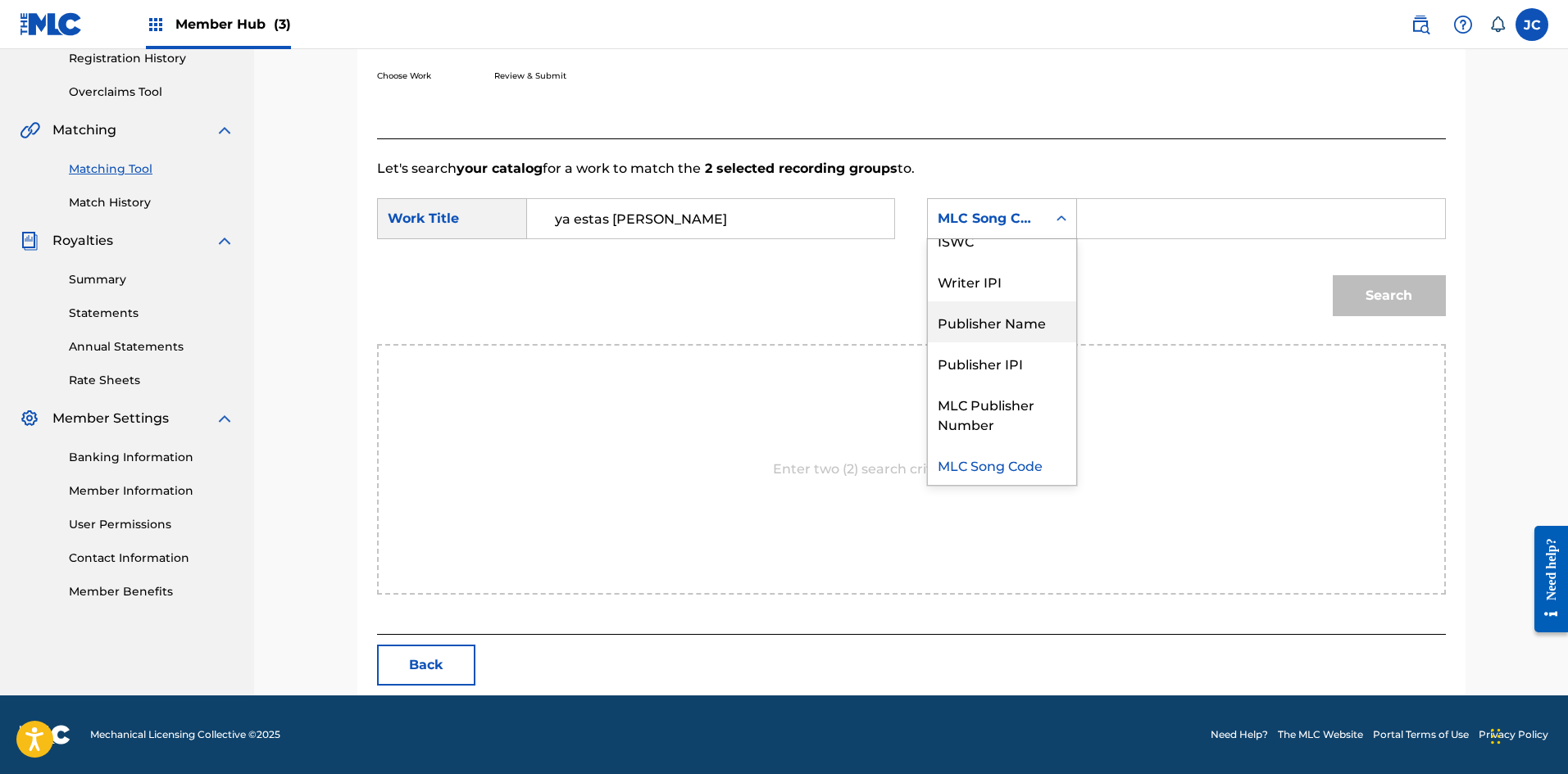
scroll to position [0, 0]
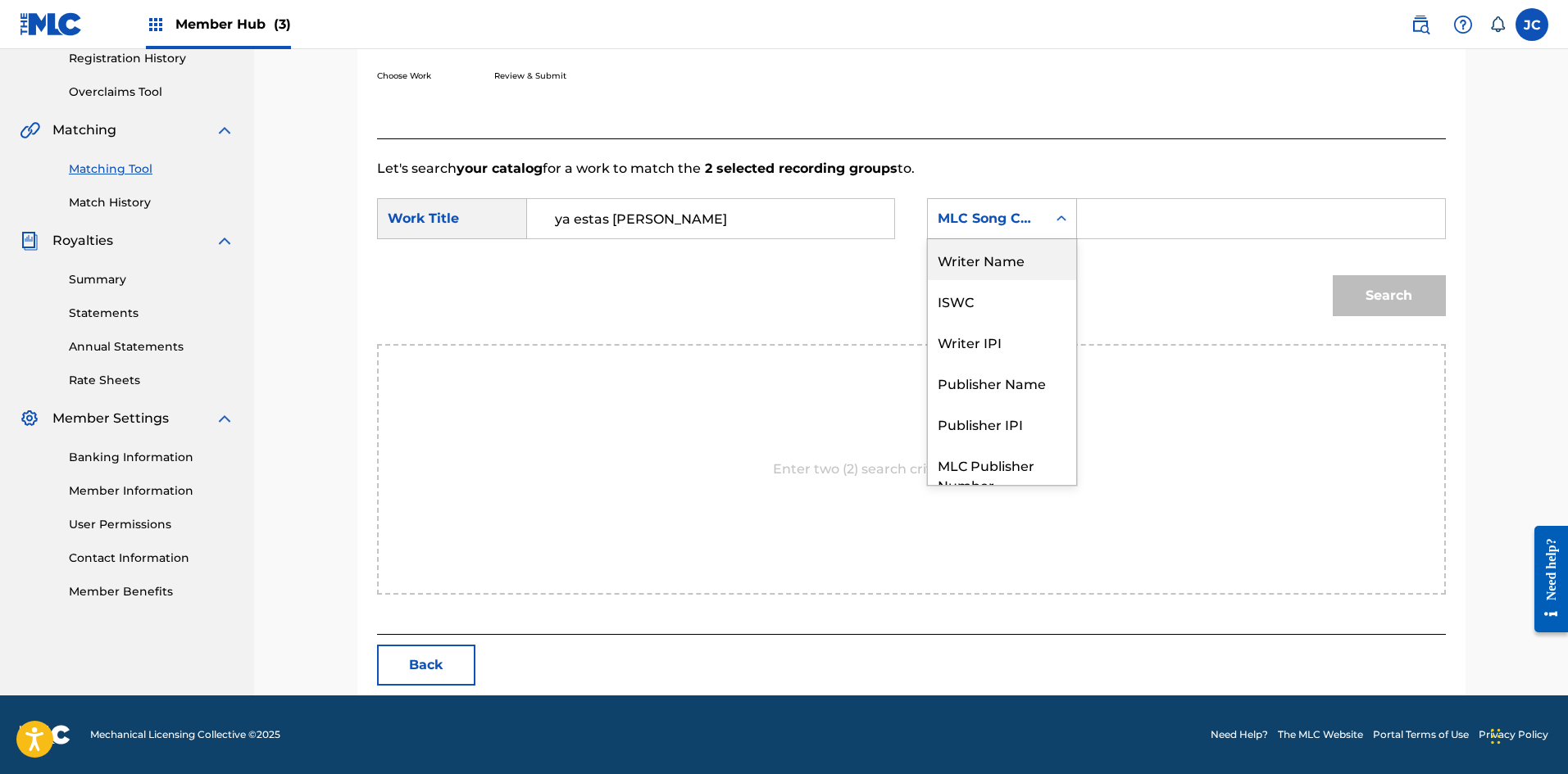
click at [684, 260] on div "Writer Name" at bounding box center [1002, 259] width 148 height 41
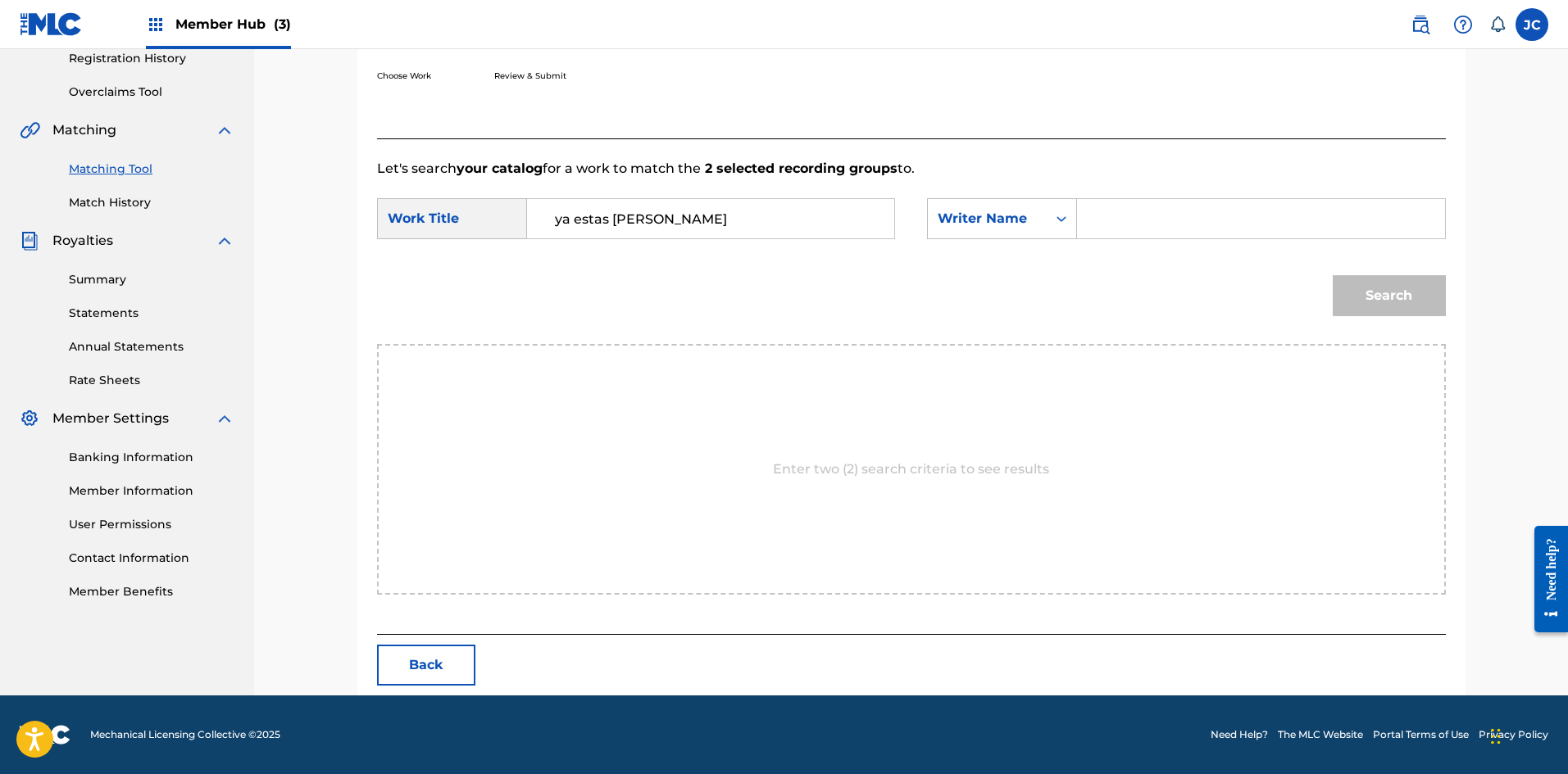
click at [684, 226] on input "Search Form" at bounding box center [1260, 218] width 339 height 39
click at [684, 275] on button "Search" at bounding box center [1389, 295] width 113 height 41
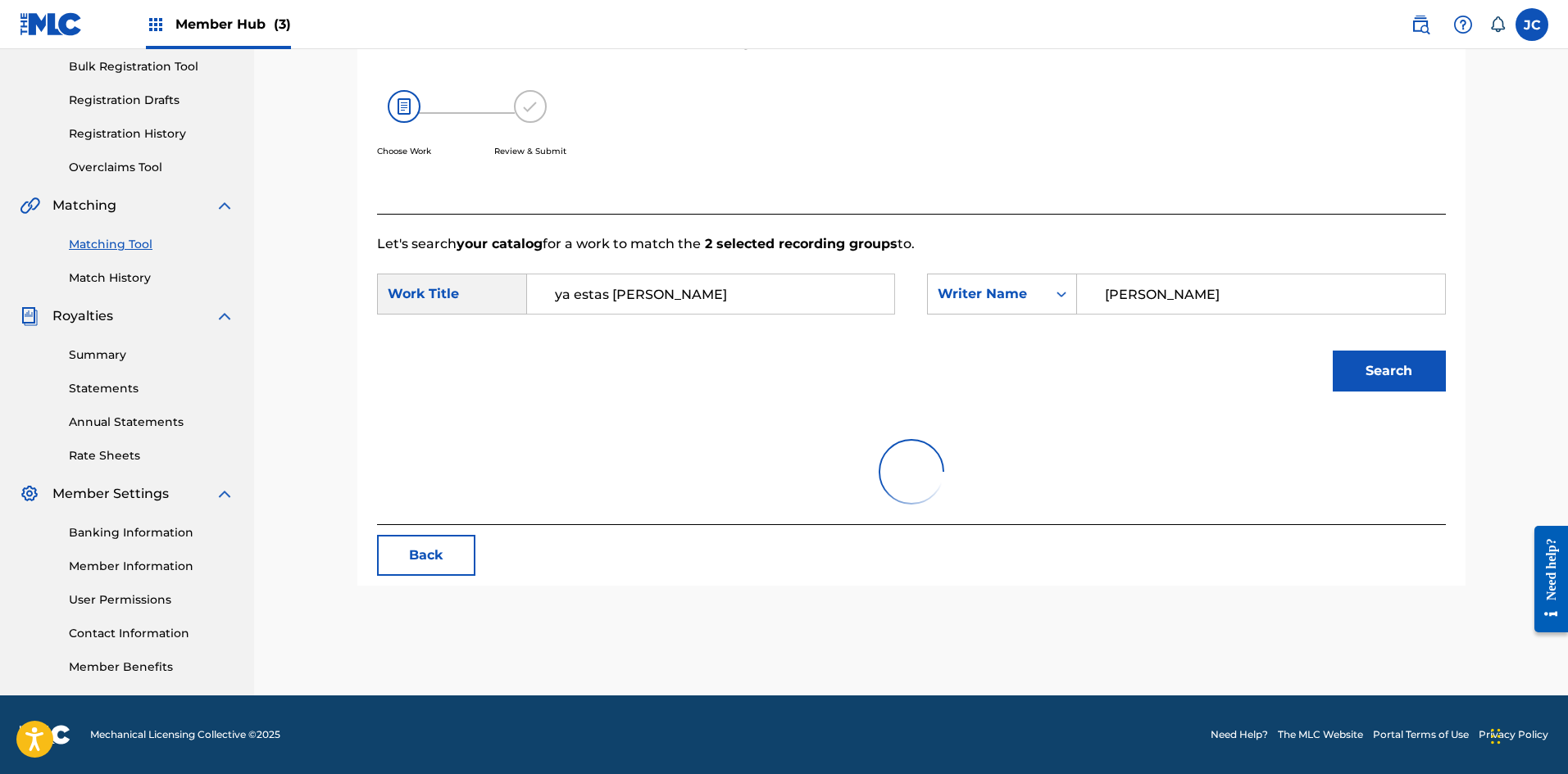
scroll to position [269, 0]
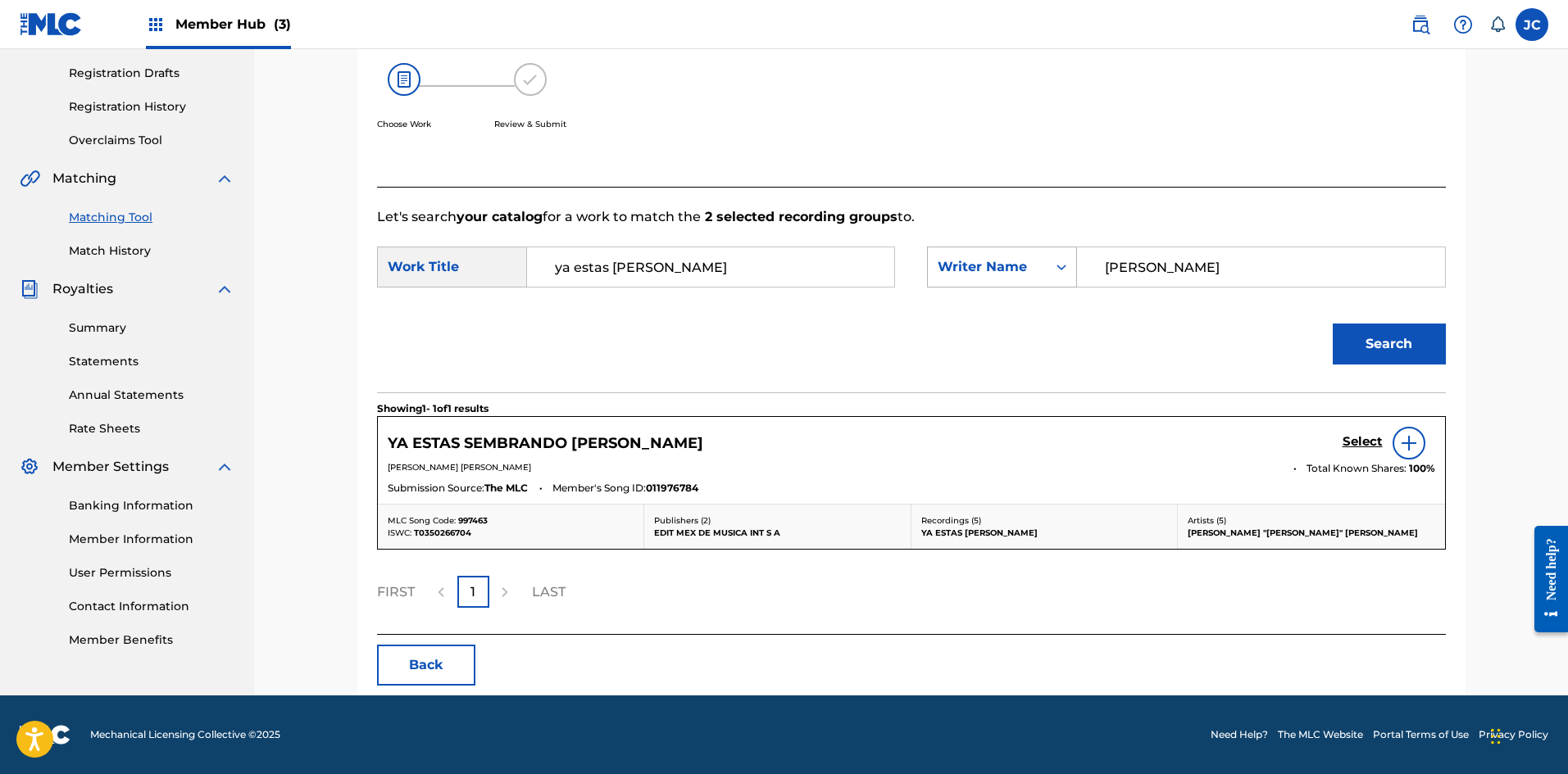
drag, startPoint x: 1185, startPoint y: 269, endPoint x: 979, endPoint y: 282, distance: 206.4
click at [684, 285] on div "SearchWithCriteria4339388f-86b7-4f3e-8a71-32d75fccdd5f Writer Name [PERSON_NAME]" at bounding box center [1186, 266] width 518 height 41
type input "[PERSON_NAME]"
click at [684, 324] on button "Search" at bounding box center [1389, 344] width 113 height 41
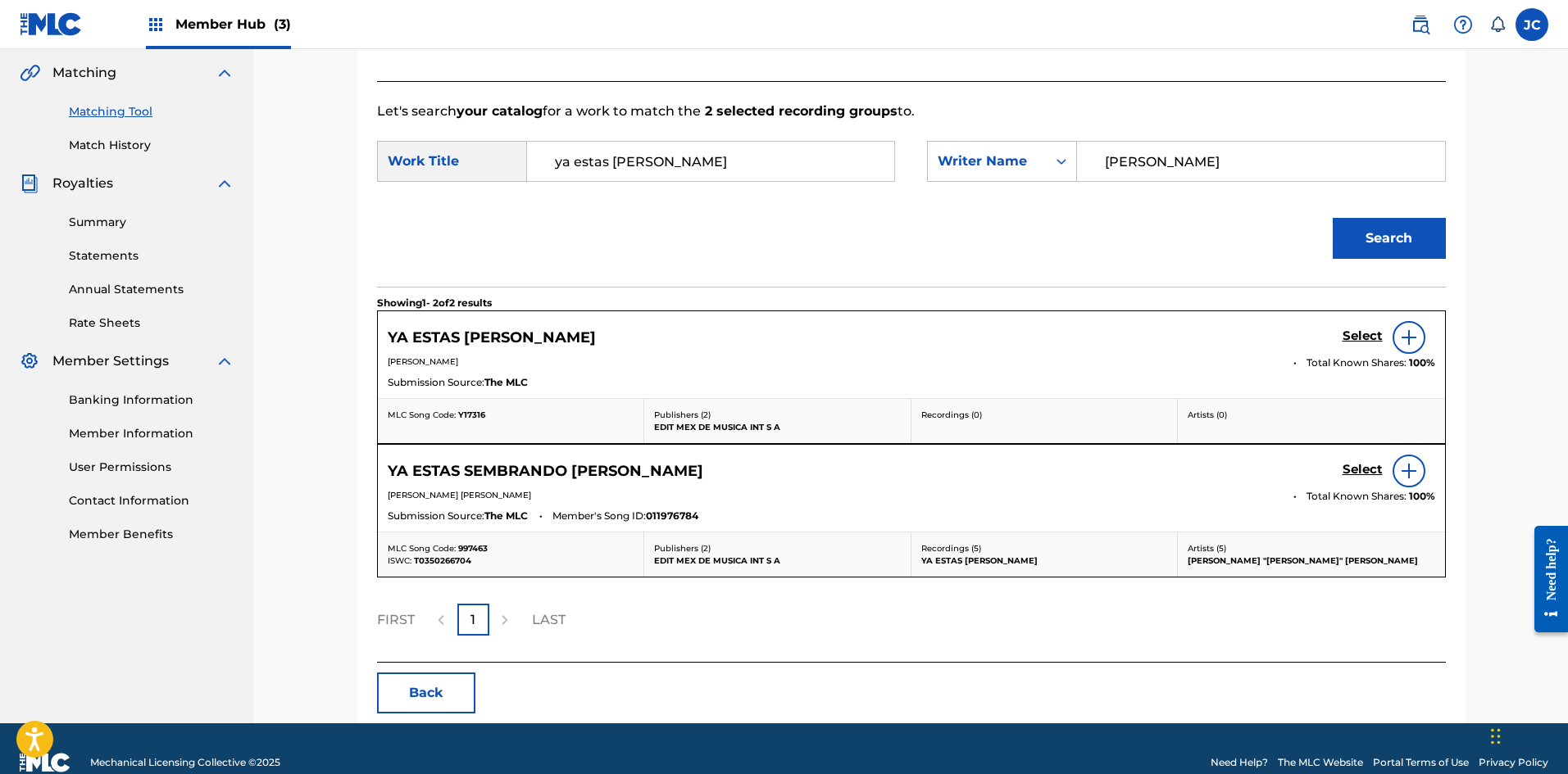
scroll to position [399, 0]
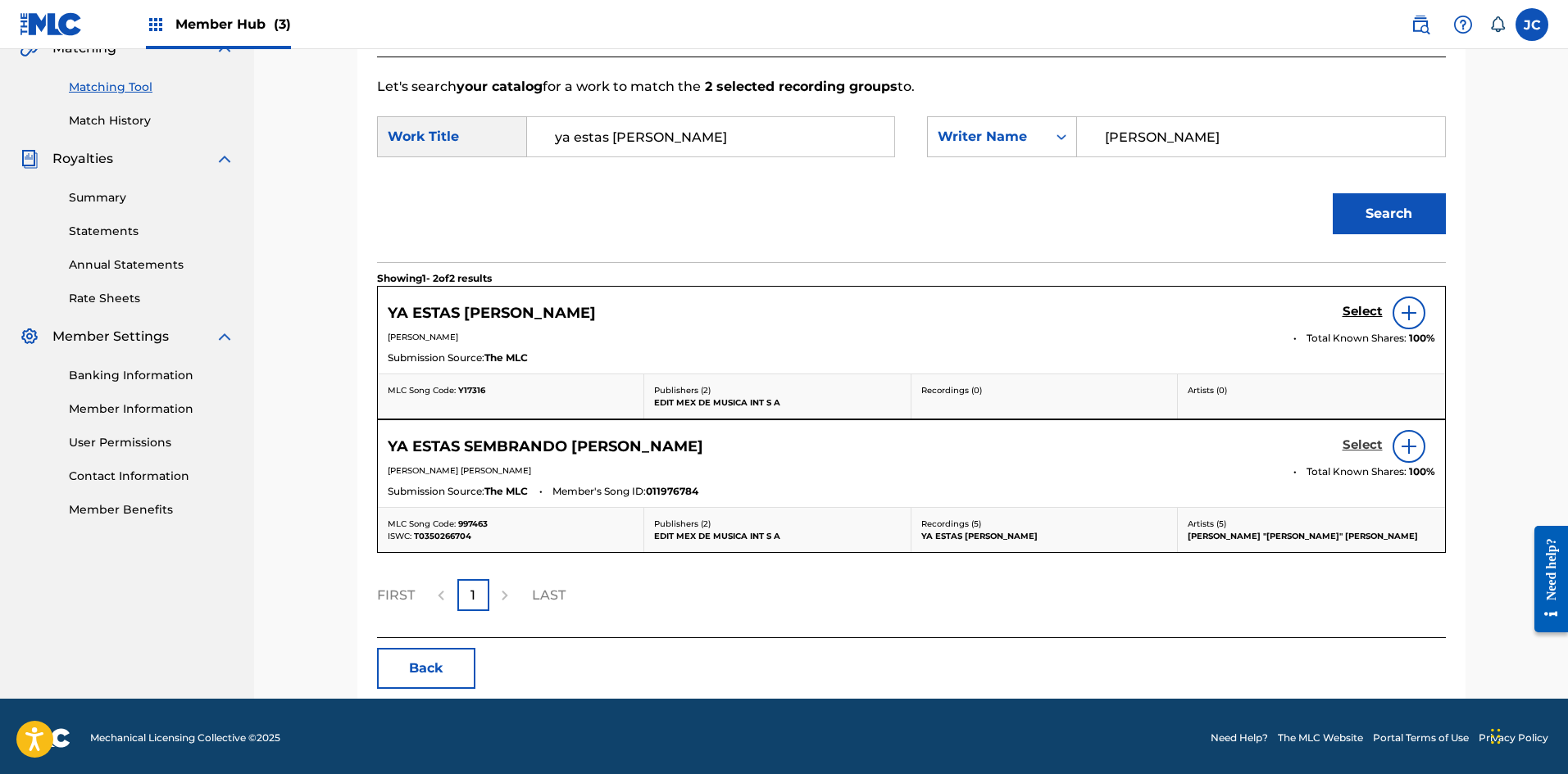
click at [684, 444] on h5 "Select" at bounding box center [1362, 445] width 40 height 16
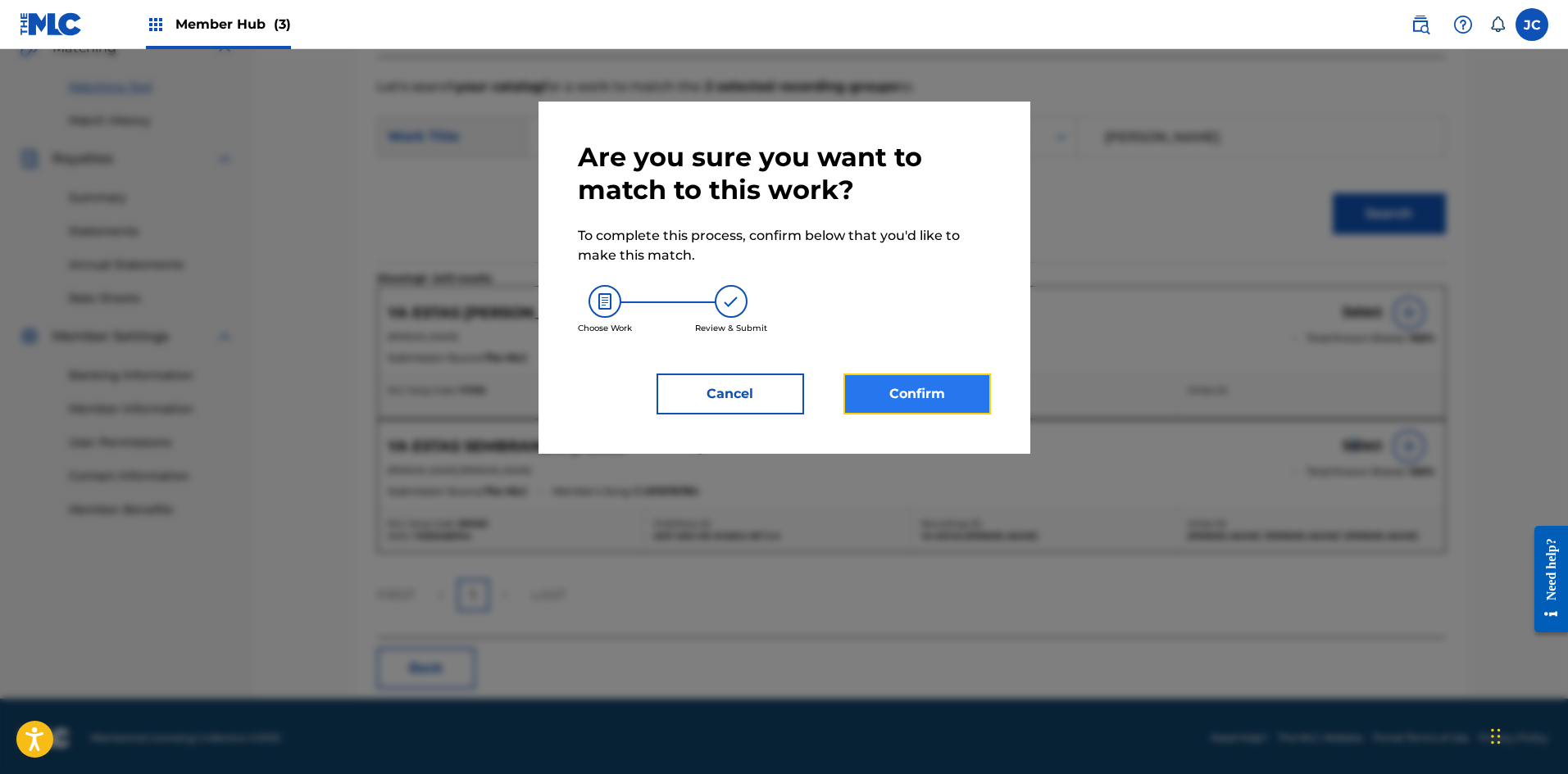
click at [684, 391] on button "Confirm" at bounding box center [917, 393] width 148 height 41
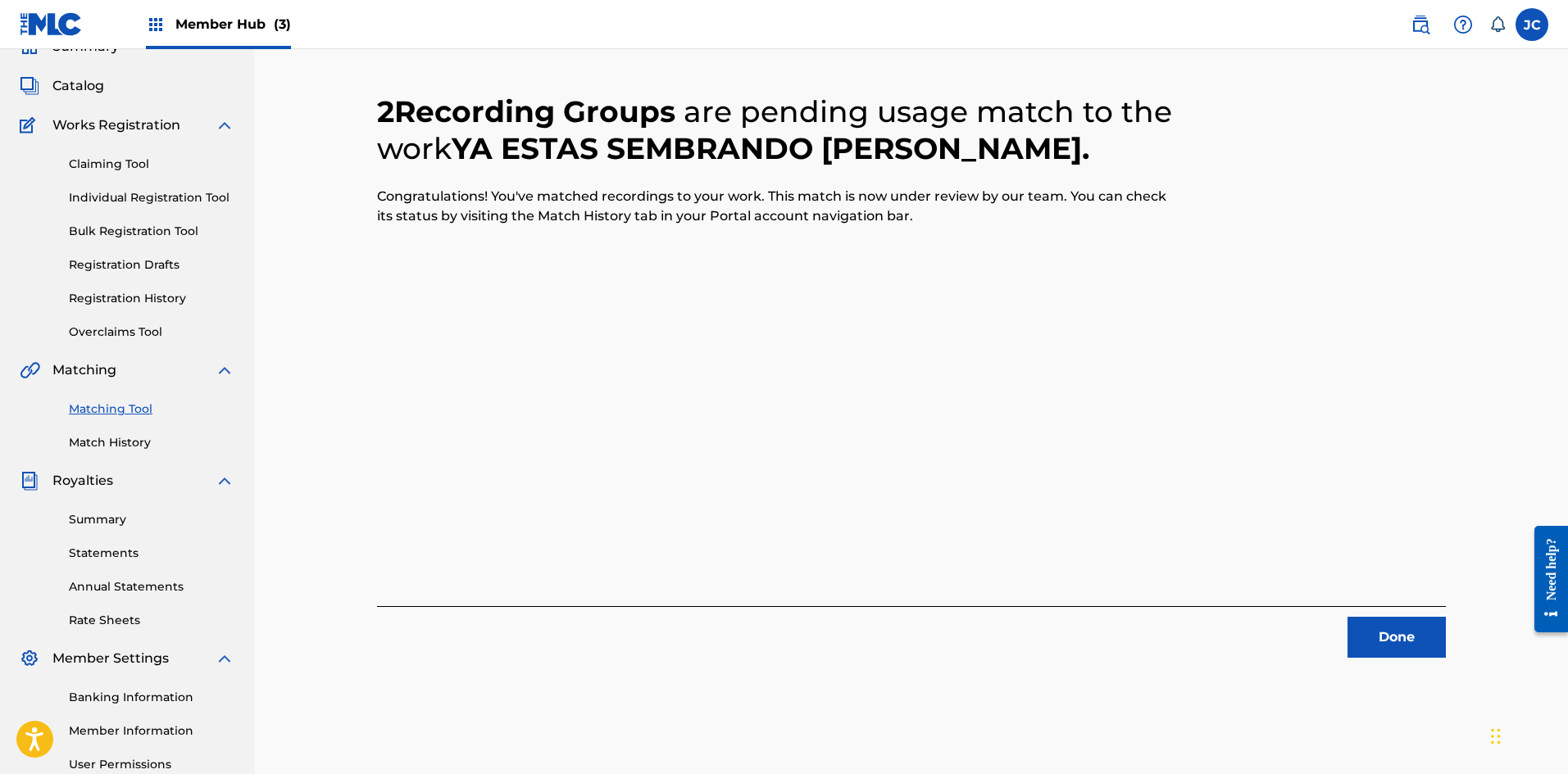
scroll to position [0, 0]
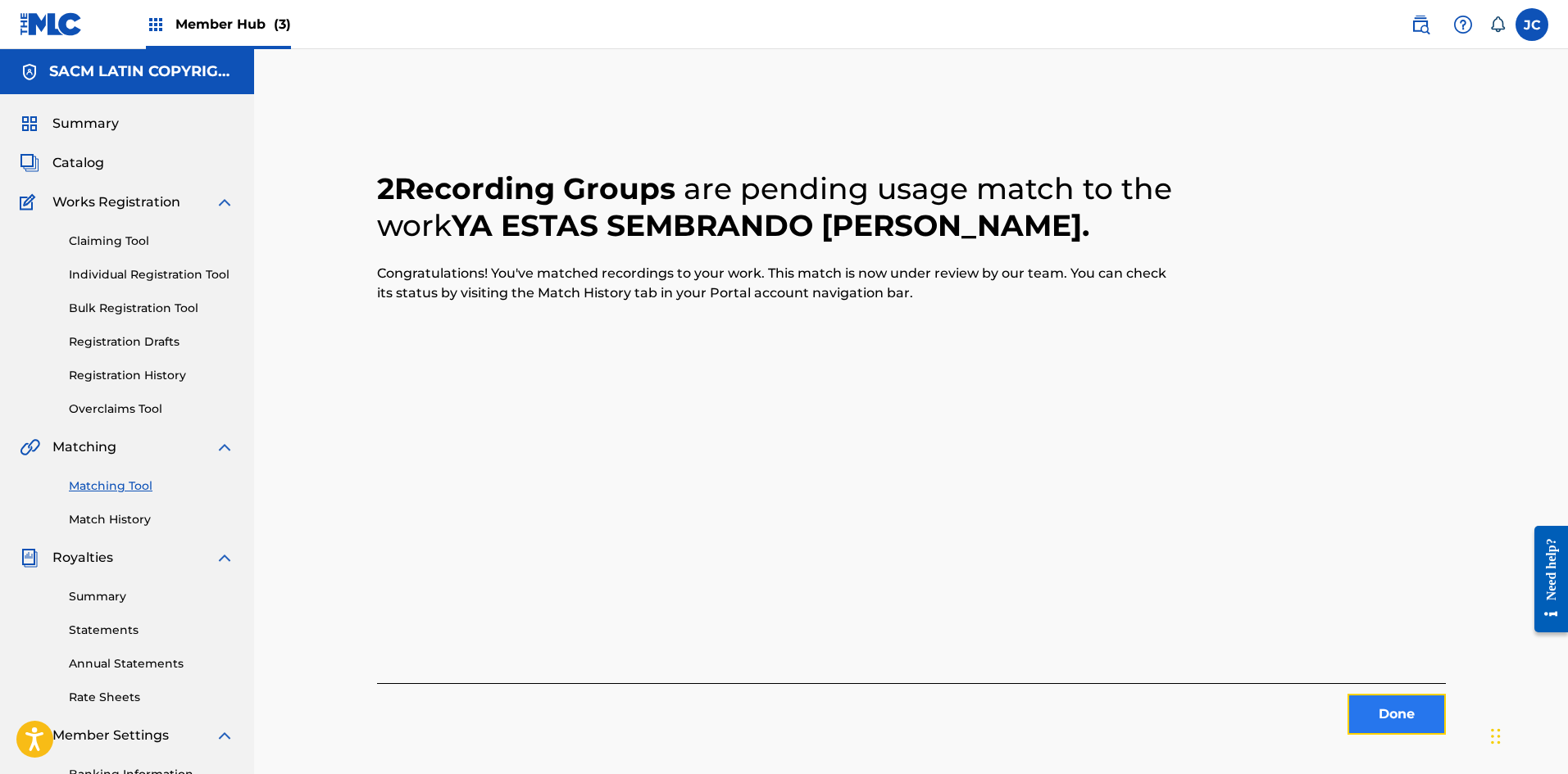
click at [684, 712] on button "Done" at bounding box center [1396, 714] width 98 height 41
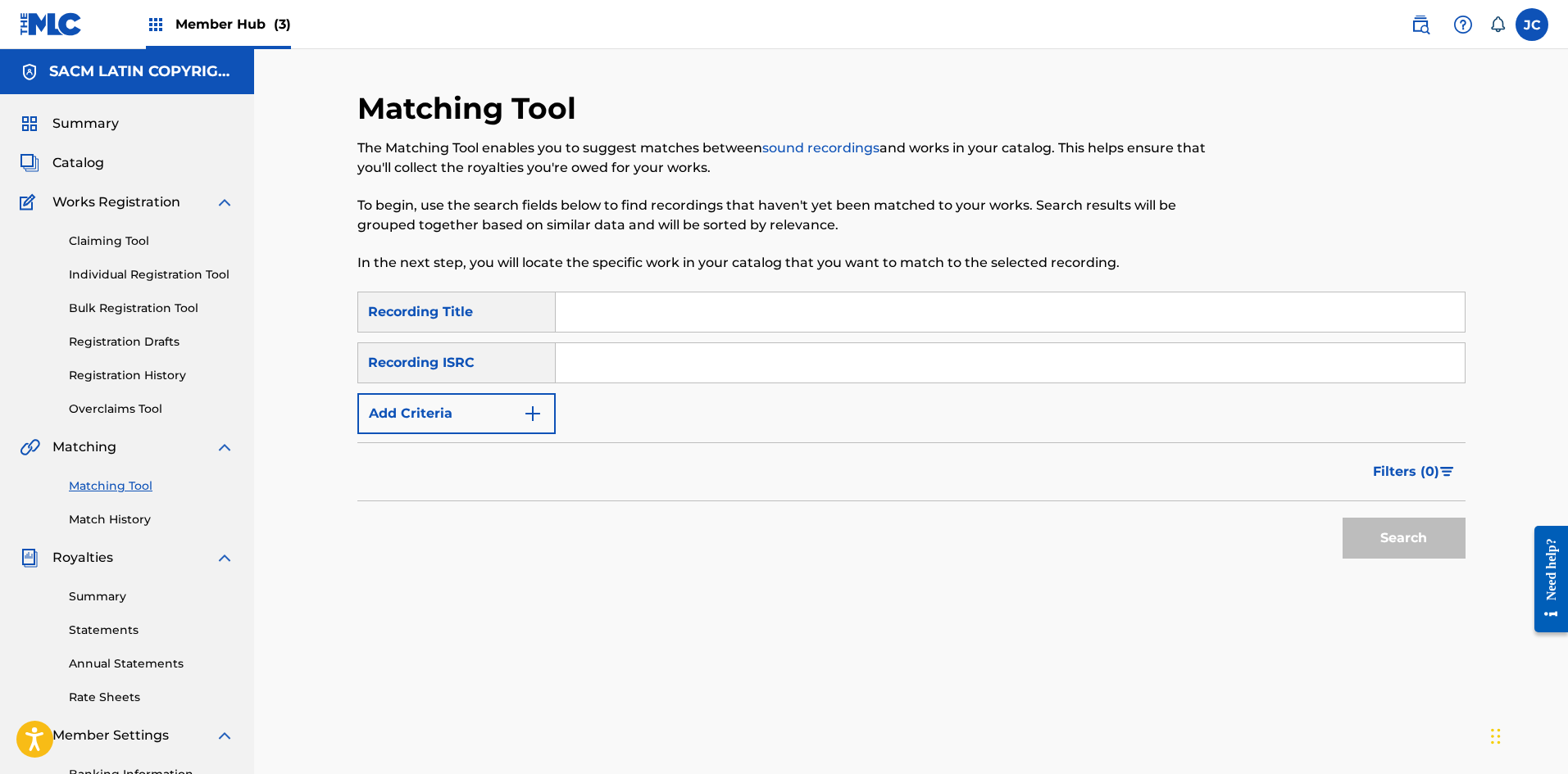
click at [52, 22] on img at bounding box center [51, 23] width 63 height 23
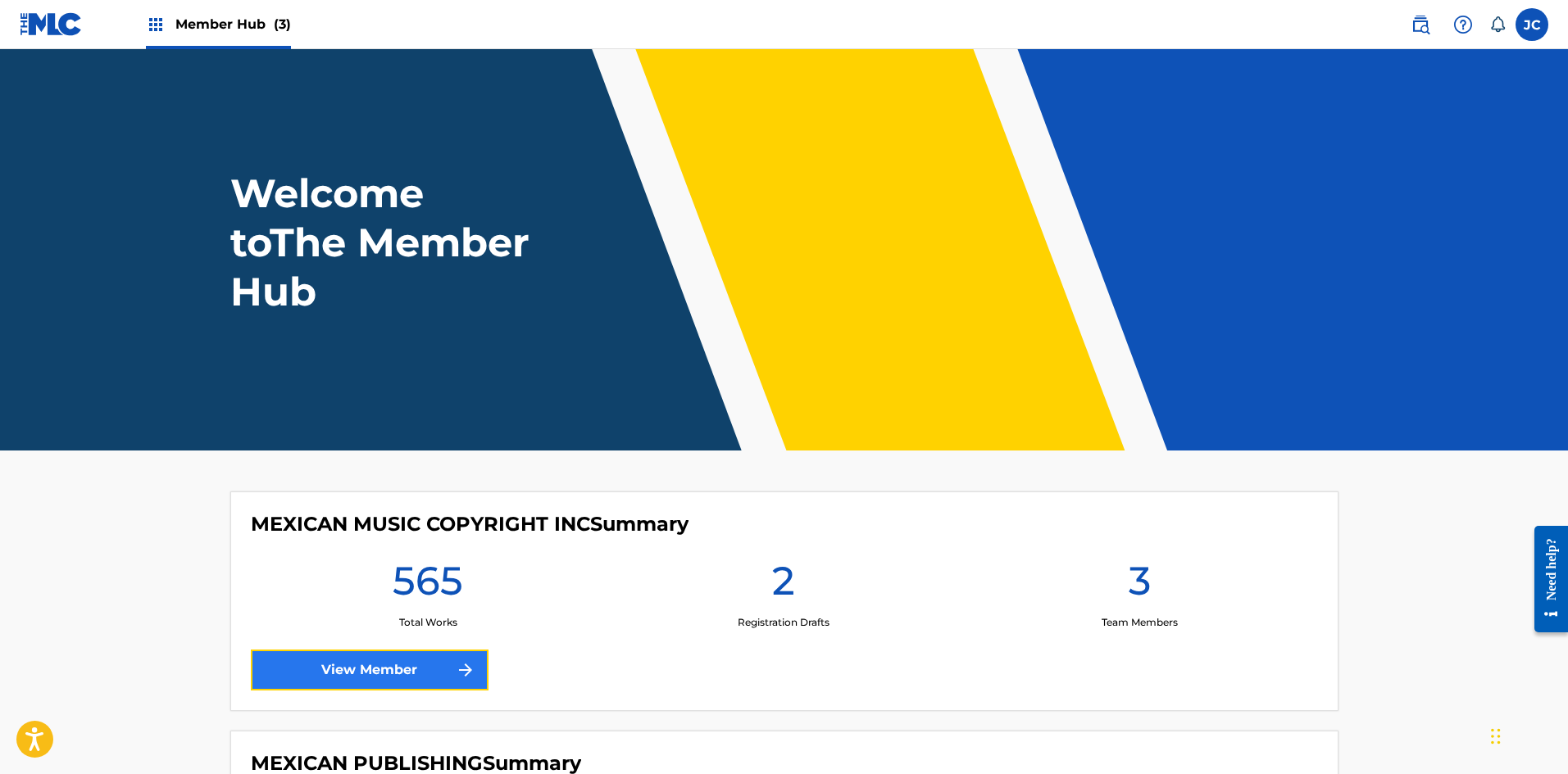
click at [349, 657] on link "View Member" at bounding box center [370, 670] width 238 height 41
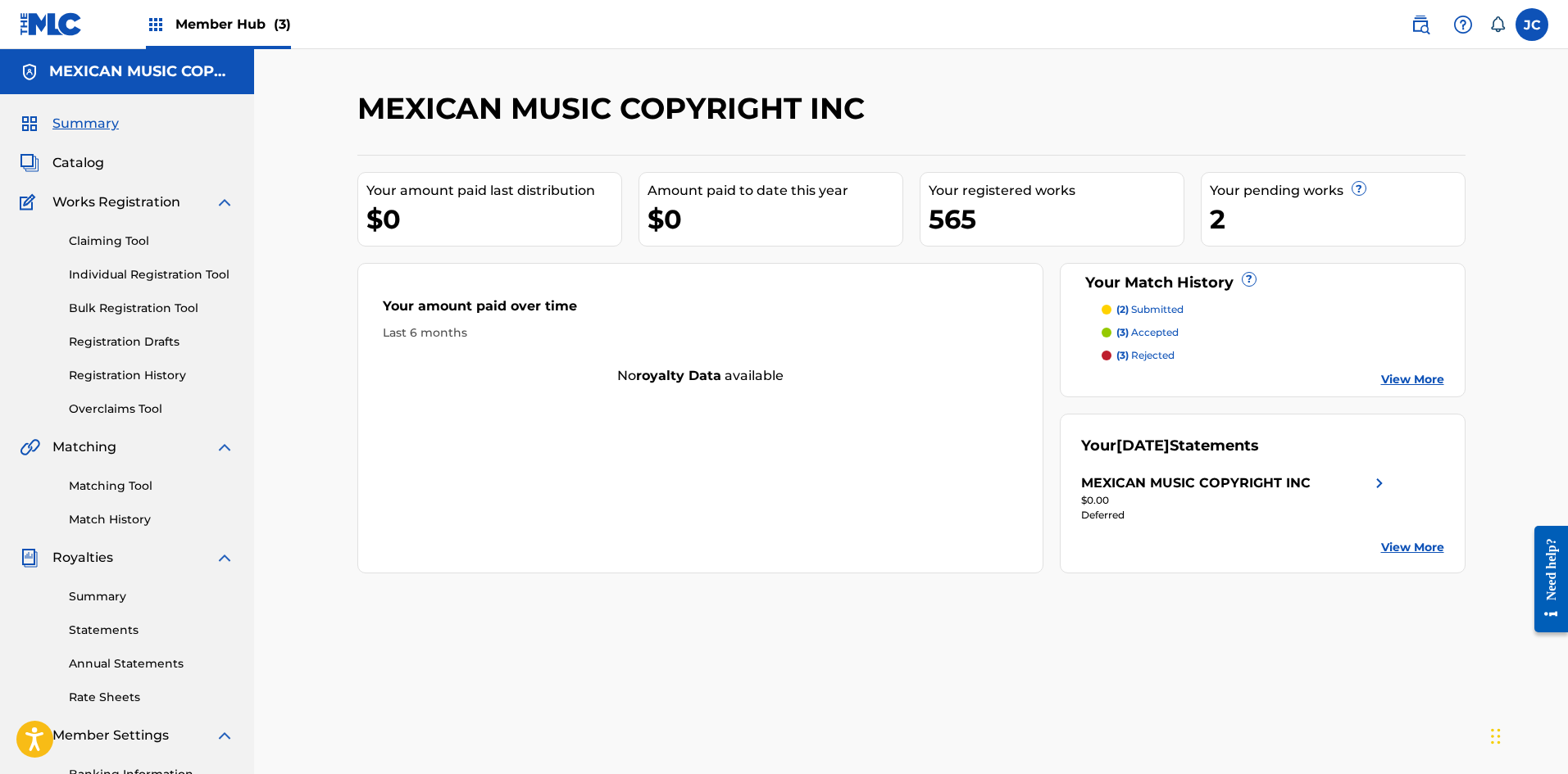
click at [684, 379] on link "View More" at bounding box center [1413, 380] width 63 height 17
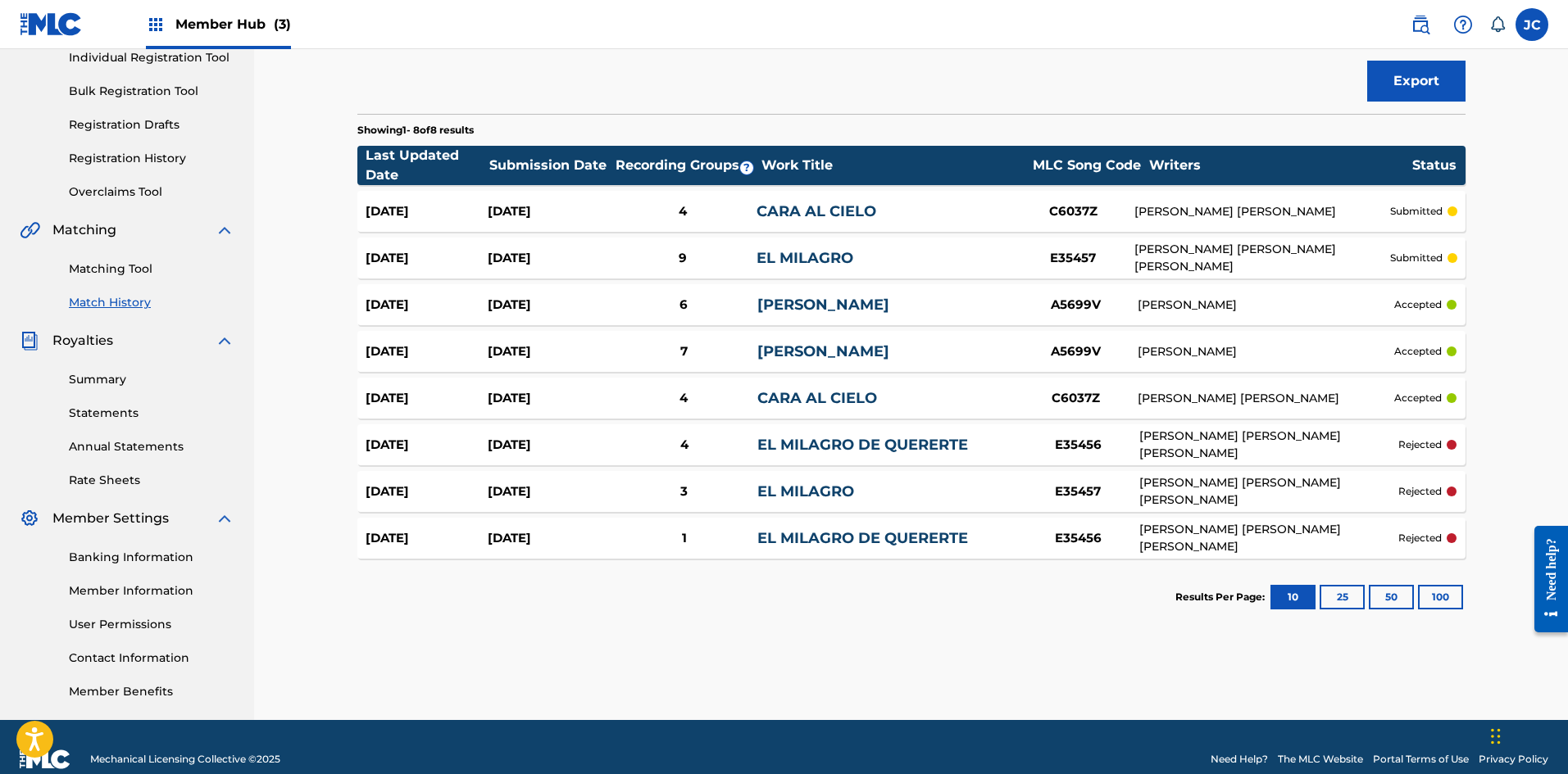
scroll to position [241, 0]
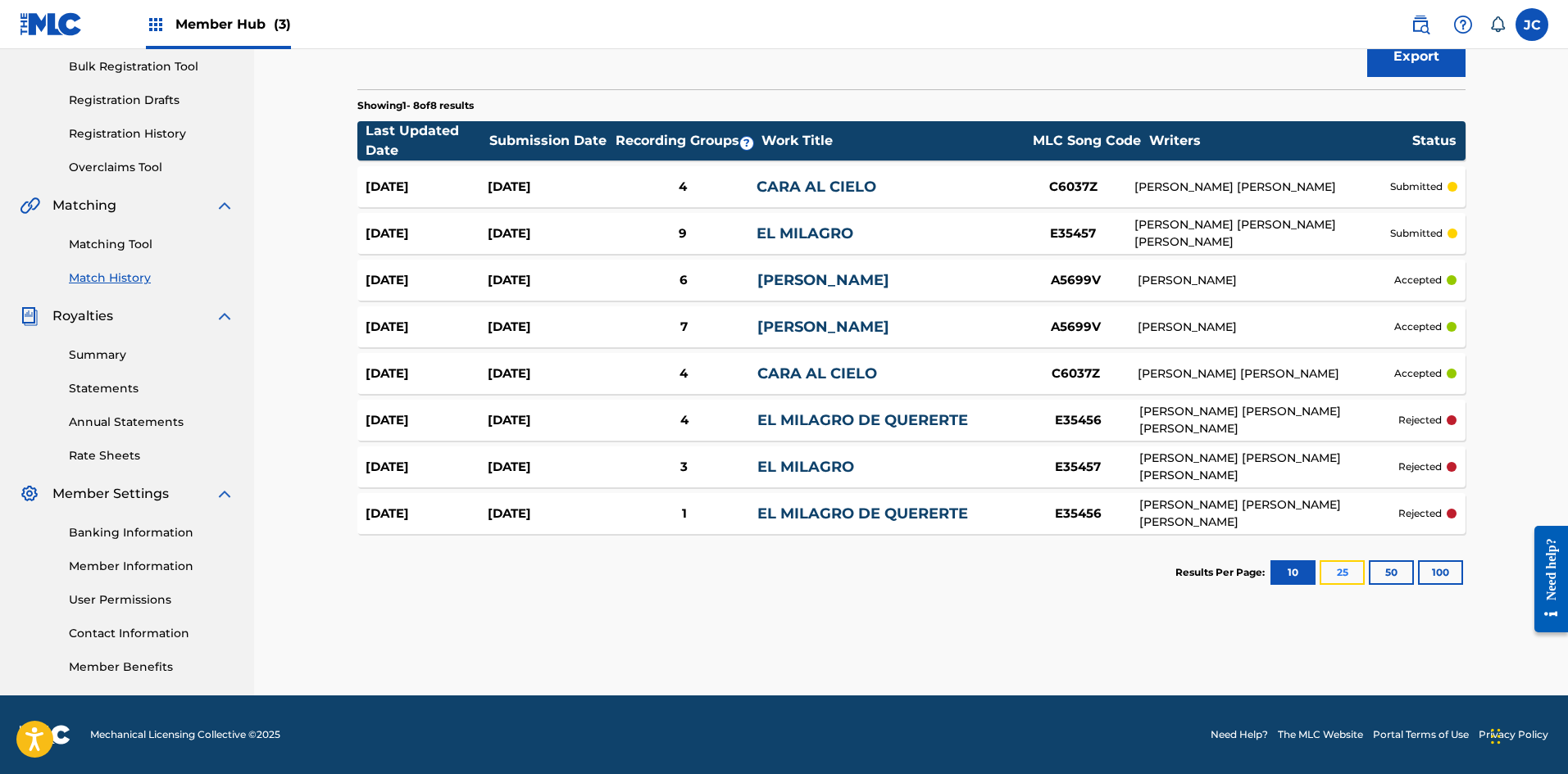
click at [684, 569] on button "25" at bounding box center [1342, 573] width 45 height 24
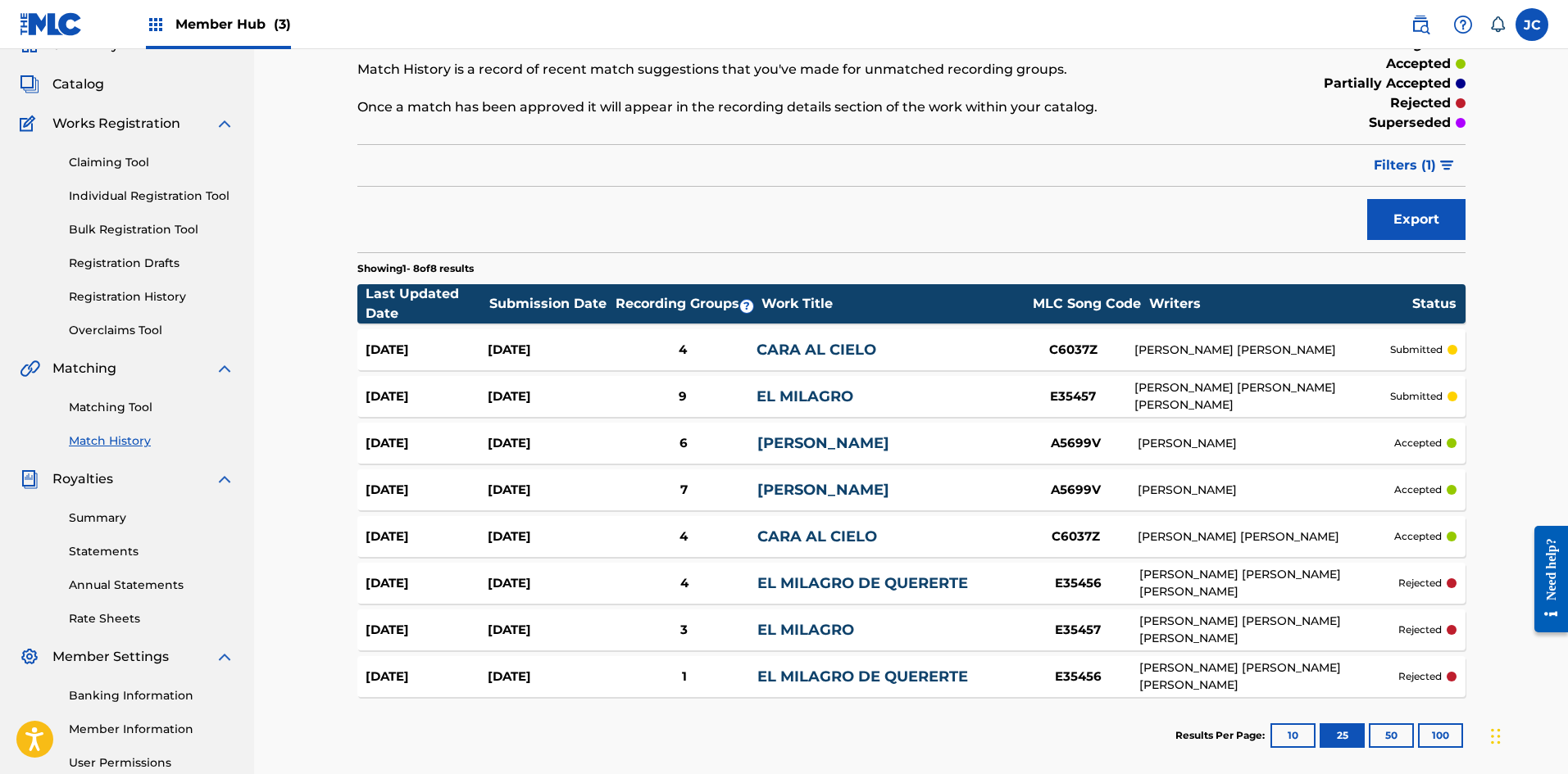
scroll to position [78, 0]
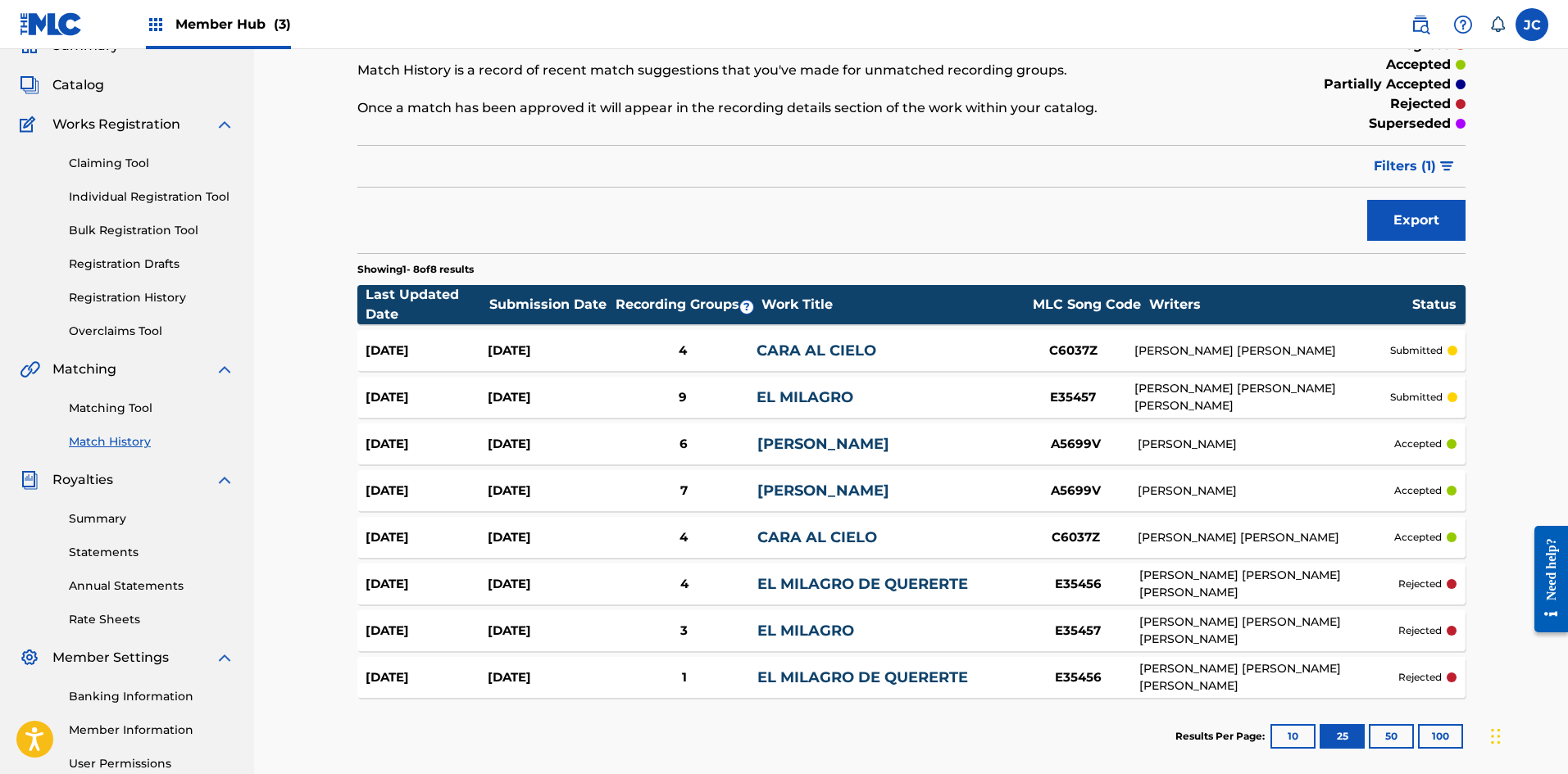
click at [57, 25] on img at bounding box center [51, 23] width 63 height 23
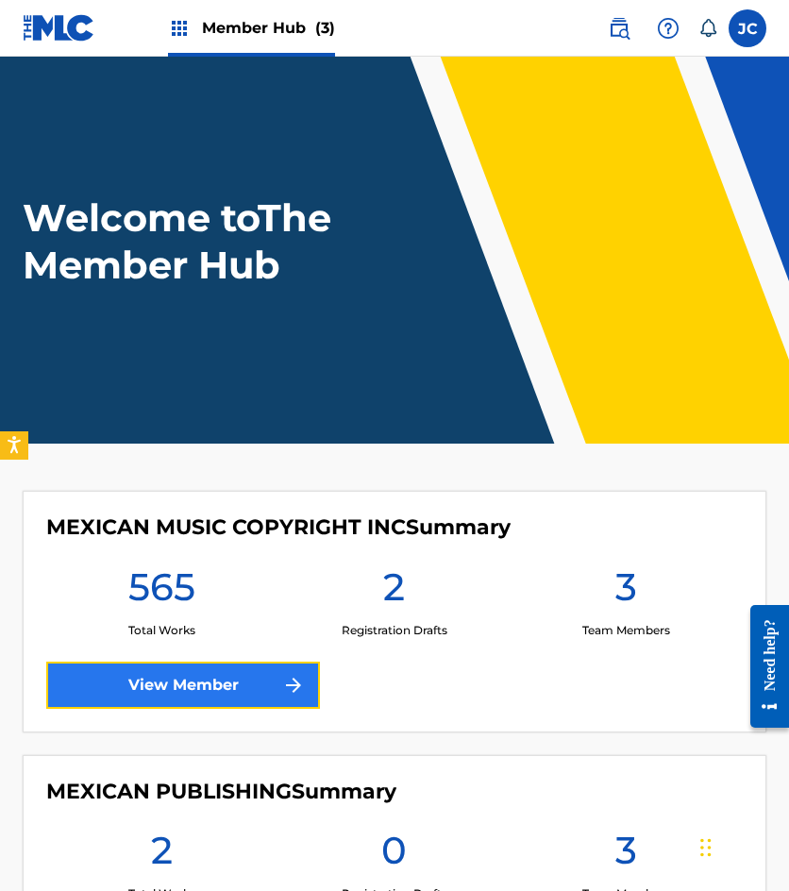
click at [158, 670] on link "View Member" at bounding box center [183, 685] width 274 height 47
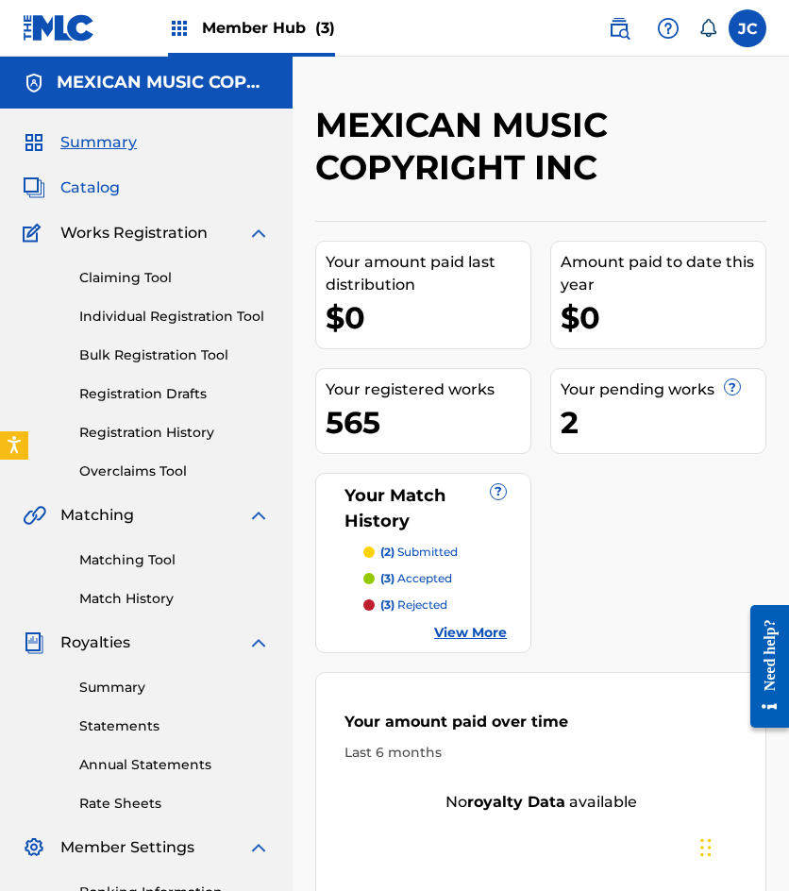
click at [94, 184] on span "Catalog" at bounding box center [89, 188] width 59 height 23
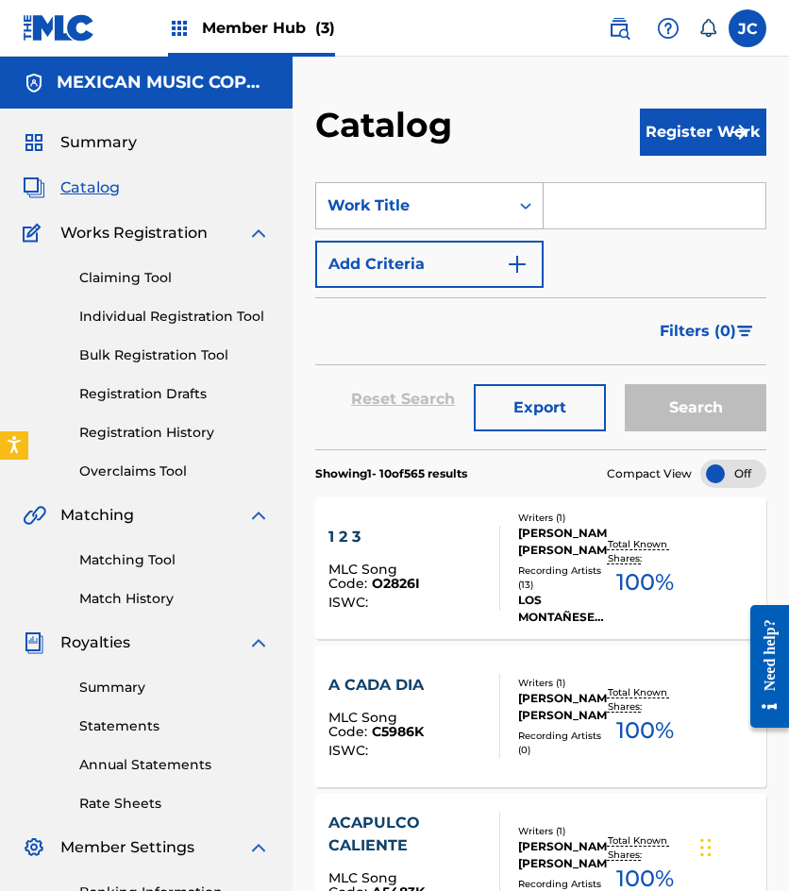
click at [477, 227] on div "Work Title" at bounding box center [429, 205] width 228 height 47
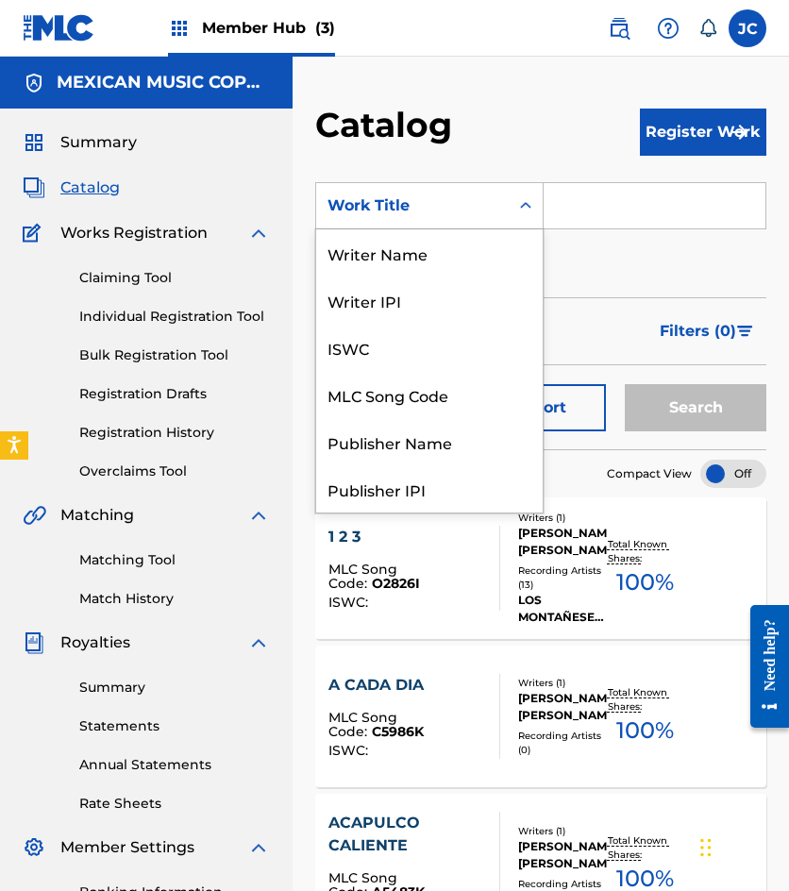
scroll to position [283, 0]
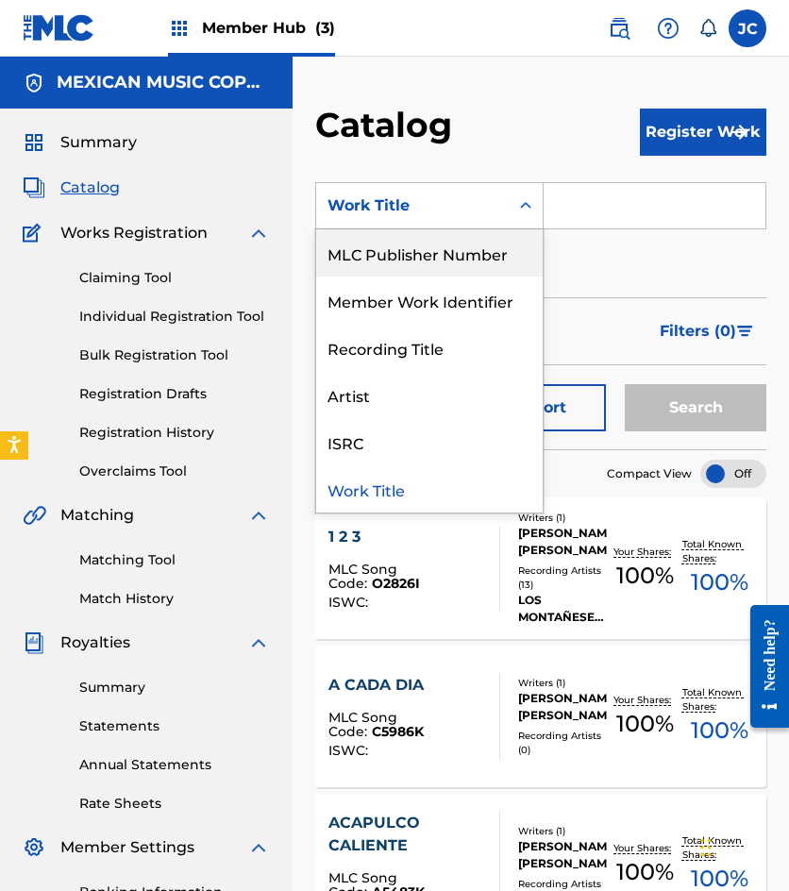
click at [436, 253] on div "MLC Publisher Number" at bounding box center [429, 252] width 227 height 47
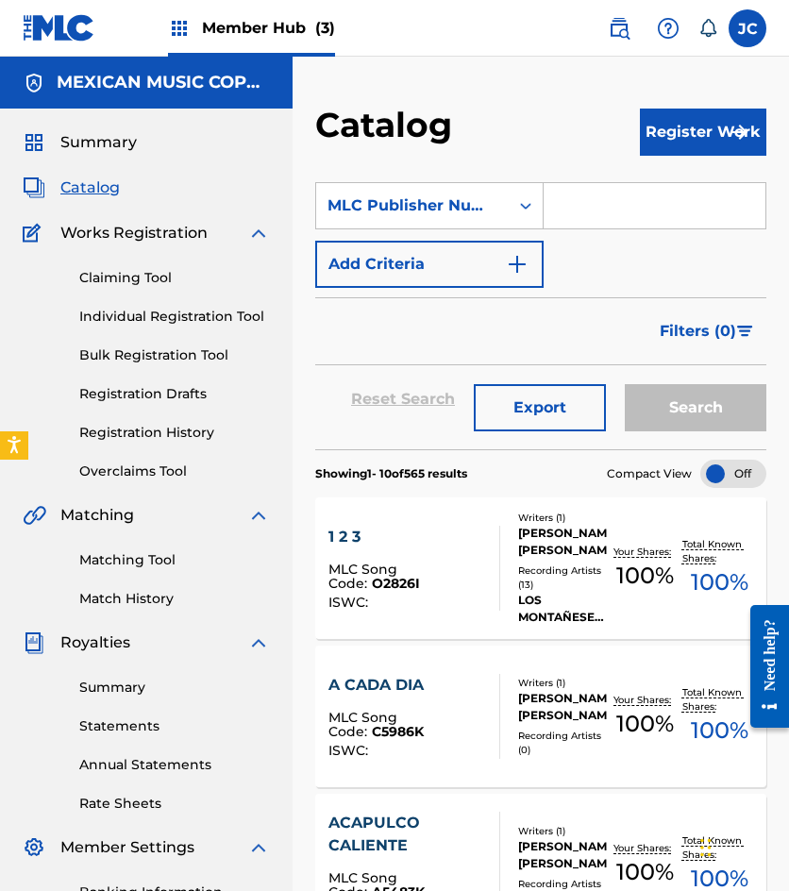
click at [586, 211] on input "Search Form" at bounding box center [655, 205] width 222 height 45
paste input "Q04872"
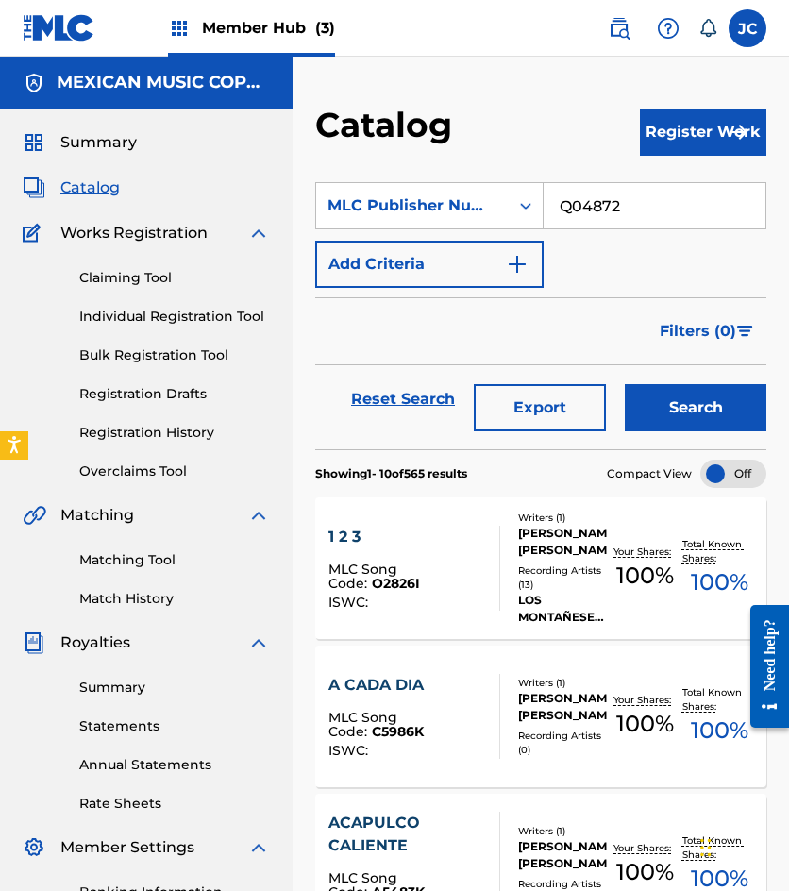
type input "Q04872"
click at [625, 384] on button "Search" at bounding box center [696, 407] width 142 height 47
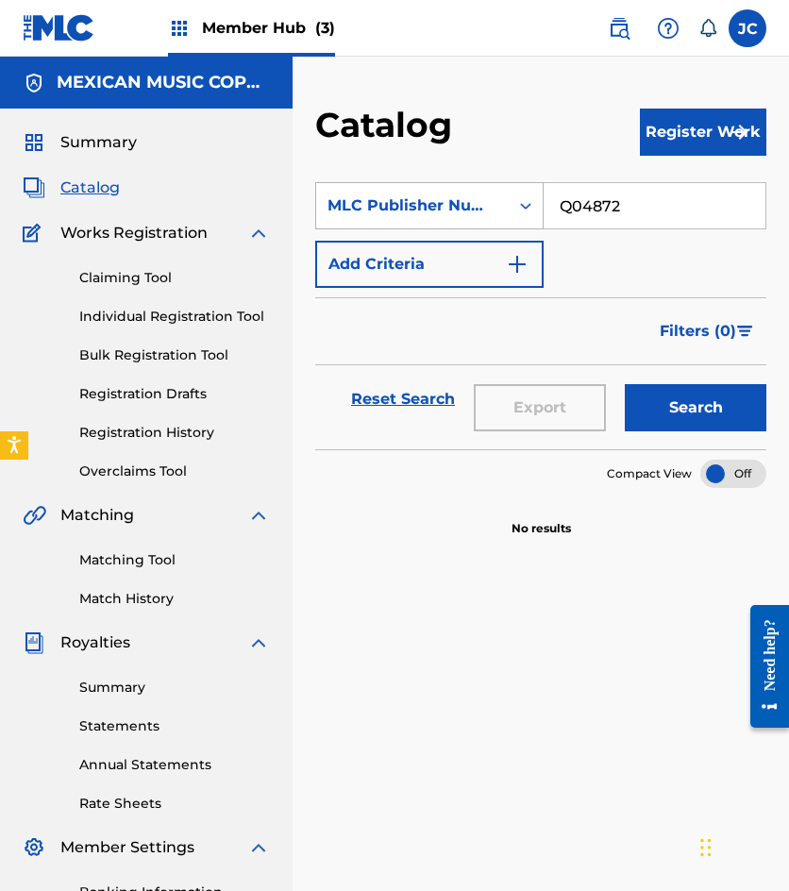
click at [457, 204] on div "MLC Publisher Number" at bounding box center [413, 205] width 170 height 23
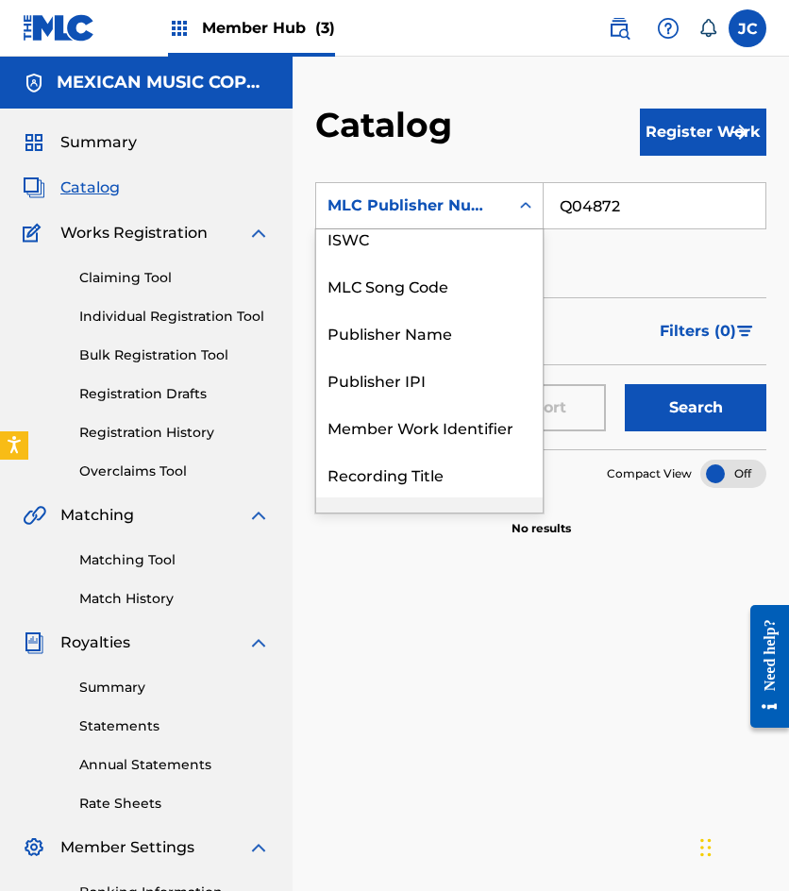
scroll to position [0, 0]
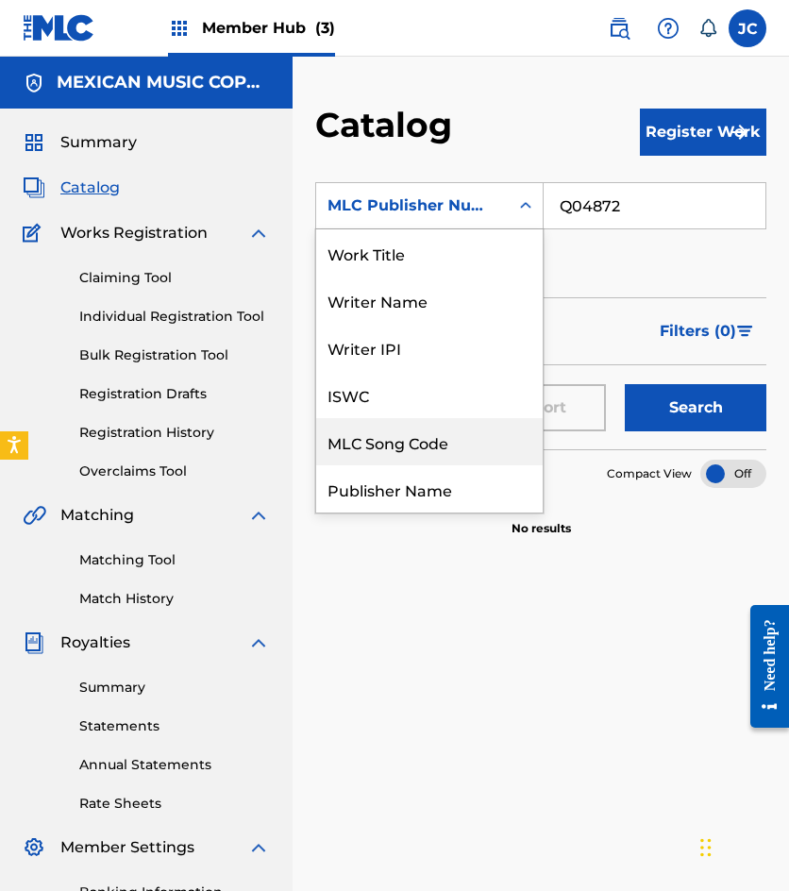
click at [407, 426] on div "MLC Song Code" at bounding box center [429, 441] width 227 height 47
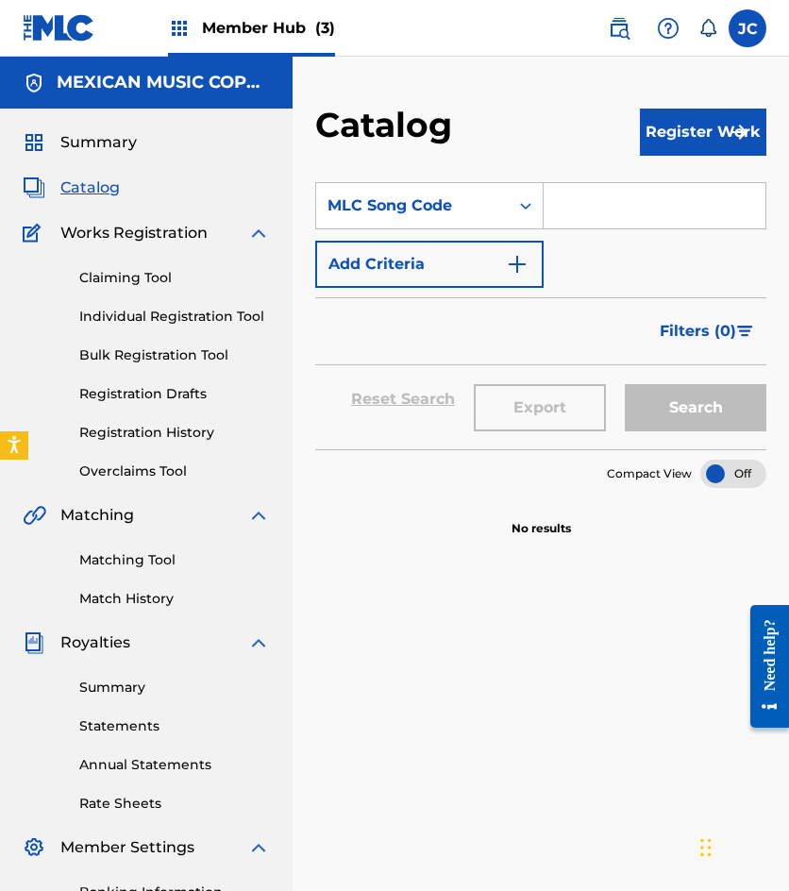
click at [557, 235] on div "SearchWithCriteriaa2600c63-1428-49df-bcae-f626b2b1a102 MLC Song Code Add Criter…" at bounding box center [540, 235] width 451 height 106
click at [563, 206] on input "Search Form" at bounding box center [655, 205] width 222 height 45
paste input "Q04872"
type input "Q04872"
click at [625, 384] on button "Search" at bounding box center [696, 407] width 142 height 47
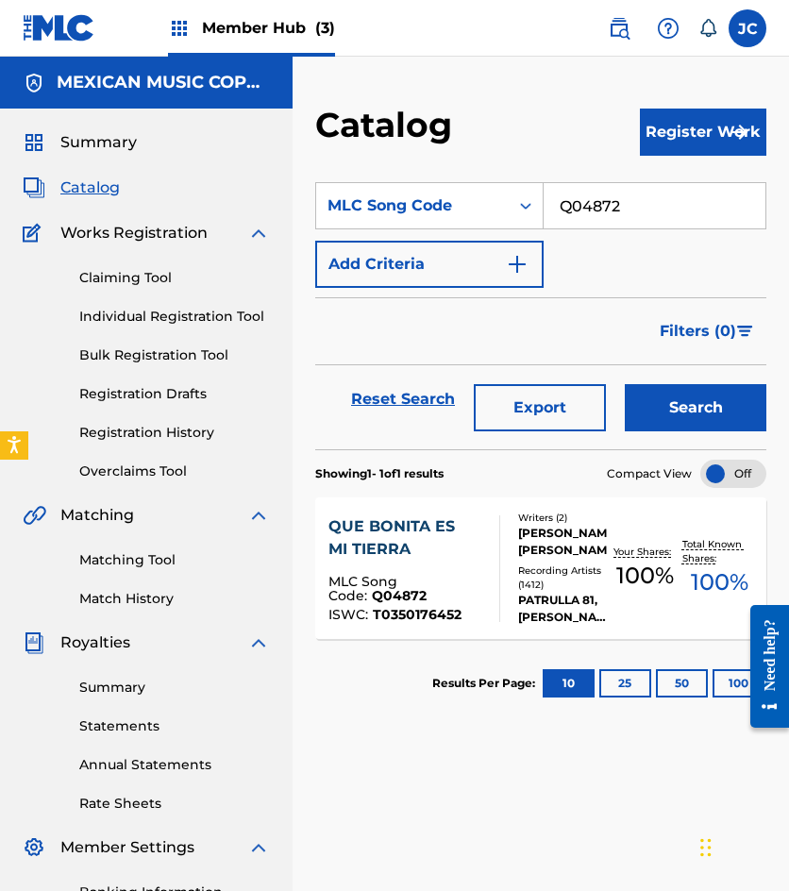
click at [540, 560] on div "Writers ( 2 ) [PERSON_NAME], [PERSON_NAME] Recording Artists ( 1412 ) PATRULLA …" at bounding box center [554, 568] width 108 height 115
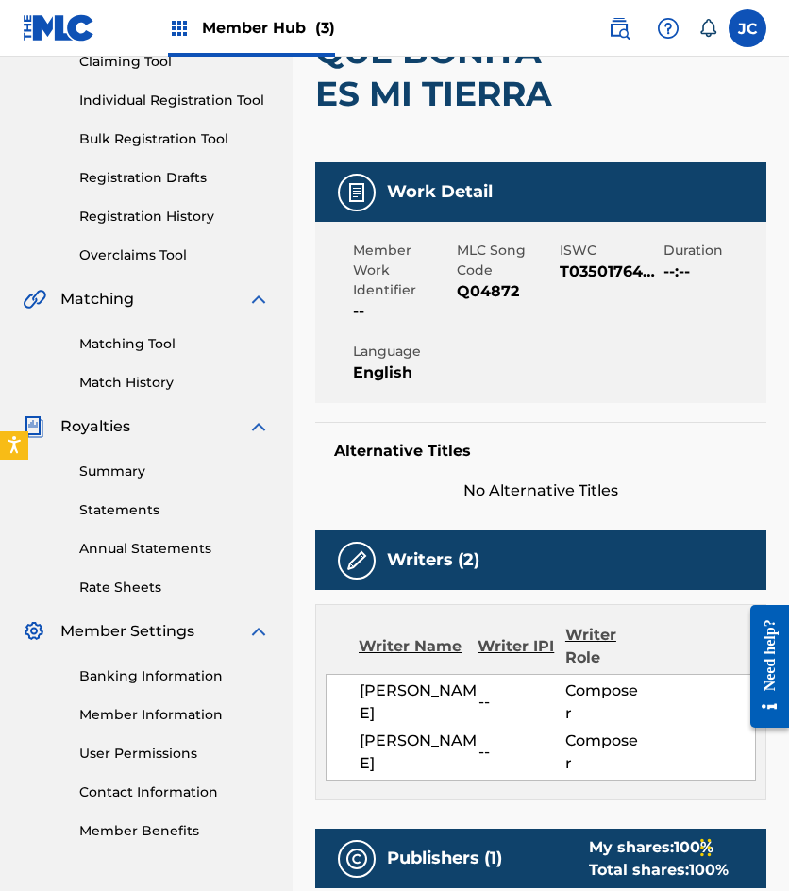
scroll to position [34, 0]
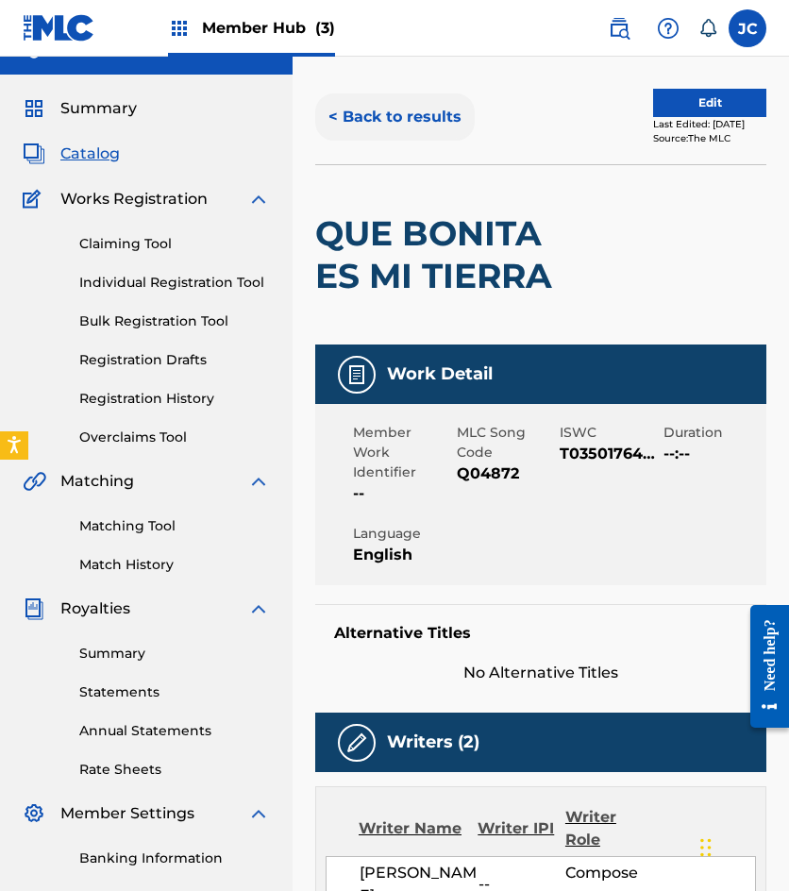
click at [414, 102] on button "< Back to results" at bounding box center [395, 116] width 160 height 47
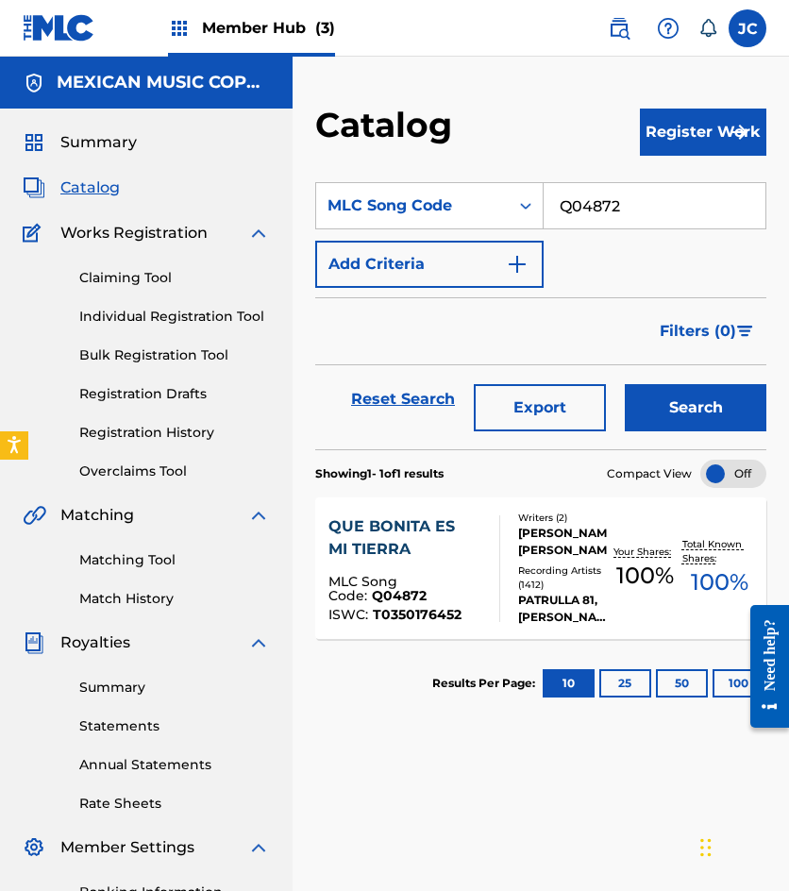
click at [582, 551] on div "[PERSON_NAME], [PERSON_NAME]" at bounding box center [563, 542] width 90 height 34
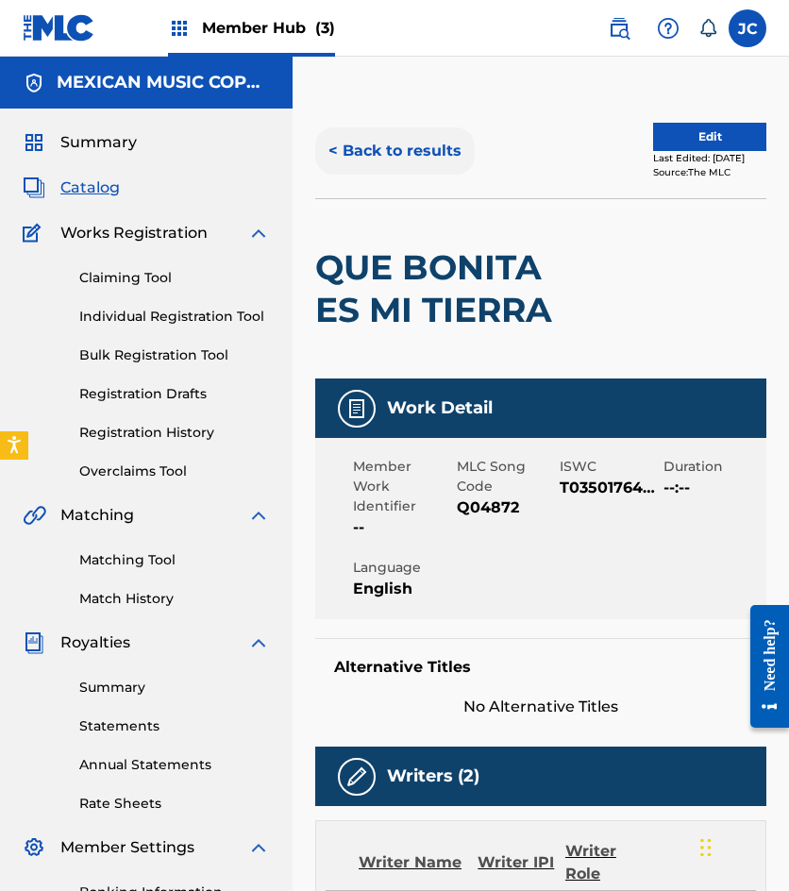
click at [432, 139] on button "< Back to results" at bounding box center [395, 150] width 160 height 47
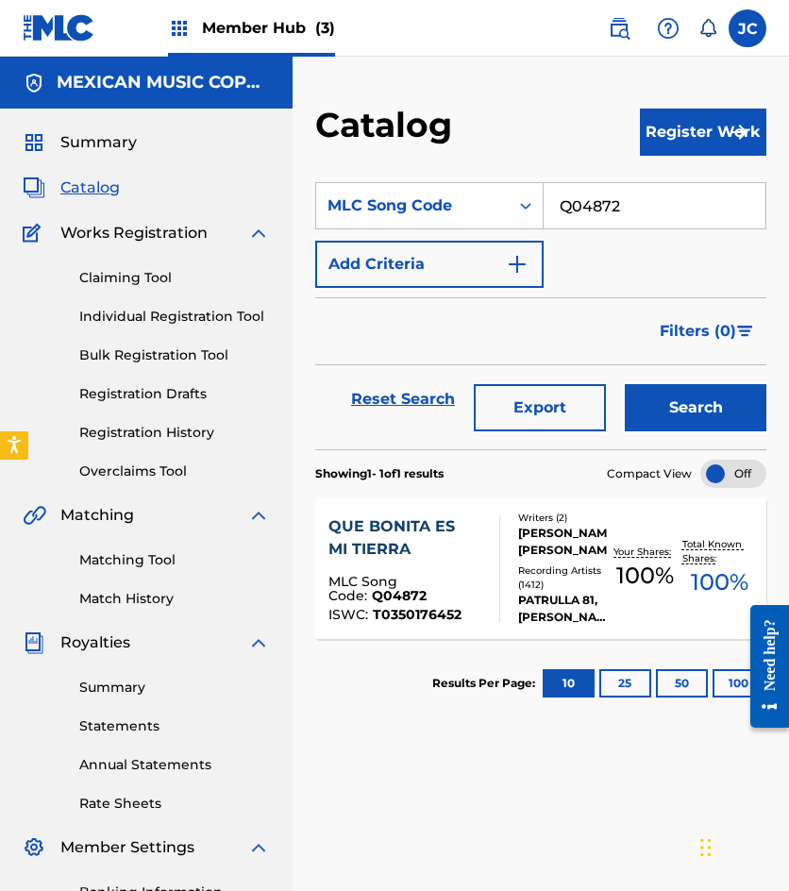
click at [620, 214] on input "Q04872" at bounding box center [655, 205] width 222 height 45
paste input "E2261F"
type input "E2261F"
click at [625, 384] on button "Search" at bounding box center [696, 407] width 142 height 47
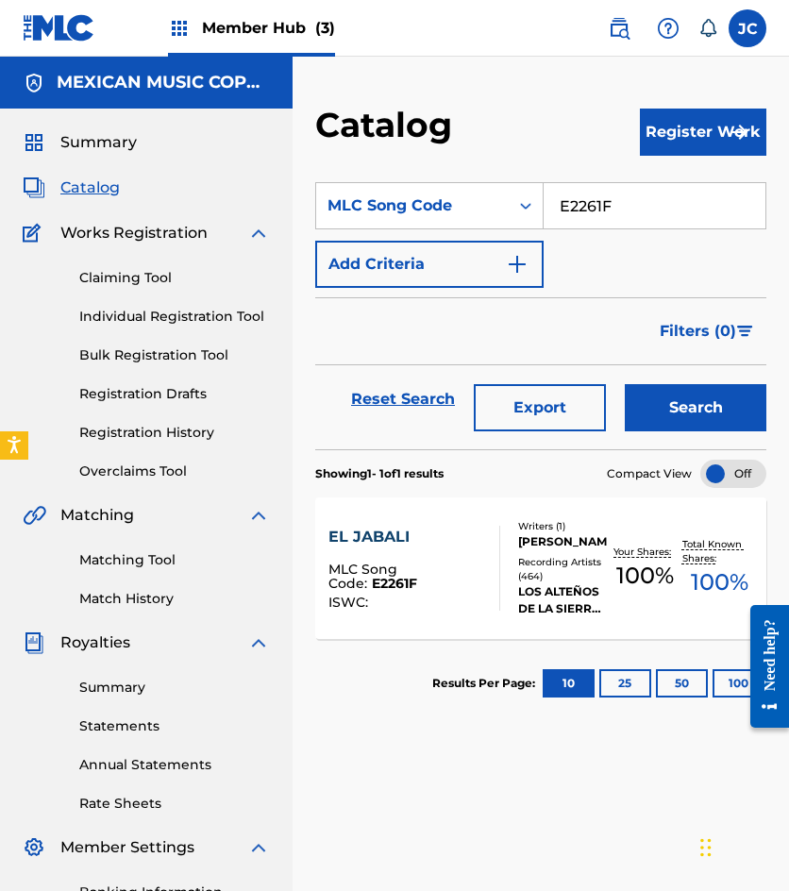
click at [485, 568] on div at bounding box center [491, 568] width 15 height 85
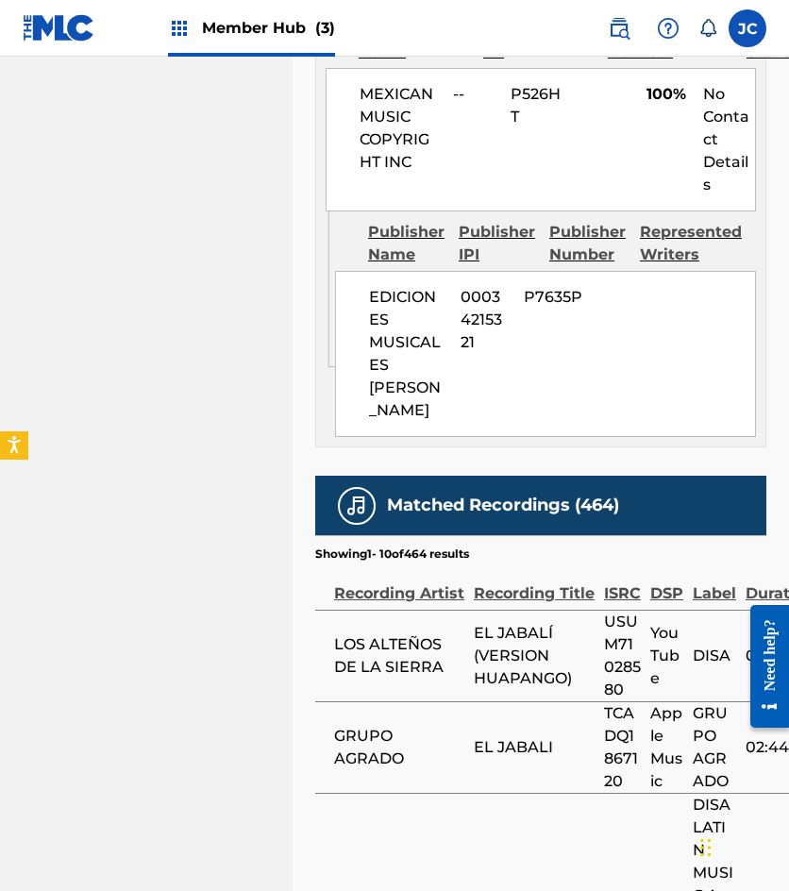
scroll to position [1038, 0]
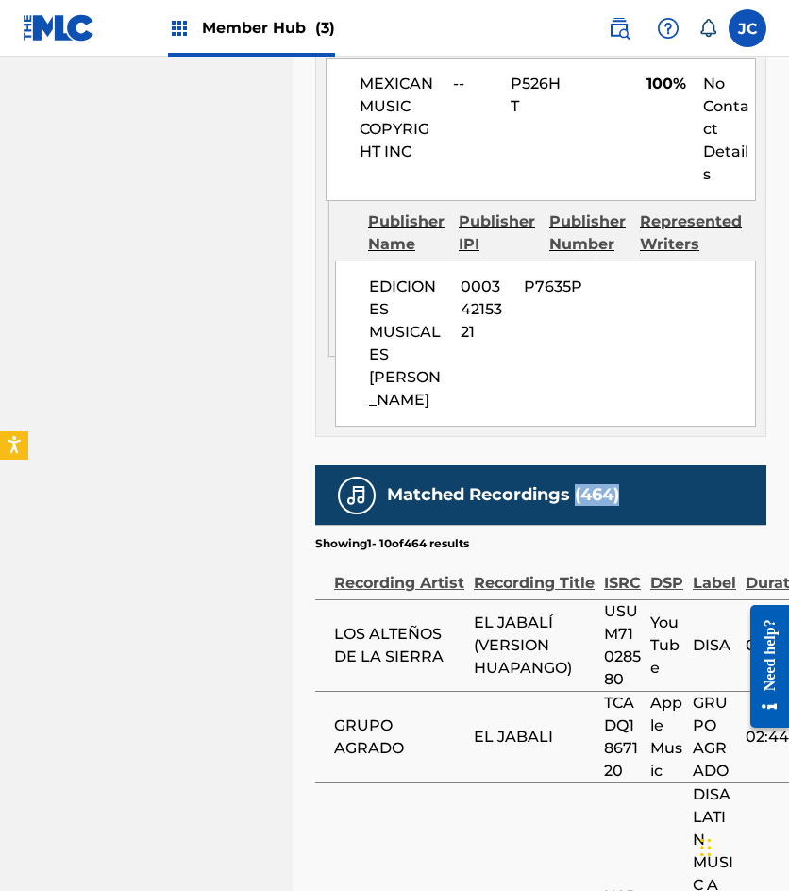
drag, startPoint x: 579, startPoint y: 473, endPoint x: 623, endPoint y: 473, distance: 44.4
click at [623, 473] on div "Matched Recordings (464)" at bounding box center [540, 494] width 451 height 59
click at [652, 478] on div "Matched Recordings (464)" at bounding box center [540, 494] width 451 height 59
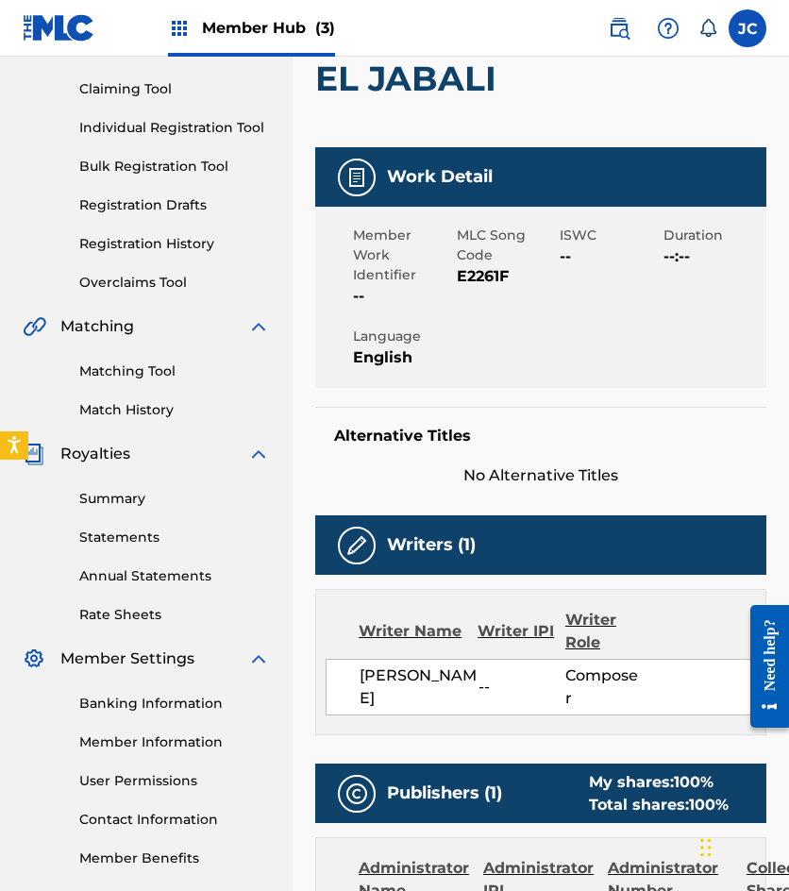
scroll to position [0, 0]
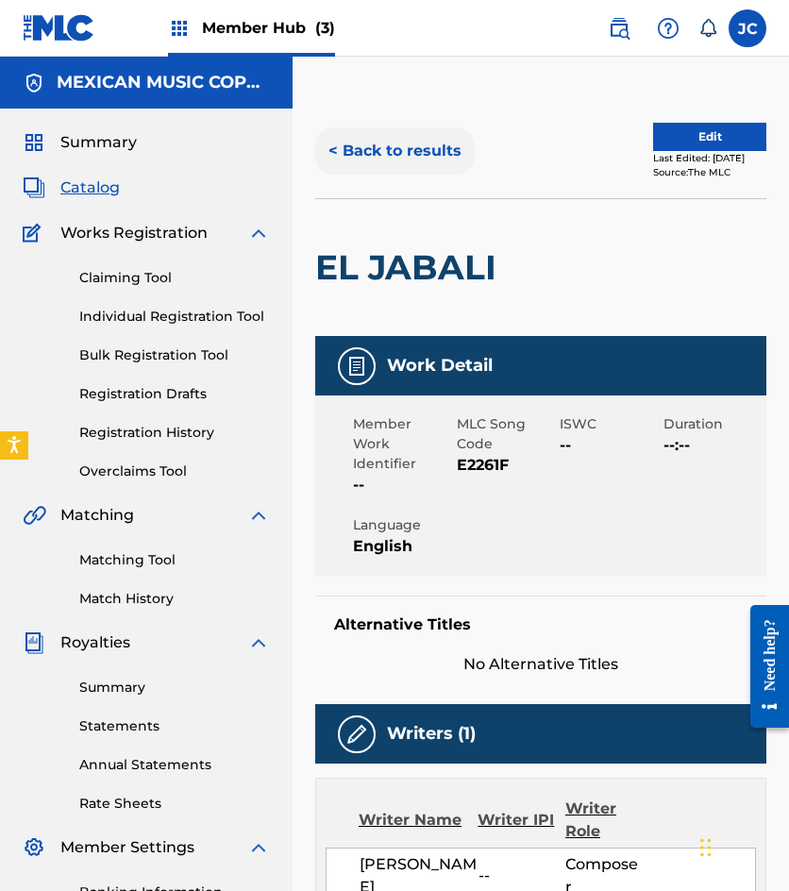
click at [403, 162] on button "< Back to results" at bounding box center [395, 150] width 160 height 47
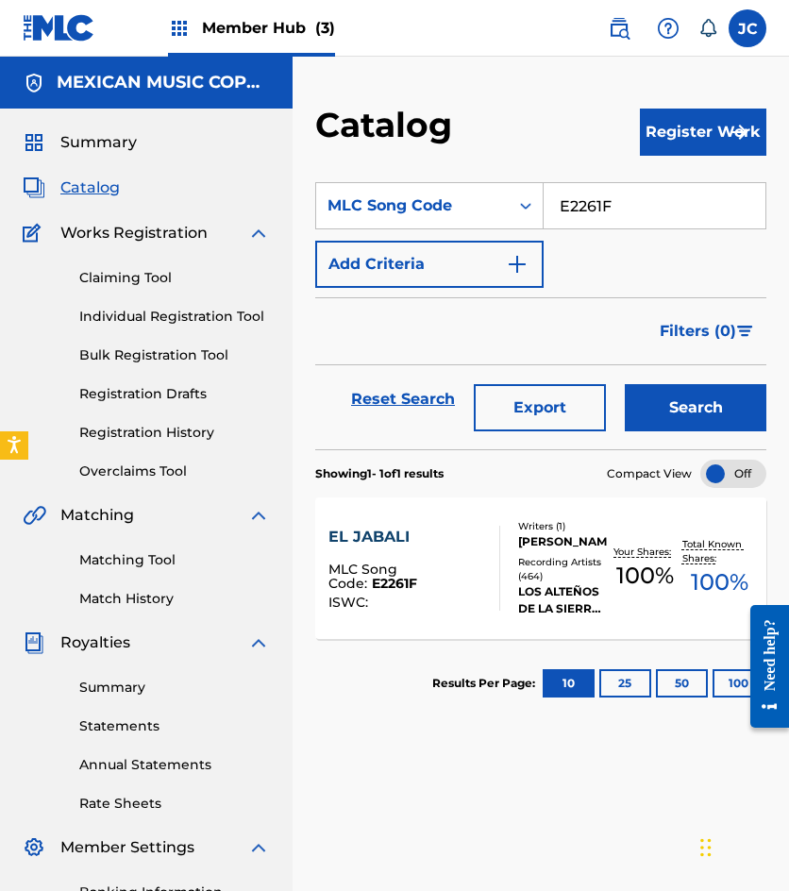
click at [632, 209] on input "E2261F" at bounding box center [655, 205] width 222 height 45
paste input "926646"
type input "926646"
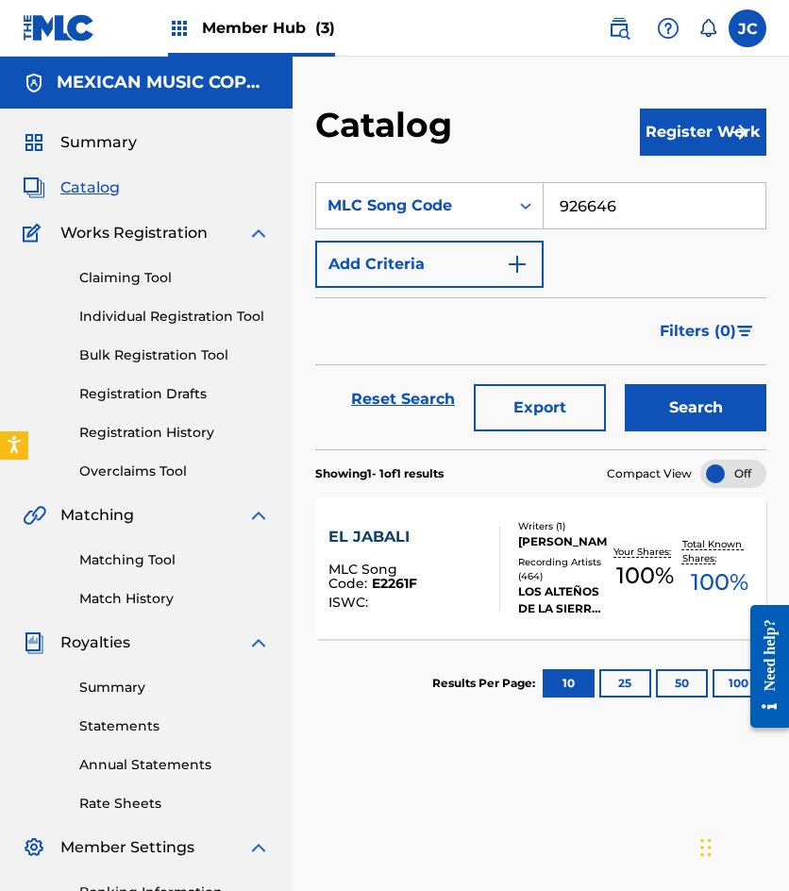
click at [625, 384] on button "Search" at bounding box center [696, 407] width 142 height 47
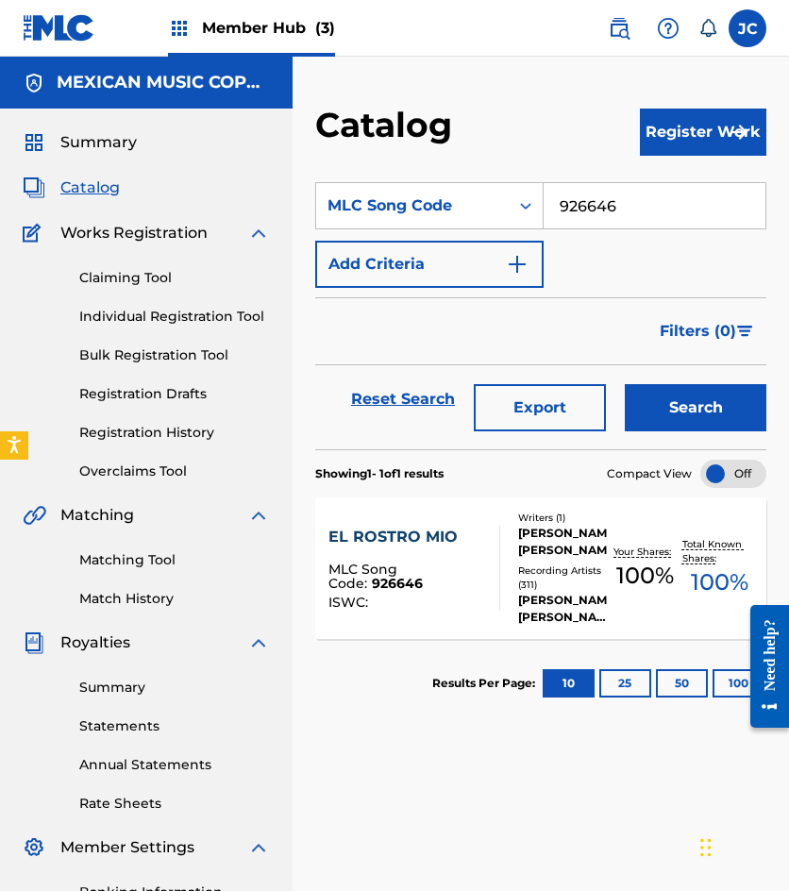
click at [545, 562] on div "Writers ( 1 ) [PERSON_NAME] [PERSON_NAME] Recording Artists ( 311 ) [PERSON_NAM…" at bounding box center [554, 568] width 108 height 115
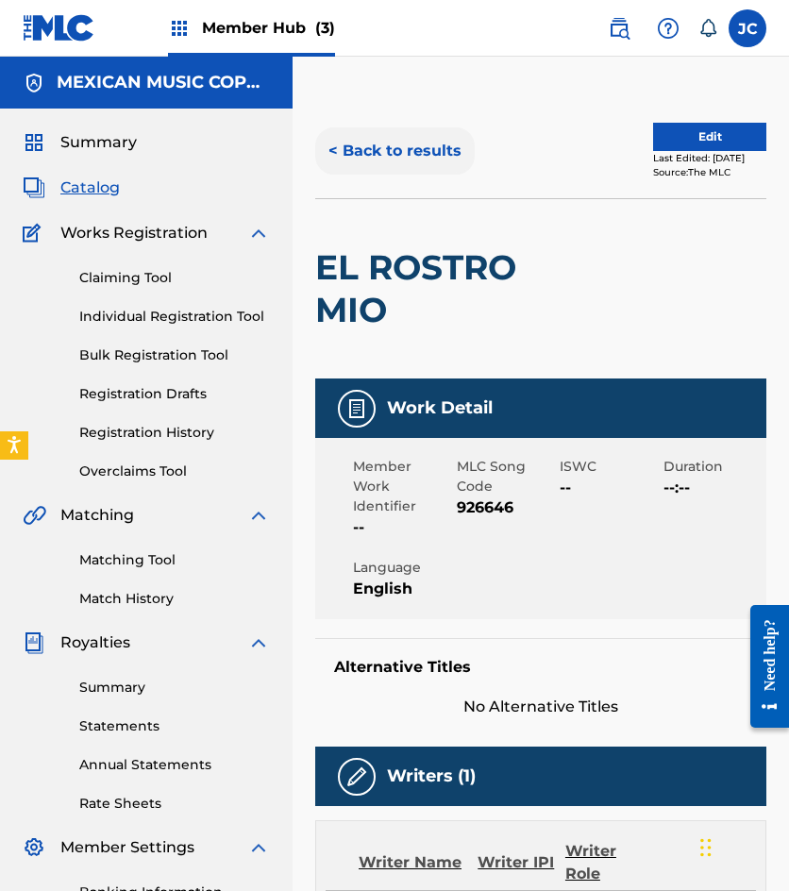
click at [410, 154] on button "< Back to results" at bounding box center [395, 150] width 160 height 47
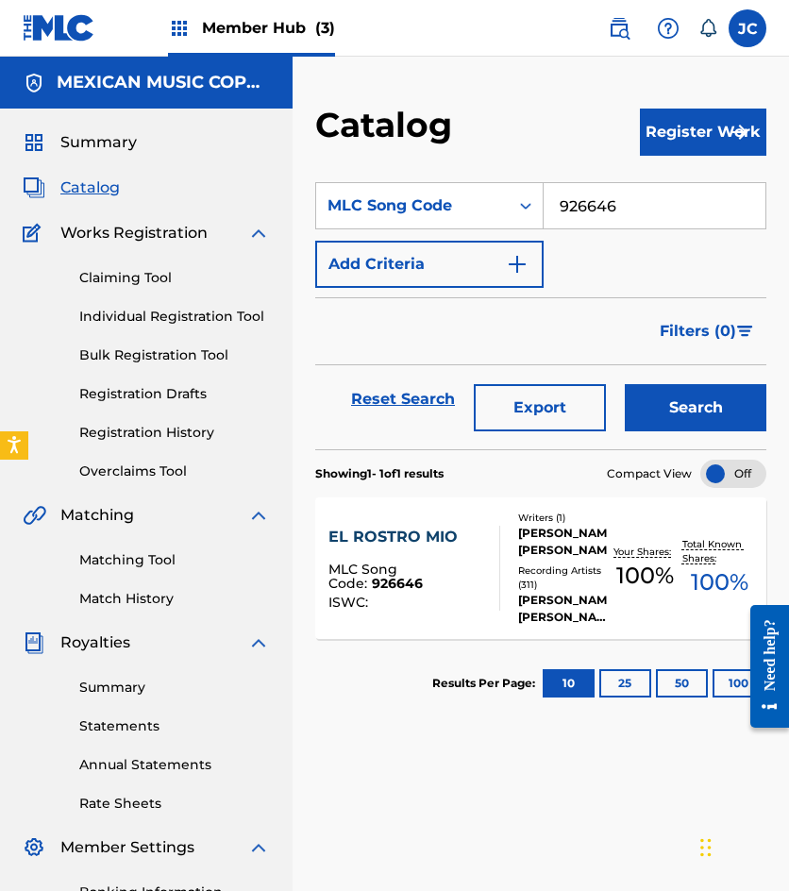
click at [593, 194] on input "926646" at bounding box center [655, 205] width 222 height 45
paste input "B5474X"
type input "B5474X"
click at [625, 384] on button "Search" at bounding box center [696, 407] width 142 height 47
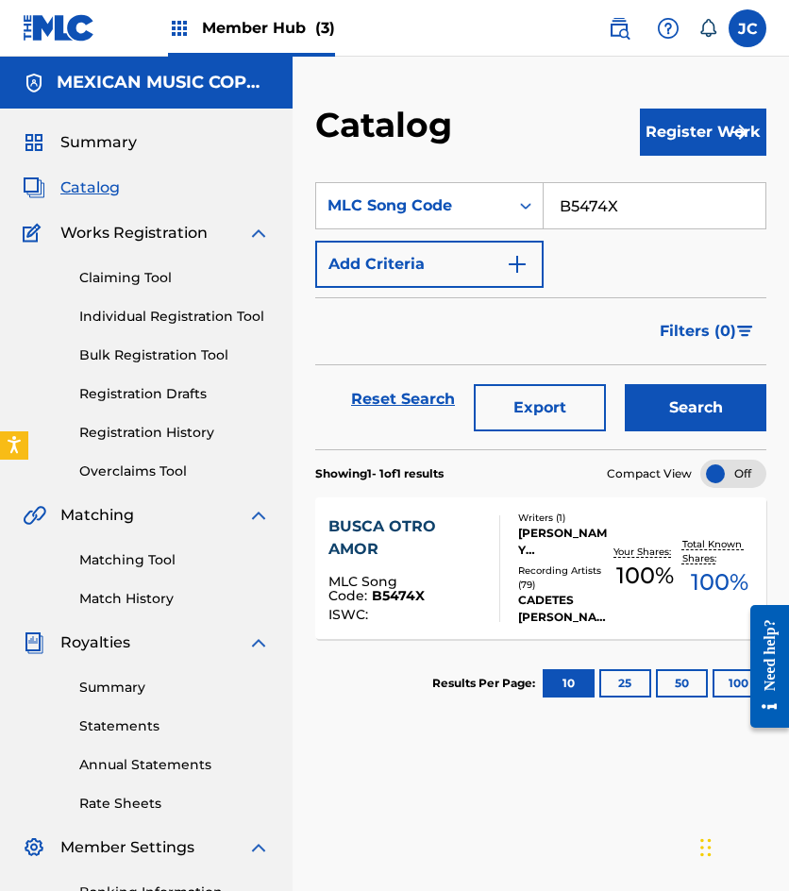
click at [514, 578] on div "Writers ( 1 ) [PERSON_NAME] Y [PERSON_NAME] Recording Artists ( 79 ) CADETES [P…" at bounding box center [554, 568] width 108 height 115
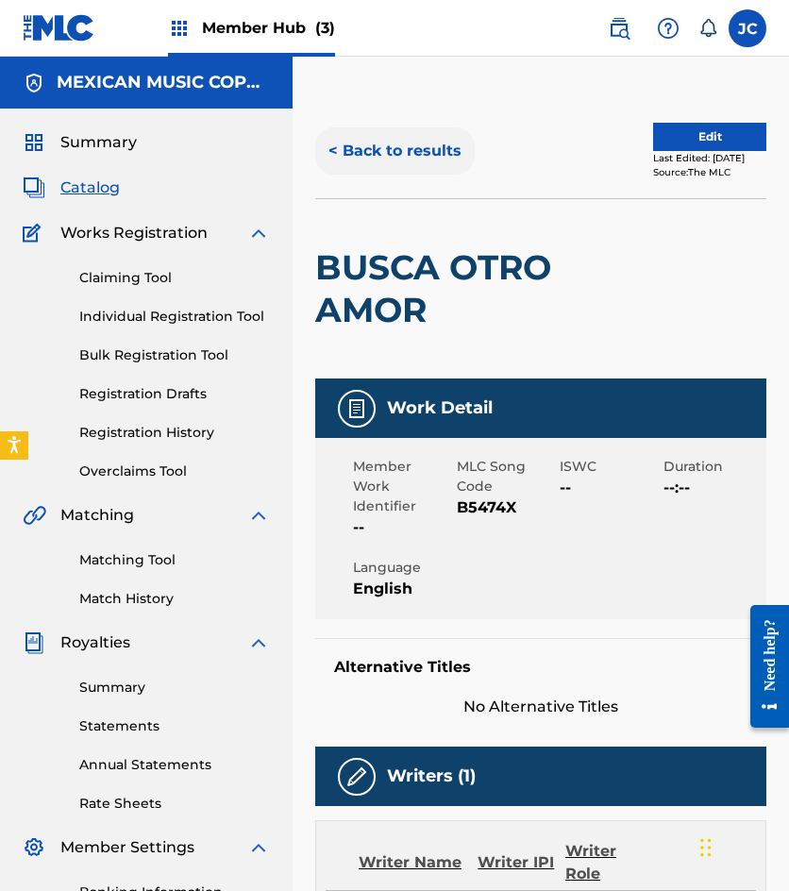
click at [401, 145] on button "< Back to results" at bounding box center [395, 150] width 160 height 47
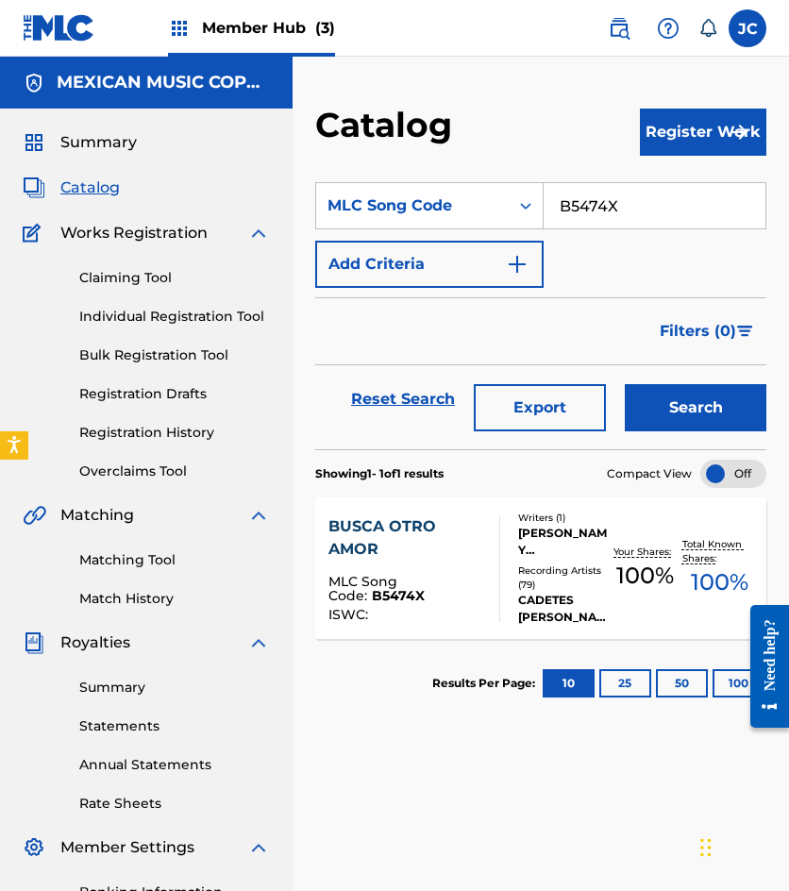
click at [592, 202] on input "B5474X" at bounding box center [655, 205] width 222 height 45
paste input "66785"
type input "B66785"
click at [625, 384] on button "Search" at bounding box center [696, 407] width 142 height 47
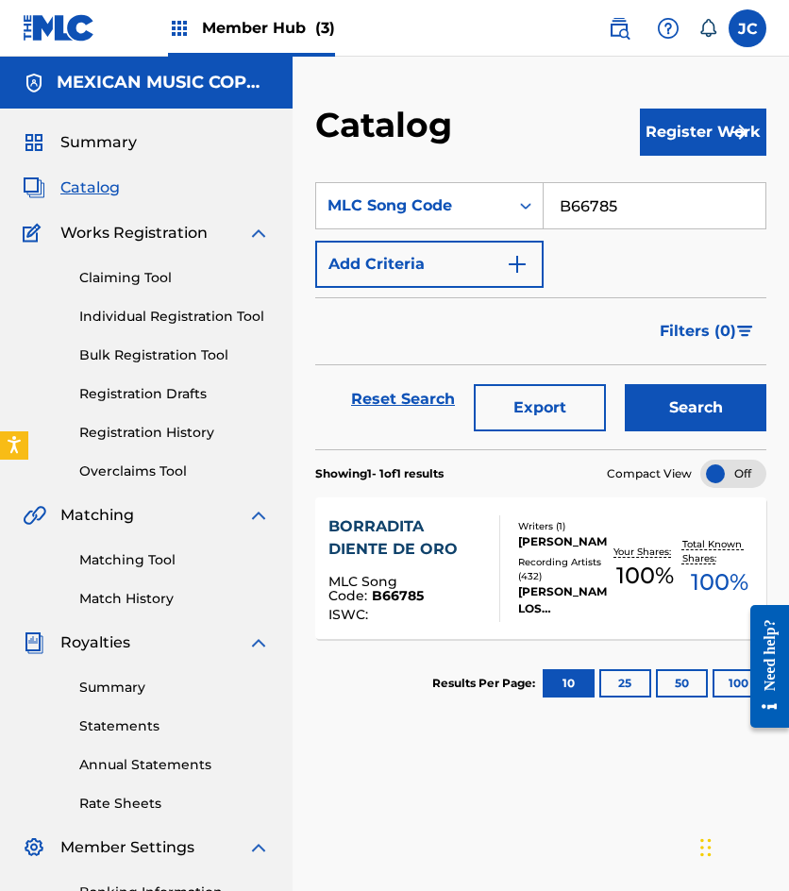
click at [465, 575] on div "MLC Song Code : B66785" at bounding box center [406, 591] width 156 height 33
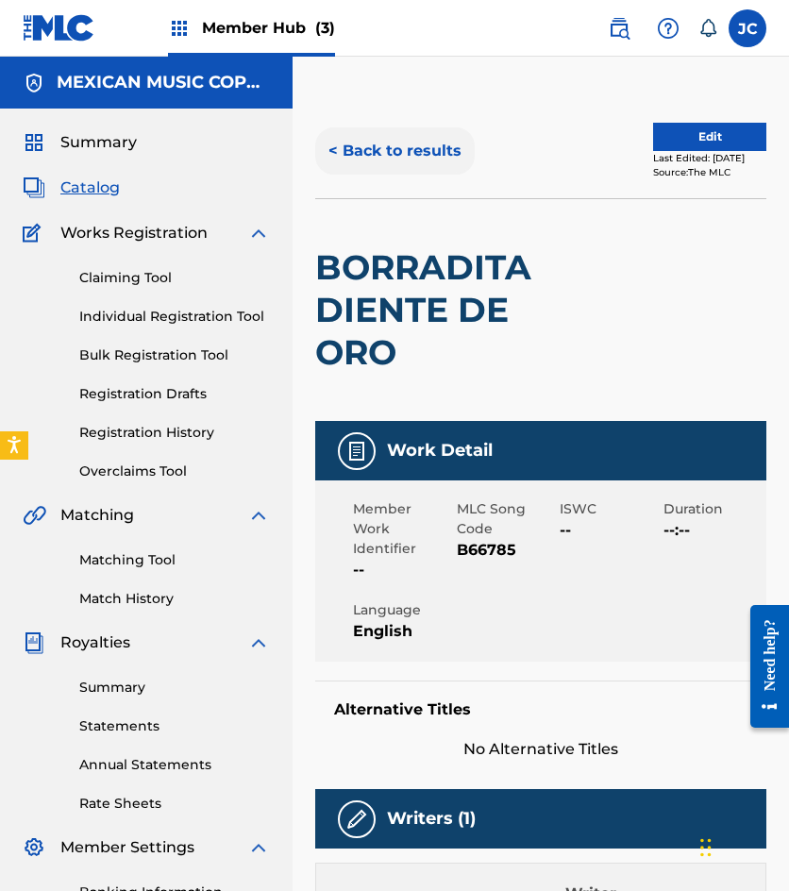
click at [406, 142] on button "< Back to results" at bounding box center [395, 150] width 160 height 47
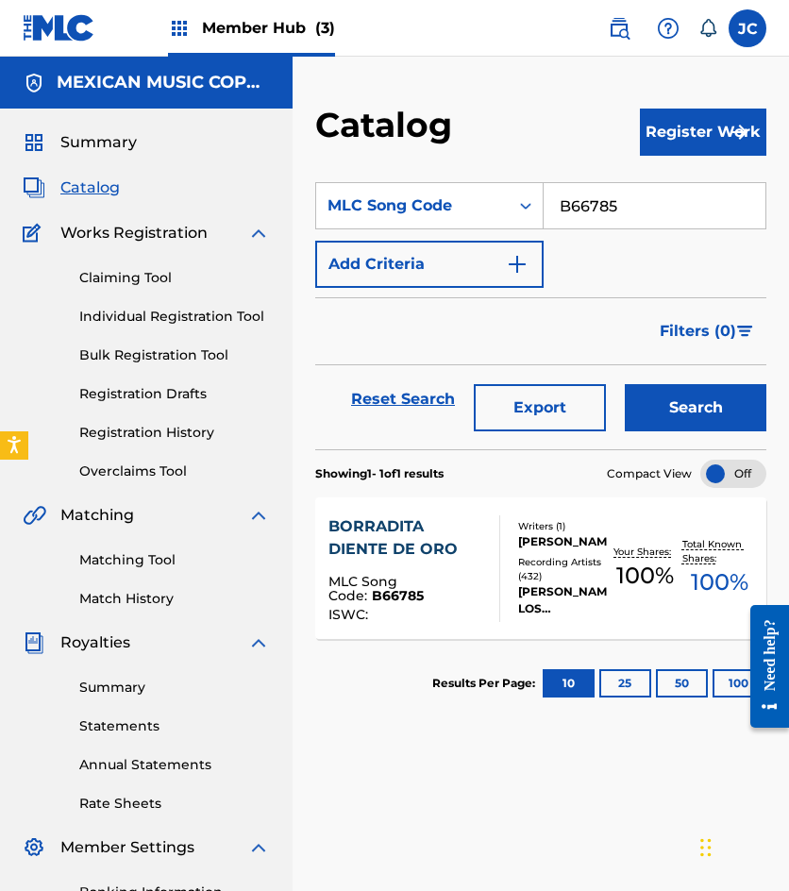
click at [623, 213] on input "B66785" at bounding box center [655, 205] width 222 height 45
paste input "964662"
type input "964662"
click at [625, 384] on button "Search" at bounding box center [696, 407] width 142 height 47
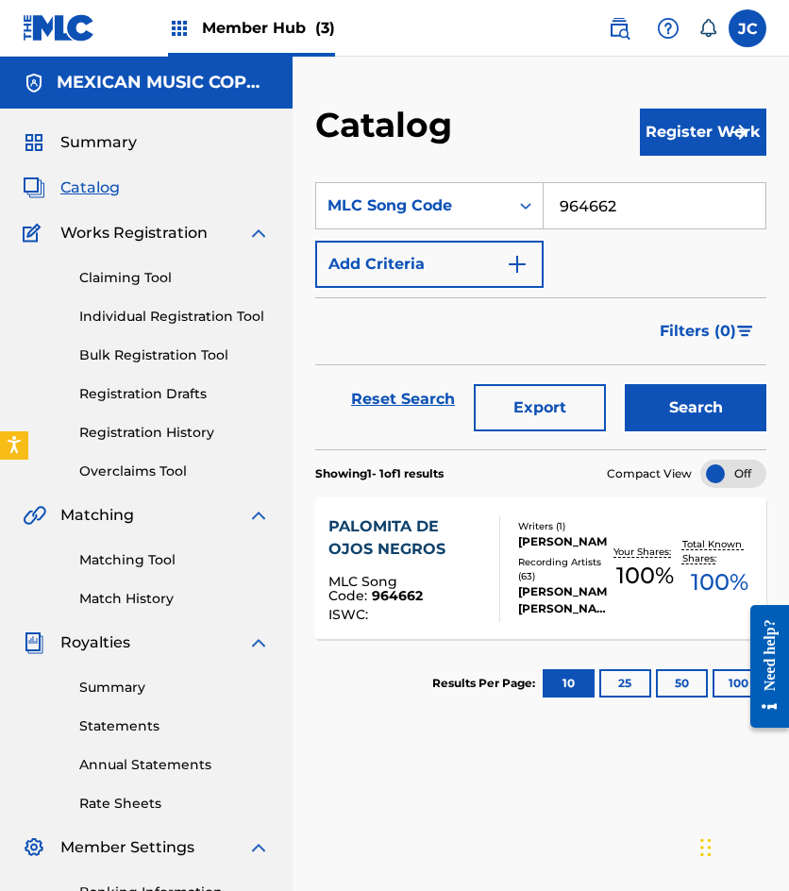
click at [581, 594] on div "[PERSON_NAME], [PERSON_NAME], [PERSON_NAME][GEOGRAPHIC_DATA], [PERSON_NAME], [P…" at bounding box center [563, 600] width 90 height 34
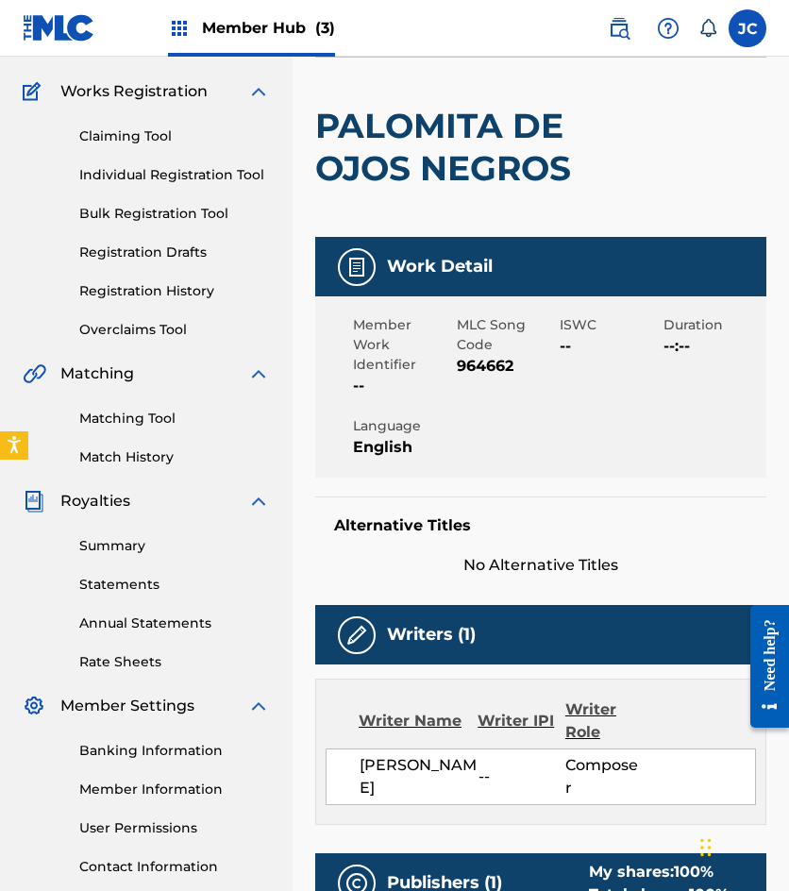
scroll to position [94, 0]
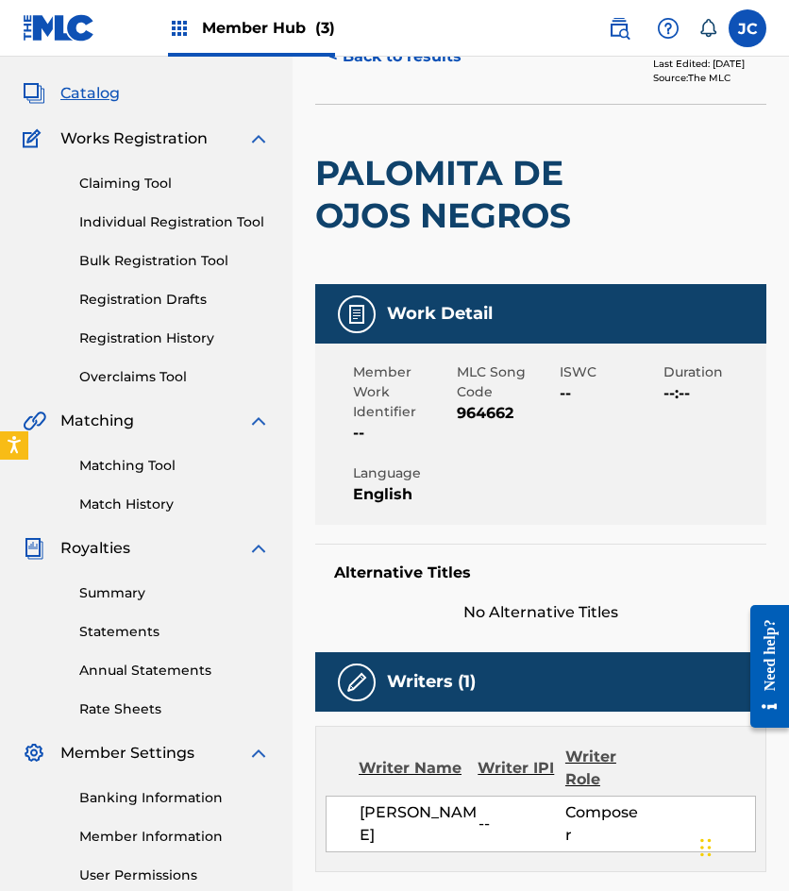
click at [399, 69] on button "< Back to results" at bounding box center [395, 56] width 160 height 47
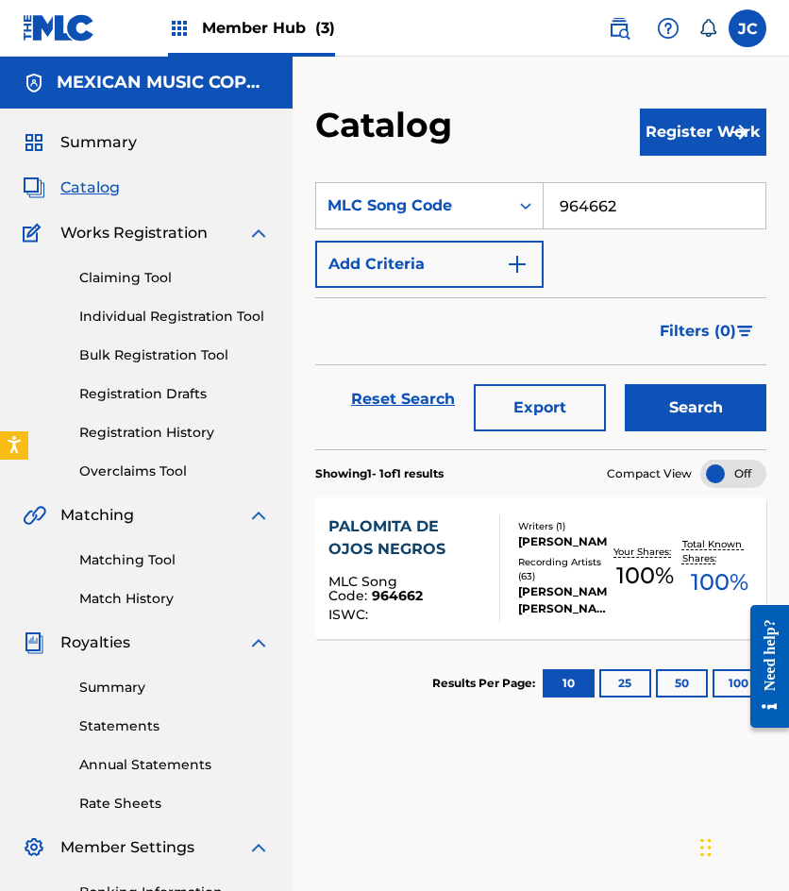
click at [633, 216] on input "964662" at bounding box center [655, 205] width 222 height 45
paste input "L07266"
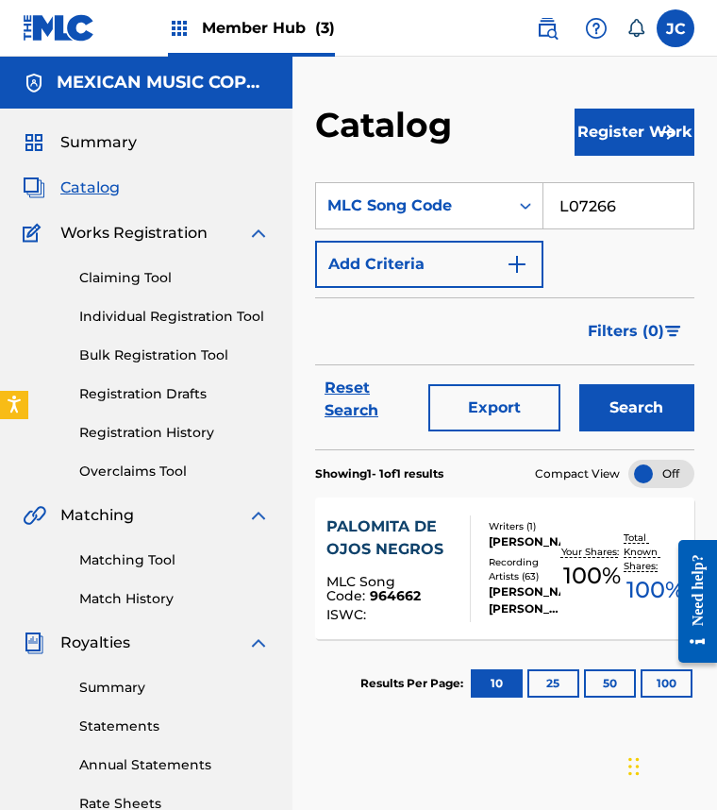
click at [580, 384] on button "Search" at bounding box center [637, 407] width 115 height 47
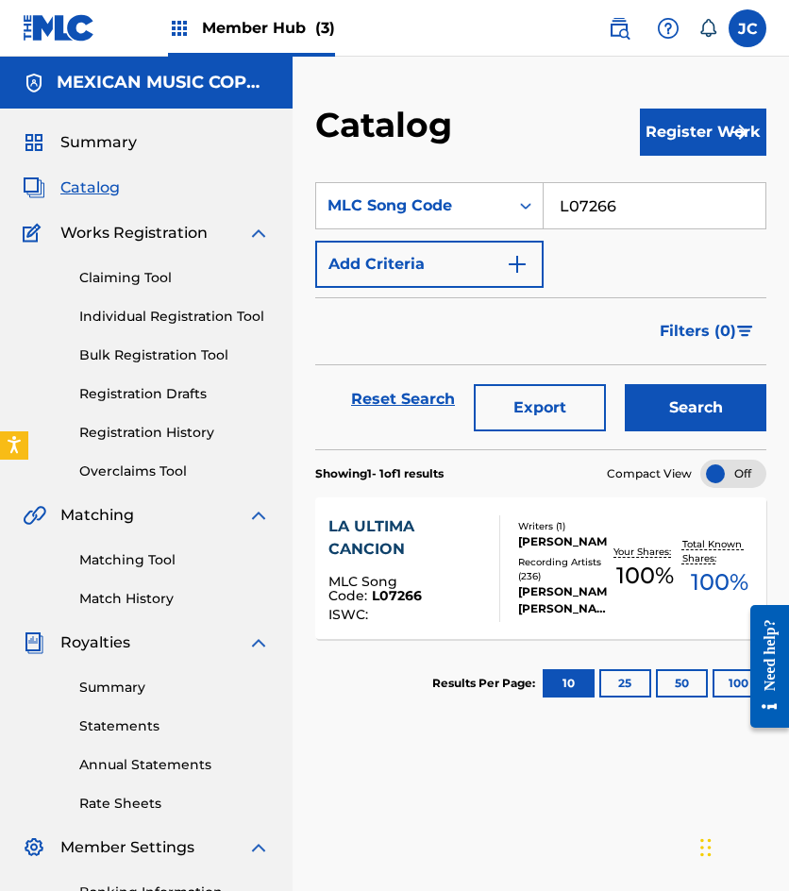
click at [634, 198] on input "L07266" at bounding box center [655, 205] width 222 height 45
paste input "E39160"
type input "E39160"
click at [625, 384] on button "Search" at bounding box center [696, 407] width 142 height 47
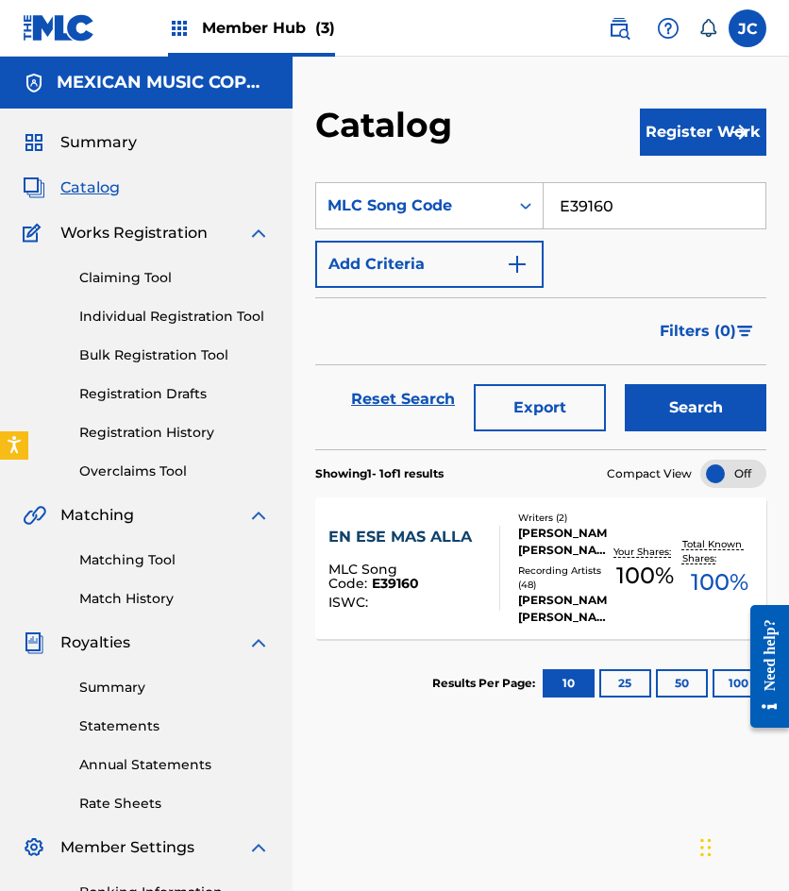
click at [462, 581] on div "MLC Song Code : E39160" at bounding box center [406, 579] width 156 height 33
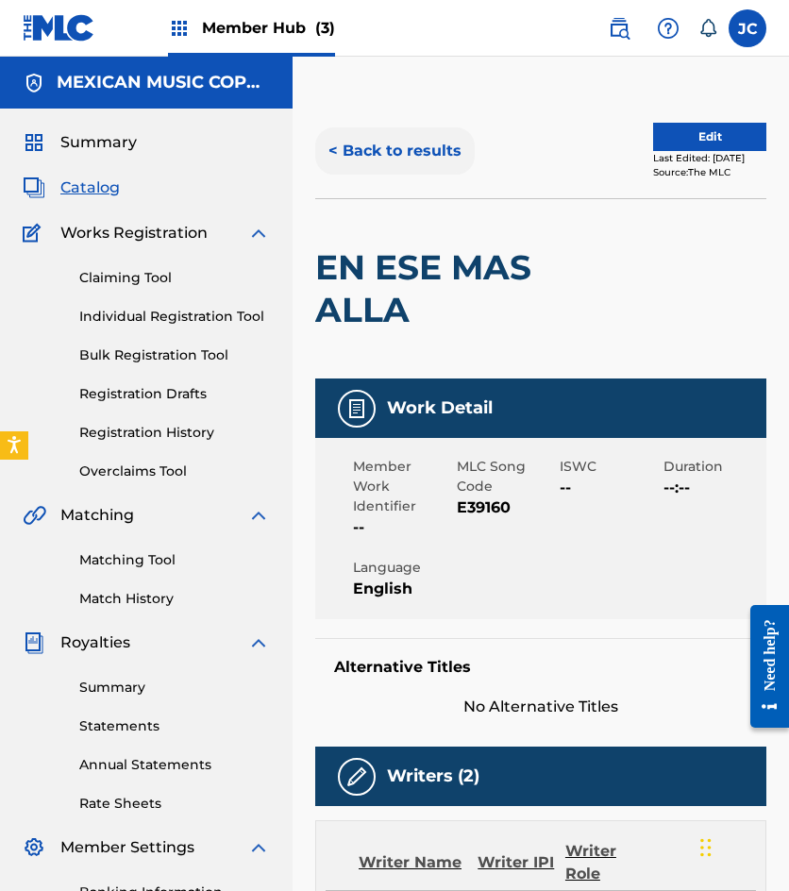
click at [403, 166] on button "< Back to results" at bounding box center [395, 150] width 160 height 47
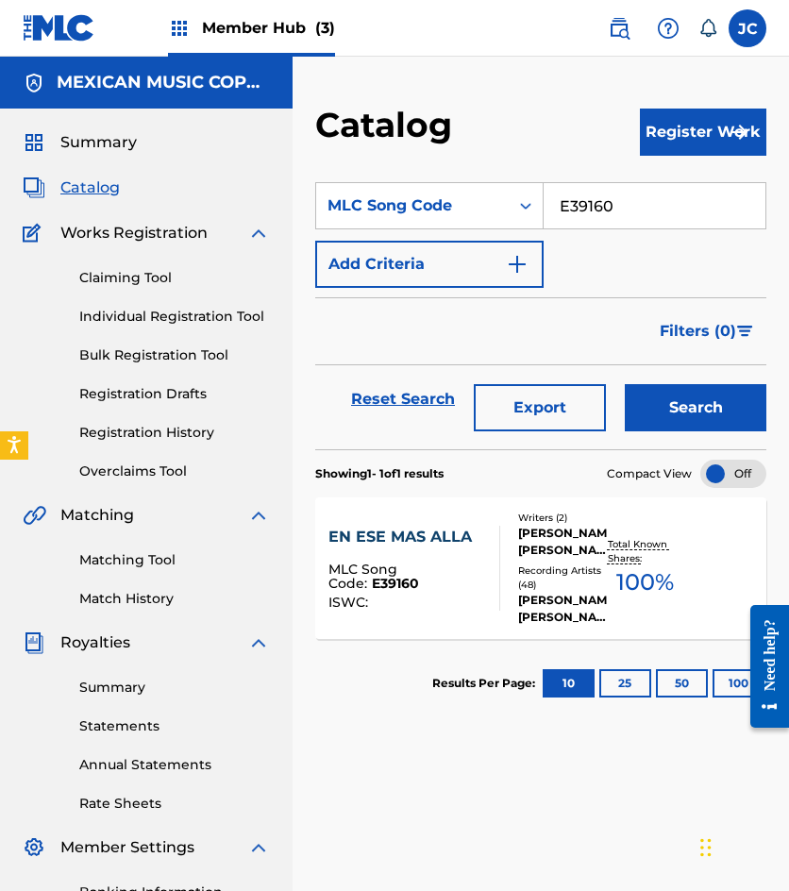
click at [625, 203] on input "E39160" at bounding box center [655, 205] width 222 height 45
paste input "990362"
type input "990362"
click at [625, 384] on button "Search" at bounding box center [696, 407] width 142 height 47
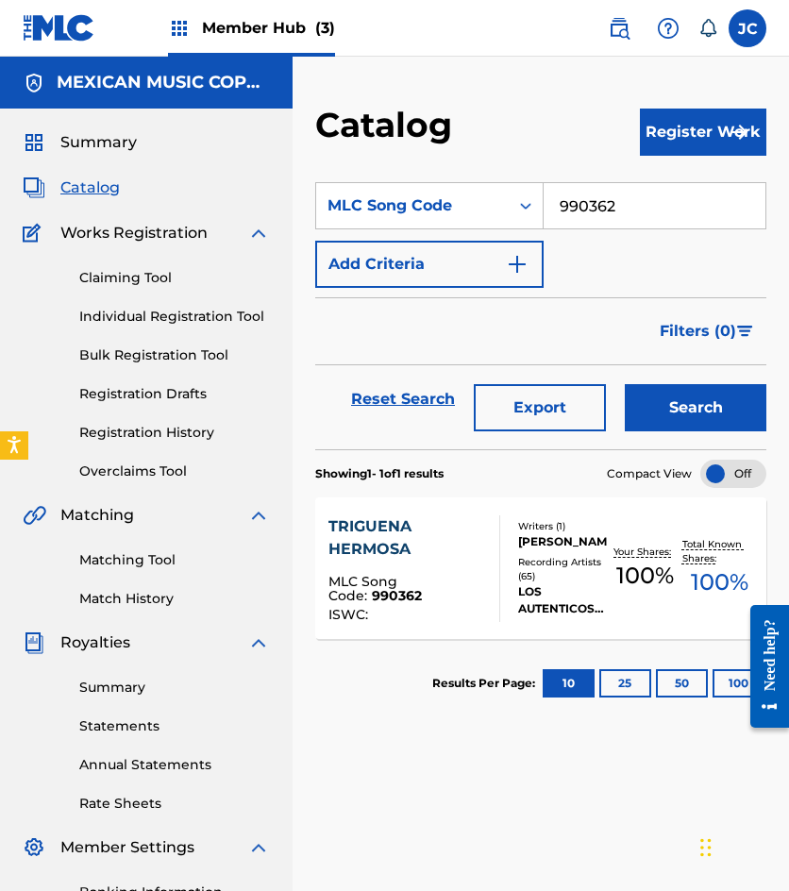
click at [448, 549] on div "TRIGUENA HERMOSA" at bounding box center [406, 537] width 156 height 45
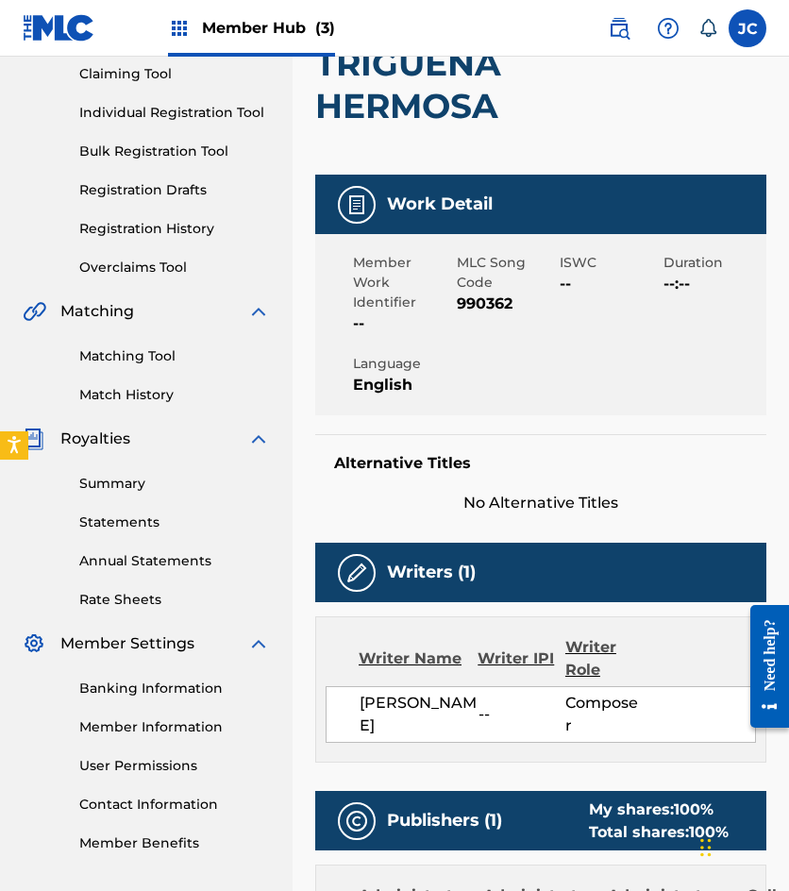
scroll to position [94, 0]
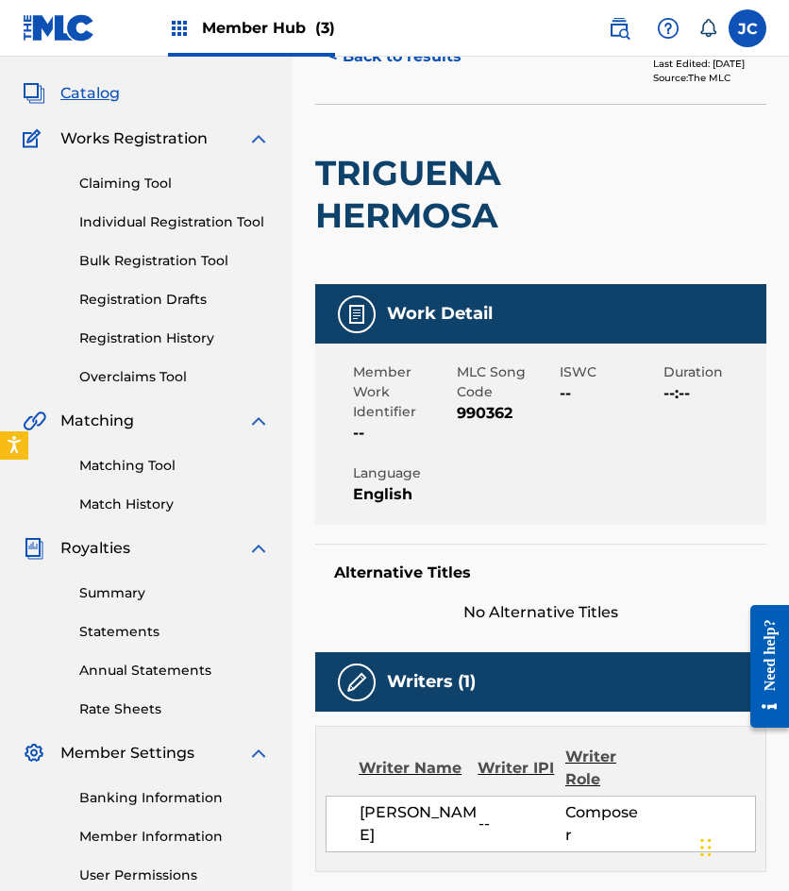
drag, startPoint x: 362, startPoint y: 74, endPoint x: 375, endPoint y: 83, distance: 15.5
click at [362, 73] on button "< Back to results" at bounding box center [395, 56] width 160 height 47
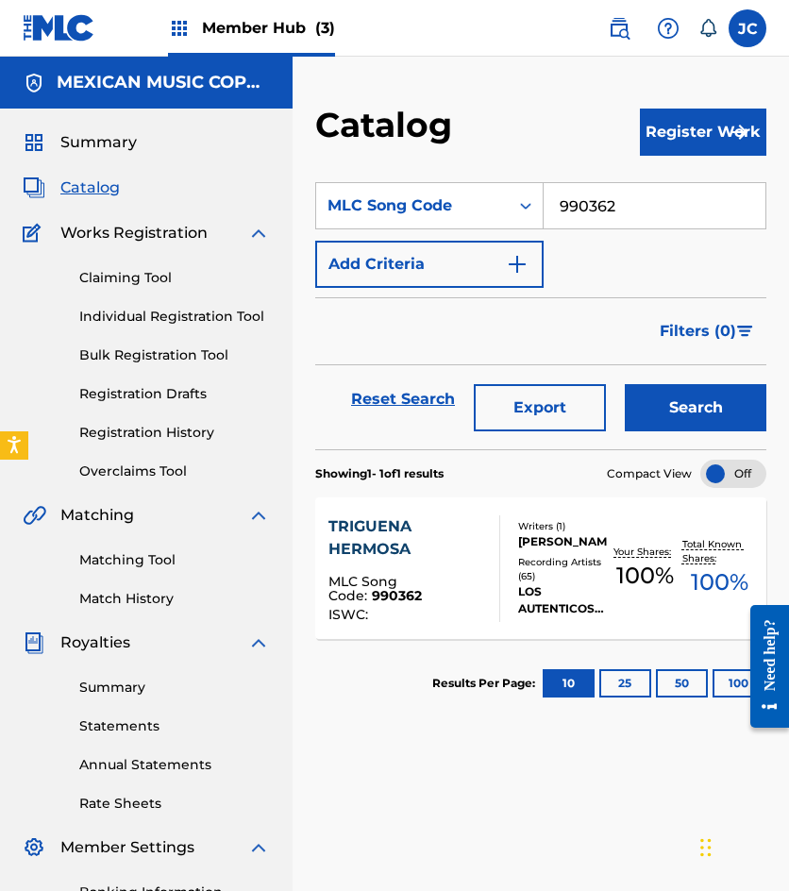
click at [601, 206] on input "990362" at bounding box center [655, 205] width 222 height 45
paste input "Y1714D"
type input "Y1714D"
click at [625, 384] on button "Search" at bounding box center [696, 407] width 142 height 47
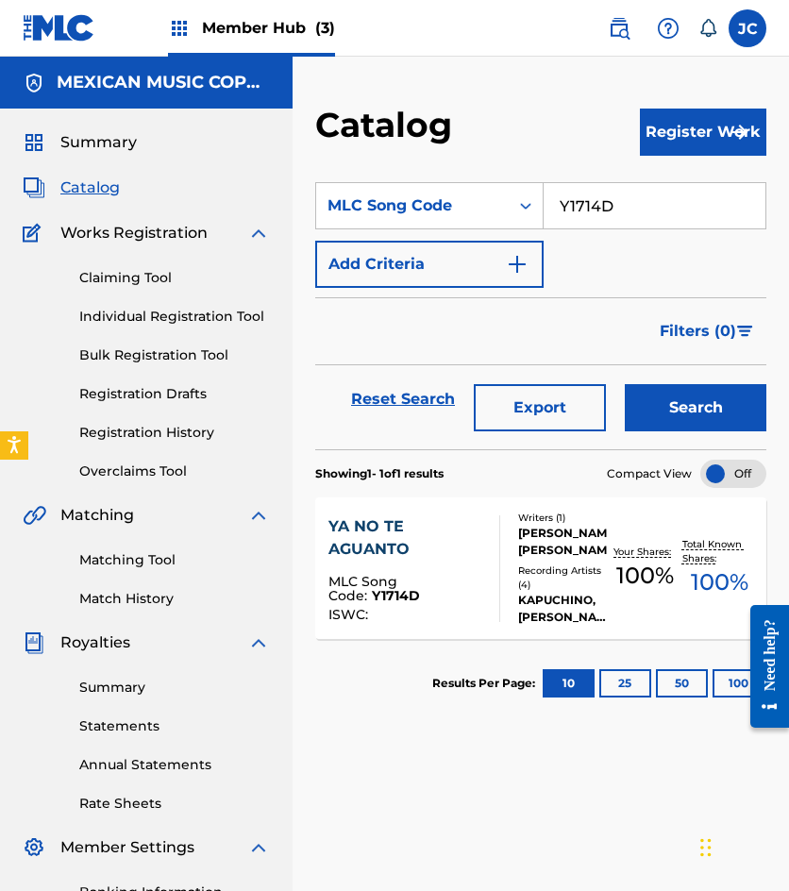
click at [423, 543] on div "YA NO TE AGUANTO" at bounding box center [406, 537] width 156 height 45
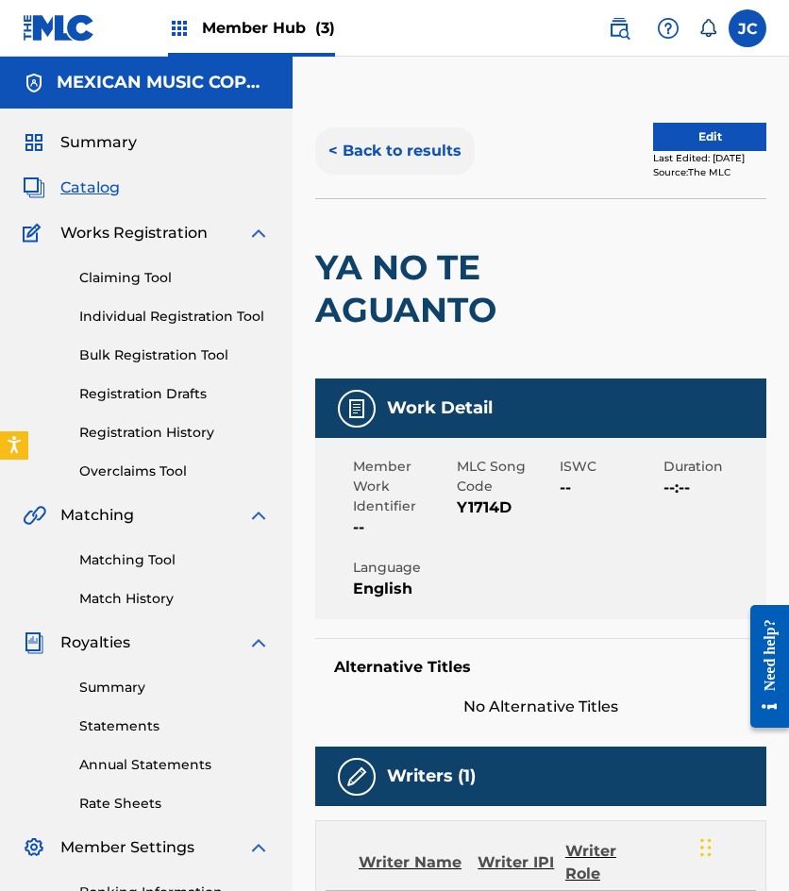
click at [335, 141] on button "< Back to results" at bounding box center [395, 150] width 160 height 47
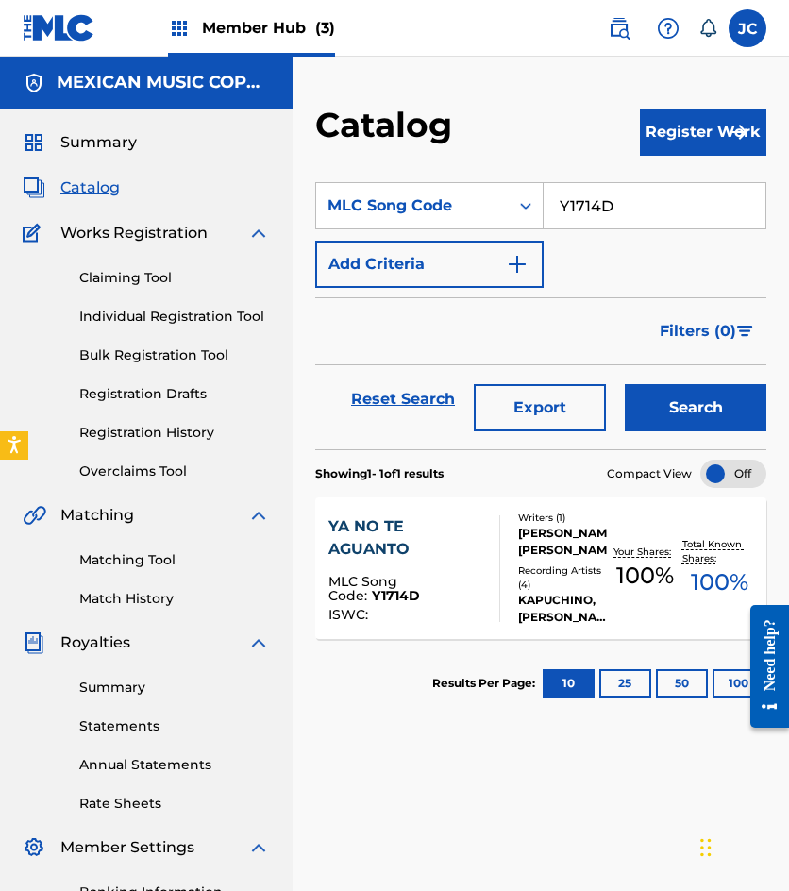
click at [56, 28] on img at bounding box center [59, 27] width 73 height 27
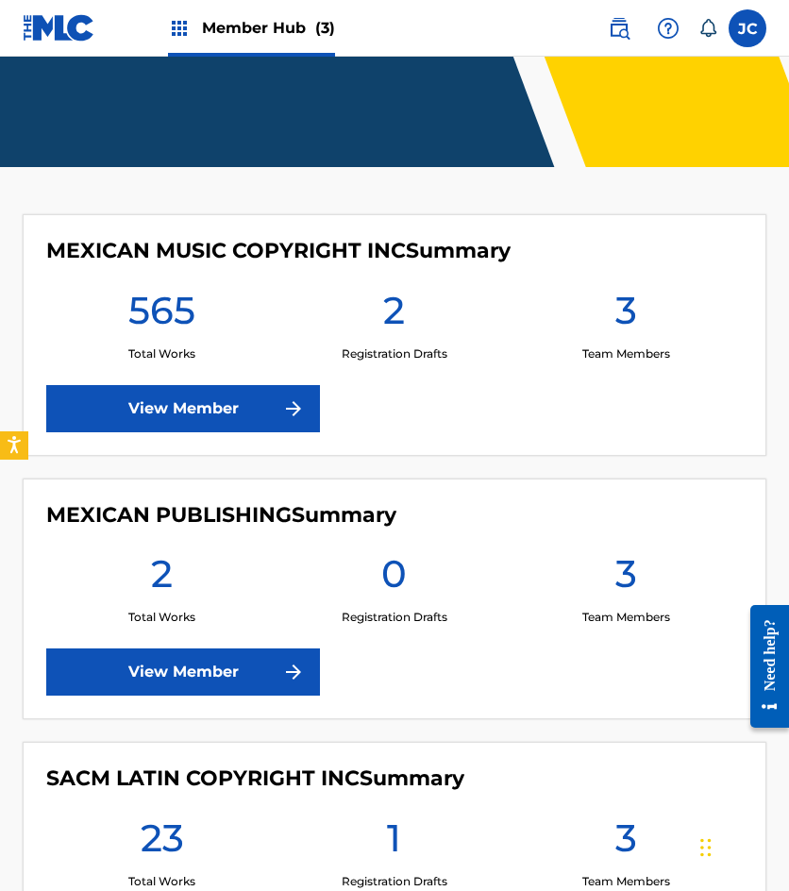
scroll to position [283, 0]
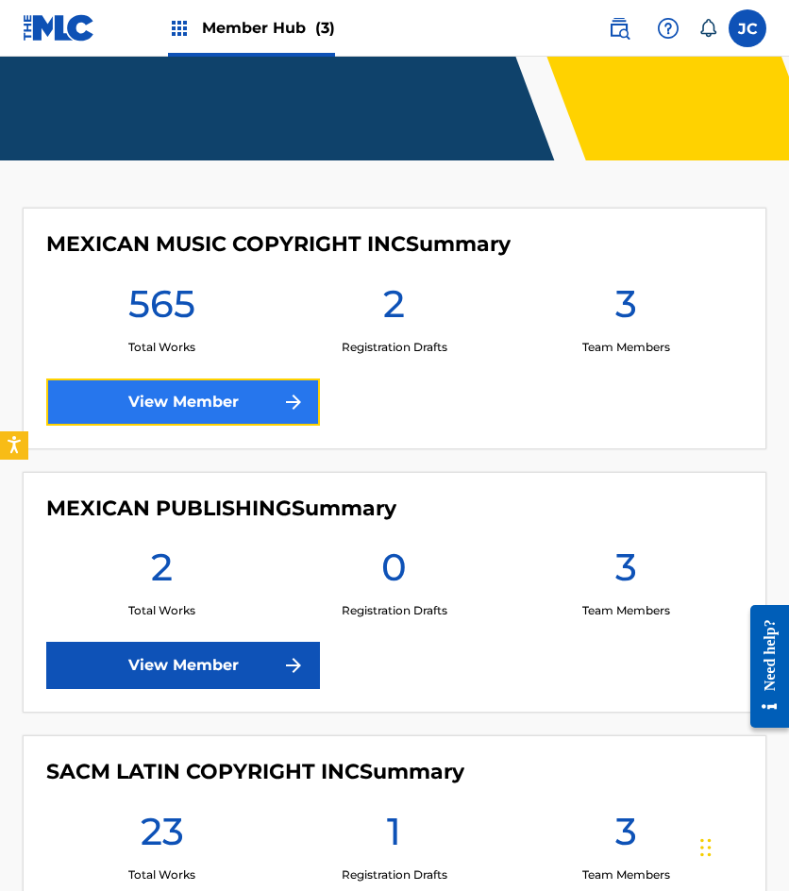
click at [228, 412] on link "View Member" at bounding box center [183, 402] width 274 height 47
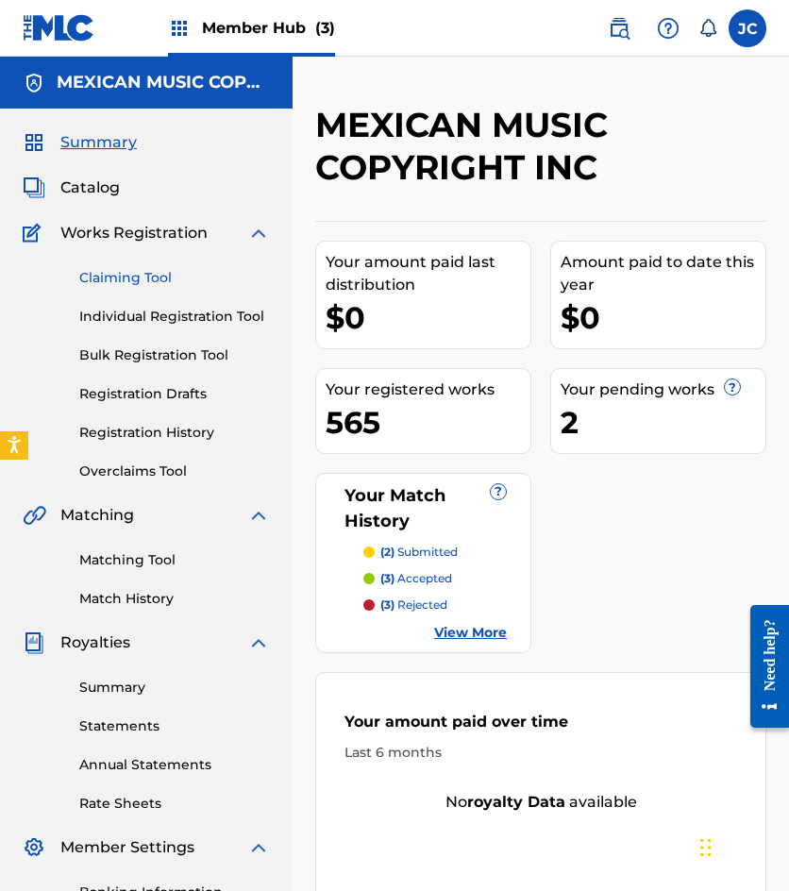
click at [136, 276] on link "Claiming Tool" at bounding box center [174, 278] width 191 height 20
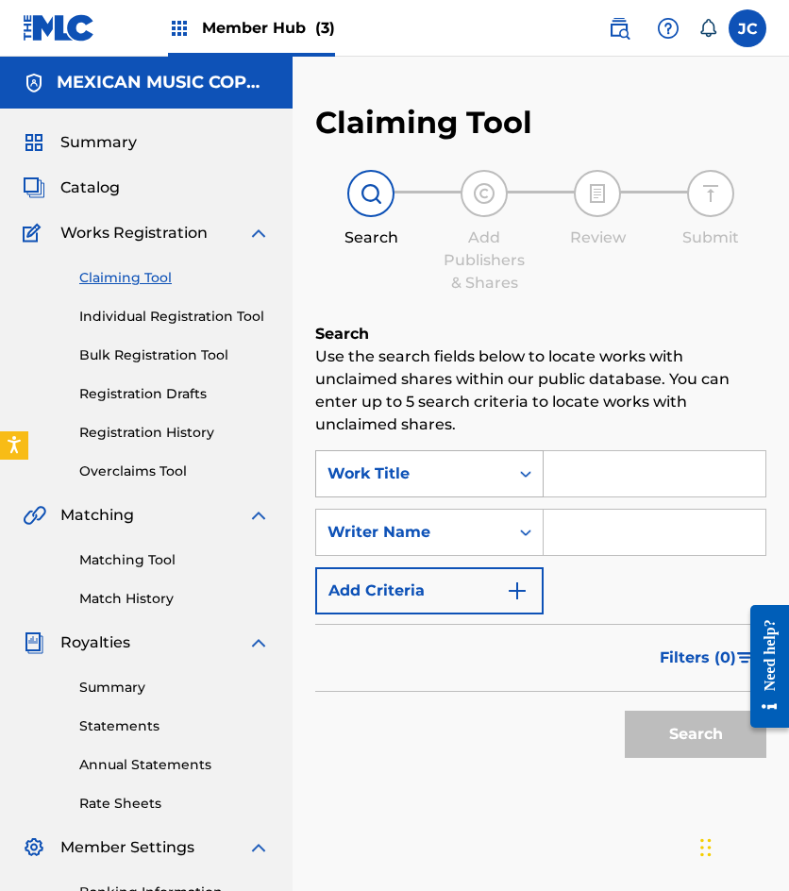
click at [409, 463] on div "Work Title" at bounding box center [413, 474] width 170 height 23
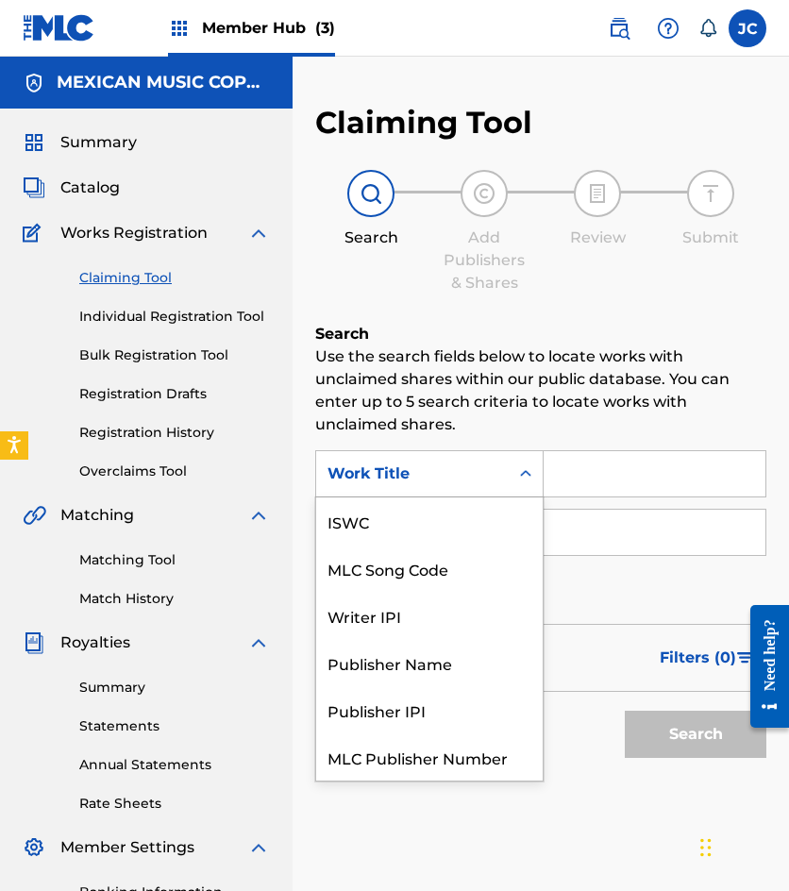
scroll to position [47, 0]
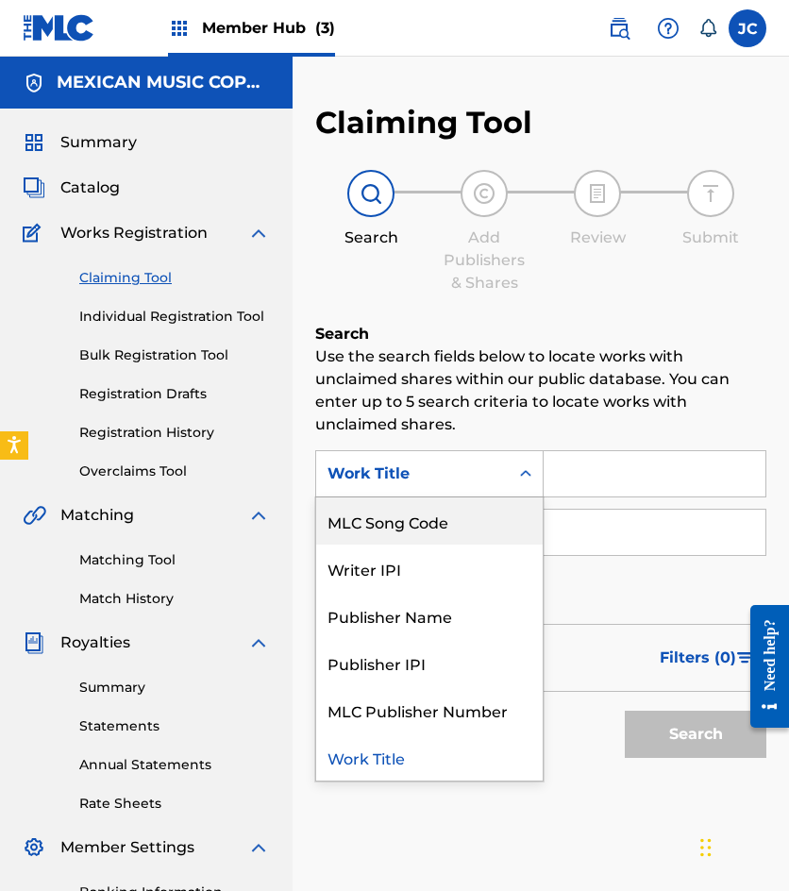
drag, startPoint x: 430, startPoint y: 512, endPoint x: 446, endPoint y: 510, distance: 16.2
click at [432, 512] on div "MLC Song Code" at bounding box center [429, 520] width 227 height 47
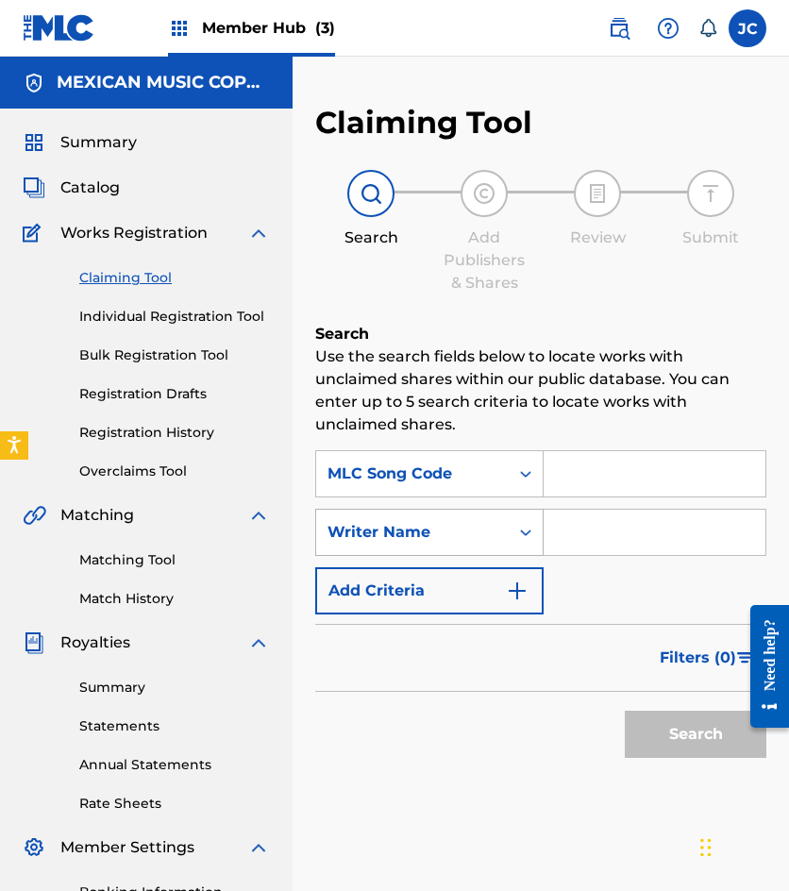
click at [615, 483] on input "Search Form" at bounding box center [655, 473] width 222 height 45
type input "P4745A"
click at [625, 711] on button "Search" at bounding box center [696, 734] width 142 height 47
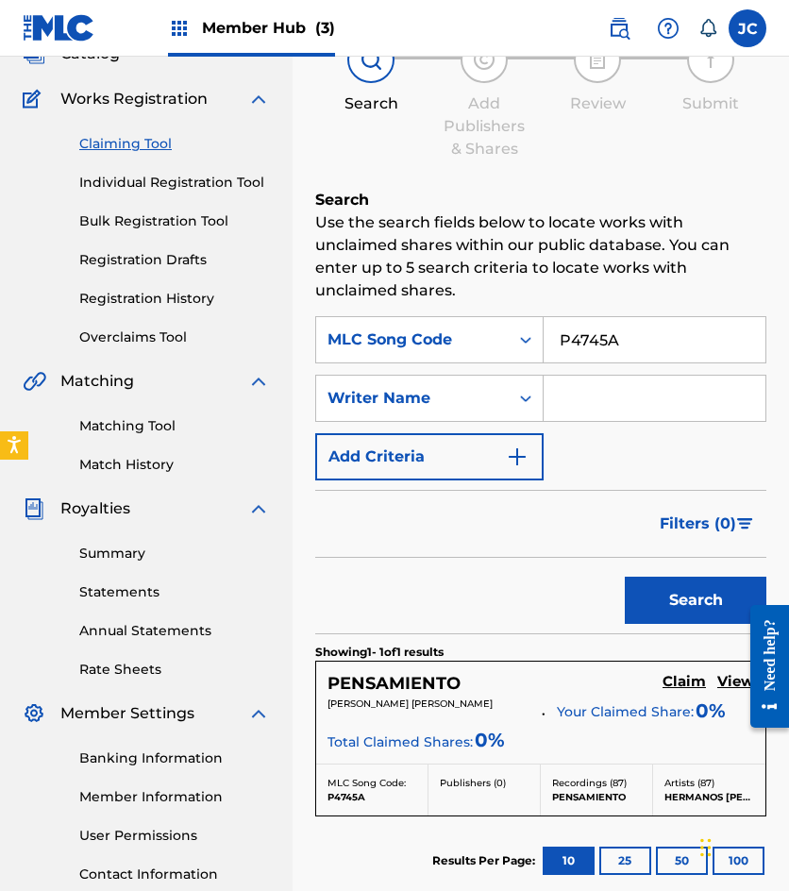
scroll to position [283, 0]
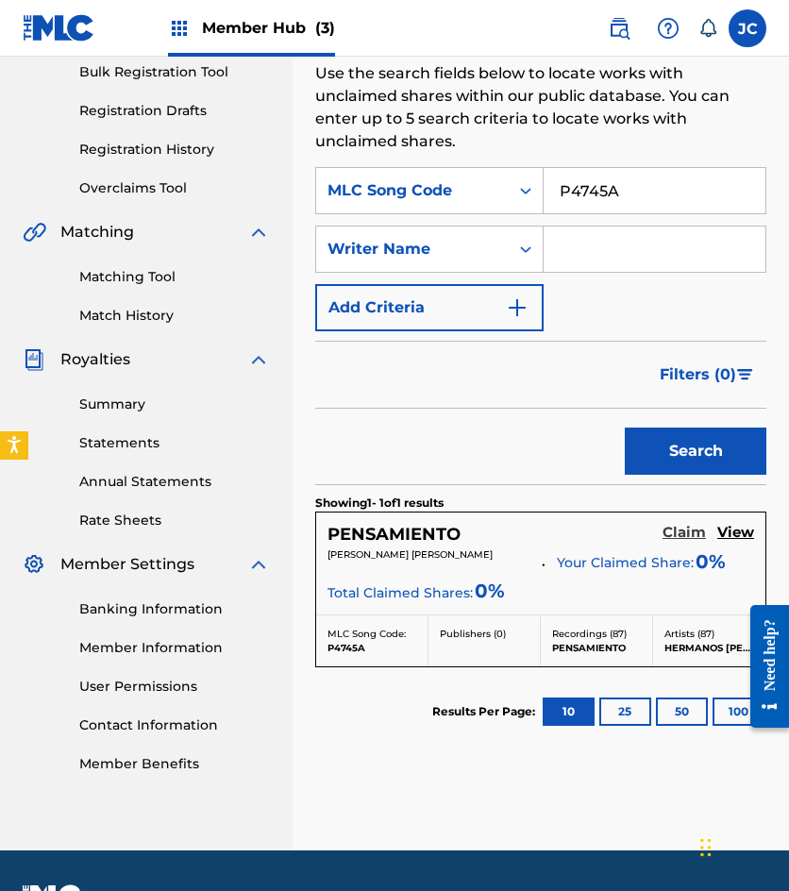
click at [674, 533] on h5 "Claim" at bounding box center [684, 533] width 43 height 18
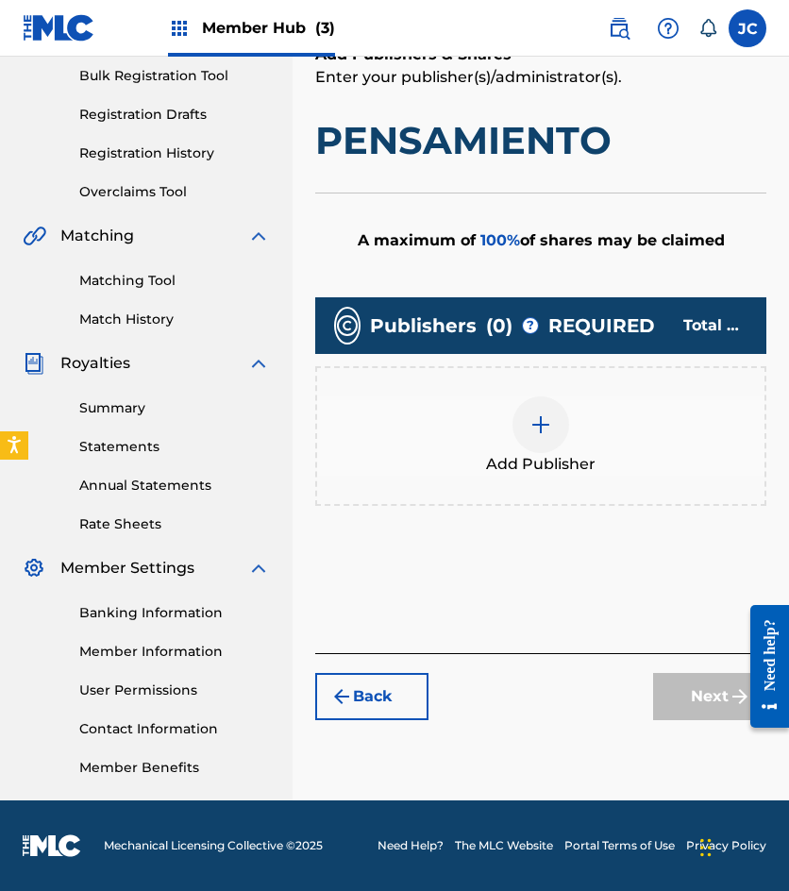
click at [539, 454] on span "Add Publisher" at bounding box center [540, 464] width 109 height 23
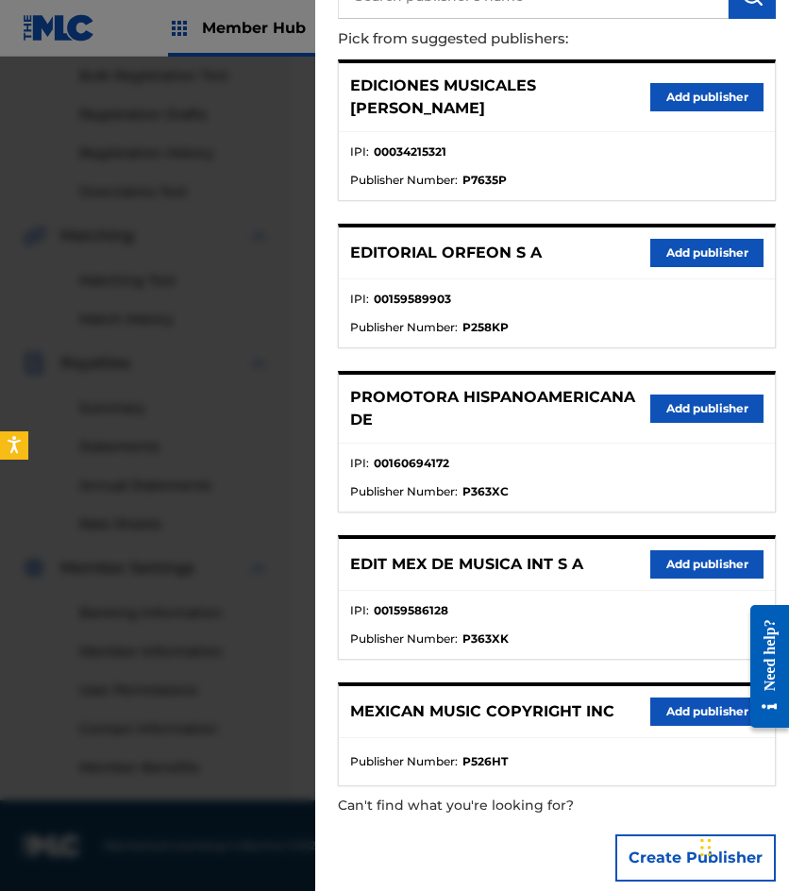
scroll to position [189, 0]
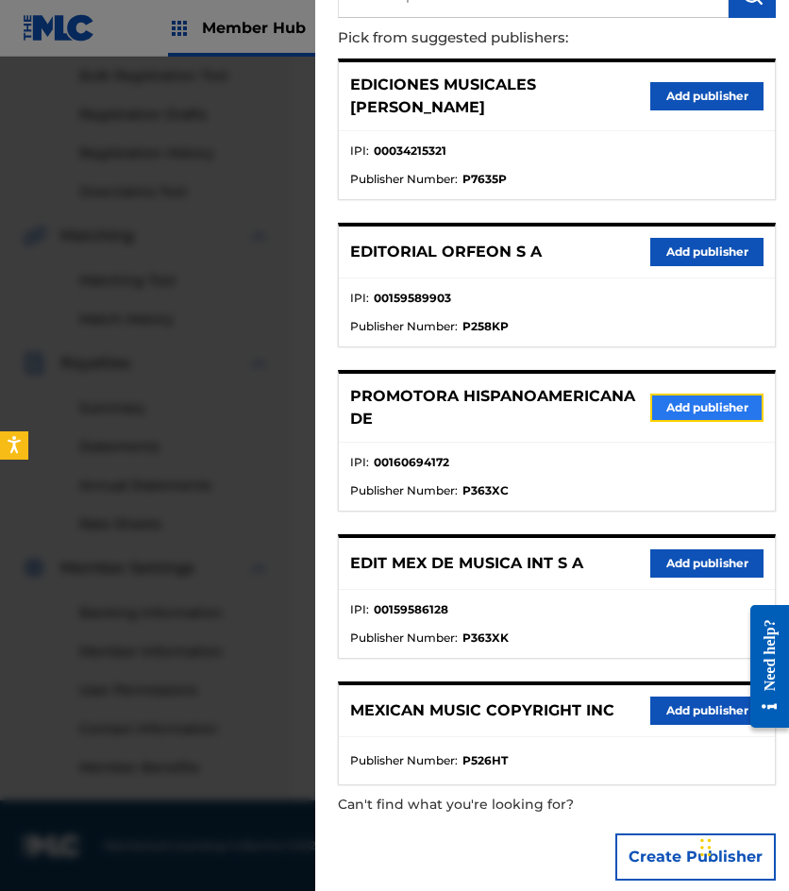
click at [683, 402] on button "Add publisher" at bounding box center [706, 408] width 113 height 28
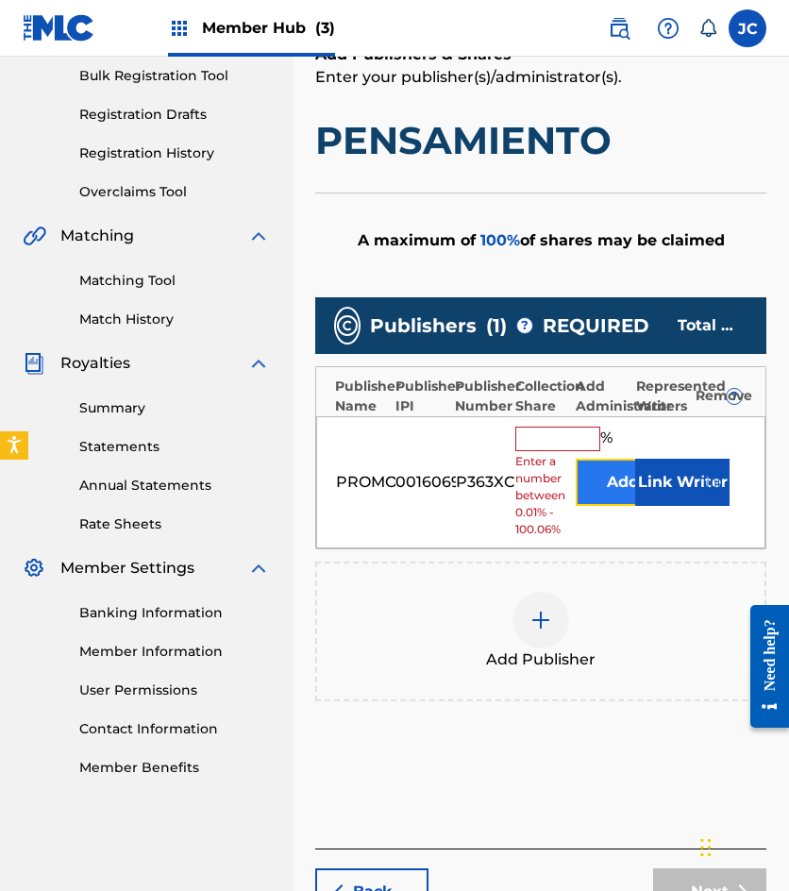
click at [617, 459] on button "Add" at bounding box center [623, 482] width 94 height 47
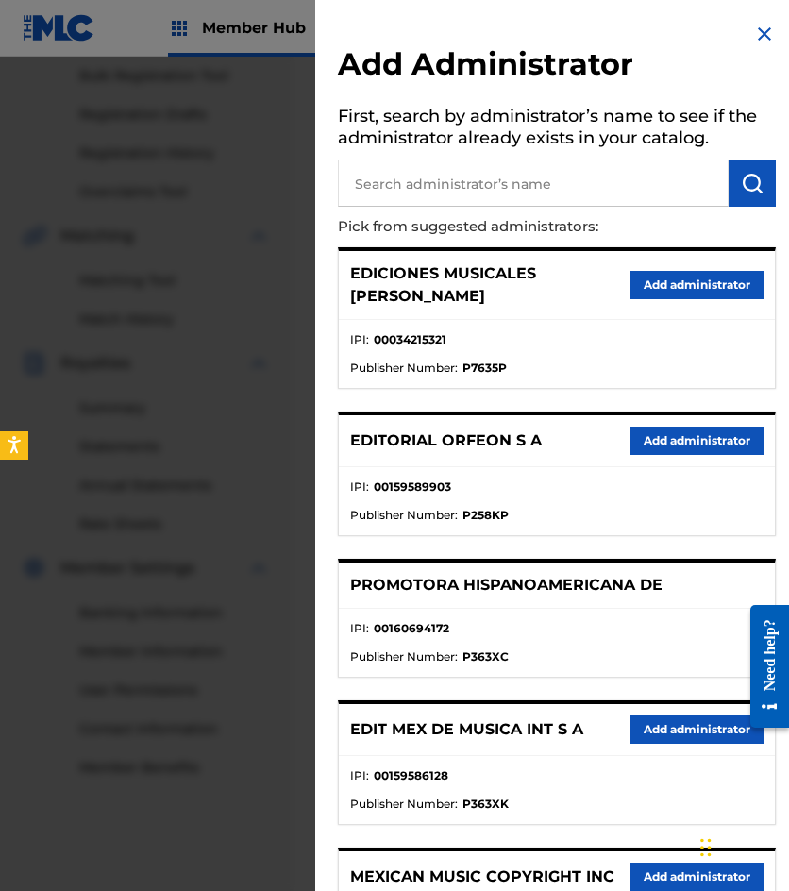
scroll to position [171, 0]
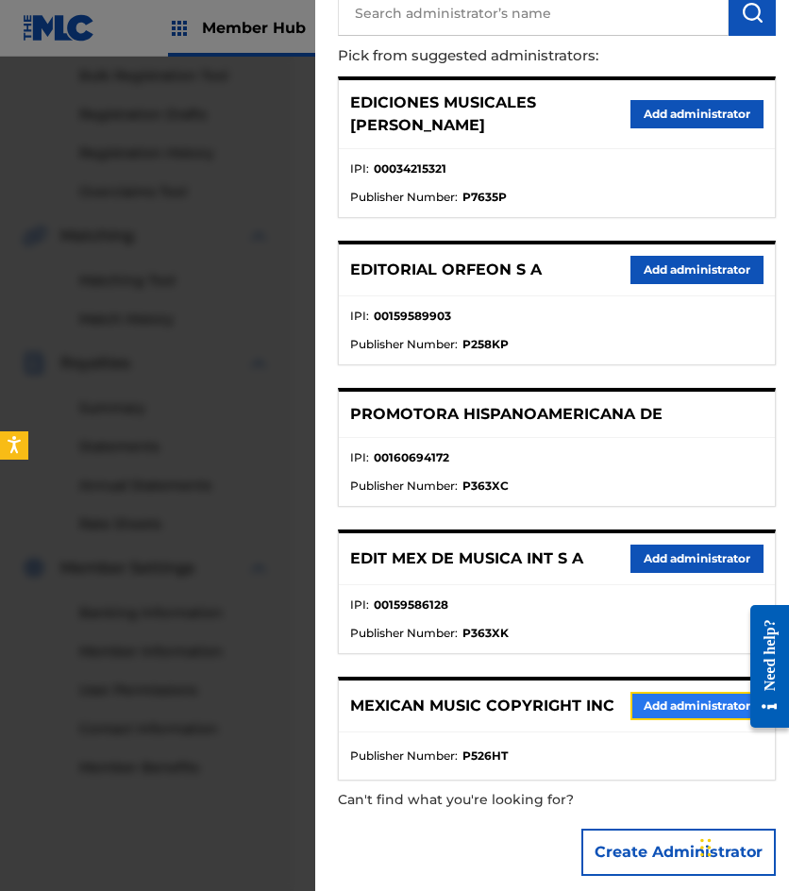
click at [697, 702] on button "Add administrator" at bounding box center [697, 706] width 133 height 28
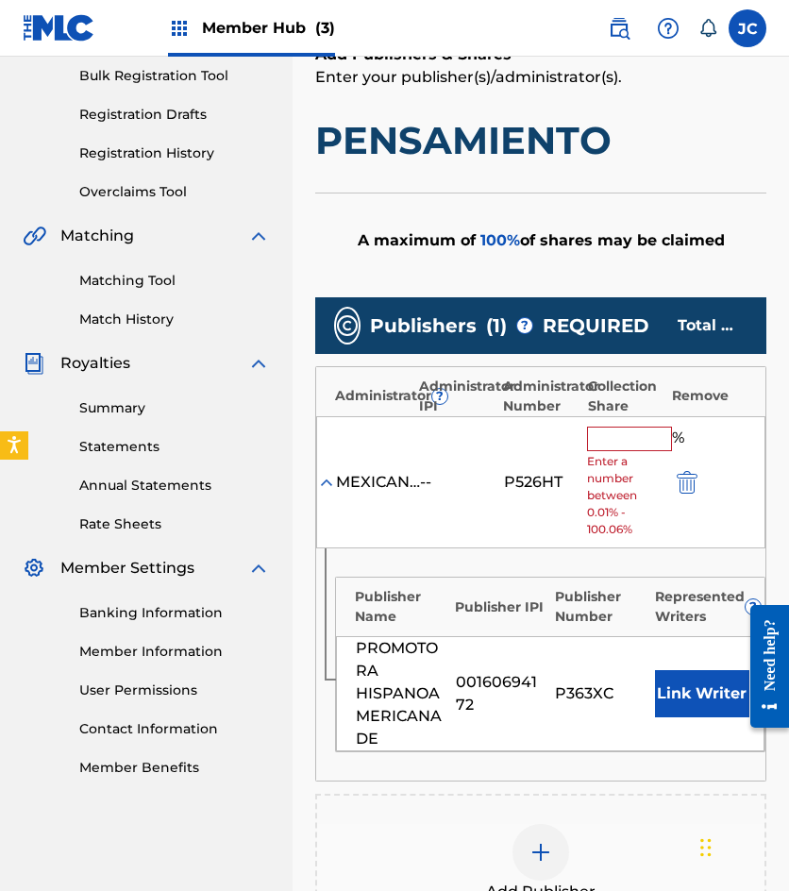
click at [615, 438] on input "text" at bounding box center [629, 439] width 85 height 25
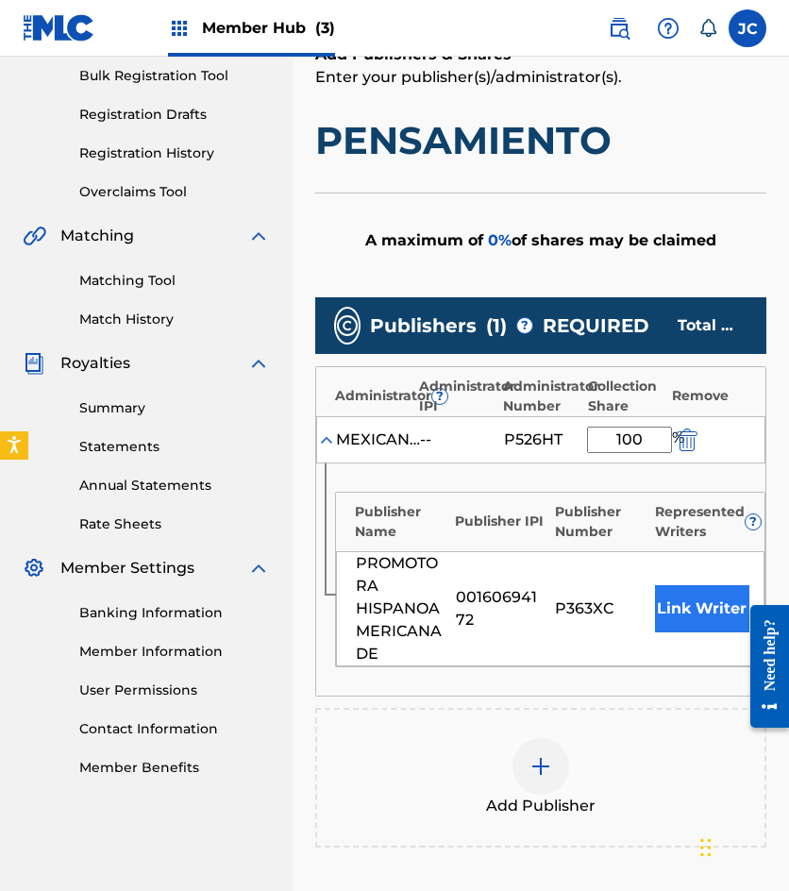
type input "100"
click at [665, 596] on button "Link Writer" at bounding box center [702, 608] width 94 height 47
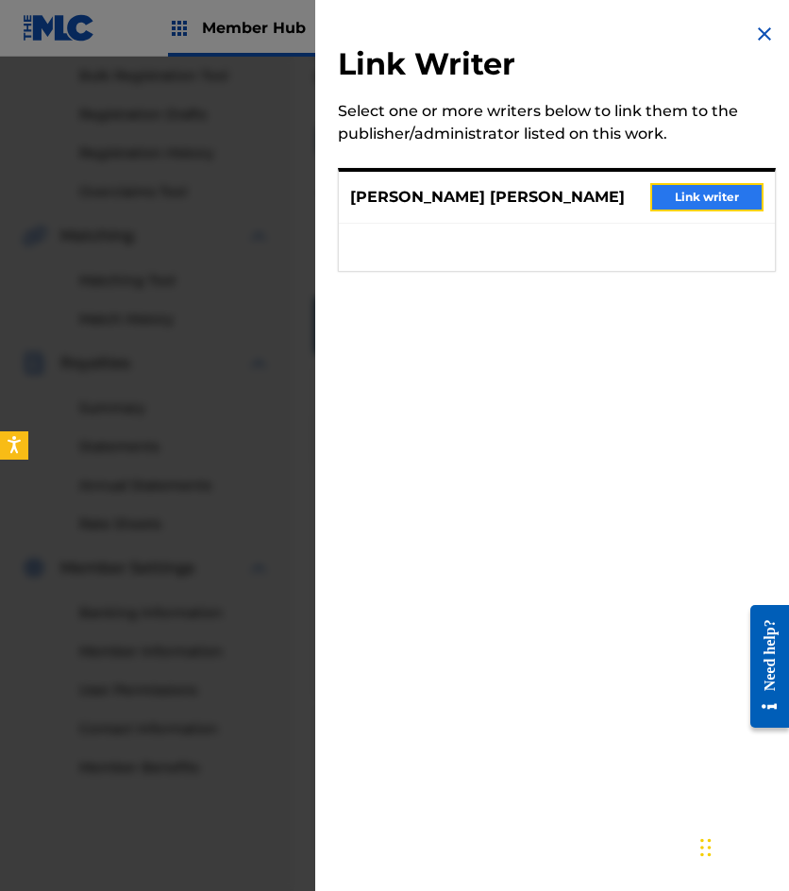
click at [682, 203] on button "Link writer" at bounding box center [706, 197] width 113 height 28
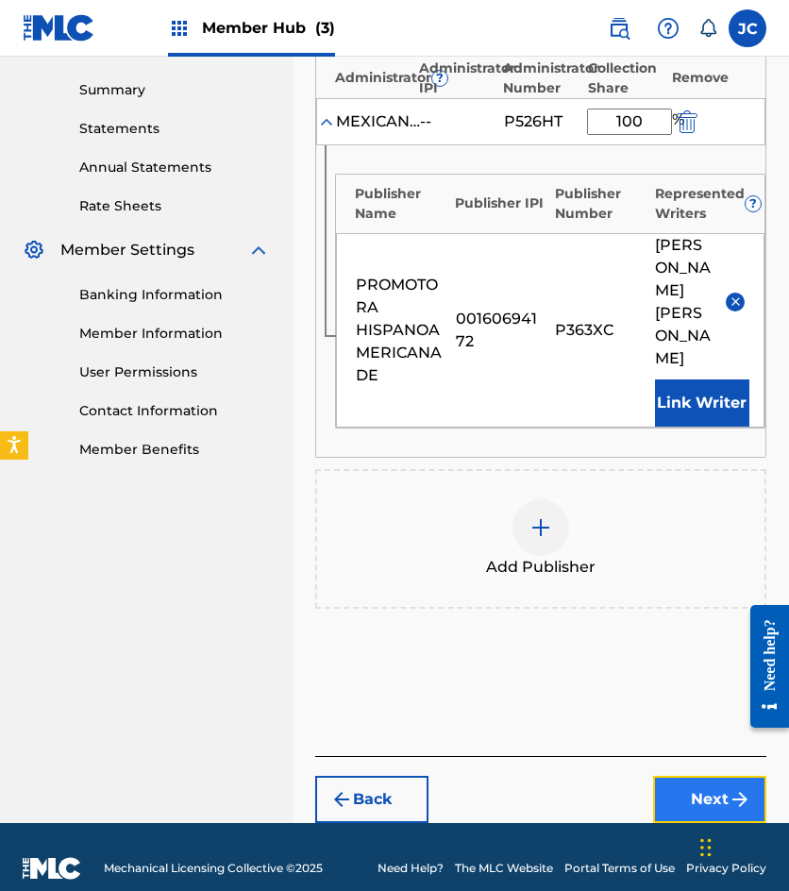
click at [678, 776] on button "Next" at bounding box center [709, 799] width 113 height 47
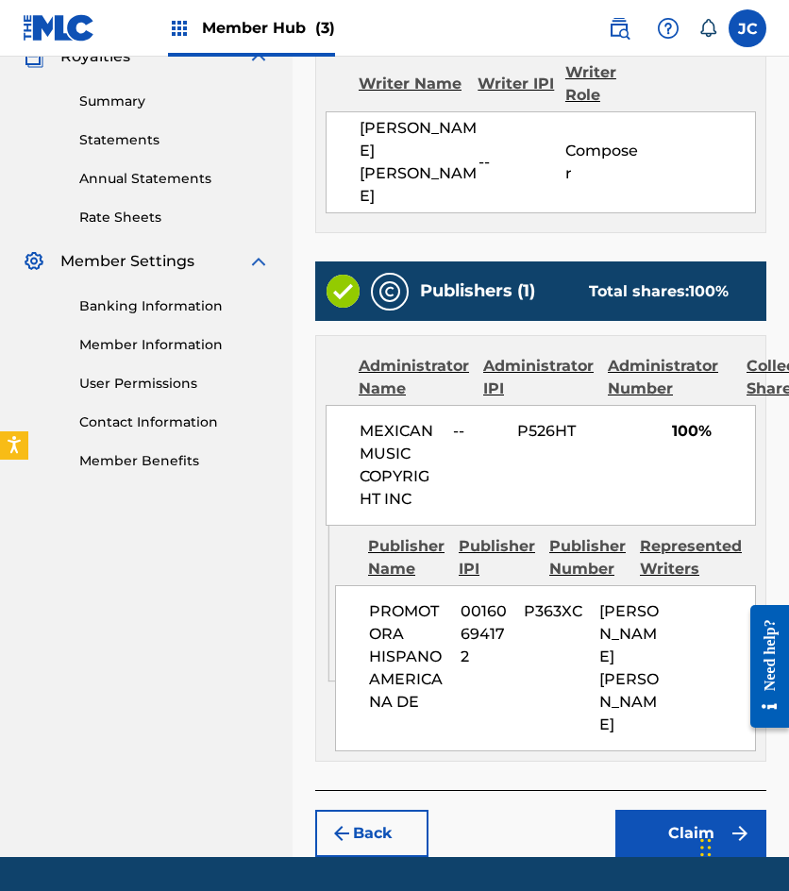
scroll to position [598, 0]
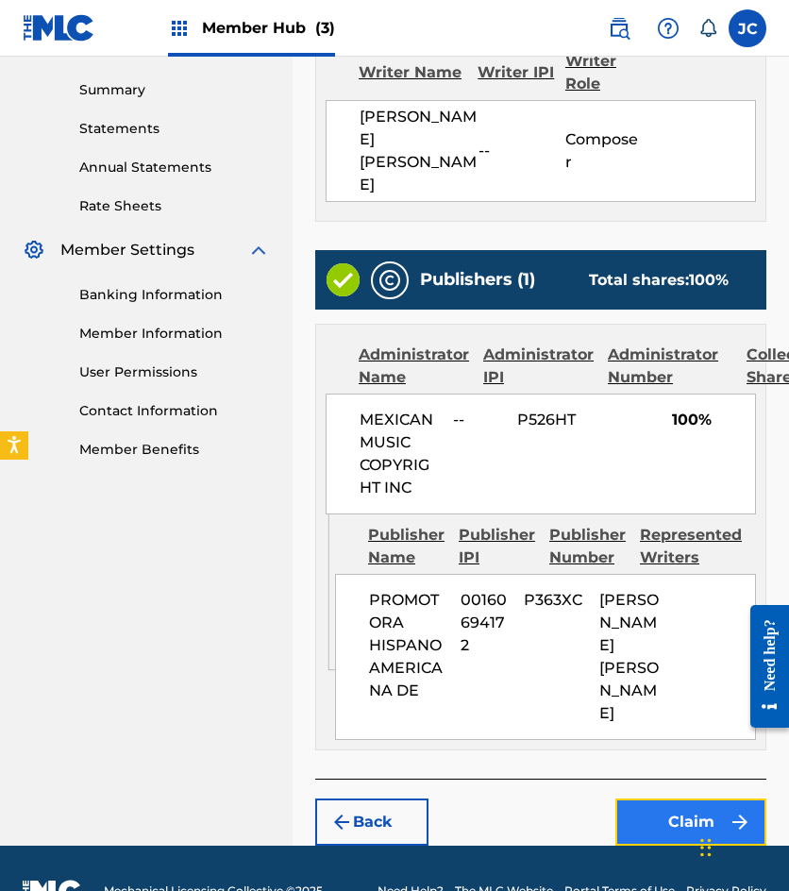
click at [679, 799] on button "Claim" at bounding box center [690, 822] width 151 height 47
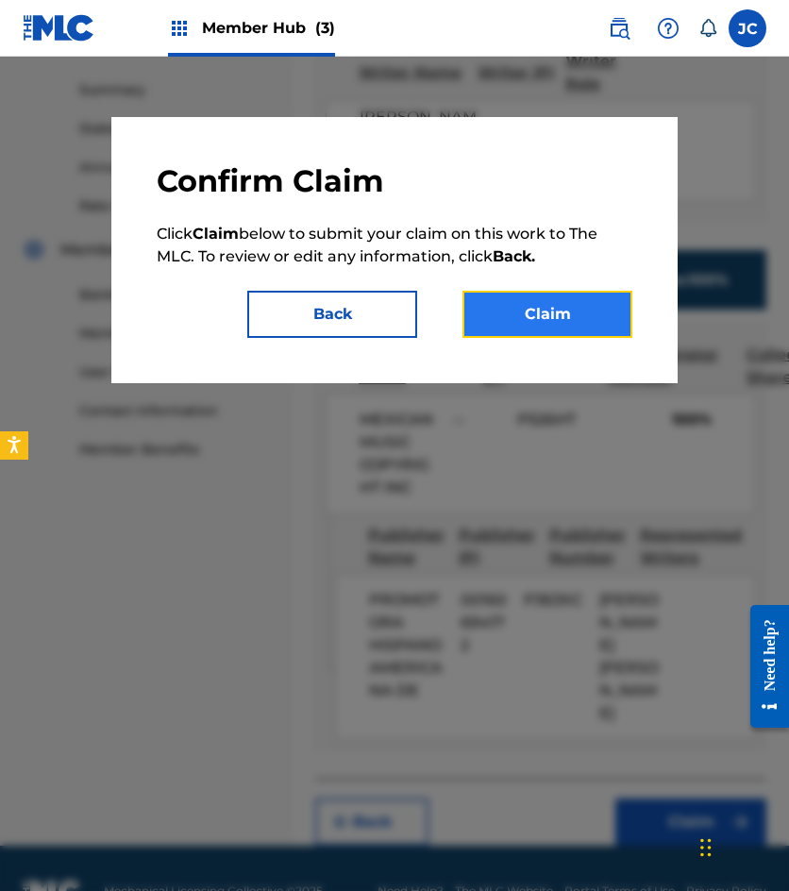
click at [576, 323] on button "Claim" at bounding box center [548, 314] width 170 height 47
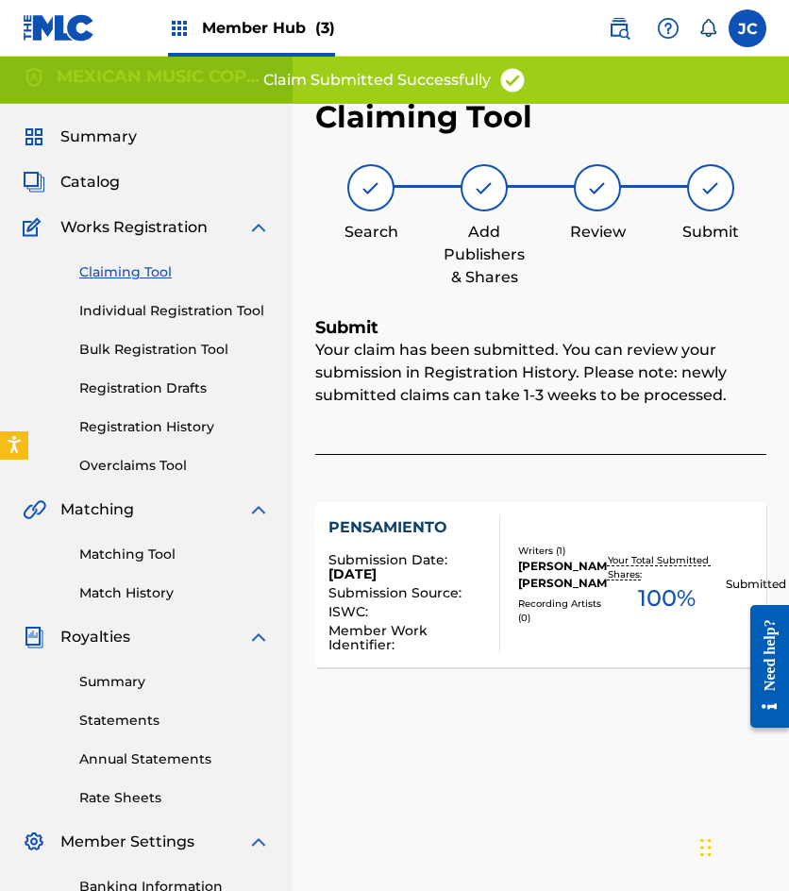
scroll to position [0, 0]
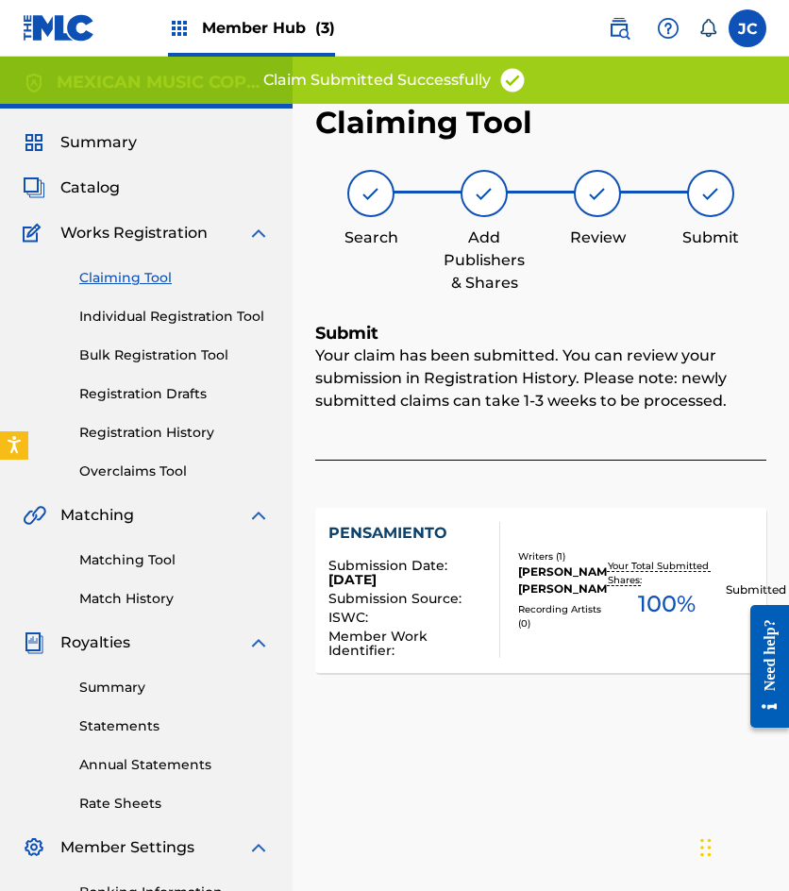
click at [63, 39] on img at bounding box center [59, 27] width 73 height 27
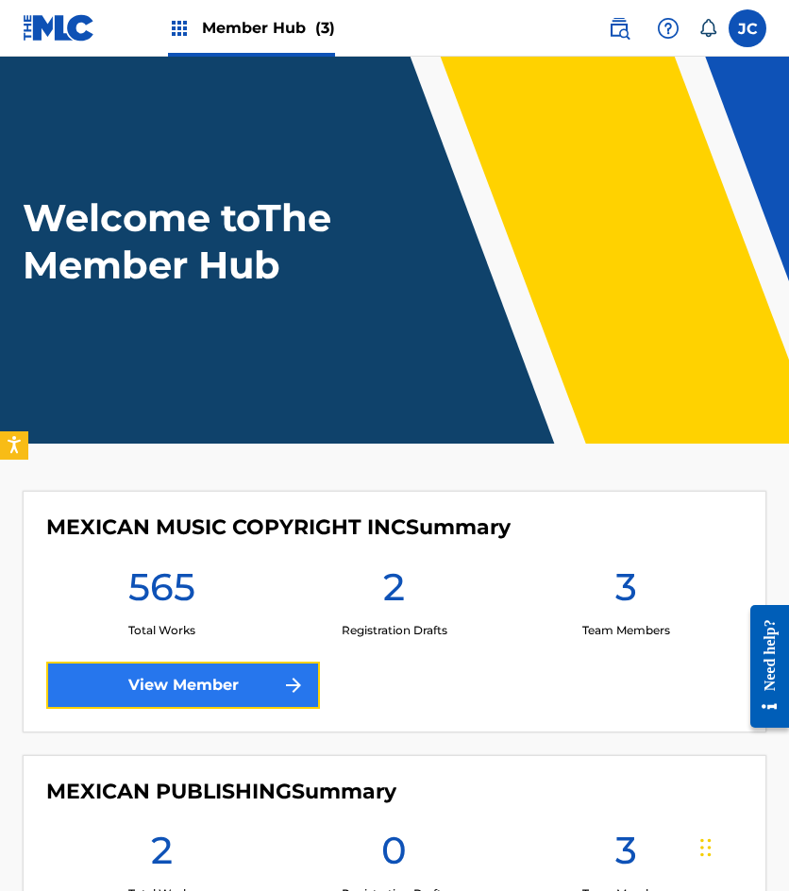
click at [168, 686] on link "View Member" at bounding box center [183, 685] width 274 height 47
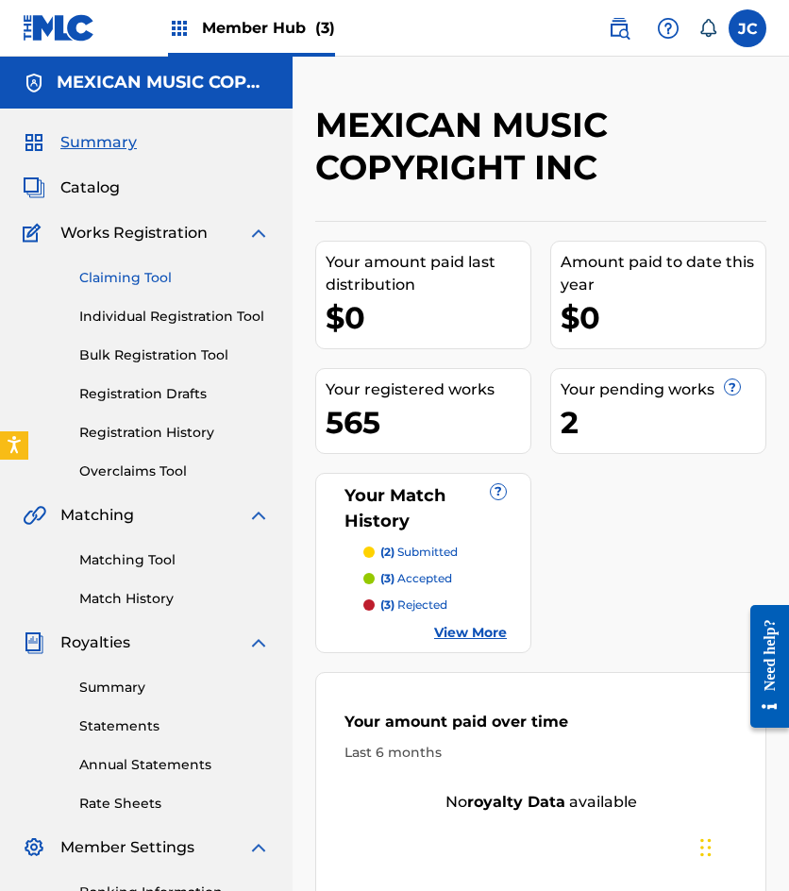
click at [141, 273] on link "Claiming Tool" at bounding box center [174, 278] width 191 height 20
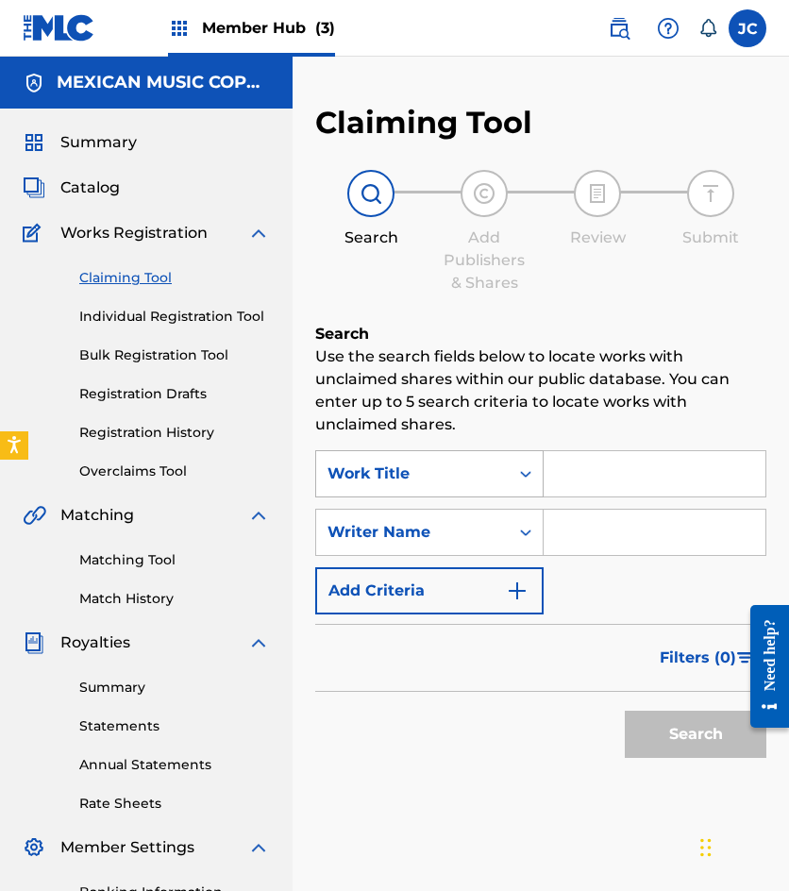
click at [465, 485] on div "Work Title" at bounding box center [412, 474] width 193 height 36
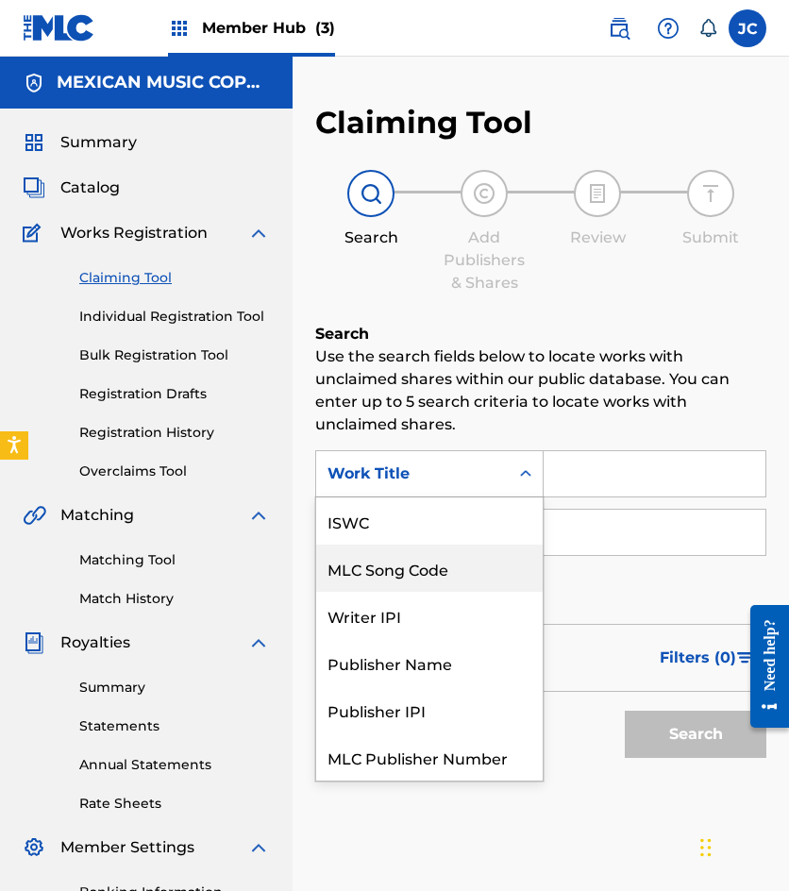
click at [453, 545] on div "MLC Song Code" at bounding box center [429, 568] width 227 height 47
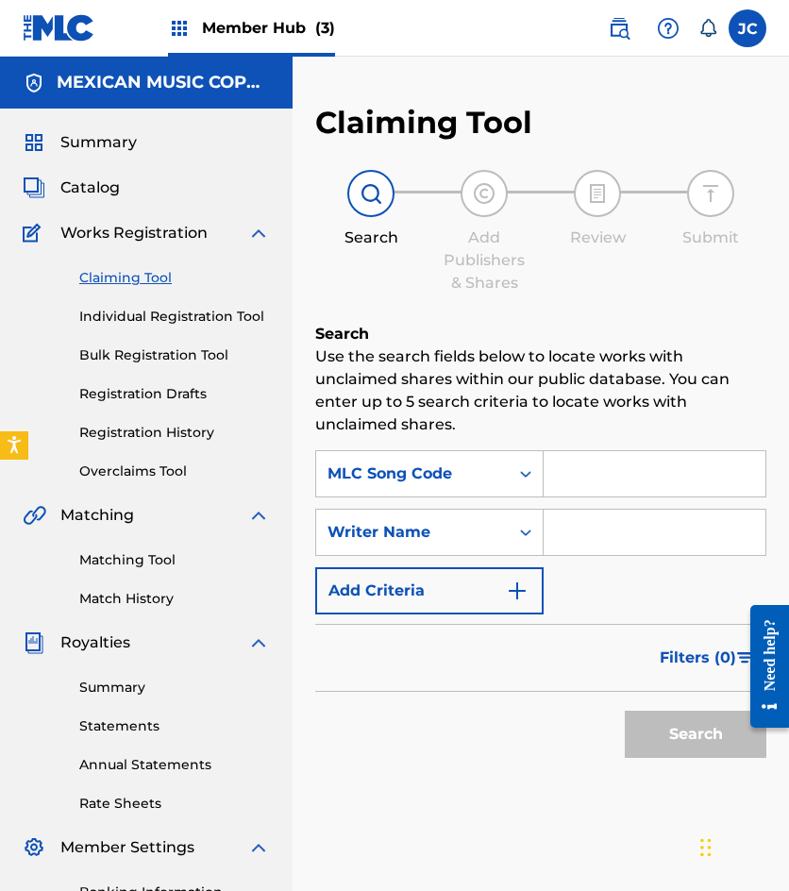
click at [605, 479] on input "Search Form" at bounding box center [655, 473] width 222 height 45
type input "B5484J"
click at [625, 711] on button "Search" at bounding box center [696, 734] width 142 height 47
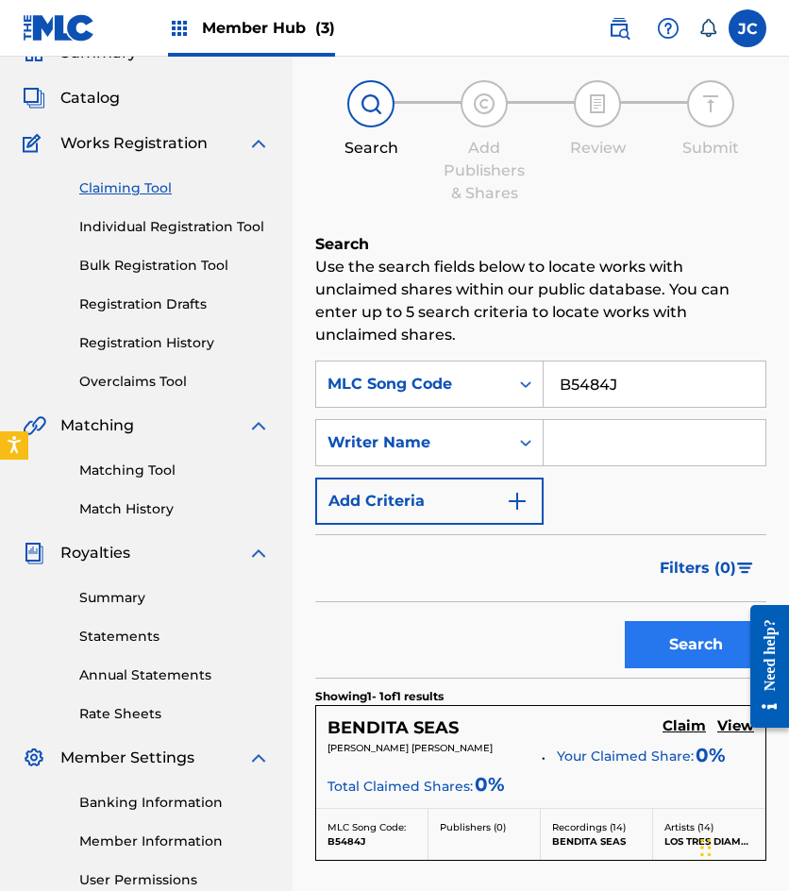
scroll to position [189, 0]
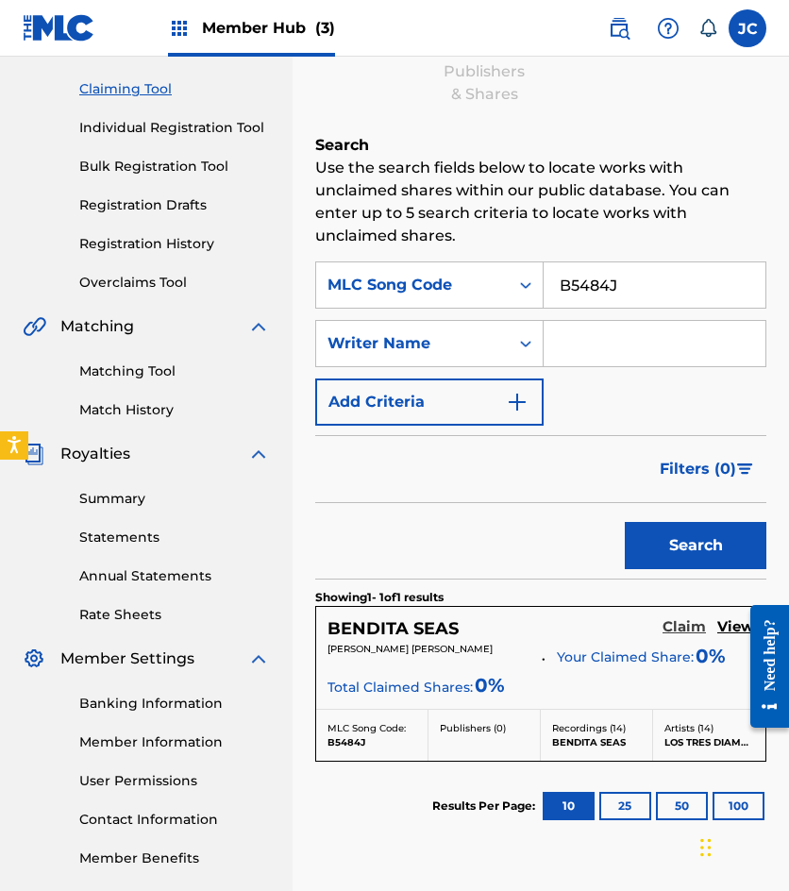
click at [669, 628] on h5 "Claim" at bounding box center [684, 627] width 43 height 18
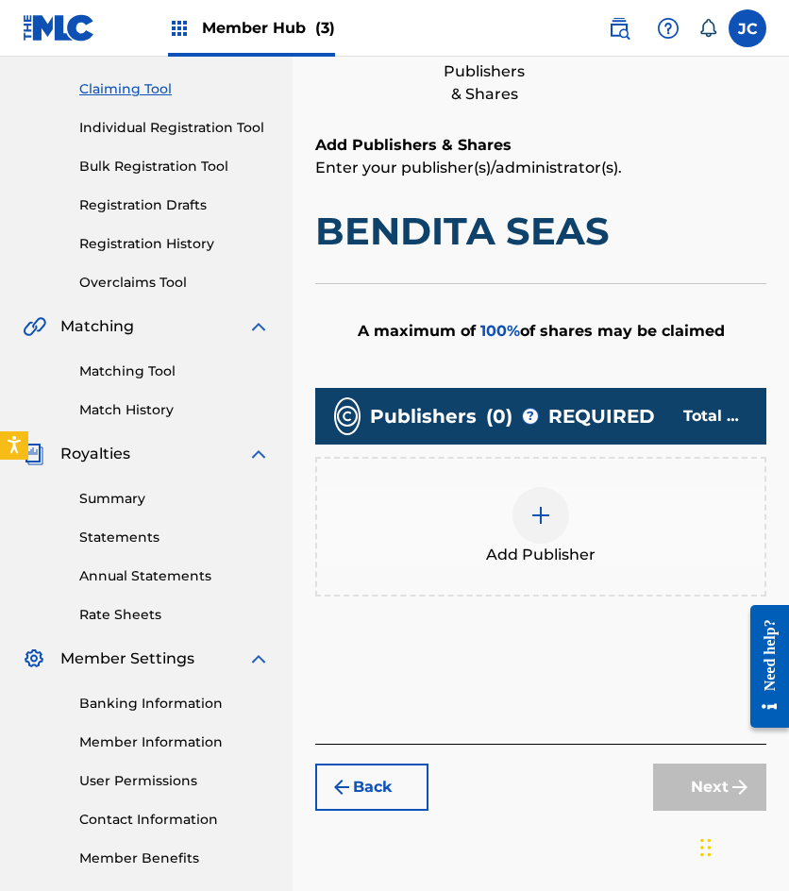
click at [535, 536] on div at bounding box center [541, 515] width 57 height 57
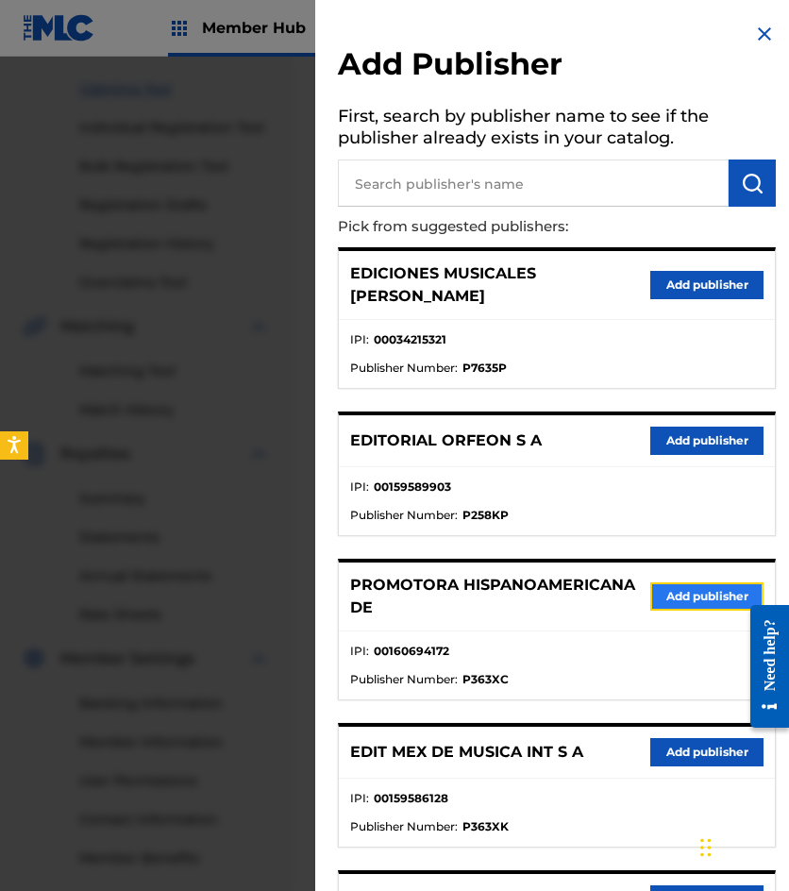
click at [666, 582] on button "Add publisher" at bounding box center [706, 596] width 113 height 28
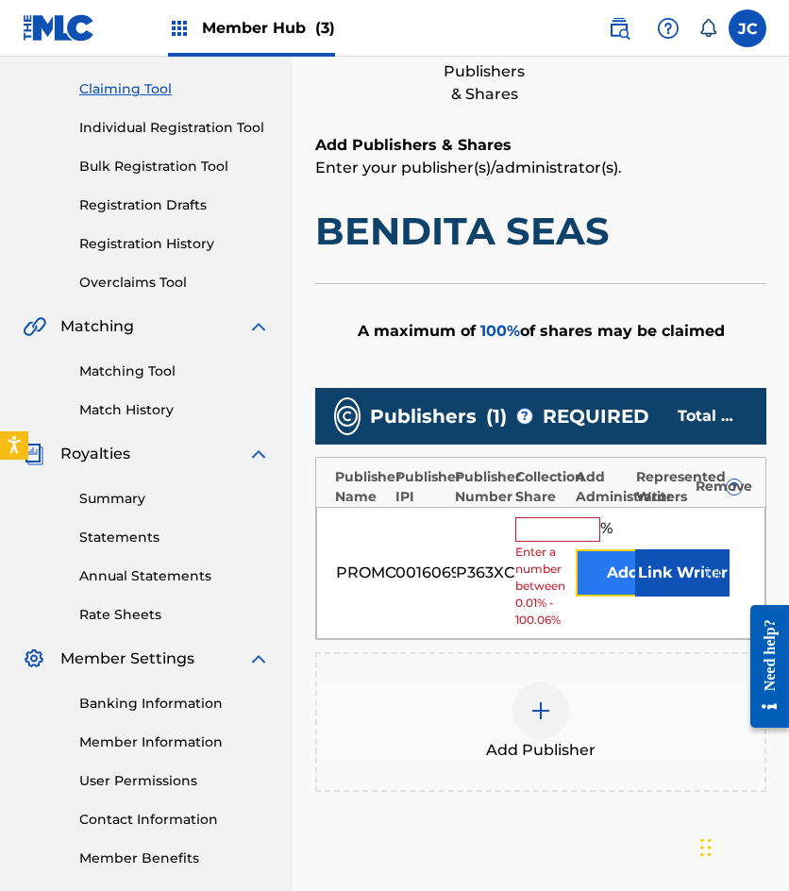
click at [605, 585] on button "Add" at bounding box center [623, 572] width 94 height 47
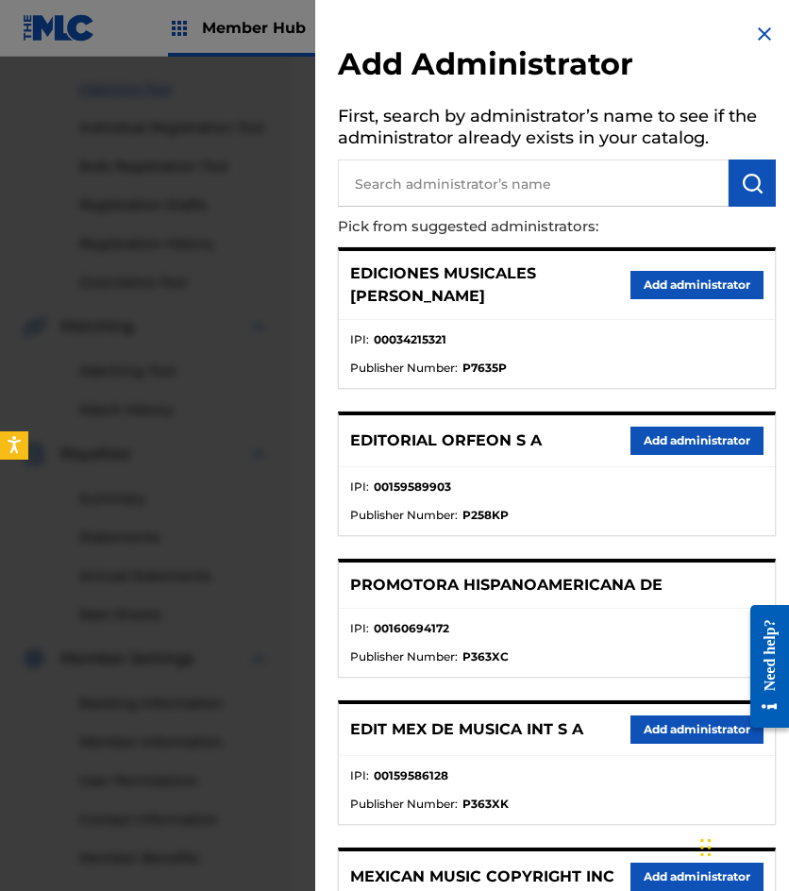
scroll to position [171, 0]
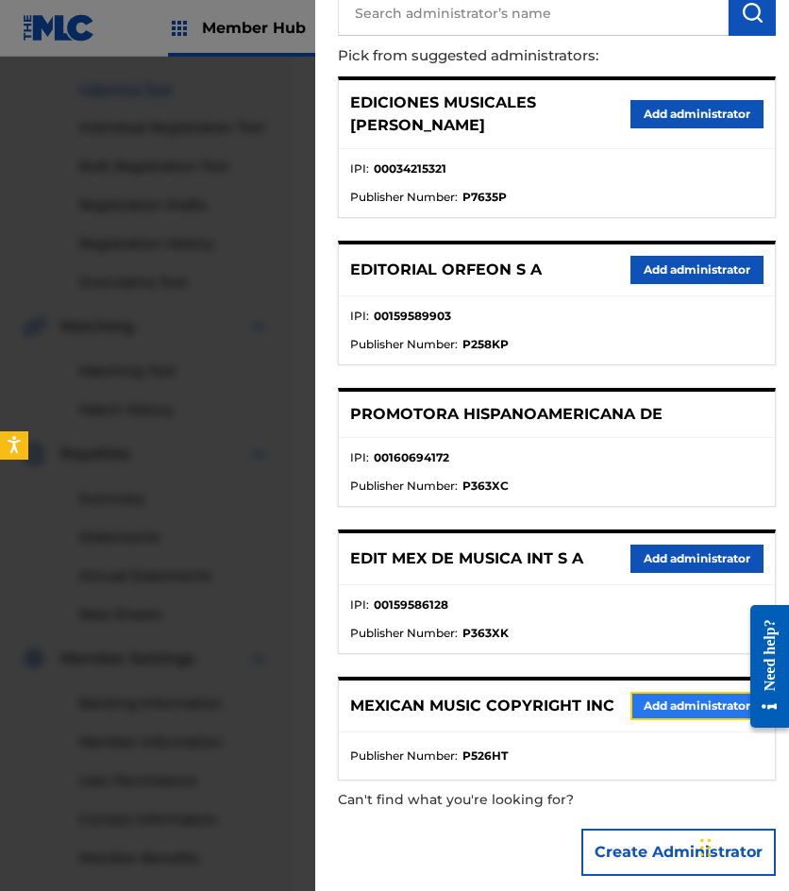
click at [659, 692] on button "Add administrator" at bounding box center [697, 706] width 133 height 28
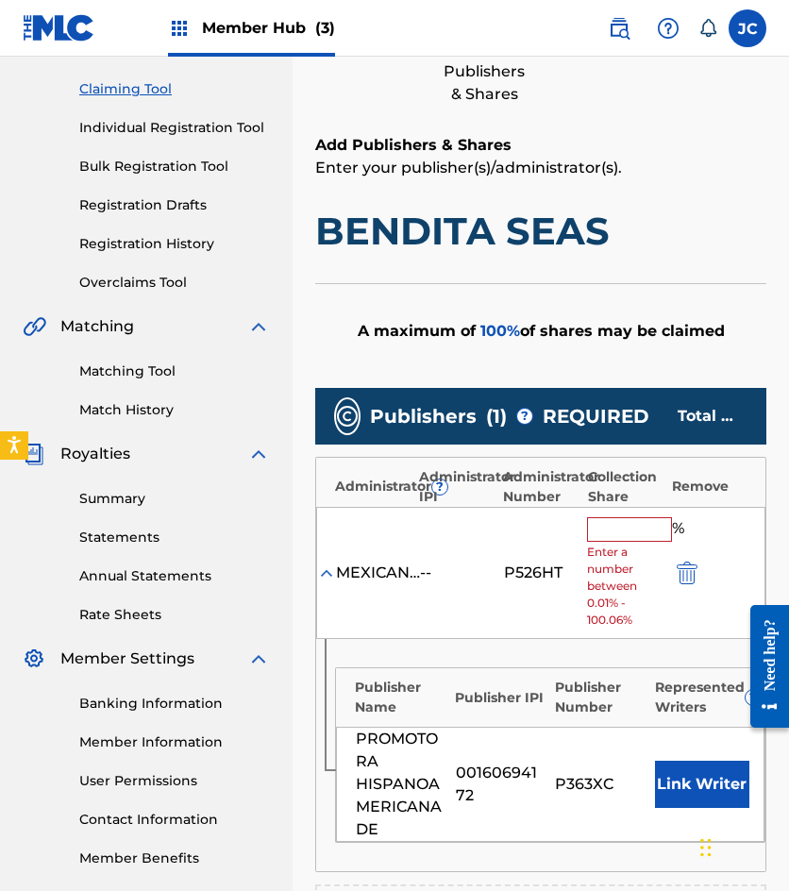
click at [620, 540] on input "text" at bounding box center [629, 529] width 85 height 25
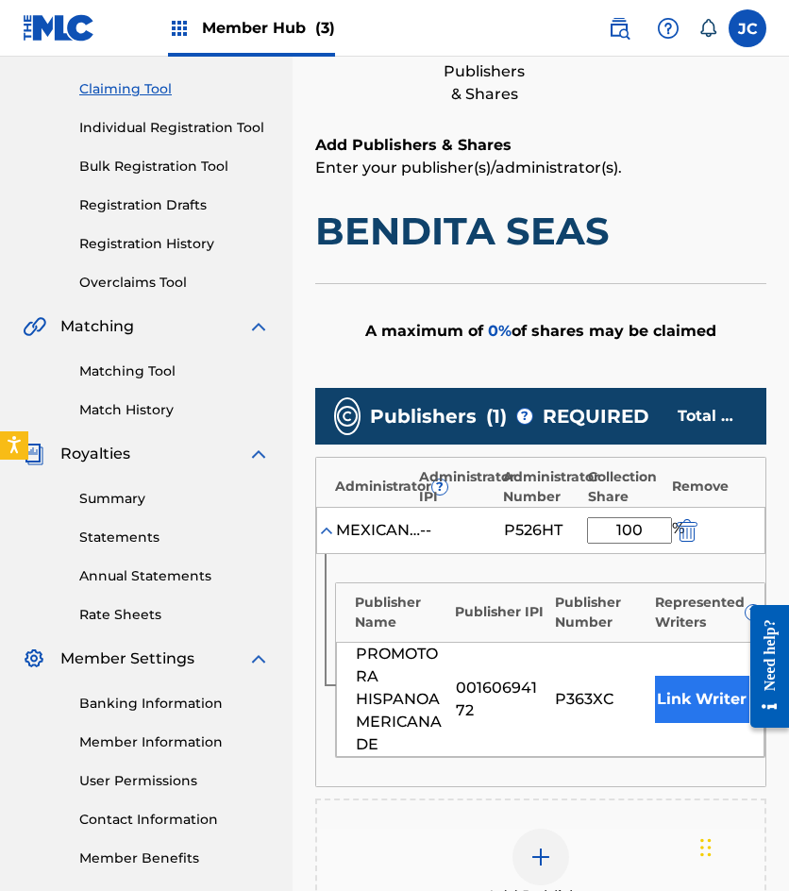
type input "100"
click at [683, 687] on button "Link Writer" at bounding box center [702, 699] width 94 height 47
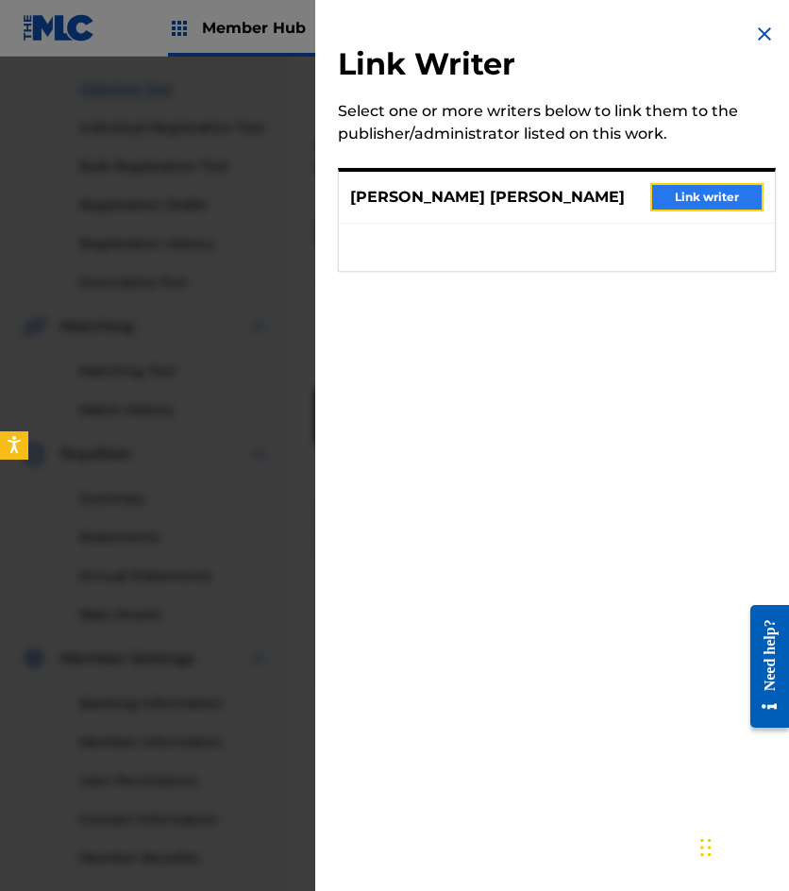
click at [689, 207] on button "Link writer" at bounding box center [706, 197] width 113 height 28
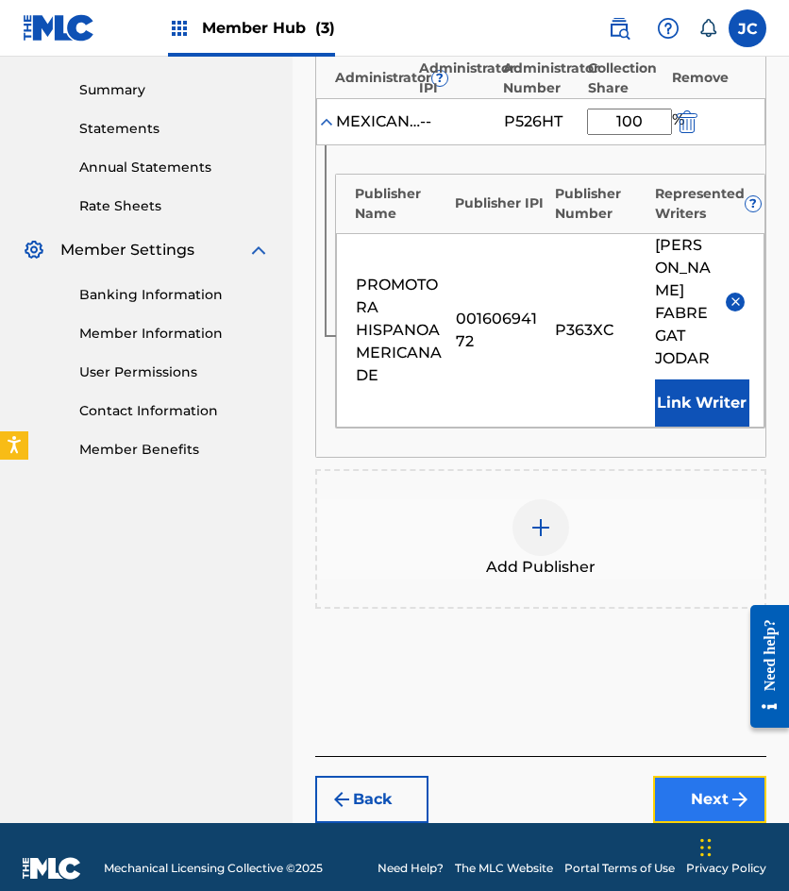
click at [684, 776] on button "Next" at bounding box center [709, 799] width 113 height 47
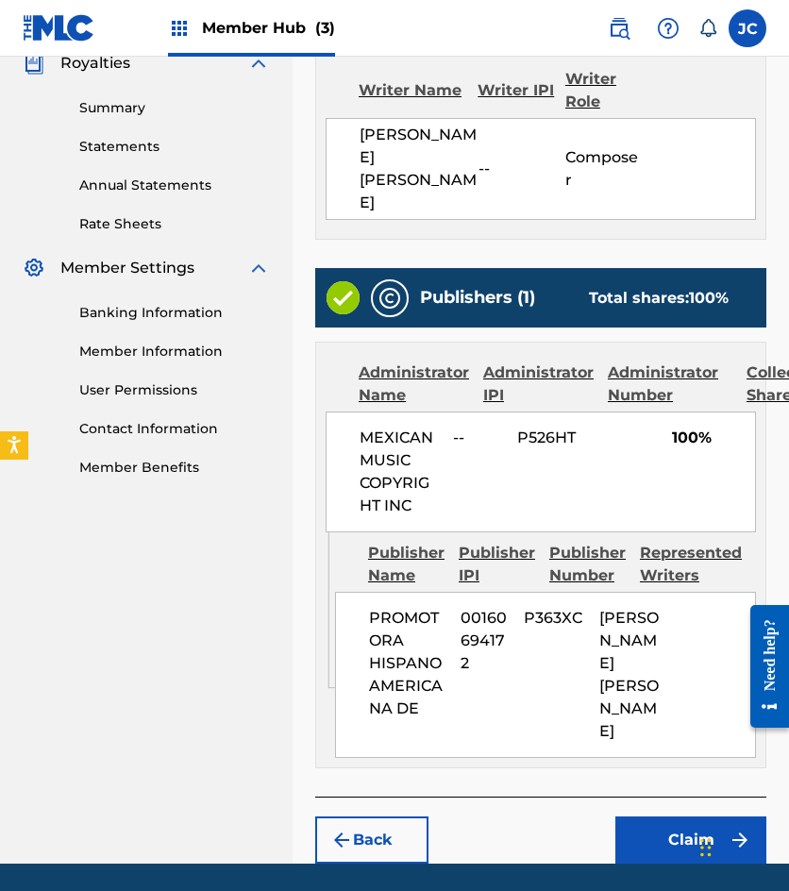
scroll to position [598, 0]
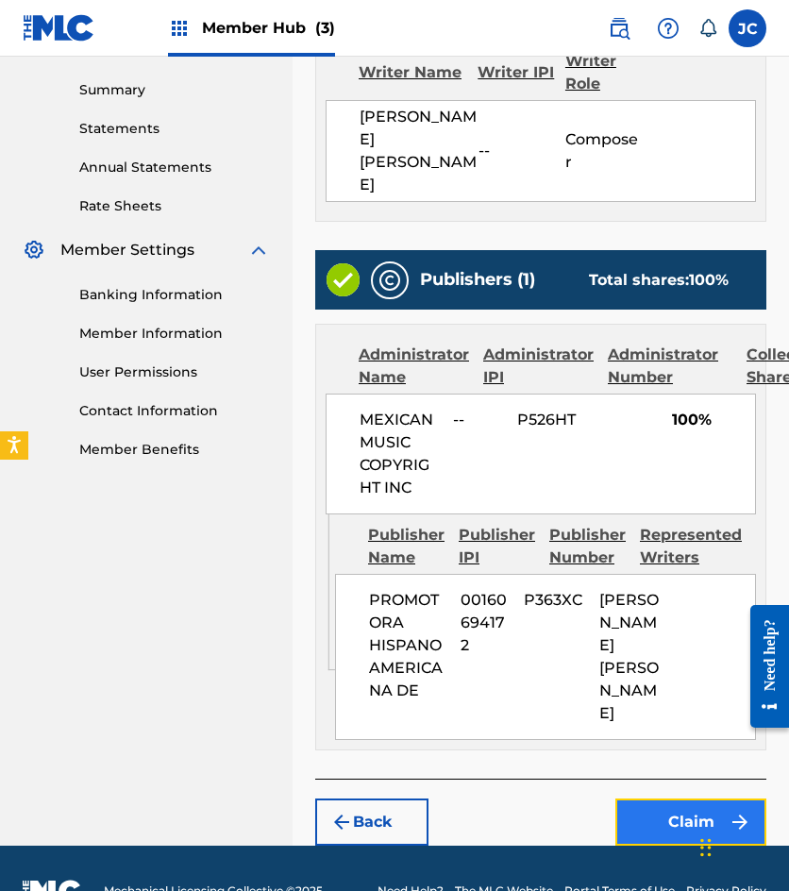
click at [681, 799] on button "Claim" at bounding box center [690, 822] width 151 height 47
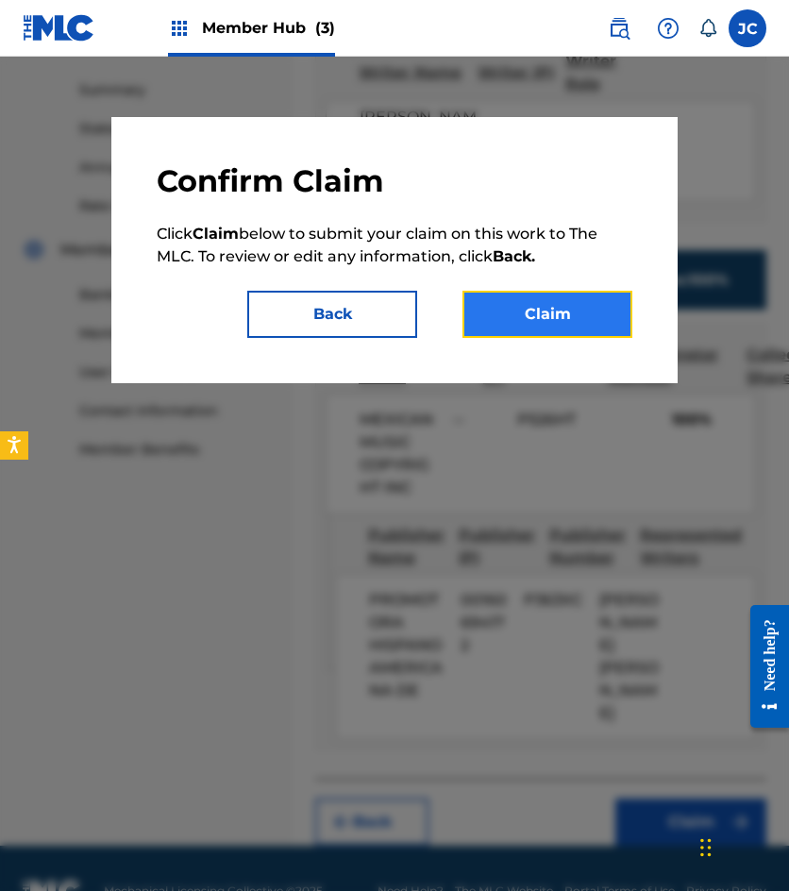
click at [554, 312] on button "Claim" at bounding box center [548, 314] width 170 height 47
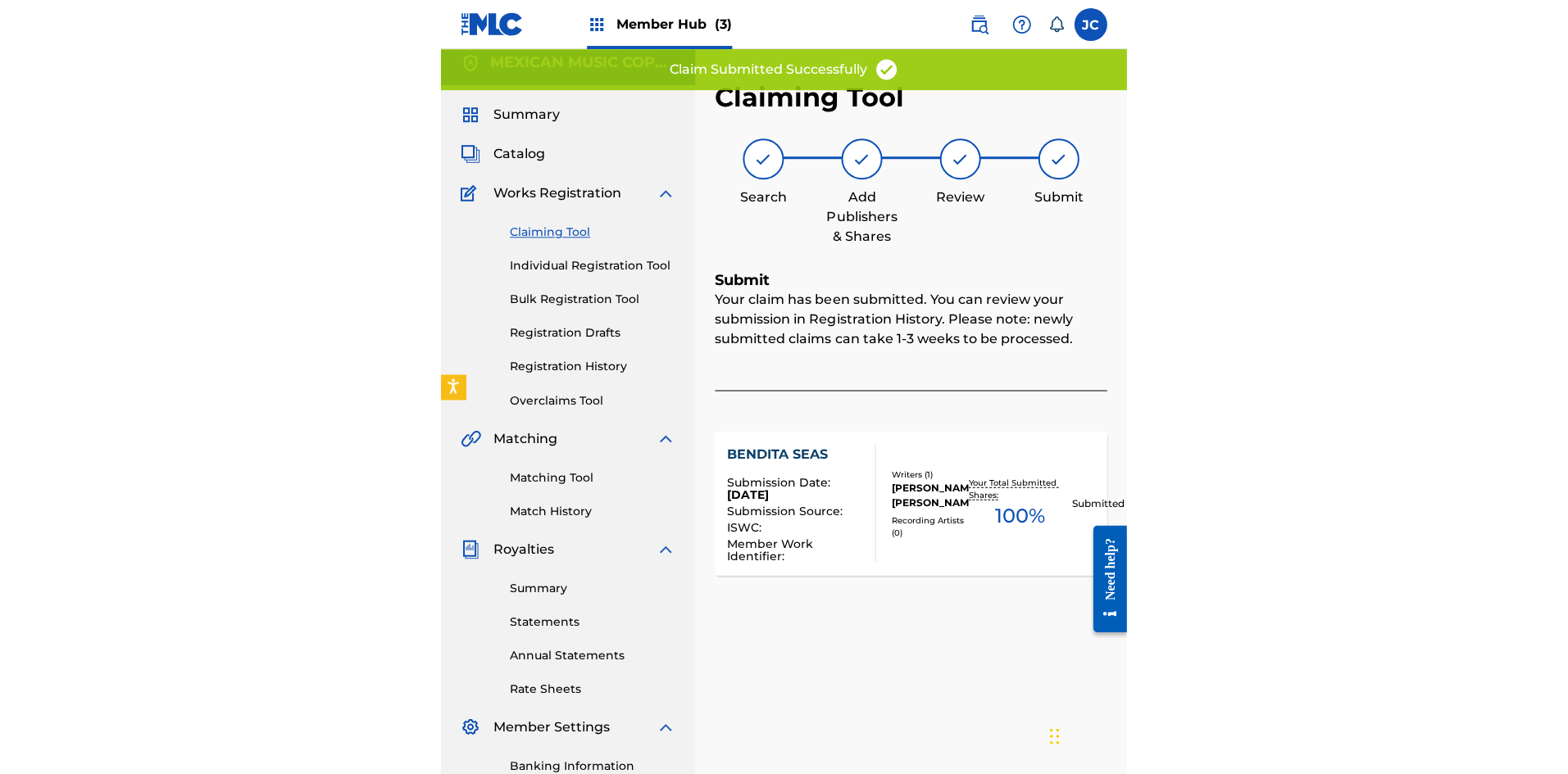
scroll to position [0, 0]
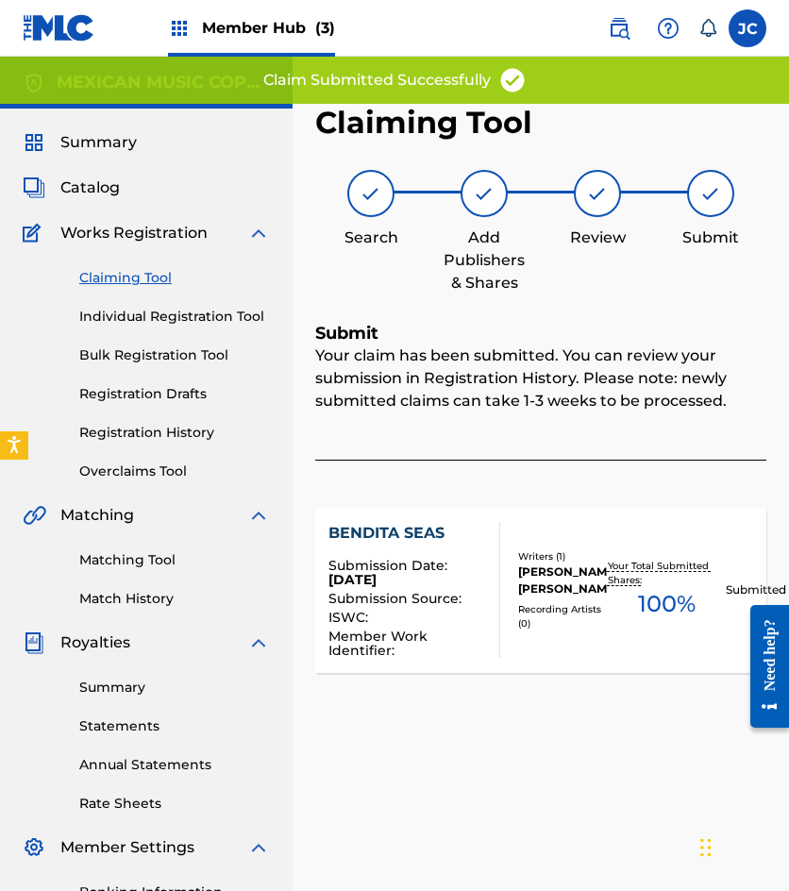
drag, startPoint x: 66, startPoint y: 22, endPoint x: 84, endPoint y: 6, distance: 24.1
click at [66, 22] on img at bounding box center [59, 27] width 73 height 27
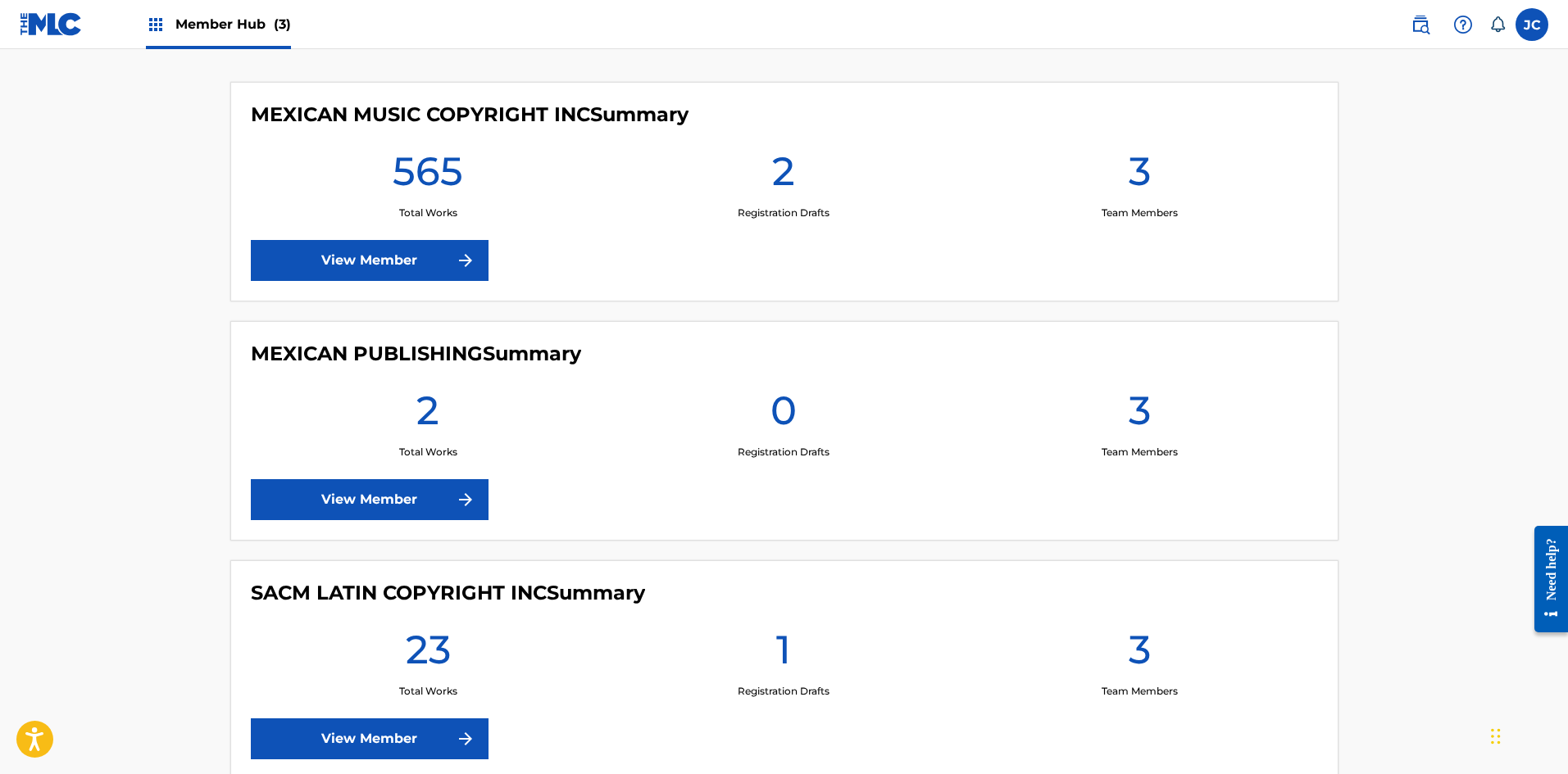
scroll to position [491, 0]
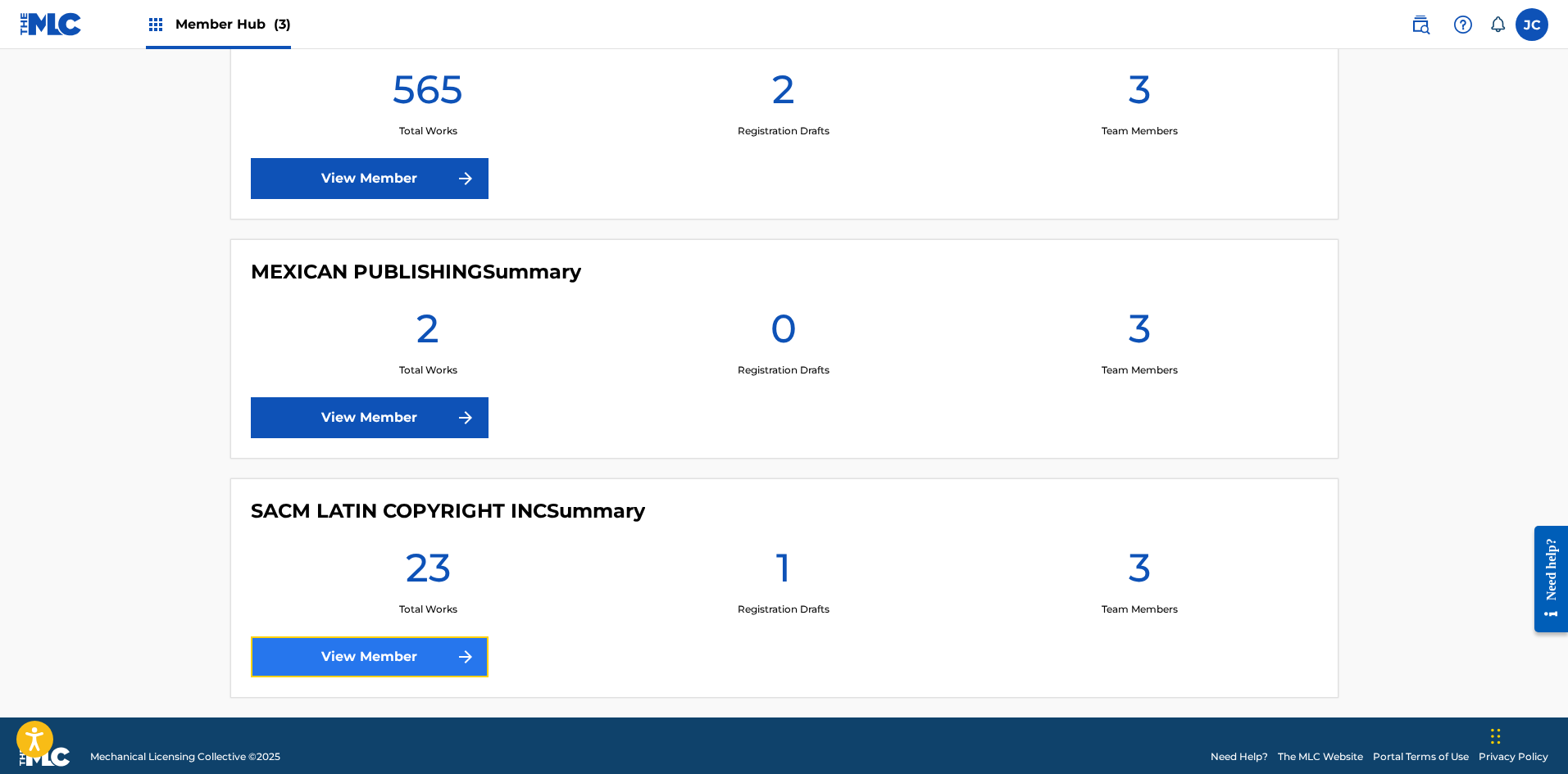
click at [409, 640] on link "View Member" at bounding box center [370, 656] width 238 height 41
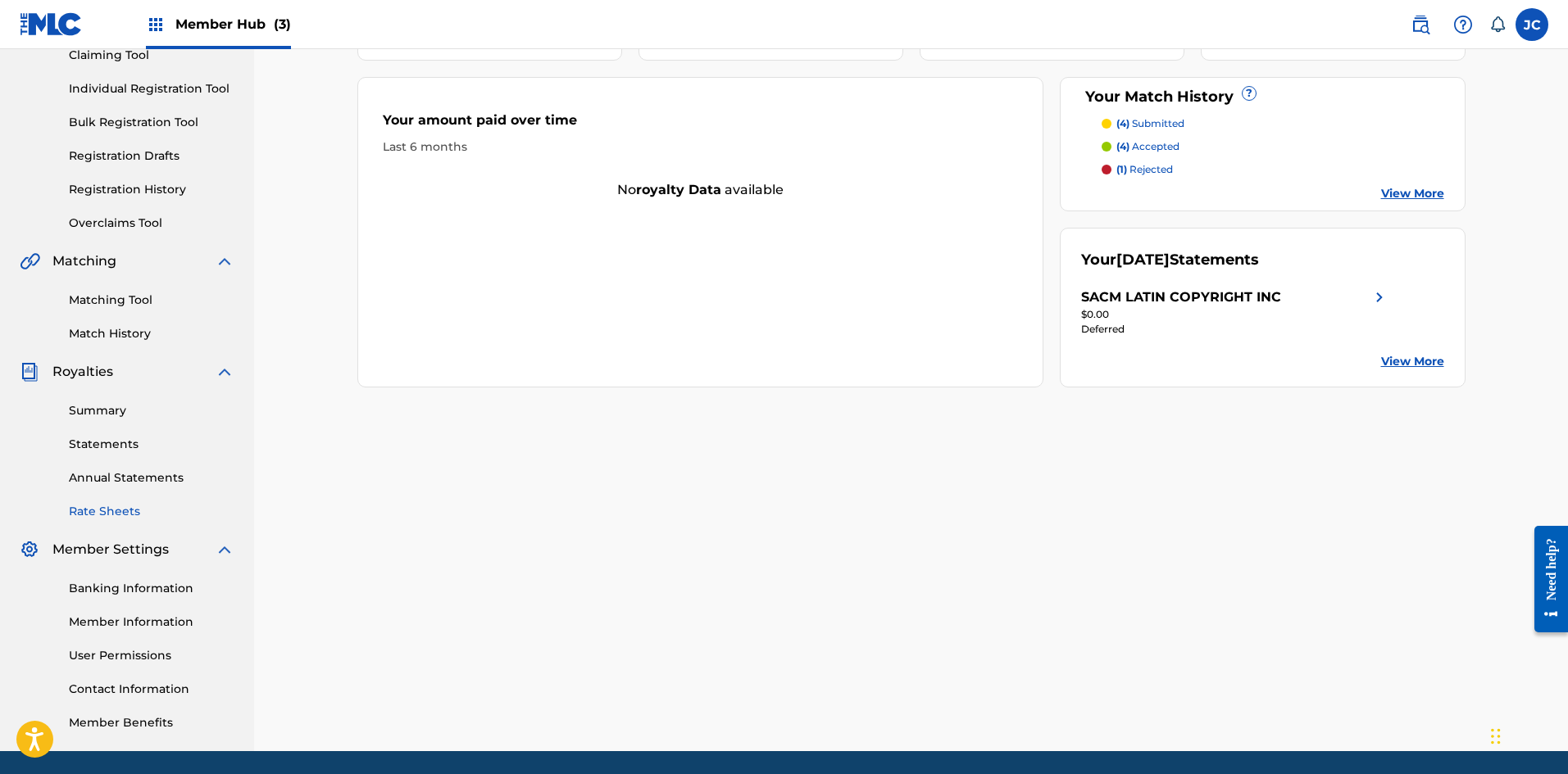
scroll to position [160, 0]
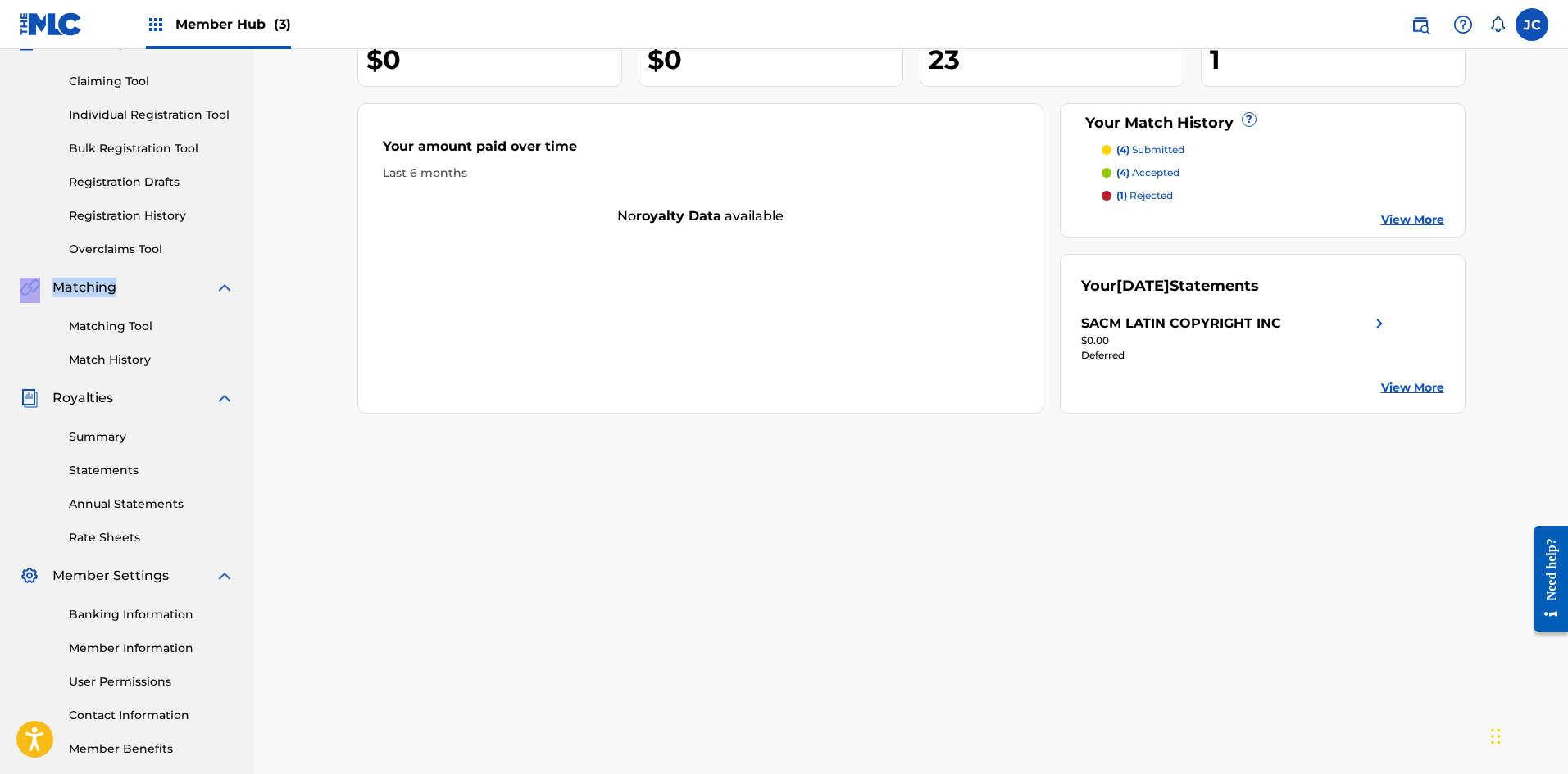
drag, startPoint x: 7, startPoint y: 287, endPoint x: 141, endPoint y: 289, distance: 134.0
click at [141, 289] on div "Summary Catalog Works Registration Claiming Tool Individual Registration Tool B…" at bounding box center [127, 355] width 254 height 843
click at [176, 331] on link "Matching Tool" at bounding box center [151, 326] width 166 height 17
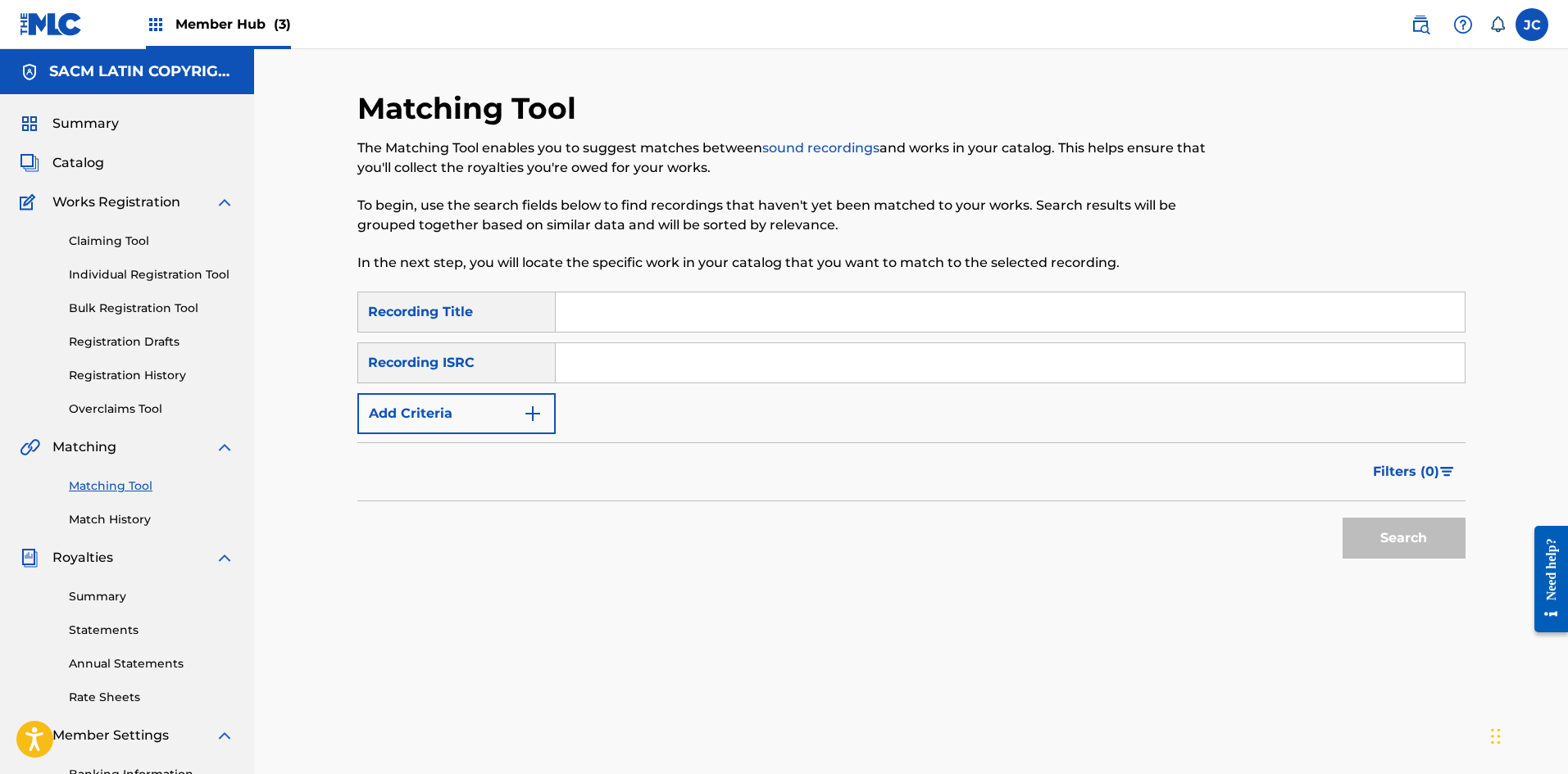
drag, startPoint x: 595, startPoint y: 308, endPoint x: 600, endPoint y: 292, distance: 16.8
click at [595, 308] on input "Search Form" at bounding box center [1010, 312] width 909 height 39
type input "EL GRAN SHOW"
click at [684, 518] on button "Search" at bounding box center [1404, 538] width 123 height 41
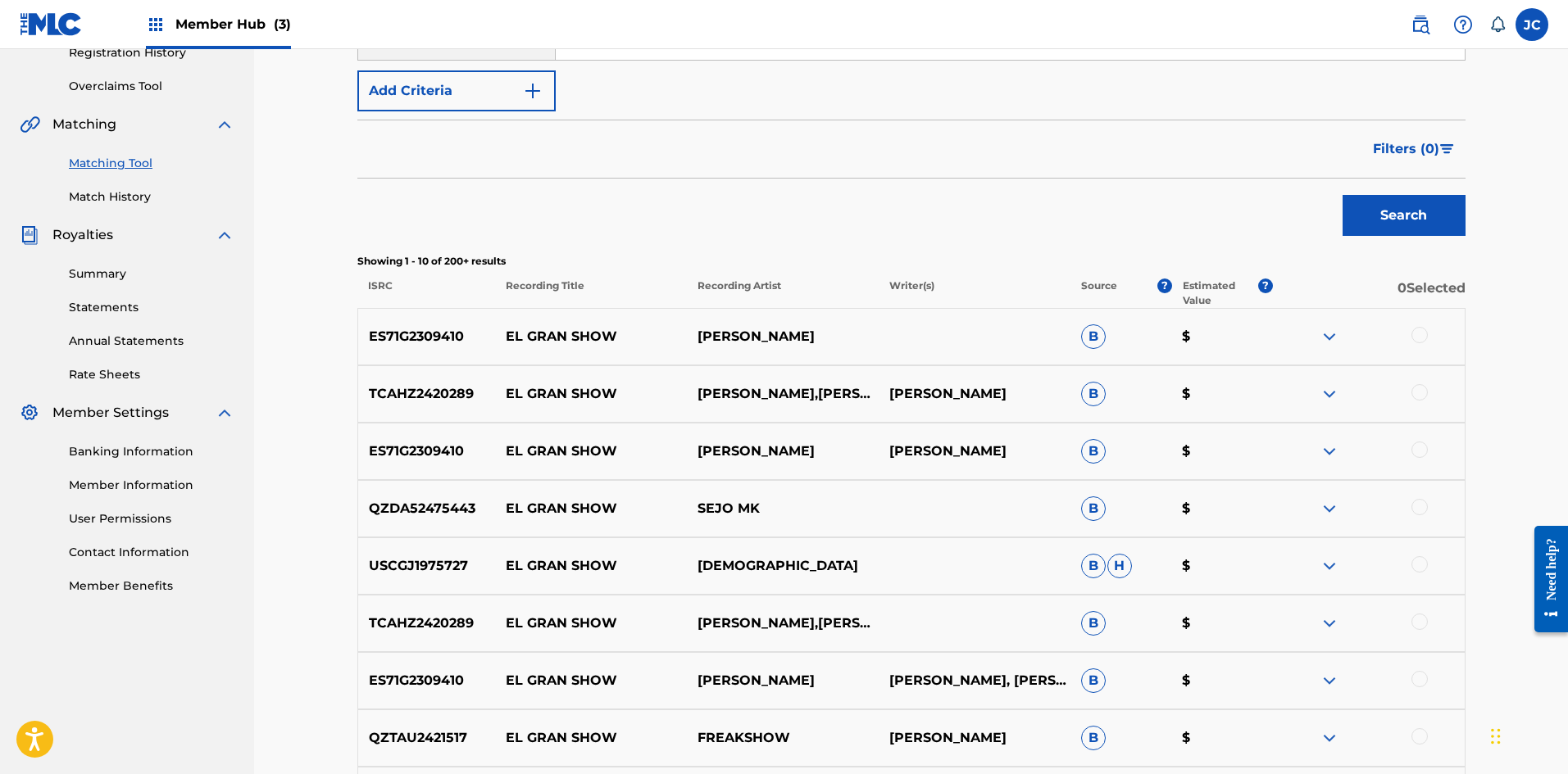
scroll to position [328, 0]
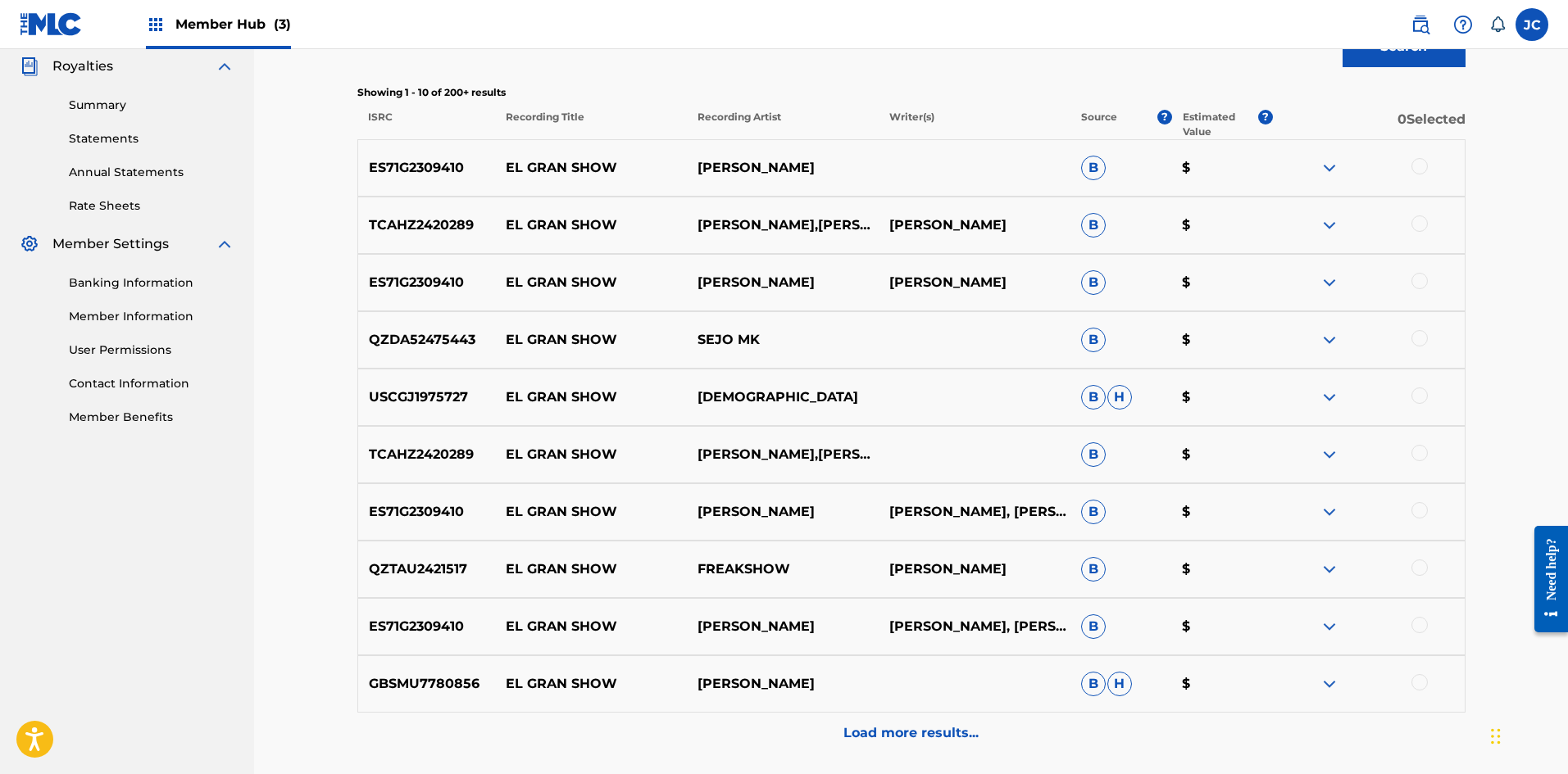
click at [684, 734] on p "Load more results..." at bounding box center [911, 733] width 135 height 20
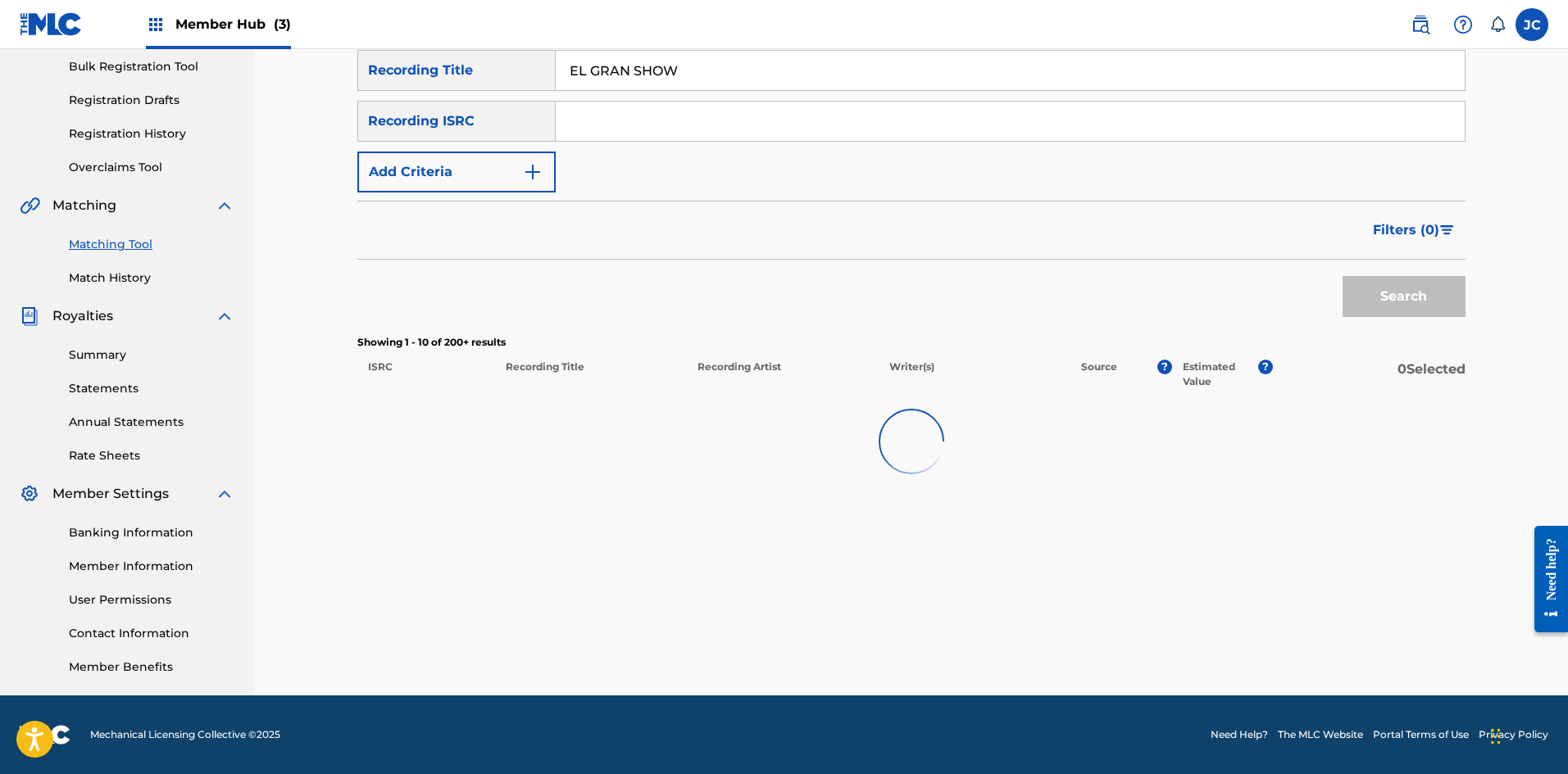
scroll to position [491, 0]
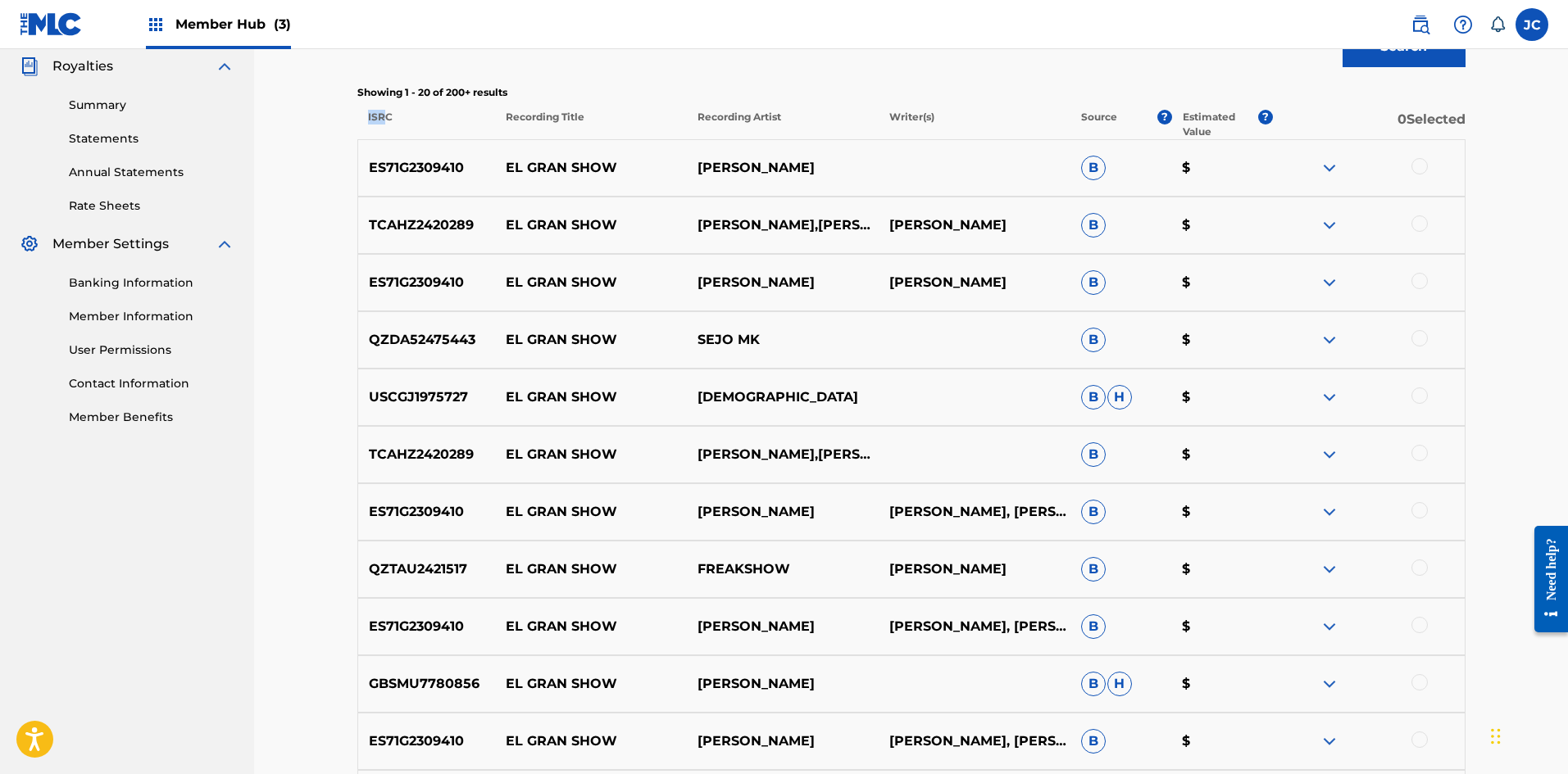
drag, startPoint x: 367, startPoint y: 113, endPoint x: 383, endPoint y: 115, distance: 16.1
click at [383, 115] on p "ISRC" at bounding box center [426, 124] width 138 height 30
drag, startPoint x: 511, startPoint y: 115, endPoint x: 623, endPoint y: 122, distance: 112.2
click at [623, 122] on p "Recording Title" at bounding box center [590, 124] width 192 height 30
drag, startPoint x: 697, startPoint y: 119, endPoint x: 854, endPoint y: 119, distance: 157.0
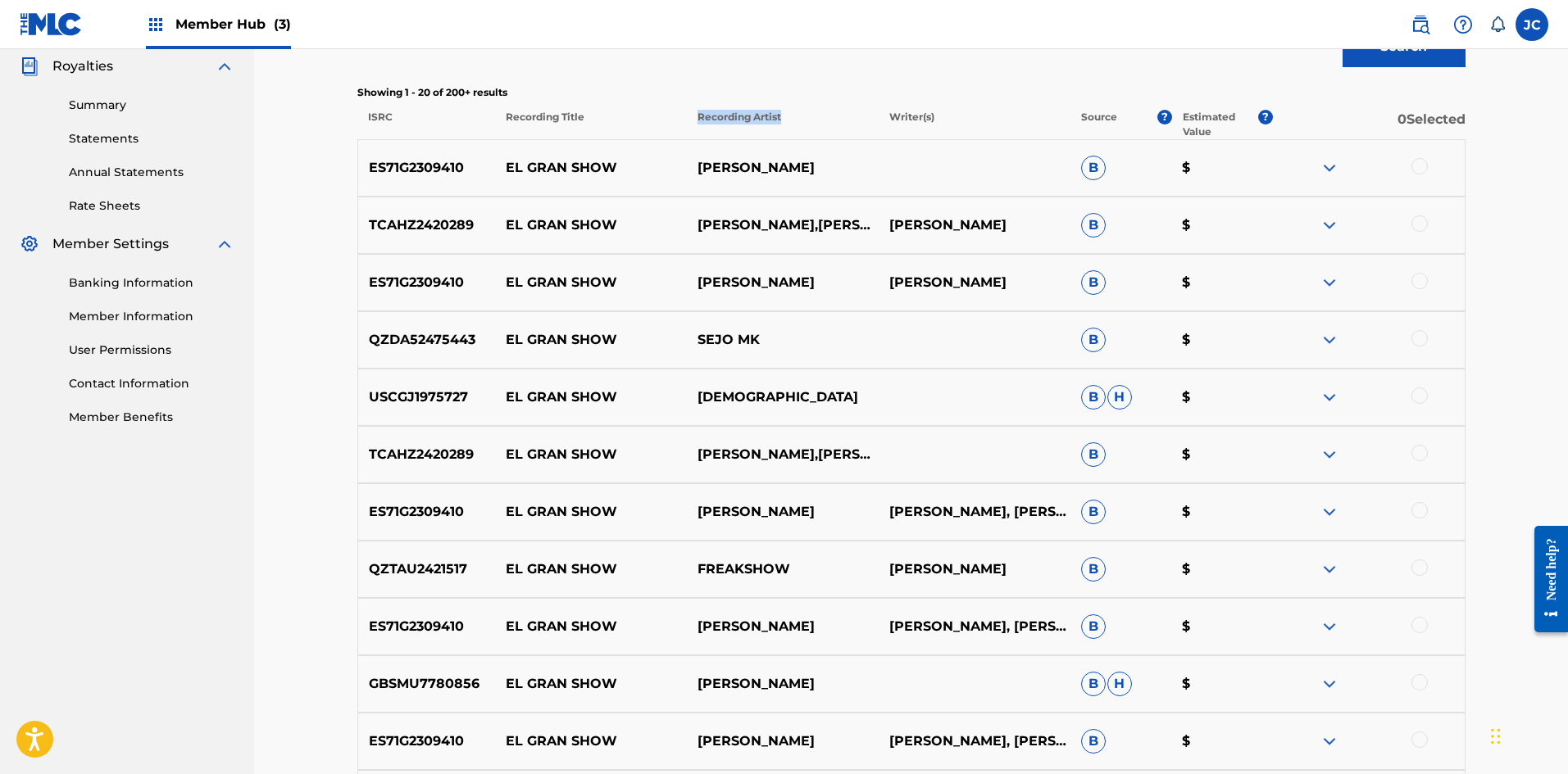
click at [684, 119] on p "Recording Artist" at bounding box center [782, 124] width 192 height 30
drag, startPoint x: 890, startPoint y: 119, endPoint x: 960, endPoint y: 124, distance: 70.2
click at [684, 124] on p "Writer(s)" at bounding box center [974, 124] width 192 height 30
click at [684, 167] on img at bounding box center [1329, 167] width 20 height 20
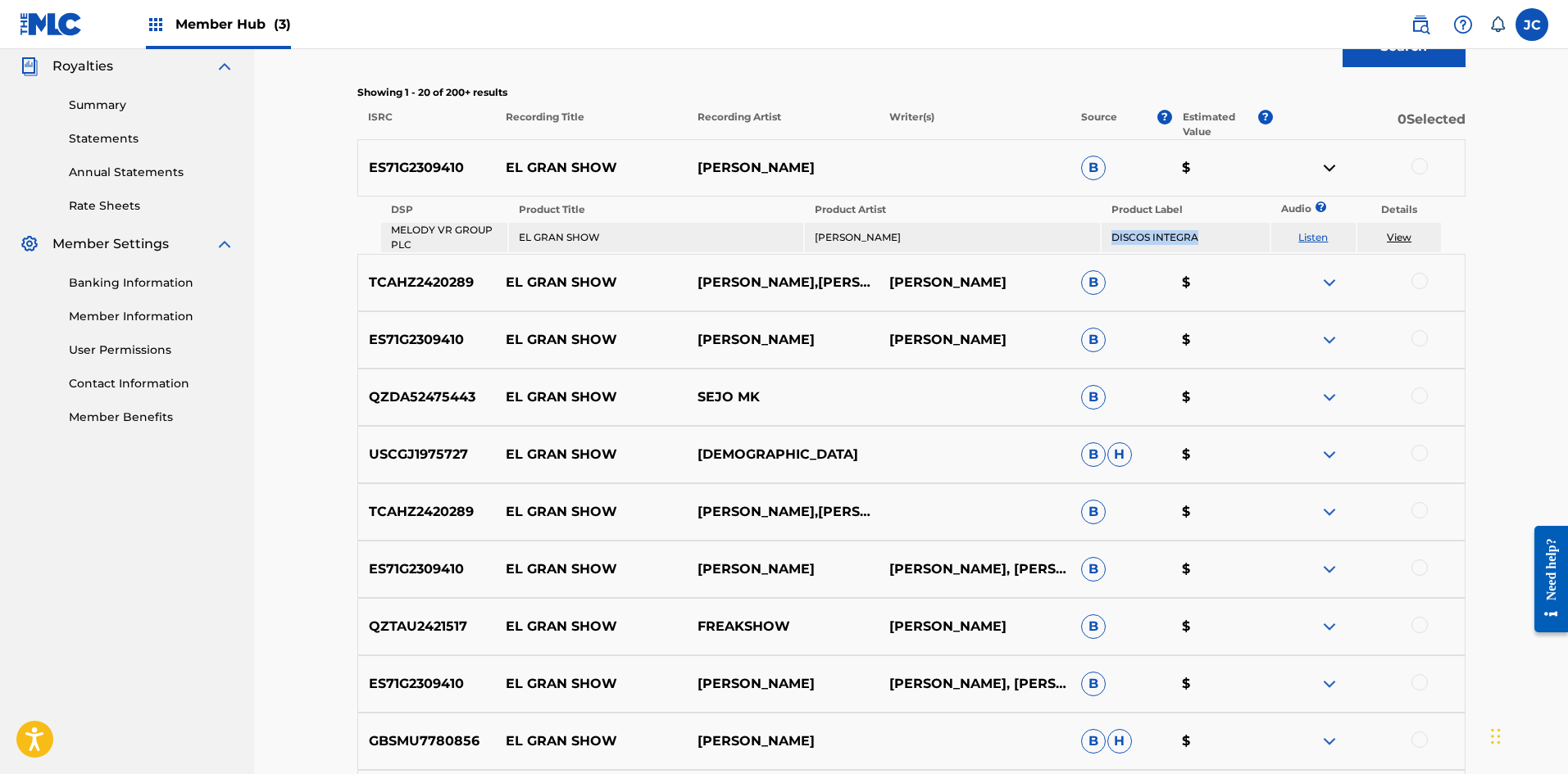
drag, startPoint x: 1106, startPoint y: 236, endPoint x: 1207, endPoint y: 239, distance: 101.0
click at [684, 239] on td "DISCOS INTEGRA" at bounding box center [1186, 238] width 168 height 30
click at [684, 235] on td "DISCOS INTEGRA" at bounding box center [1186, 238] width 168 height 30
drag, startPoint x: 386, startPoint y: 227, endPoint x: 429, endPoint y: 239, distance: 44.6
click at [429, 239] on td "MELODY VR GROUP PLC" at bounding box center [444, 238] width 126 height 30
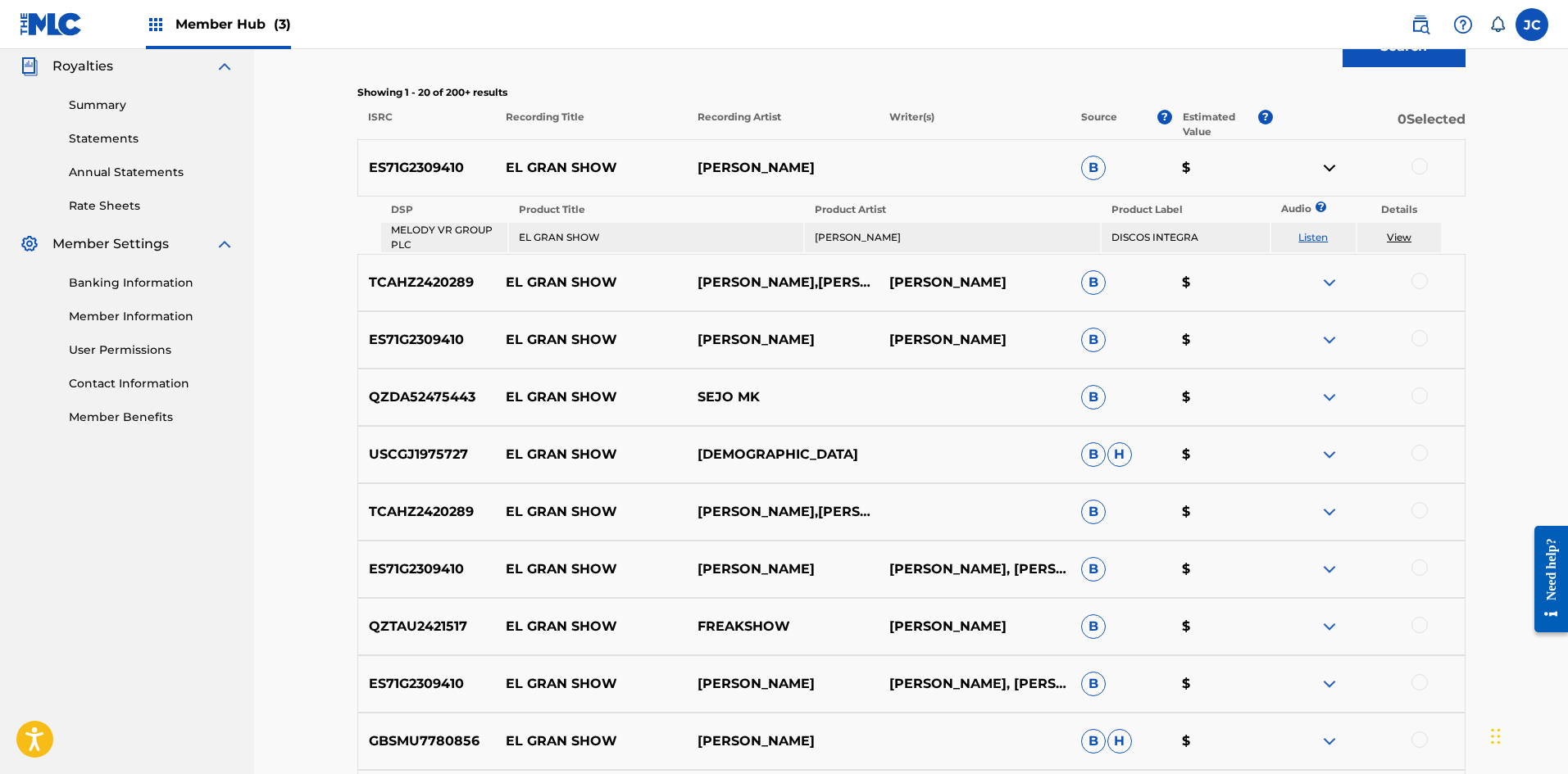
click at [400, 209] on th "DSP" at bounding box center [444, 209] width 126 height 23
click at [425, 214] on th "DSP" at bounding box center [444, 209] width 126 height 23
click at [684, 279] on img at bounding box center [1329, 282] width 20 height 20
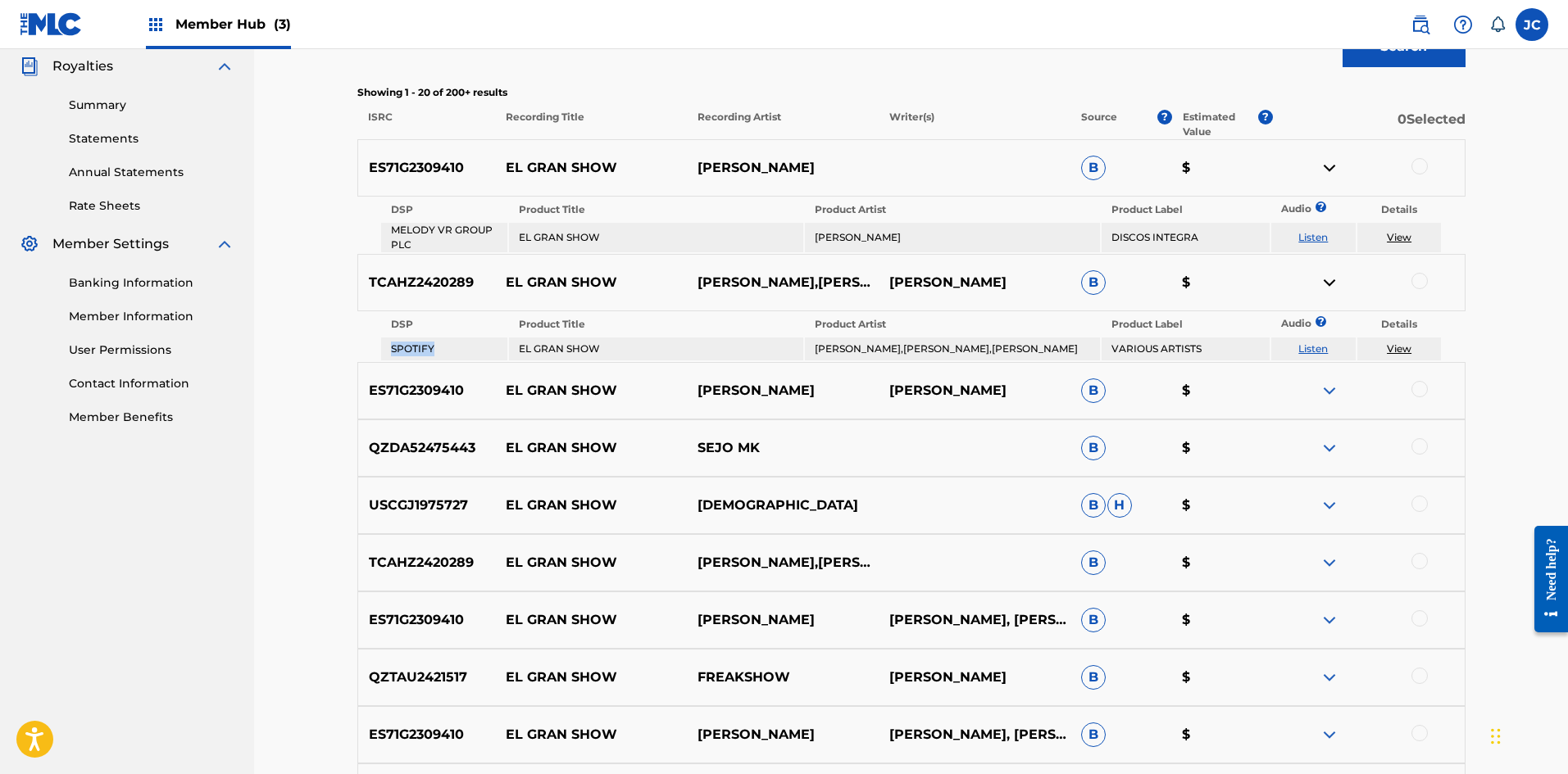
drag, startPoint x: 387, startPoint y: 346, endPoint x: 1145, endPoint y: 430, distance: 762.6
click at [497, 353] on td "SPOTIFY" at bounding box center [444, 349] width 126 height 23
click at [684, 397] on img at bounding box center [1329, 390] width 20 height 20
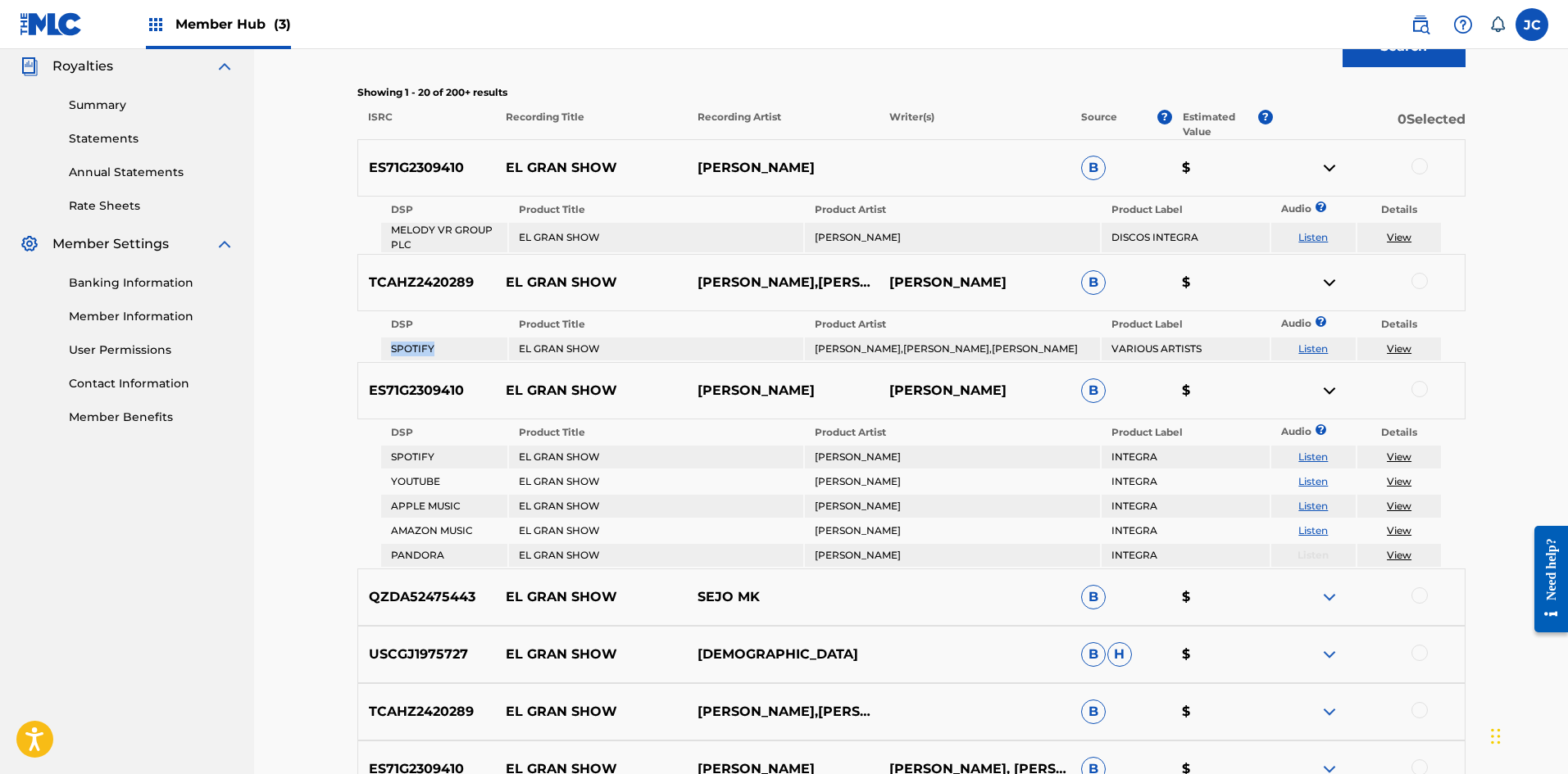
click at [684, 396] on img at bounding box center [1329, 390] width 20 height 20
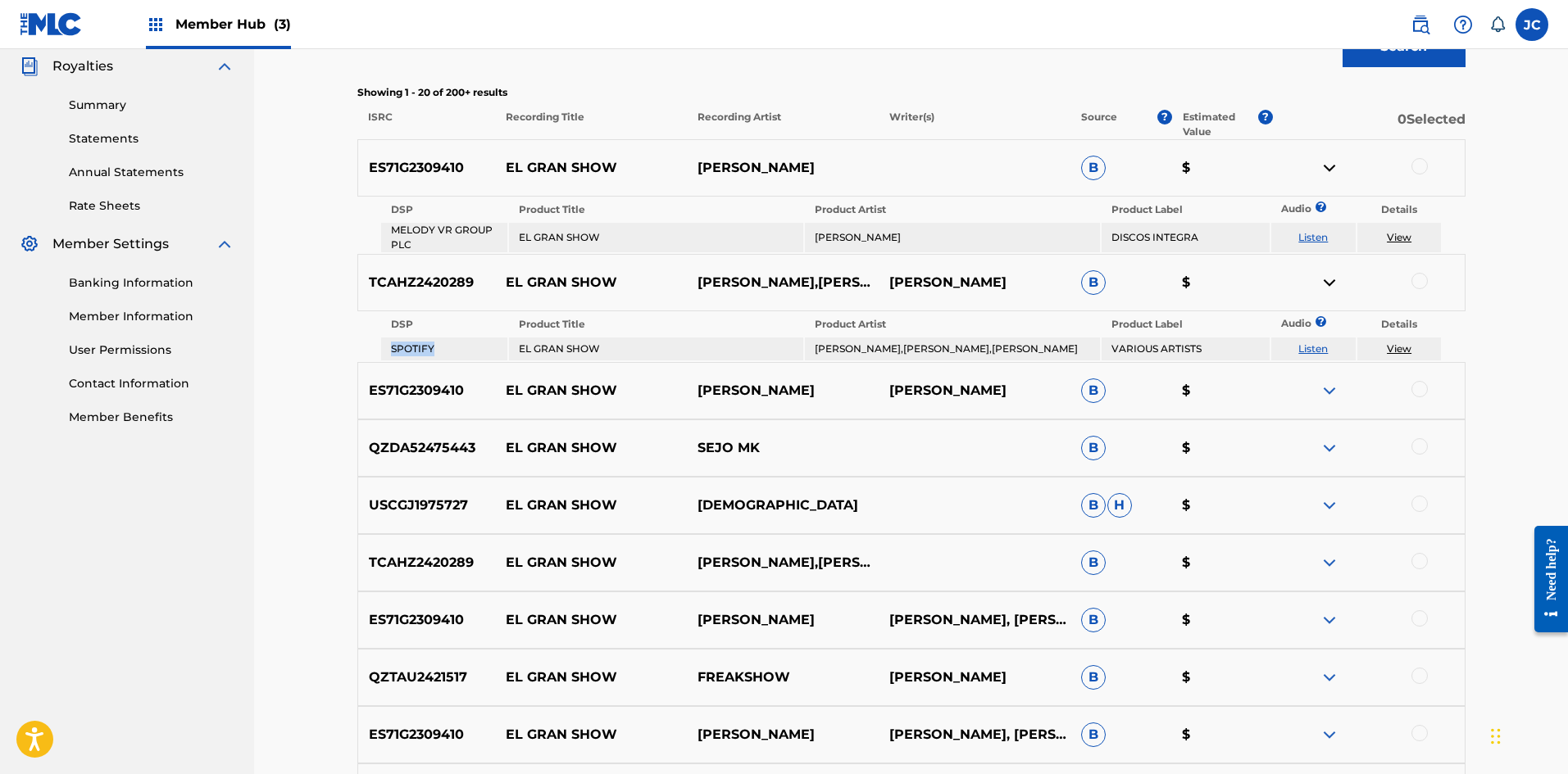
click at [684, 286] on img at bounding box center [1329, 282] width 20 height 20
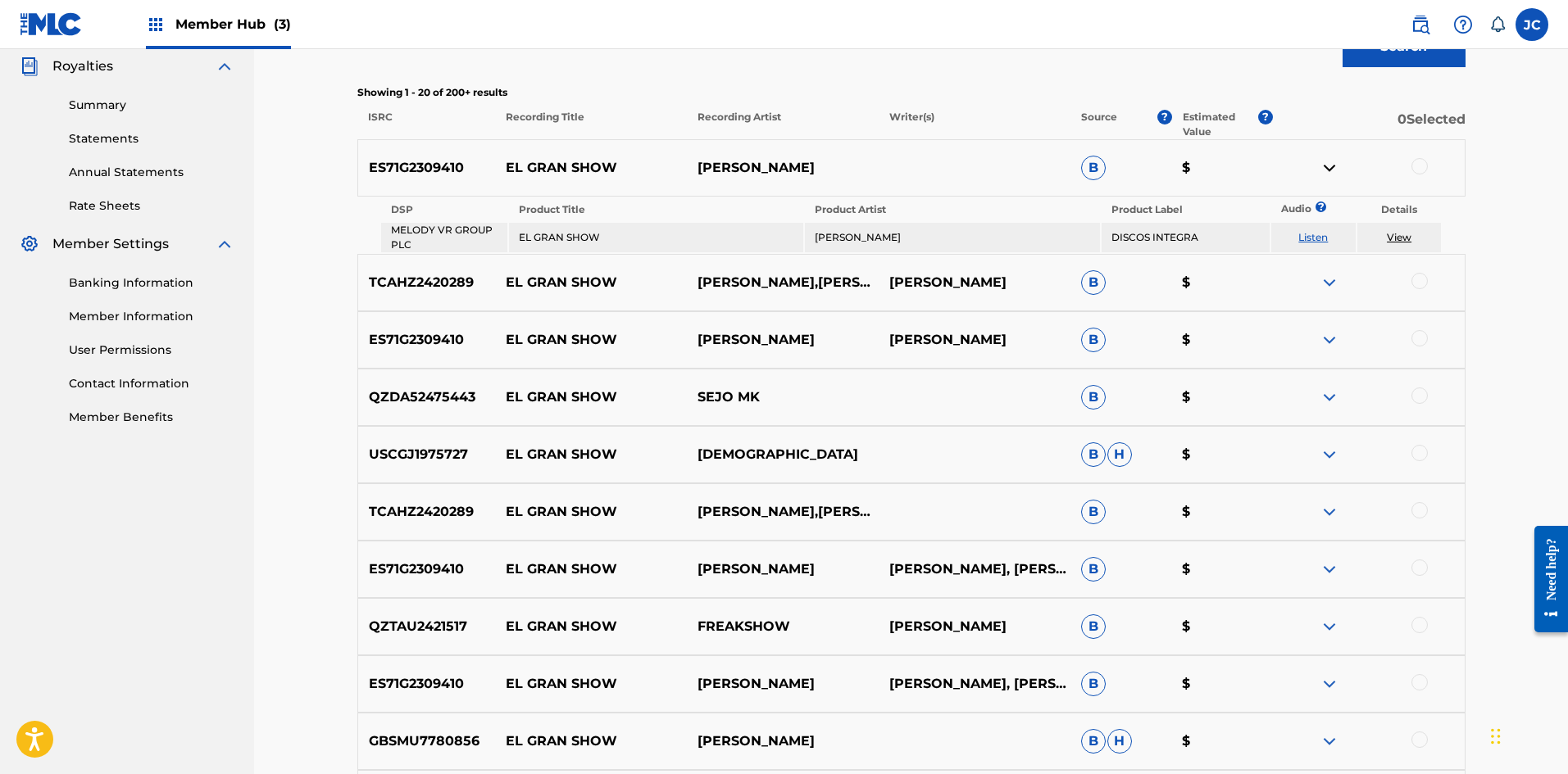
click at [684, 155] on div "ES71G2309410 EL GRAN SHOW [PERSON_NAME] B $" at bounding box center [912, 167] width 1108 height 57
click at [684, 173] on img at bounding box center [1329, 167] width 20 height 20
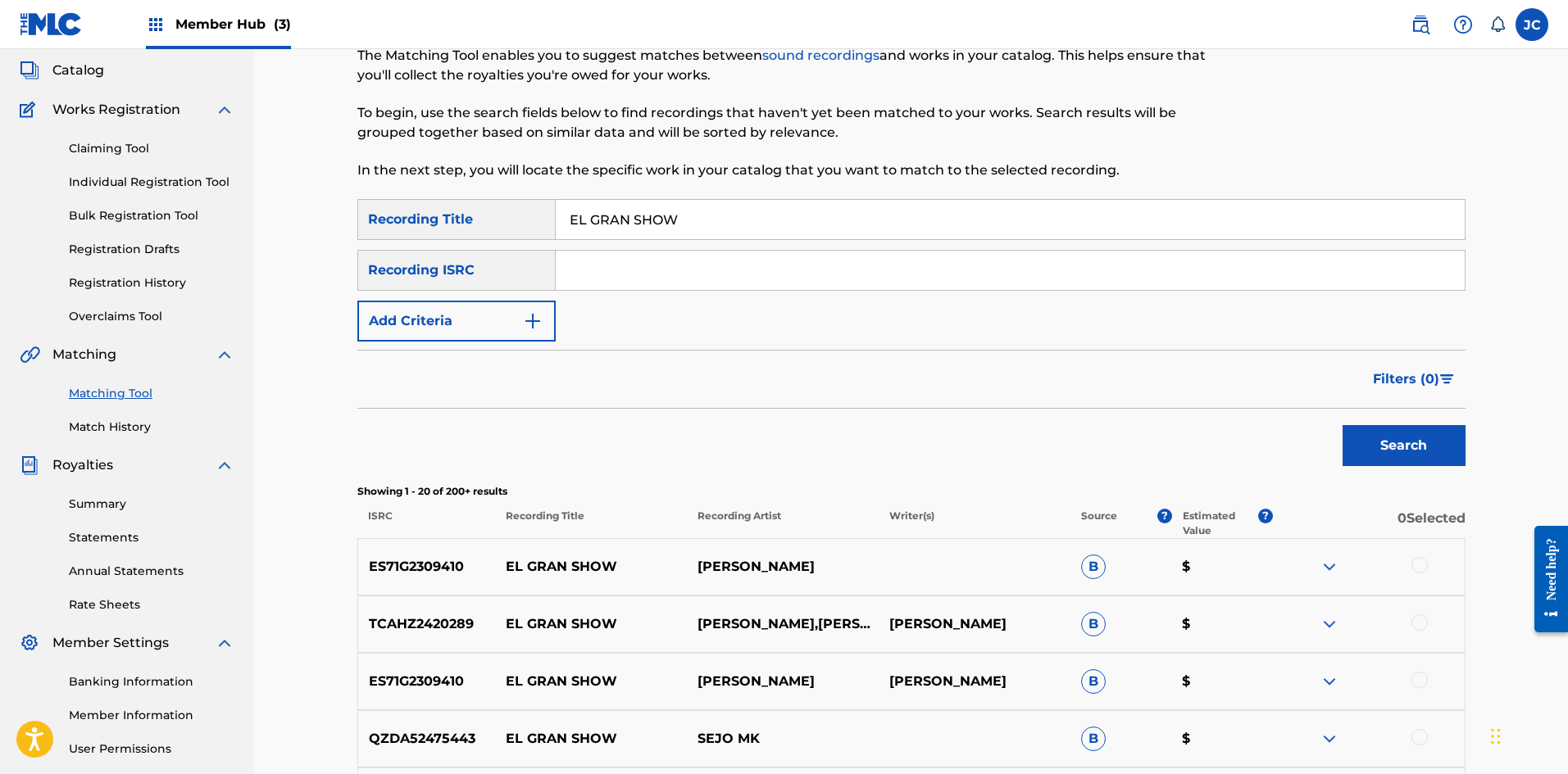
scroll to position [0, 0]
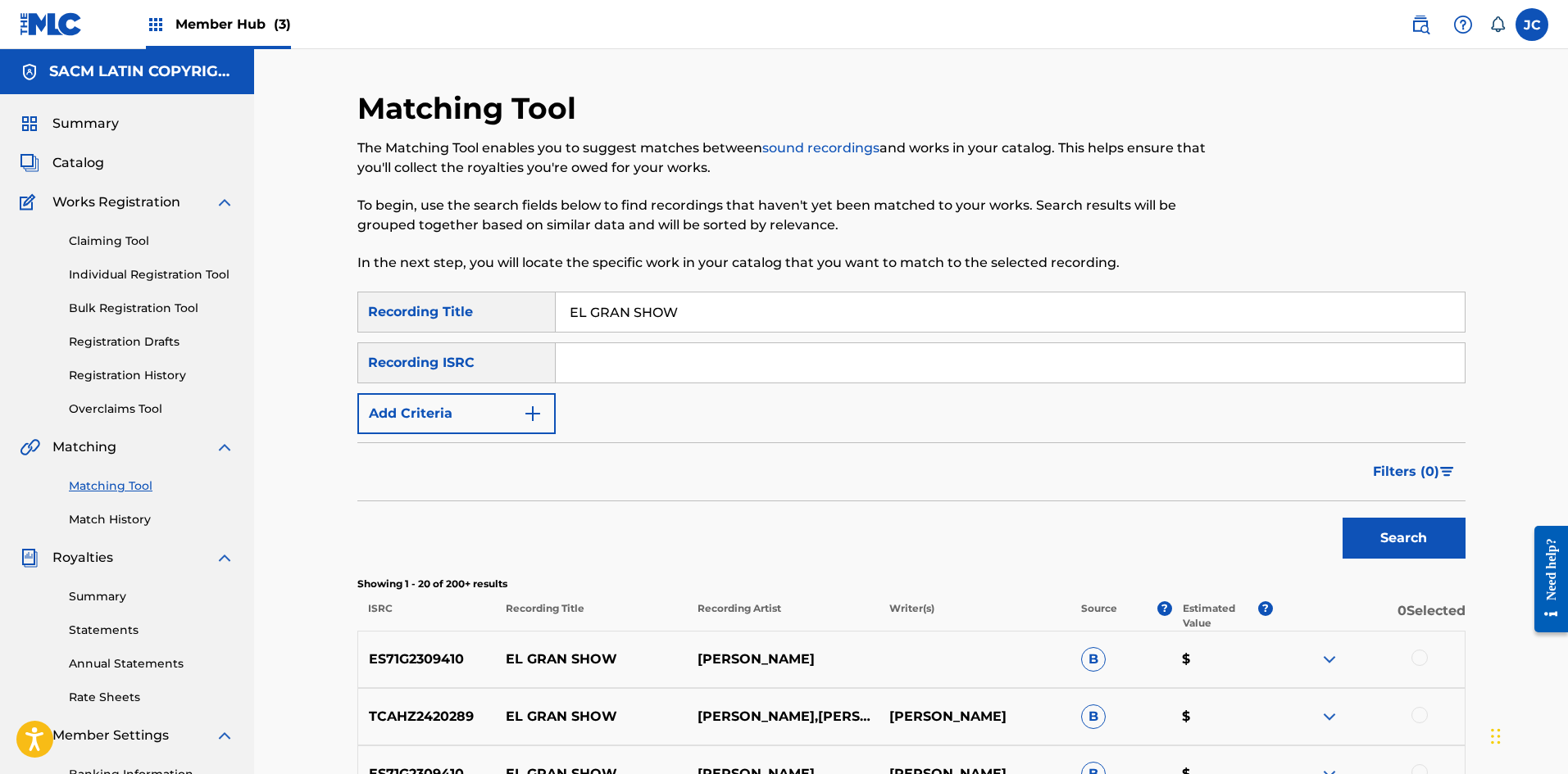
click at [457, 370] on div "Recording ISRC" at bounding box center [457, 363] width 198 height 41
click at [463, 405] on button "Add Criteria" at bounding box center [457, 413] width 198 height 41
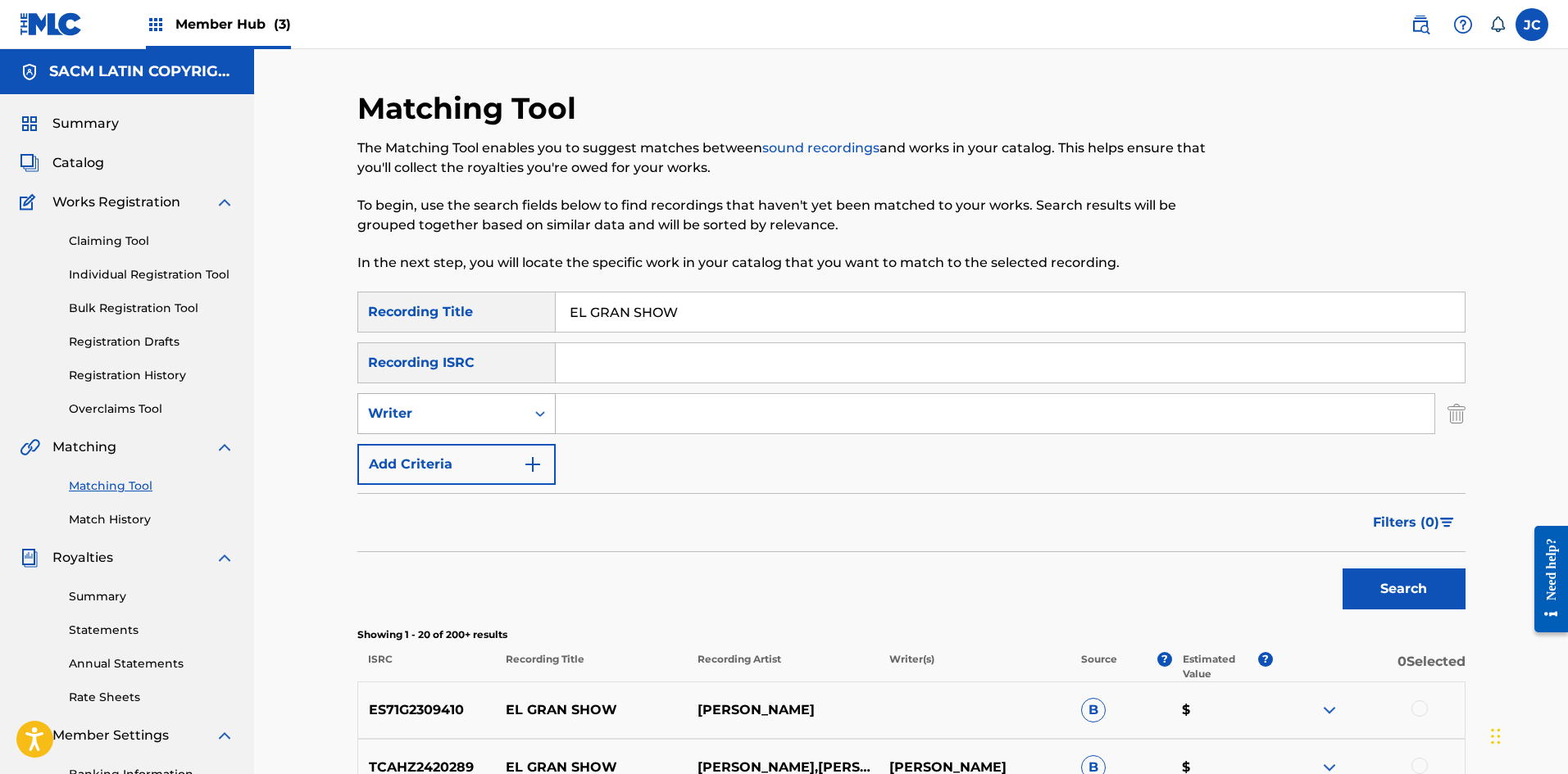
click at [458, 418] on div "Writer" at bounding box center [442, 413] width 148 height 20
drag, startPoint x: 453, startPoint y: 449, endPoint x: 504, endPoint y: 442, distance: 51.5
click at [454, 449] on div "Recording Artist" at bounding box center [457, 454] width 197 height 41
drag, startPoint x: 504, startPoint y: 442, endPoint x: 645, endPoint y: 406, distance: 145.5
click at [645, 406] on input "Search Form" at bounding box center [995, 413] width 879 height 39
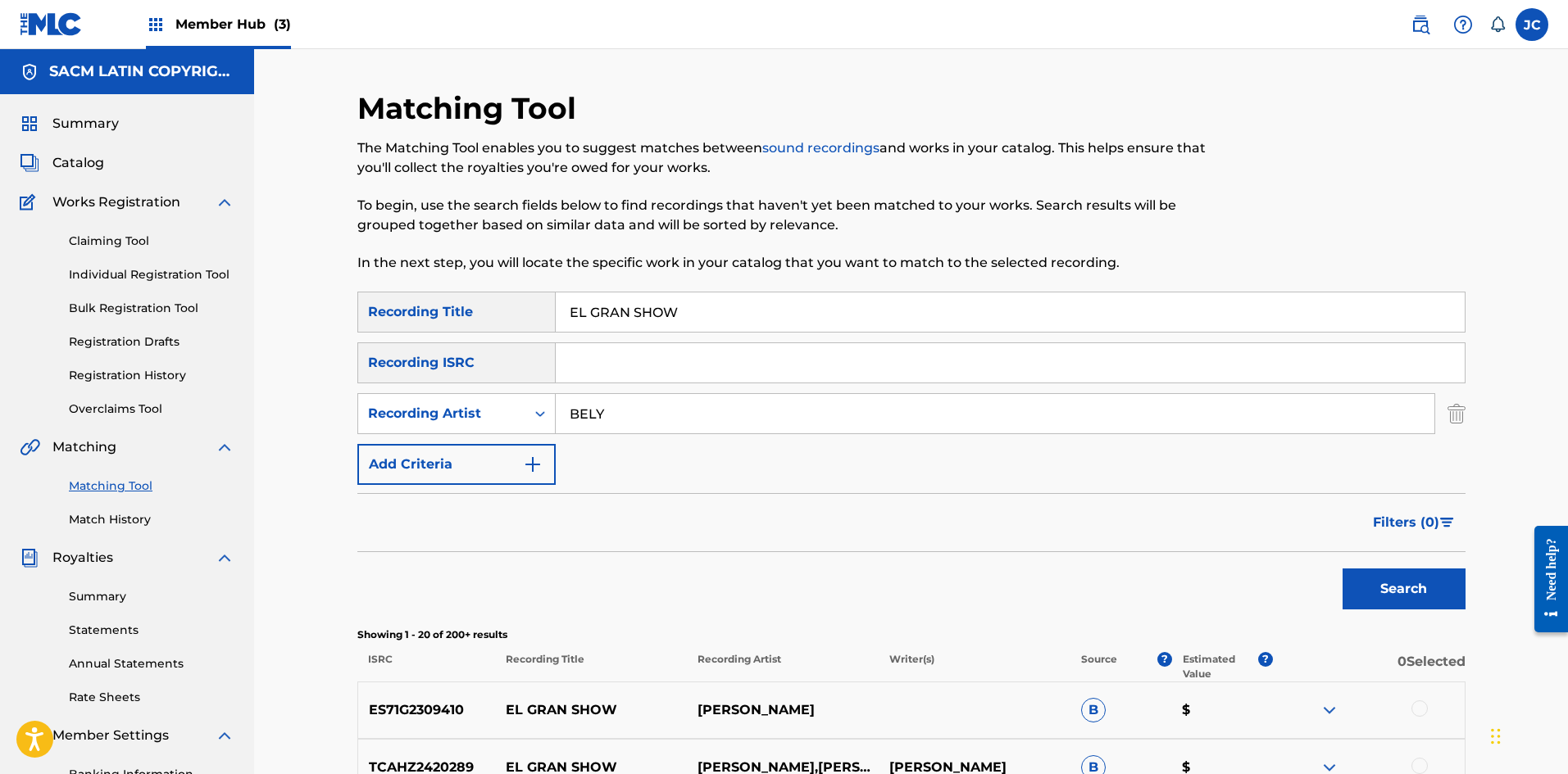
type input "BELY"
click at [684, 568] on button "Search" at bounding box center [1404, 588] width 123 height 41
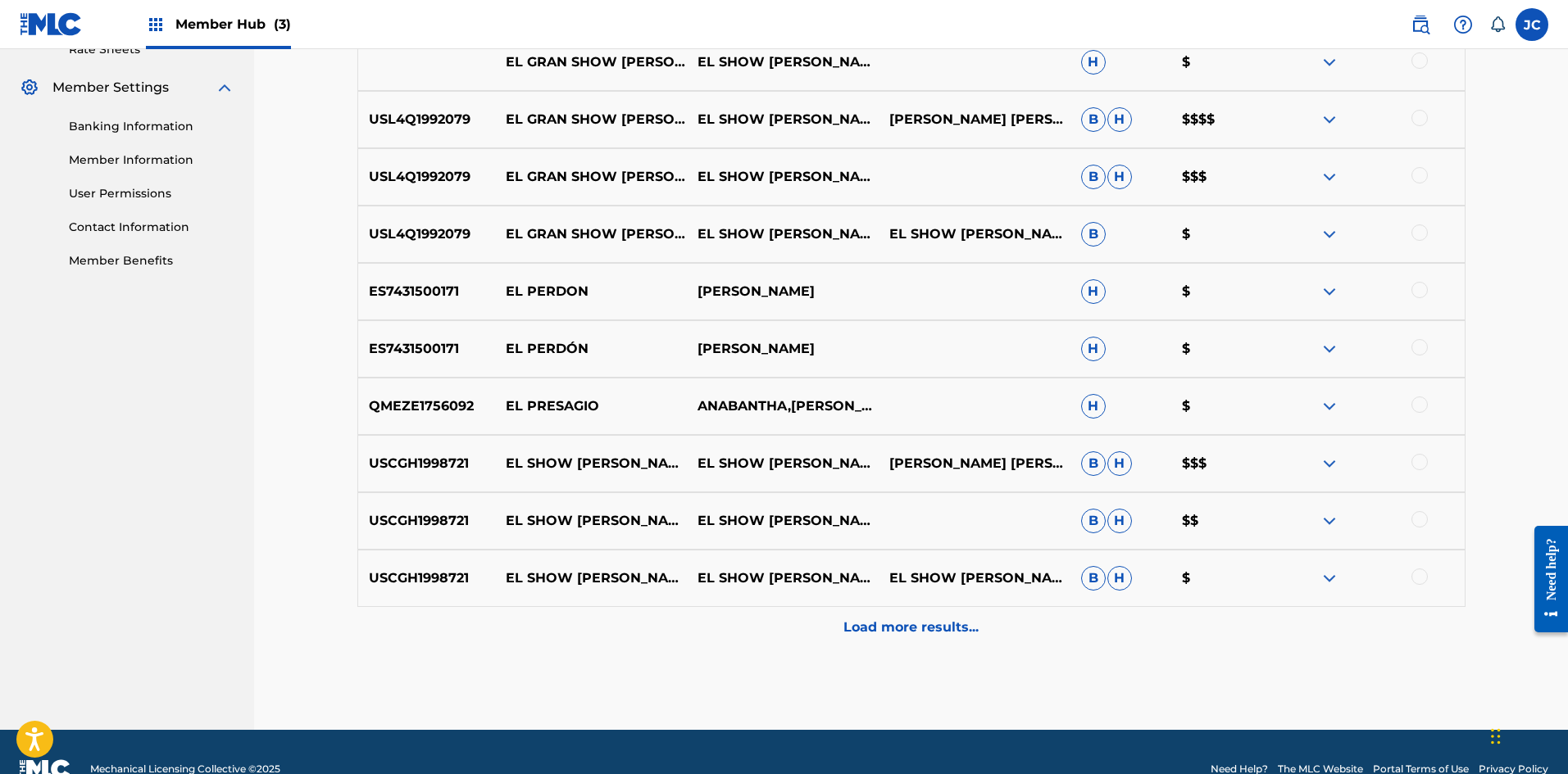
scroll to position [655, 0]
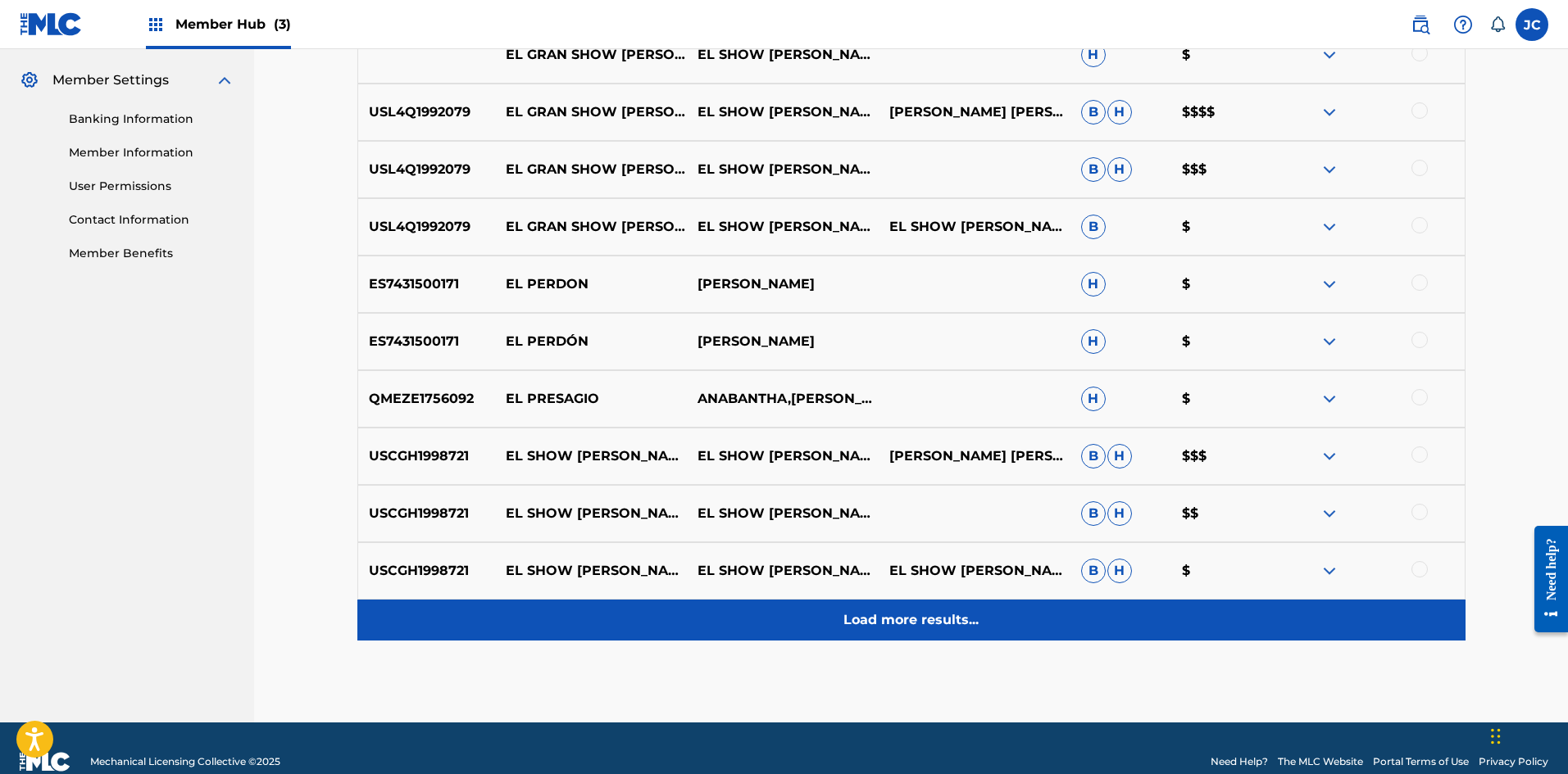
click at [684, 621] on p "Load more results..." at bounding box center [911, 620] width 135 height 20
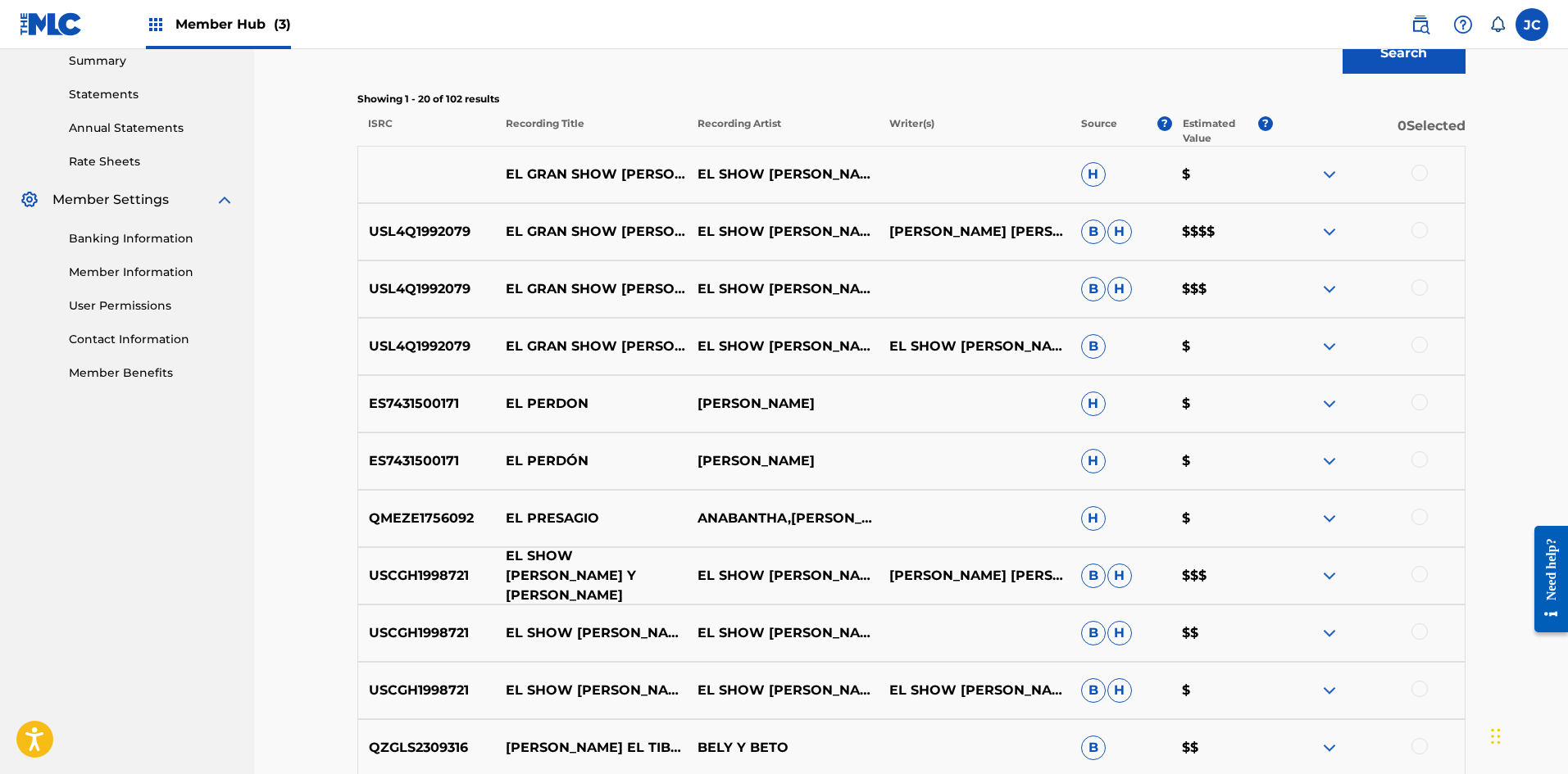
scroll to position [491, 0]
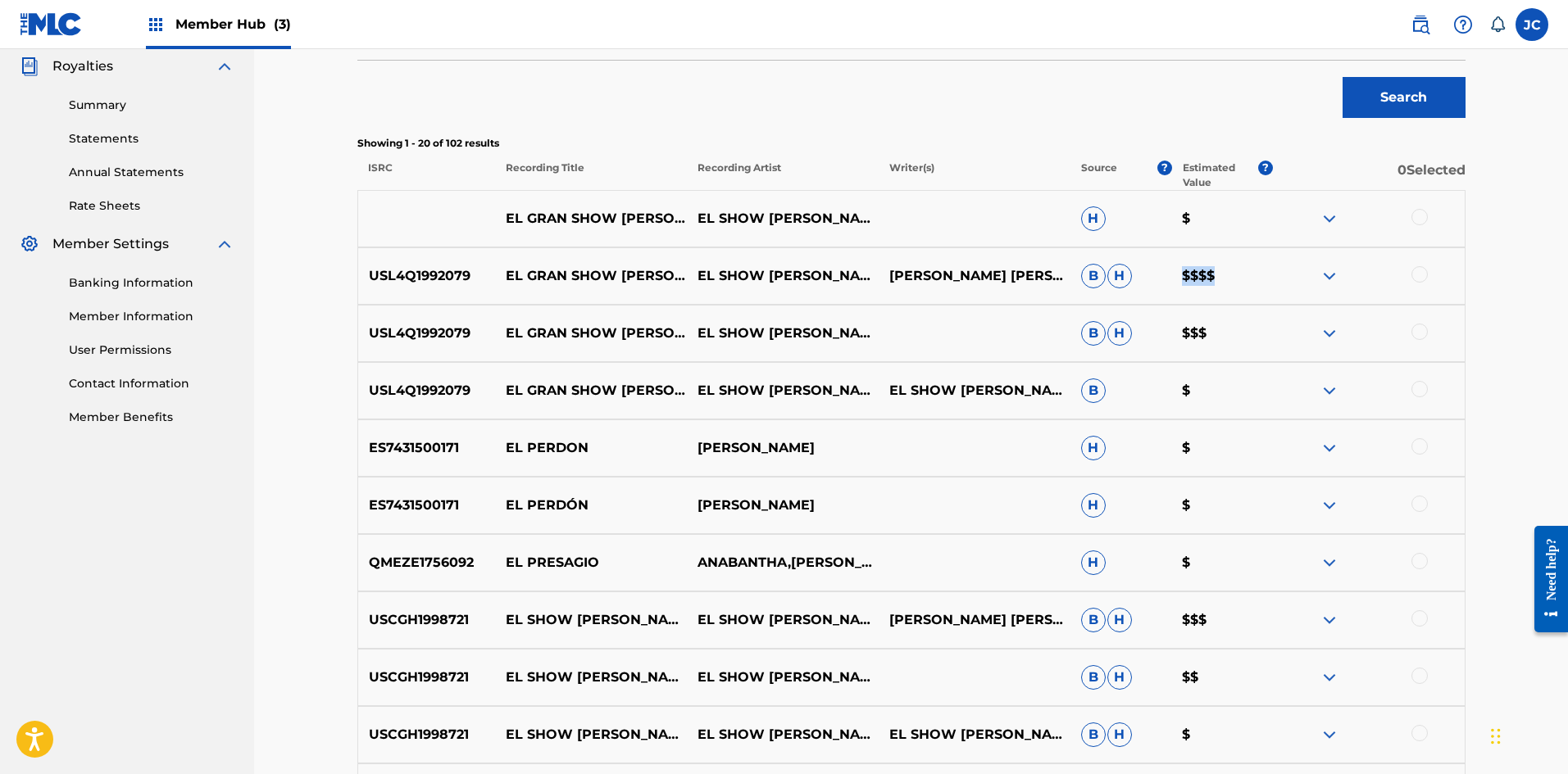
drag, startPoint x: 1176, startPoint y: 277, endPoint x: 1229, endPoint y: 276, distance: 53.0
click at [684, 276] on p "$$$$" at bounding box center [1222, 276] width 102 height 20
click at [684, 273] on div at bounding box center [1420, 274] width 16 height 16
click at [684, 329] on div at bounding box center [1420, 331] width 16 height 16
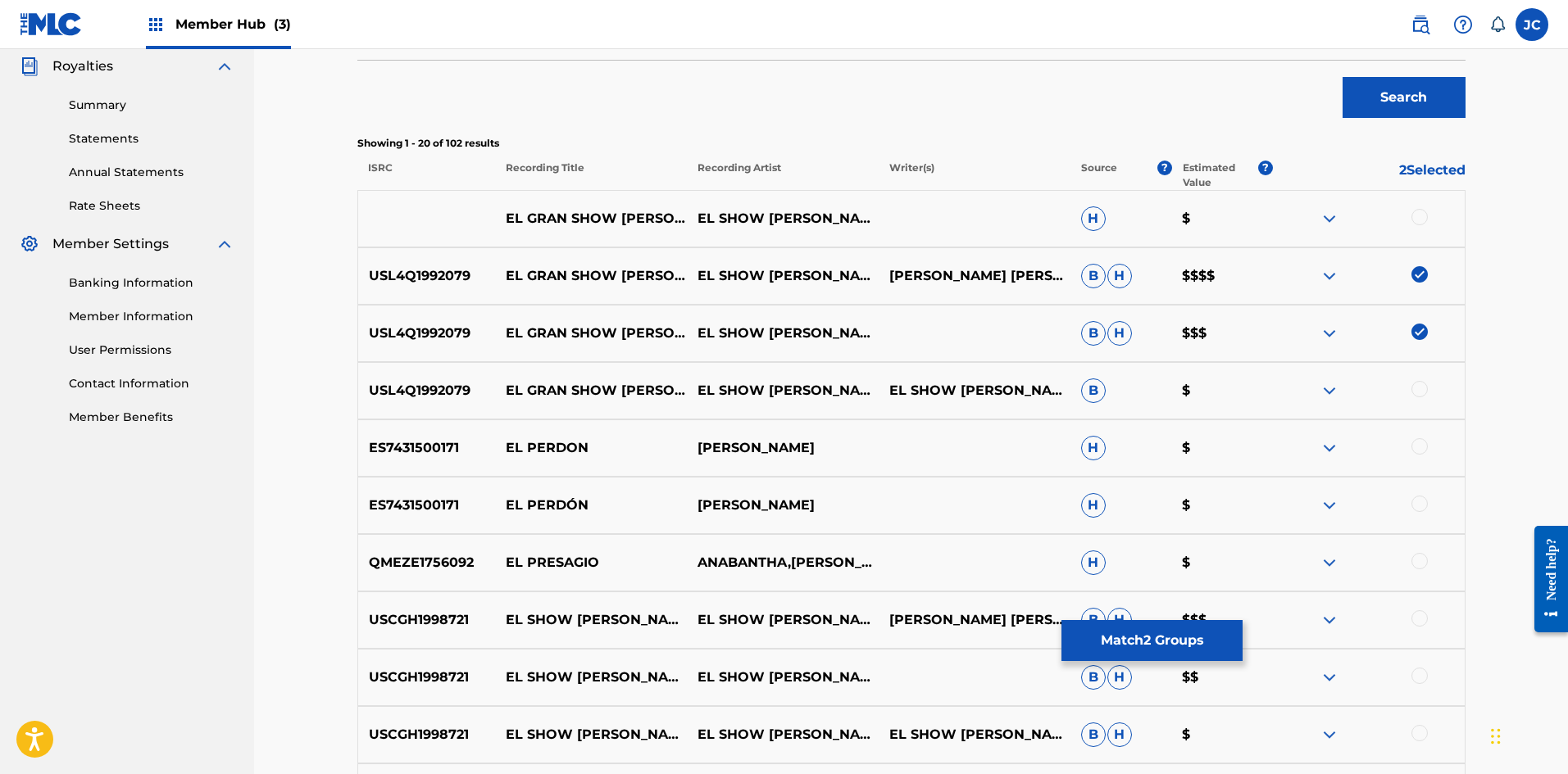
scroll to position [574, 0]
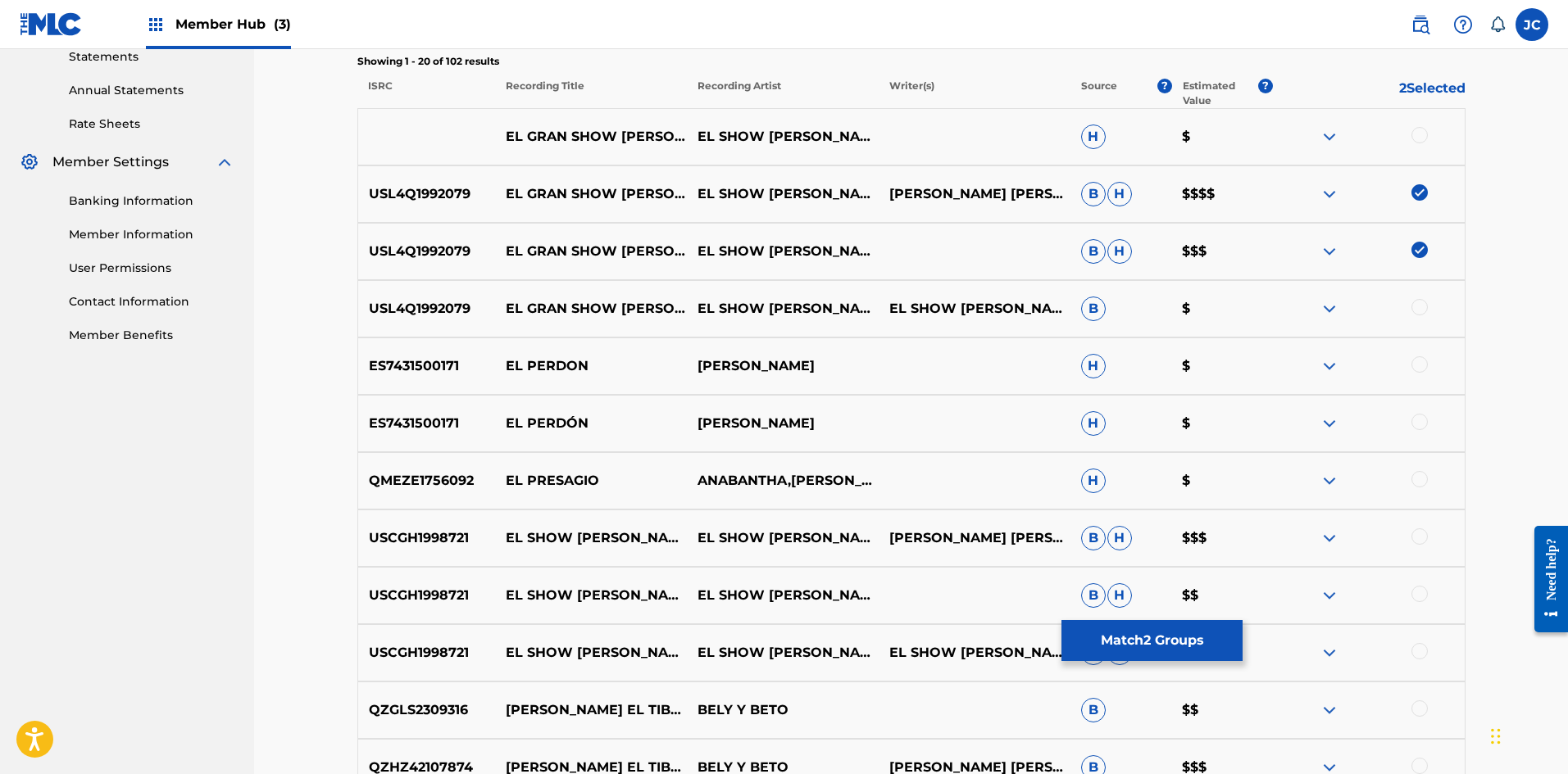
click at [684, 308] on div at bounding box center [1420, 307] width 16 height 16
click at [684, 125] on div "EL GRAN SHOW [PERSON_NAME] Y BETO EL SHOW [PERSON_NAME] Y BETO H $" at bounding box center [912, 137] width 1108 height 57
click at [684, 134] on div at bounding box center [1420, 134] width 16 height 16
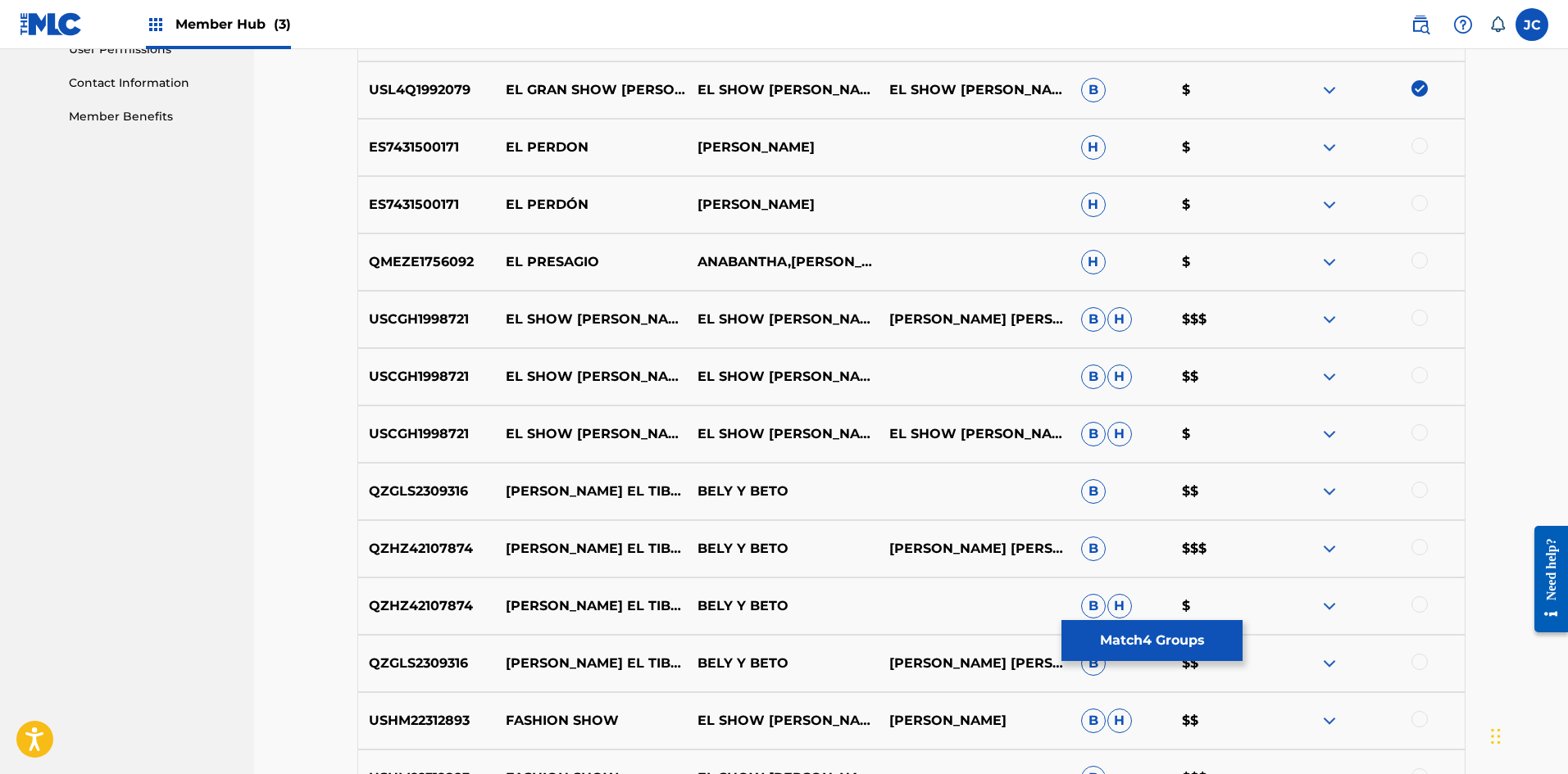
scroll to position [819, 0]
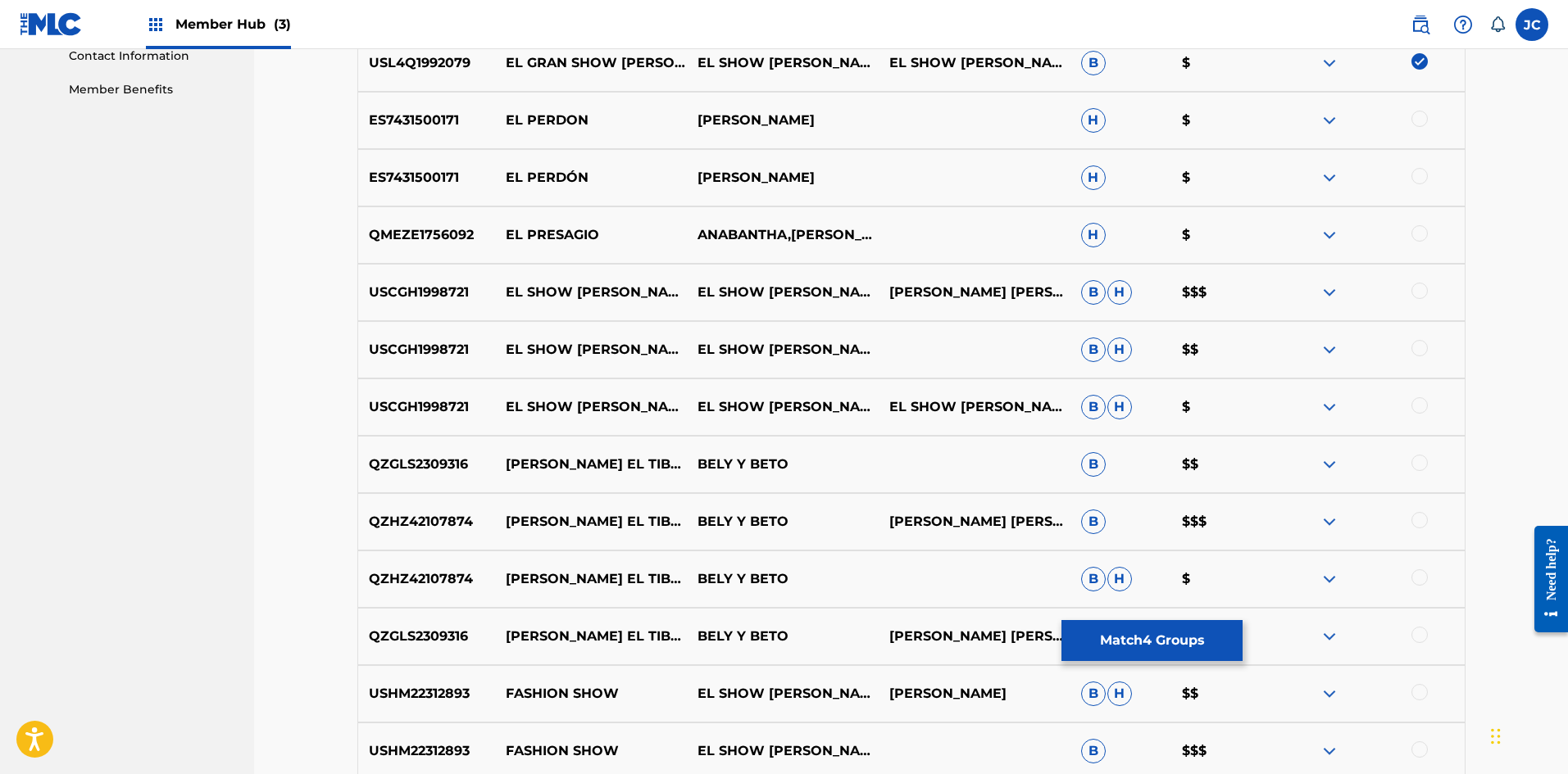
click at [684, 291] on div at bounding box center [1420, 291] width 16 height 16
click at [684, 348] on div at bounding box center [1420, 348] width 16 height 16
click at [684, 407] on div at bounding box center [1420, 405] width 16 height 16
click at [684, 653] on button "Match 7 Groups" at bounding box center [1151, 640] width 181 height 41
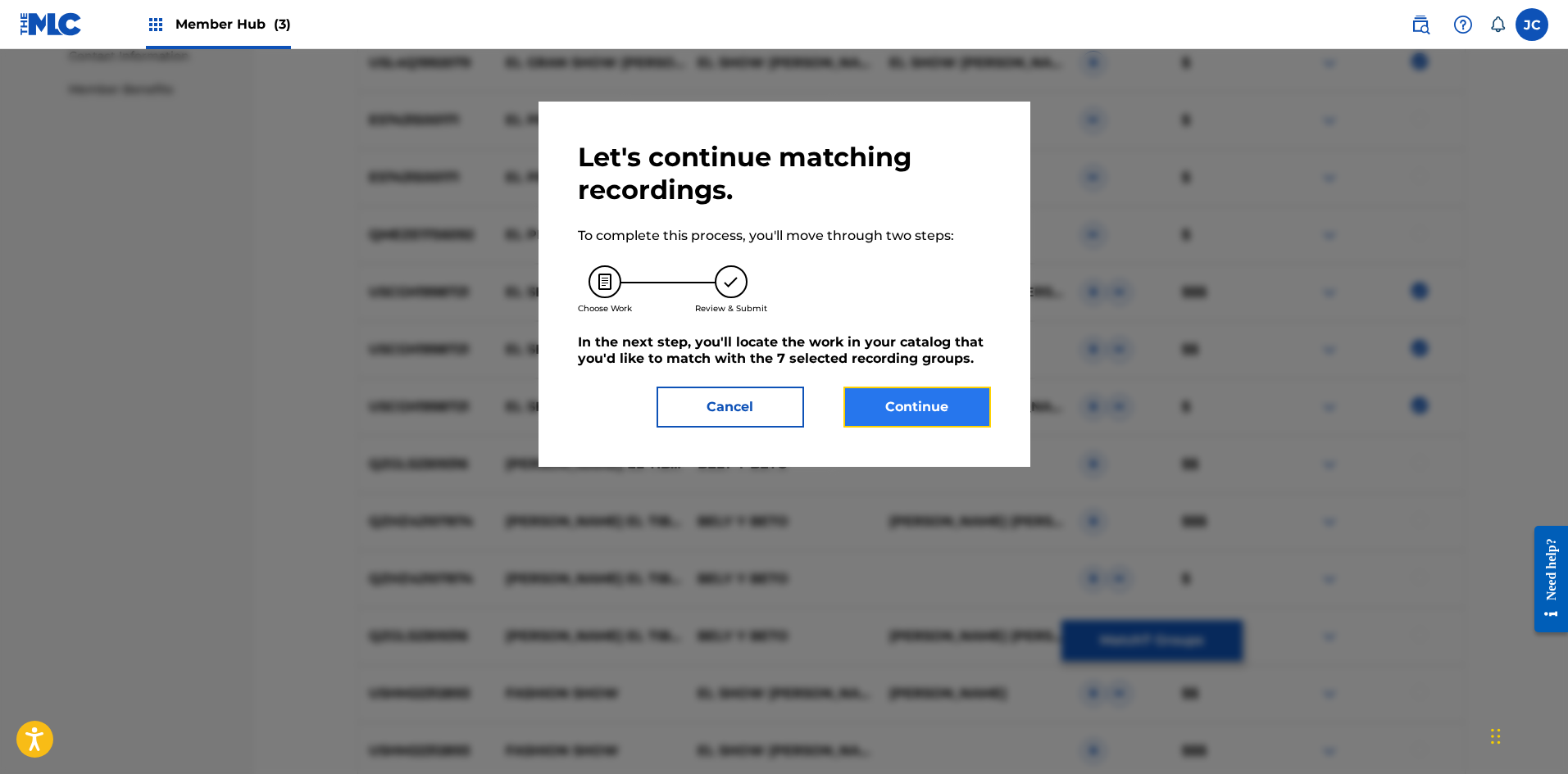
click at [684, 397] on button "Continue" at bounding box center [917, 407] width 148 height 41
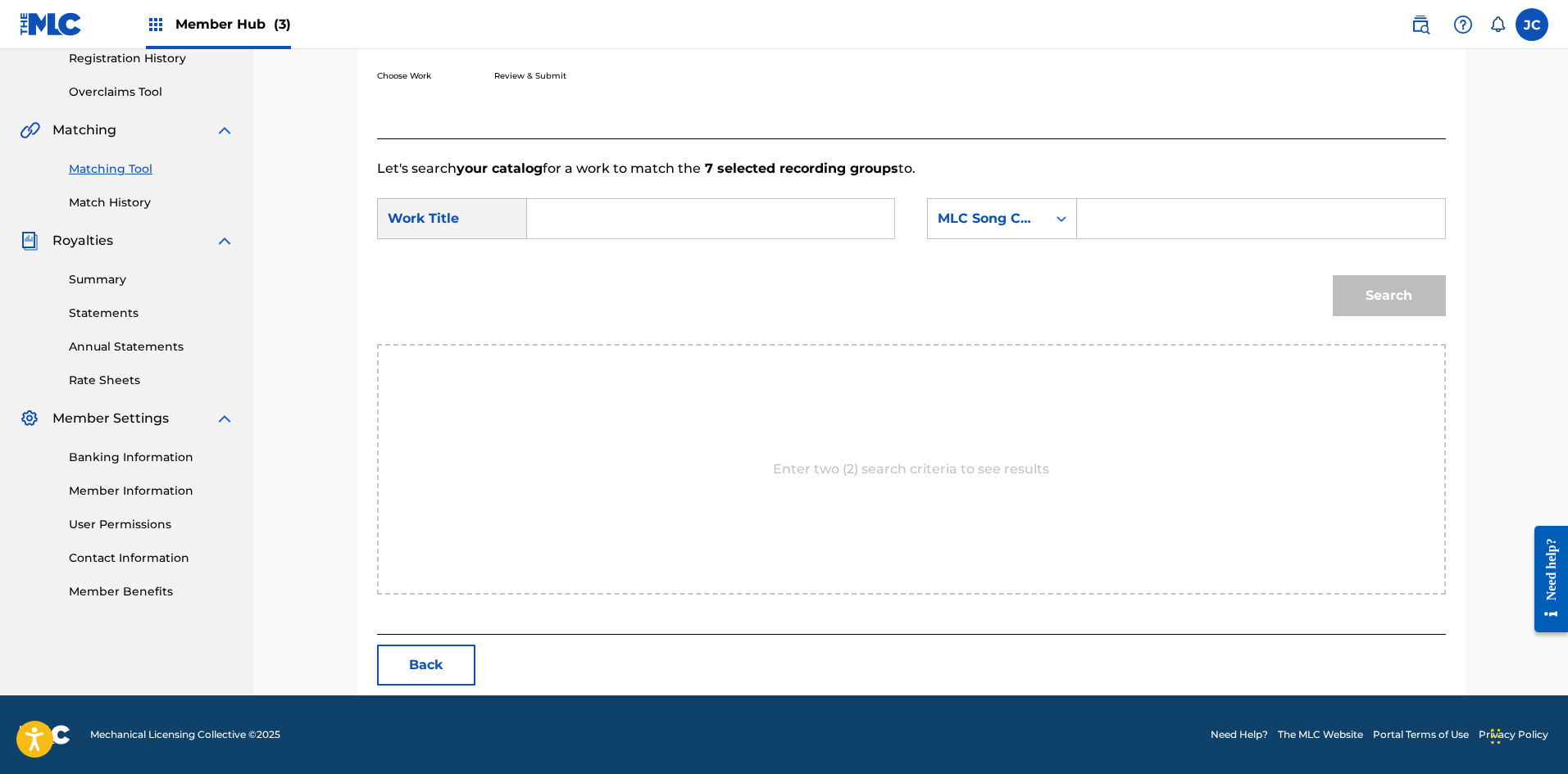
click at [528, 194] on form "SearchWithCriteriac94c2ee9-5c45-4e52-b086-28f00569ad0d Work Title SearchWithCri…" at bounding box center [911, 261] width 1069 height 166
click at [572, 212] on input "Search Form" at bounding box center [710, 218] width 339 height 39
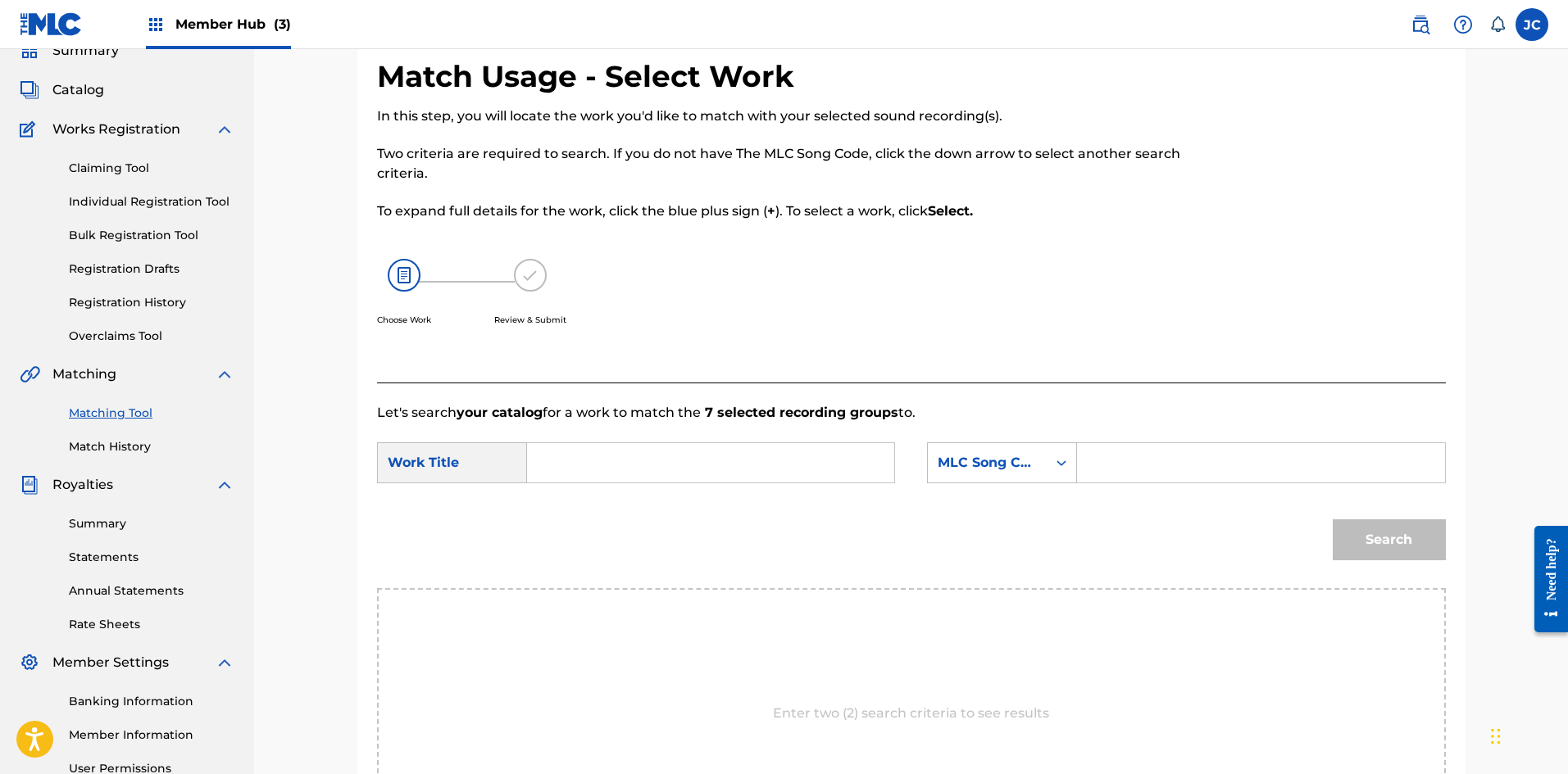
scroll to position [164, 0]
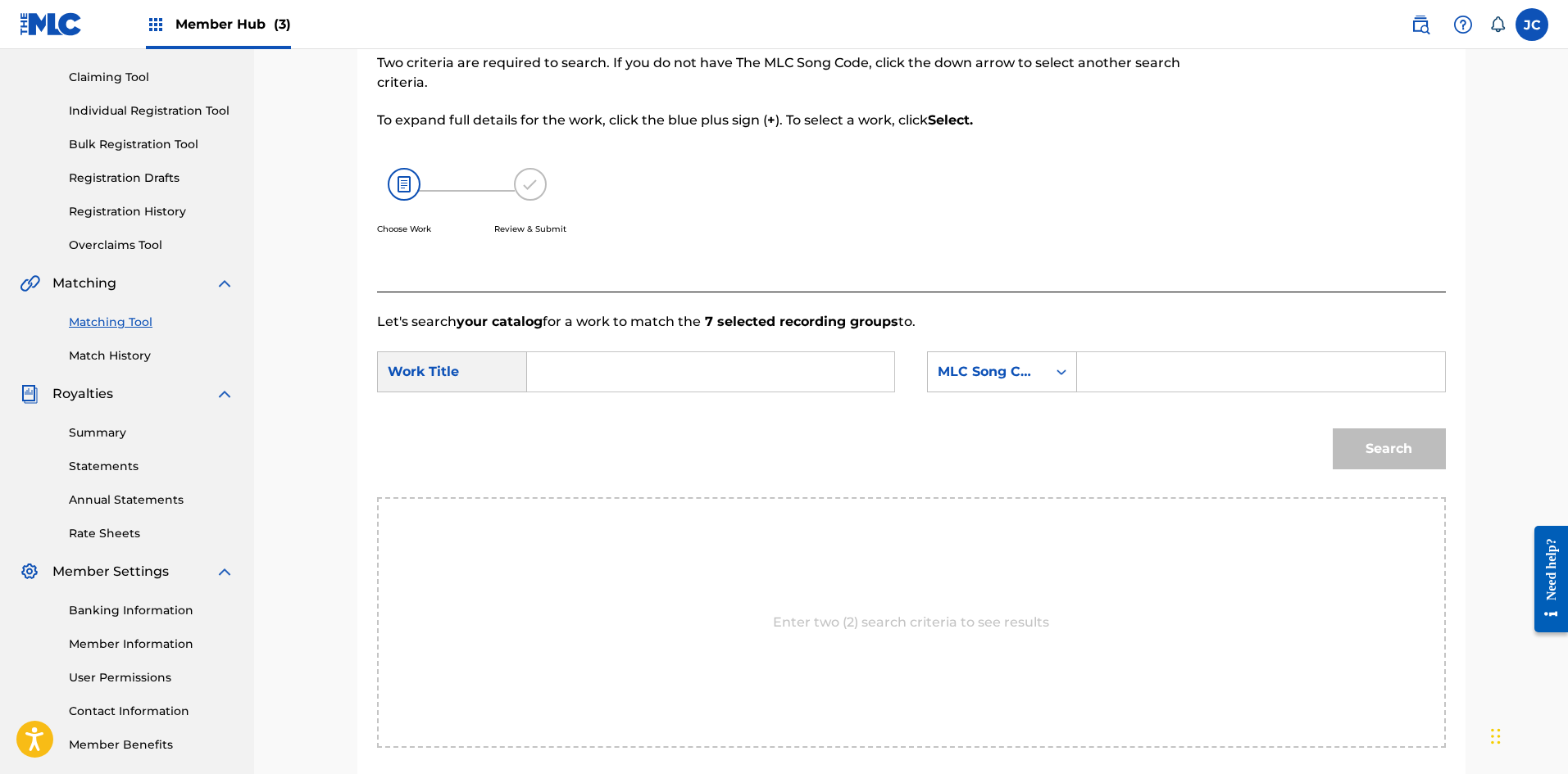
click at [128, 326] on link "Matching Tool" at bounding box center [151, 323] width 166 height 17
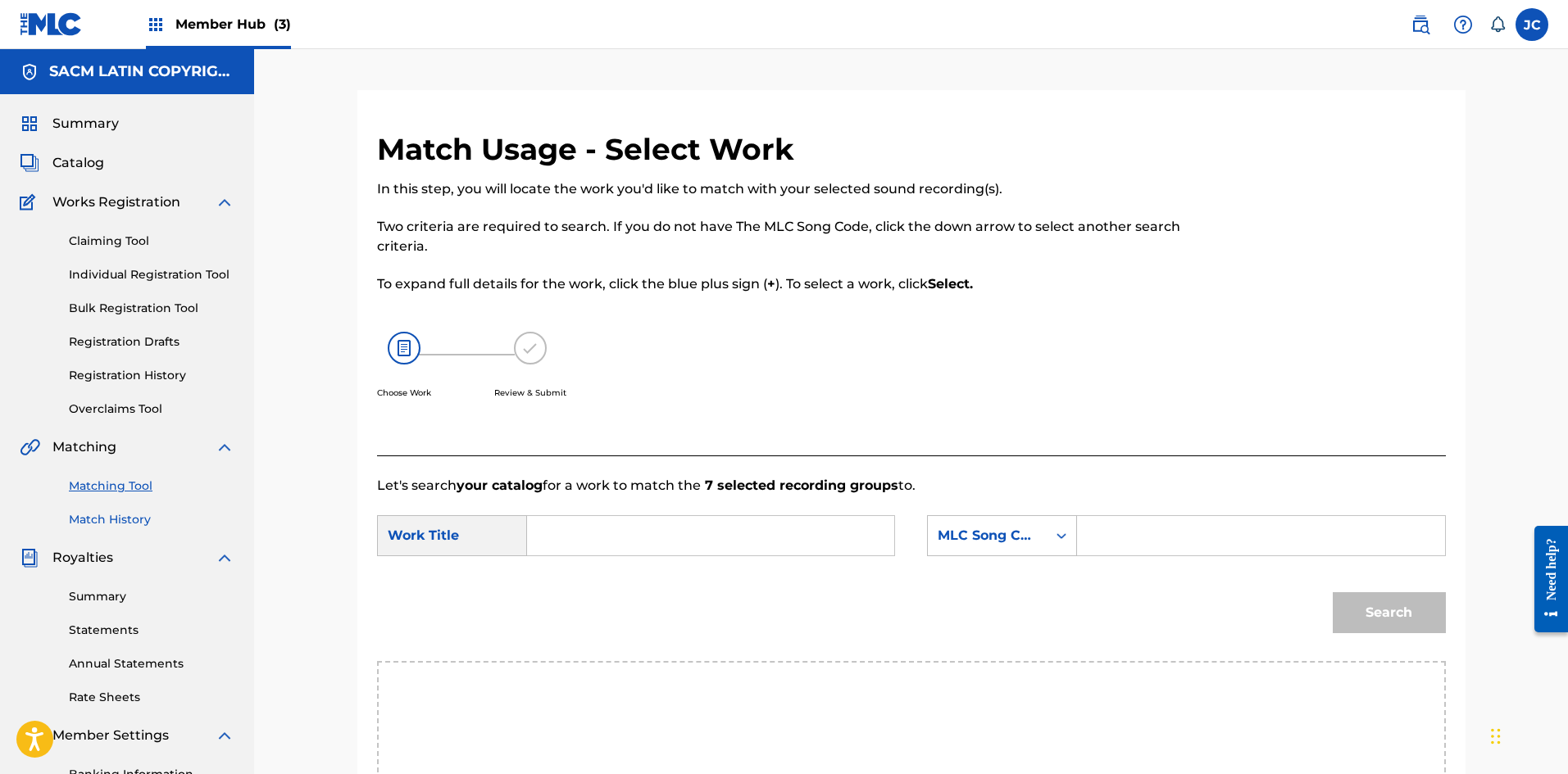
click at [135, 521] on link "Match History" at bounding box center [151, 520] width 166 height 17
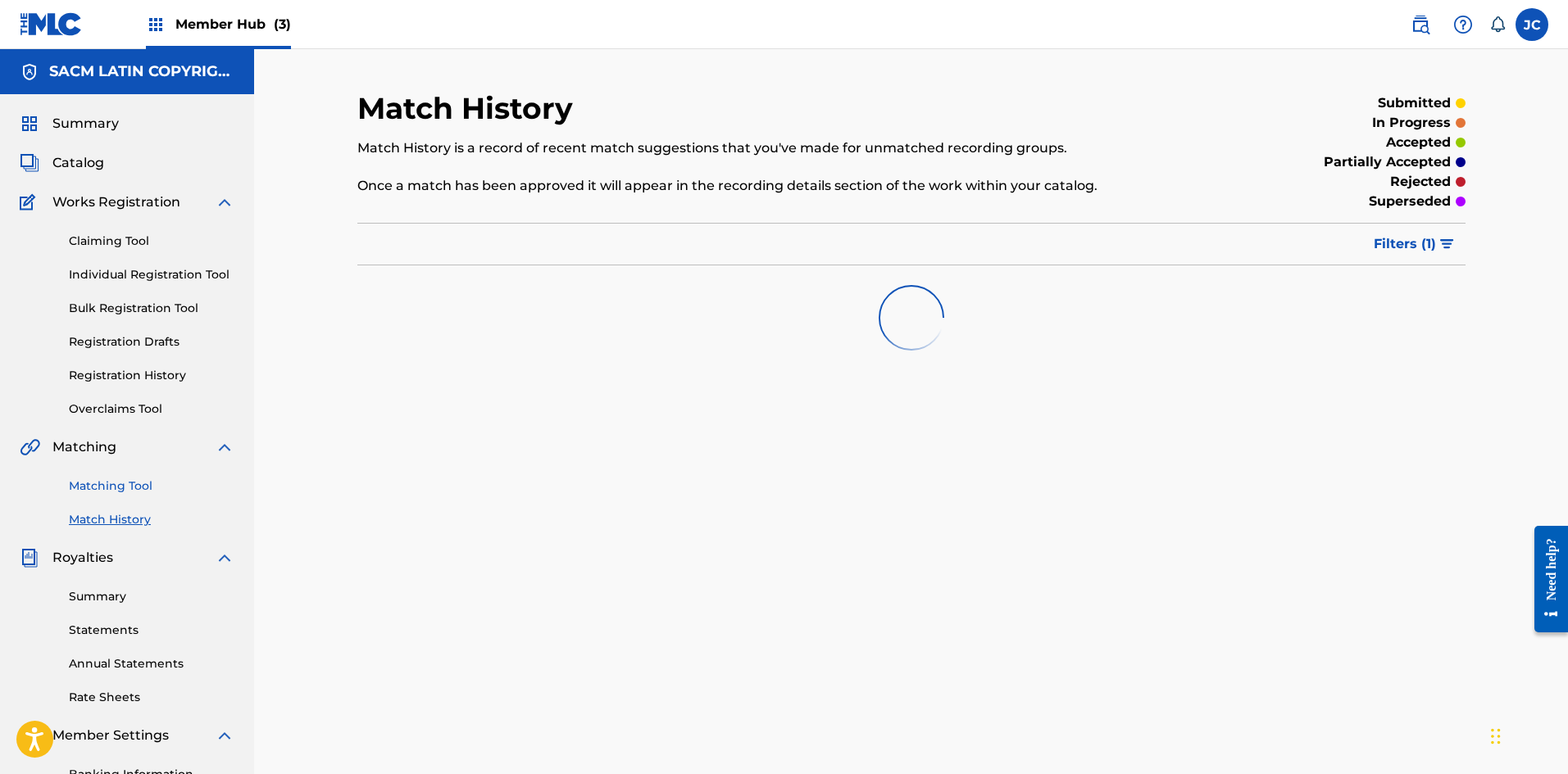
click at [128, 489] on link "Matching Tool" at bounding box center [151, 486] width 166 height 17
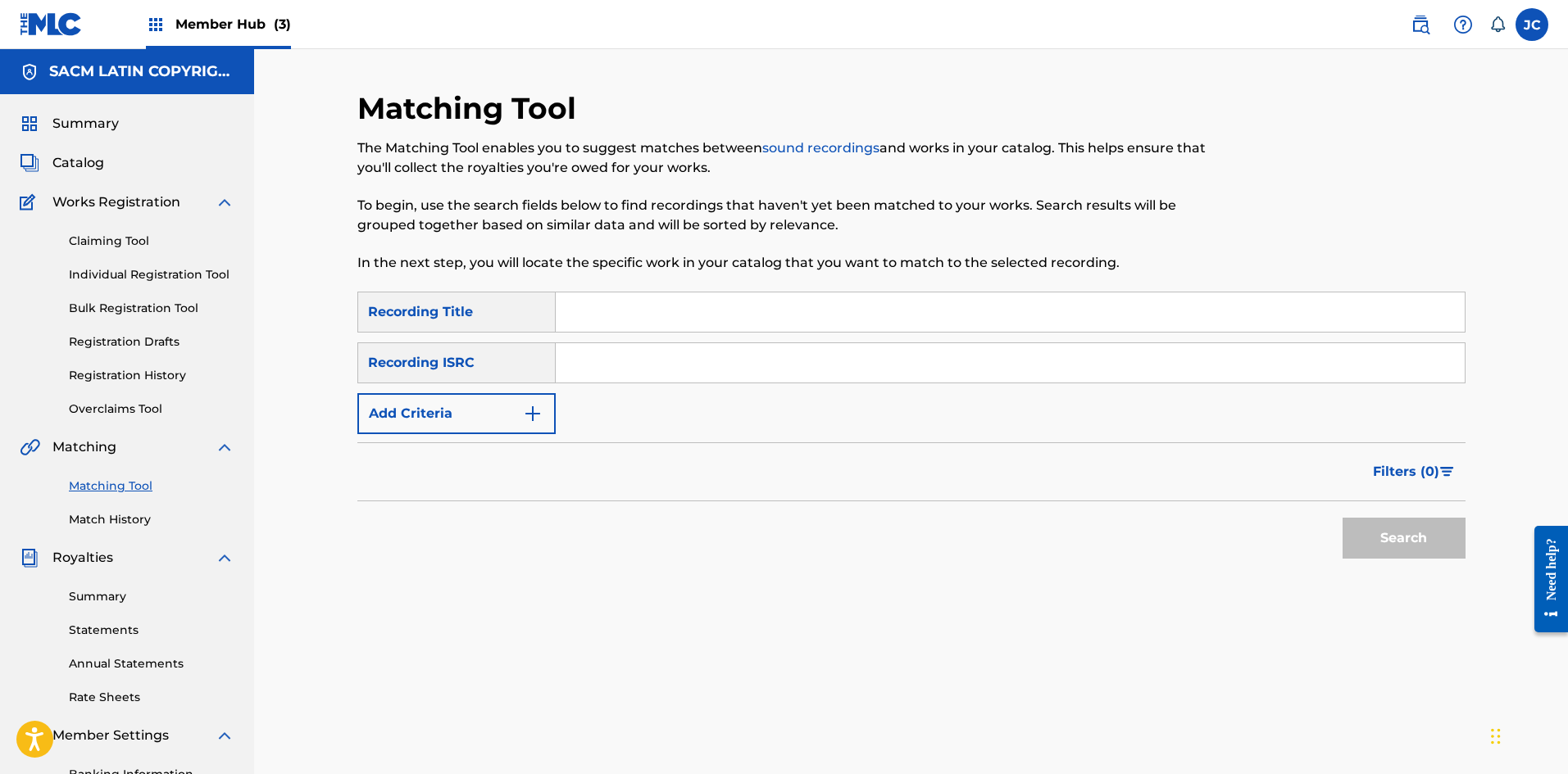
drag, startPoint x: 611, startPoint y: 302, endPoint x: 629, endPoint y: 247, distance: 57.9
click at [611, 302] on input "Search Form" at bounding box center [1010, 312] width 909 height 39
click at [684, 518] on button "Search" at bounding box center [1404, 538] width 123 height 41
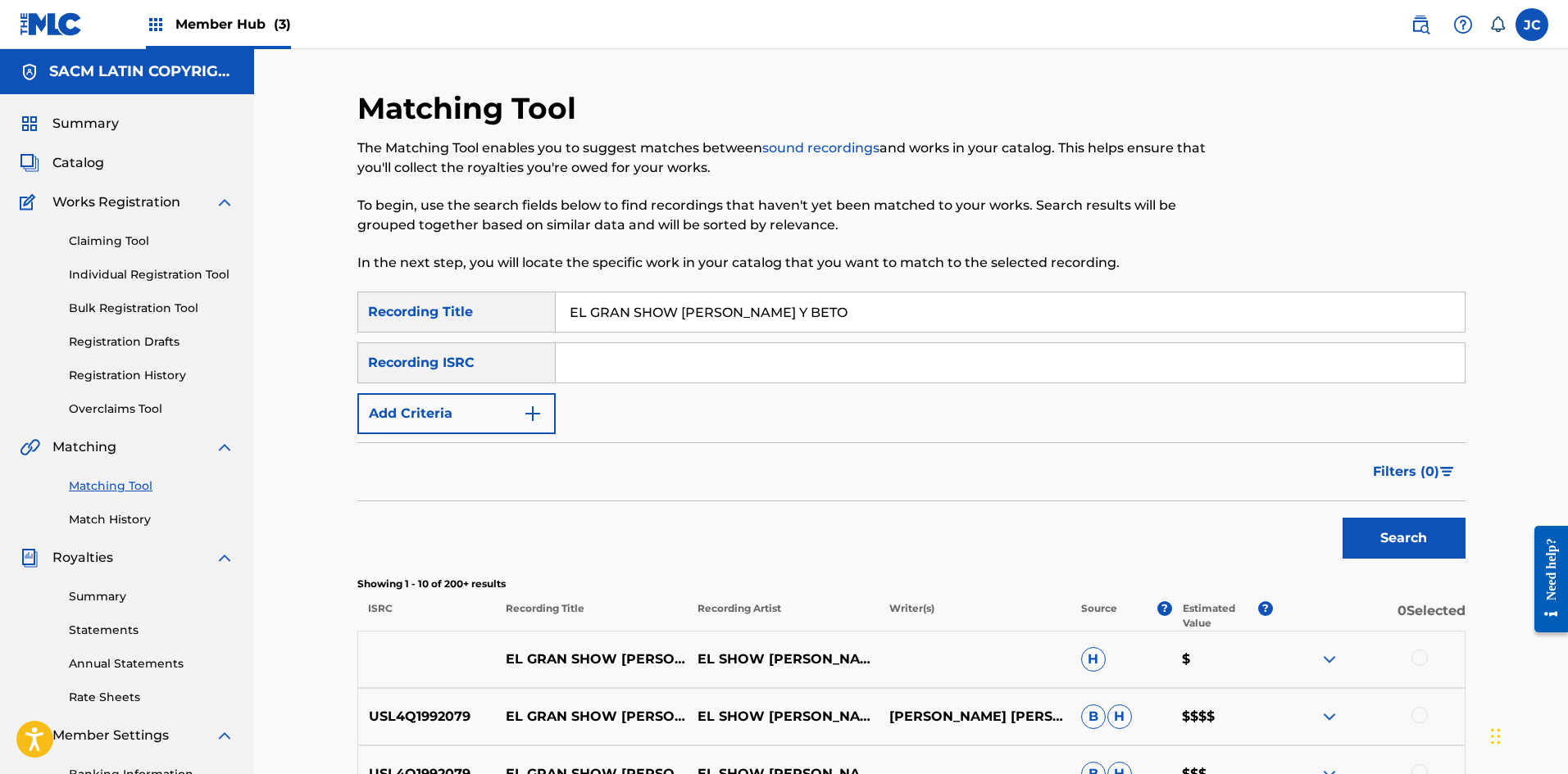
type input "EL GRAN SHOW [PERSON_NAME] Y BETO"
click at [684, 404] on div "Matching Tool The Matching Tool enables you to suggest matches between sound re…" at bounding box center [911, 688] width 1314 height 1278
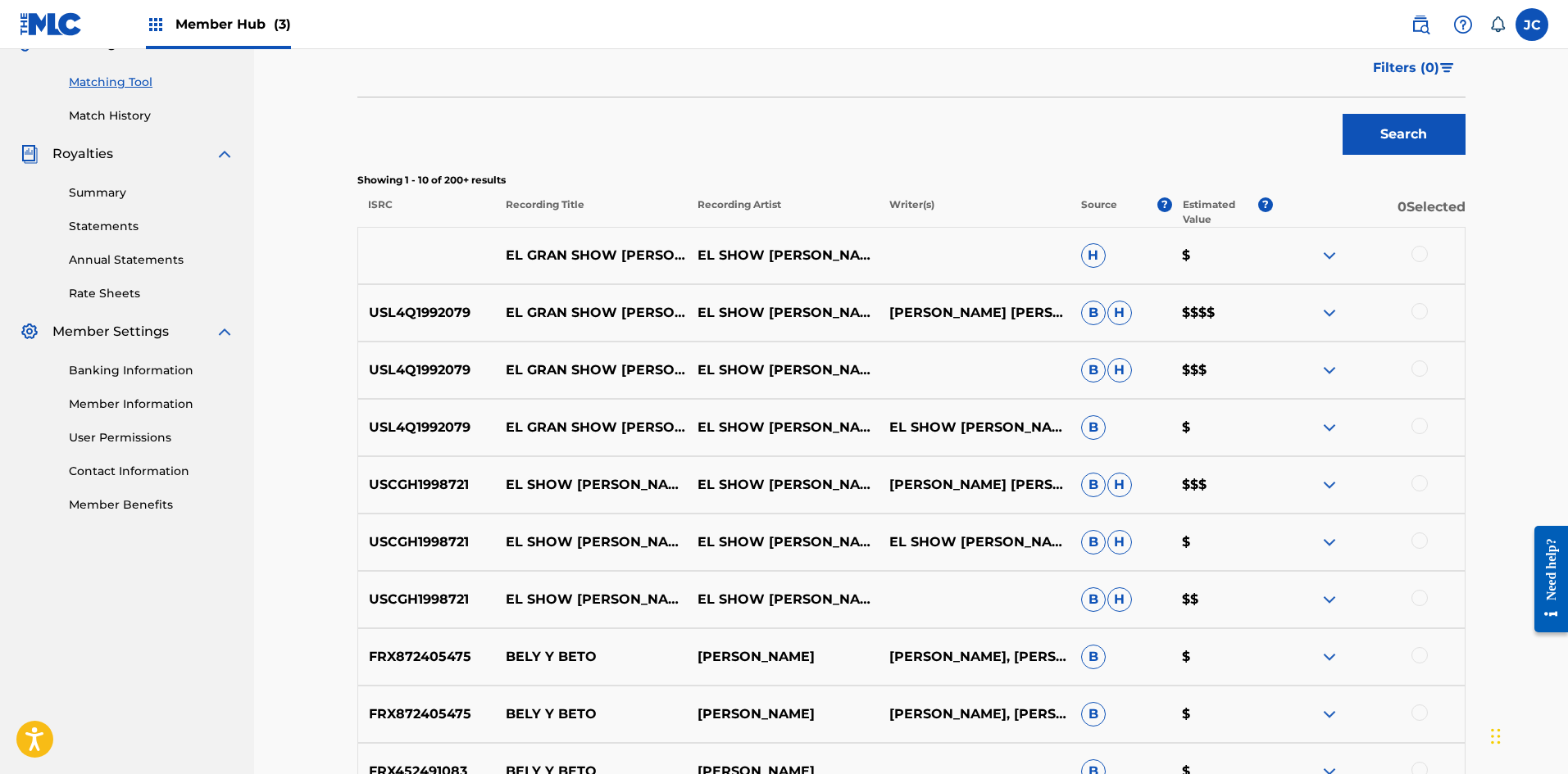
scroll to position [410, 0]
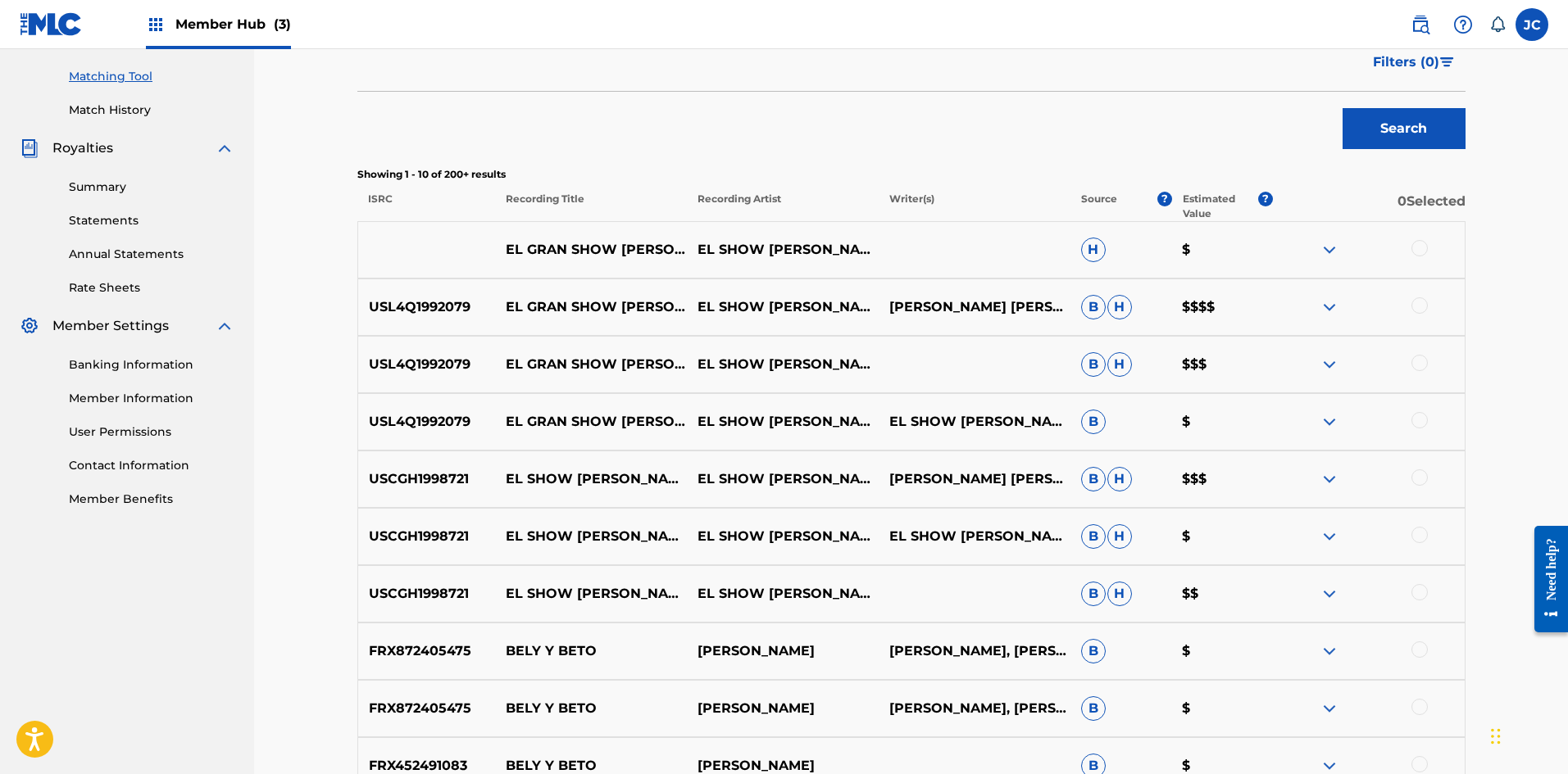
drag, startPoint x: 385, startPoint y: 238, endPoint x: 417, endPoint y: 238, distance: 32.0
click at [417, 238] on div "EL GRAN SHOW [PERSON_NAME] Y BETO EL SHOW [PERSON_NAME] Y BETO H $" at bounding box center [912, 250] width 1108 height 57
drag, startPoint x: 1183, startPoint y: 253, endPoint x: 1196, endPoint y: 253, distance: 13.0
click at [684, 253] on p "$" at bounding box center [1222, 250] width 102 height 20
drag, startPoint x: 494, startPoint y: 253, endPoint x: 1001, endPoint y: 292, distance: 508.5
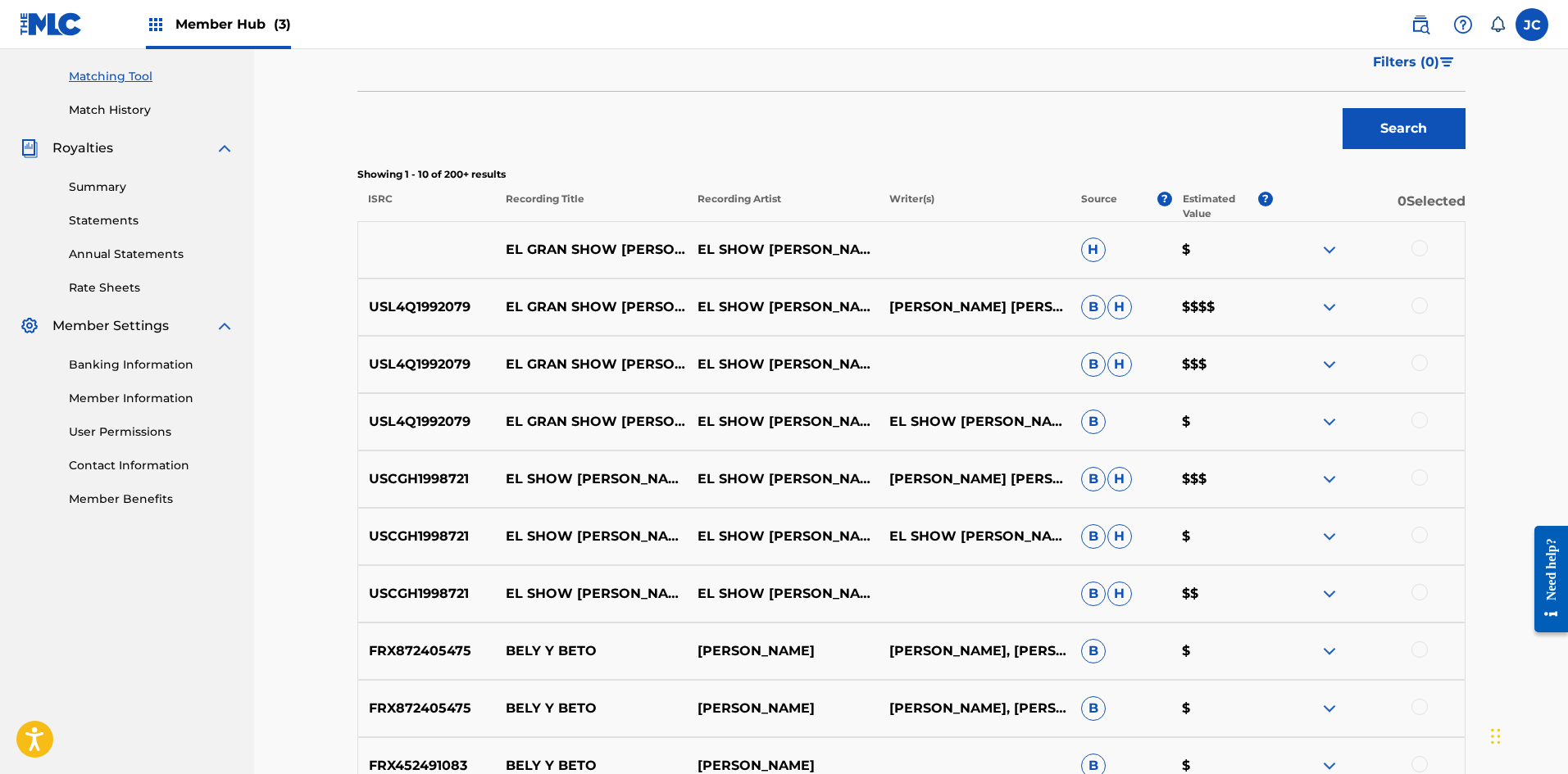
click at [684, 292] on div "EL GRAN SHOW [PERSON_NAME] Y BETO EL SHOW [PERSON_NAME] Y [PERSON_NAME] $ USL4Q…" at bounding box center [912, 528] width 1108 height 614
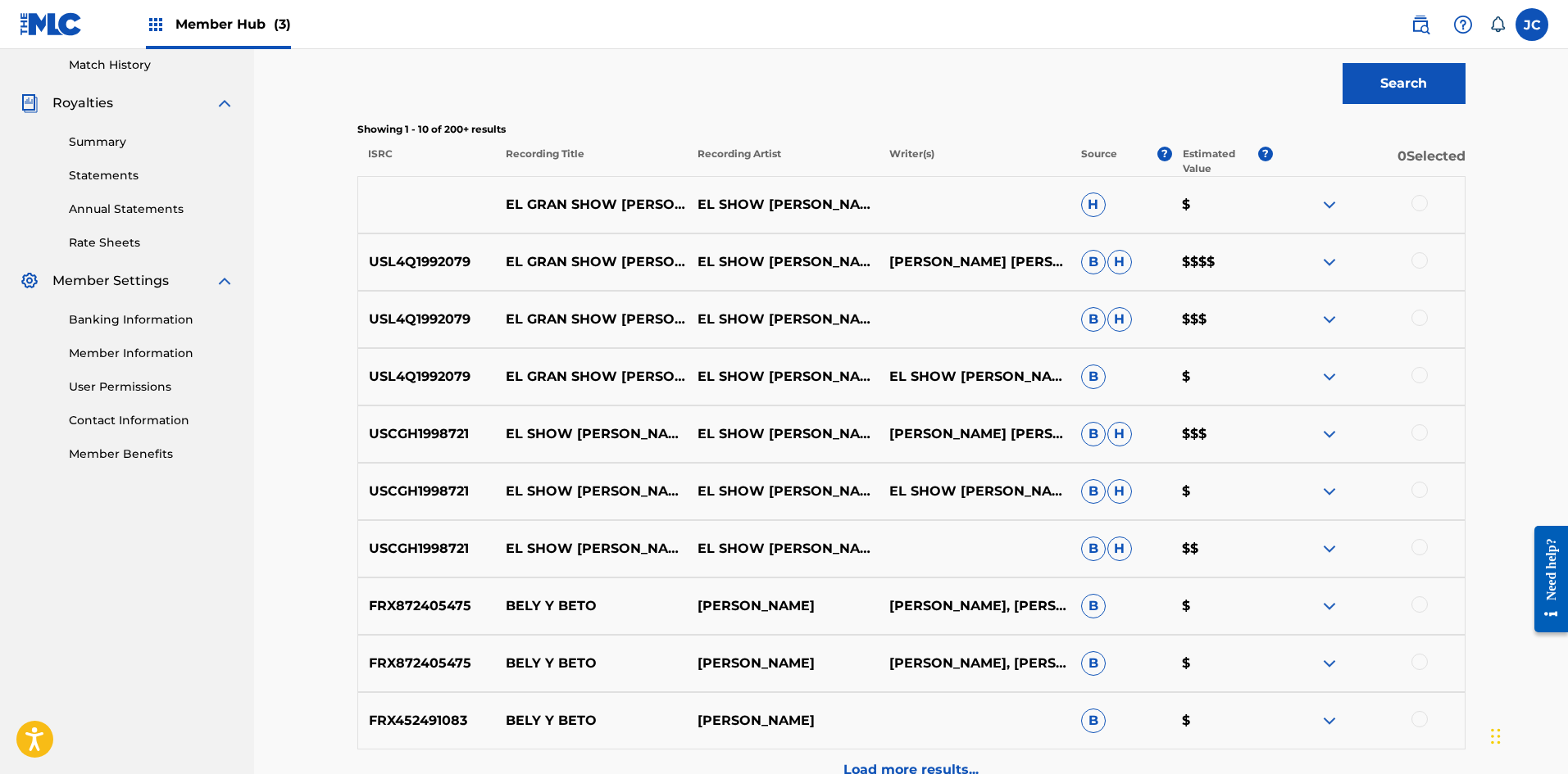
scroll to position [491, 0]
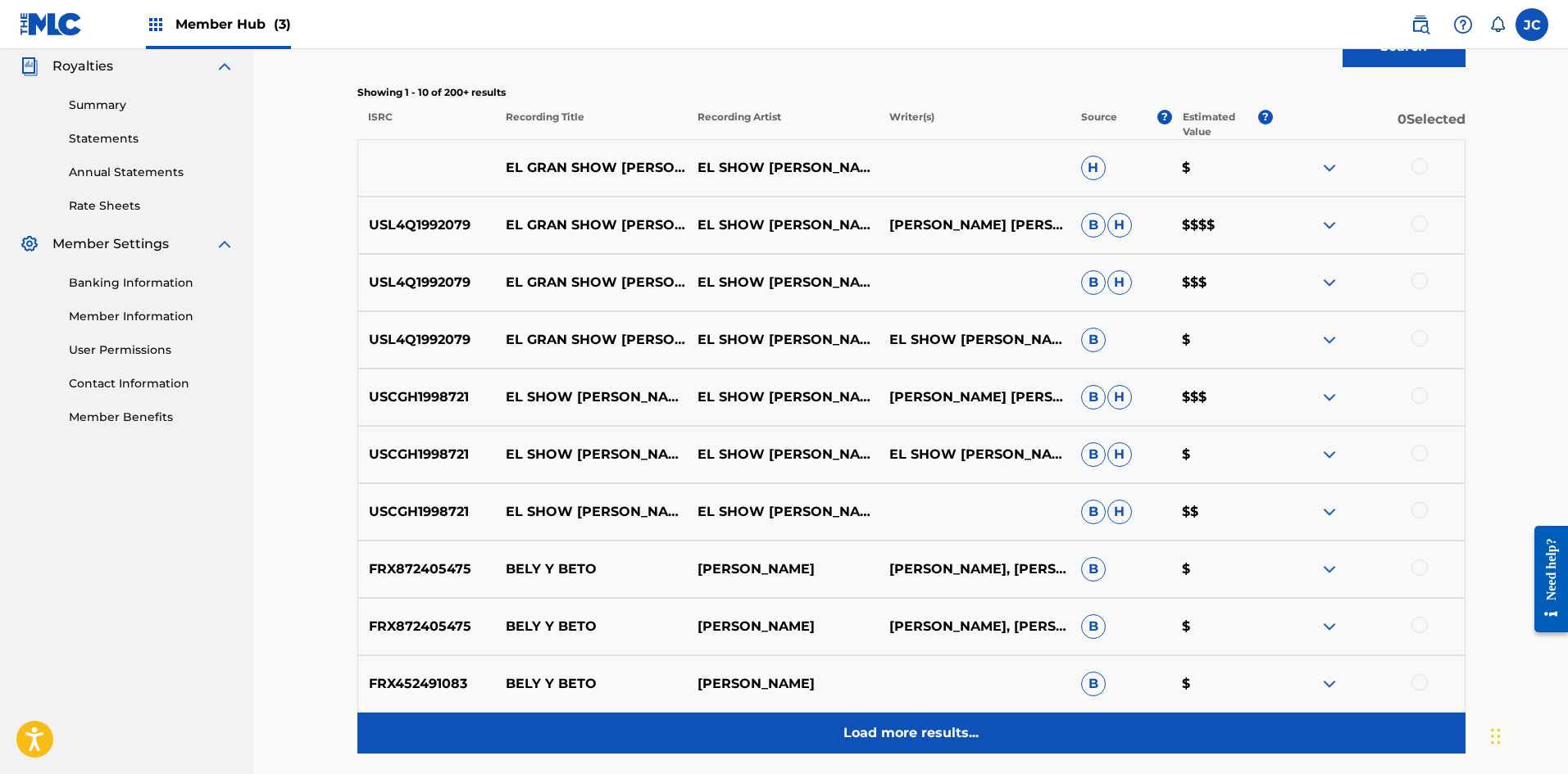
click at [684, 747] on div "Load more results..." at bounding box center [912, 732] width 1108 height 41
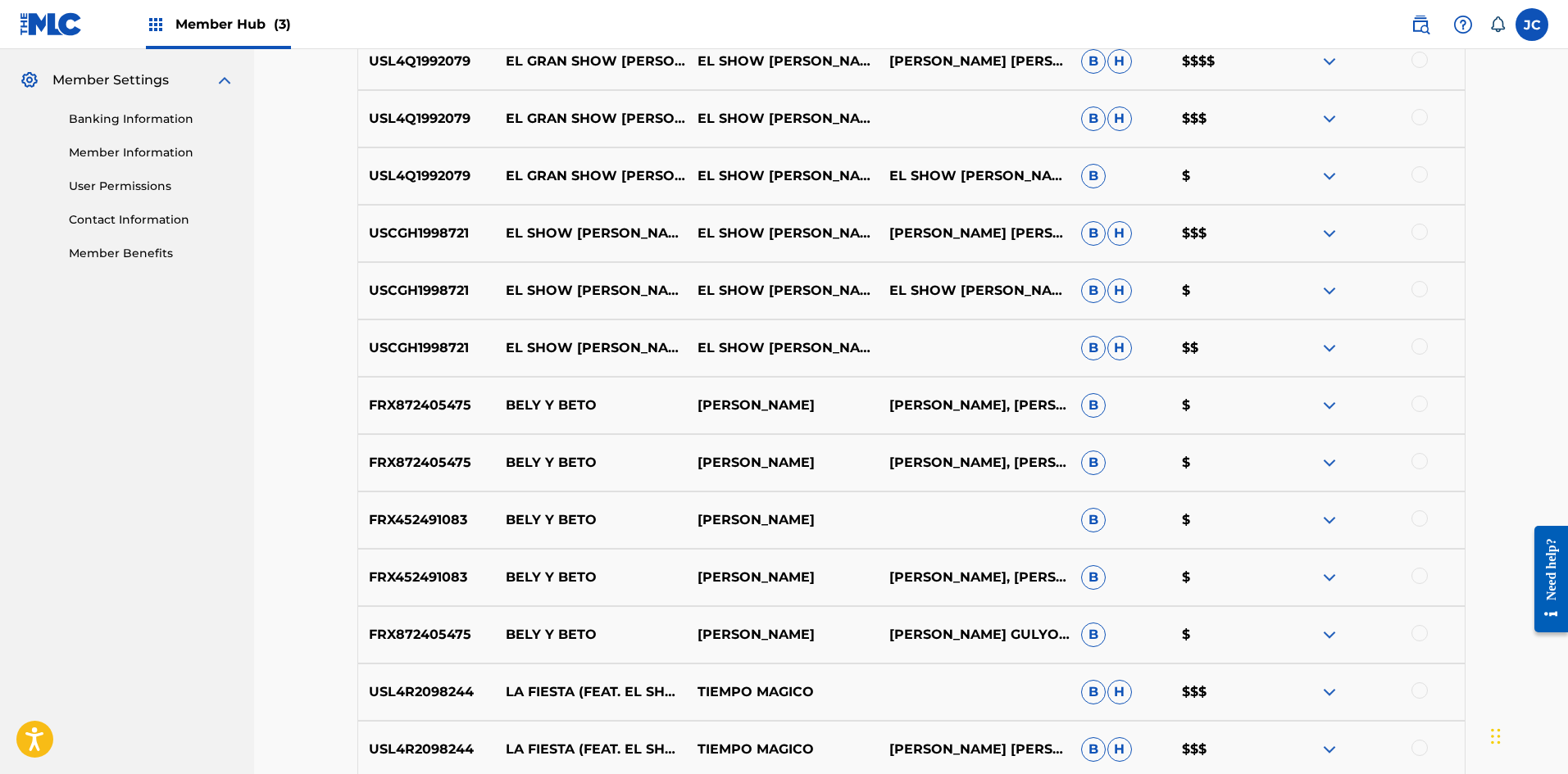
scroll to position [574, 0]
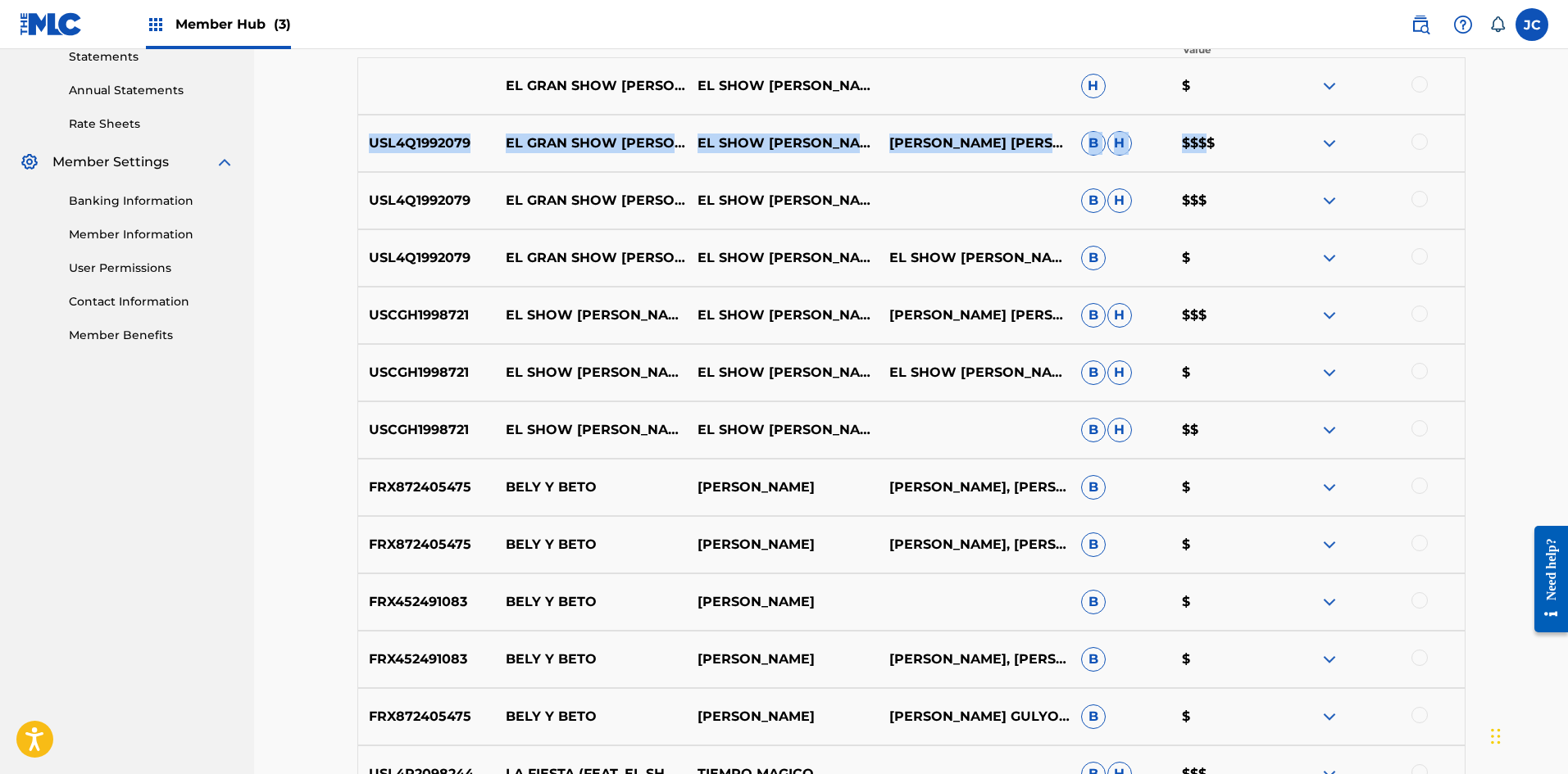
drag, startPoint x: 366, startPoint y: 144, endPoint x: 1204, endPoint y: 163, distance: 838.2
click at [684, 163] on div "USL4Q1992079 EL GRAN SHOW [PERSON_NAME] Y BETO EL SHOW [PERSON_NAME] Y [PERSON_…" at bounding box center [912, 143] width 1108 height 57
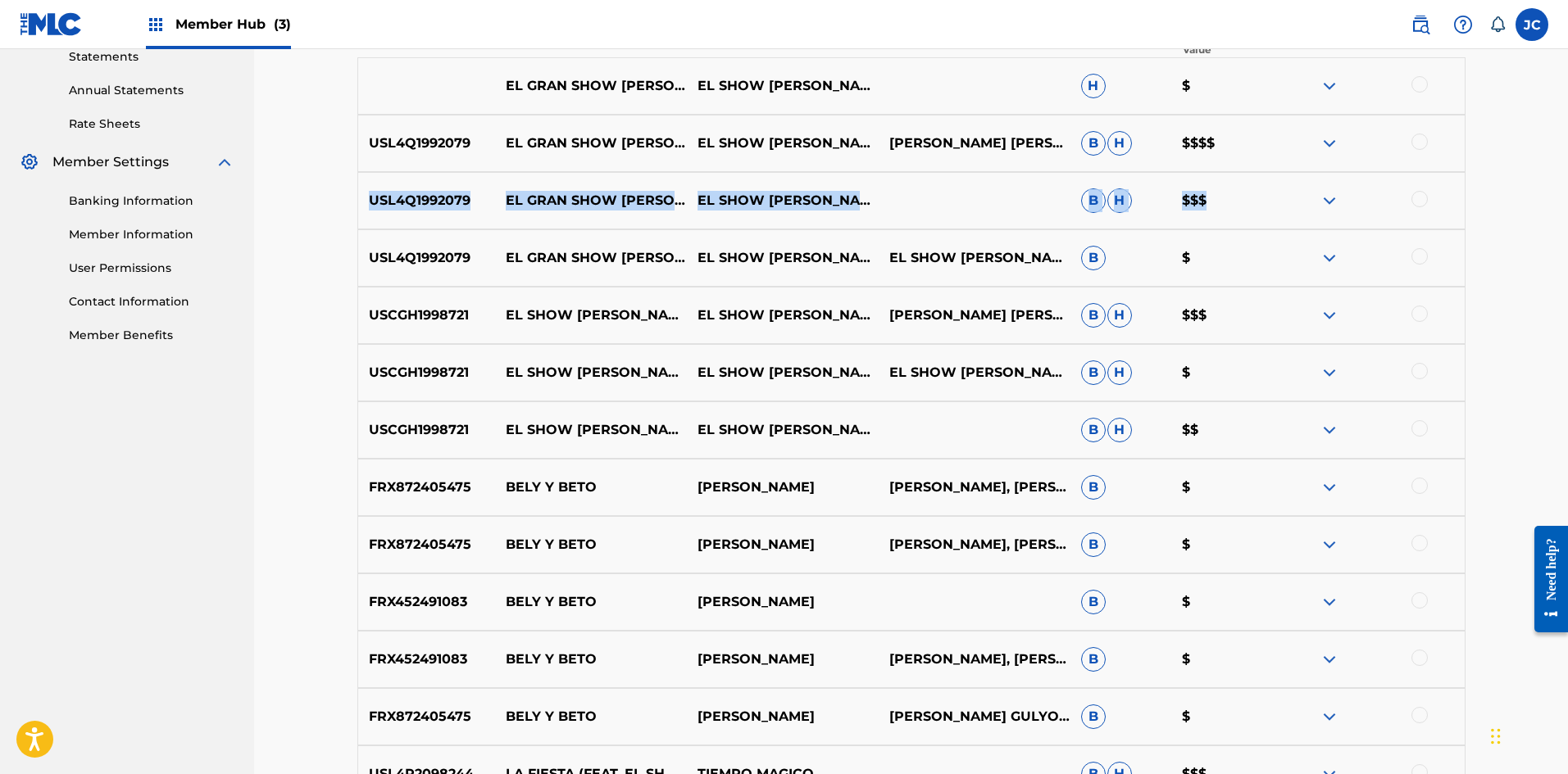
drag, startPoint x: 361, startPoint y: 204, endPoint x: 1216, endPoint y: 210, distance: 855.0
click at [684, 210] on div "USL4Q1992079 EL GRAN SHOW [PERSON_NAME] Y BETO EL SHOW [PERSON_NAME] Y [PERSON_…" at bounding box center [912, 200] width 1108 height 57
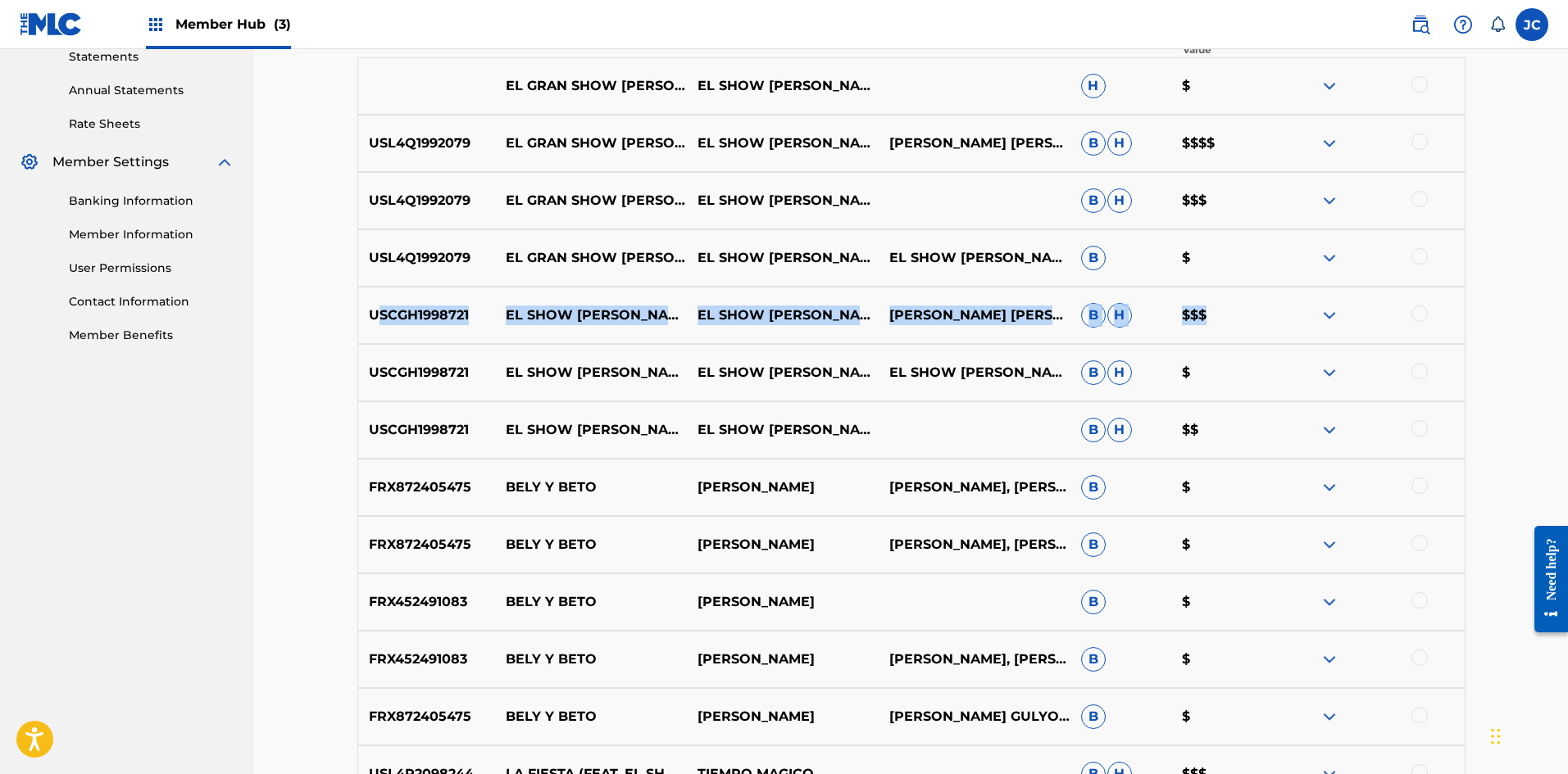
drag, startPoint x: 758, startPoint y: 318, endPoint x: 1238, endPoint y: 326, distance: 480.1
click at [684, 326] on div "USCGH1998721 EL SHOW [PERSON_NAME] Y BETO EL SHOW [PERSON_NAME] Y [PERSON_NAME]…" at bounding box center [912, 315] width 1108 height 57
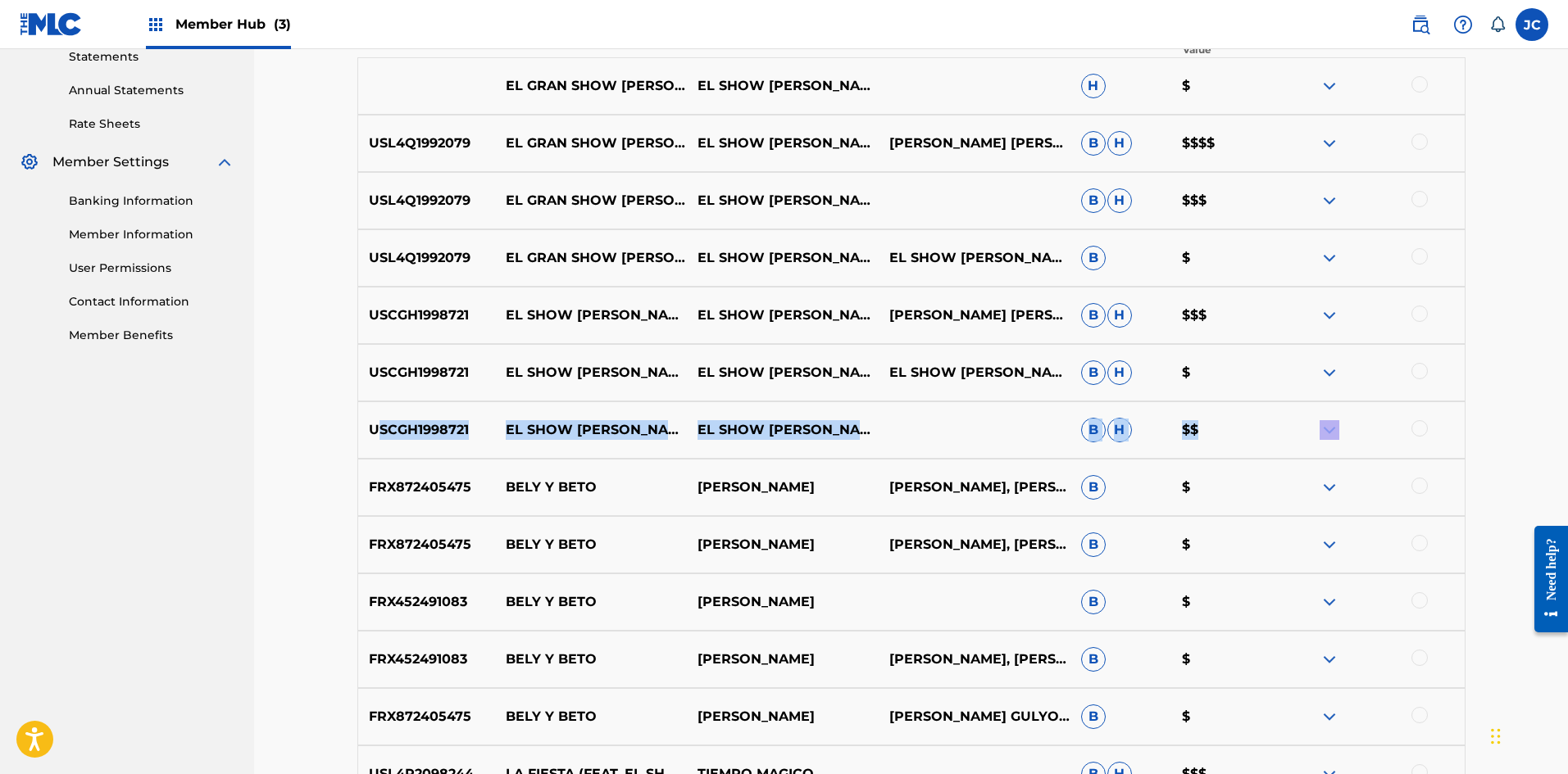
drag, startPoint x: 378, startPoint y: 431, endPoint x: 1324, endPoint y: 440, distance: 946.0
click at [684, 440] on div "USCGH1998721 EL SHOW [PERSON_NAME] Y BETO EL SHOW [PERSON_NAME] Y [PERSON_NAME]…" at bounding box center [912, 430] width 1108 height 57
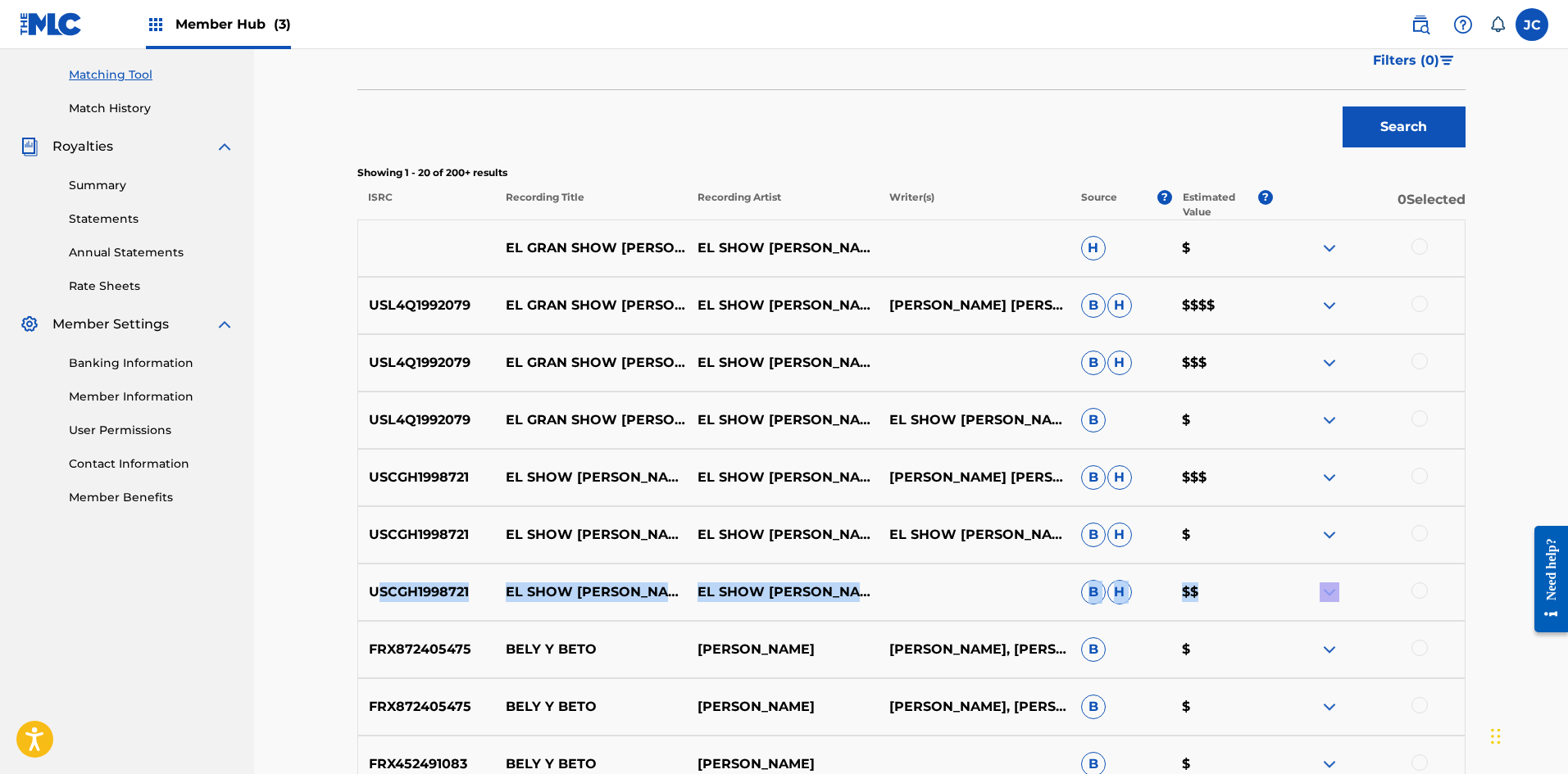
scroll to position [410, 0]
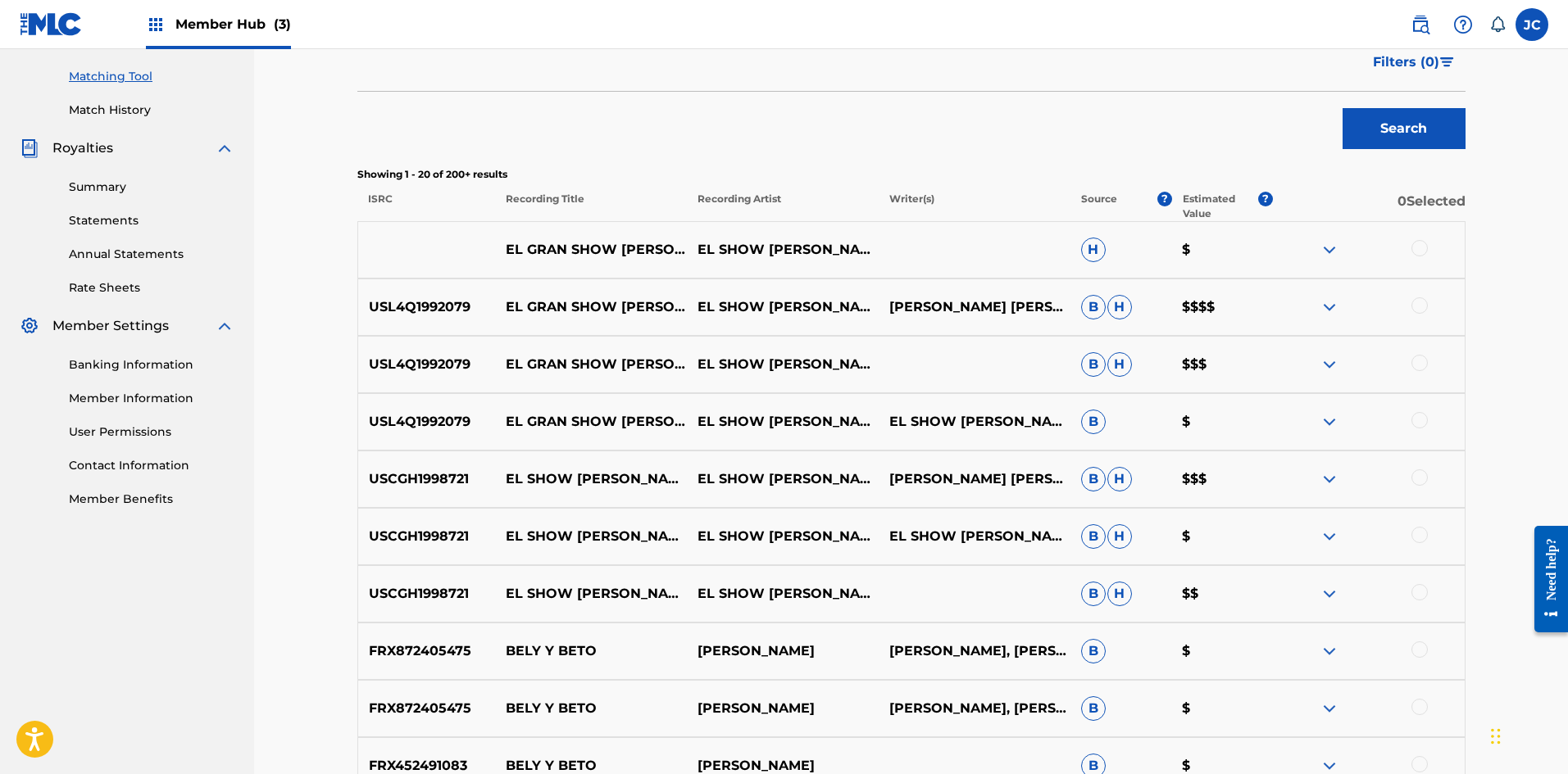
click at [310, 443] on div "Matching Tool The Matching Tool enables you to suggest matches between sound re…" at bounding box center [911, 565] width 1314 height 1851
drag, startPoint x: 371, startPoint y: 306, endPoint x: 475, endPoint y: 302, distance: 104.1
click at [475, 302] on p "USL4Q1992079" at bounding box center [427, 307] width 138 height 20
drag, startPoint x: 371, startPoint y: 486, endPoint x: 482, endPoint y: 486, distance: 111.0
click at [482, 486] on p "USCGH1998721" at bounding box center [427, 479] width 138 height 20
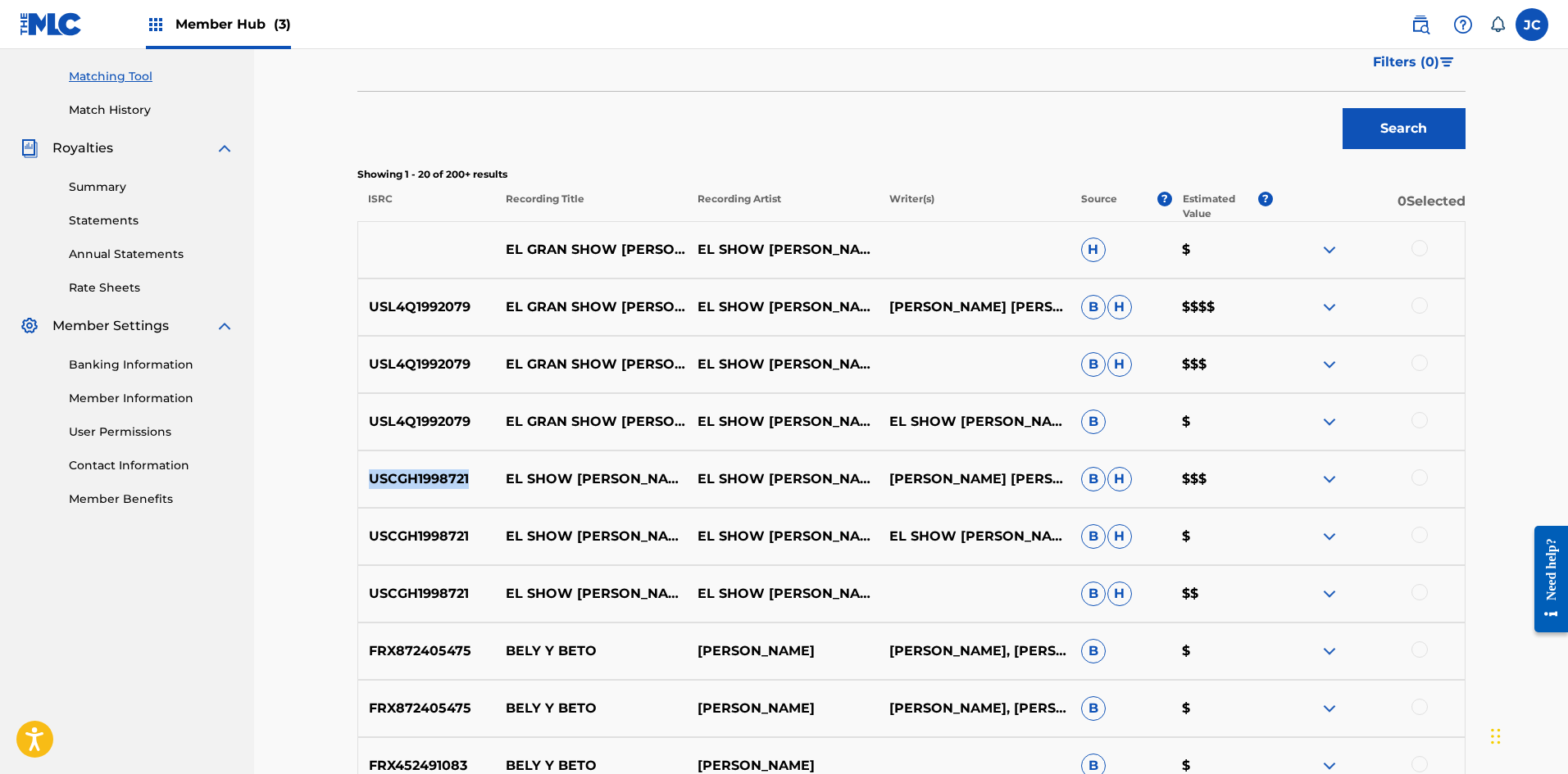
click at [684, 305] on img at bounding box center [1329, 307] width 20 height 20
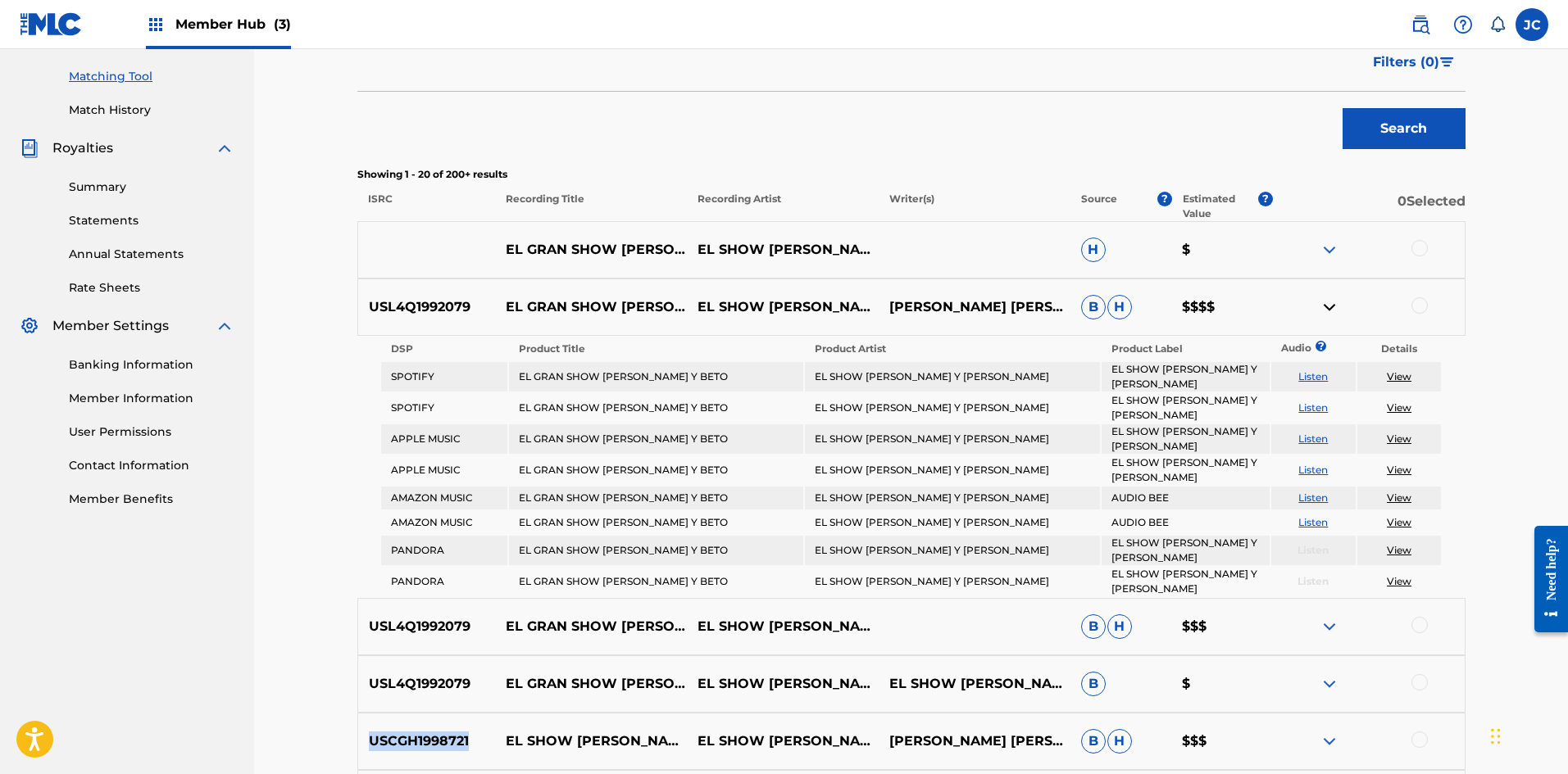
click at [684, 305] on img at bounding box center [1329, 307] width 20 height 20
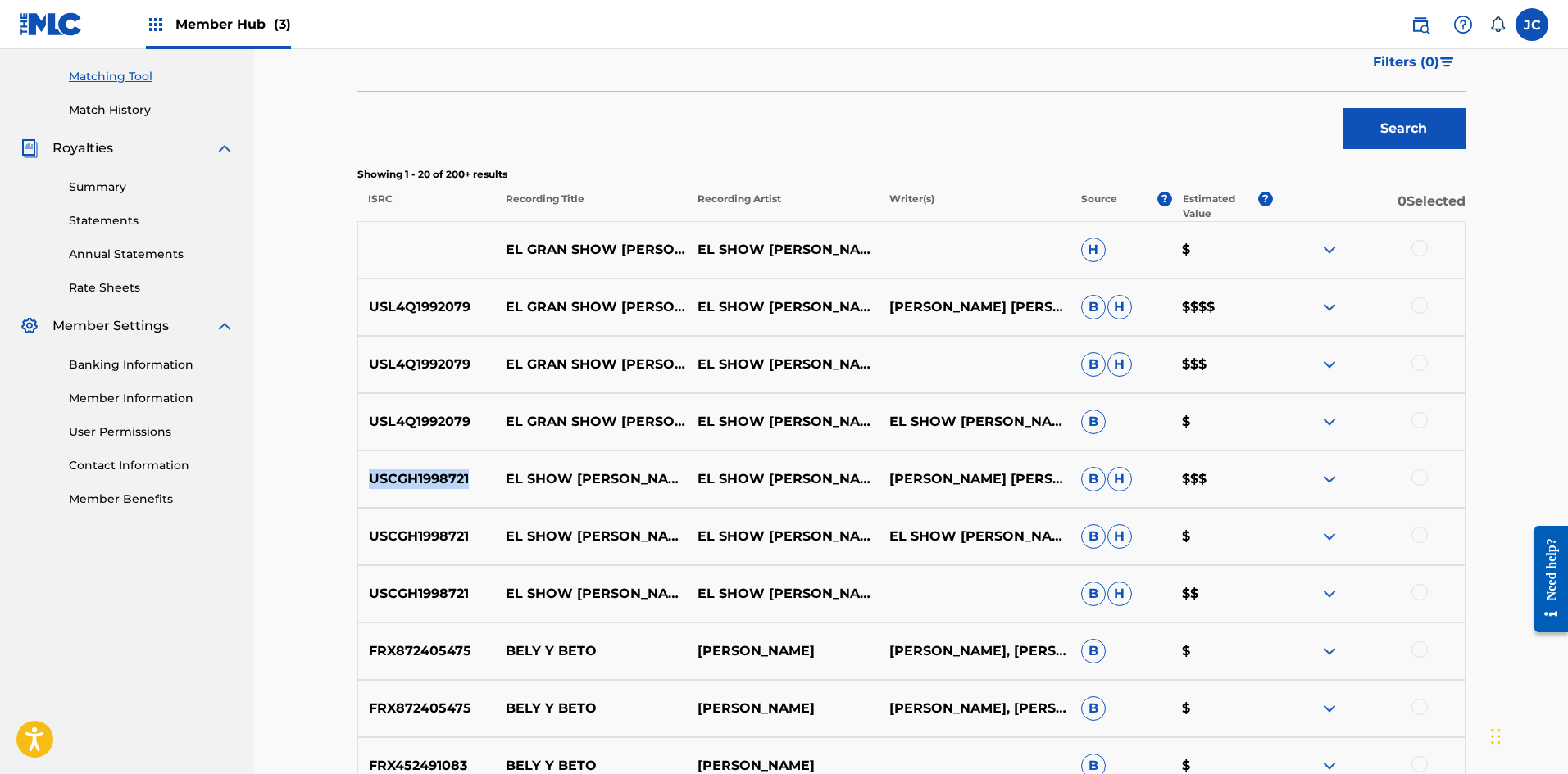
click at [684, 365] on img at bounding box center [1329, 364] width 20 height 20
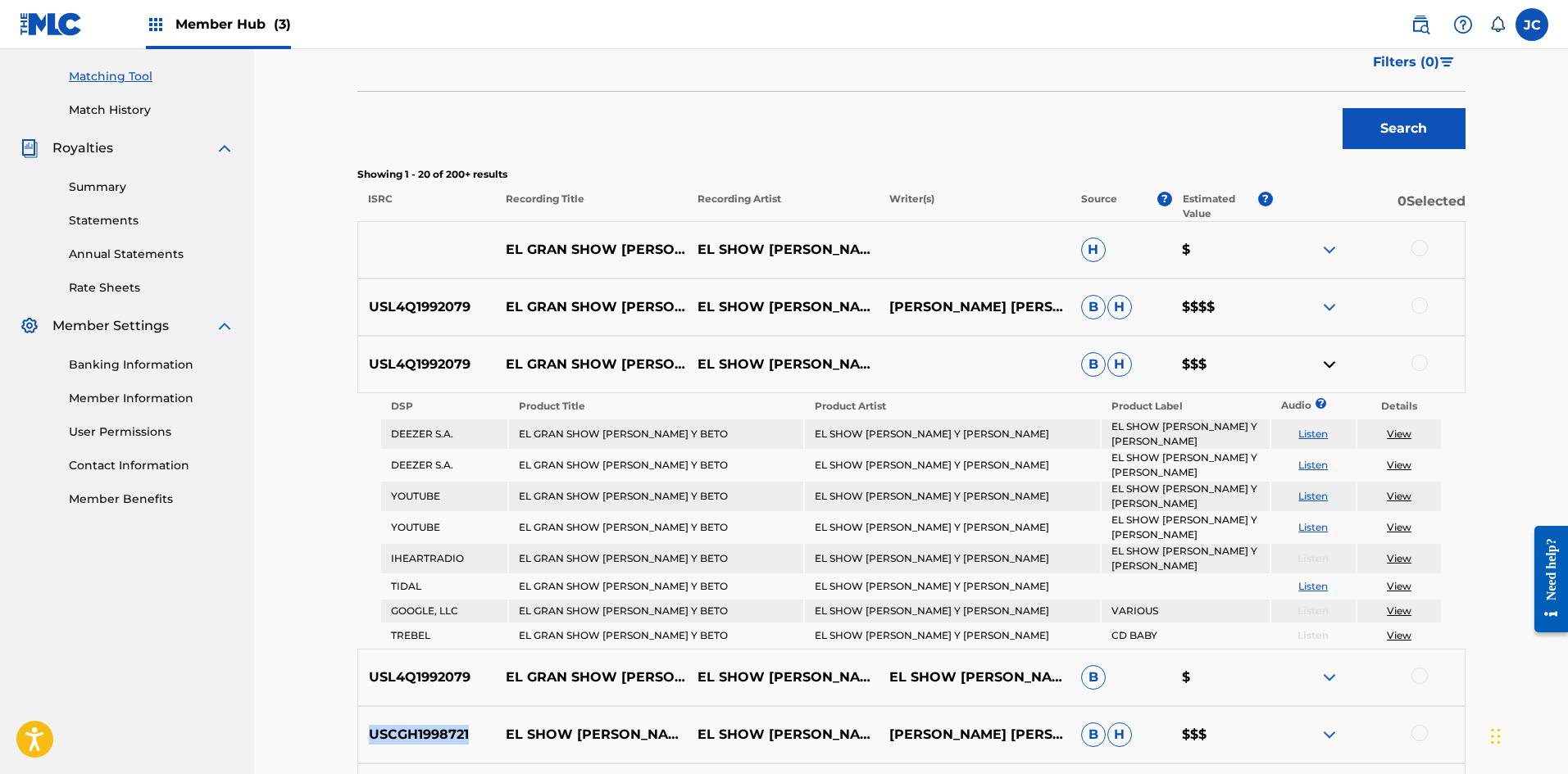
click at [684, 365] on img at bounding box center [1329, 364] width 20 height 20
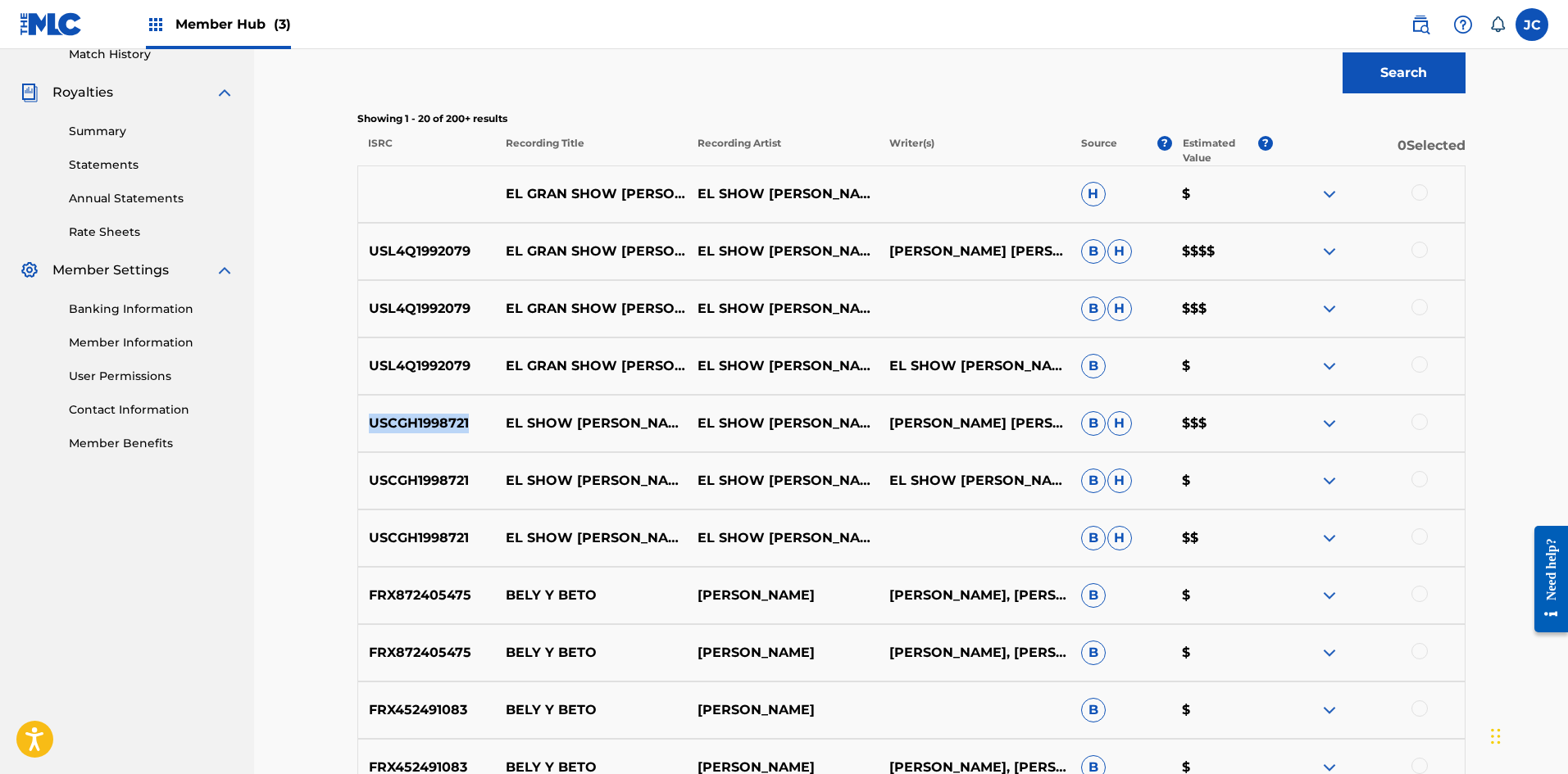
scroll to position [491, 0]
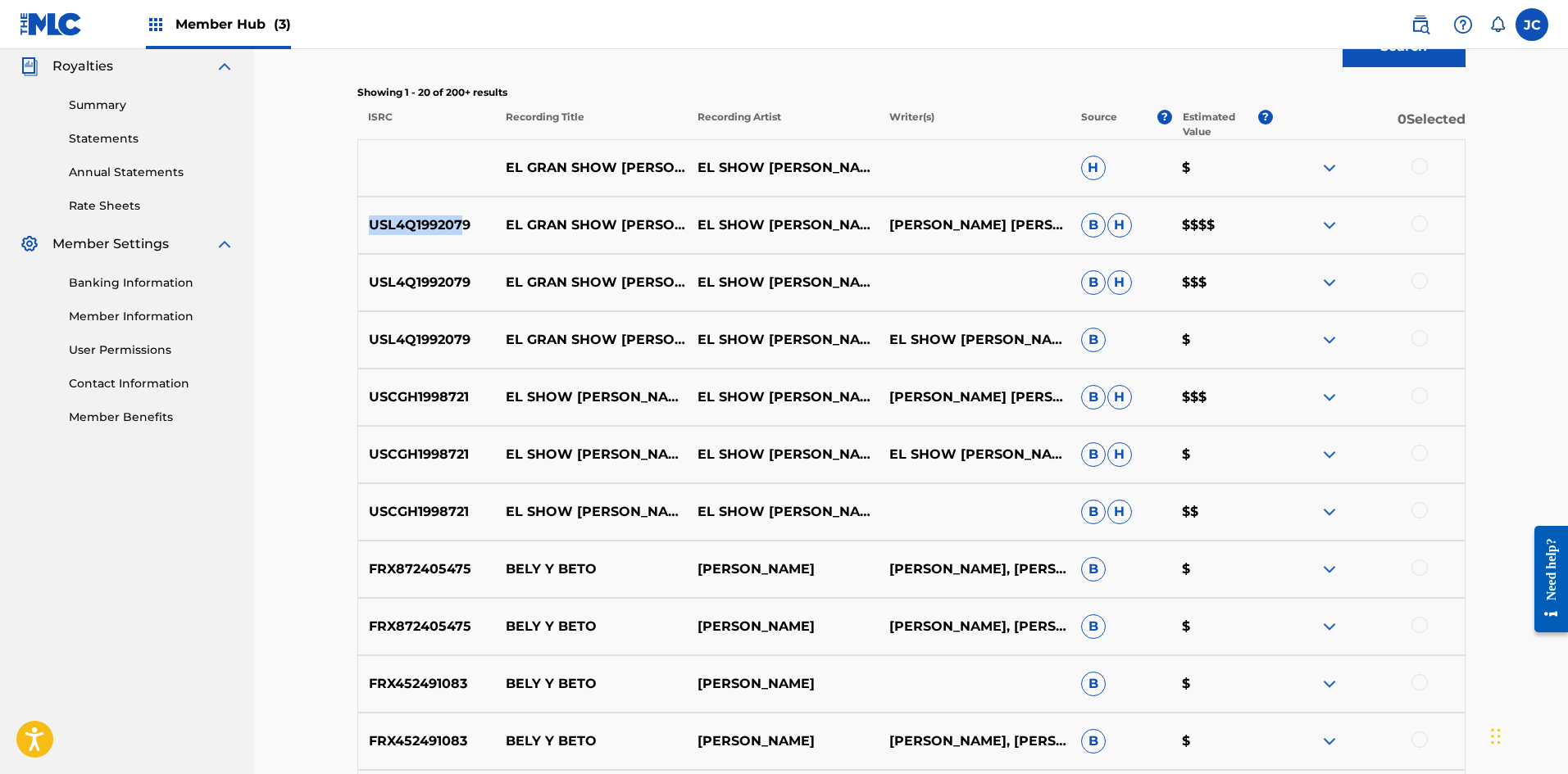
drag, startPoint x: 371, startPoint y: 226, endPoint x: 465, endPoint y: 226, distance: 94.0
click at [465, 226] on p "USL4Q1992079" at bounding box center [427, 225] width 138 height 20
drag, startPoint x: 361, startPoint y: 394, endPoint x: 484, endPoint y: 400, distance: 123.1
click at [484, 400] on p "USCGH1998721" at bounding box center [427, 397] width 138 height 20
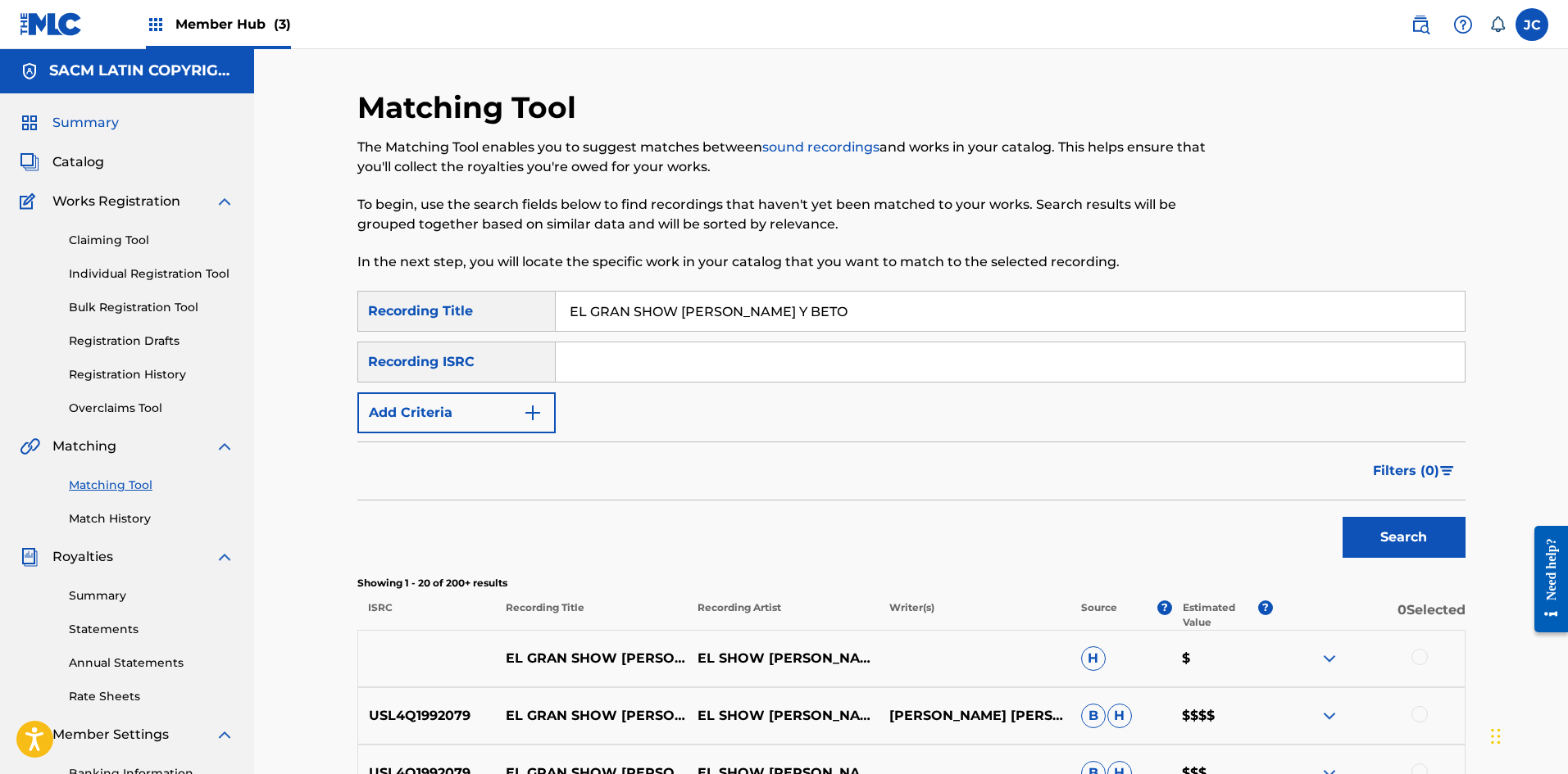
scroll to position [0, 0]
click at [71, 160] on span "Catalog" at bounding box center [77, 163] width 51 height 20
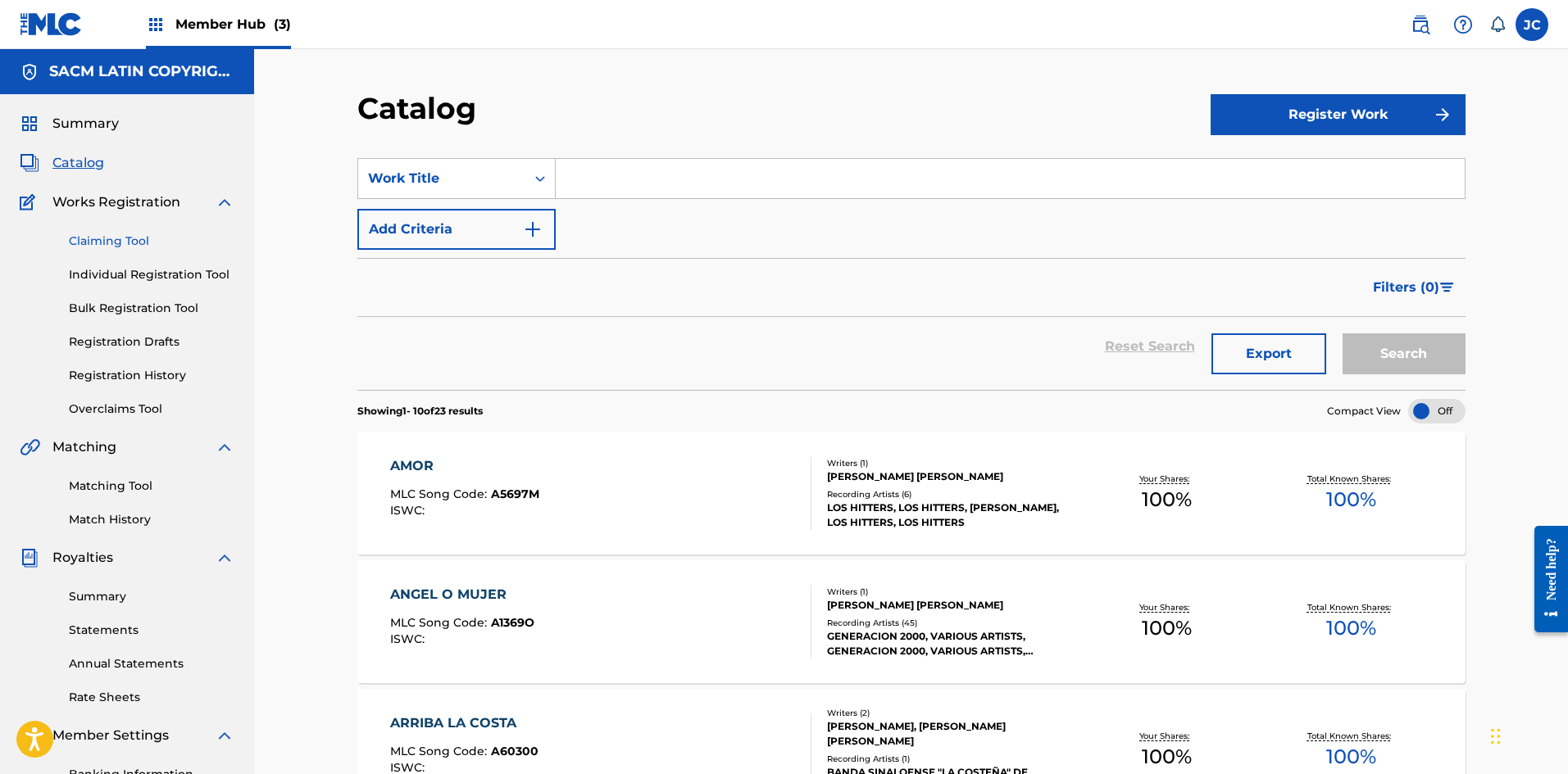
click at [121, 247] on link "Claiming Tool" at bounding box center [151, 241] width 166 height 17
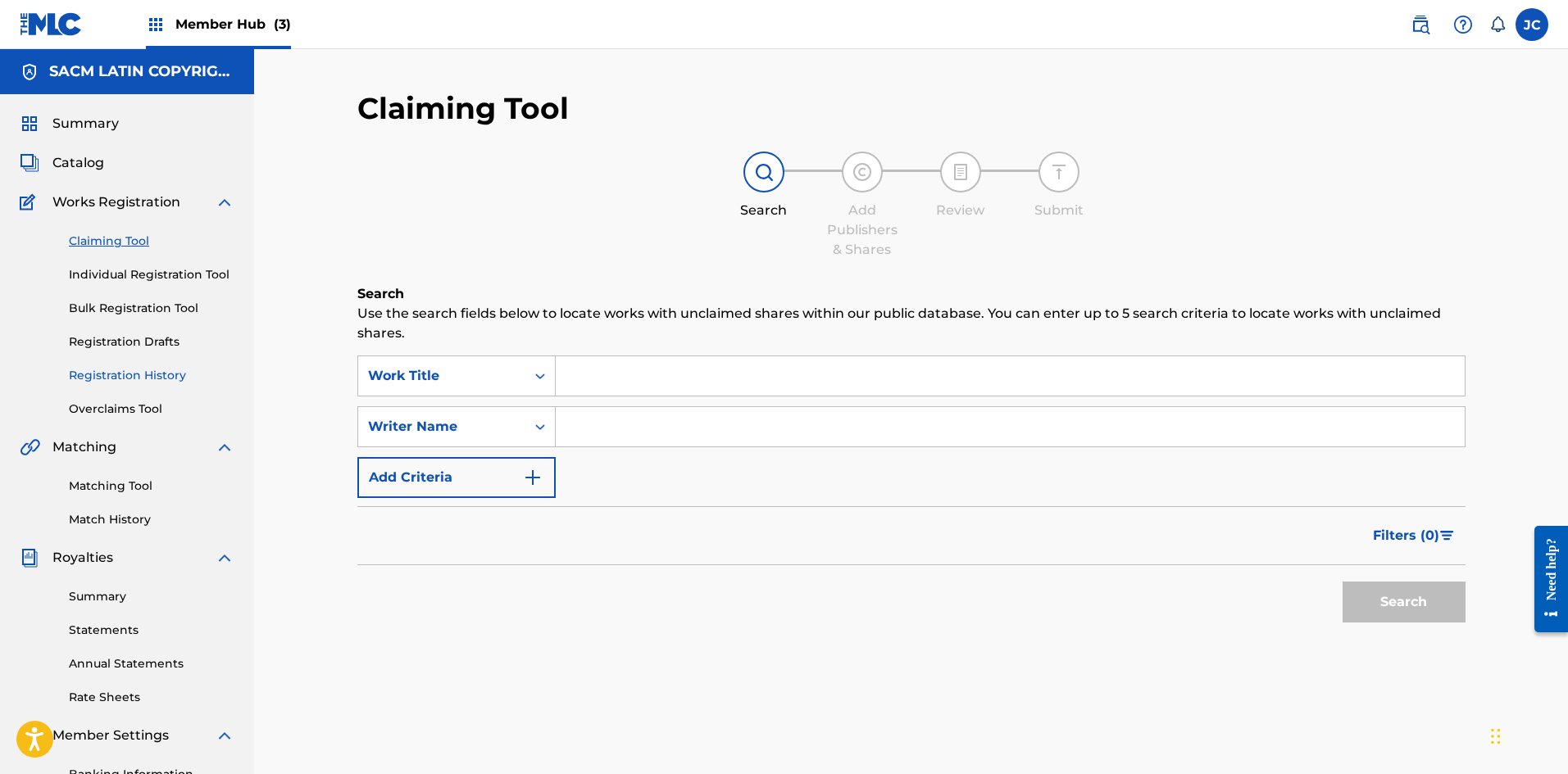
click at [142, 369] on link "Registration History" at bounding box center [151, 376] width 166 height 17
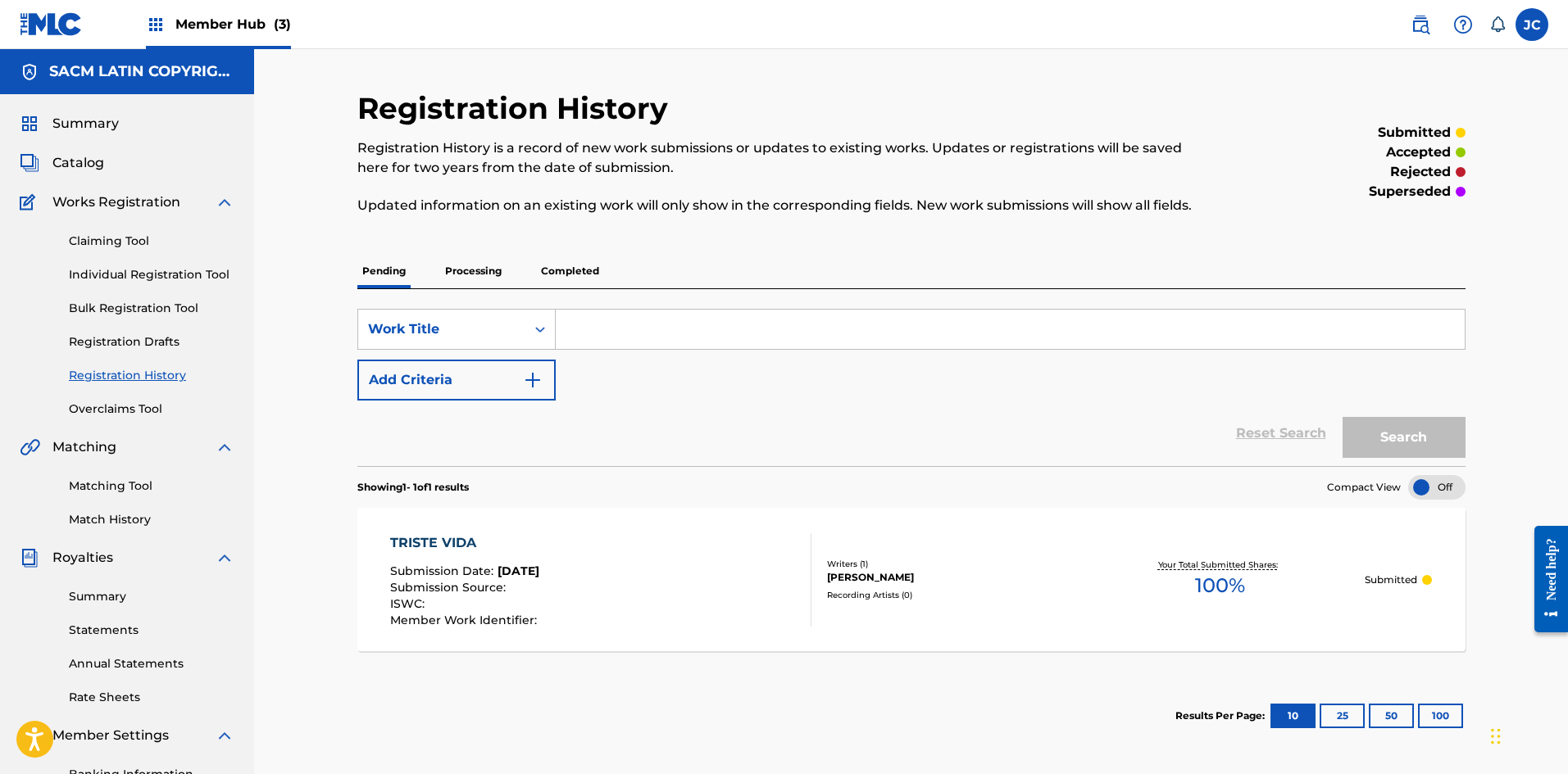
click at [479, 274] on p "Processing" at bounding box center [473, 272] width 66 height 35
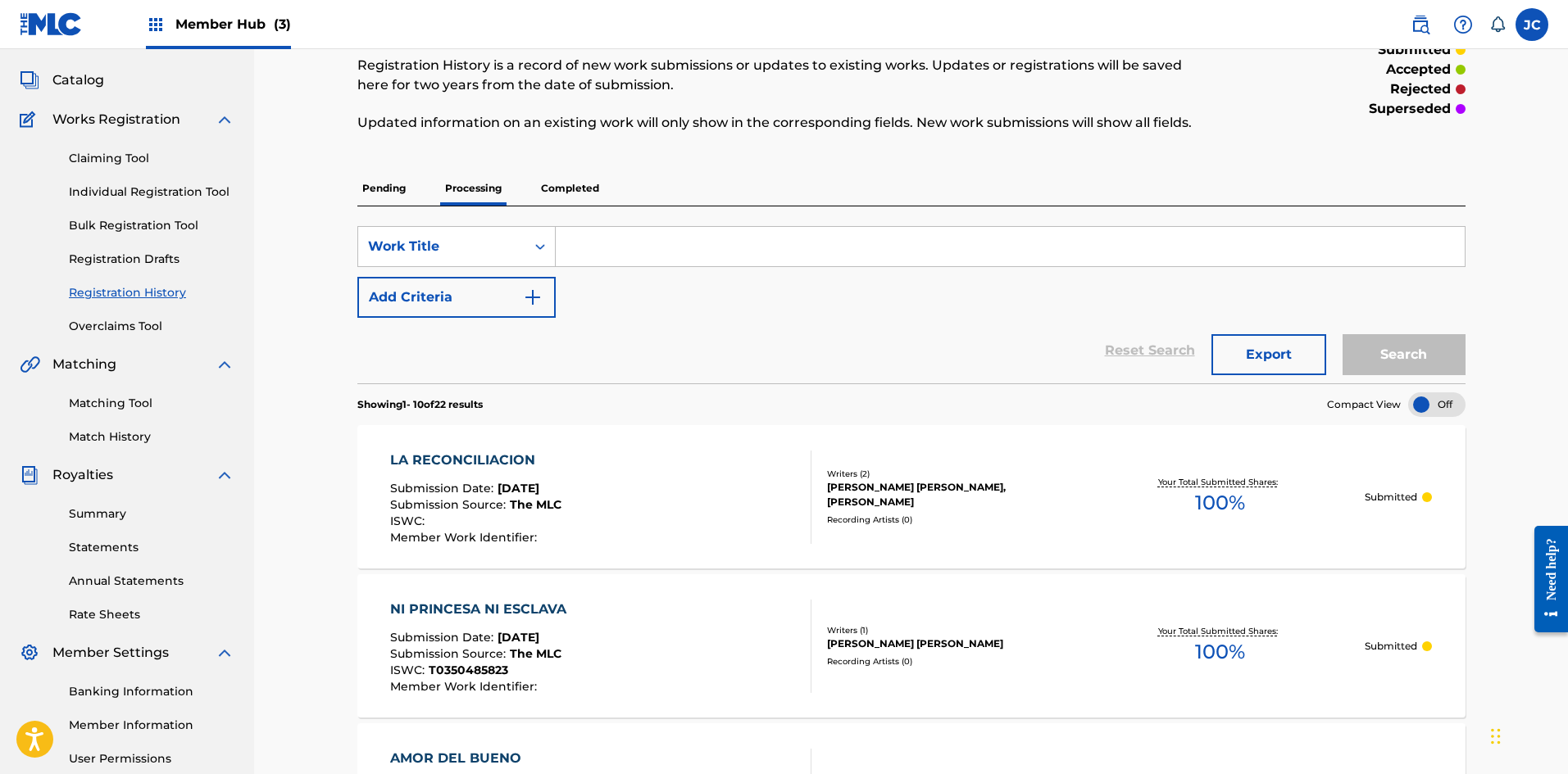
scroll to position [82, 0]
click at [52, 18] on img at bounding box center [51, 23] width 63 height 23
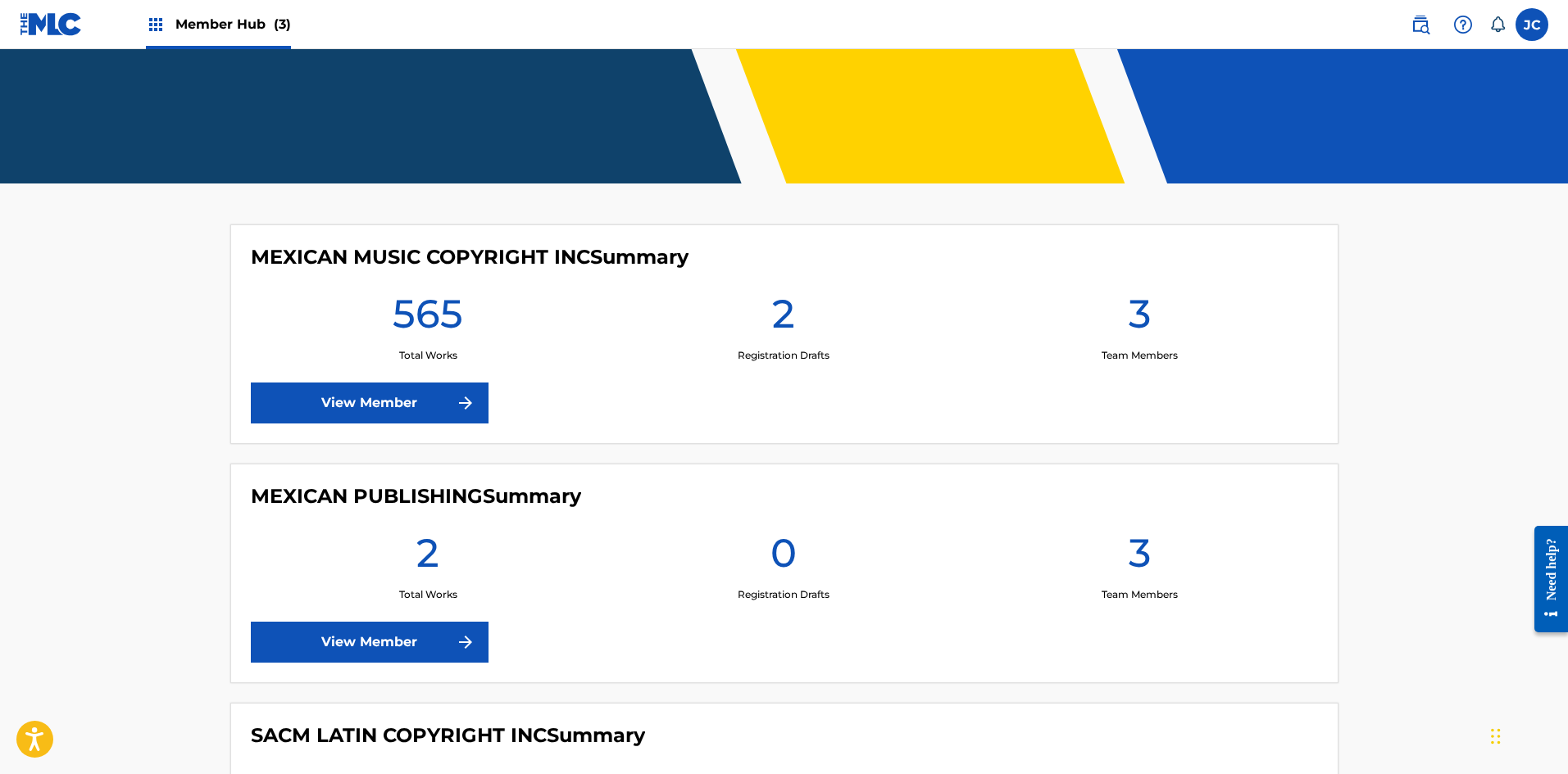
scroll to position [431, 0]
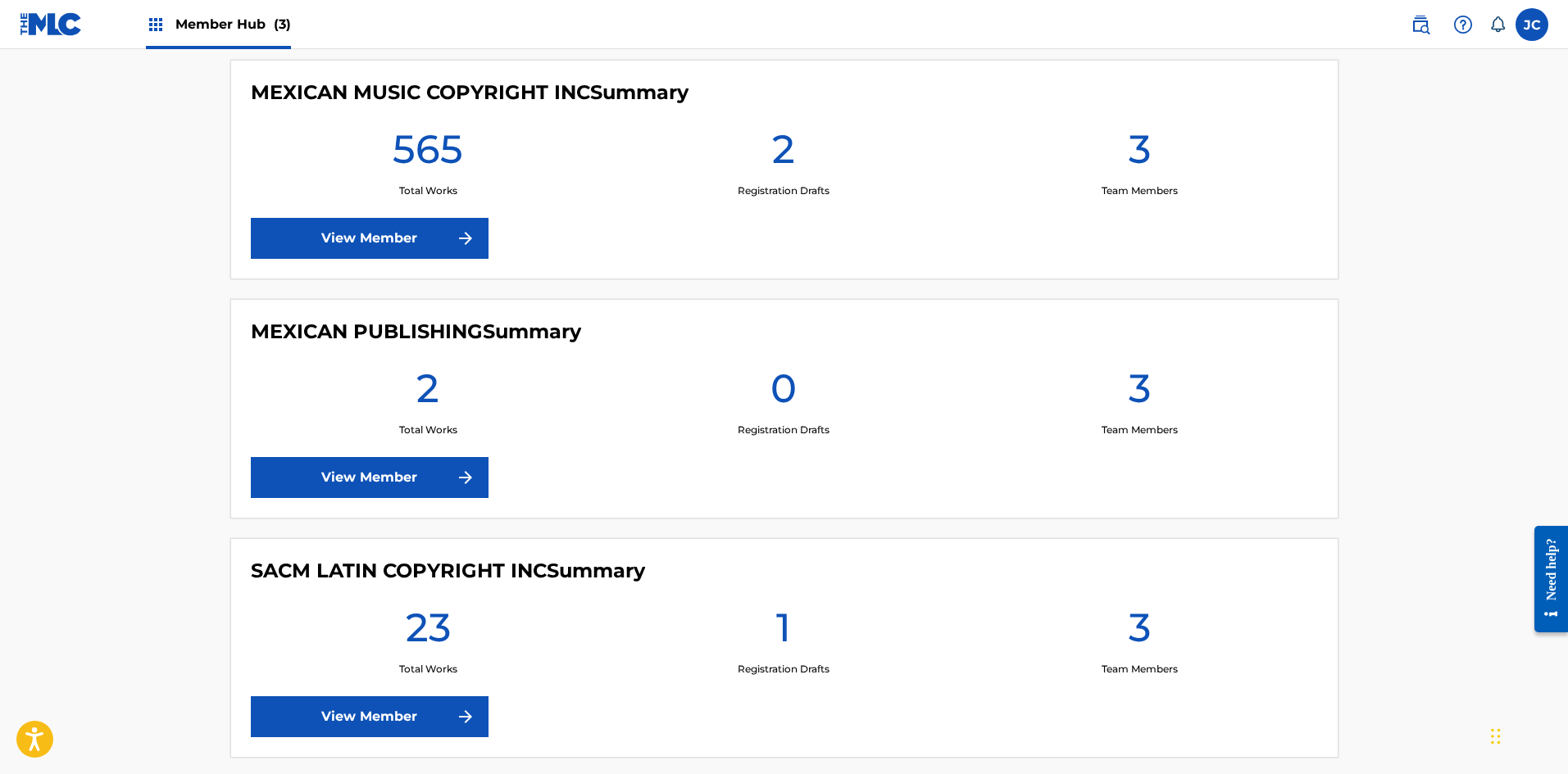
click at [293, 214] on div "MEXICAN MUSIC COPYRIGHT INC Summary 565 Total Works 2 Registration Drafts 3 Tea…" at bounding box center [784, 169] width 1108 height 220
click at [265, 241] on link "View Member" at bounding box center [370, 238] width 238 height 41
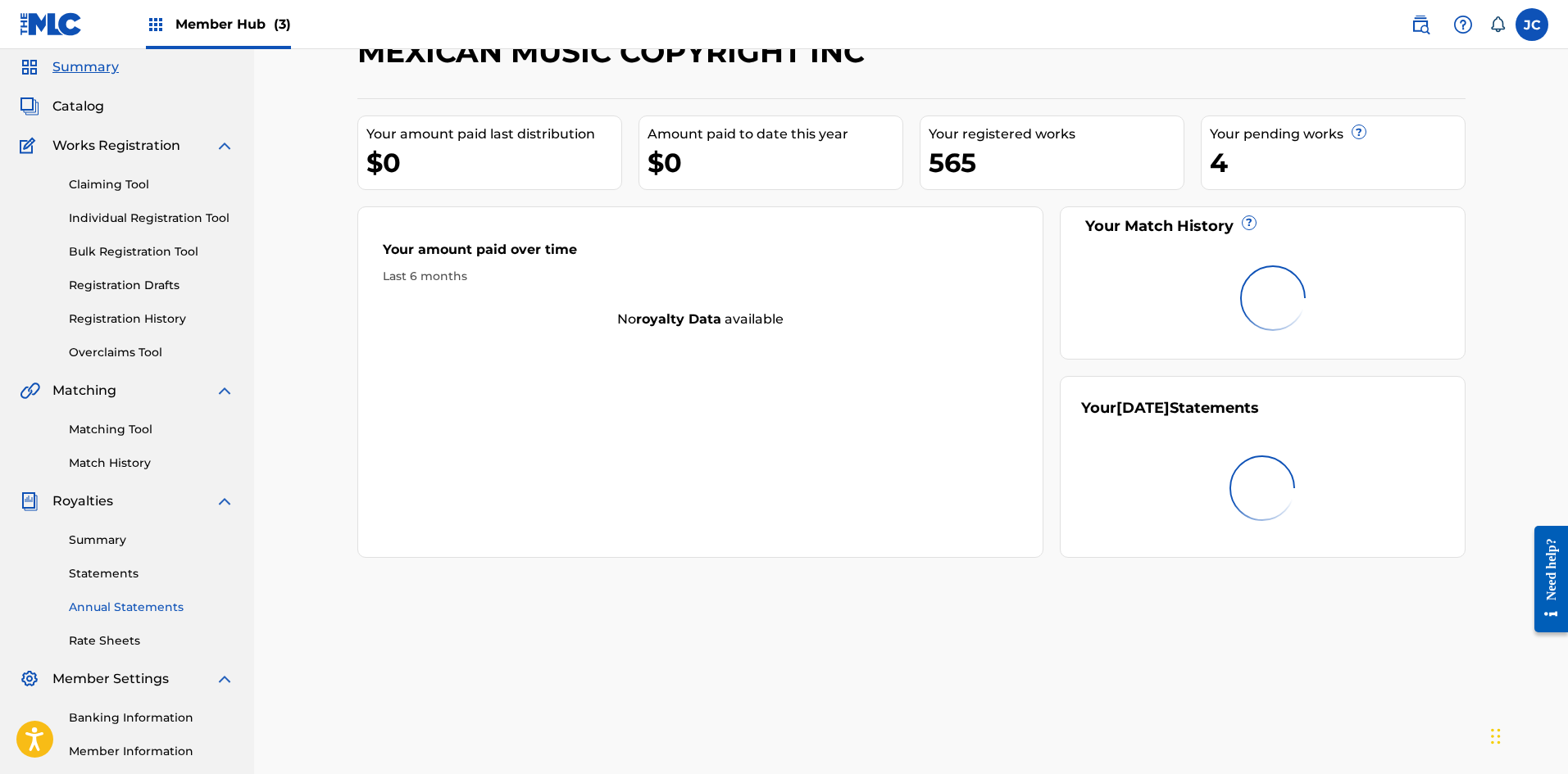
scroll to position [164, 0]
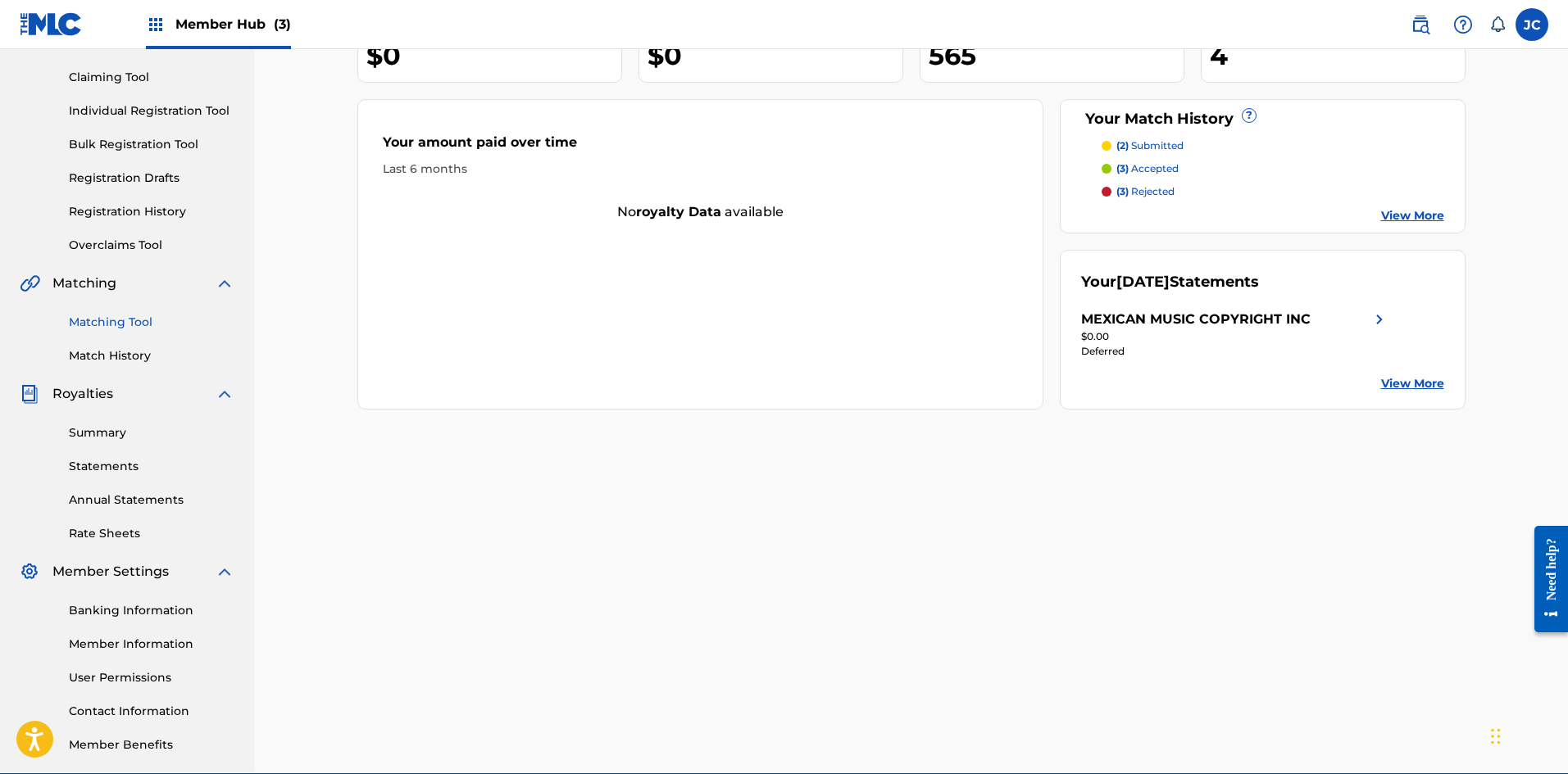
click at [115, 321] on link "Matching Tool" at bounding box center [151, 323] width 166 height 17
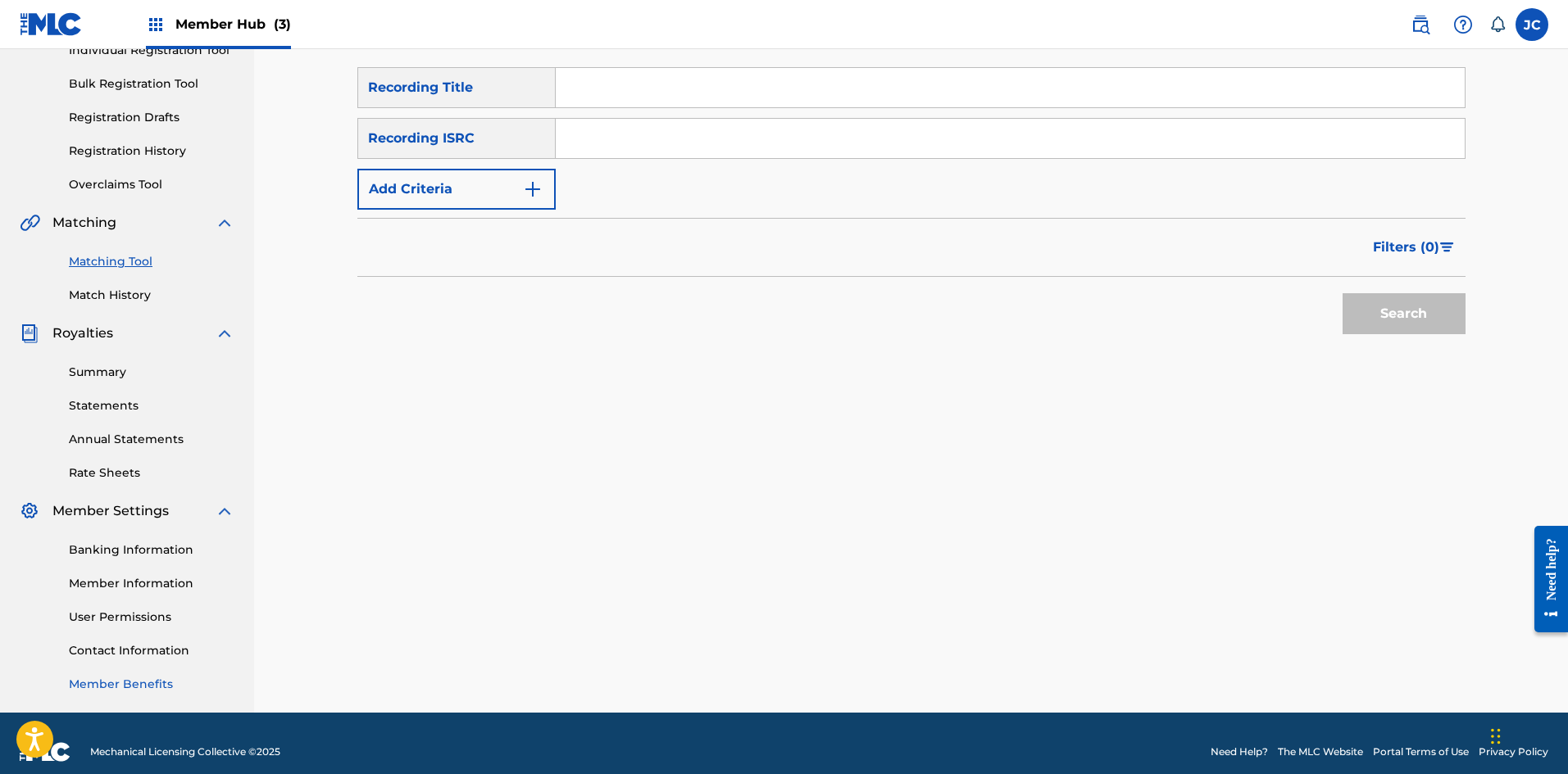
scroll to position [241, 0]
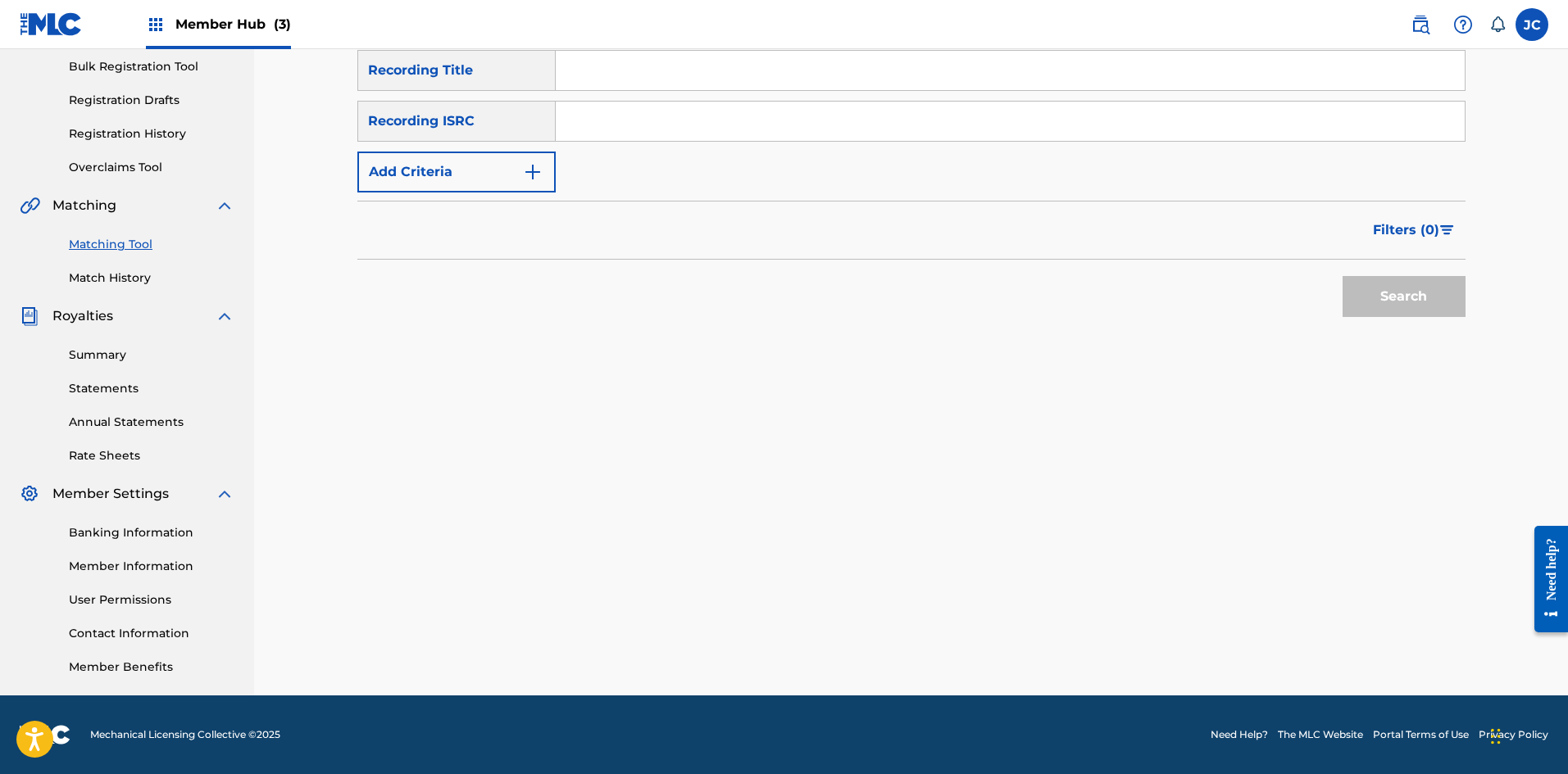
drag, startPoint x: 128, startPoint y: 571, endPoint x: 138, endPoint y: 572, distance: 10.0
click at [128, 571] on link "Member Information" at bounding box center [151, 567] width 166 height 17
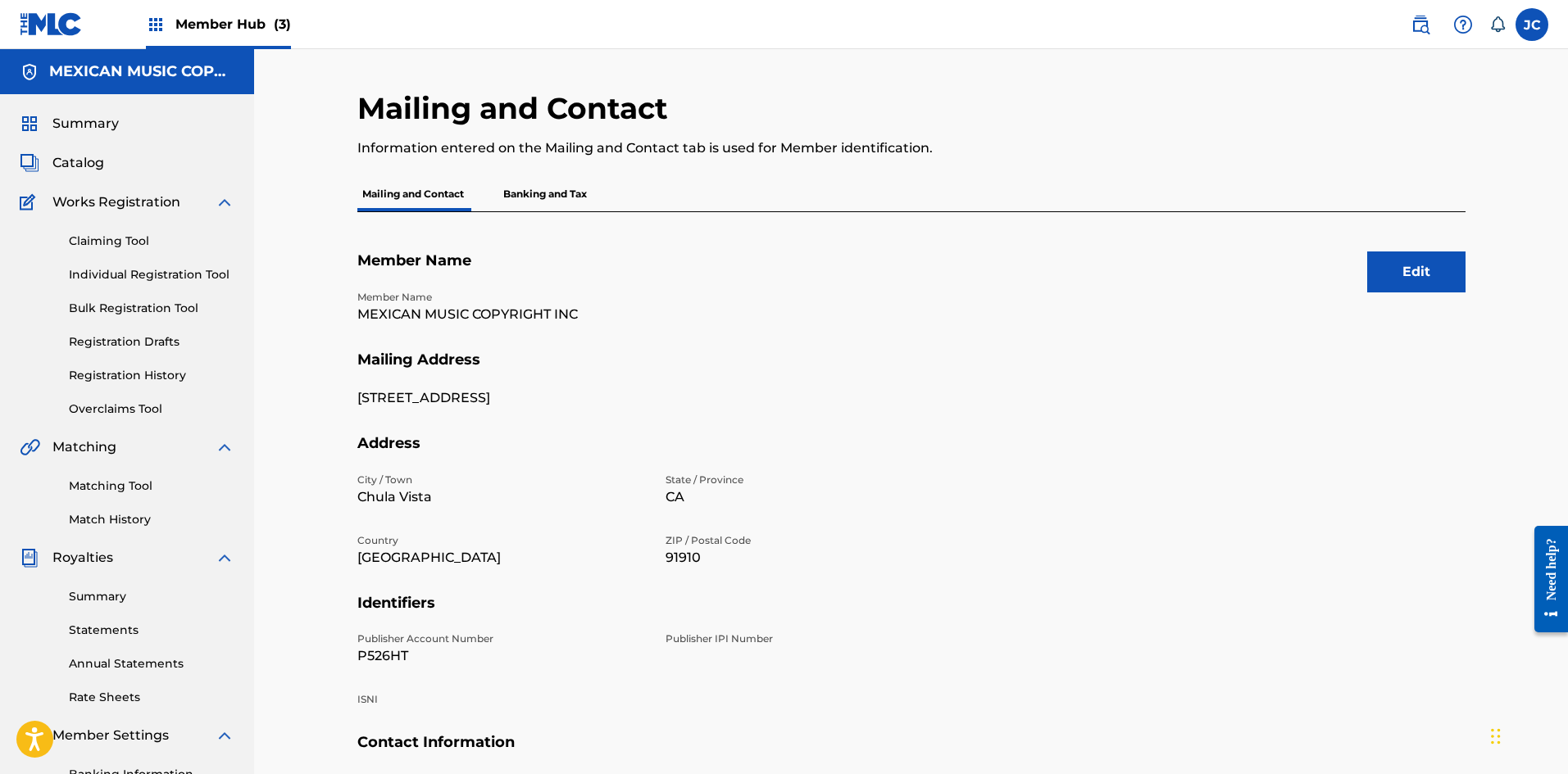
click at [70, 17] on img at bounding box center [51, 23] width 63 height 23
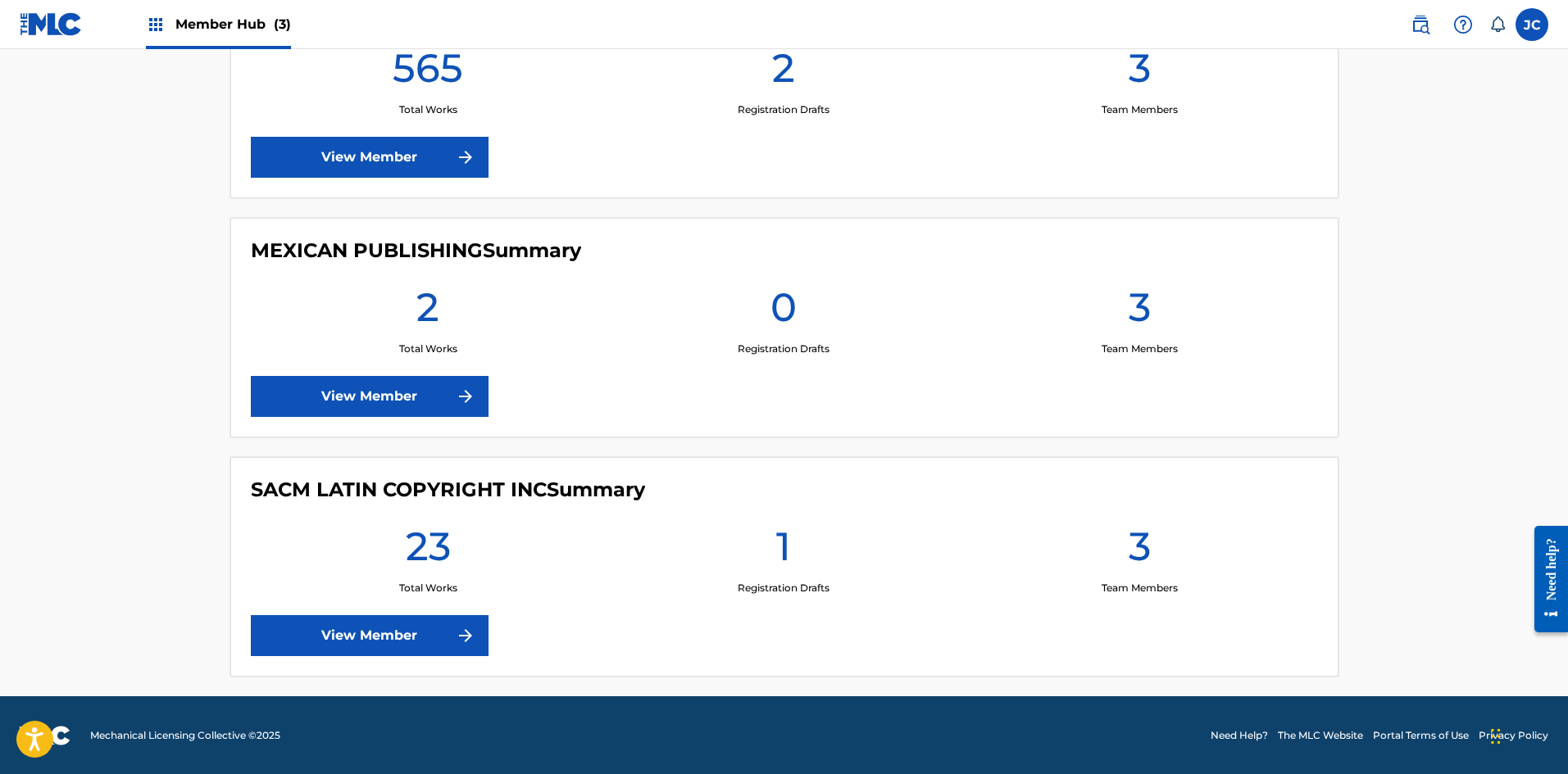
scroll to position [514, 0]
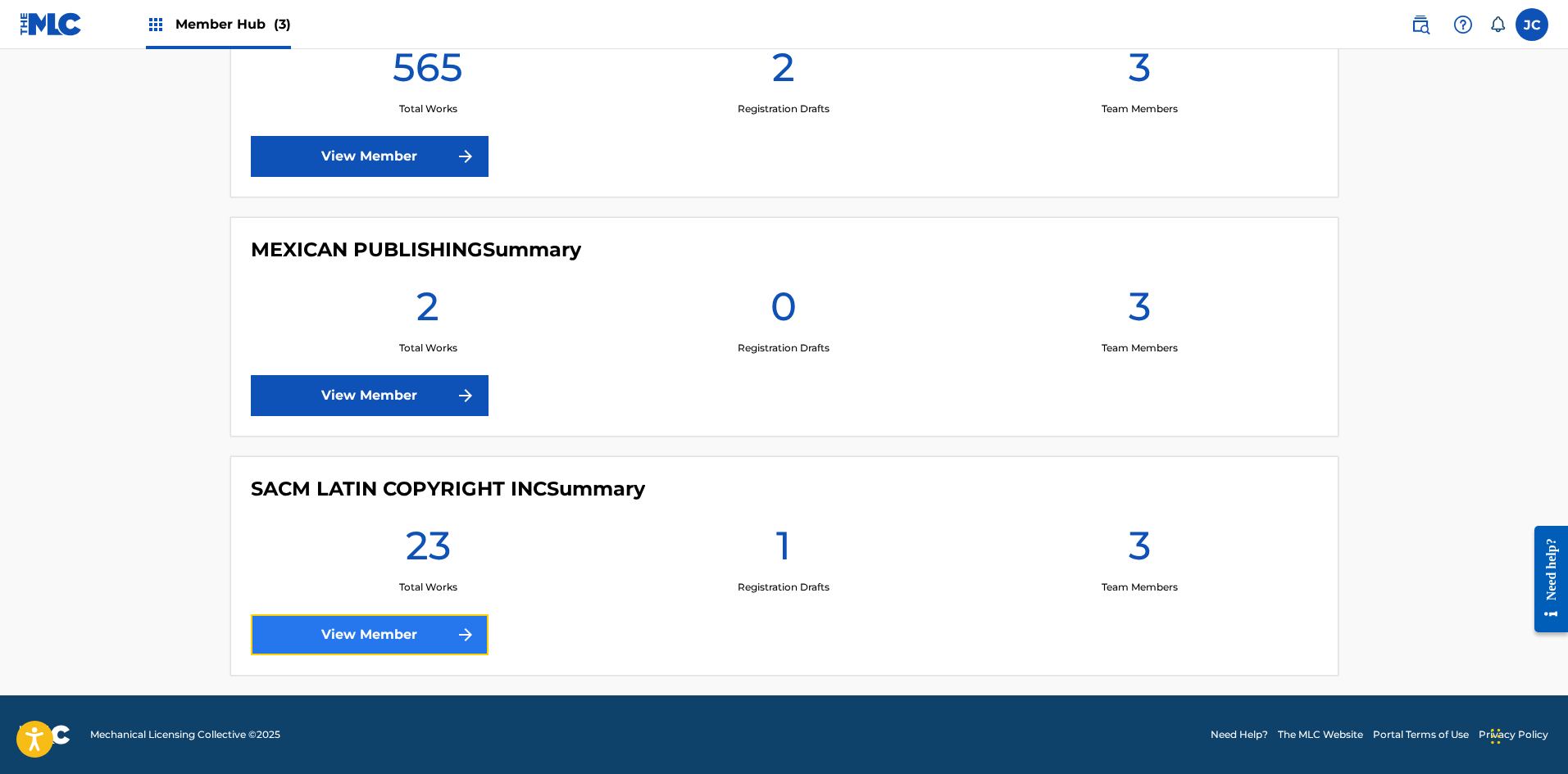
click at [432, 633] on link "View Member" at bounding box center [370, 634] width 238 height 41
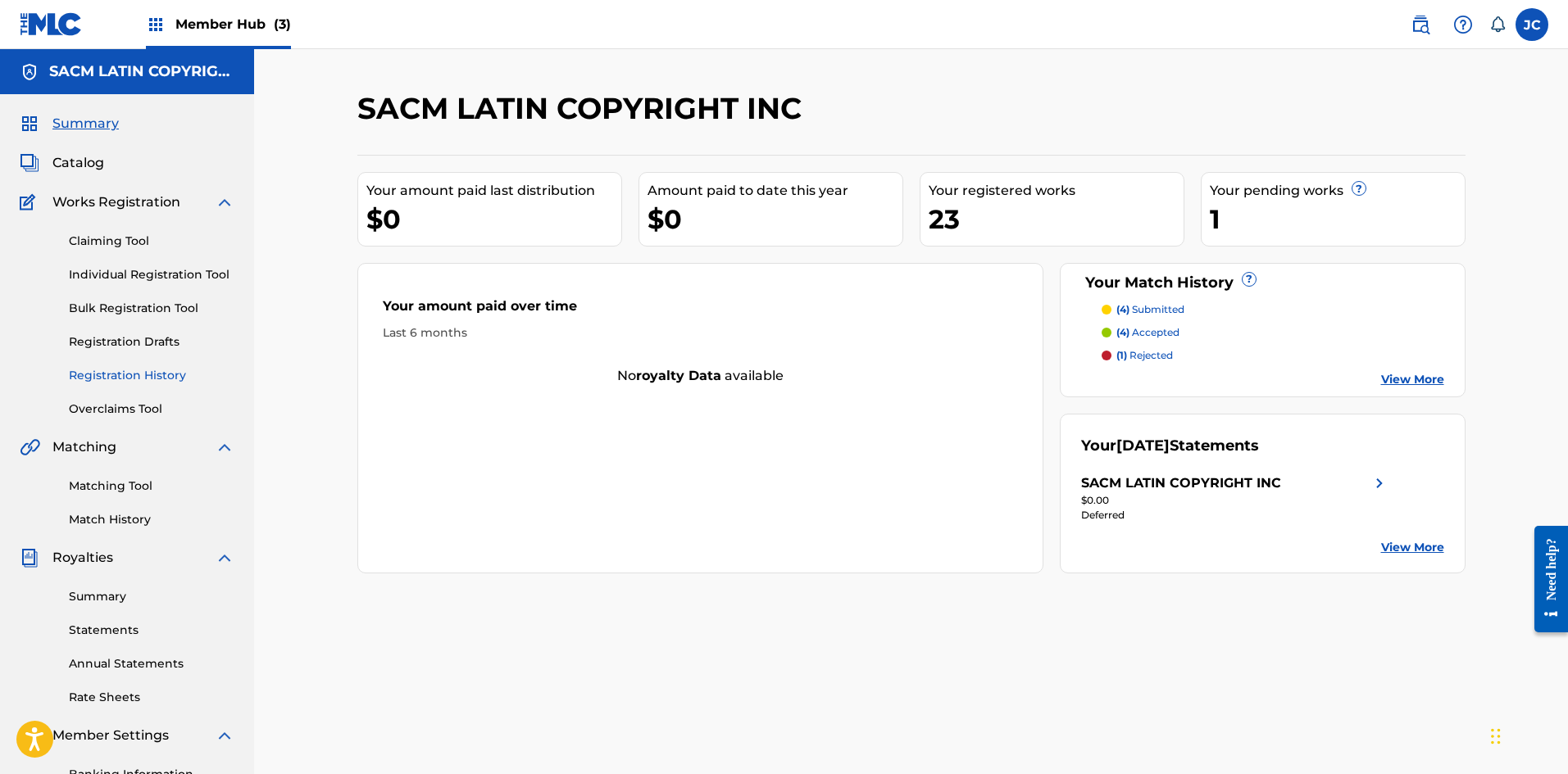
click at [122, 370] on link "Registration History" at bounding box center [151, 376] width 166 height 17
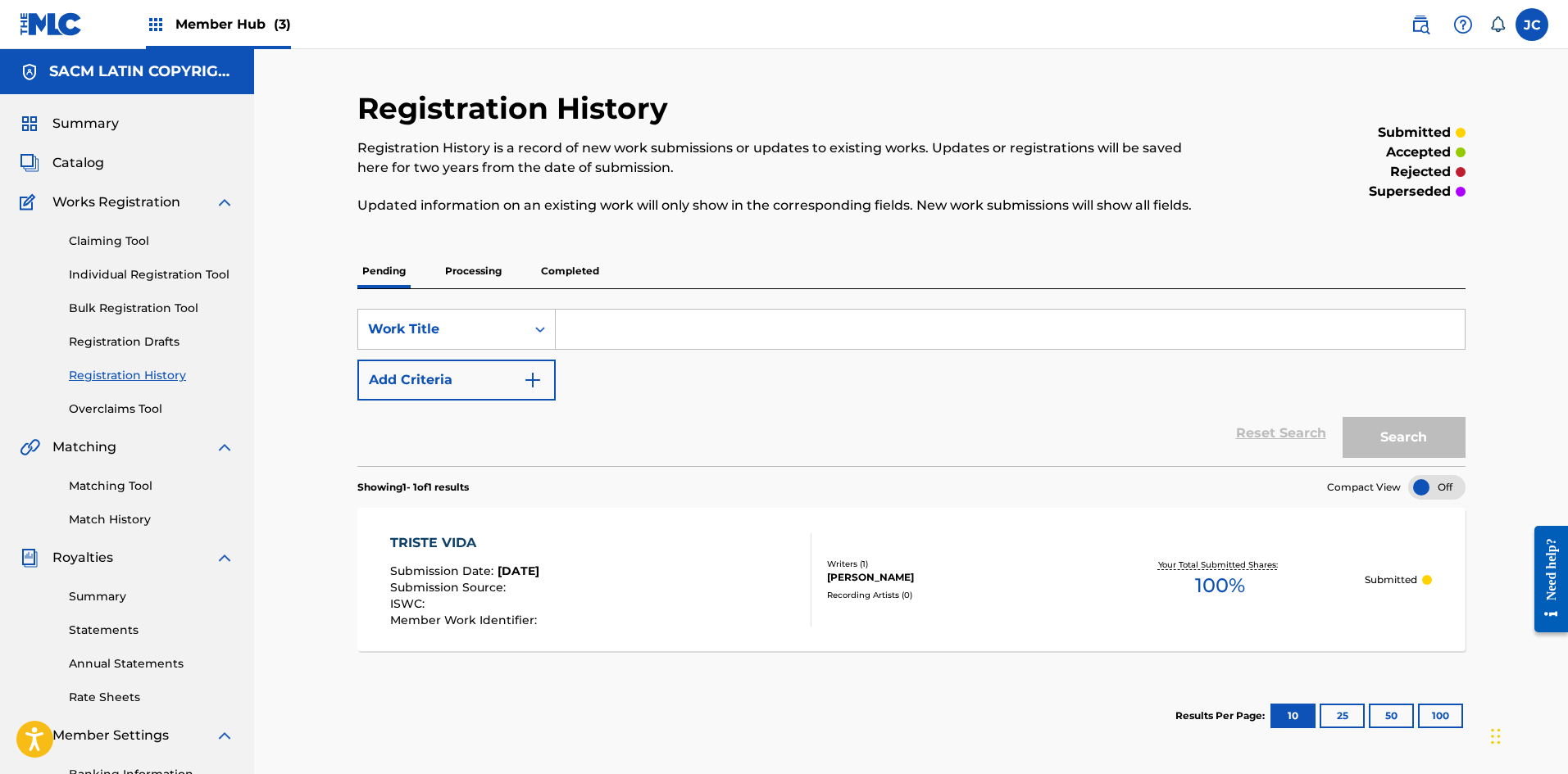
click at [506, 284] on div "Pending Processing Completed" at bounding box center [912, 272] width 1108 height 35
click at [466, 253] on div "Registration History Registration History is a record of new work submissions o…" at bounding box center [912, 423] width 1108 height 665
click at [464, 269] on p "Processing" at bounding box center [473, 272] width 66 height 35
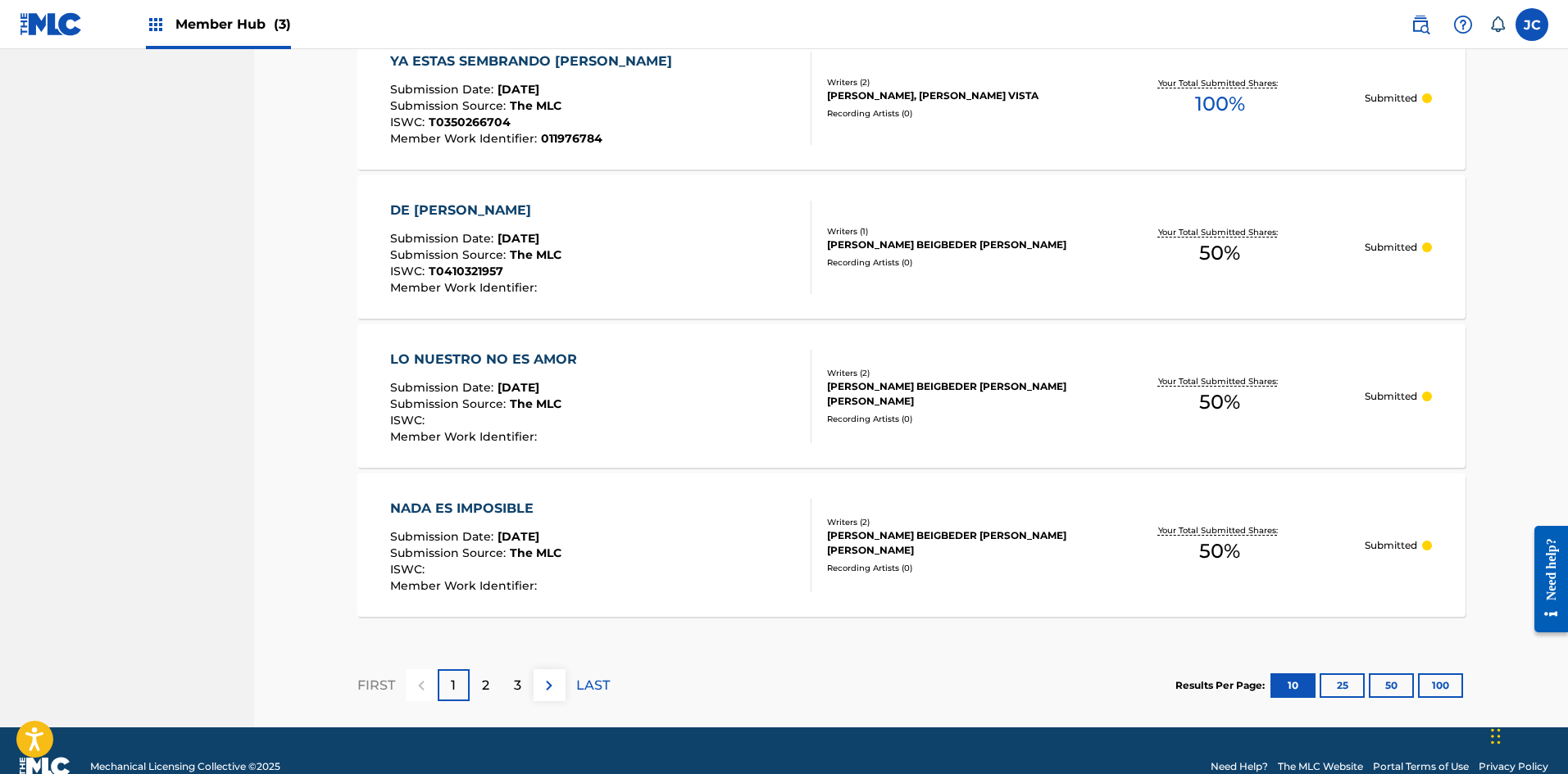
scroll to position [1393, 0]
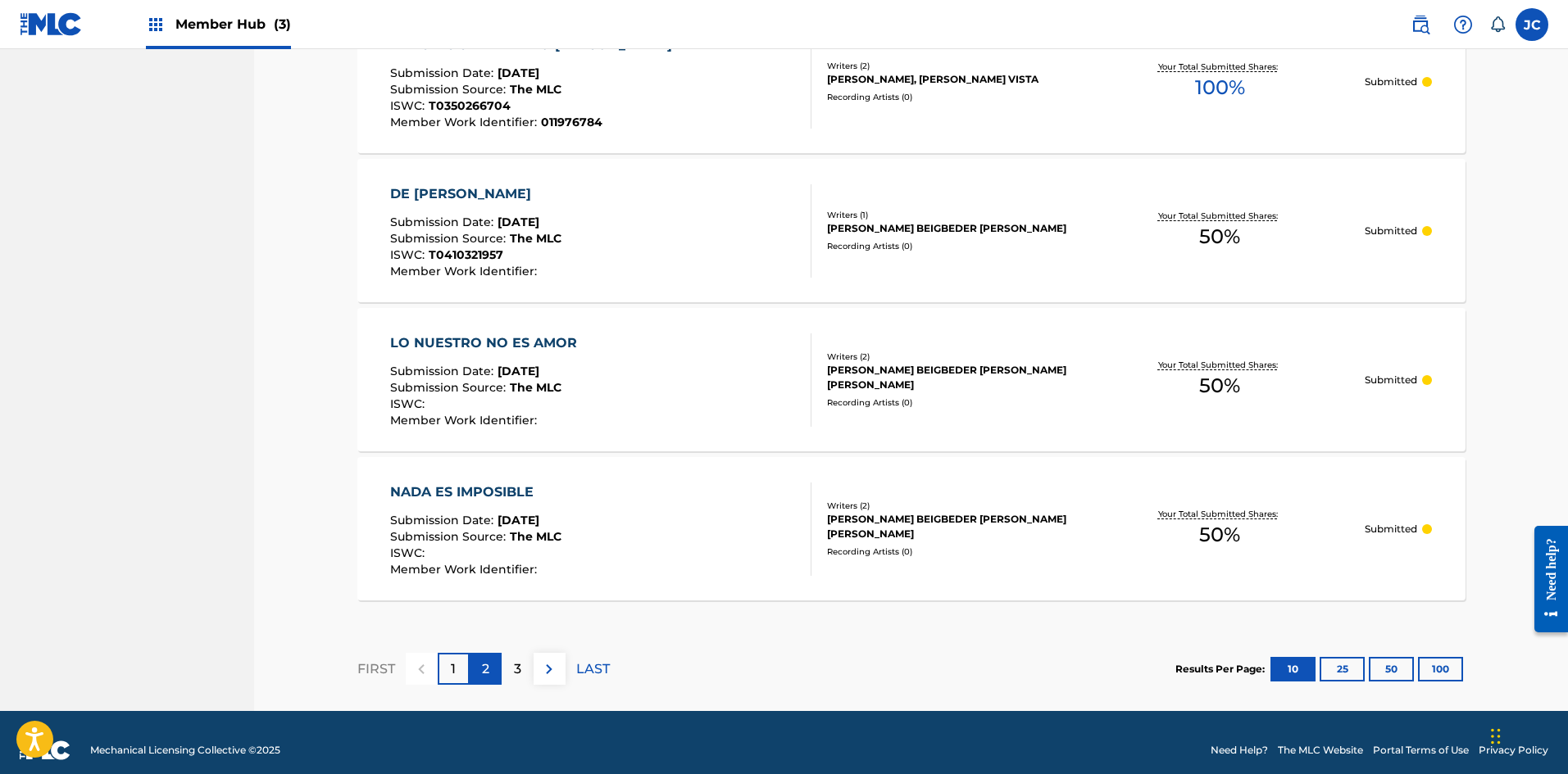
click at [497, 668] on div "2" at bounding box center [485, 668] width 32 height 32
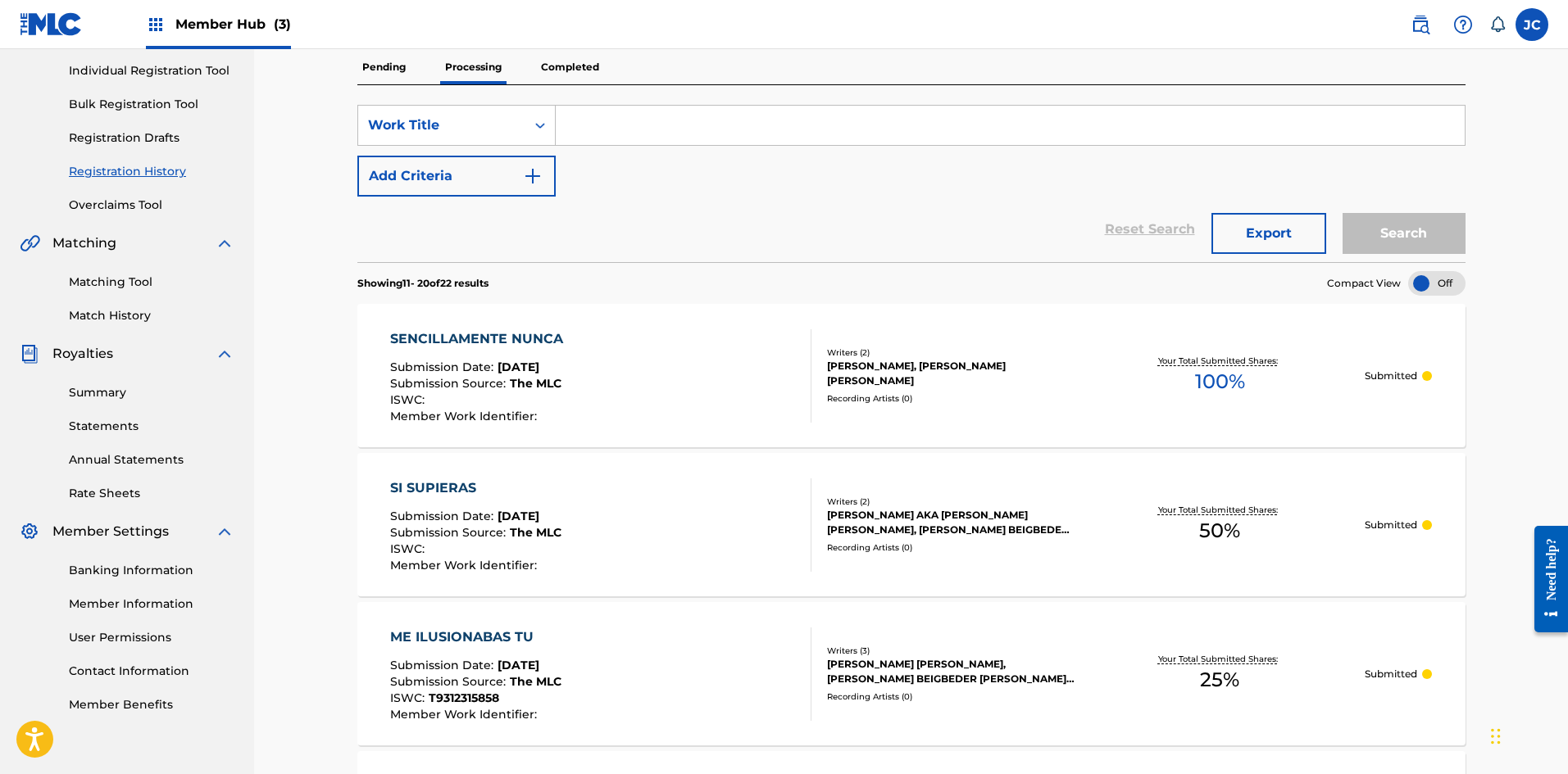
scroll to position [180, 0]
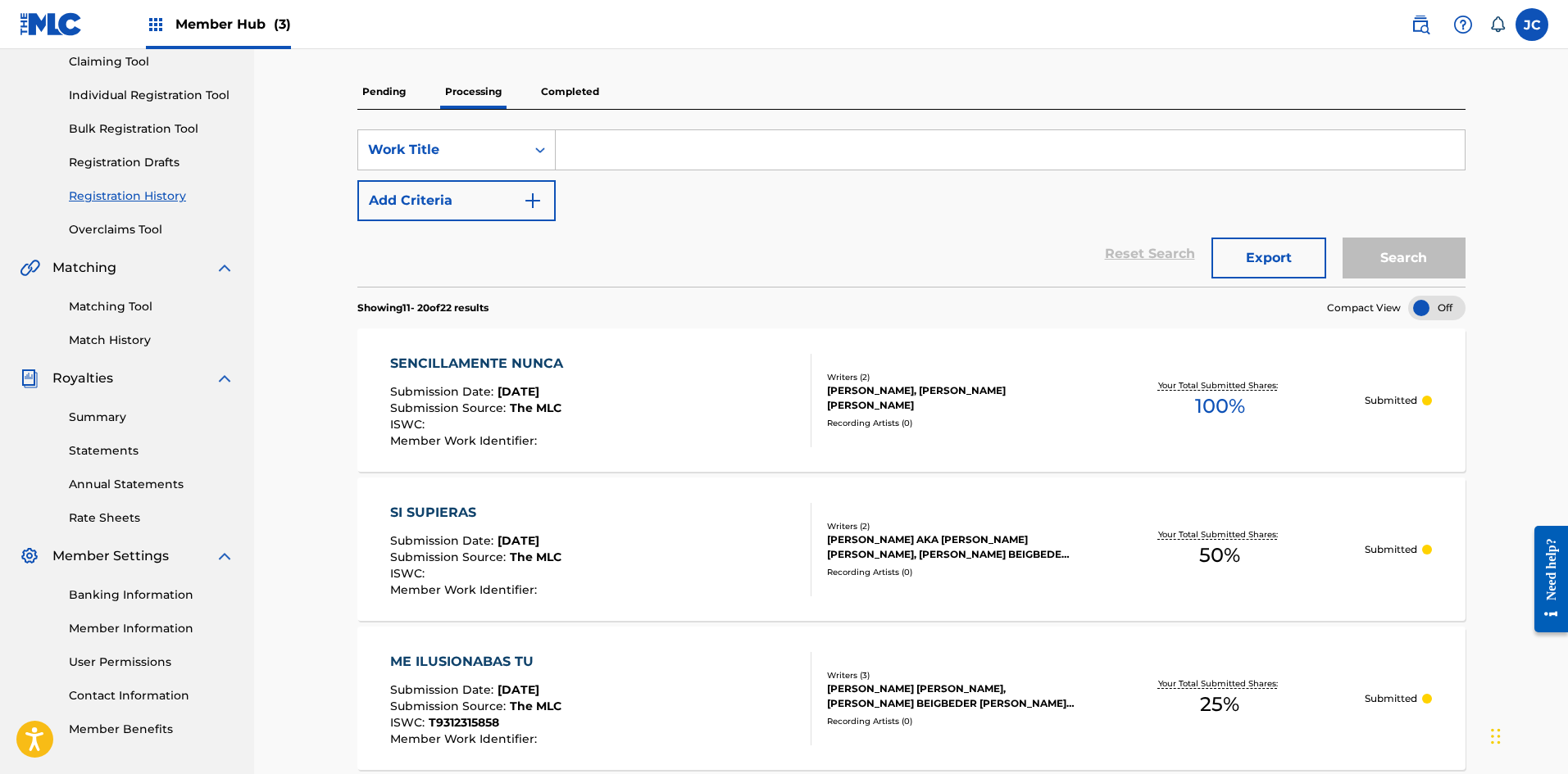
click at [67, 21] on img at bounding box center [51, 23] width 63 height 23
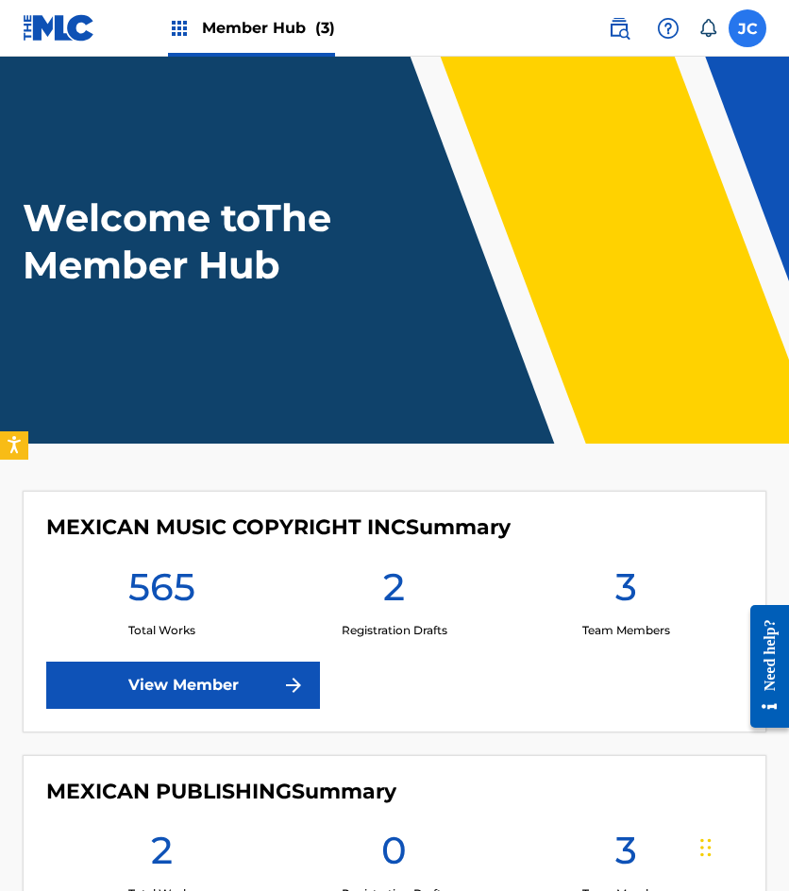
click at [746, 35] on label at bounding box center [748, 28] width 38 height 38
click at [748, 28] on input "[PERSON_NAME] [EMAIL_ADDRESS][DOMAIN_NAME] Notification Preferences Profile Log…" at bounding box center [748, 28] width 0 height 0
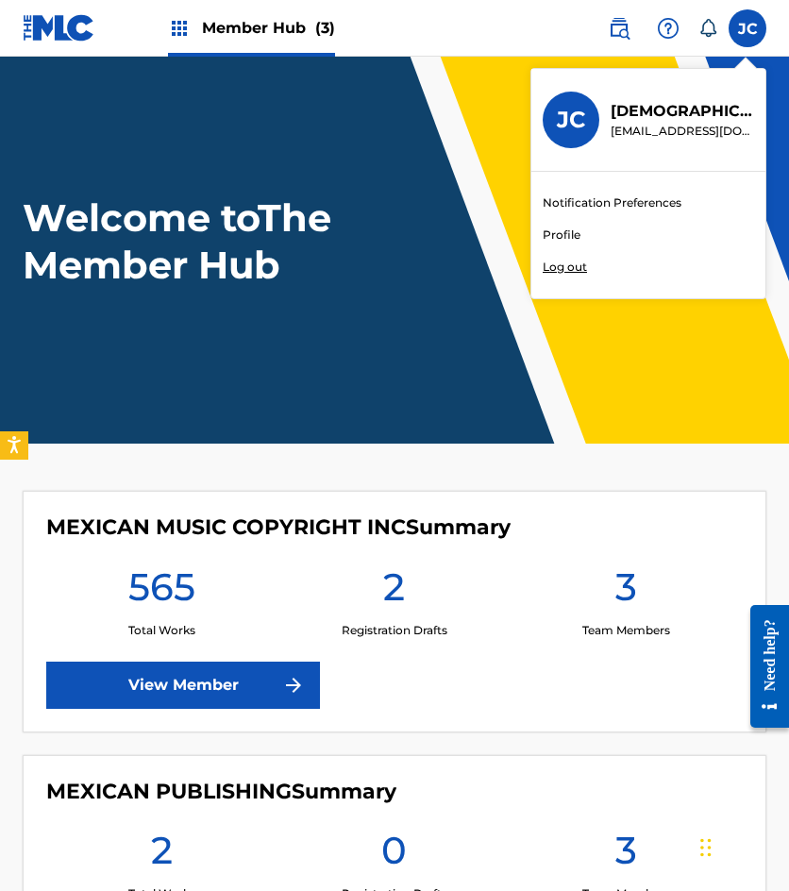
click at [556, 269] on p "Log out" at bounding box center [565, 267] width 44 height 17
click at [748, 28] on input "[PERSON_NAME] [EMAIL_ADDRESS][DOMAIN_NAME] Notification Preferences Profile Log…" at bounding box center [748, 28] width 0 height 0
